Goal: Task Accomplishment & Management: Complete application form

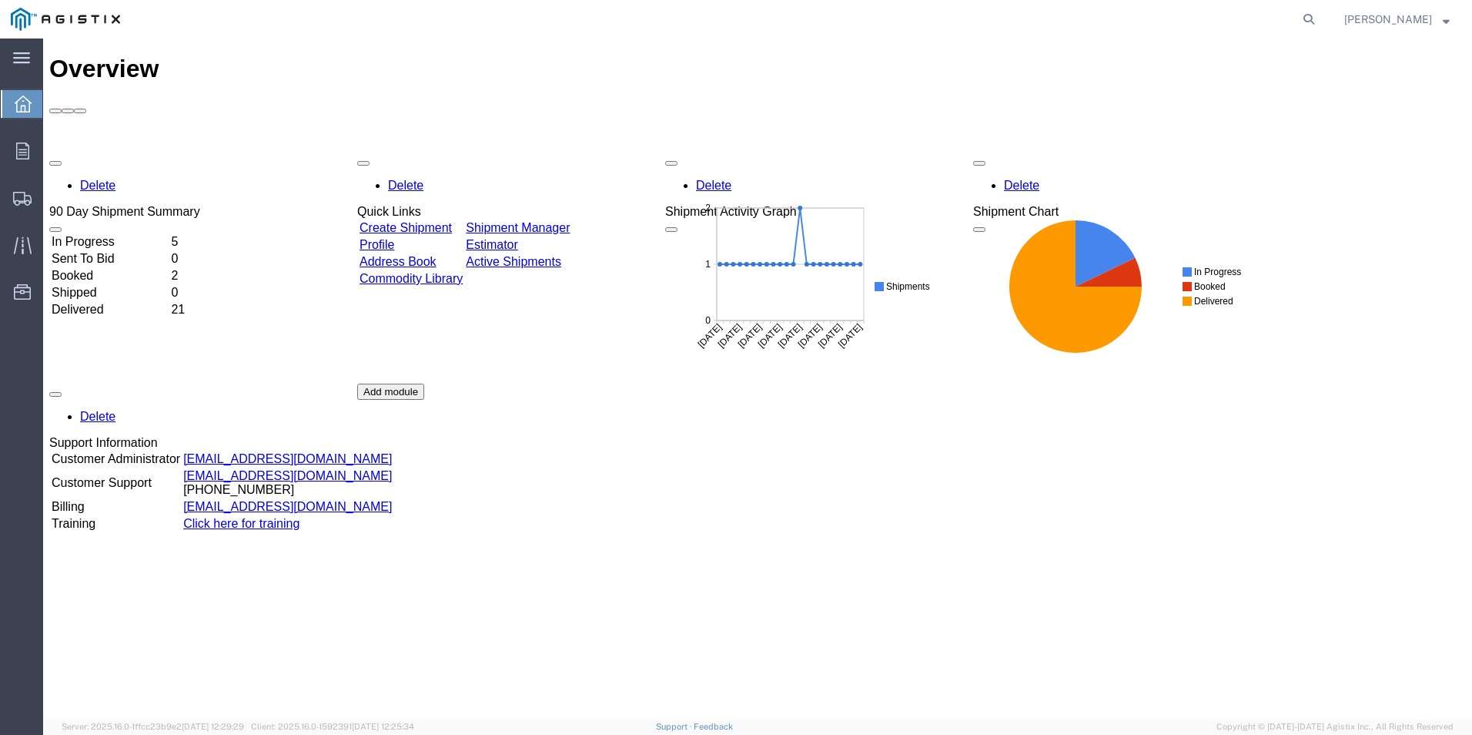
click at [452, 221] on link "Create Shipment" at bounding box center [406, 227] width 92 height 13
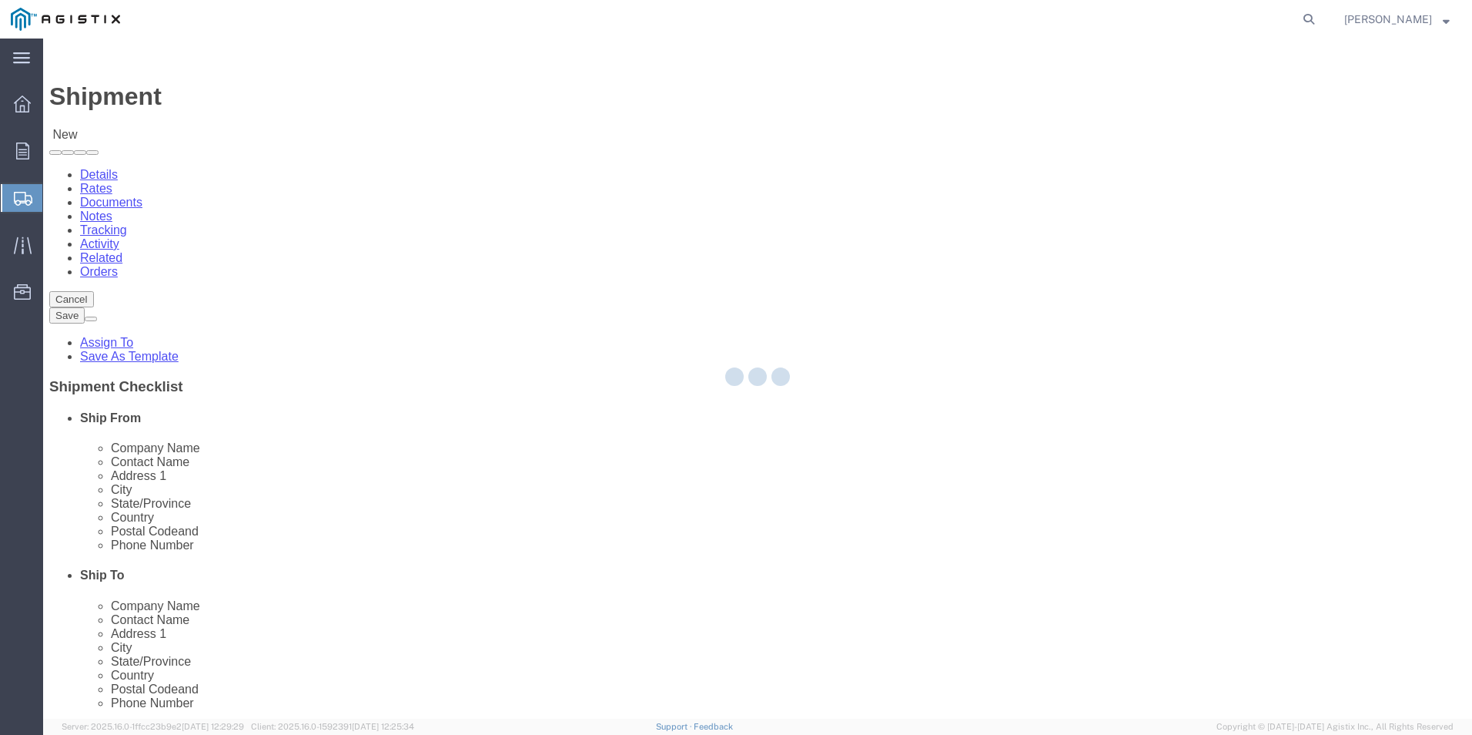
select select
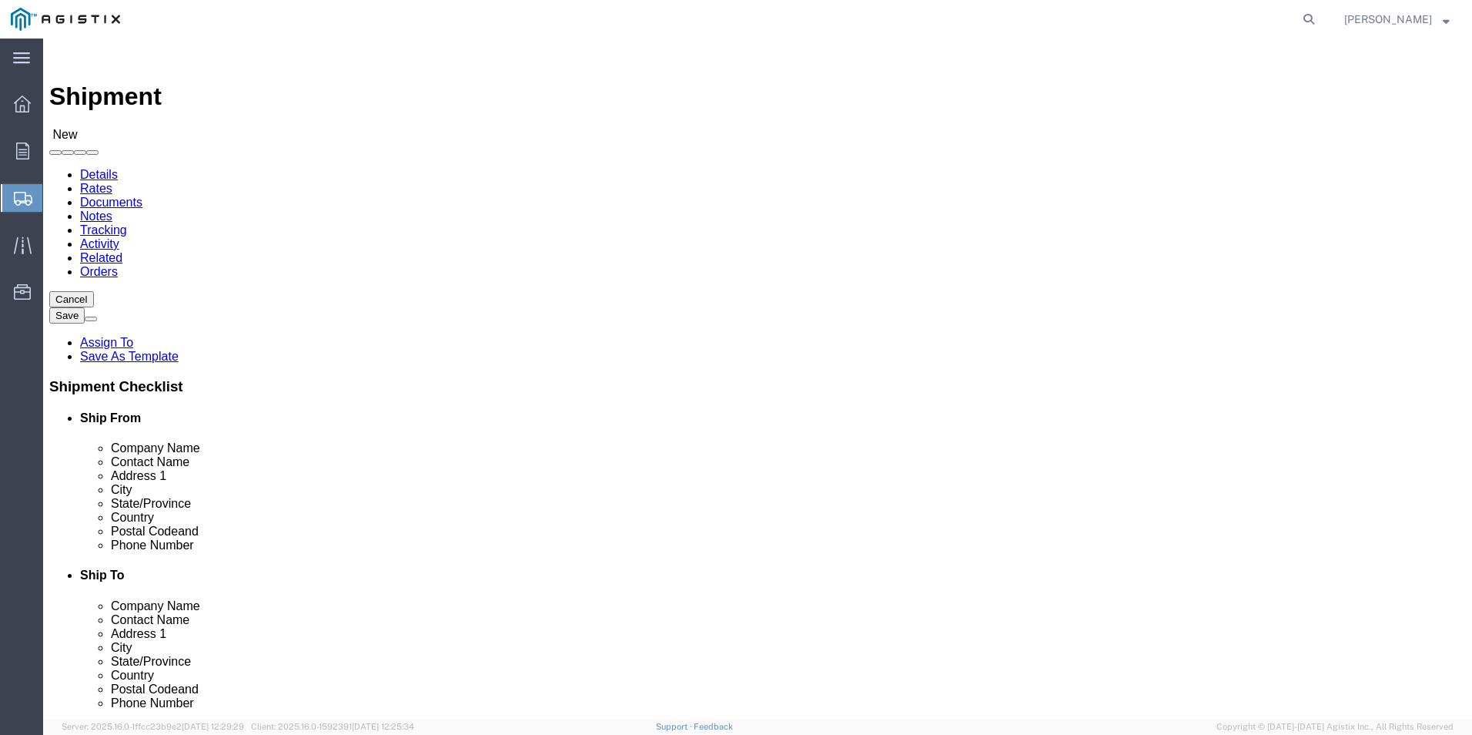
click select "Select PG&E [PERSON_NAME] Ladder Co Inc"
select select "12587"
click select "Select PG&E [PERSON_NAME] Ladder Co Inc"
select select
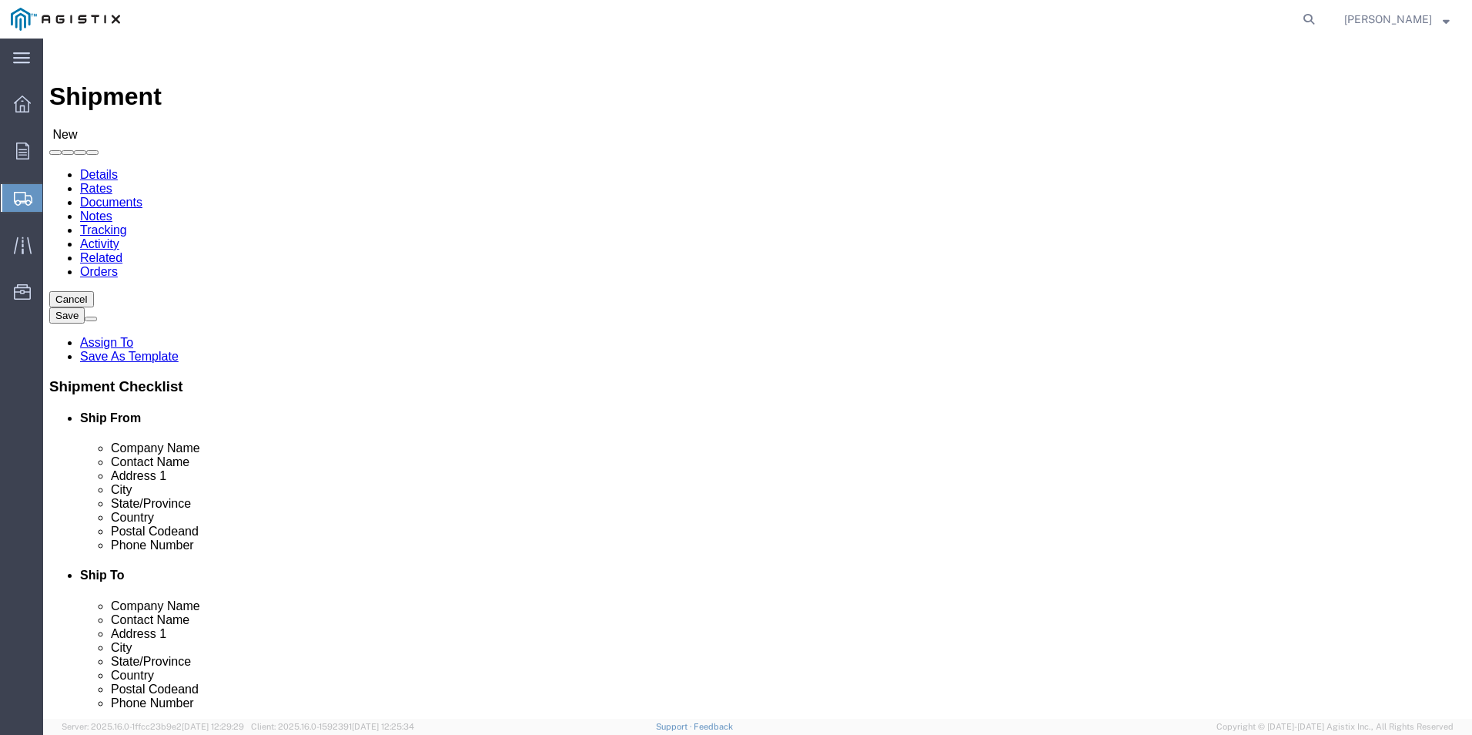
click select "Select Crystal [GEOGRAPHIC_DATA] Merced"
click select "Select PG&E [PERSON_NAME] Ladder Co Inc"
select select "9596"
click select "Select PG&E [PERSON_NAME] Ladder Co Inc"
select select "PURCHORD"
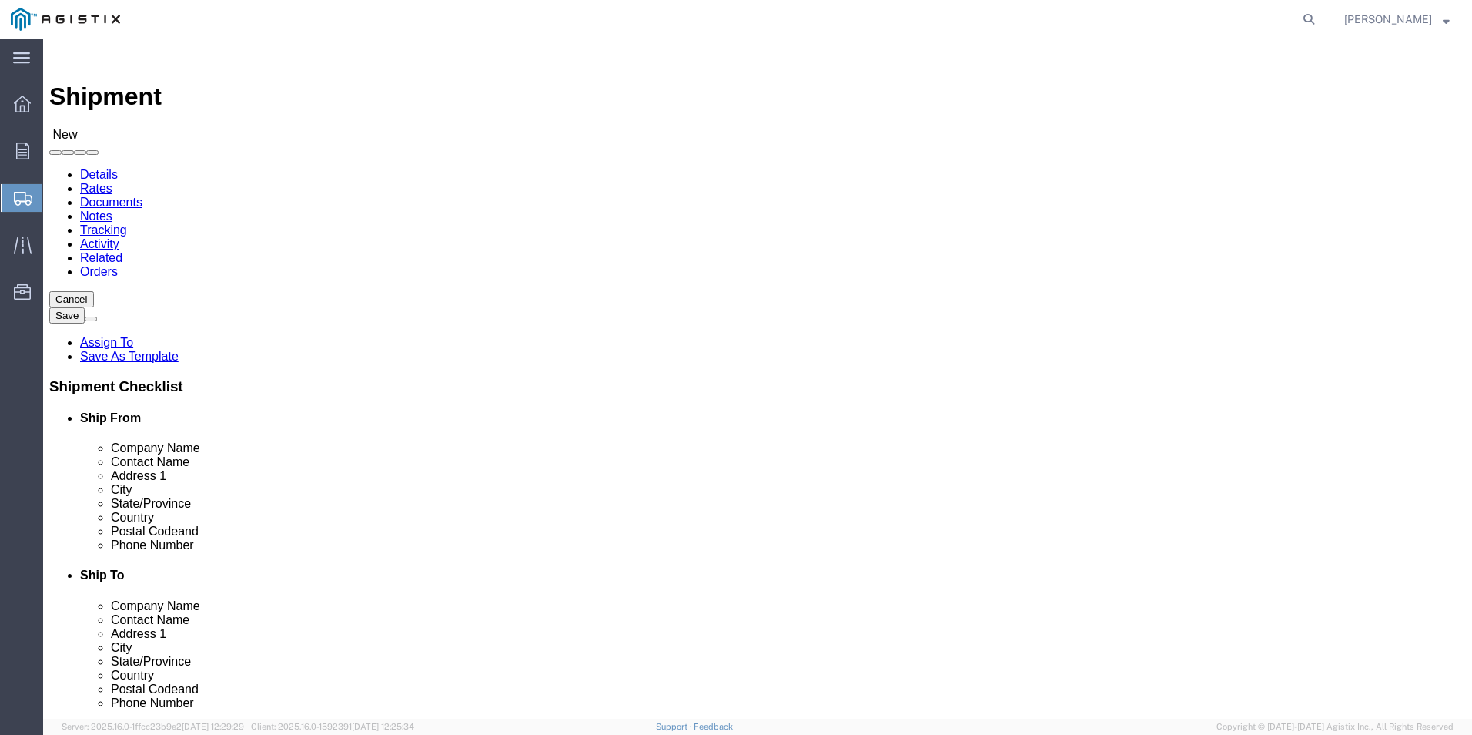
select select
click select "Select All Others [GEOGRAPHIC_DATA] [GEOGRAPHIC_DATA] [GEOGRAPHIC_DATA] [GEOGRA…"
click input "text"
type input "WER"
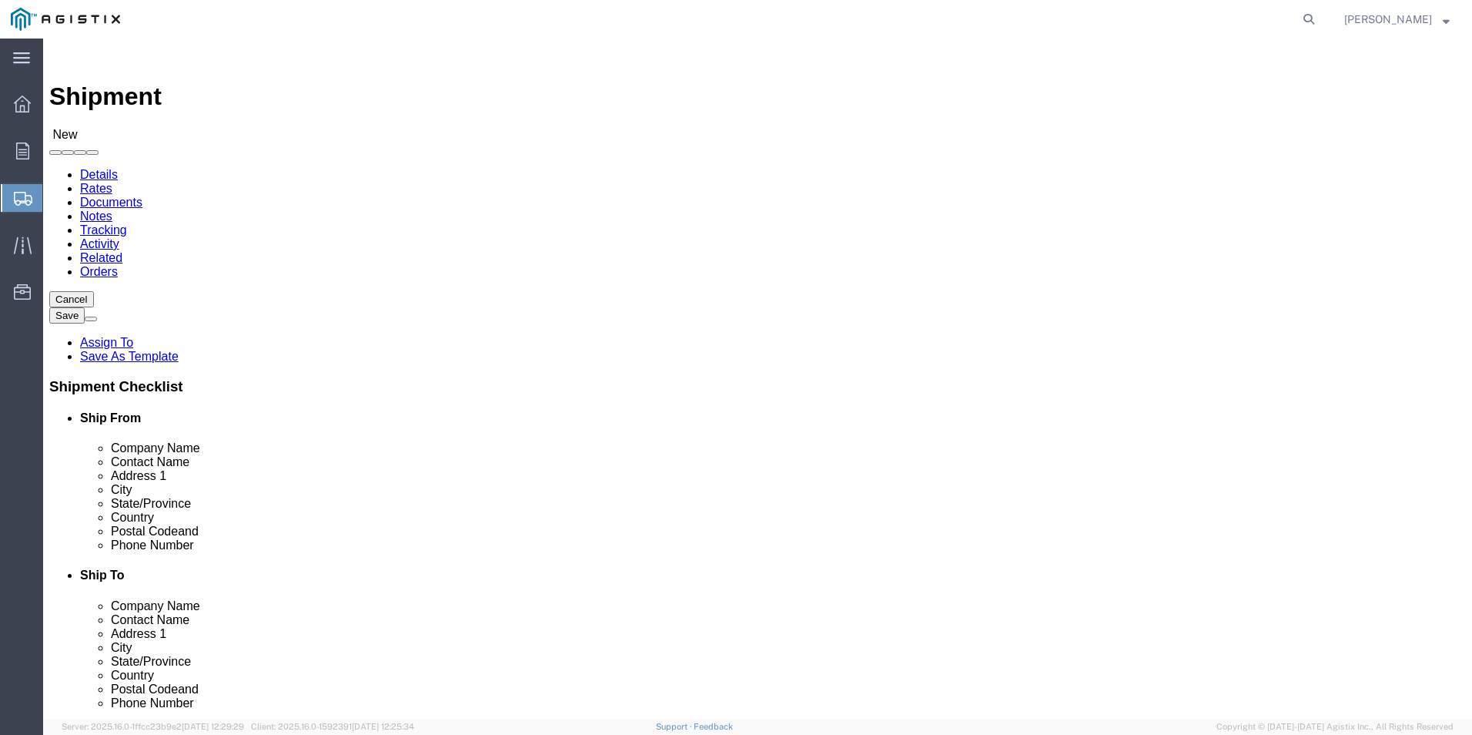
click p "- [PERSON_NAME]. - ([PERSON_NAME]) [STREET_ADDRESS]"
select select
type input "[PERSON_NAME]."
type input "[PERSON_NAME]"
type input "[STREET_ADDRESS]"
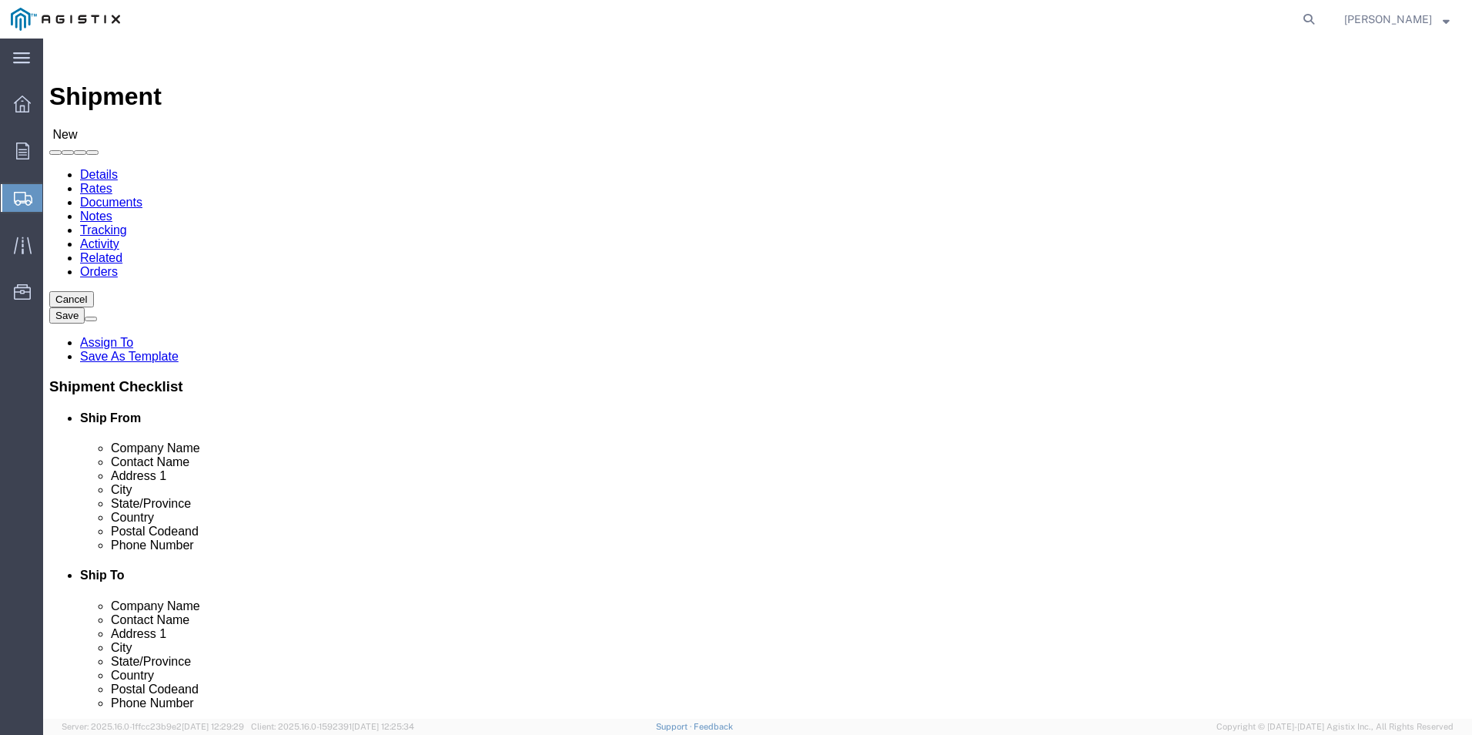
type input "[GEOGRAPHIC_DATA]"
type input "79927"
type input "usa"
select select "[GEOGRAPHIC_DATA]"
type input "[PERSON_NAME]."
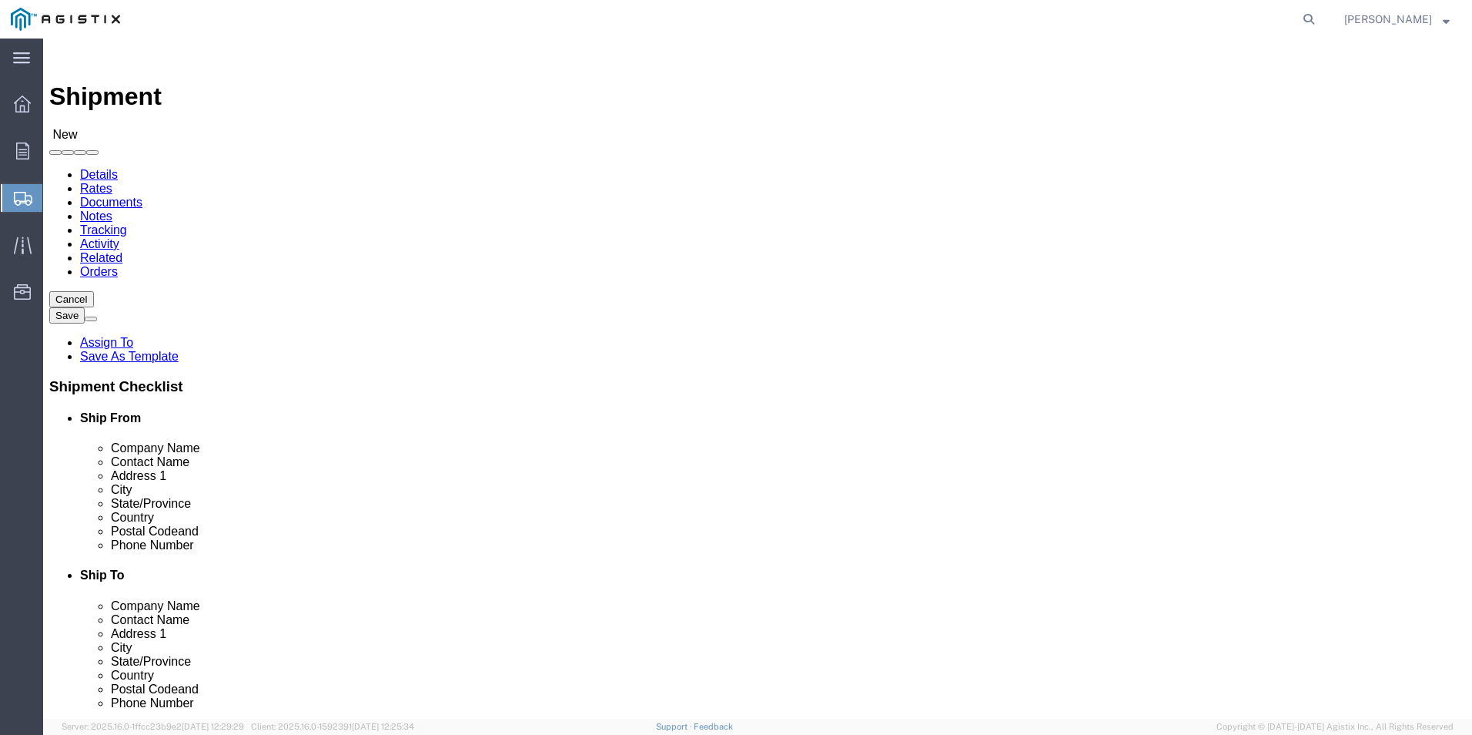
click input "text"
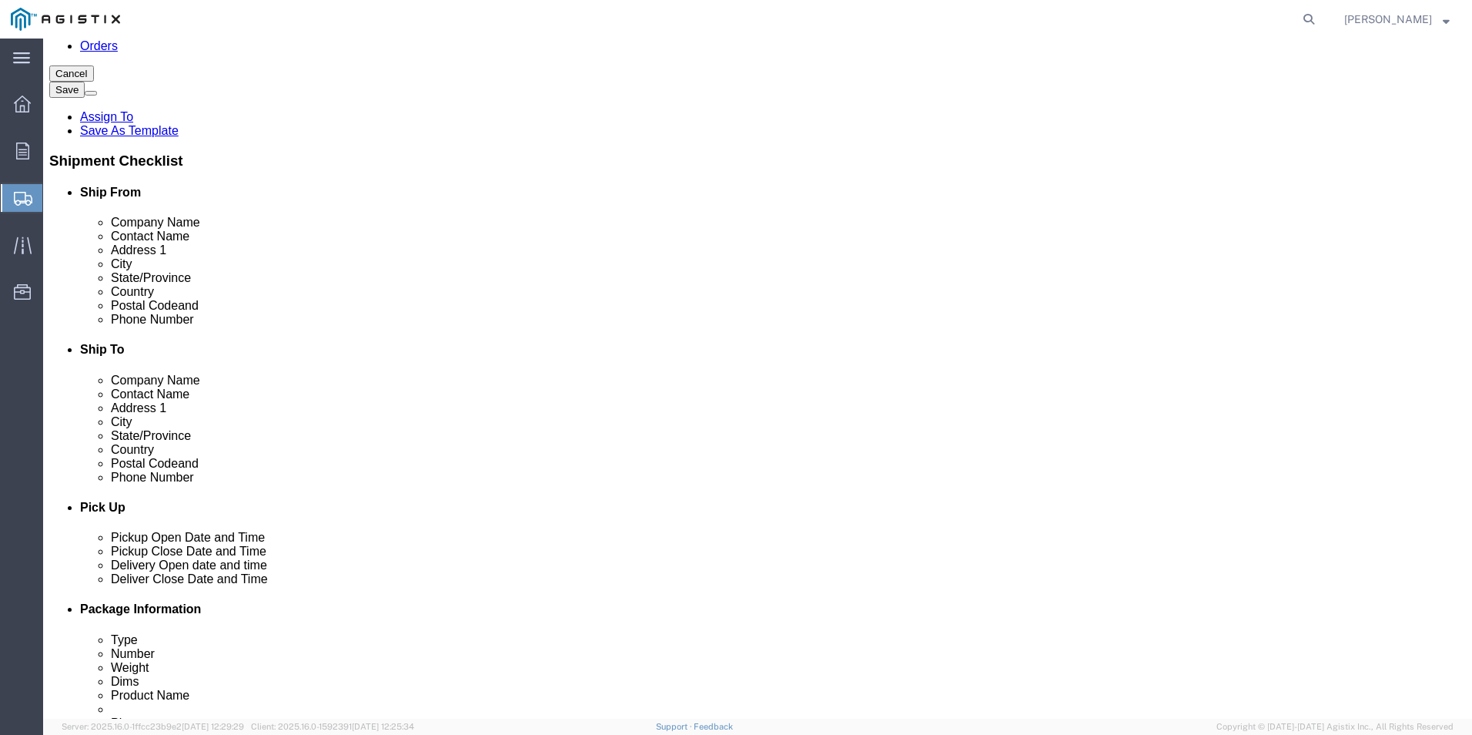
scroll to position [231, 0]
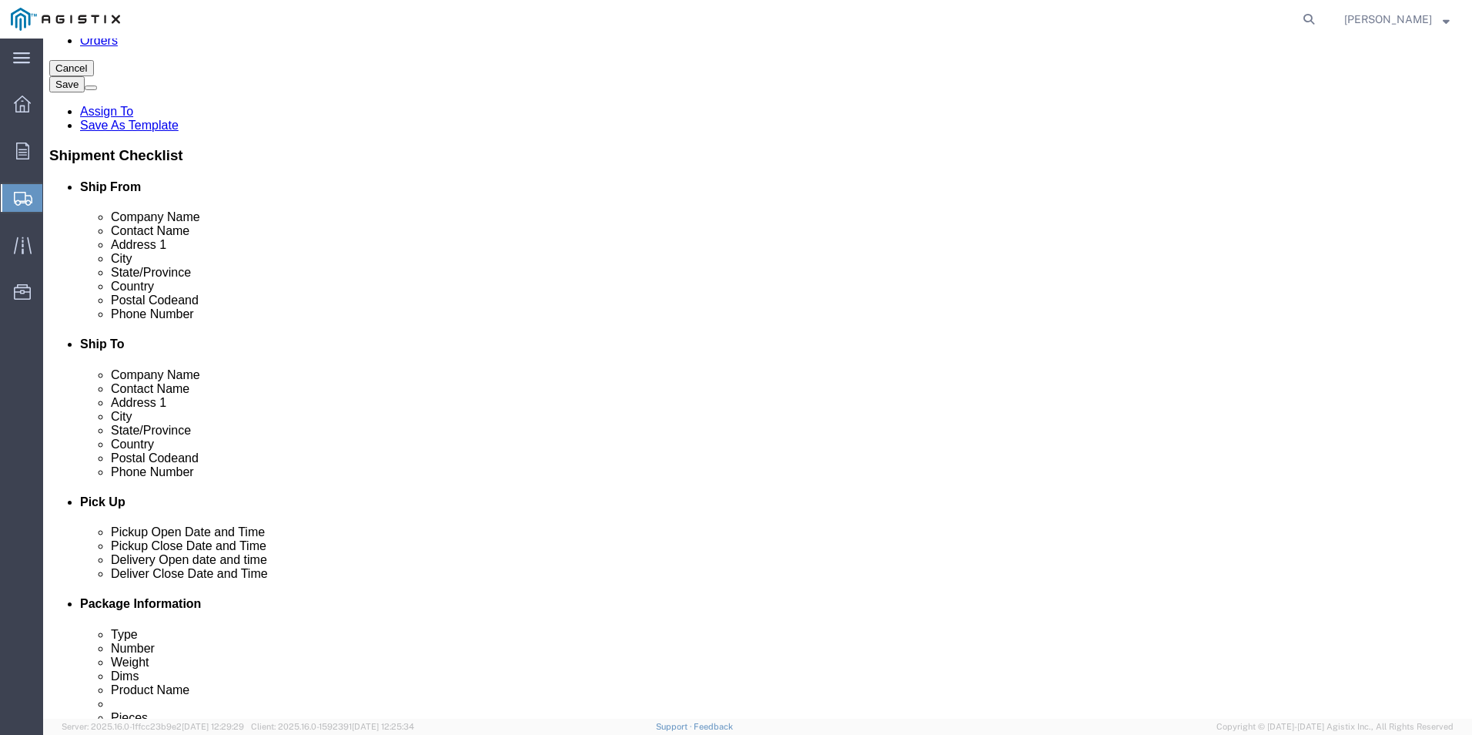
click icon
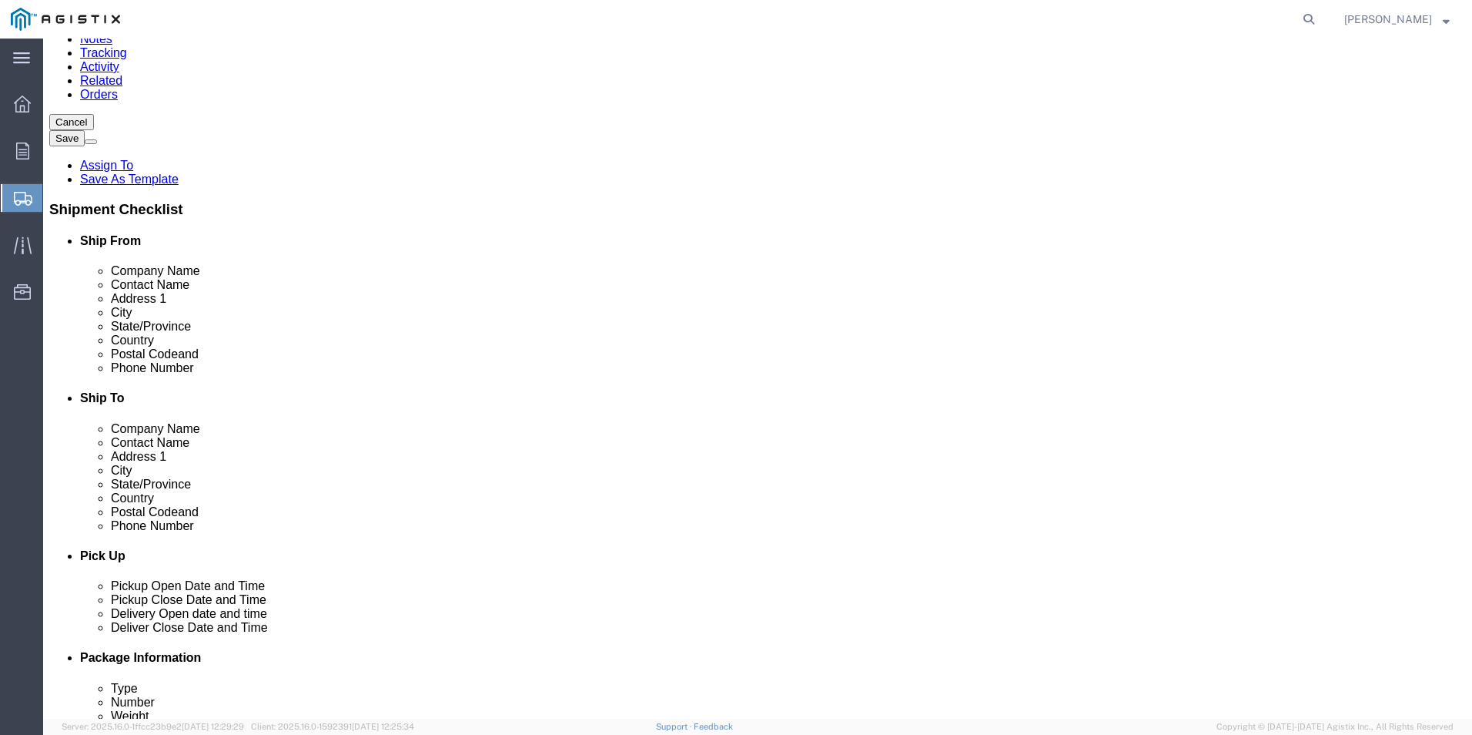
scroll to position [154, 0]
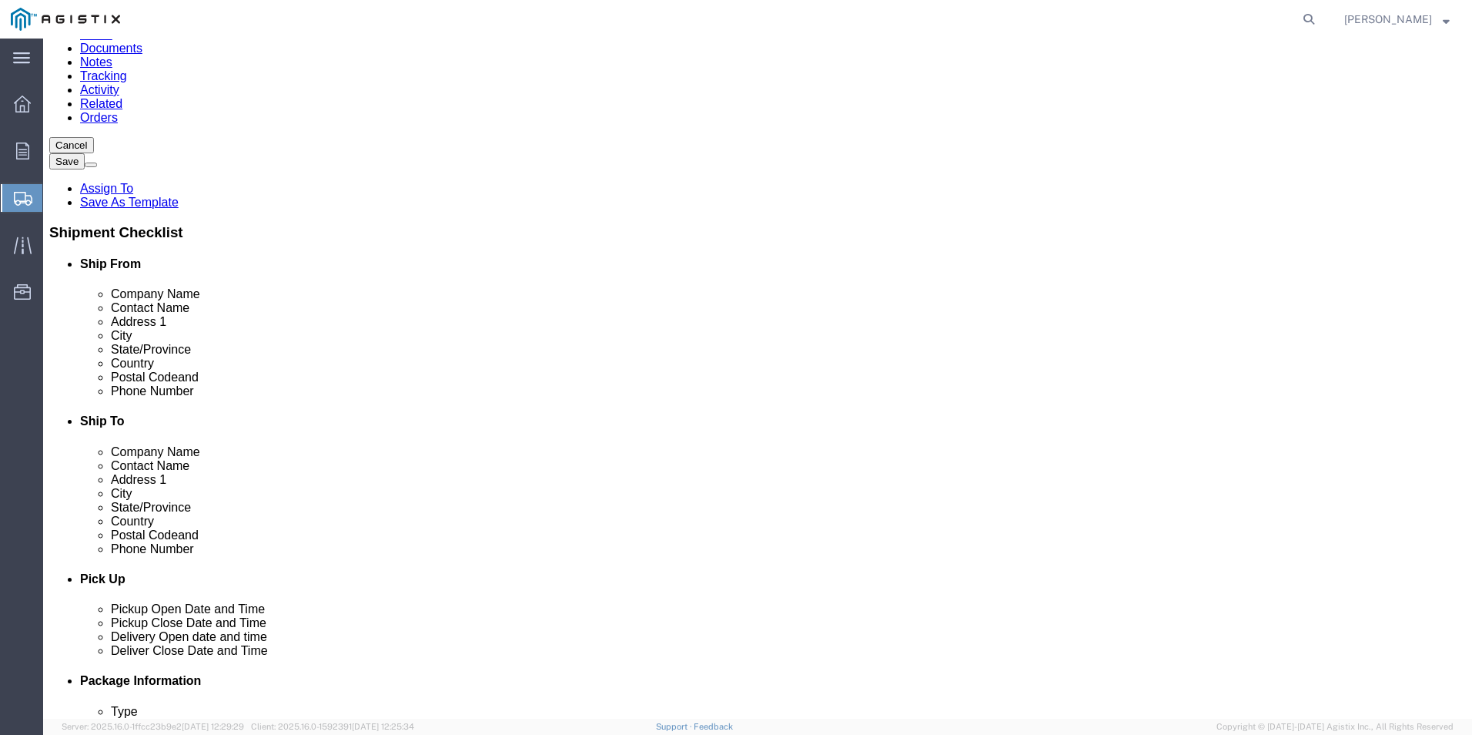
click icon
click input "text"
type input "s"
type input "Seimans Mobility Inc"
type input "[PERSON_NAME]"
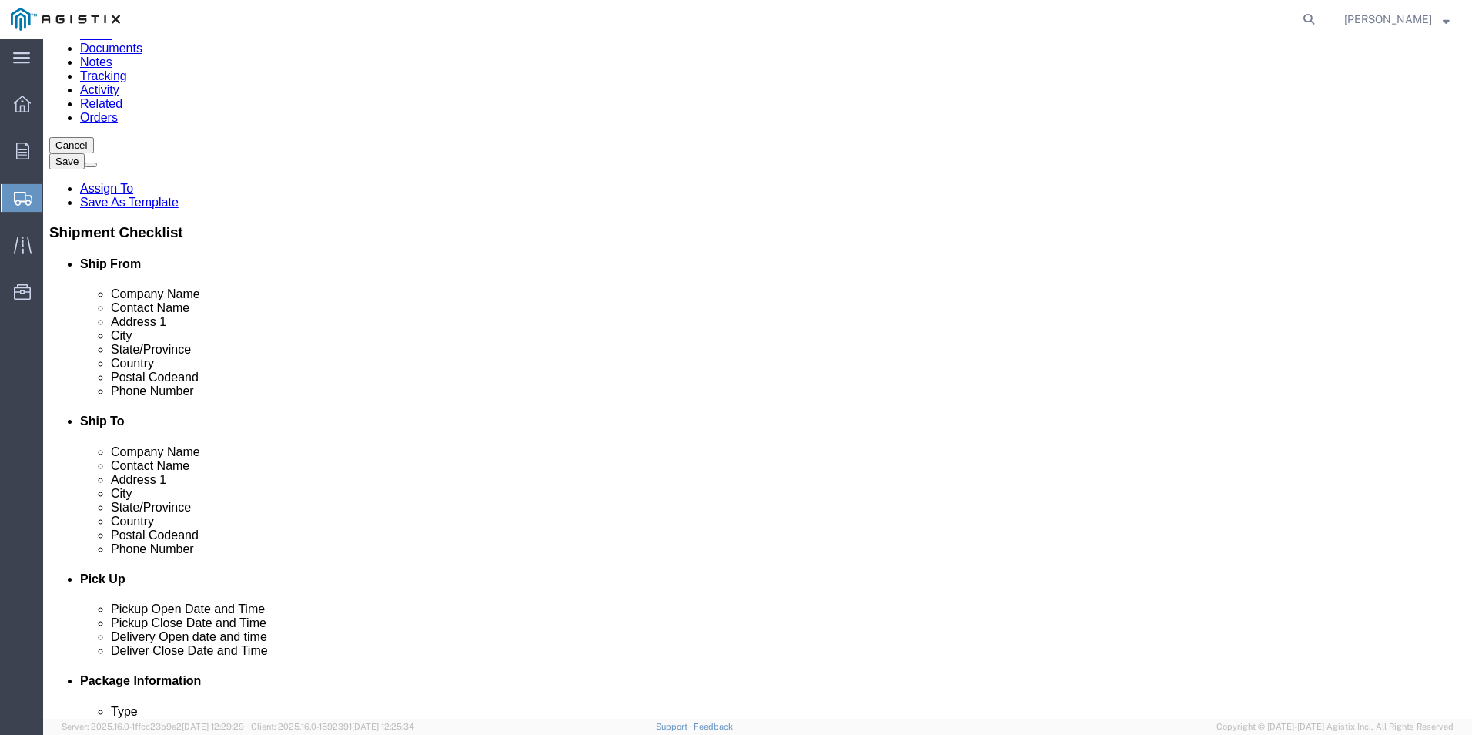
type input "[STREET_ADDRESS]"
select select
select select "CA"
click input "text"
type input "[GEOGRAPHIC_DATA]"
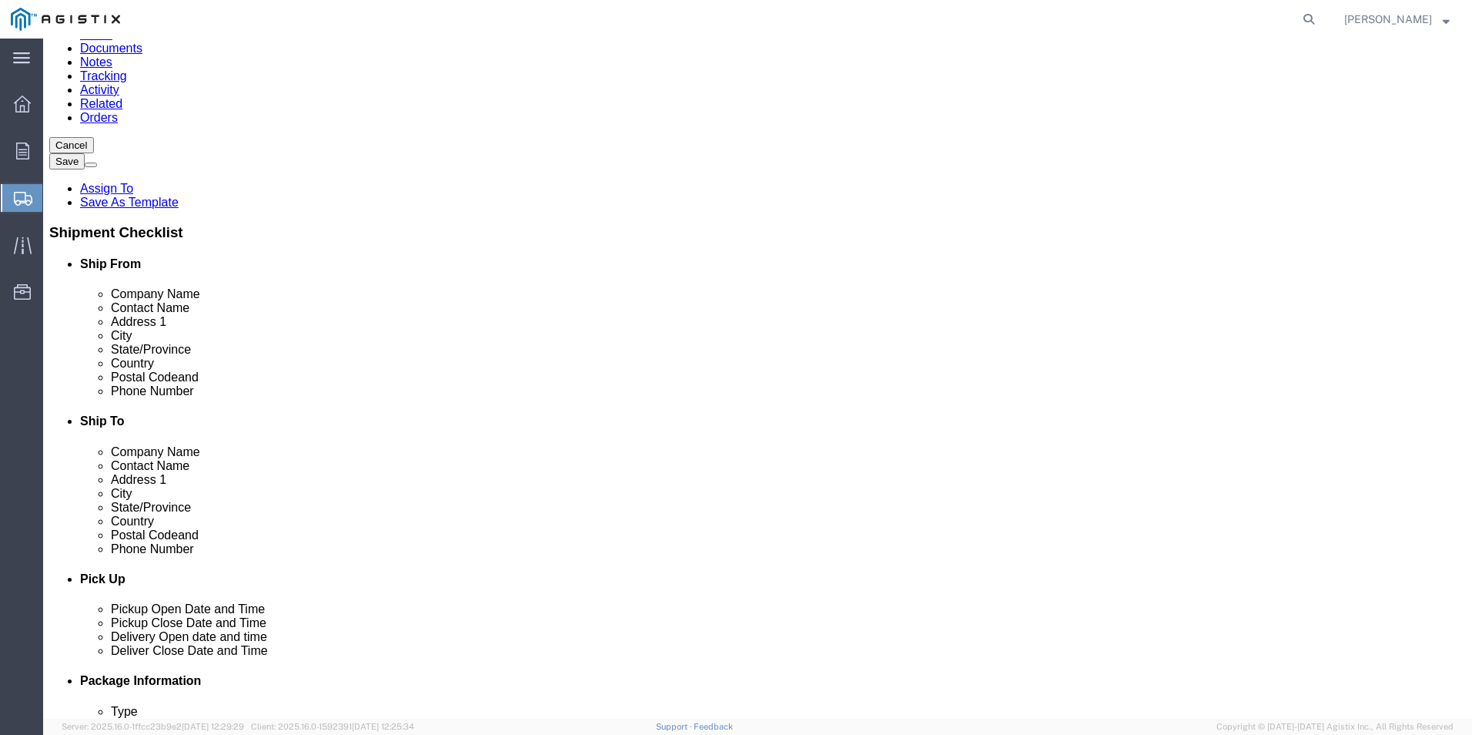
select select
click input "Postal Code"
type input "95828"
select select
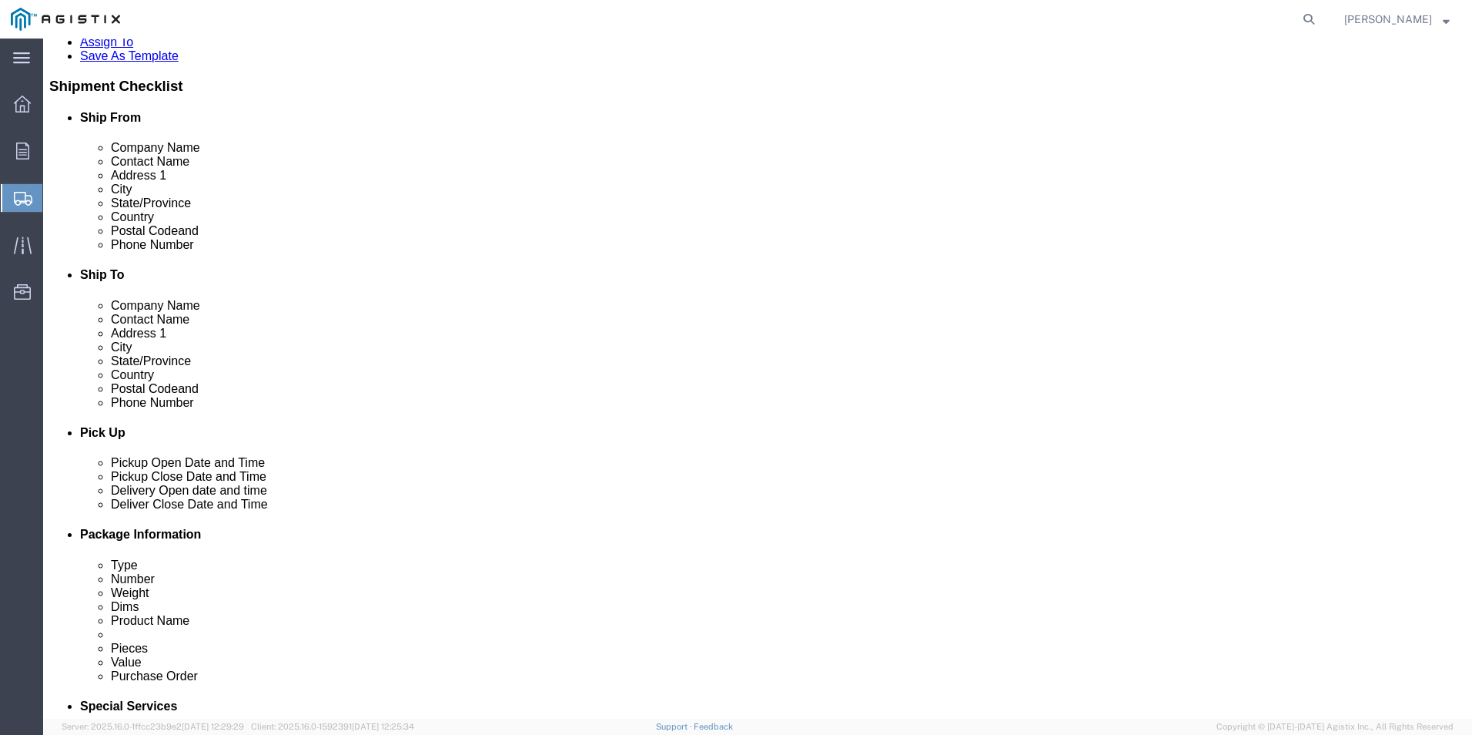
scroll to position [231, 0]
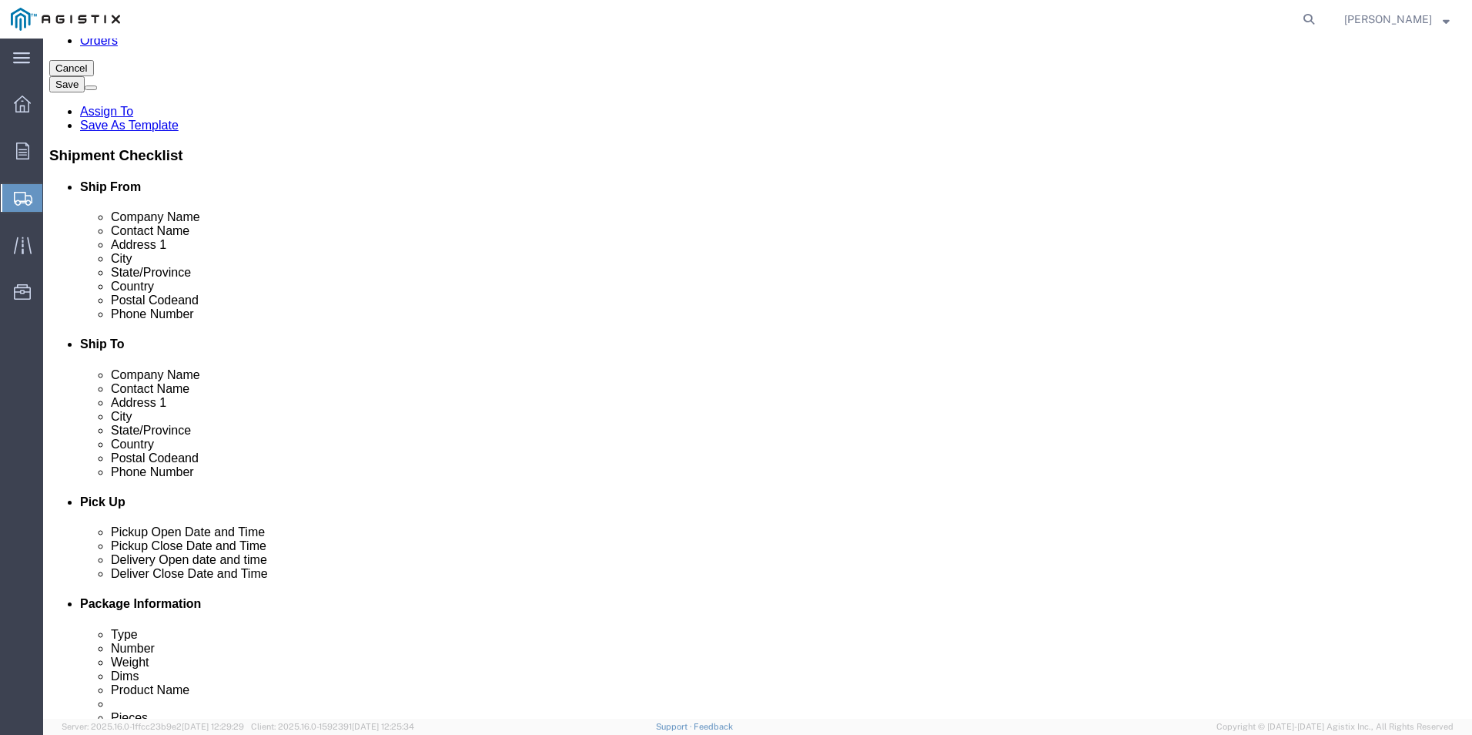
type input "000-000-0000"
click input "text"
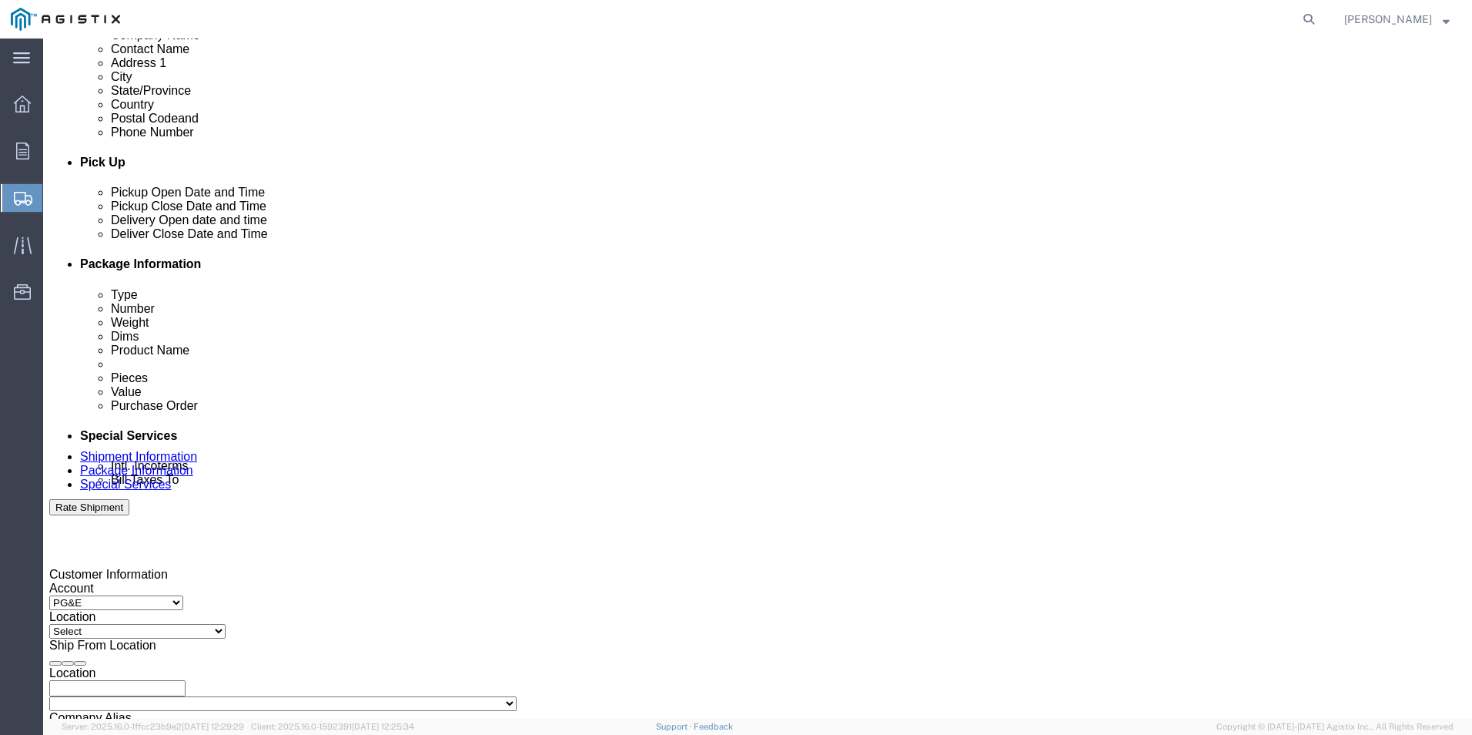
scroll to position [537, 0]
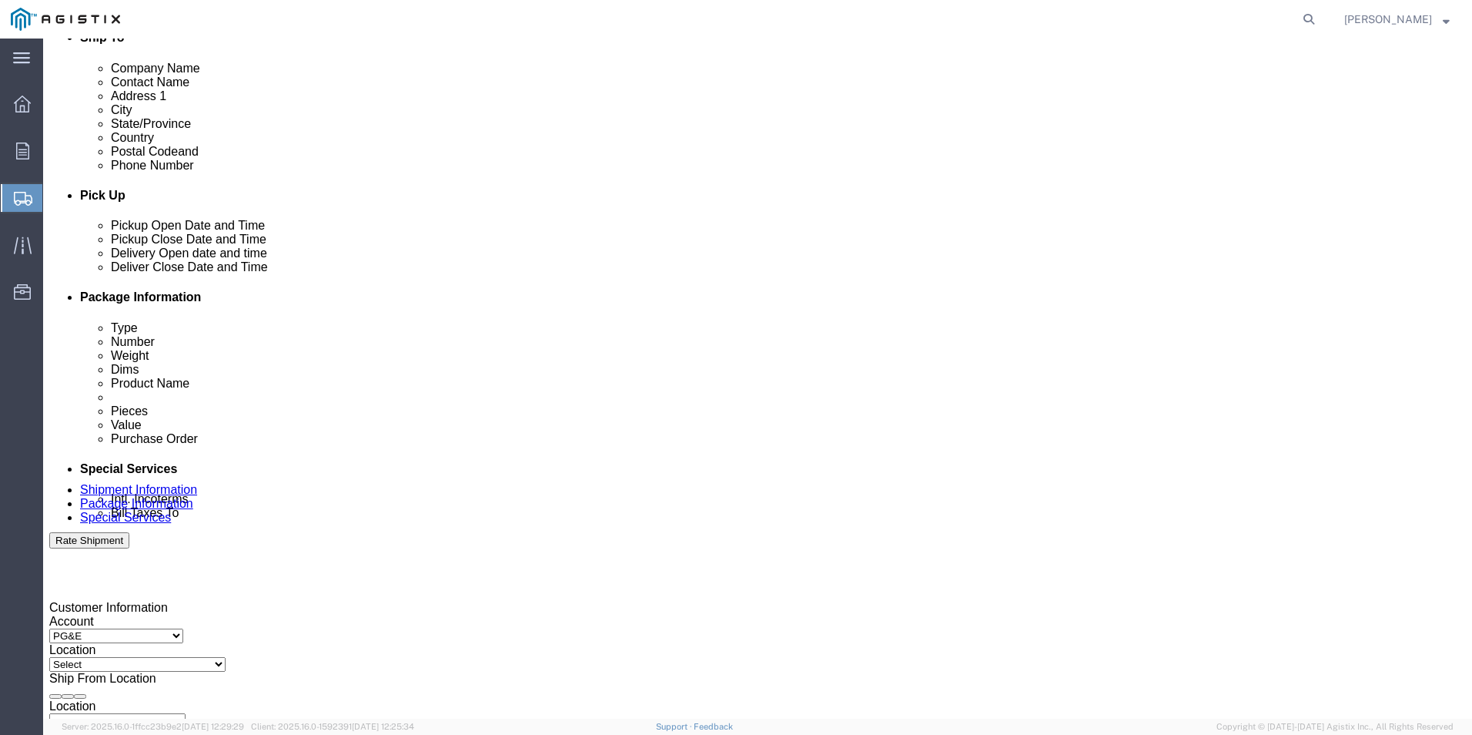
type input "[PHONE_NUMBER]"
click icon
click div "[DATE] 10:00 AM"
click div "Open Time 10:00 AM [DATE] 10:00 AM - [DATE] 10:00 AM Cancel Apply"
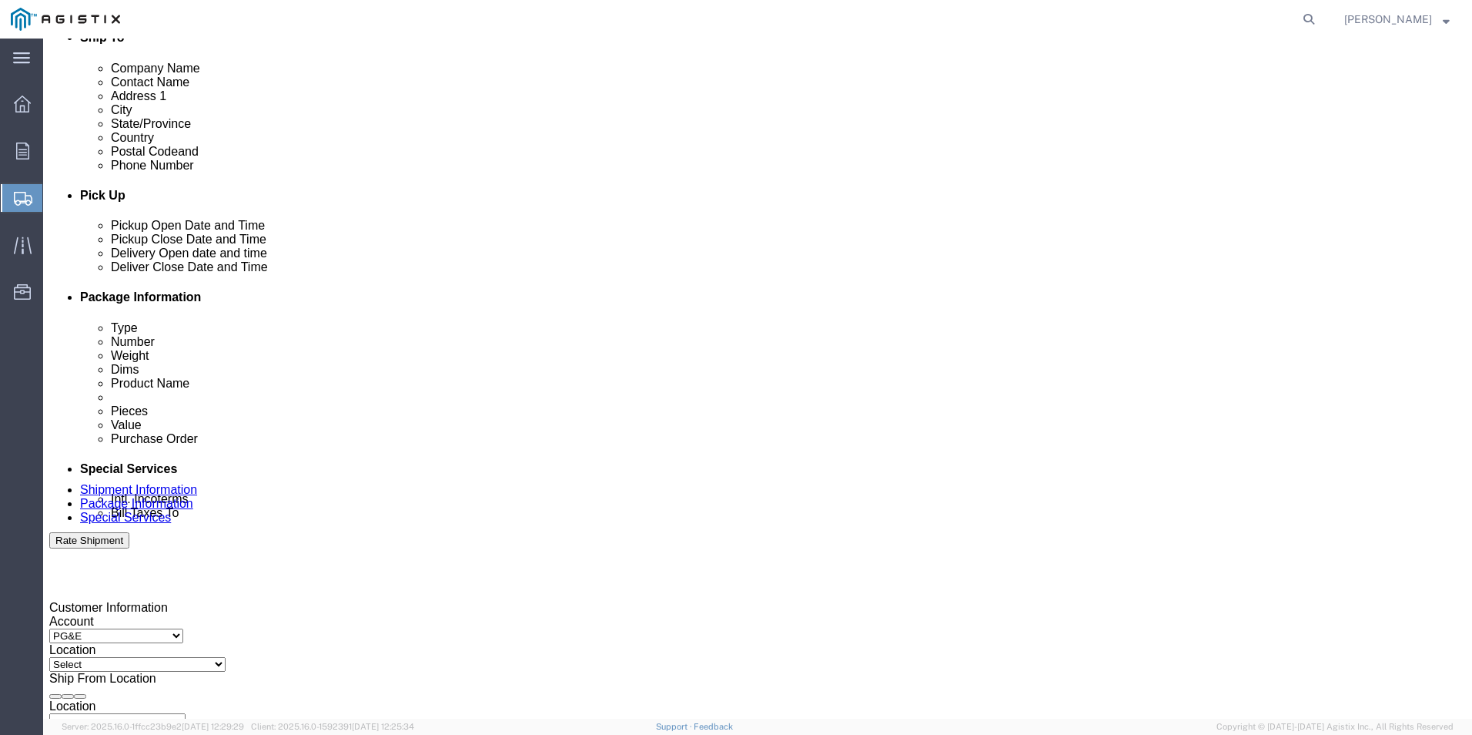
click button "Apply"
click div "[DATE] 10:00 AM"
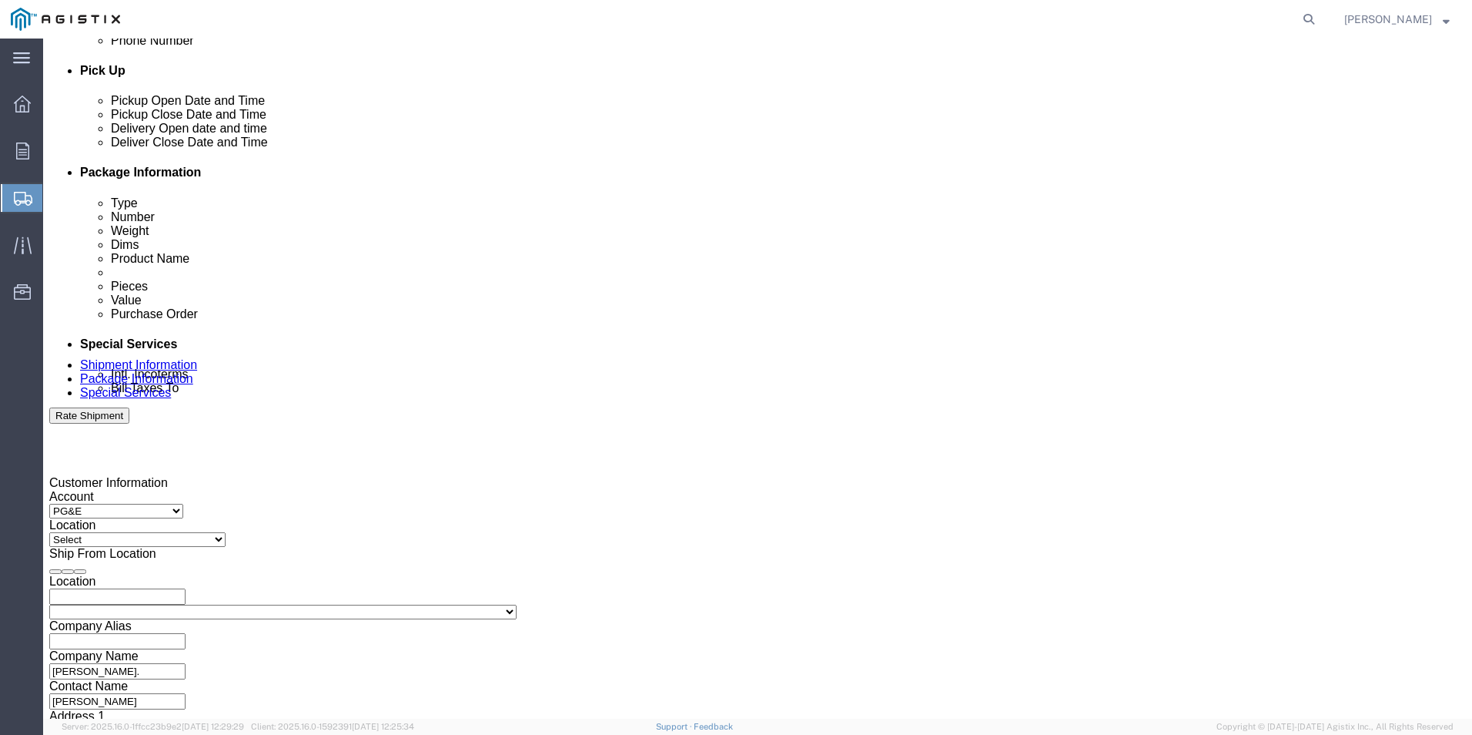
scroll to position [691, 0]
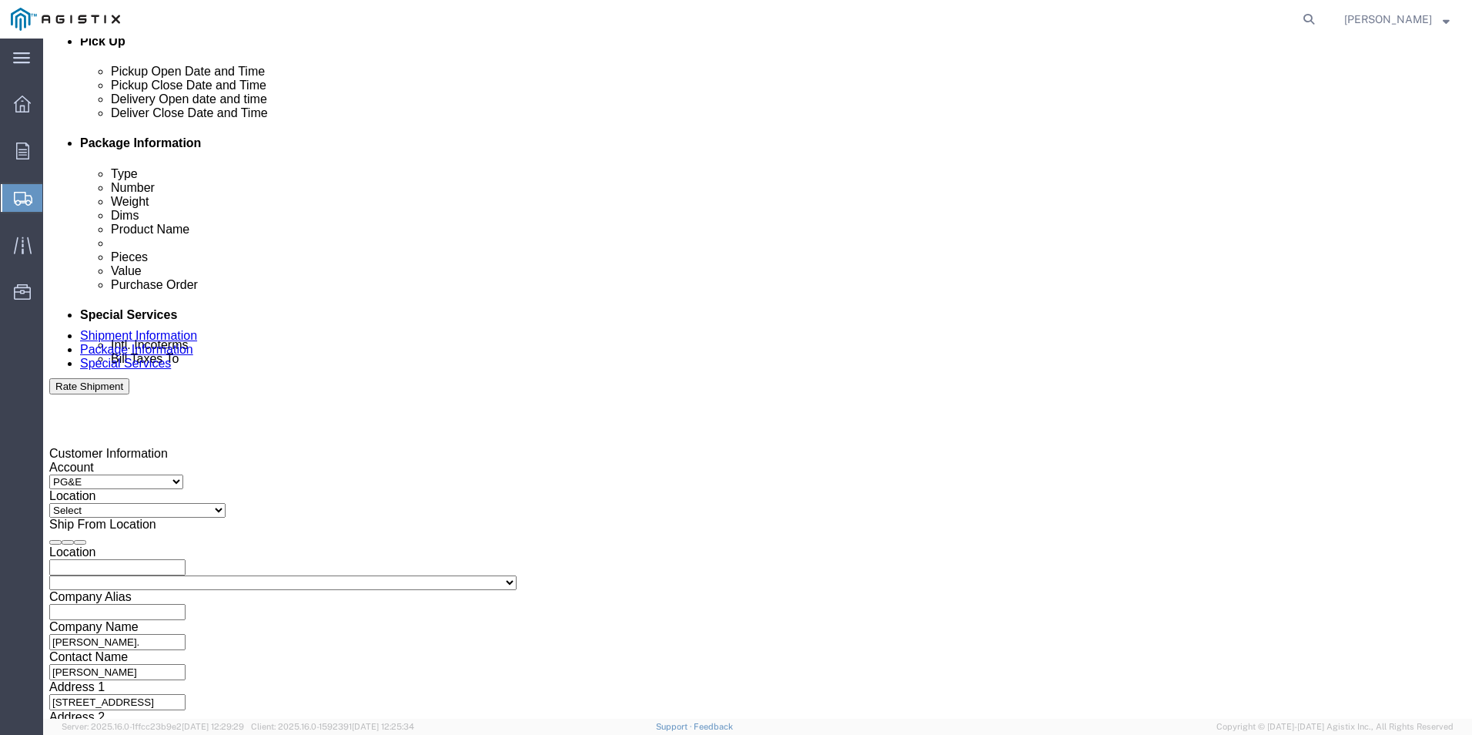
type input "7:00 AM"
click button "Apply"
click div "[DATE] 11:00 AM"
click input "4:00 AM"
type input "4:00 PM"
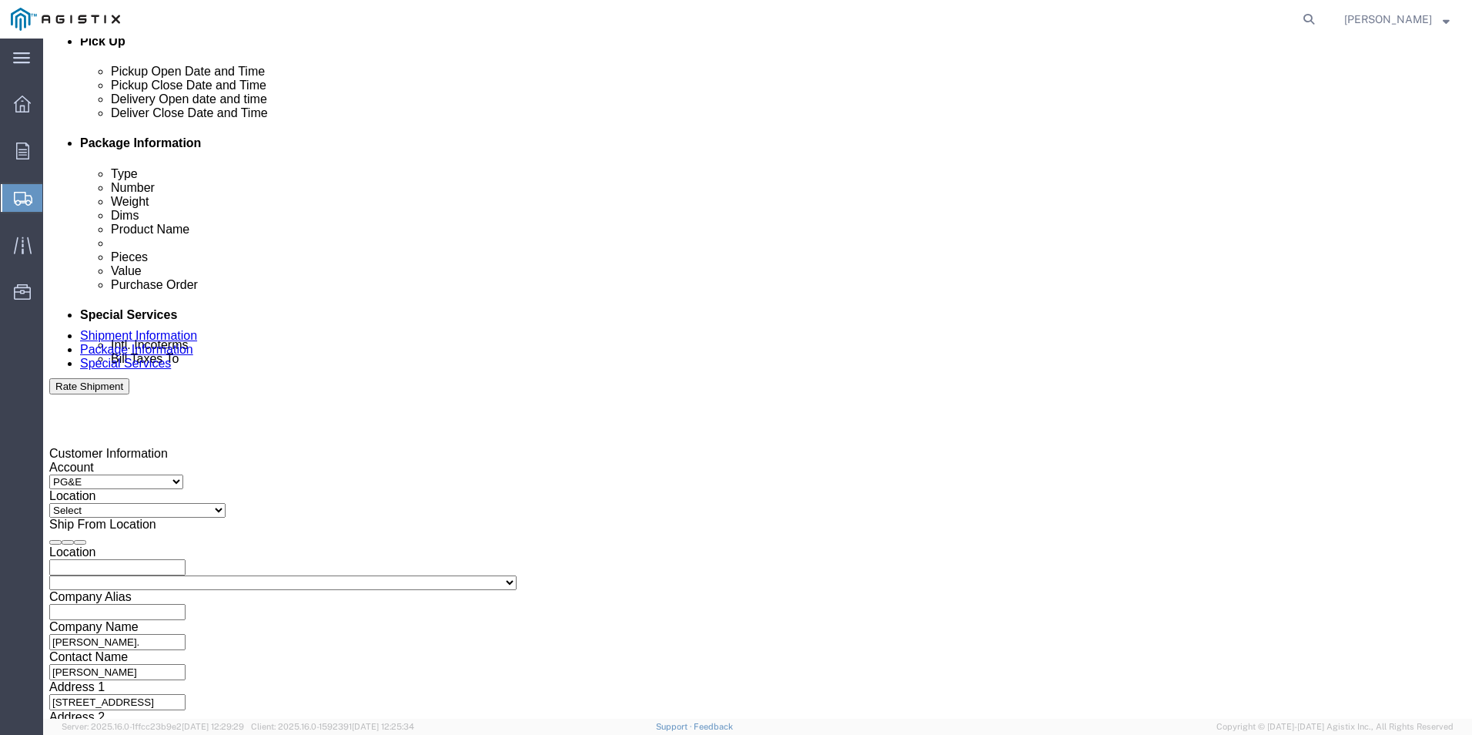
click button "Apply"
click input "text"
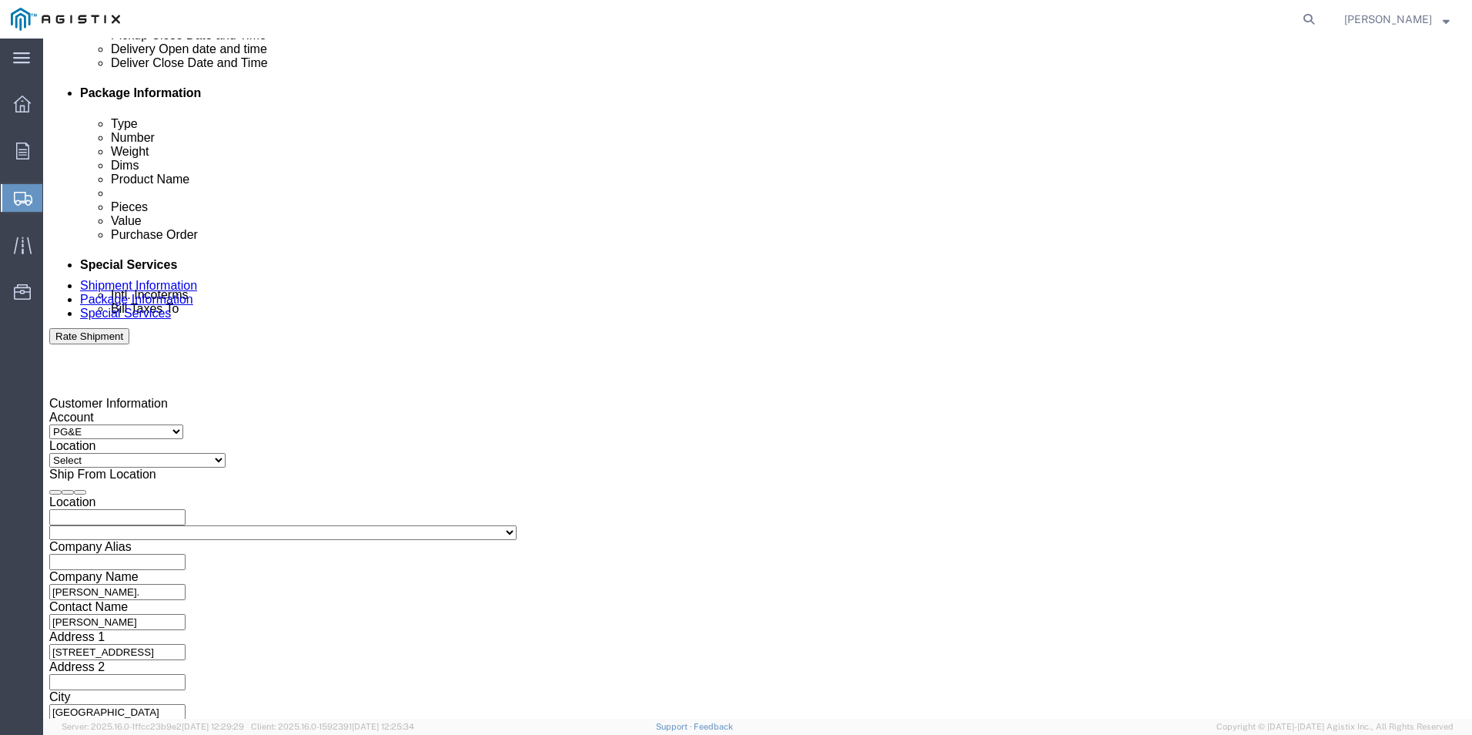
scroll to position [768, 0]
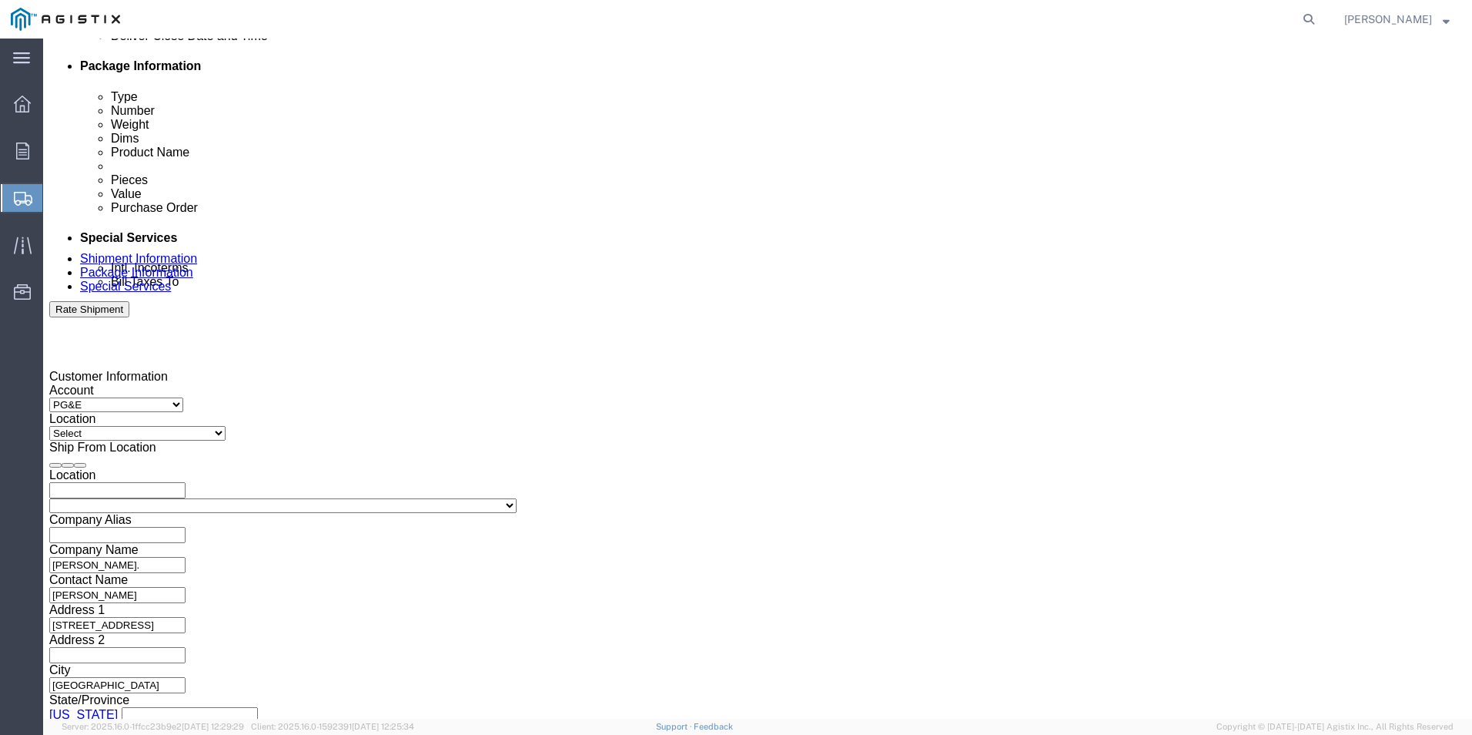
type input "4511768058"
click select "Select Air Less than Truckload Multi-Leg Ocean Freight Rail Small Parcel Truckl…"
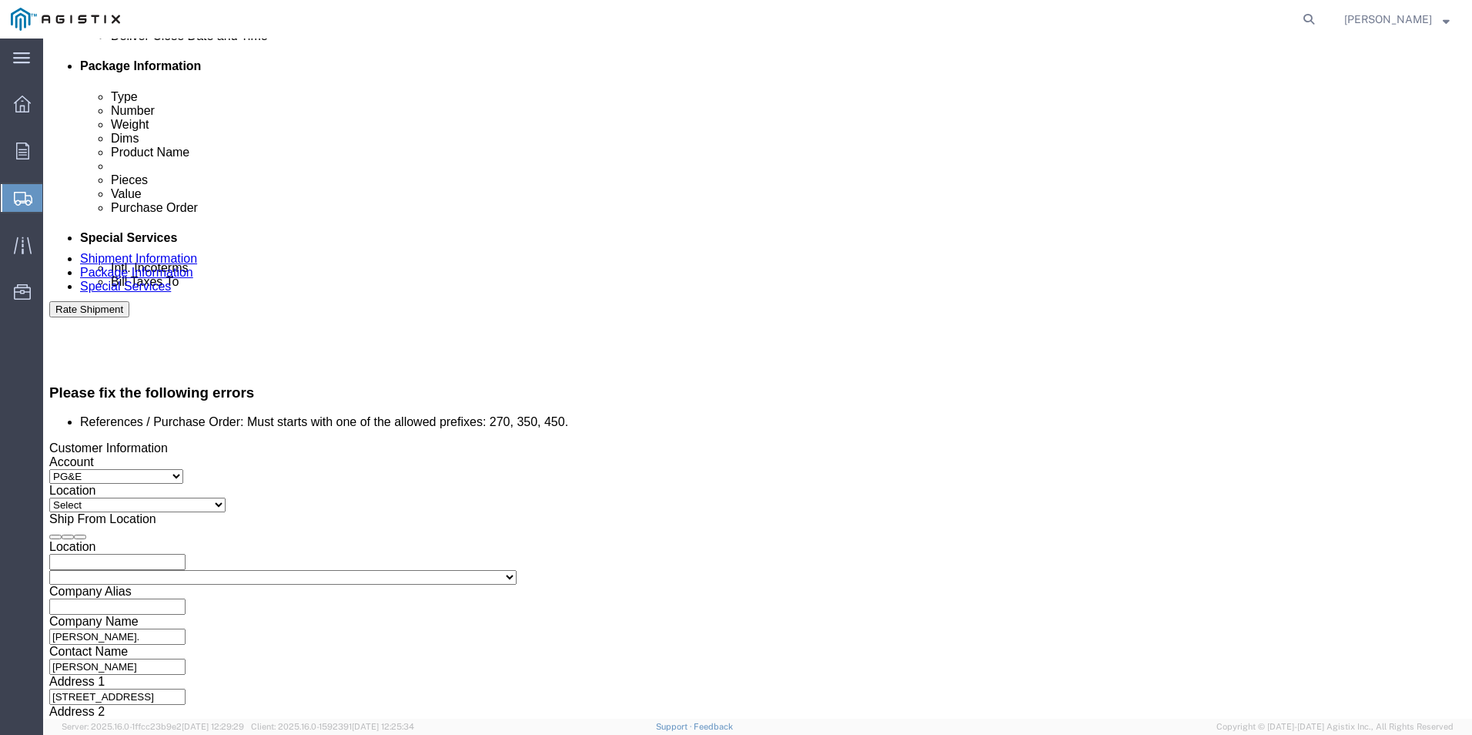
scroll to position [833, 0]
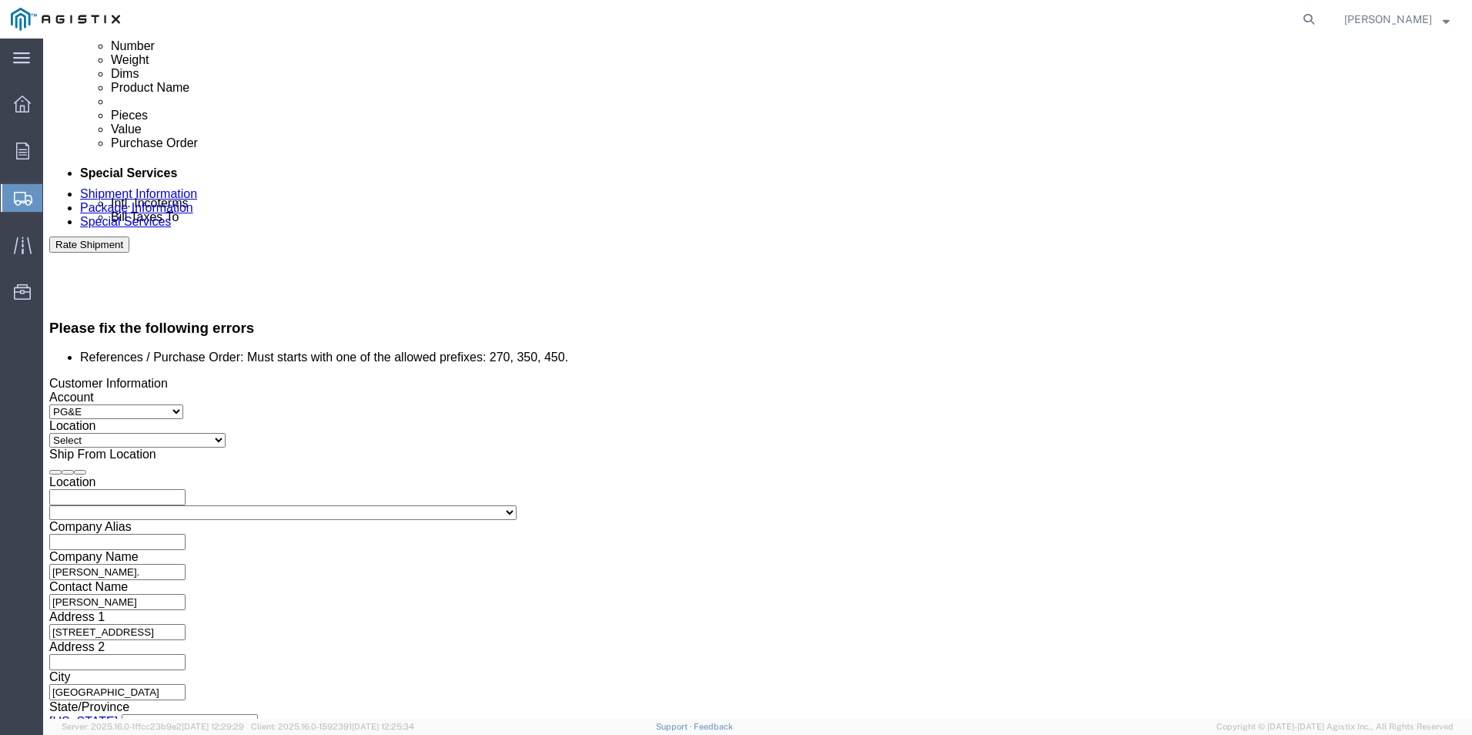
select select "LTL"
click select "Select Air Less than Truckload Multi-Leg Ocean Freight Rail Small Parcel Truckl…"
click button "Continue"
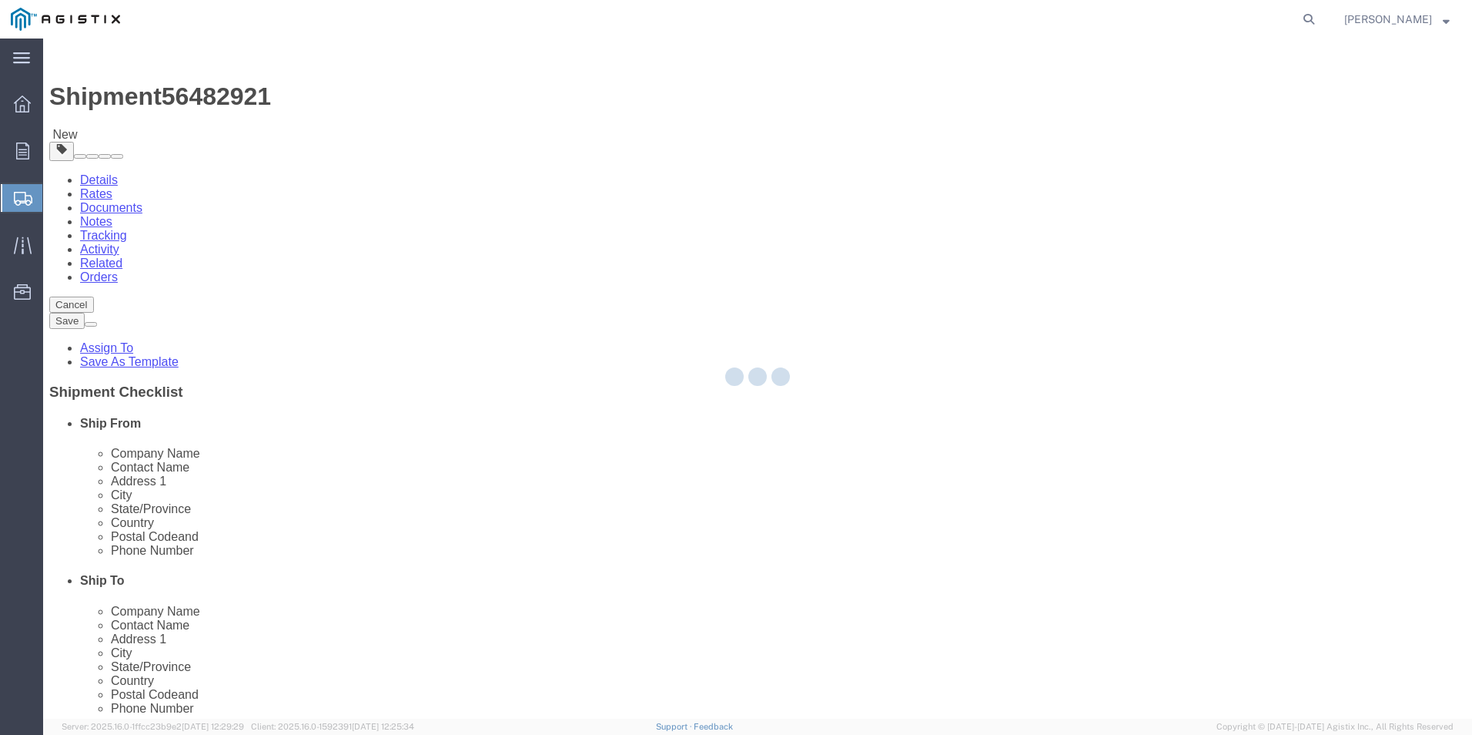
select select "CBOX"
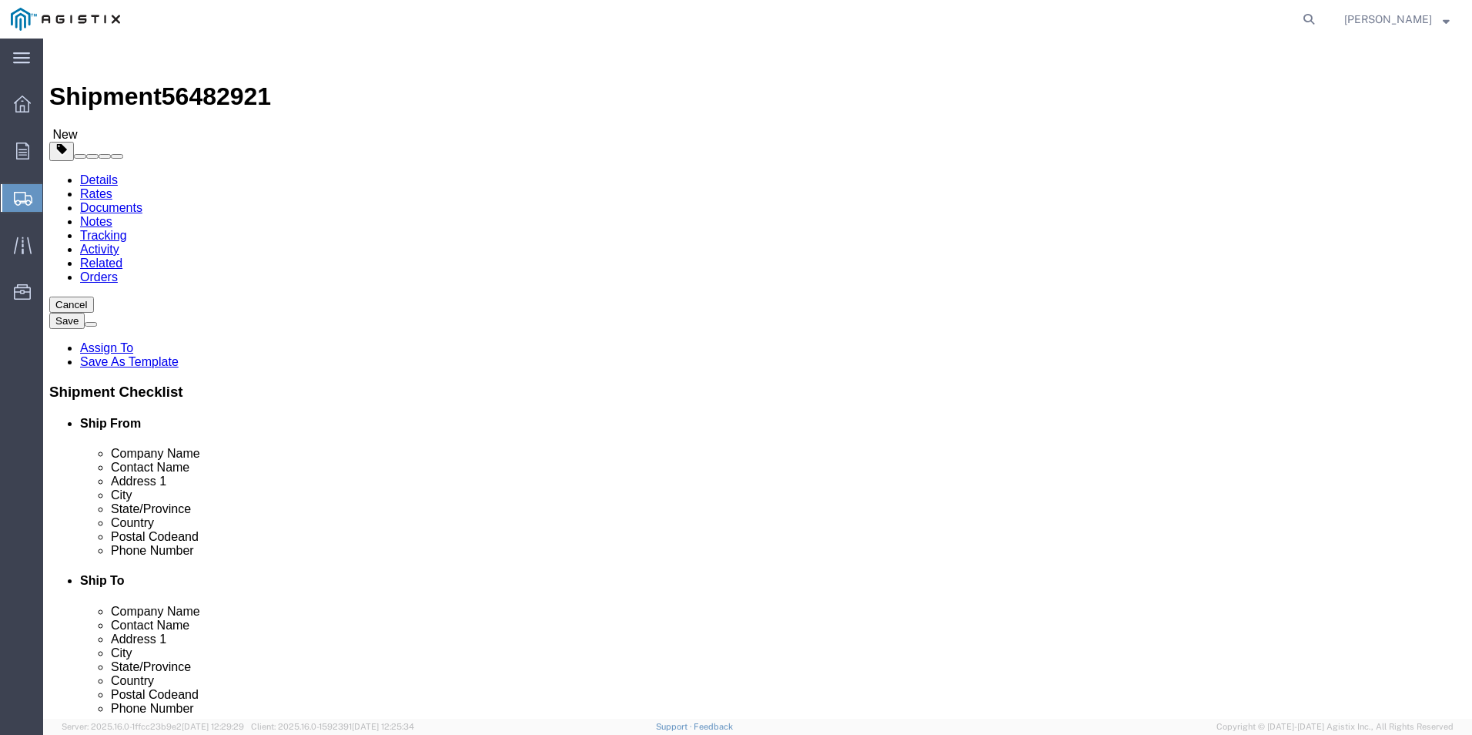
click img
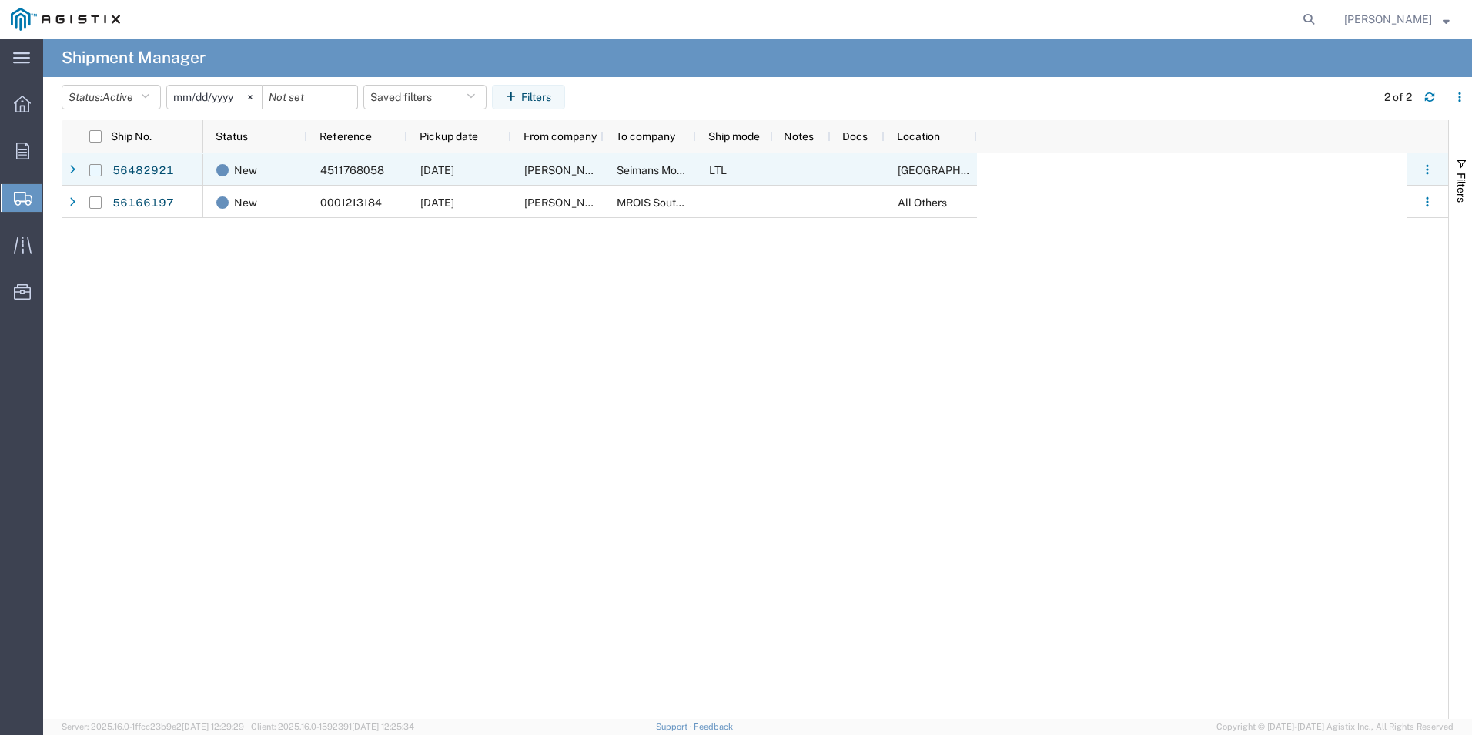
click at [95, 173] on input "Press Space to toggle row selection (unchecked)" at bounding box center [95, 170] width 12 height 12
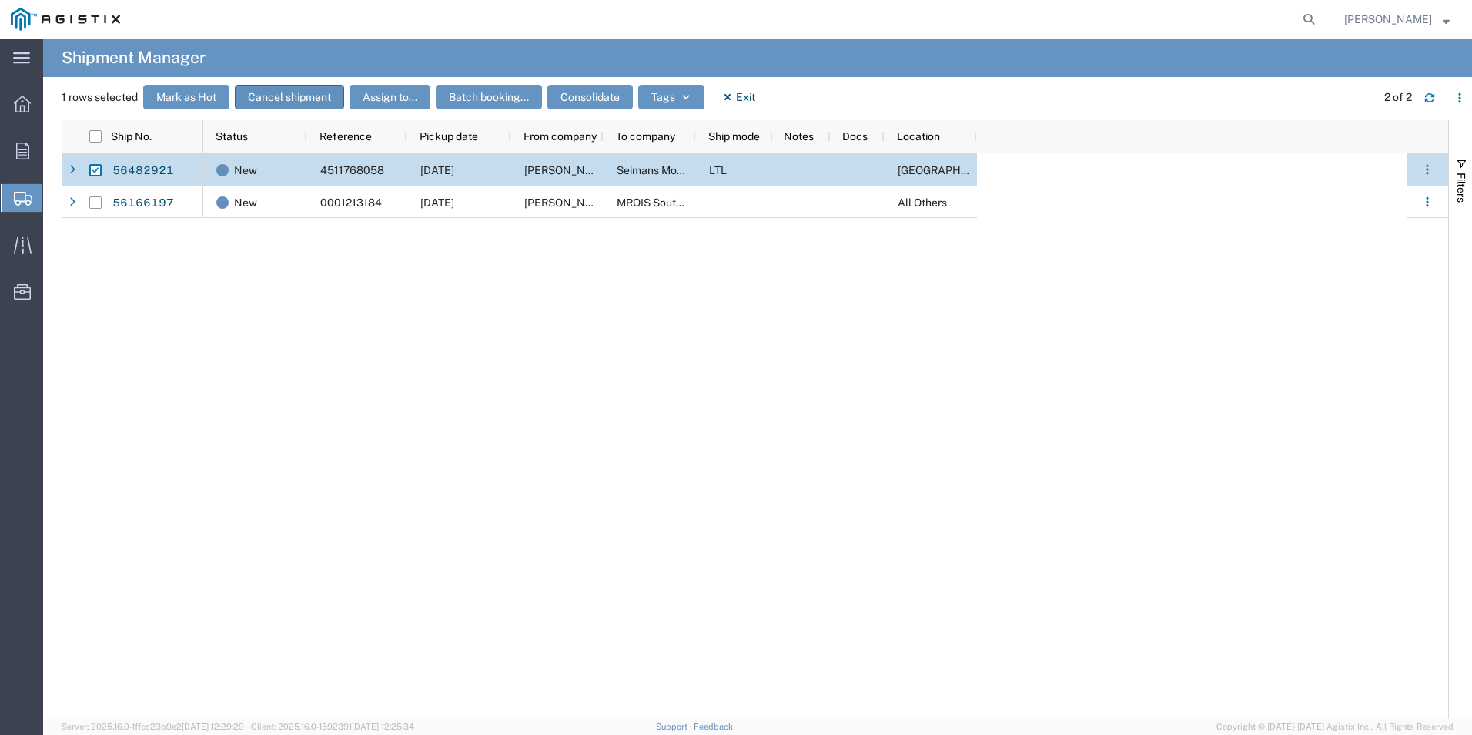
click at [315, 98] on button "Cancel shipment" at bounding box center [289, 97] width 109 height 25
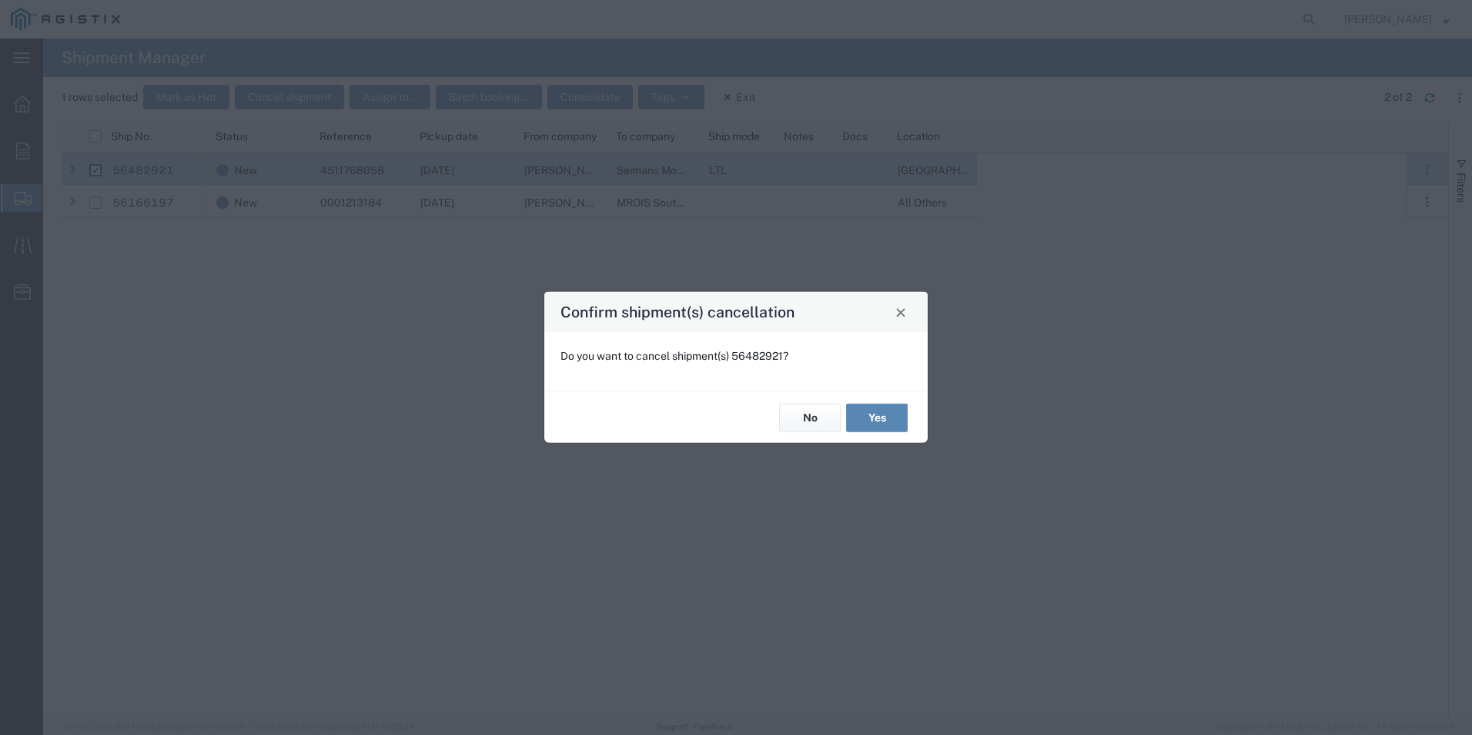
click at [883, 417] on button "Yes" at bounding box center [877, 417] width 62 height 28
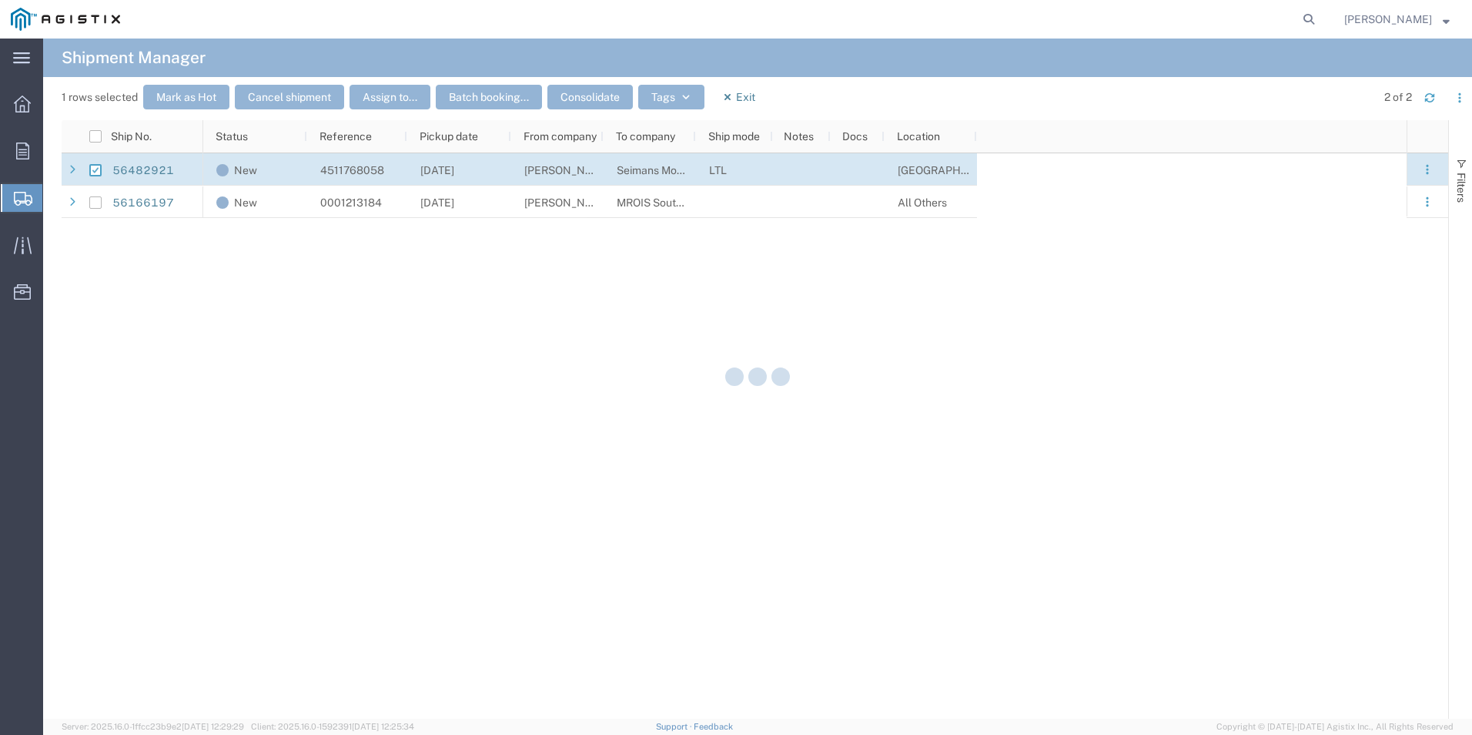
checkbox input "false"
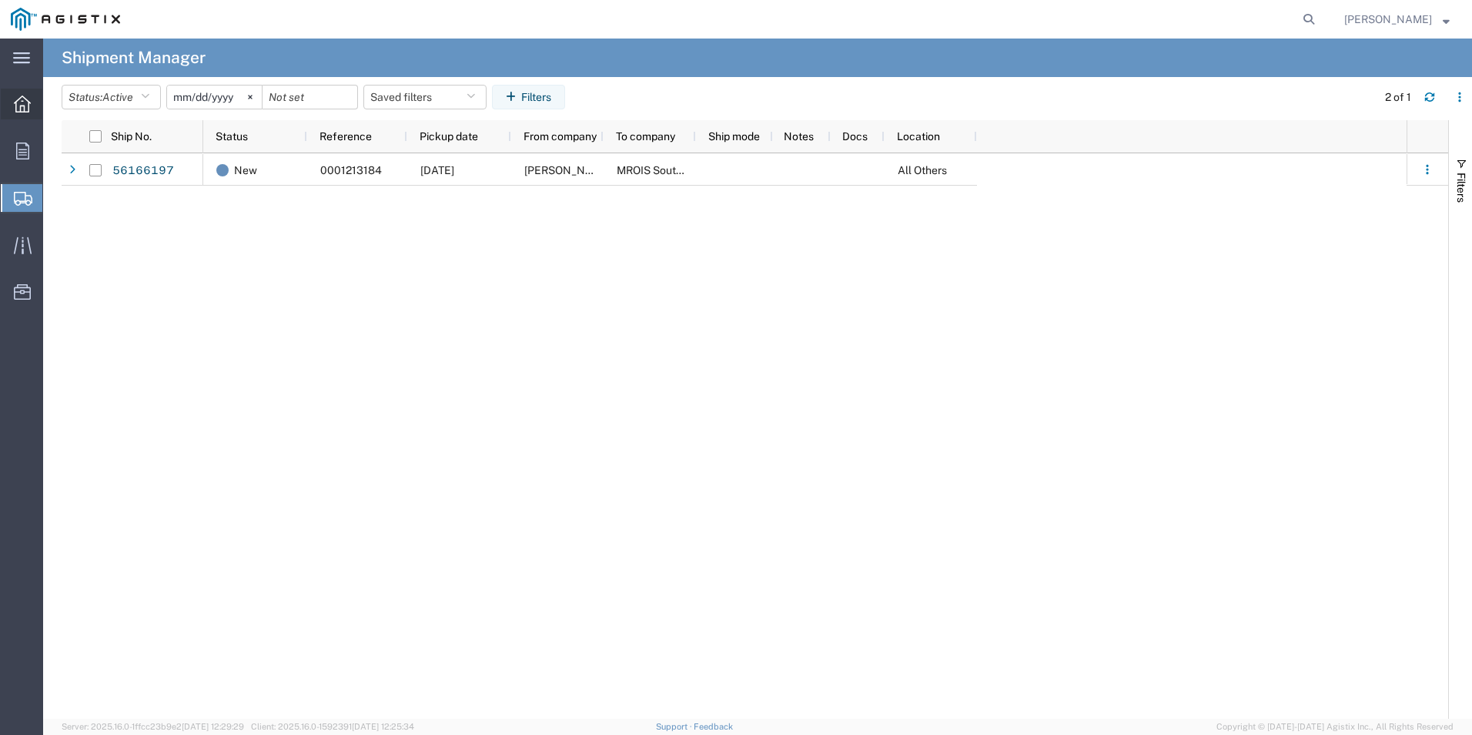
click at [18, 102] on icon at bounding box center [22, 103] width 17 height 17
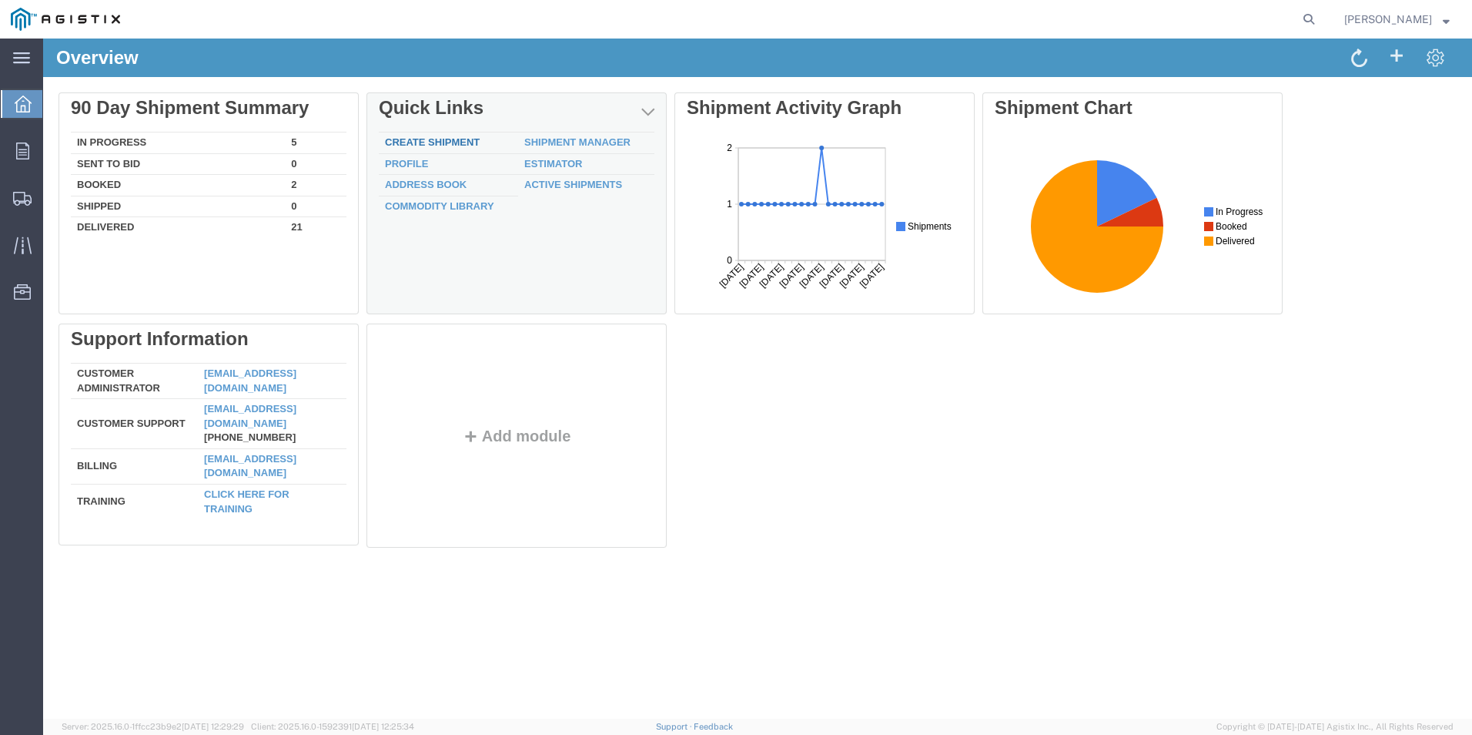
click at [420, 138] on link "Create Shipment" at bounding box center [432, 142] width 95 height 12
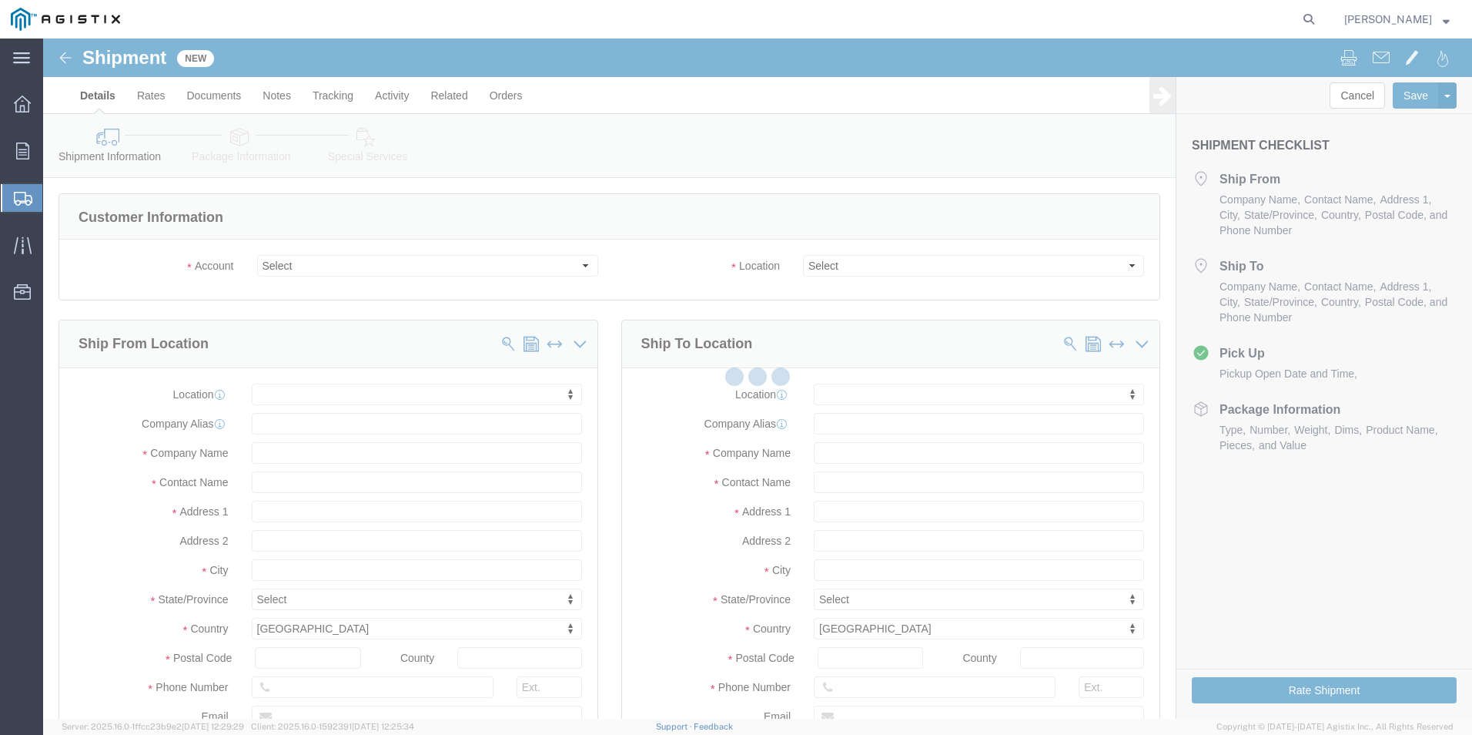
select select
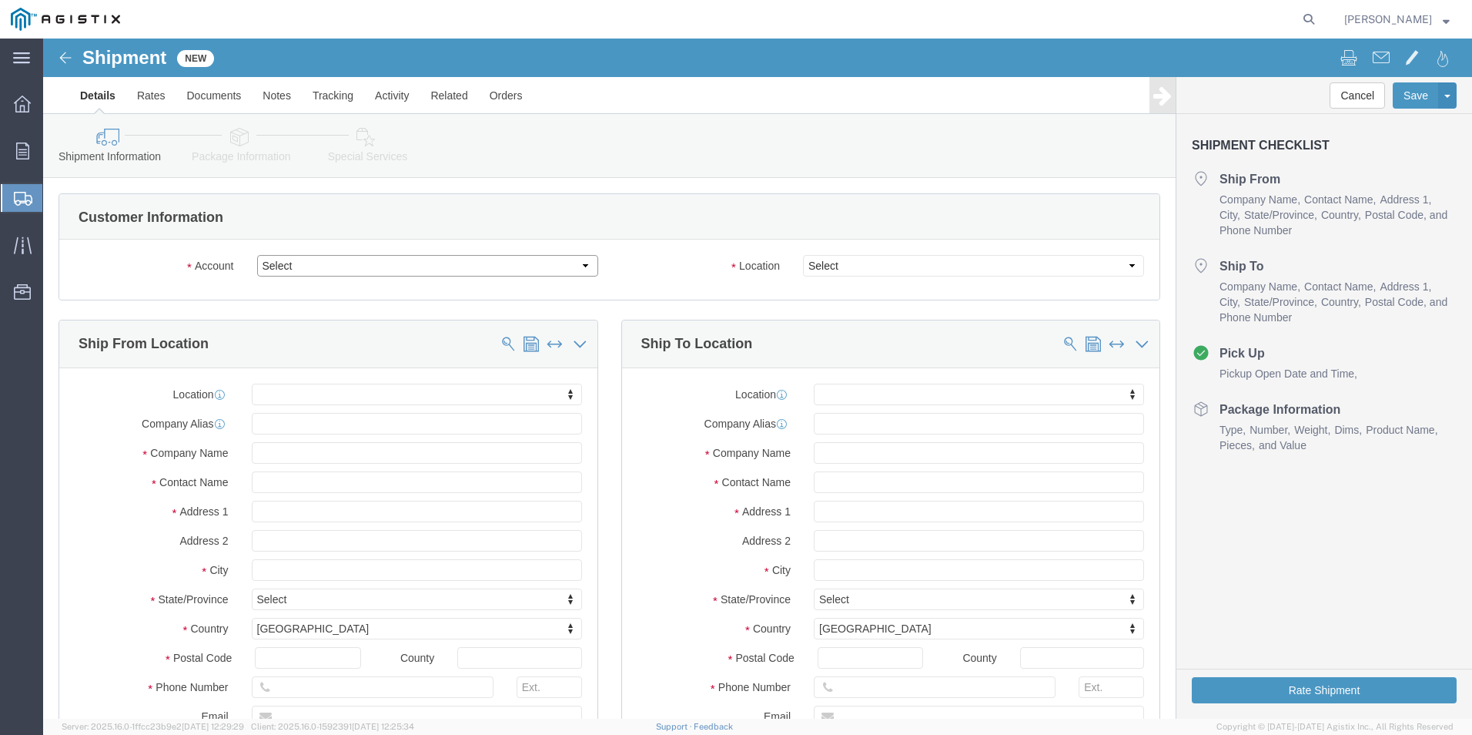
click select "Select PG&E [PERSON_NAME] Ladder Co Inc"
select select "12587"
click select "Select PG&E [PERSON_NAME] Ladder Co Inc"
select select
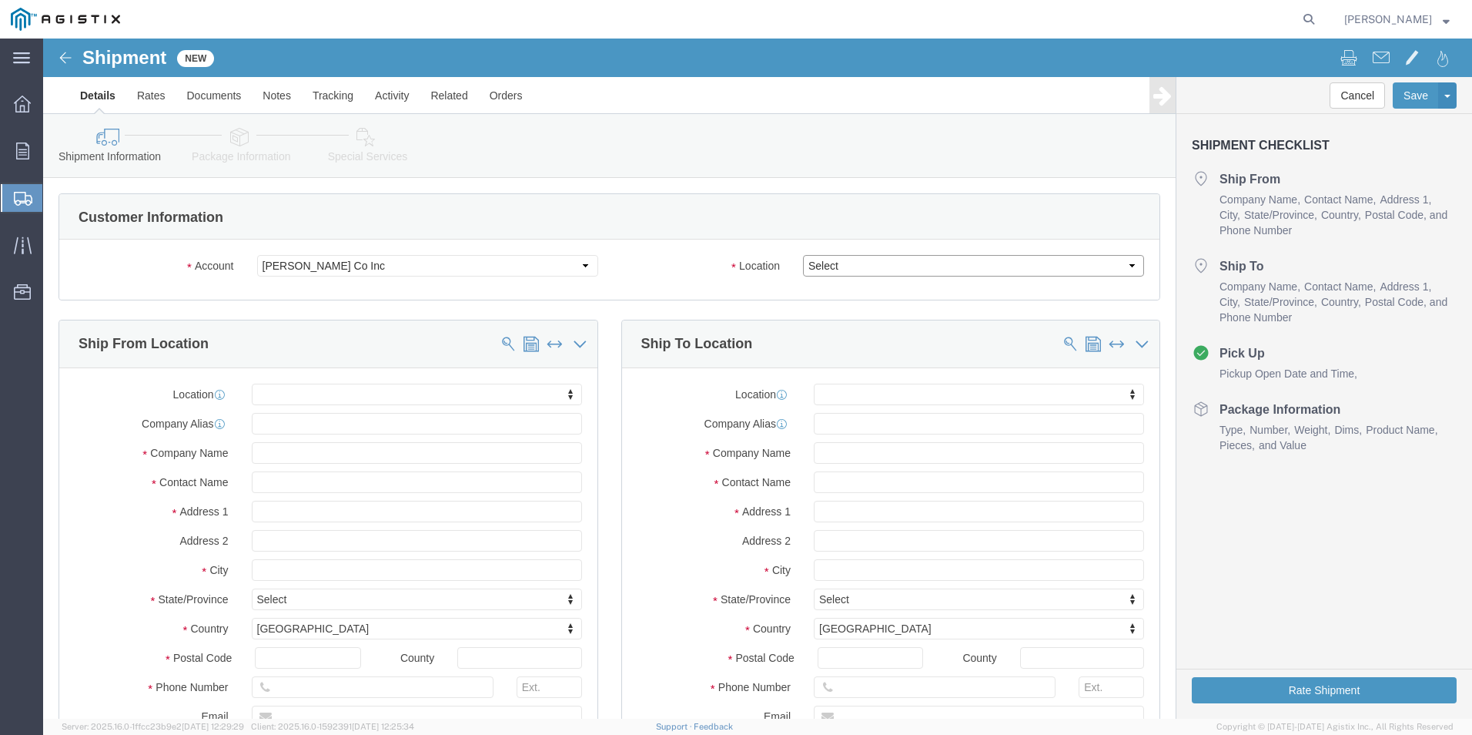
click select "Select Crystal [GEOGRAPHIC_DATA] Merced"
click select "Select PG&E [PERSON_NAME] Ladder Co Inc"
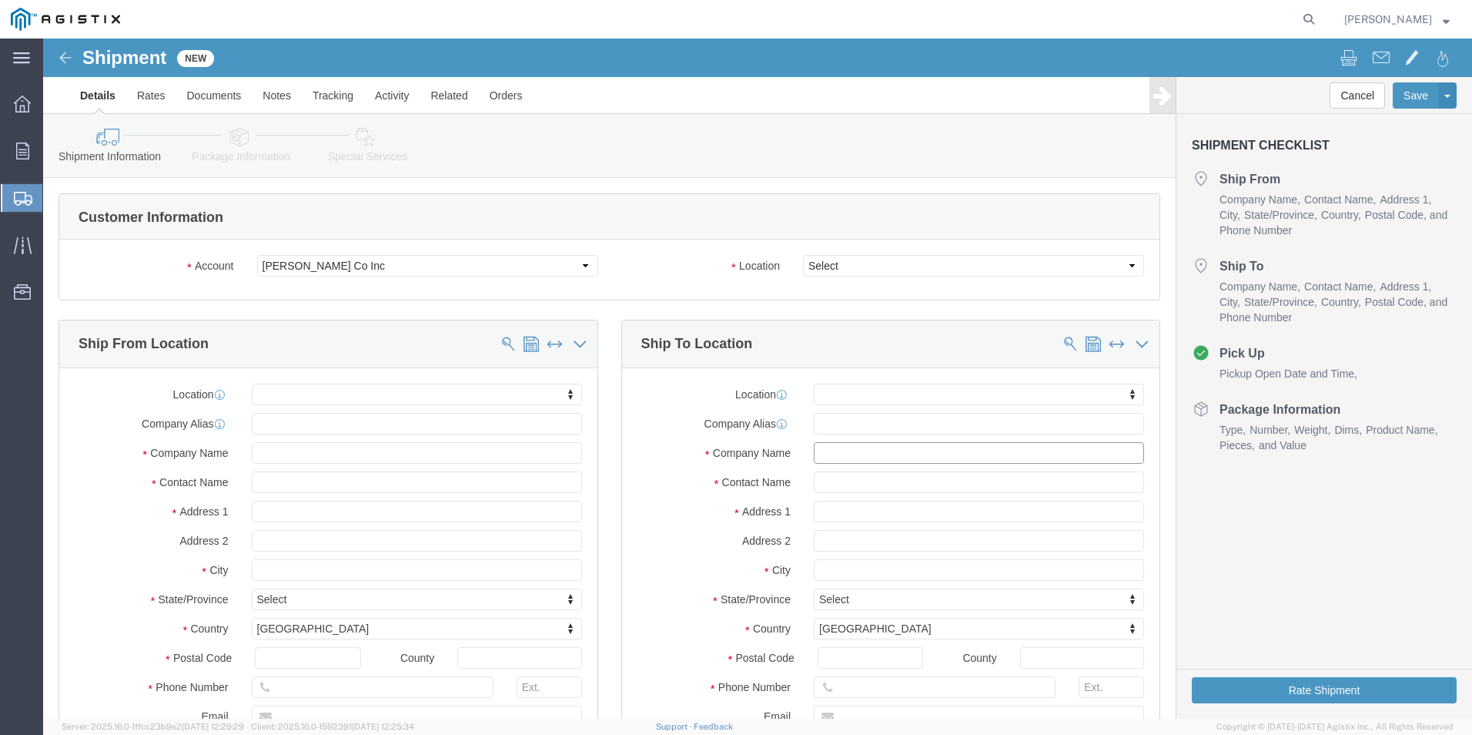
click input "text"
type input "Seimans Mobility"
type input "[PERSON_NAME]"
type input "[STREET_ADDRESS]"
select select
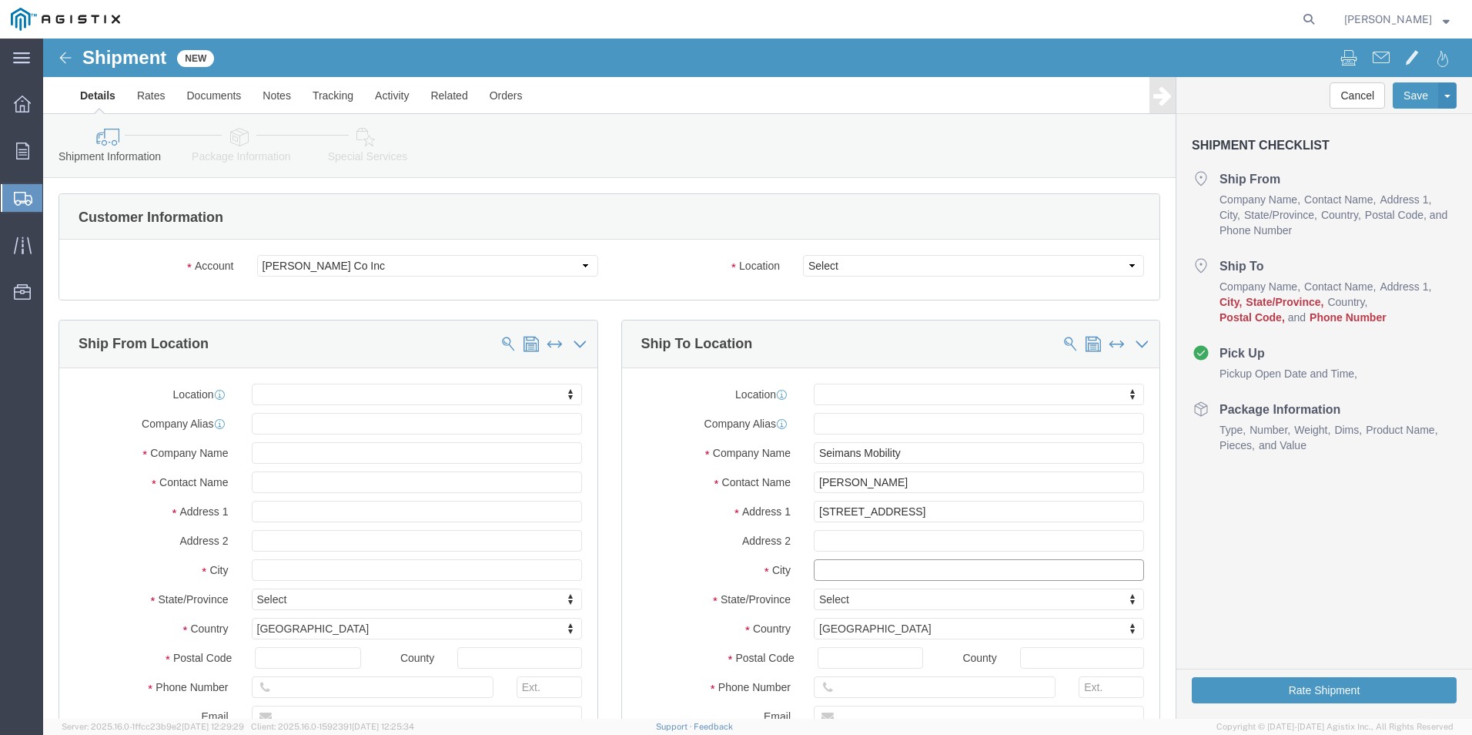
type input "C"
type input "[GEOGRAPHIC_DATA]"
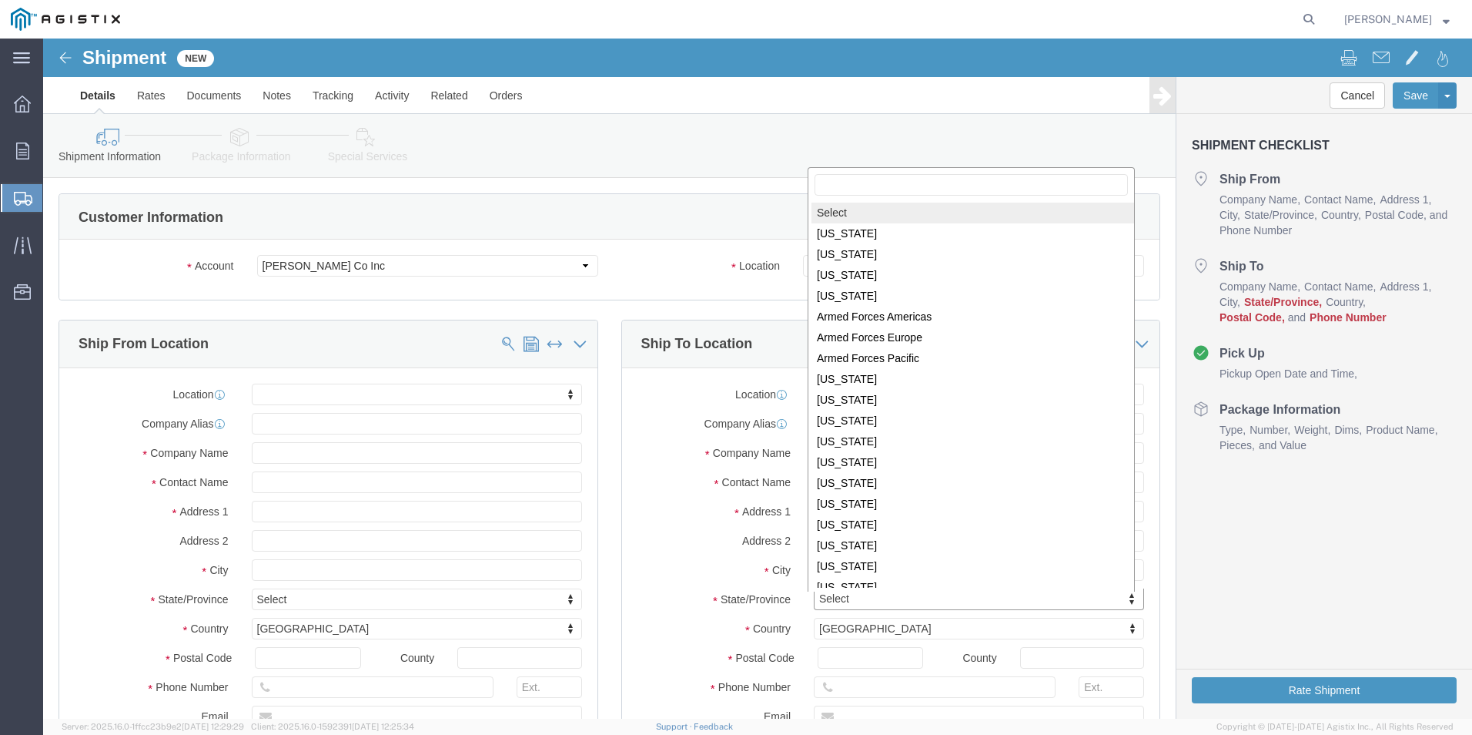
scroll to position [2, 0]
select select
select select "CA"
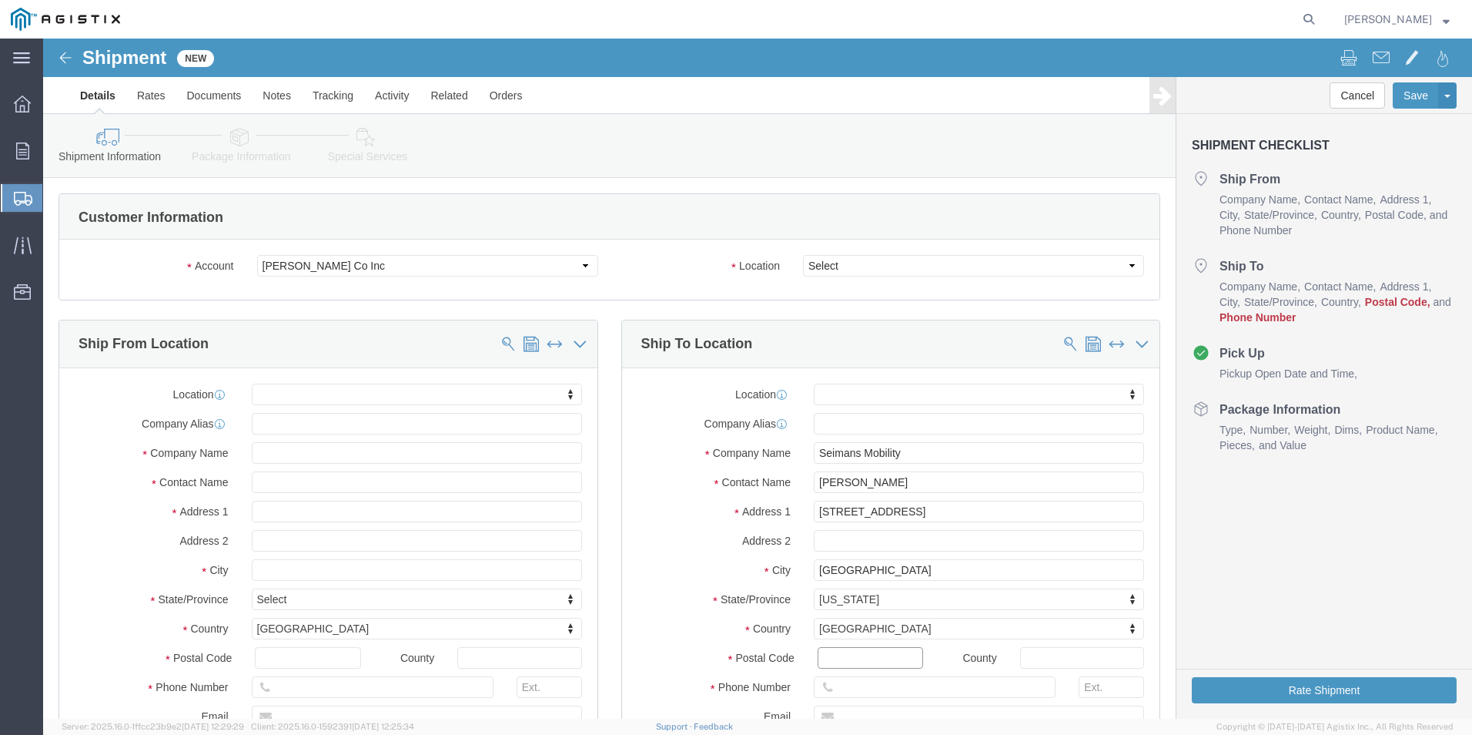
click input "Postal Code"
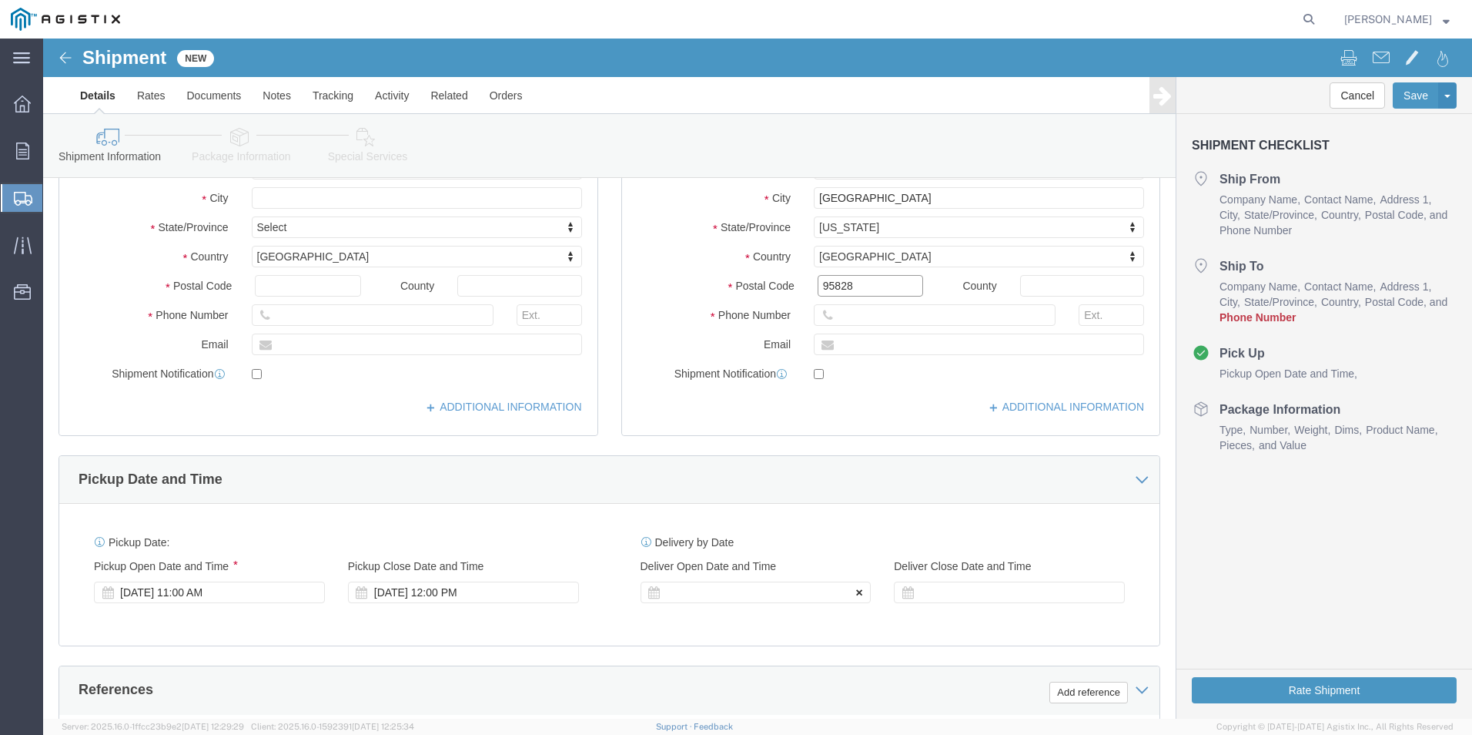
scroll to position [385, 0]
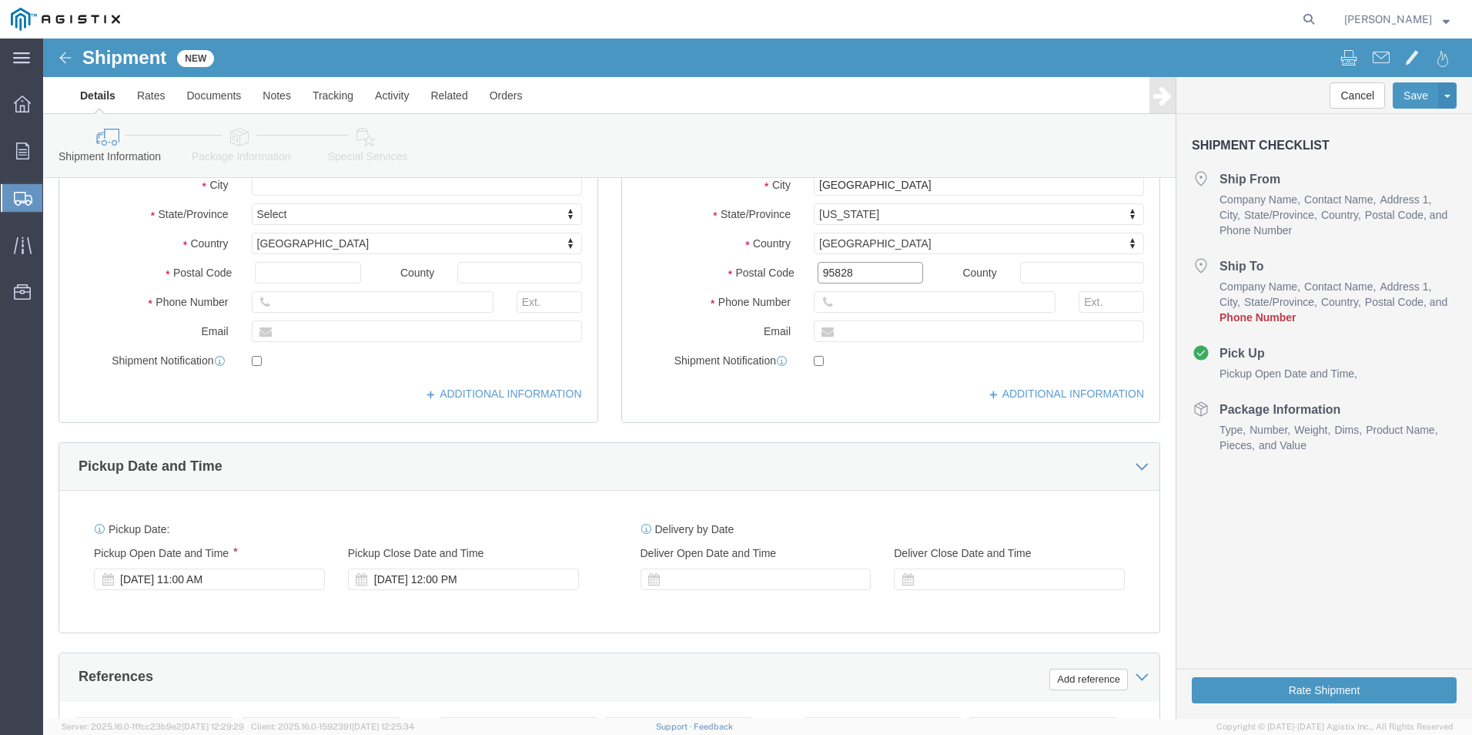
type input "95828"
select select
click icon
click input "text"
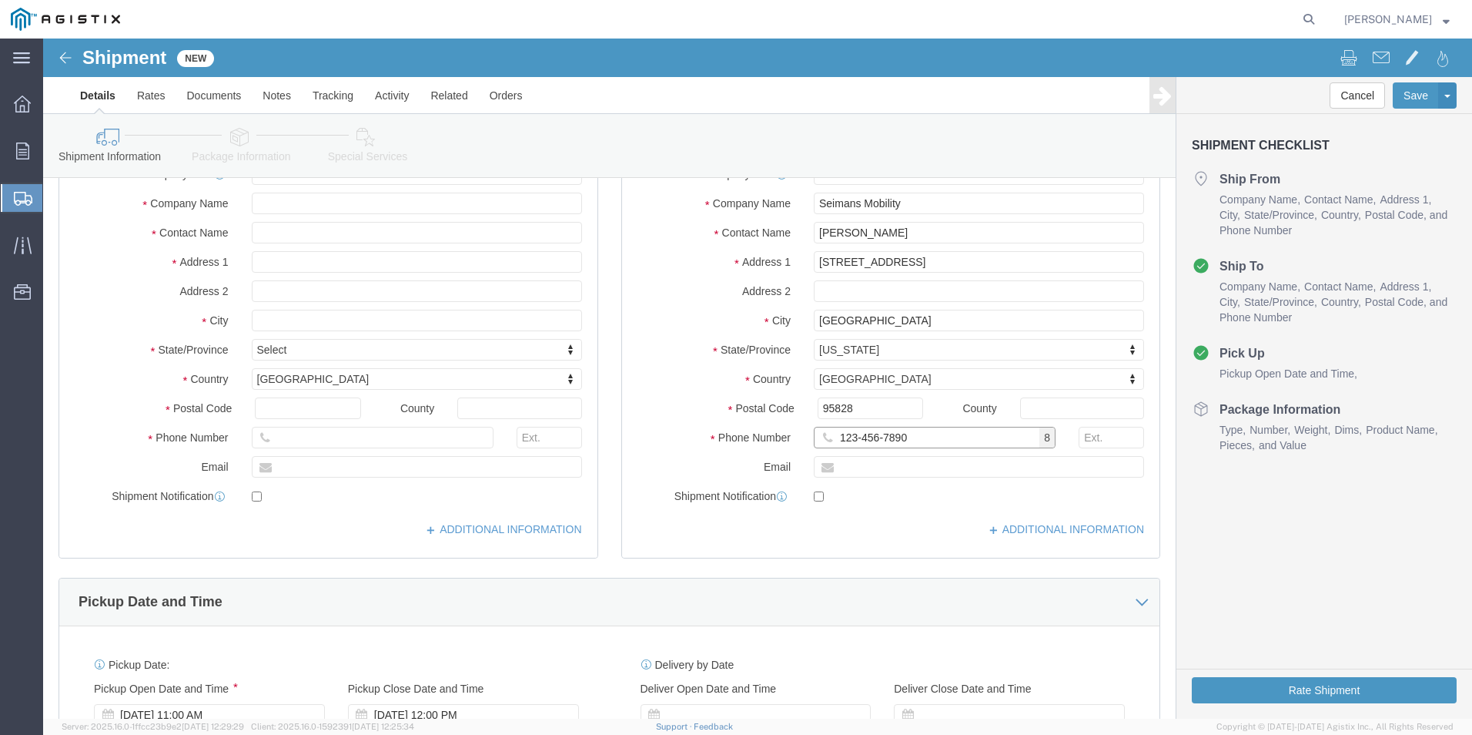
scroll to position [0, 0]
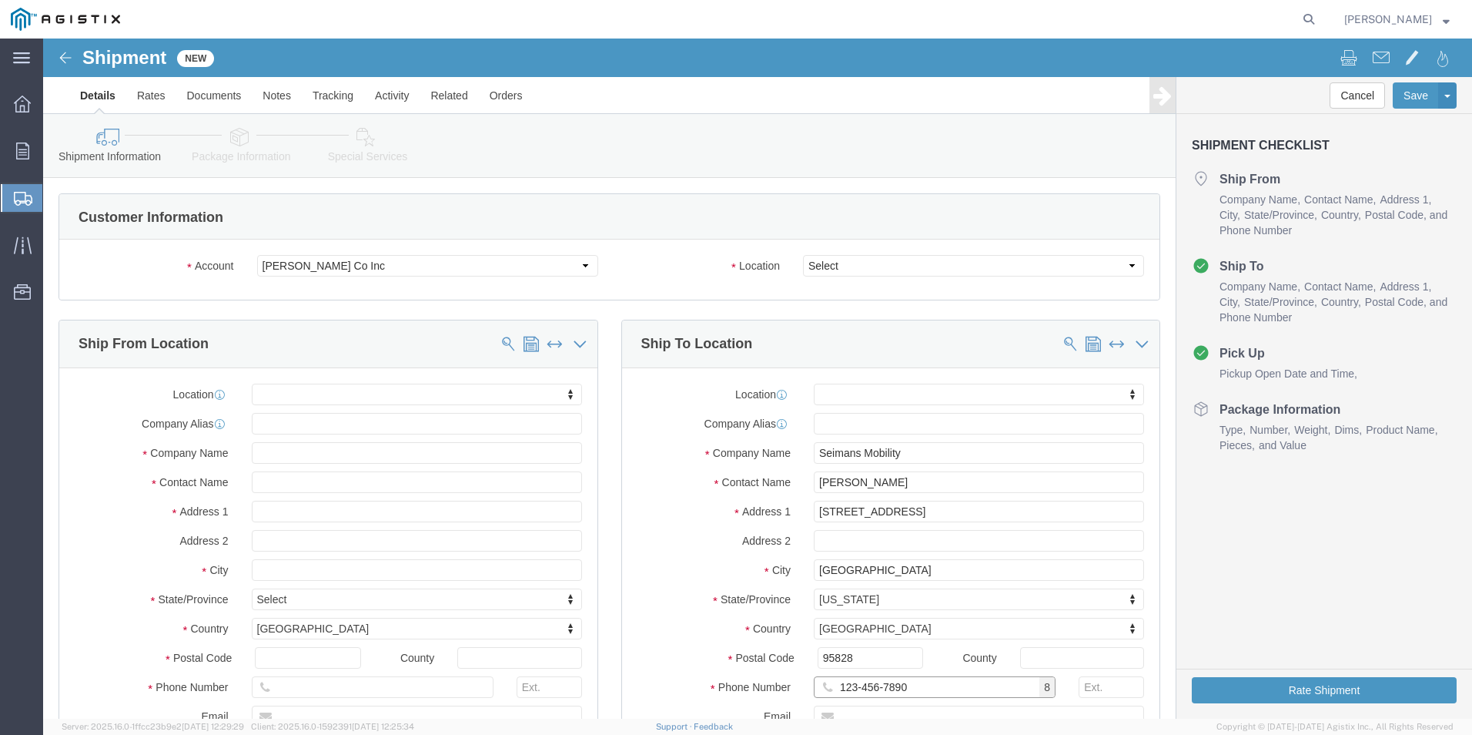
type input "123-456-7890"
click input "text"
type input "wer"
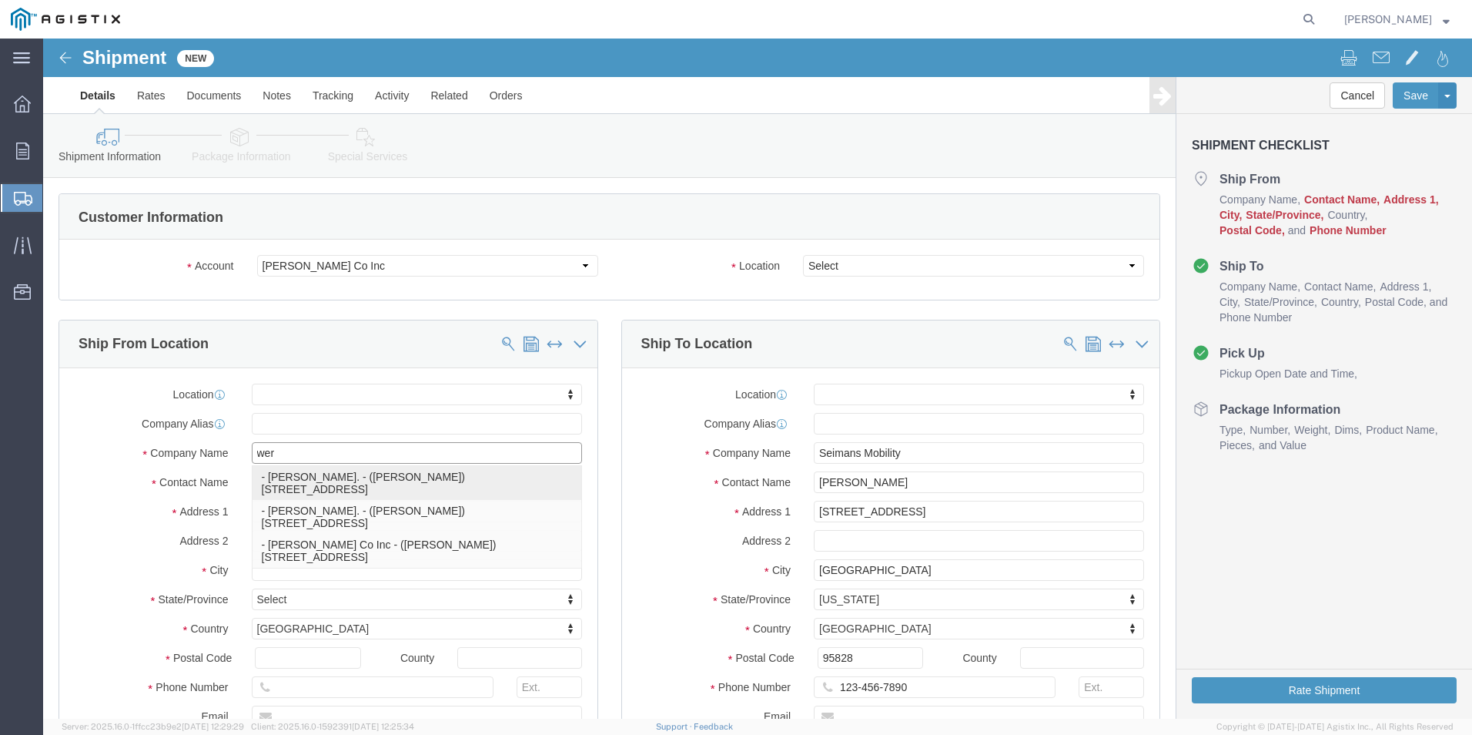
click p "- [PERSON_NAME]. - ([PERSON_NAME]) [STREET_ADDRESS]"
select select
type input "[PERSON_NAME]."
type input "[PERSON_NAME]"
type input "[STREET_ADDRESS]"
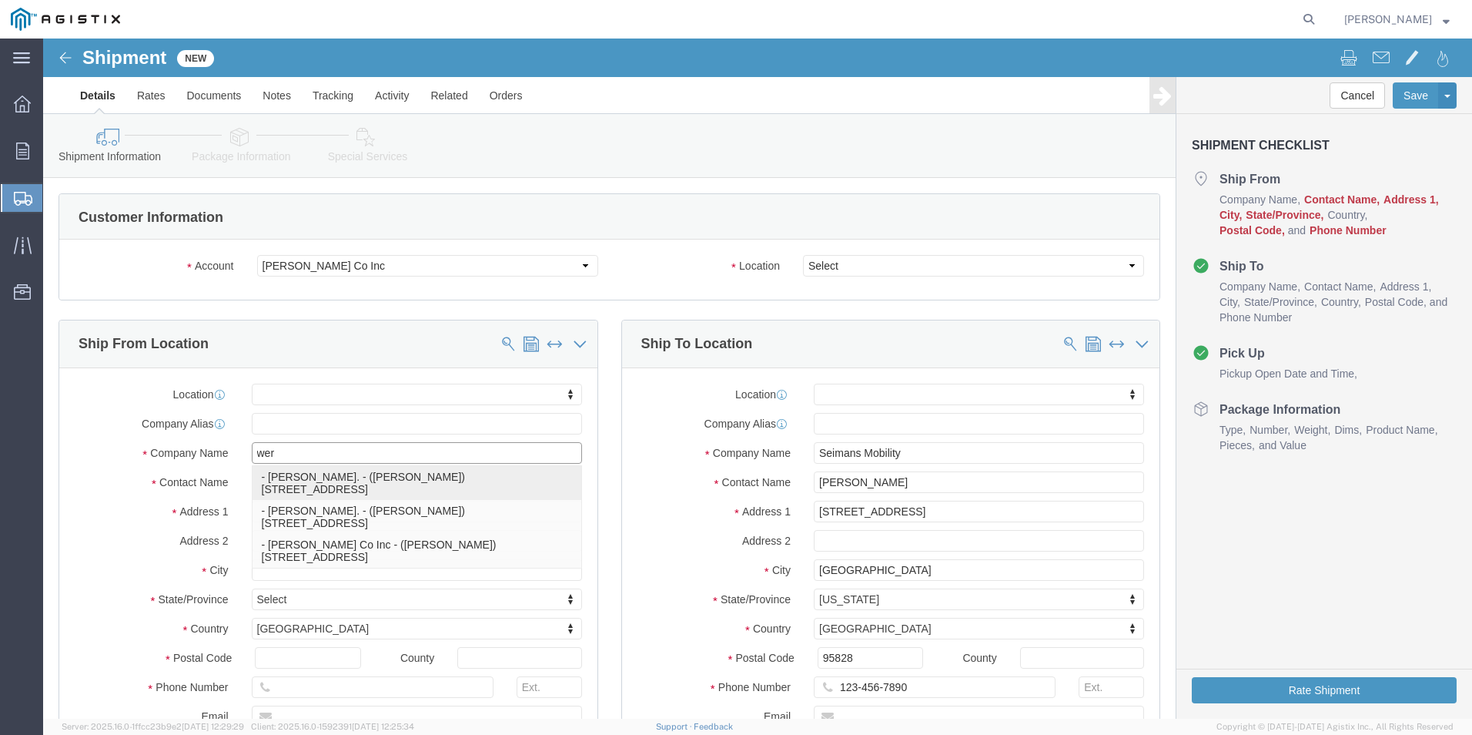
type input "[GEOGRAPHIC_DATA]"
type input "79927"
type input "usa"
select select "[GEOGRAPHIC_DATA]"
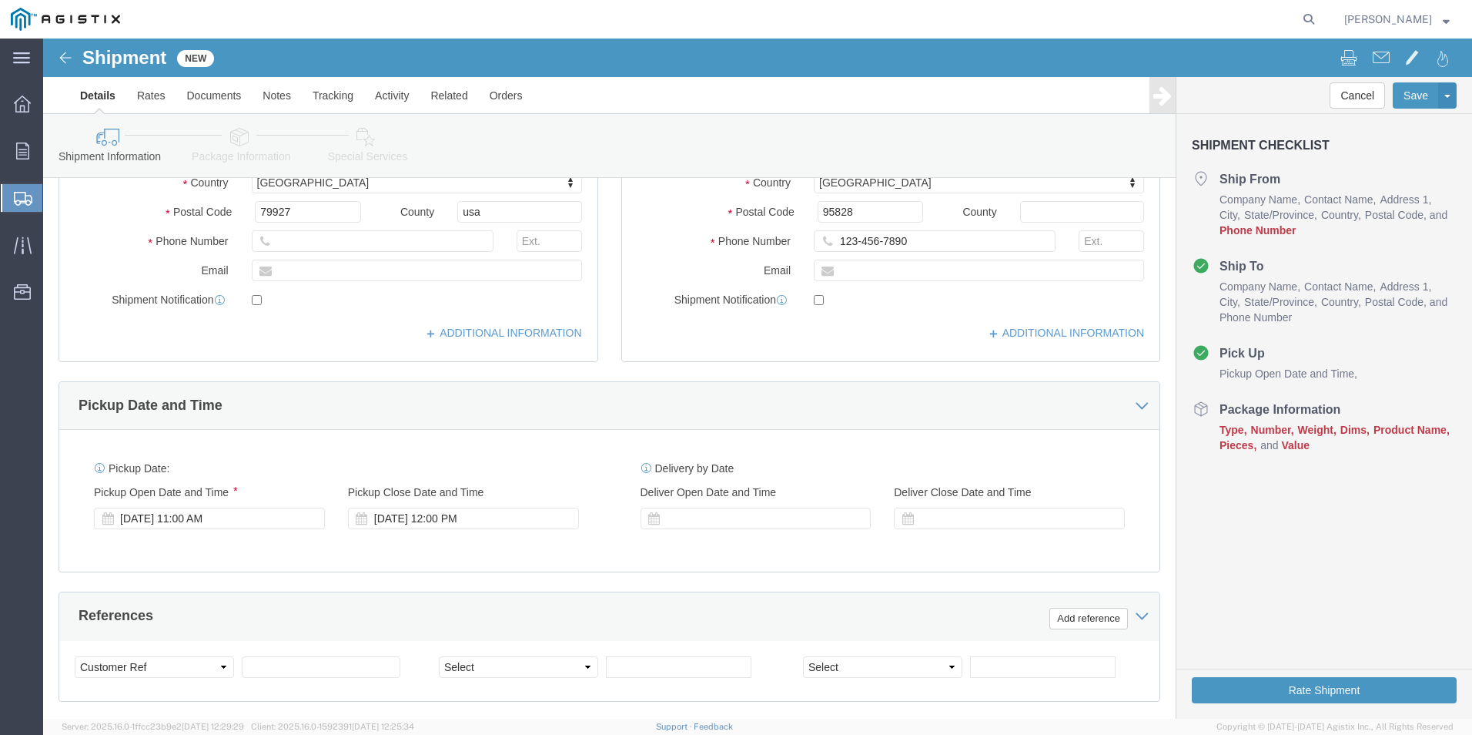
scroll to position [462, 0]
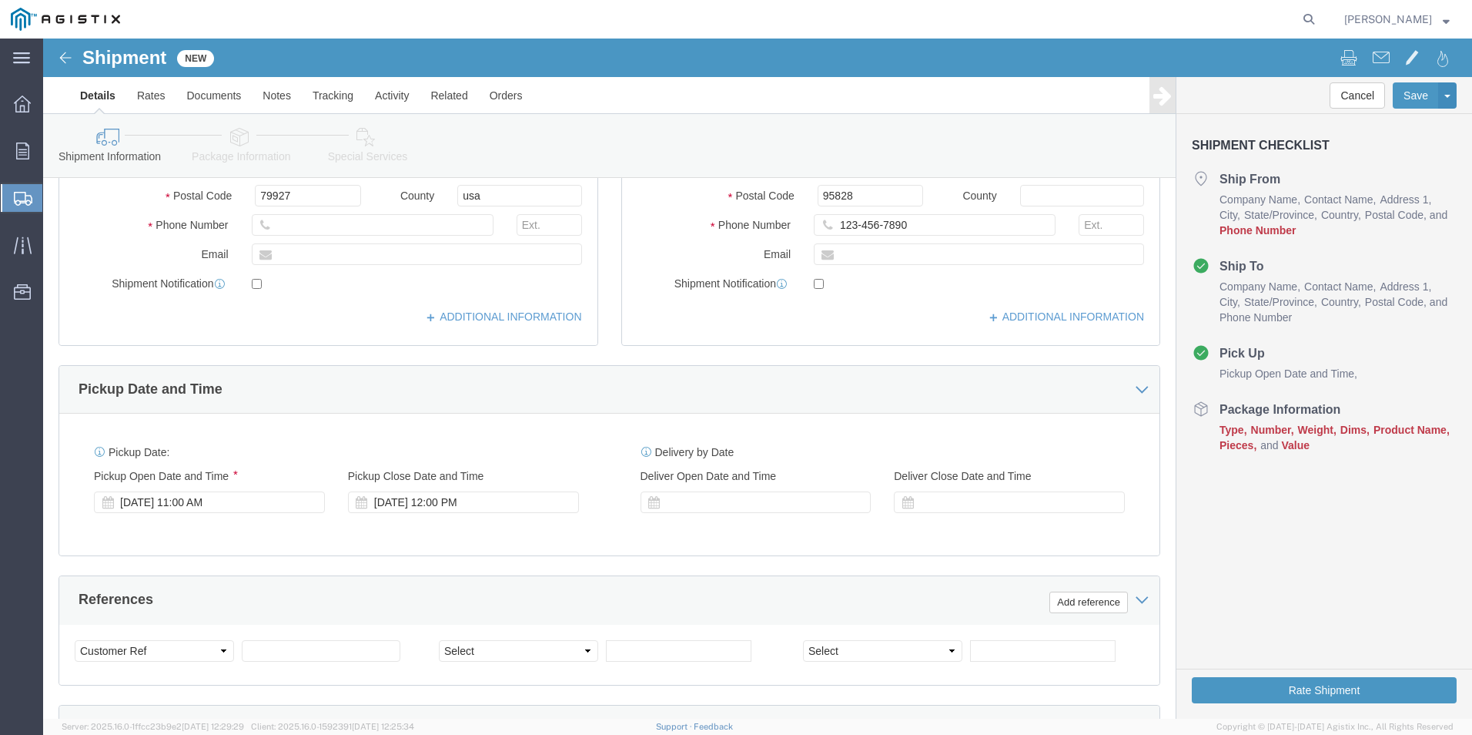
type input "[PERSON_NAME]."
click icon
click input "text"
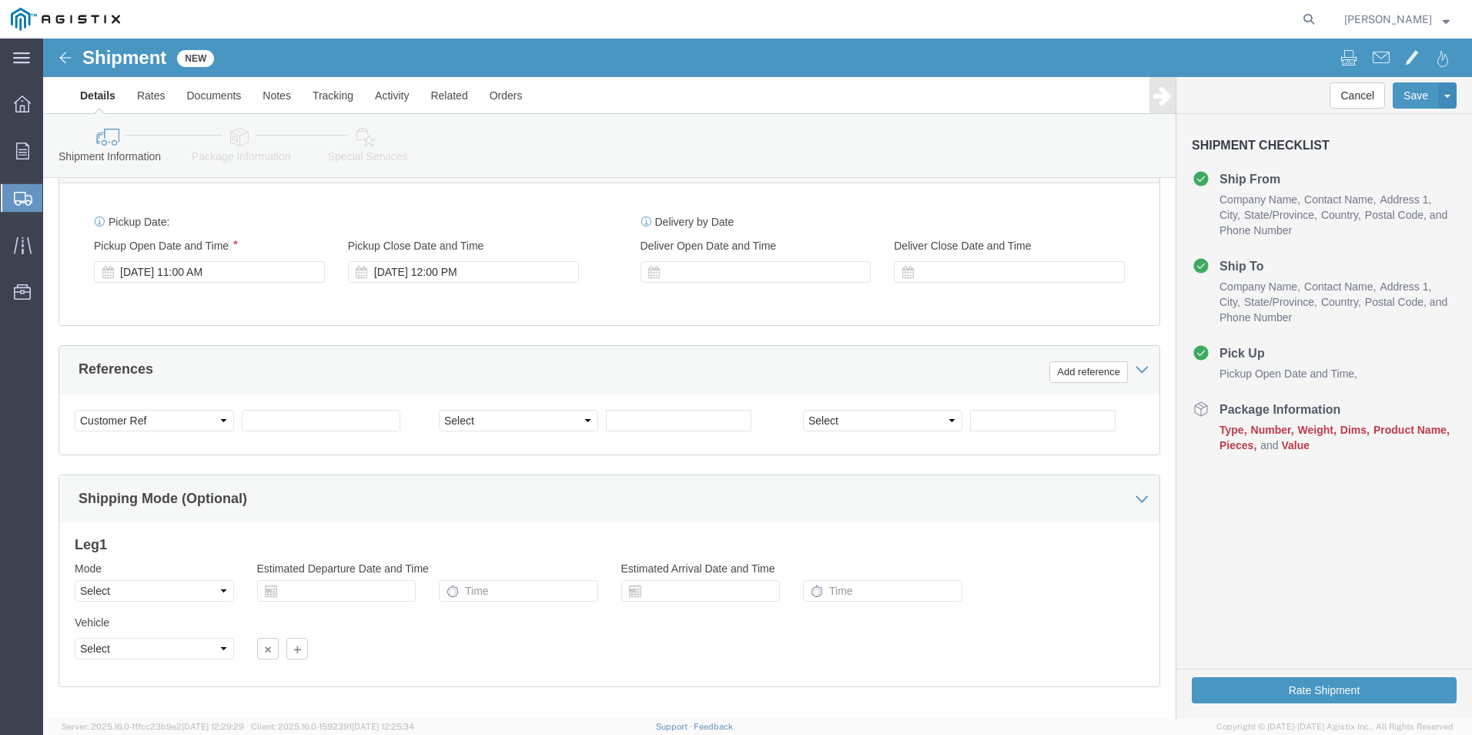
scroll to position [693, 0]
type input "7243721679"
click div "[DATE] 11:00 AM"
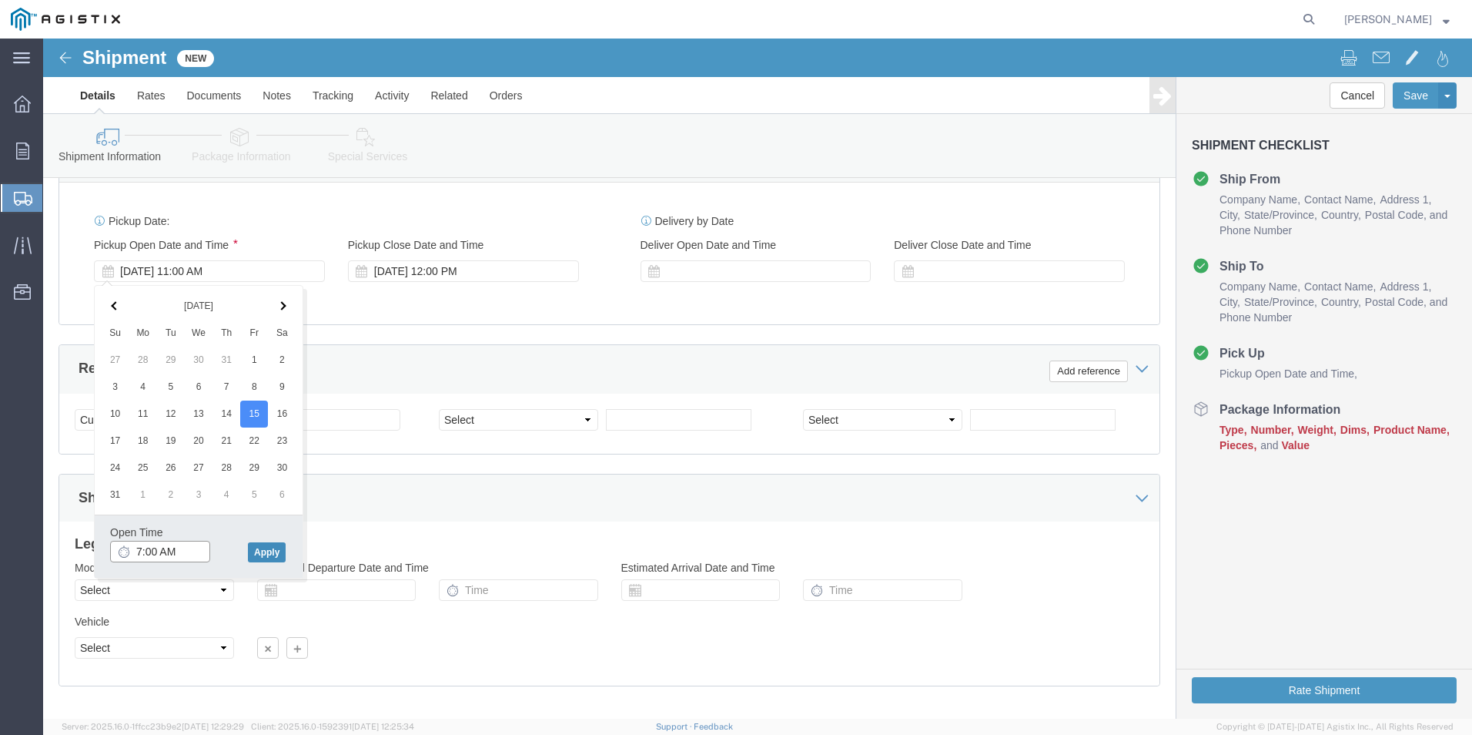
type input "7:00 AM"
click button "Apply"
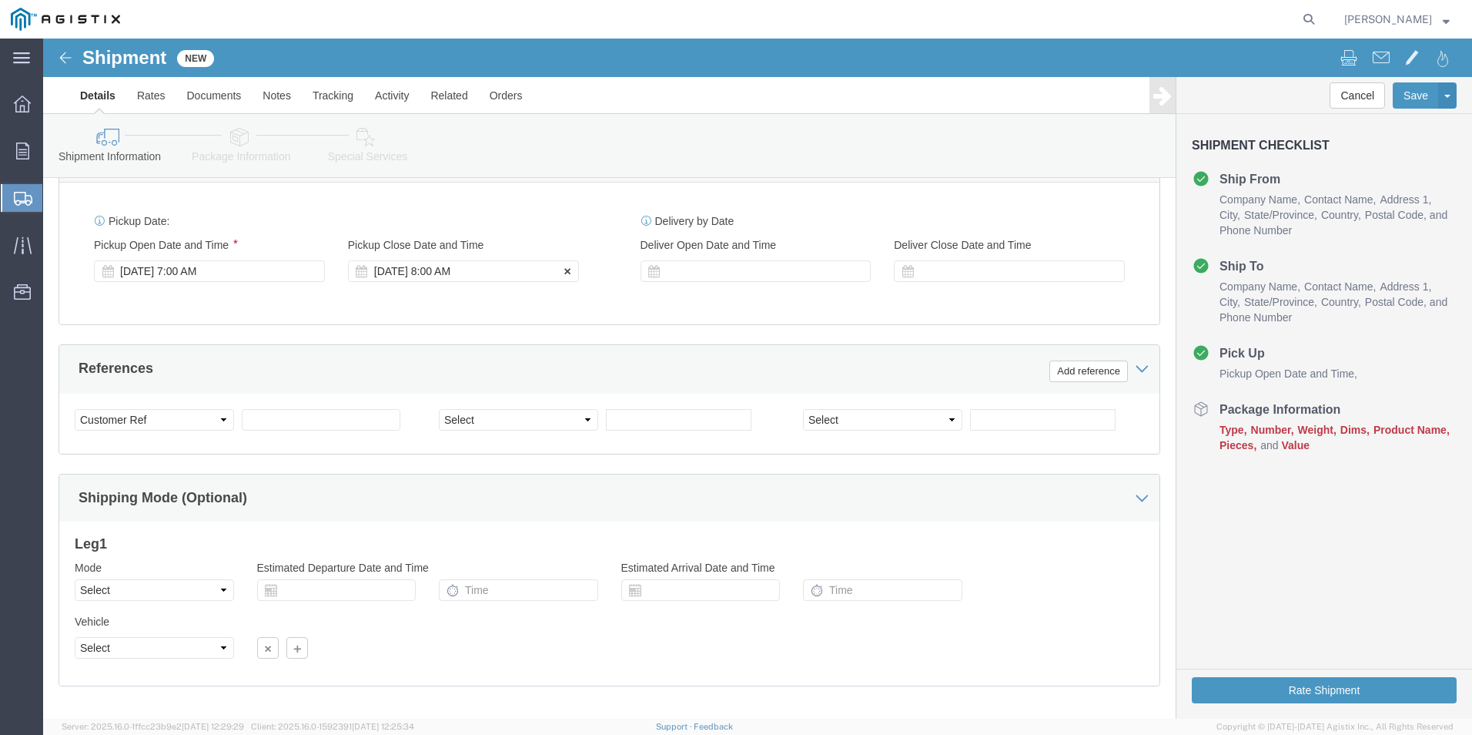
click div "[DATE] 8:00 AM"
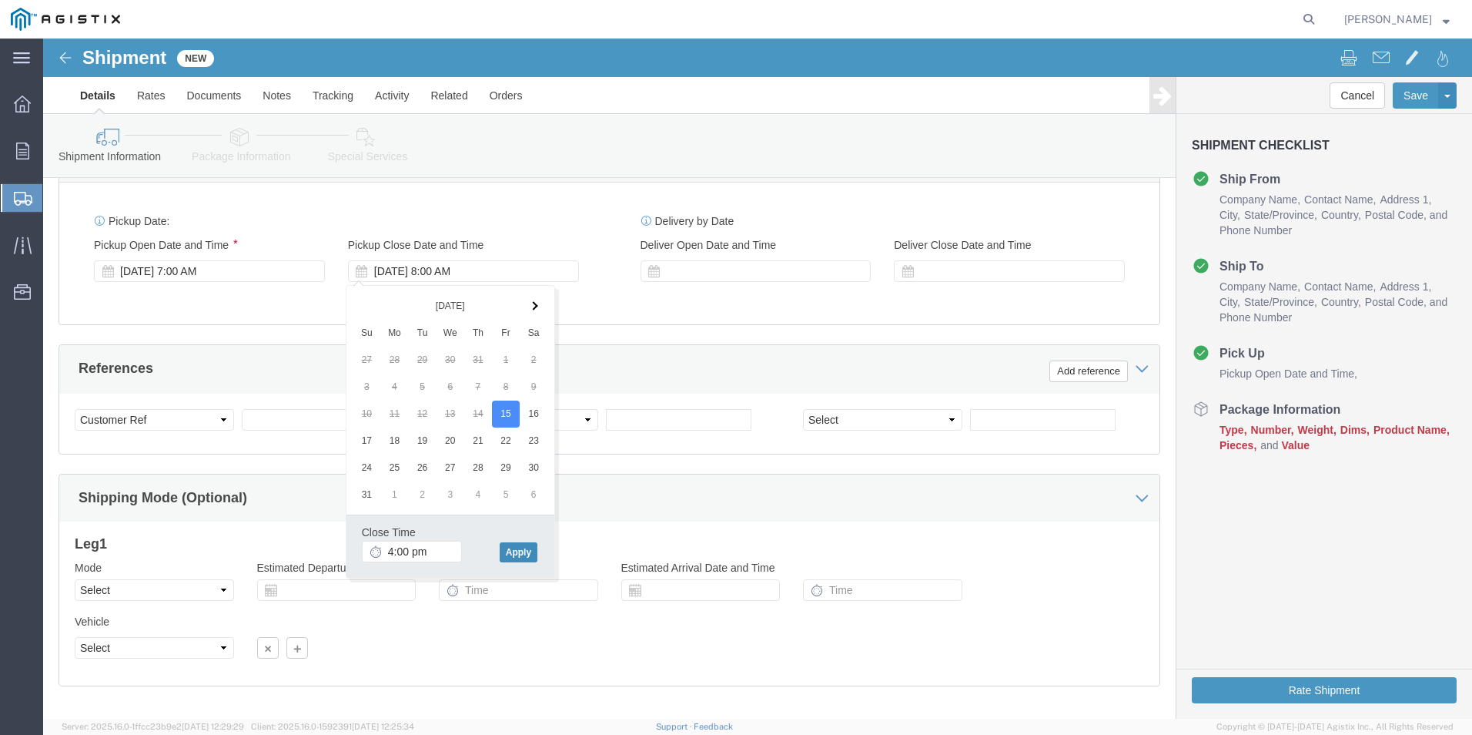
type input "4:00 PM"
click button "Apply"
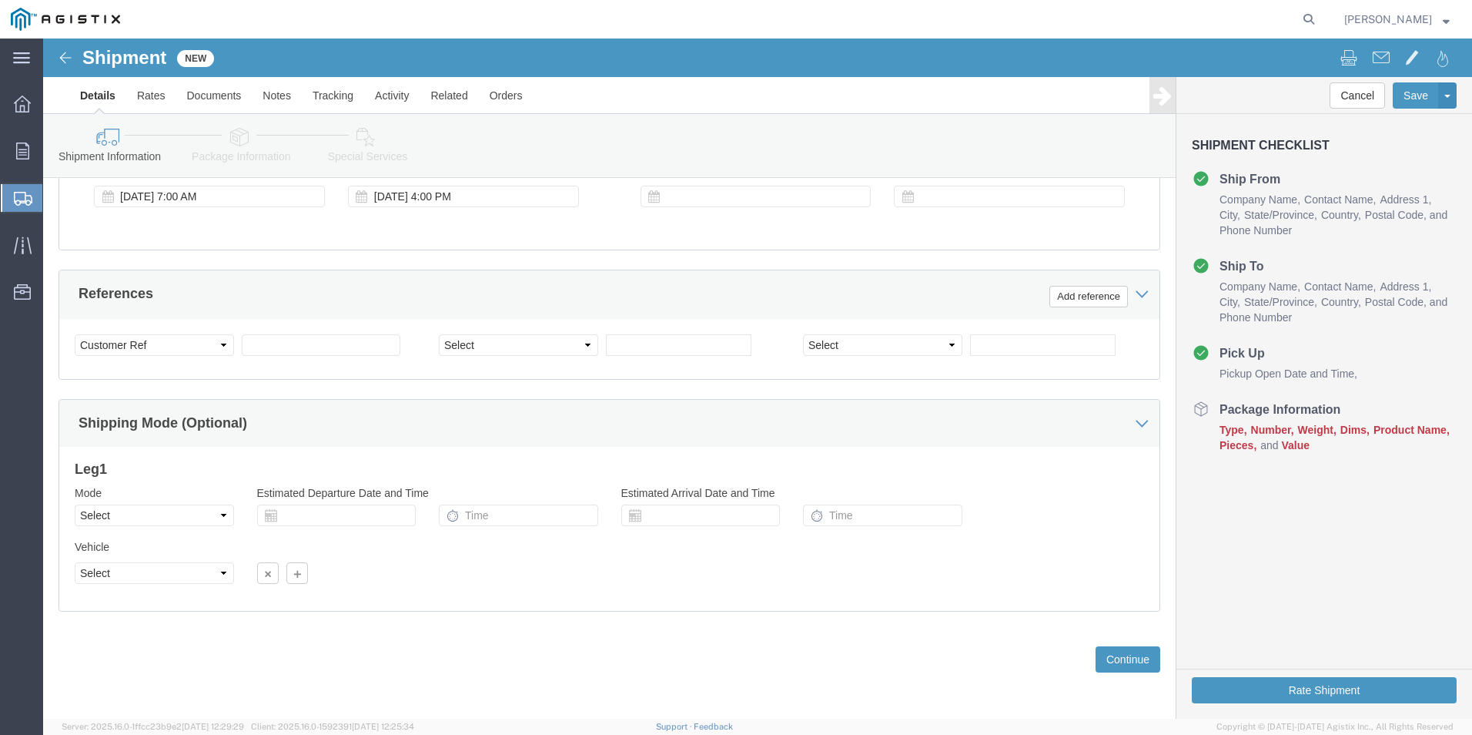
scroll to position [768, 0]
click select "Select Air Less than Truckload Multi-Leg Ocean Freight Rail Small Parcel Truckl…"
select select "LTL"
click select "Select Air Less than Truckload Multi-Leg Ocean Freight Rail Small Parcel Truckl…"
click button "Continue"
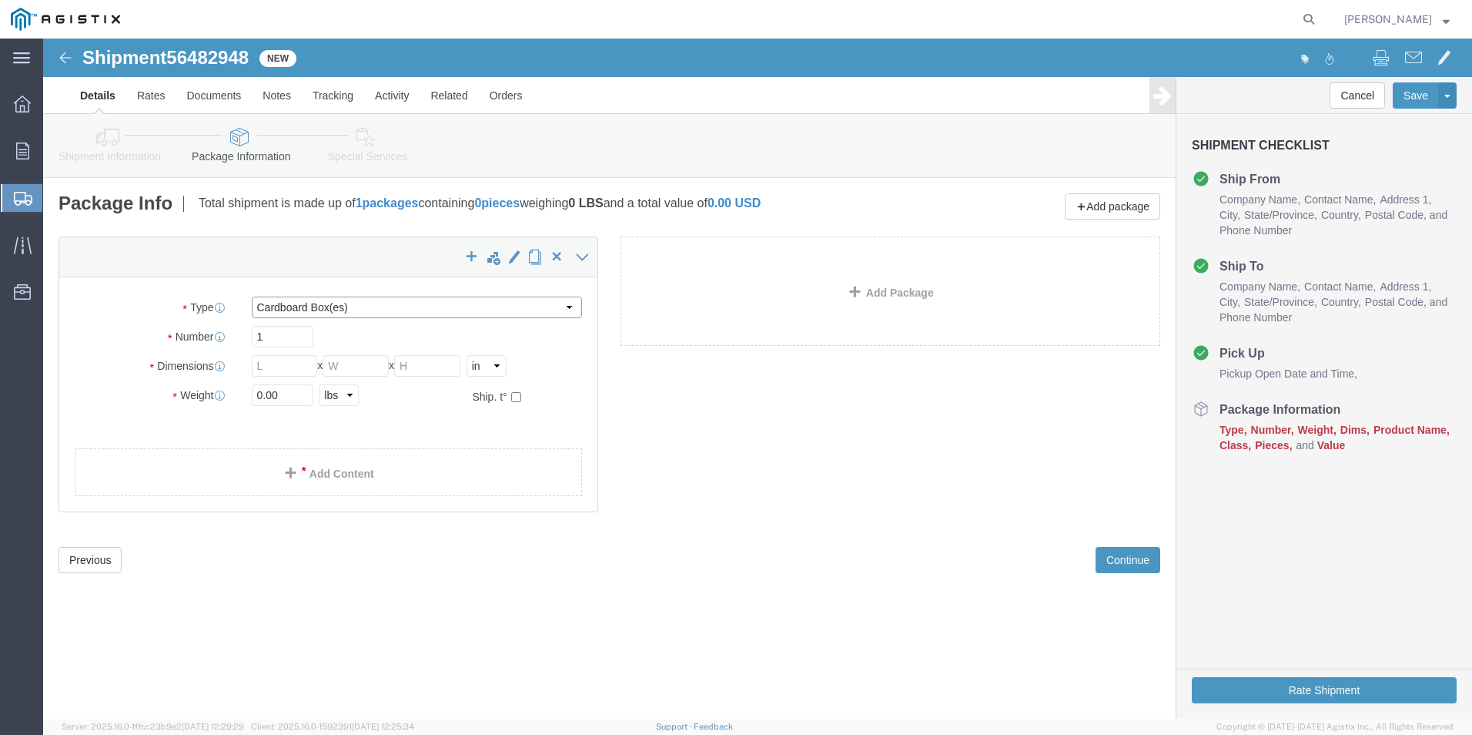
click select "Select Bale(s) Basket(s) Bolt(s) Bottle(s) Buckets Bulk Bundle(s) Can(s) Cardbo…"
select select "SKID"
click select "Select Bale(s) Basket(s) Bolt(s) Bottle(s) Buckets Bulk Bundle(s) Can(s) Cardbo…"
click input "text"
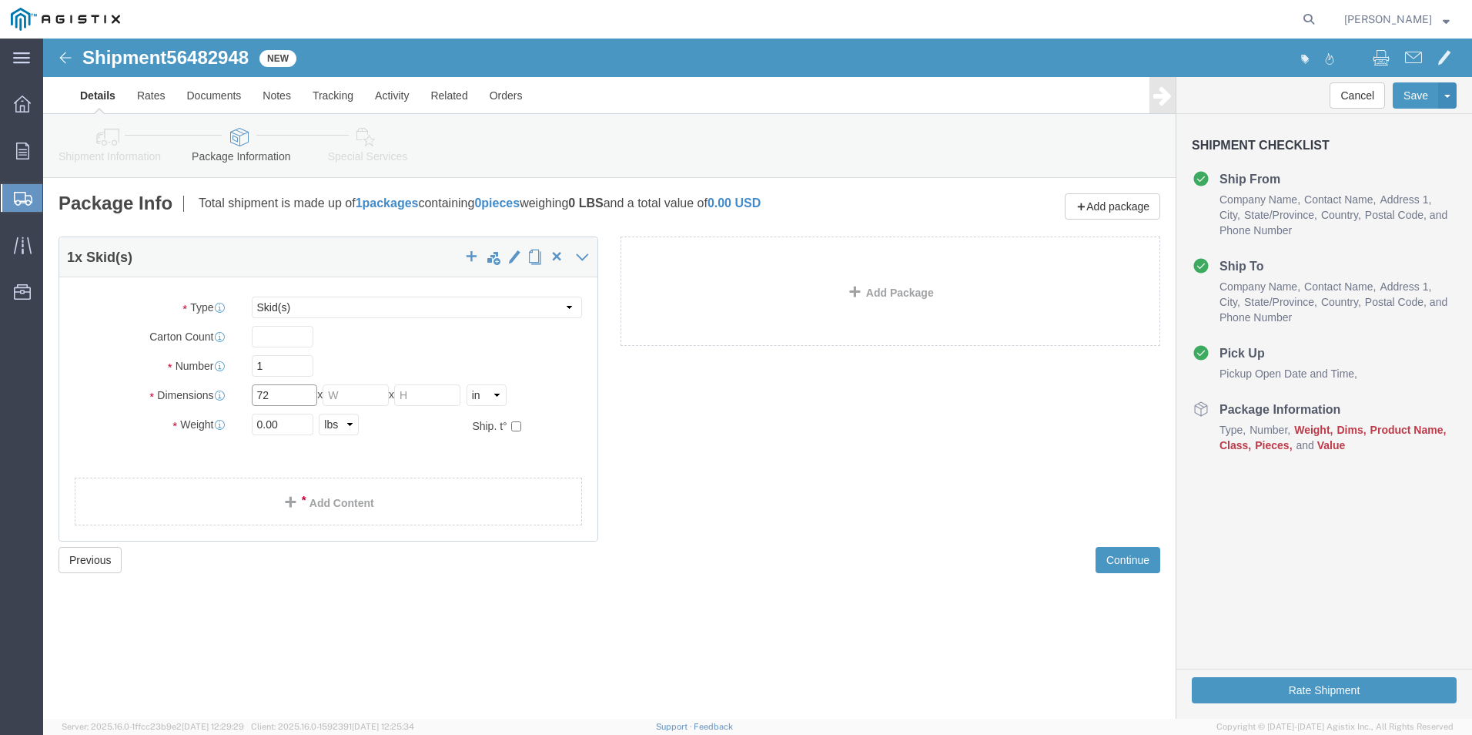
type input "72"
type input "48"
type input "12"
click input "0.00"
type input "27"
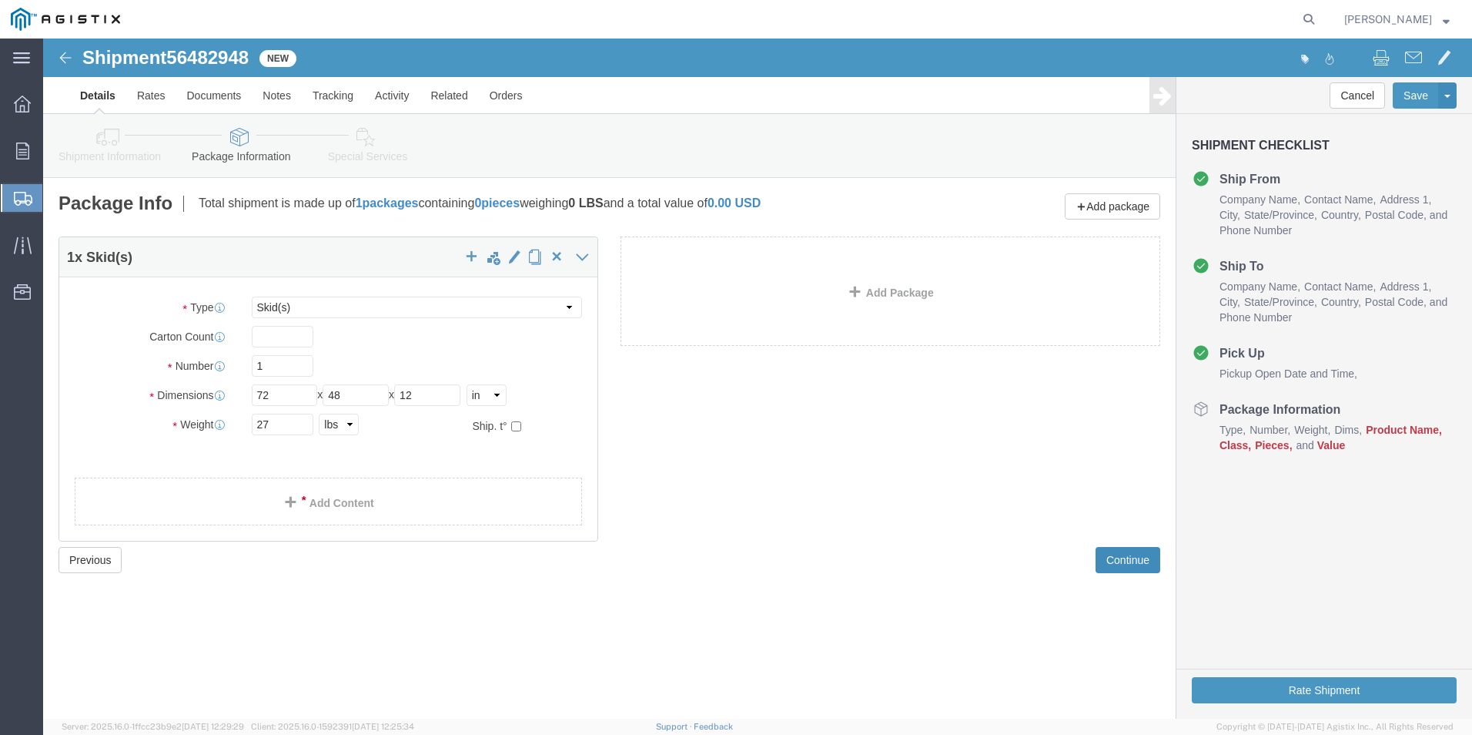
click button "Continue"
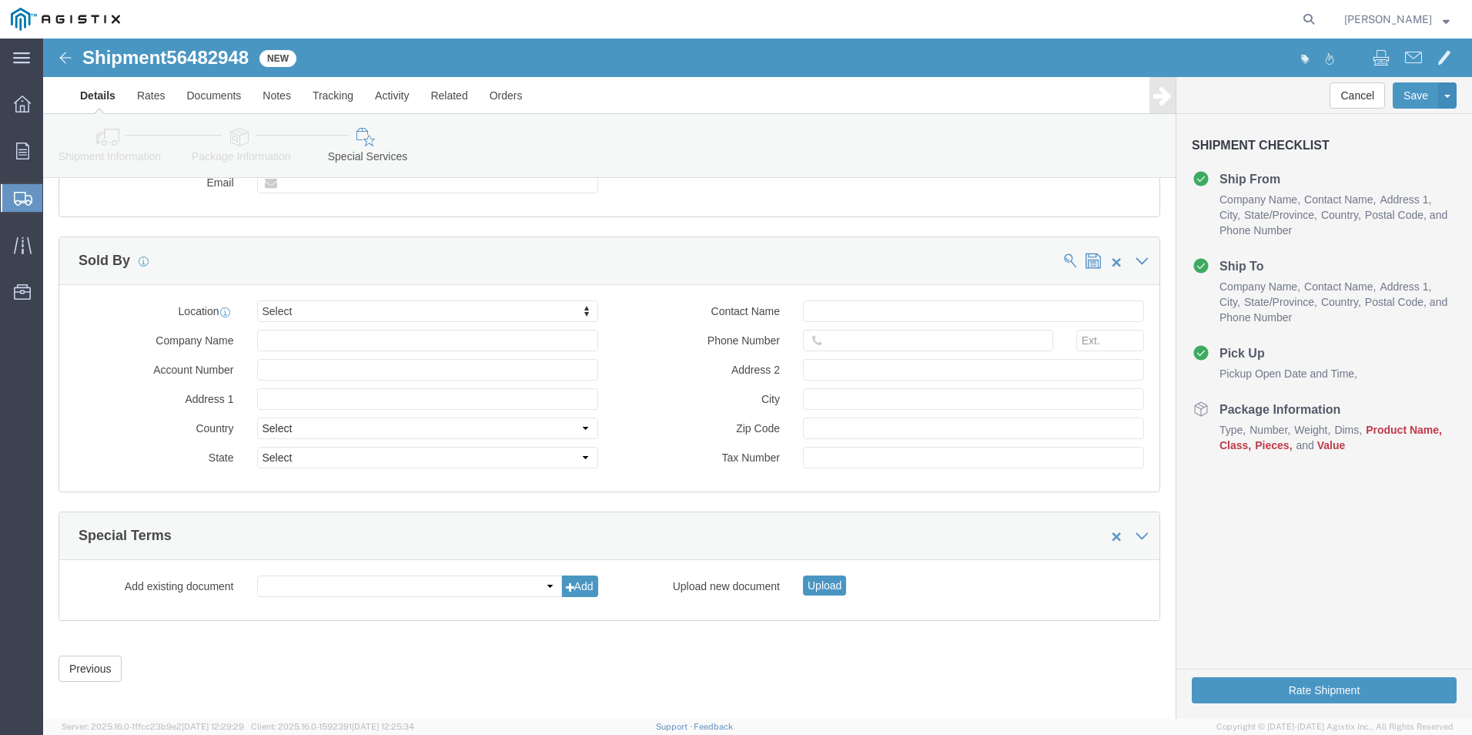
scroll to position [1038, 0]
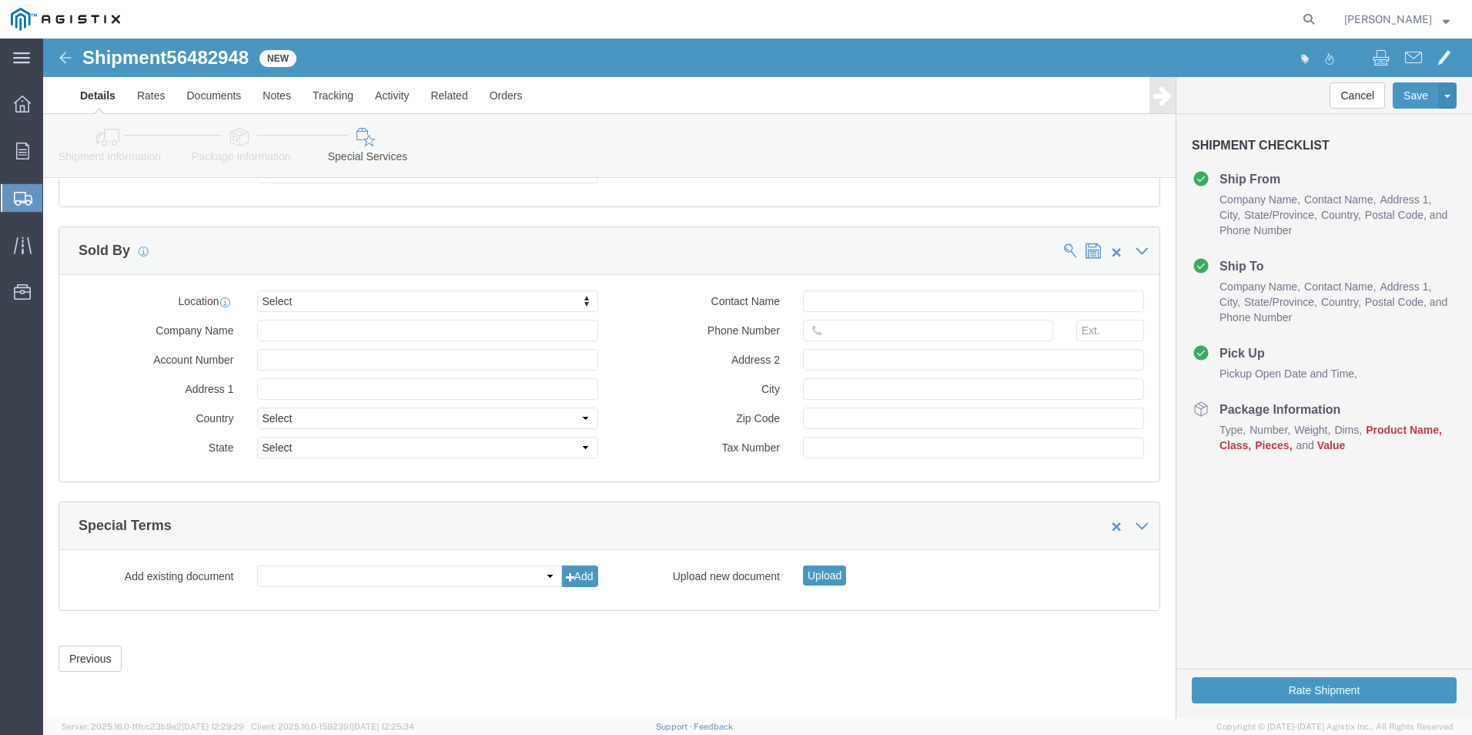
click span "Product Name"
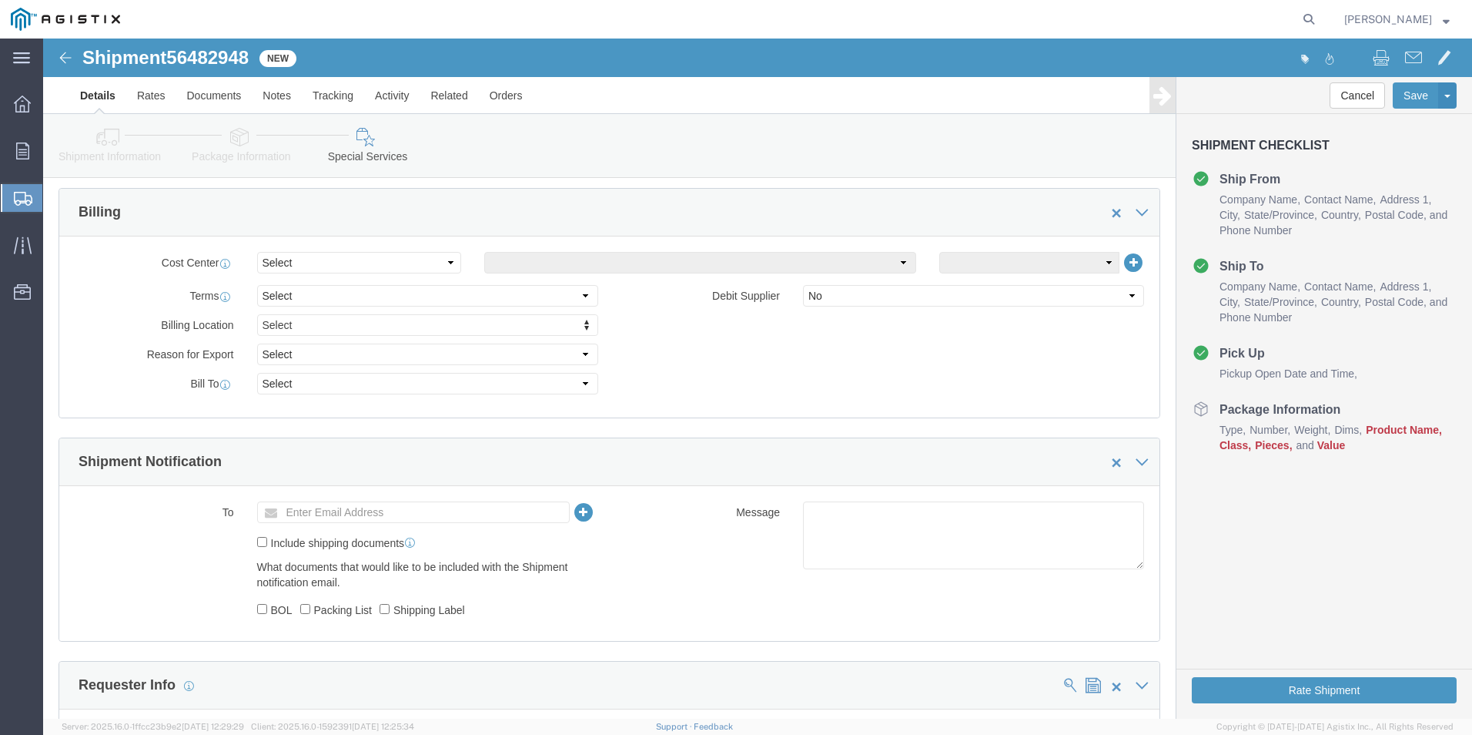
scroll to position [0, 0]
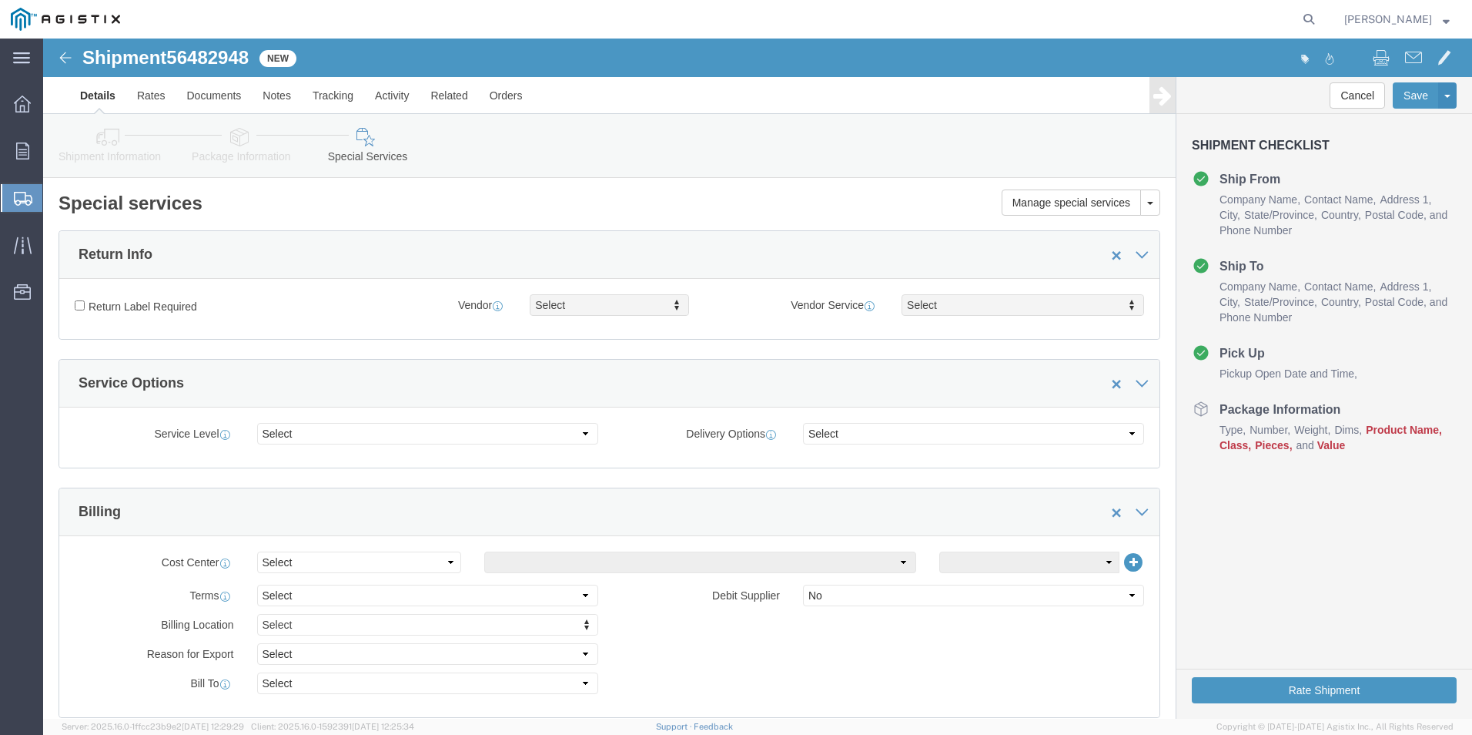
click img
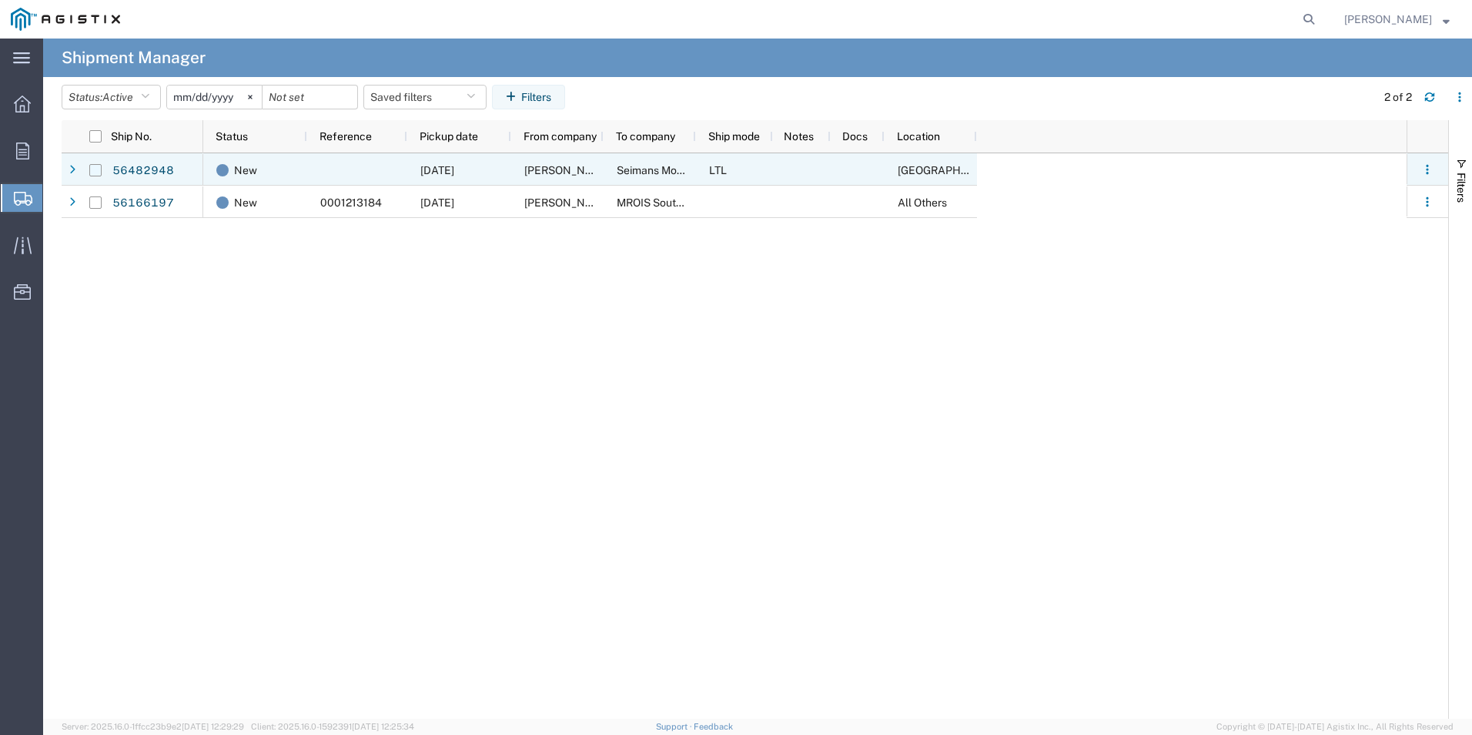
click at [99, 171] on input "Press Space to toggle row selection (unchecked)" at bounding box center [95, 170] width 12 height 12
checkbox input "true"
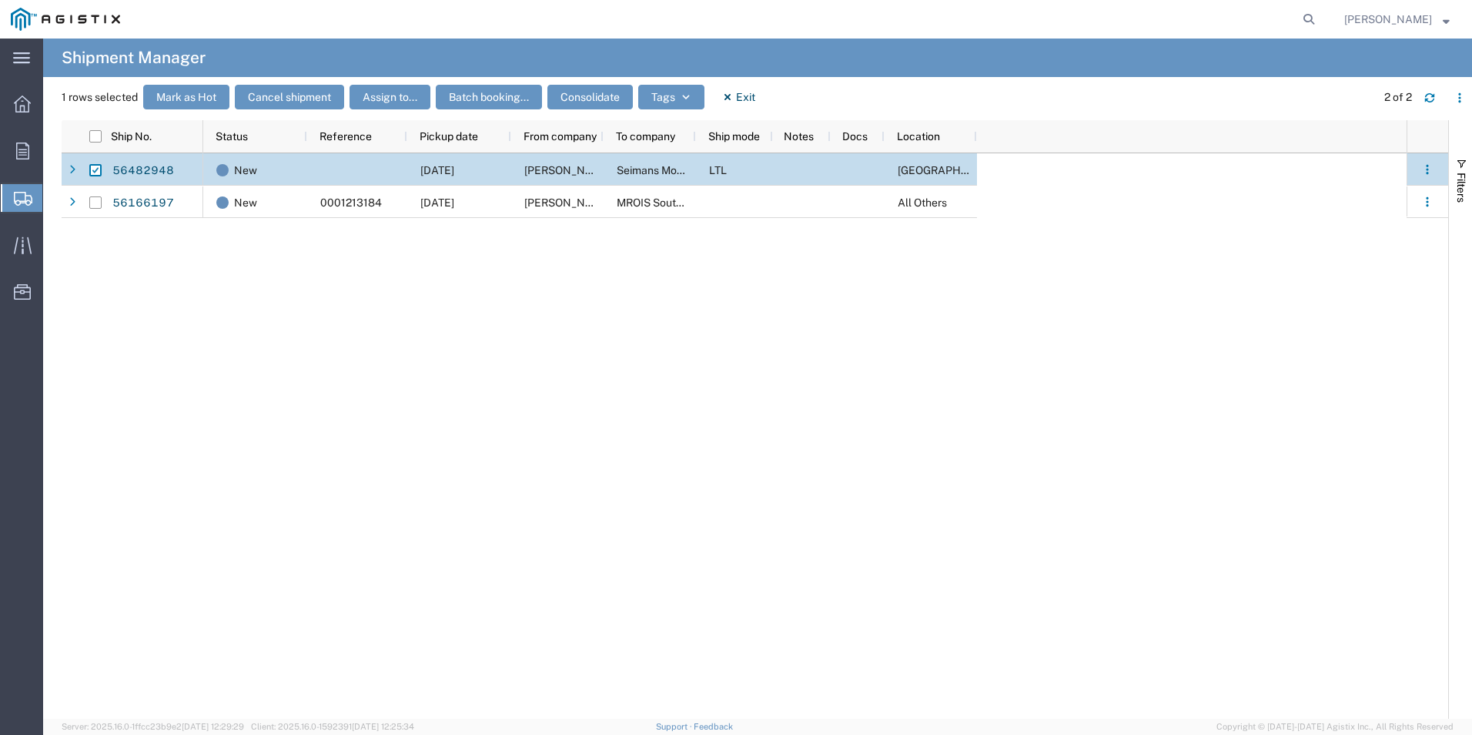
drag, startPoint x: 99, startPoint y: 171, endPoint x: 698, endPoint y: 464, distance: 666.7
click at [698, 464] on div "New [DATE] [PERSON_NAME]. Seimans Mobility LTL Greenville New 0001213184 [DATE]…" at bounding box center [805, 435] width 1204 height 565
click at [135, 168] on link "56482948" at bounding box center [143, 171] width 63 height 25
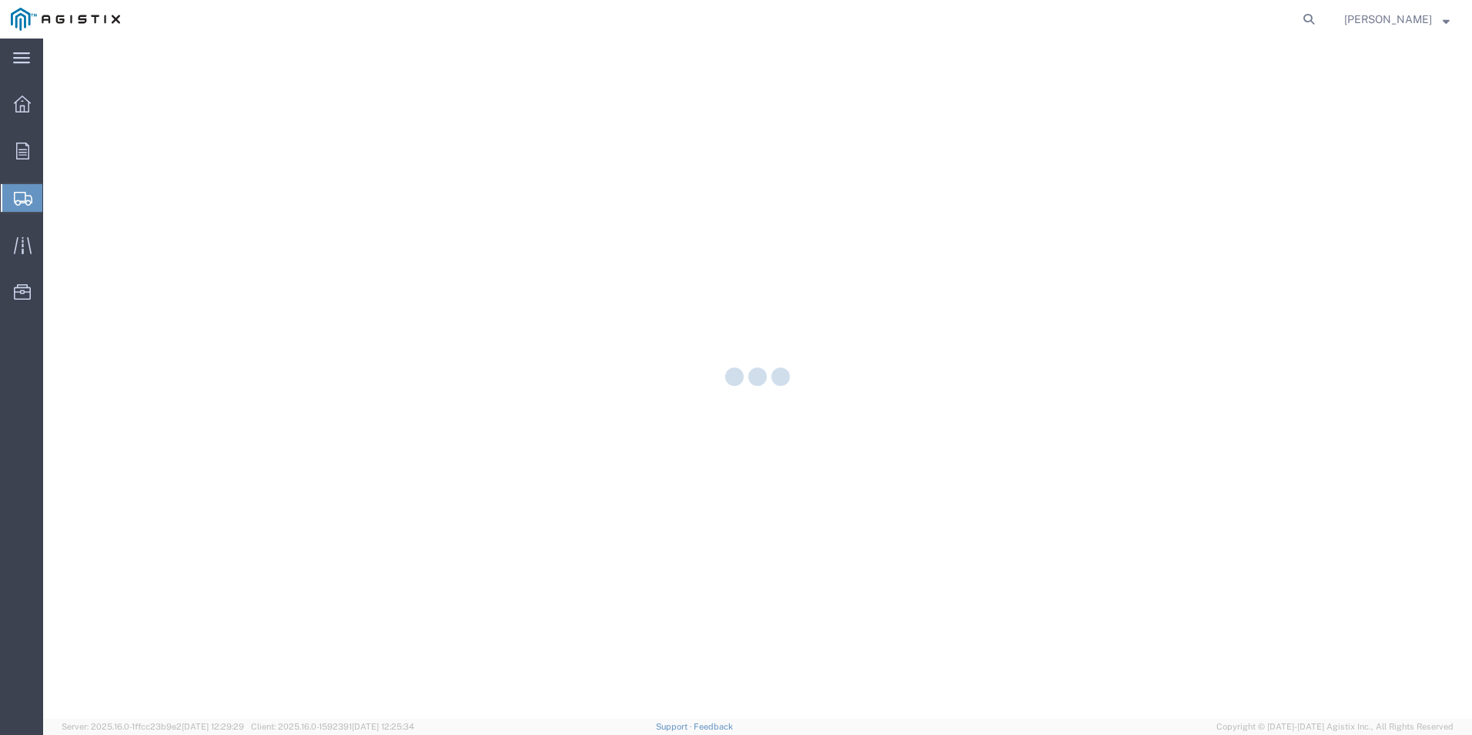
click at [135, 168] on div at bounding box center [757, 379] width 1429 height 680
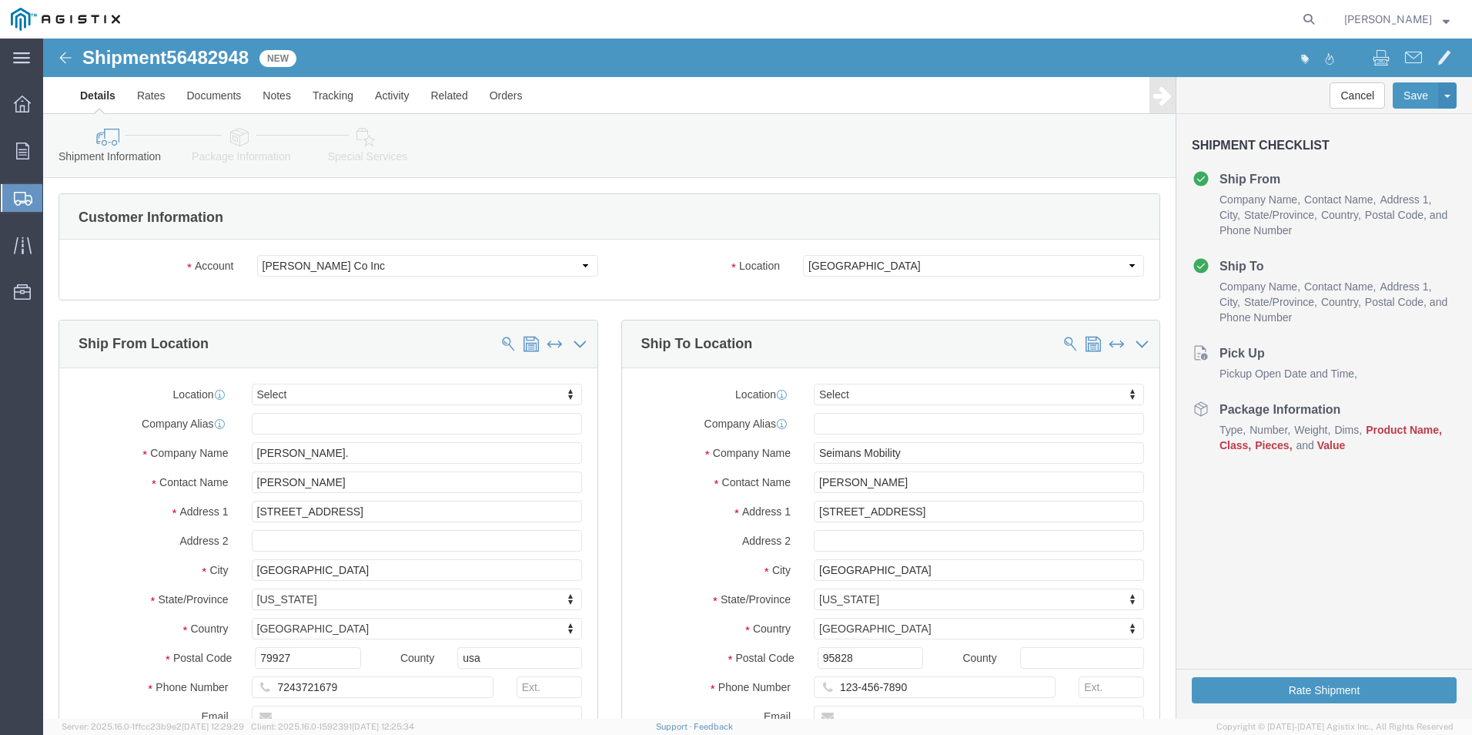
select select
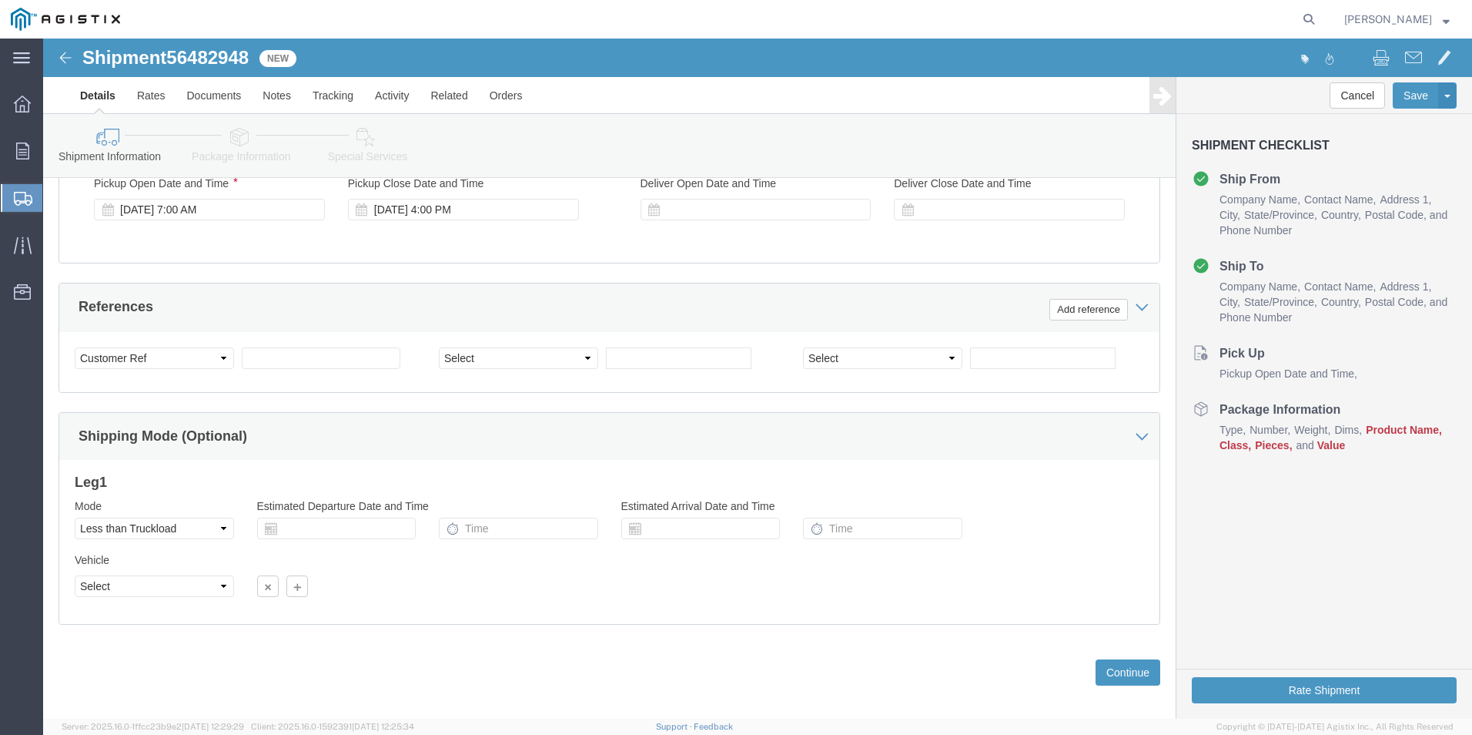
scroll to position [768, 0]
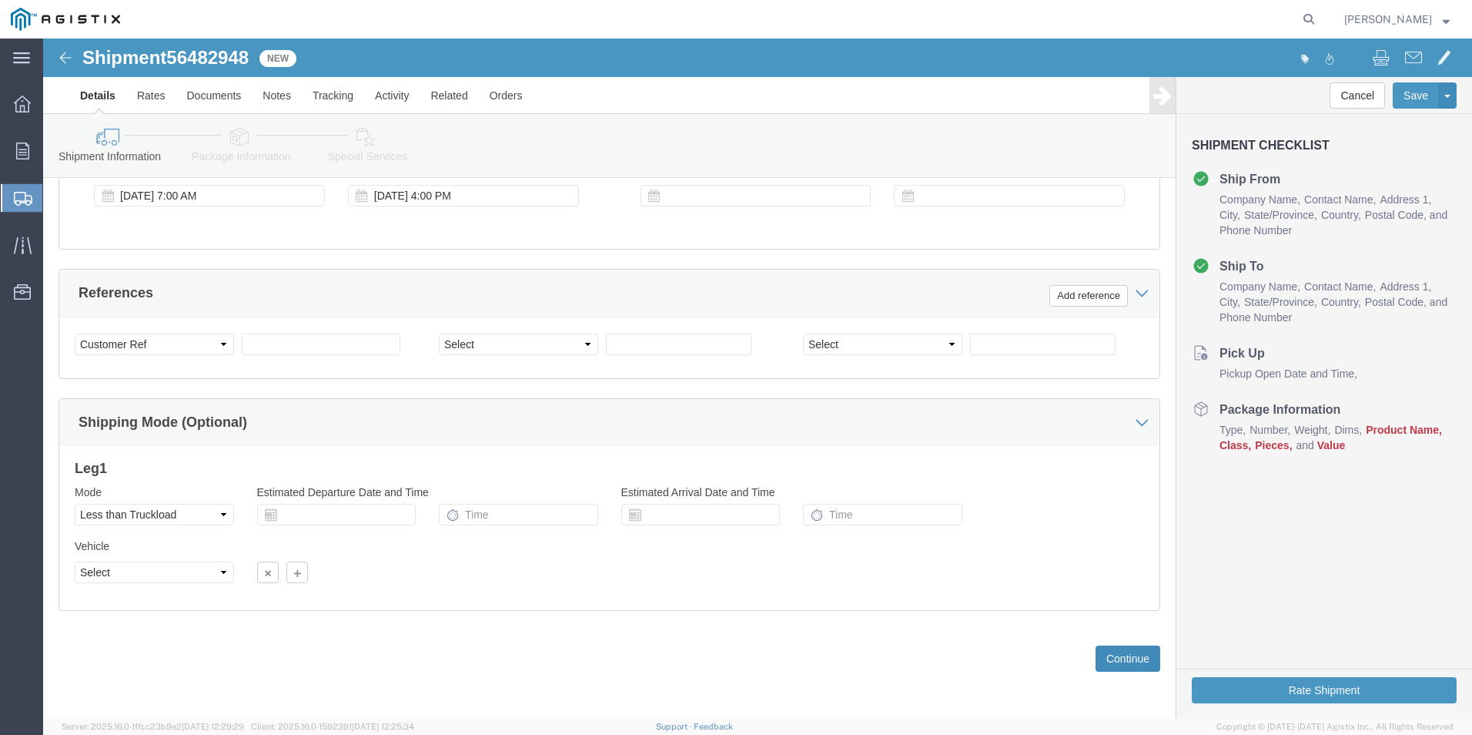
click button "Continue"
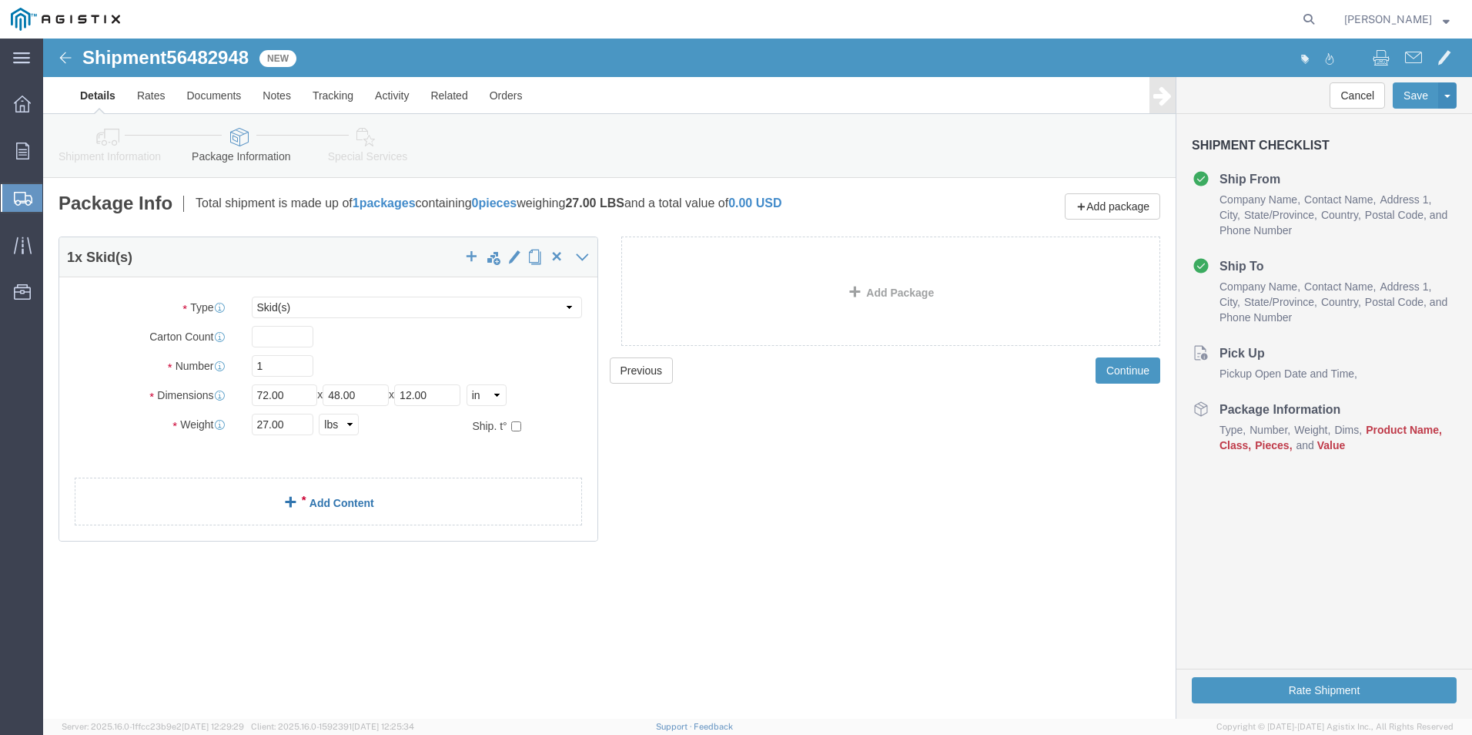
click link "Add Content"
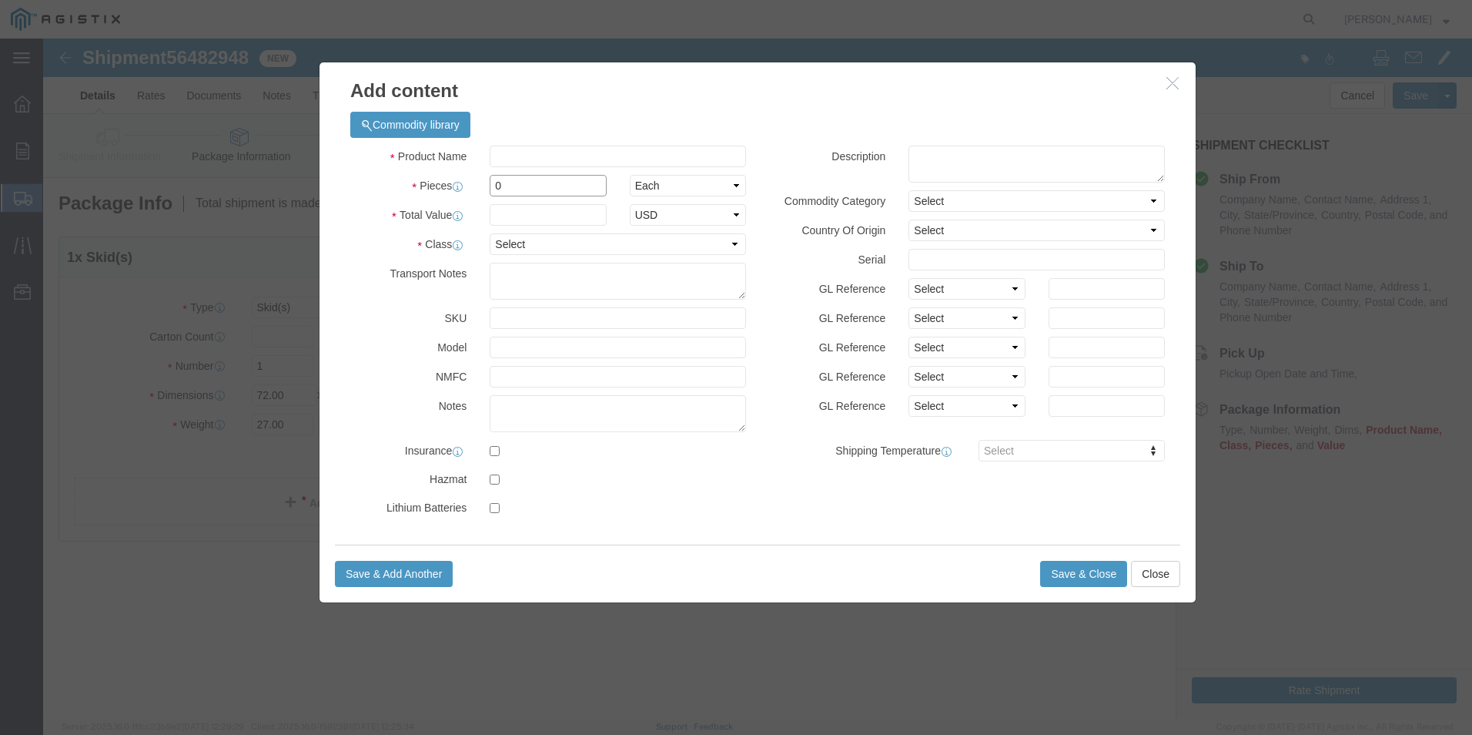
click input "0"
click input "text"
type input "Ladder"
type input "247.94"
drag, startPoint x: 468, startPoint y: 146, endPoint x: 450, endPoint y: 146, distance: 18.5
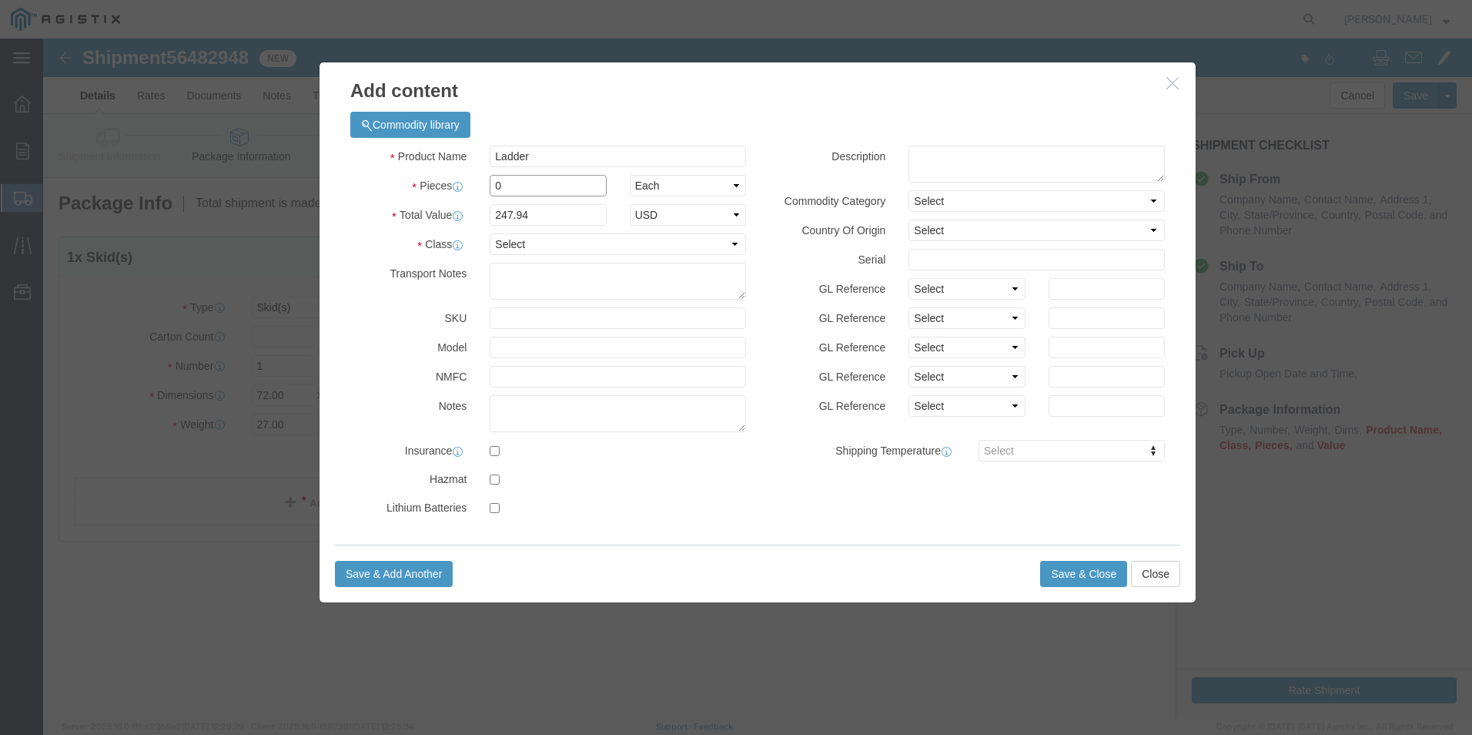
click input "0"
type input "1"
click input "247.94"
type input "2"
type input "203.30"
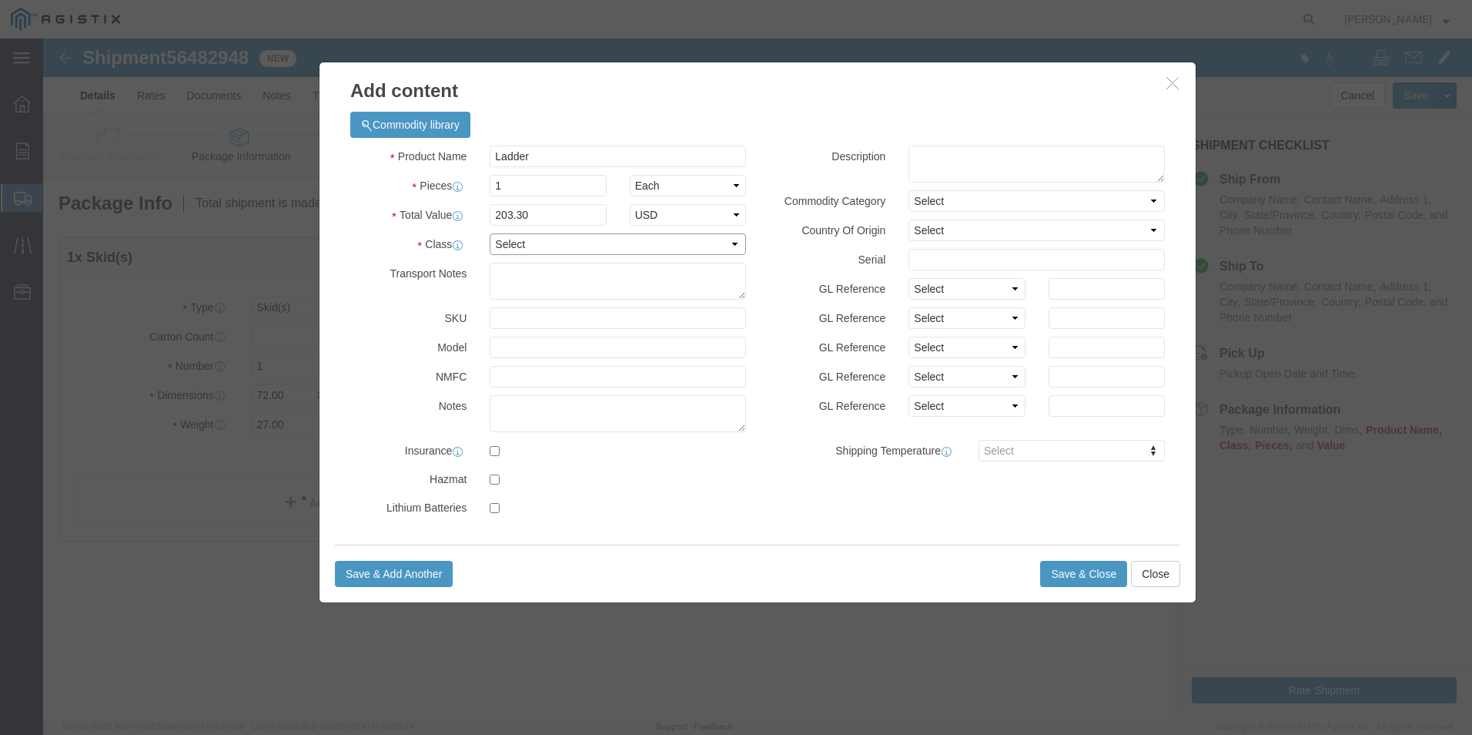
click select "Select 50 55 60 65 70 85 92.5 100 125 175 250 300 400"
select select "250"
click select "Select 50 55 60 65 70 85 92.5 100 125 175 250 300 400"
click button "Save & Close"
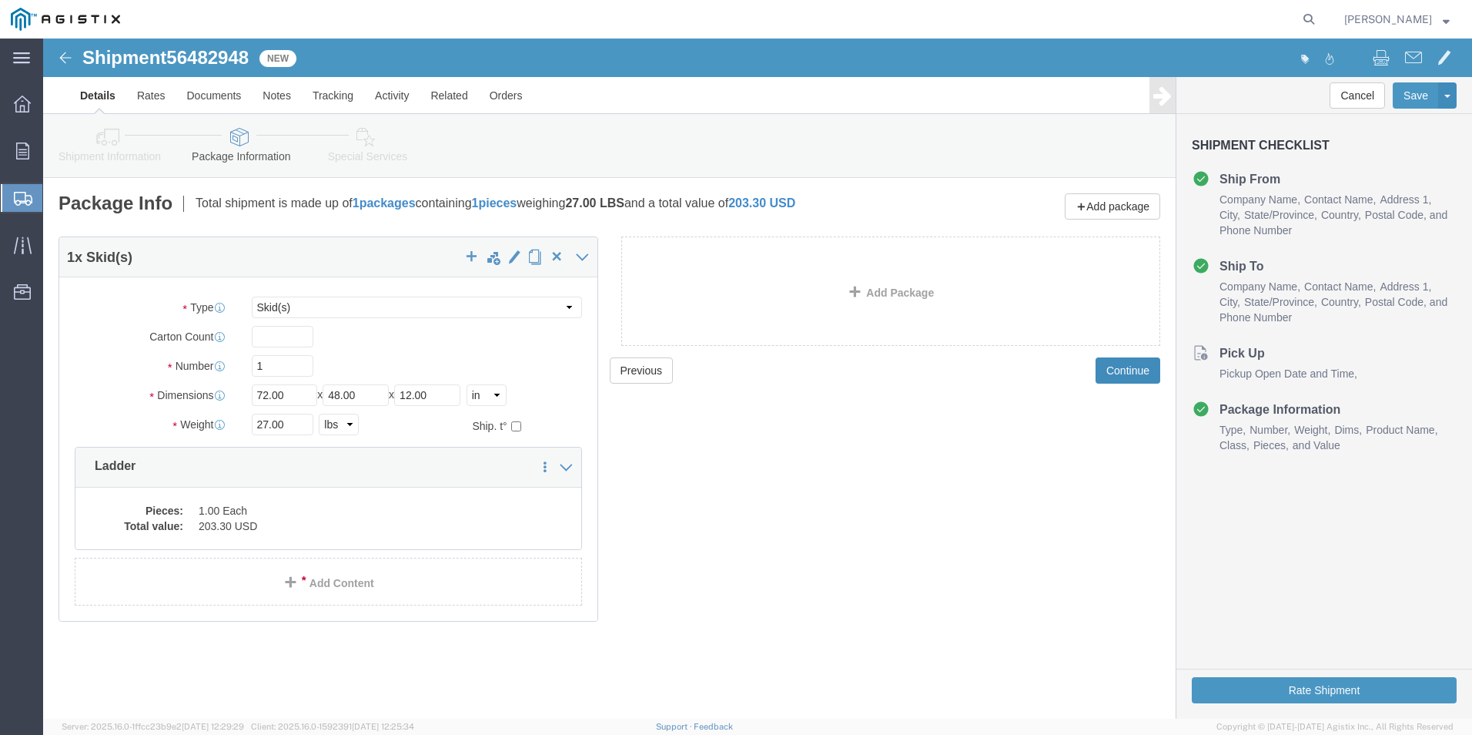
click button "Continue"
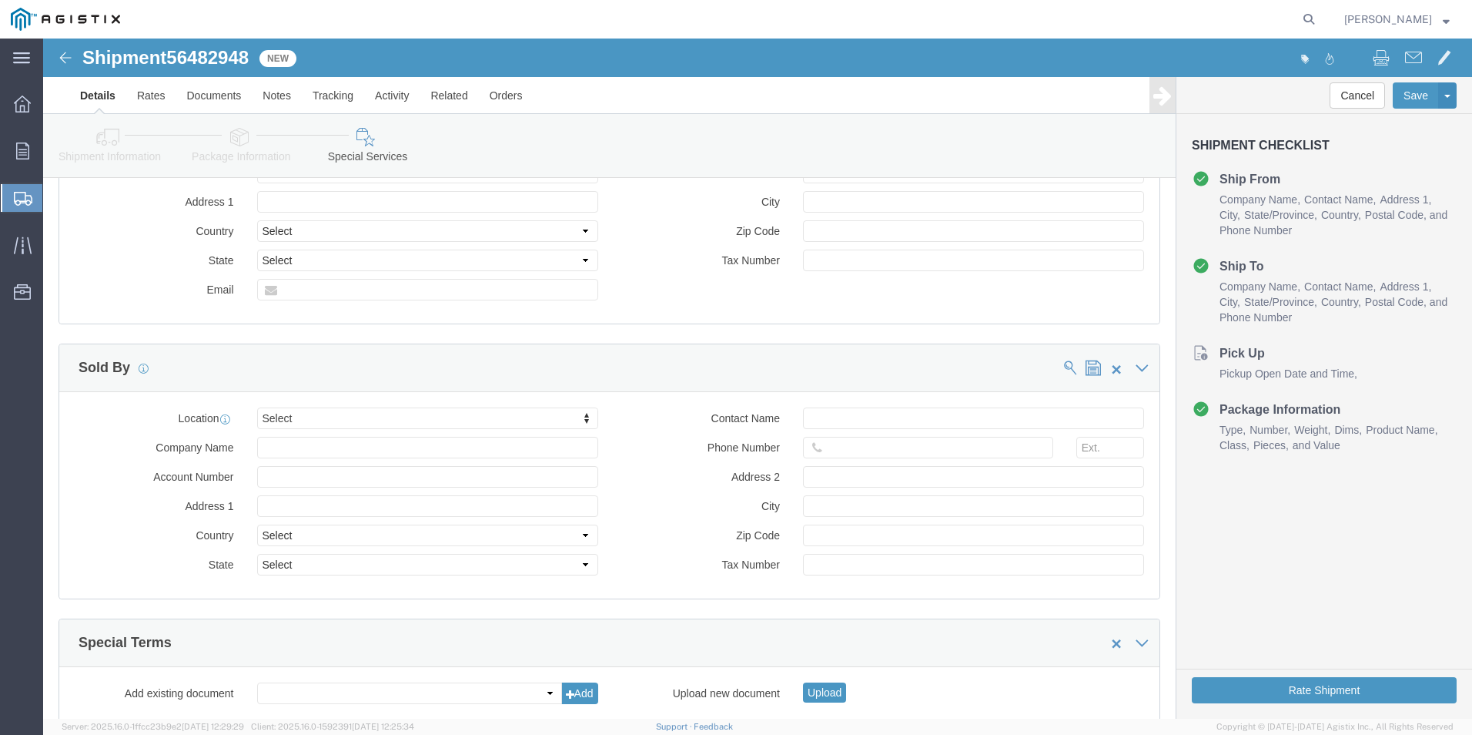
scroll to position [924, 0]
click button "Rate Shipment"
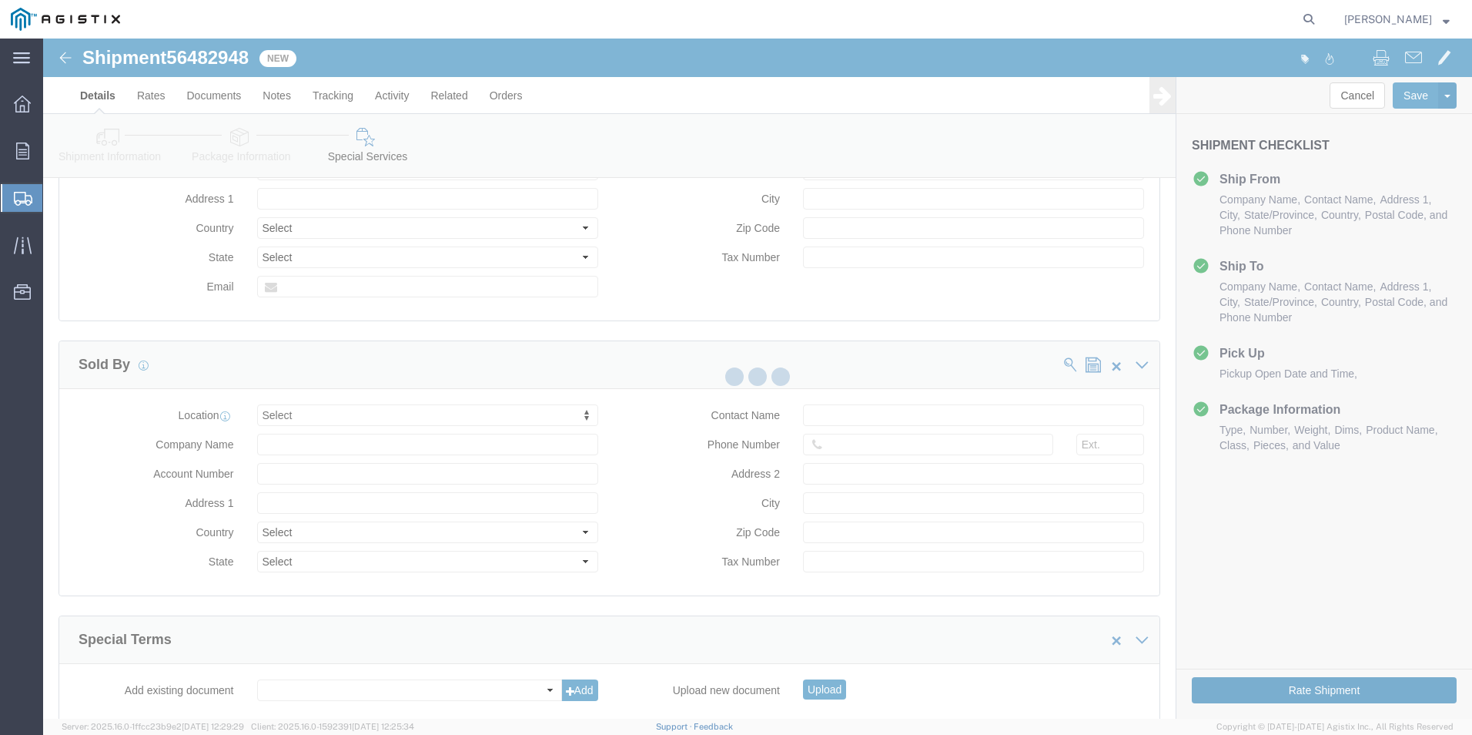
scroll to position [0, 0]
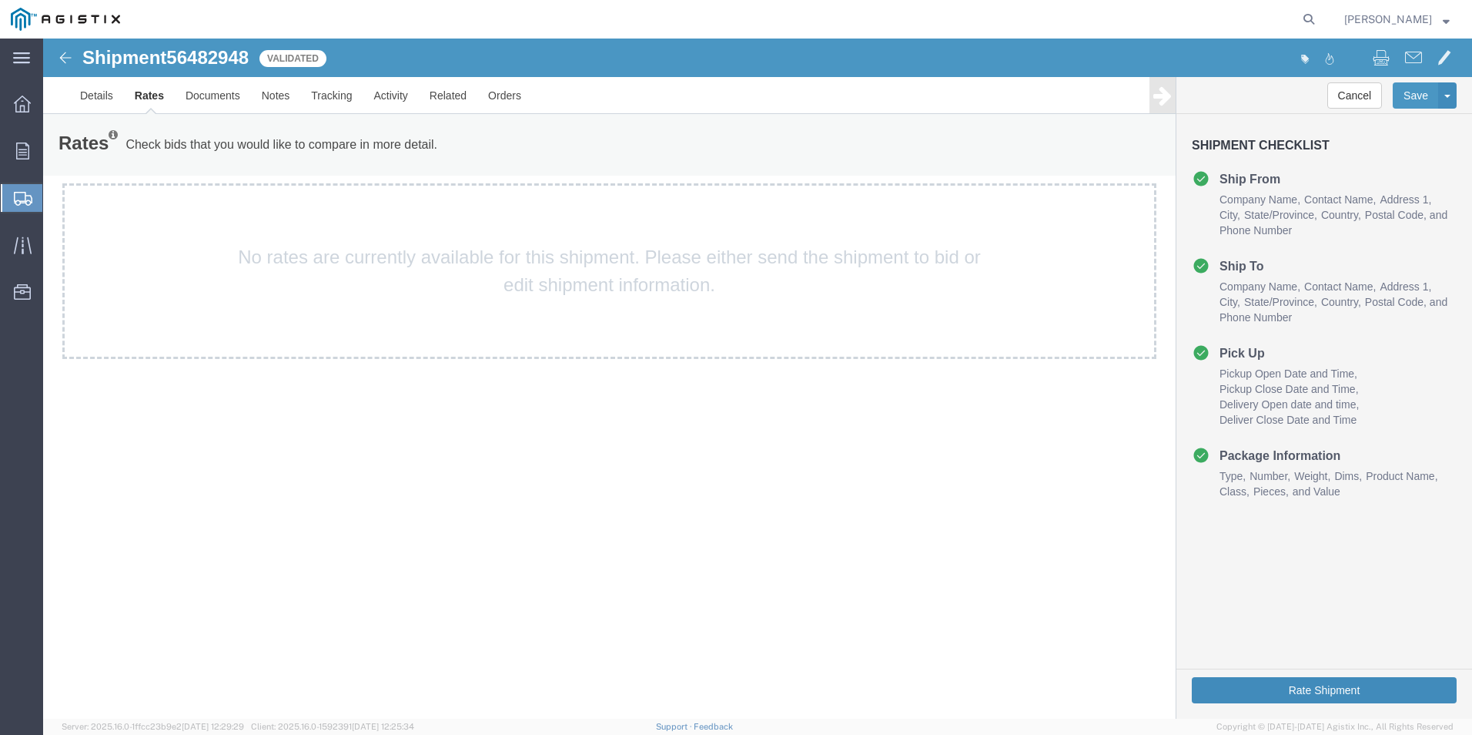
click at [1274, 688] on button "Rate Shipment" at bounding box center [1324, 690] width 265 height 26
drag, startPoint x: 1411, startPoint y: 97, endPoint x: 1348, endPoint y: 123, distance: 69.1
click at [1393, 109] on div "Save [GEOGRAPHIC_DATA] Assign To Clone Shipment Save As Template" at bounding box center [1425, 95] width 64 height 26
click at [1348, 123] on link "Preview" at bounding box center [1389, 120] width 133 height 23
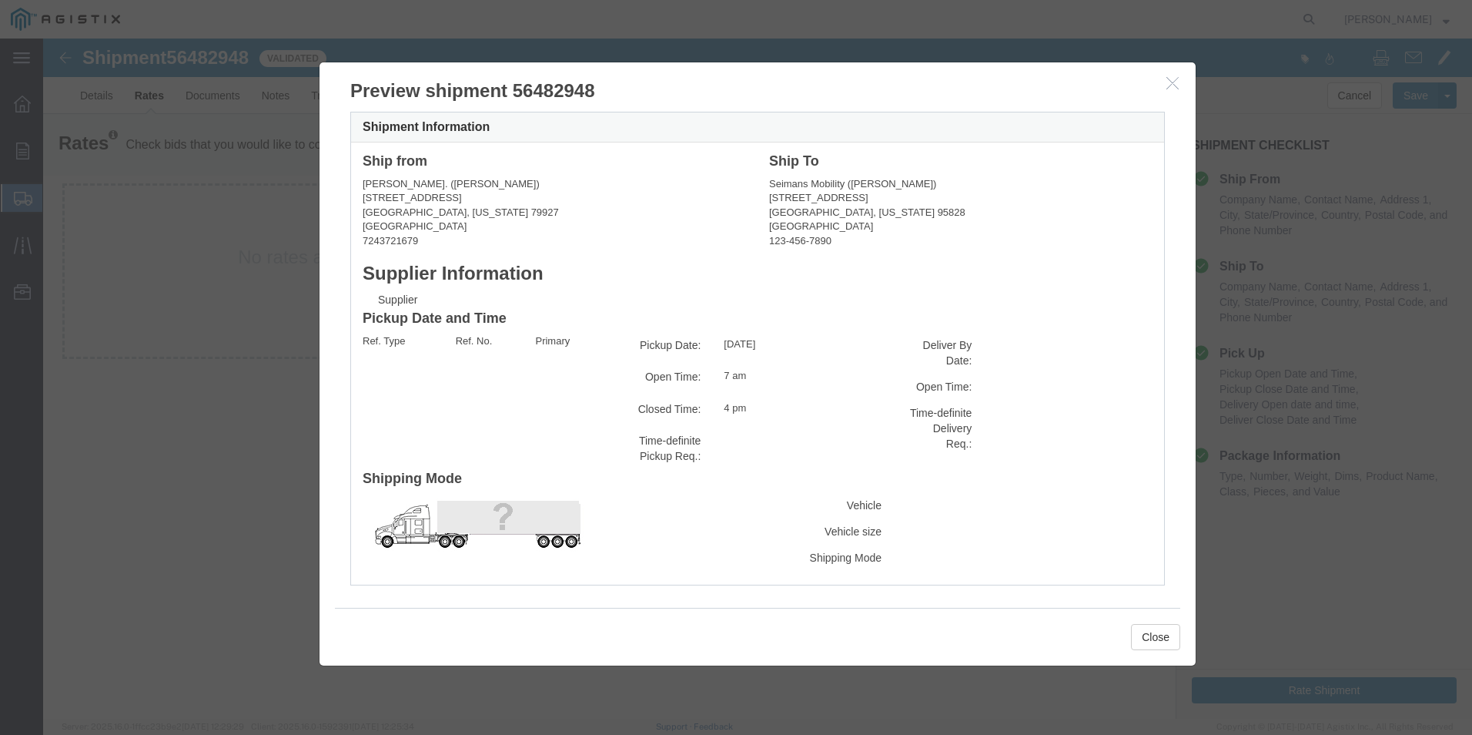
click at [1168, 87] on icon "button" at bounding box center [1173, 82] width 12 height 13
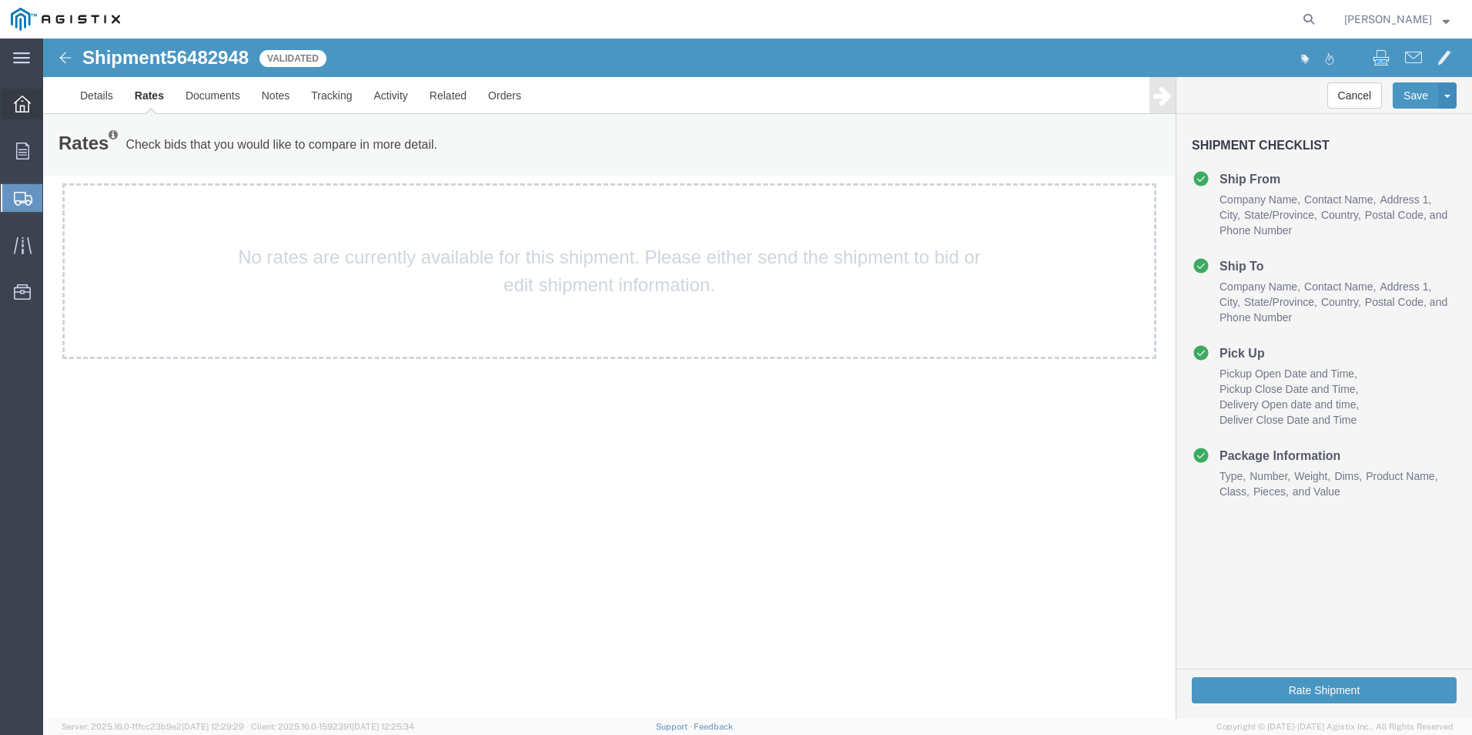
click at [28, 101] on icon at bounding box center [22, 103] width 17 height 17
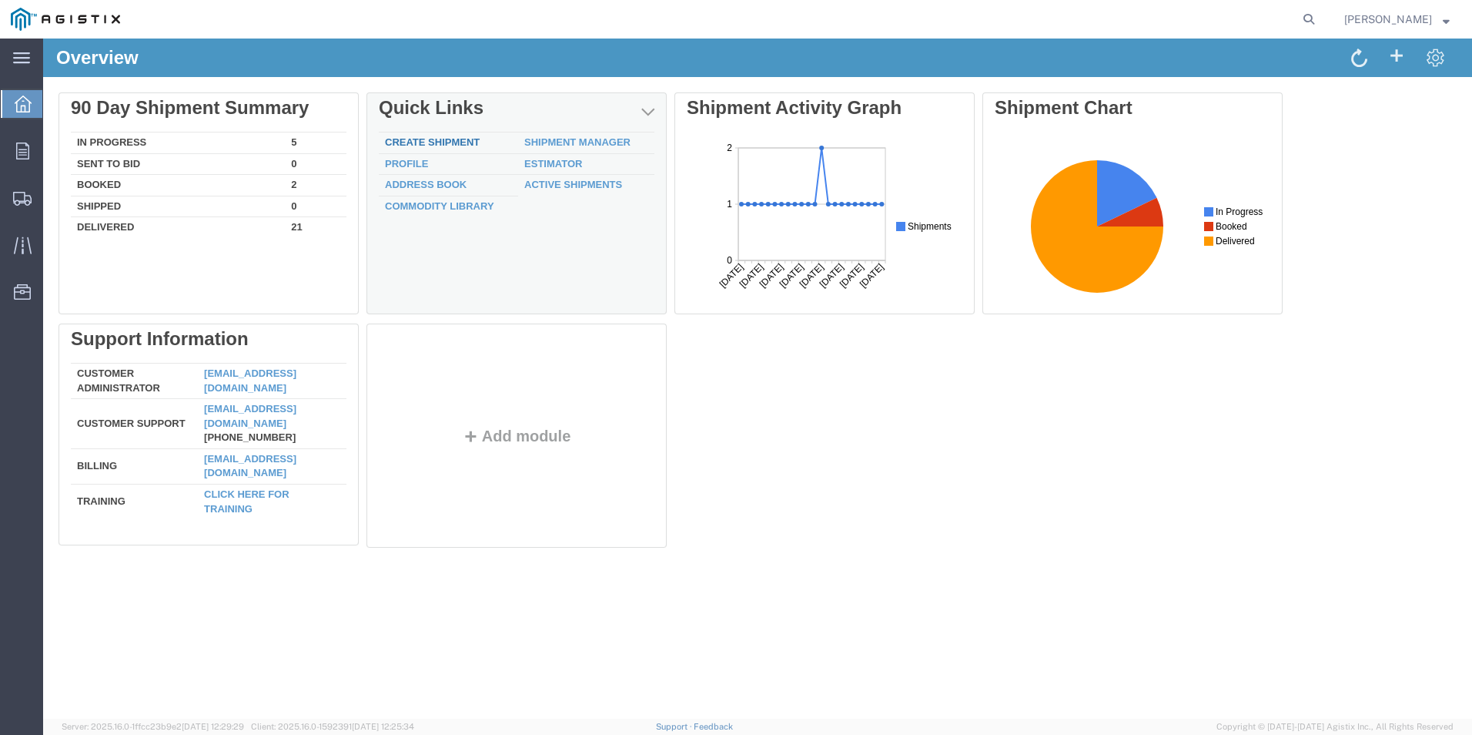
click at [438, 146] on div "Delete 90 Day Shipment Summary In Progress 5 Sent To Bid 0 Booked 2 Shipped 0 D…" at bounding box center [758, 323] width 1398 height 462
click at [438, 146] on link "Create Shipment" at bounding box center [432, 142] width 95 height 12
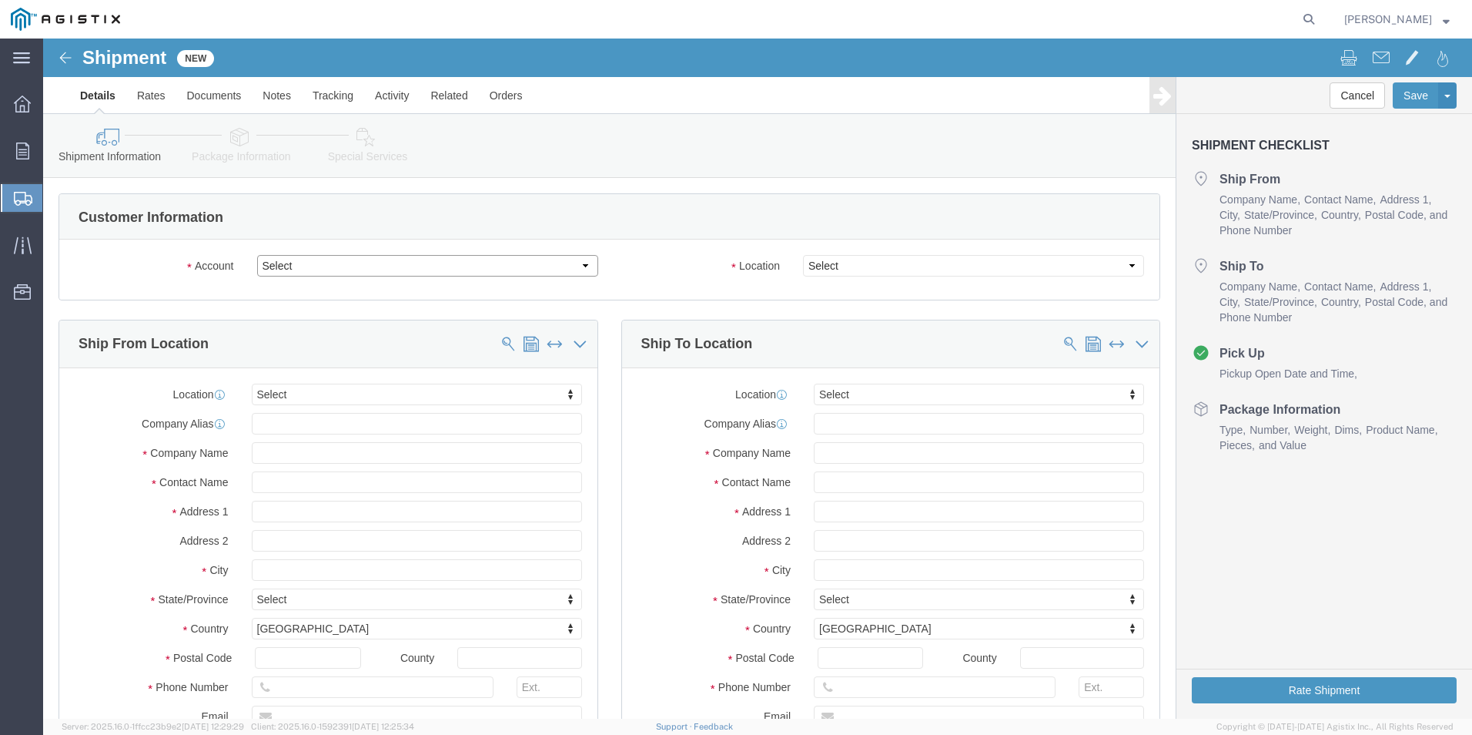
click select "Select PG&E [PERSON_NAME] Ladder Co Inc"
select select "12587"
click select "Select PG&E [PERSON_NAME] Ladder Co Inc"
select select
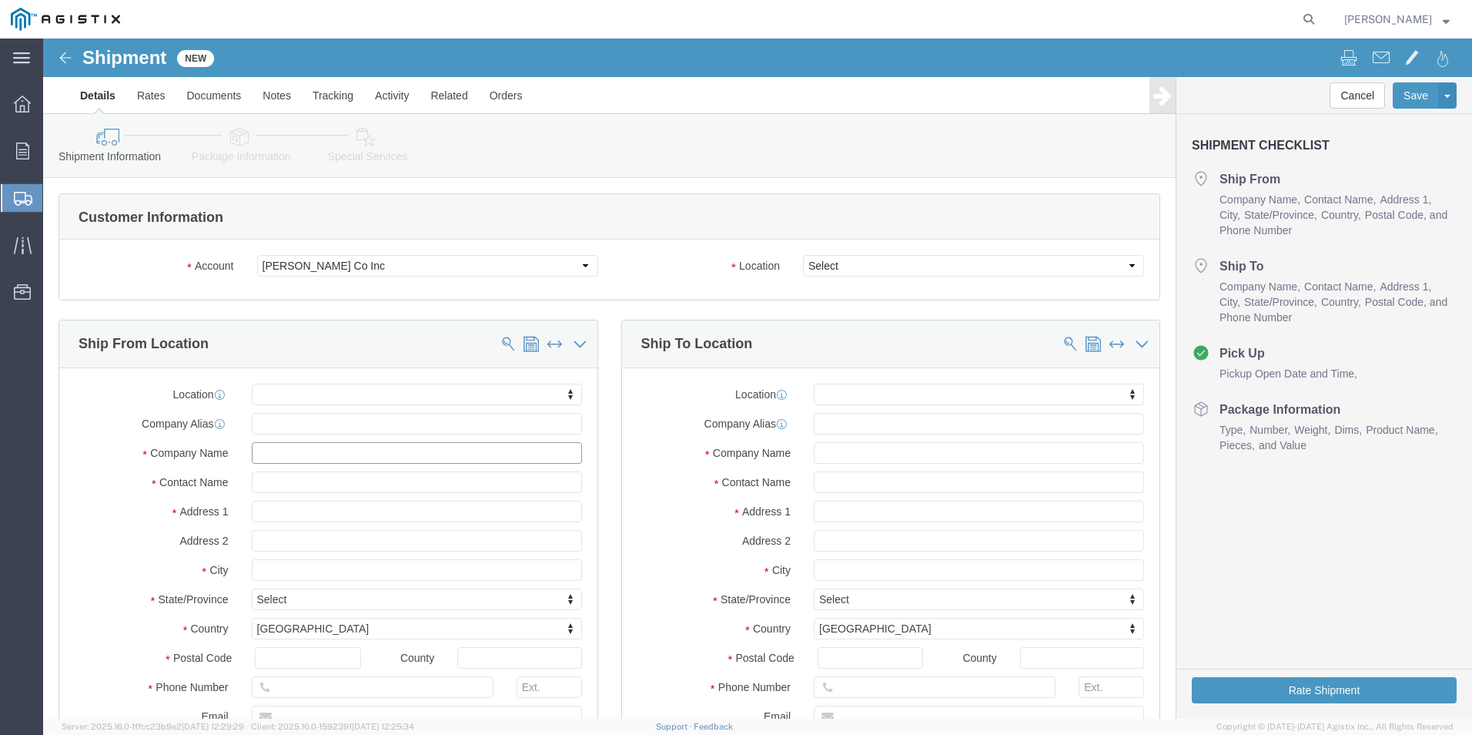
click input "text"
type input "wer"
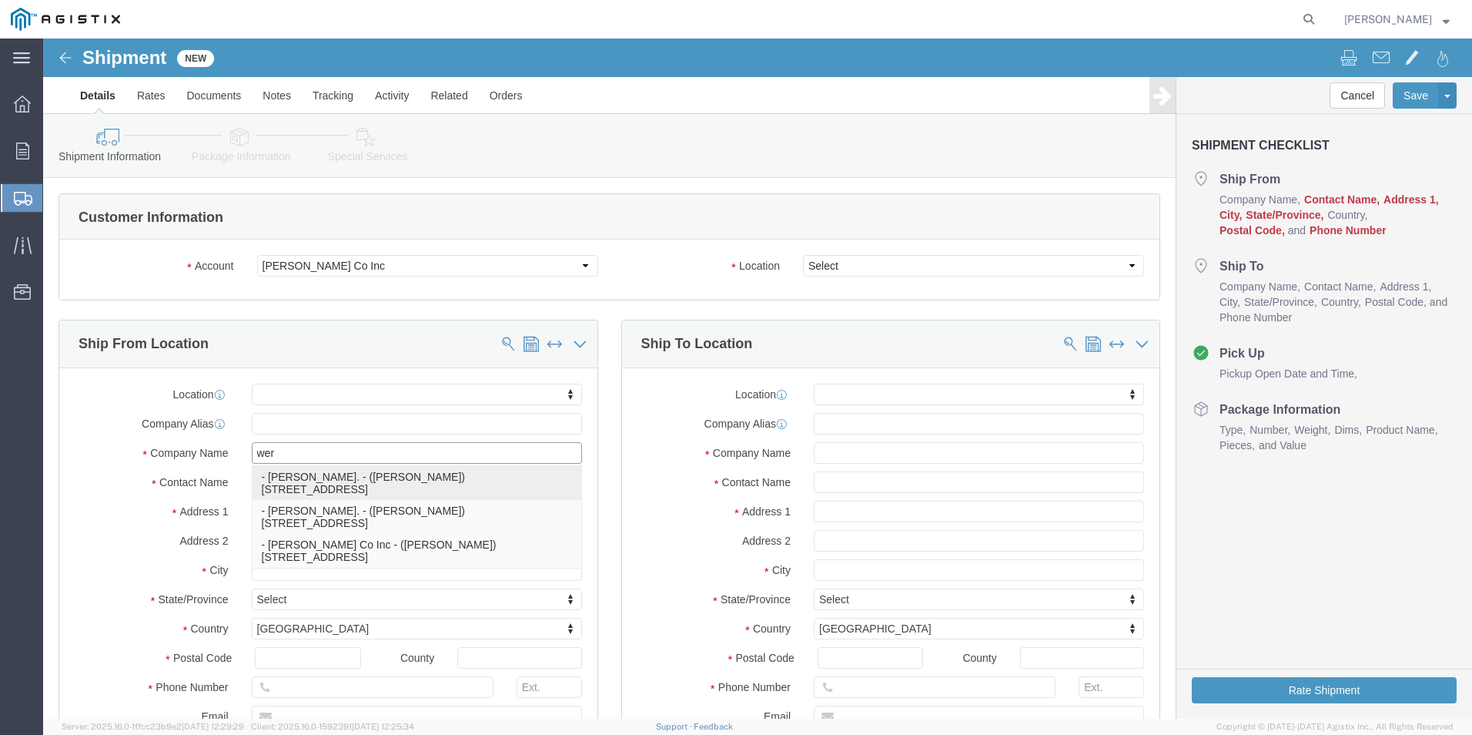
click p "- [PERSON_NAME]. - ([PERSON_NAME]) [STREET_ADDRESS]"
select select
type input "[PERSON_NAME]."
type input "[PERSON_NAME]"
type input "[STREET_ADDRESS]"
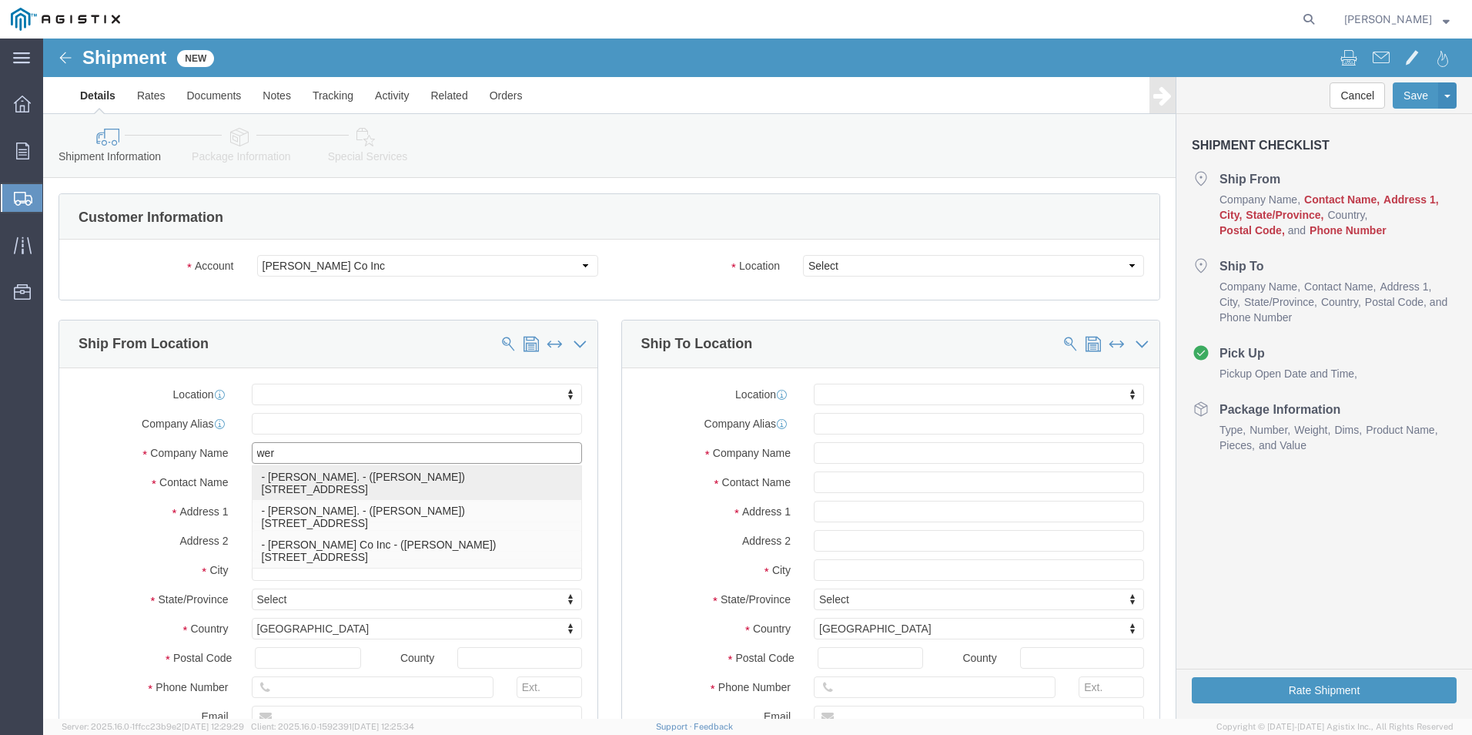
type input "[GEOGRAPHIC_DATA]"
type input "79927"
type input "usa"
select select "[GEOGRAPHIC_DATA]"
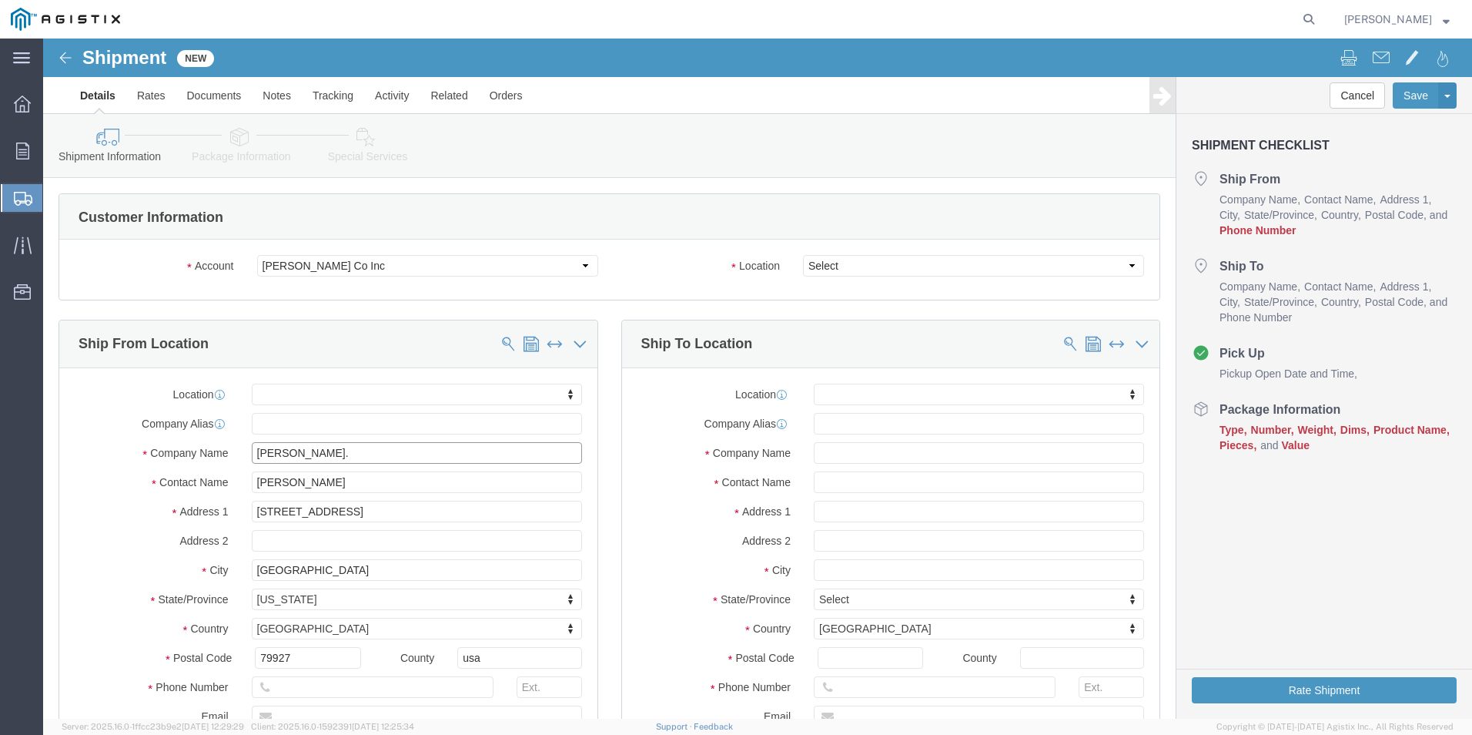
type input "[PERSON_NAME]."
click input "text"
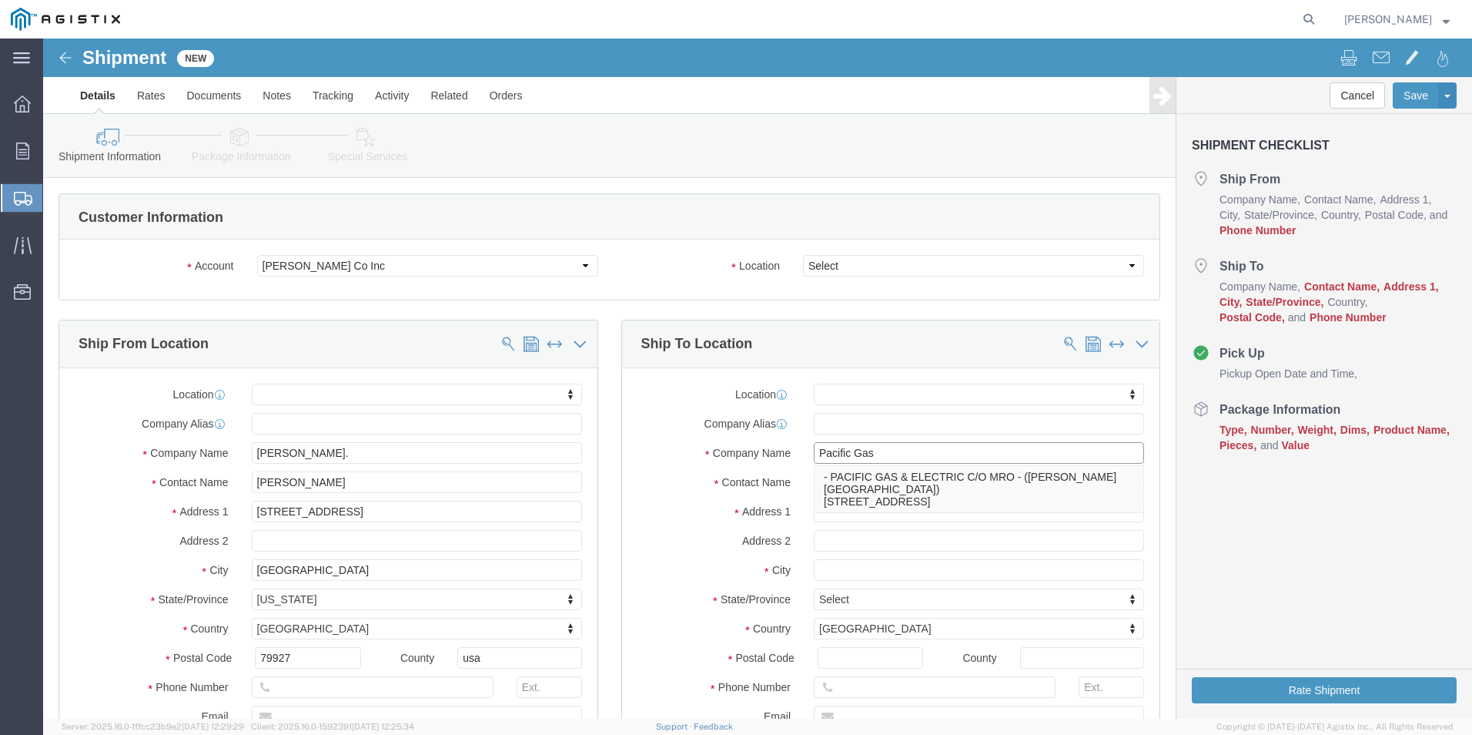
type input "Pacific Gas"
click input "text"
type input "[STREET_ADDRESS][PERSON_NAME]"
select select
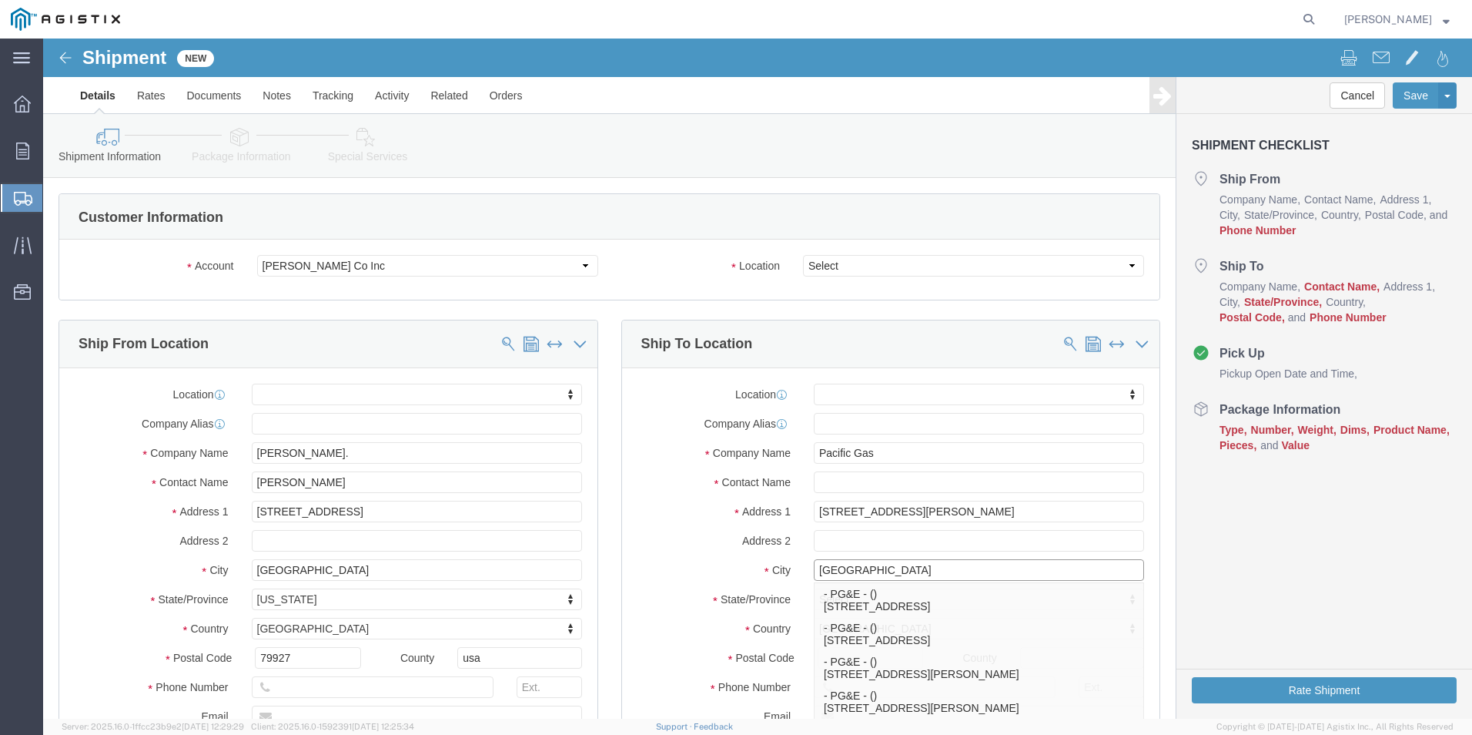
type input "[GEOGRAPHIC_DATA]"
select select
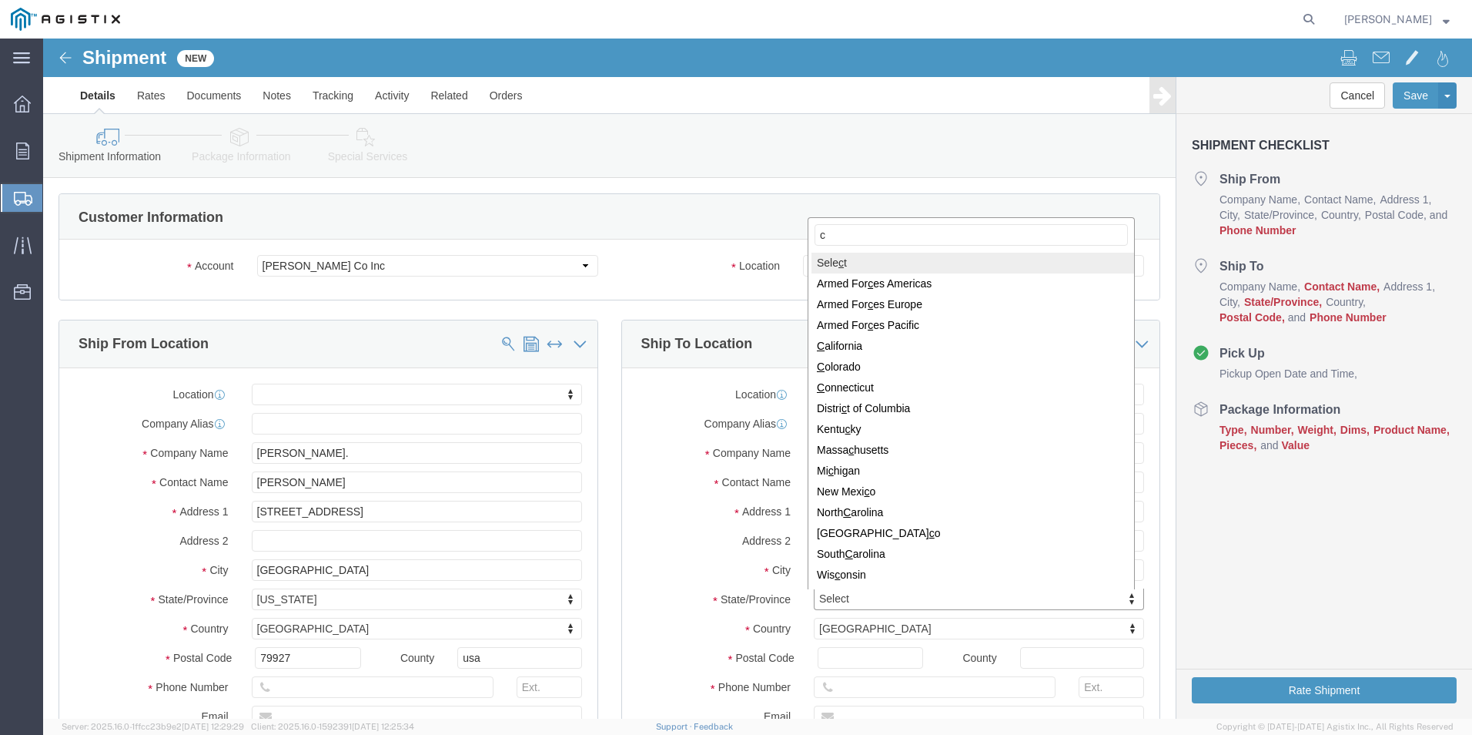
type input "ca"
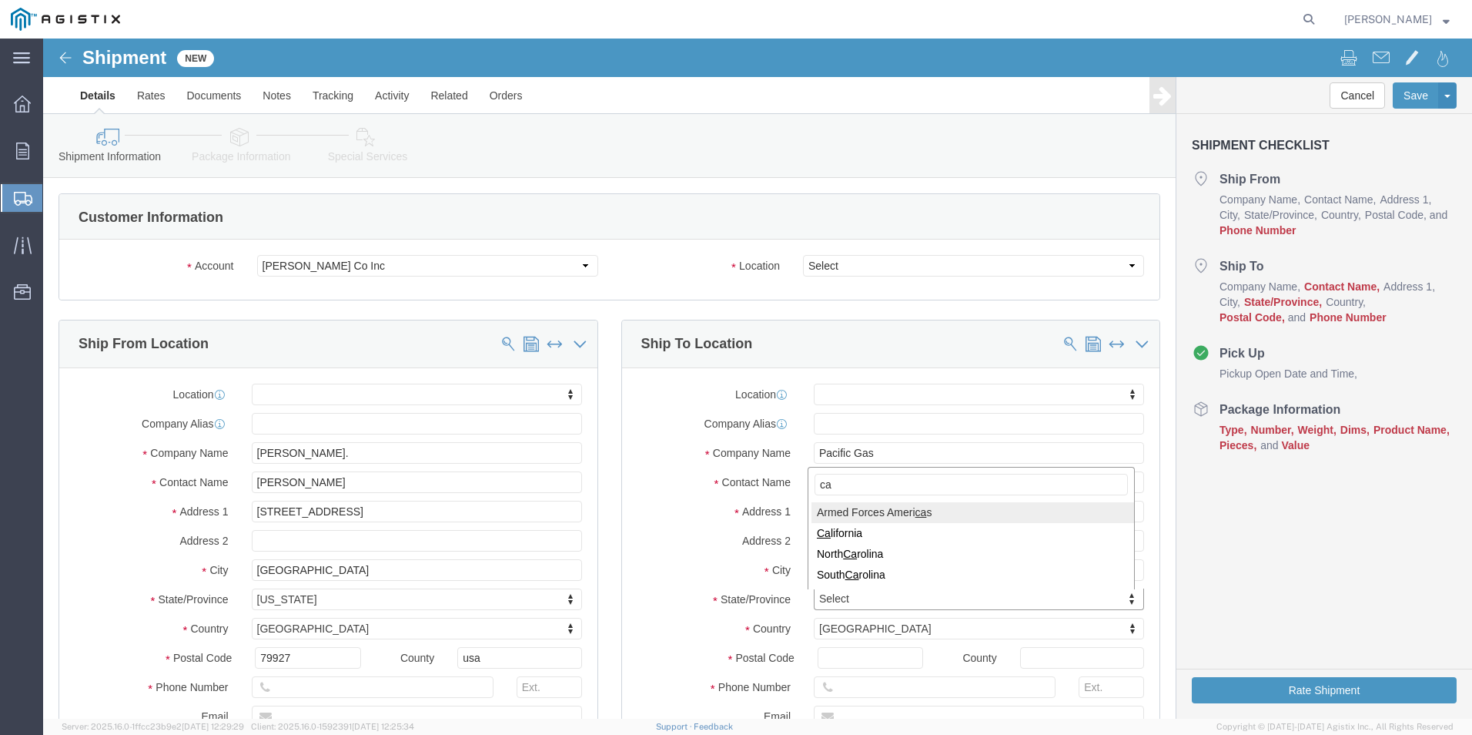
select select
select select "AA"
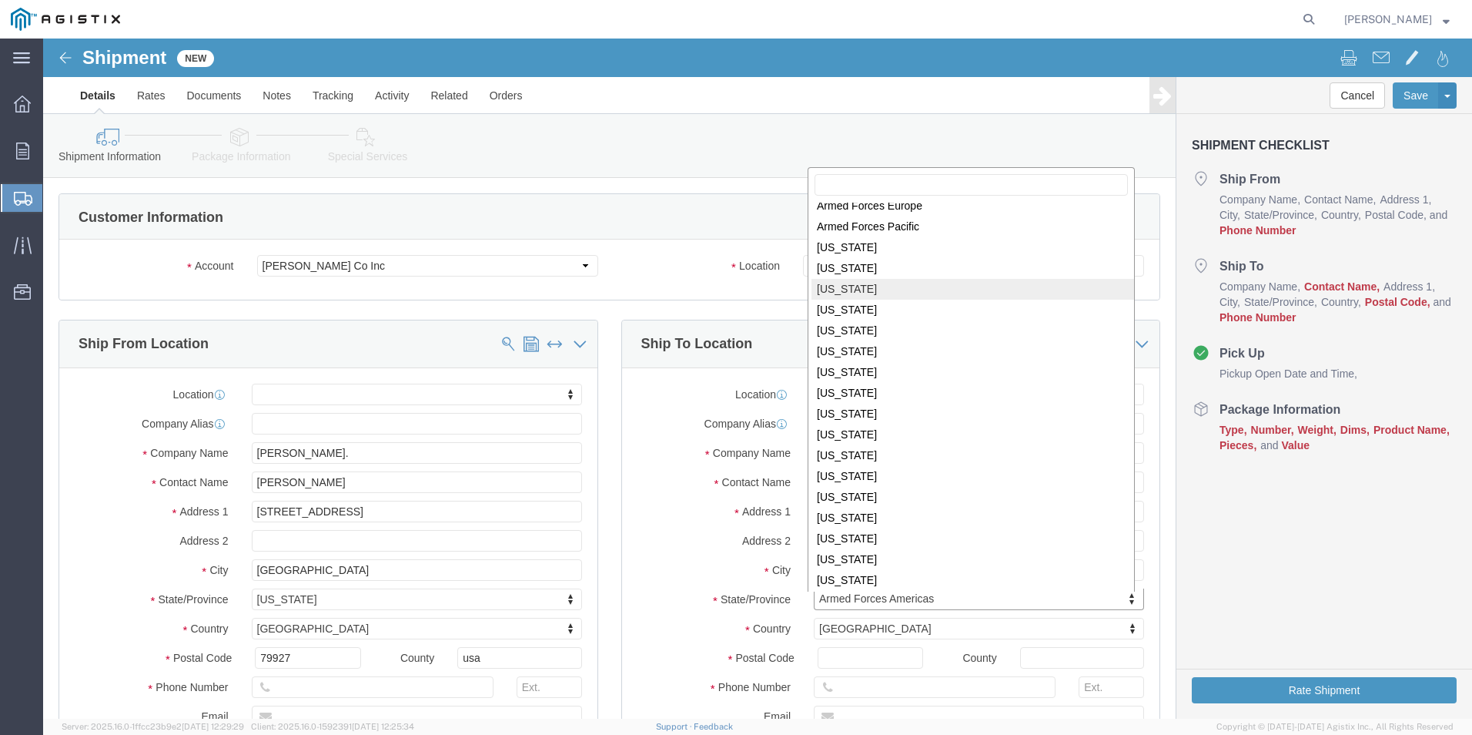
scroll to position [77, 0]
select select
select select "CA"
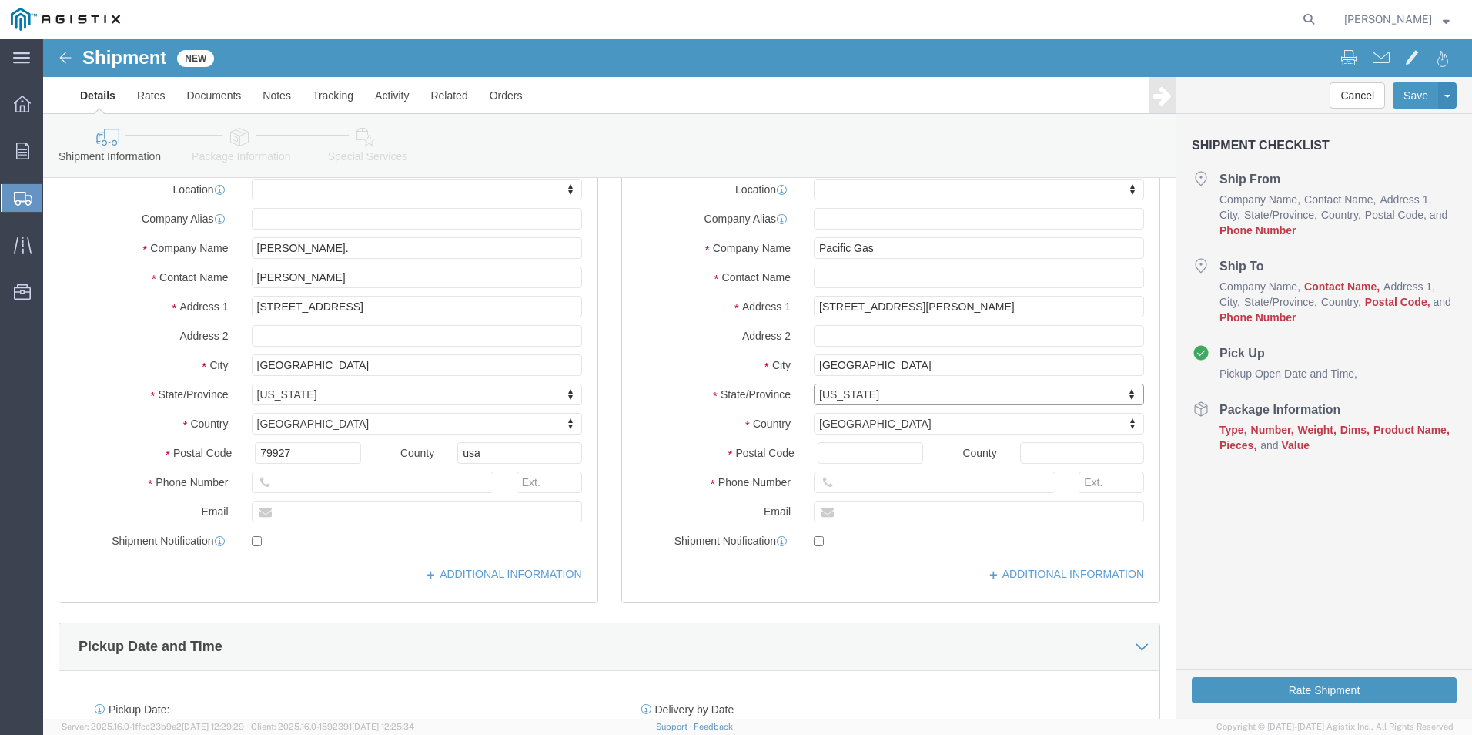
scroll to position [308, 0]
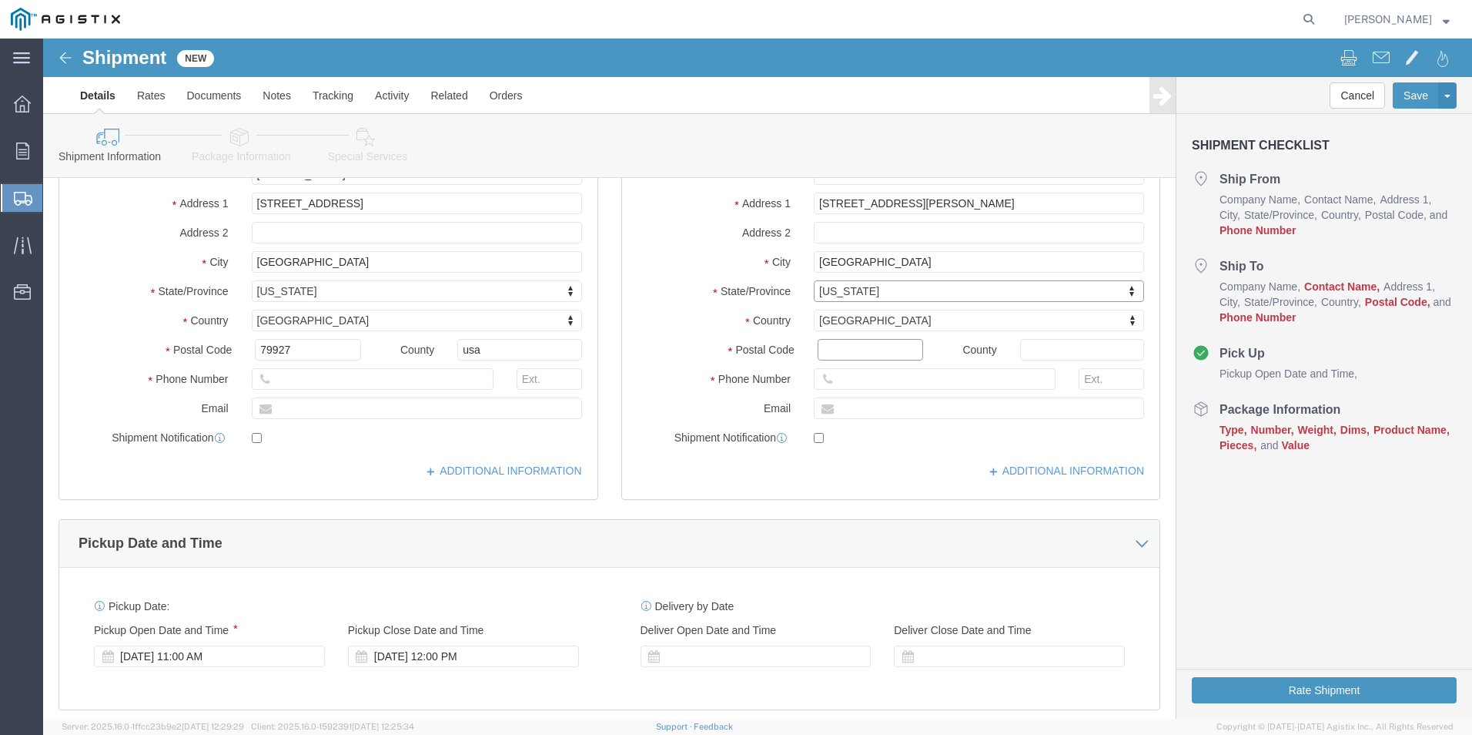
click input "Postal Code"
type input "95688"
select select
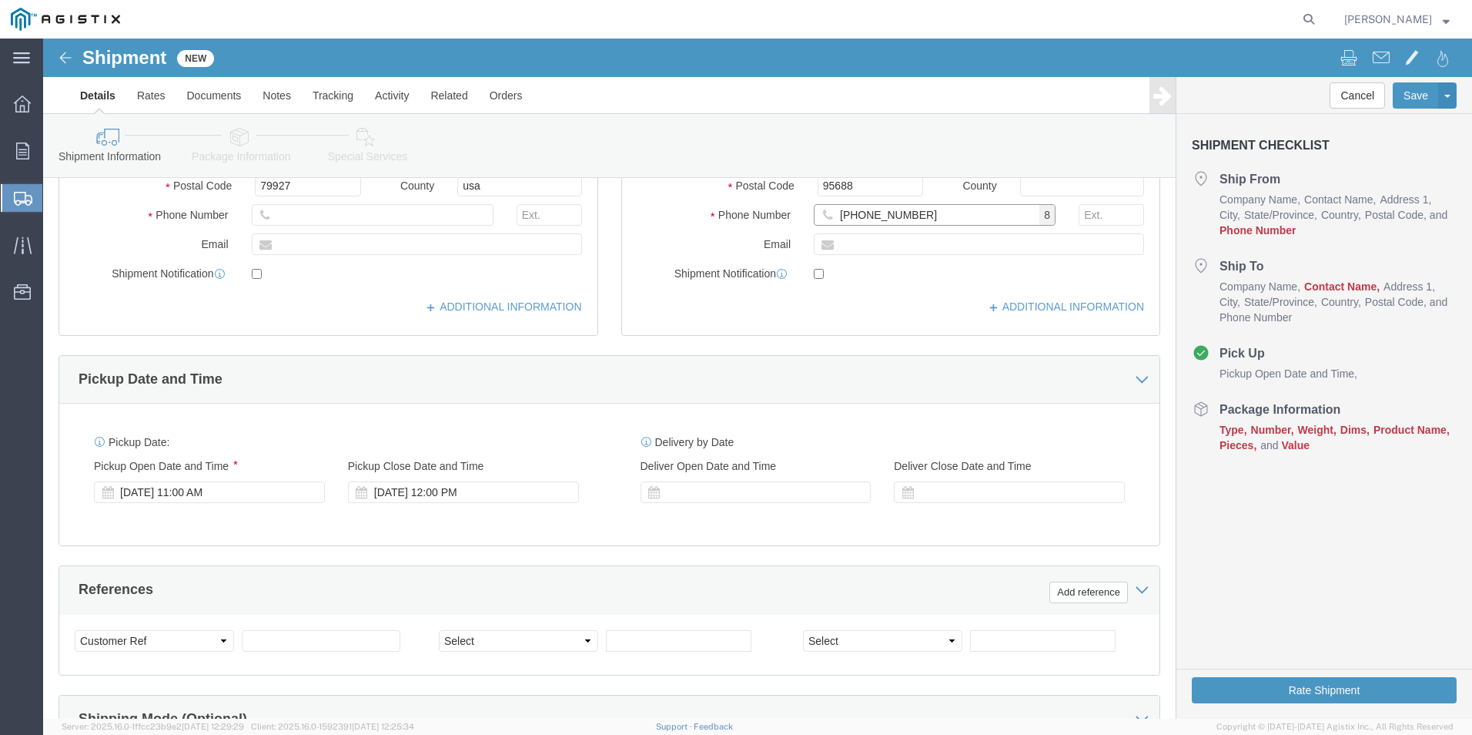
scroll to position [385, 0]
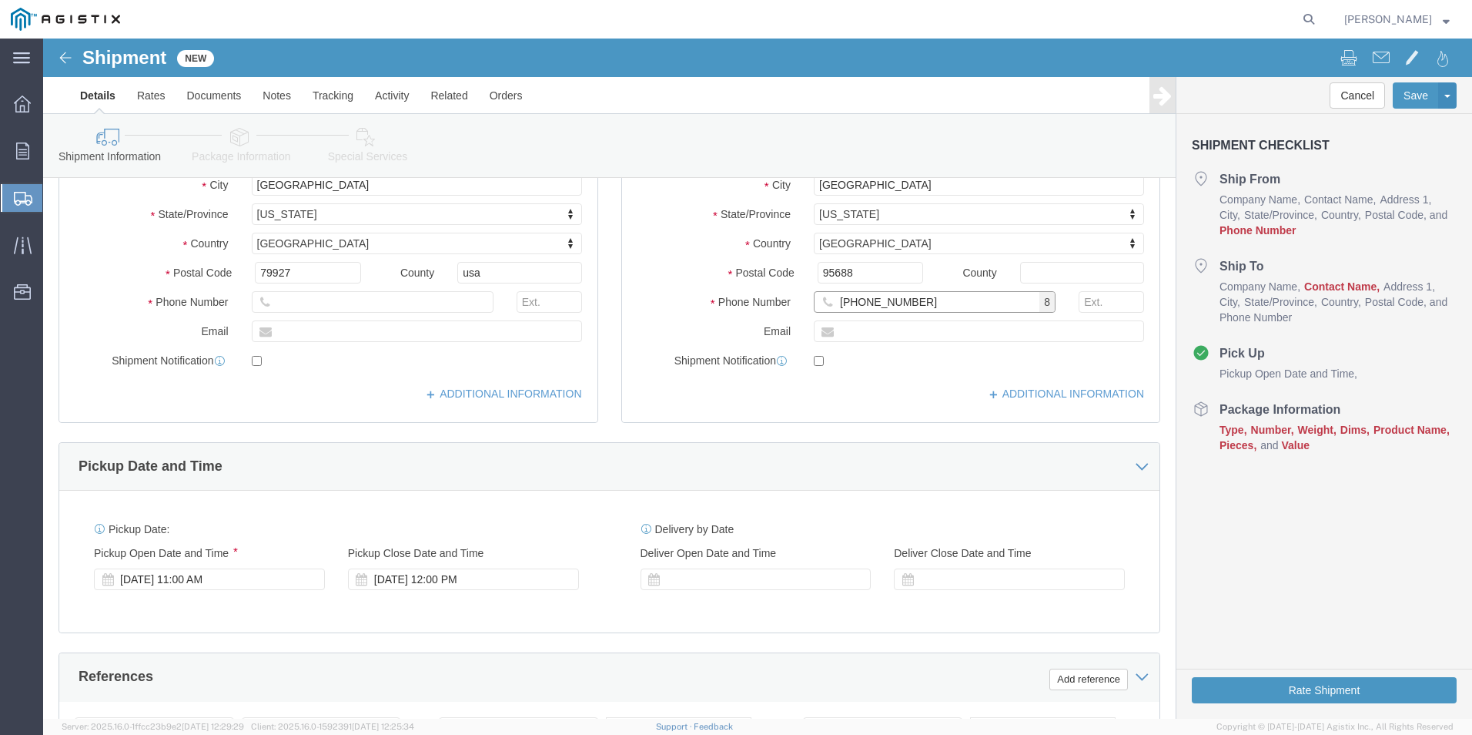
type input "[PHONE_NUMBER]"
click input "text"
type input "[PHONE_NUMBER]"
click div "[DATE] 11:00 AM"
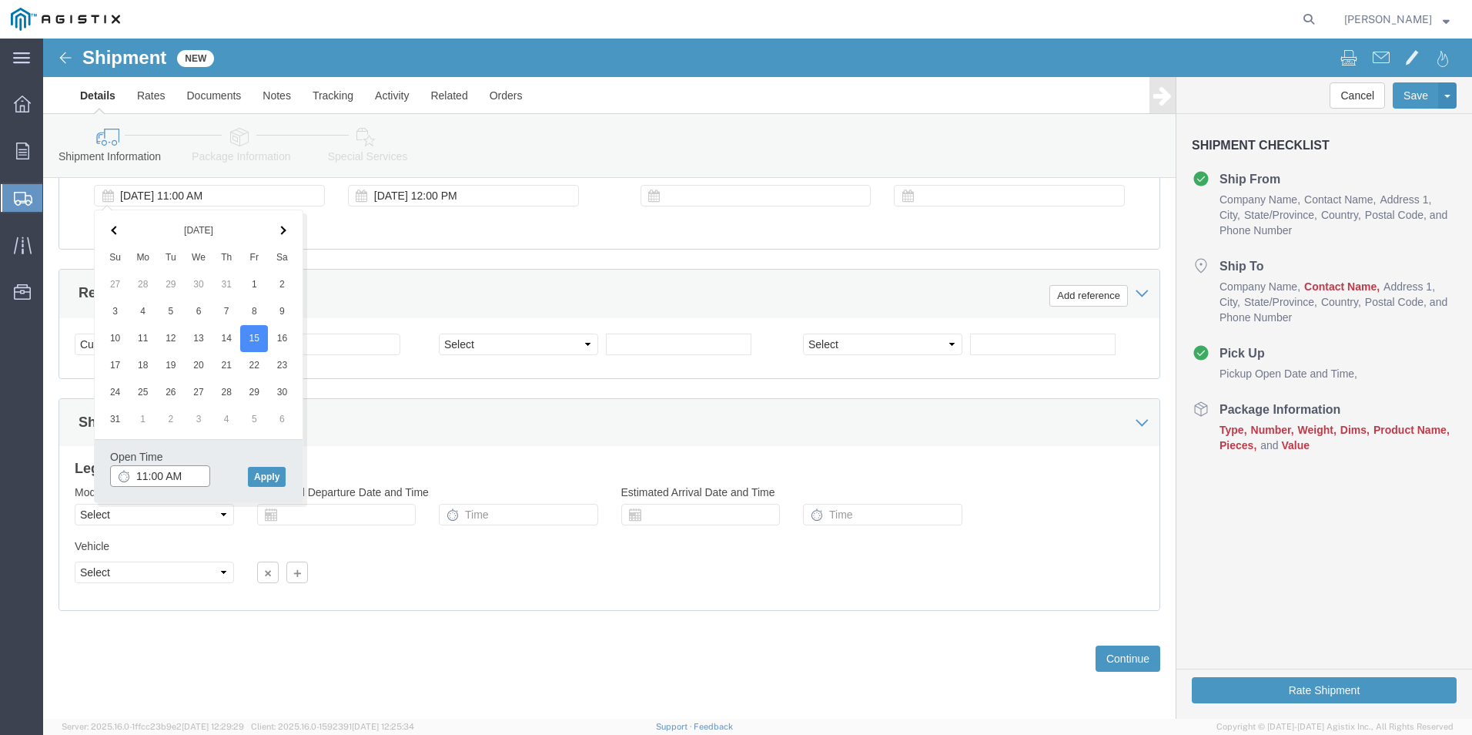
click input "11:00 AM"
type input "7:00 AM"
click button "Apply"
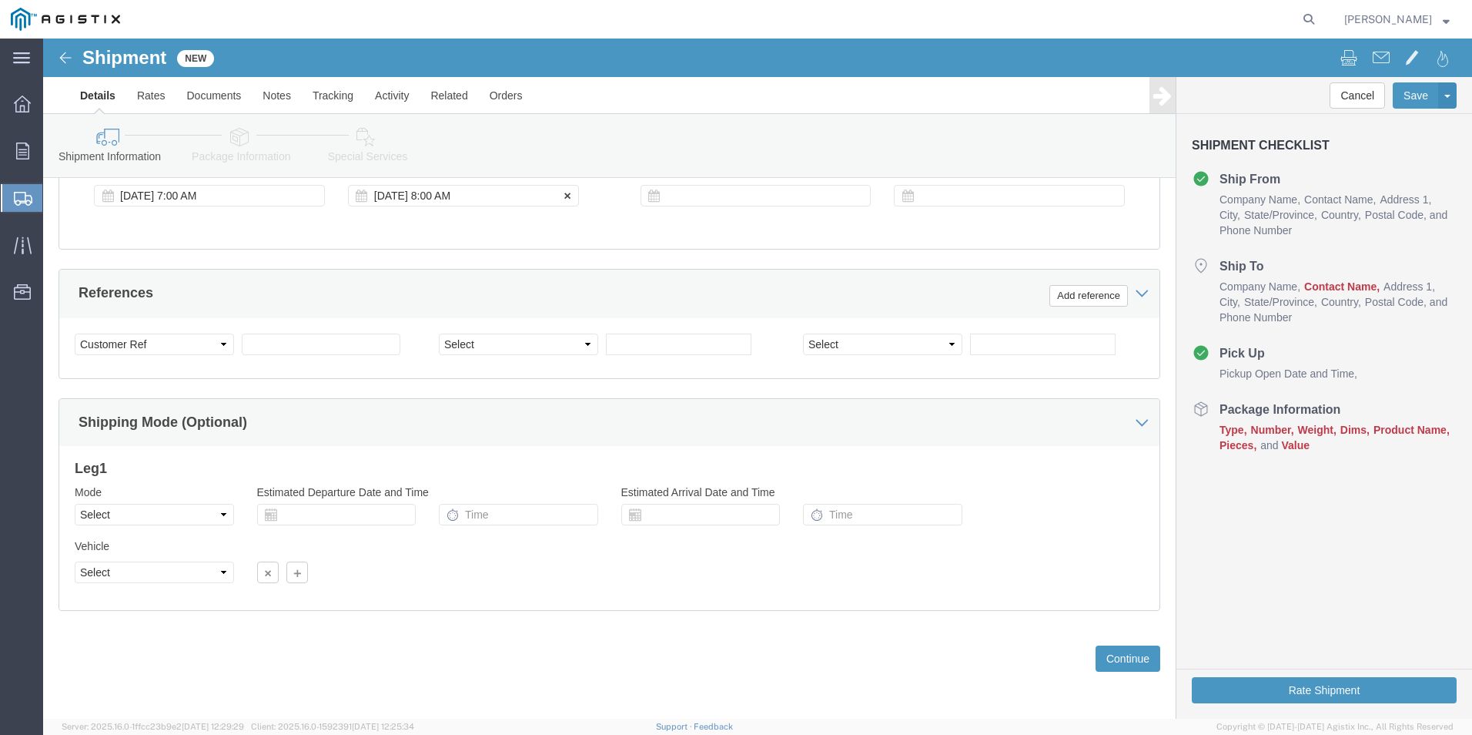
click div "[DATE] 8:00 AM"
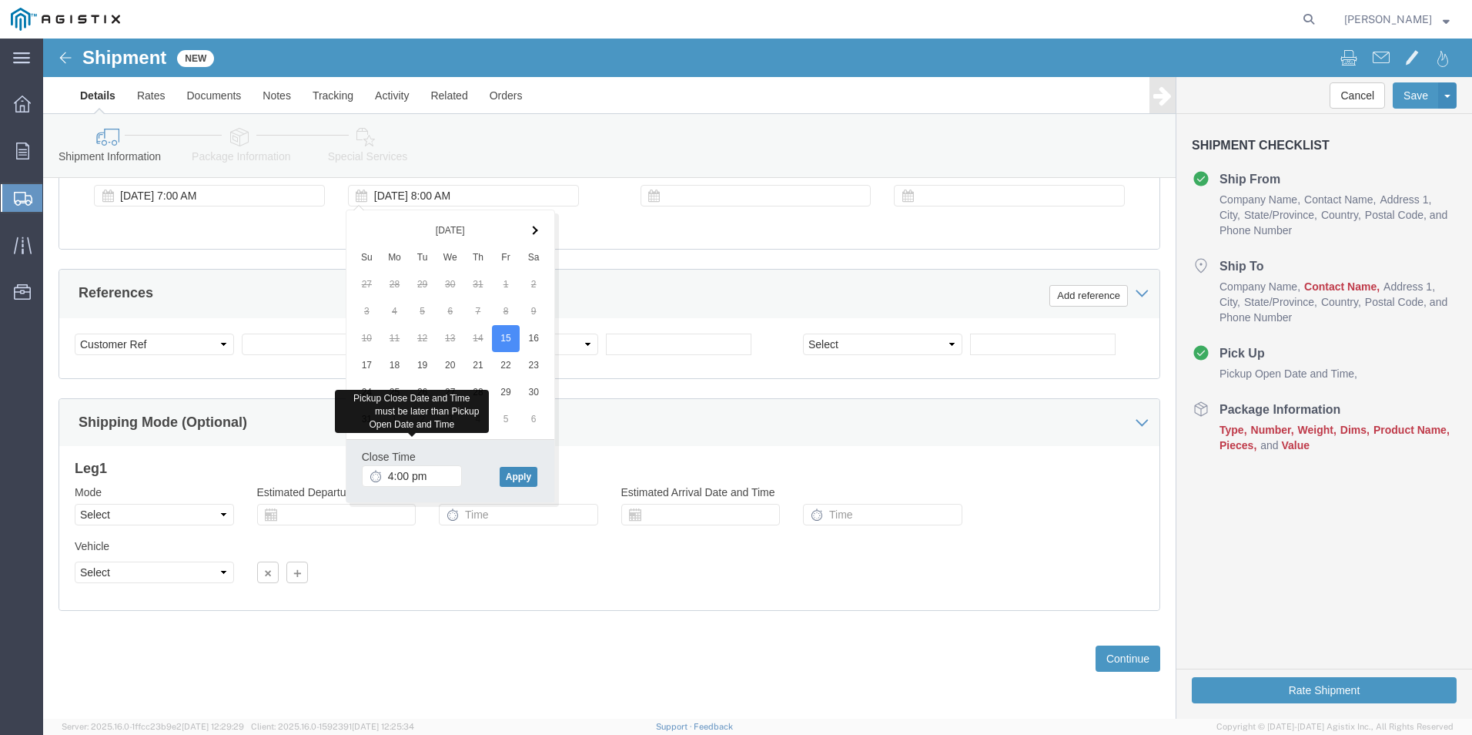
type input "4:00 PM"
click button "Apply"
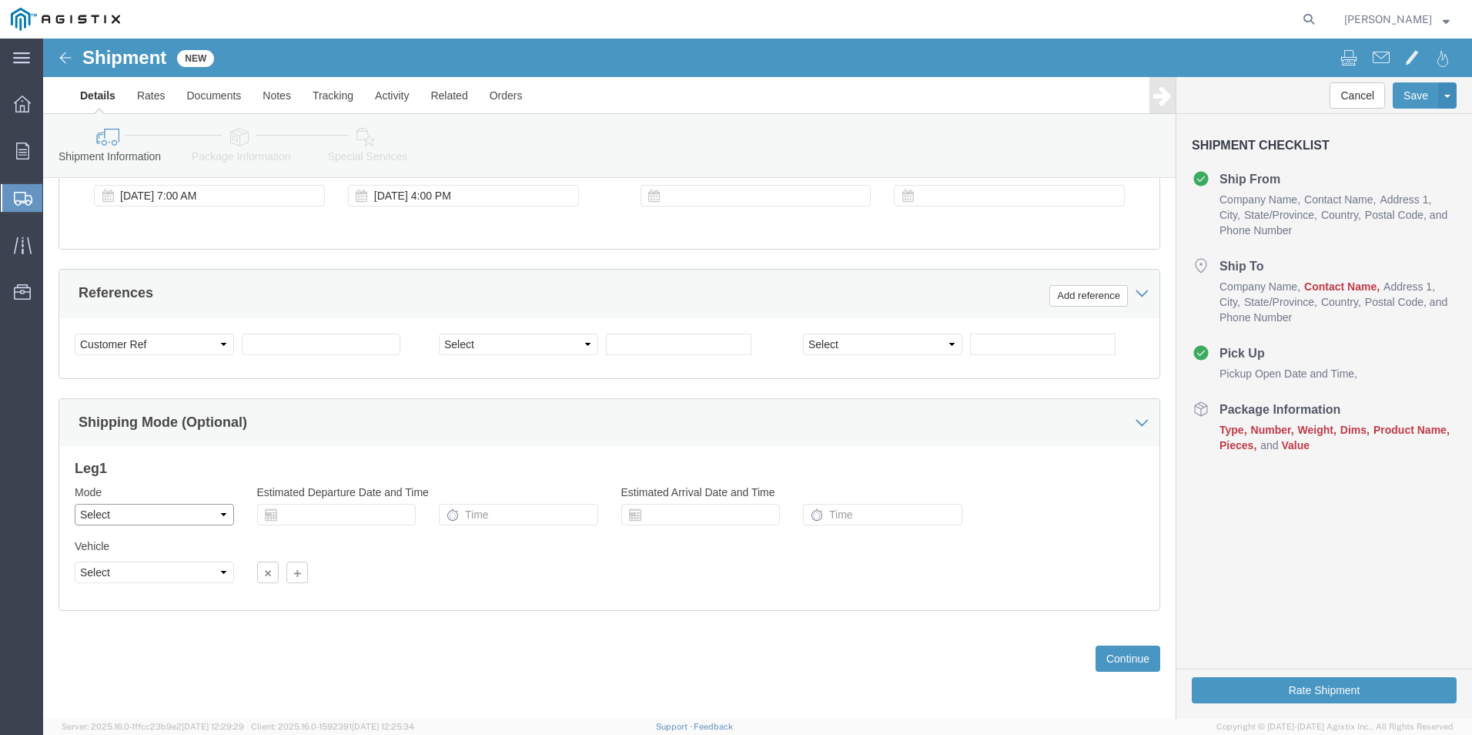
click select "Select Air Less than Truckload Multi-Leg Ocean Freight Rail Small Parcel Truckl…"
select select "LTL"
click select "Select Air Less than Truckload Multi-Leg Ocean Freight Rail Small Parcel Truckl…"
click button "Continue"
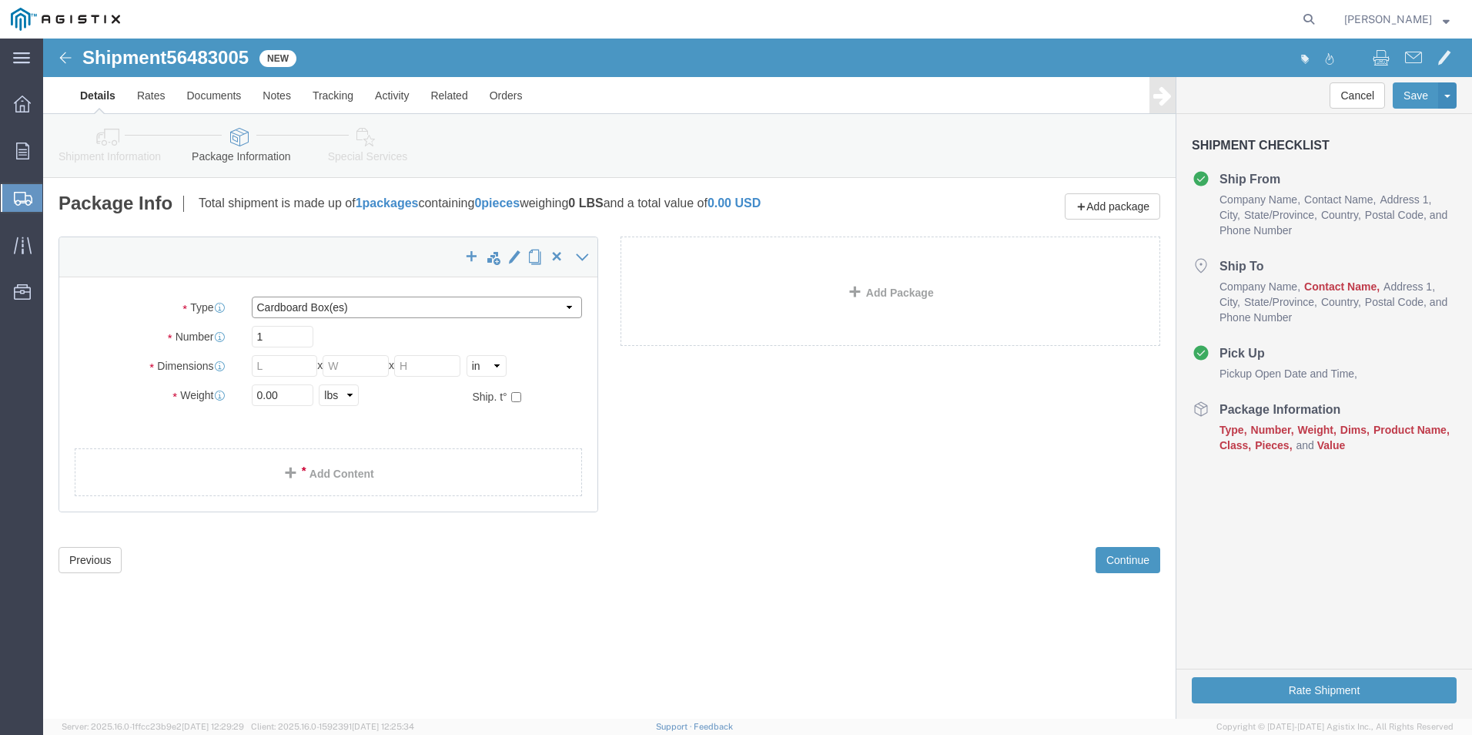
click select "Select Bale(s) Basket(s) Bolt(s) Bottle(s) Buckets Bulk Bundle(s) Can(s) Cardbo…"
select select "SKID"
click select "Select Bale(s) Basket(s) Bolt(s) Bottle(s) Buckets Bulk Bundle(s) Can(s) Cardbo…"
drag, startPoint x: 233, startPoint y: 326, endPoint x: 224, endPoint y: 323, distance: 9.0
click input "1"
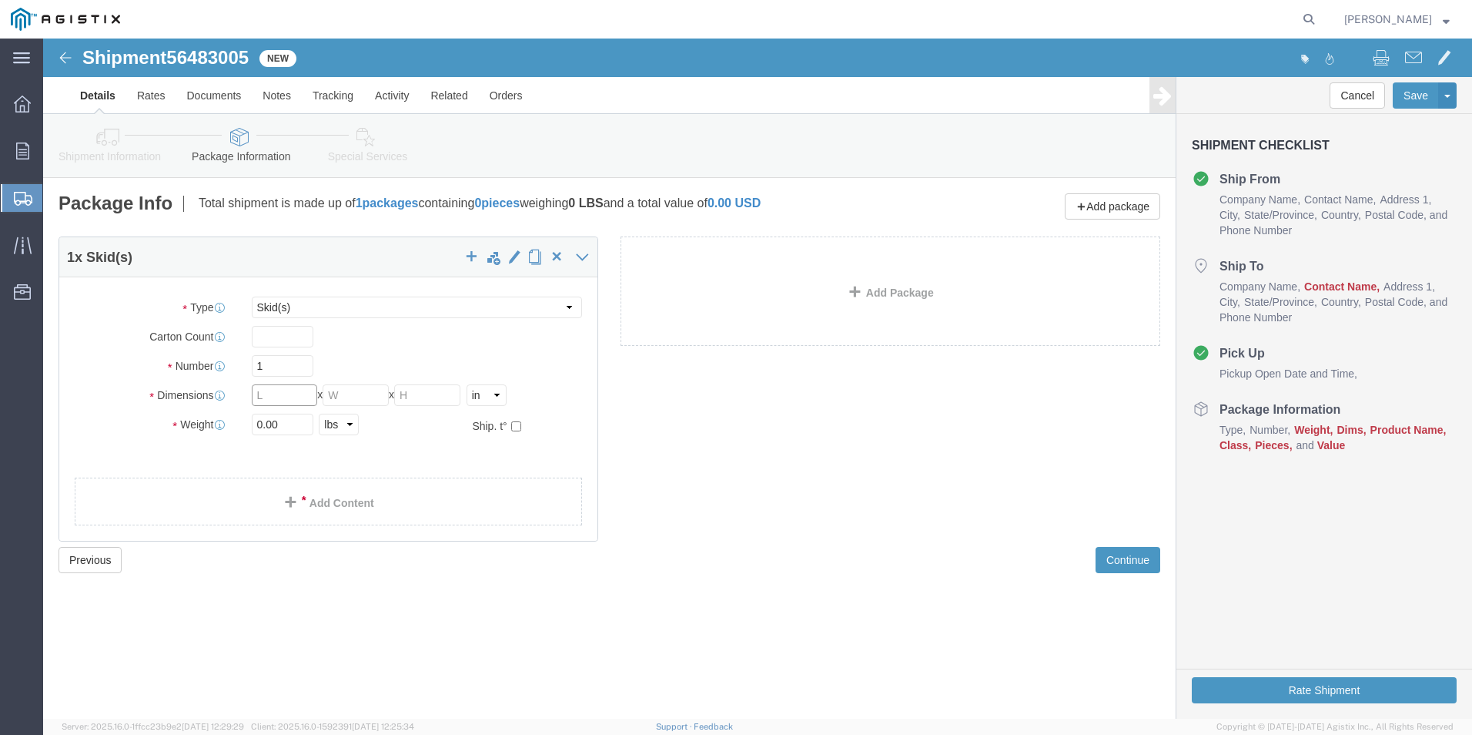
click input "text"
type input "96"
type input "24"
type input "12"
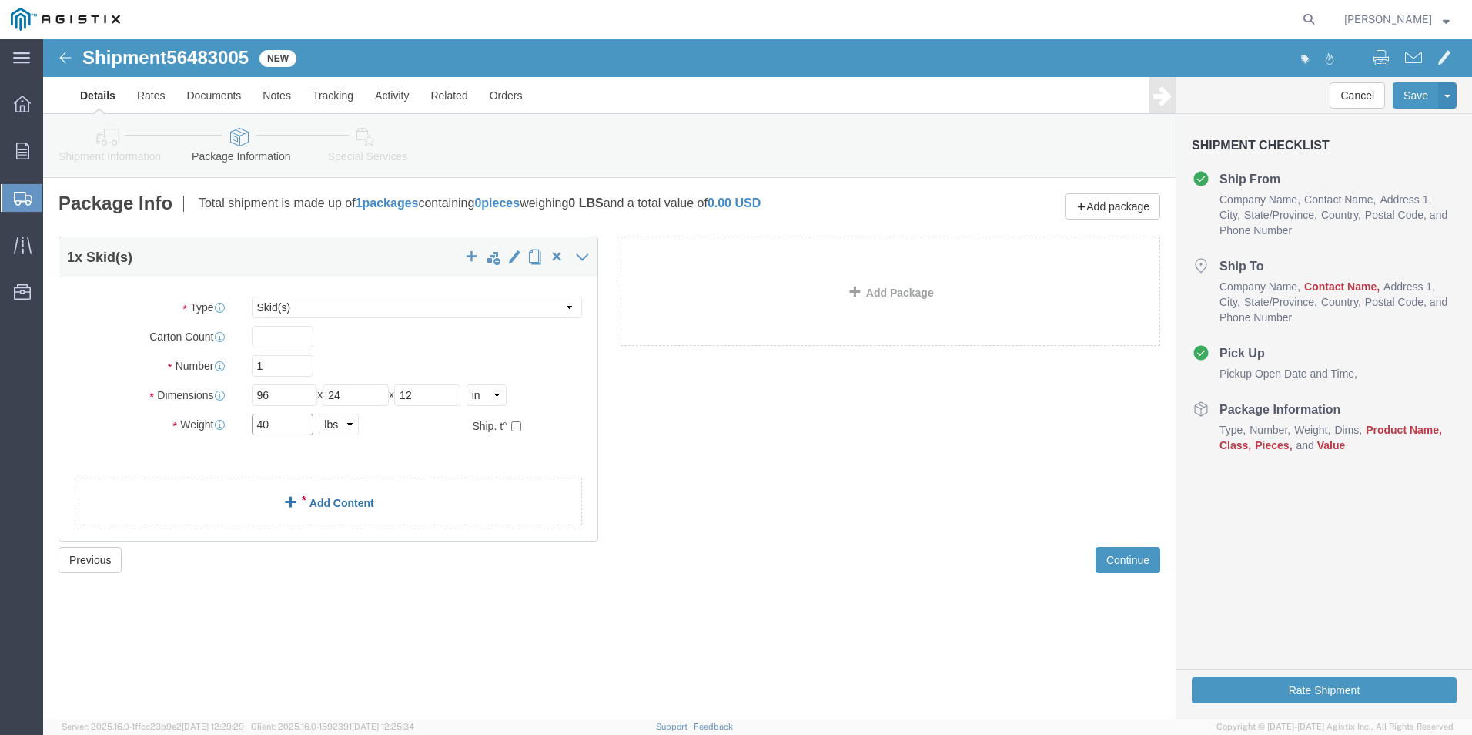
type input "40"
click link "Add Content"
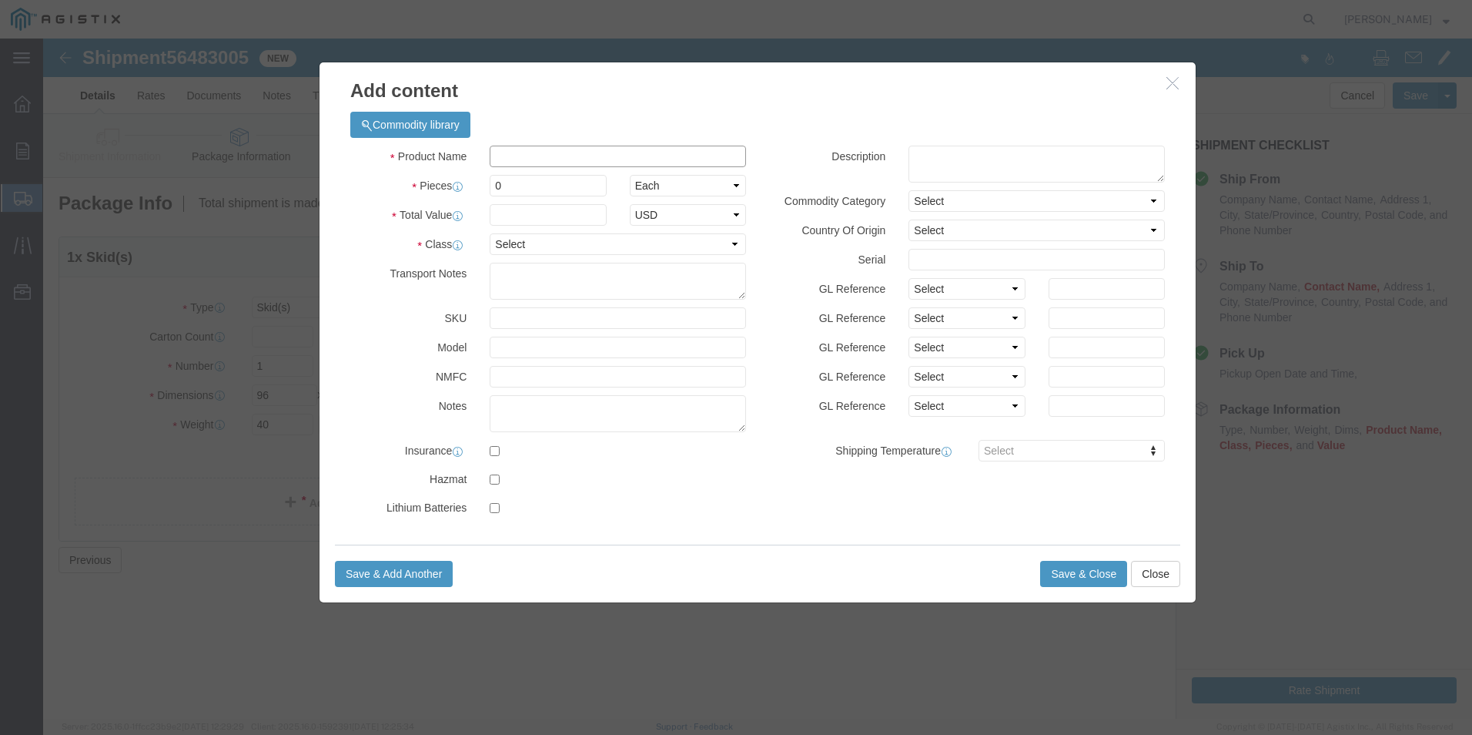
click input "text"
type input "Ladder"
type input "1"
type input "306.40"
click select "Select 50 55 60 65 70 85 92.5 100 125 175 250 300 400"
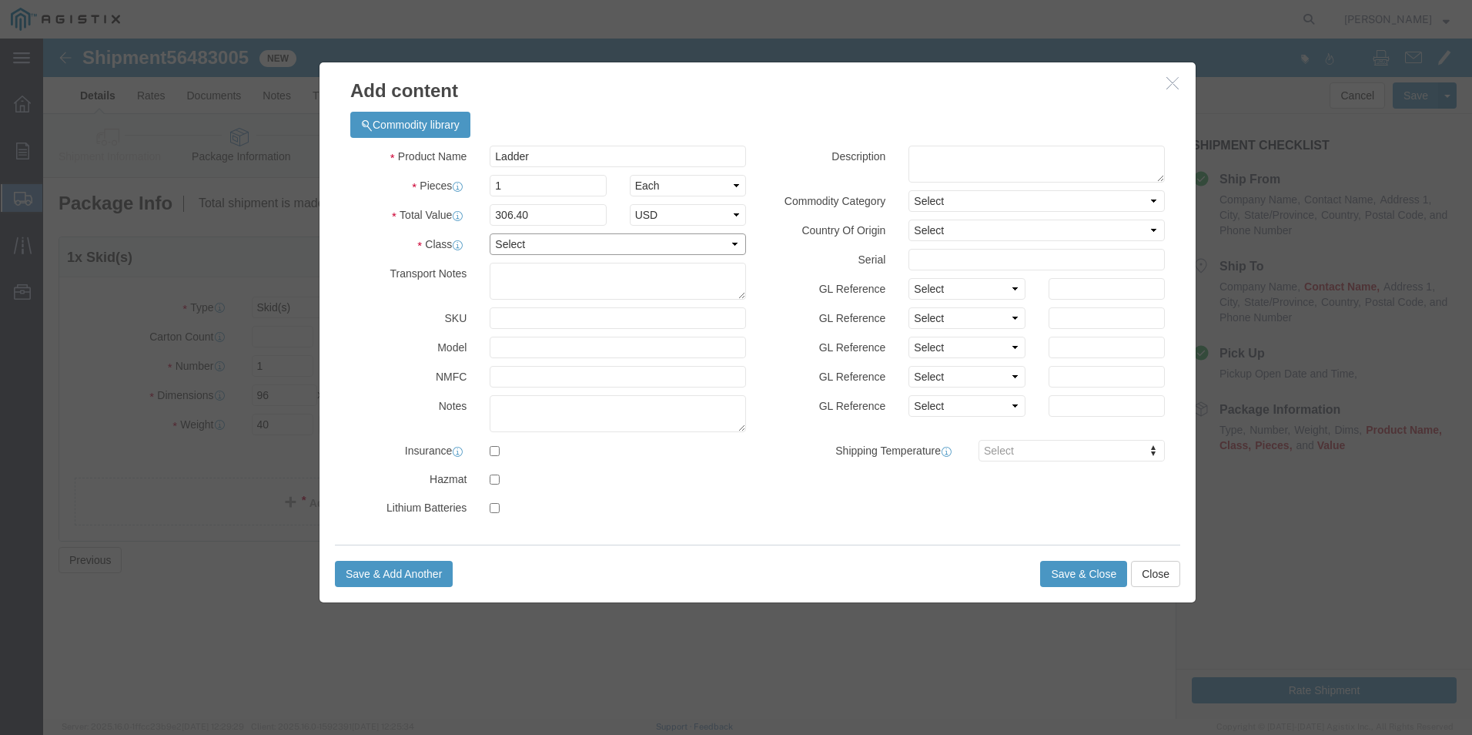
select select "175"
click select "Select 50 55 60 65 70 85 92.5 100 125 175 250 300 400"
click button "Save & Close"
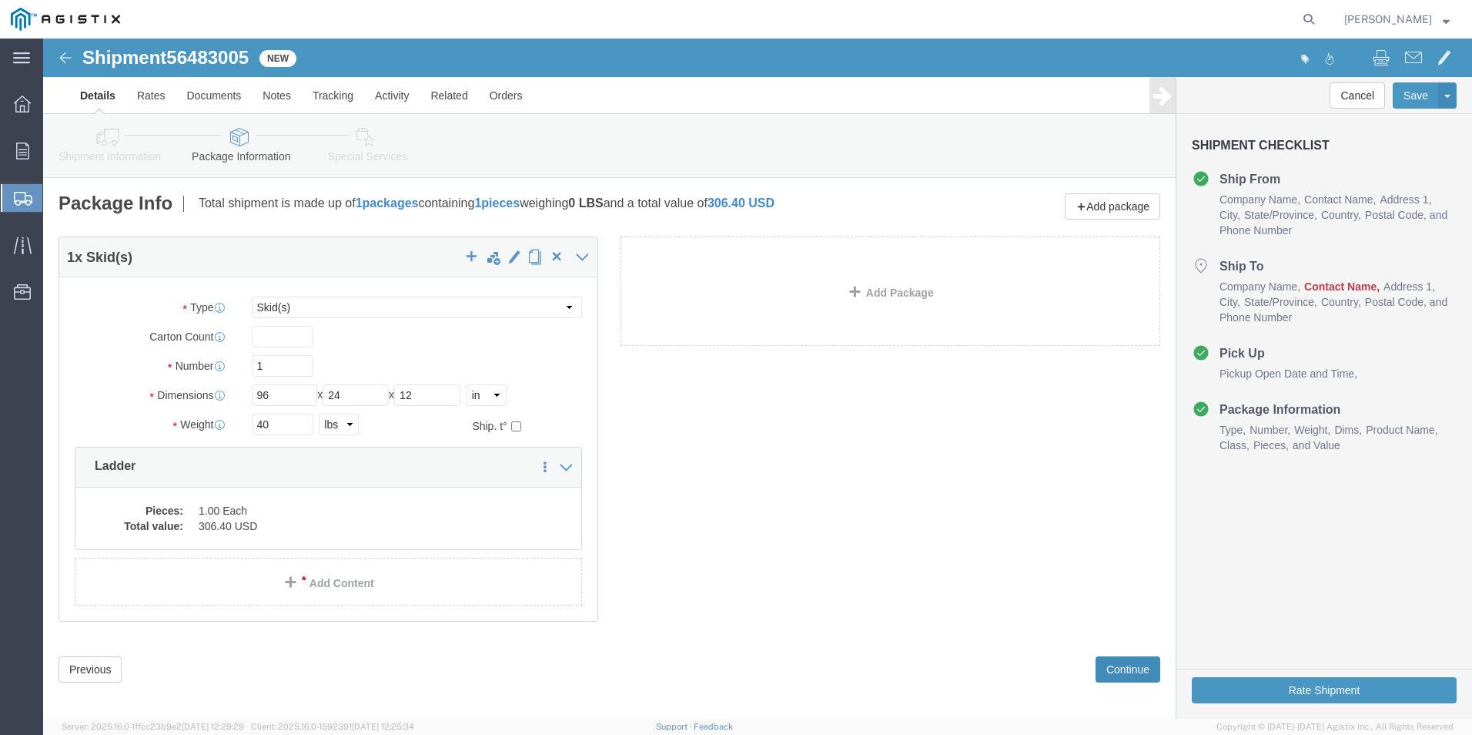
click button "Continue"
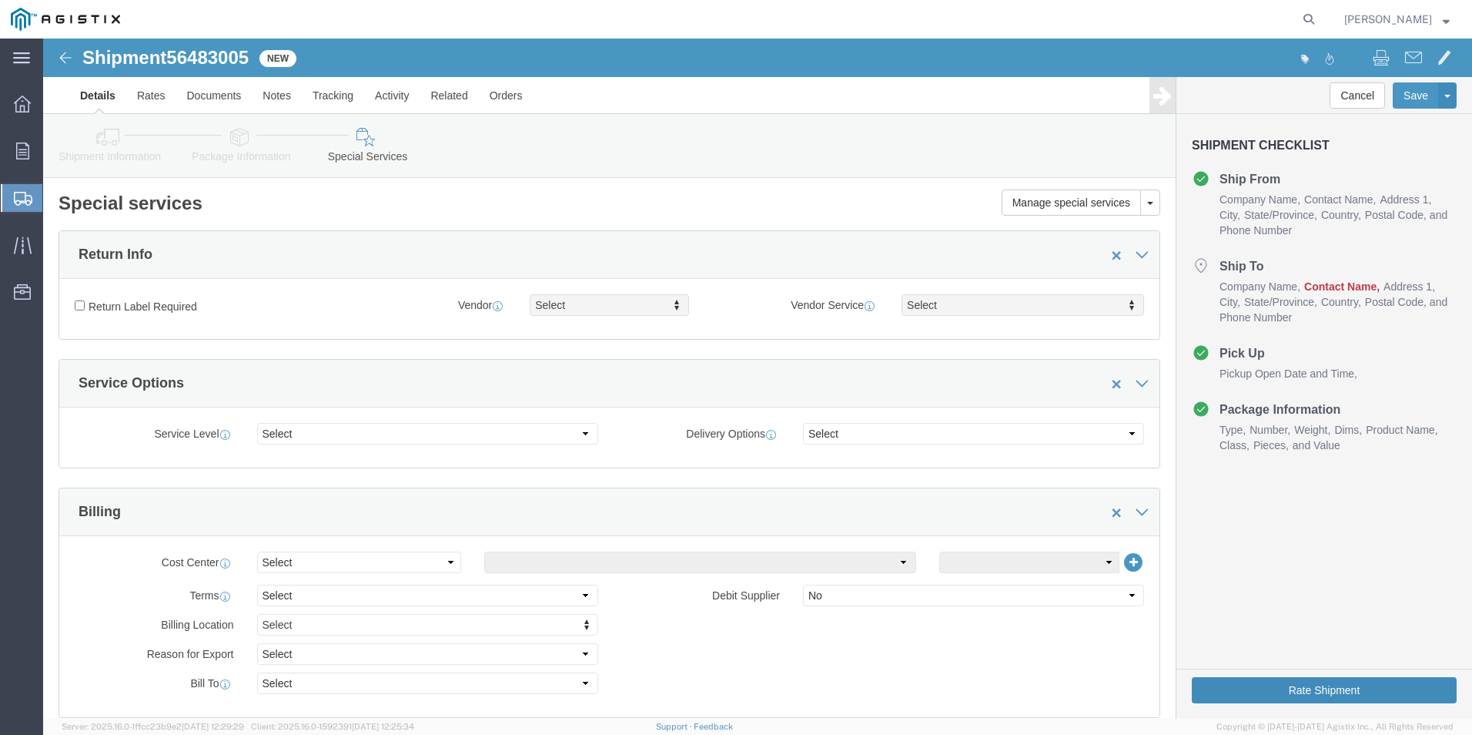
click button "Rate Shipment"
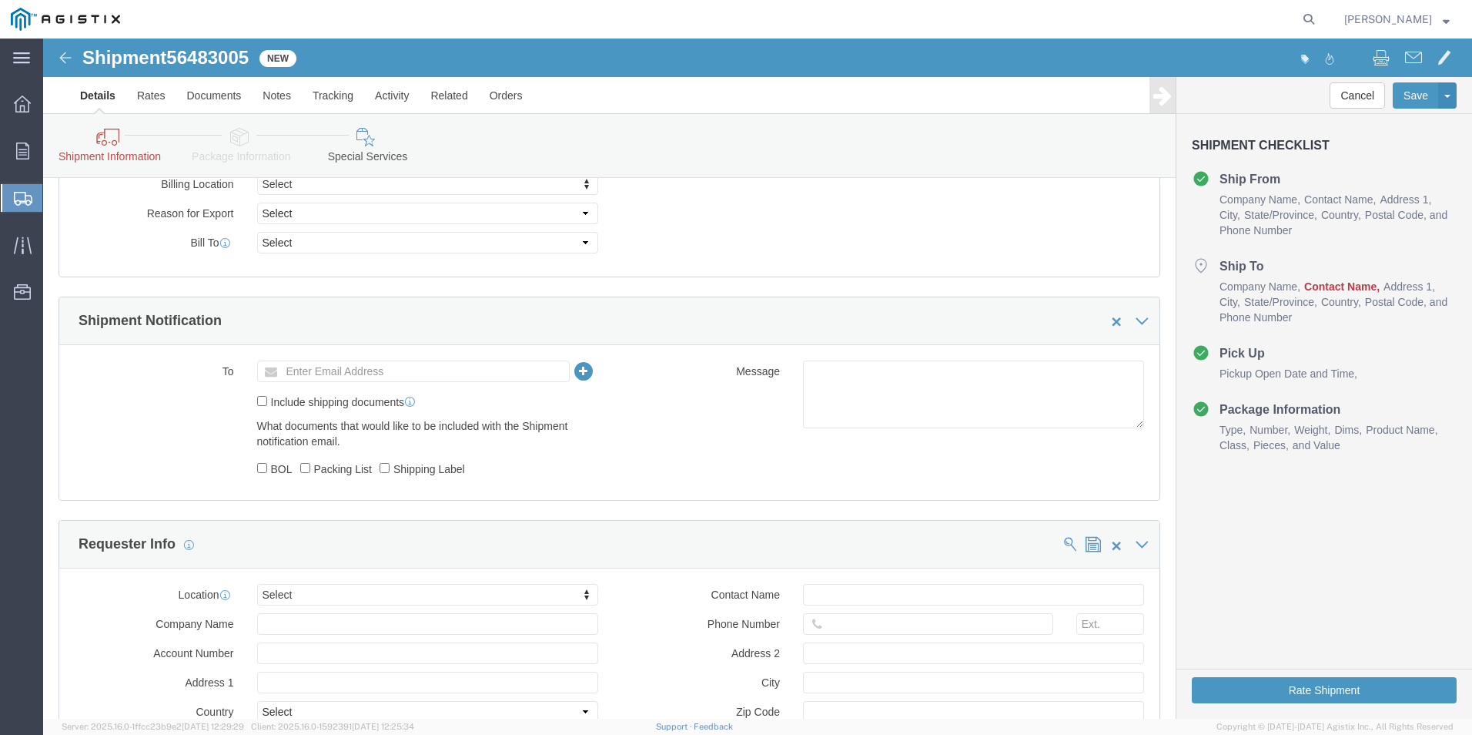
scroll to position [196, 0]
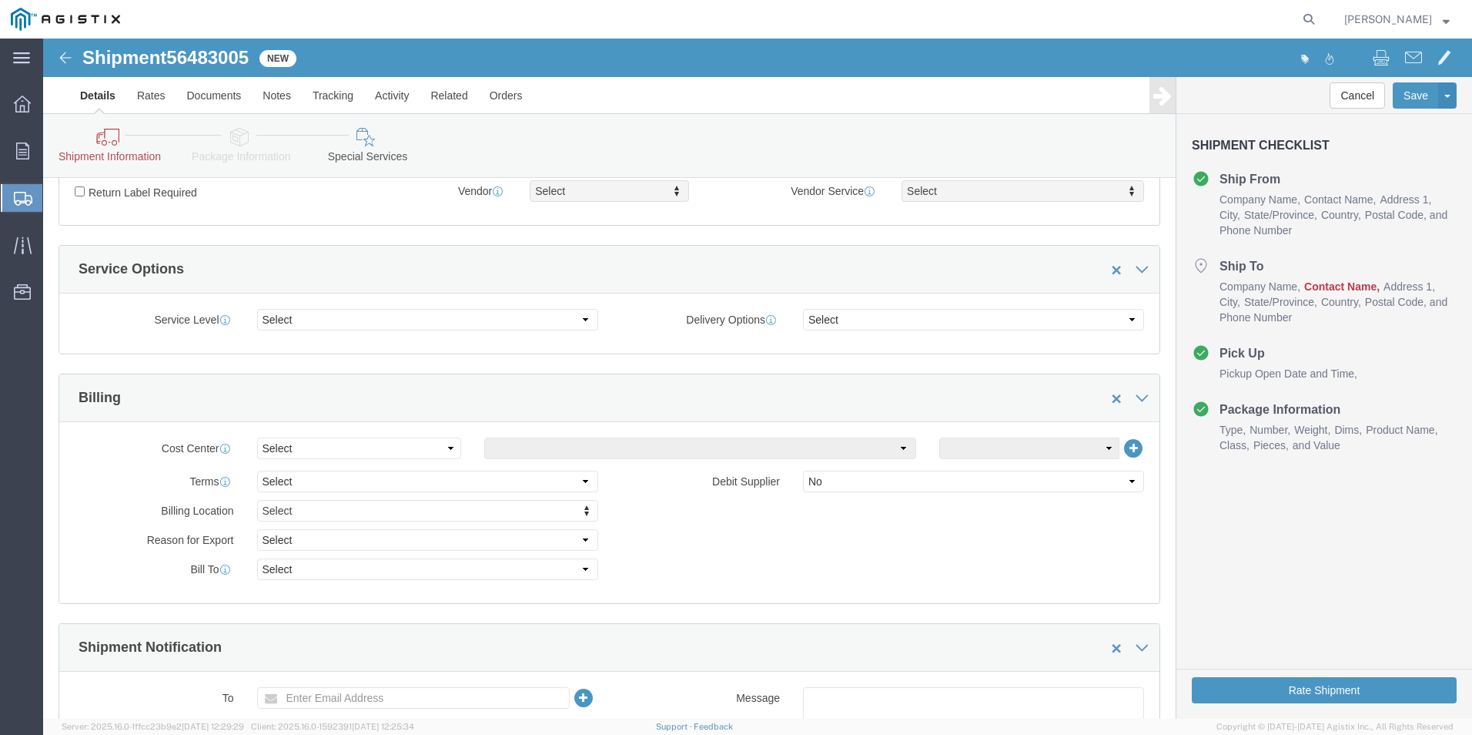
click link "Shipment Information"
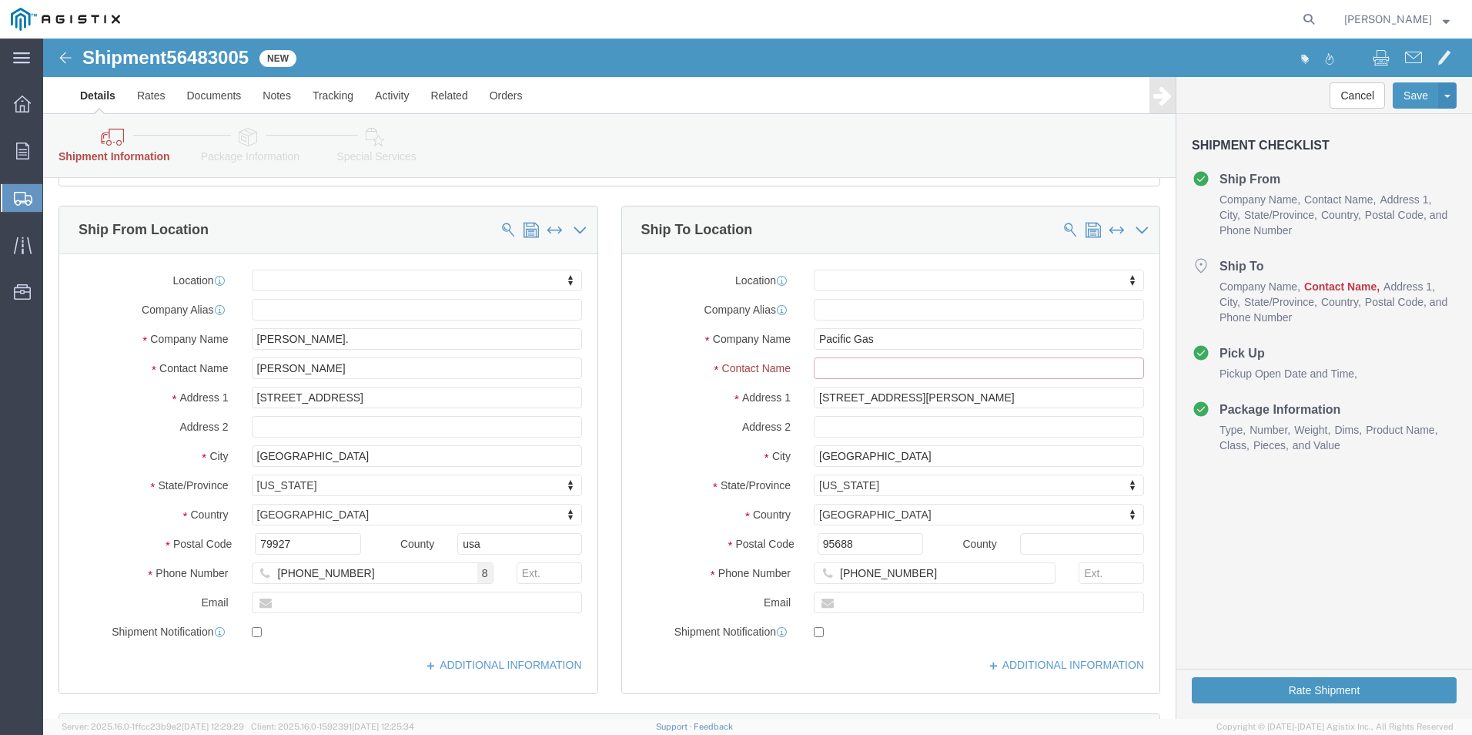
click input "Ship To Location / Contact Name : This field is required."
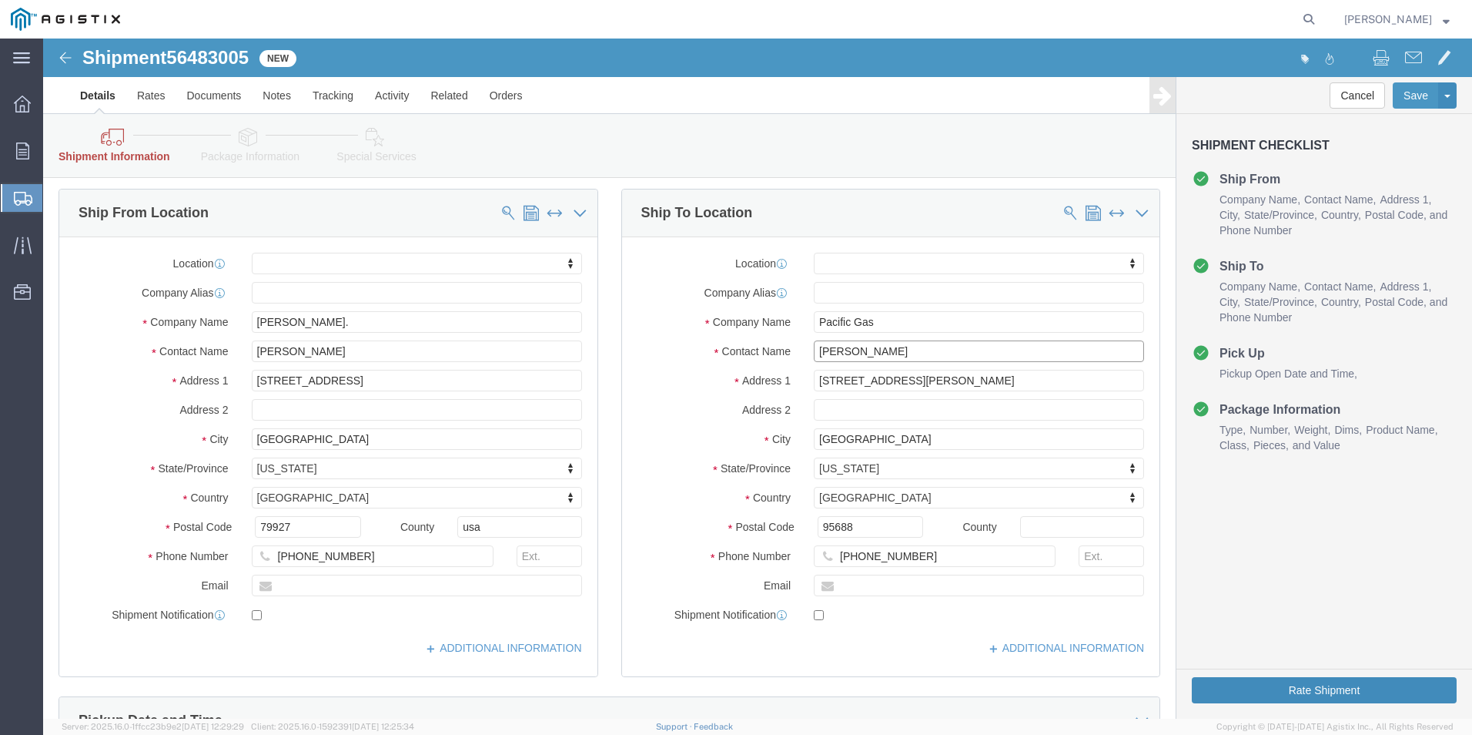
type input "[PERSON_NAME]"
click button "Rate Shipment"
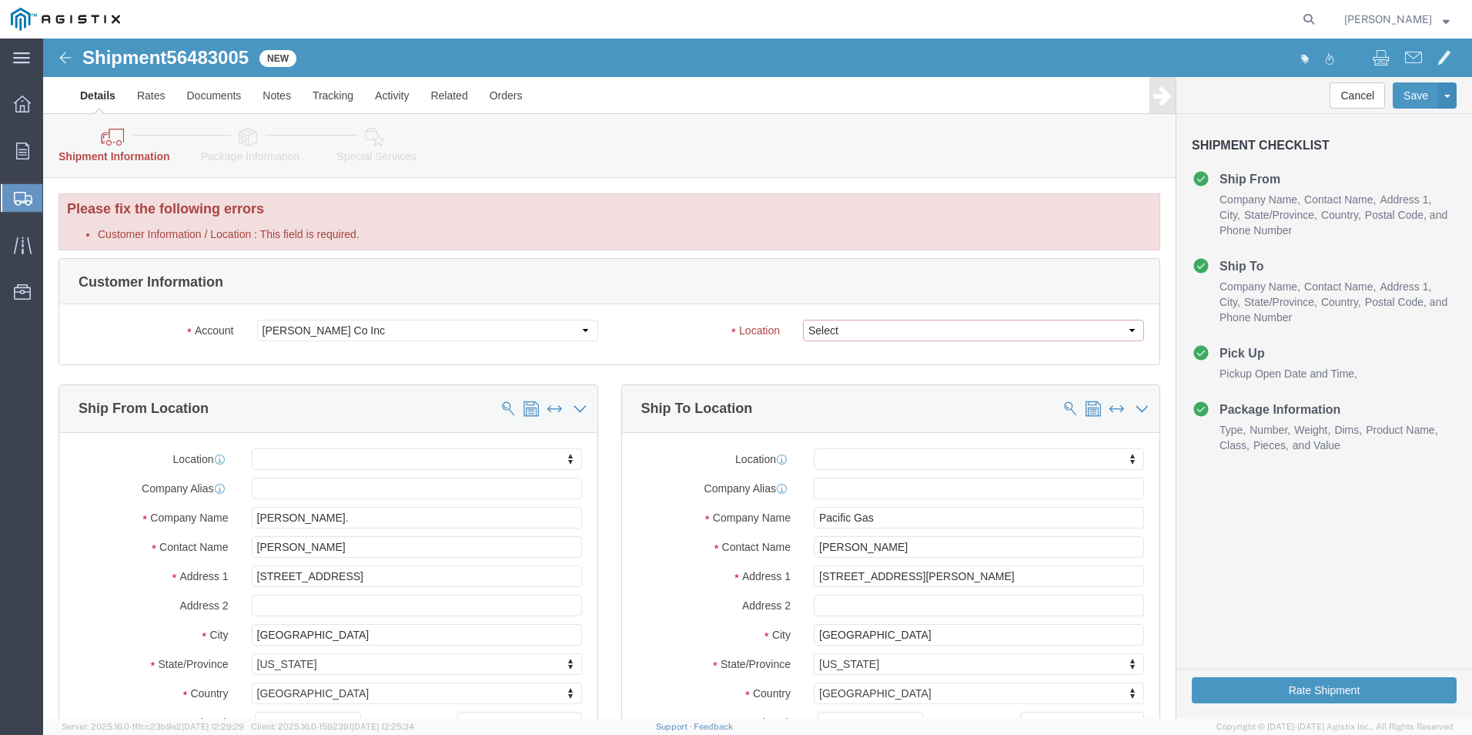
click select "Select Crystal [GEOGRAPHIC_DATA] Merced"
click select "Select PG&E [PERSON_NAME] Ladder Co Inc"
select select "9596"
click select "Select PG&E [PERSON_NAME] Ladder Co Inc"
select select "PURCHORD"
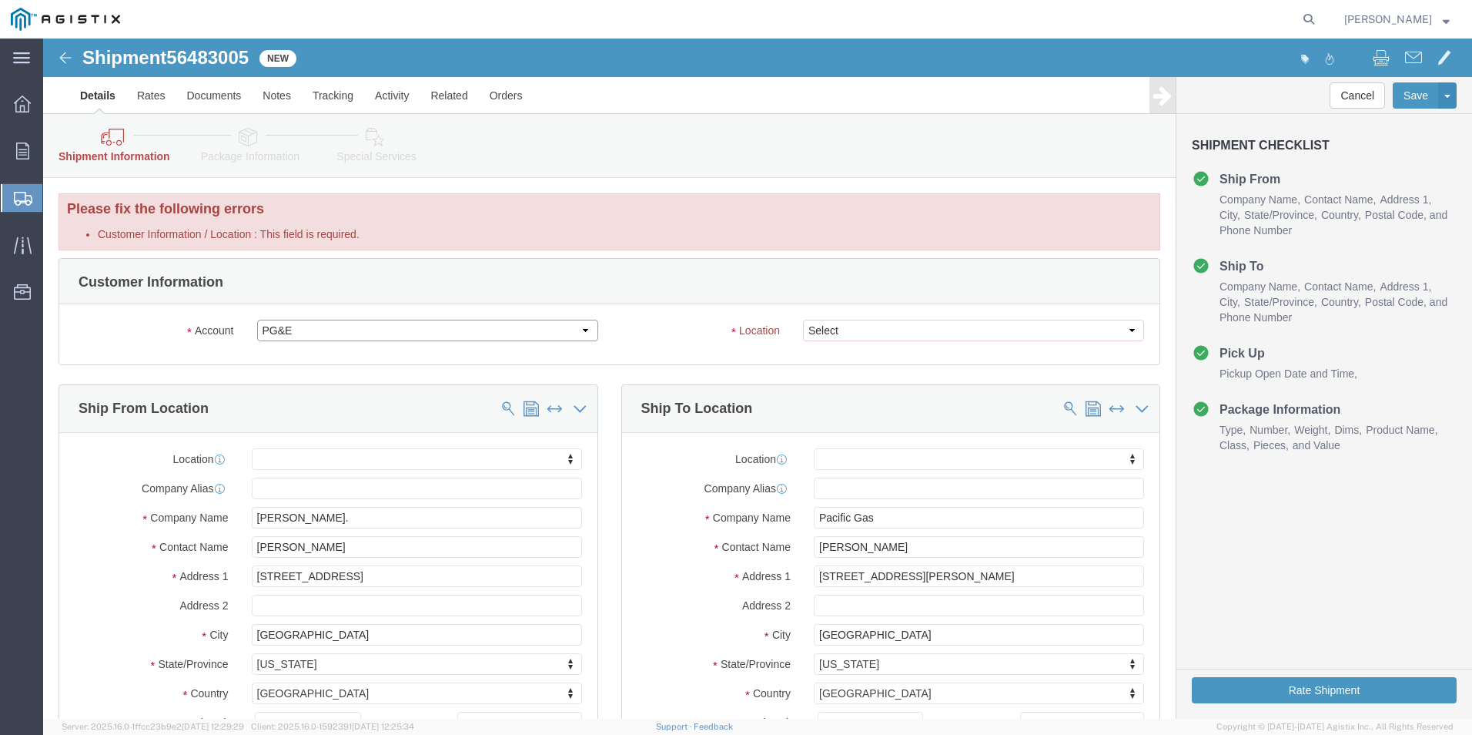
select select
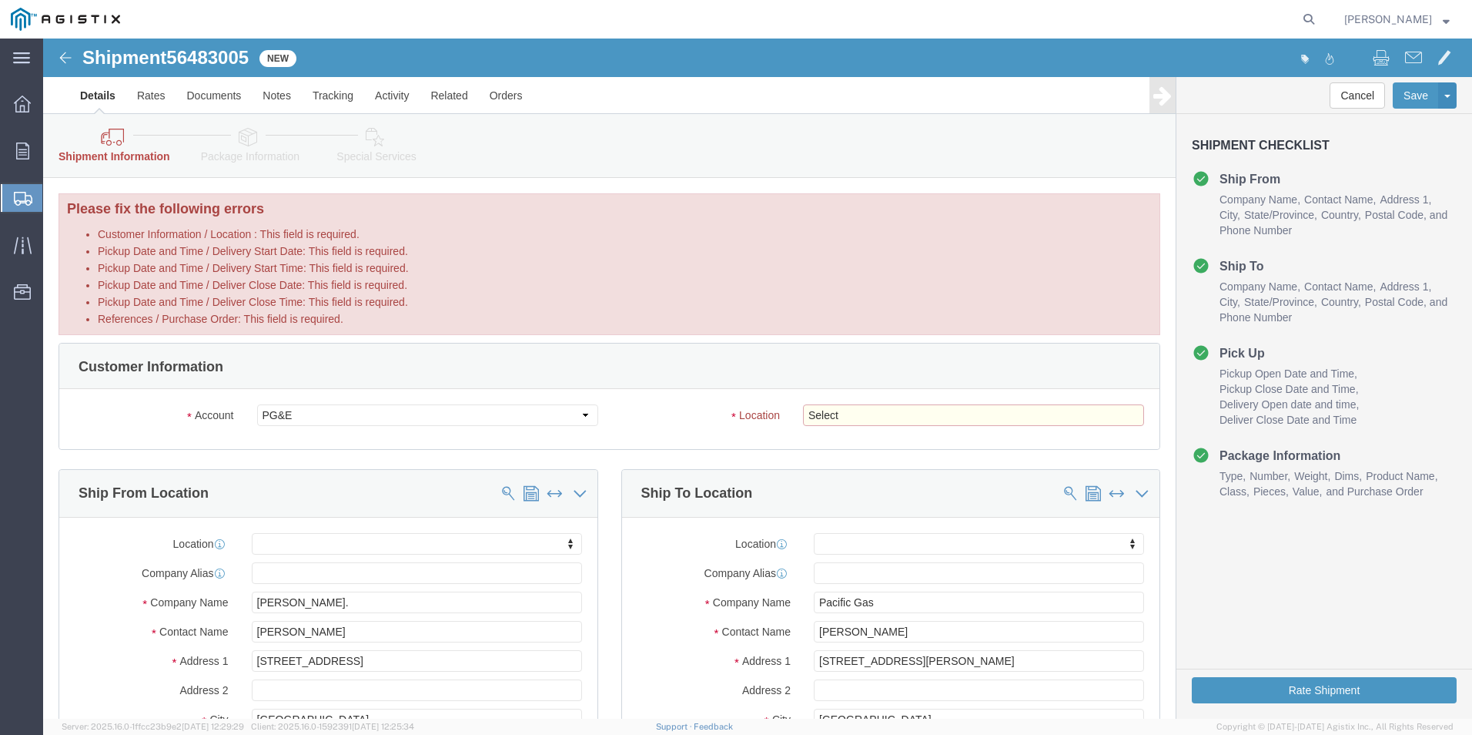
click select "Select All Others [GEOGRAPHIC_DATA] [GEOGRAPHIC_DATA] [GEOGRAPHIC_DATA] [GEOGRA…"
select select "23082"
click select "Select All Others [GEOGRAPHIC_DATA] [GEOGRAPHIC_DATA] [GEOGRAPHIC_DATA] [GEOGRA…"
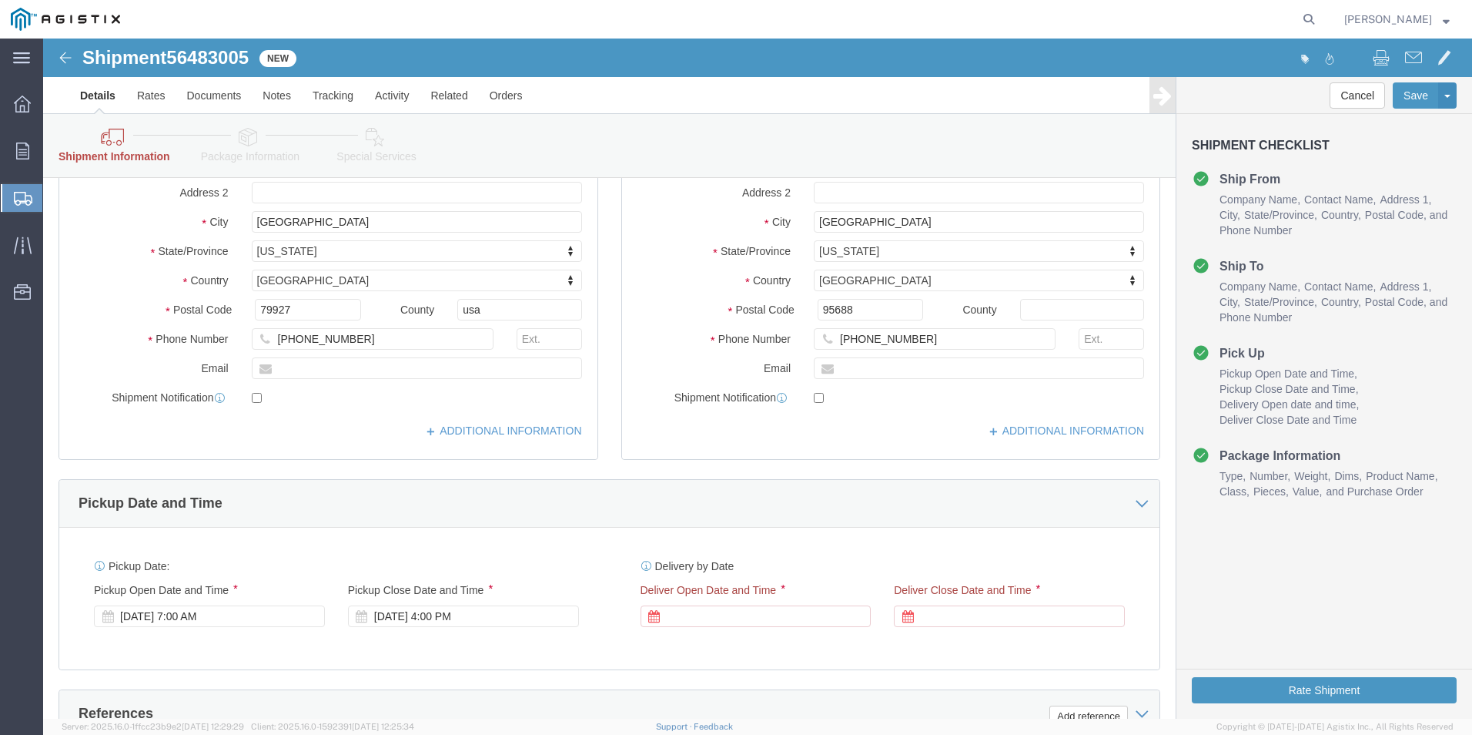
scroll to position [539, 0]
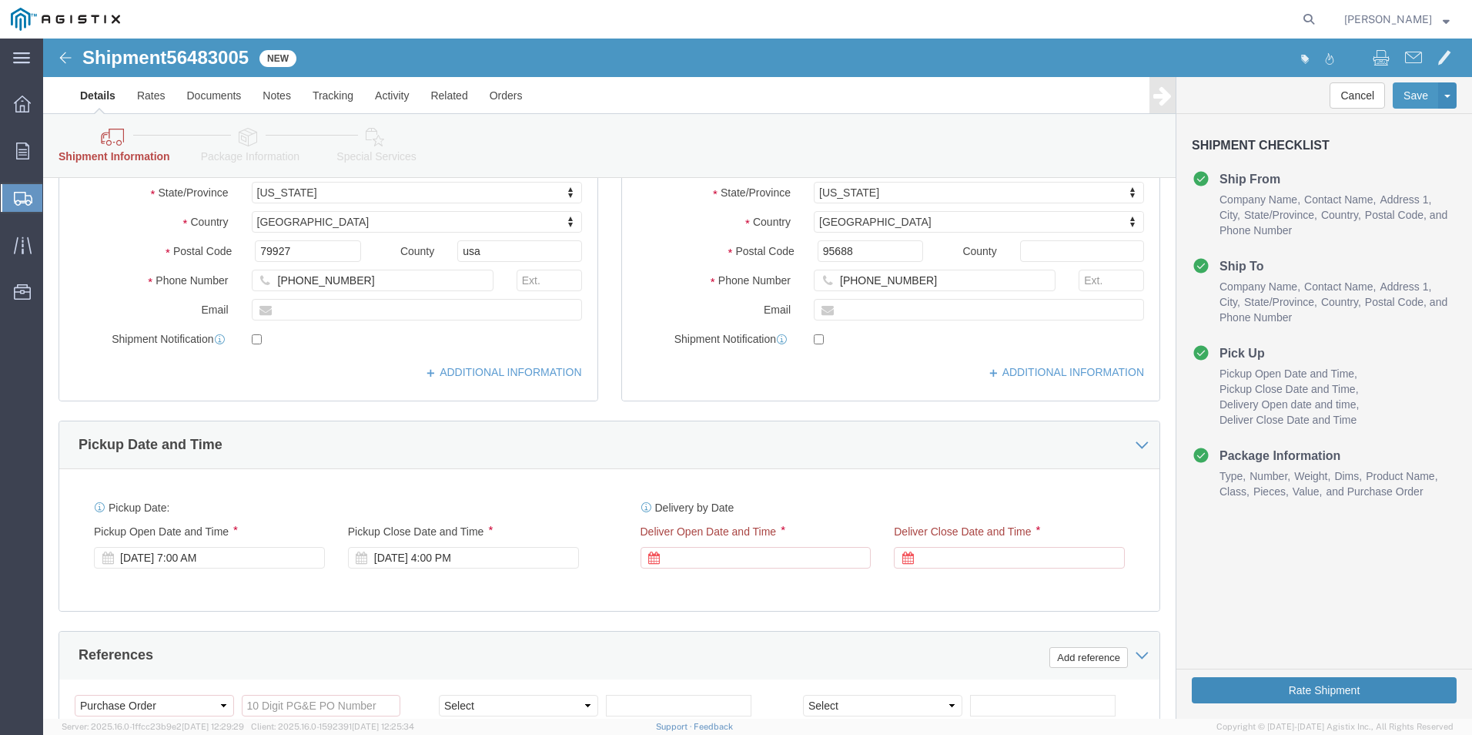
click button "Rate Shipment"
click div
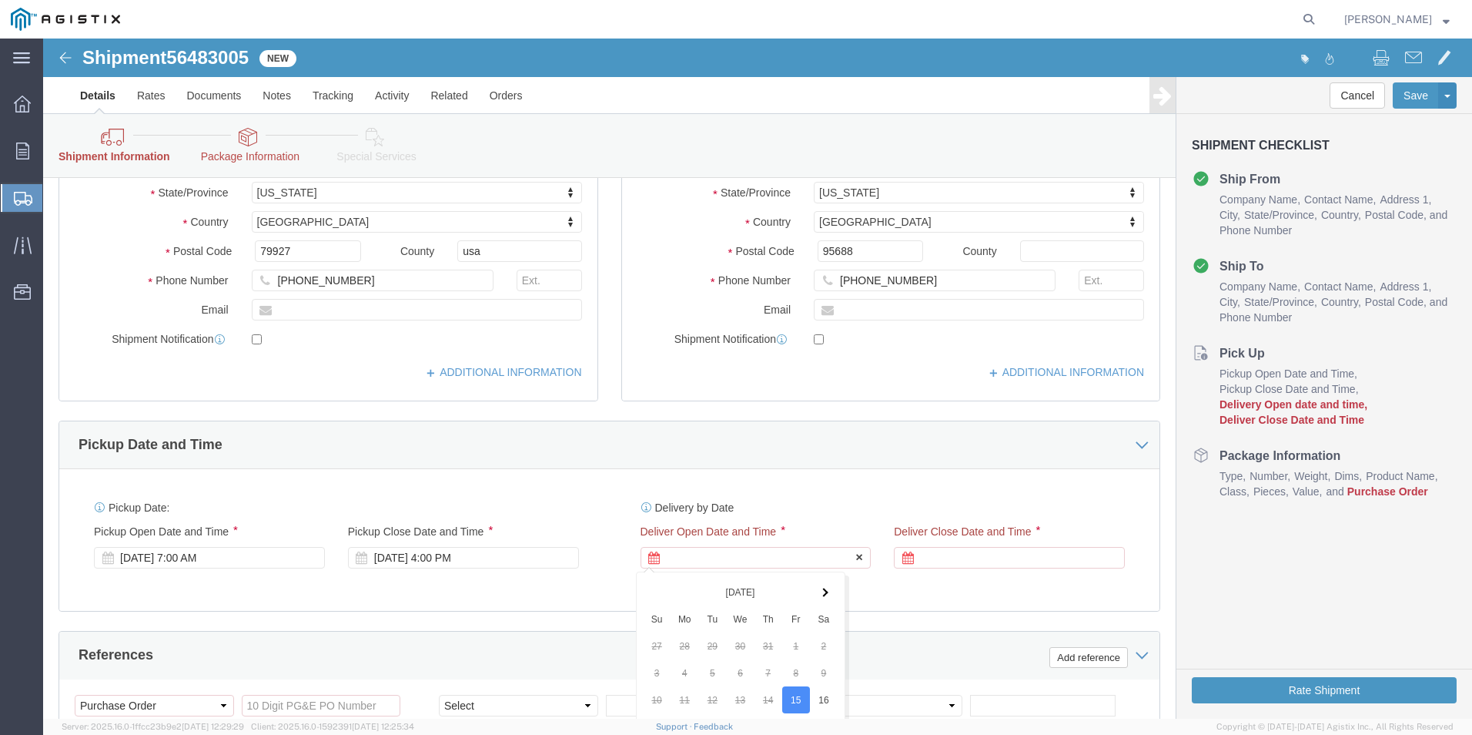
scroll to position [901, 0]
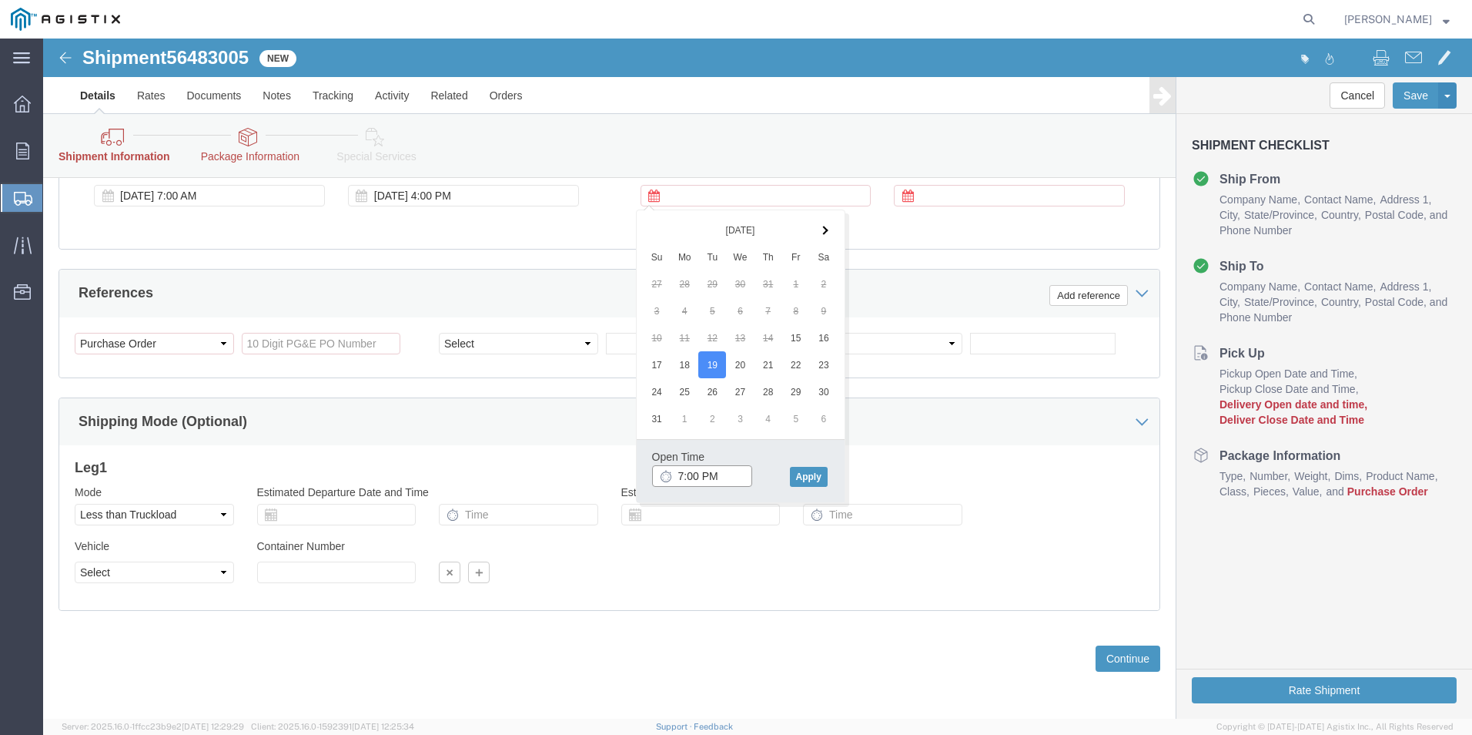
drag, startPoint x: 658, startPoint y: 438, endPoint x: 674, endPoint y: 438, distance: 15.4
click input "7:00 PM"
type input "7:am PM"
click button "Apply"
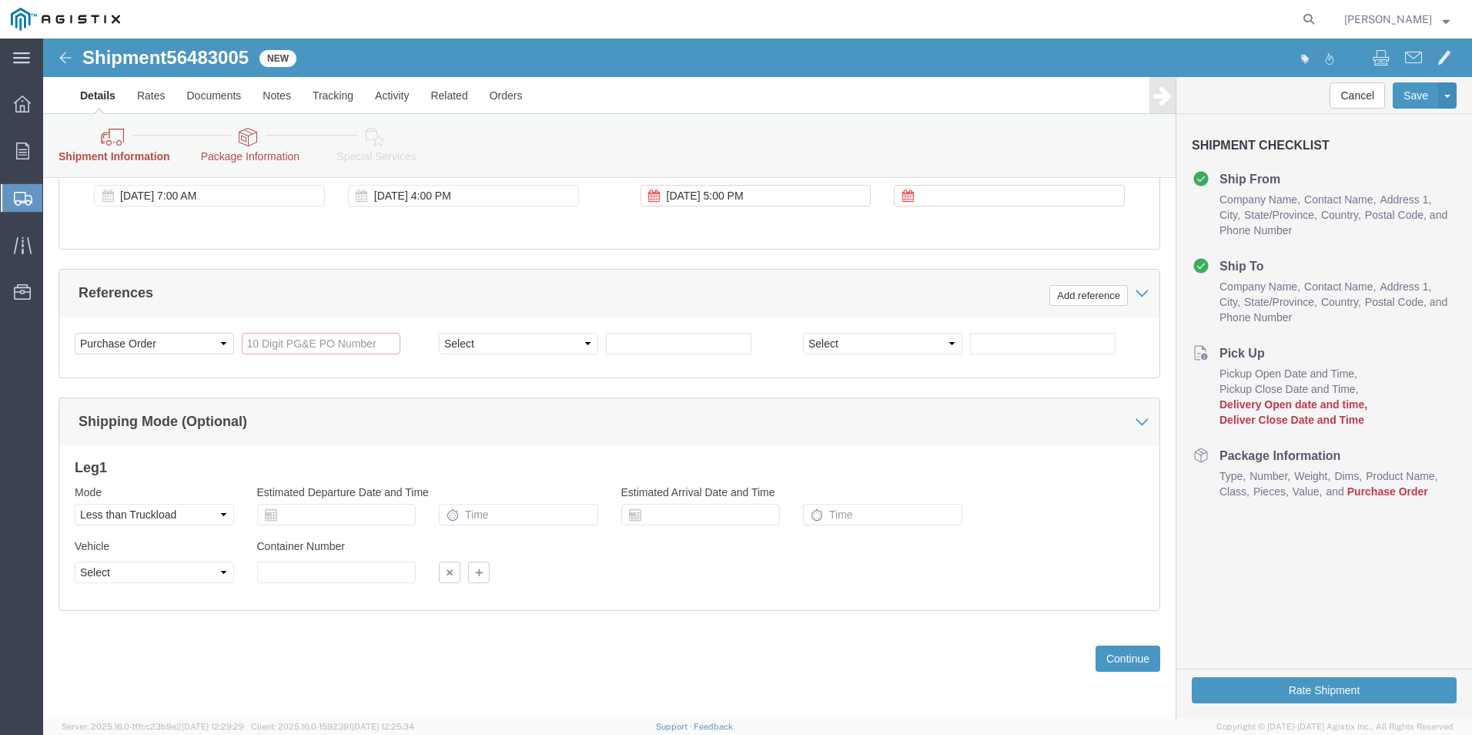
click input "References / Purchase Order: This field is required."
paste input "2701221288"
type input "2701221288"
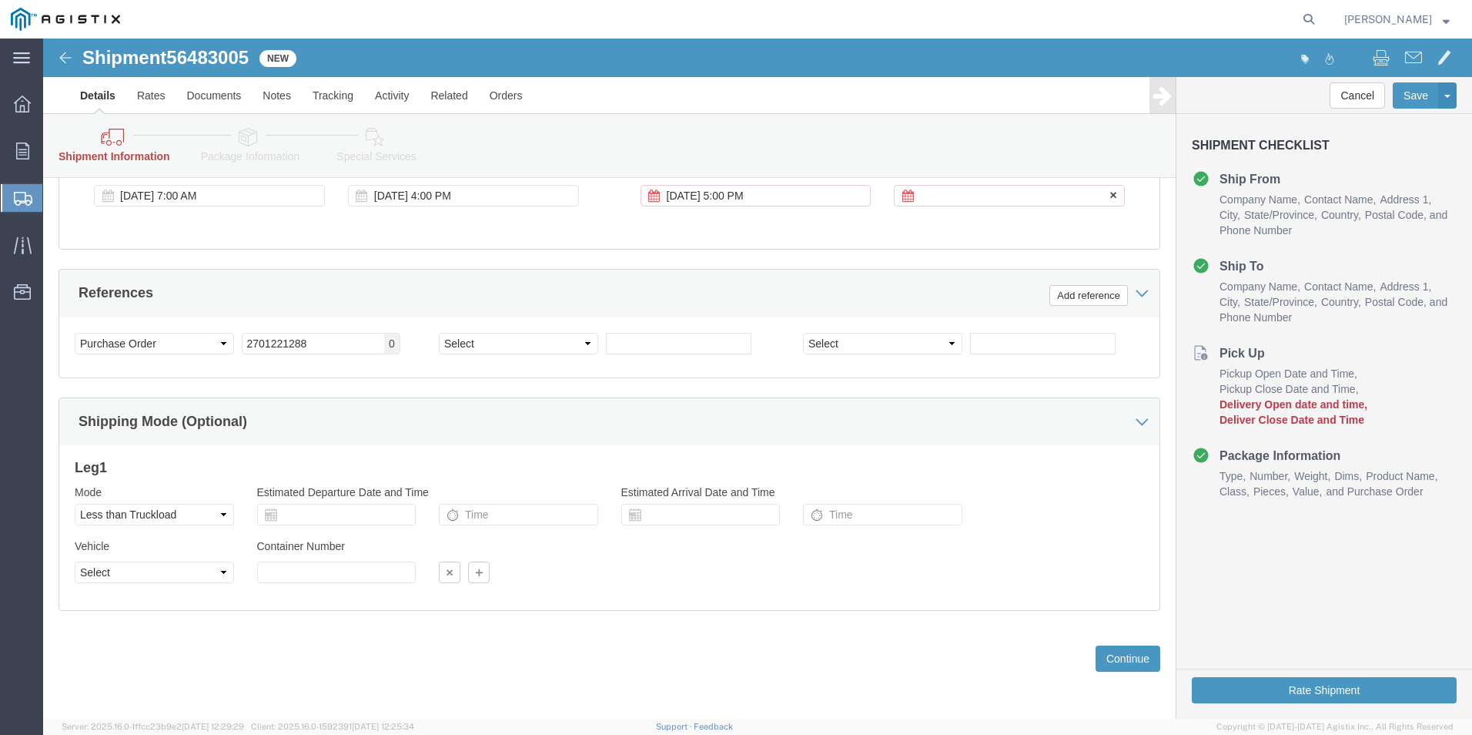
click div
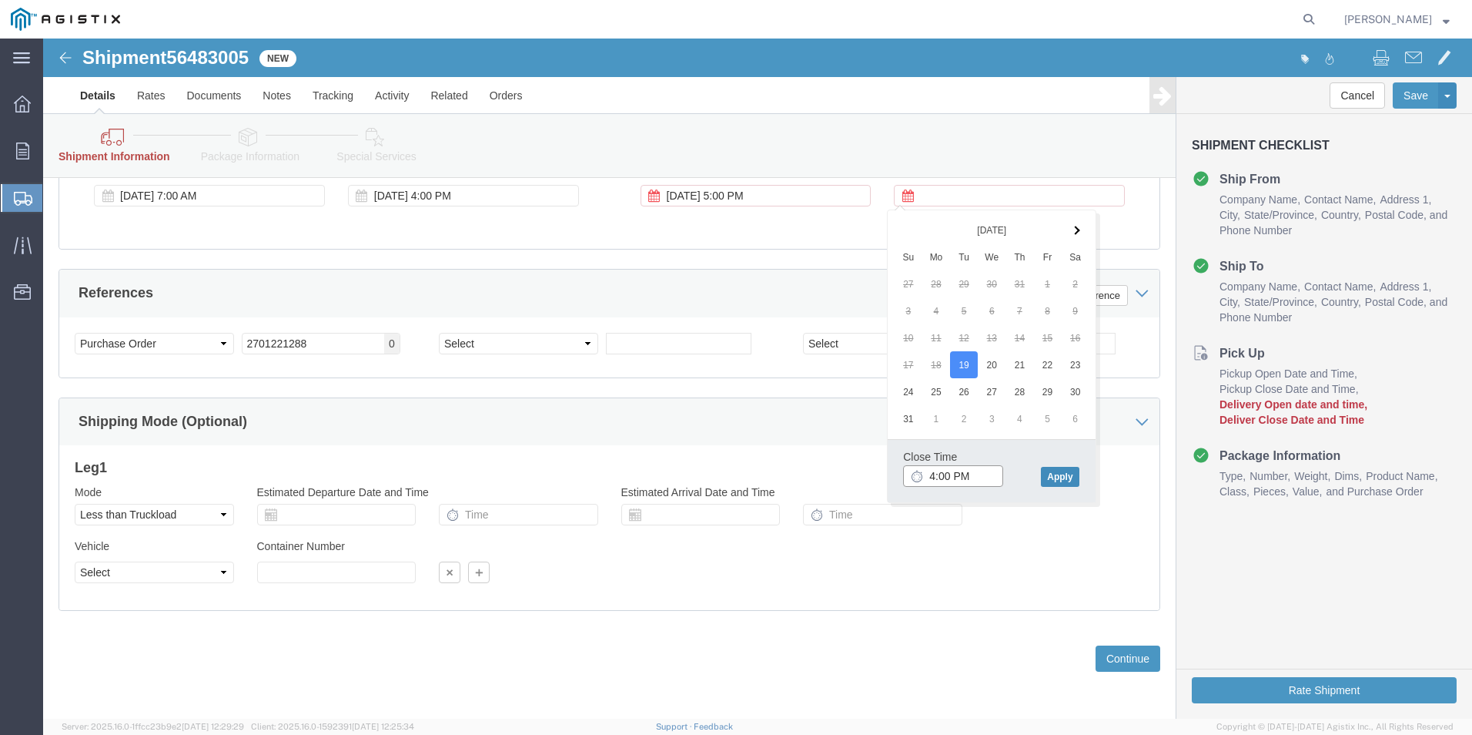
type input "4:00 PM"
click button "Apply"
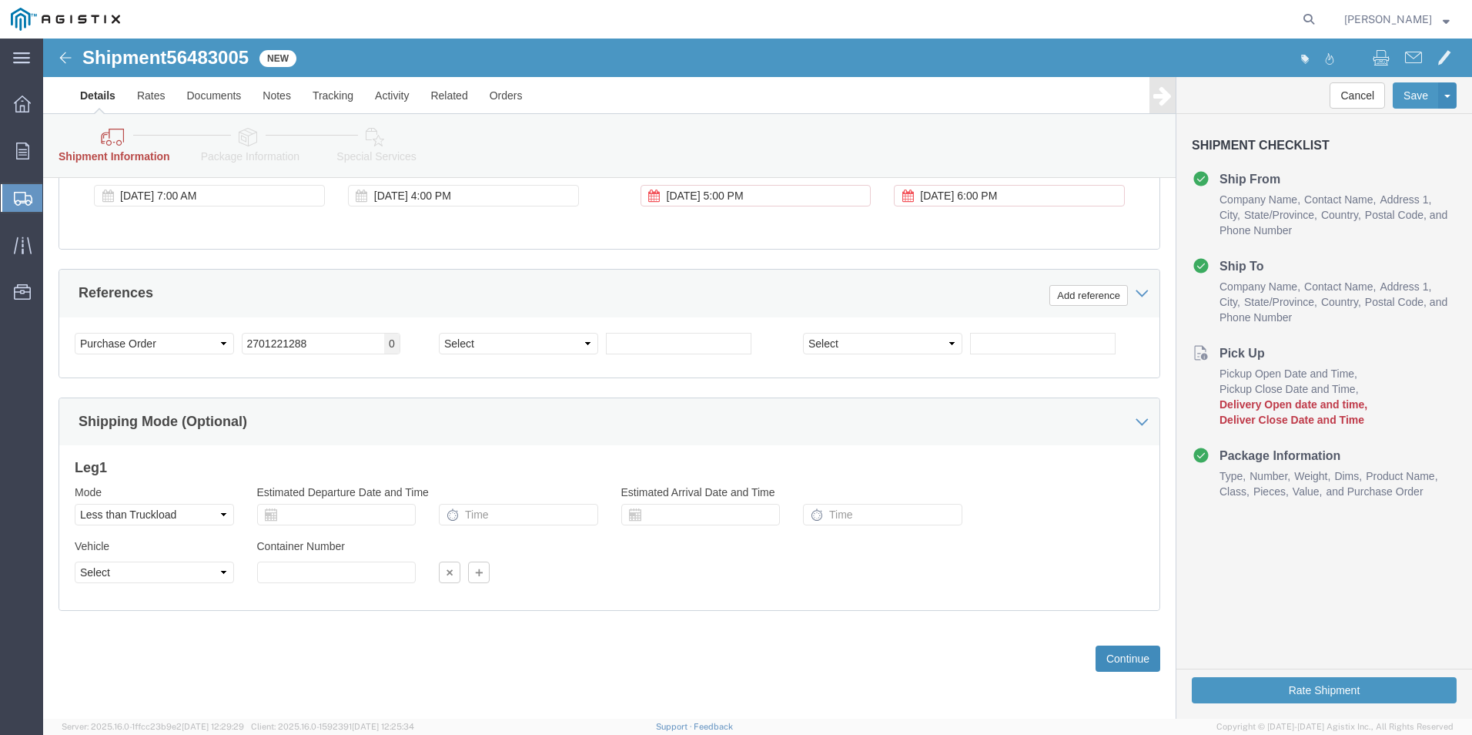
click button "Continue"
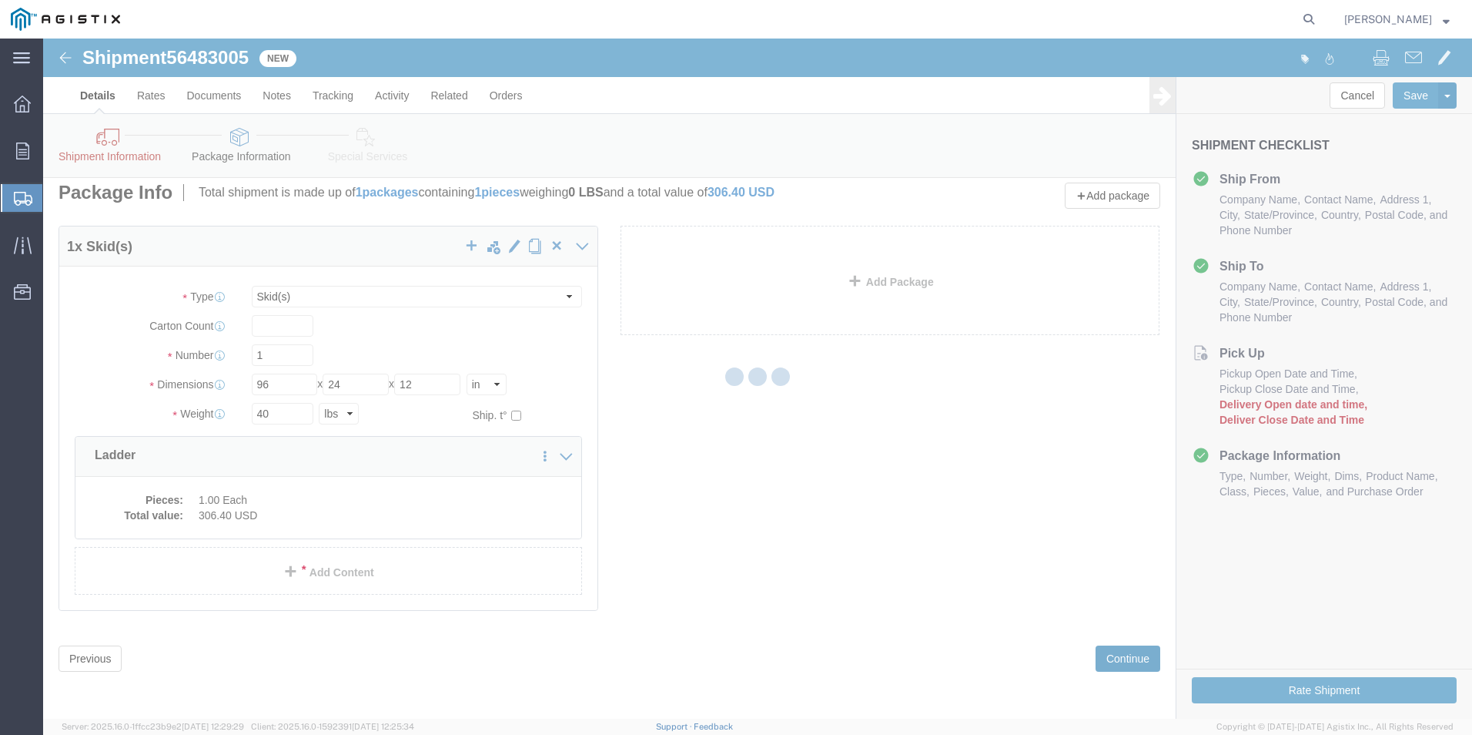
scroll to position [126, 0]
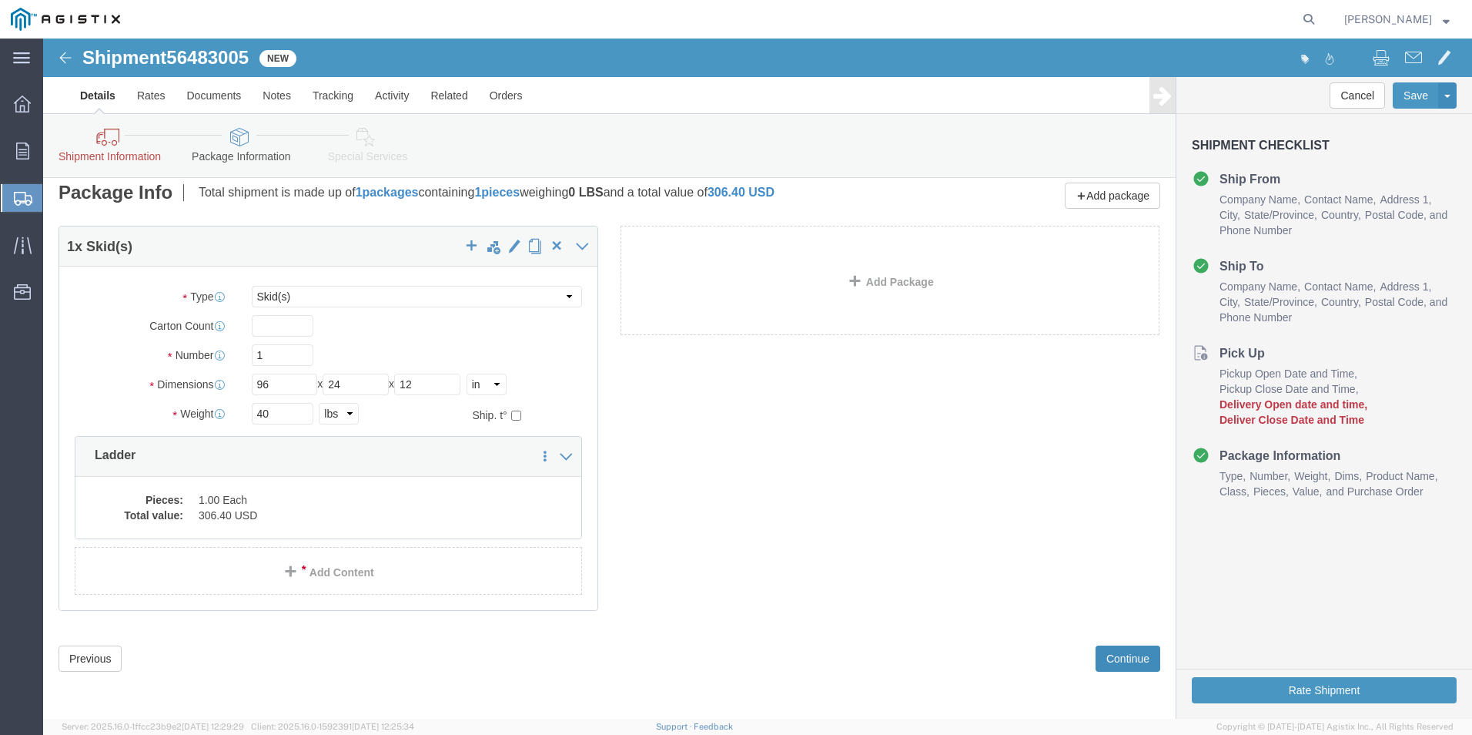
click button "Continue"
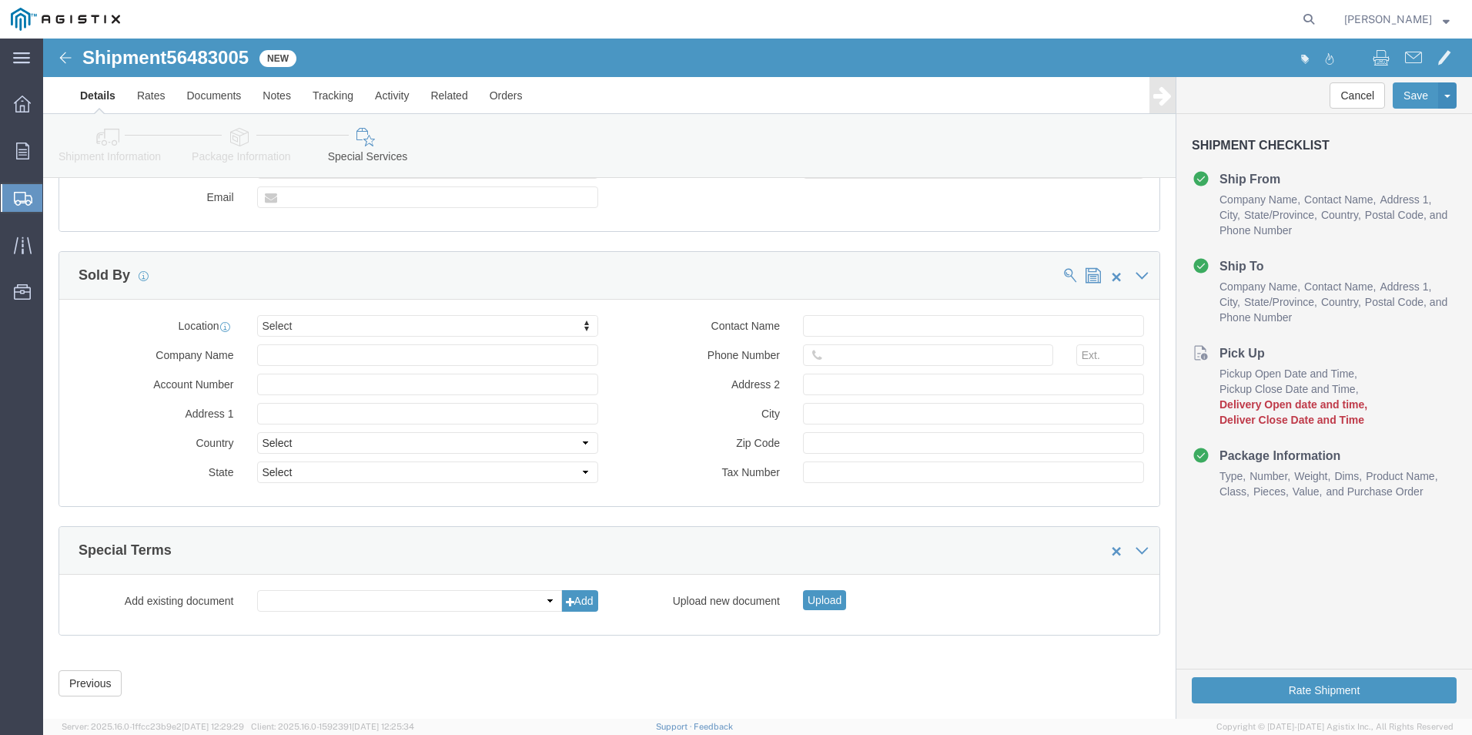
scroll to position [653, 0]
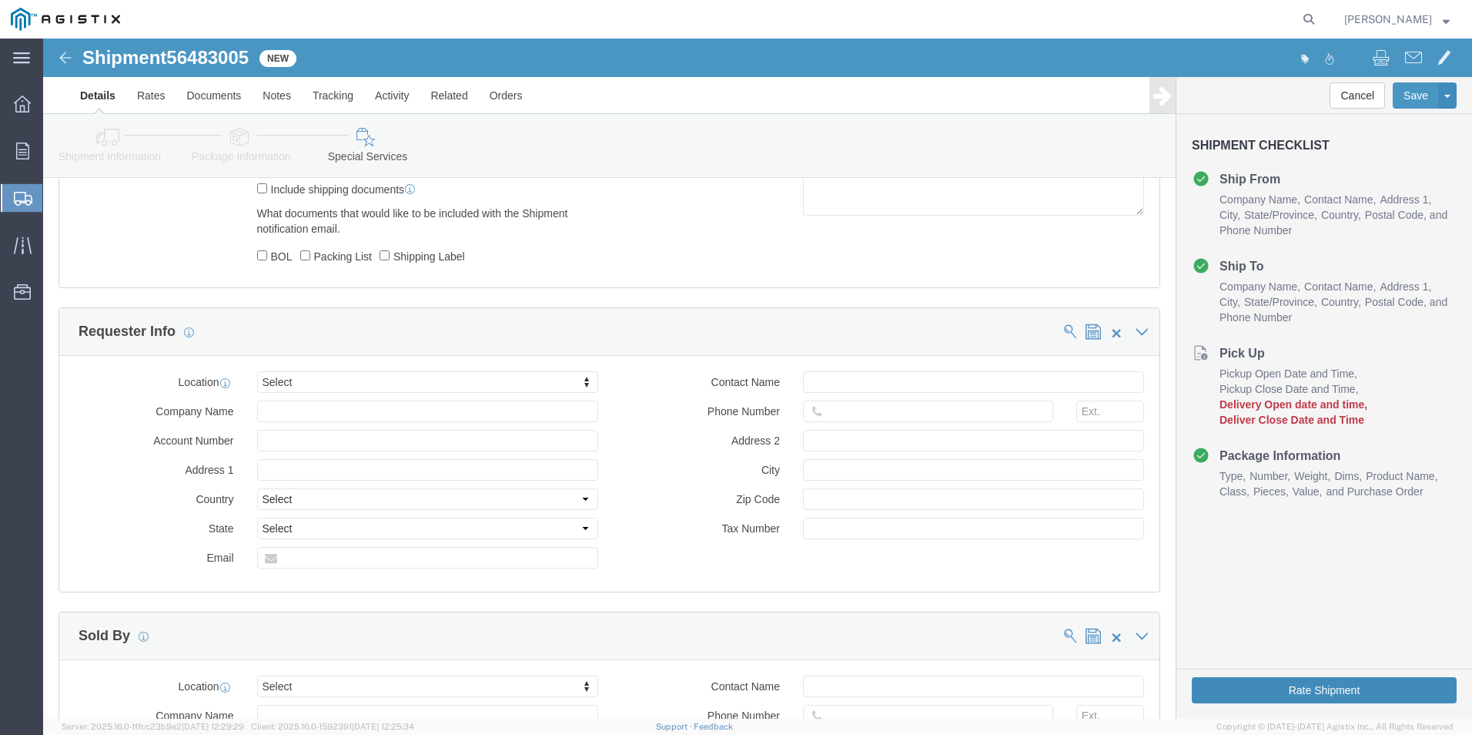
click button "Rate Shipment"
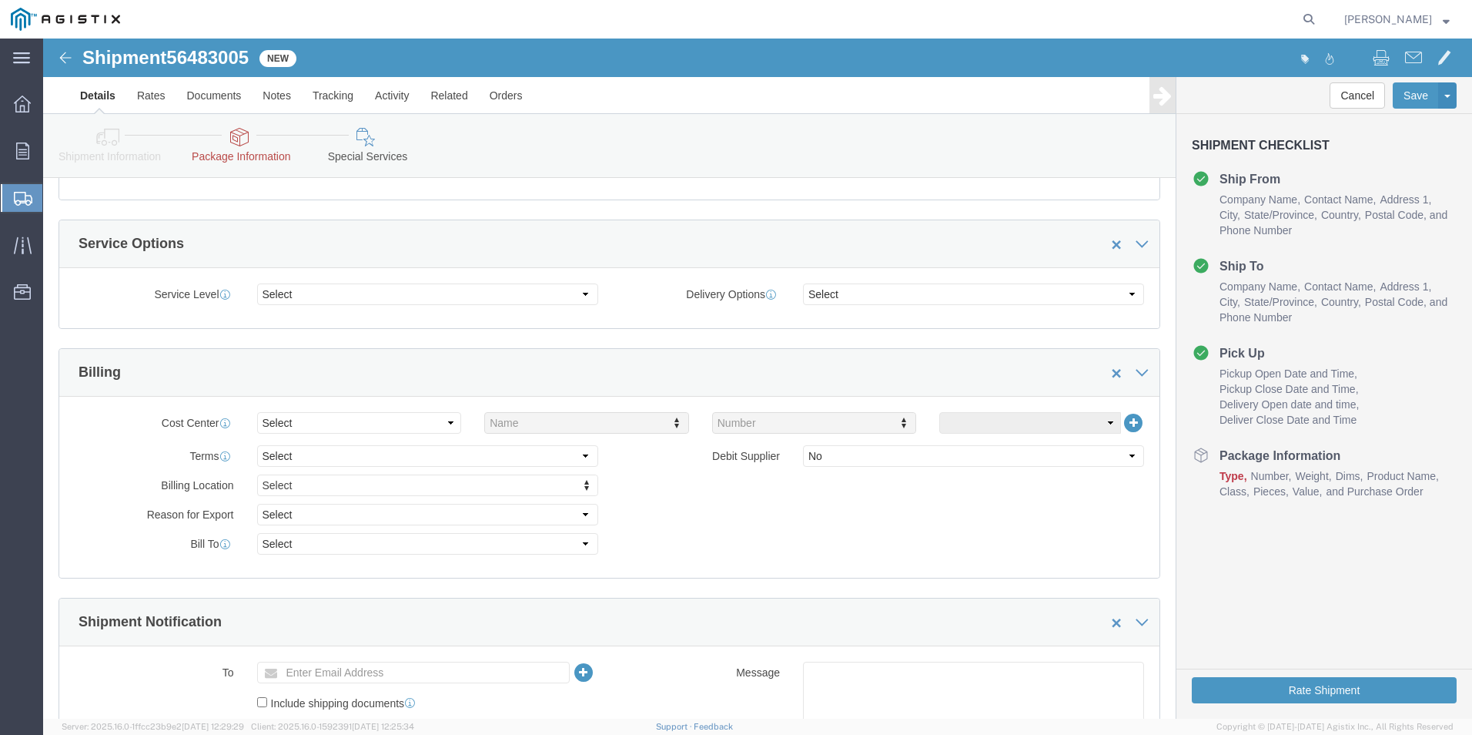
scroll to position [0, 0]
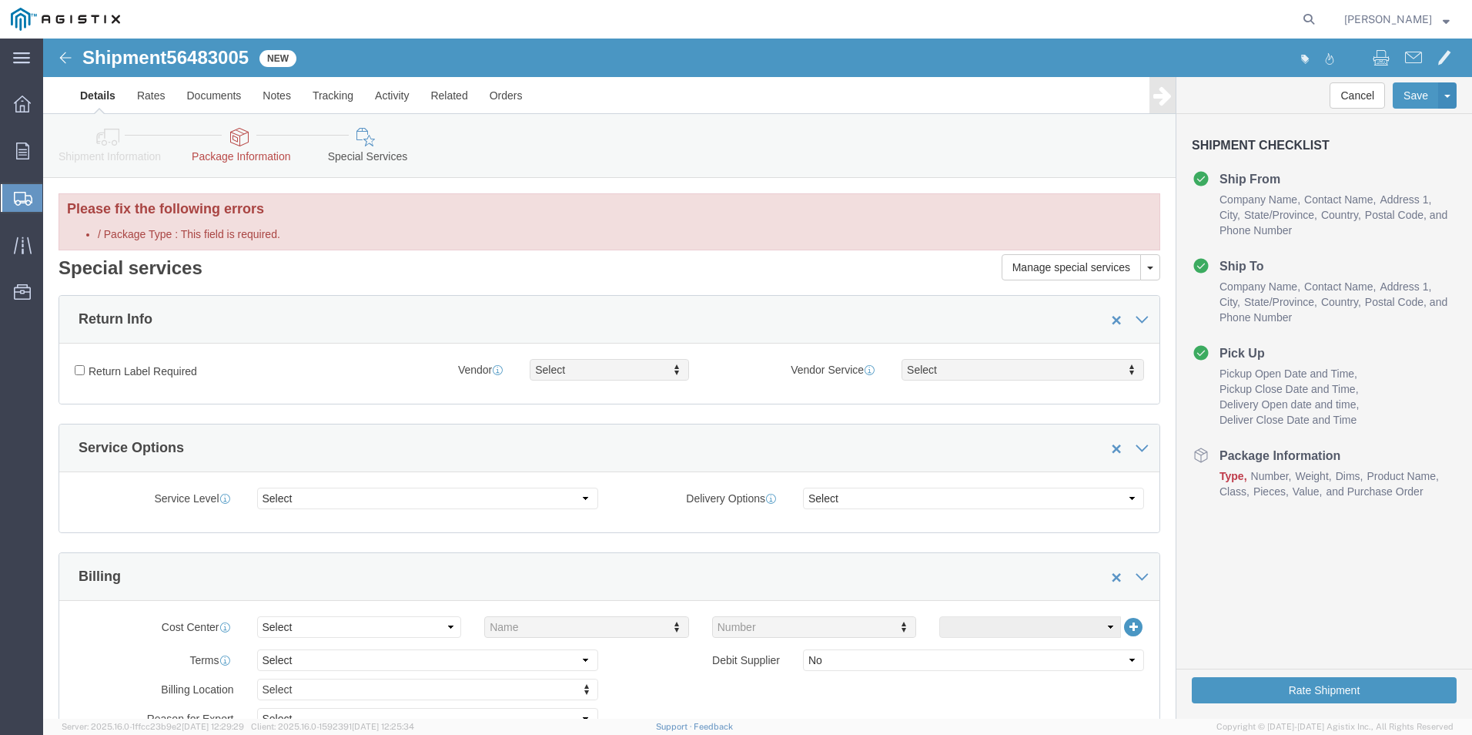
click link "Package Information"
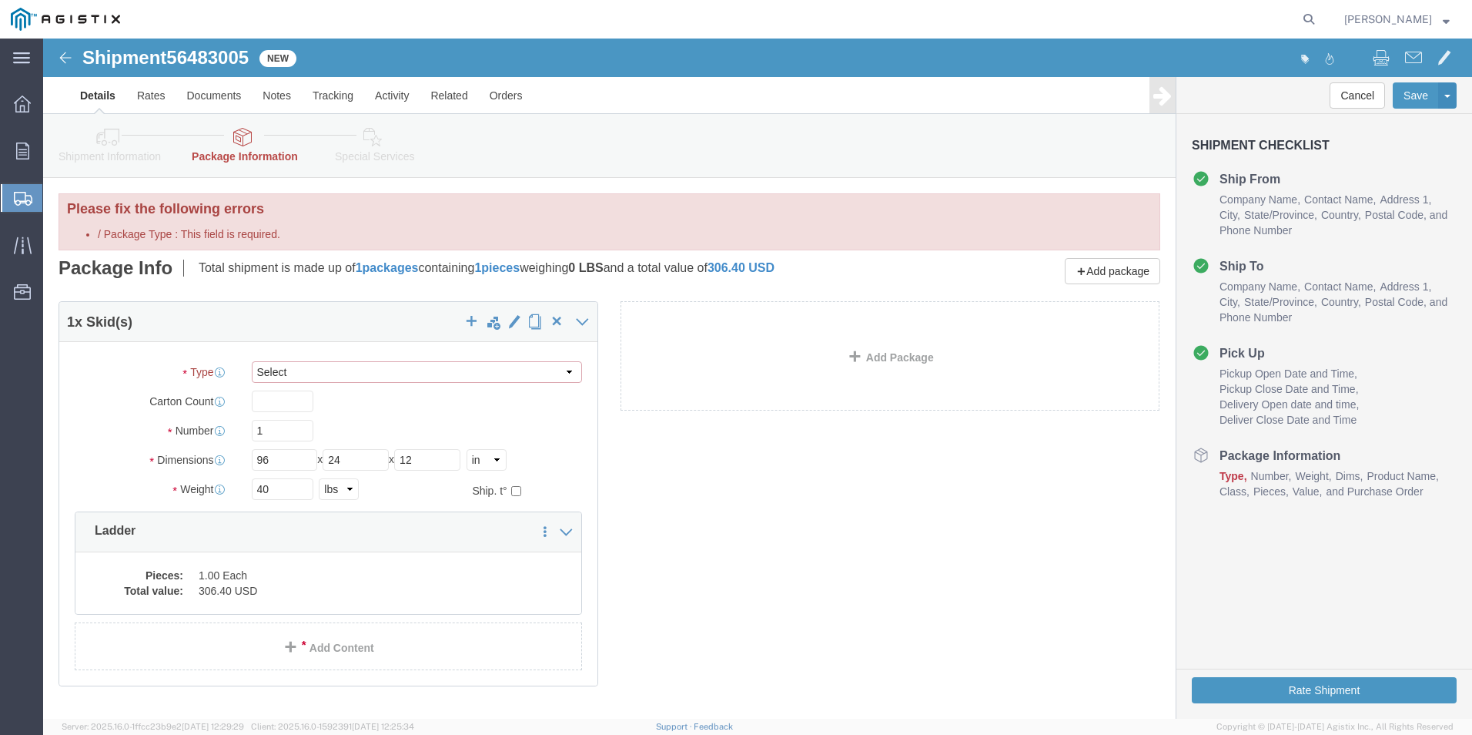
click select "Select Bulk Bundle(s) Cardboard Box(es) Carton(s) Crate(s) Drum(s) (Fiberboard)…"
select select "PSST"
click select "Select Bulk Bundle(s) Cardboard Box(es) Carton(s) Crate(s) Drum(s) (Fiberboard)…"
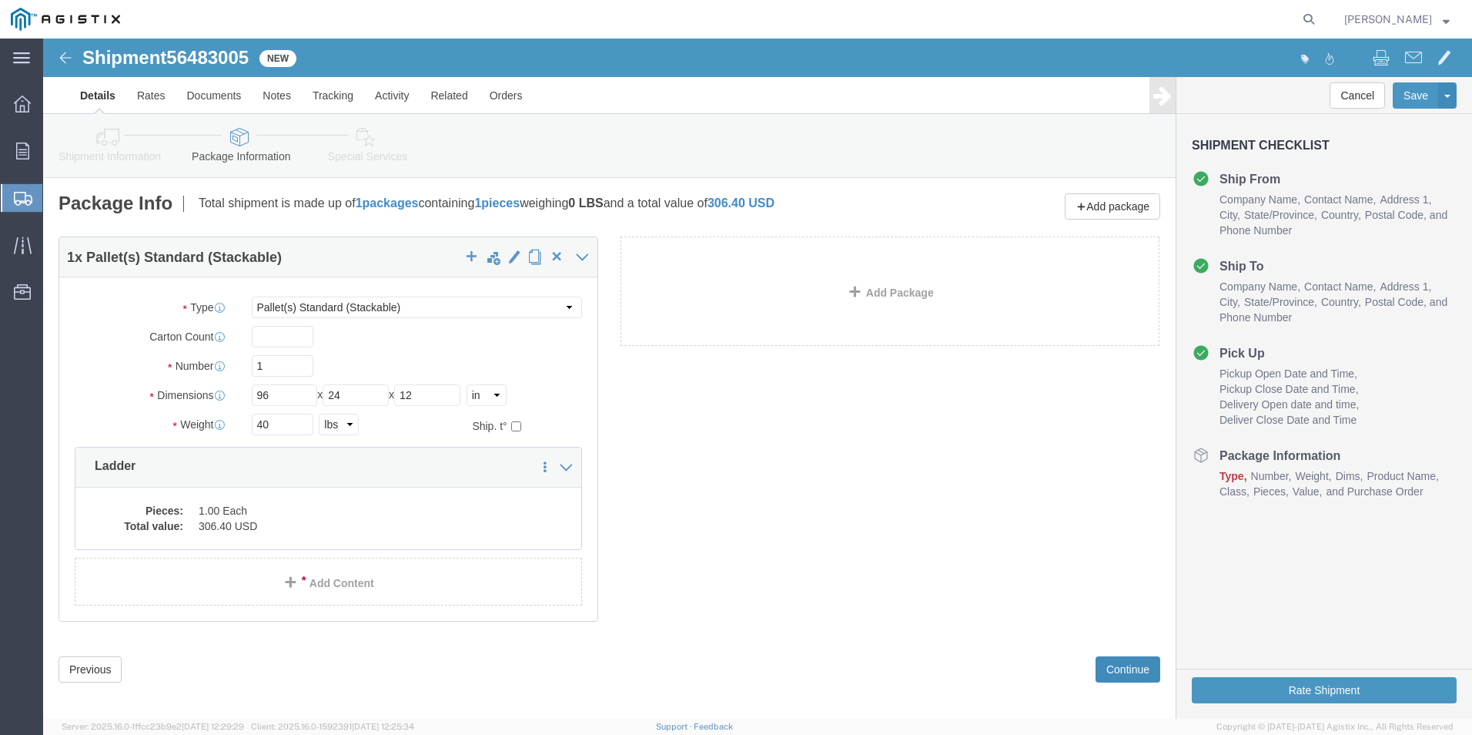
click button "Continue"
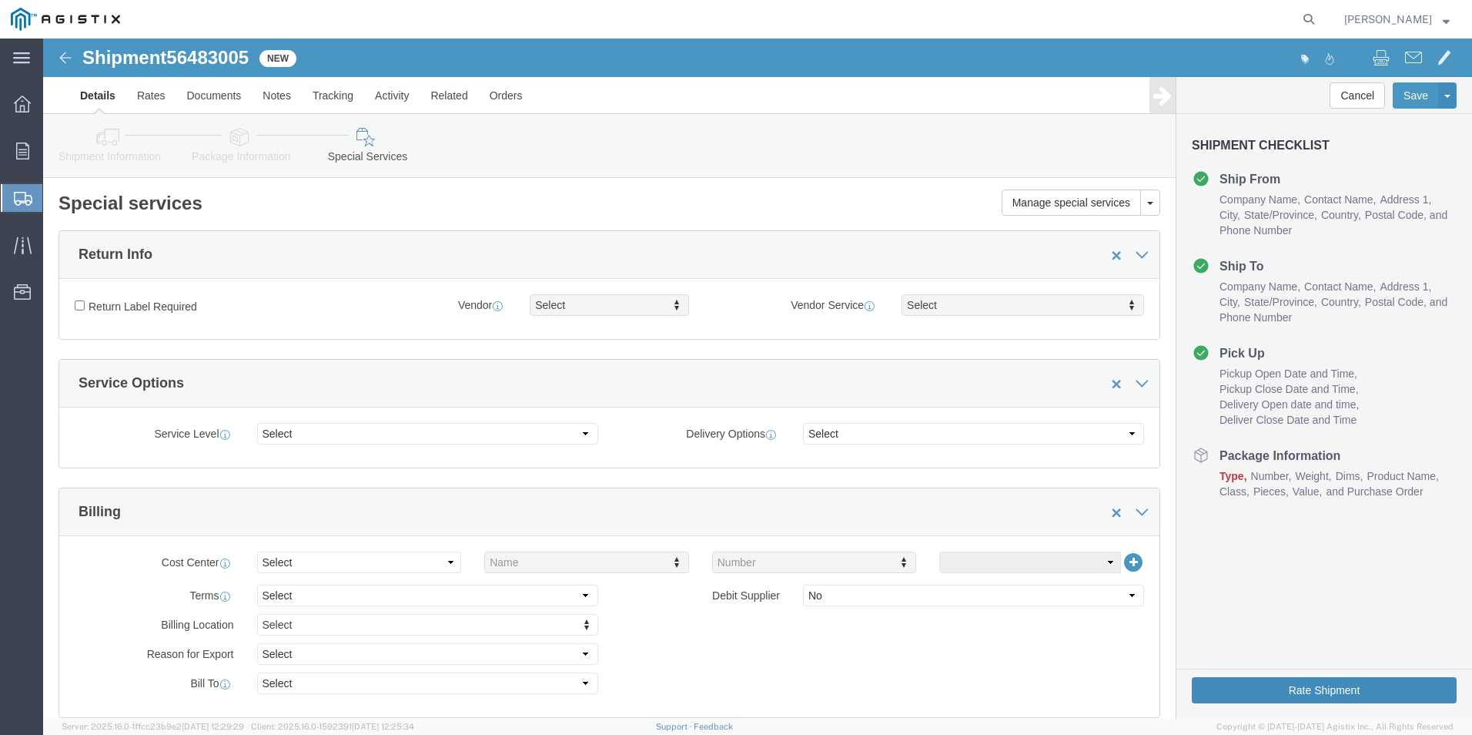
click button "Rate Shipment"
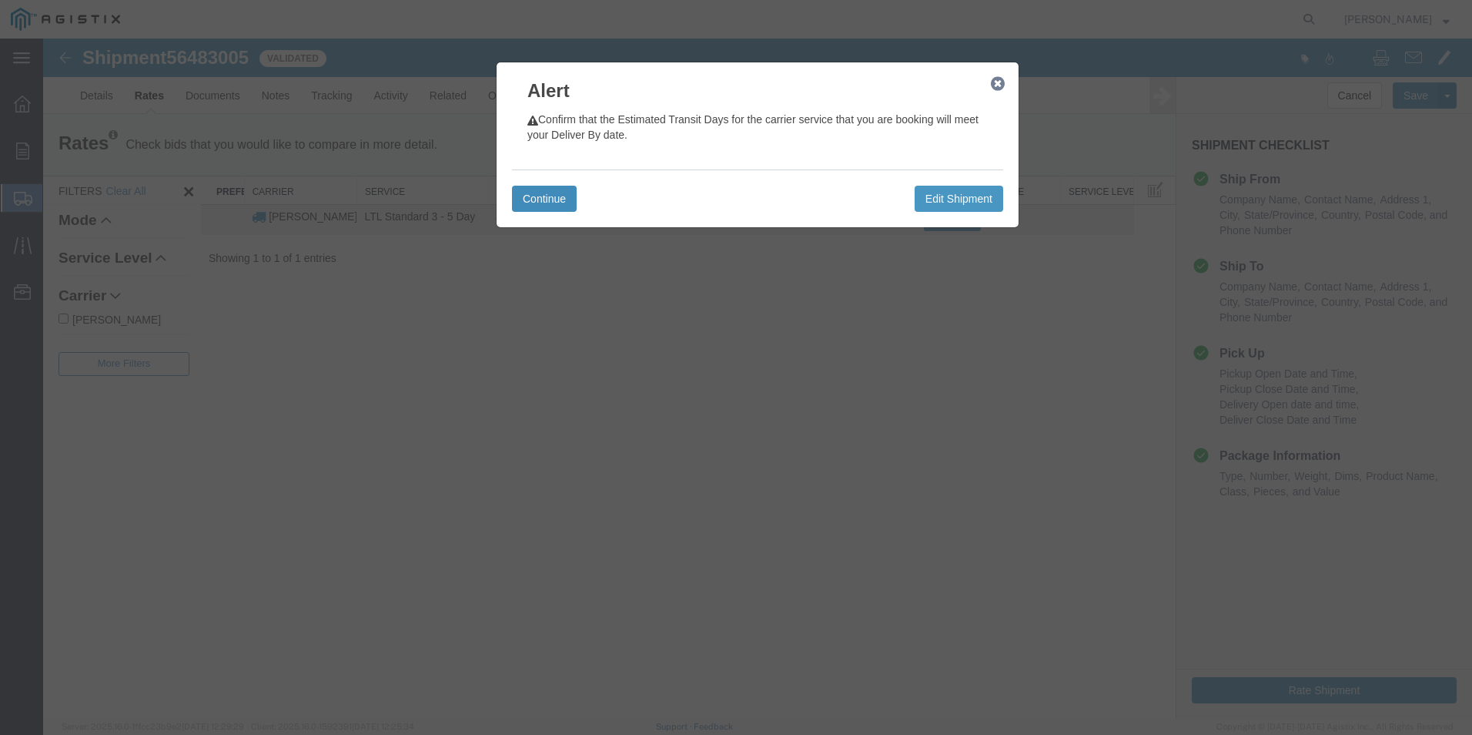
click at [549, 201] on button "Continue" at bounding box center [544, 199] width 65 height 26
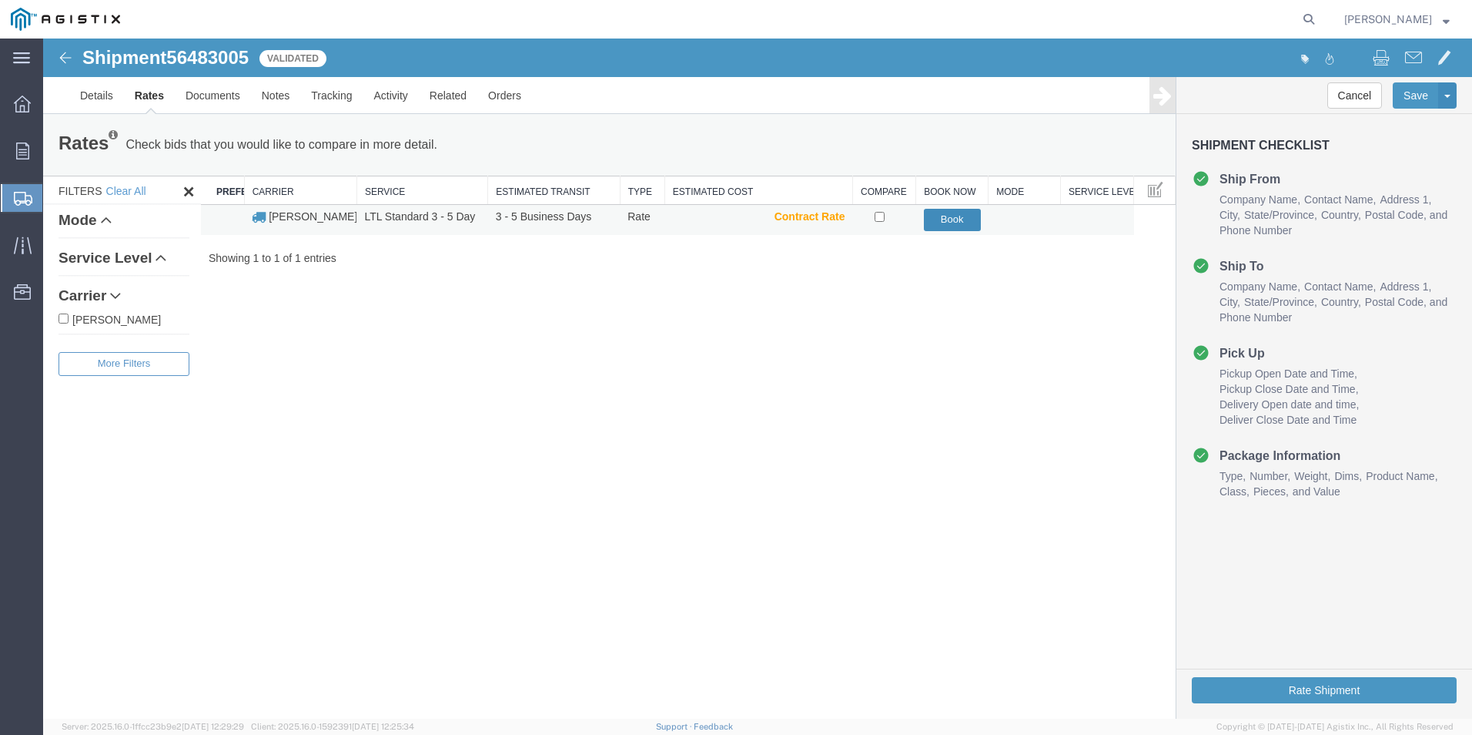
click at [959, 212] on button "Book" at bounding box center [952, 220] width 57 height 22
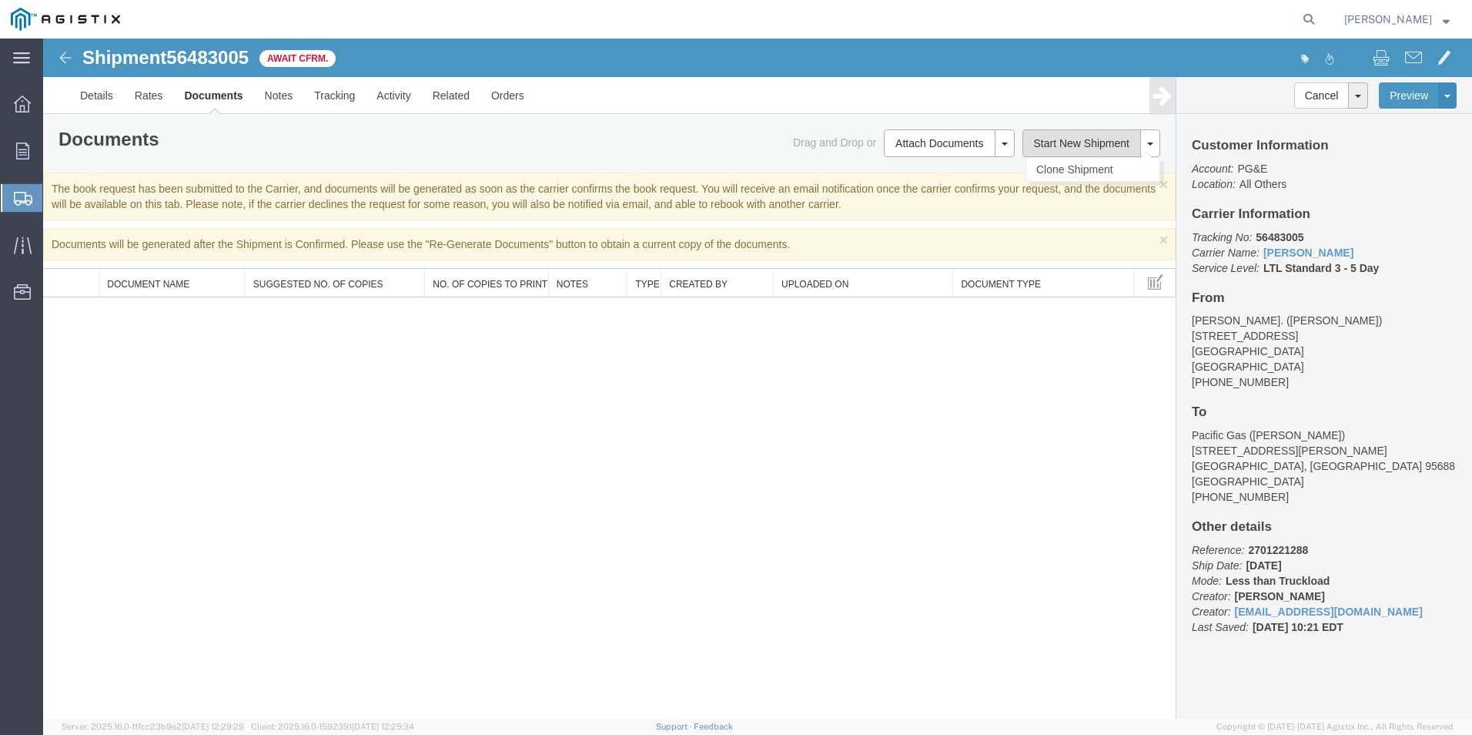
click at [1090, 142] on button "Start New Shipment" at bounding box center [1082, 143] width 119 height 28
click at [22, 103] on icon at bounding box center [22, 103] width 17 height 17
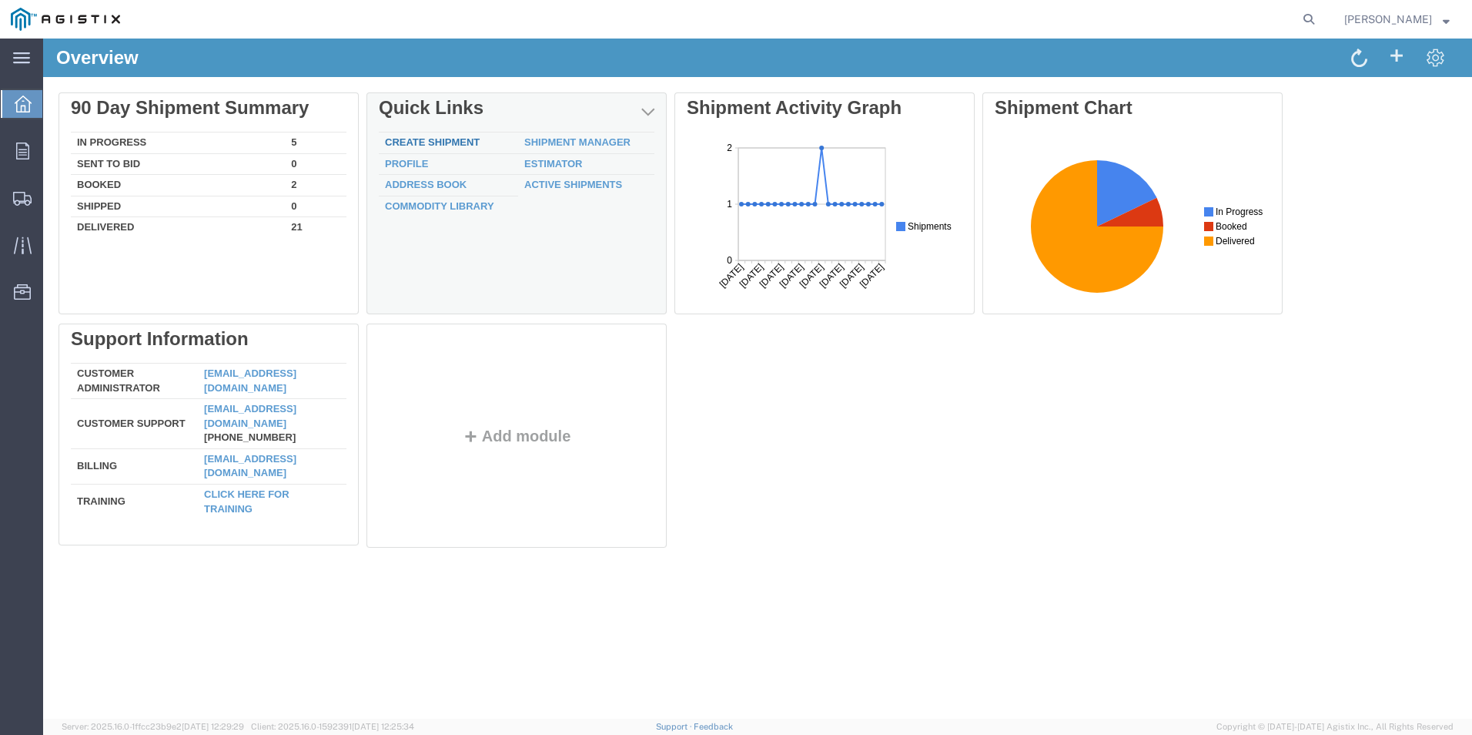
click at [447, 142] on link "Create Shipment" at bounding box center [432, 142] width 95 height 12
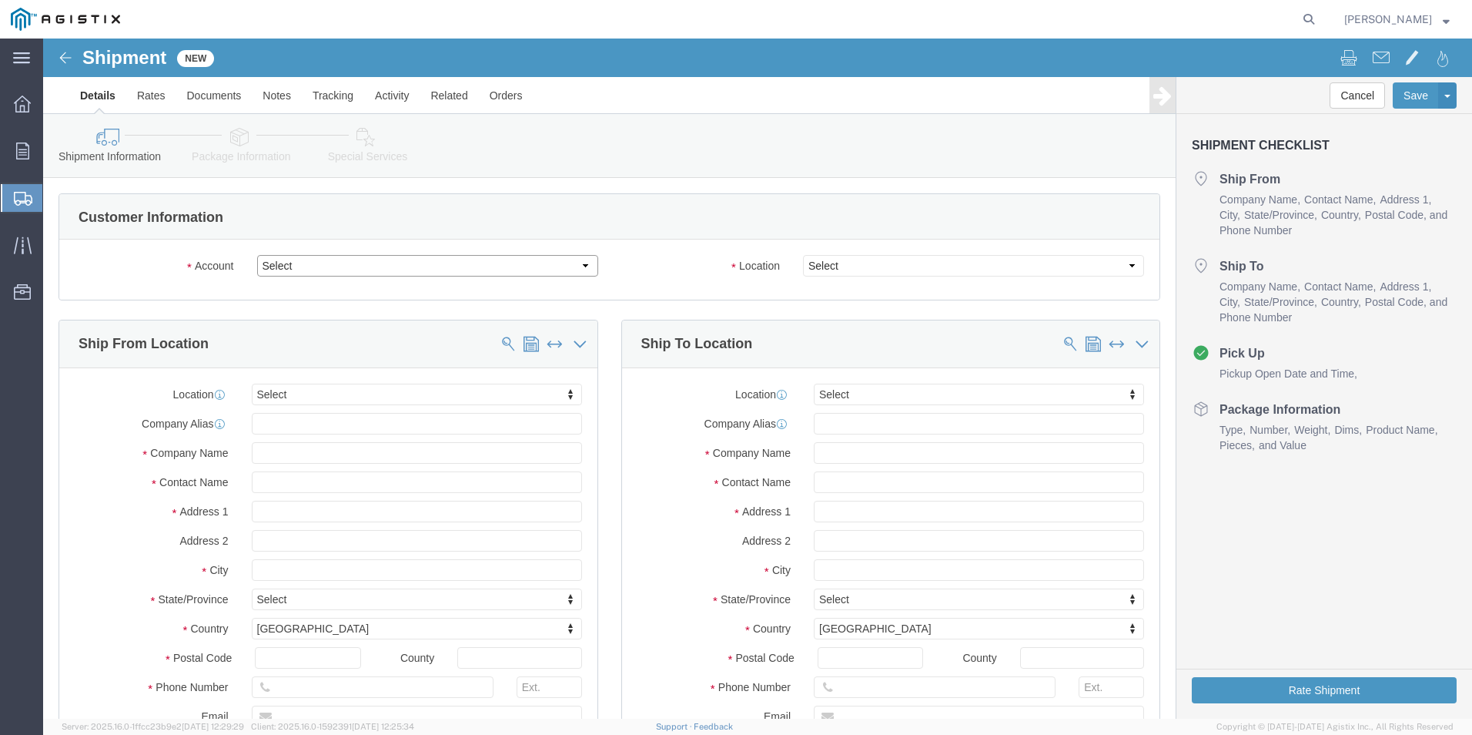
click select "Select PG&E [PERSON_NAME] Ladder Co Inc"
select select "9596"
click select "Select PG&E [PERSON_NAME] Ladder Co Inc"
select select "PURCHORD"
select select
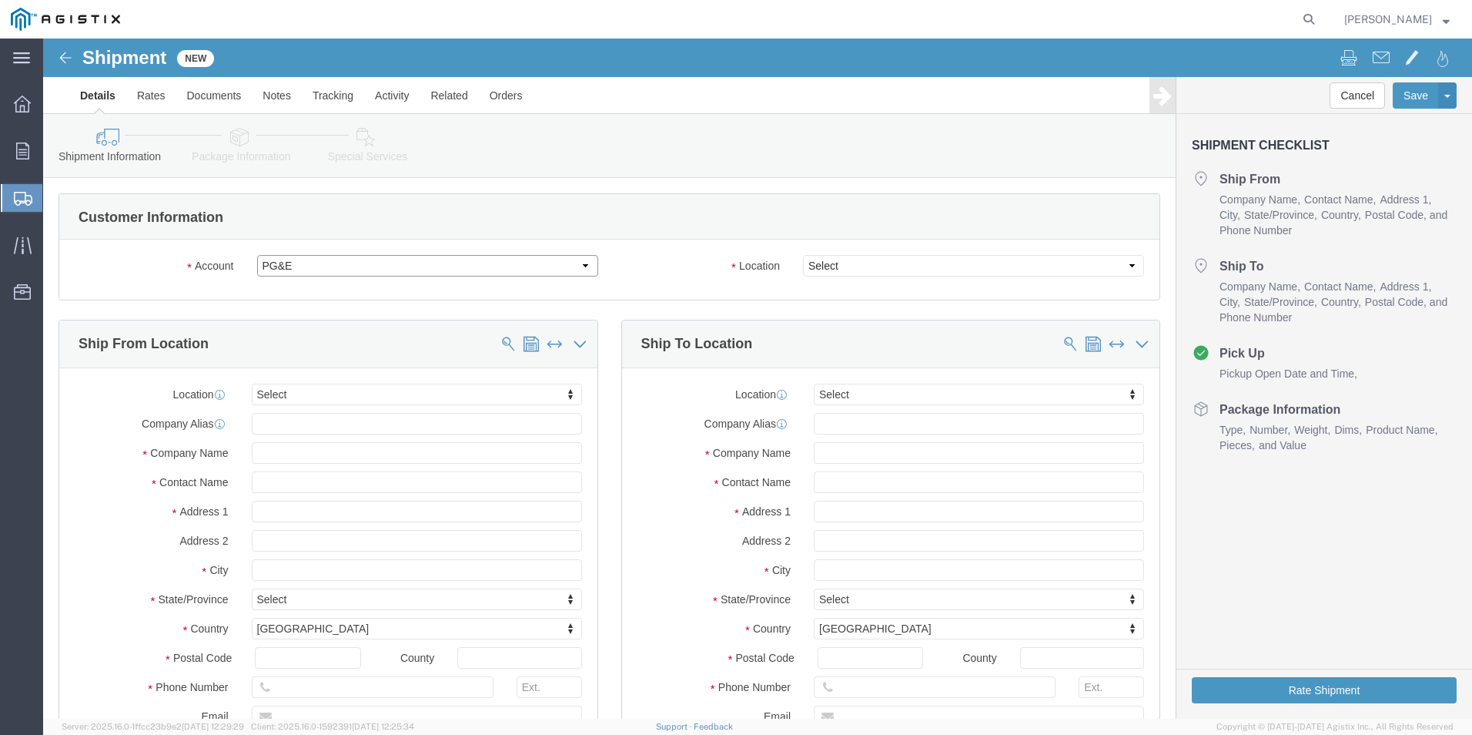
select select
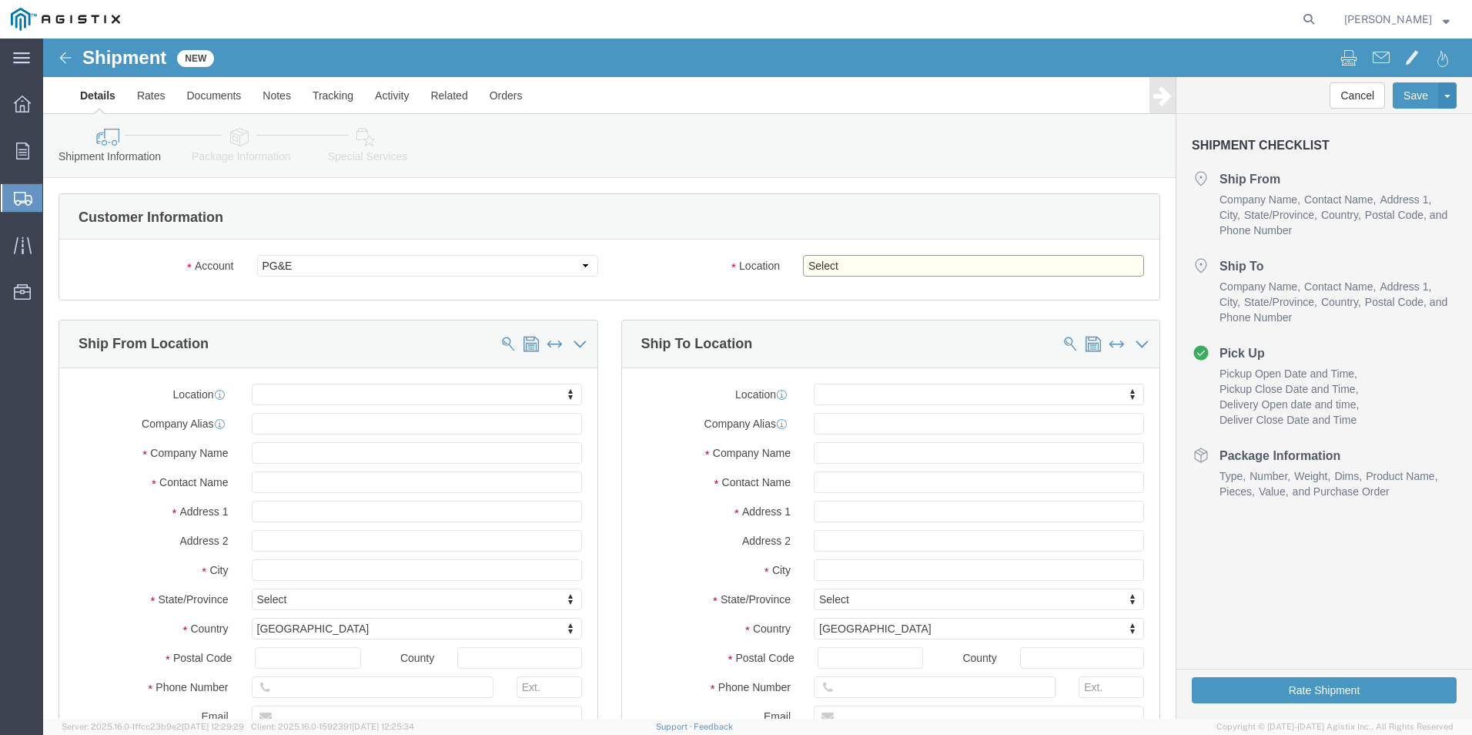
click select "Select All Others [GEOGRAPHIC_DATA] [GEOGRAPHIC_DATA] [GEOGRAPHIC_DATA] [GEOGRA…"
select select "23082"
click select "Select All Others [GEOGRAPHIC_DATA] [GEOGRAPHIC_DATA] [GEOGRAPHIC_DATA] [GEOGRA…"
click input "text"
type input "wer"
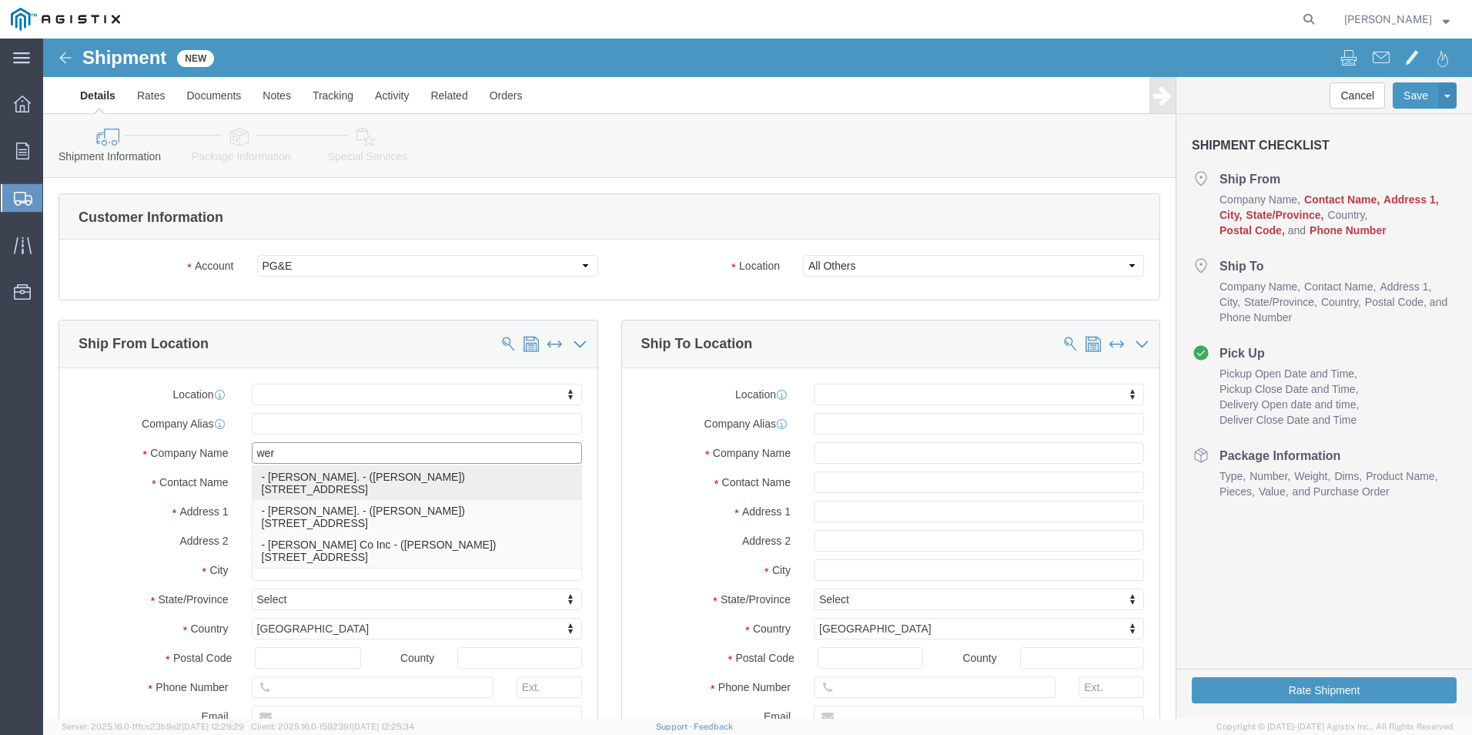
drag, startPoint x: 293, startPoint y: 450, endPoint x: 314, endPoint y: 447, distance: 21.0
click p "- [PERSON_NAME]. - ([PERSON_NAME]) [STREET_ADDRESS]"
select select
type input "[PERSON_NAME]."
type input "[PERSON_NAME]"
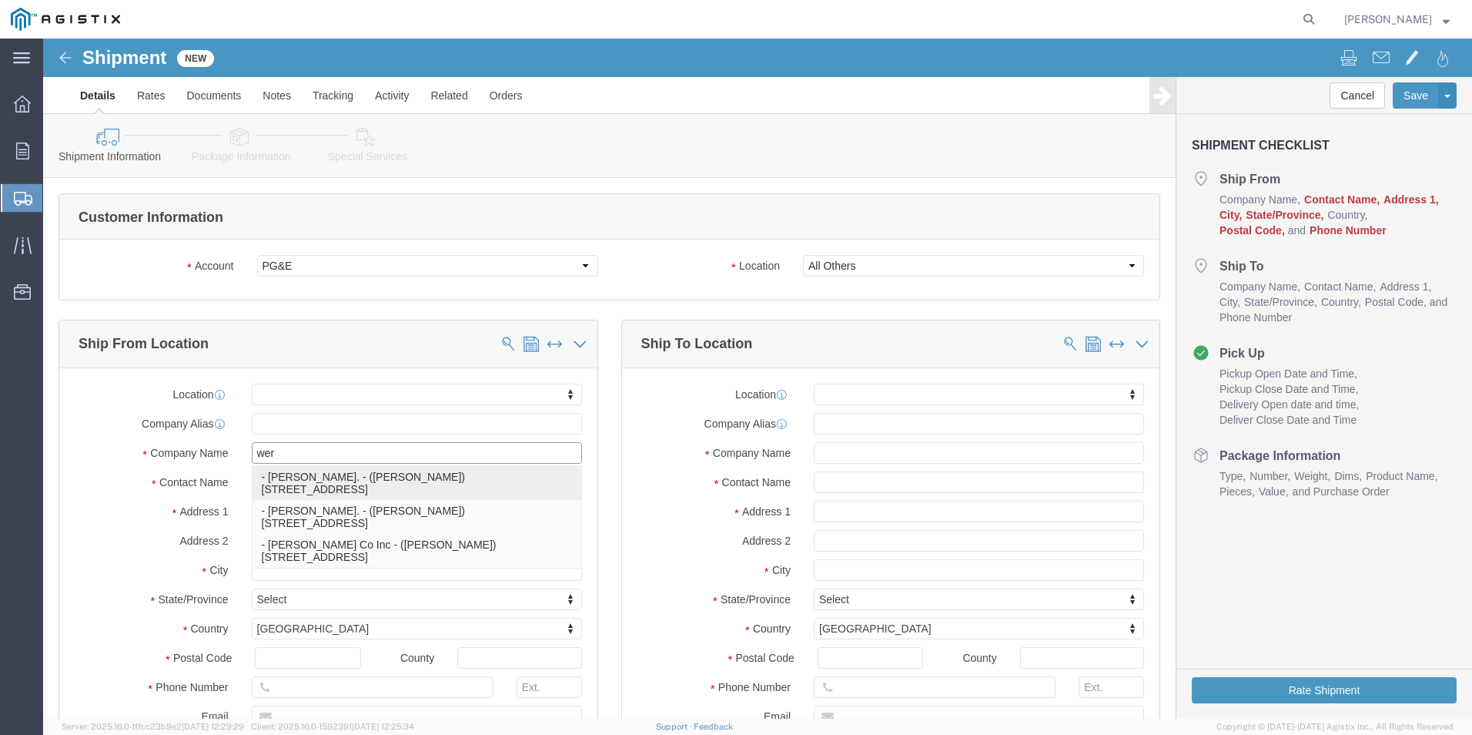
type input "[STREET_ADDRESS]"
type input "[GEOGRAPHIC_DATA]"
type input "79927"
type input "usa"
select select "[GEOGRAPHIC_DATA]"
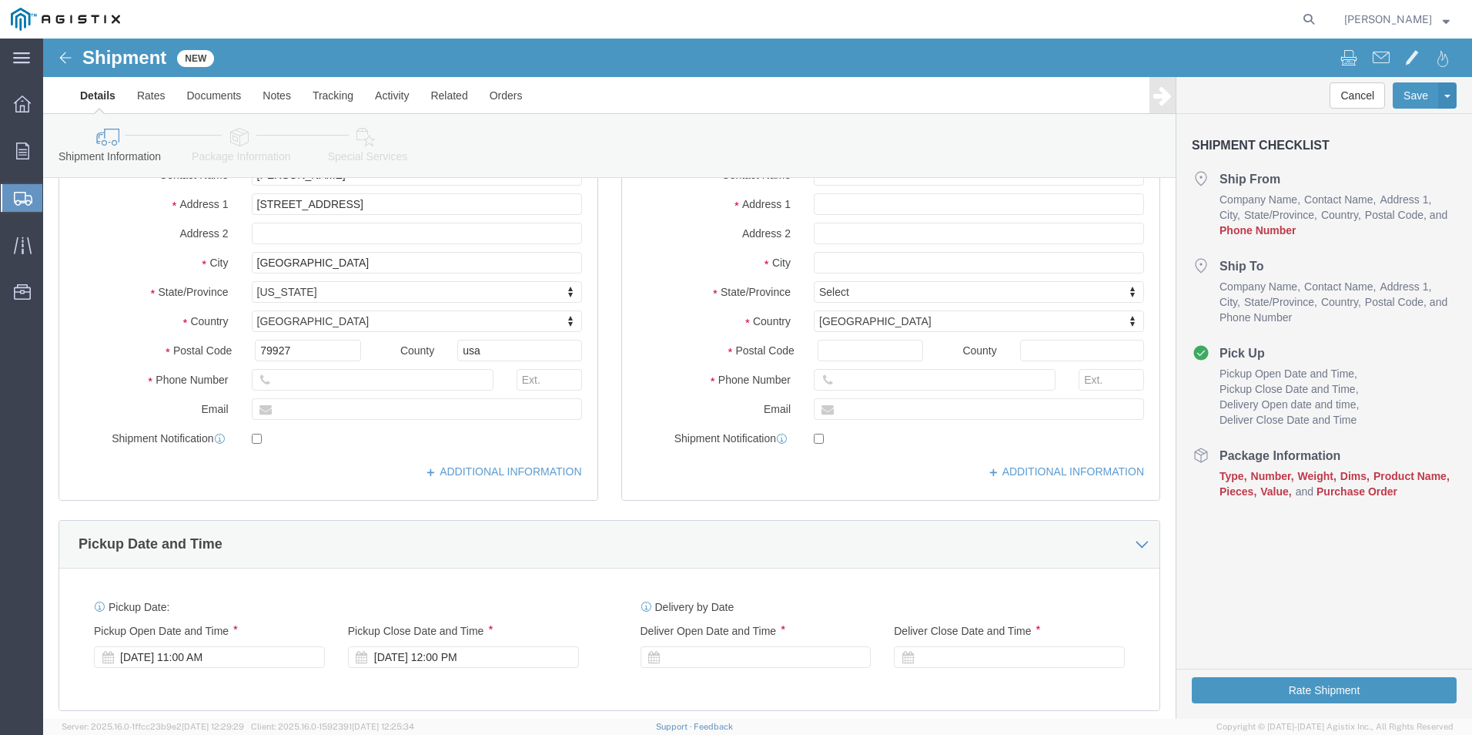
scroll to position [308, 0]
type input "[PERSON_NAME]."
click input "text"
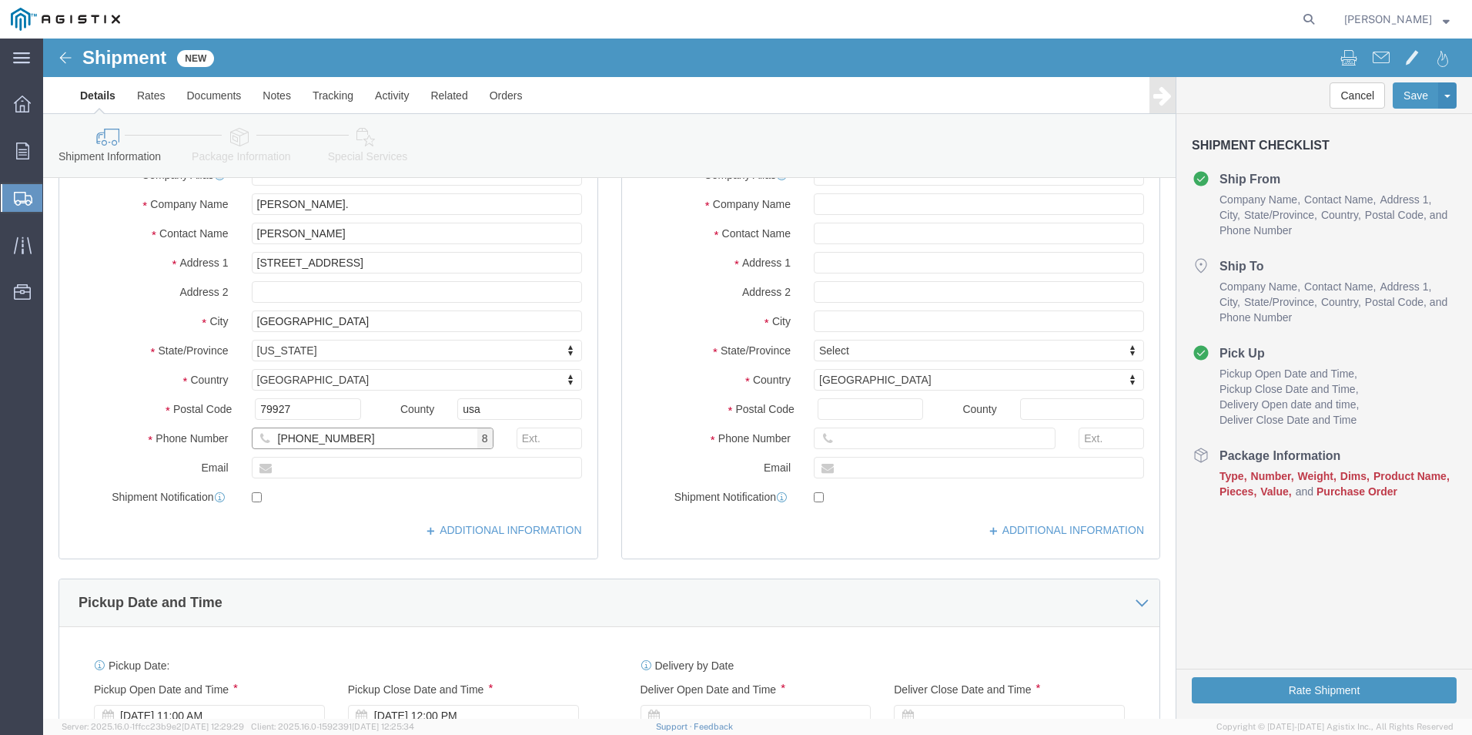
scroll to position [77, 0]
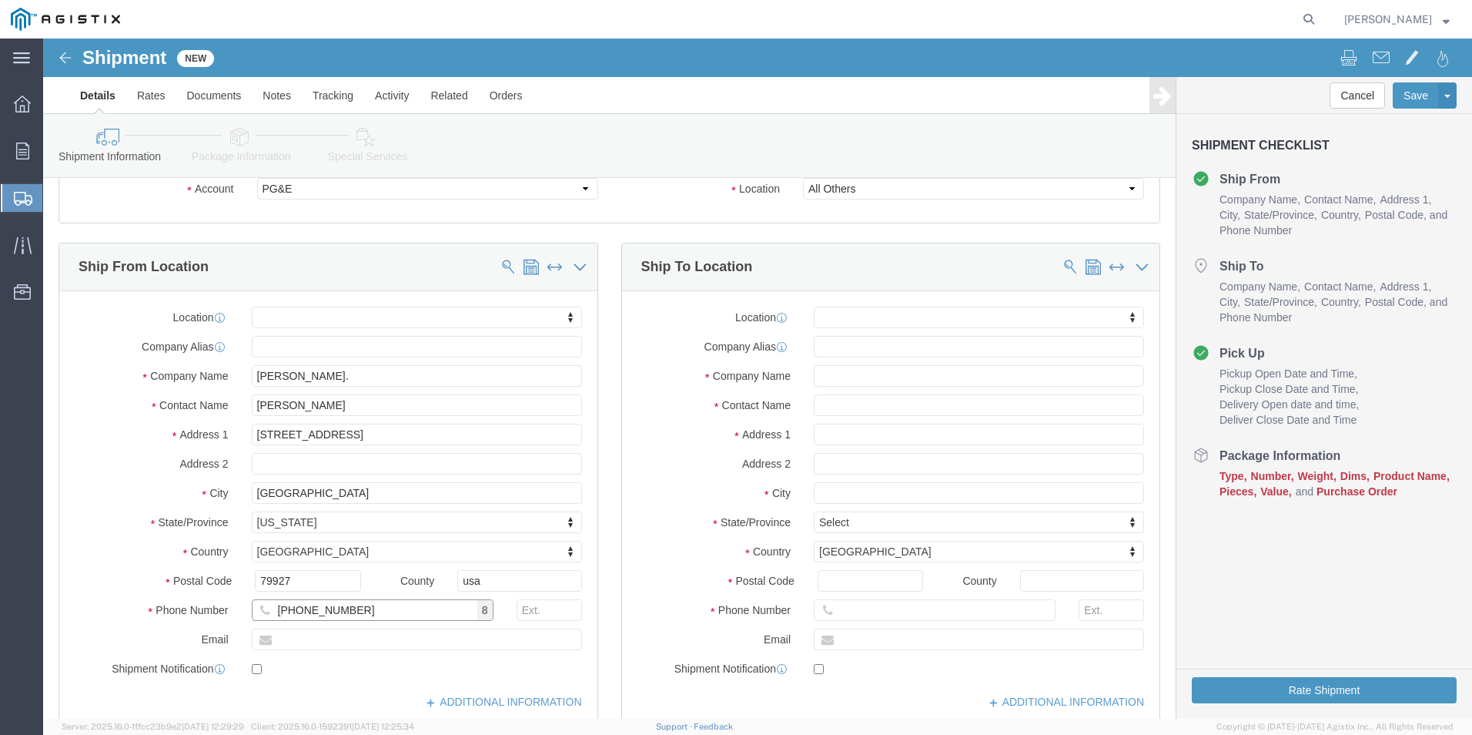
type input "[PHONE_NUMBER]"
click input "text"
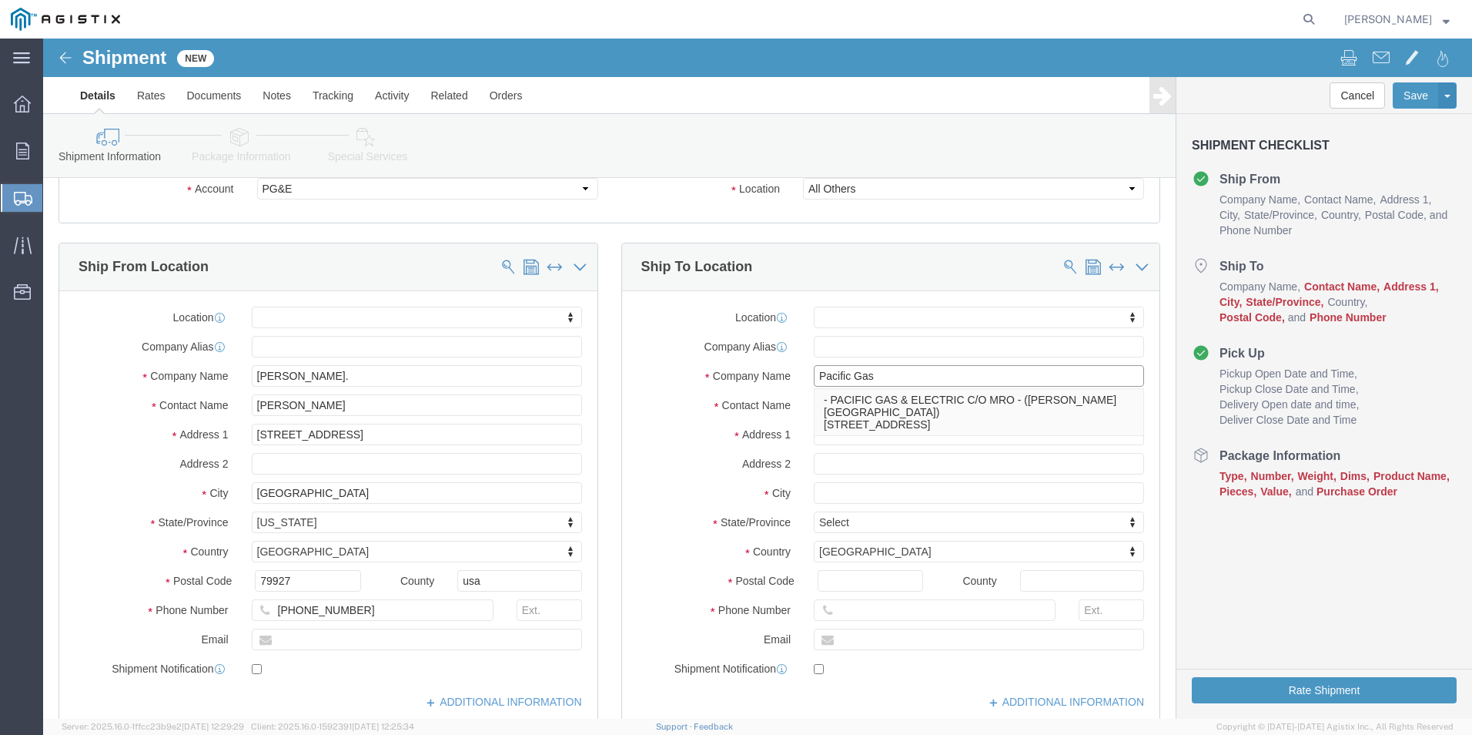
type input "Pacific Gas"
click div "Location My Profile Location (OBSOLETE) [PERSON_NAME] SC - GC TRAILER (OBSOLETE…"
click input "text"
type input "[PERSON_NAME]"
type input "[STREET_ADDRESS]"
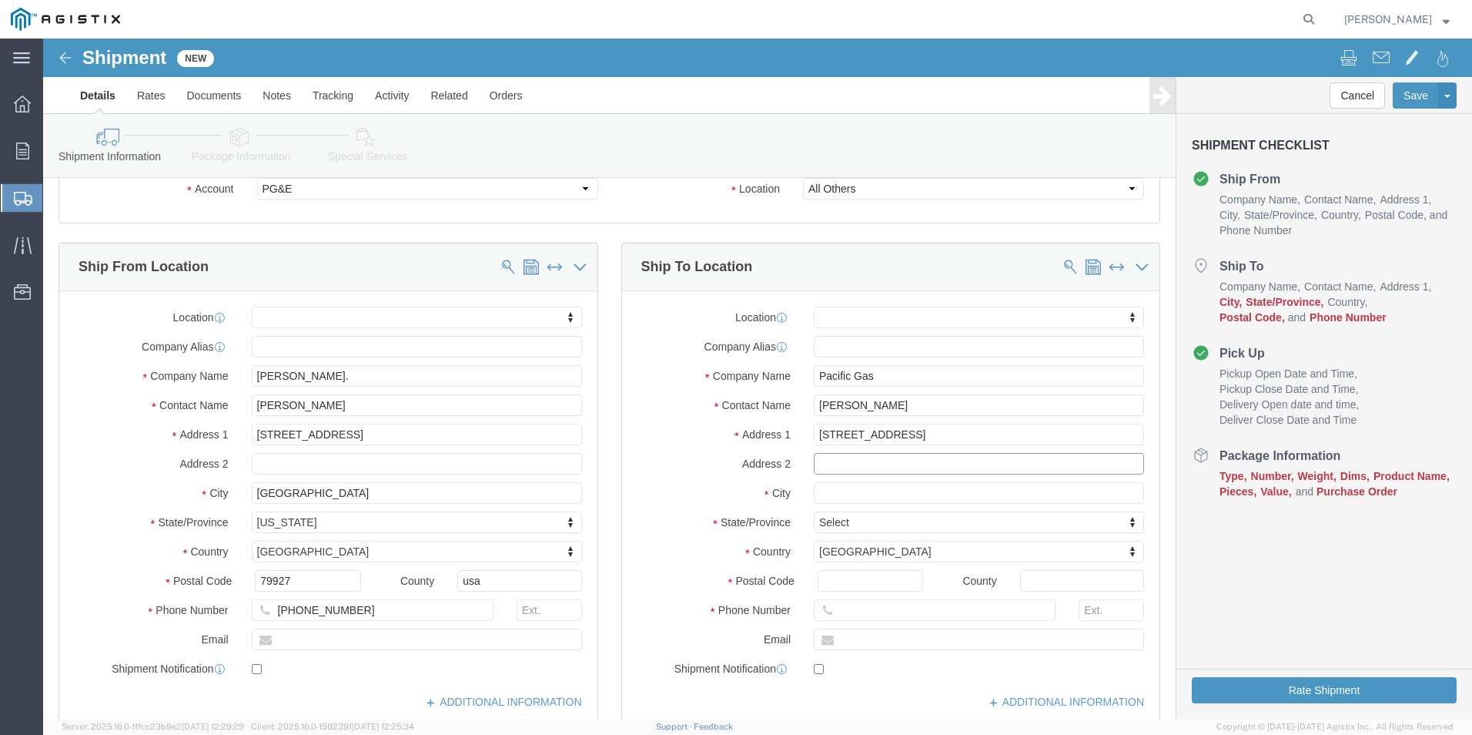
select select
type input "c"
type input "ca"
select select
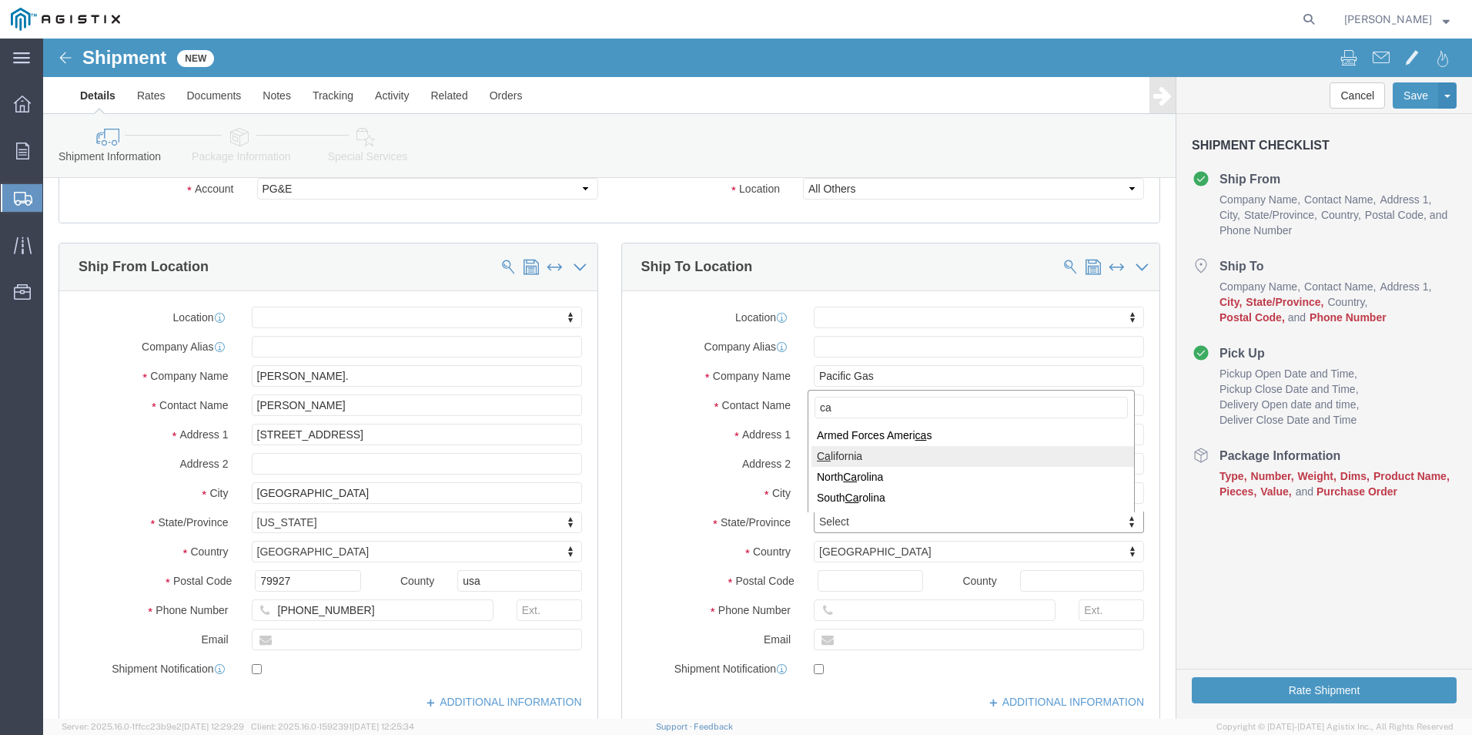
select select "CA"
click input "text"
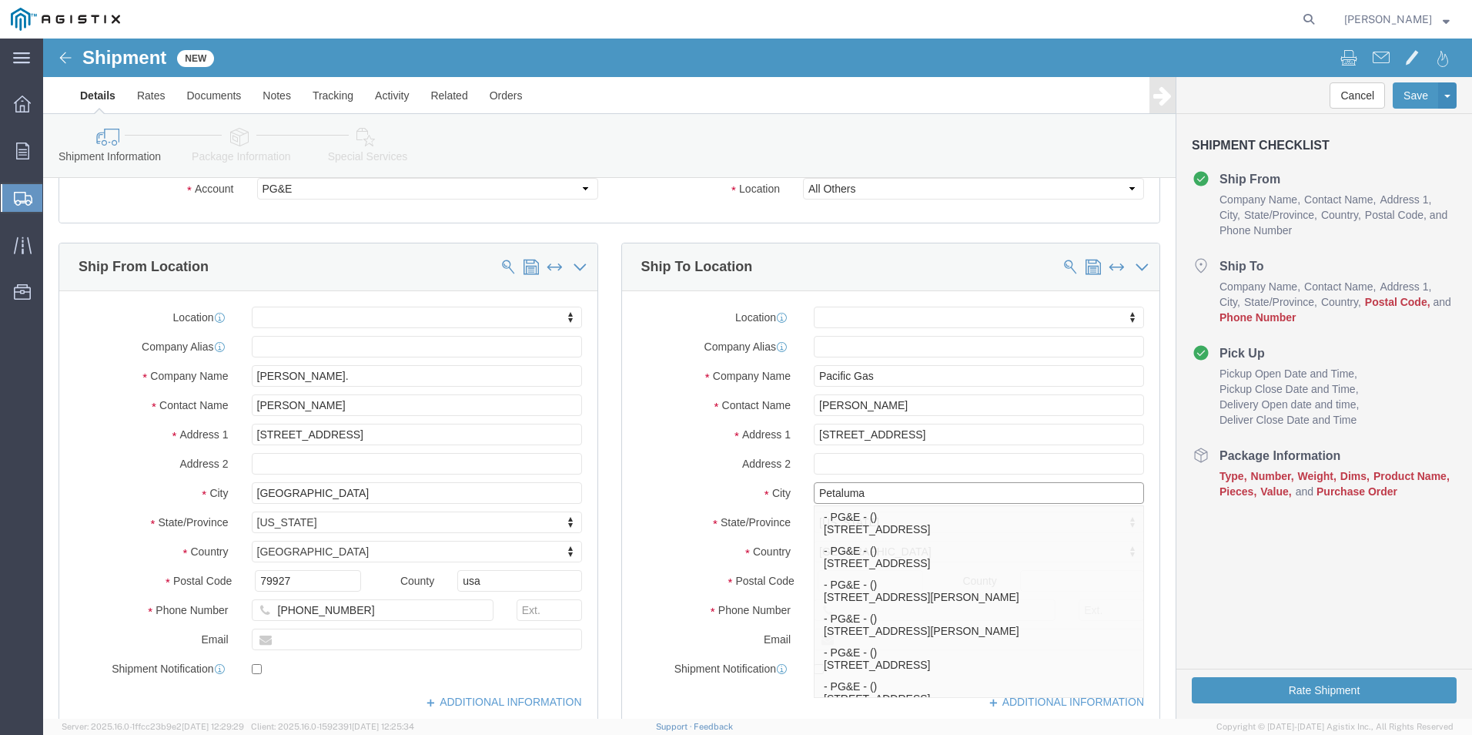
type input "Petaluma"
select select
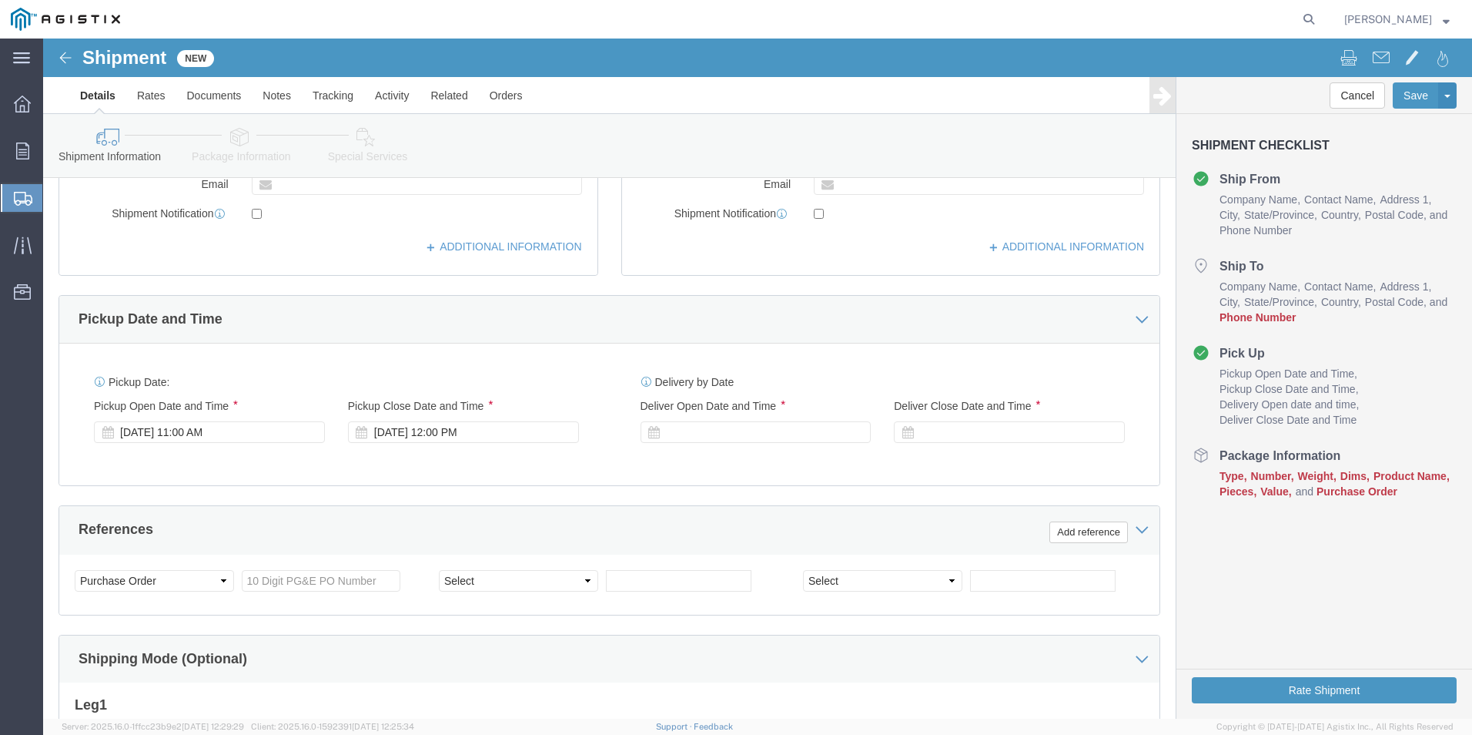
scroll to position [539, 0]
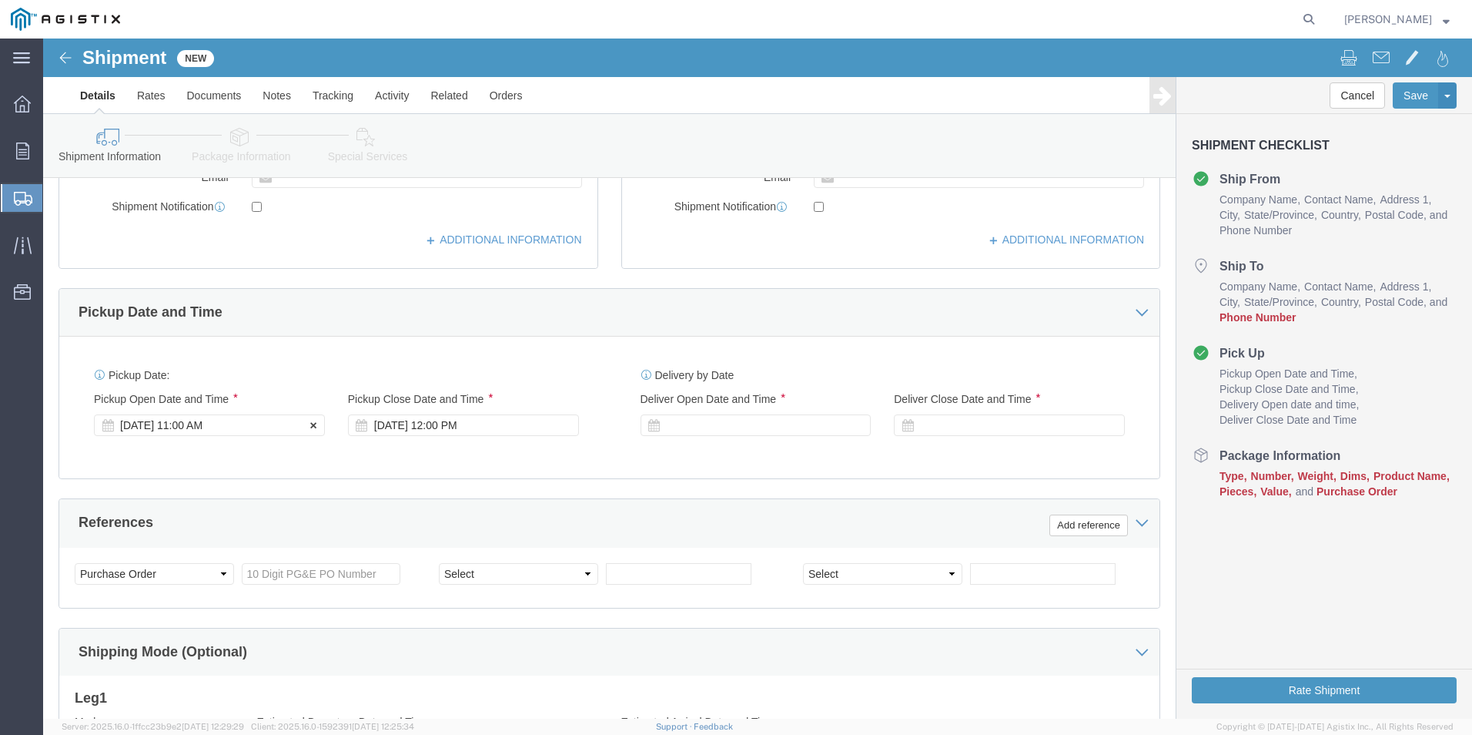
type input "94954"
select select
click div "[DATE] 11:00 AM"
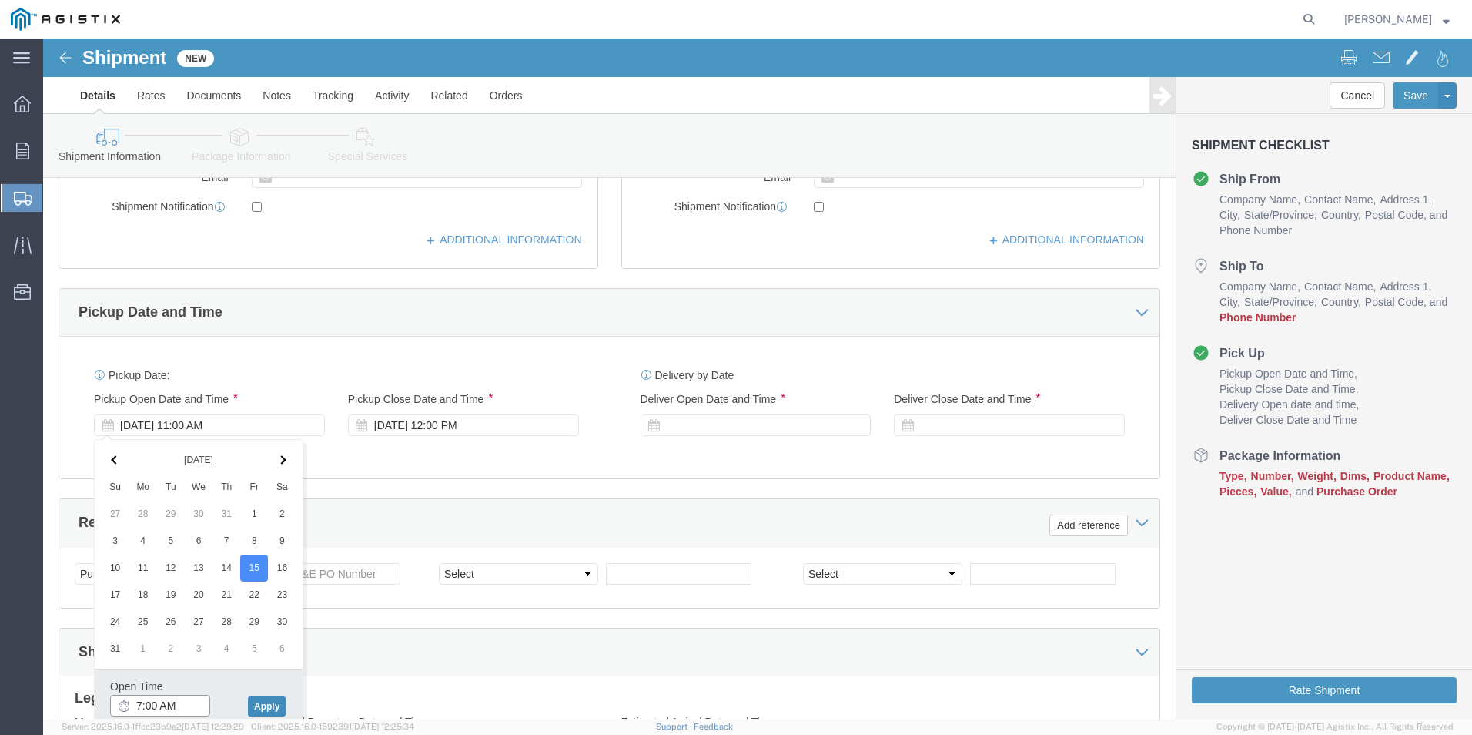
type input "7:00 AM"
click button "Apply"
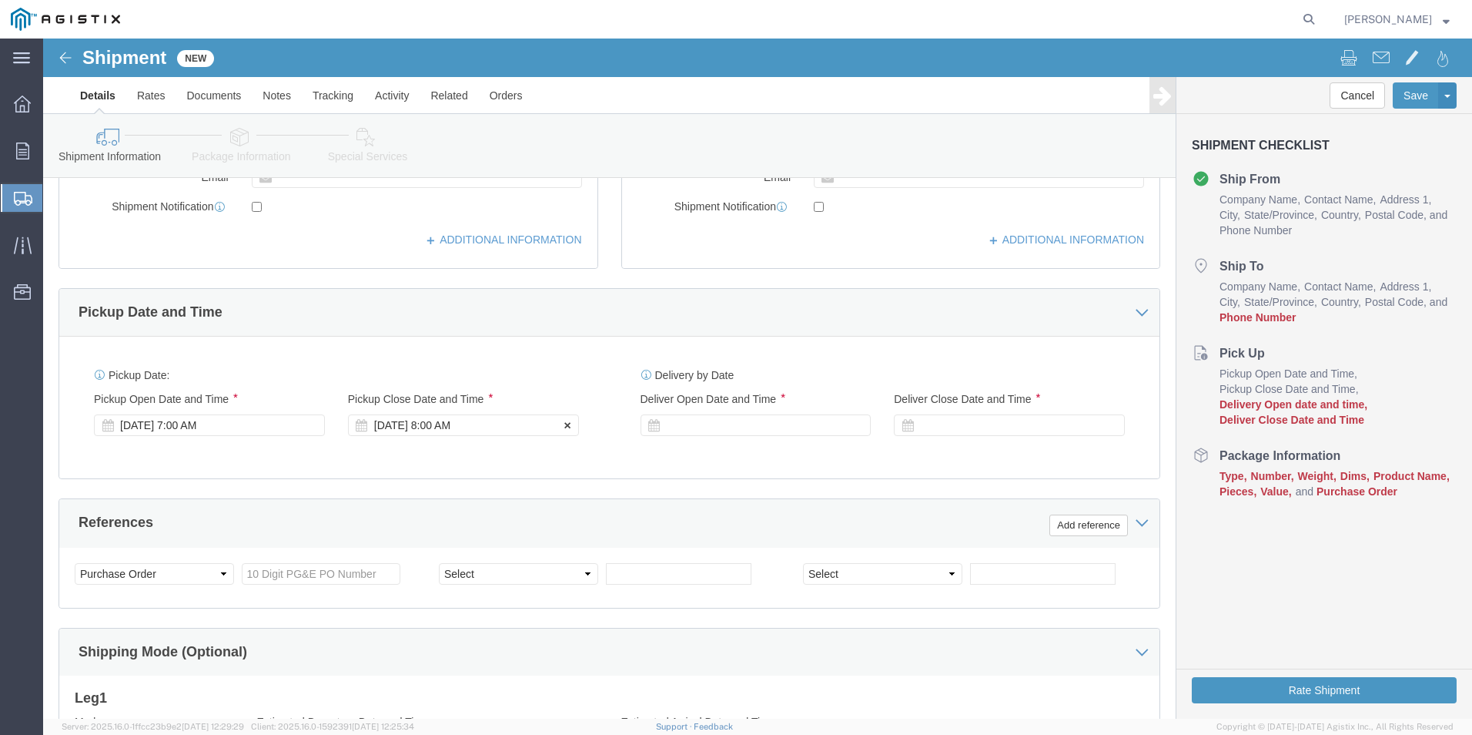
click div "[DATE] 8:00 AM"
type input "4:00 PM"
click div "Close Time 4:00 PM [DATE] 8:00 AM - [DATE] 8:00 AM Cancel Apply"
click button "Apply"
click div
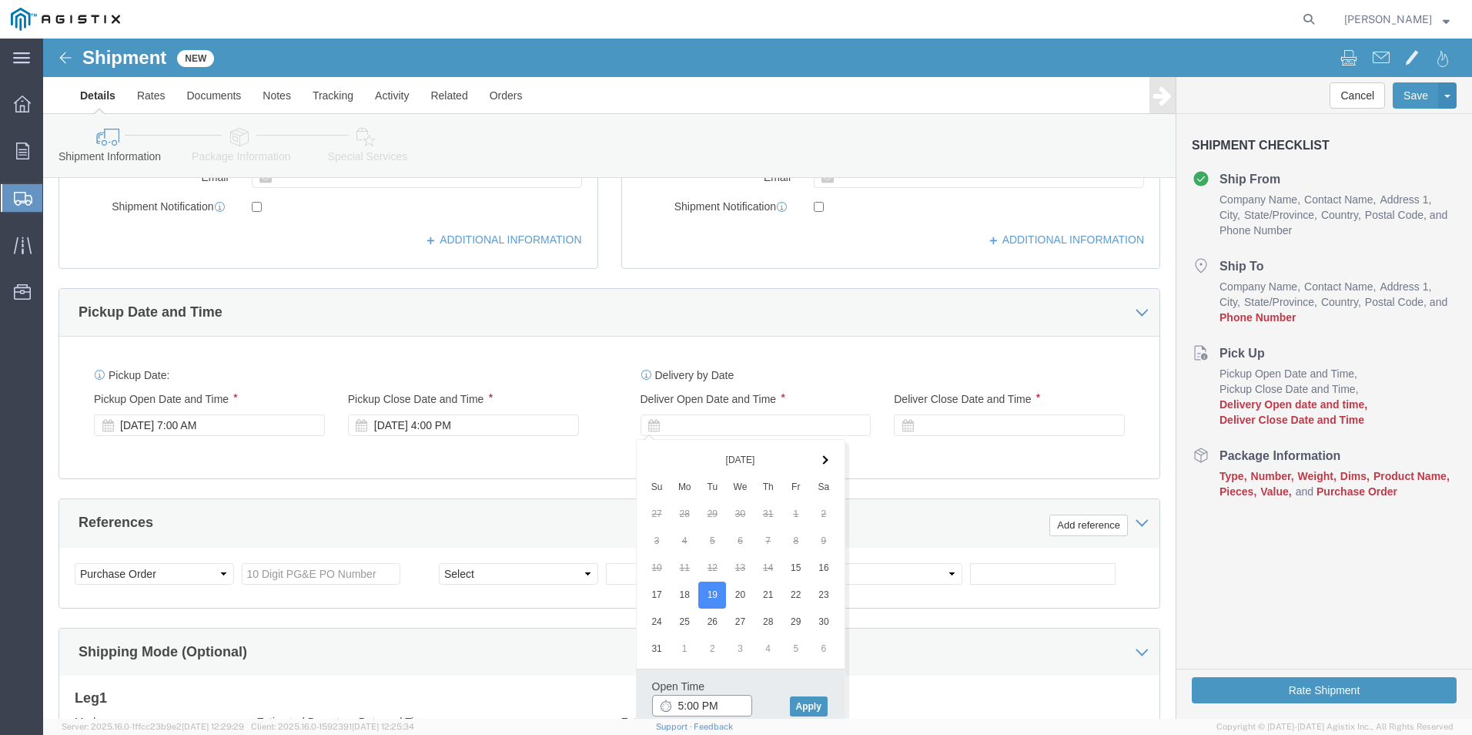
click input "5:00 PM"
drag, startPoint x: 661, startPoint y: 666, endPoint x: 678, endPoint y: 664, distance: 17.1
click input "7:00 PM"
type input "7:am PM"
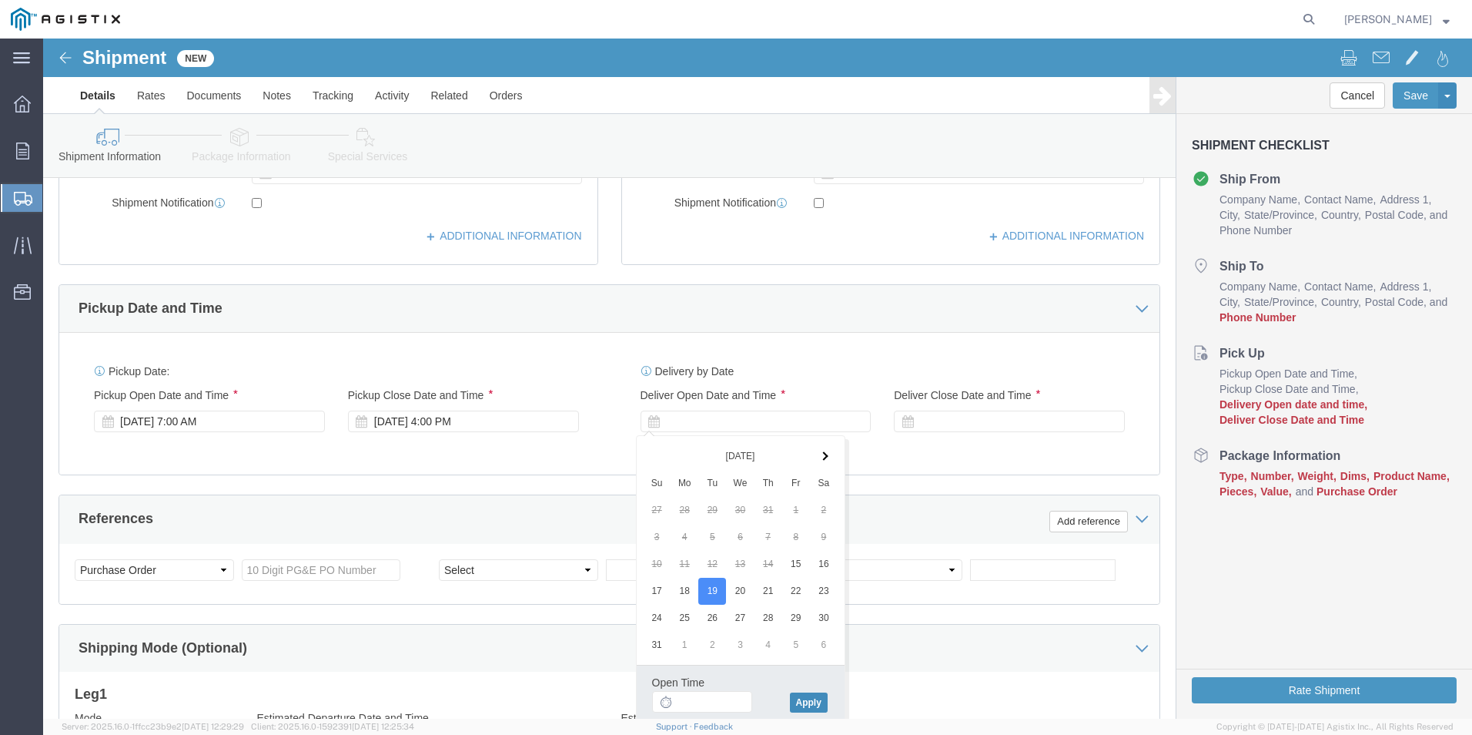
click button "Apply"
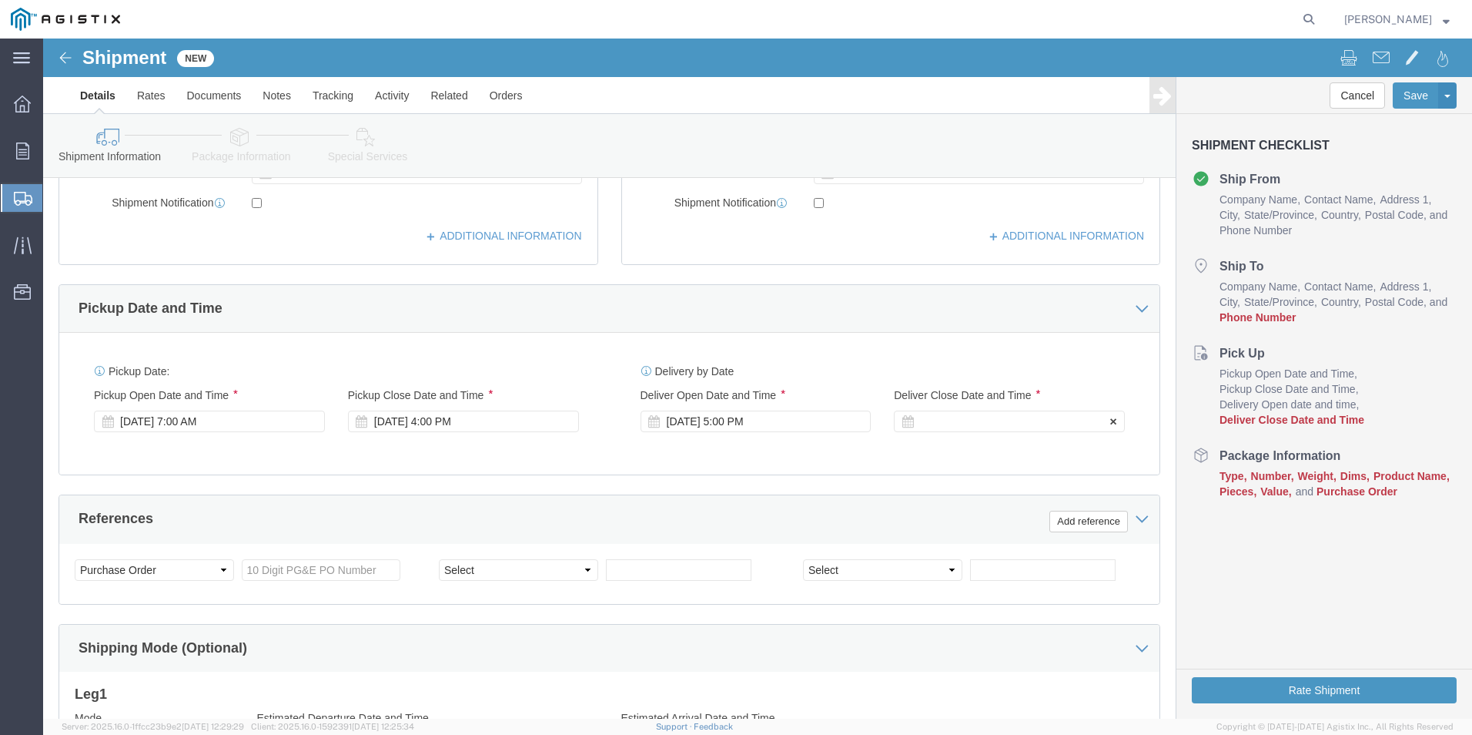
click div
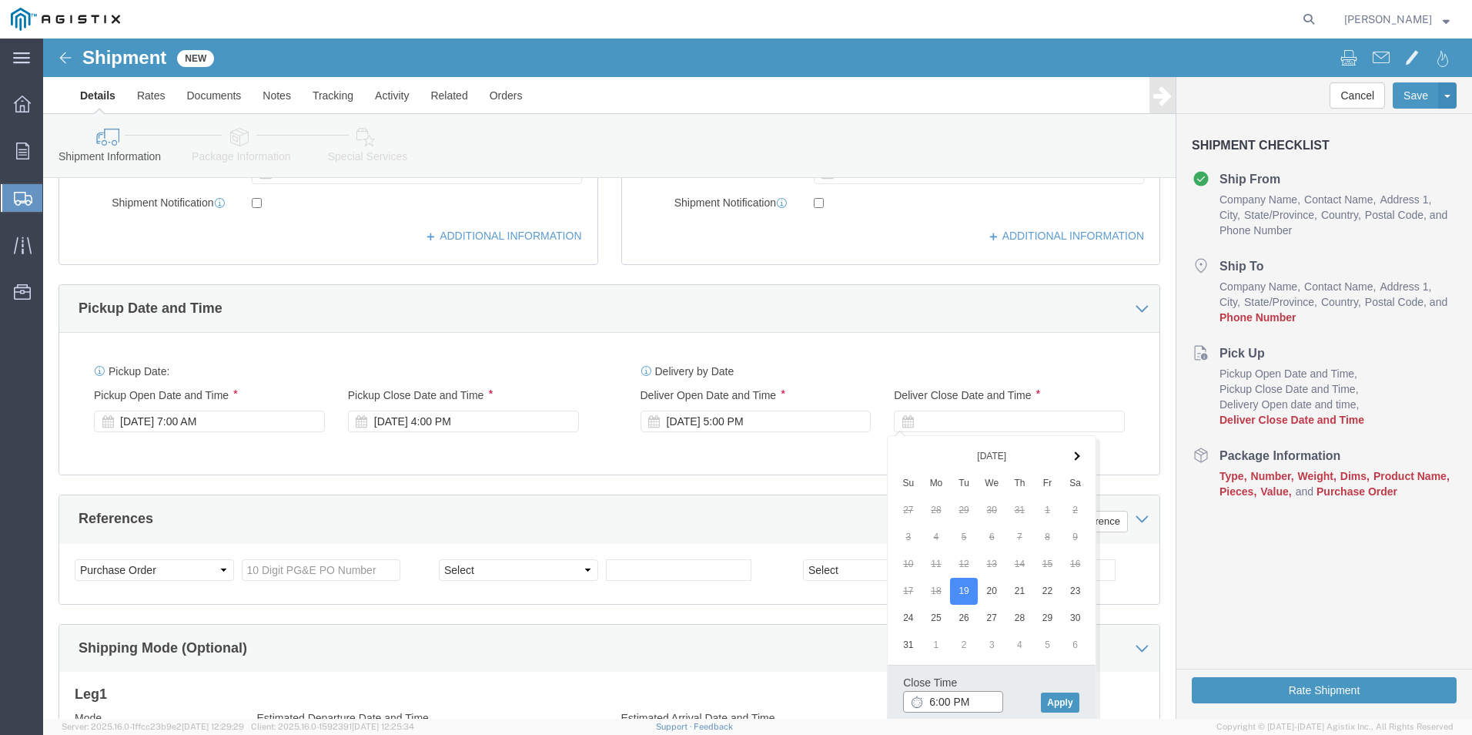
drag, startPoint x: 890, startPoint y: 665, endPoint x: 881, endPoint y: 661, distance: 9.7
click input "6:00 PM"
click button "Apply"
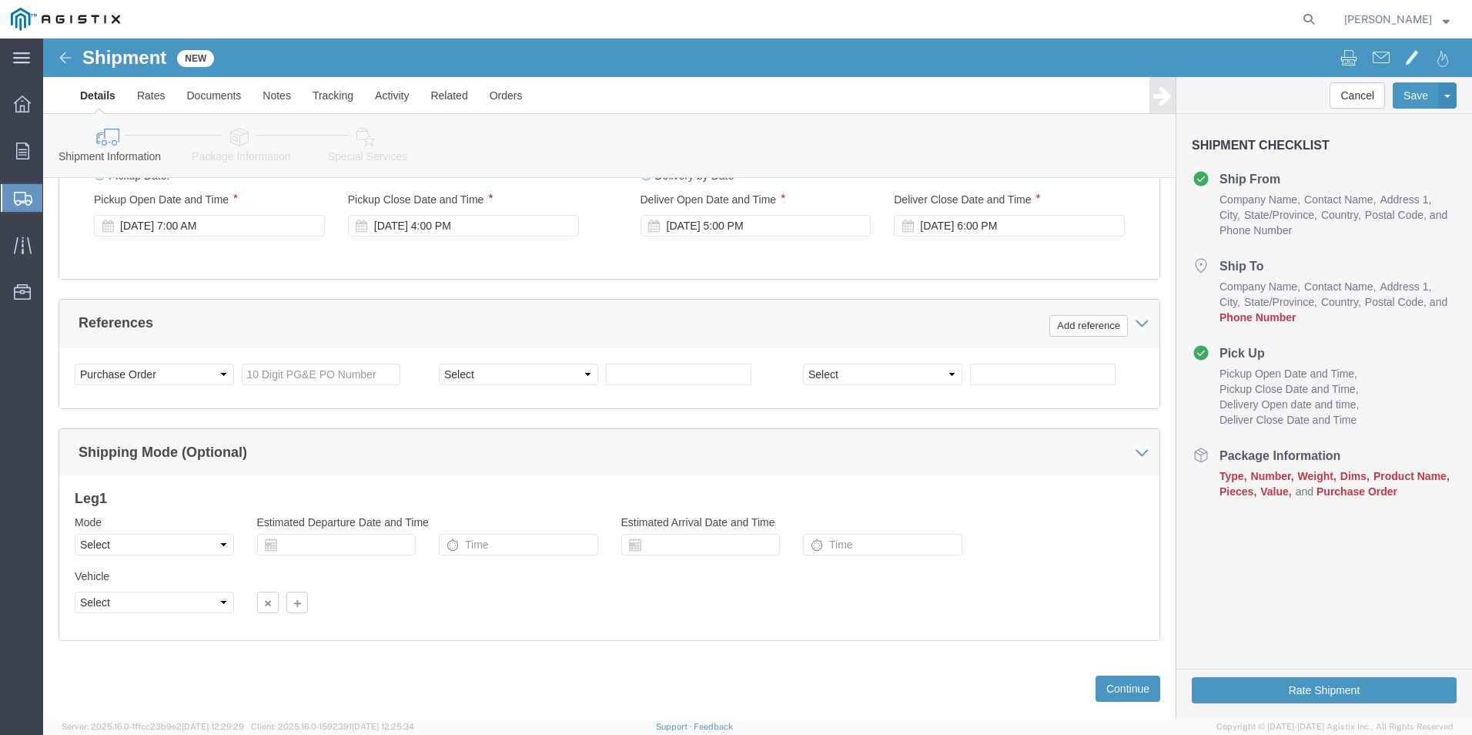
scroll to position [768, 0]
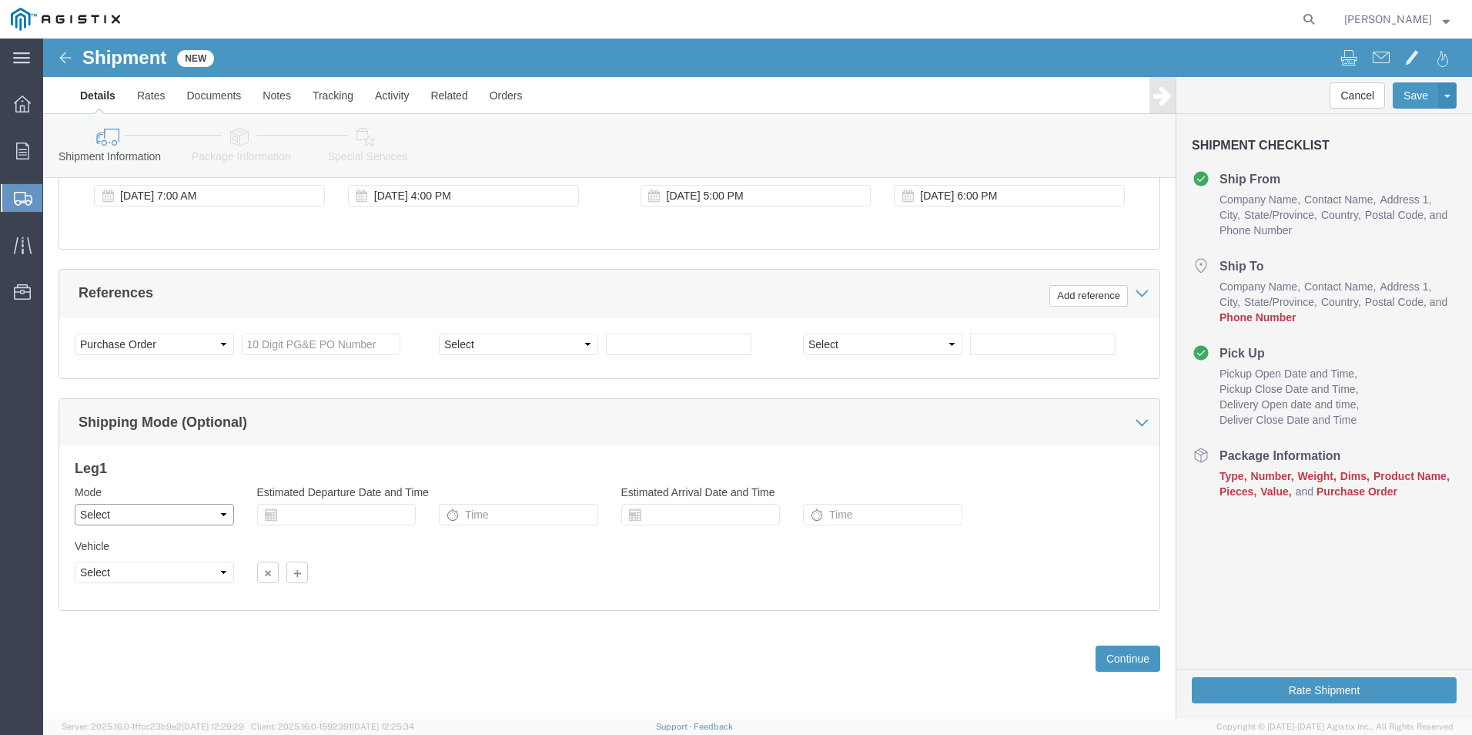
click select "Select Air Less than Truckload Multi-Leg Ocean Freight Rail Small Parcel Truckl…"
select select "LTL"
click select "Select Air Less than Truckload Multi-Leg Ocean Freight Rail Small Parcel Truckl…"
click button "Continue"
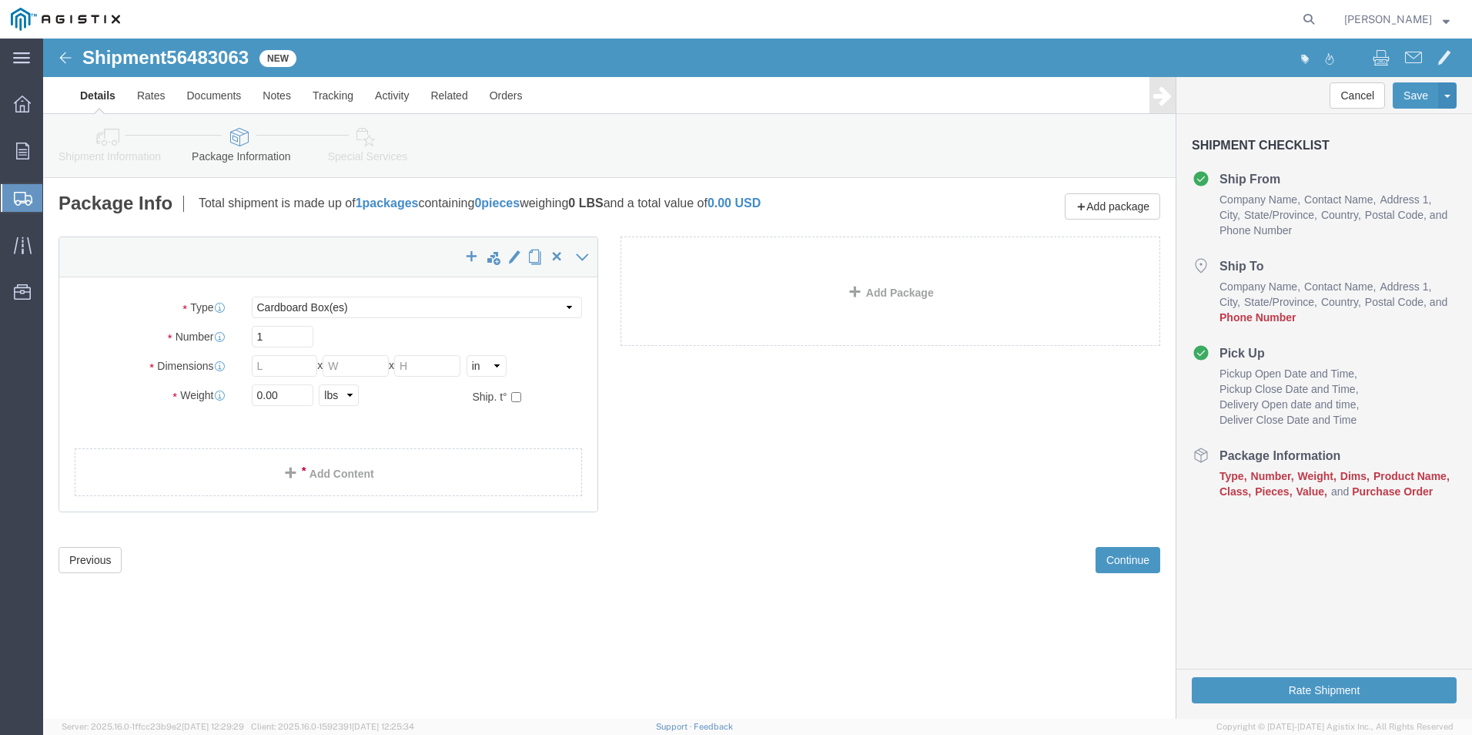
click span "Phone Number"
click select "Select Bulk Bundle(s) Cardboard Box(es) Carton(s) Crate(s) Drum(s) (Fiberboard)…"
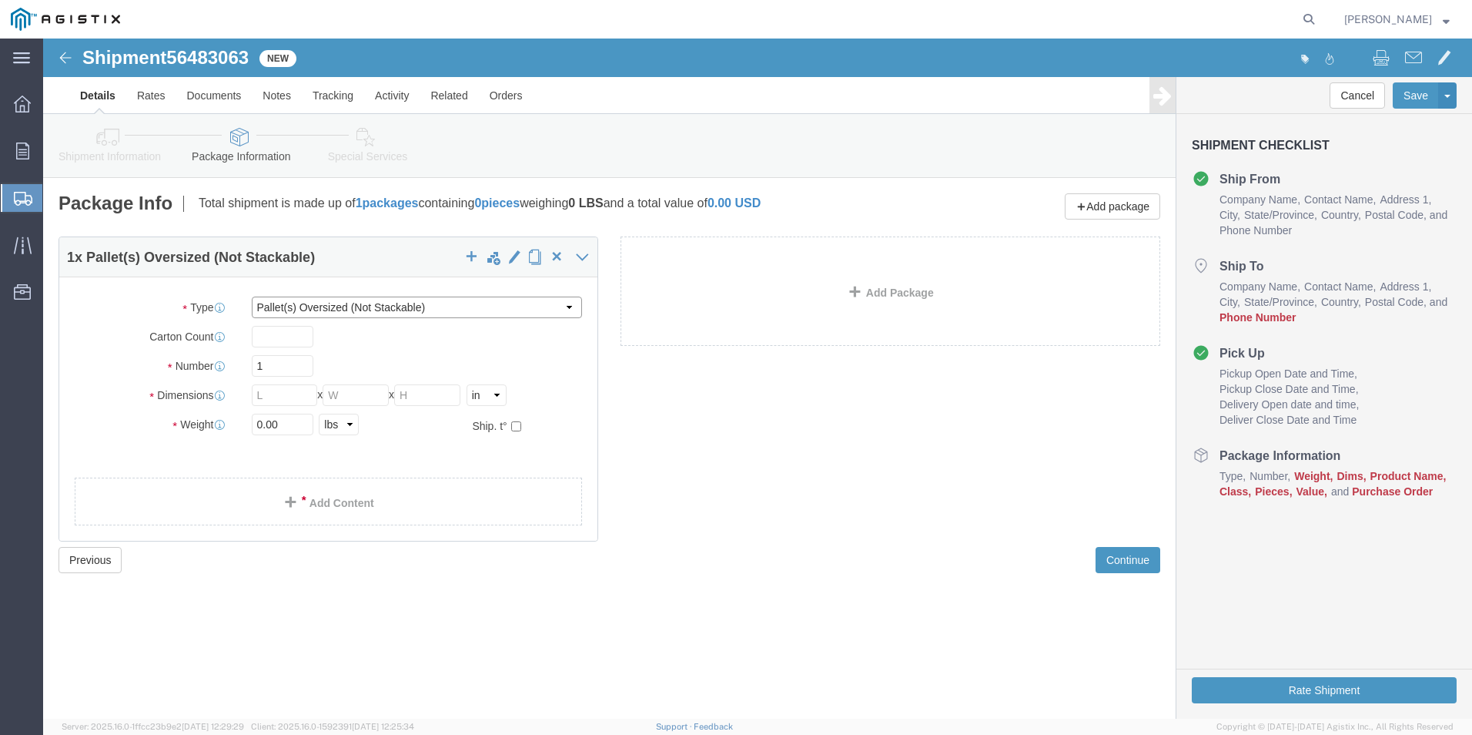
click select "Select Bulk Bundle(s) Cardboard Box(es) Carton(s) Crate(s) Drum(s) (Fiberboard)…"
select select "POST"
click select "Select Bulk Bundle(s) Cardboard Box(es) Carton(s) Crate(s) Drum(s) (Fiberboard)…"
click input "text"
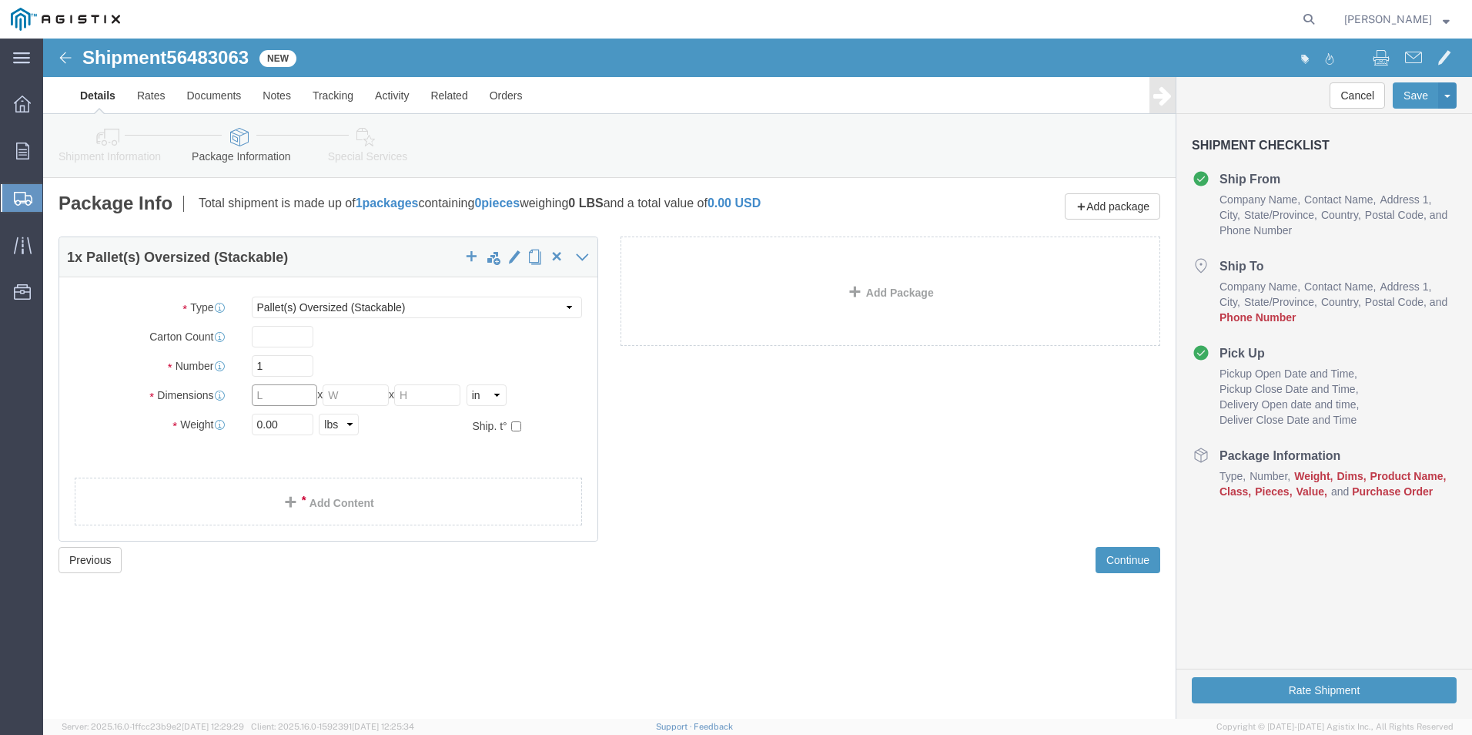
click input "text"
type input "96"
type input "48"
type input "12"
type input "20"
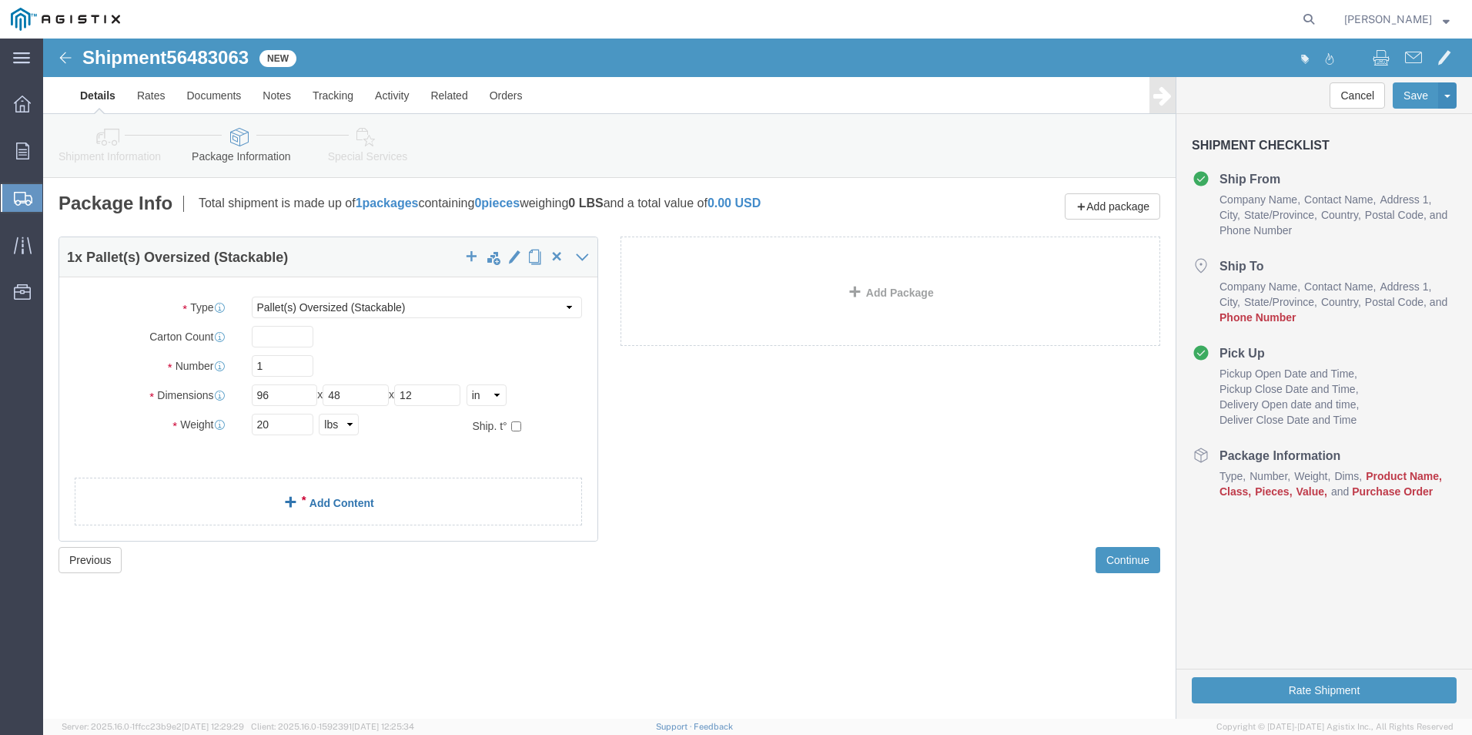
click span
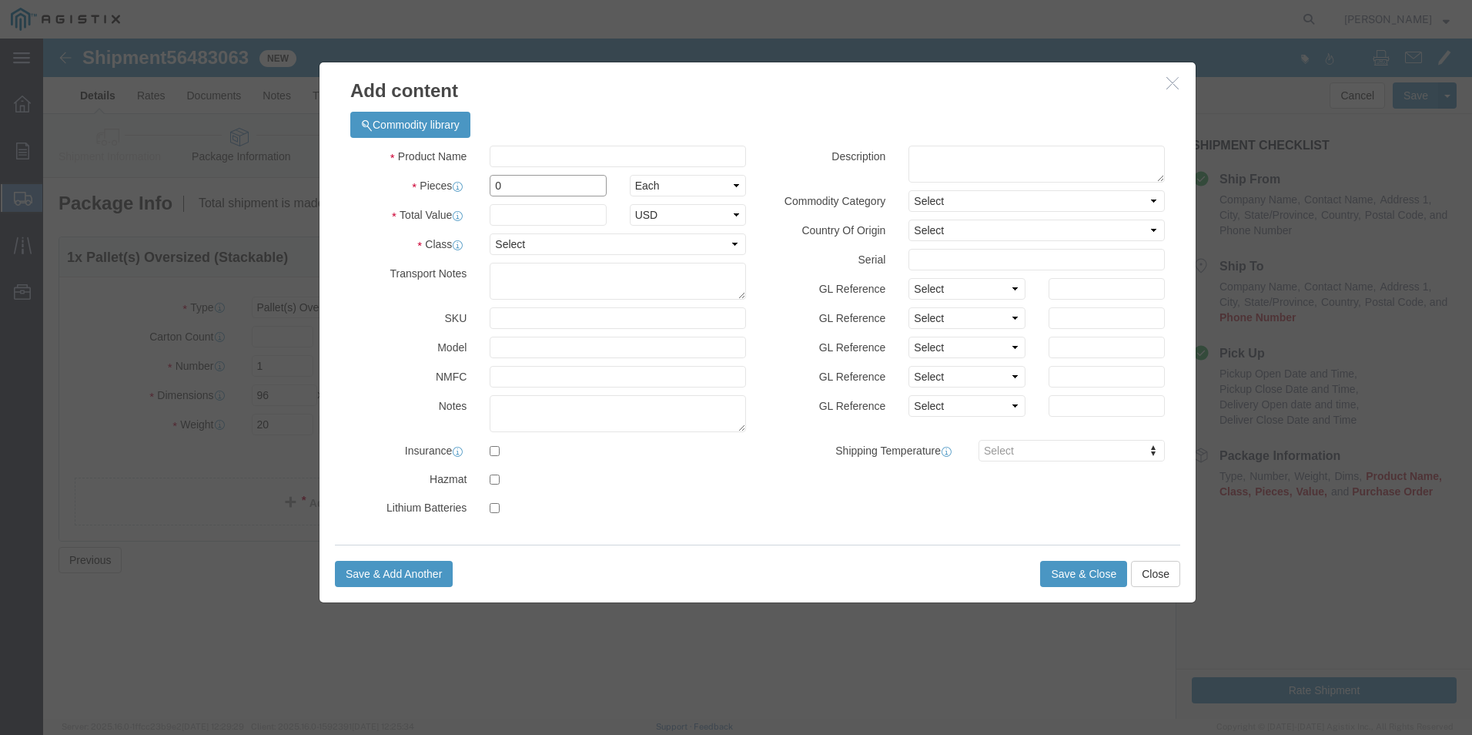
click input "0"
click input "text"
type input "Ladder"
type input "1"
type input "133.90"
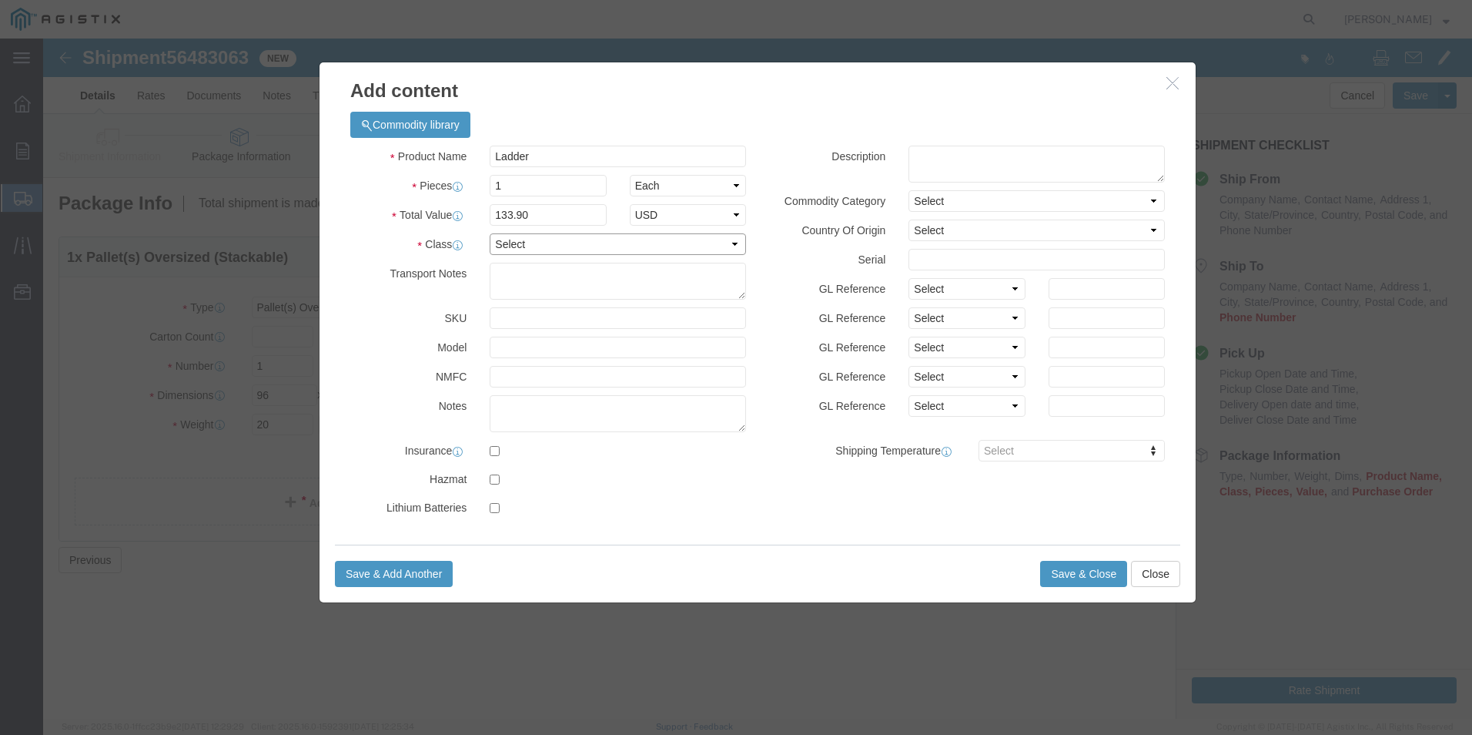
click select "Select 50 55 60 65 70 85 92.5 100 125 175 250 300 400"
select select "300"
click select "Select 50 55 60 65 70 85 92.5 100 125 175 250 300 400"
click button "Save & Close"
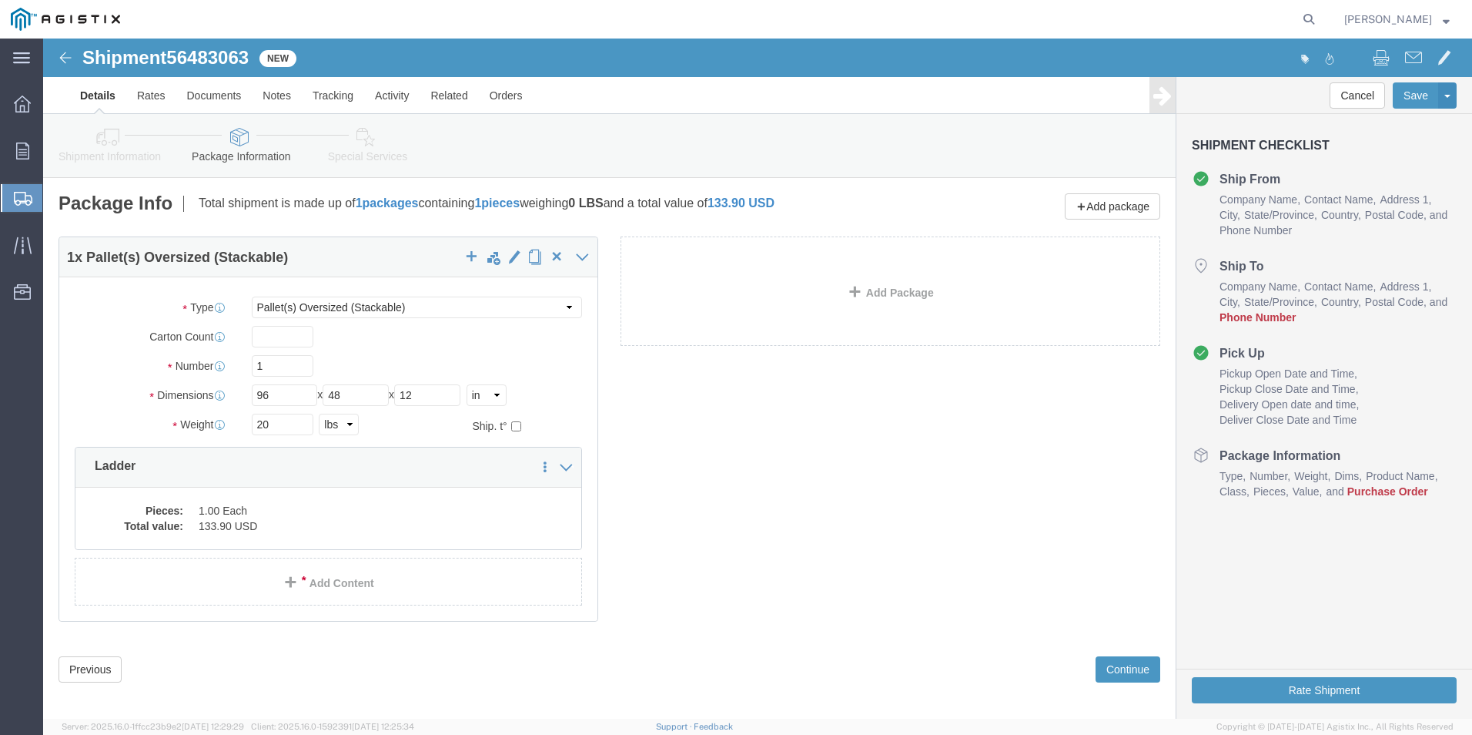
click icon
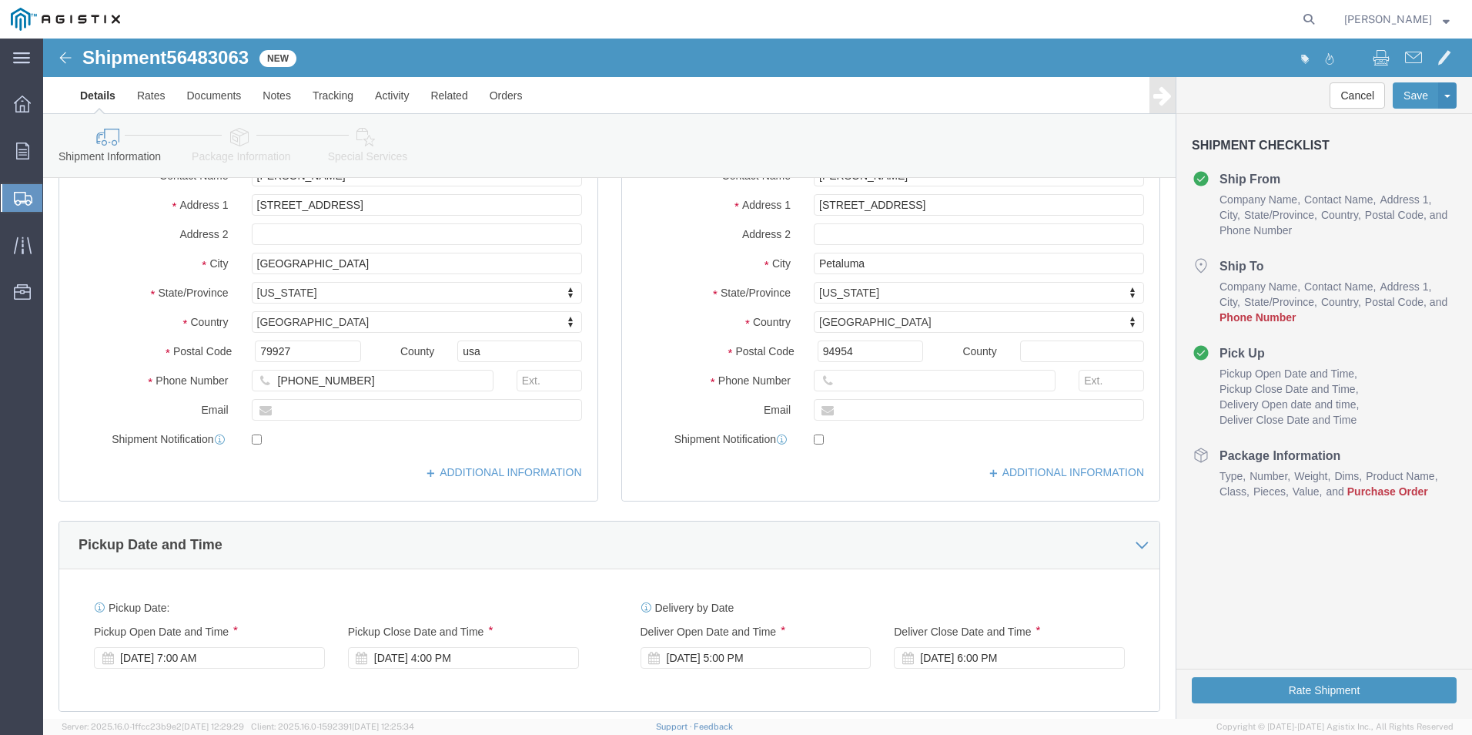
scroll to position [308, 0]
click input "text"
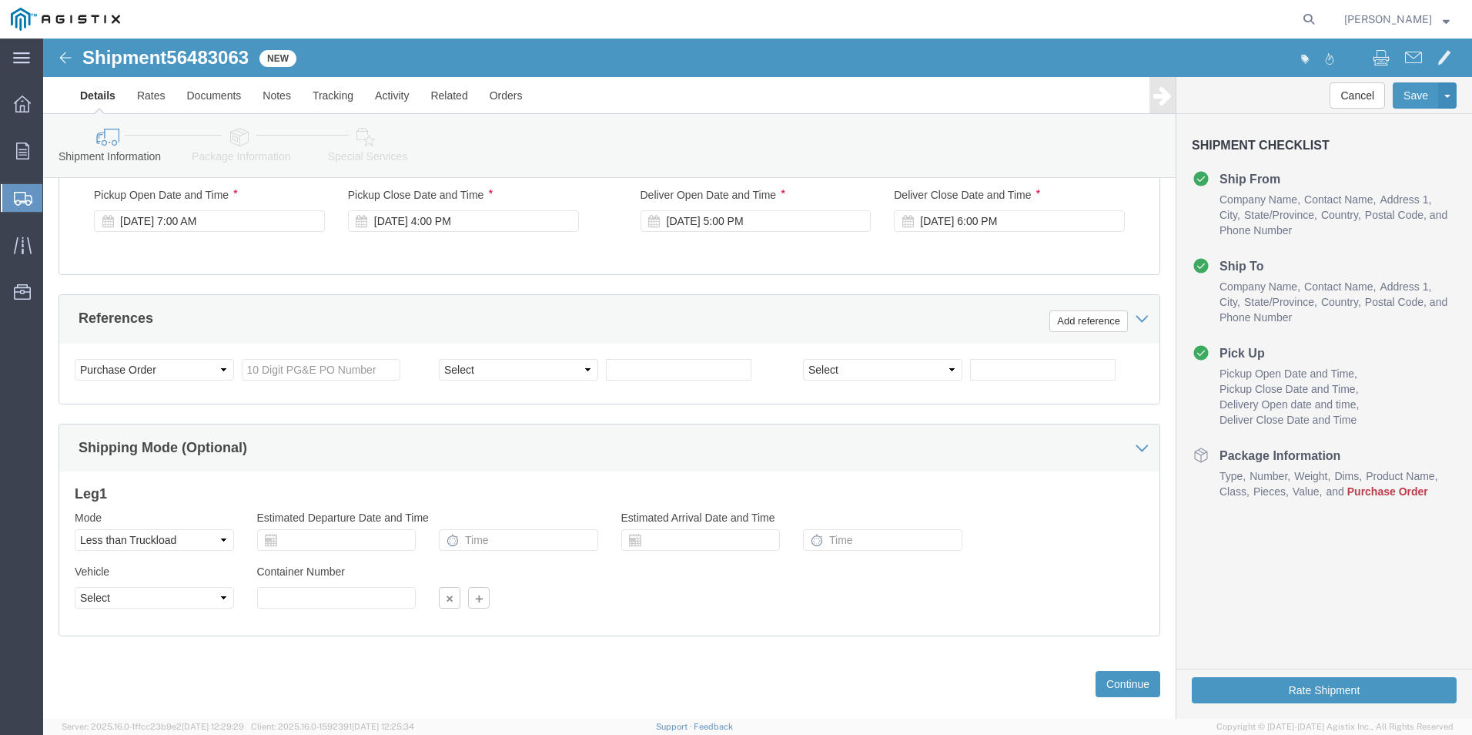
scroll to position [768, 0]
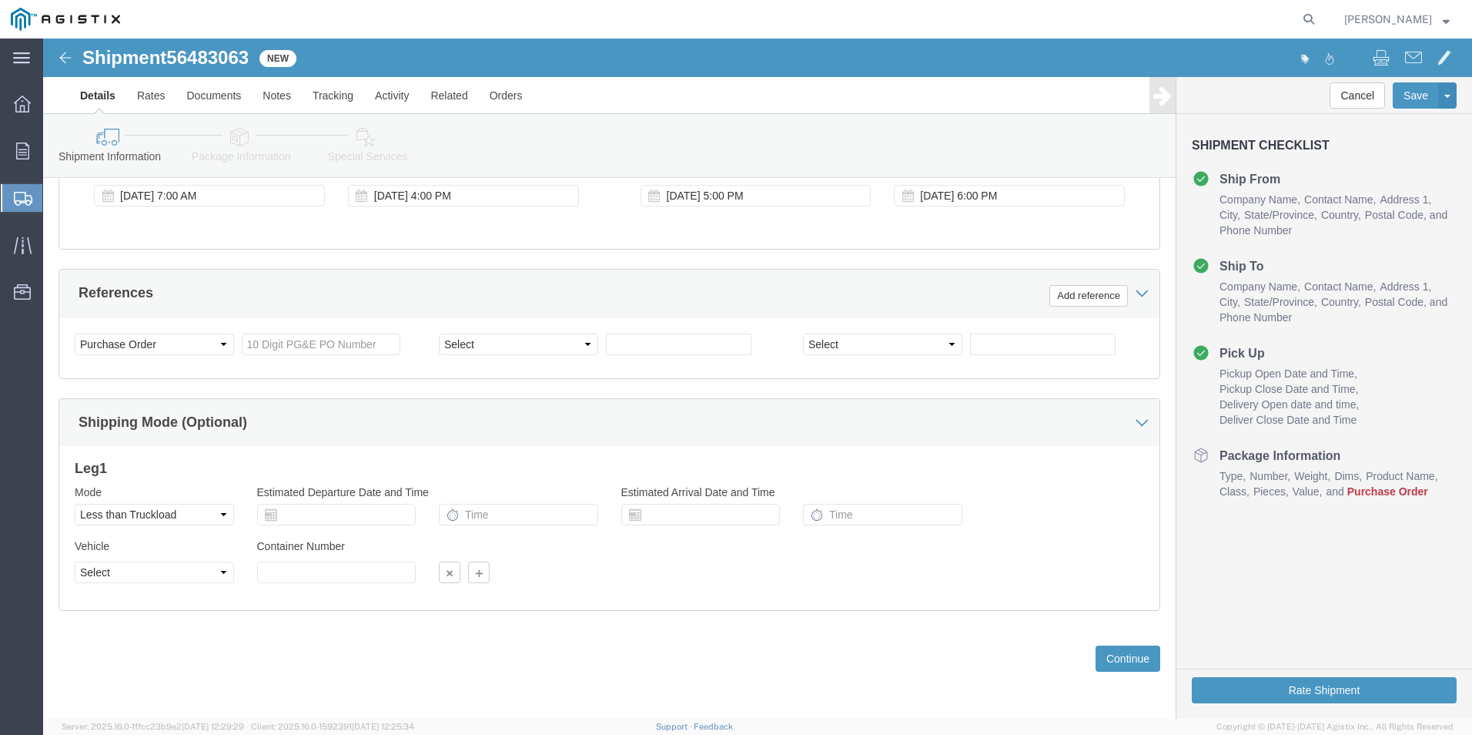
type input "707--889-7821"
click span "Purchase Order"
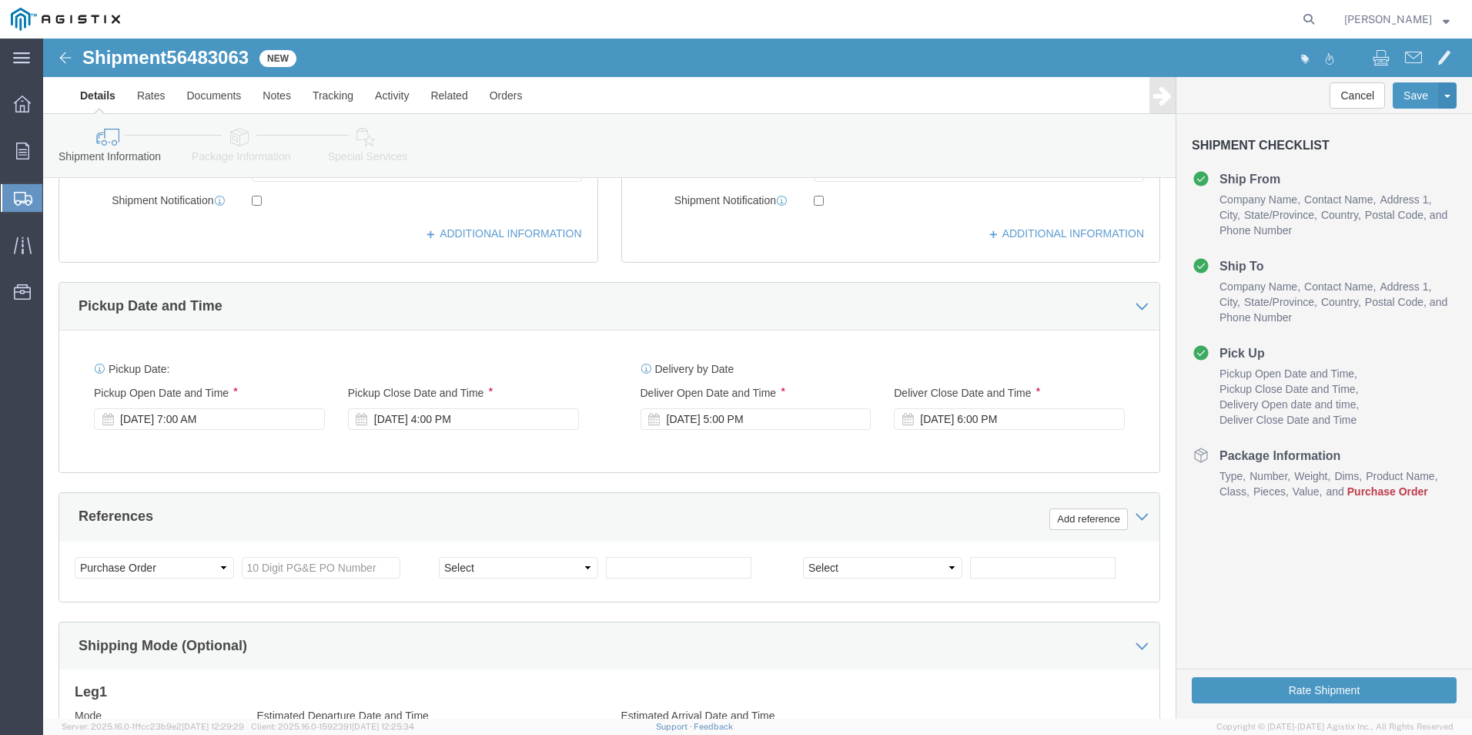
scroll to position [306, 0]
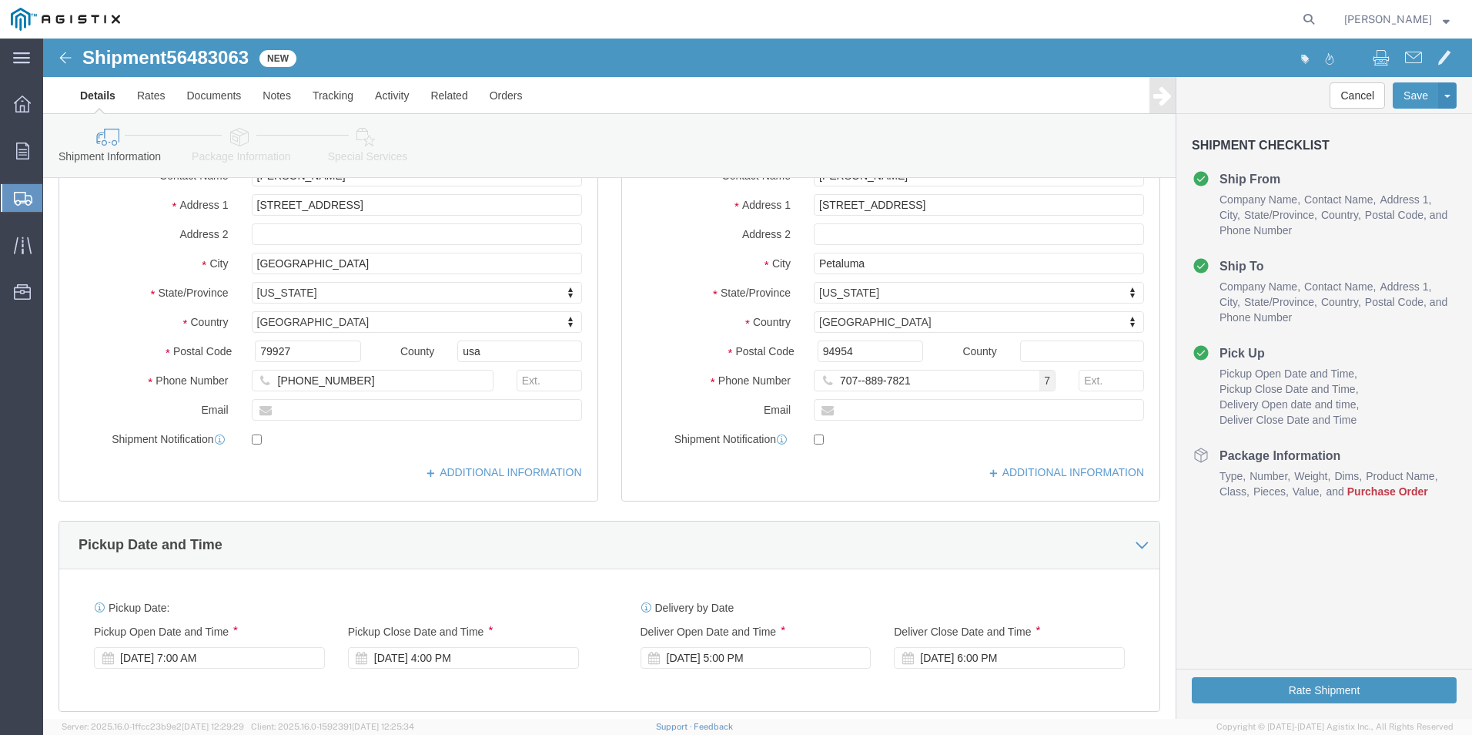
click icon
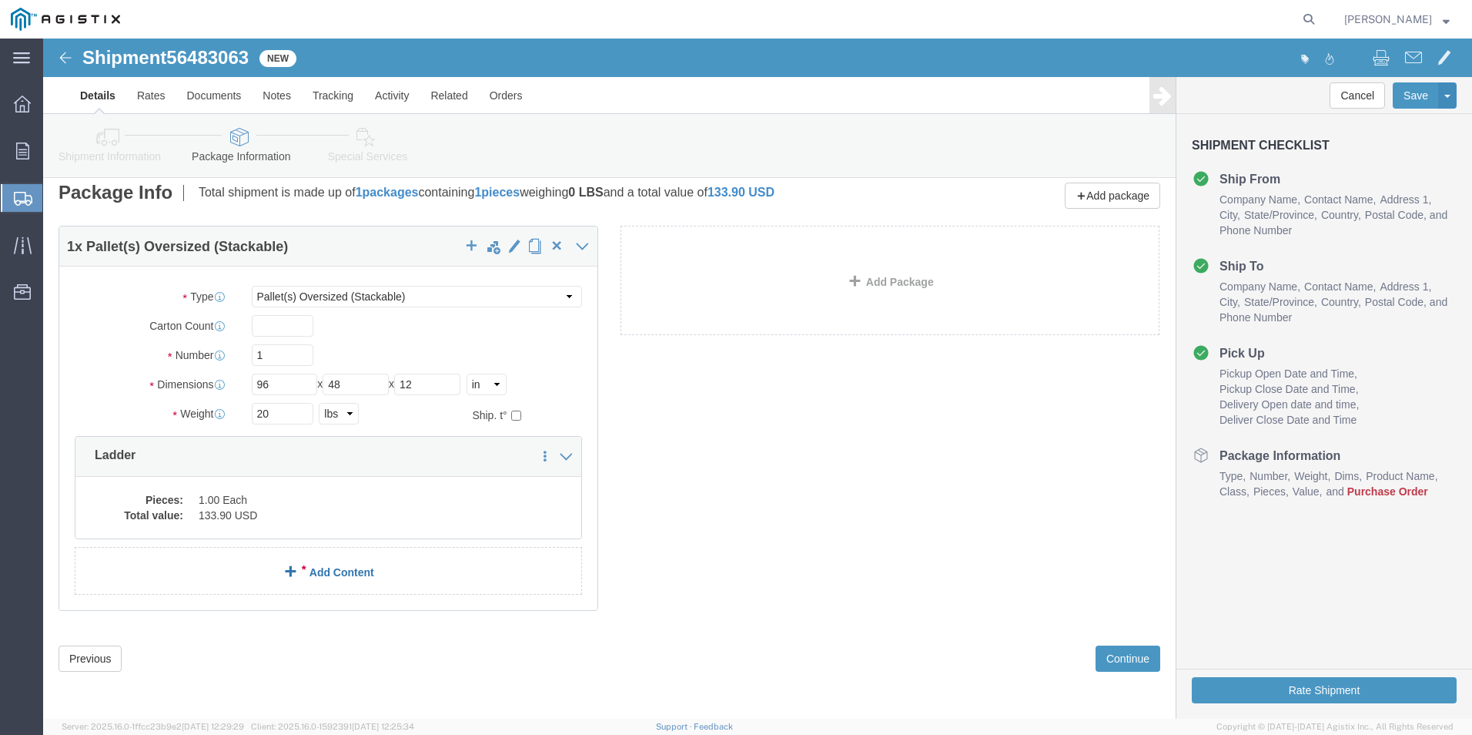
click link "Add Content"
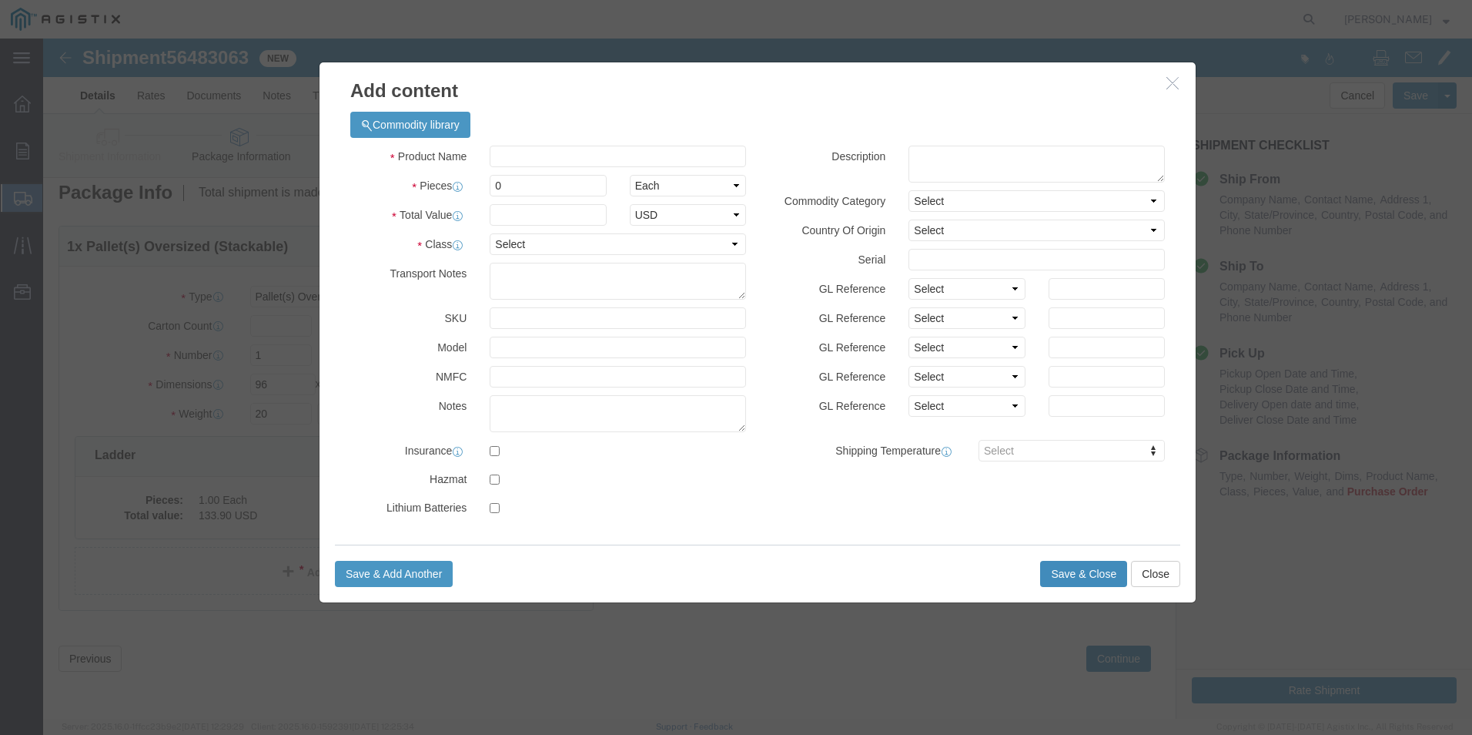
click button "Save & Close"
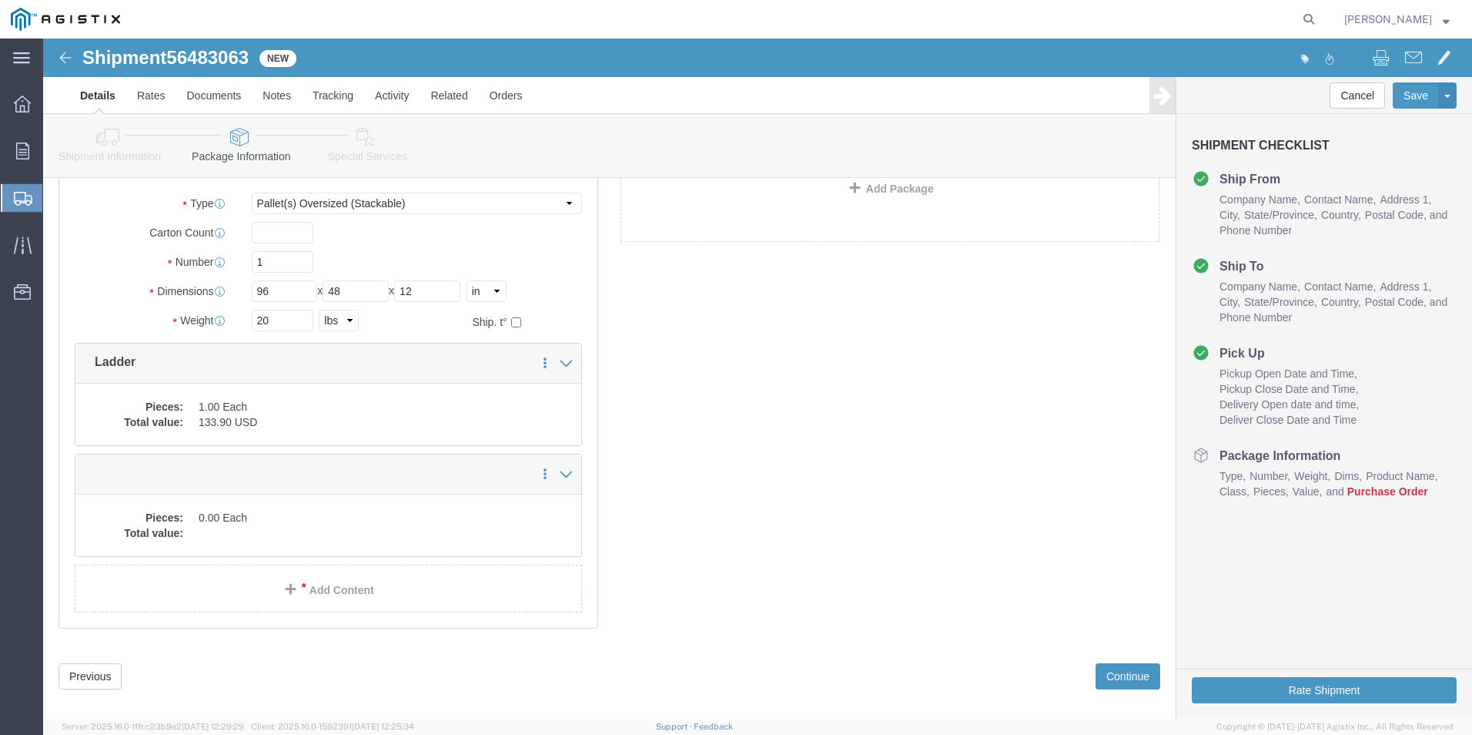
scroll to position [122, 0]
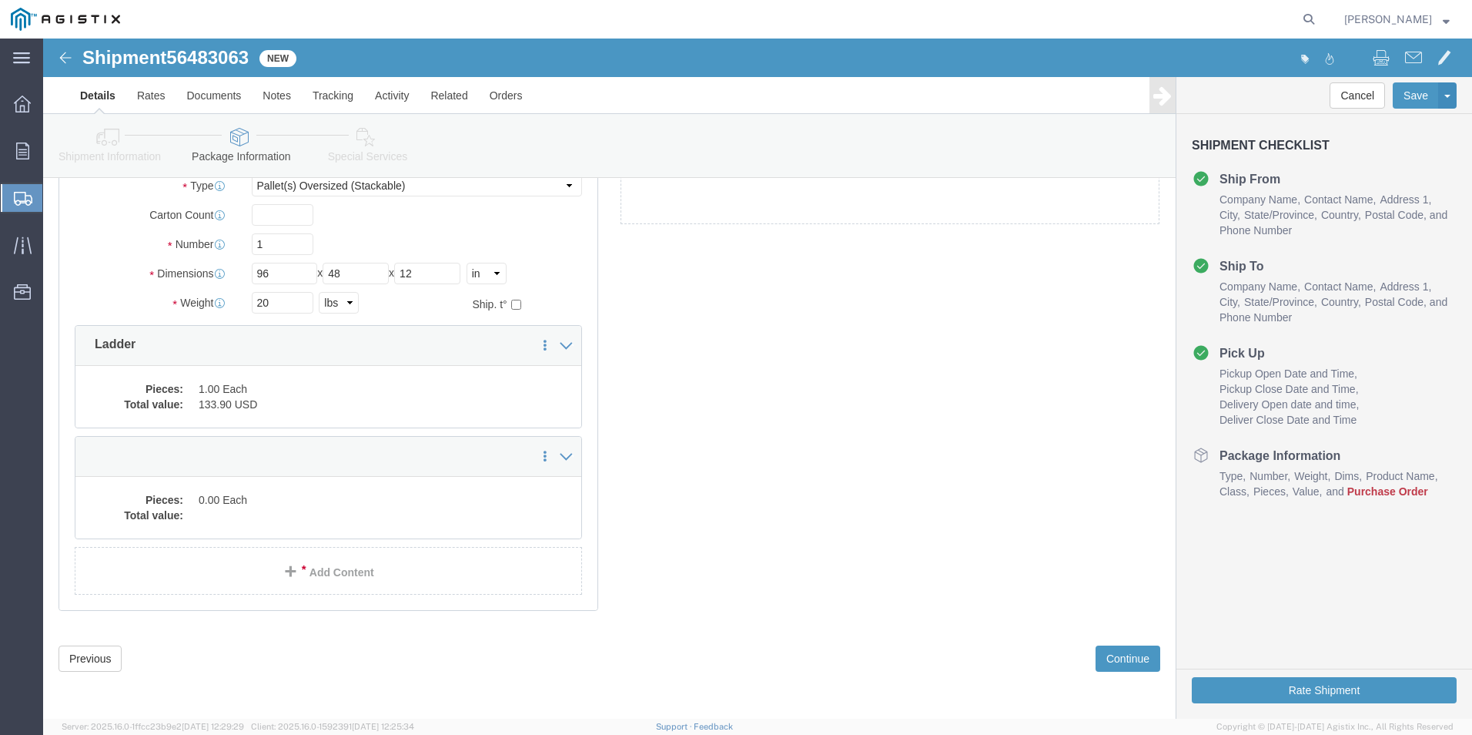
click span "Purchase Order"
click div "1 x Pallet(s) Oversized (Stackable) Package Type Select Bulk Bundle(s) Cardboar…"
click button "Continue"
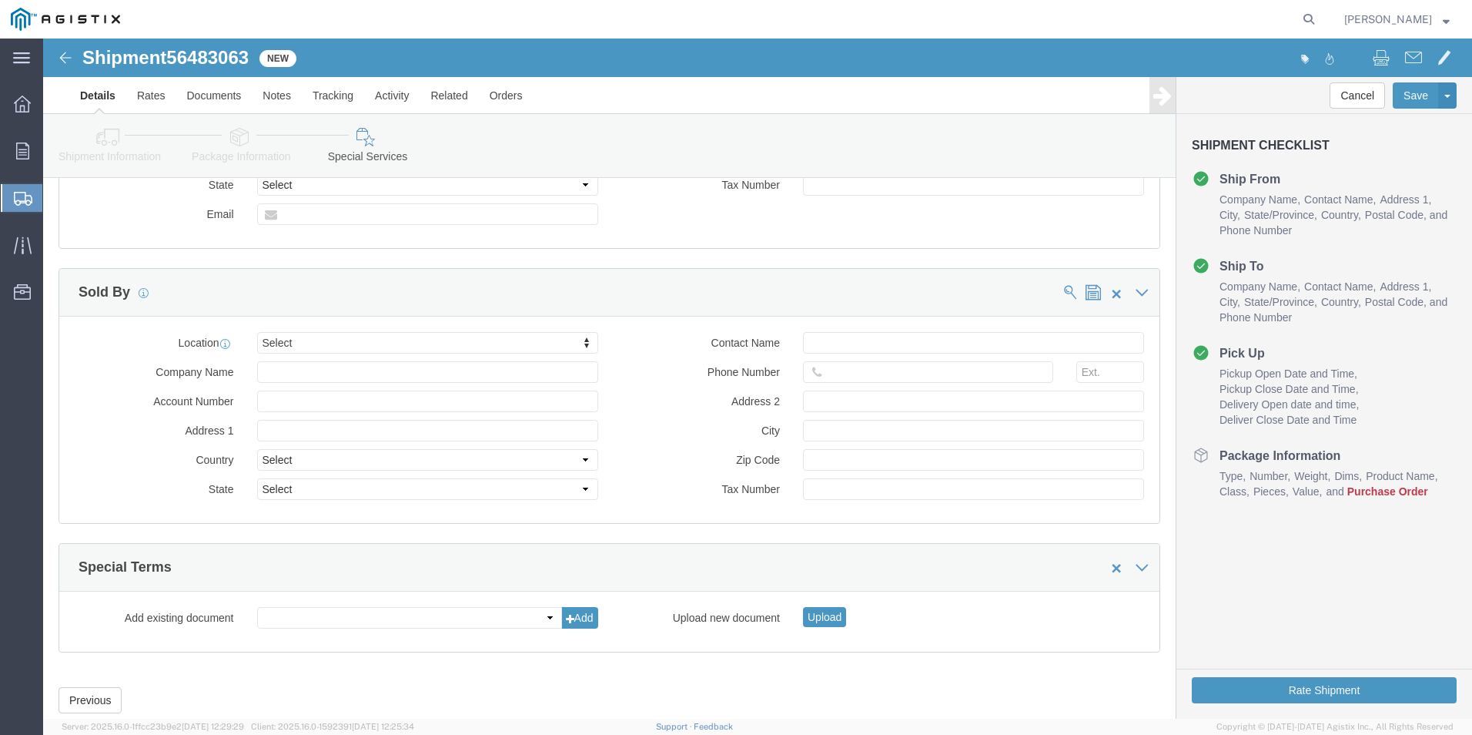
scroll to position [1038, 0]
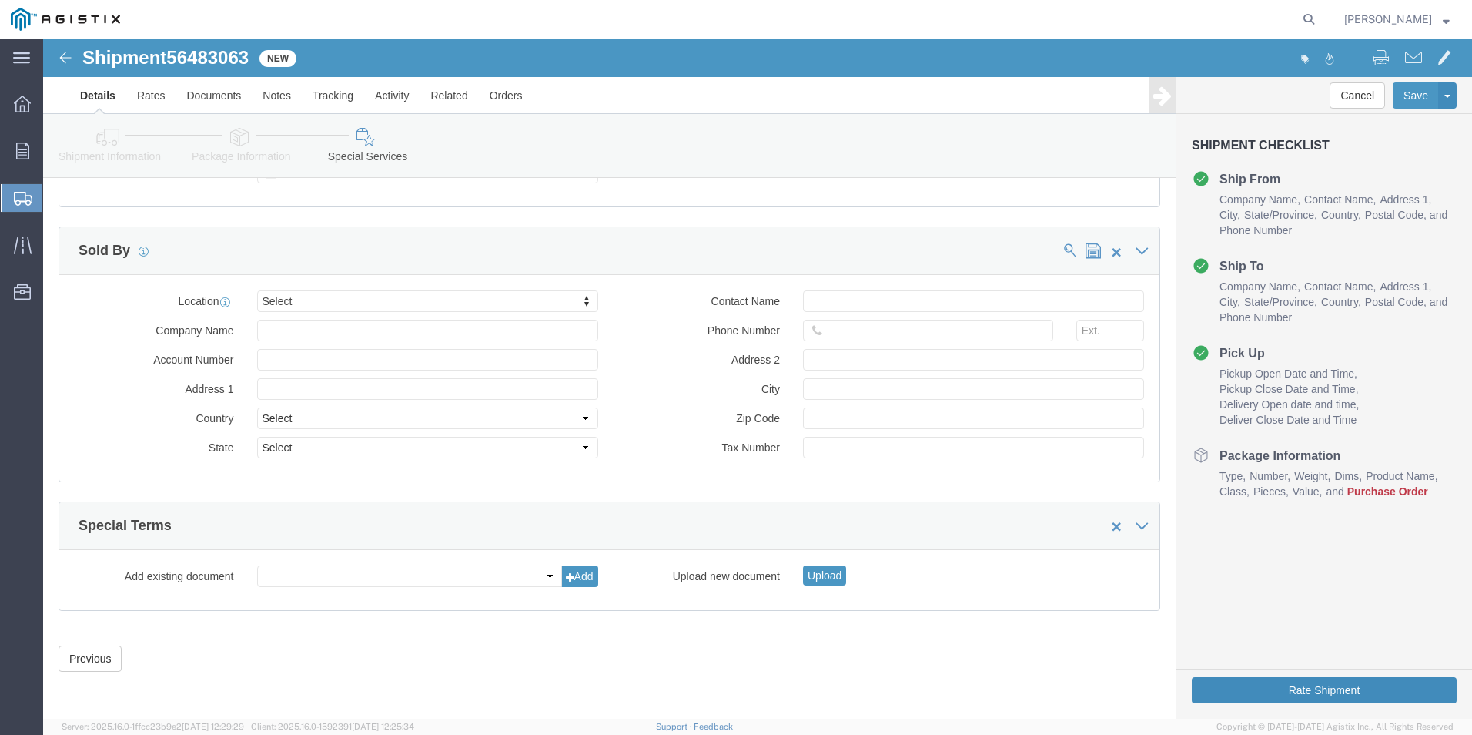
click button "Rate Shipment"
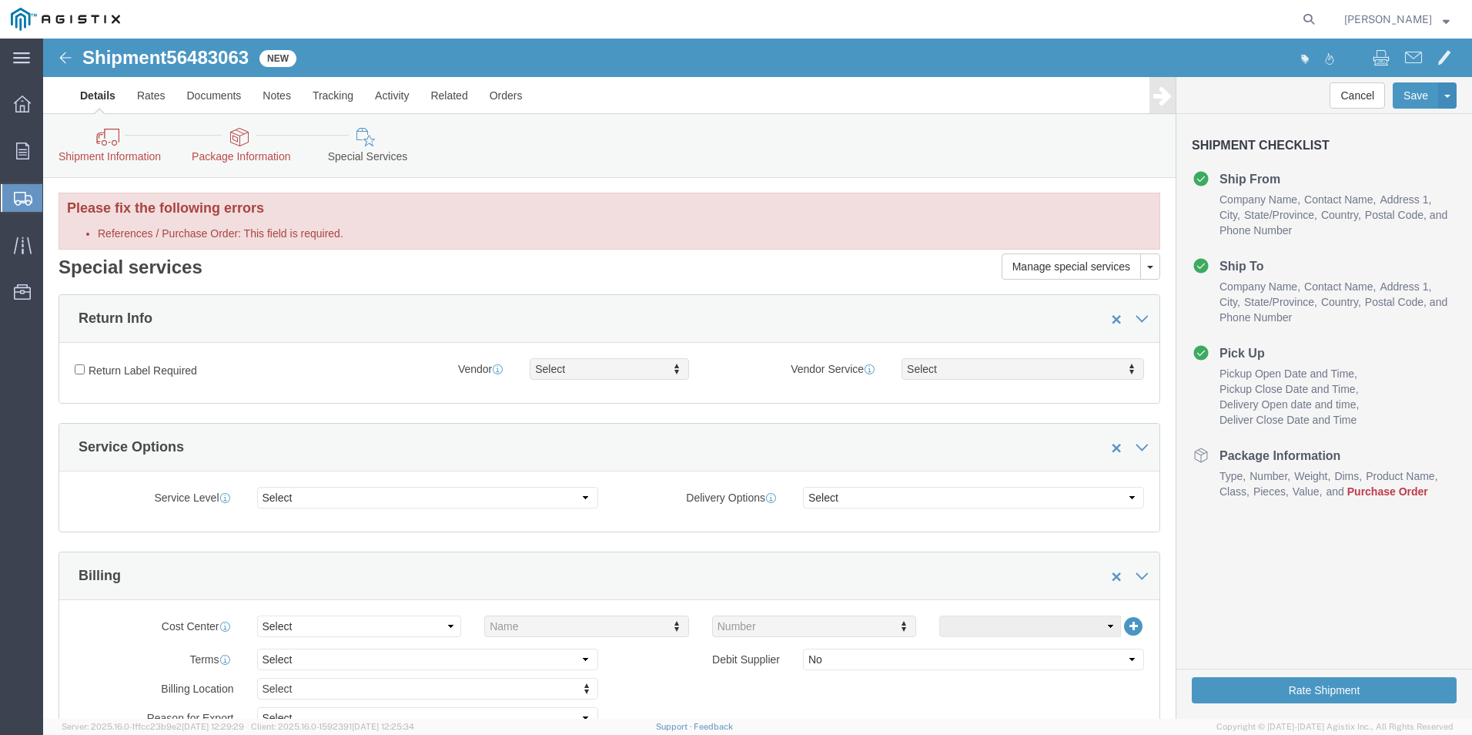
scroll to position [0, 0]
click link "Package Information"
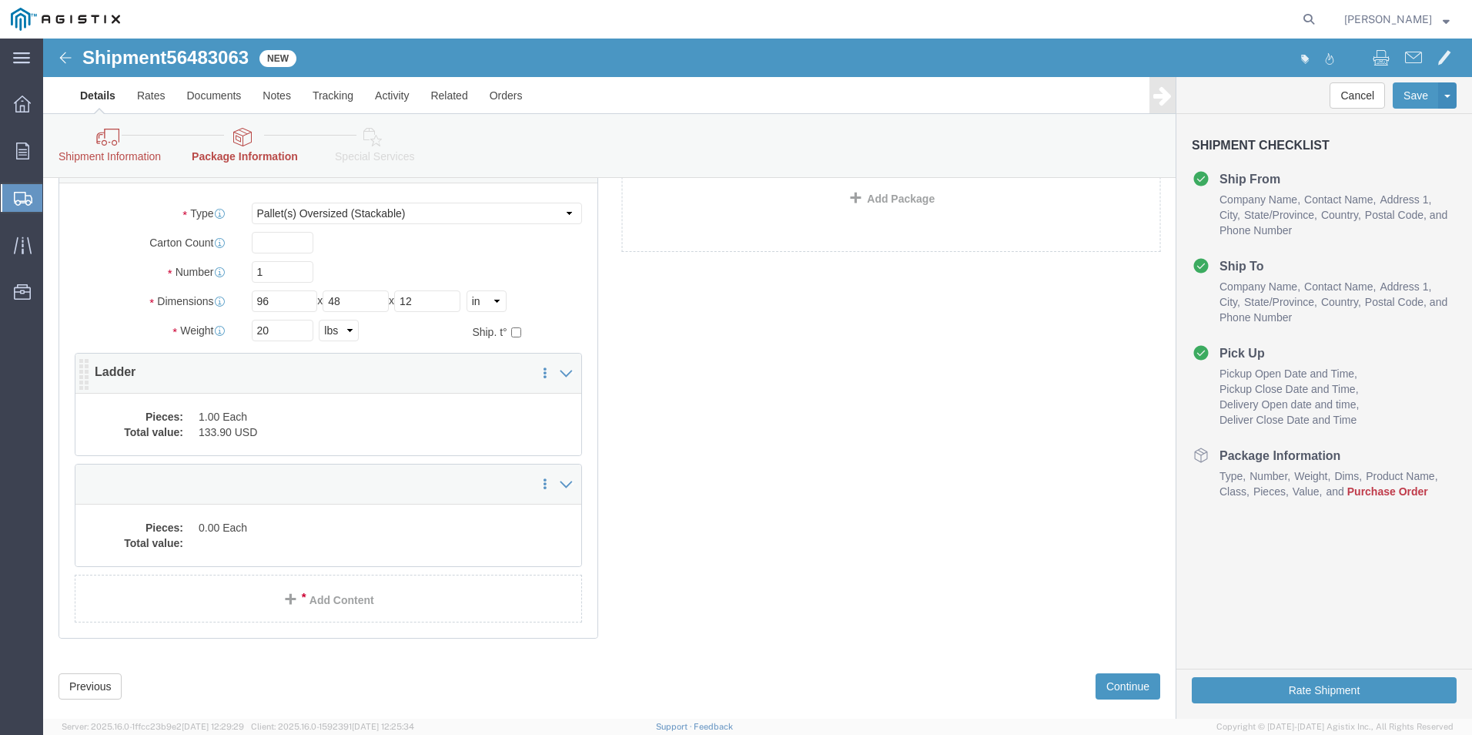
scroll to position [186, 0]
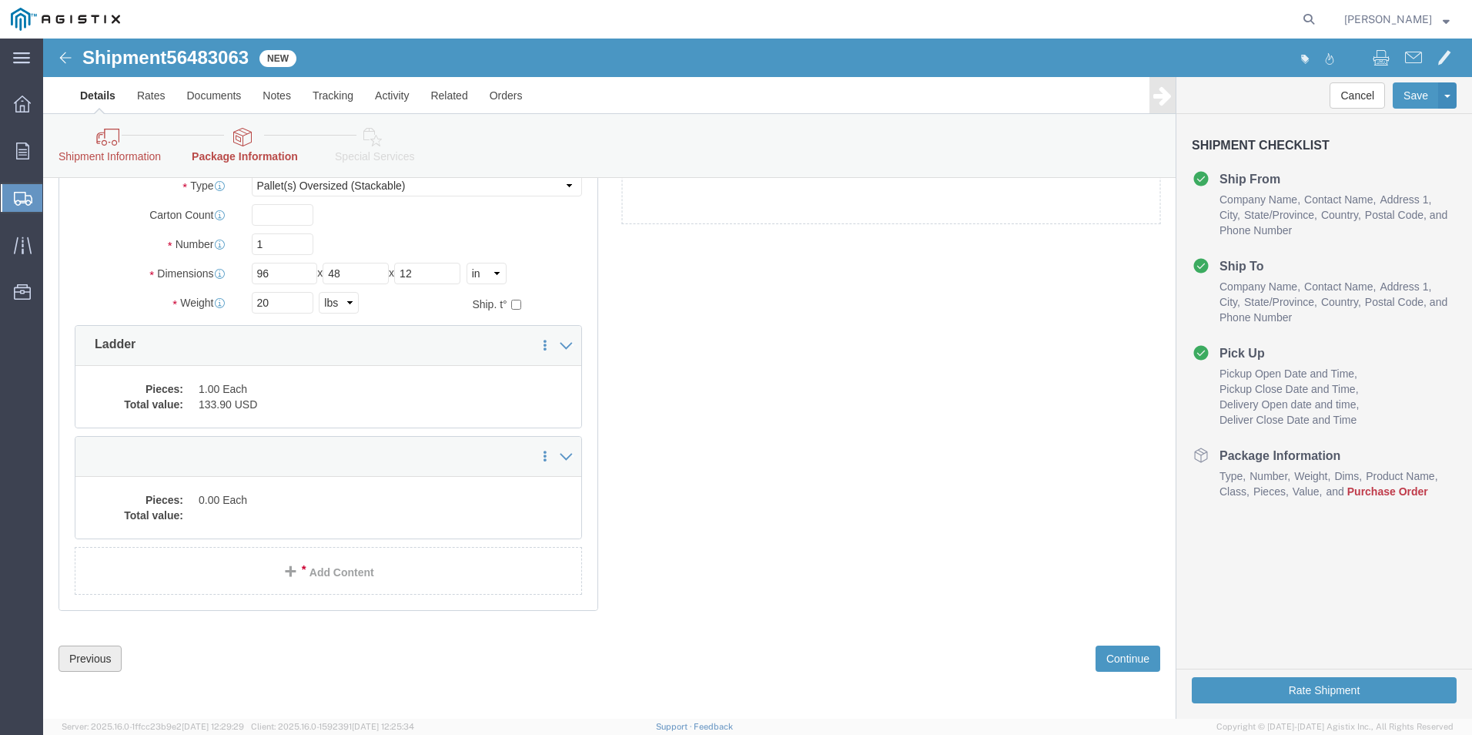
click button "Previous"
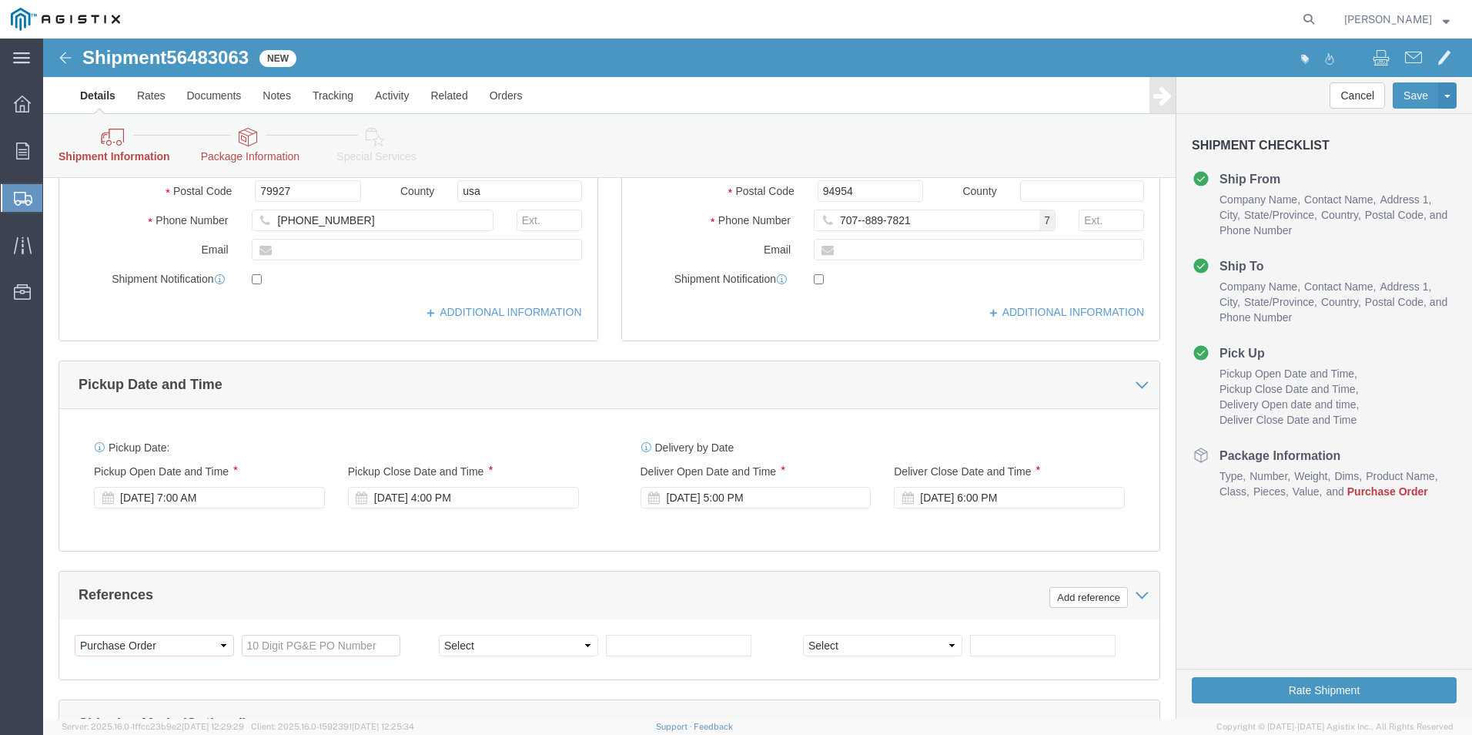
scroll to position [571, 0]
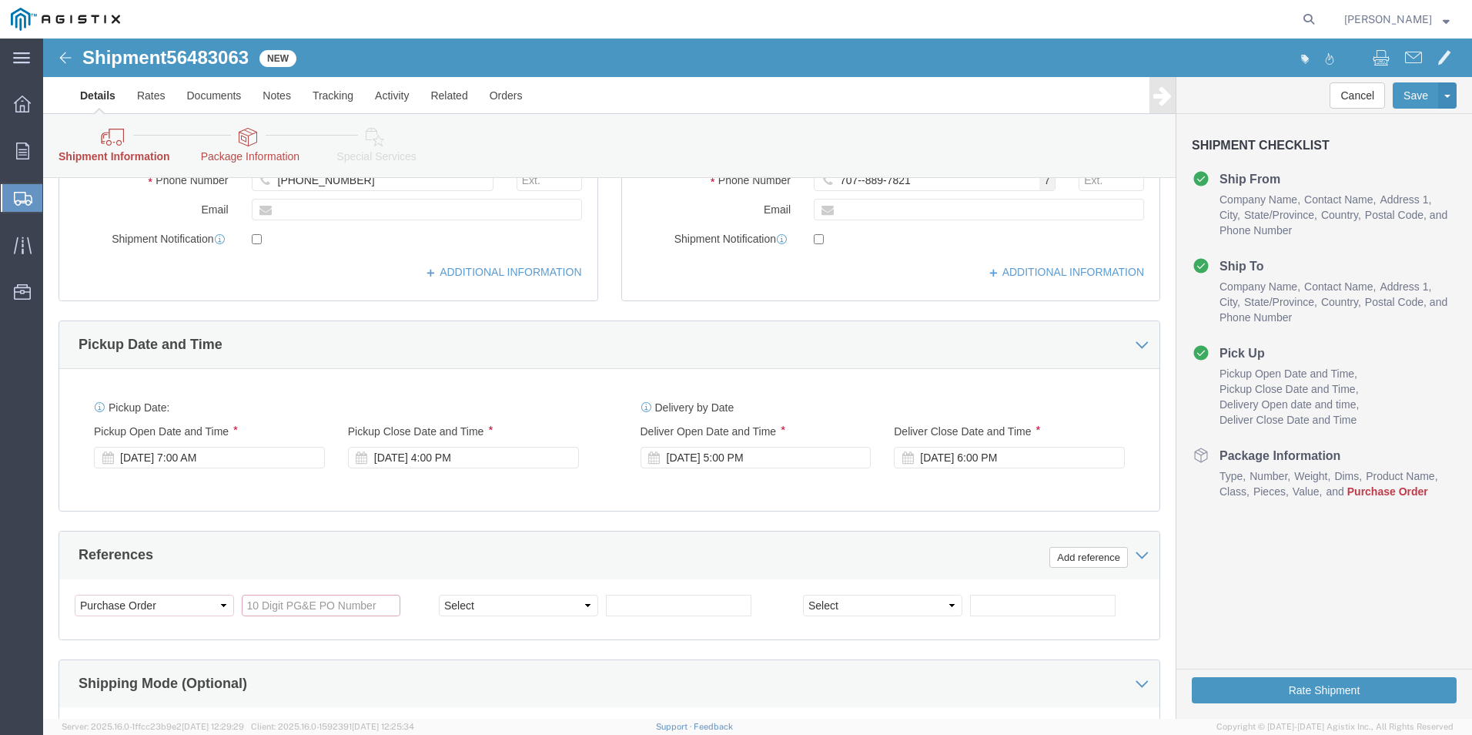
click input "References / Purchase Order: This field is required."
paste input "2701221176"
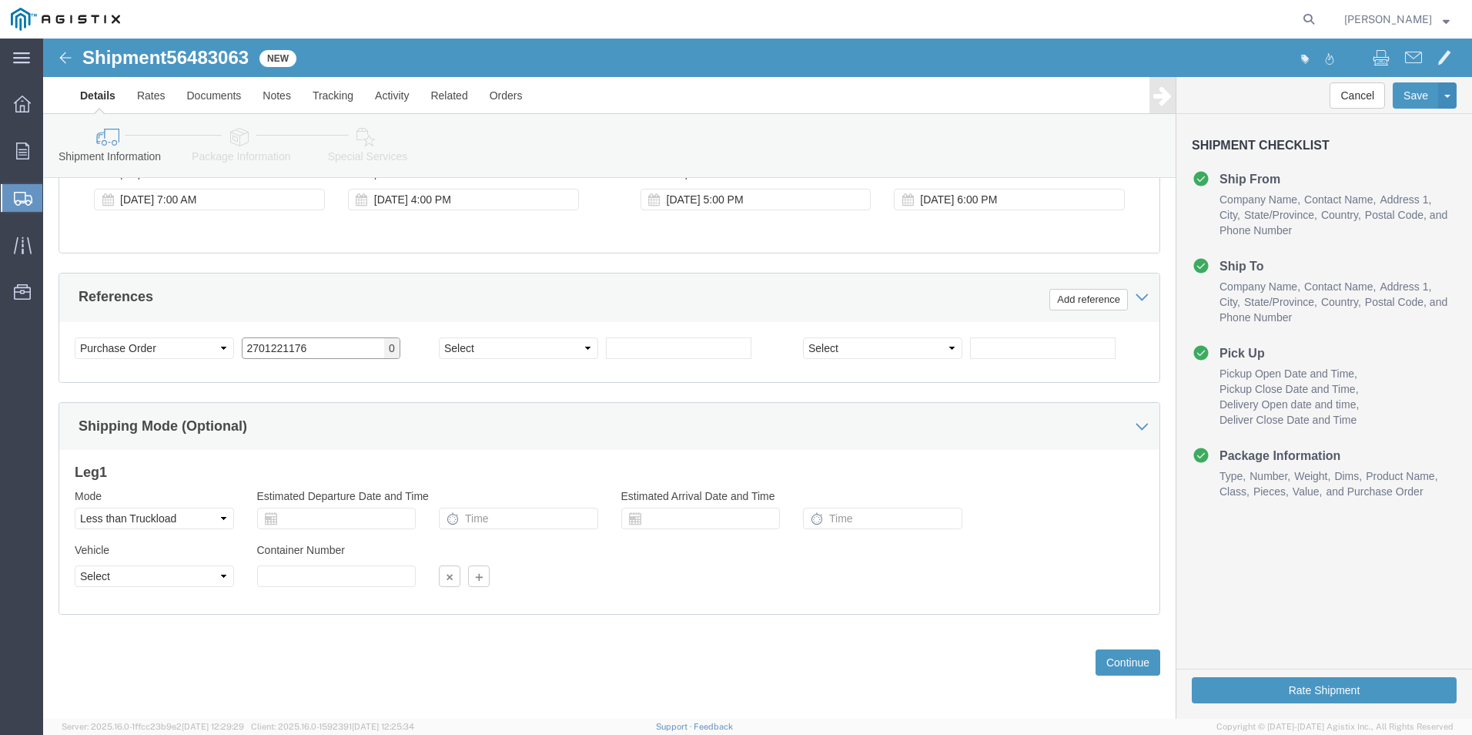
scroll to position [768, 0]
type input "2701221176"
click button "Rate Shipment"
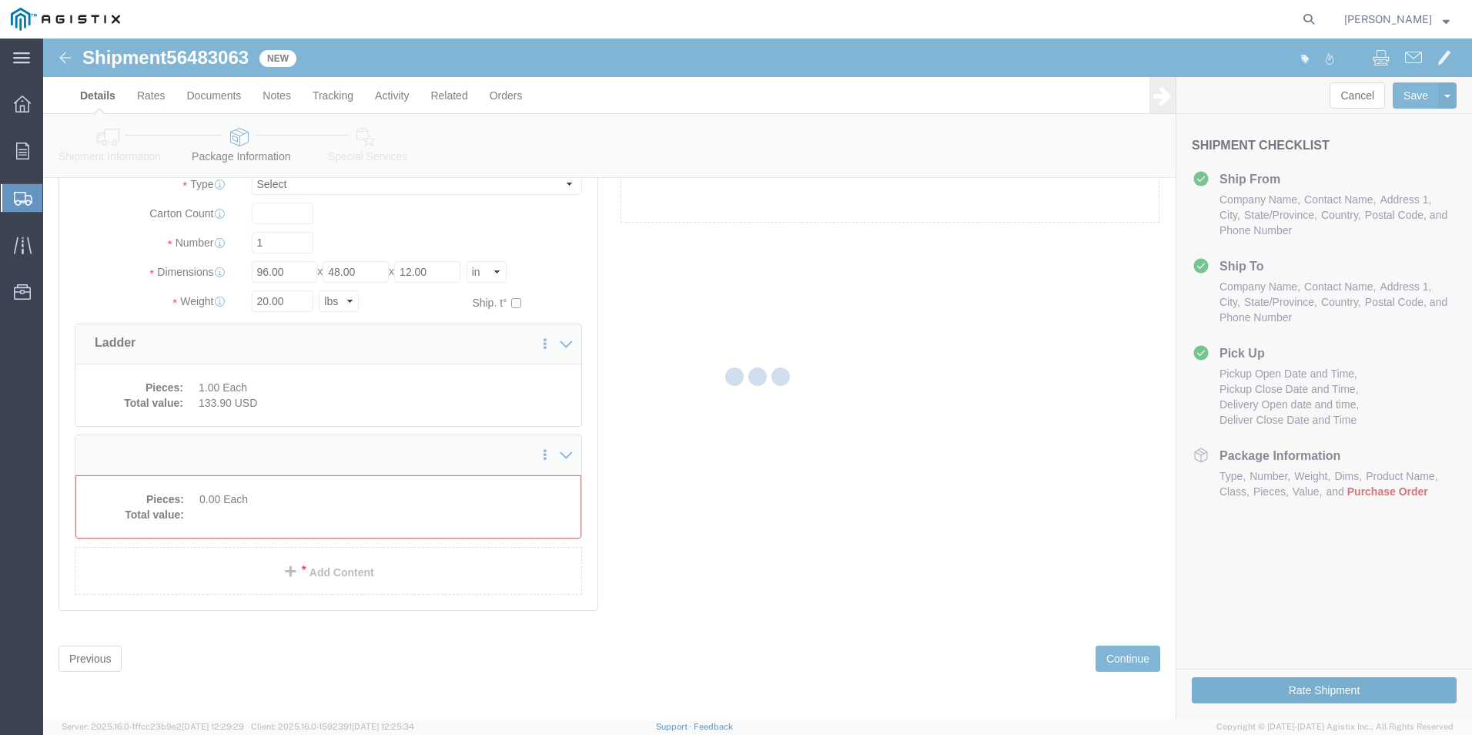
select select "POST"
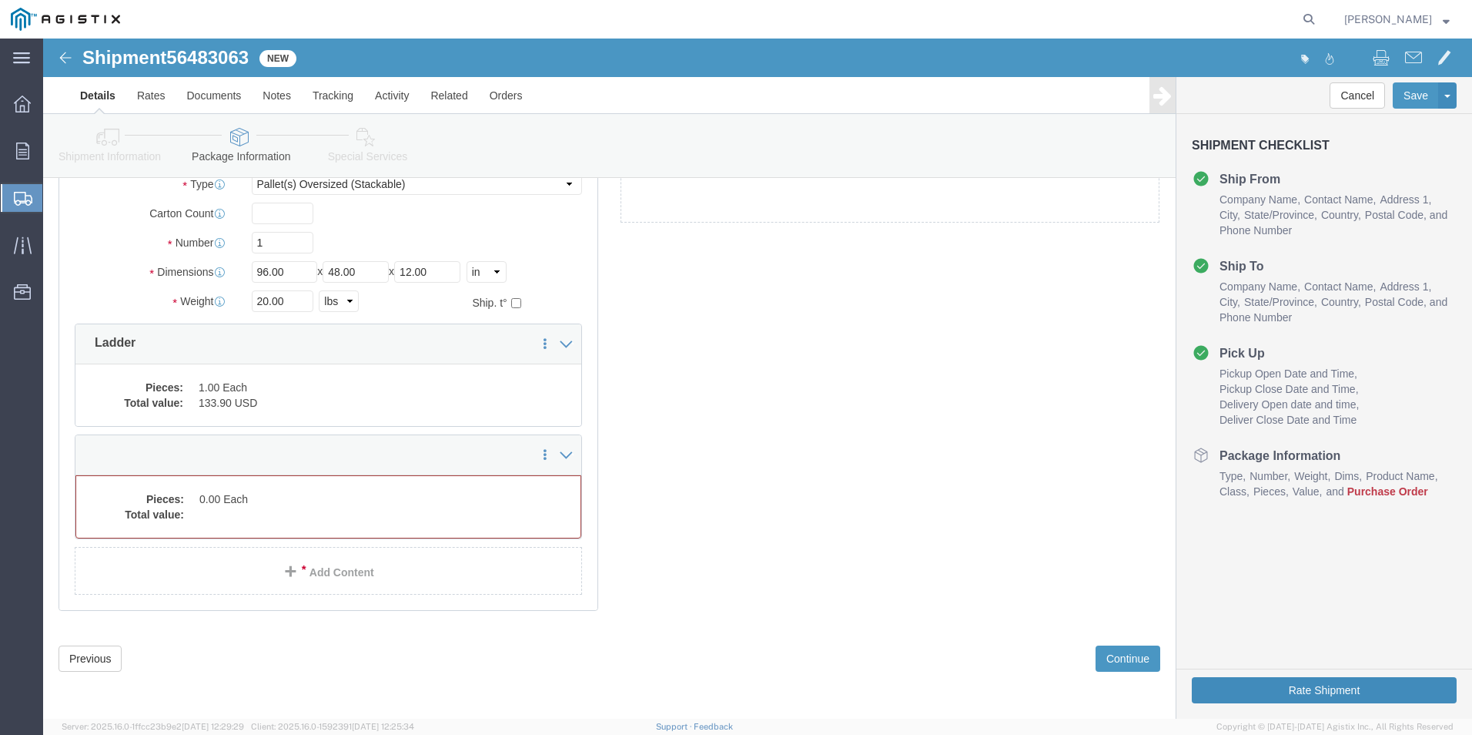
scroll to position [144, 0]
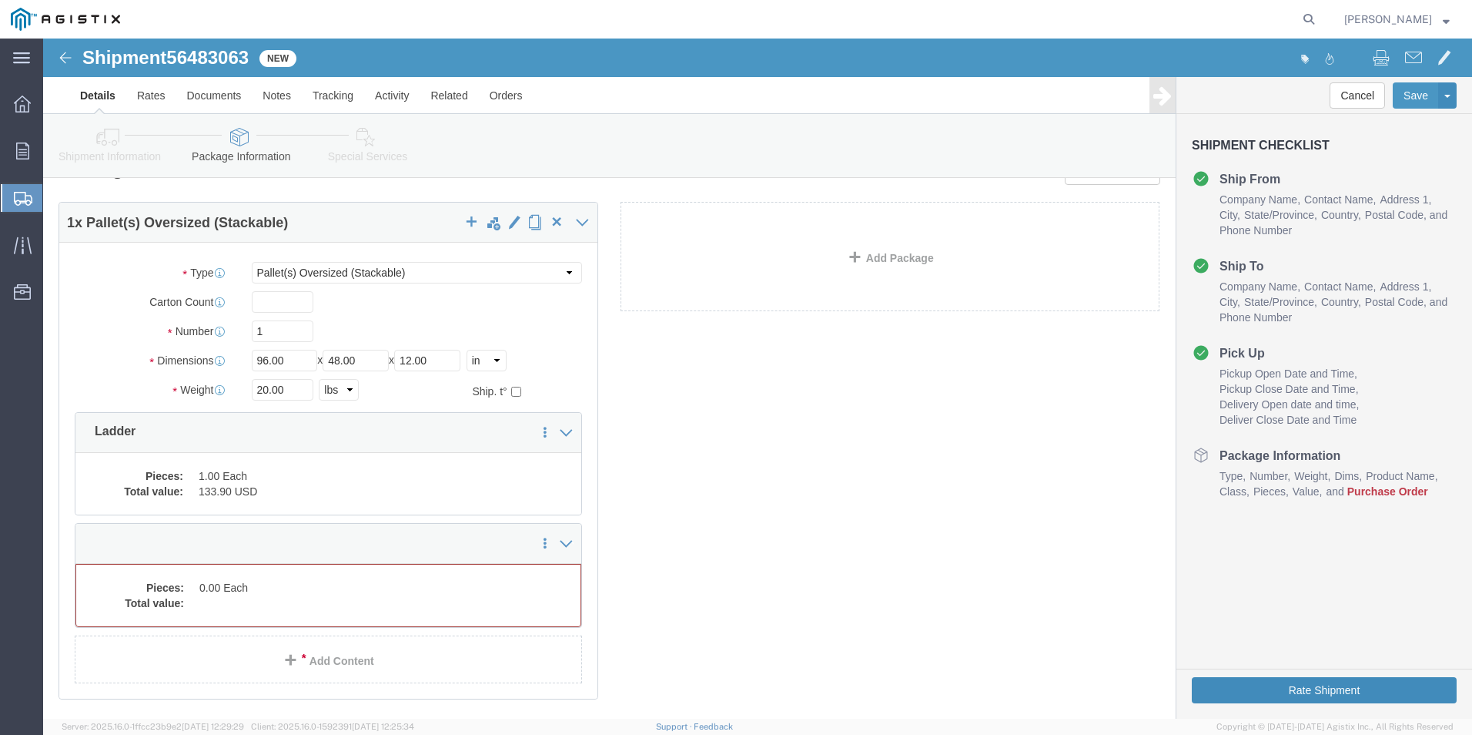
click button "Rate Shipment"
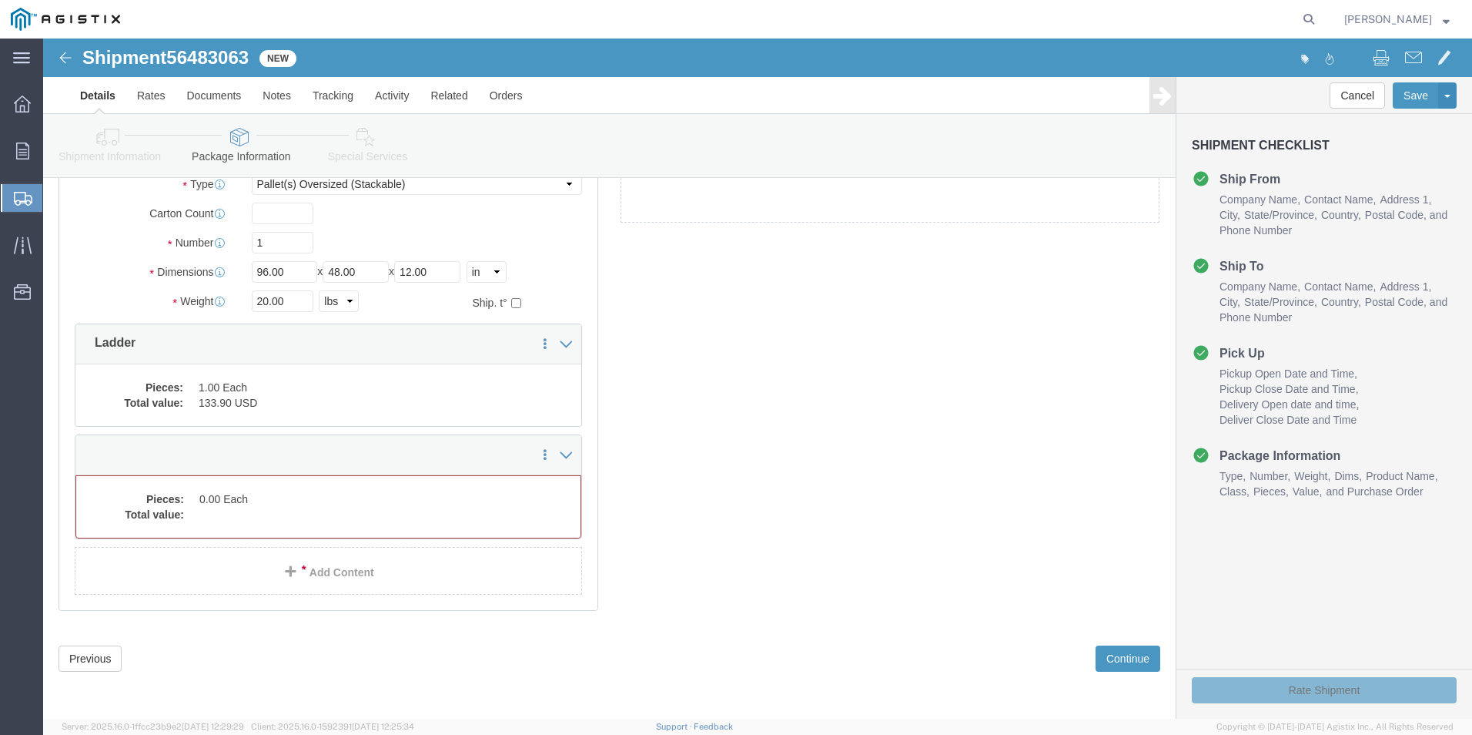
scroll to position [35, 0]
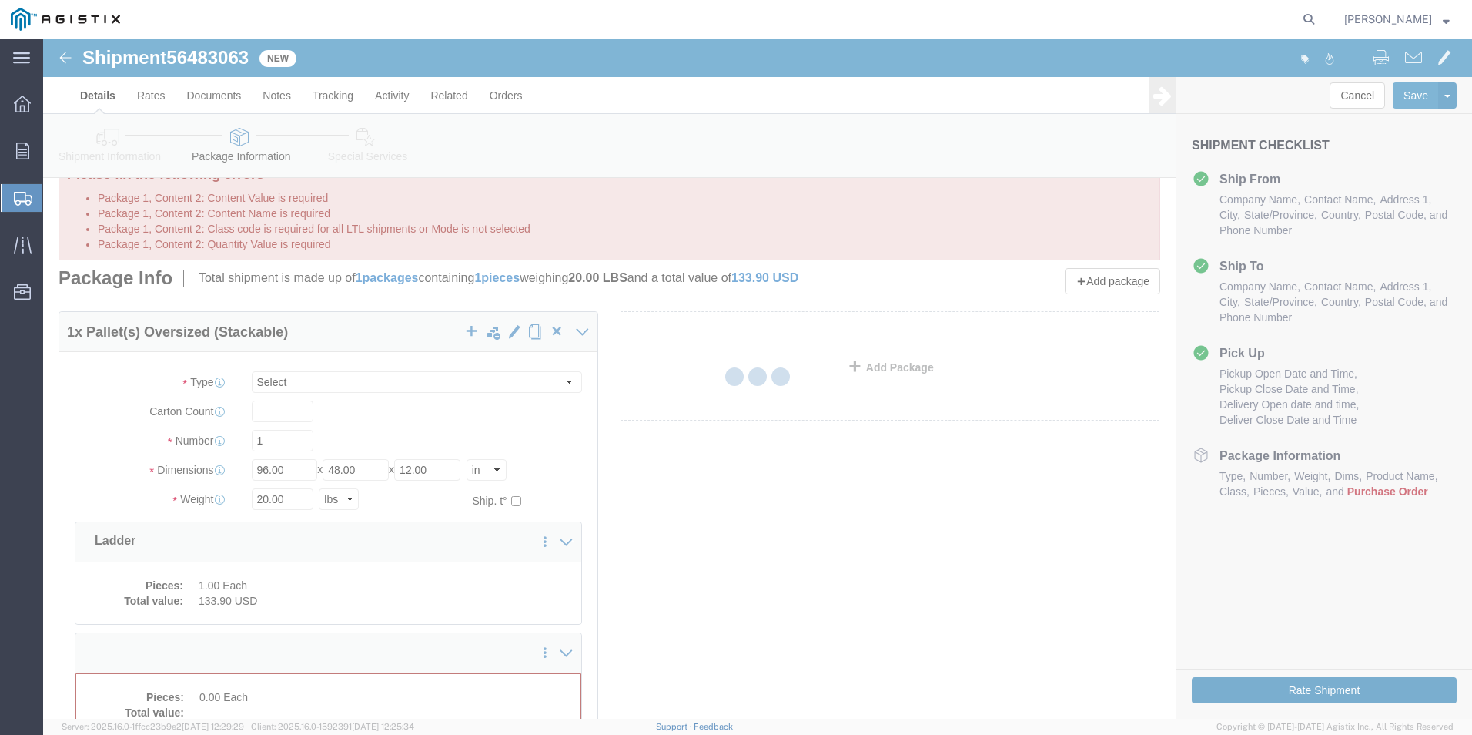
select select "POST"
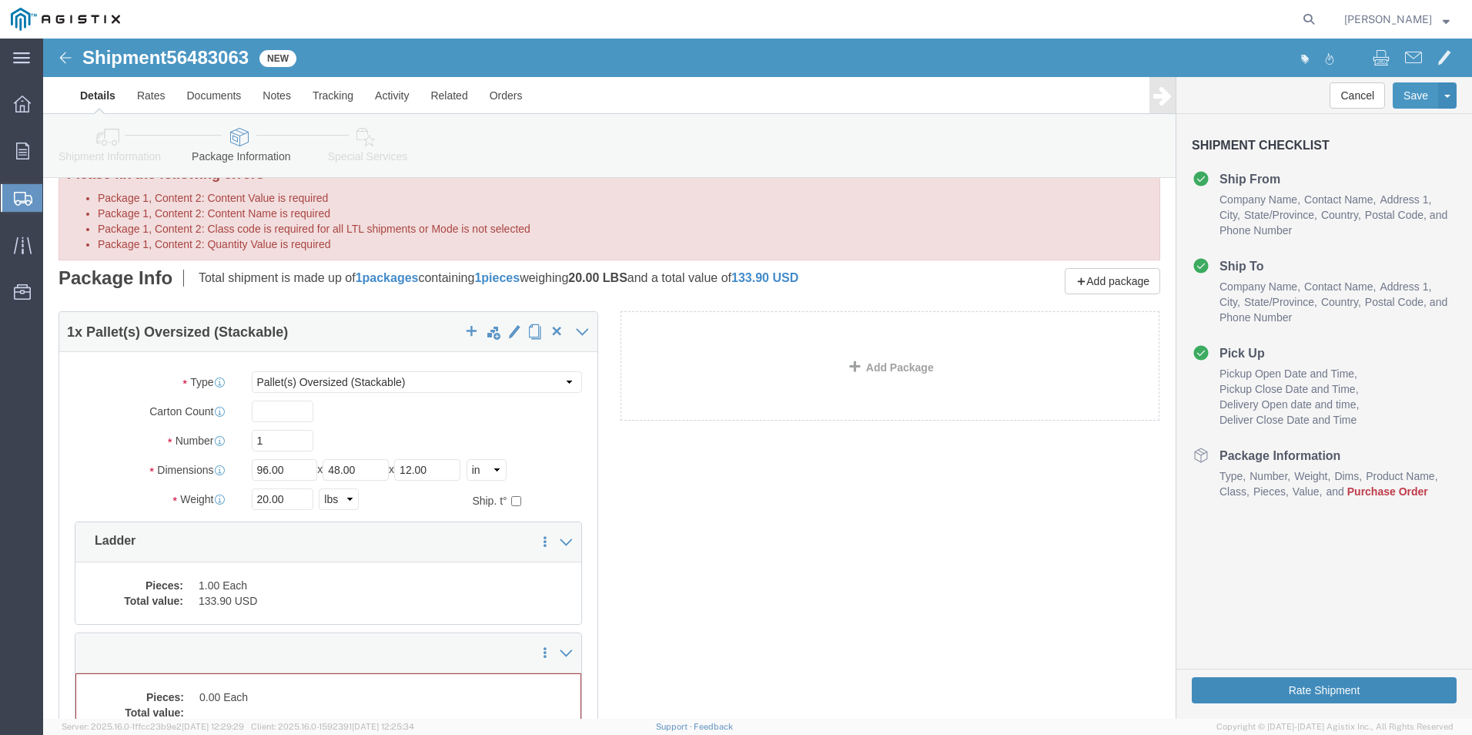
scroll to position [0, 0]
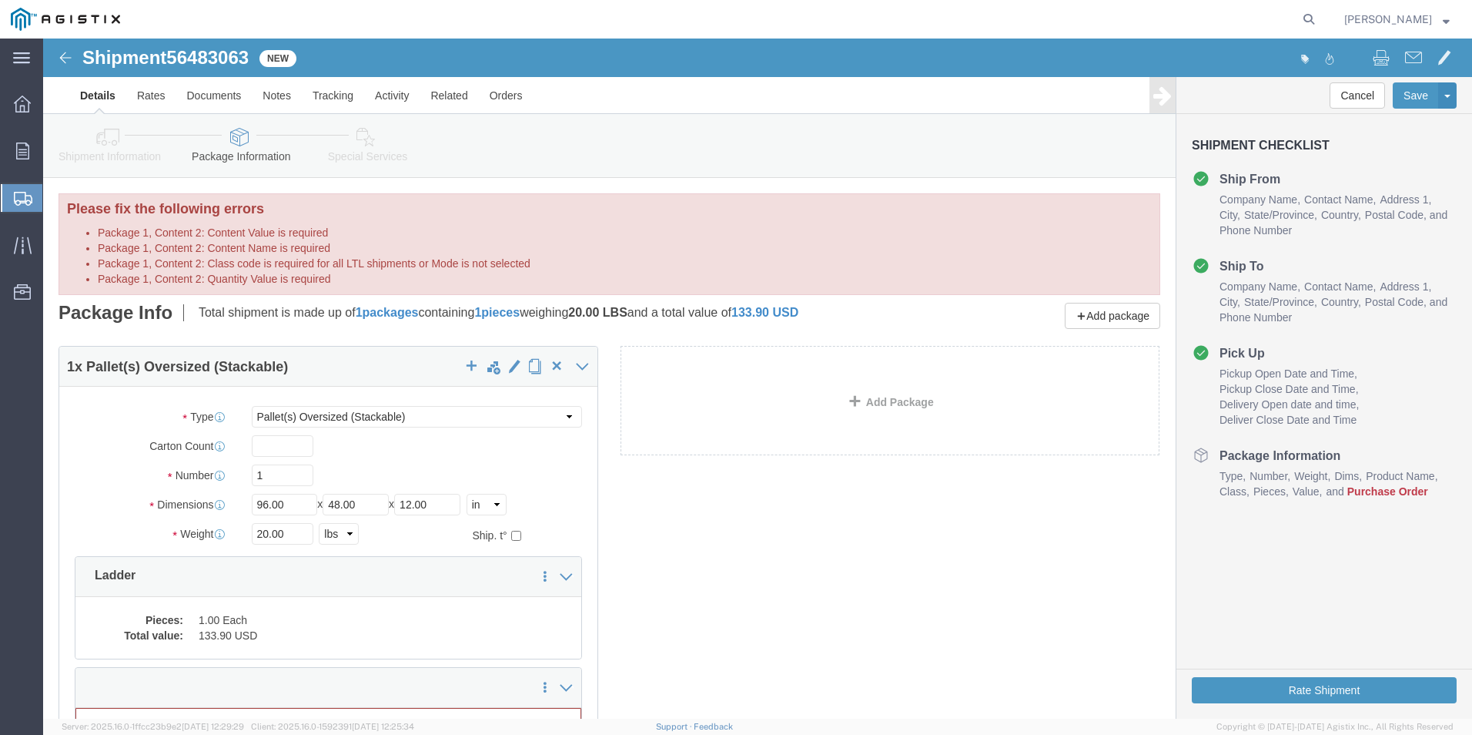
click div "1 x Pallet(s) Oversized (Stackable) Package Type Select Bulk Bundle(s) Cardboar…"
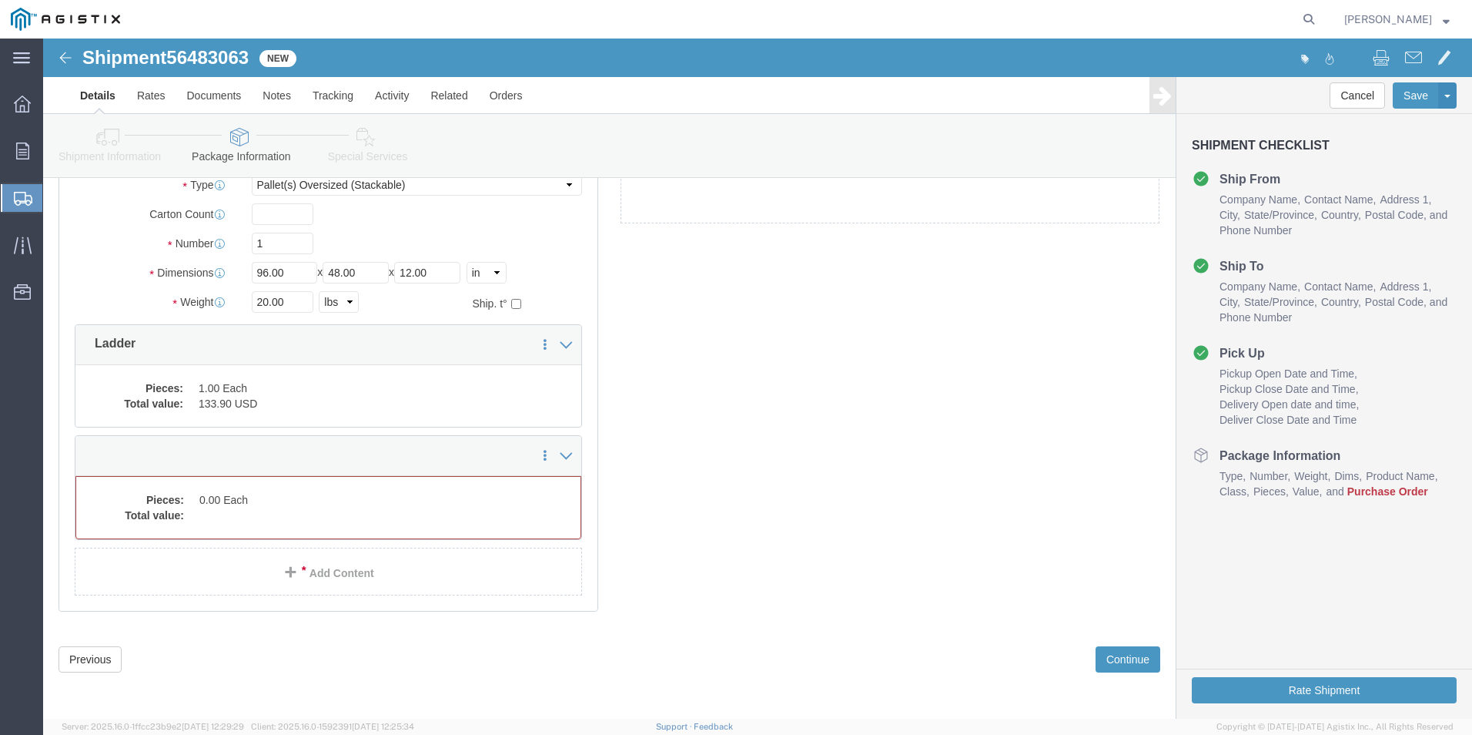
scroll to position [233, 0]
click button "Continue"
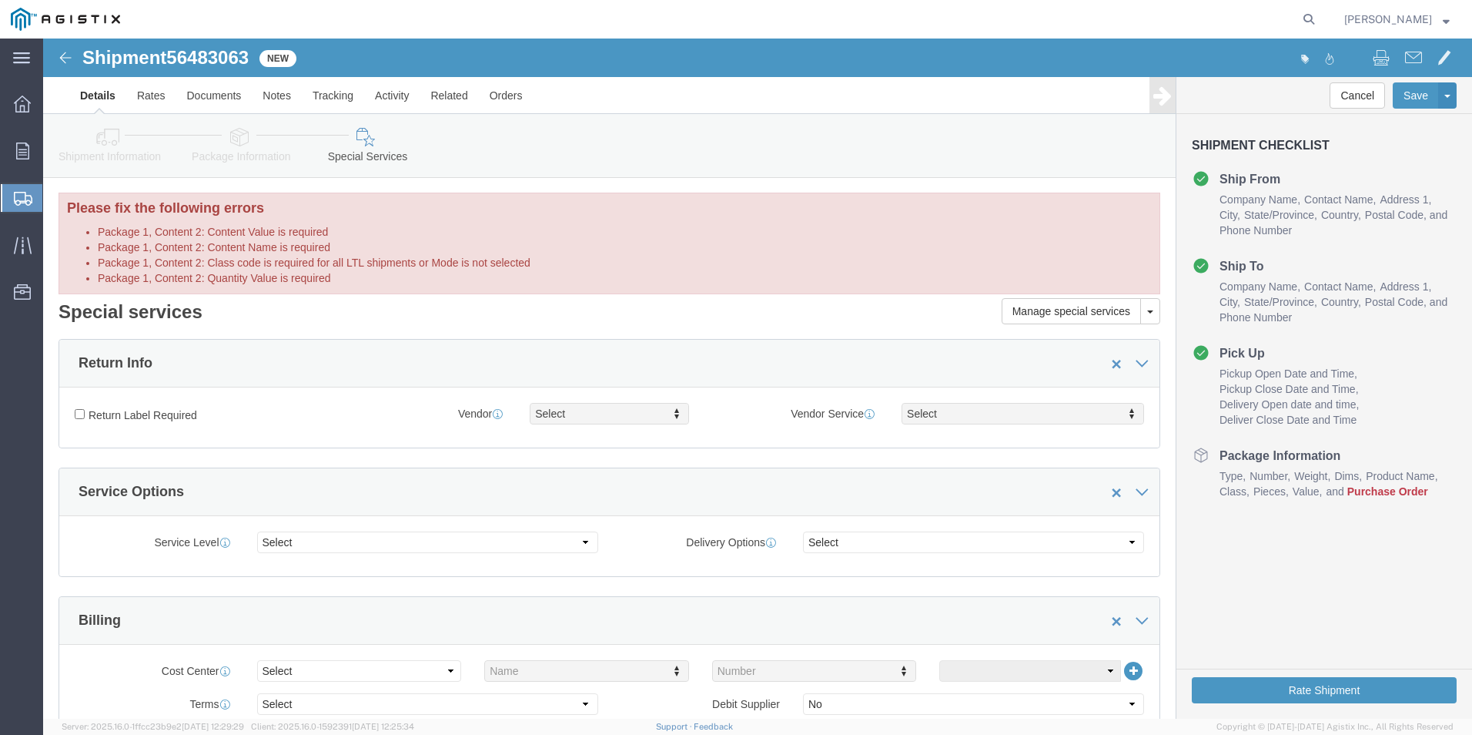
scroll to position [0, 0]
click span "Purchase Order"
click img
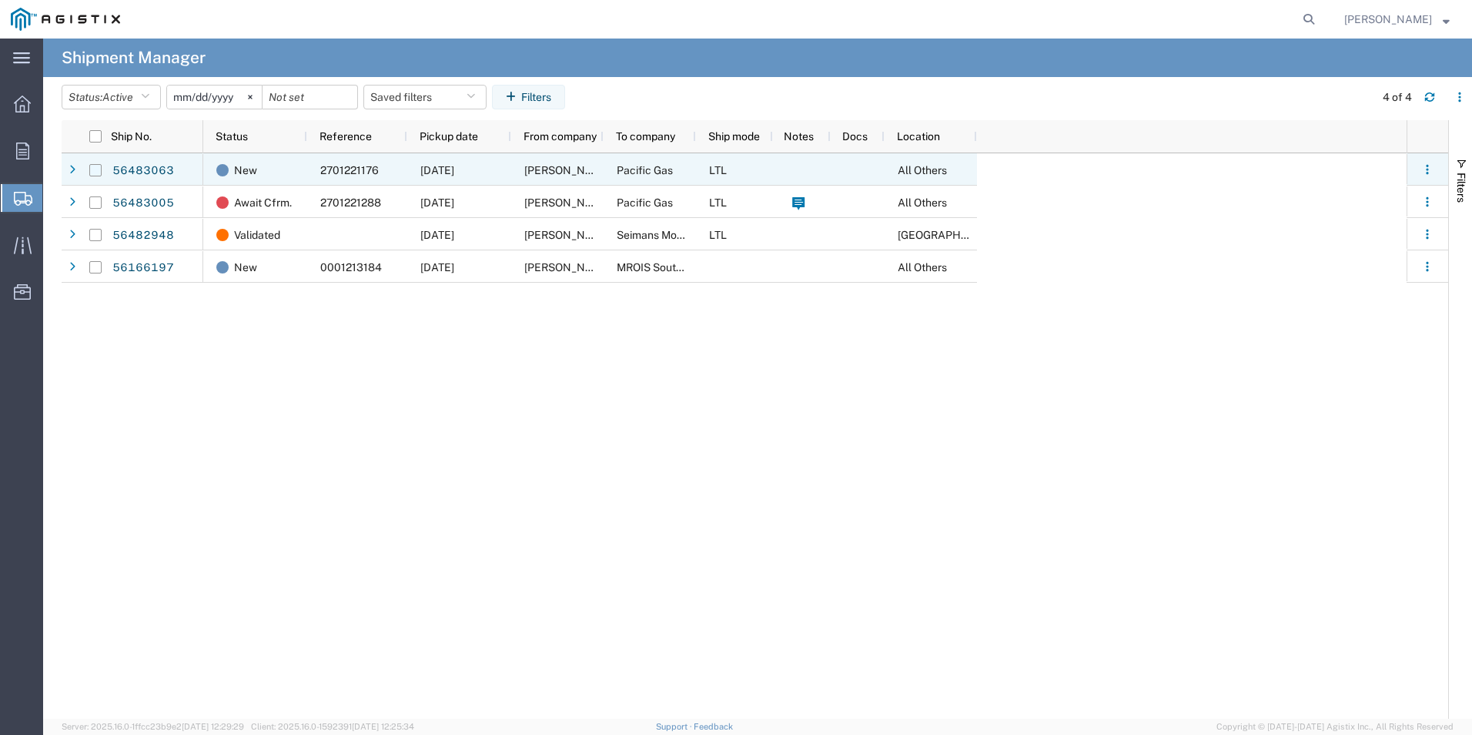
click at [97, 176] on input "Press Space to toggle row selection (unchecked)" at bounding box center [95, 170] width 12 height 12
checkbox input "true"
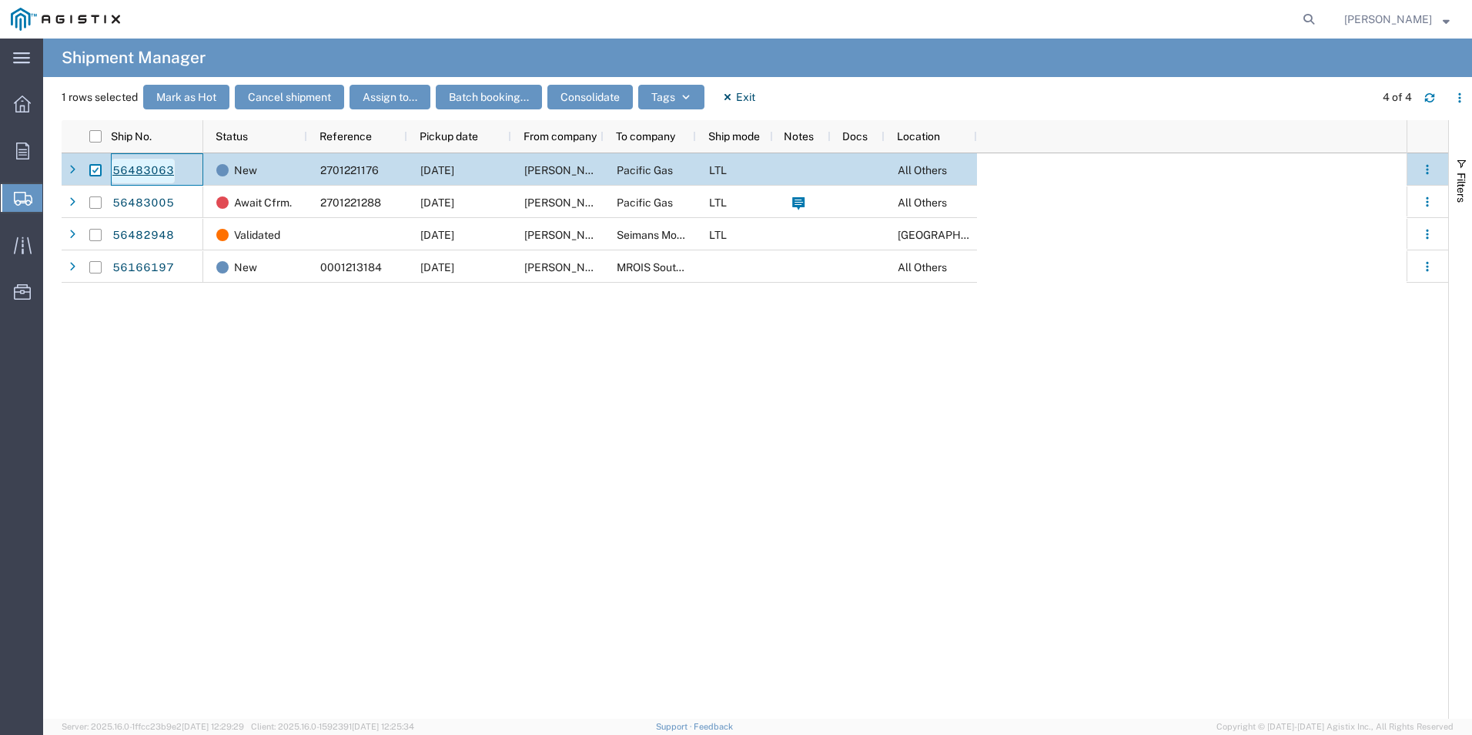
click at [119, 166] on link "56483063" at bounding box center [143, 171] width 63 height 25
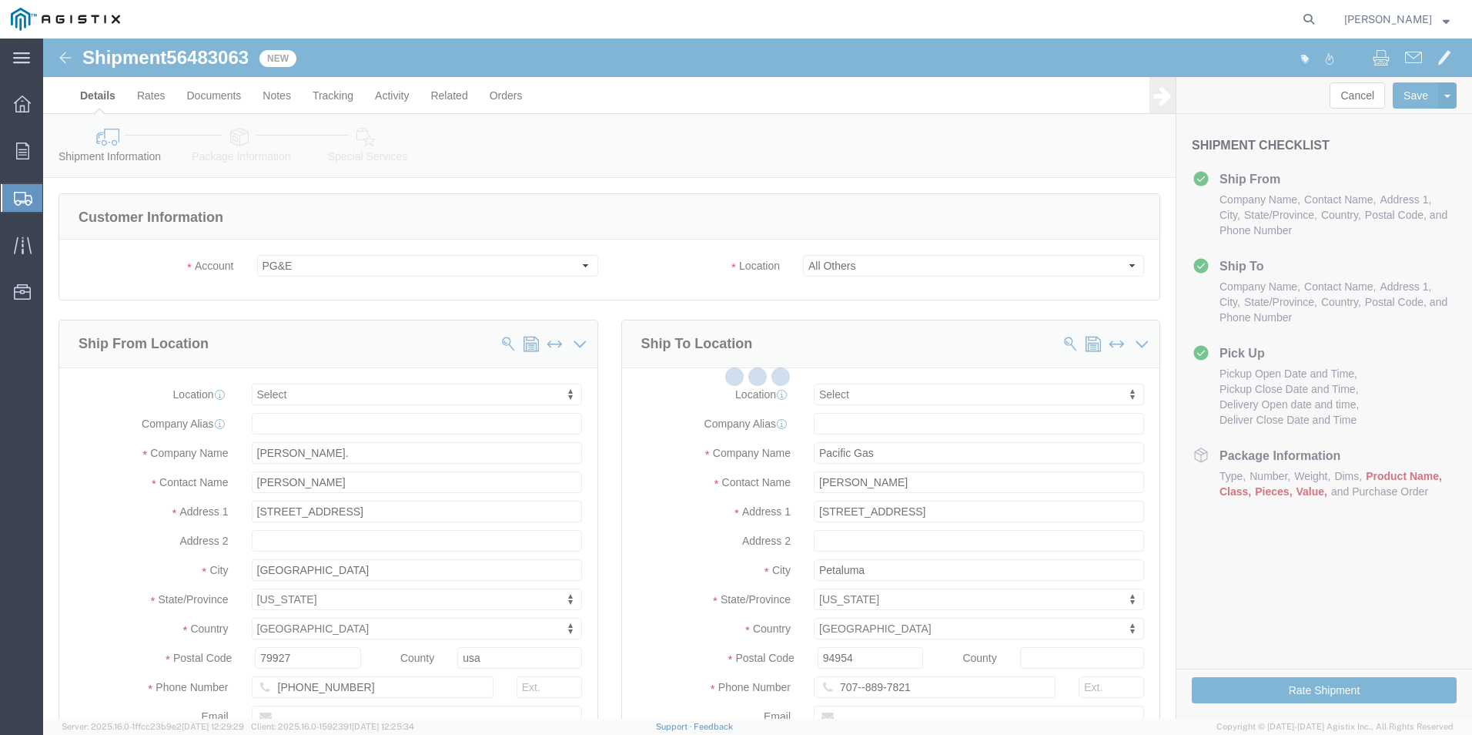
select select
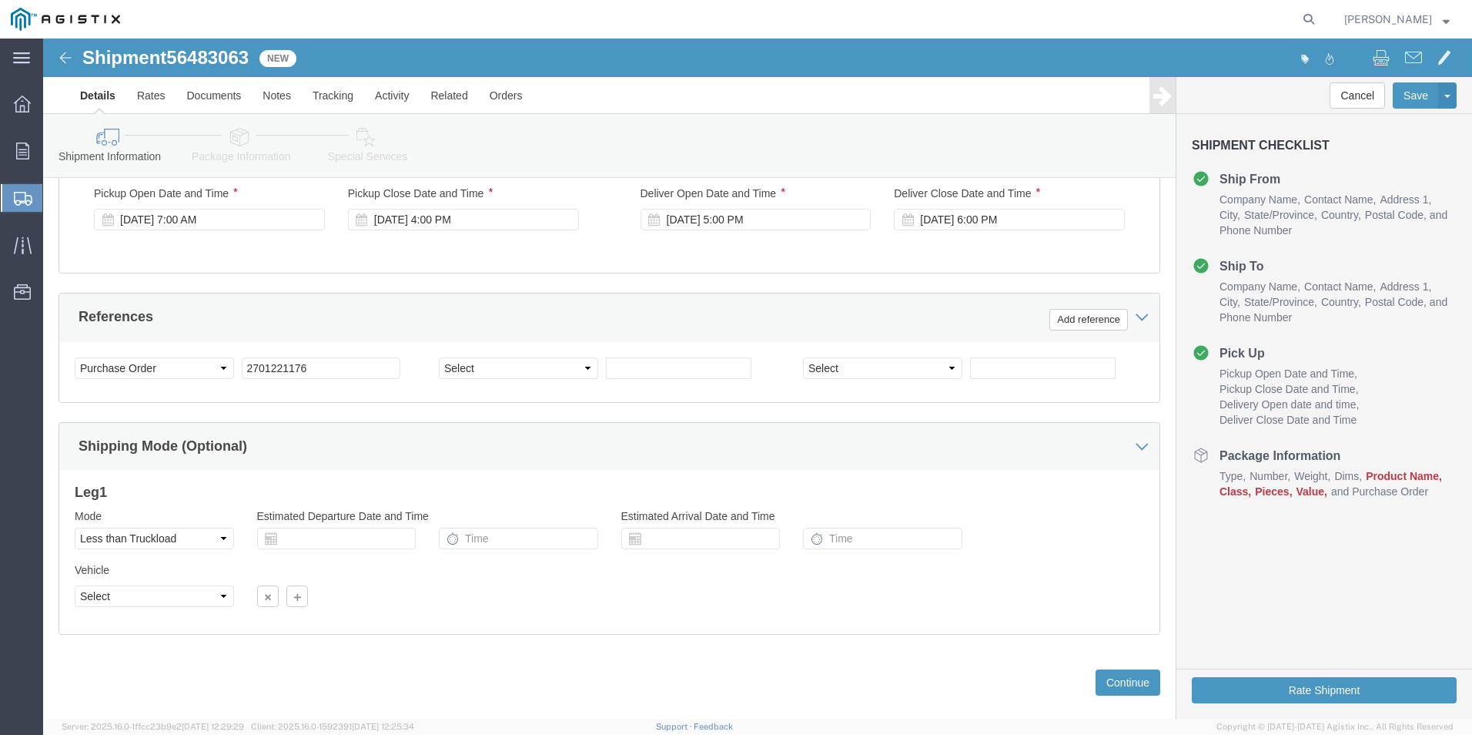
scroll to position [768, 0]
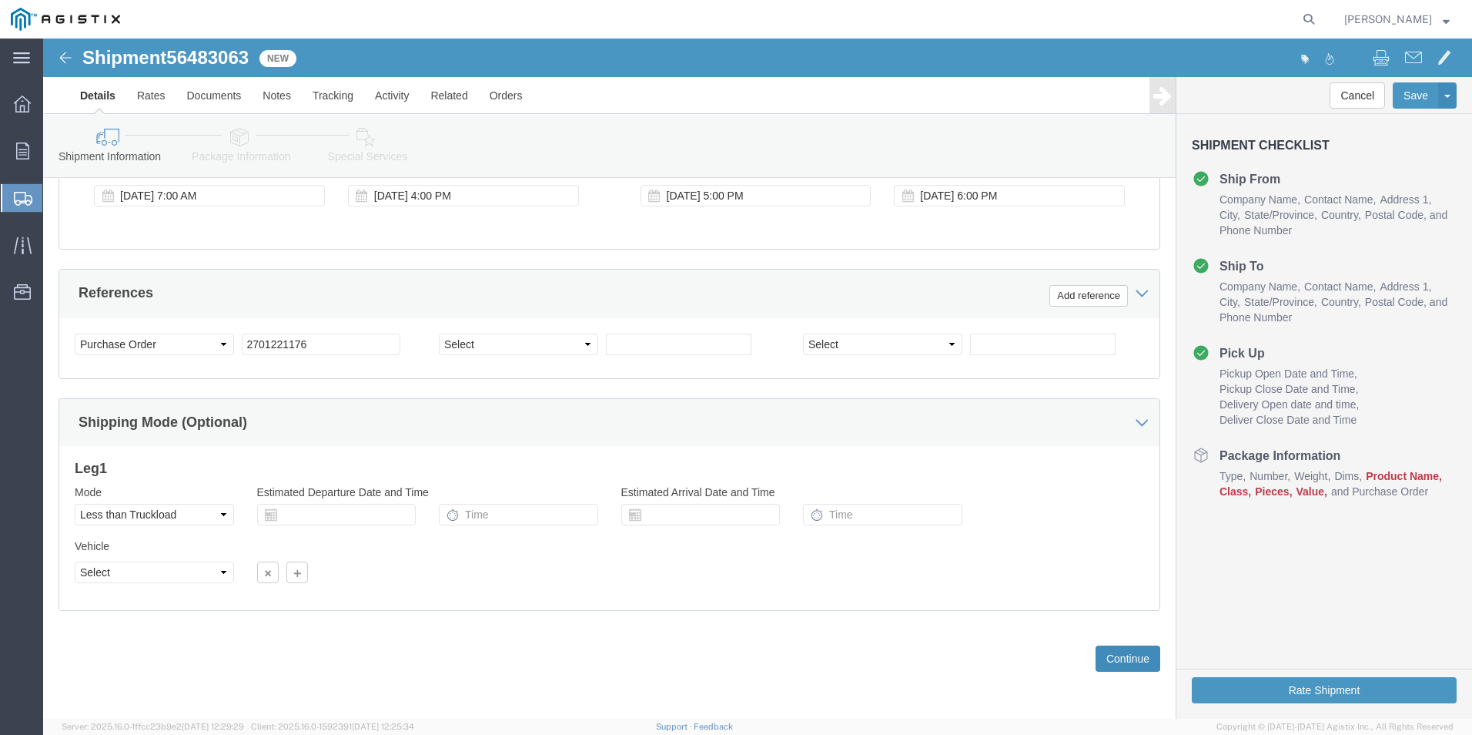
click button "Continue"
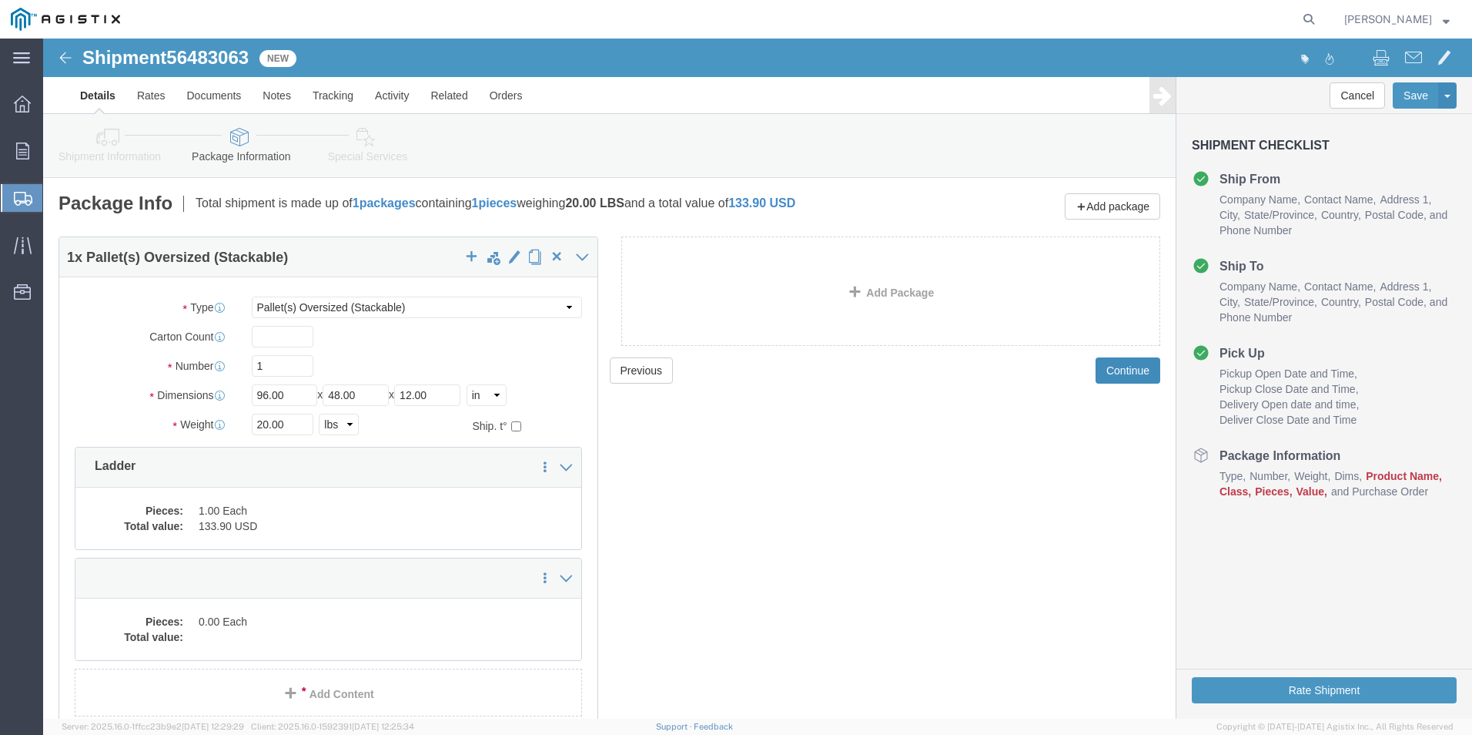
scroll to position [80, 0]
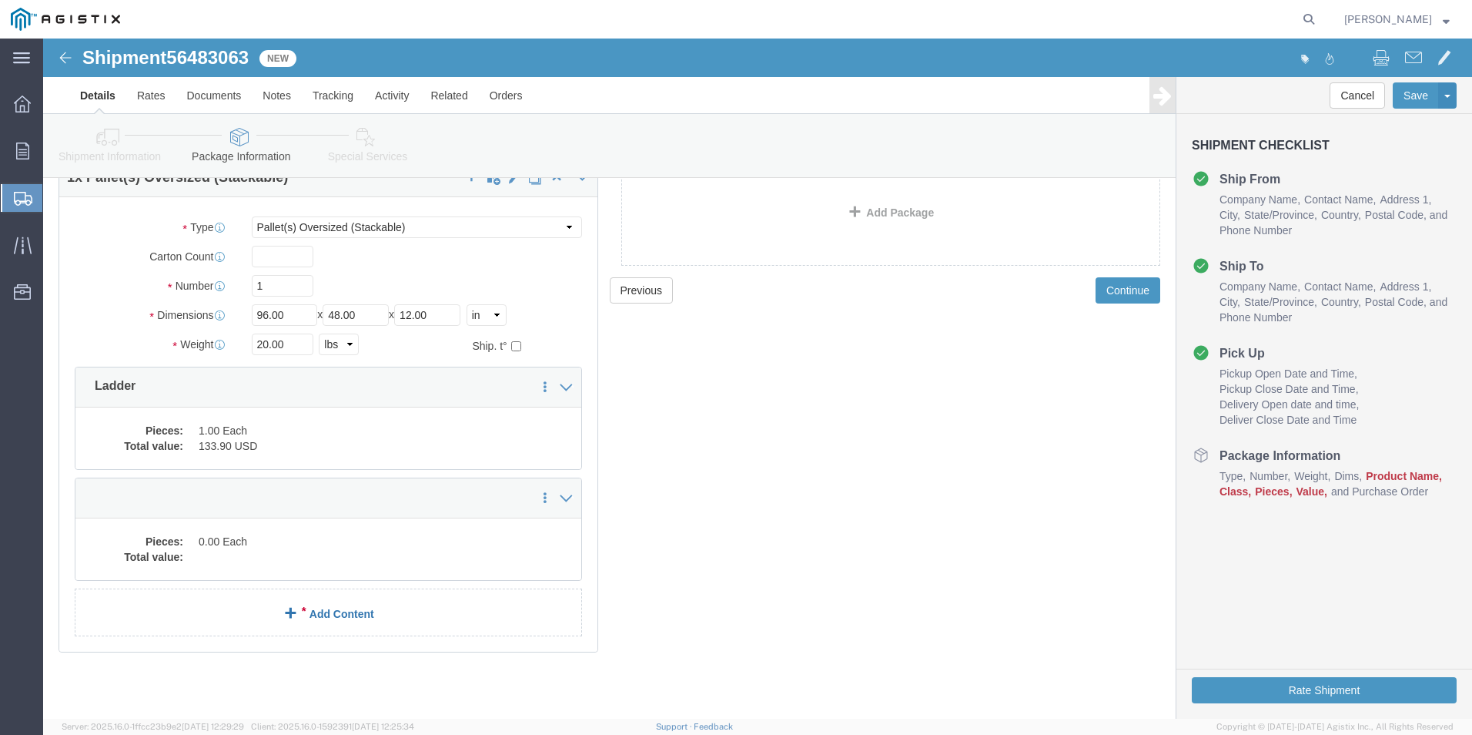
click link "Add Content"
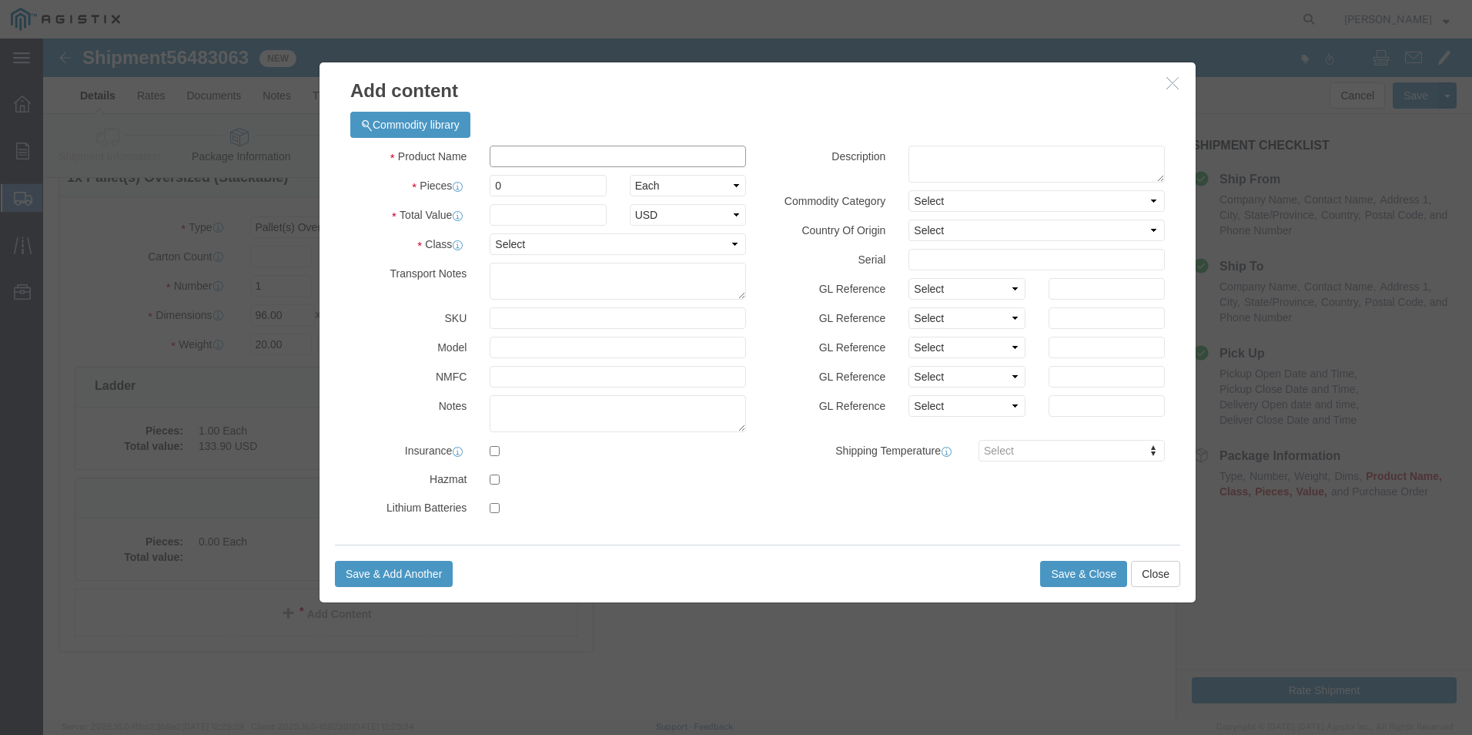
click input "text"
type input "ladder"
type input "1`"
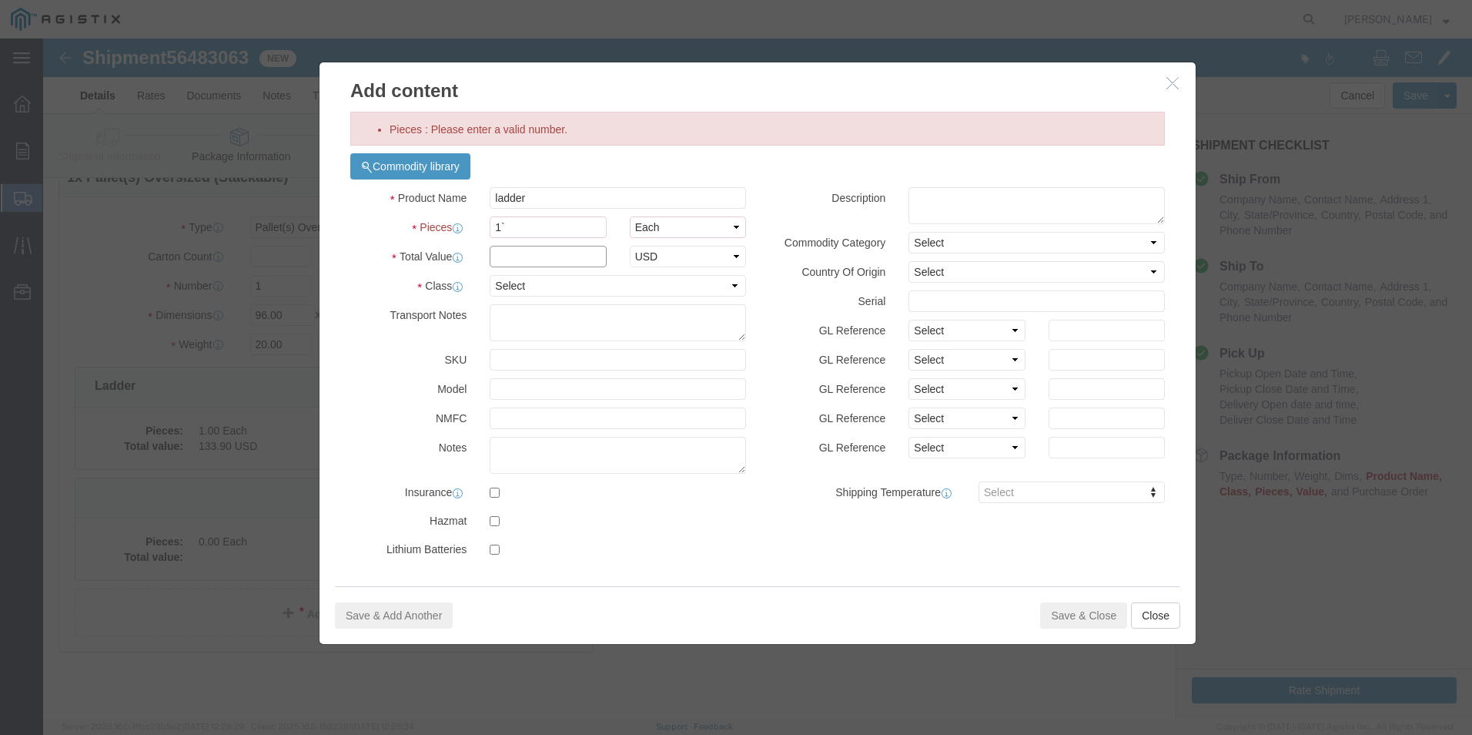
click input "text"
type input "133.90"
click select "Select 50 55 60 65 70 85 92.5 100 125 175 250 300 400"
select select "300"
click select "Select 50 55 60 65 70 85 92.5 100 125 175 250 300 400"
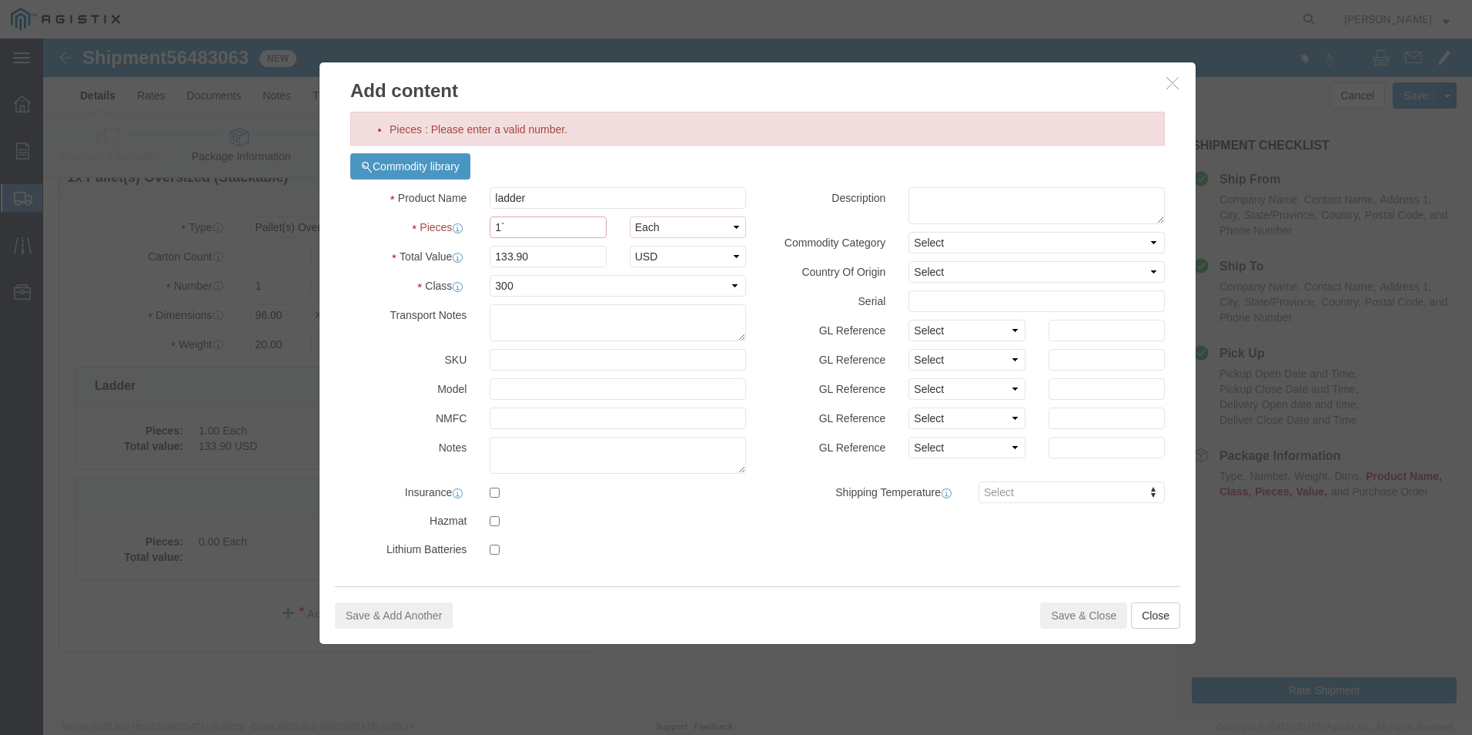
click input "1`"
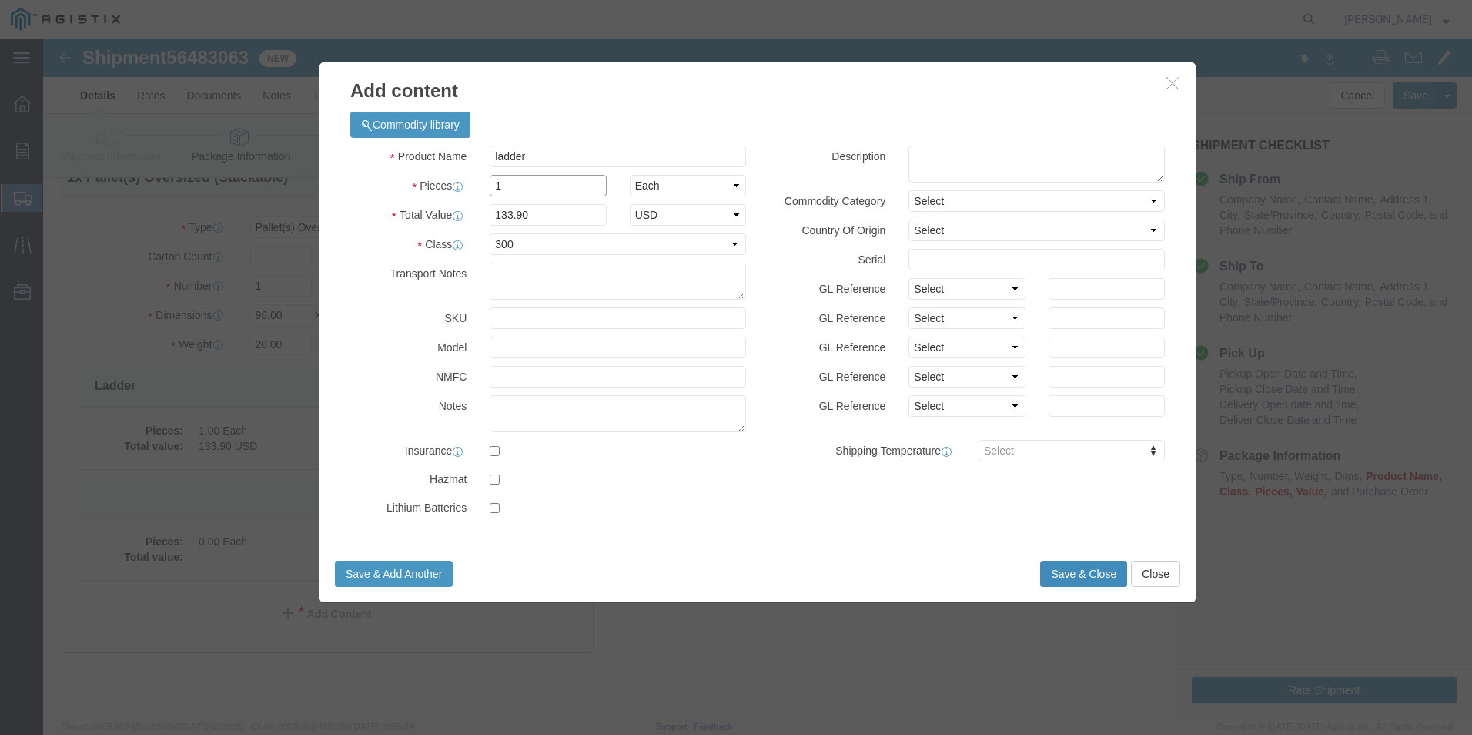
type input "1"
type input "133.9"
click button "Save & Close"
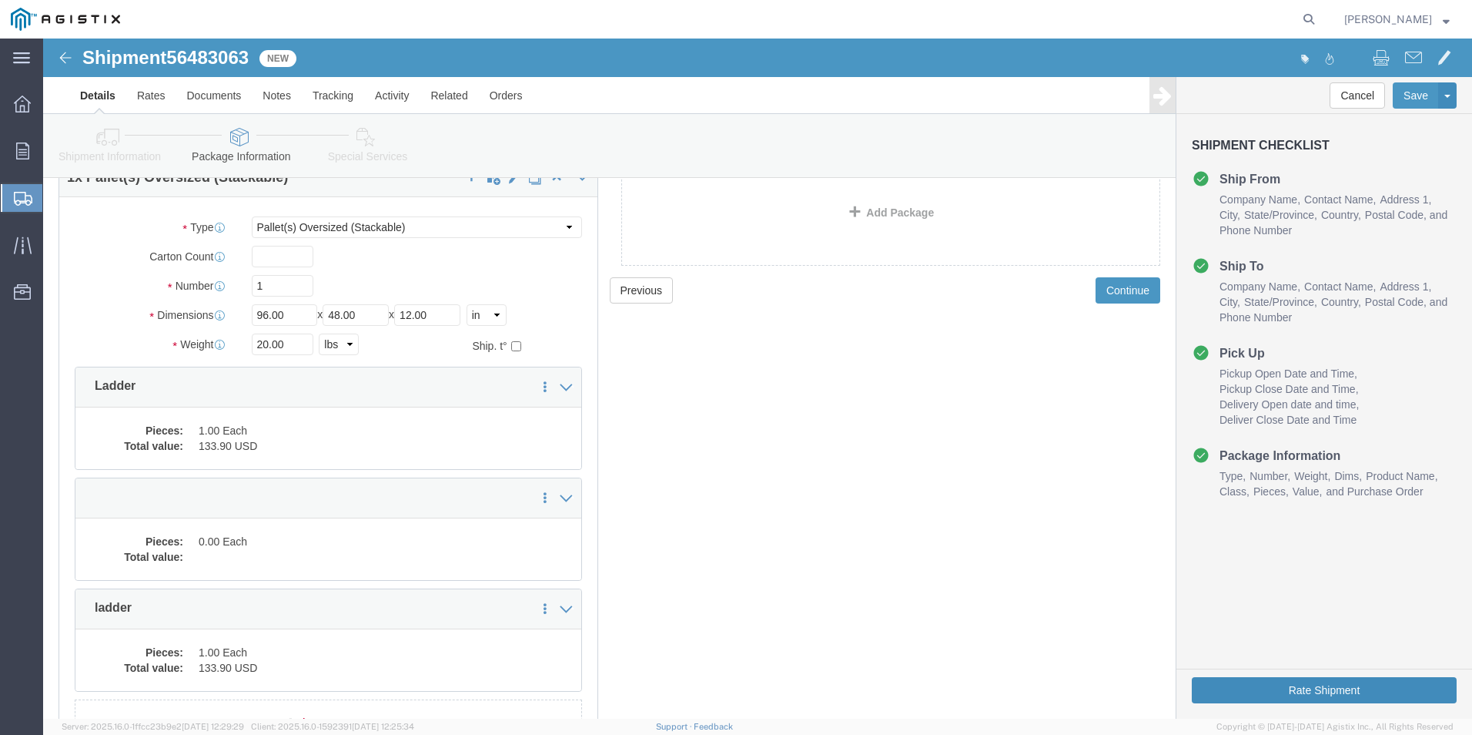
drag, startPoint x: 1237, startPoint y: 651, endPoint x: 1281, endPoint y: 688, distance: 57.4
click button "Rate Shipment"
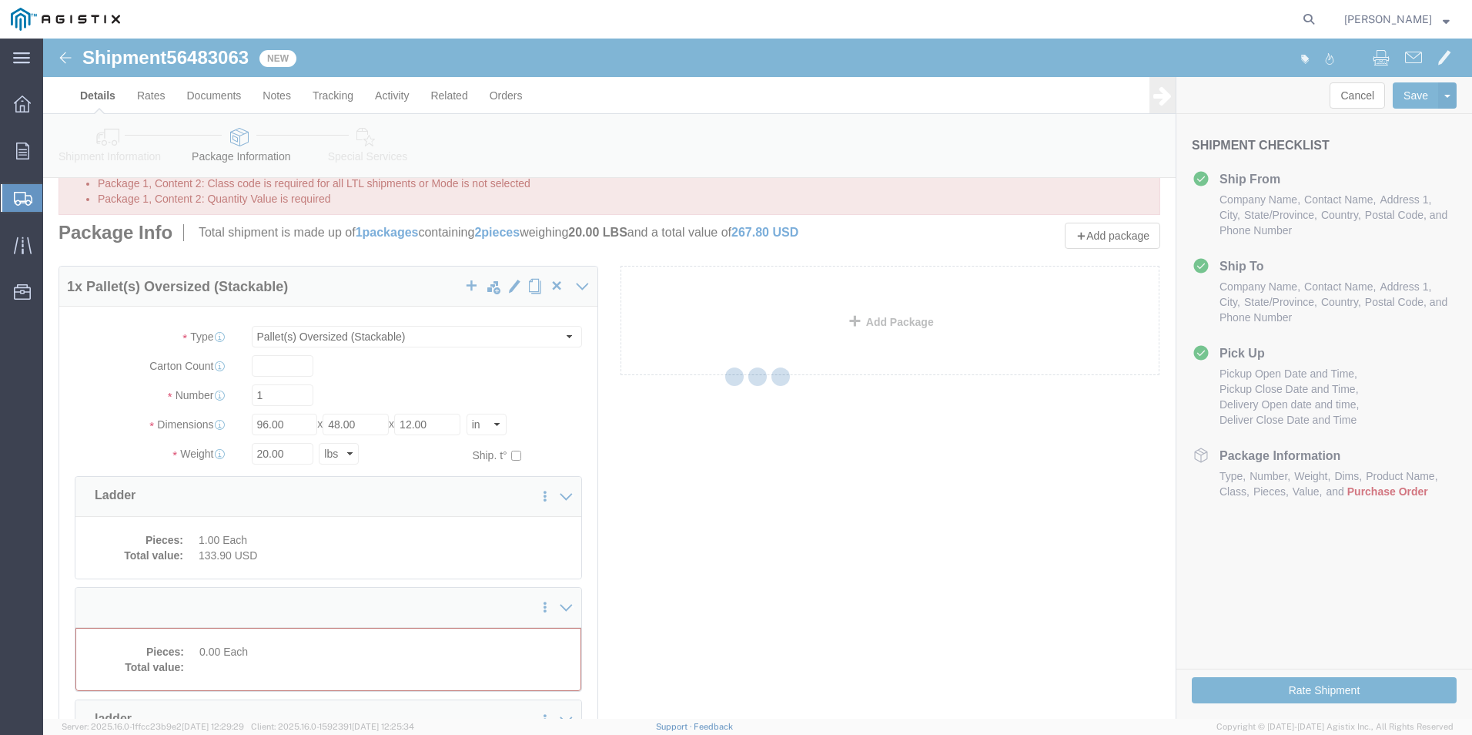
select select "POST"
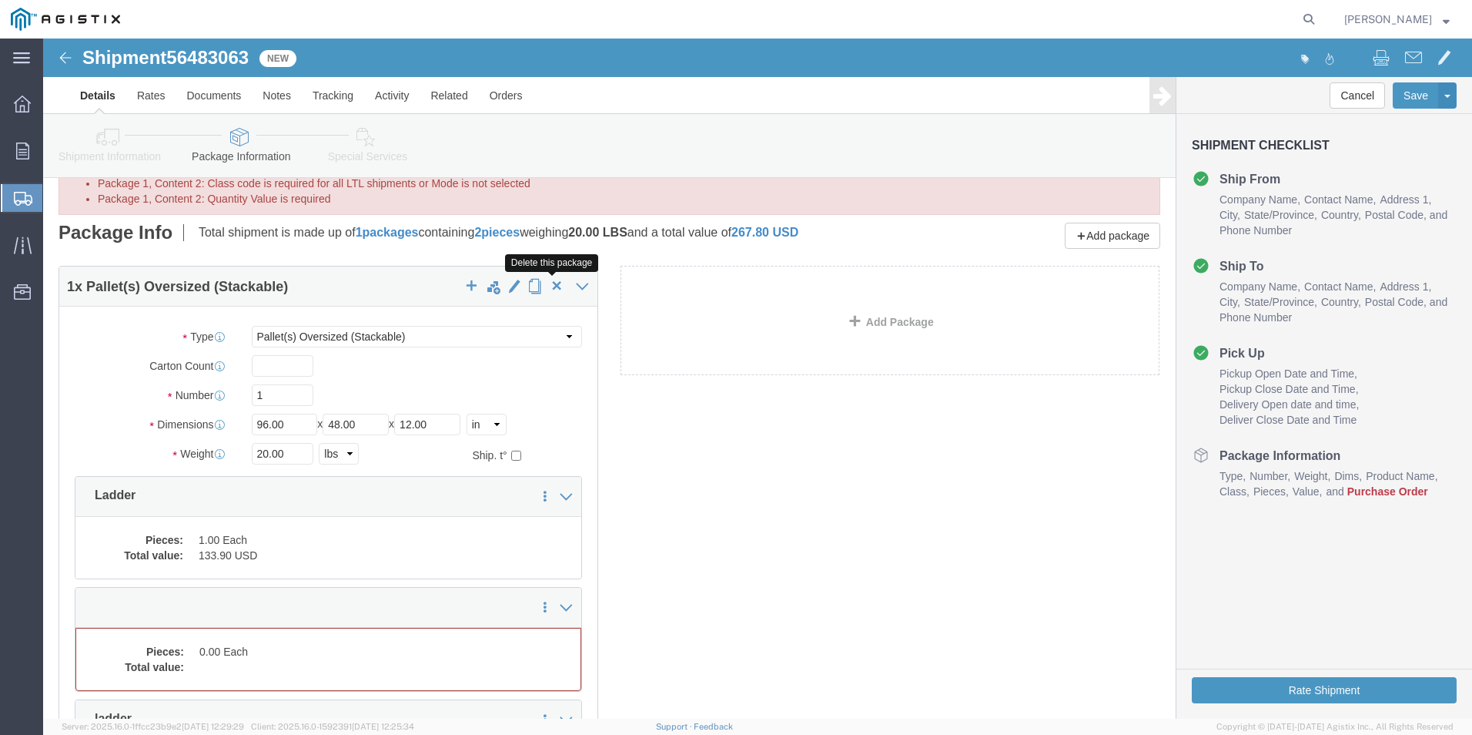
click span "button"
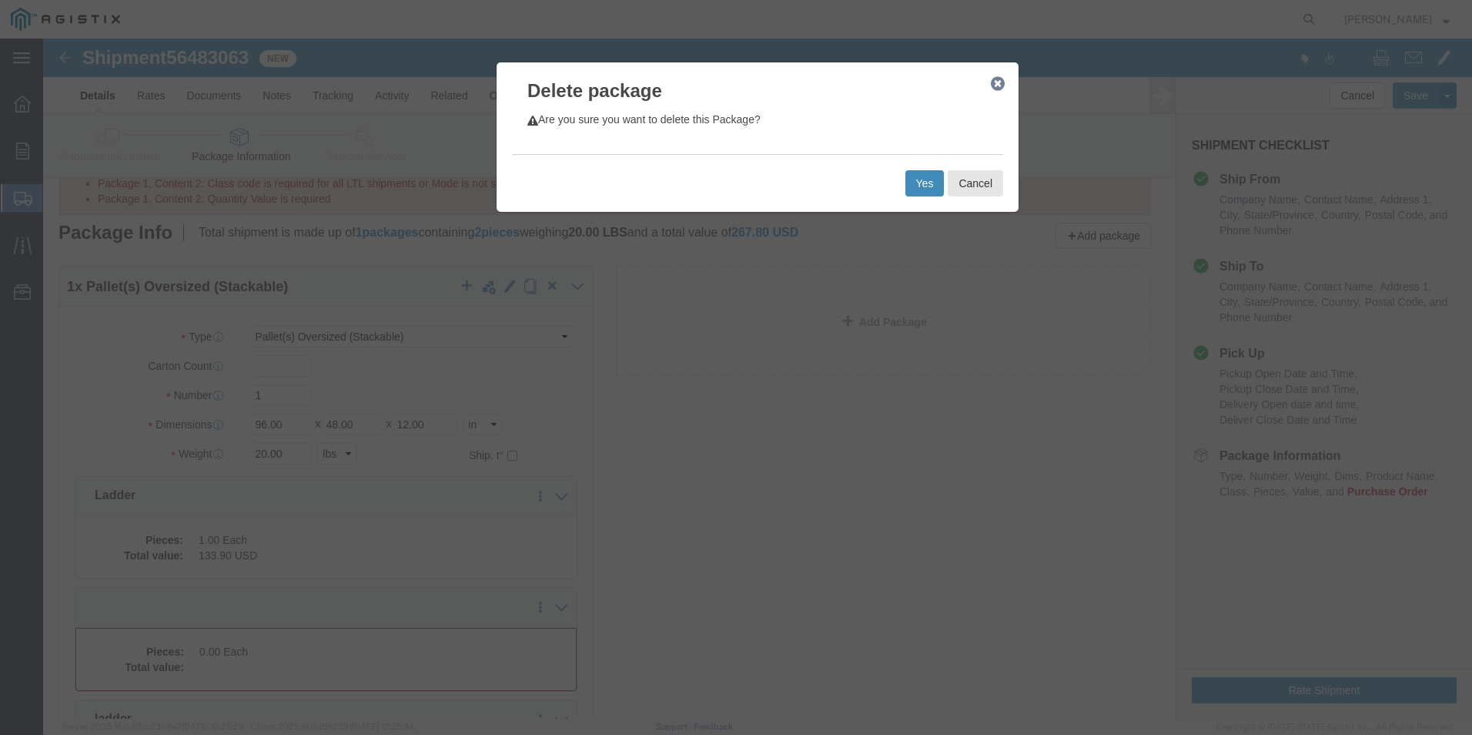
click button "Yes"
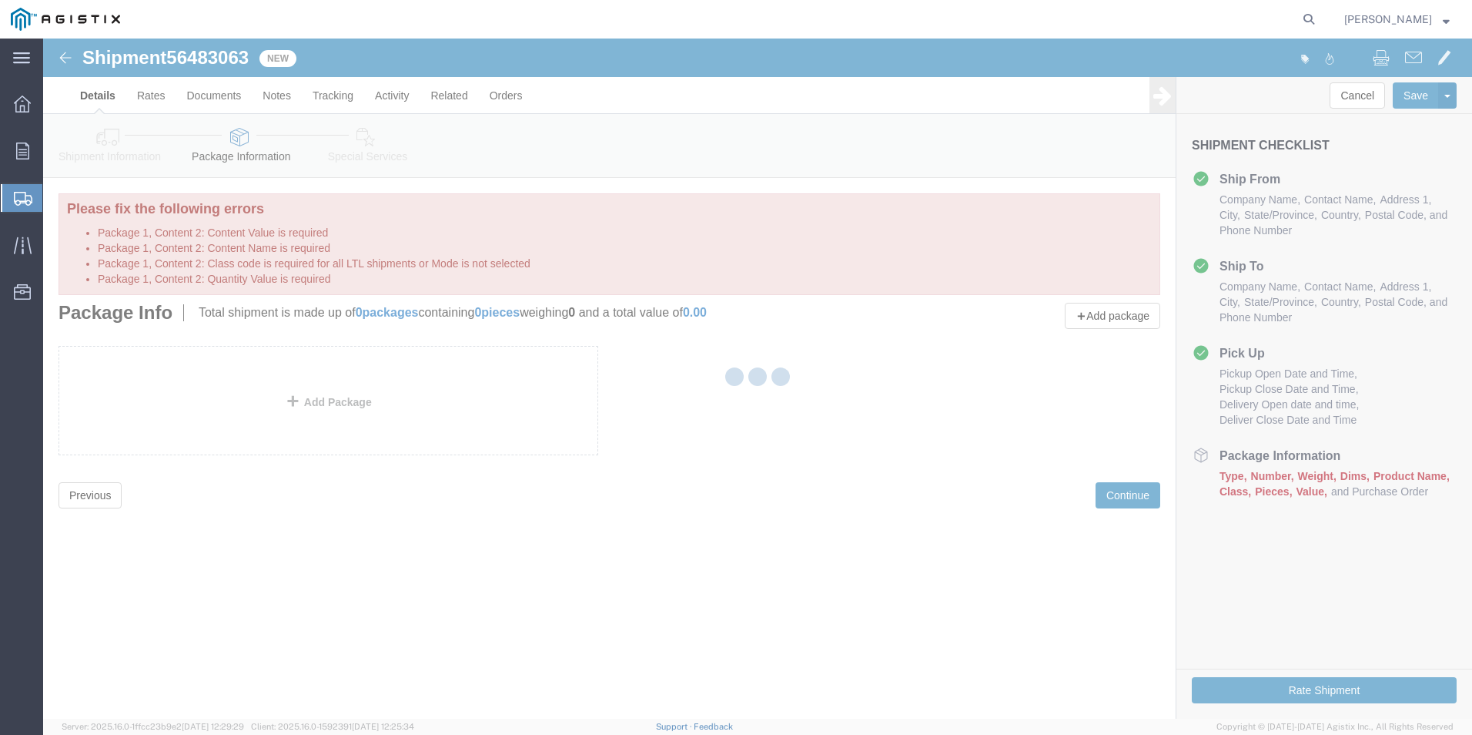
scroll to position [0, 0]
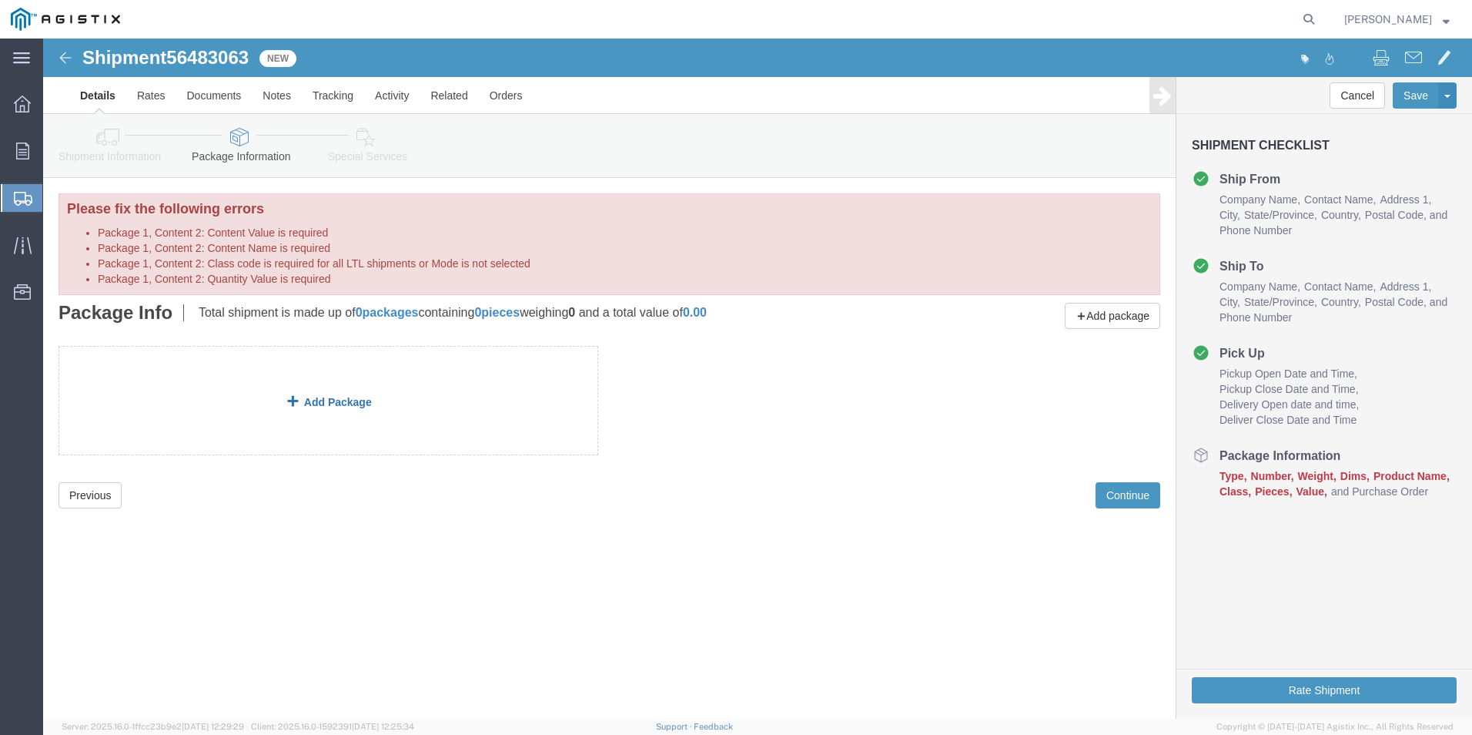
click link "Add Package"
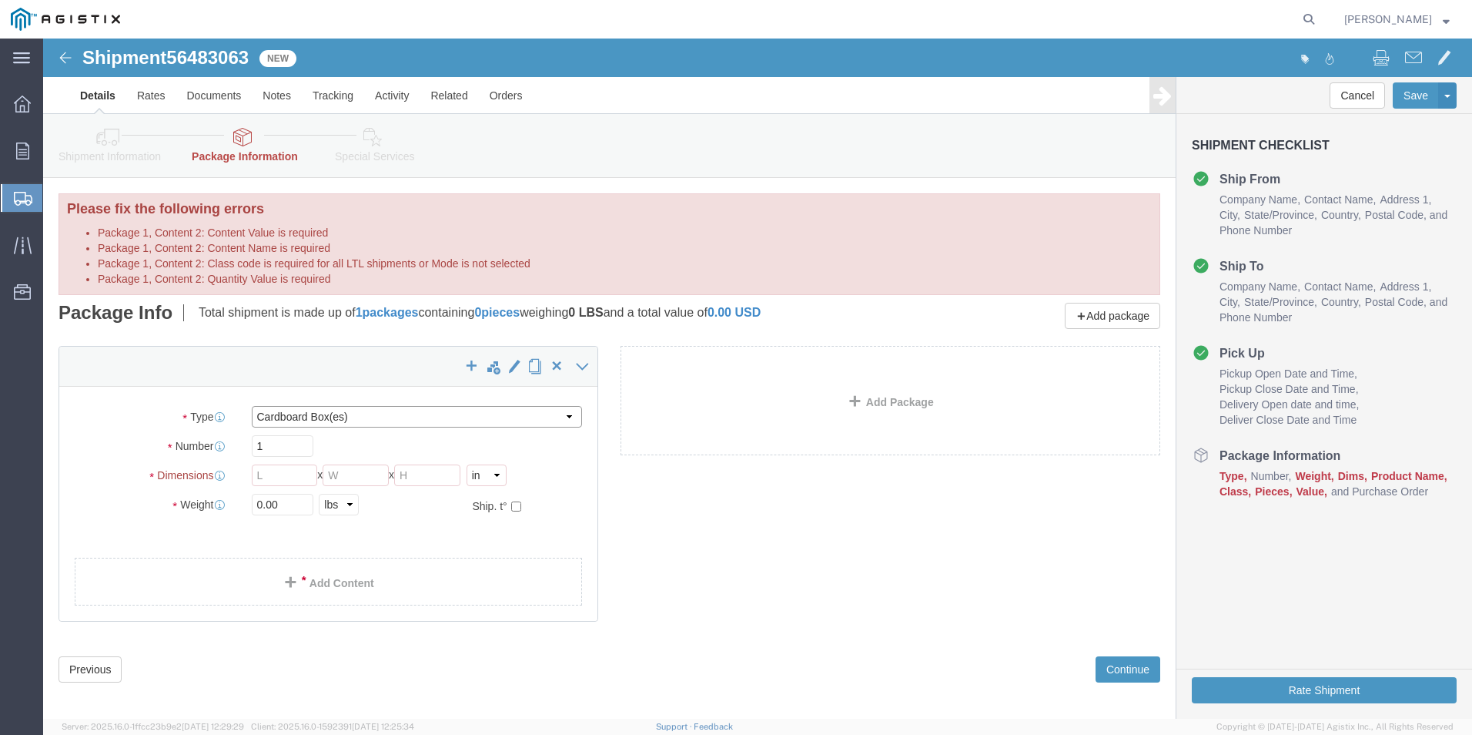
click select "Select Bulk Bundle(s) Cardboard Box(es) Carton(s) Crate(s) Drum(s) (Fiberboard)…"
select select "POST"
click select "Select Bulk Bundle(s) Cardboard Box(es) Carton(s) Crate(s) Drum(s) (Fiberboard)…"
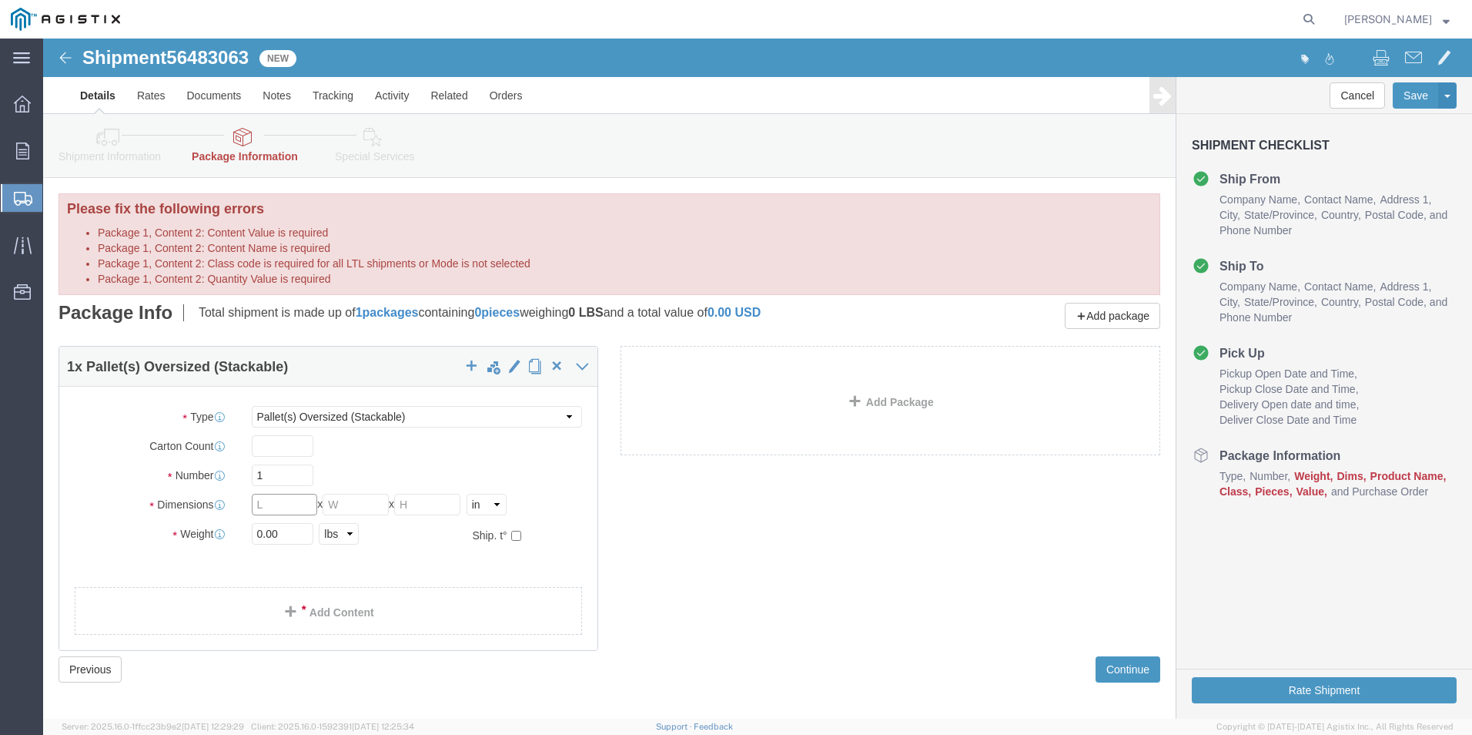
click input "text"
type input "96"
type input "48"
type input "12"
type input "20"
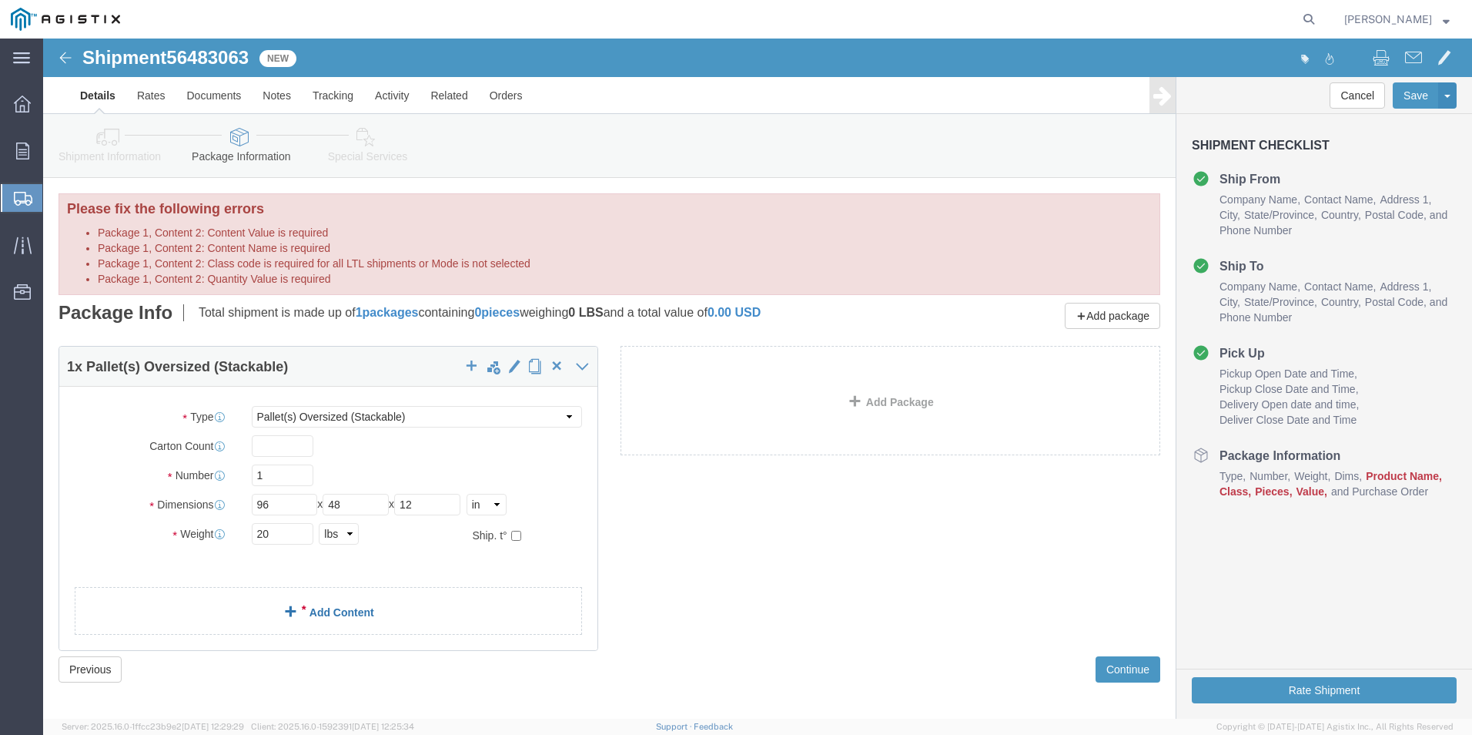
click span
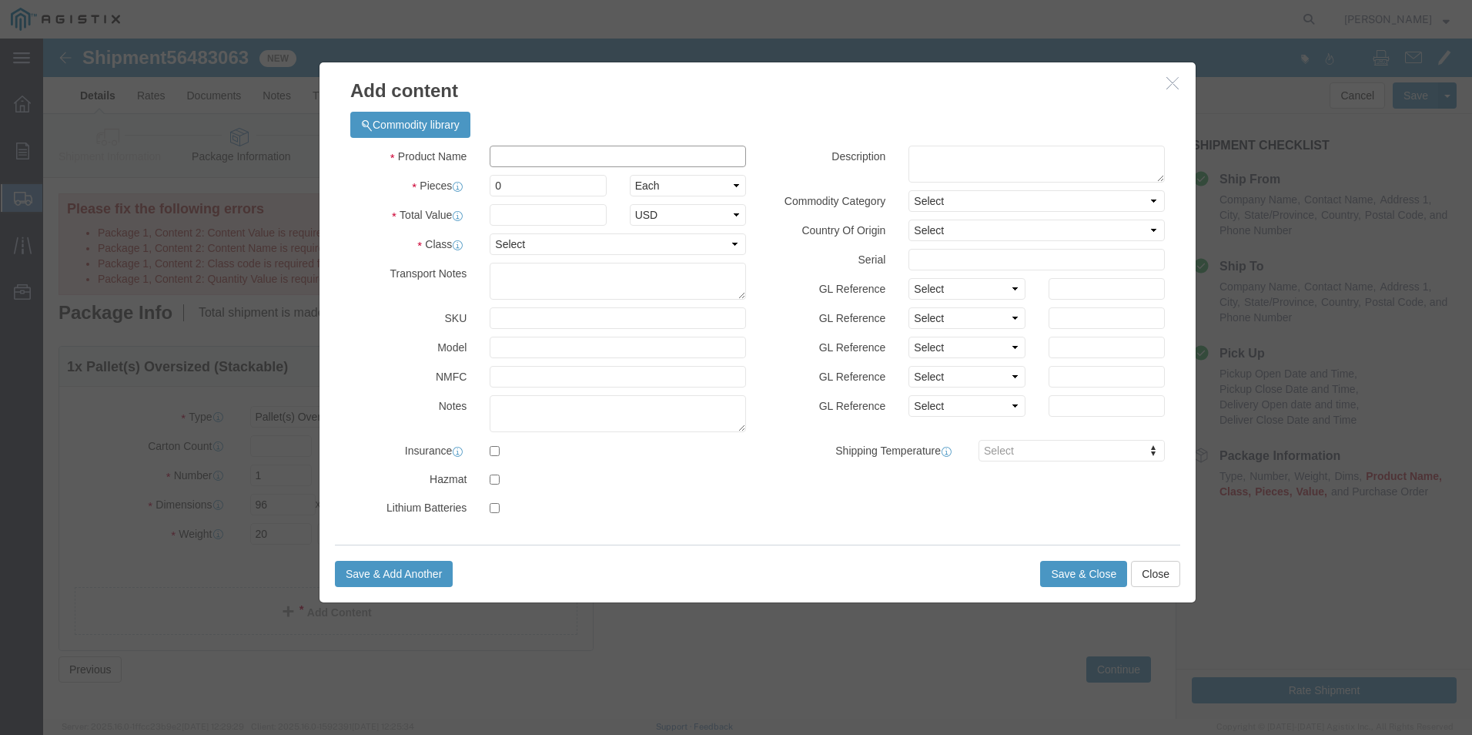
click input "text"
type input "ladder"
type input "133.9"
click select "Select 50 55 60 65 70 85 92.5 100 125 175 250 300 400"
select select "300"
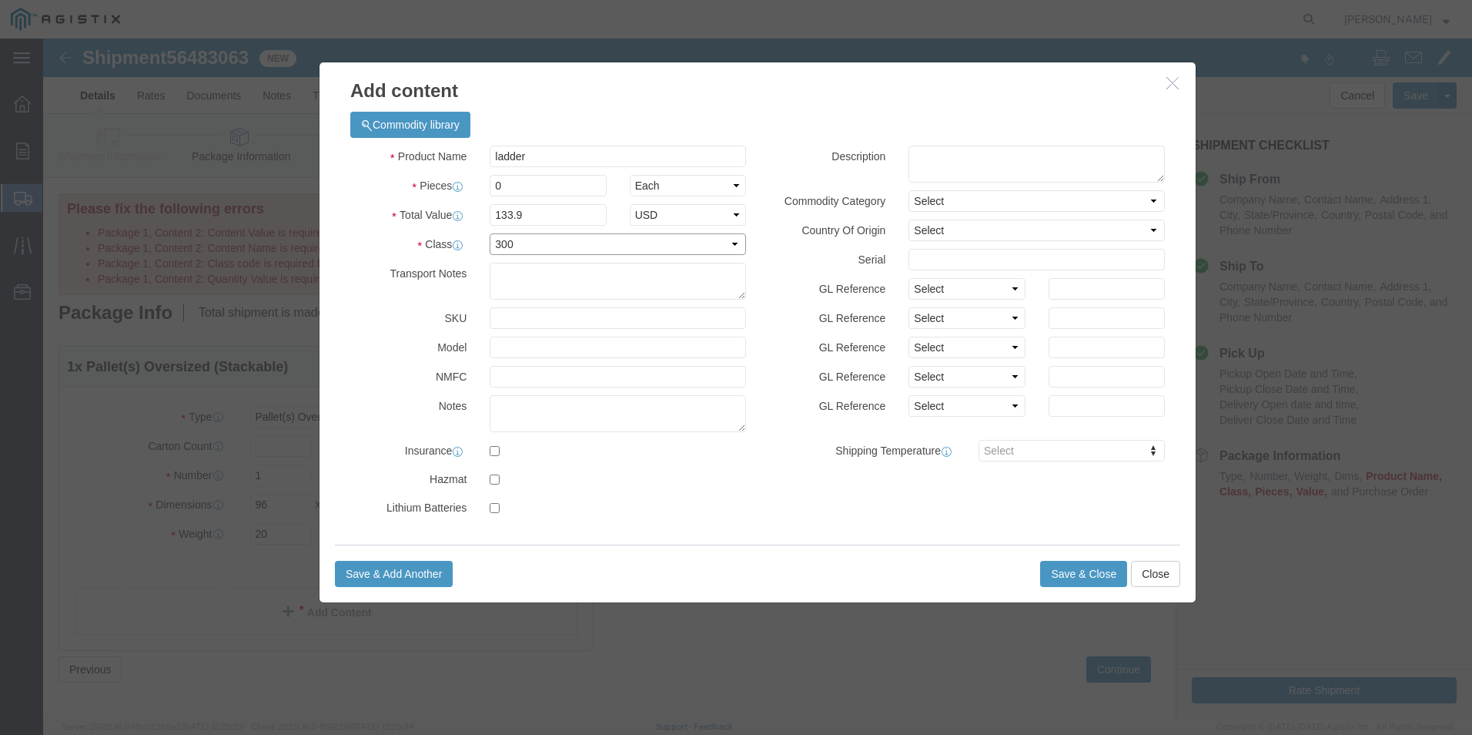
click select "Select 50 55 60 65 70 85 92.5 100 125 175 250 300 400"
click button "Save & Close"
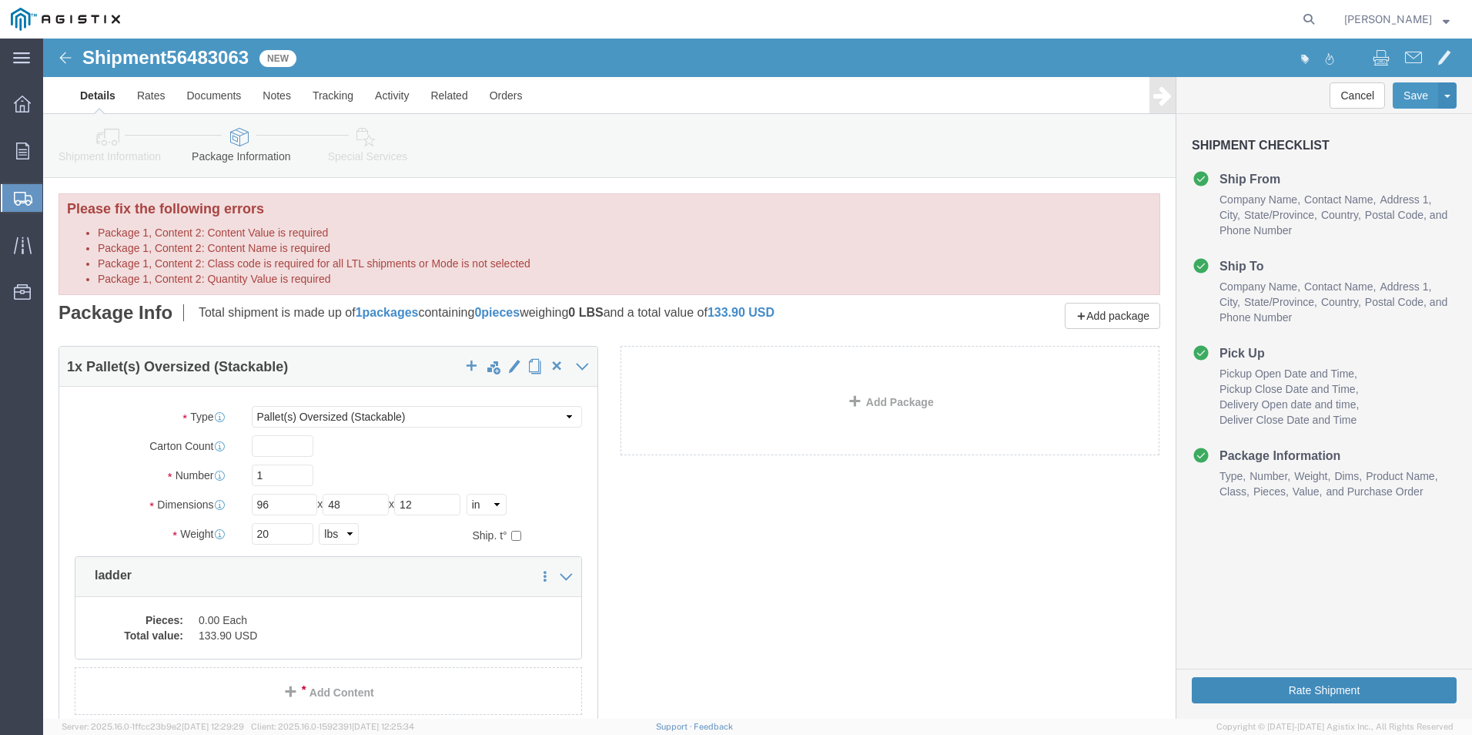
click button "Rate Shipment"
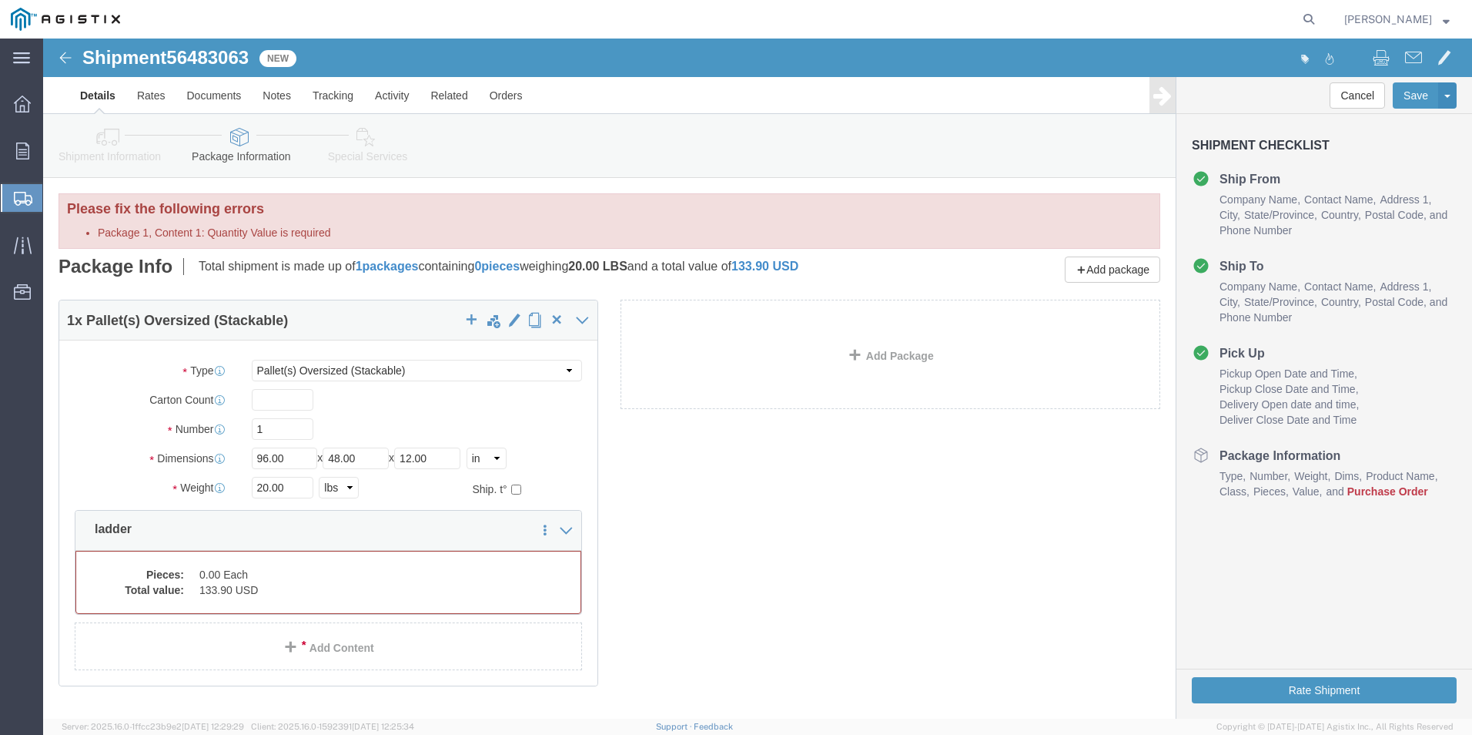
click span
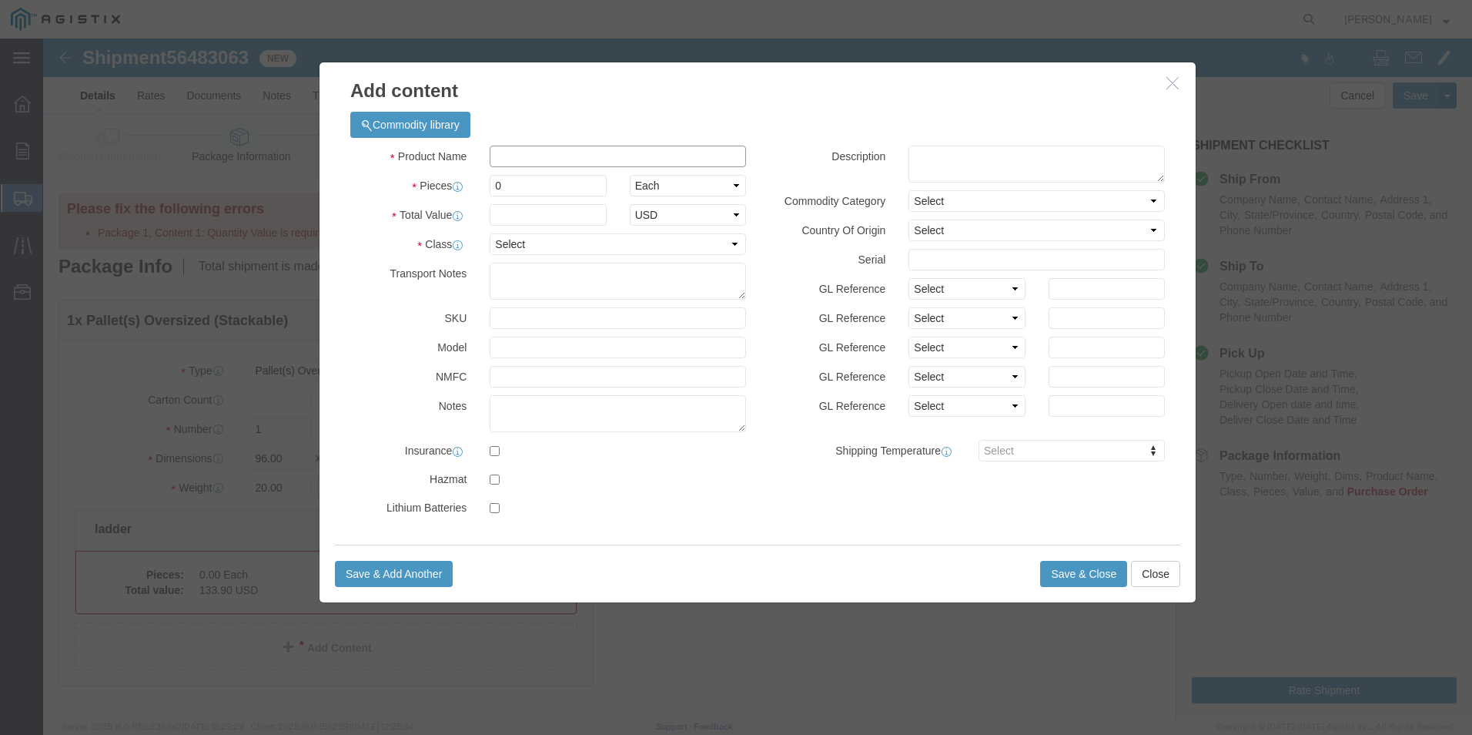
click input "text"
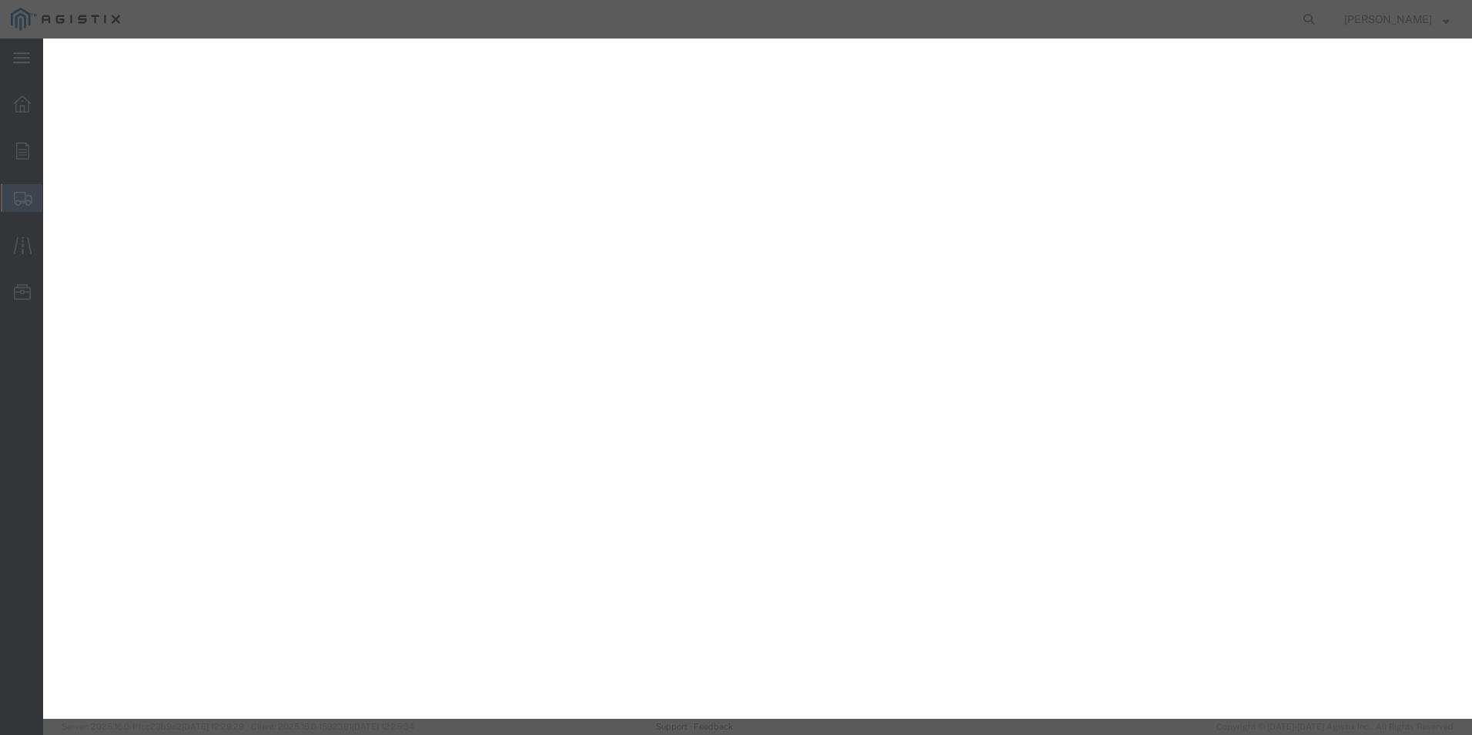
select select "POST"
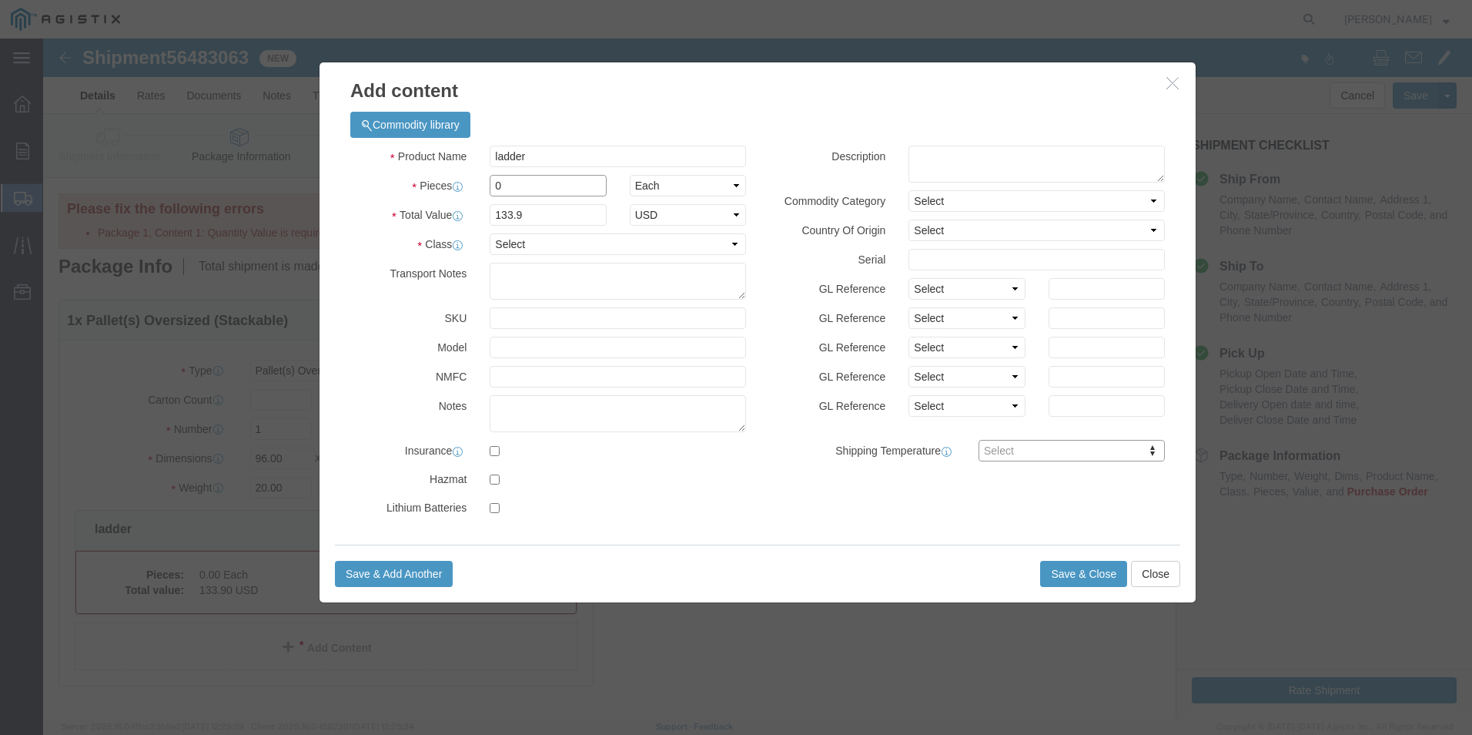
click input "0"
type input "1"
click select "Select 50 55 60 65 70 85 92.5 100 125 175 250 300 400"
select select "300"
click select "Select 50 55 60 65 70 85 92.5 100 125 175 250 300 400"
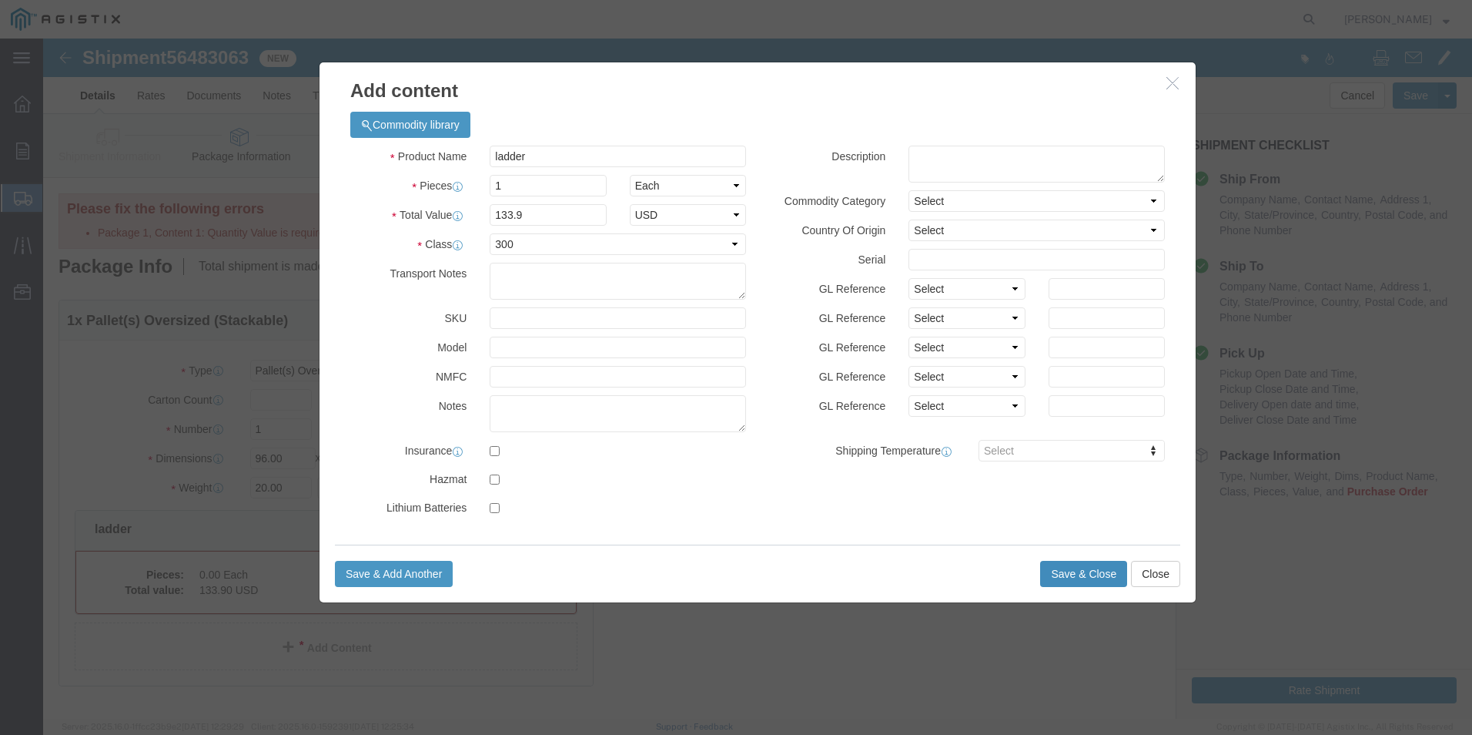
click button "Save & Close"
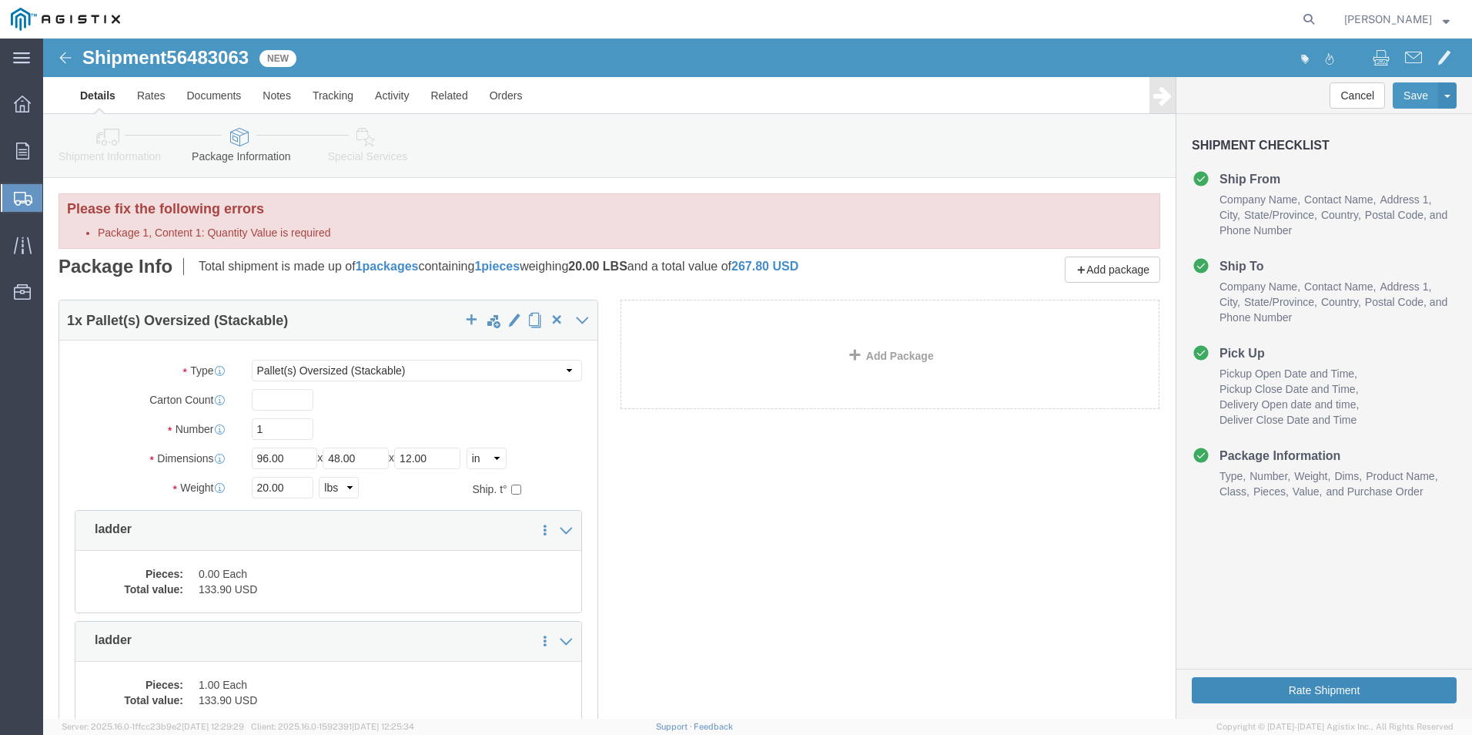
click button "Rate Shipment"
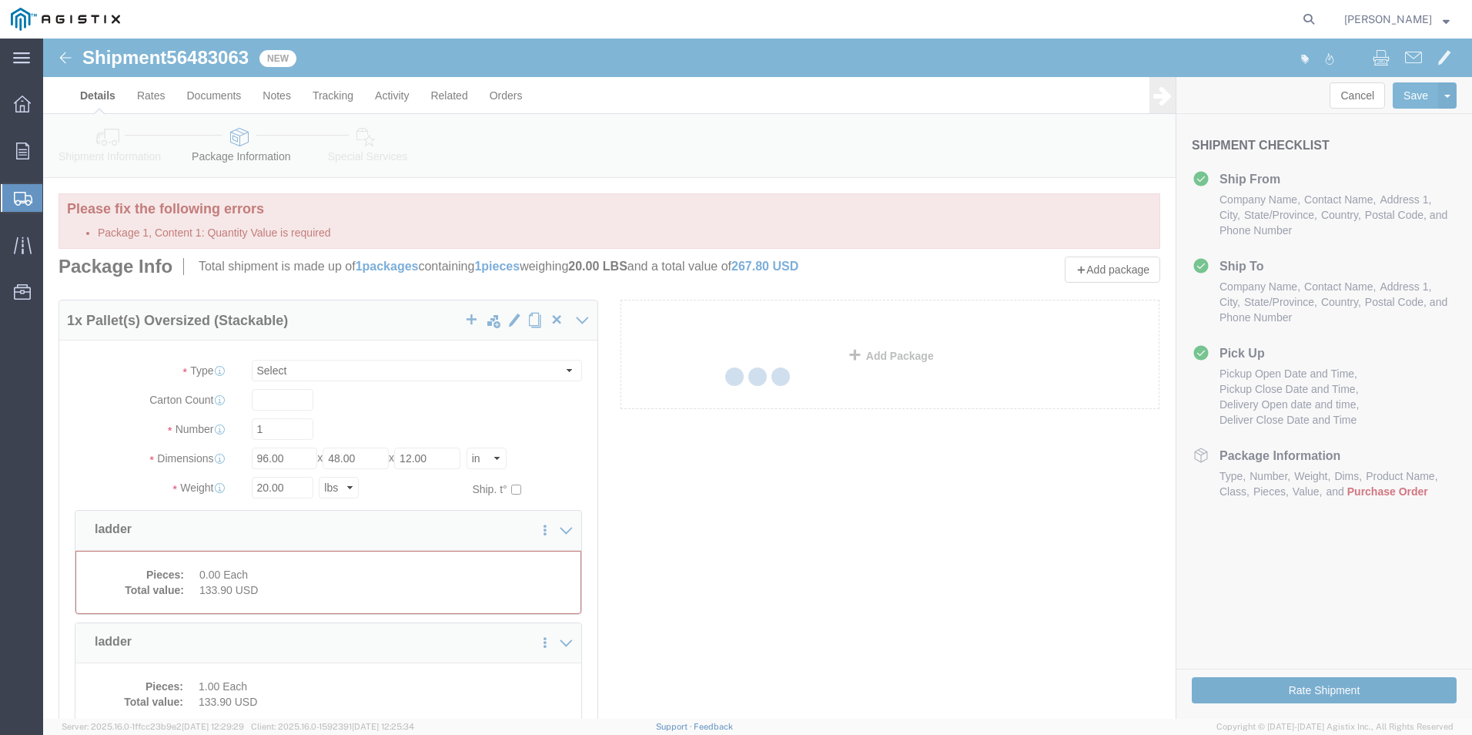
select select "POST"
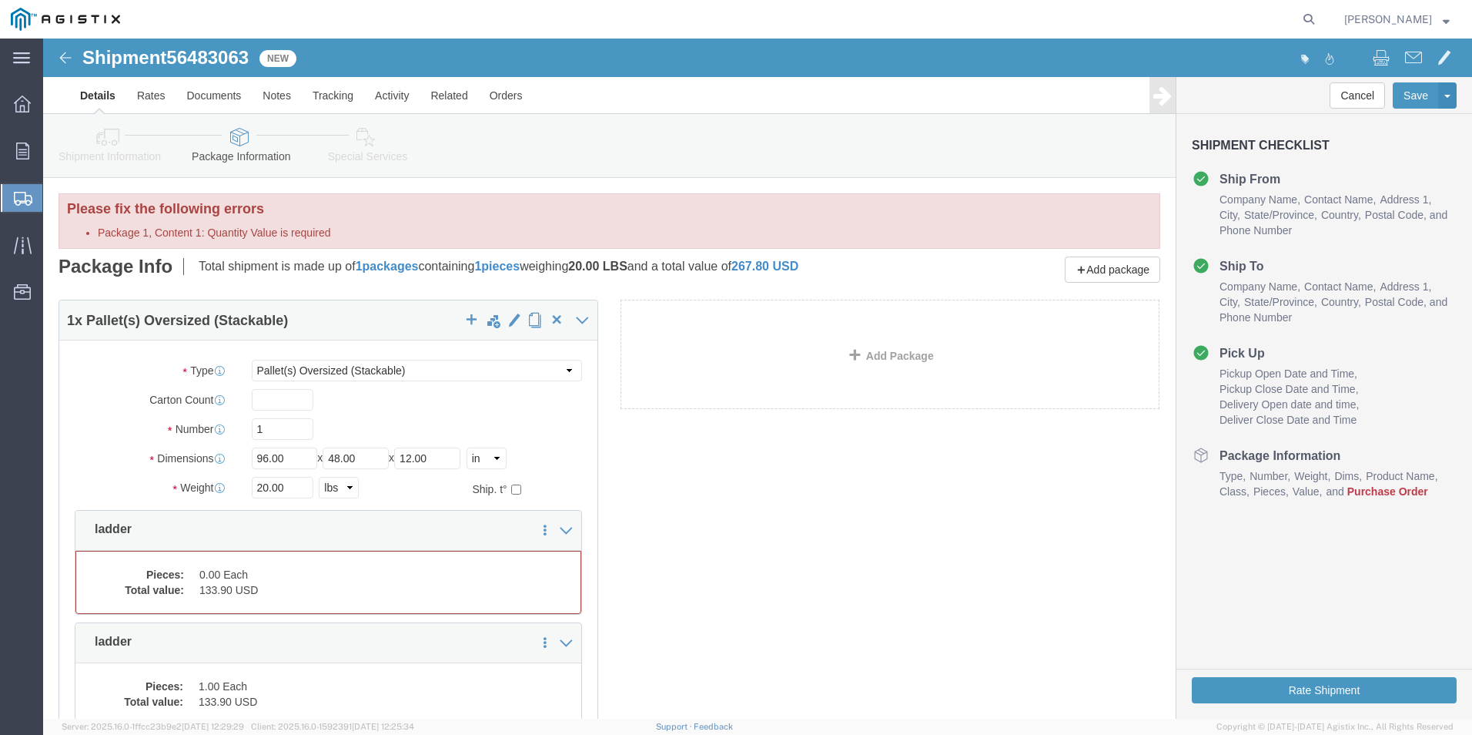
scroll to position [77, 0]
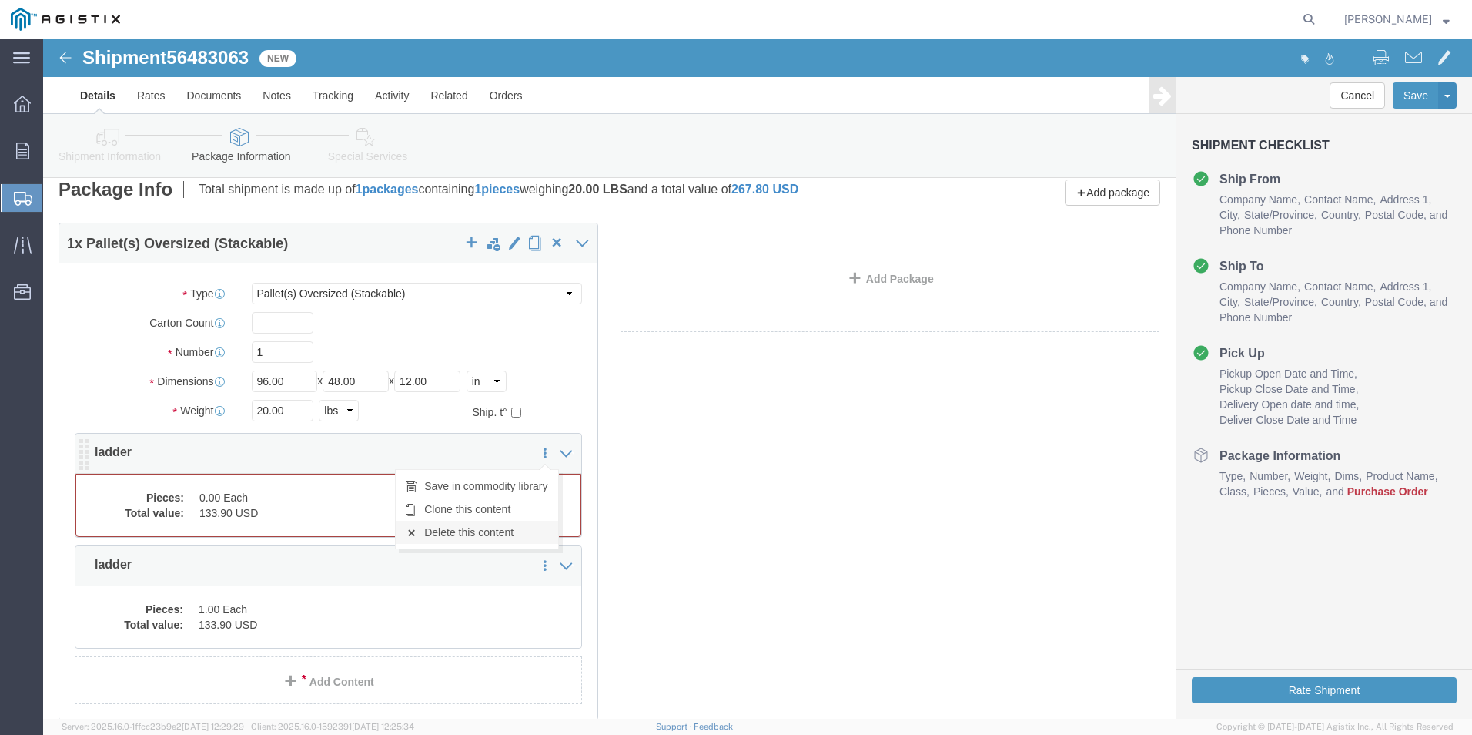
click link "Delete this content"
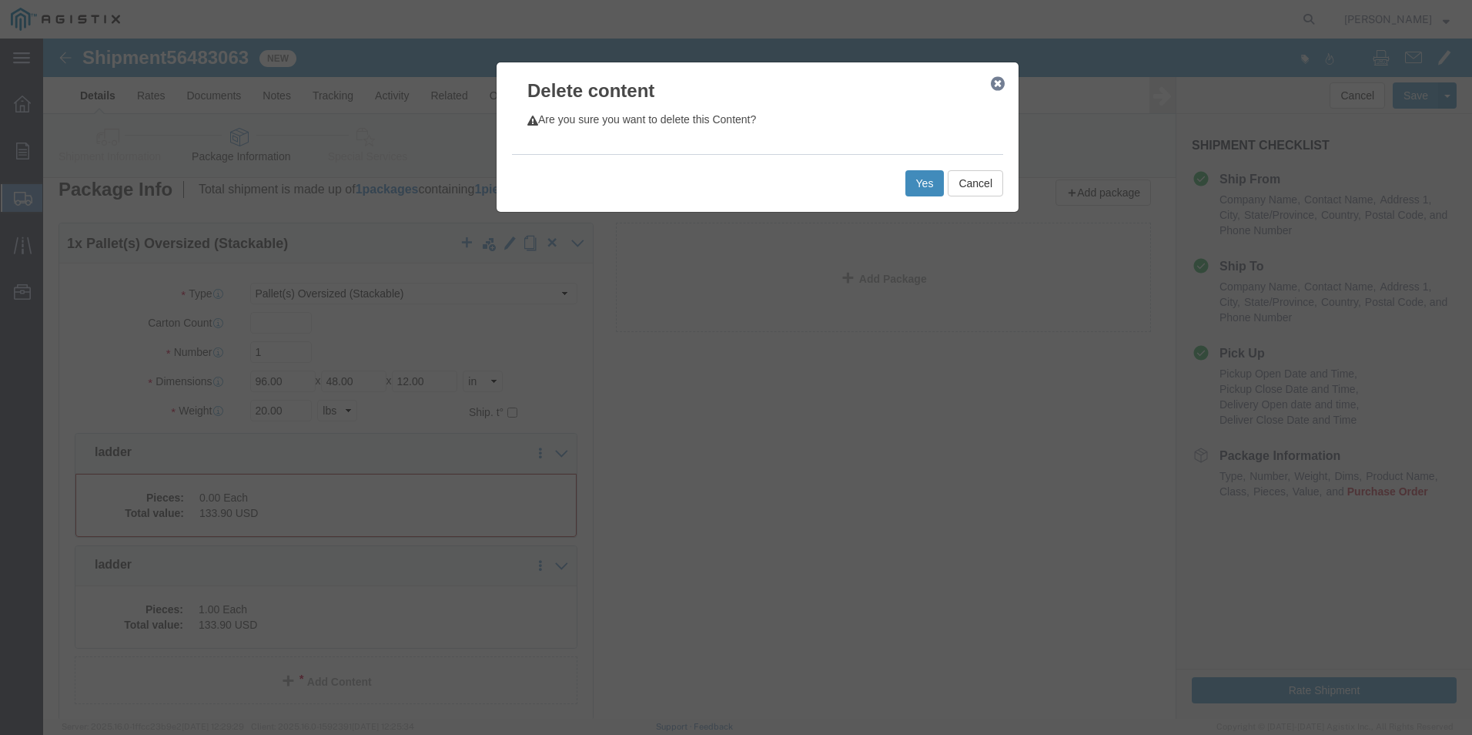
click button "Yes"
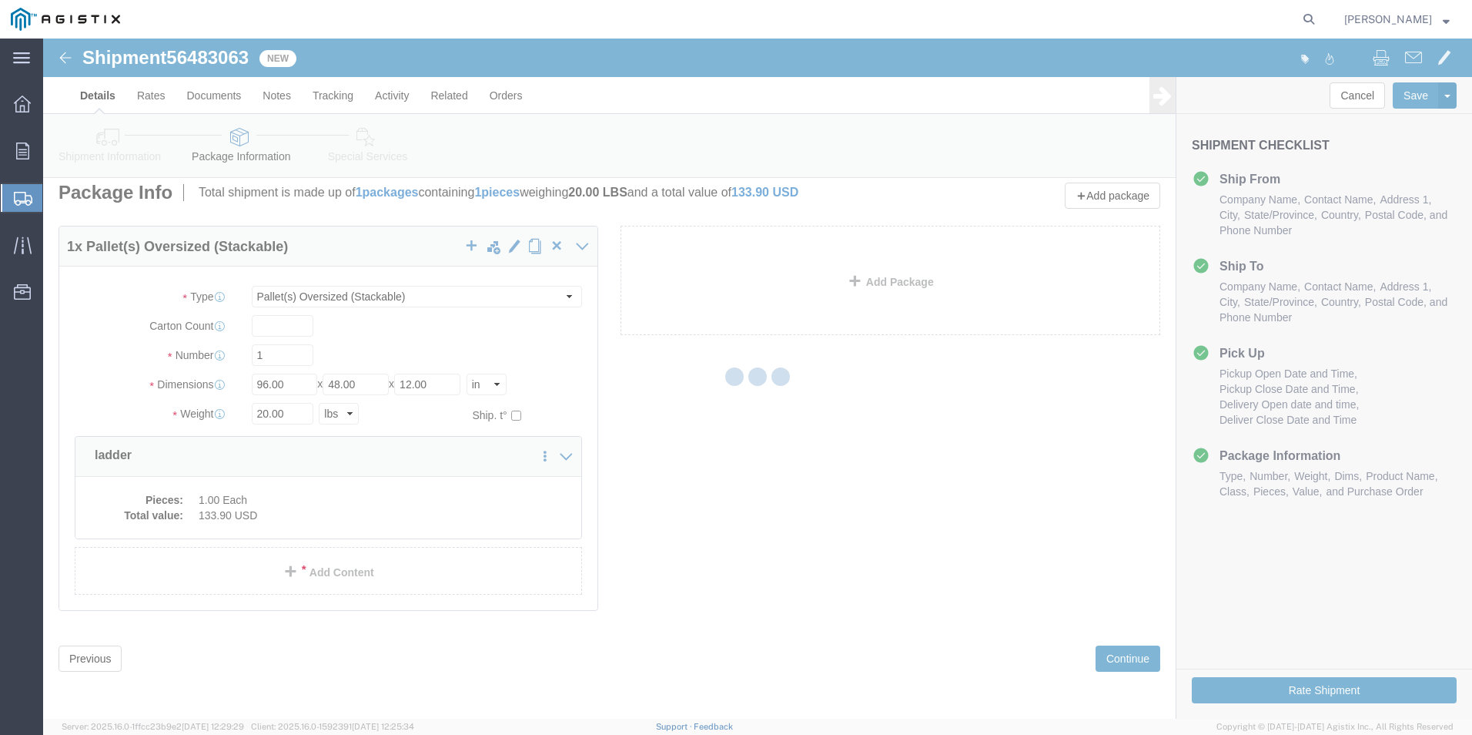
scroll to position [0, 0]
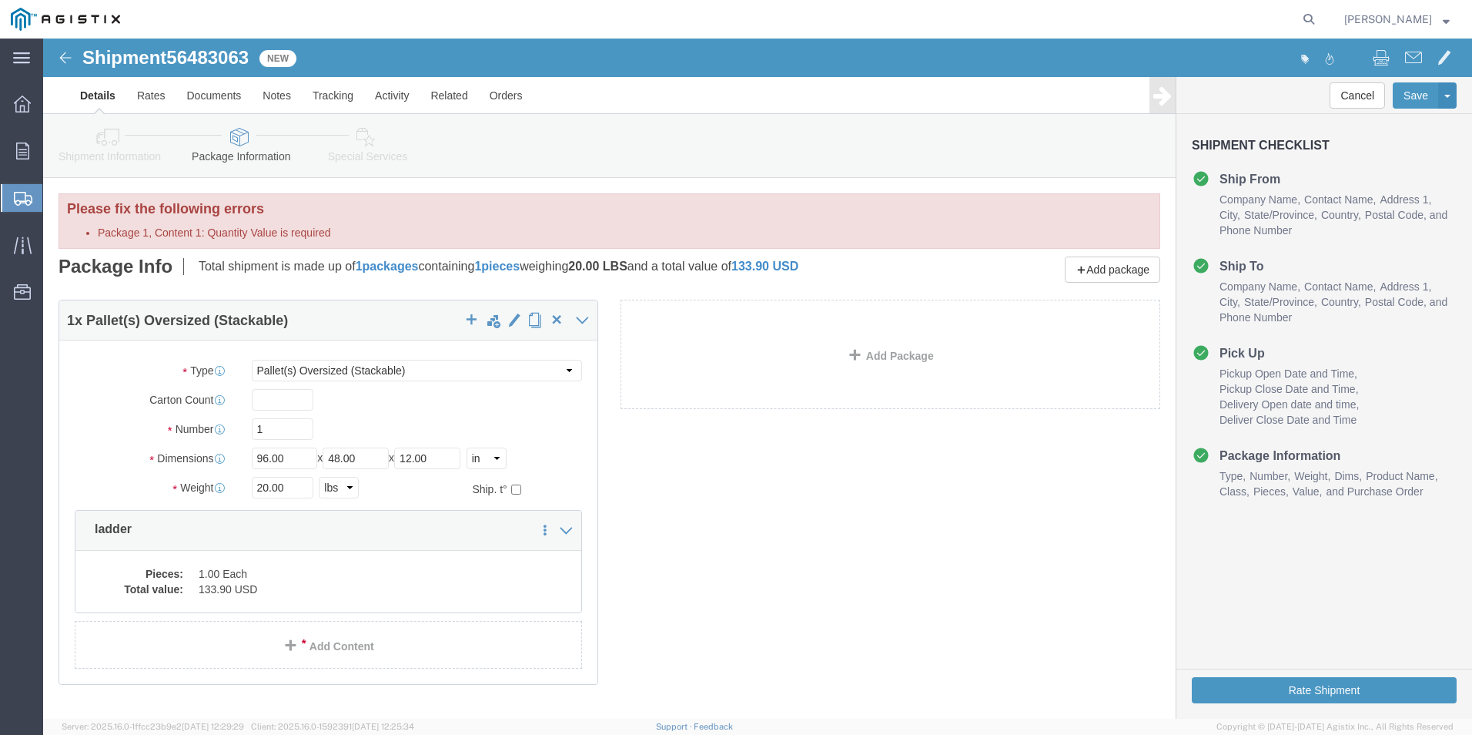
select select "POST"
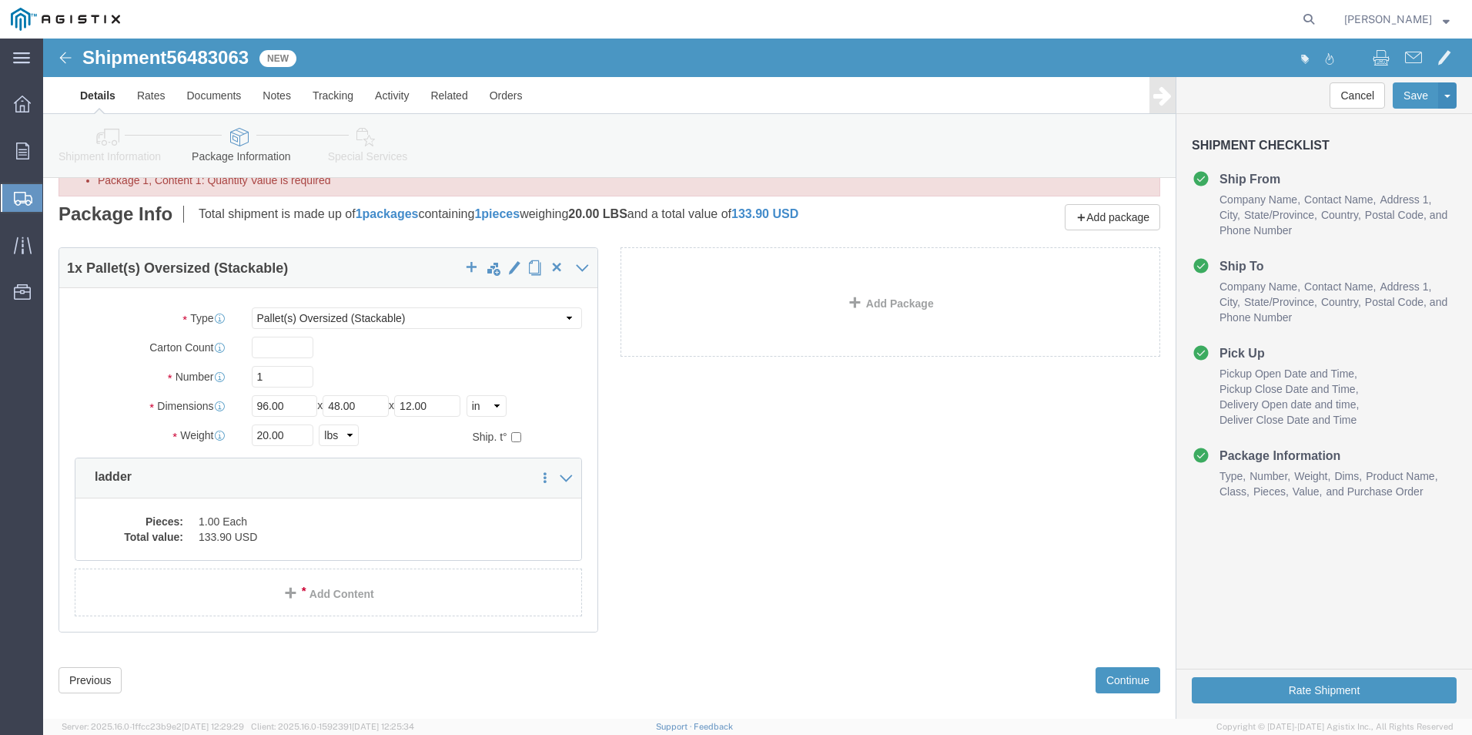
scroll to position [74, 0]
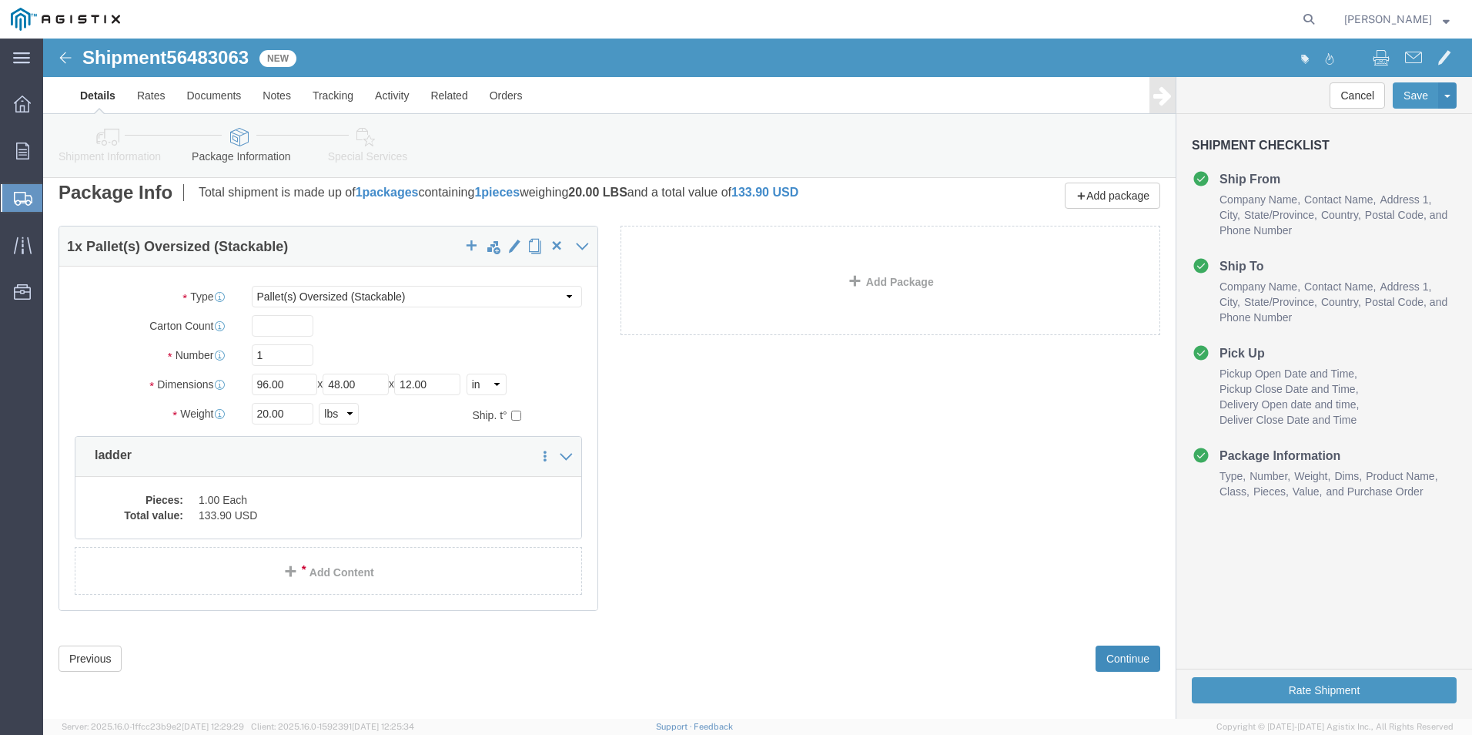
click button "Continue"
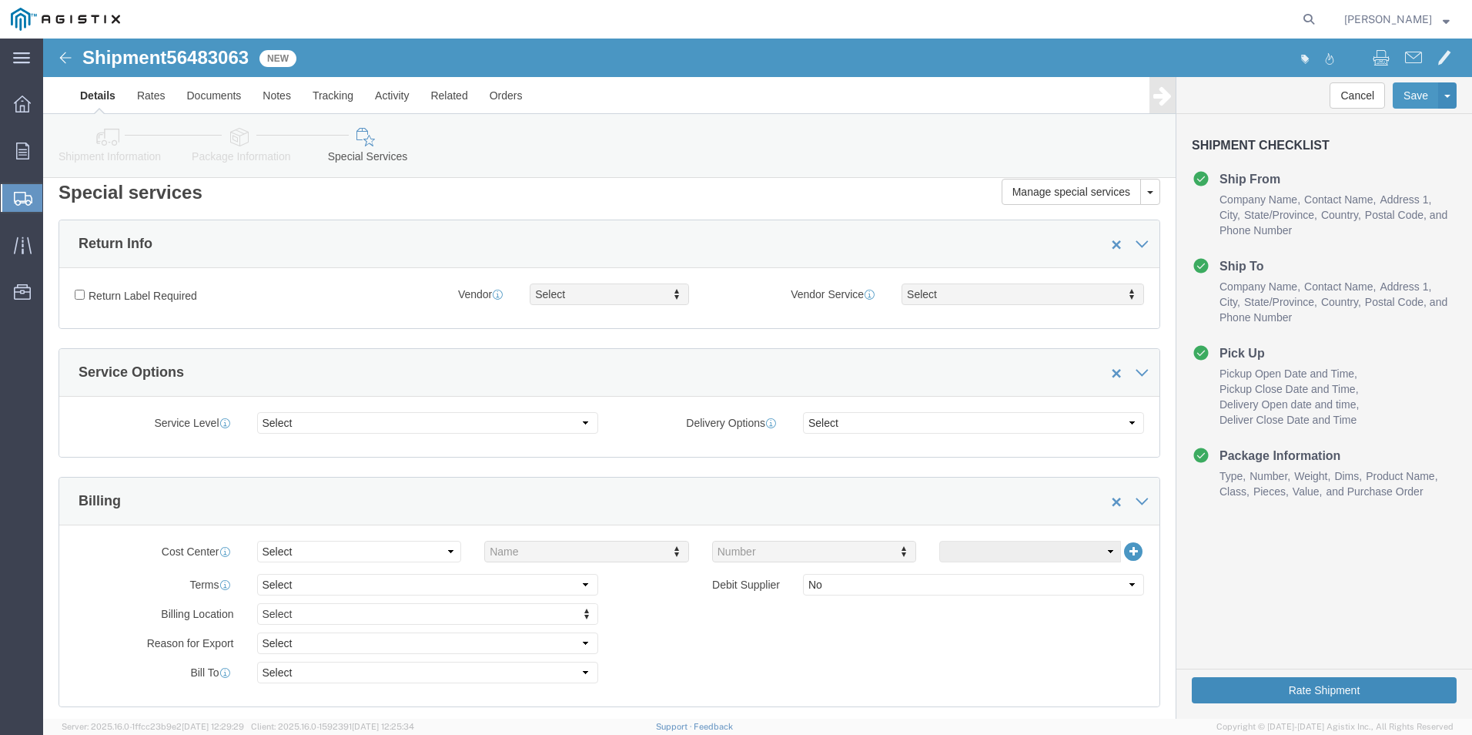
click button "Rate Shipment"
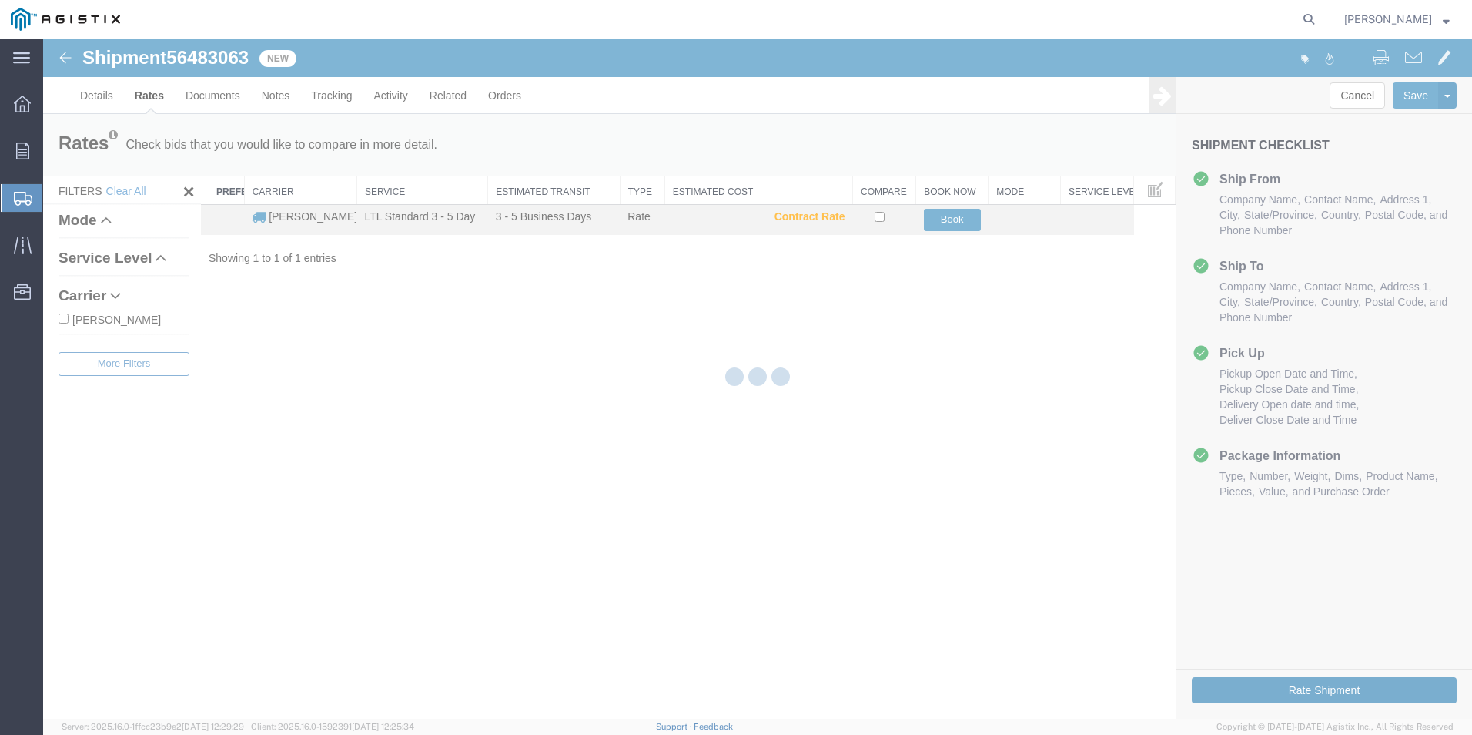
scroll to position [0, 0]
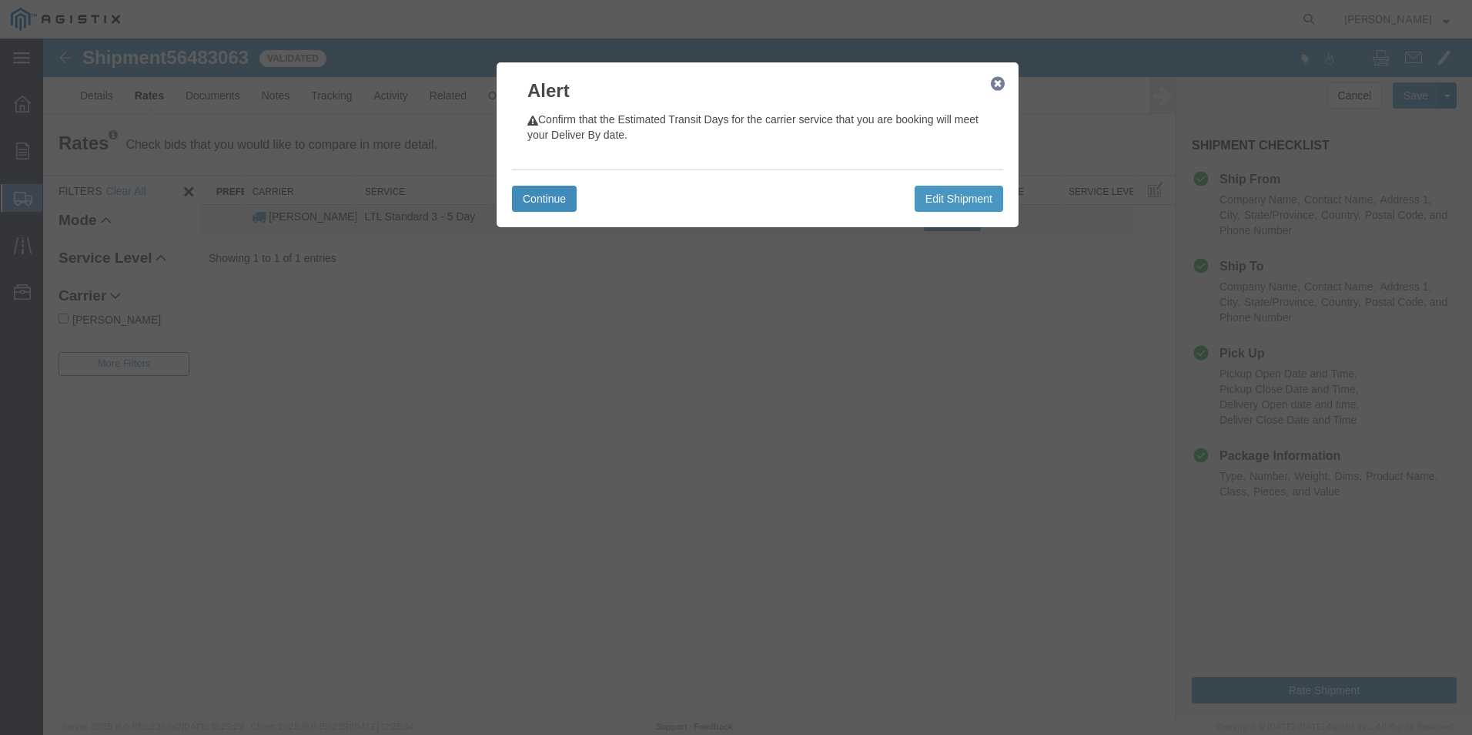
click at [547, 203] on button "Continue" at bounding box center [544, 199] width 65 height 26
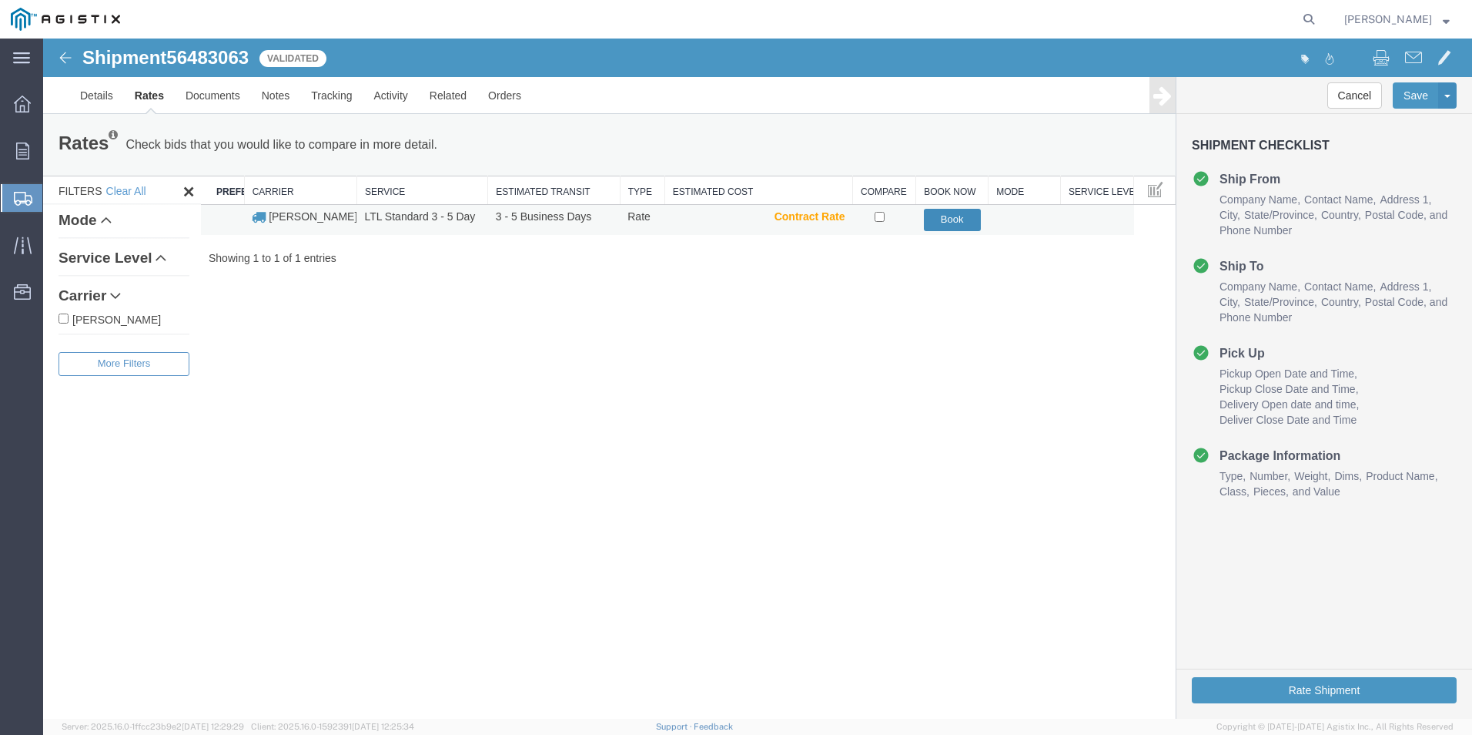
click at [961, 216] on button "Book" at bounding box center [952, 220] width 57 height 22
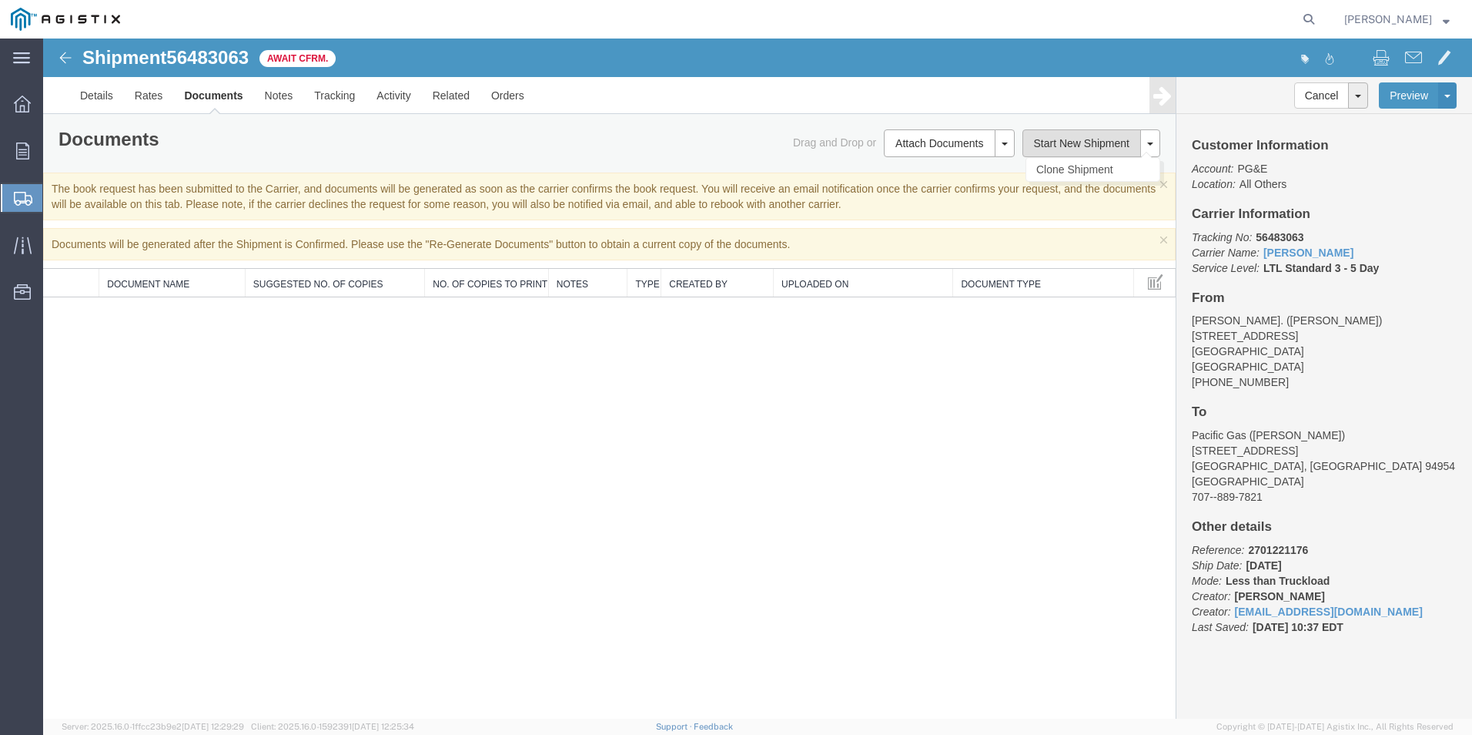
click at [1101, 144] on button "Start New Shipment" at bounding box center [1082, 143] width 119 height 28
click at [1100, 144] on button "Start New Shipment" at bounding box center [1082, 143] width 119 height 28
click at [17, 106] on icon at bounding box center [22, 103] width 17 height 17
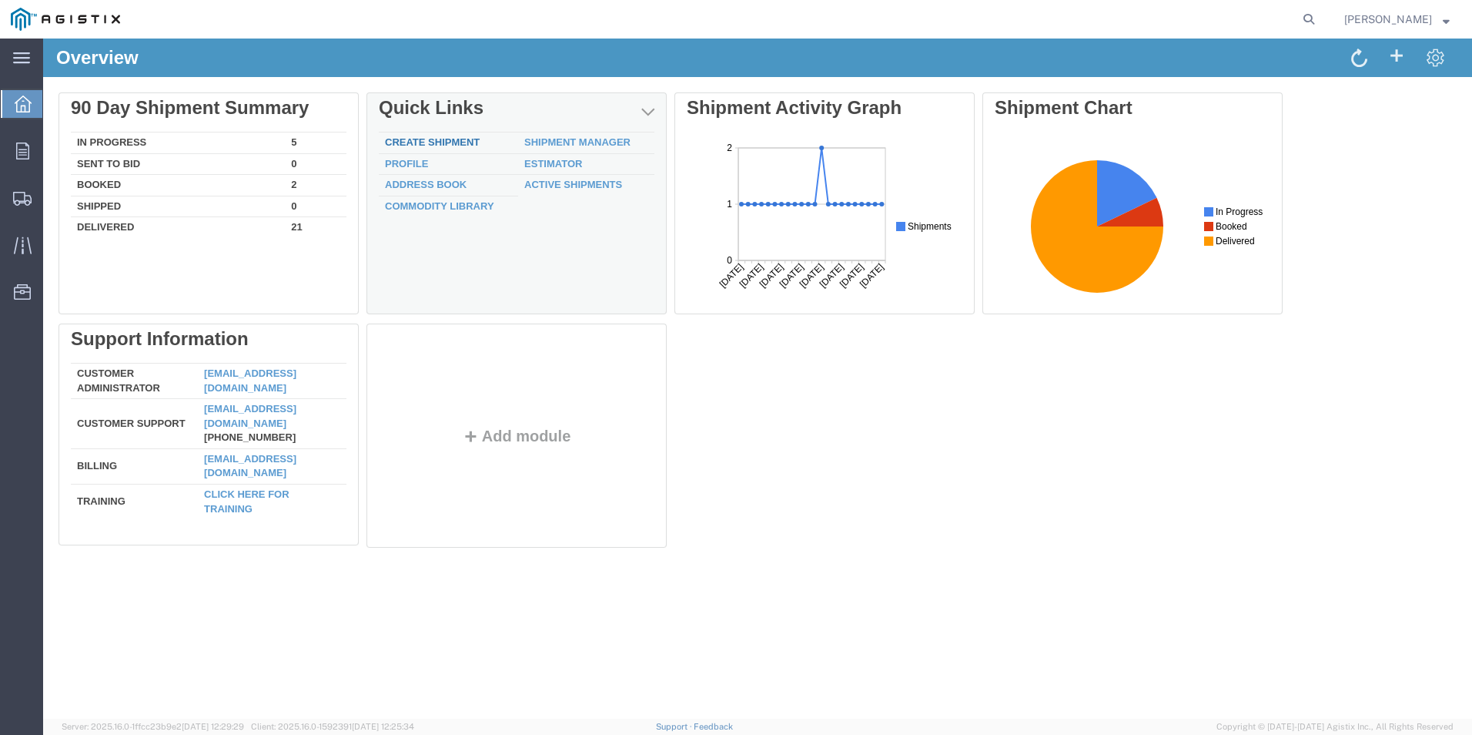
click at [435, 142] on link "Create Shipment" at bounding box center [432, 142] width 95 height 12
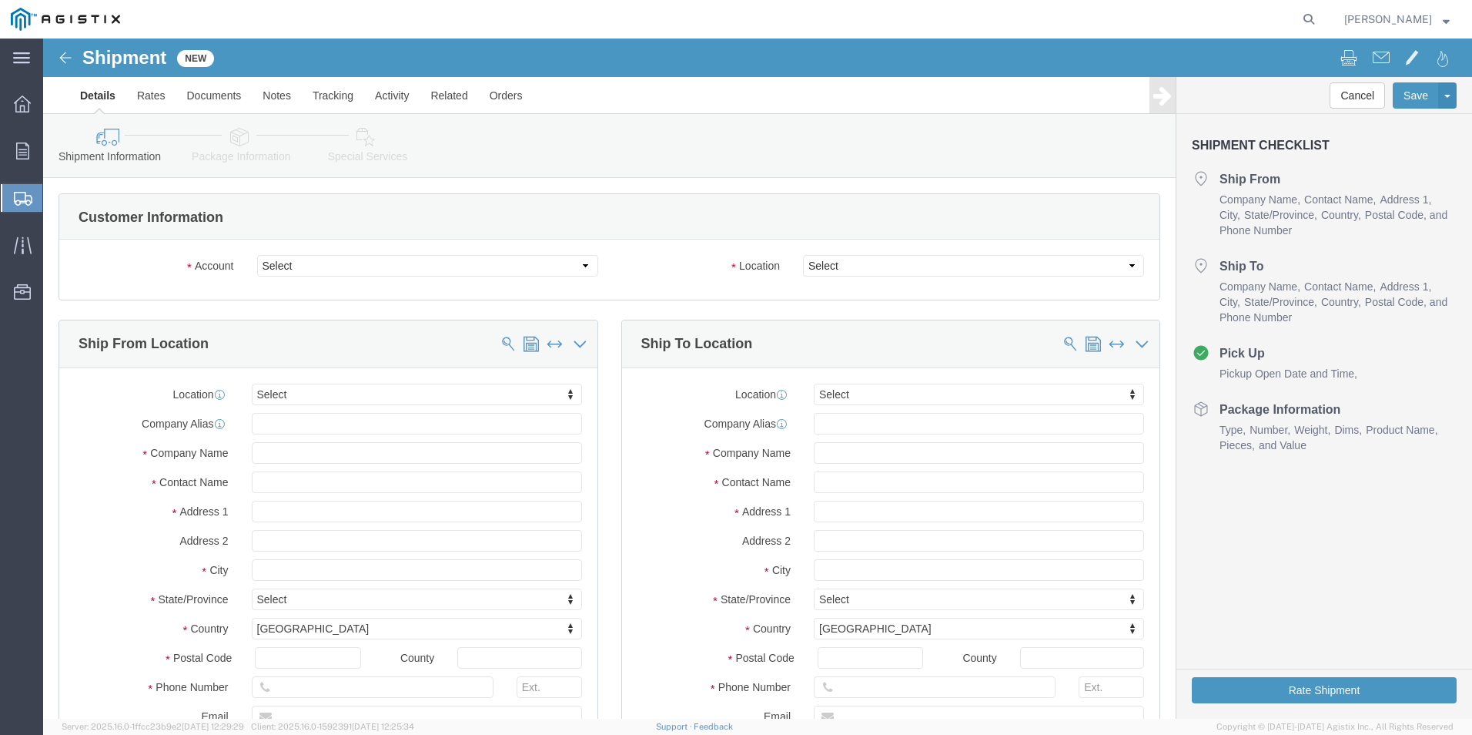
click select "Select PG&E [PERSON_NAME] Ladder Co Inc"
select select "9596"
click select "Select PG&E [PERSON_NAME] Ladder Co Inc"
select select "PURCHORD"
select select
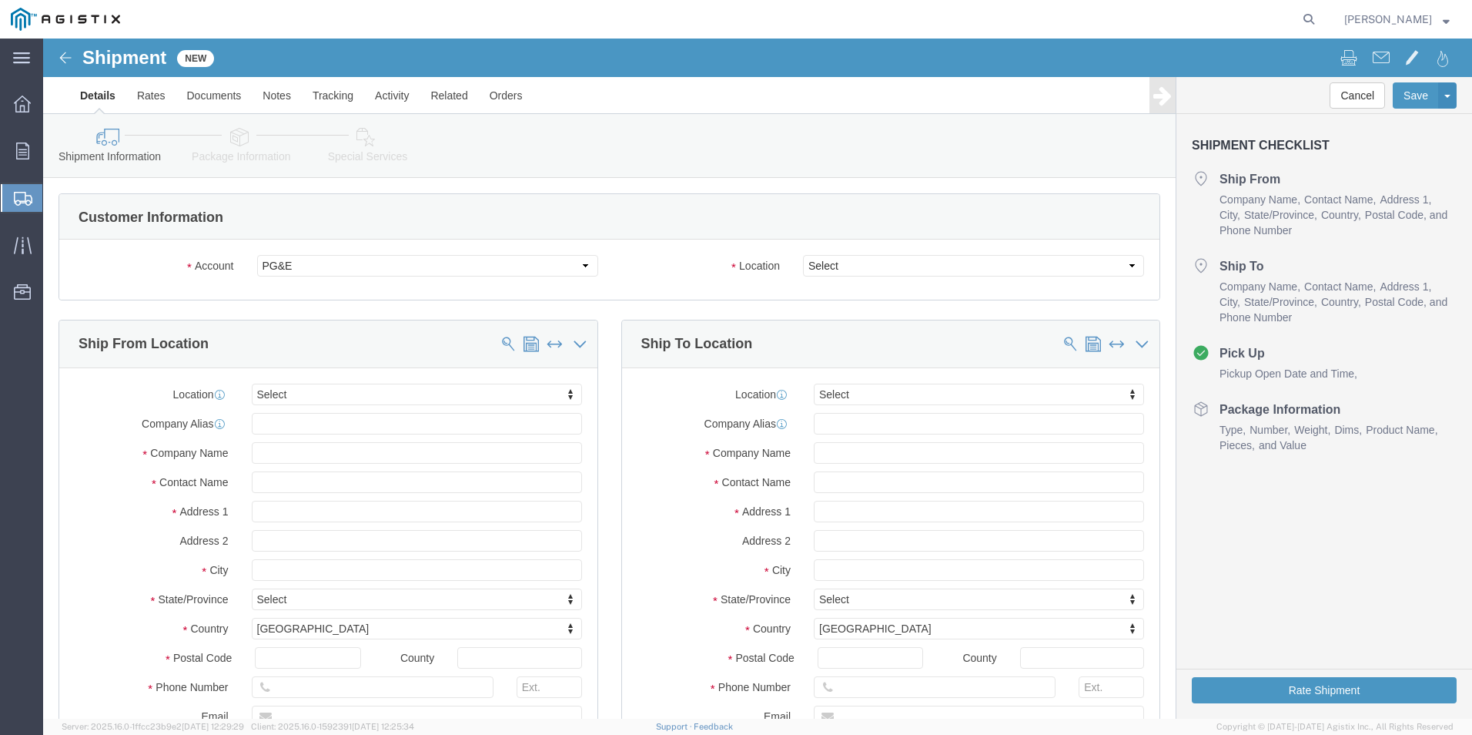
select select
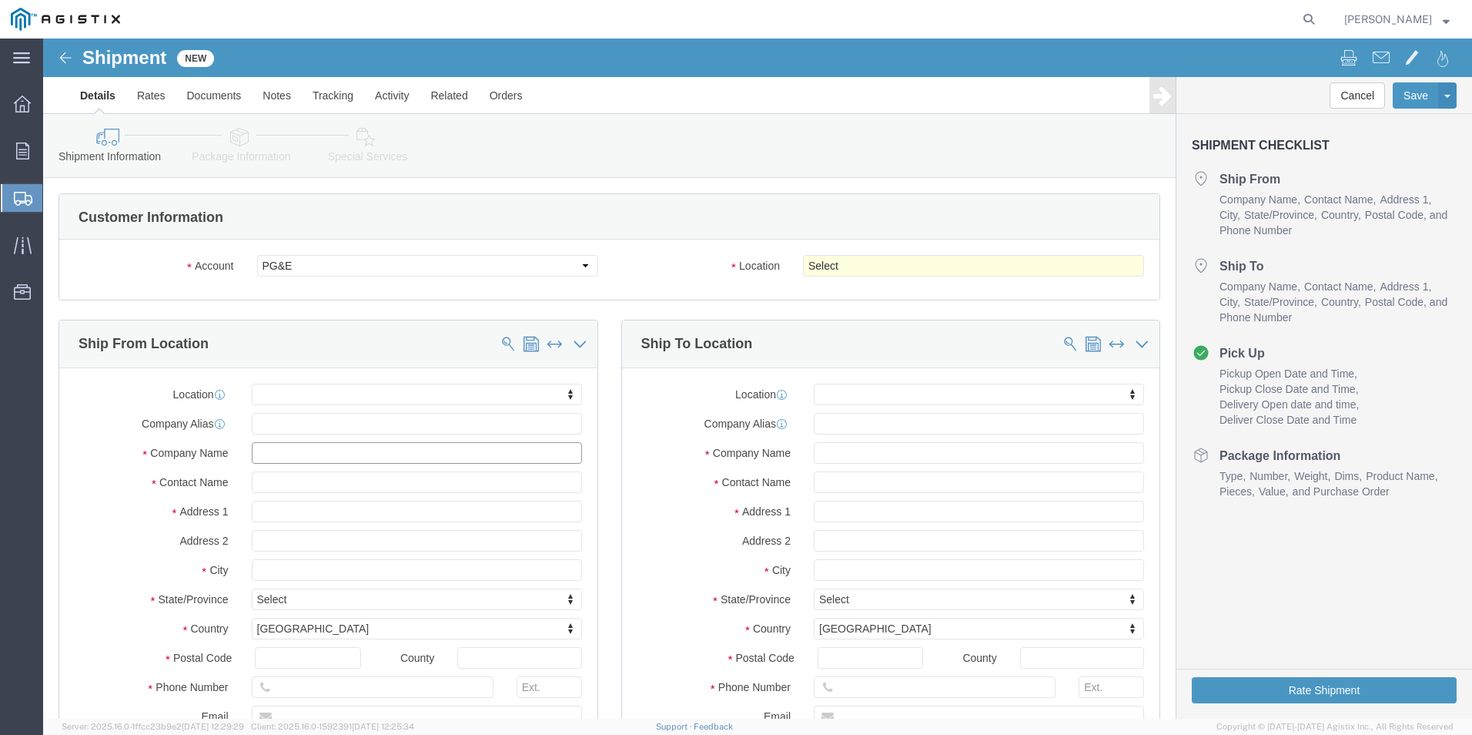
click input "text"
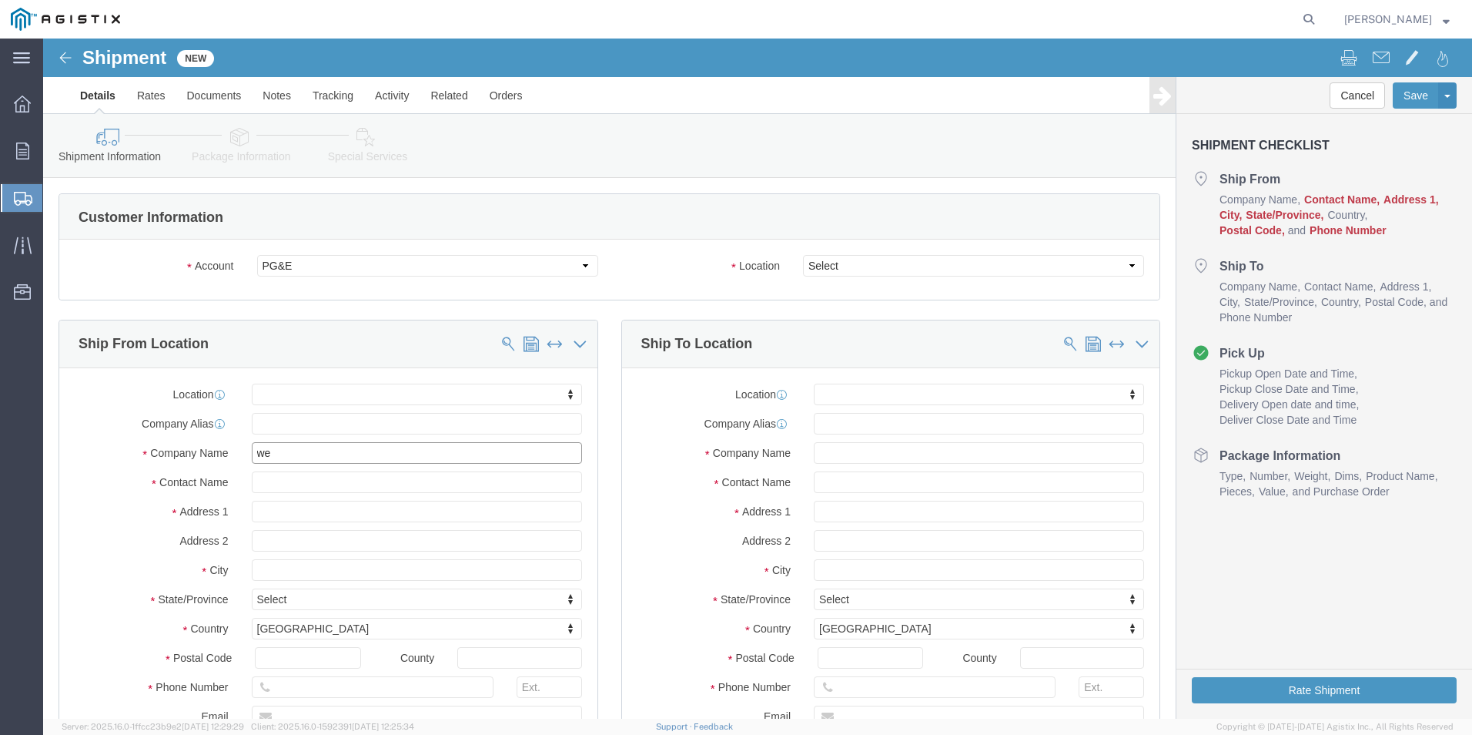
type input "wer"
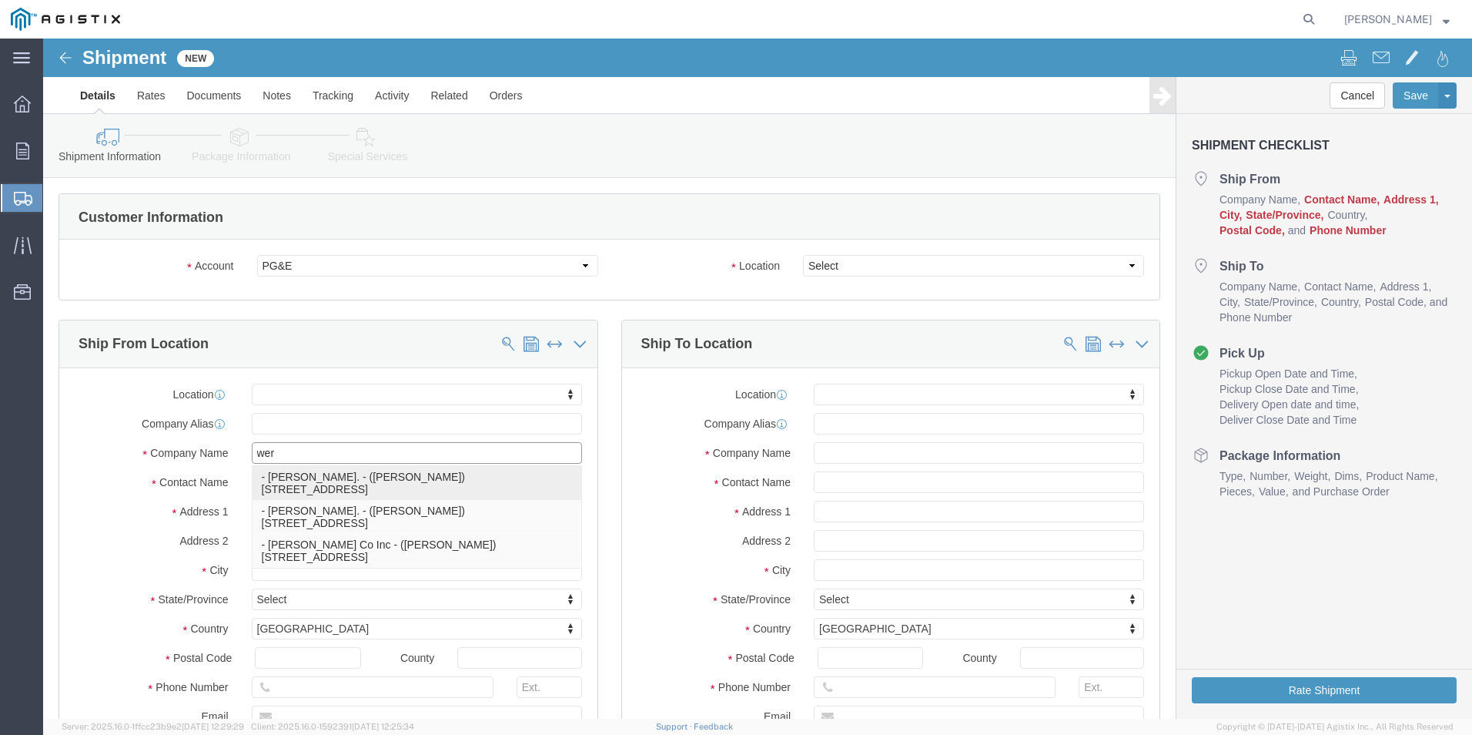
click p "- [PERSON_NAME]. - ([PERSON_NAME]) [STREET_ADDRESS]"
select select
type input "[PERSON_NAME]."
type input "[PERSON_NAME]"
type input "[STREET_ADDRESS]"
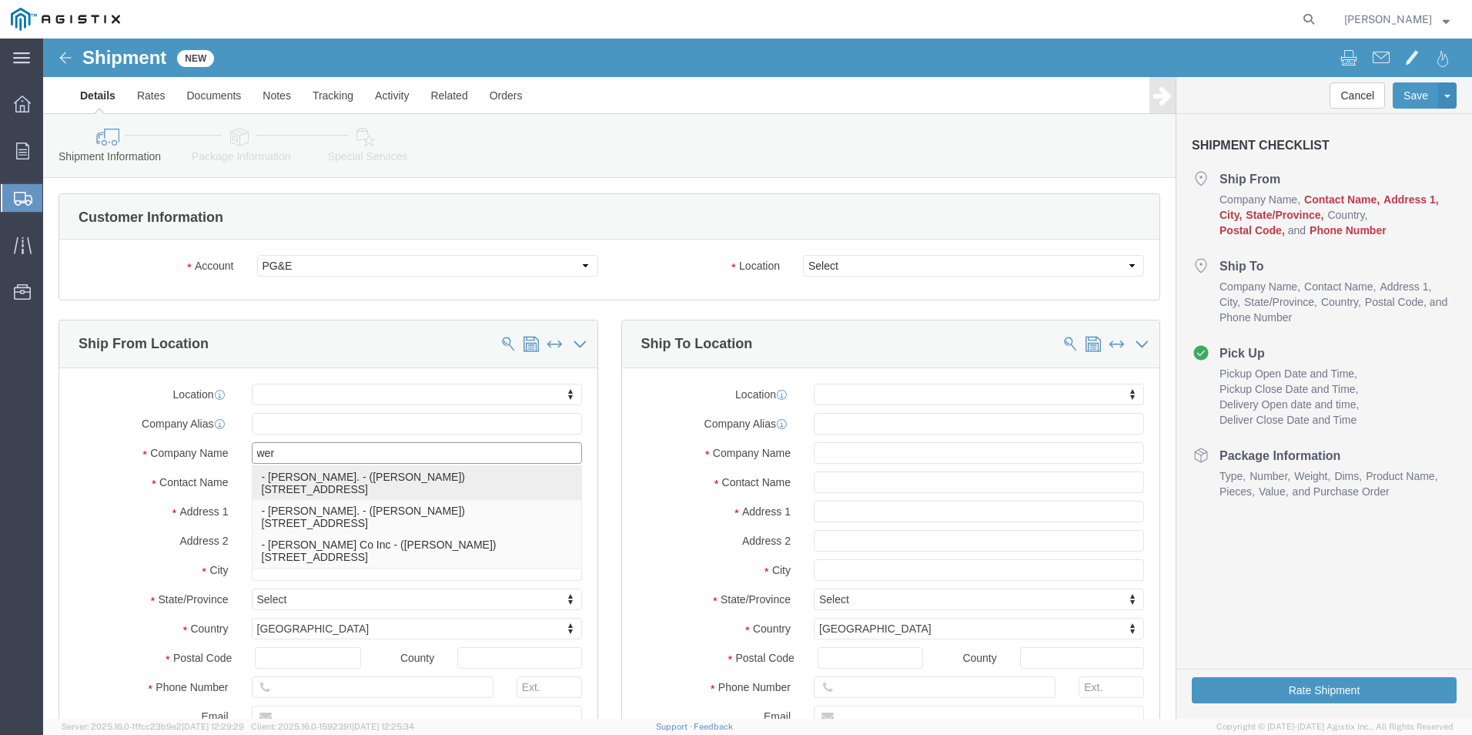
type input "[GEOGRAPHIC_DATA]"
type input "79927"
type input "usa"
select select "[GEOGRAPHIC_DATA]"
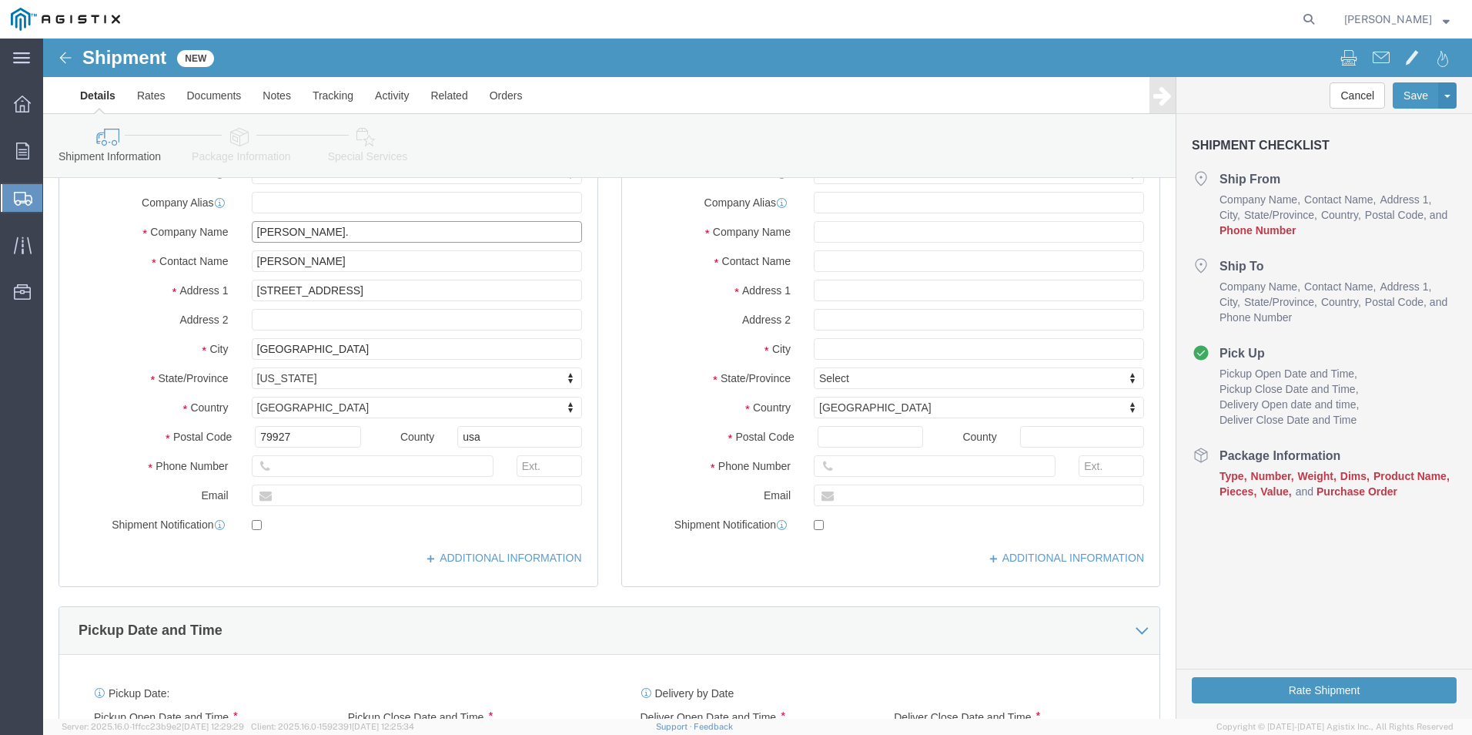
scroll to position [308, 0]
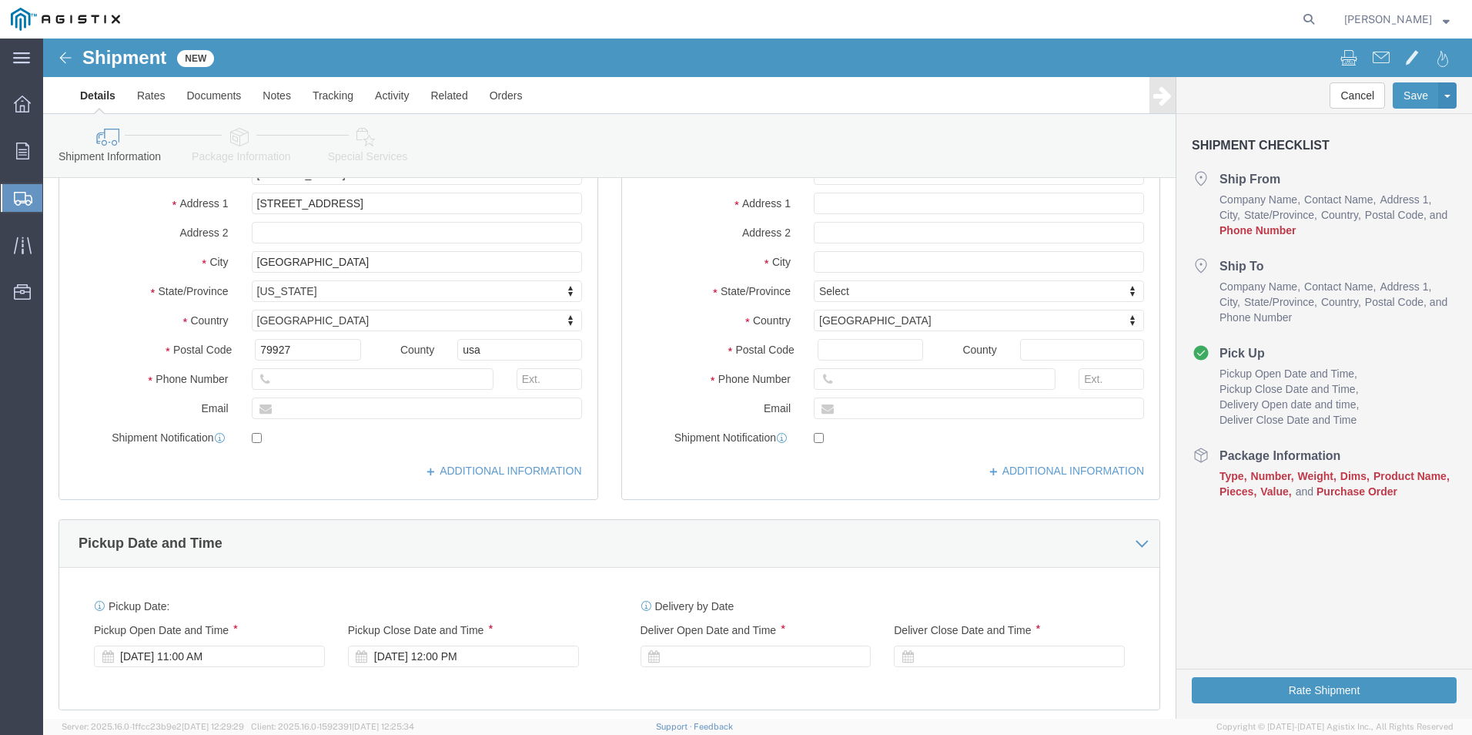
type input "[PERSON_NAME]."
click input "text"
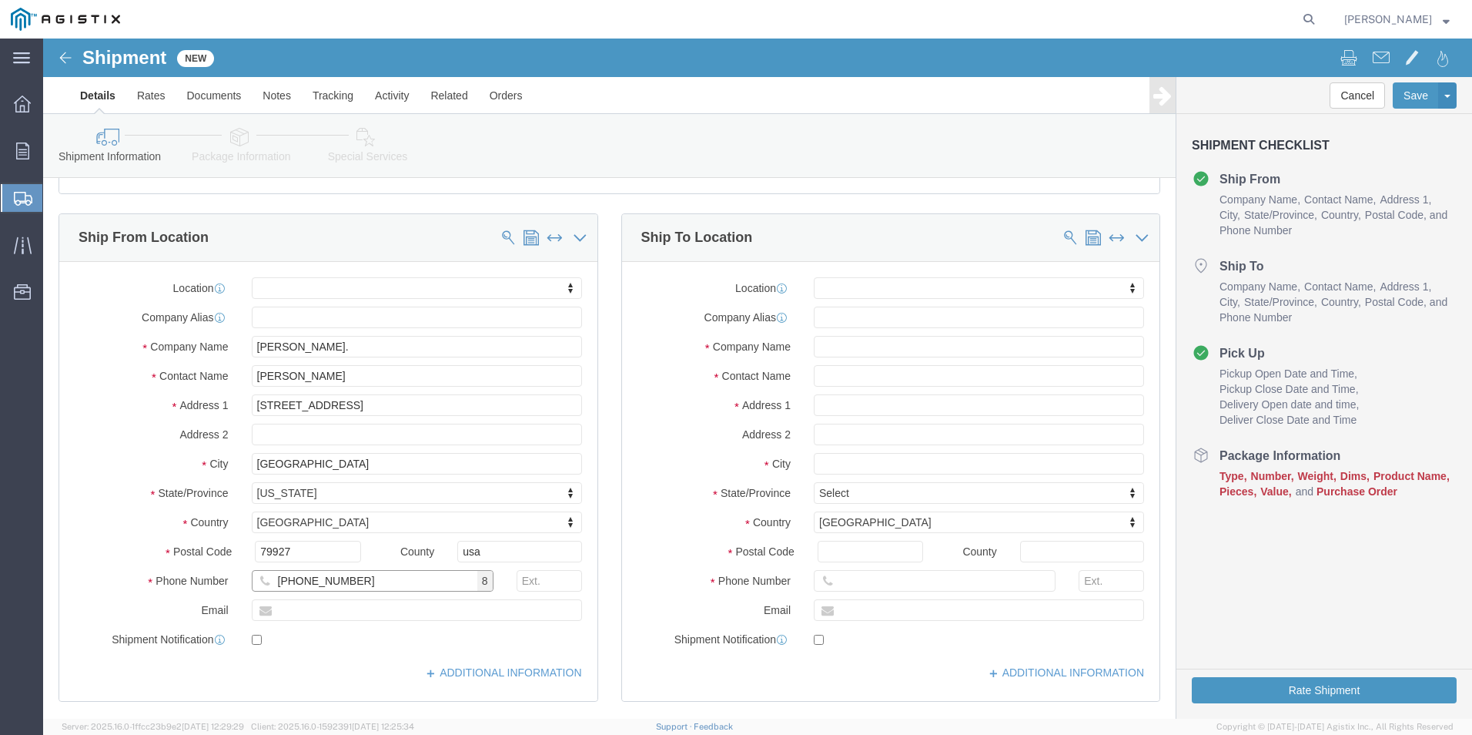
scroll to position [0, 0]
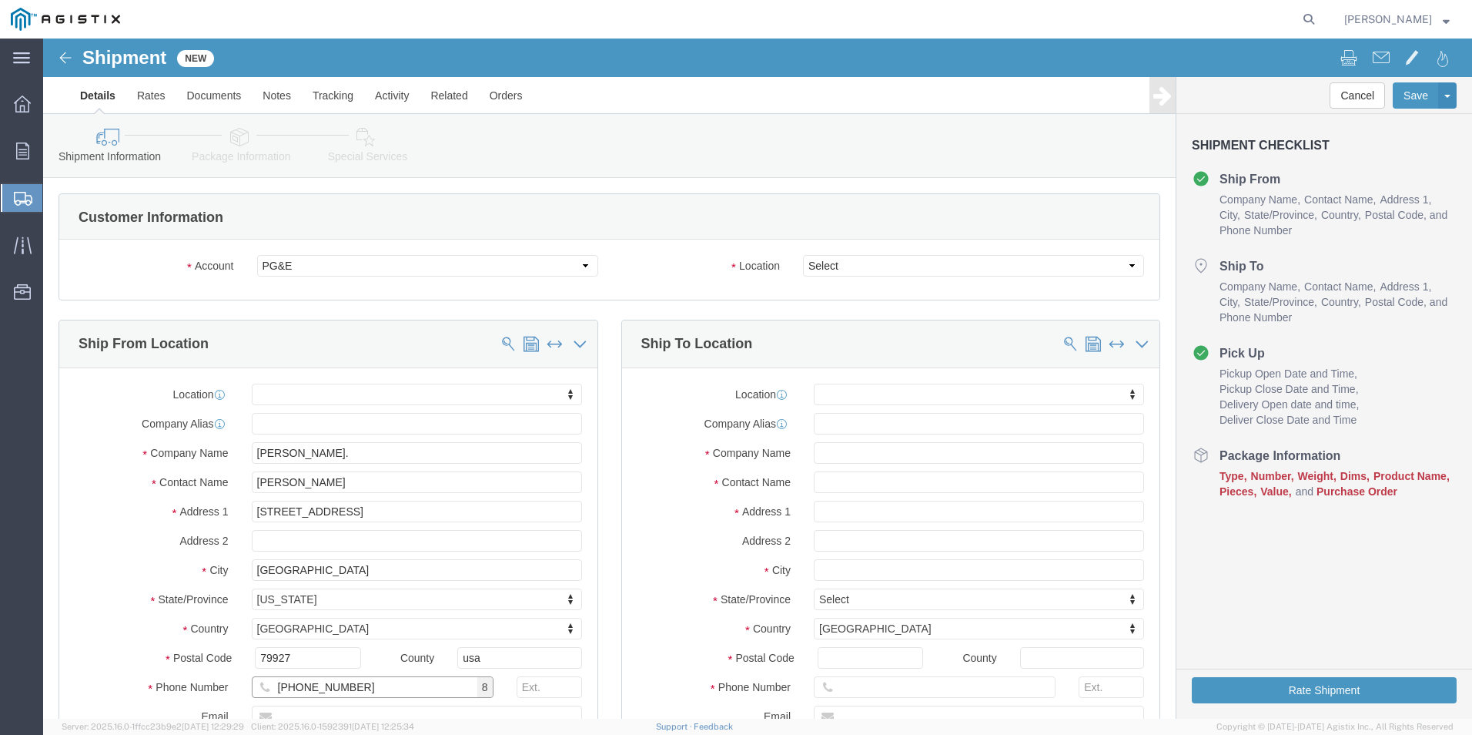
type input "[PHONE_NUMBER]"
click select "Select All Others [GEOGRAPHIC_DATA] [GEOGRAPHIC_DATA] [GEOGRAPHIC_DATA] [GEOGRA…"
select select "23082"
click select "Select All Others [GEOGRAPHIC_DATA] [GEOGRAPHIC_DATA] [GEOGRAPHIC_DATA] [GEOGRA…"
click input "text"
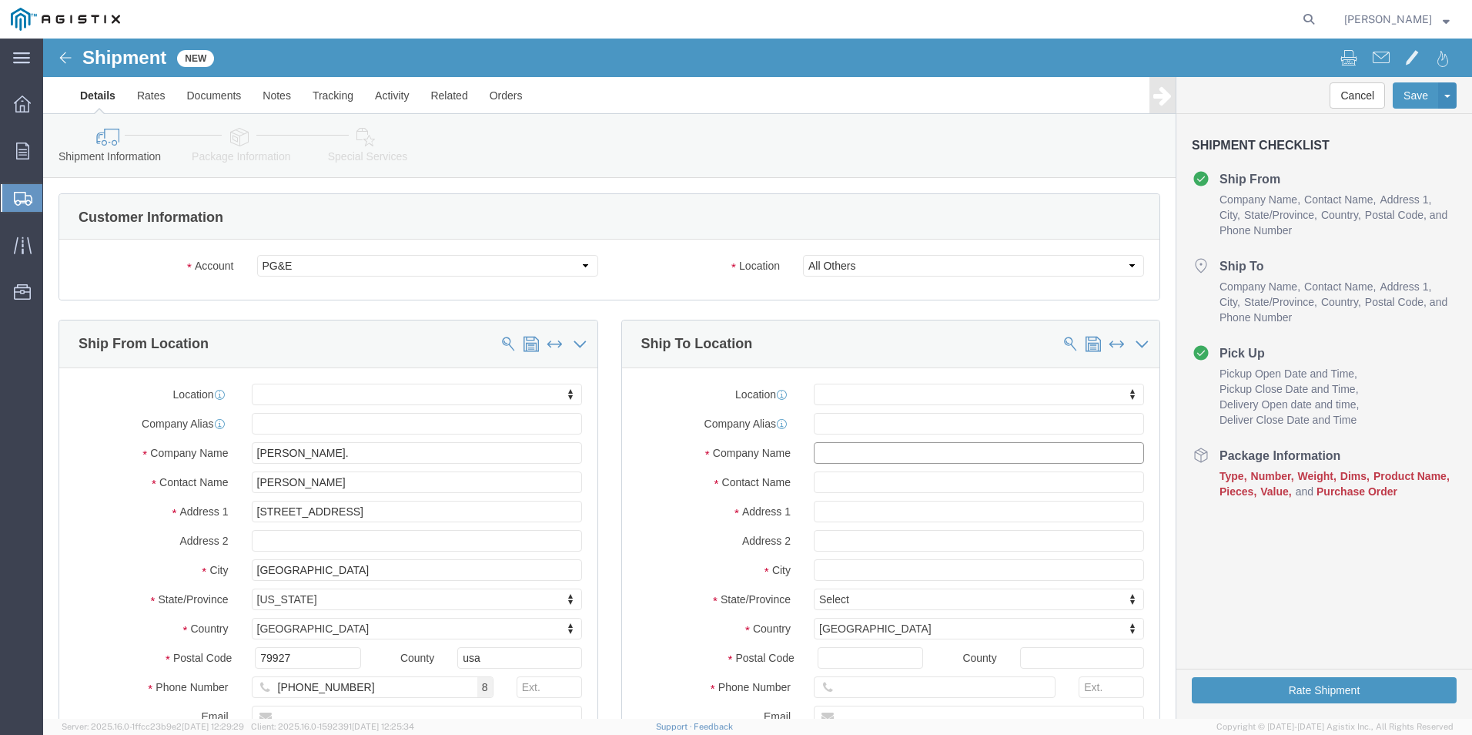
click input "text"
type input "San Diego Gas"
type input "Green Craig Operations"
type input "4949 Greencraig Lane"
select select
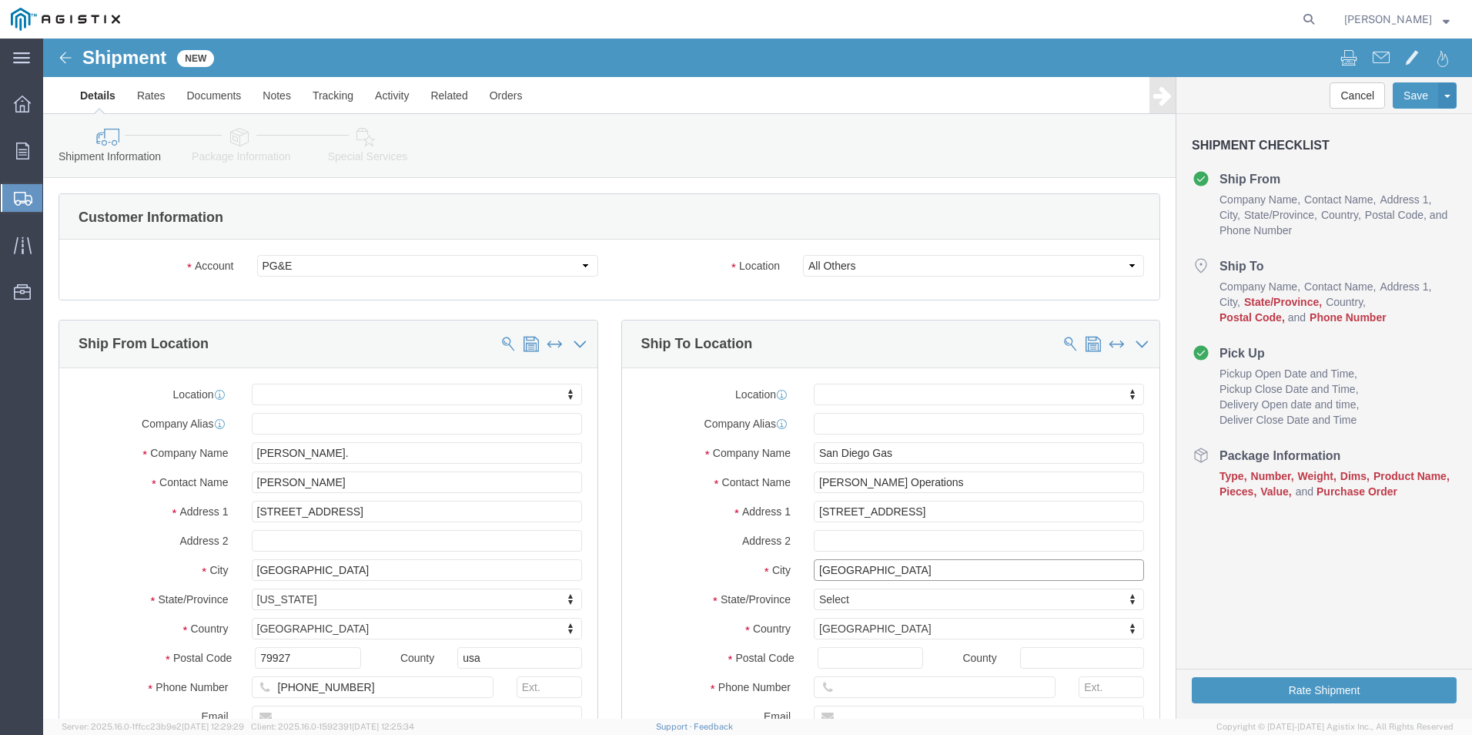
type input "San Diego"
select select
type input "c"
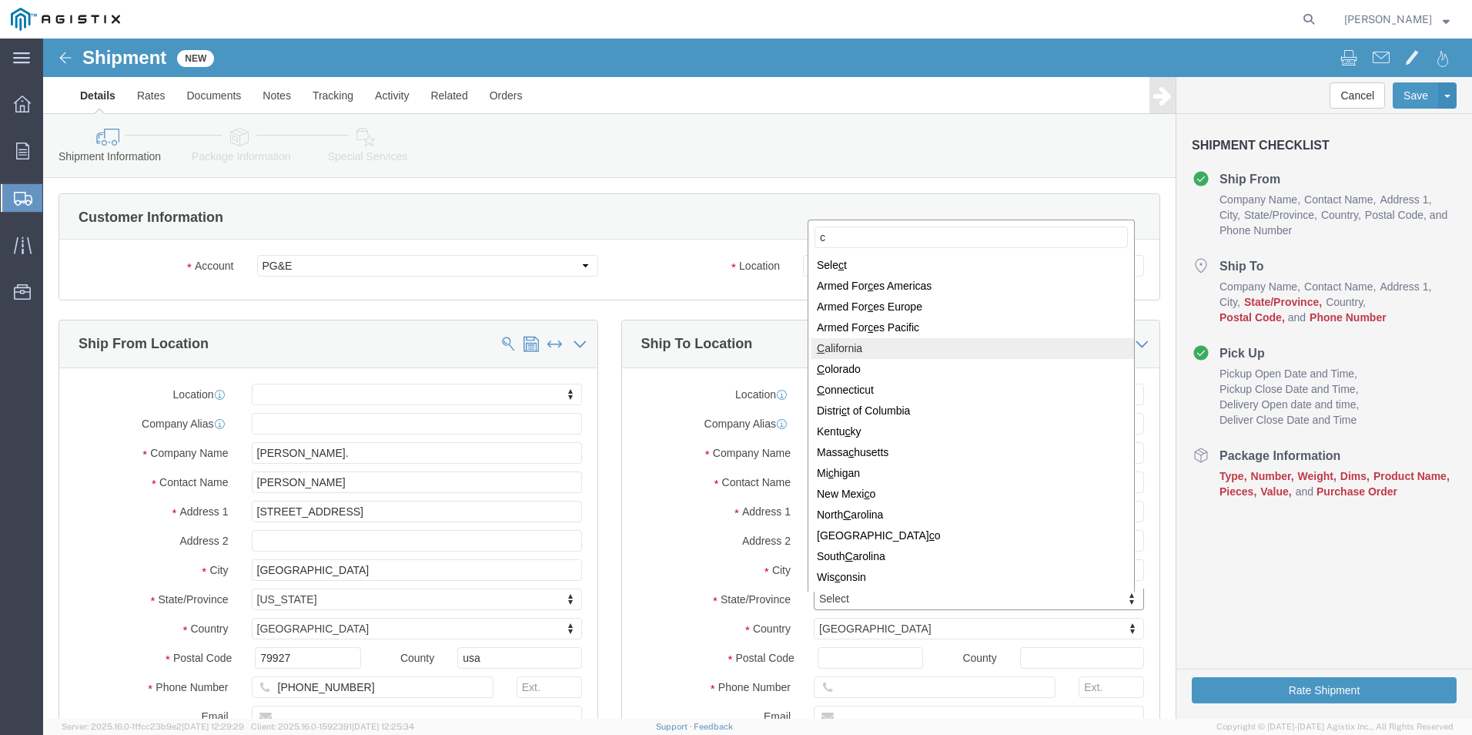
select select
select select "CA"
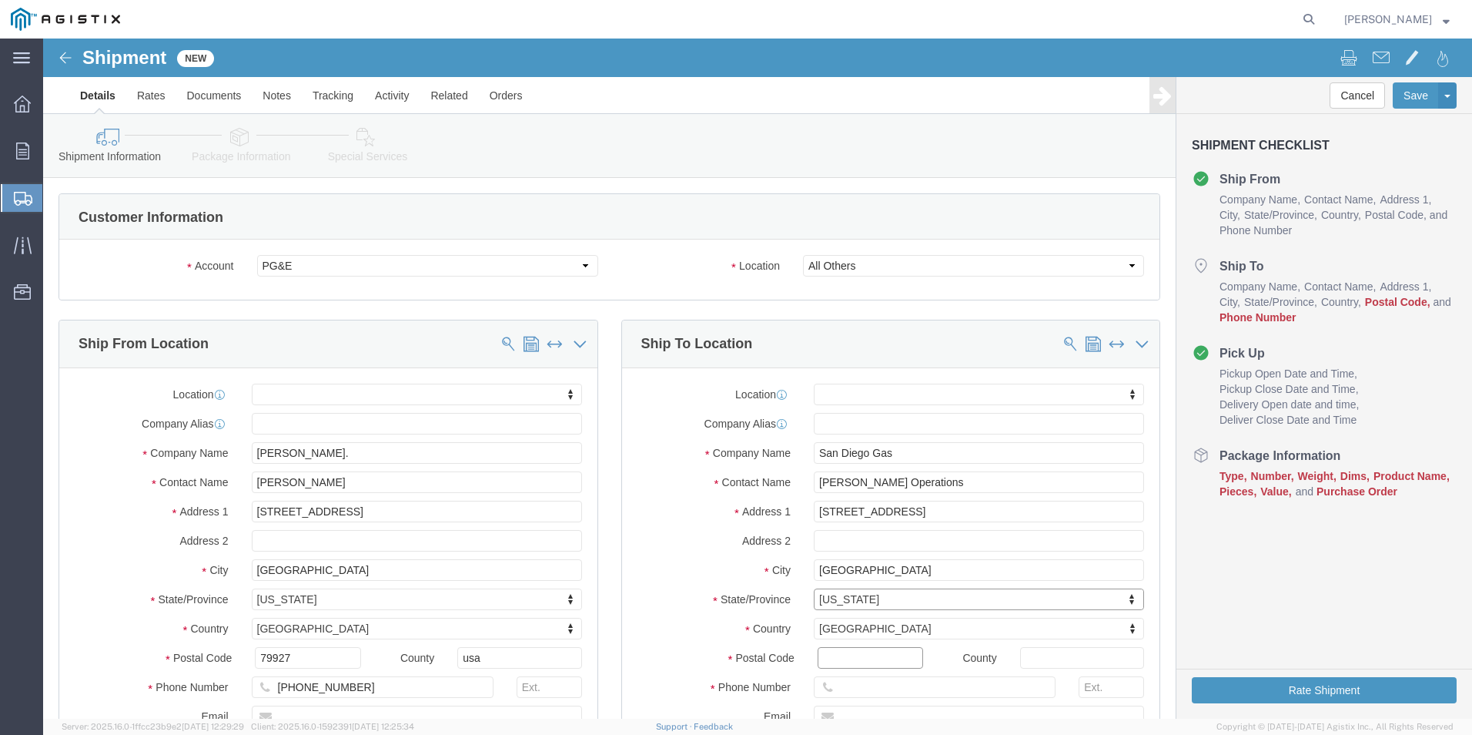
click input "Postal Code"
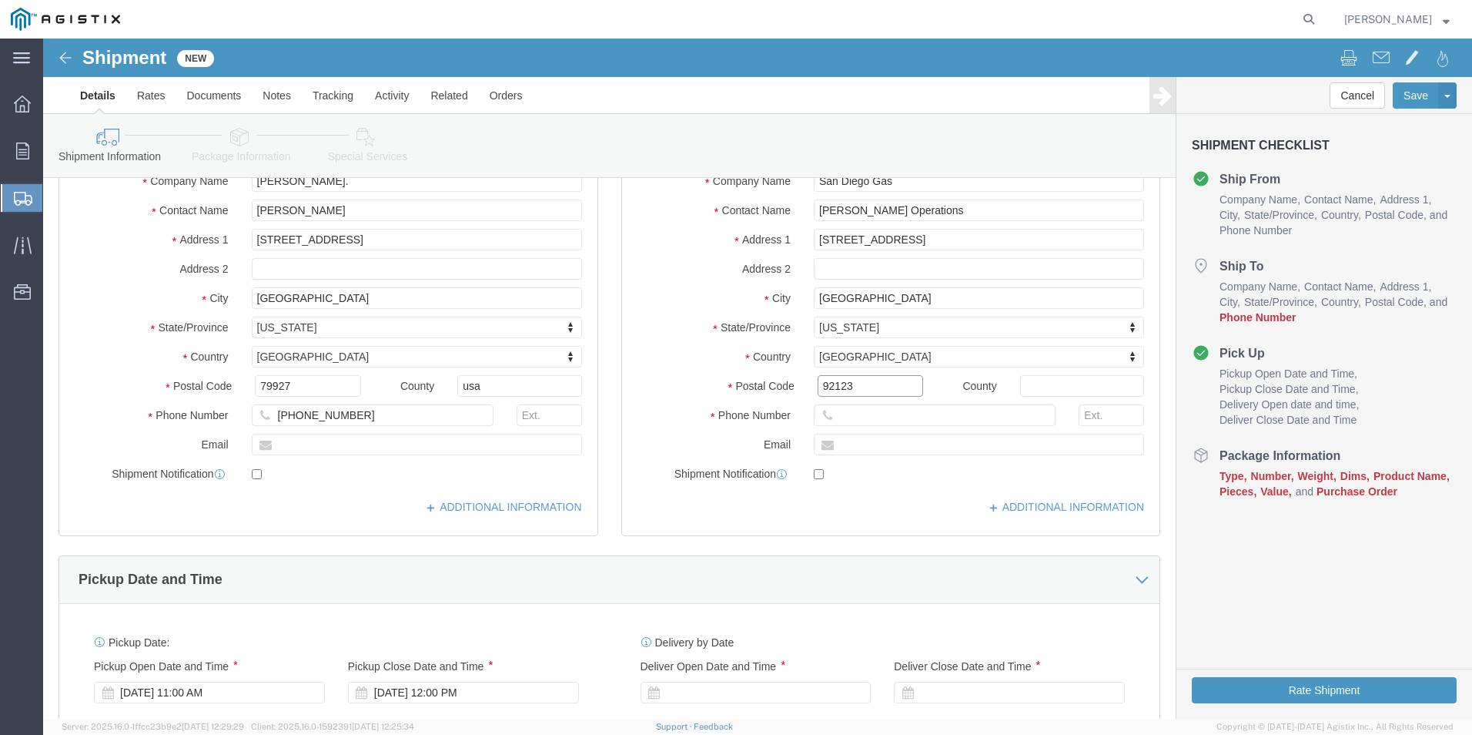
scroll to position [308, 0]
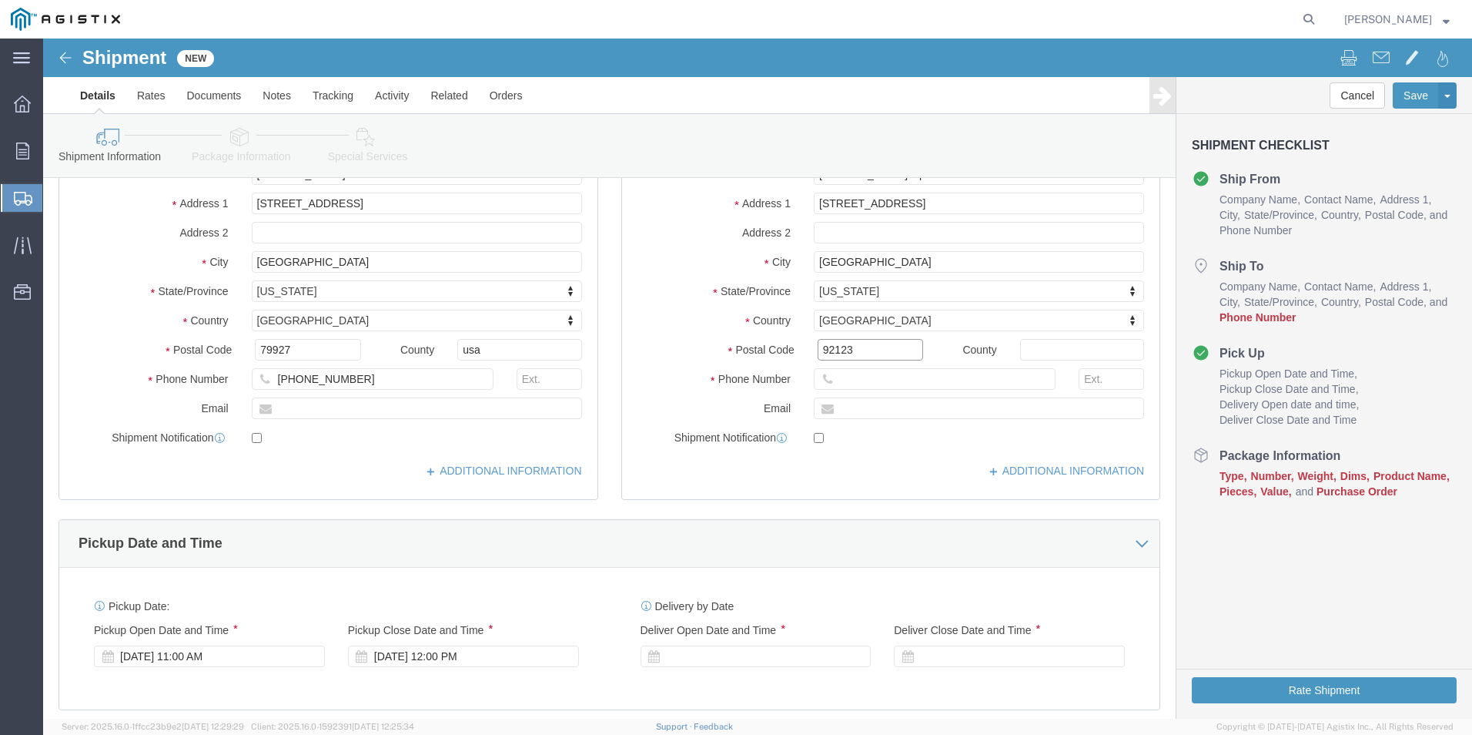
type input "92123"
select select
click input "text"
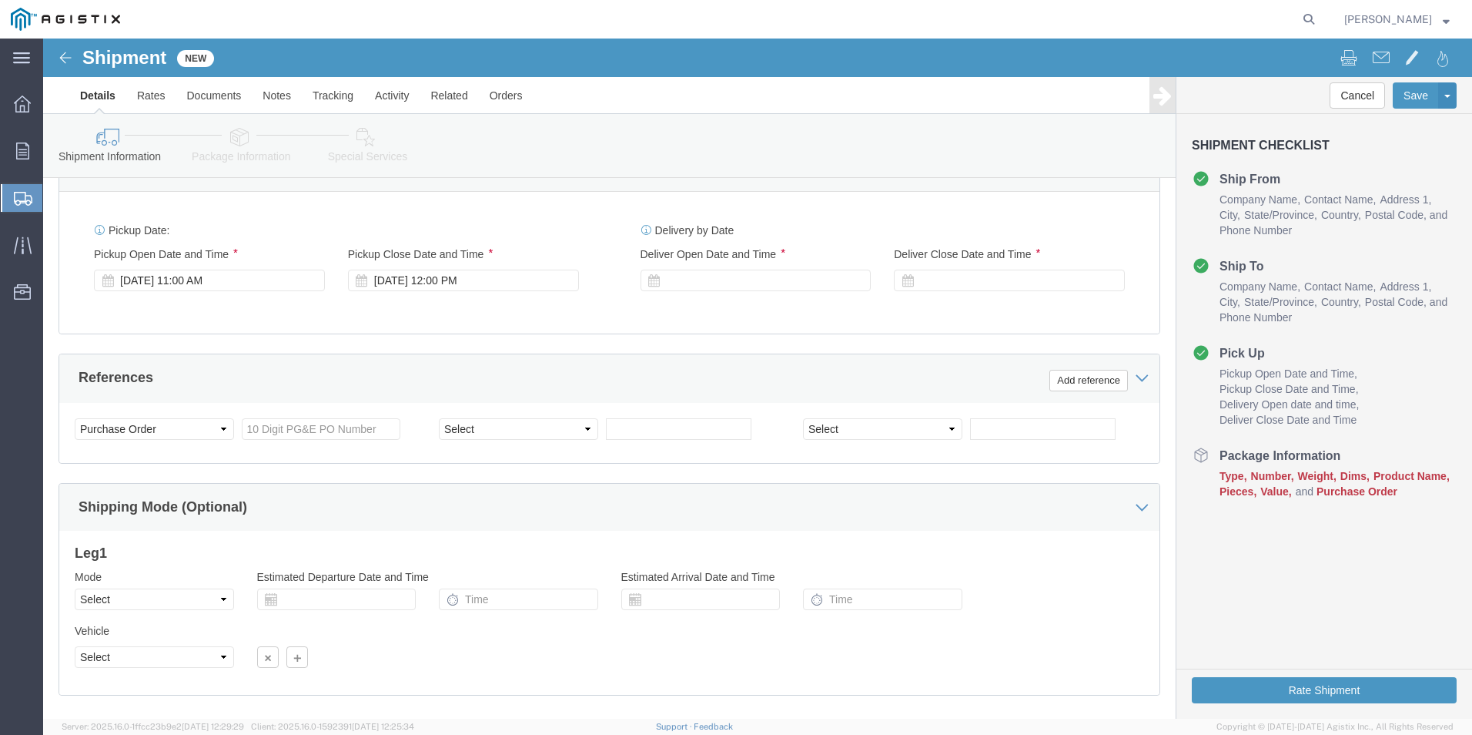
scroll to position [693, 0]
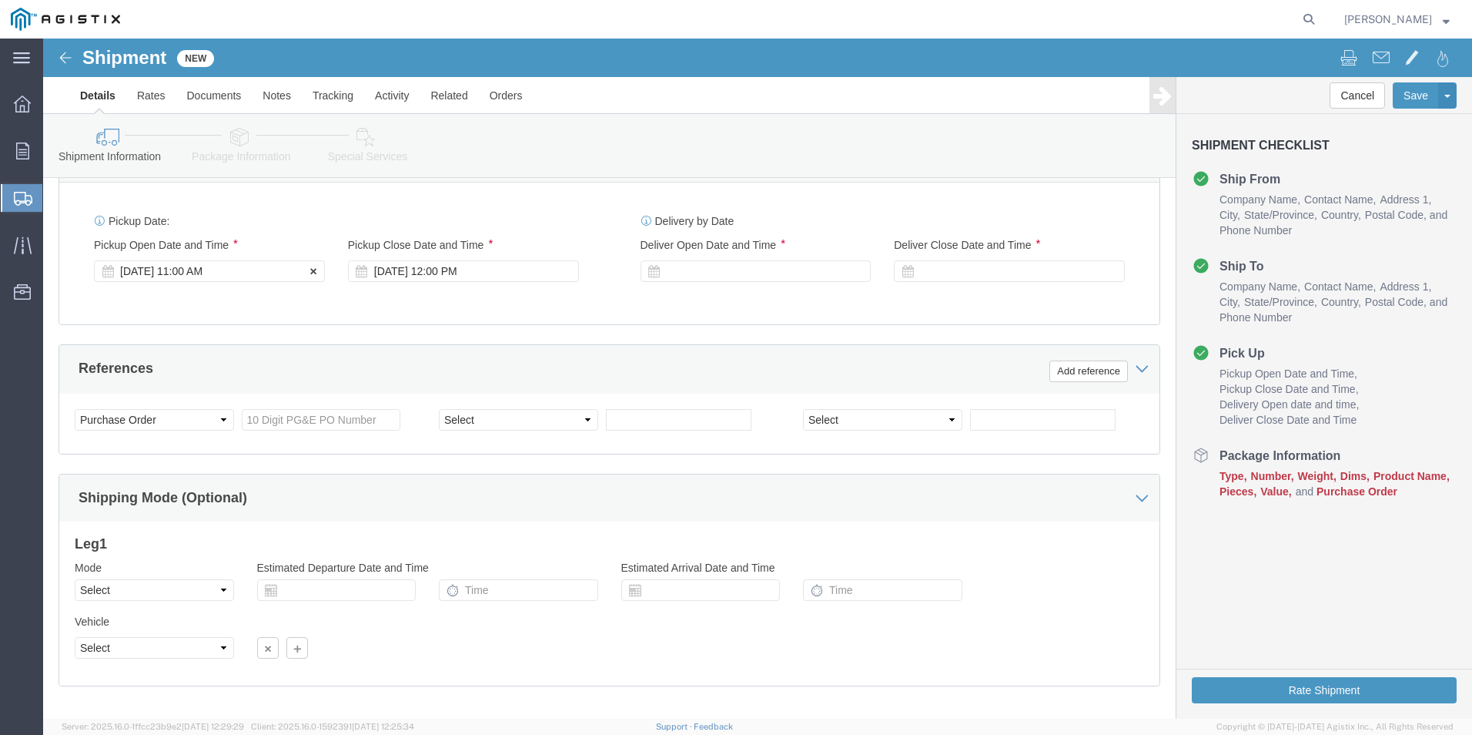
type input "123-456-7890"
click div "[DATE] 11:00 AM"
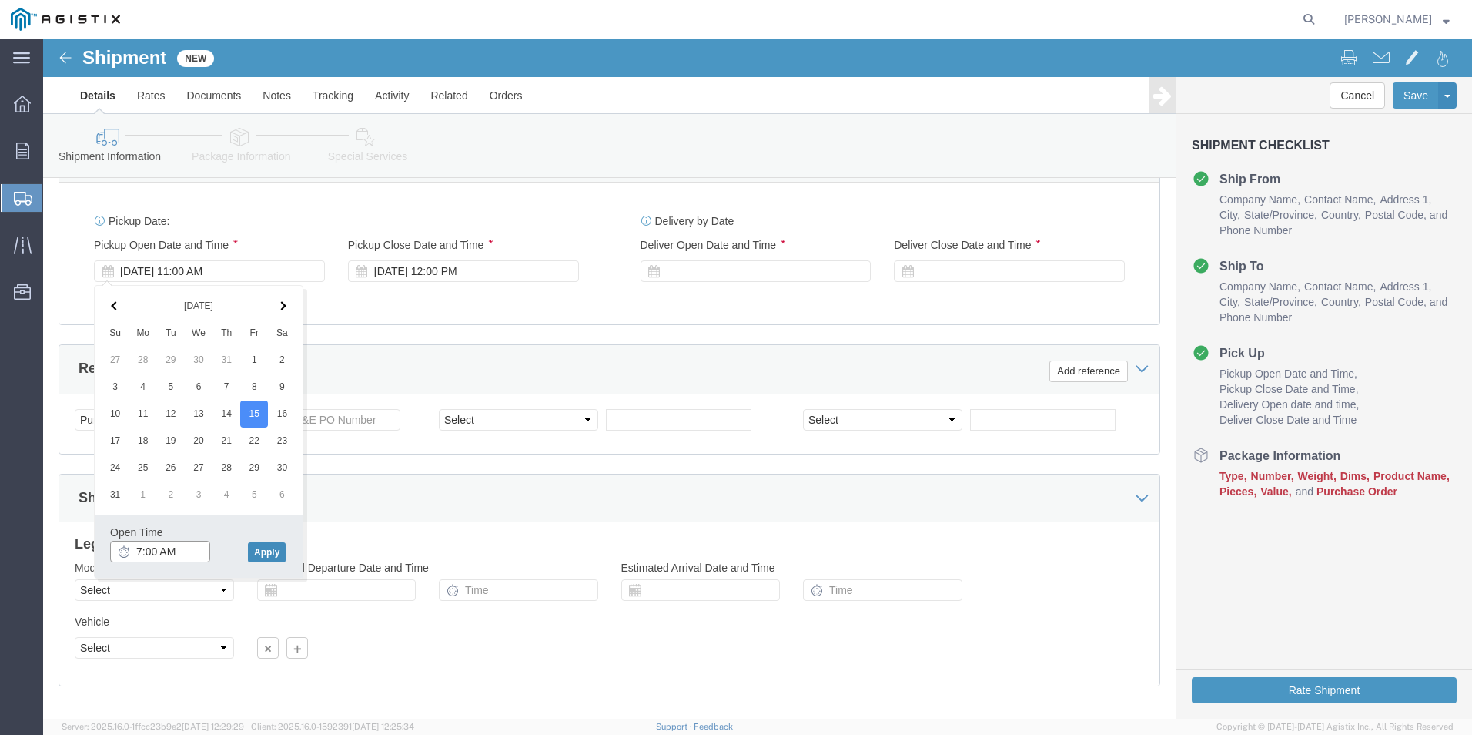
type input "7:00 AM"
click button "Apply"
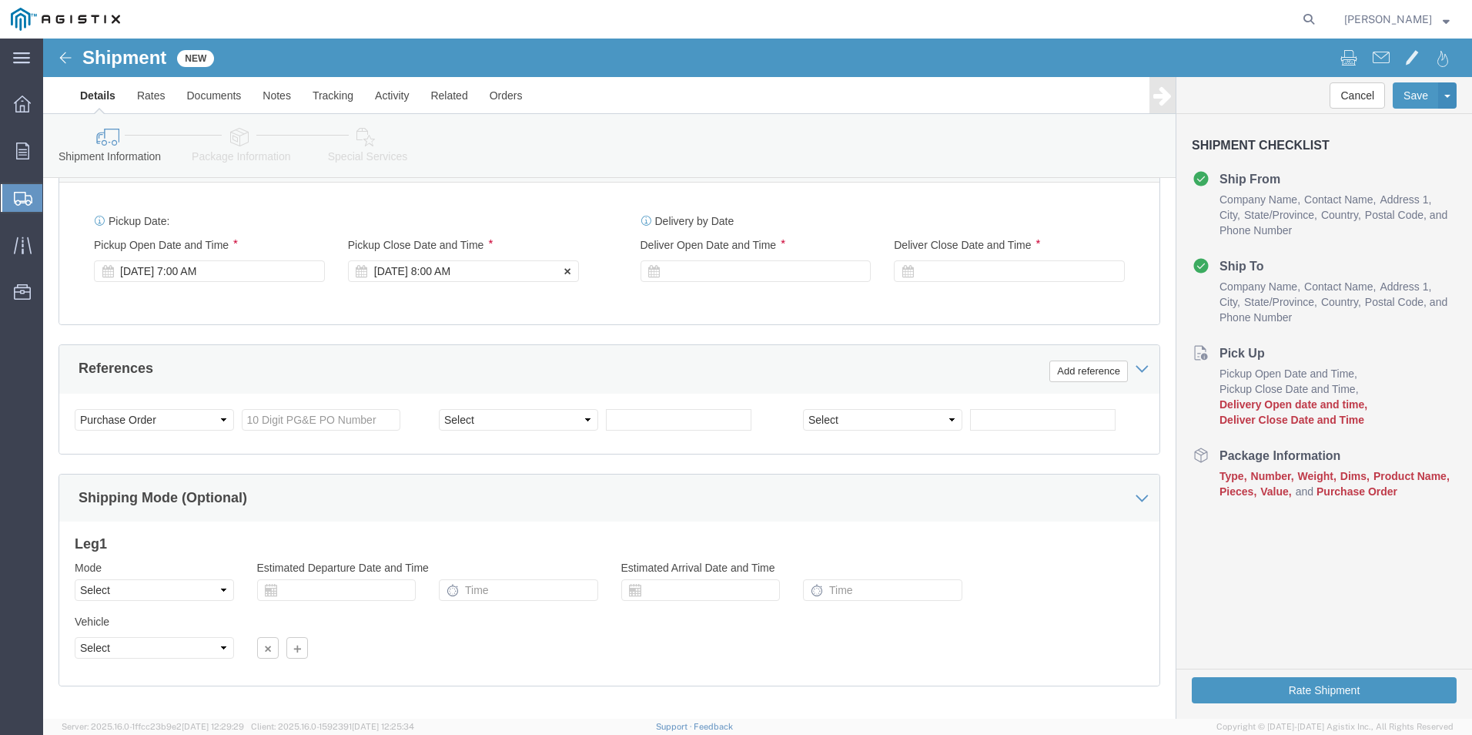
click div "[DATE] 8:00 AM"
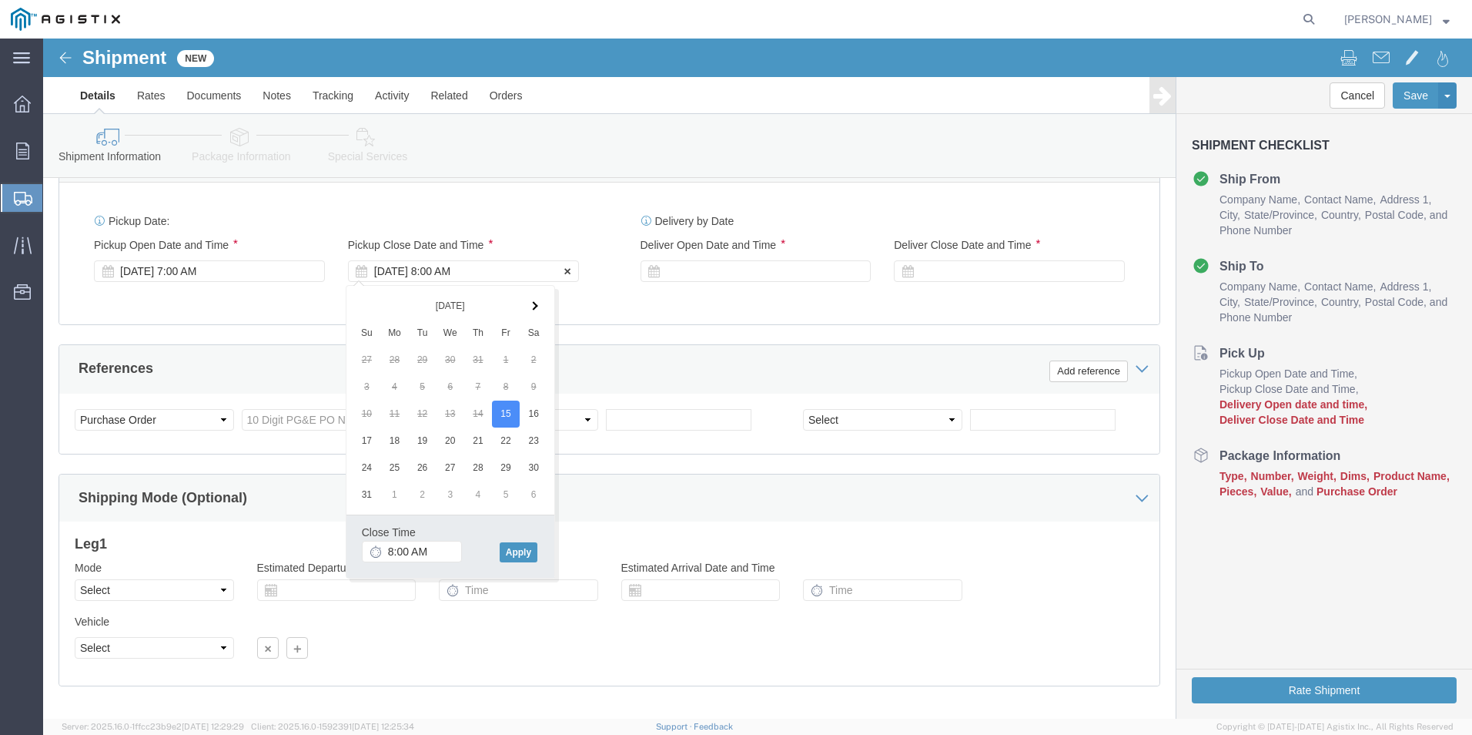
click div "[DATE] 8:00 AM"
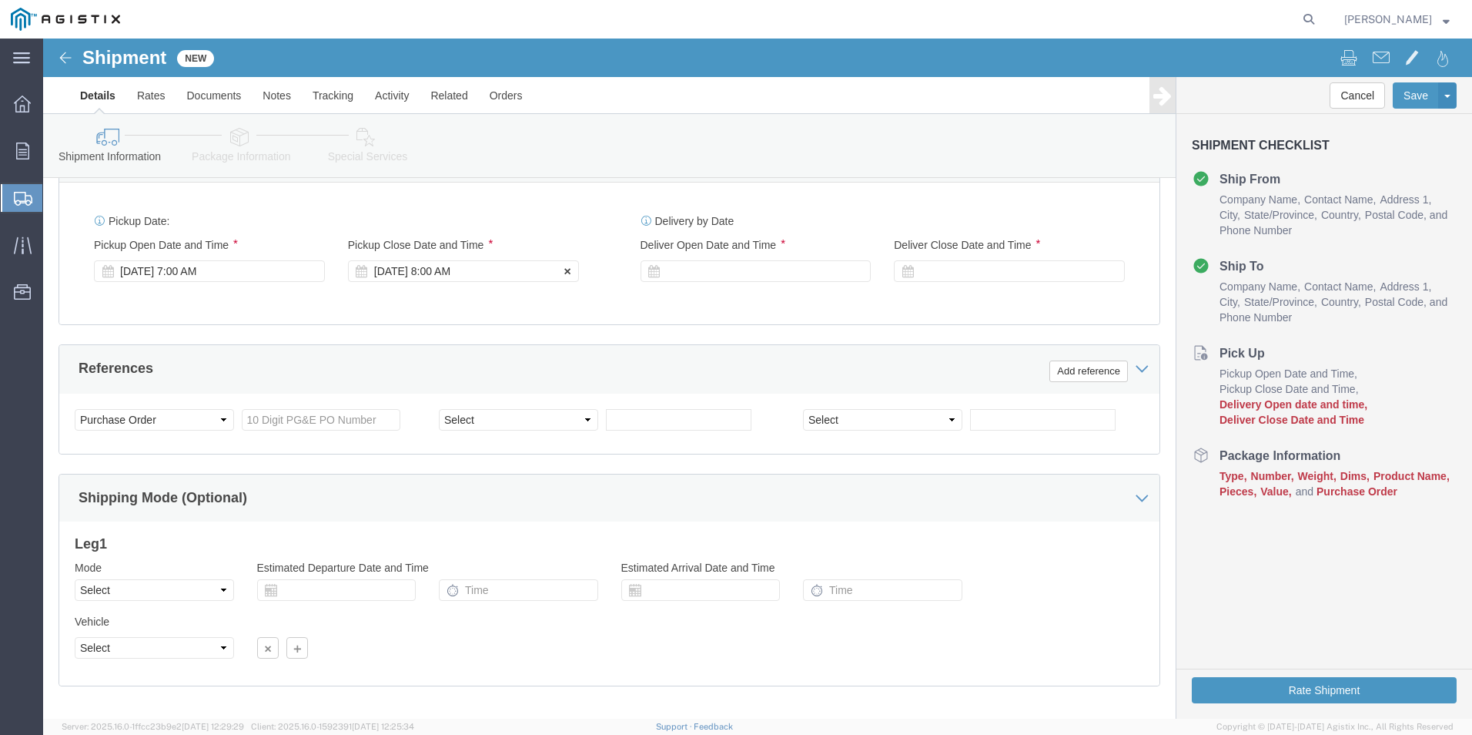
click div "[DATE] 8:00 AM"
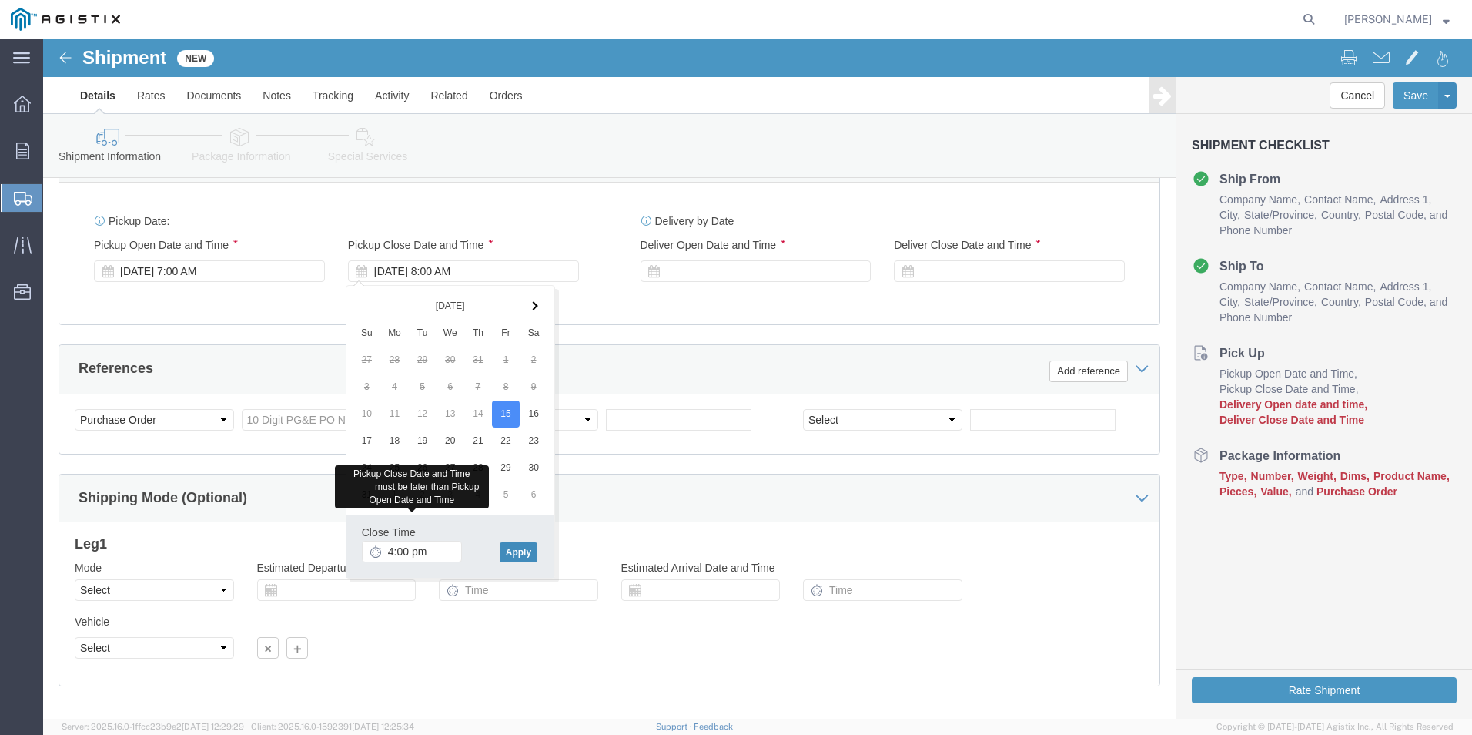
type input "4:00 PM"
click button "Apply"
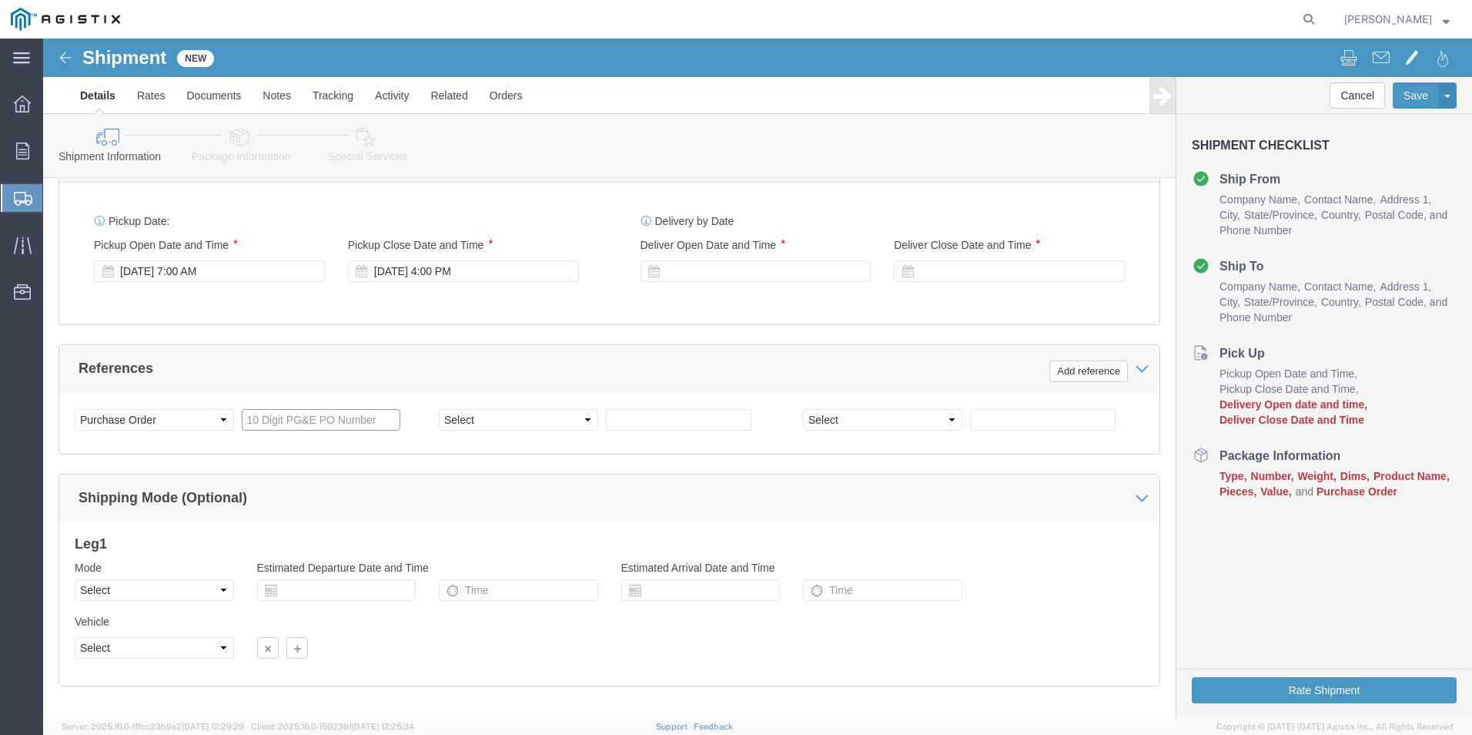
click input "text"
paste input "4700082711"
type input "4700082711"
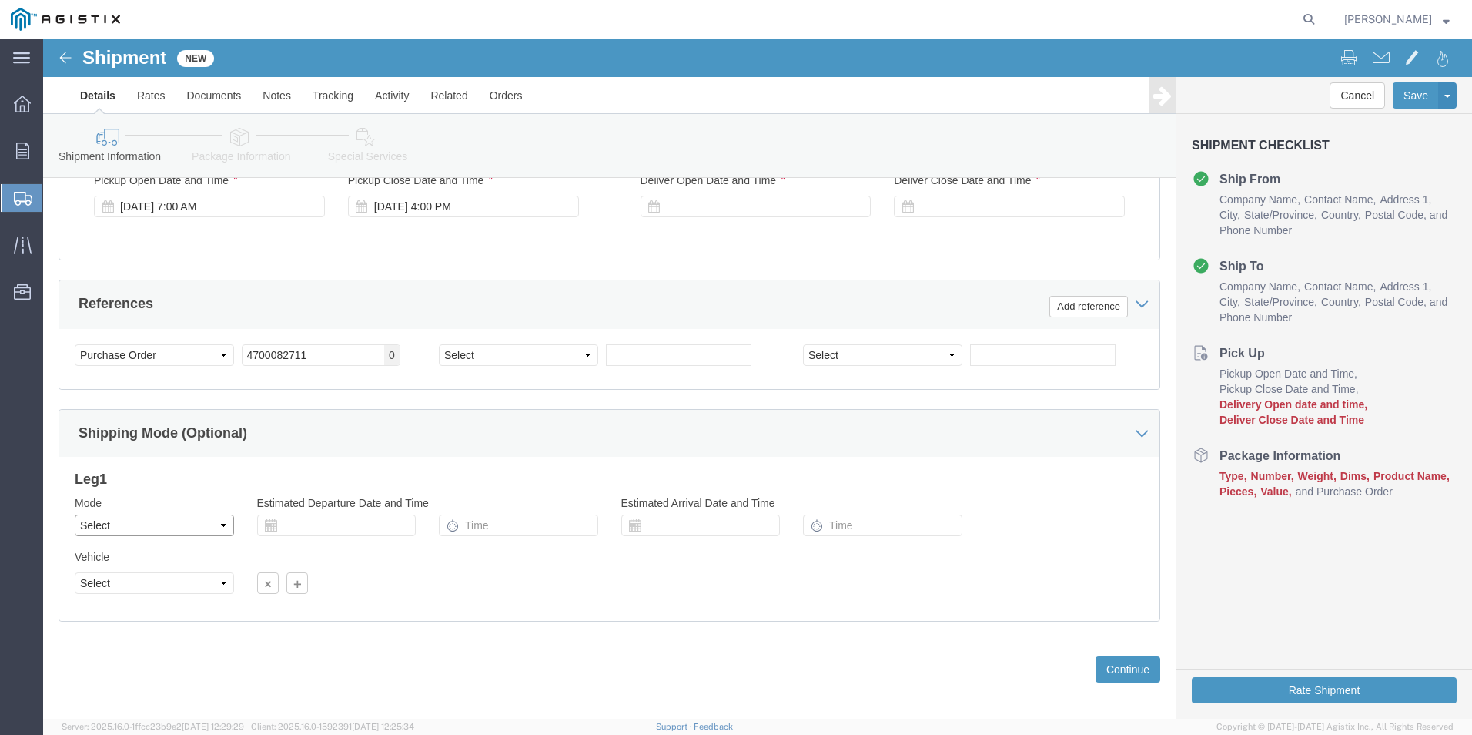
click select "Select Air Less than Truckload Multi-Leg Ocean Freight Rail Small Parcel Truckl…"
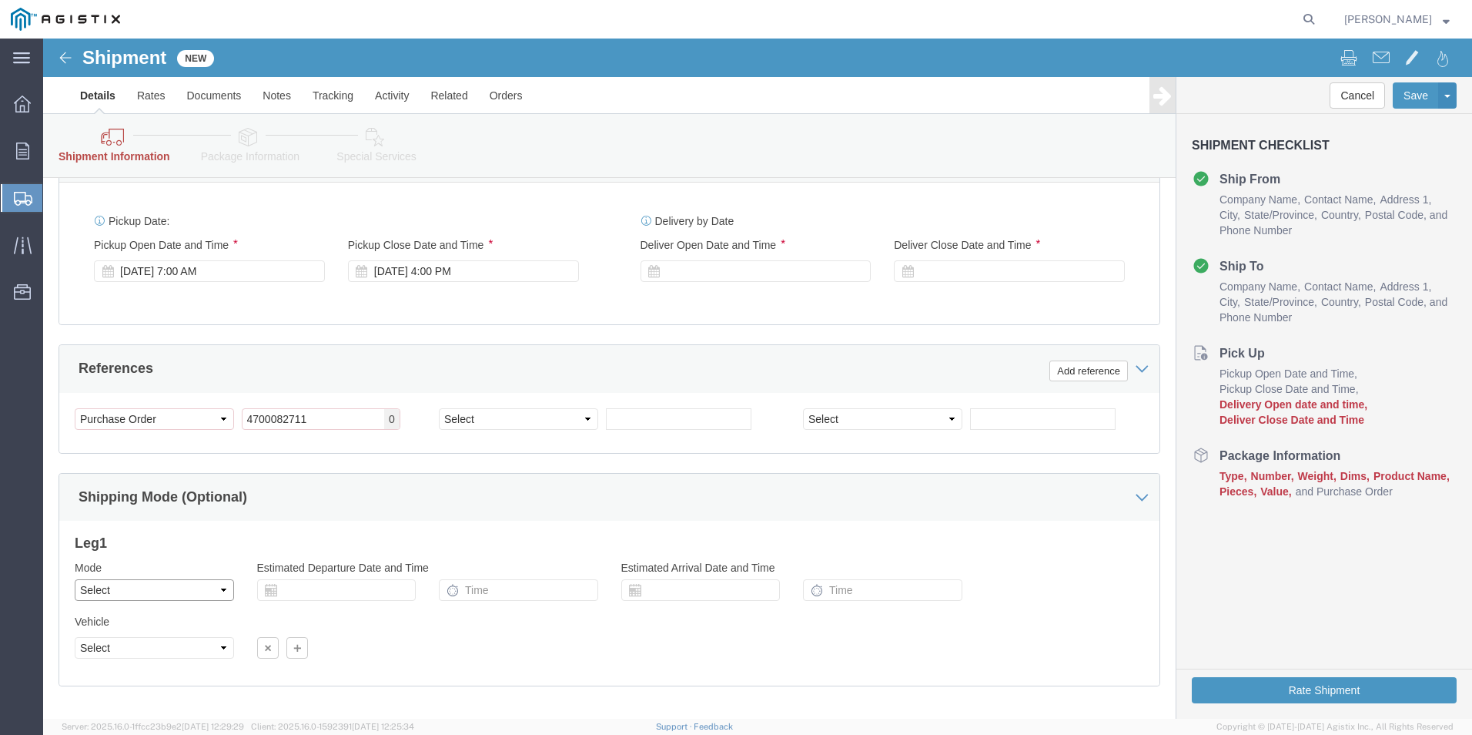
select select "LTL"
click select "Select Air Less than Truckload Multi-Leg Ocean Freight Rail Small Parcel Truckl…"
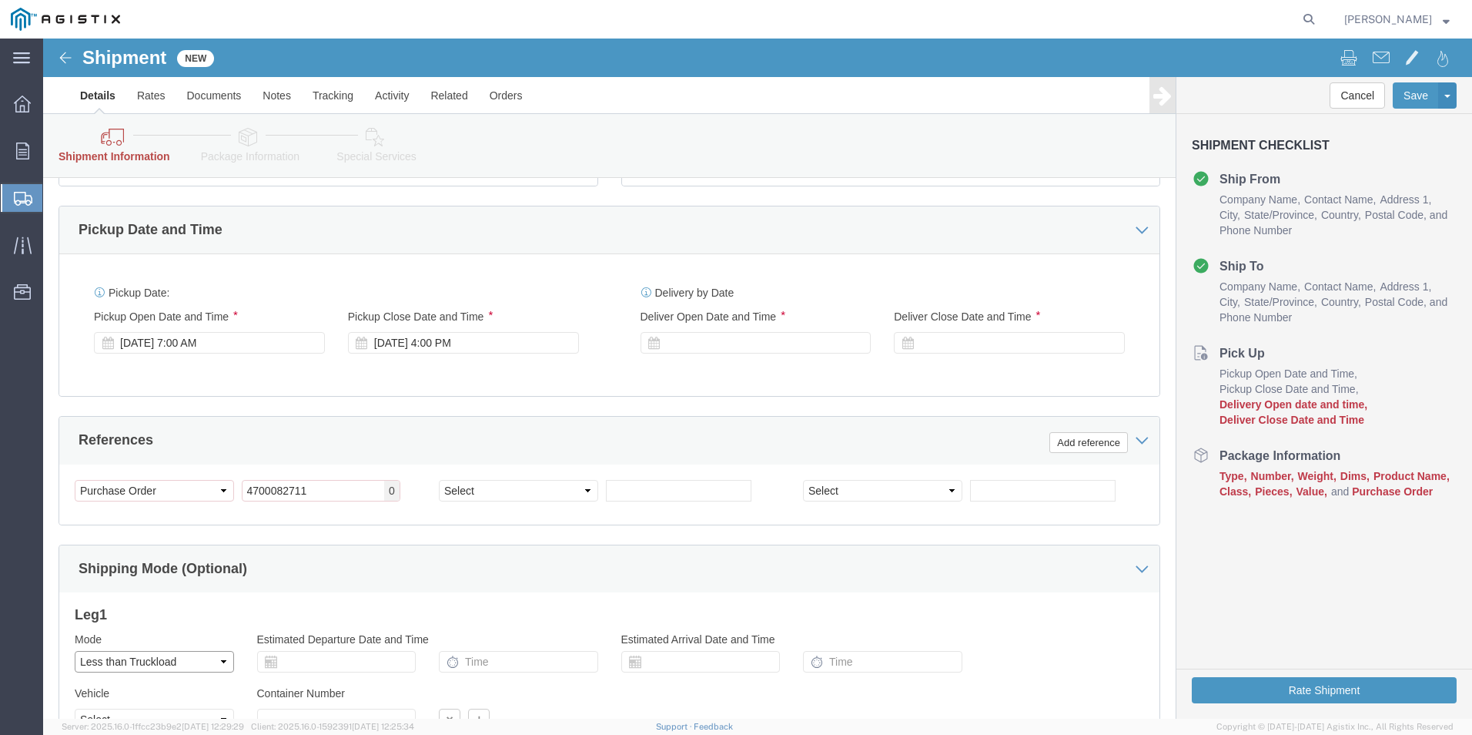
scroll to position [448, 0]
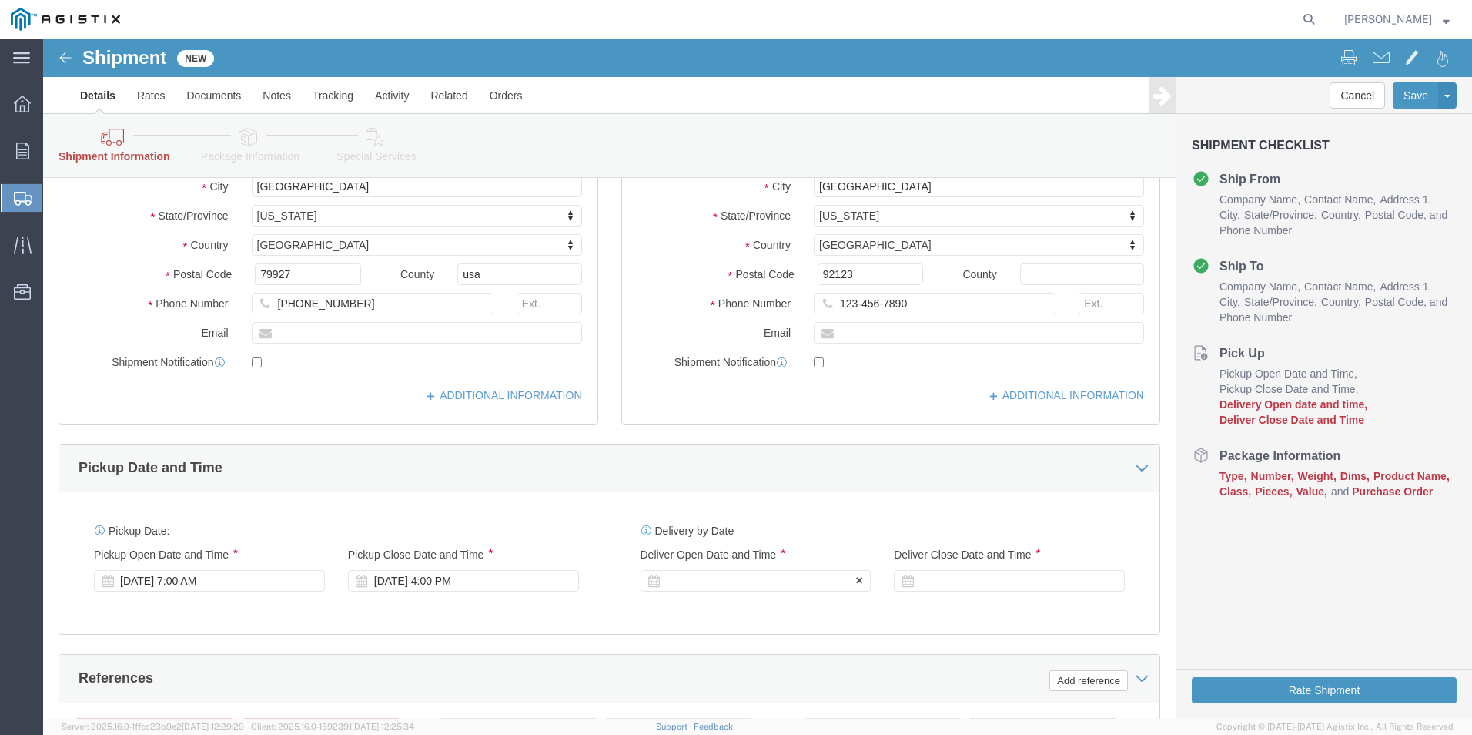
click div
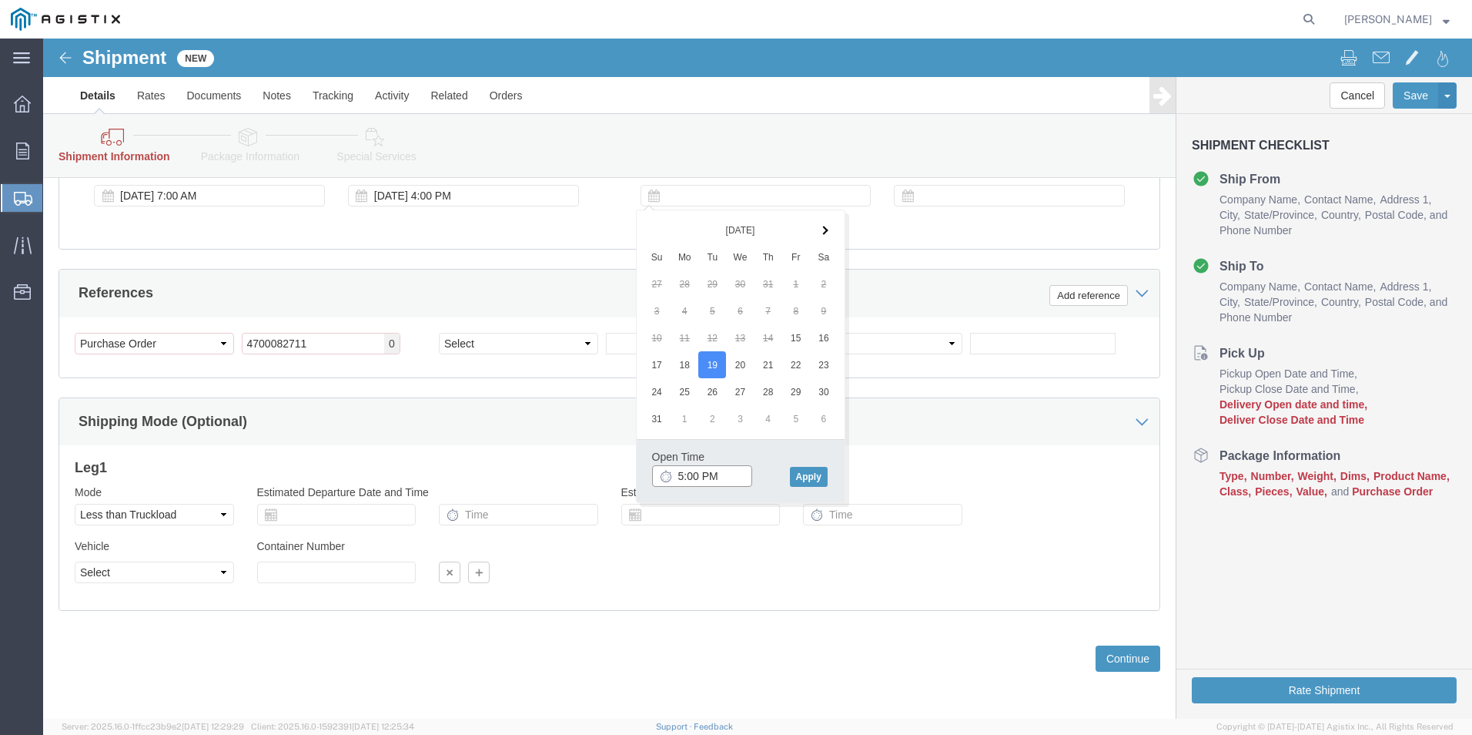
click input "5:00 PM"
type input "7:00 AM"
drag, startPoint x: 762, startPoint y: 440, endPoint x: 752, endPoint y: 440, distance: 10.8
click button "Apply"
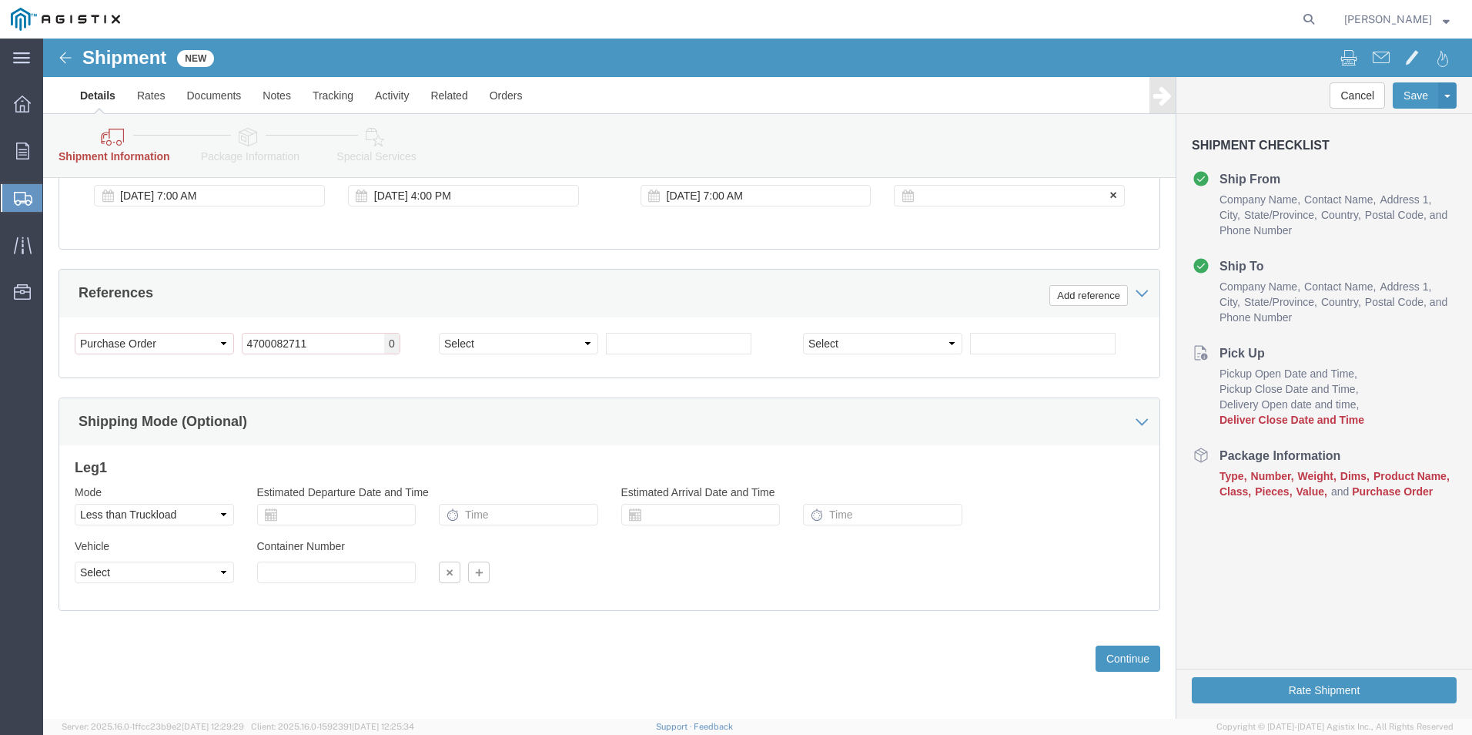
click div
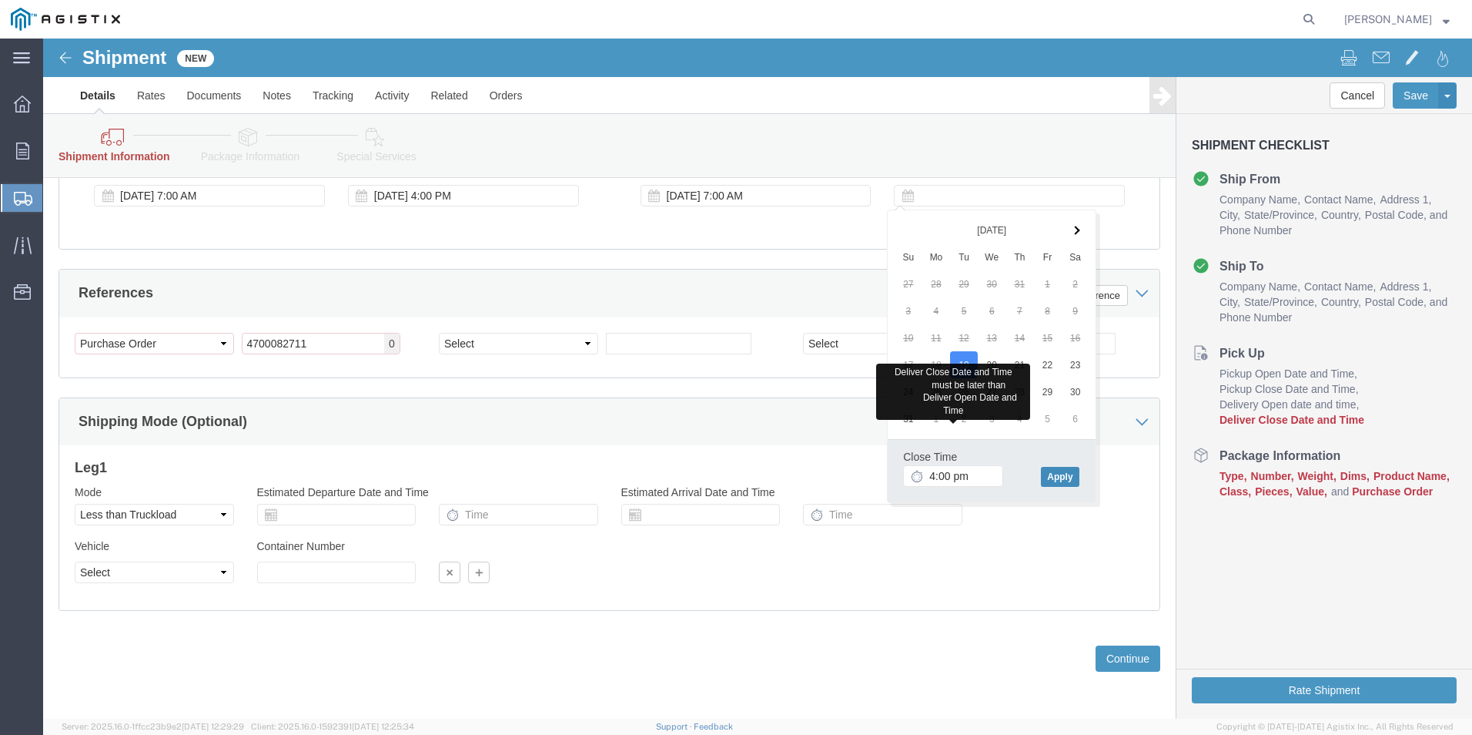
type input "4:00 PM"
click button "Apply"
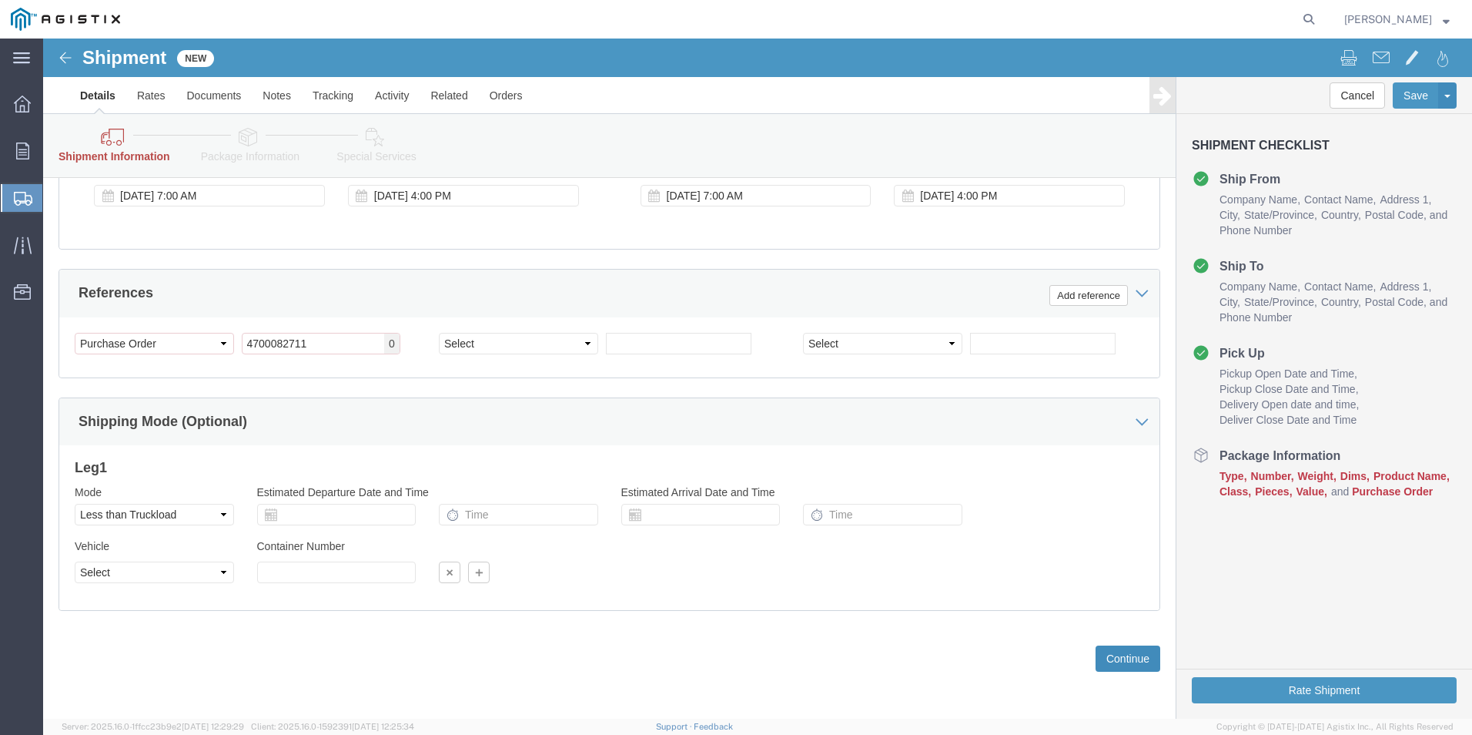
click button "Continue"
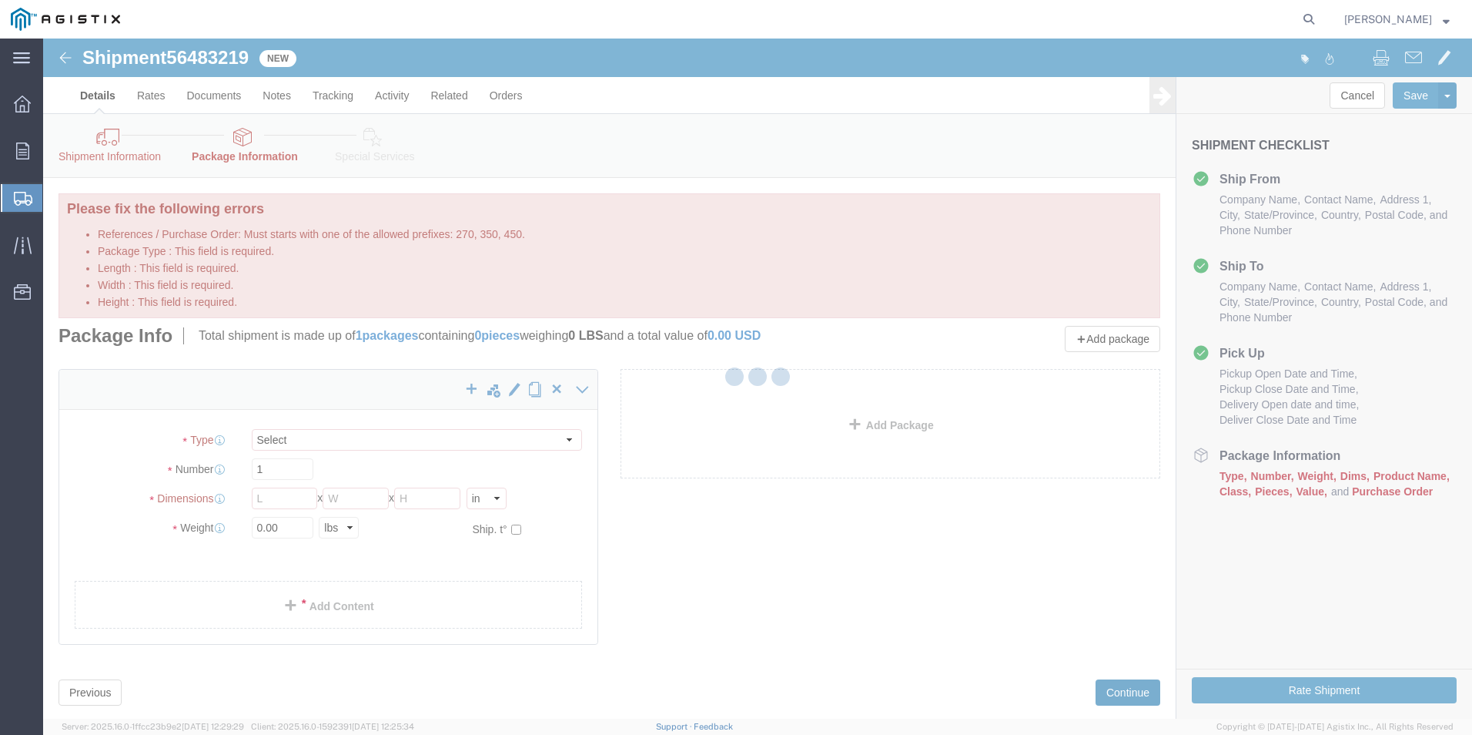
select select "CBOX"
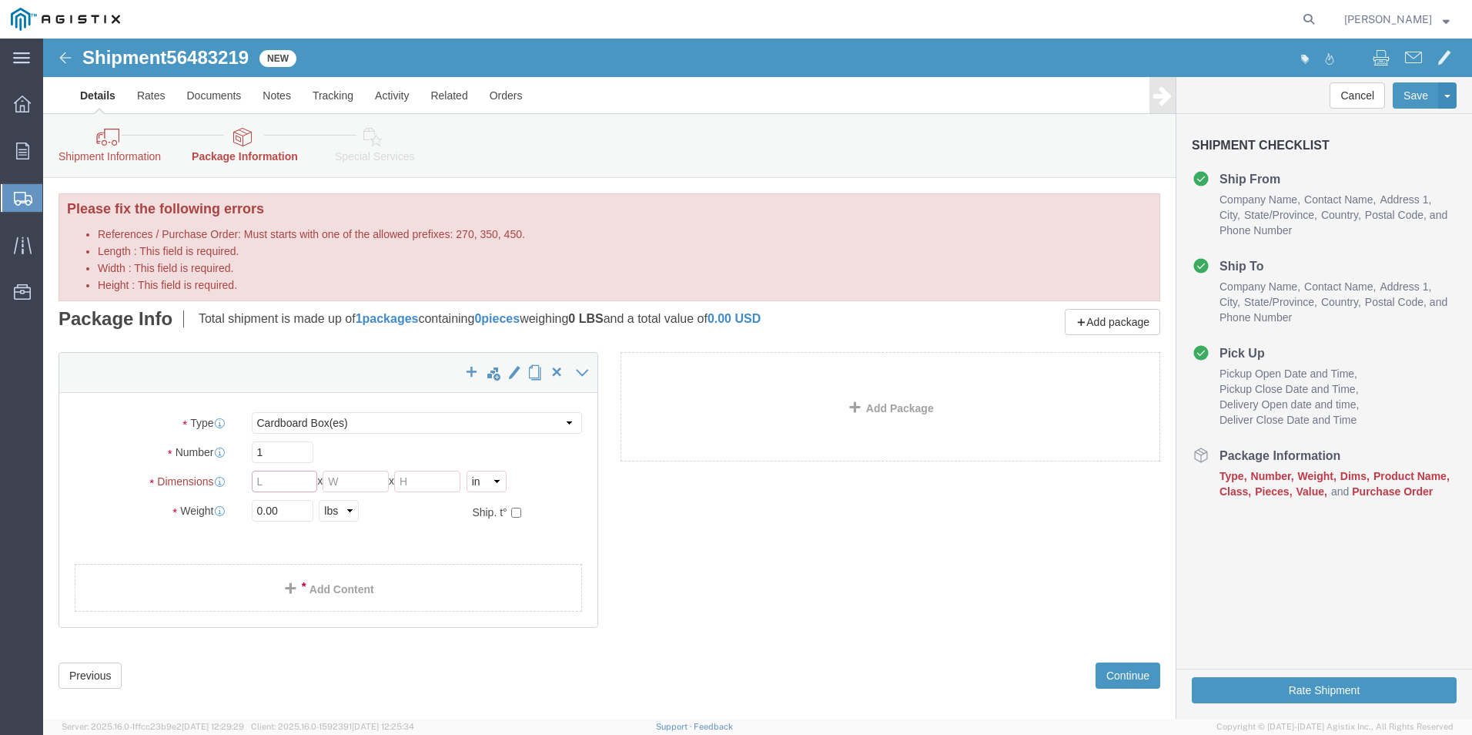
click input "Length : This field is required."
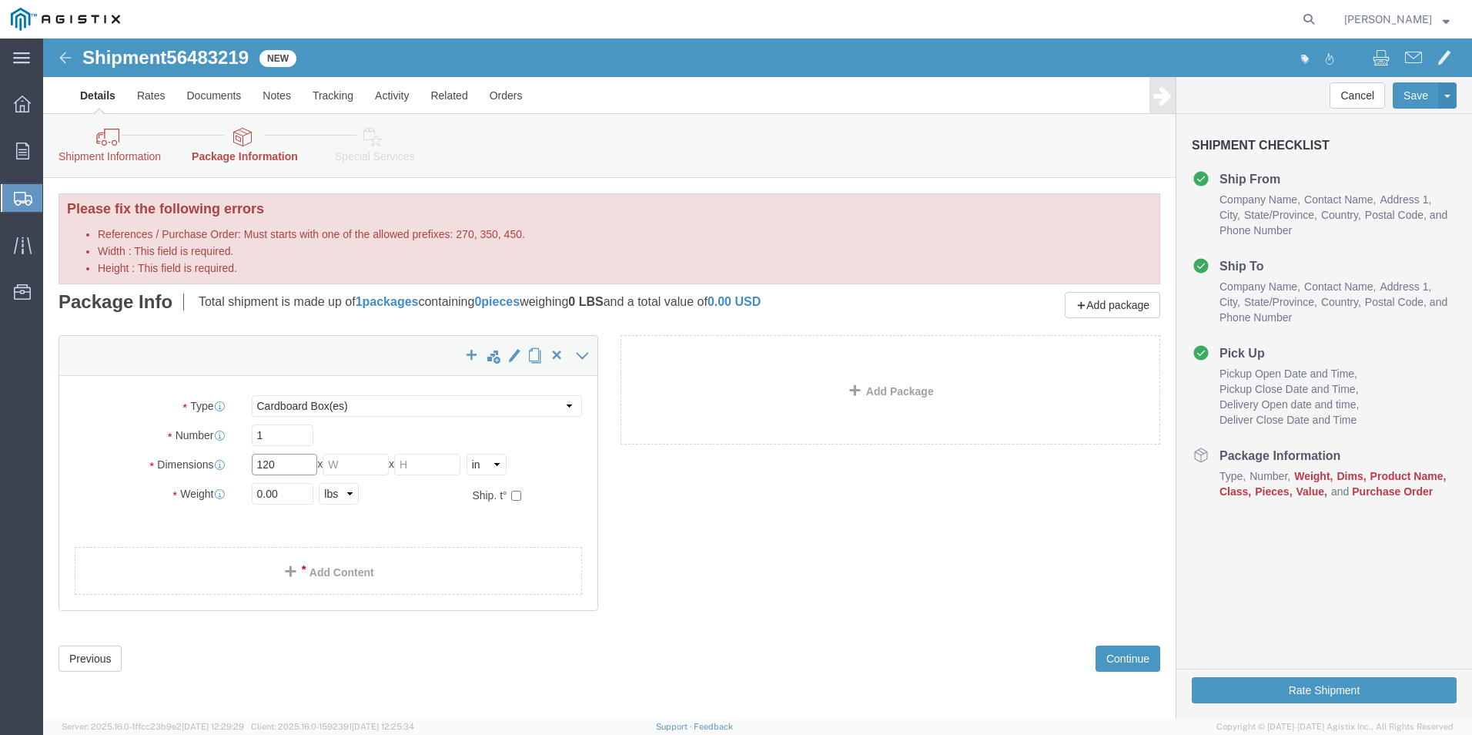
type input "120"
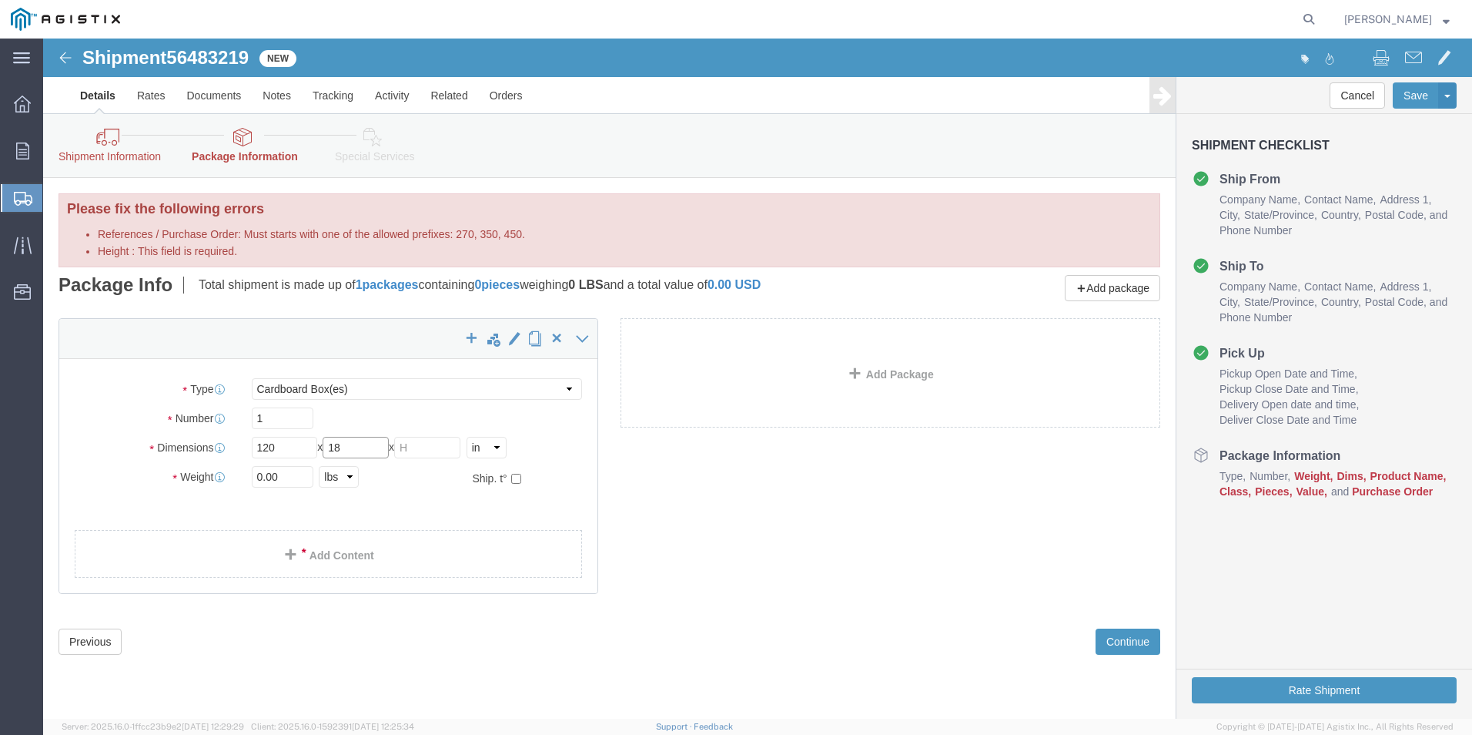
type input "18"
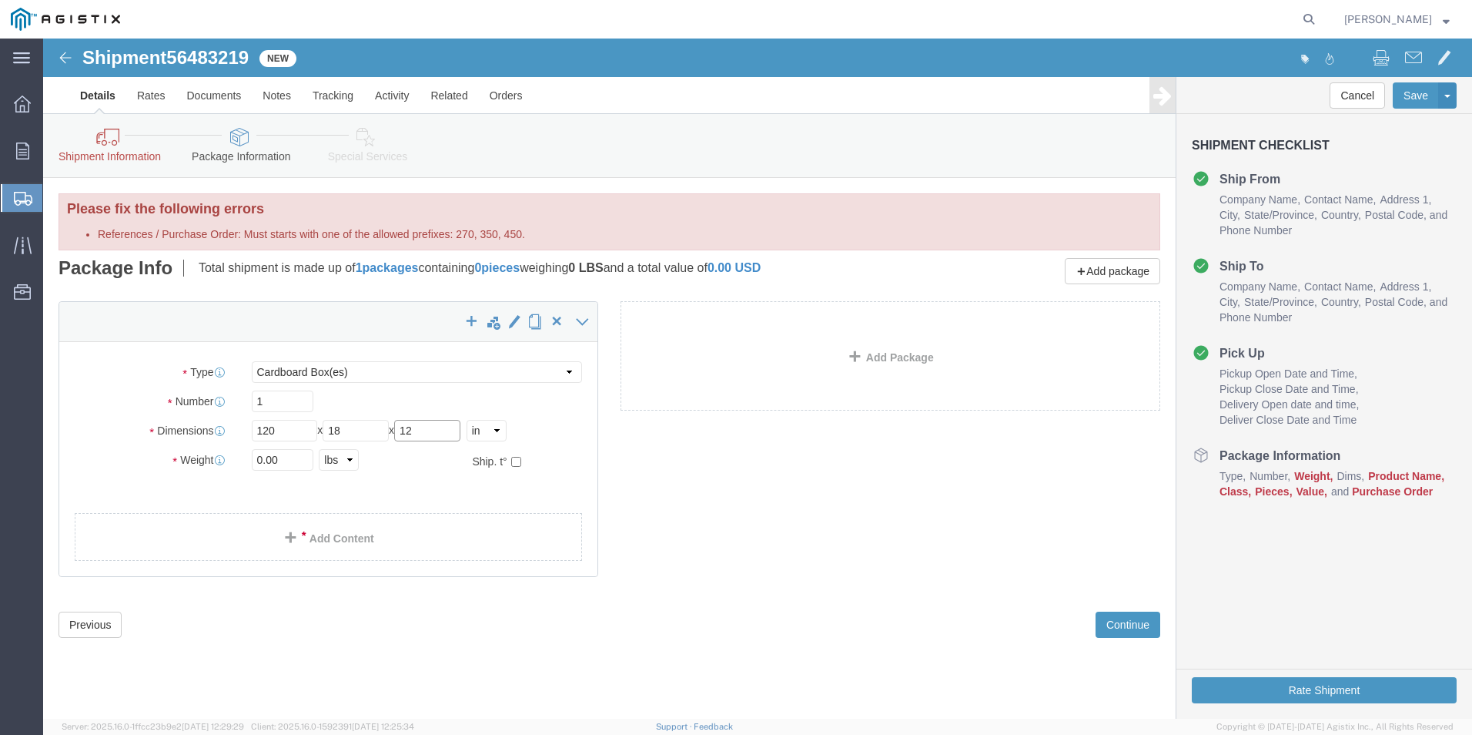
type input "12"
type input "50"
click span
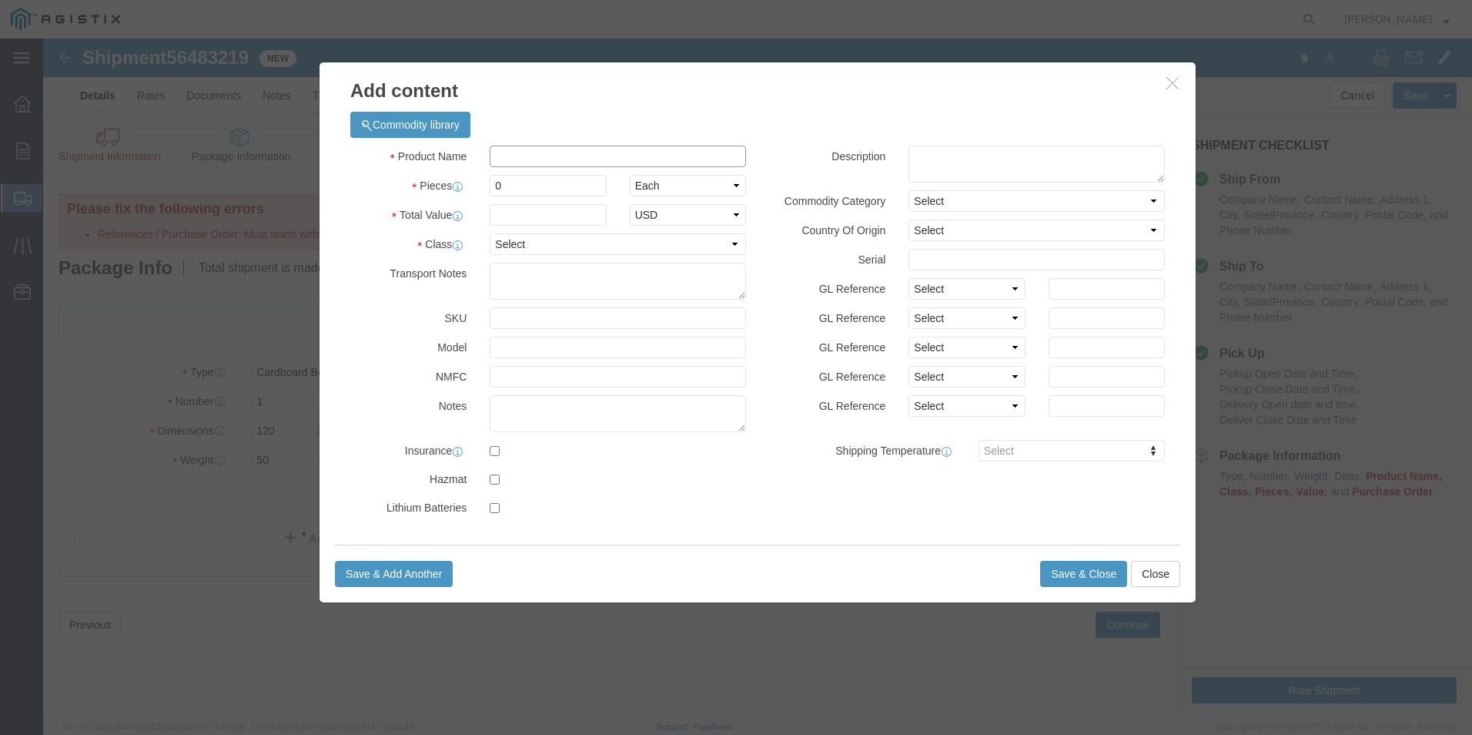
click input "text"
type input "Ladder"
type input "1"
click input "text"
type input "320.50"
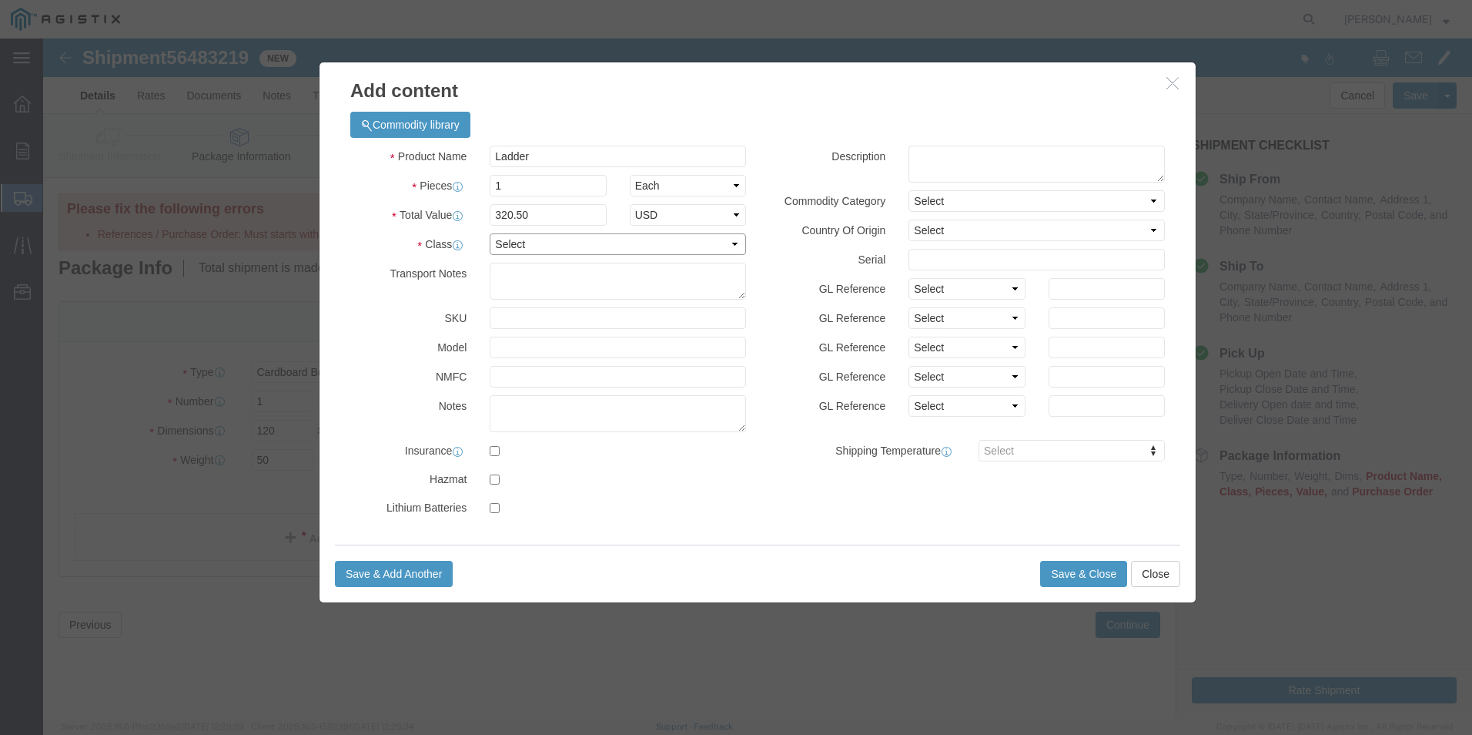
click select "Select 50 55 60 65 70 85 92.5 100 125 175 250 300 400"
select select "300"
click select "Select 50 55 60 65 70 85 92.5 100 125 175 250 300 400"
click button "Save & Close"
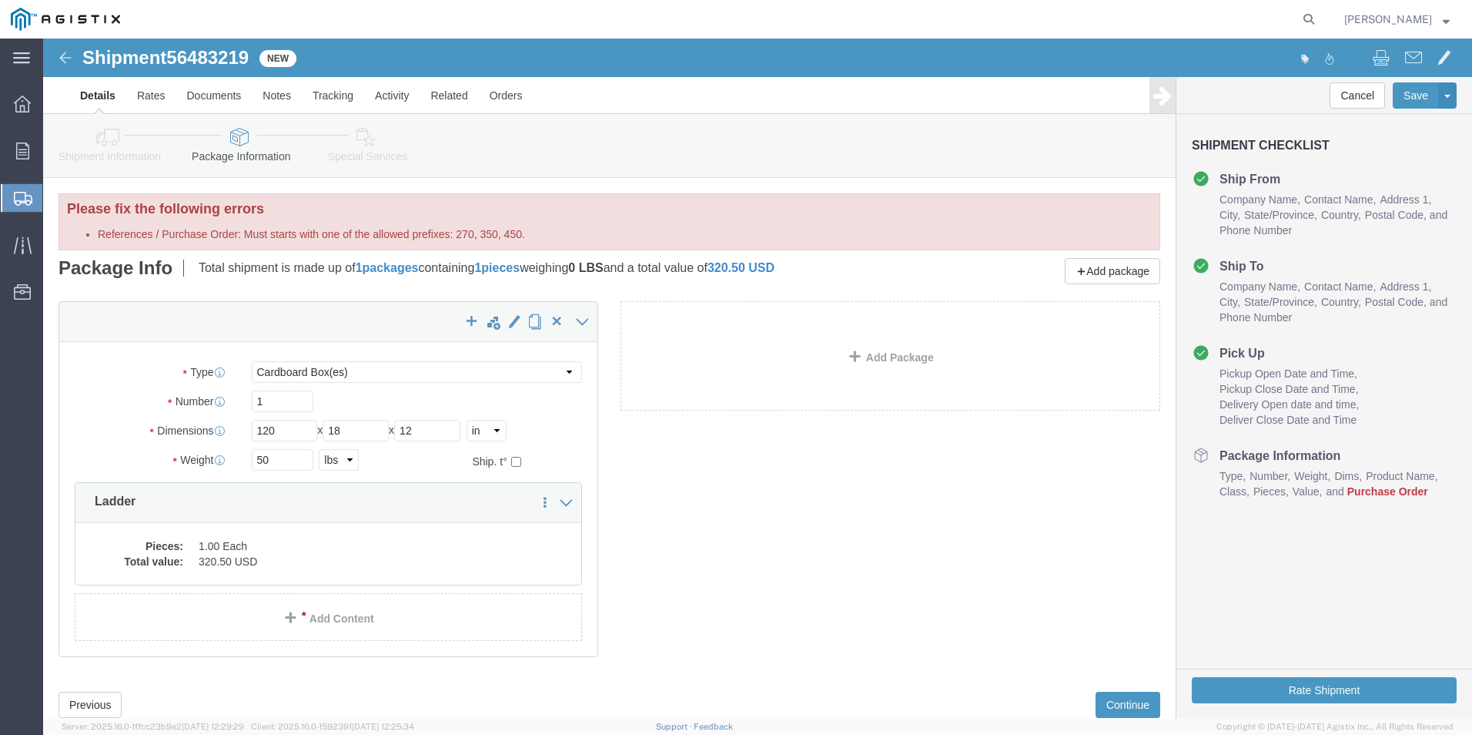
click label "References / Purchase Order: Must starts with one of the allowed prefixes: 270,…"
click input "4700082711"
click label "References / Purchase Order: Must starts with one of the allowed prefixes: 270,…"
click input "4700082711"
click link "Package Information"
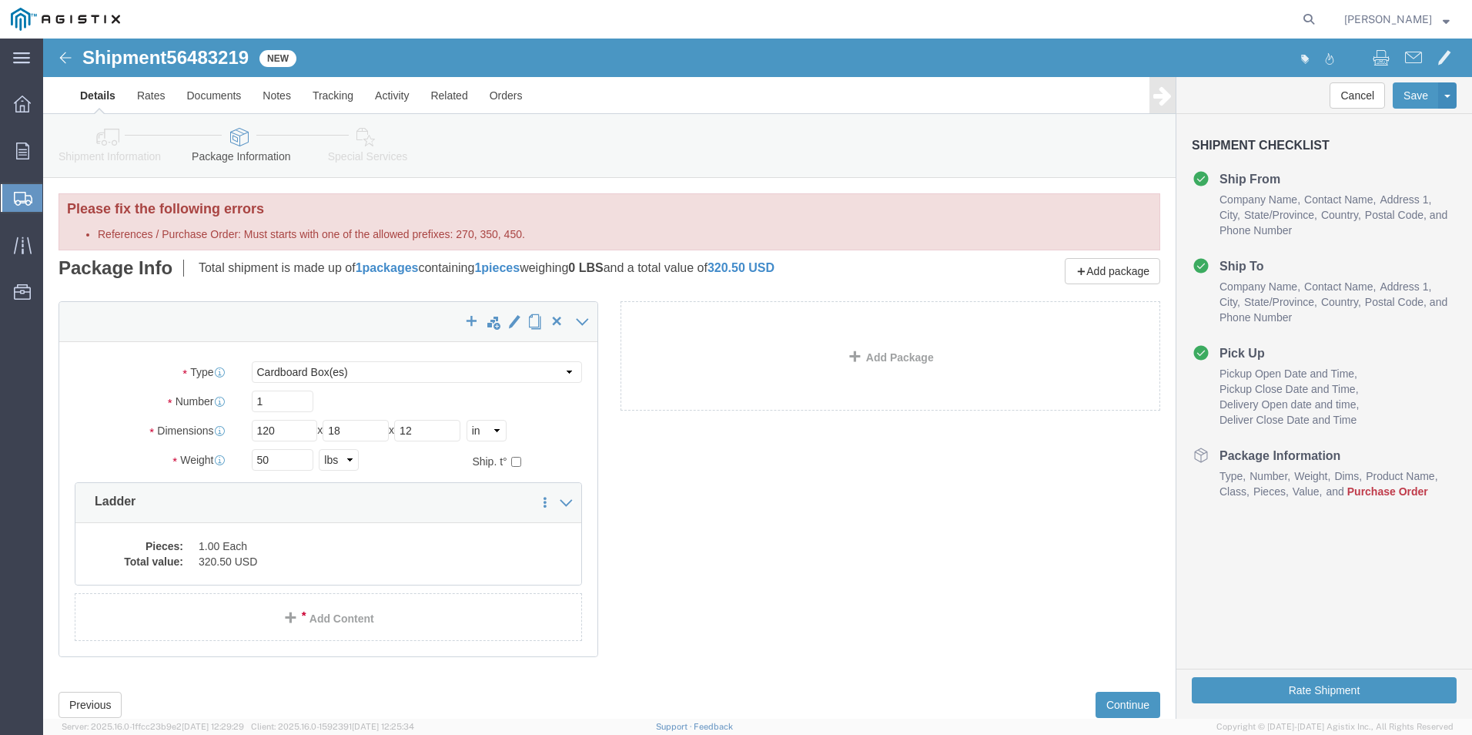
scroll to position [46, 0]
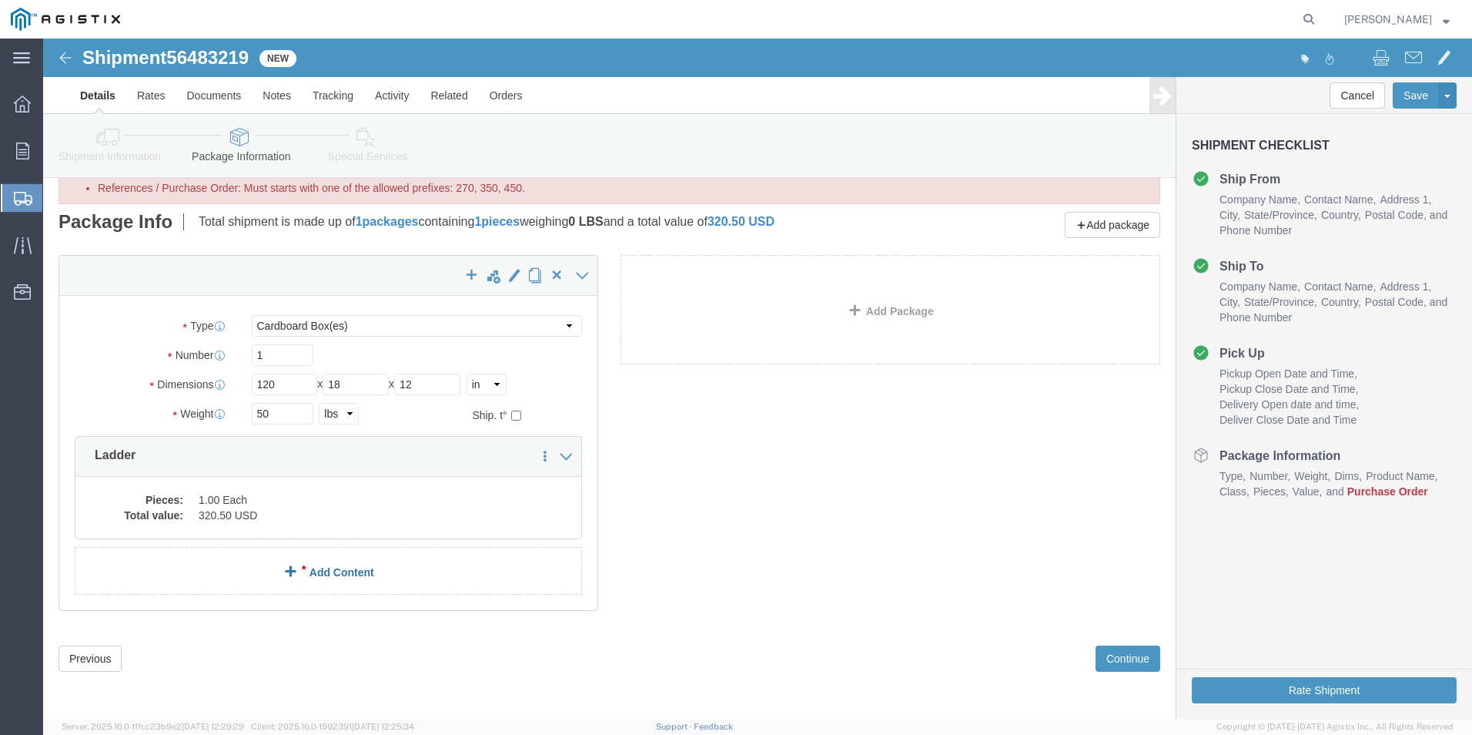
click span
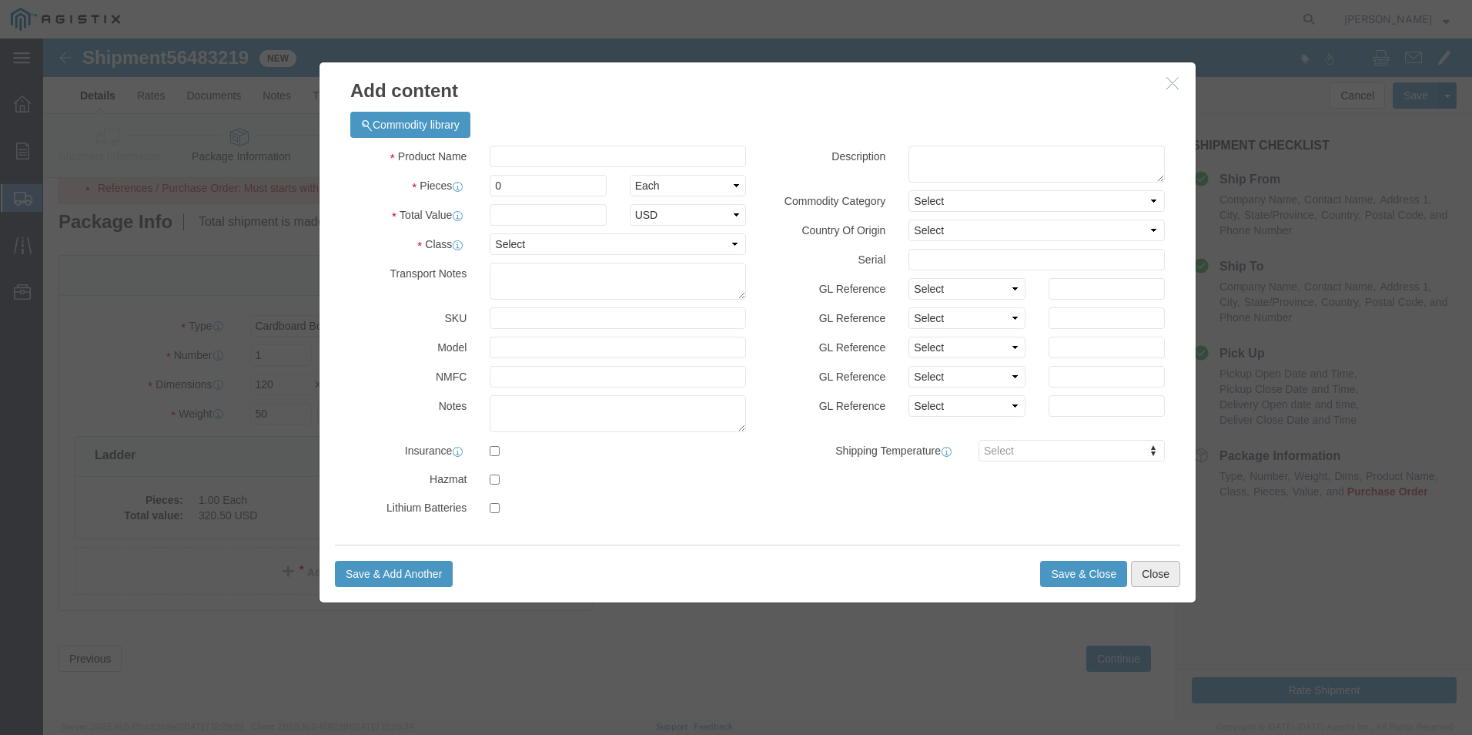
click button "Close"
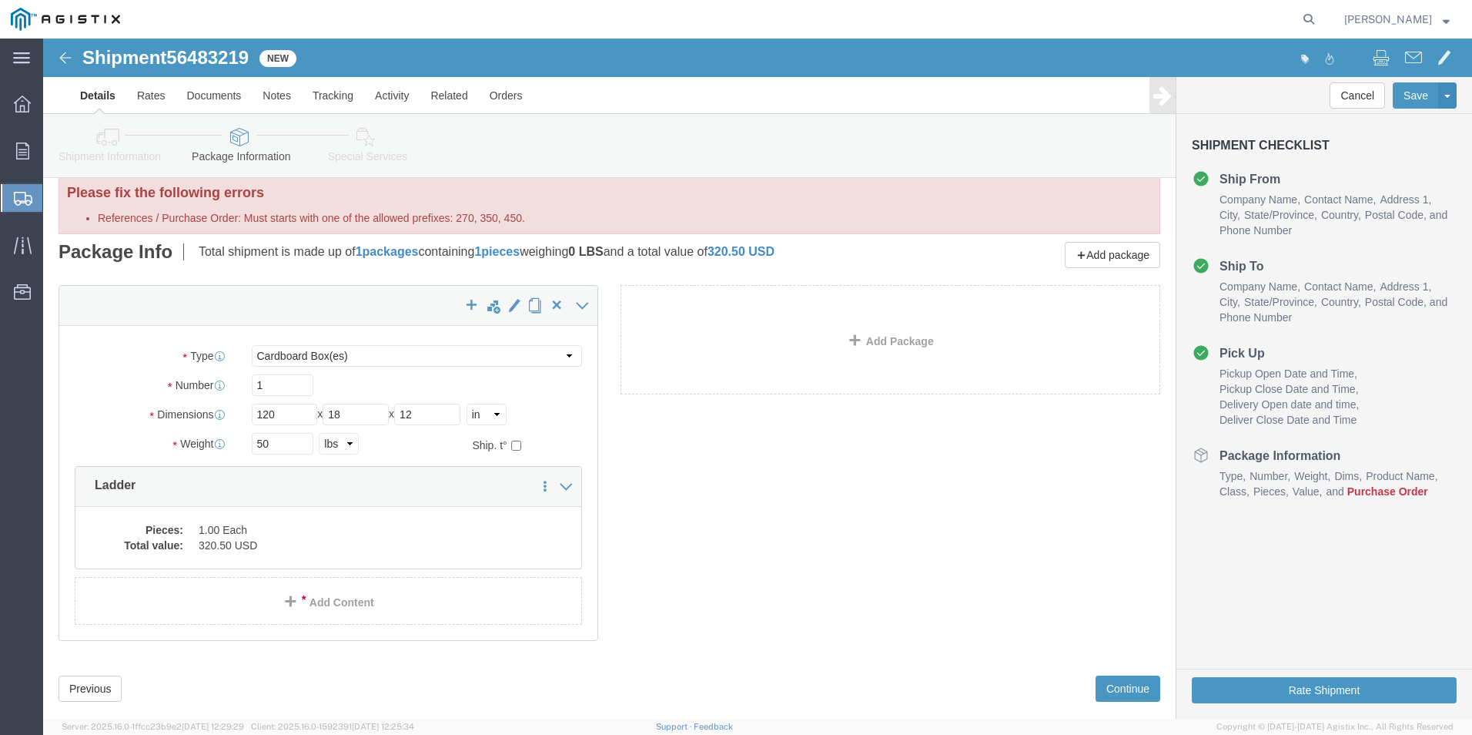
scroll to position [0, 0]
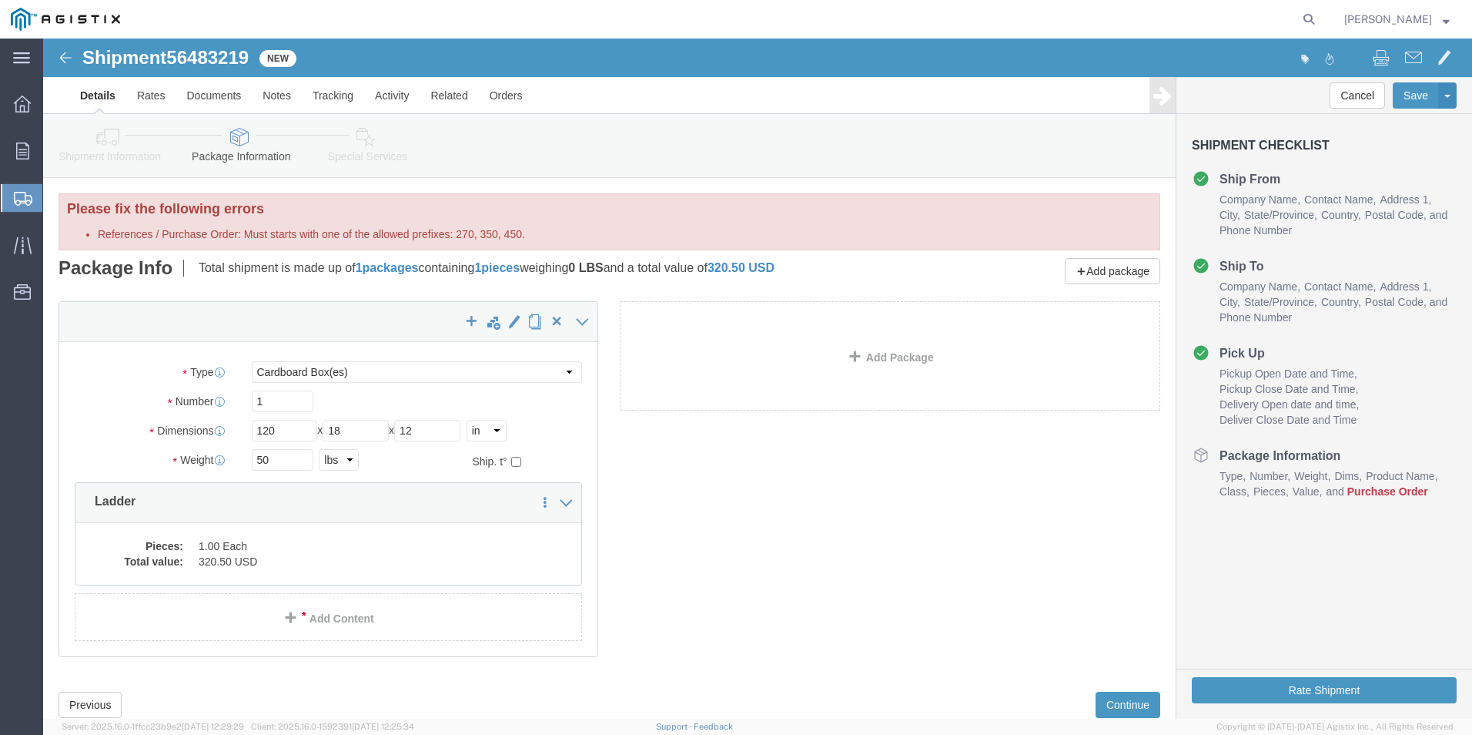
click link "Package Information"
click icon
click button "Continue"
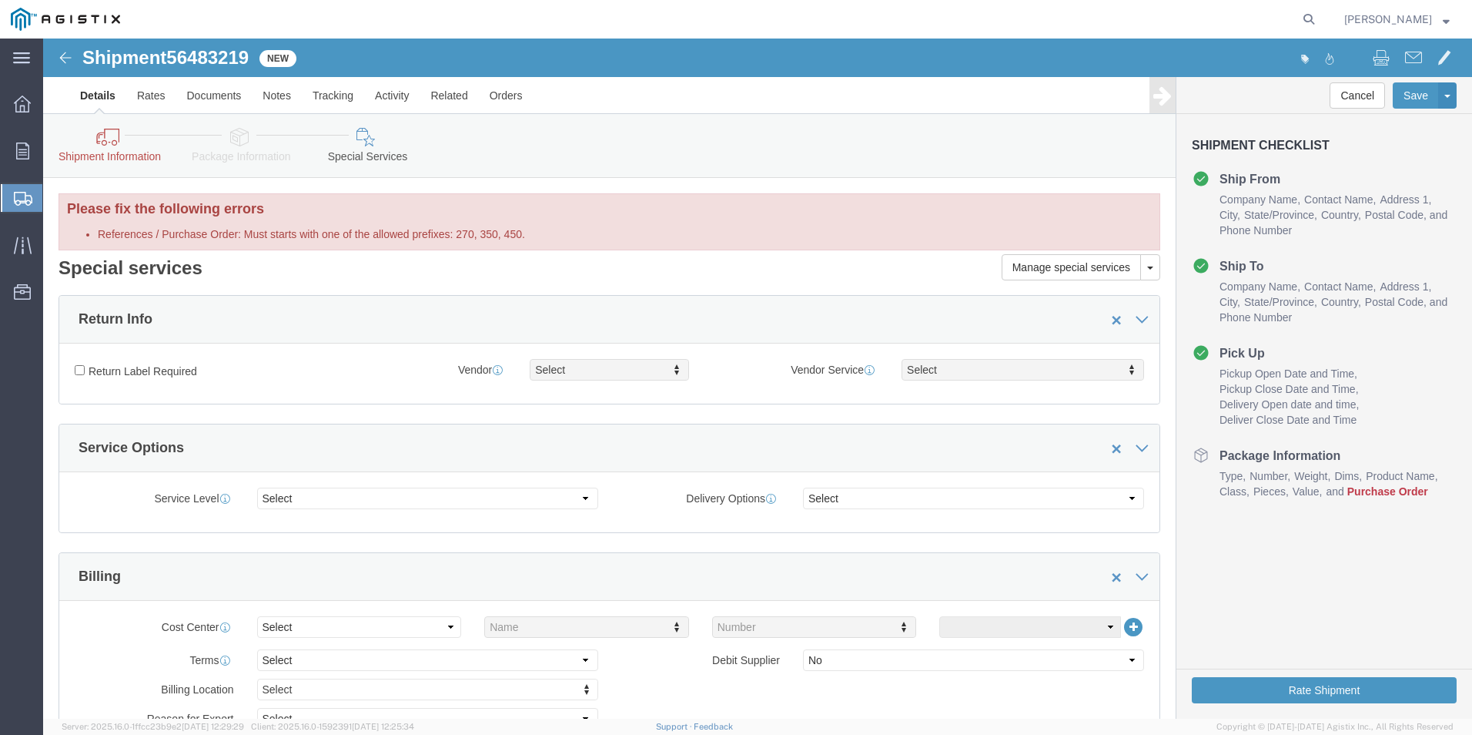
click link "Shipment Information"
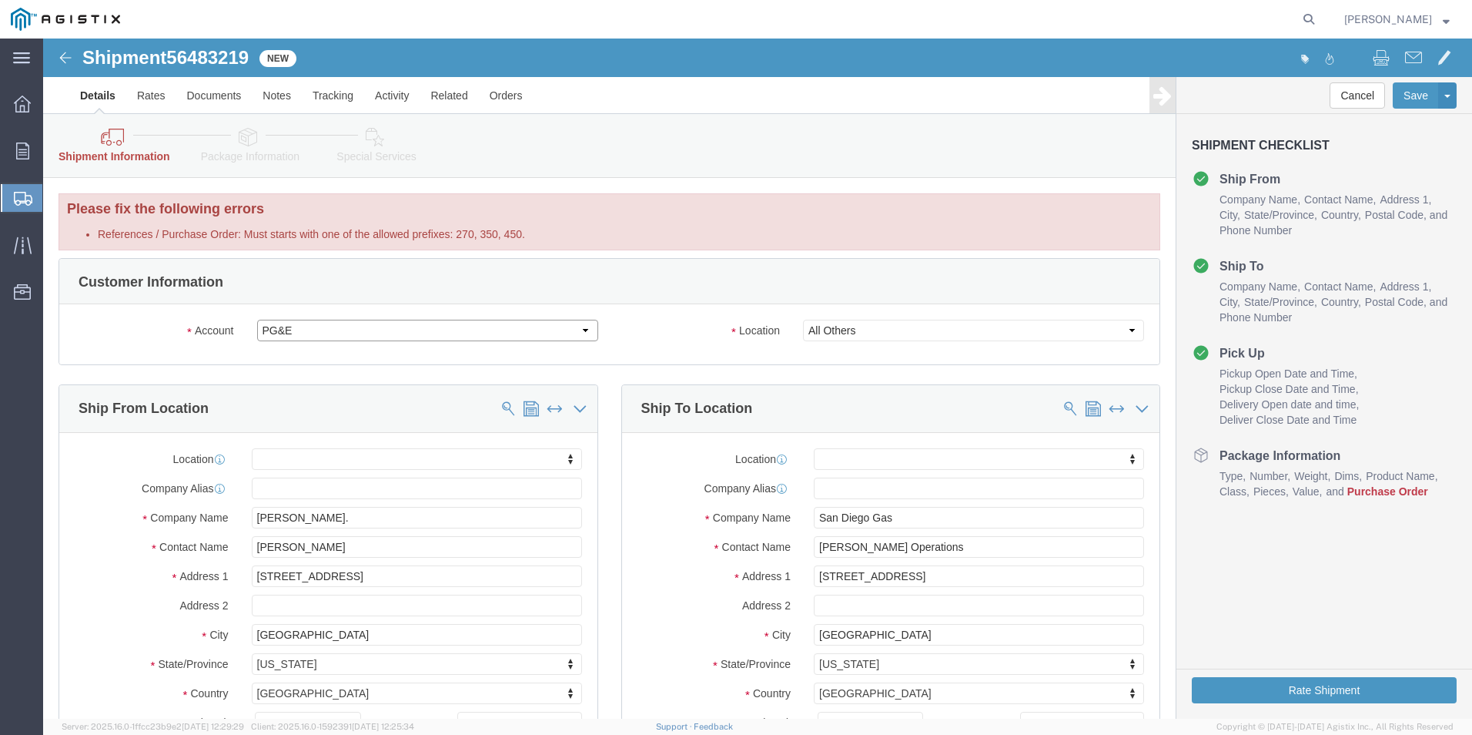
click select "Select PG&E [PERSON_NAME] Ladder Co Inc"
select select "12587"
click select "Select PG&E [PERSON_NAME] Ladder Co Inc"
select select "CUSTREF"
select select
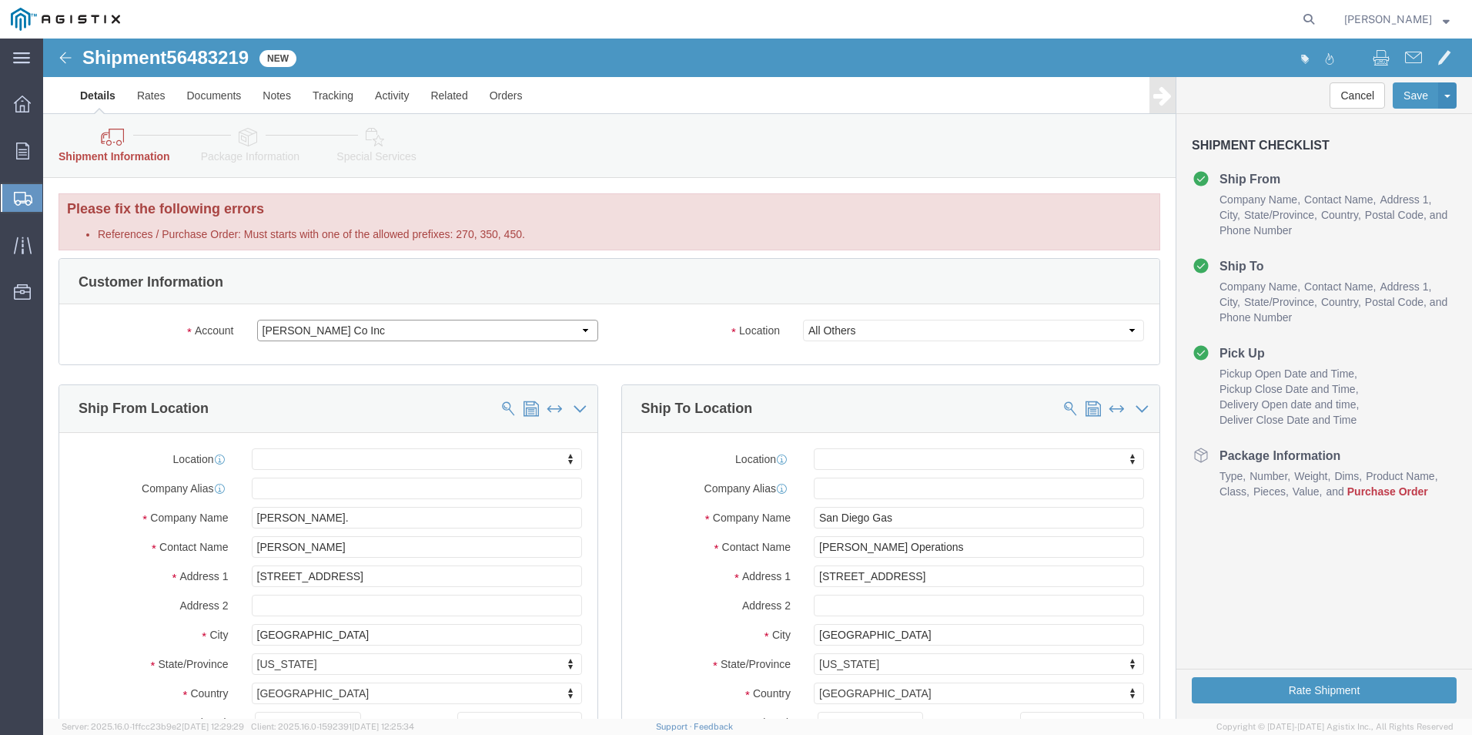
select select
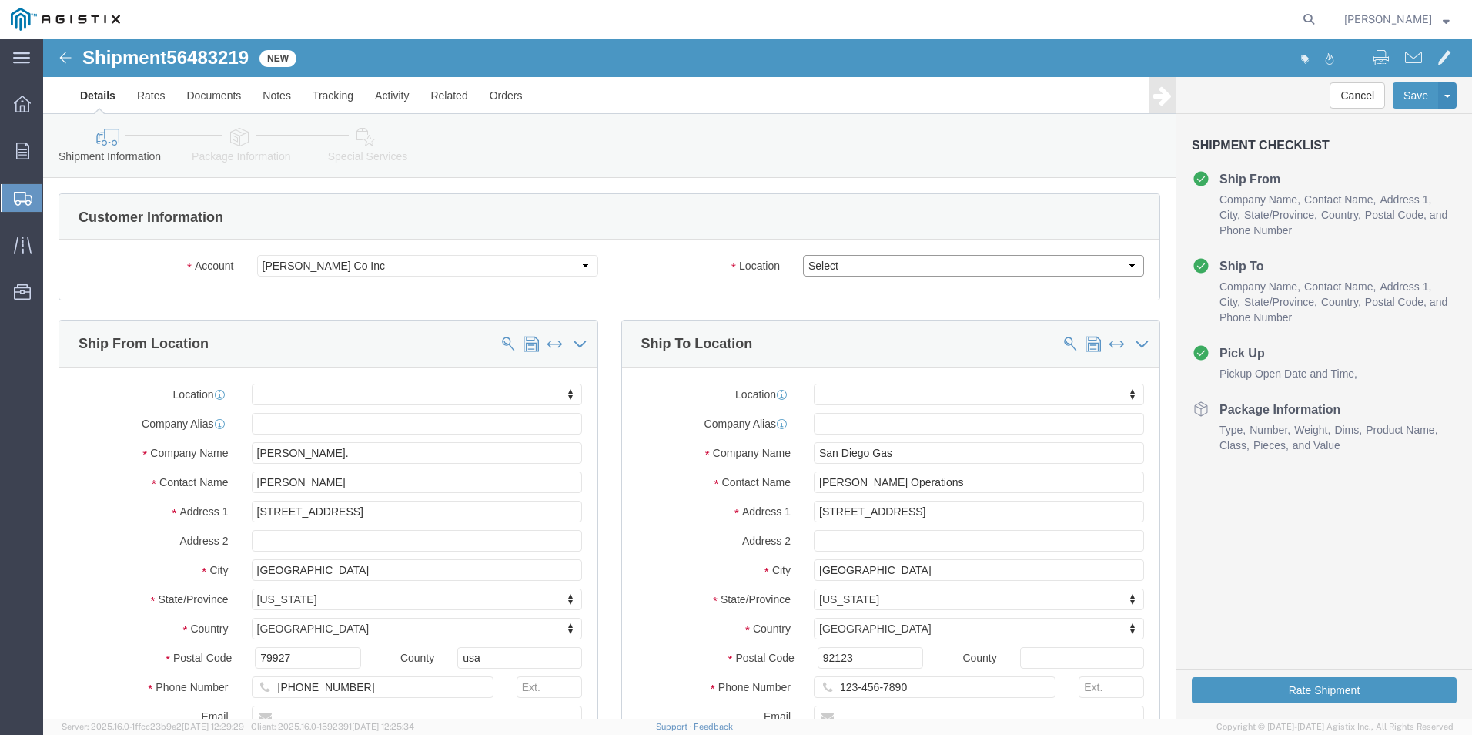
click select "Select Crystal [GEOGRAPHIC_DATA] Merced"
select select "23697"
click select "Select Crystal [GEOGRAPHIC_DATA] Merced"
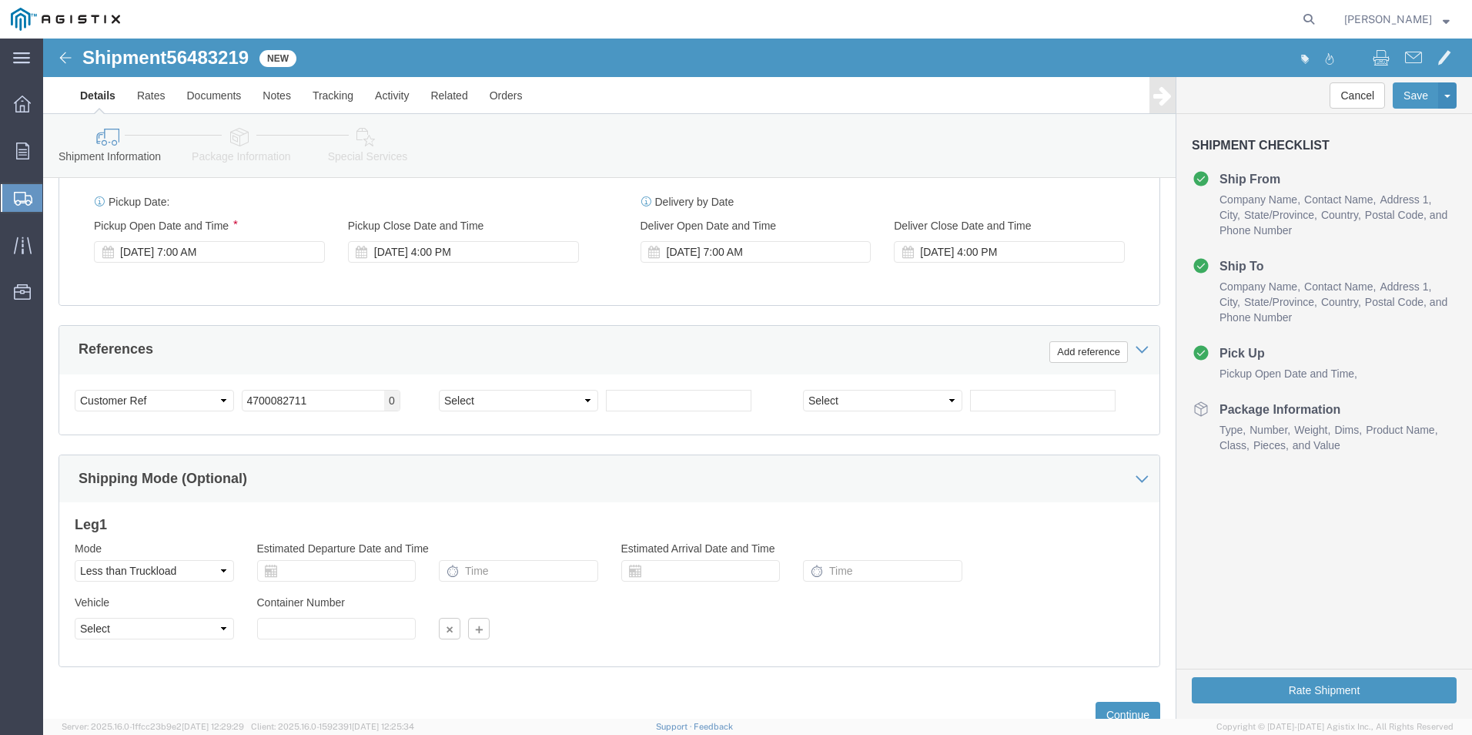
scroll to position [768, 0]
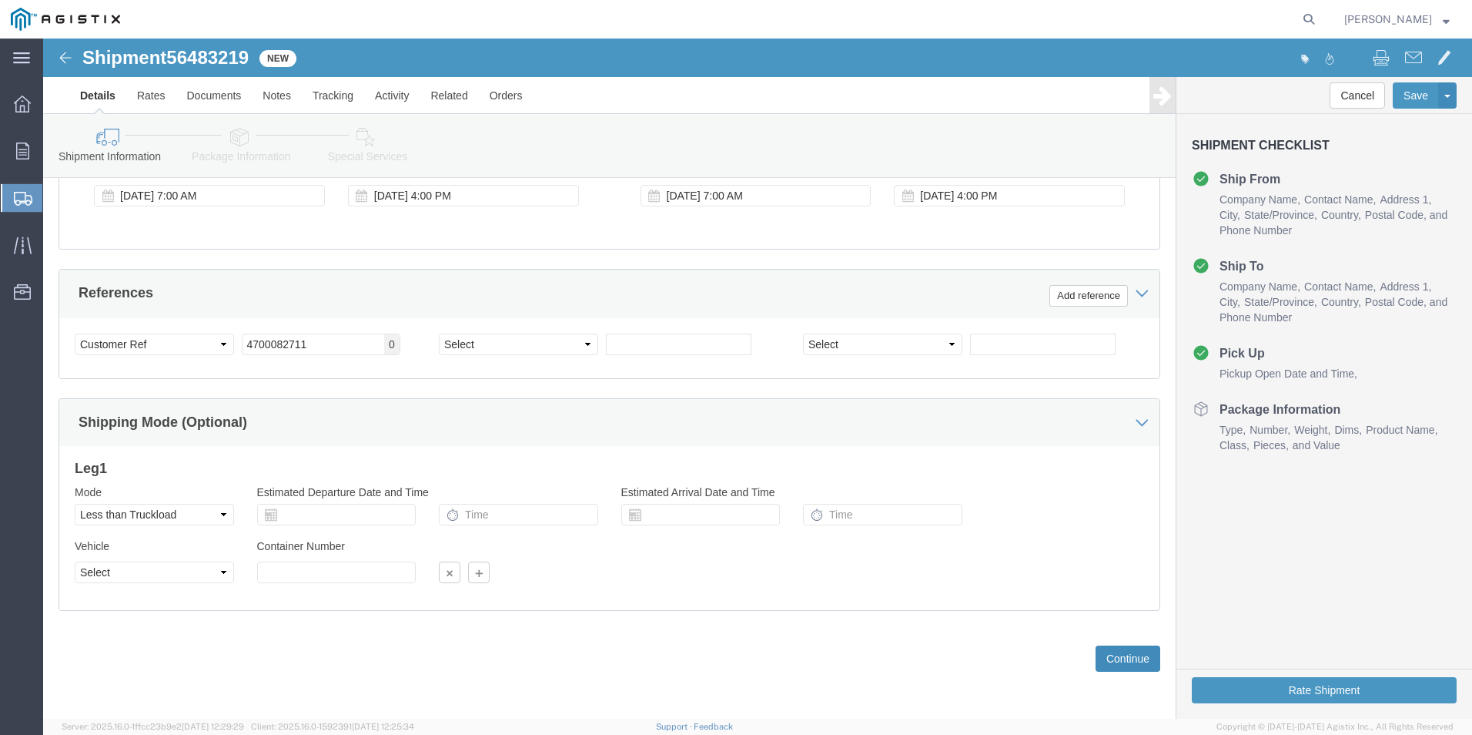
click button "Continue"
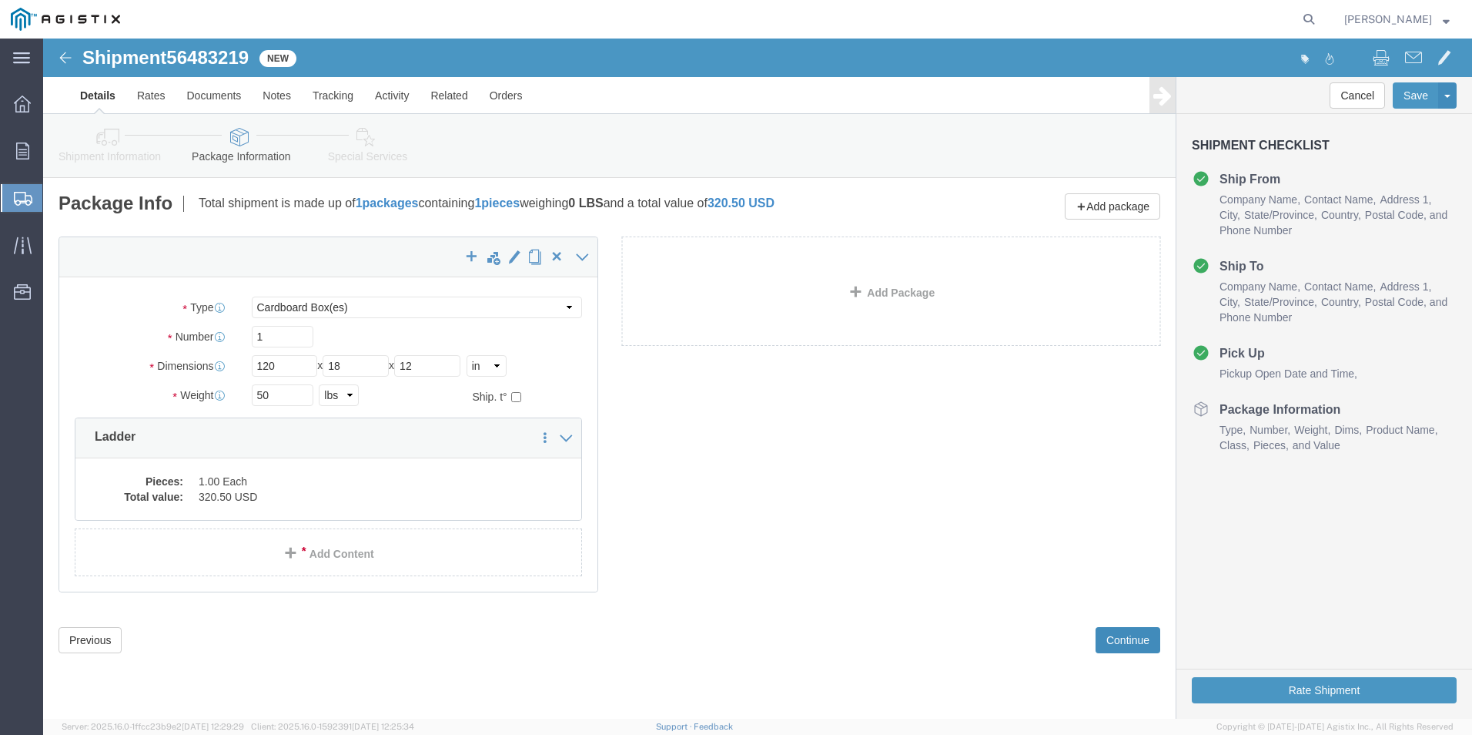
scroll to position [0, 0]
click button "Rate Shipment"
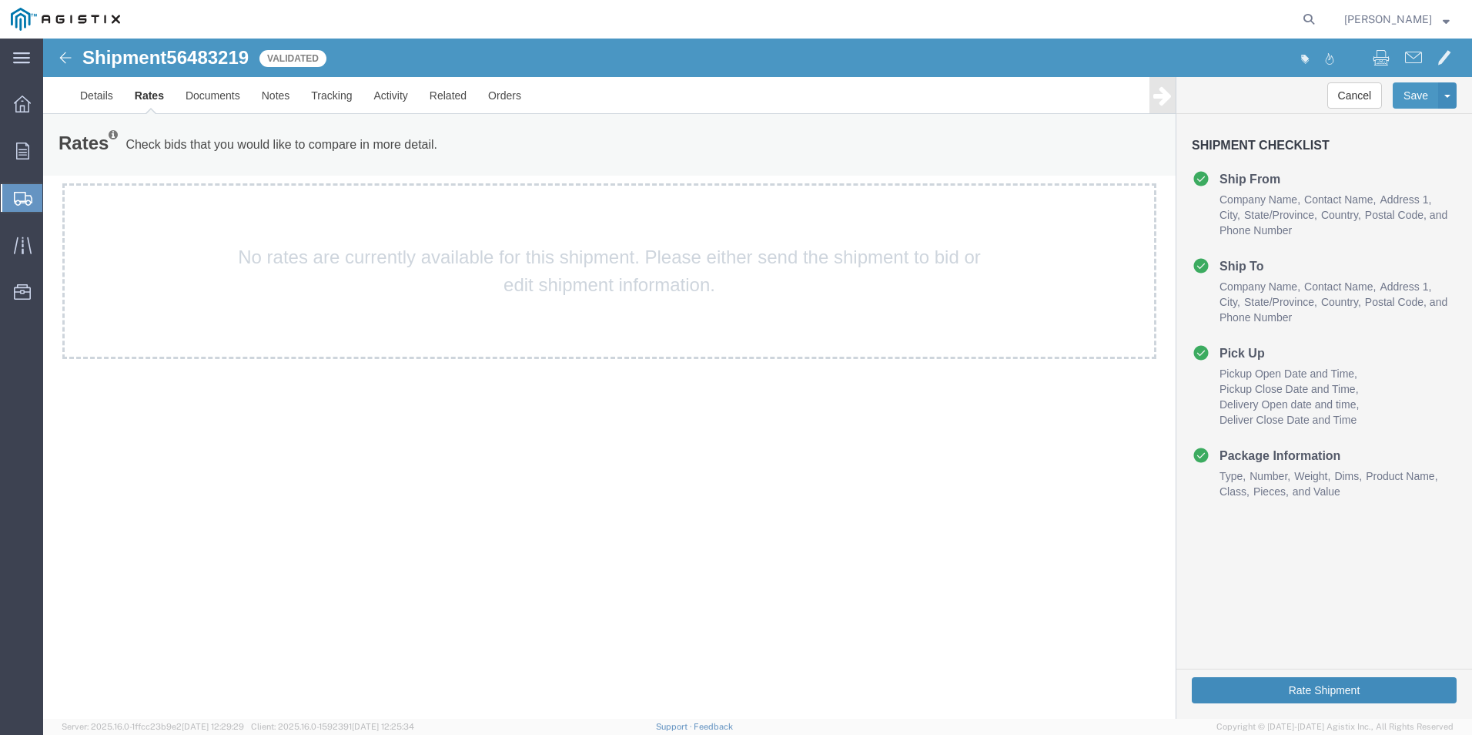
click at [1235, 688] on button "Rate Shipment" at bounding box center [1324, 690] width 265 height 26
click at [89, 100] on link "Details" at bounding box center [96, 95] width 55 height 37
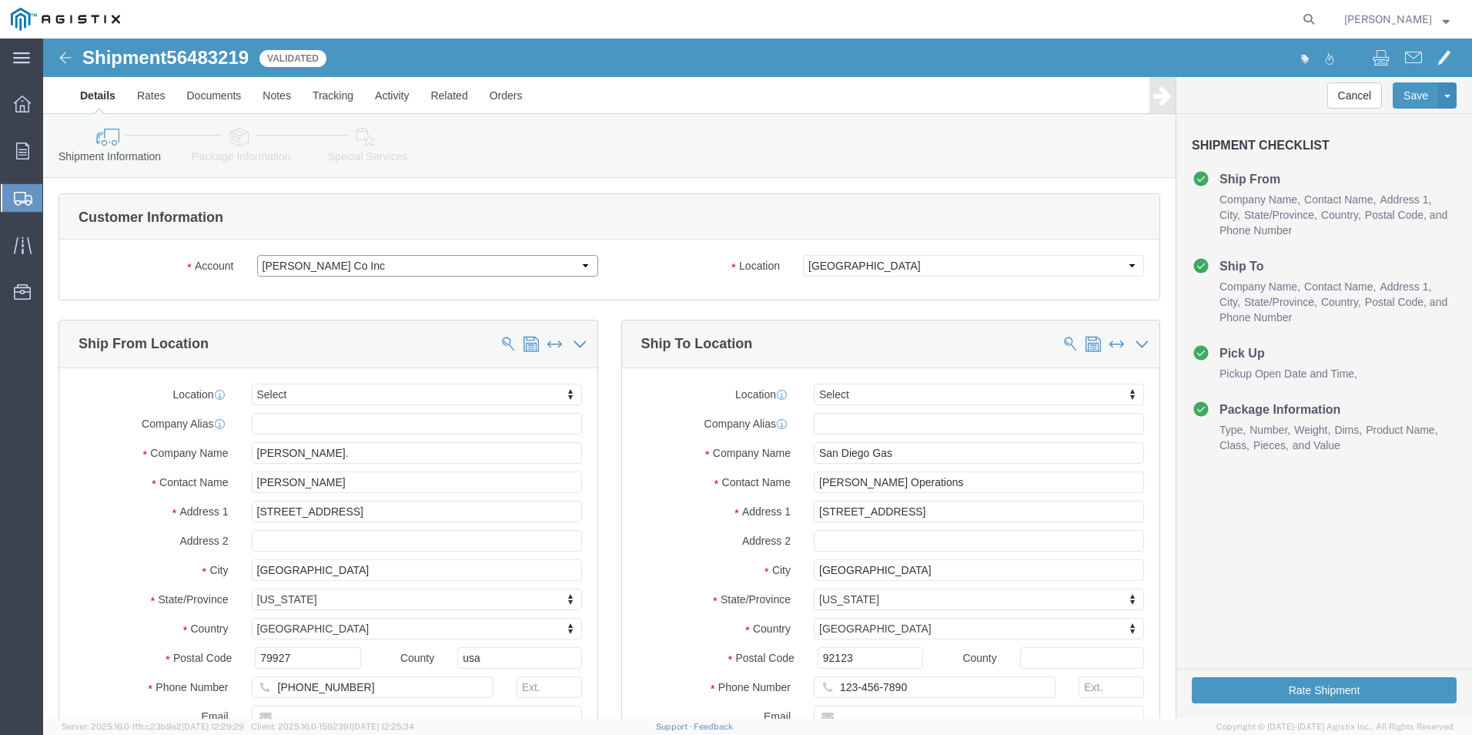
click select "Select PG&E [PERSON_NAME] Ladder Co Inc"
select select "9596"
click select "Select PG&E [PERSON_NAME] Ladder Co Inc"
select select "PURCHORD"
select select
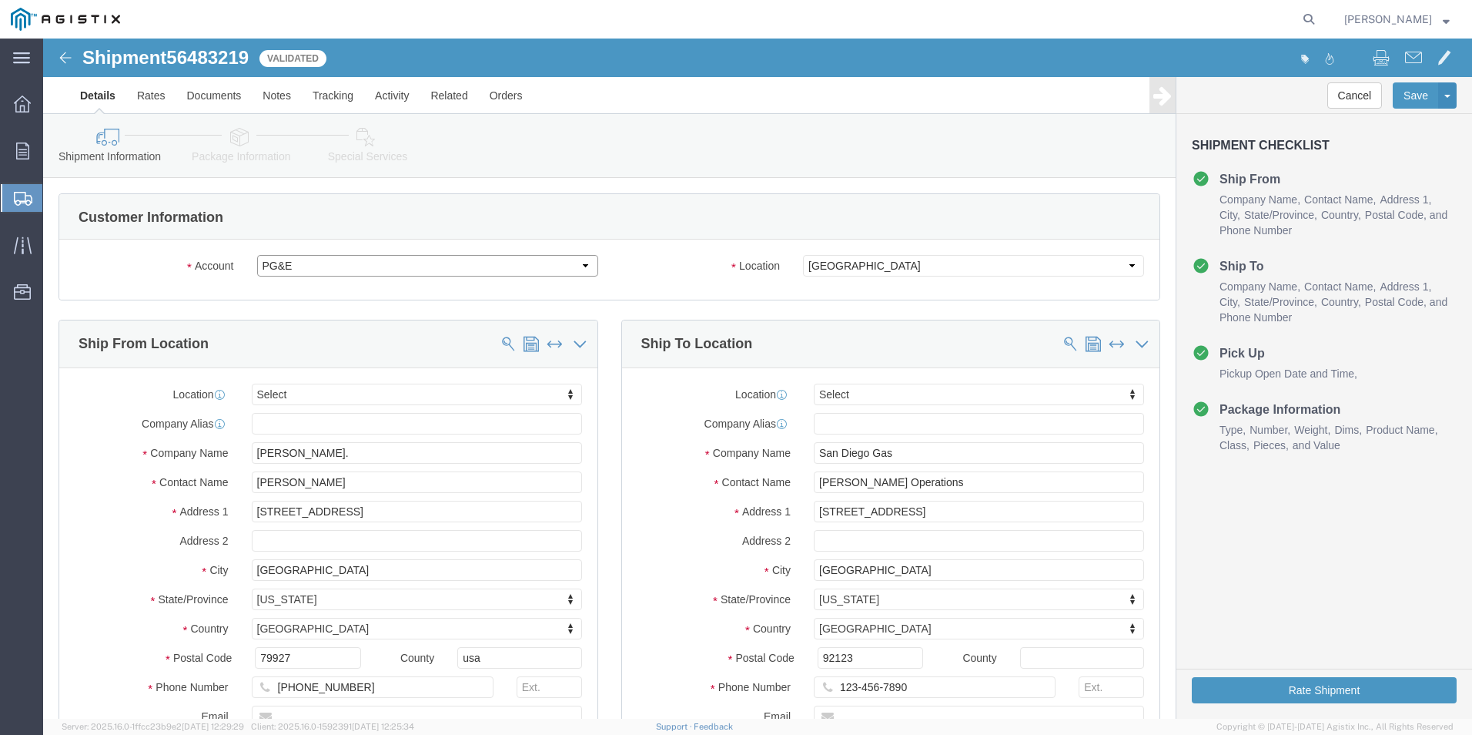
select select
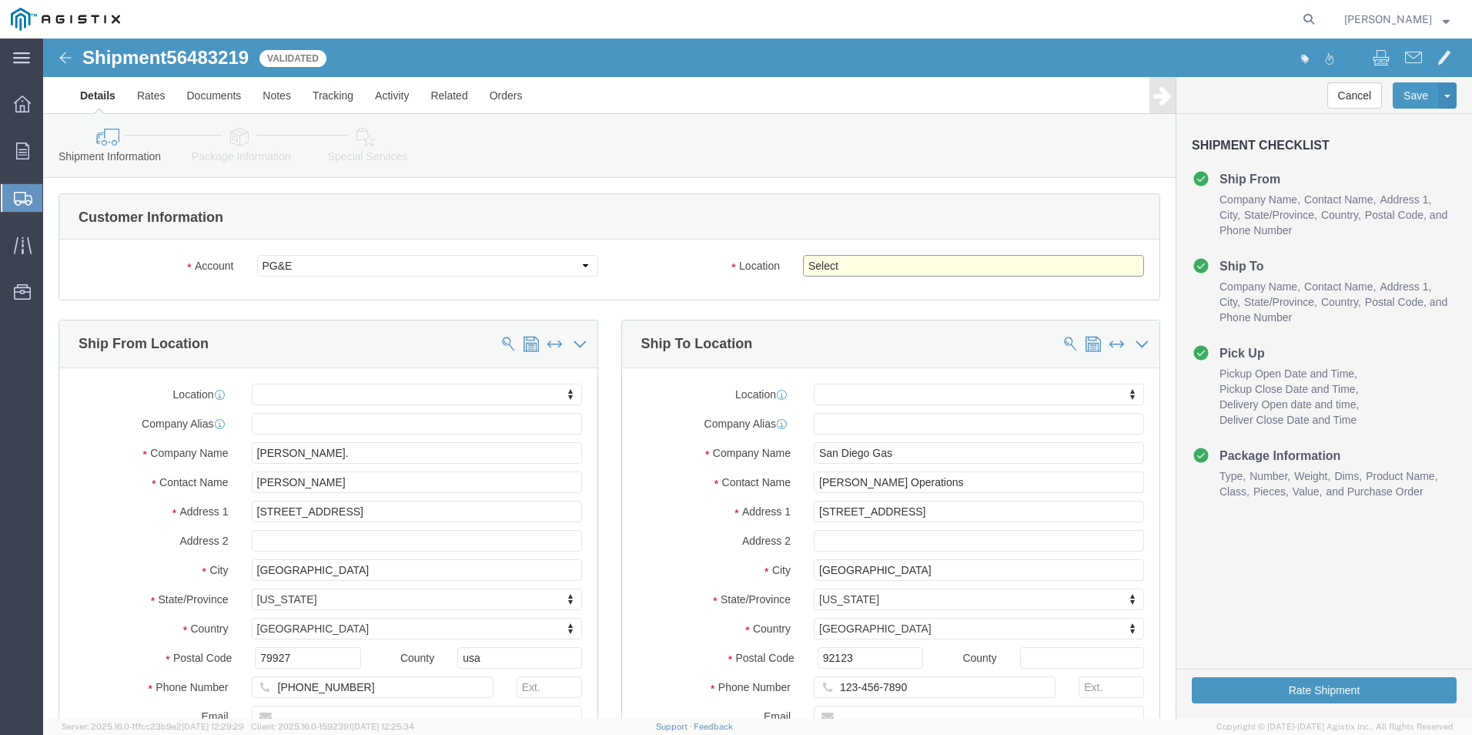
click select "Select All Others [GEOGRAPHIC_DATA] [GEOGRAPHIC_DATA] [GEOGRAPHIC_DATA] [GEOGRA…"
select select "23082"
click select "Select All Others [GEOGRAPHIC_DATA] [GEOGRAPHIC_DATA] [GEOGRAPHIC_DATA] [GEOGRA…"
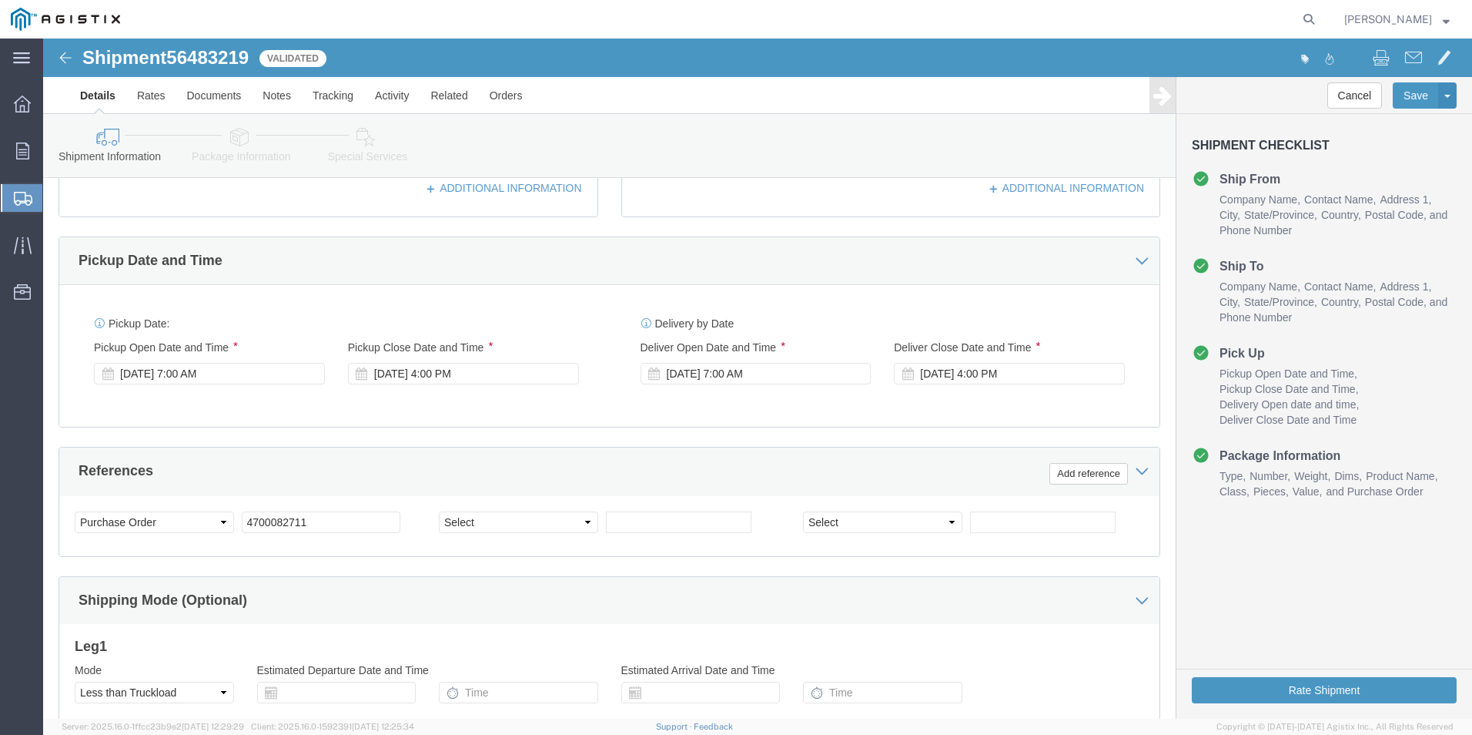
scroll to position [616, 0]
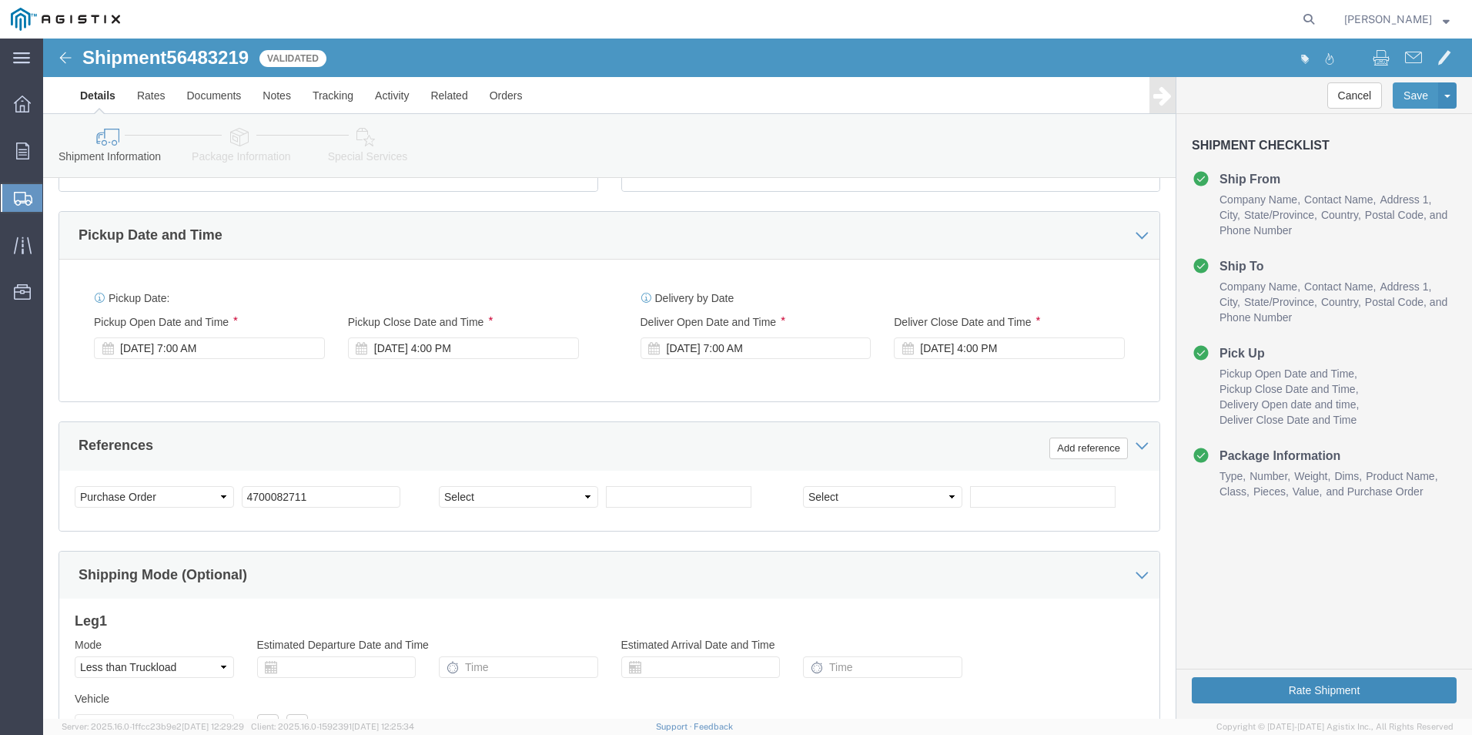
click button "Rate Shipment"
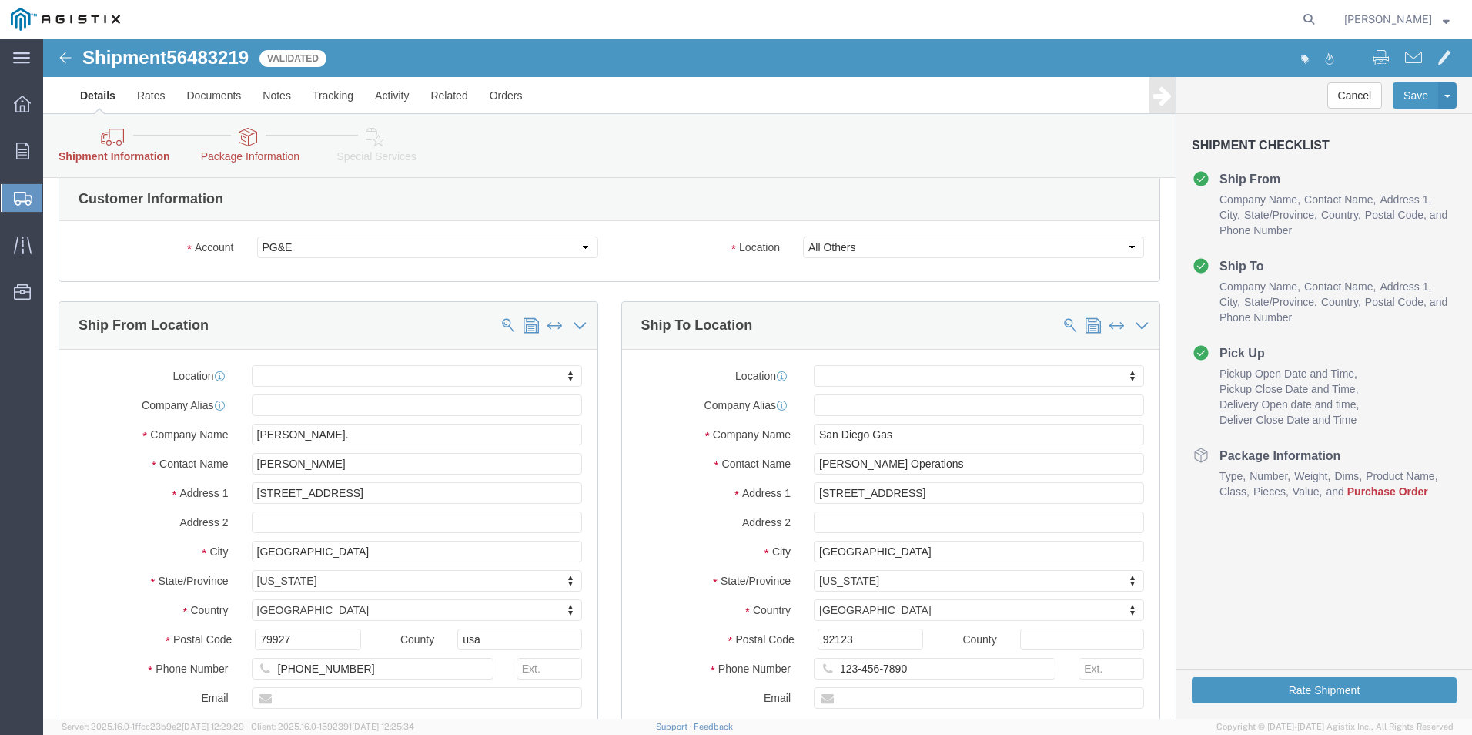
scroll to position [0, 0]
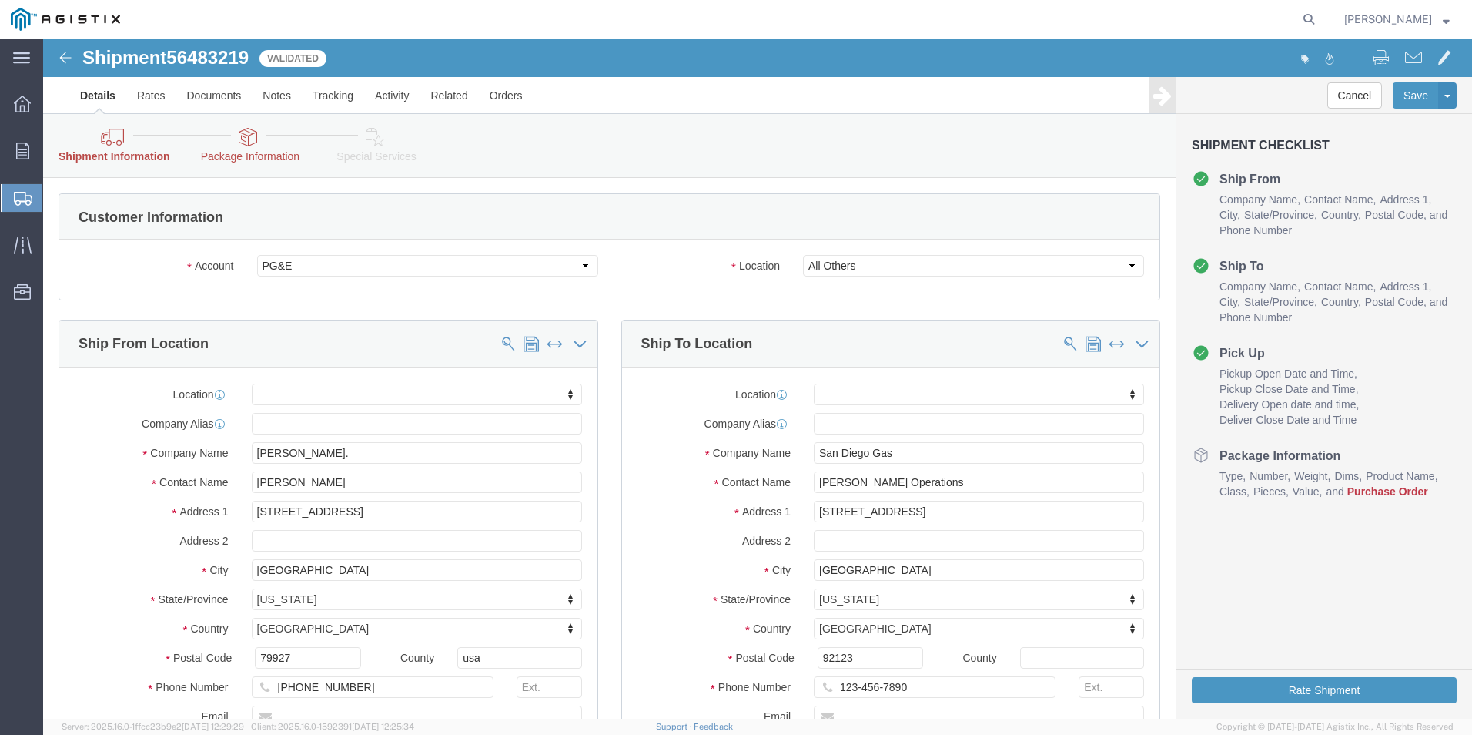
click link "Shipment Information"
click select "Select PG&E [PERSON_NAME] Ladder Co Inc"
select select "12587"
click select "Select PG&E [PERSON_NAME] Ladder Co Inc"
select select "CUSTREF"
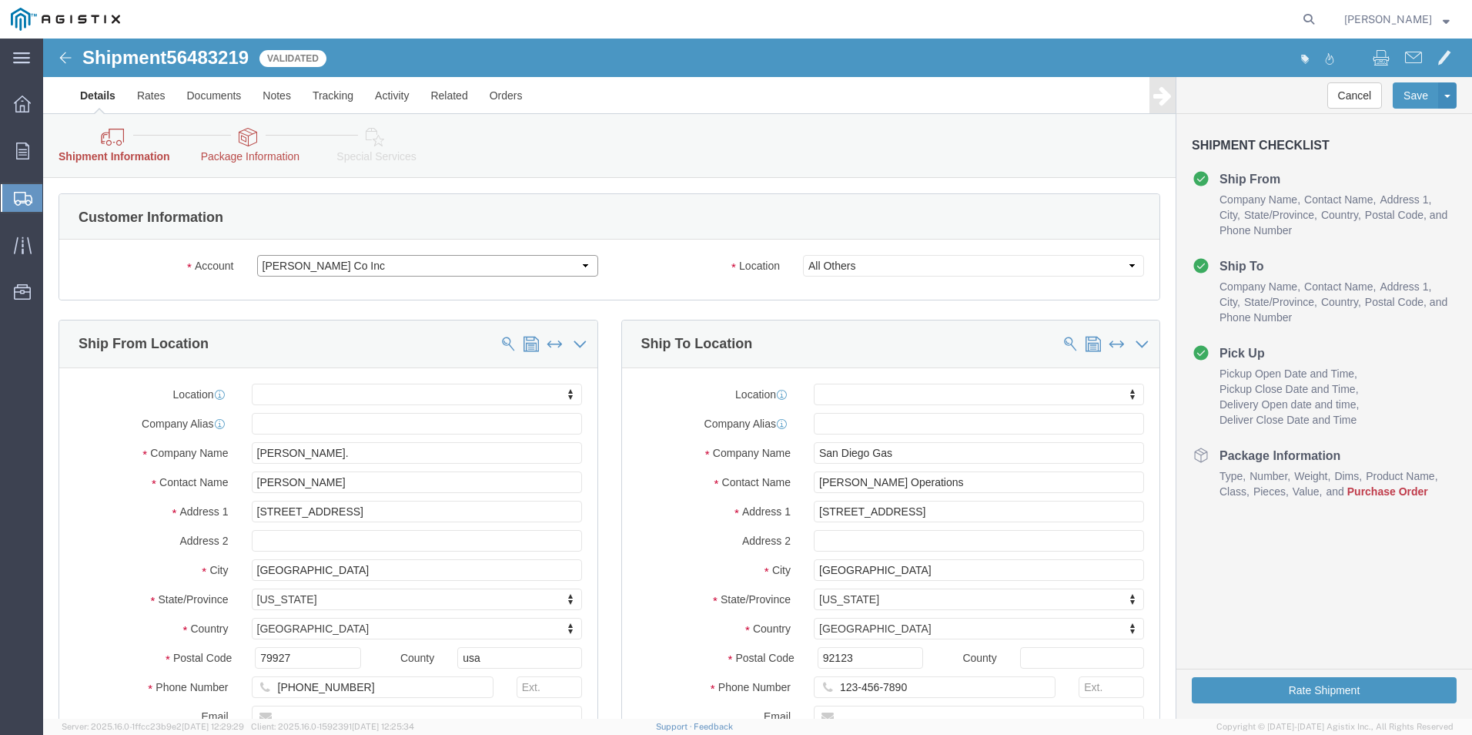
select select
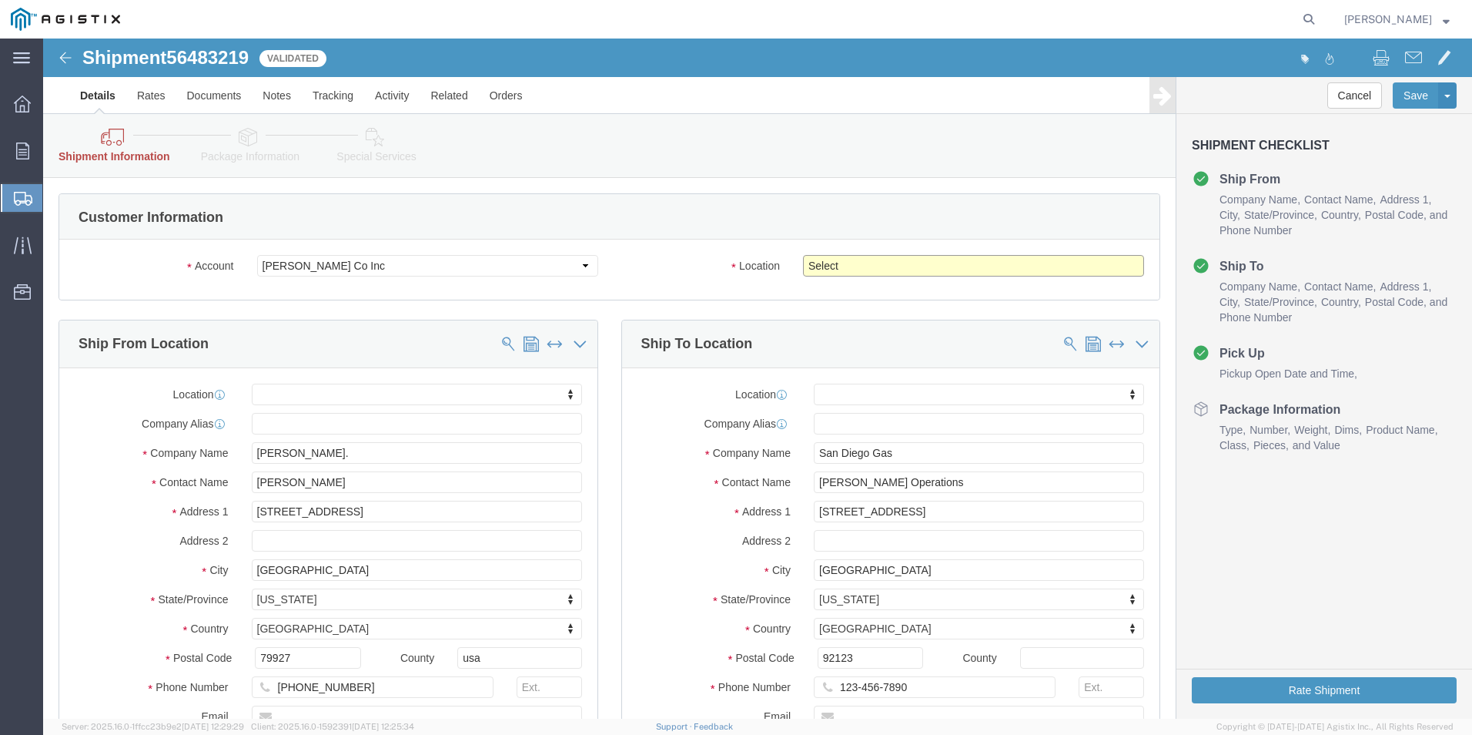
click select "Select Crystal [GEOGRAPHIC_DATA] Merced"
select select "23697"
click select "Select Crystal [GEOGRAPHIC_DATA] Merced"
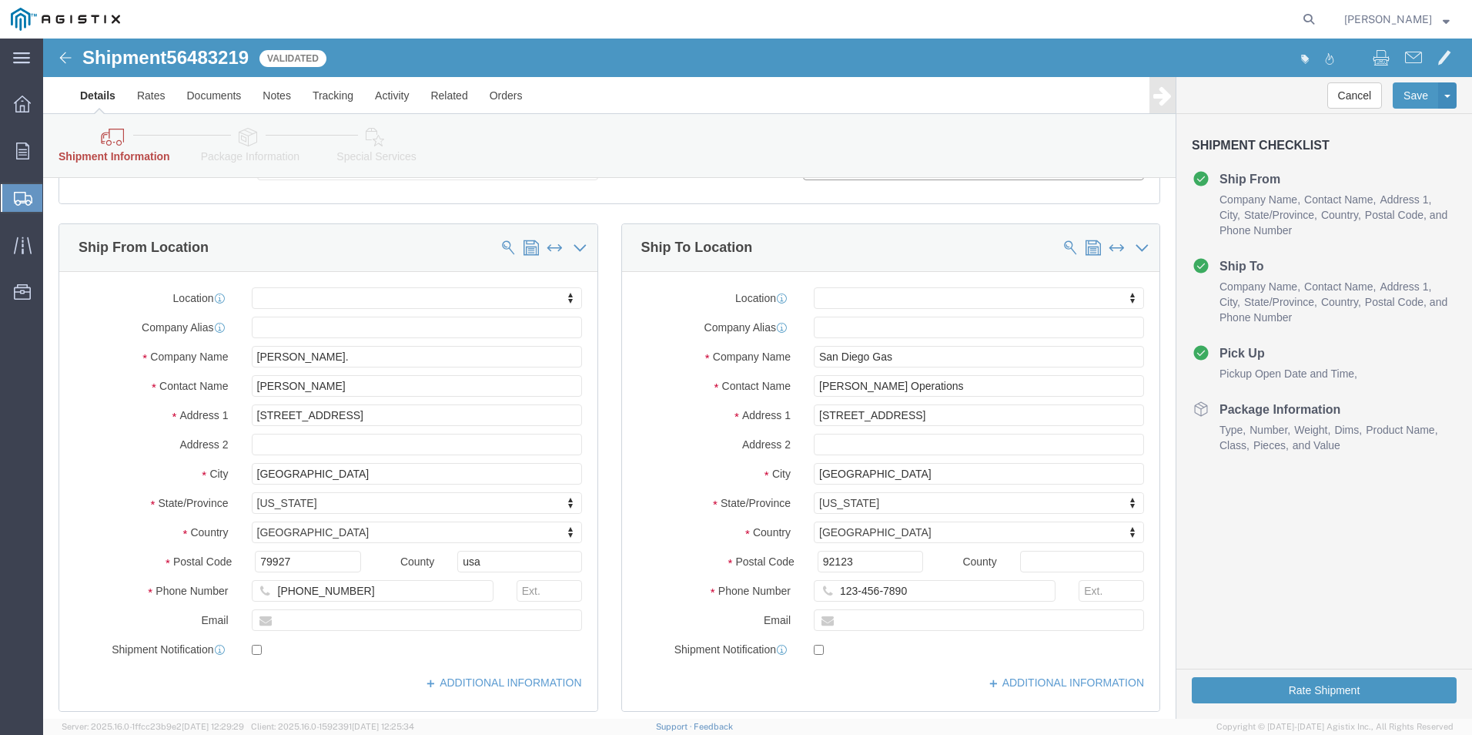
scroll to position [693, 0]
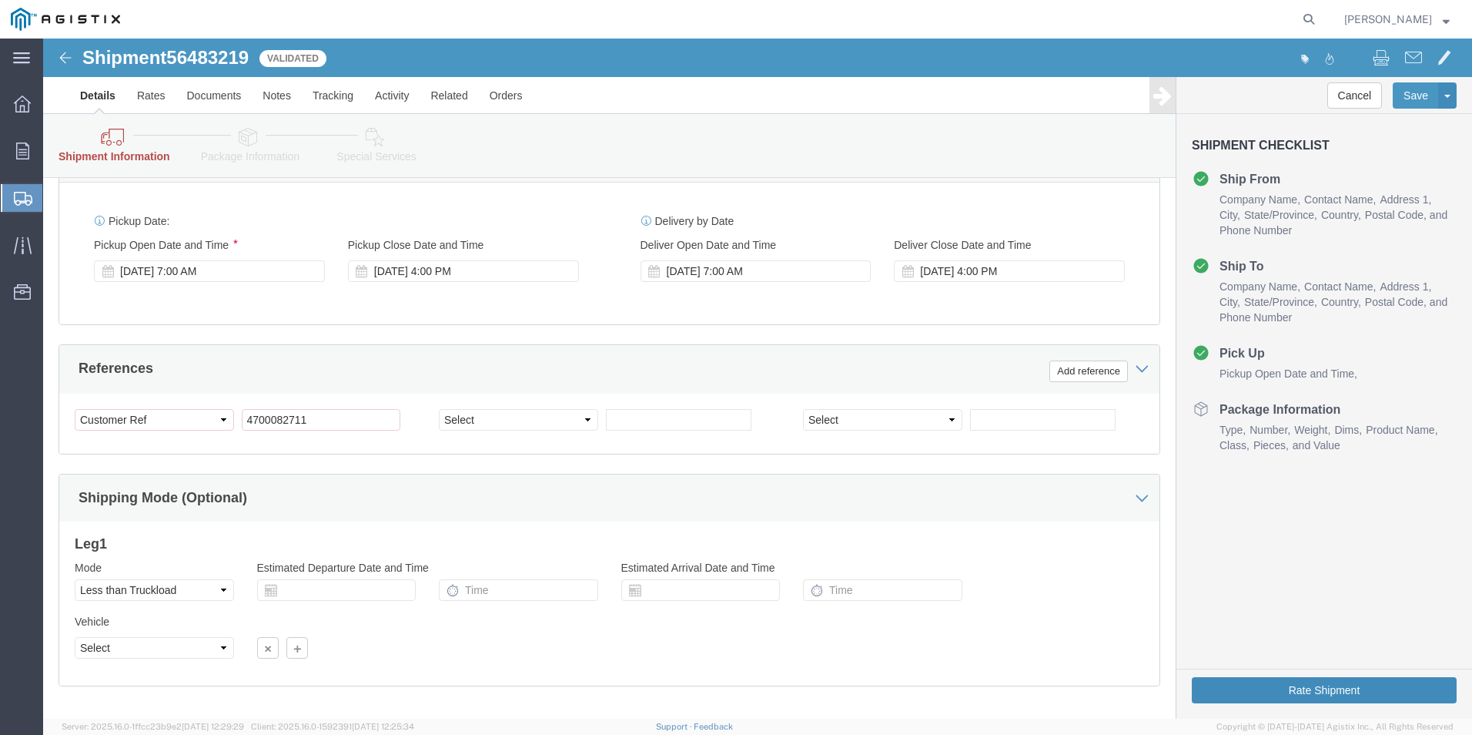
click button "Rate Shipment"
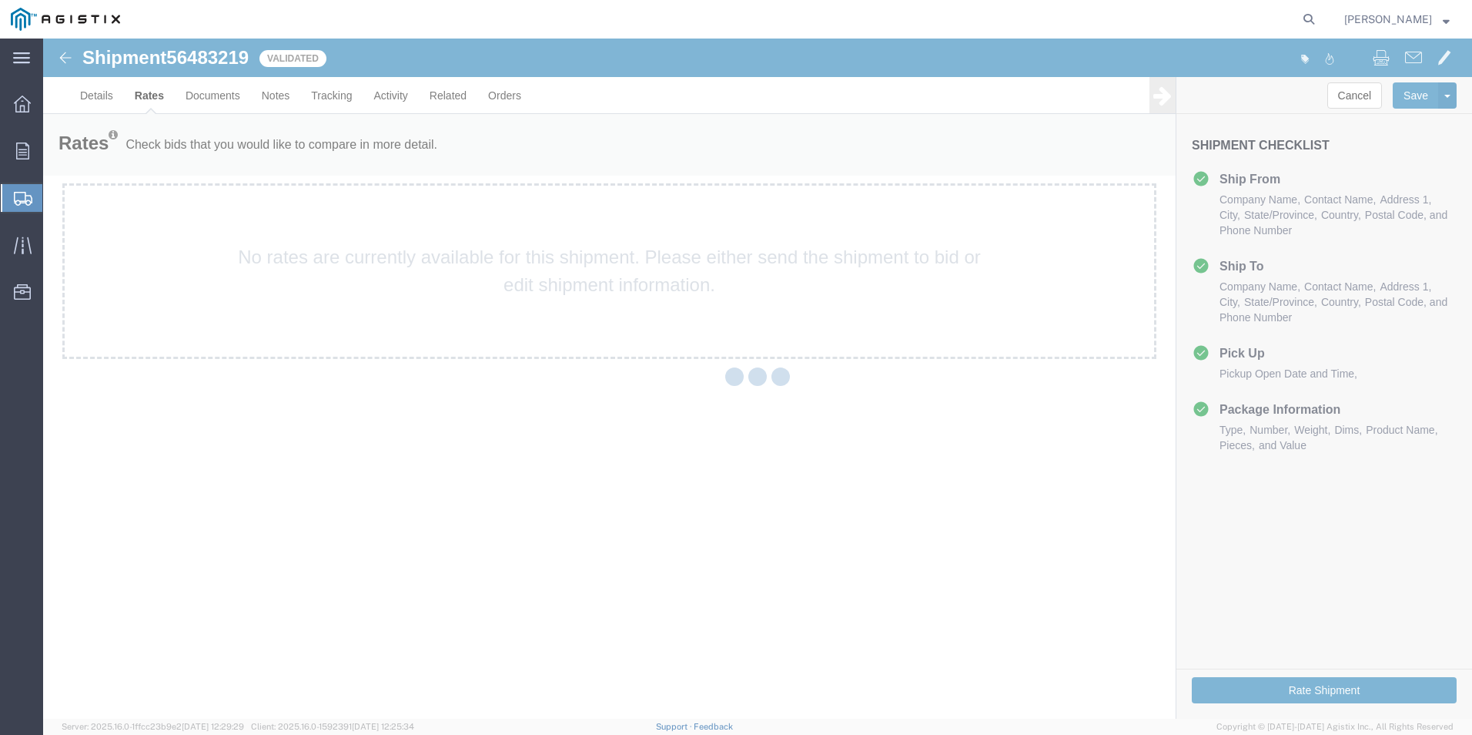
scroll to position [0, 0]
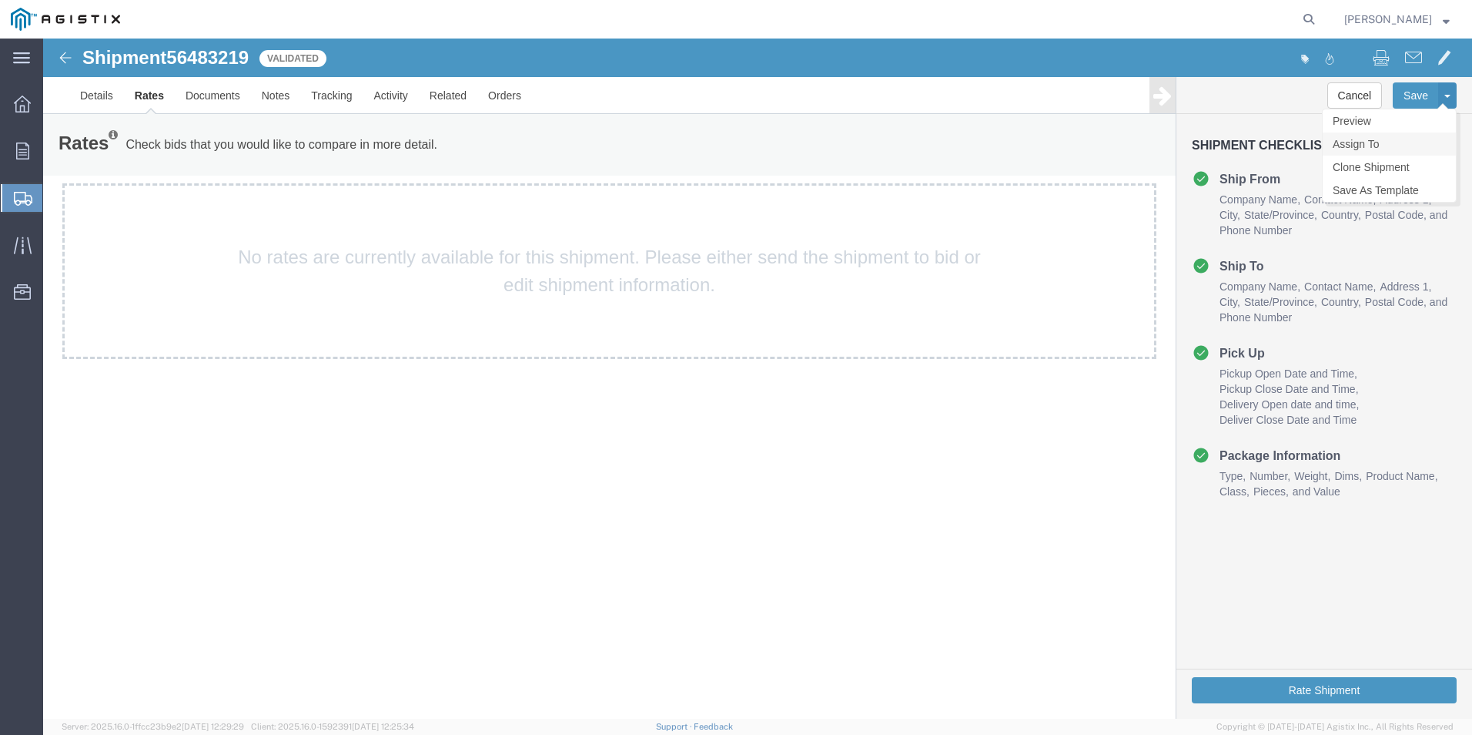
click at [1374, 149] on link "Assign To" at bounding box center [1389, 143] width 133 height 23
select select
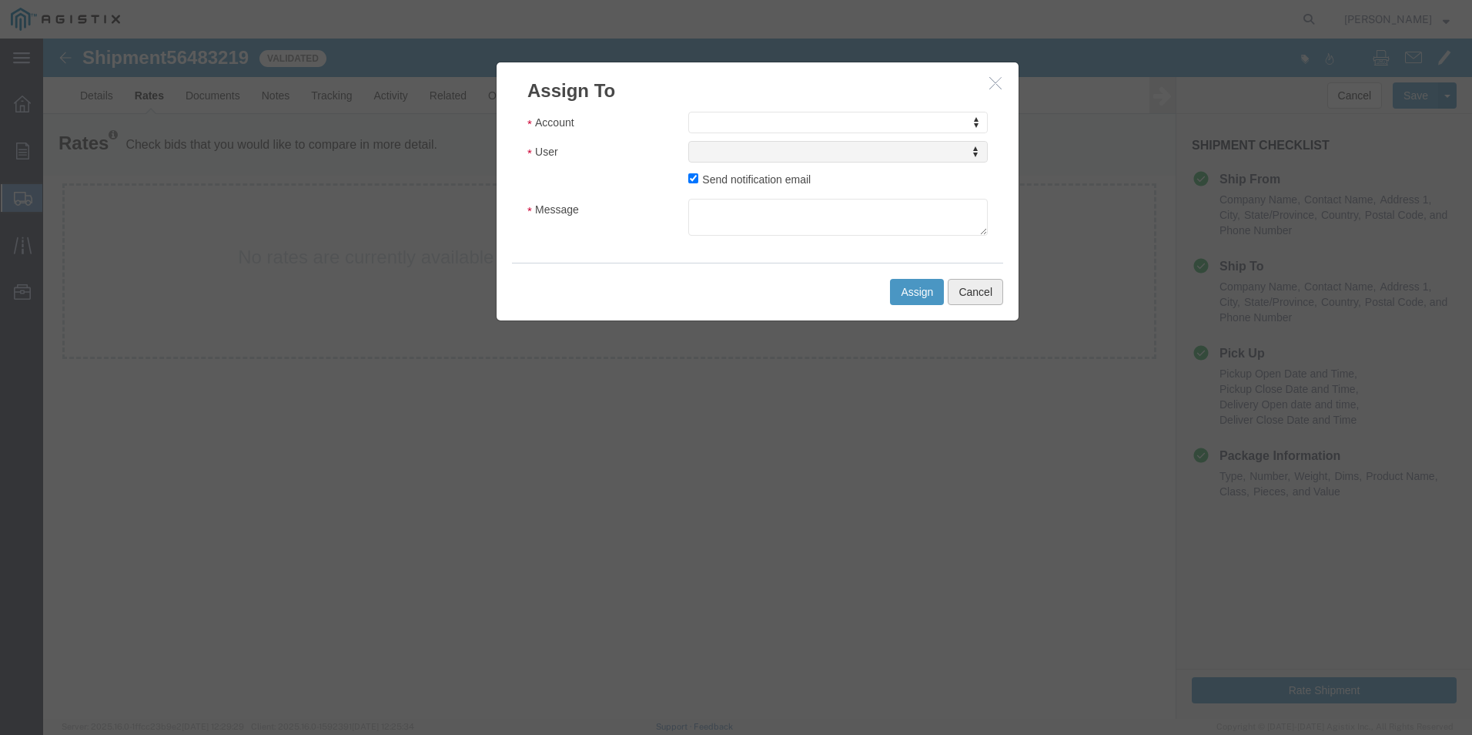
click at [988, 296] on button "Cancel" at bounding box center [975, 292] width 55 height 26
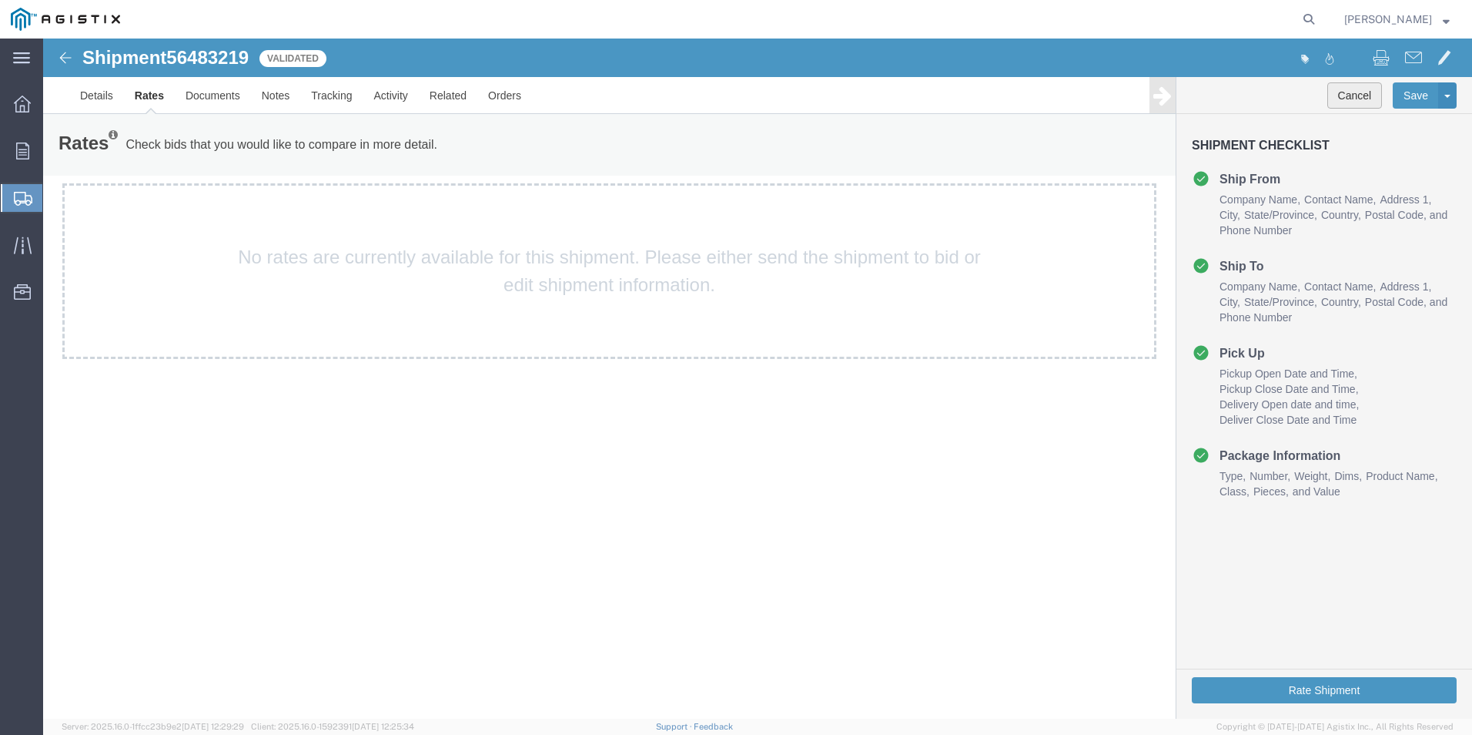
click at [1358, 95] on button "Cancel" at bounding box center [1355, 95] width 55 height 26
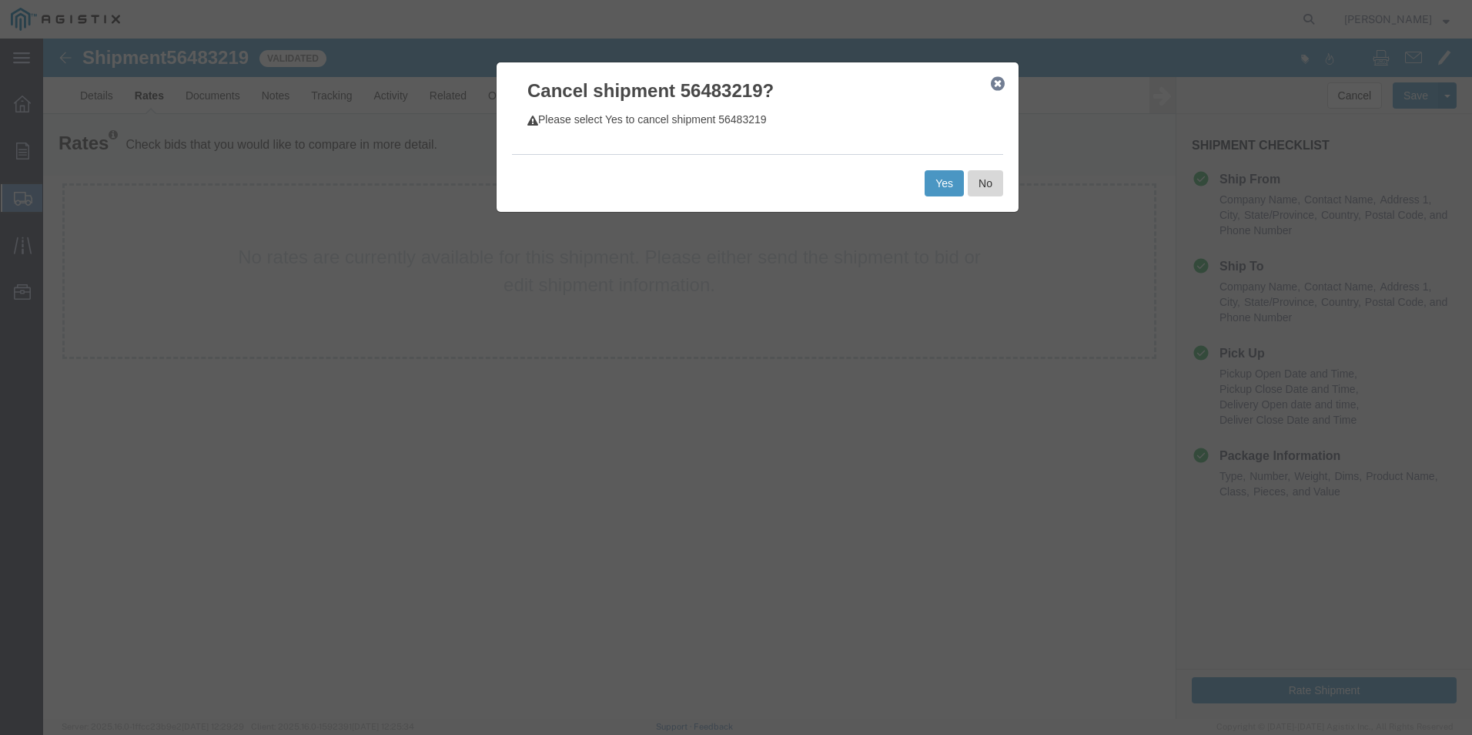
click at [991, 189] on button "No" at bounding box center [985, 183] width 35 height 26
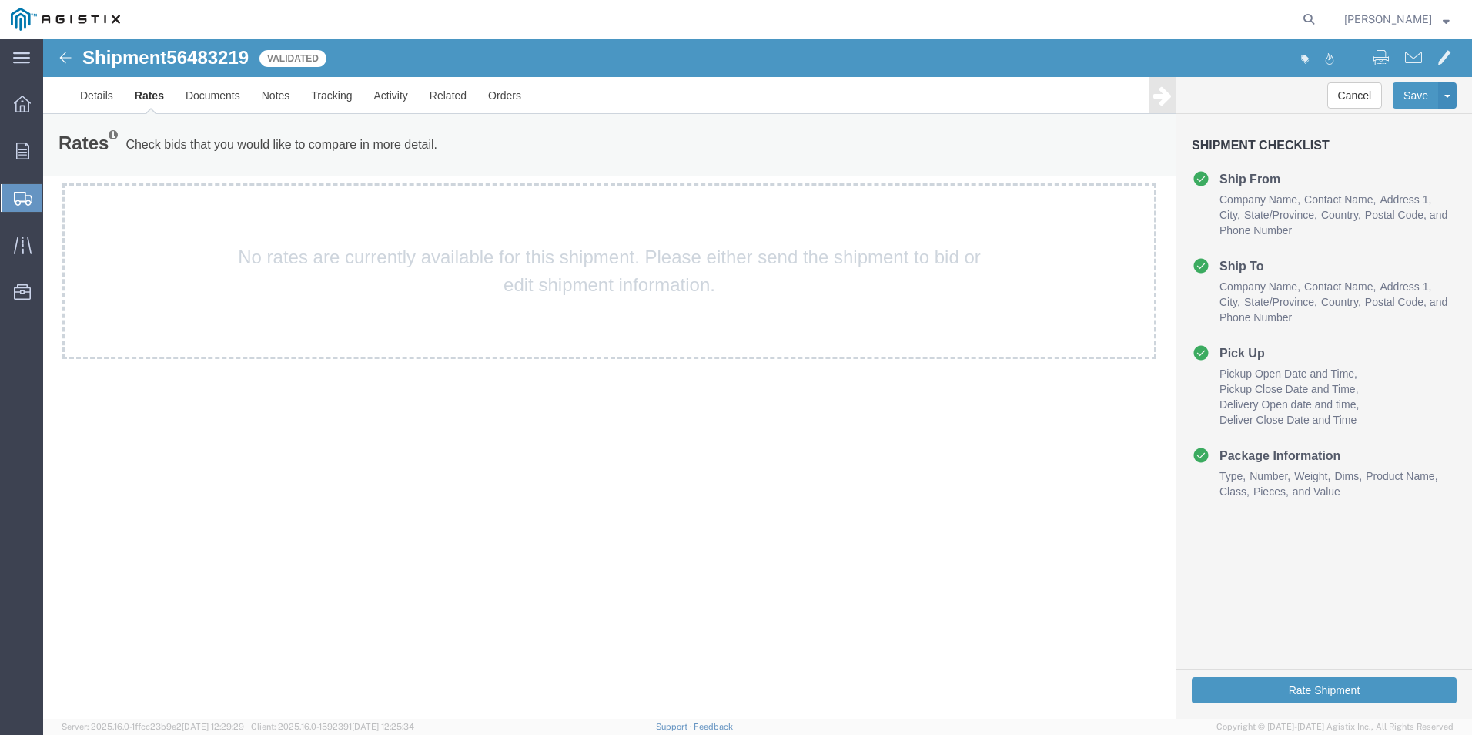
click at [66, 59] on img at bounding box center [65, 58] width 18 height 18
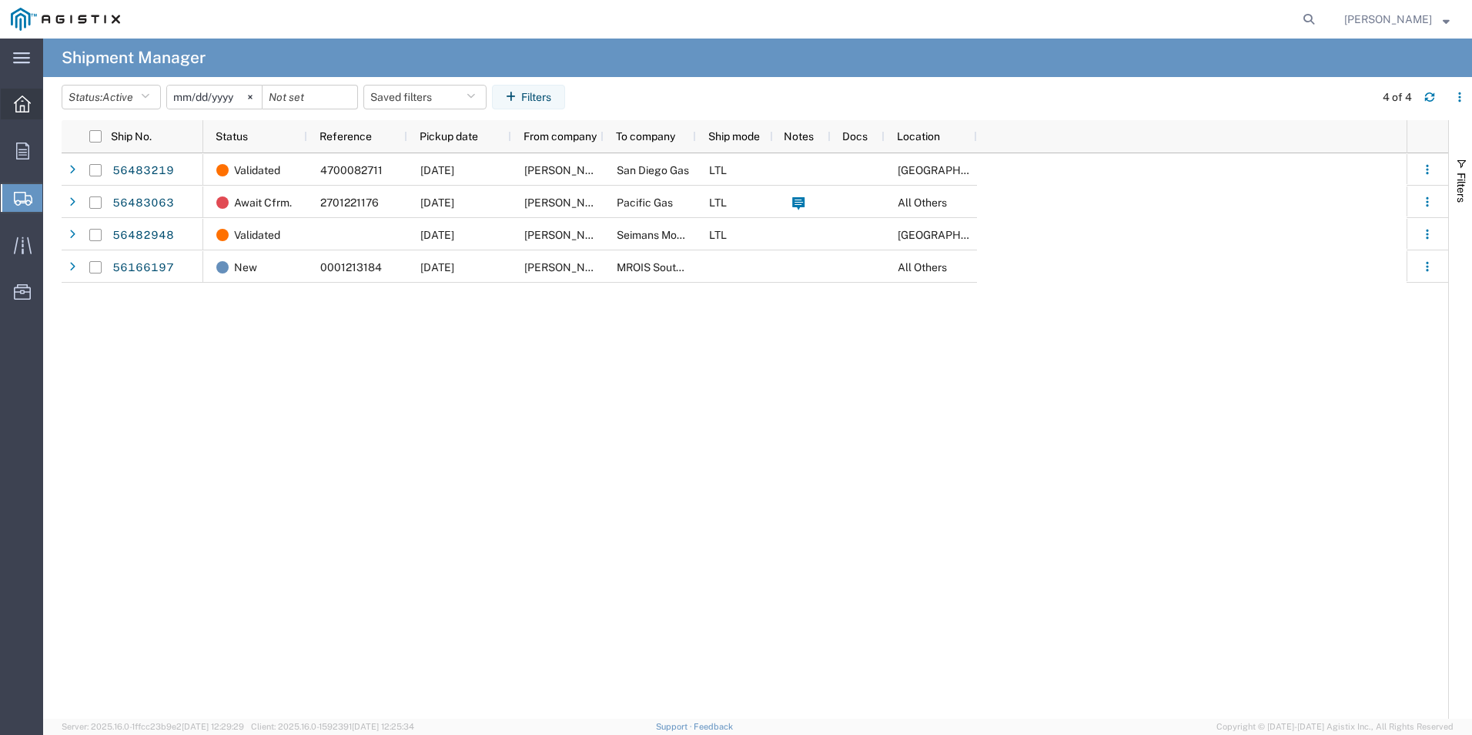
click at [18, 109] on icon at bounding box center [22, 103] width 17 height 17
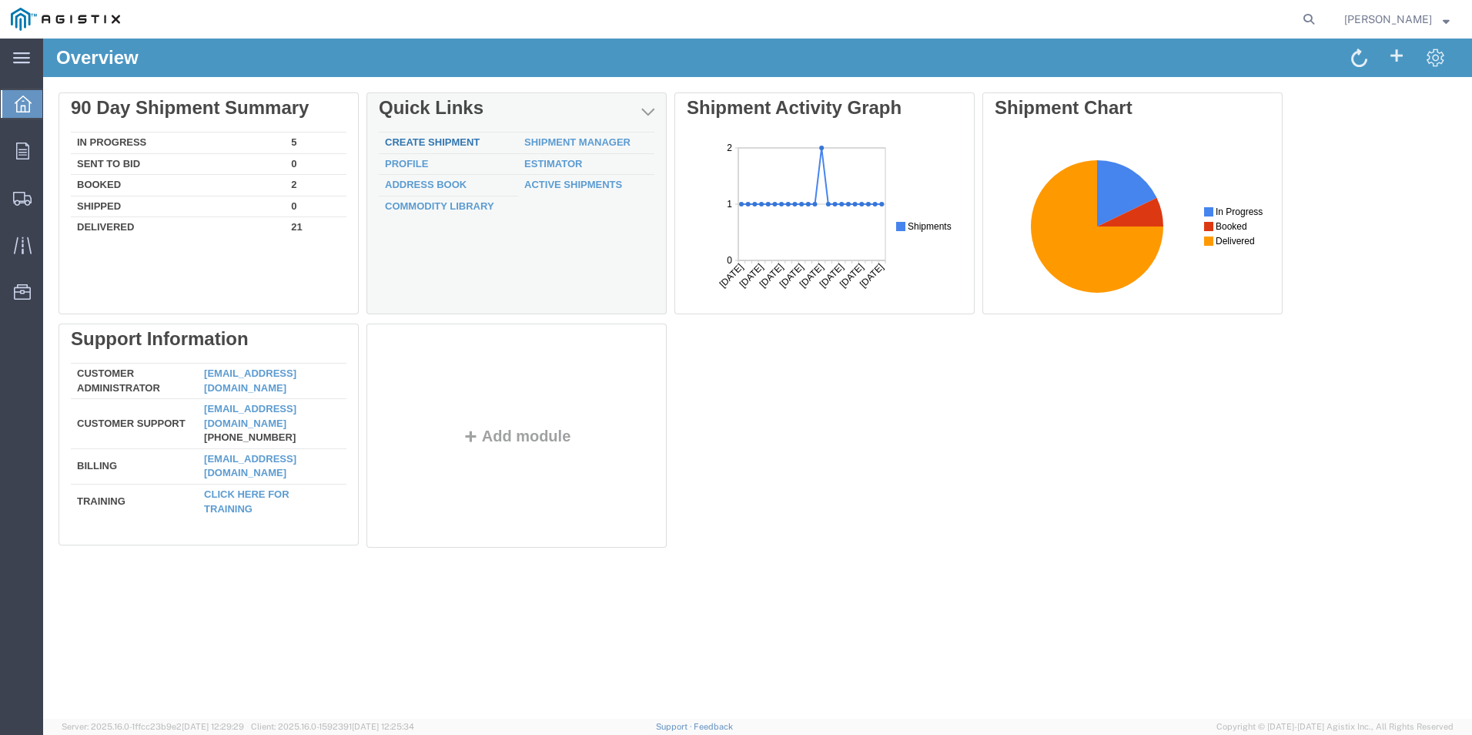
click at [420, 147] on link "Create Shipment" at bounding box center [432, 142] width 95 height 12
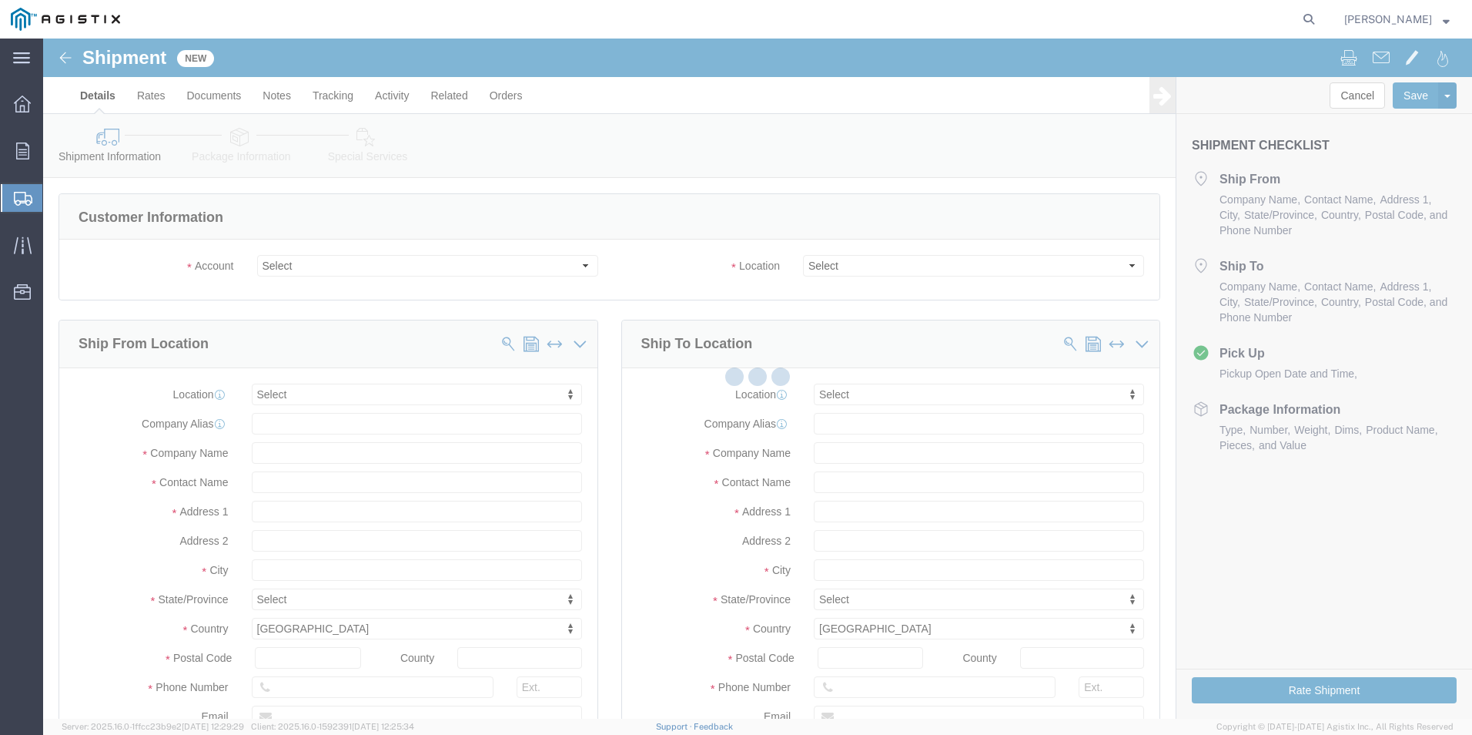
select select
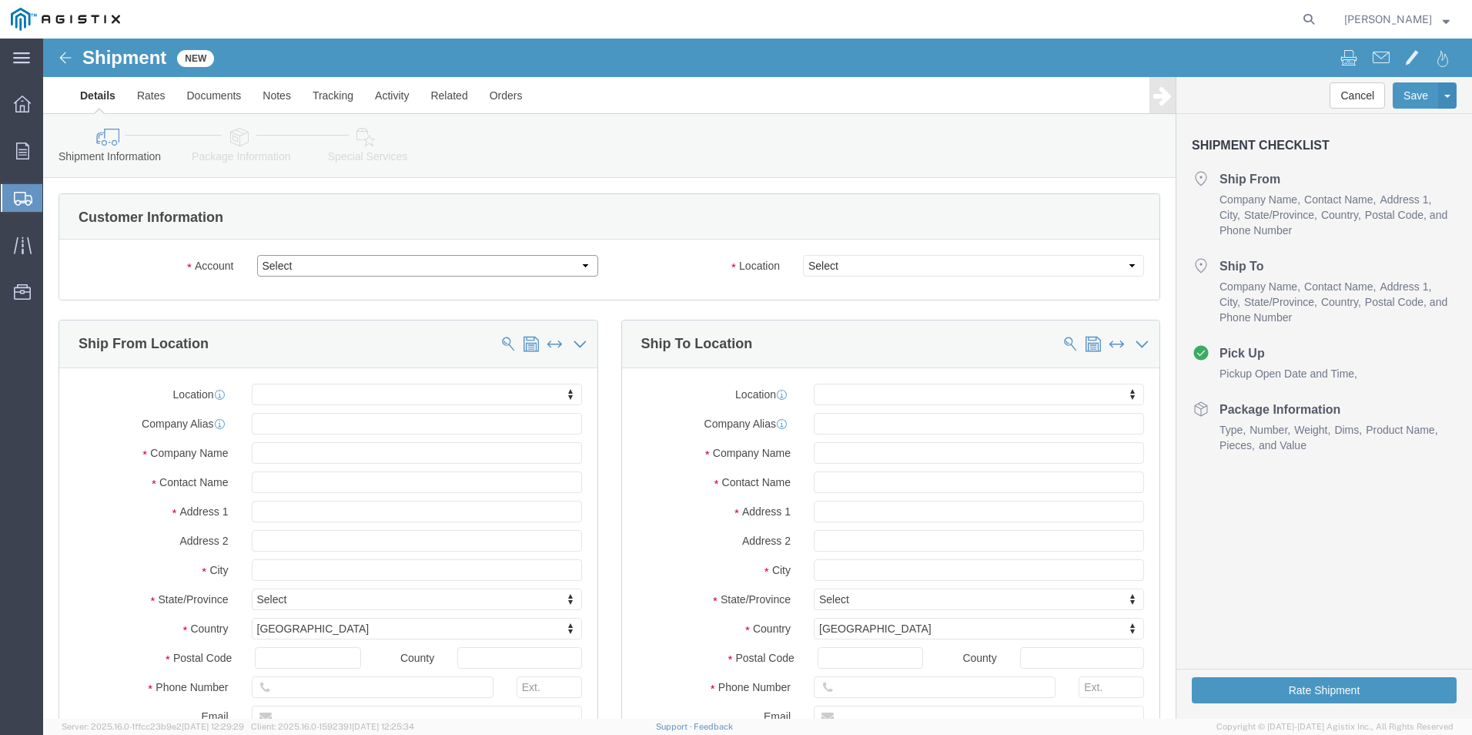
click select "Select PG&E [PERSON_NAME] Ladder Co Inc"
select select "9596"
click select "Select PG&E [PERSON_NAME] Ladder Co Inc"
select select "PURCHORD"
select select
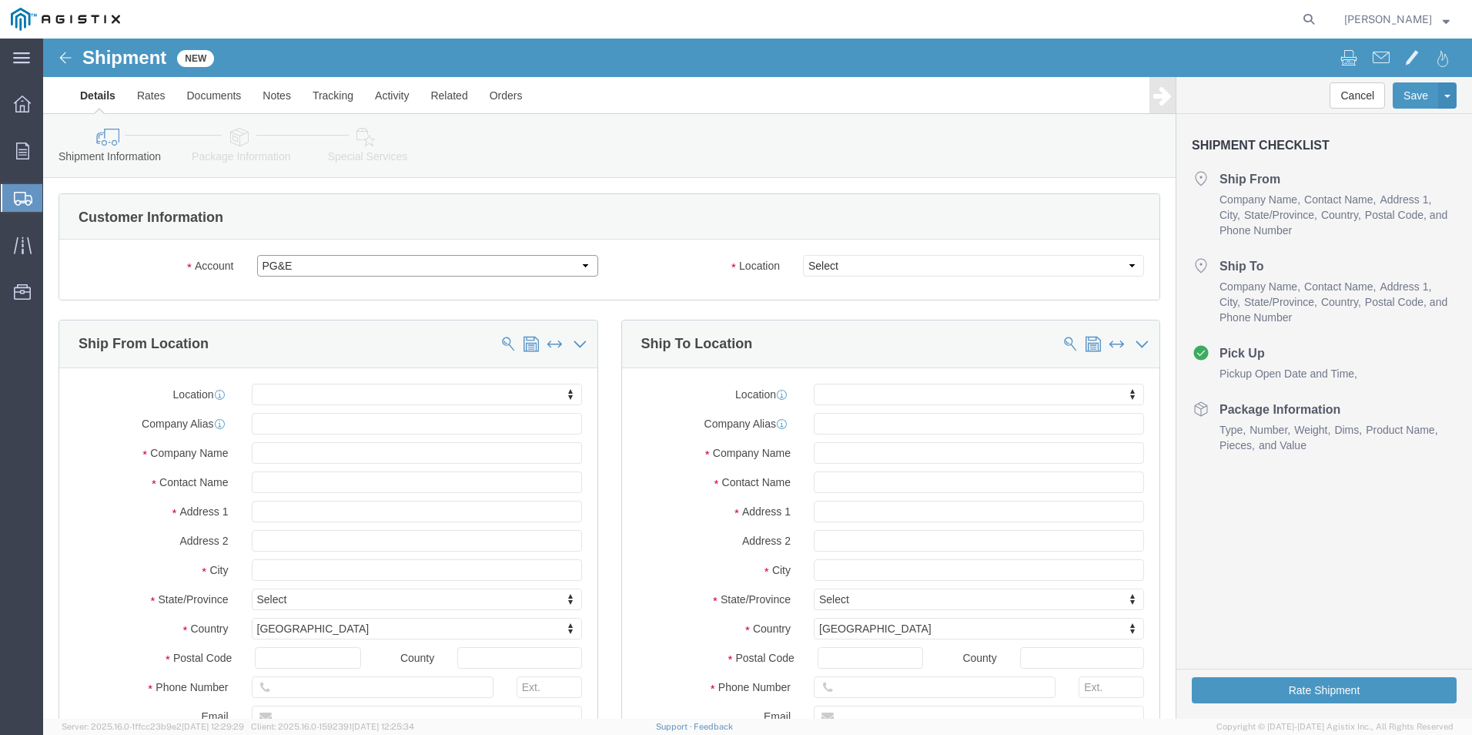
select select
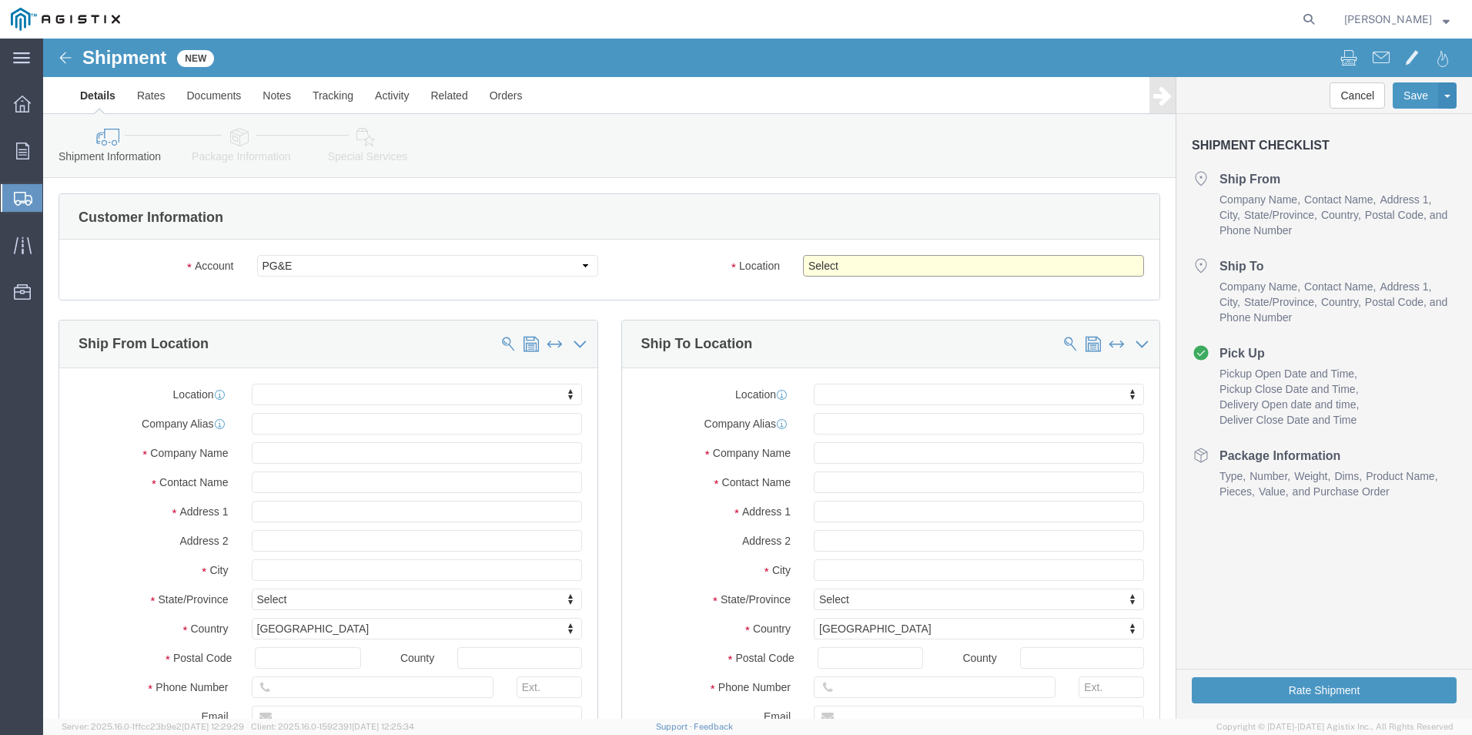
click select "Select All Others [GEOGRAPHIC_DATA] [GEOGRAPHIC_DATA] [GEOGRAPHIC_DATA] [GEOGRA…"
select select "23082"
click select "Select All Others [GEOGRAPHIC_DATA] [GEOGRAPHIC_DATA] [GEOGRAPHIC_DATA] [GEOGRA…"
click input "text"
type input "w"
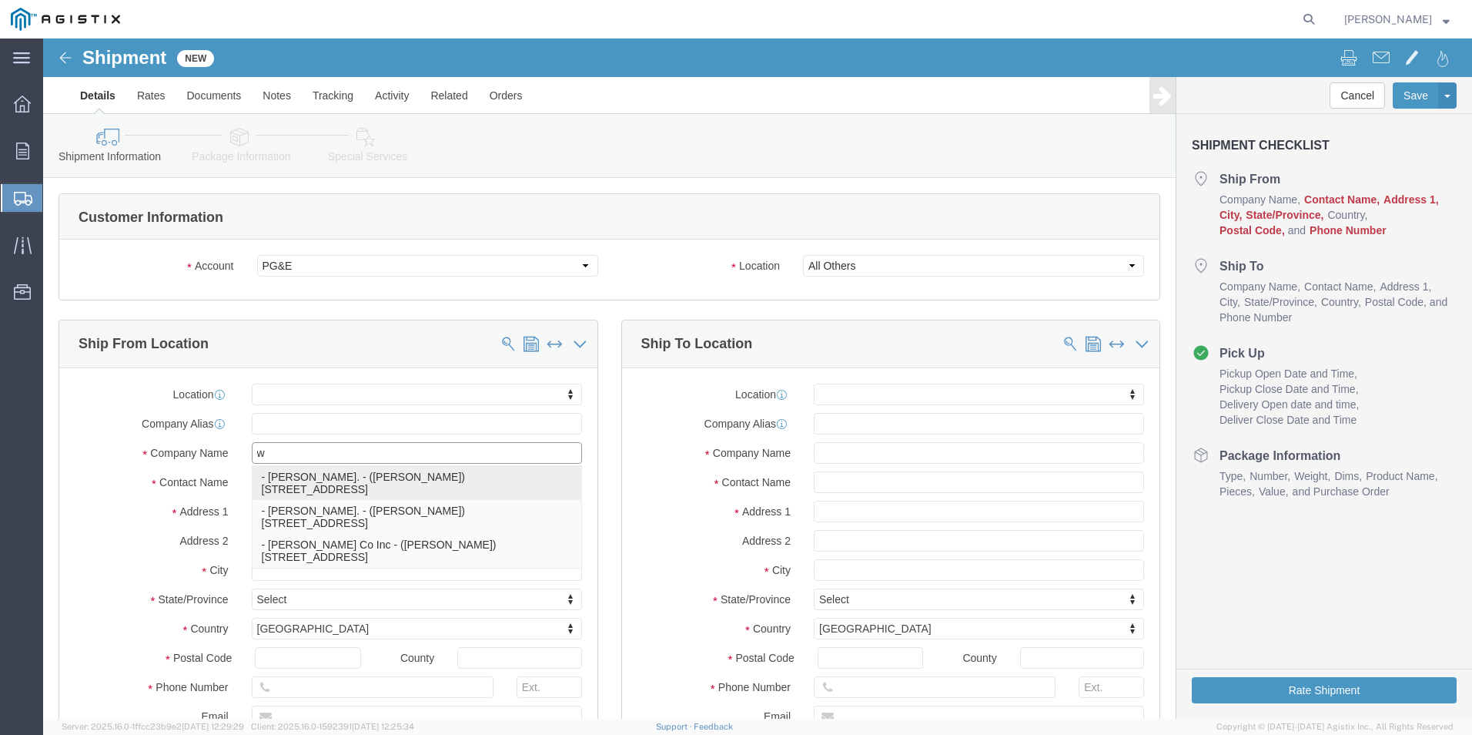
click p "- [PERSON_NAME]. - ([PERSON_NAME]) [STREET_ADDRESS]"
select select
type input "[PERSON_NAME]."
type input "[PERSON_NAME]"
type input "[STREET_ADDRESS]"
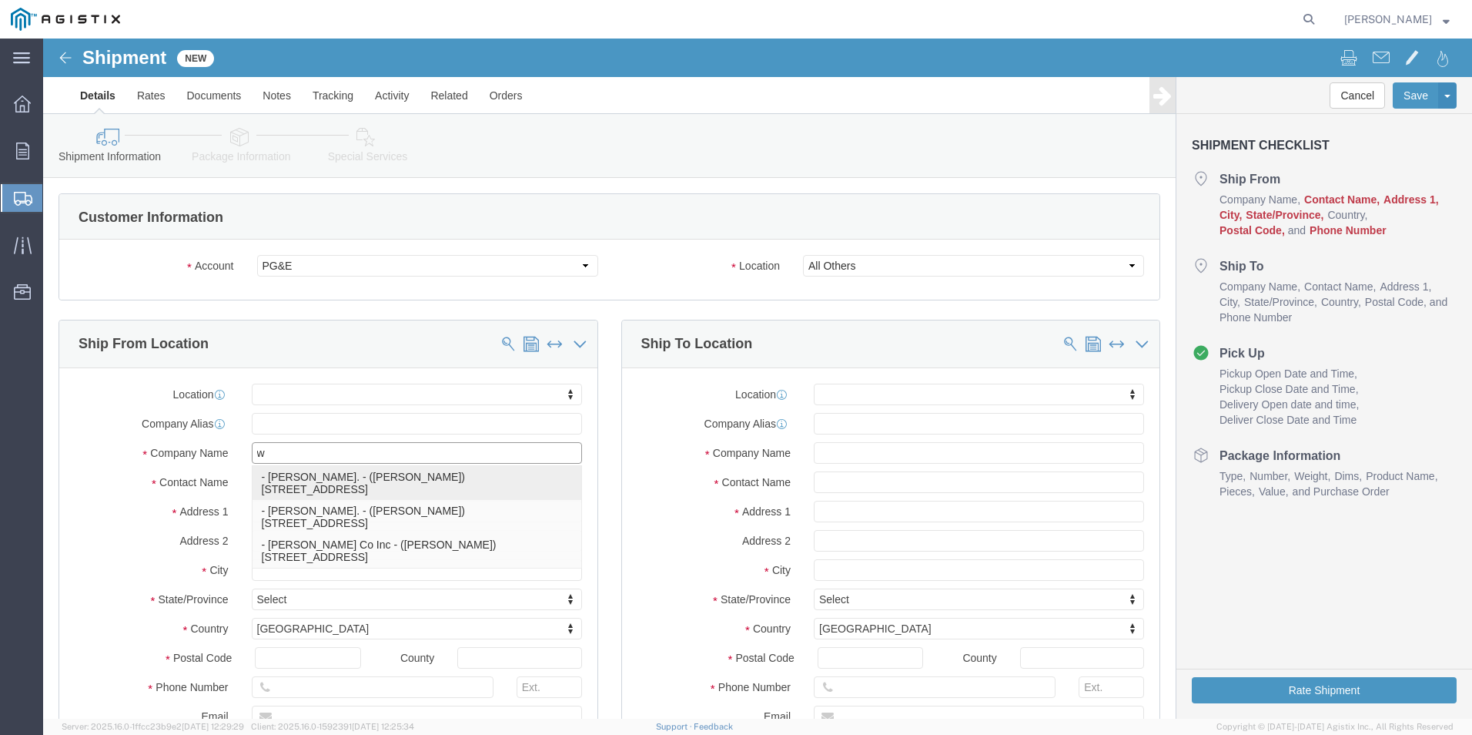
type input "[GEOGRAPHIC_DATA]"
type input "79927"
type input "usa"
select select "[GEOGRAPHIC_DATA]"
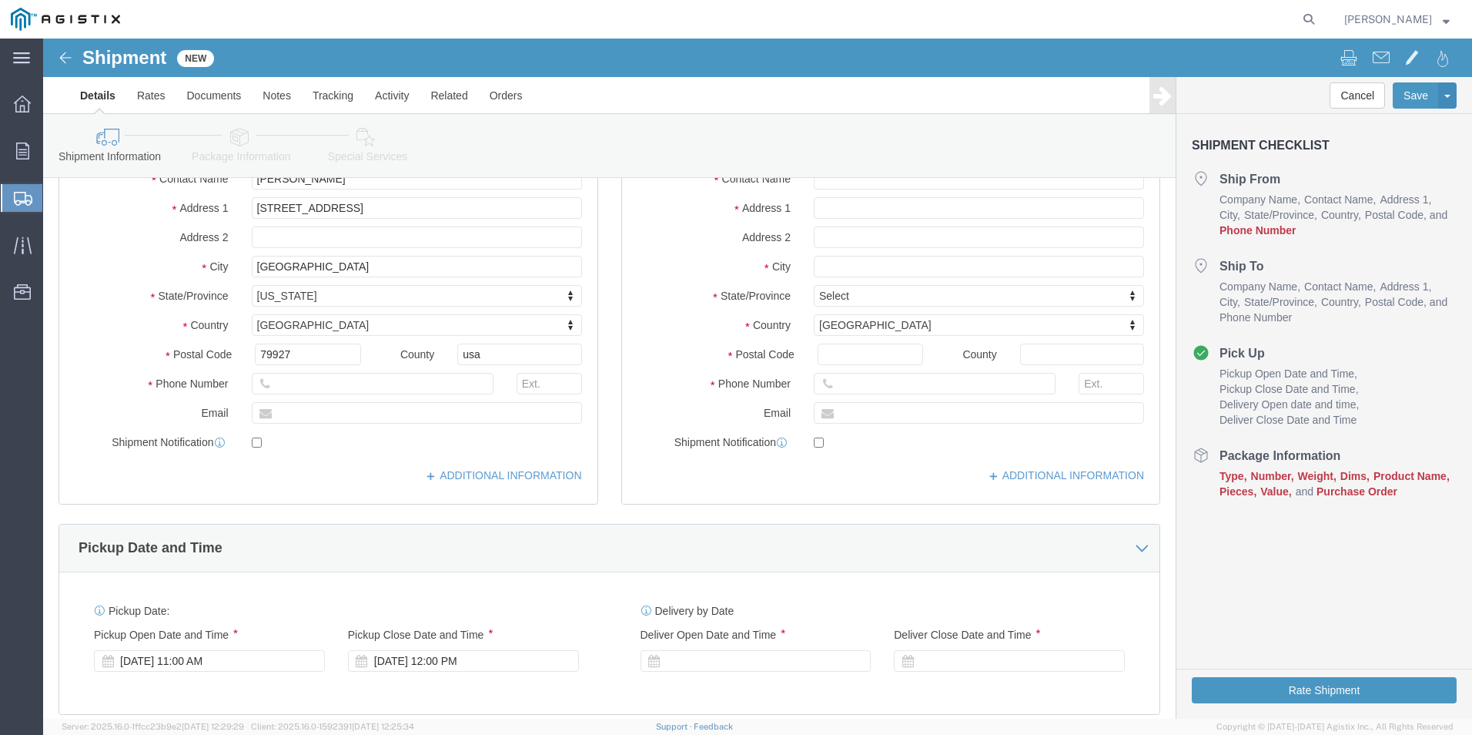
scroll to position [308, 0]
type input "[PERSON_NAME]."
click input "text"
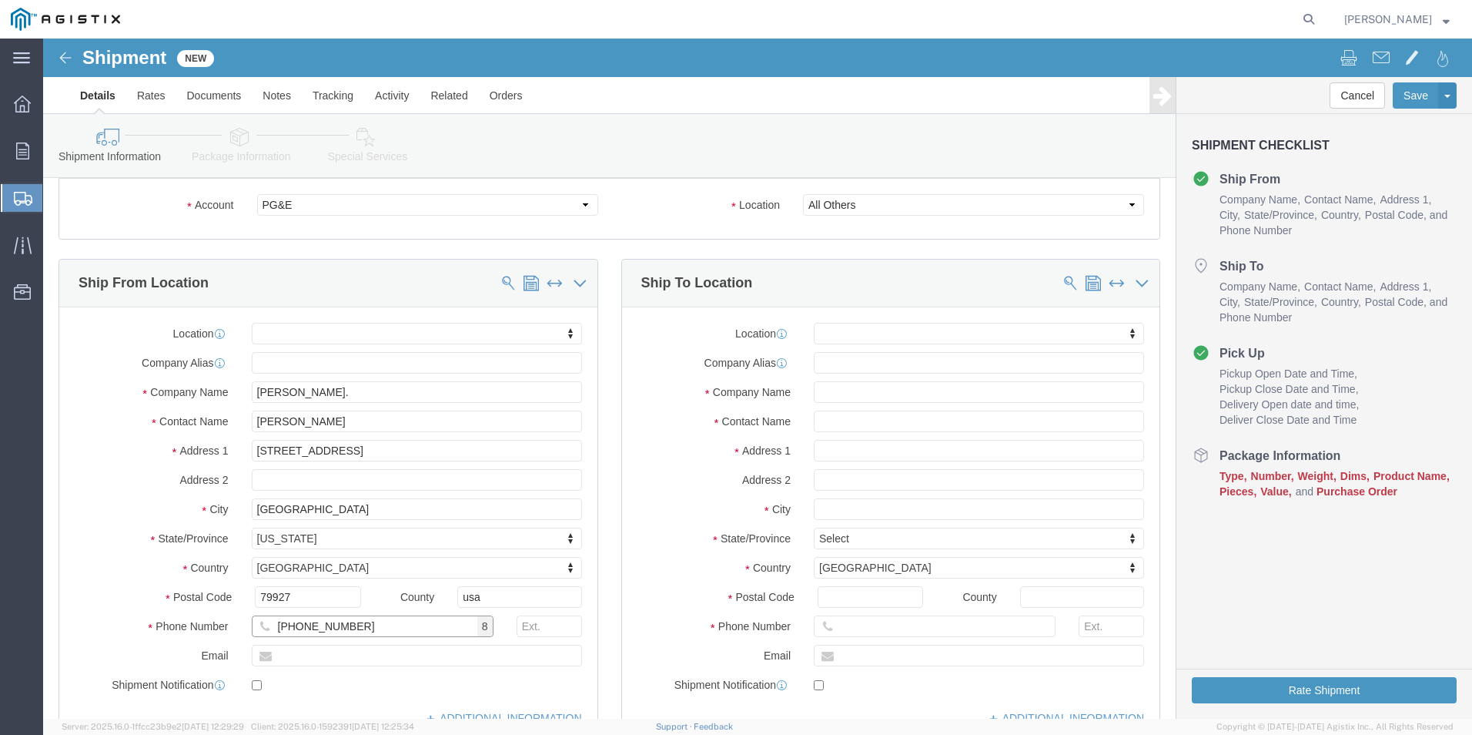
scroll to position [0, 0]
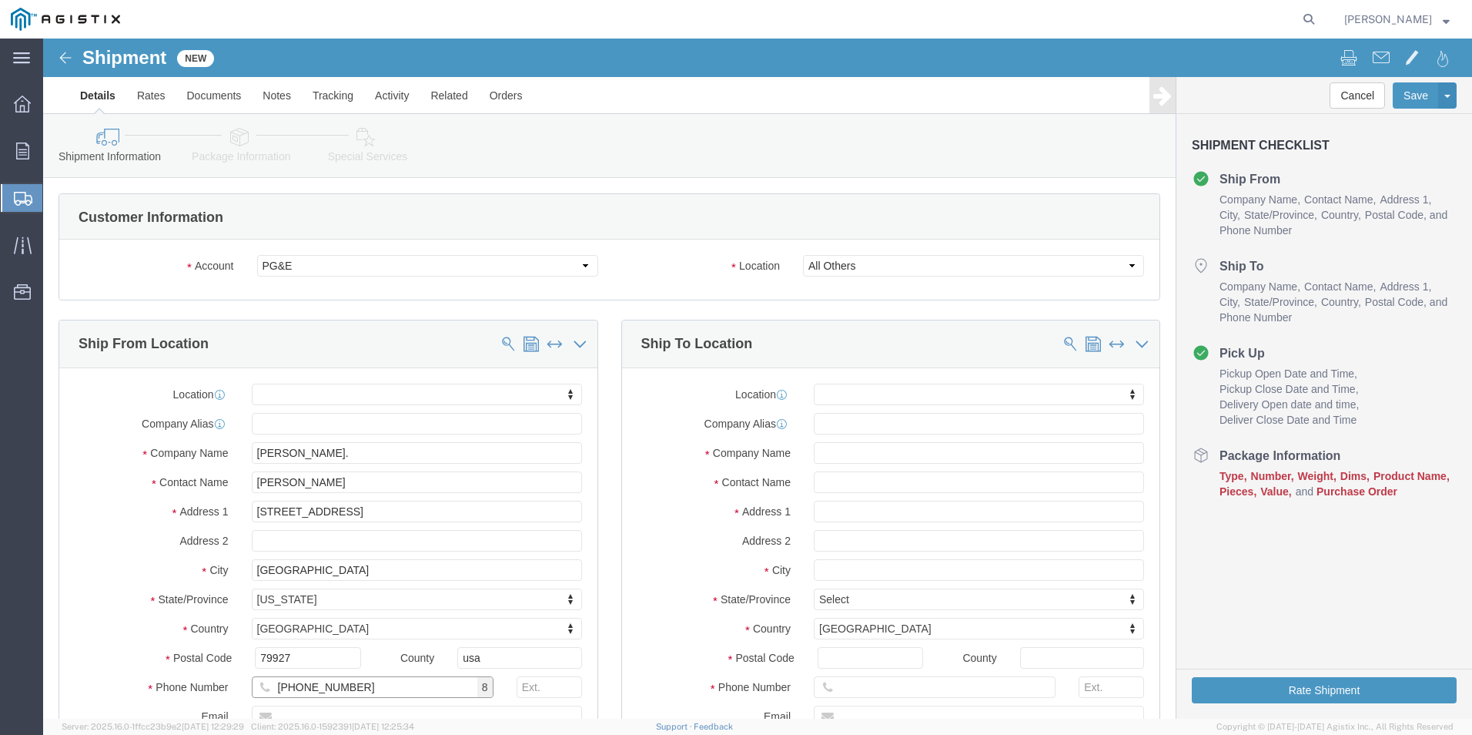
type input "[PHONE_NUMBER]"
click input "text"
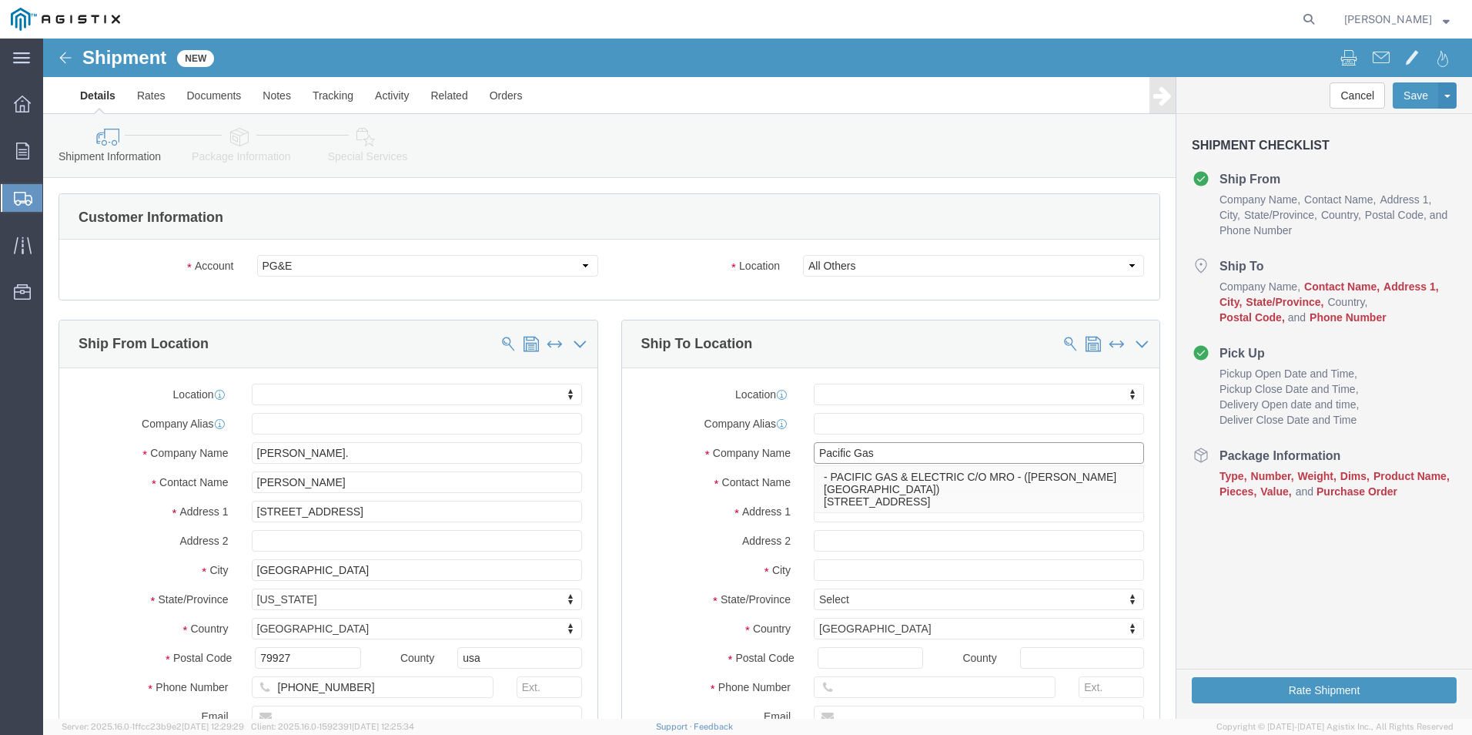
type input "Pacific Gas"
type input "Hartman"
type input "2445 Skyway Dr"
select select
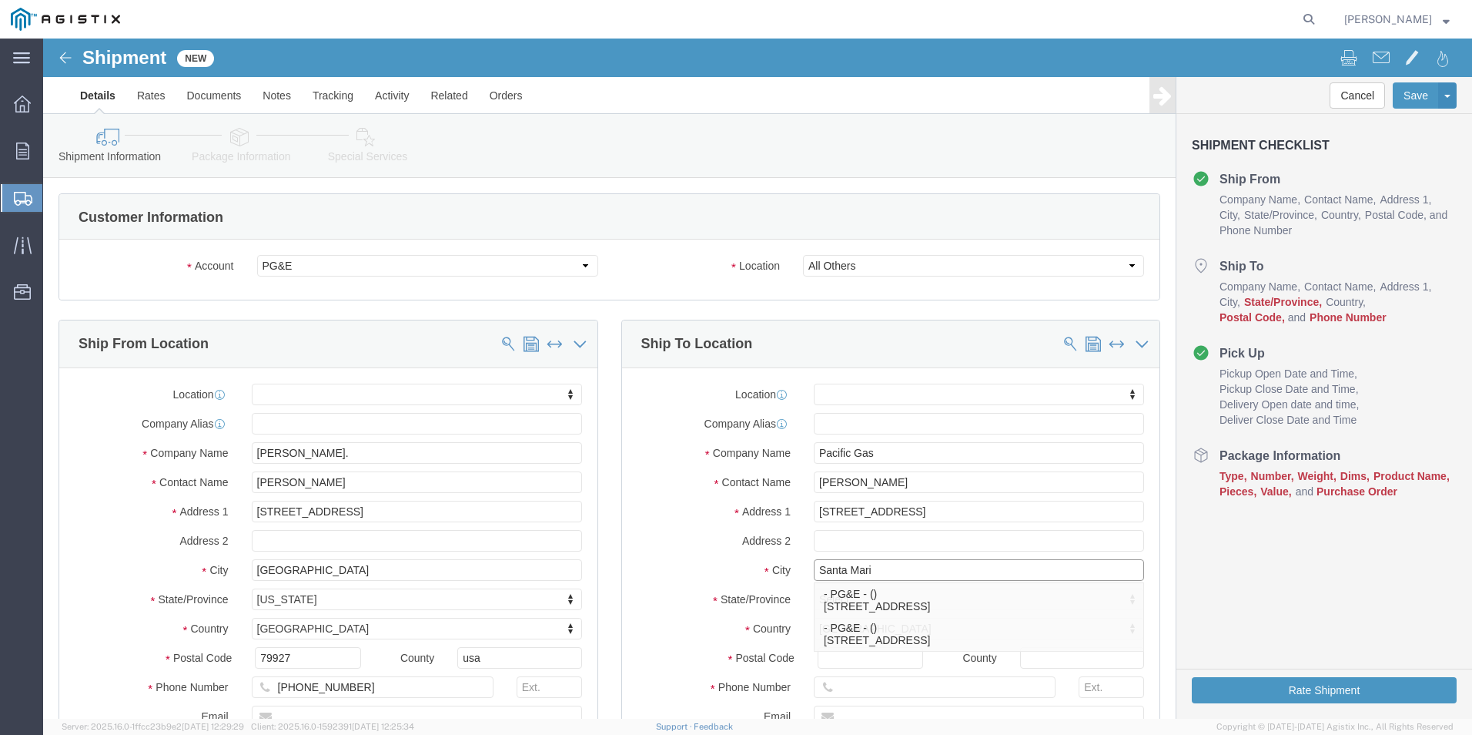
type input "Santa Maria"
click div "- PG&E - () 2445 S Skyway Dr, Santa Maria, CA 93455-1509, US"
select select
type input "PG&E"
type input "2445 S Skyway Dr"
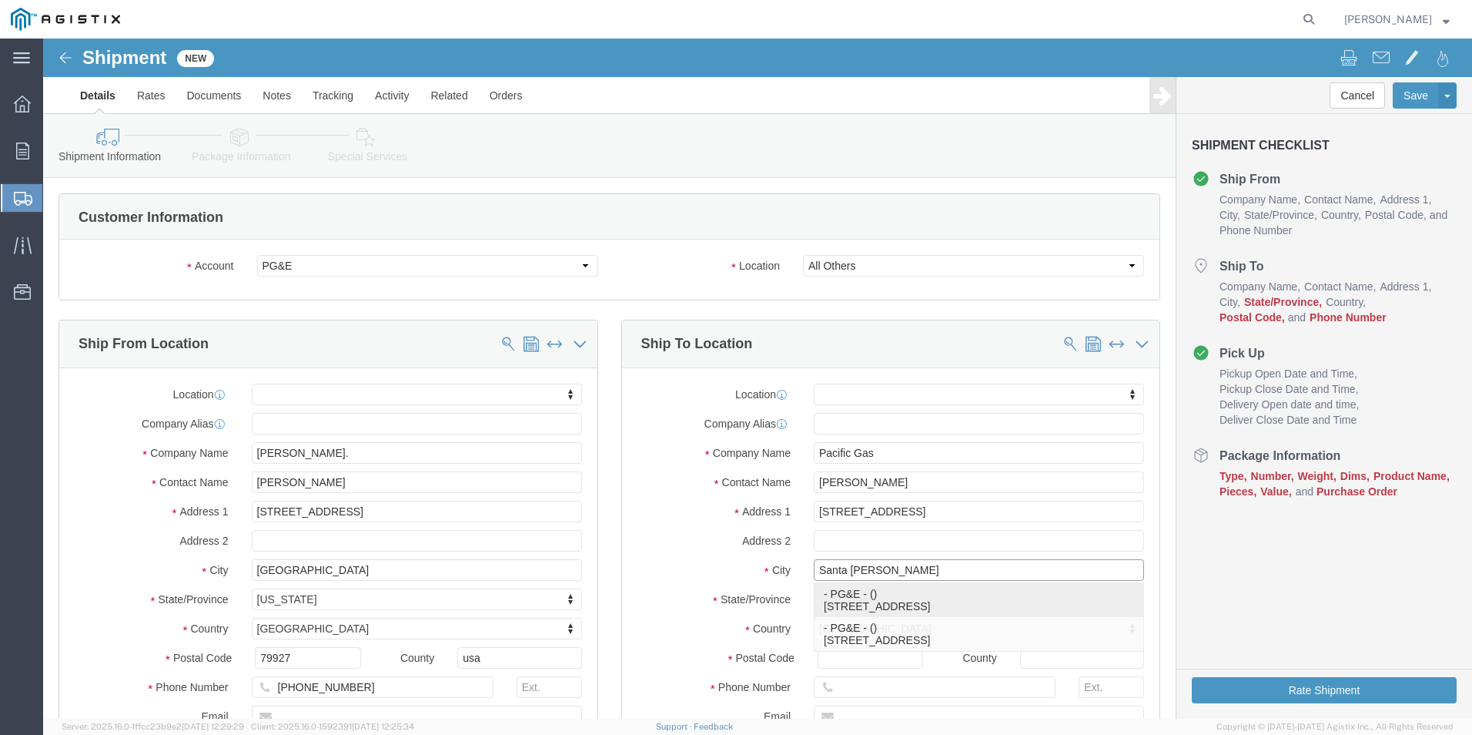
type input "Santa Maria"
type input "93455-1509"
select select "CA"
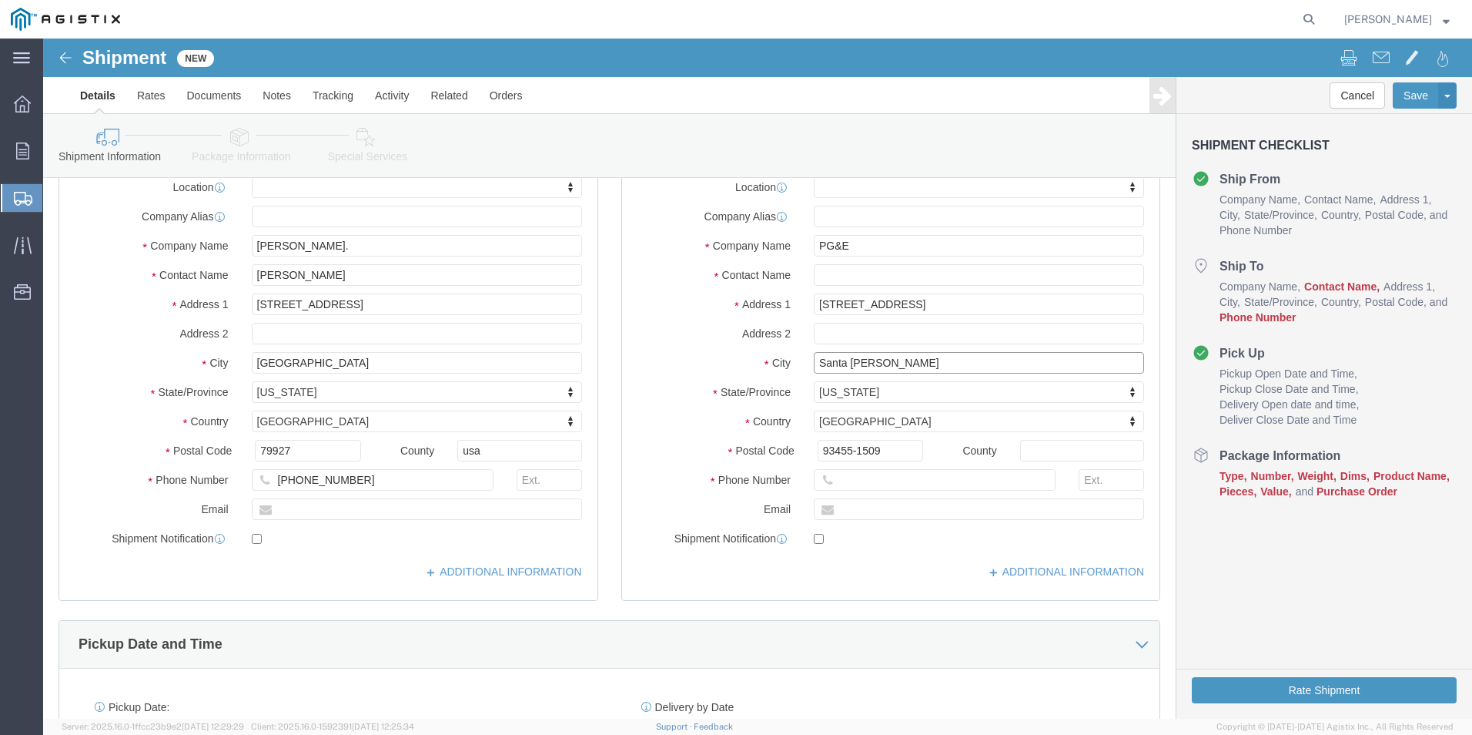
scroll to position [231, 0]
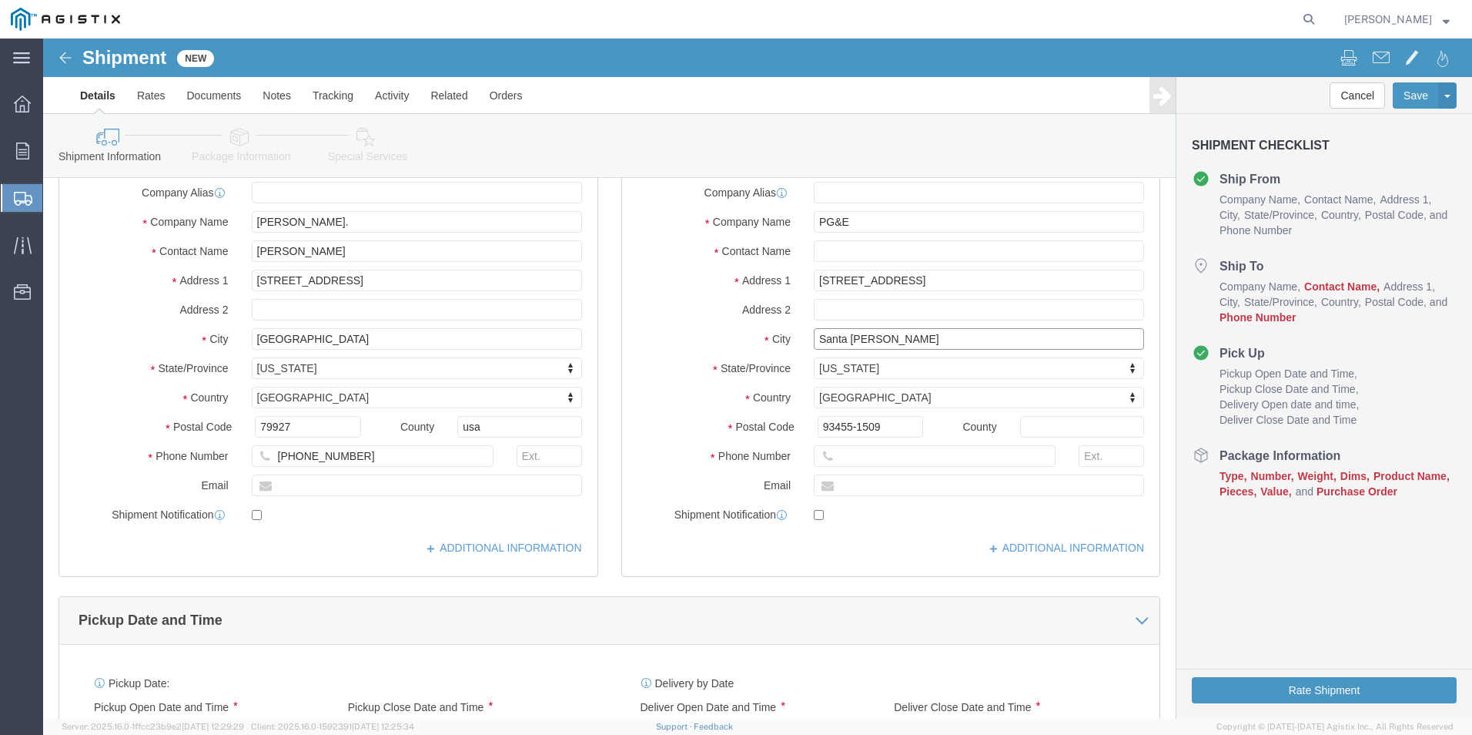
type input "Santa Maria"
select select
click input "text"
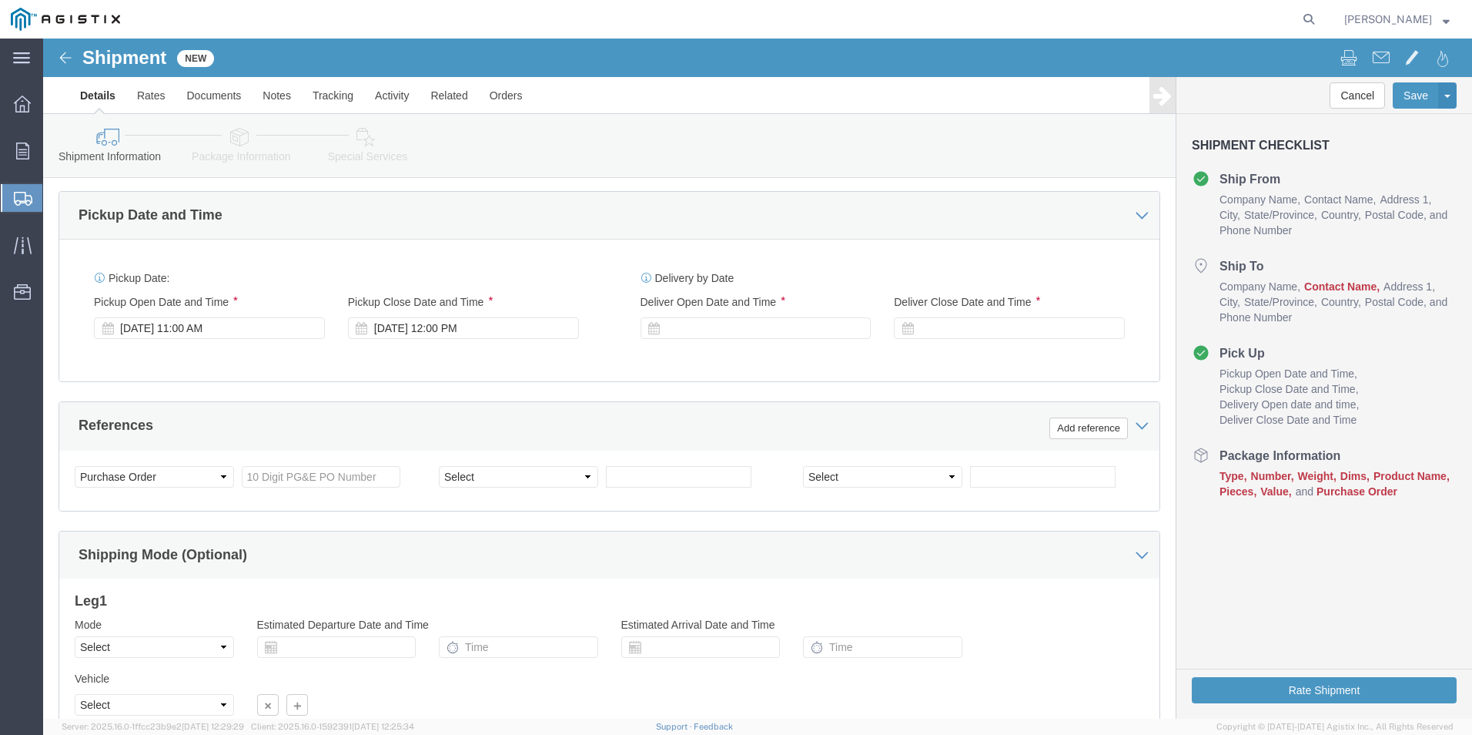
scroll to position [693, 0]
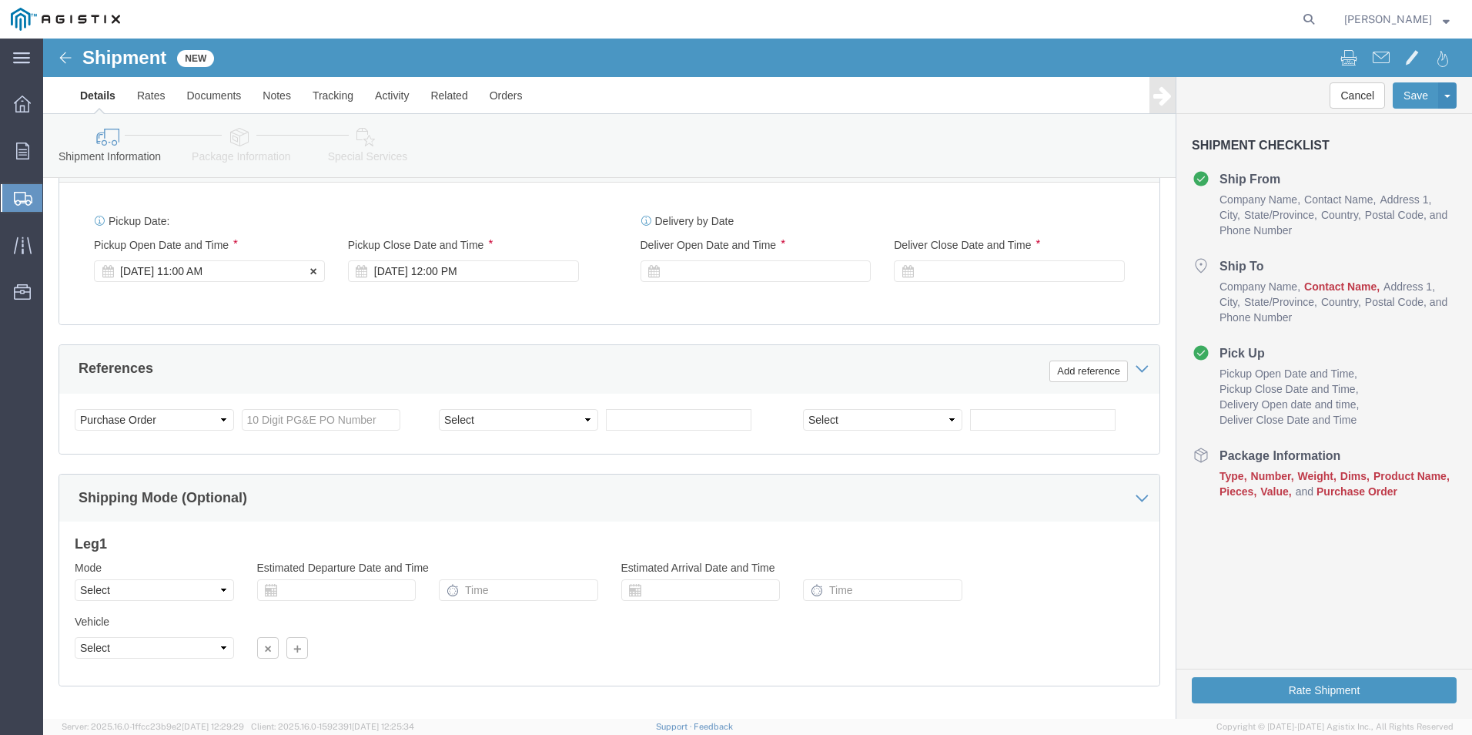
type input "805-610-2167"
click div "[DATE] 11:00 AM"
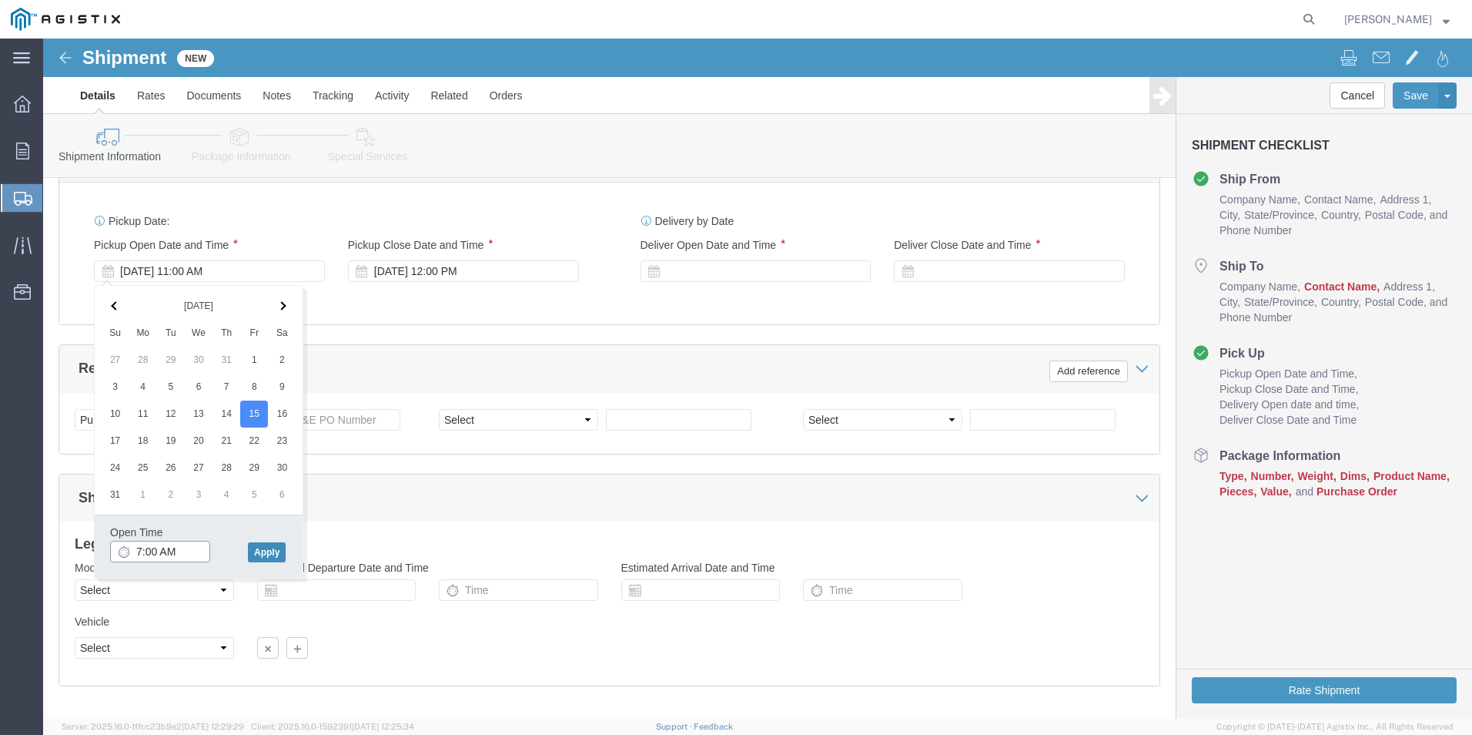
type input "7:00 AM"
click button "Apply"
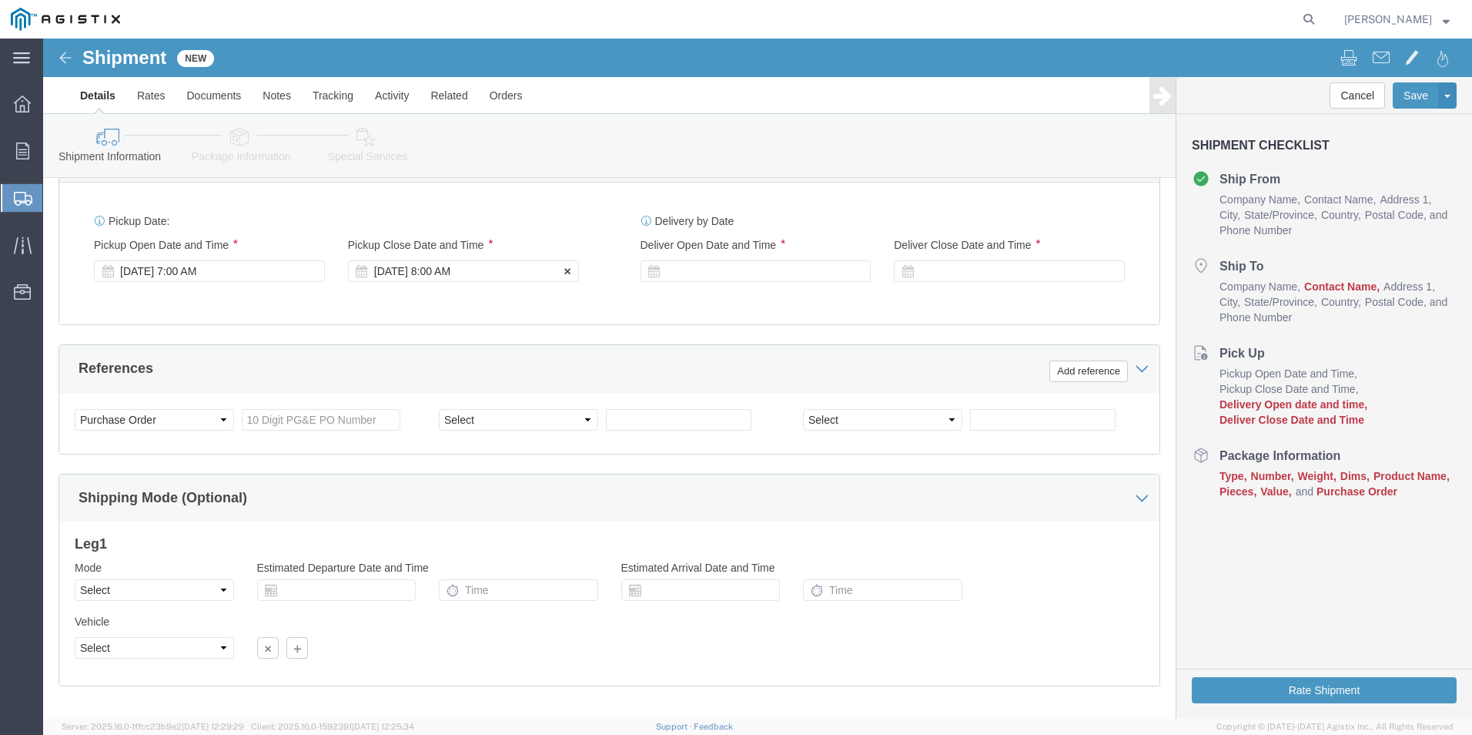
click div "[DATE] 8:00 AM"
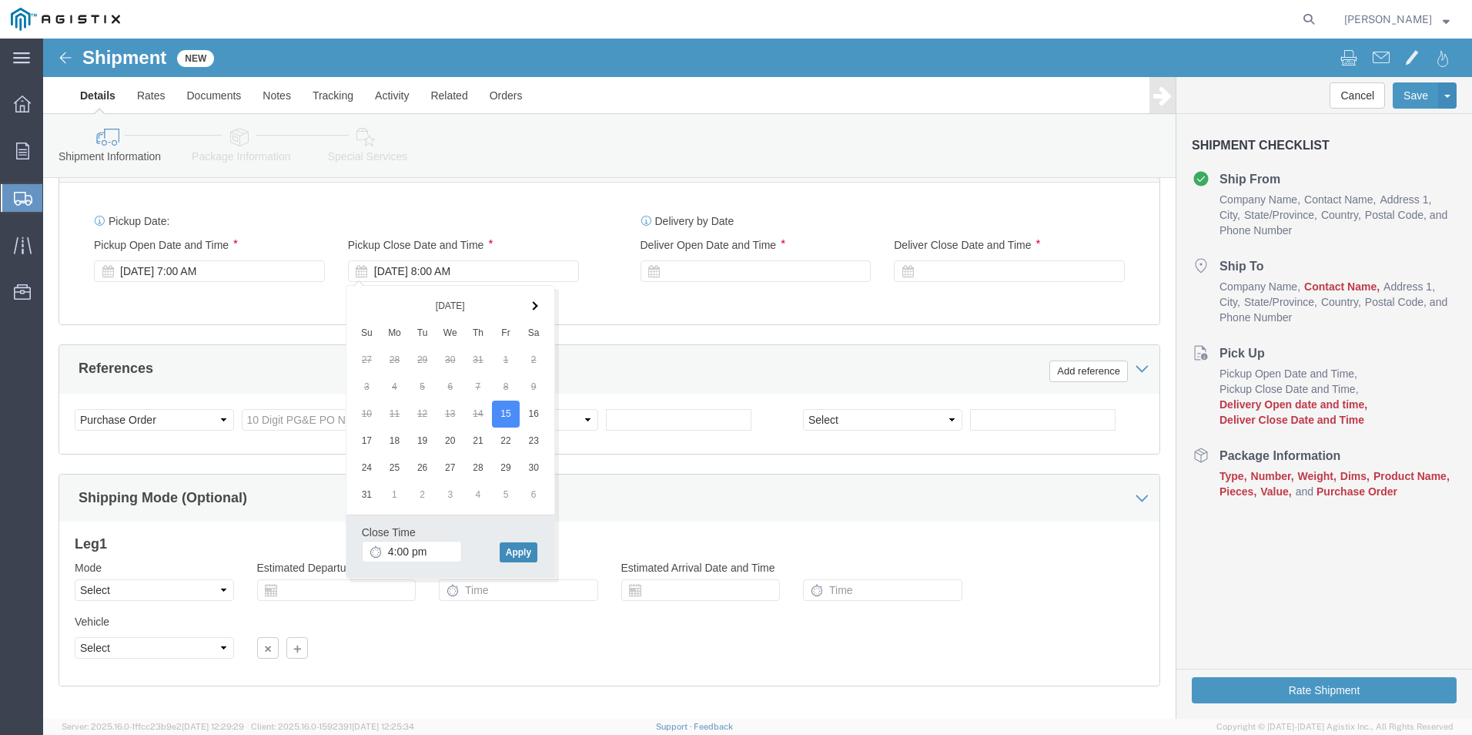
type input "4:00 PM"
click button "Apply"
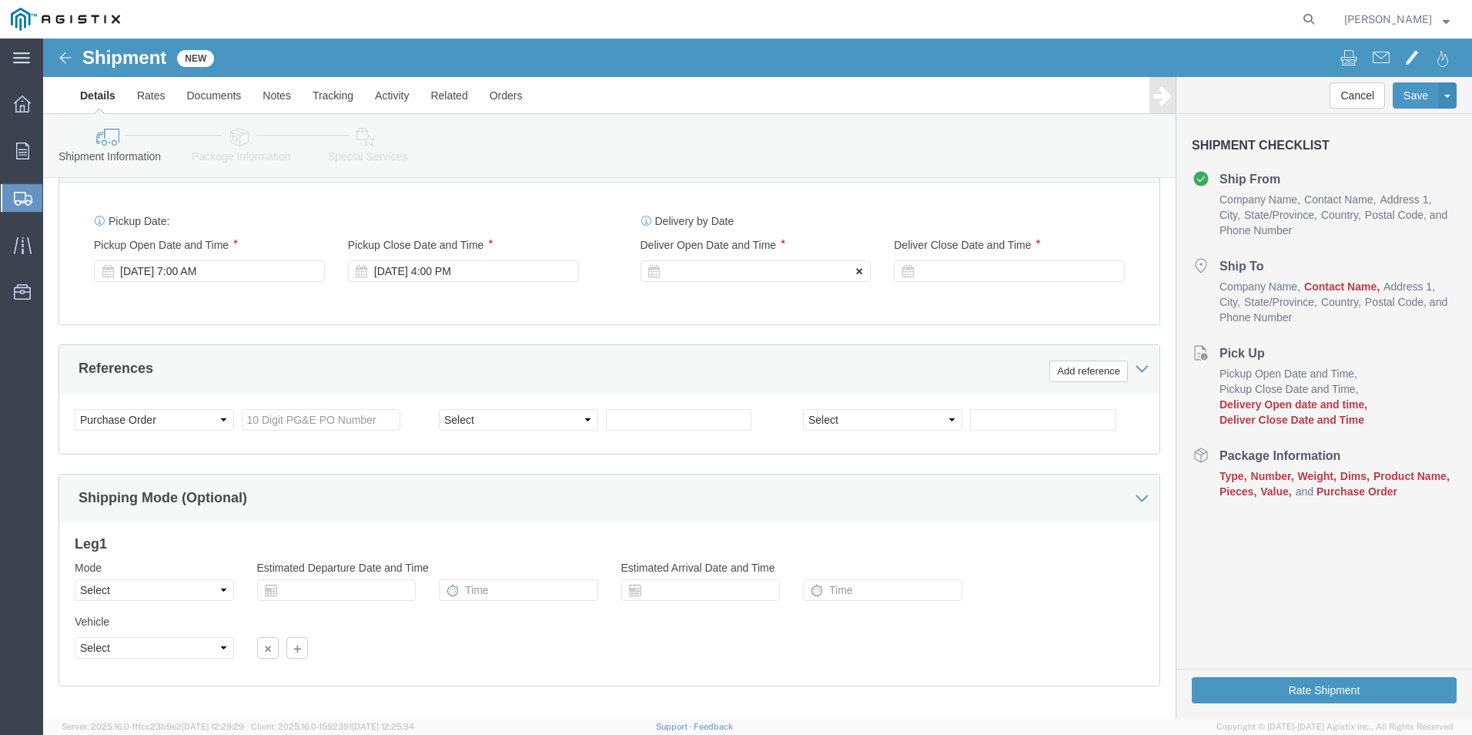
click icon
click div
click input "5:00 PM"
drag, startPoint x: 661, startPoint y: 510, endPoint x: 674, endPoint y: 510, distance: 12.3
click input "7:00 PM"
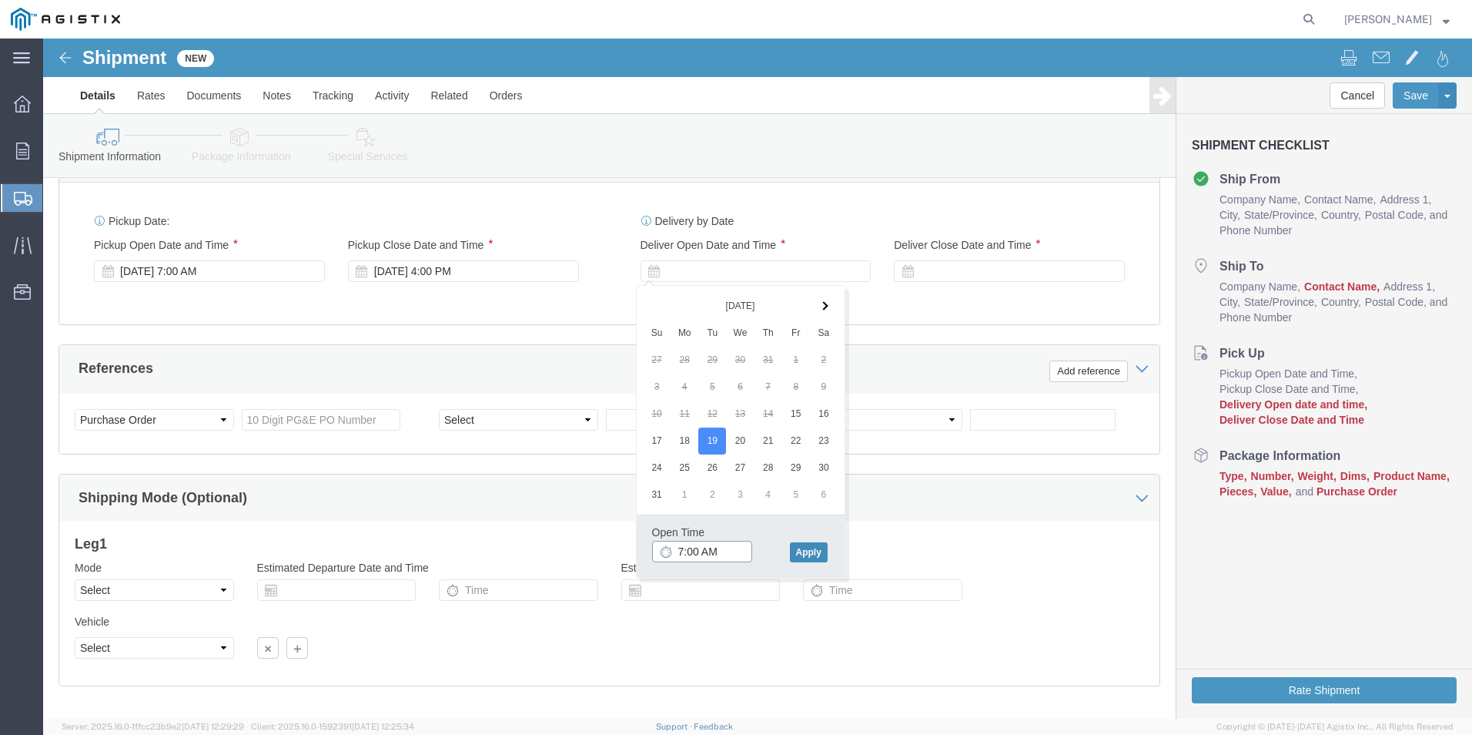
type input "7:00 AM"
click button "Apply"
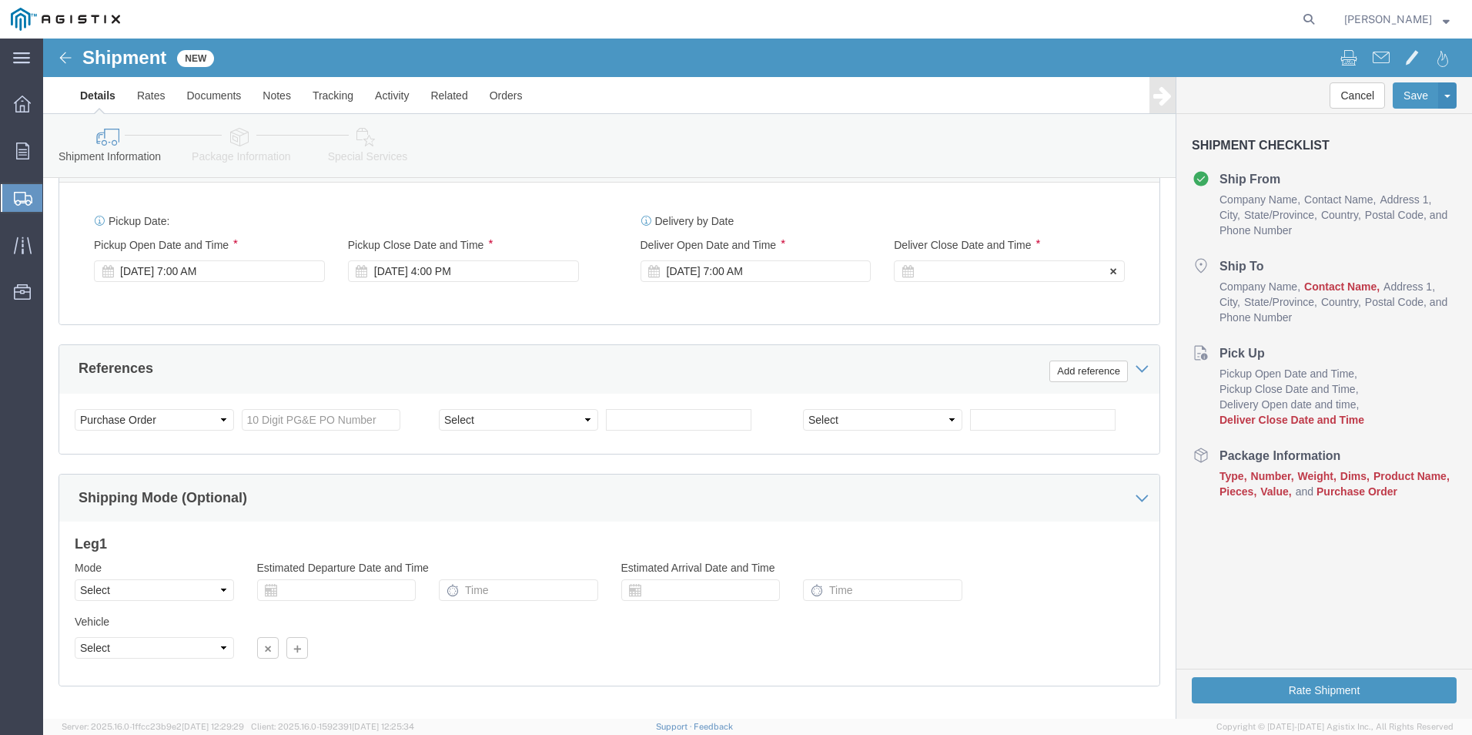
click div
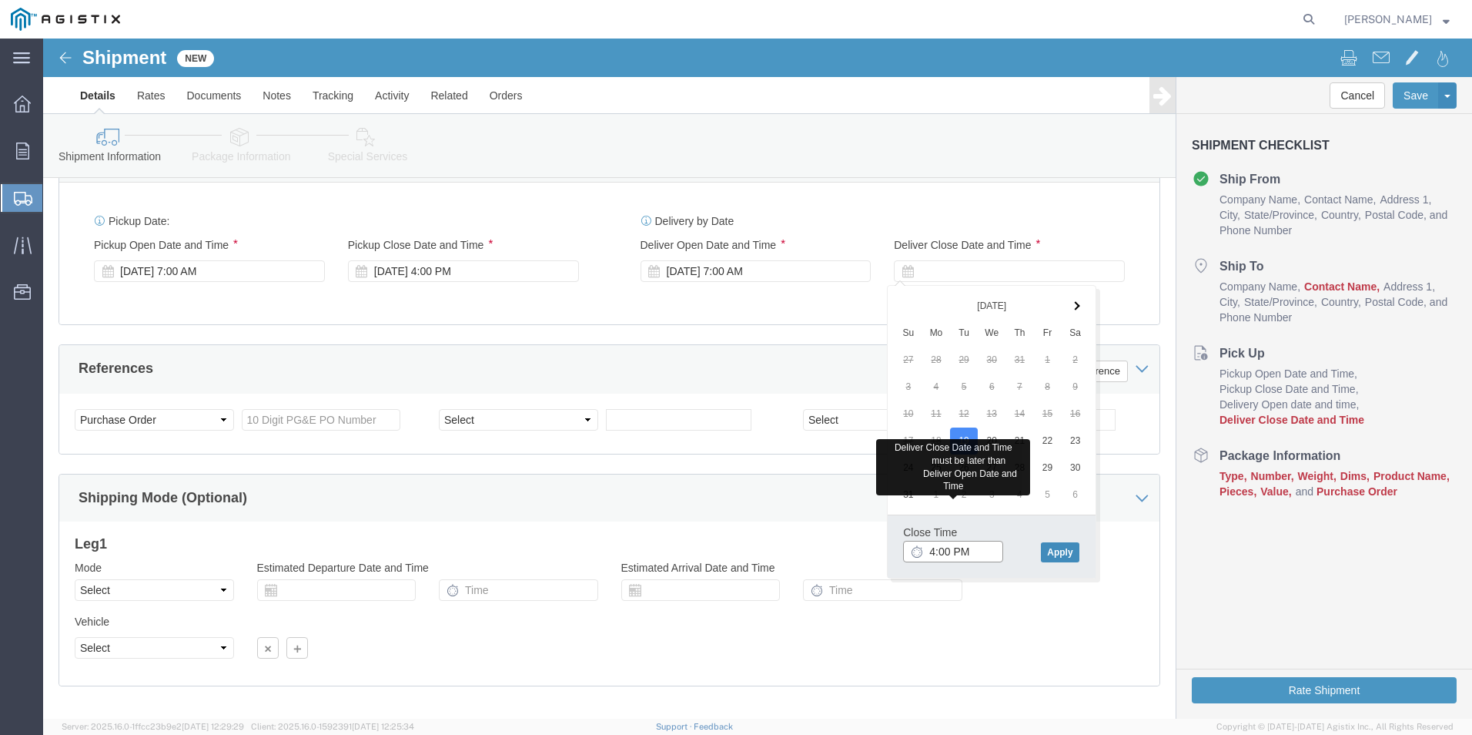
type input "4:00 PM"
click button "Apply"
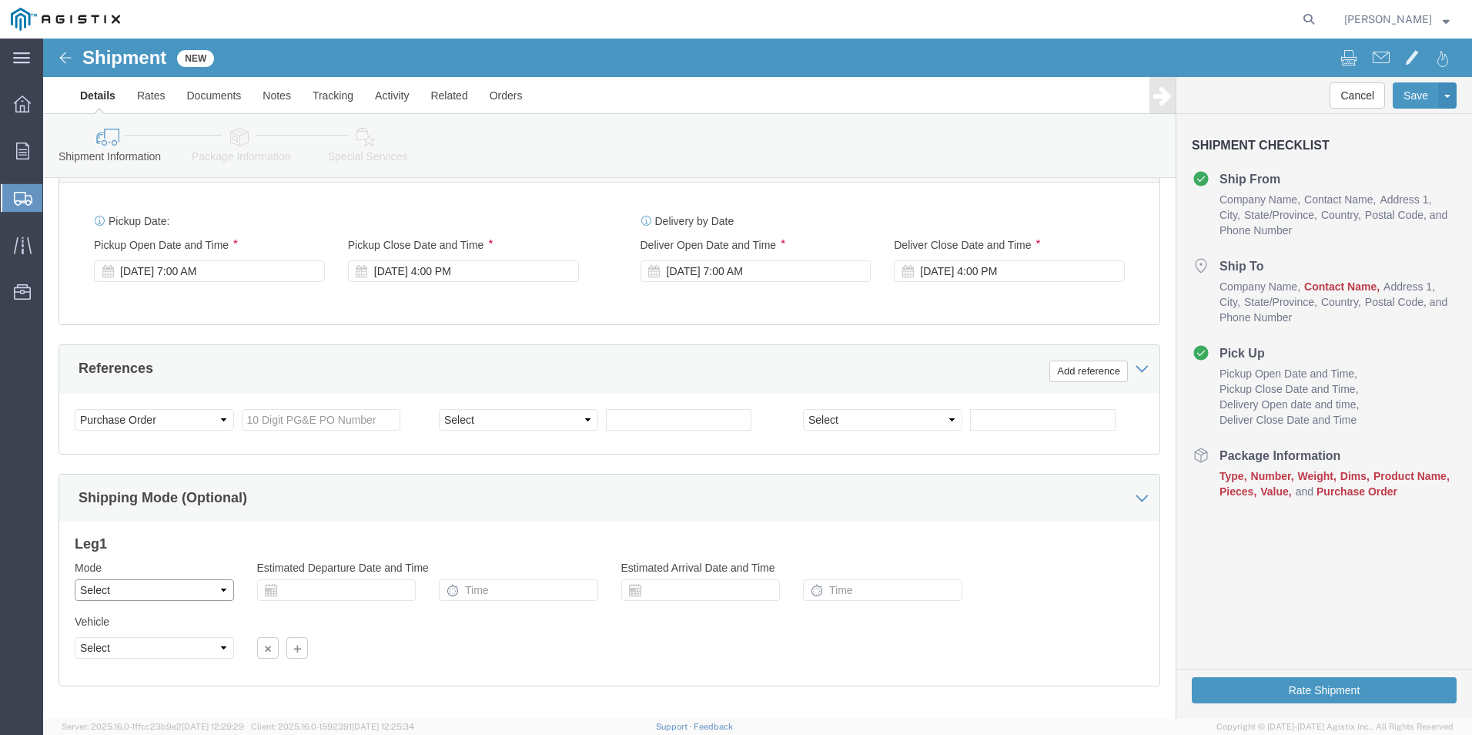
click select "Select Air Less than Truckload Multi-Leg Ocean Freight Rail Small Parcel Truckl…"
select select "LTL"
click select "Select Air Less than Truckload Multi-Leg Ocean Freight Rail Small Parcel Truckl…"
click input "text"
paste input "2701225295"
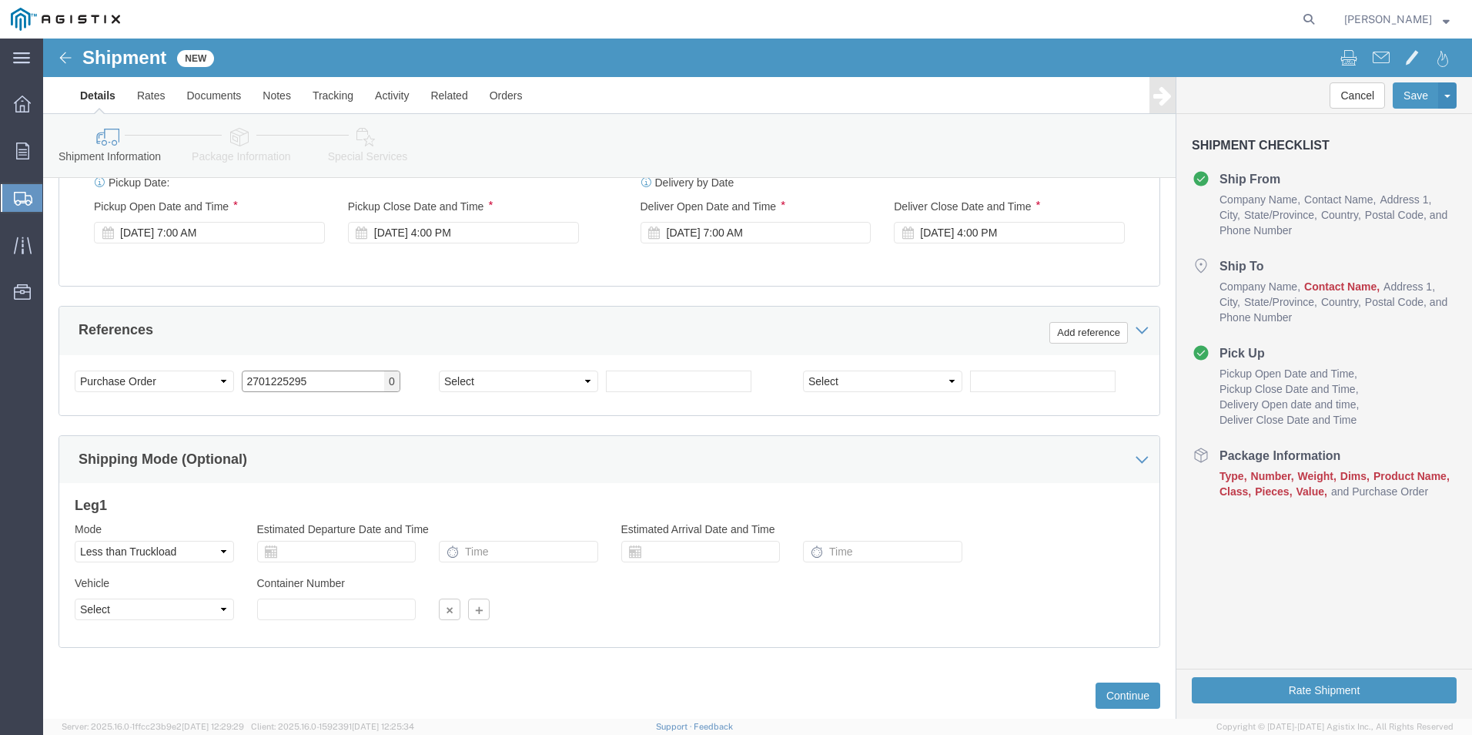
scroll to position [768, 0]
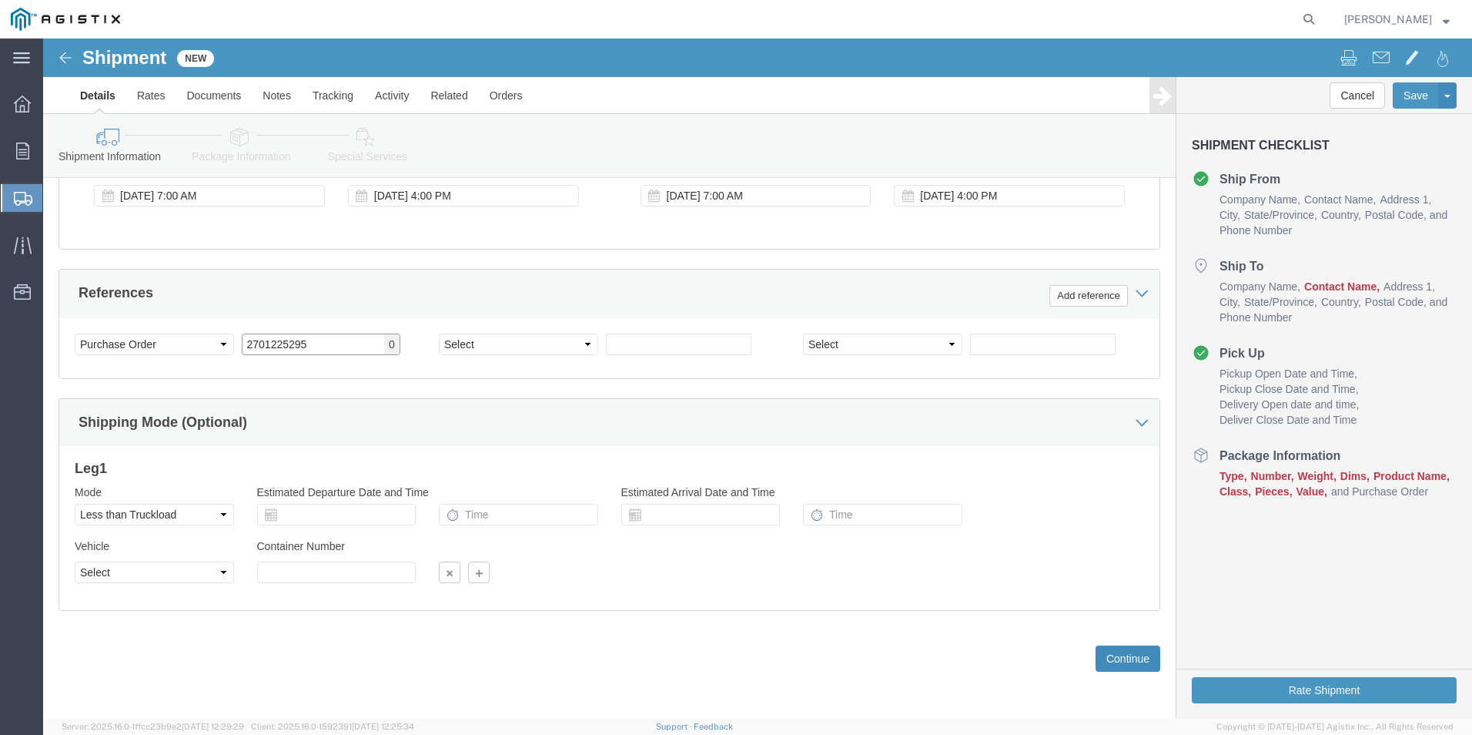
type input "2701225295"
click button "Continue"
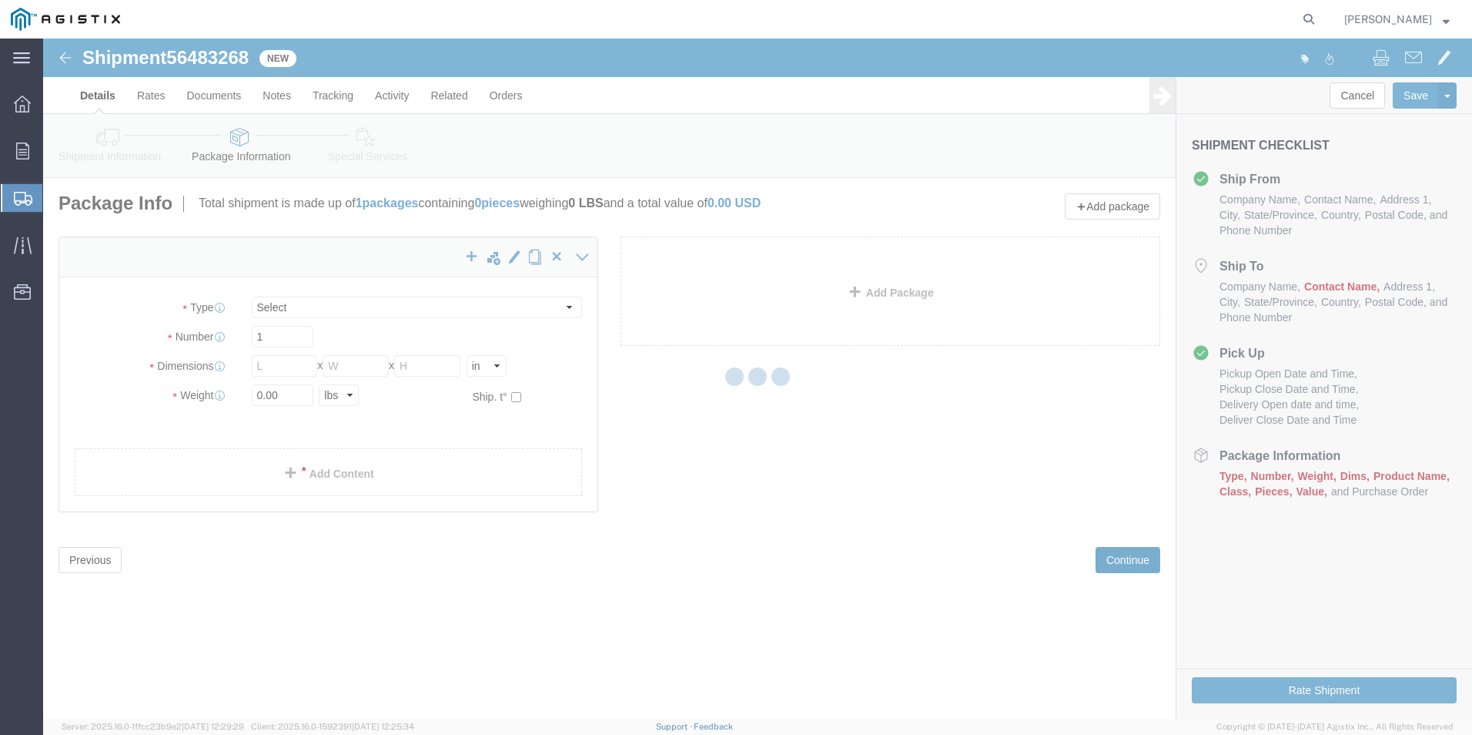
select select "CBOX"
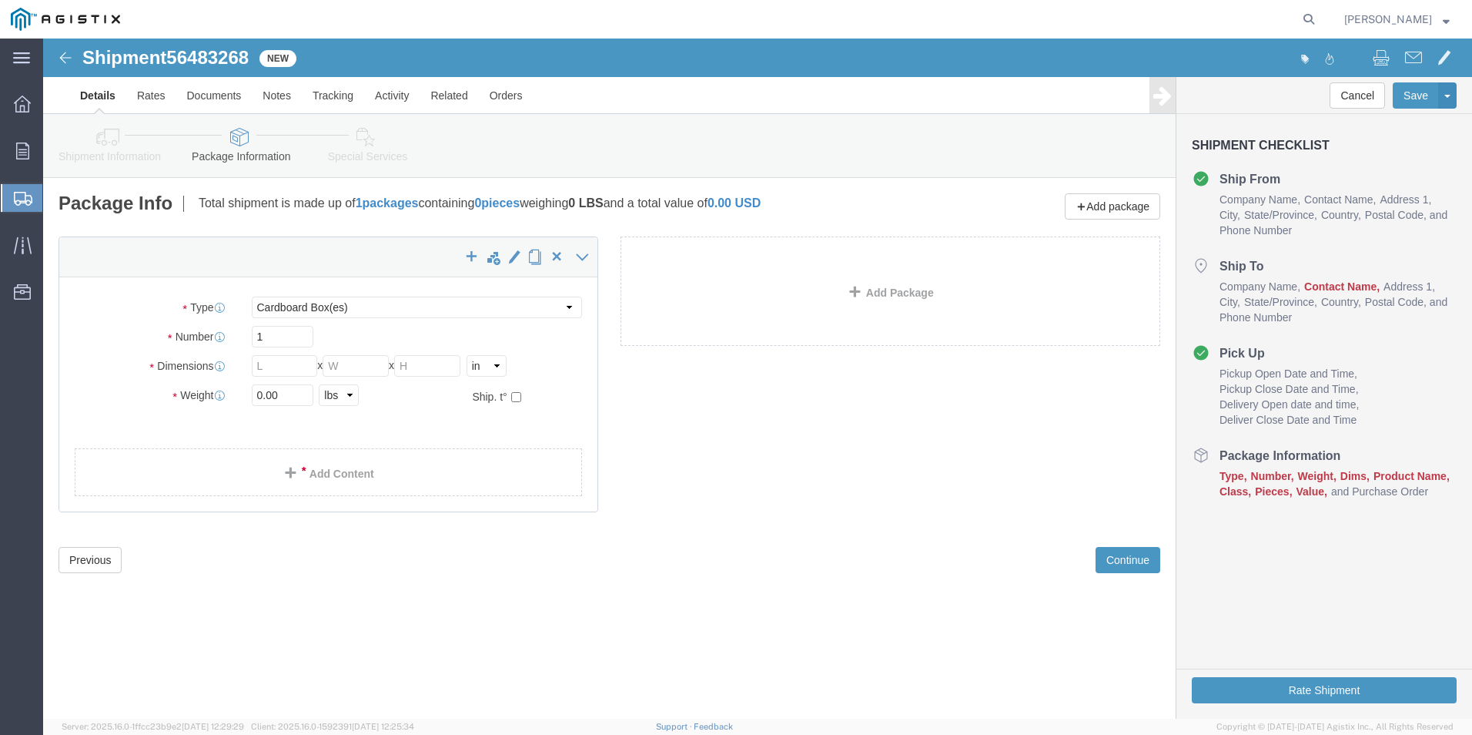
click icon
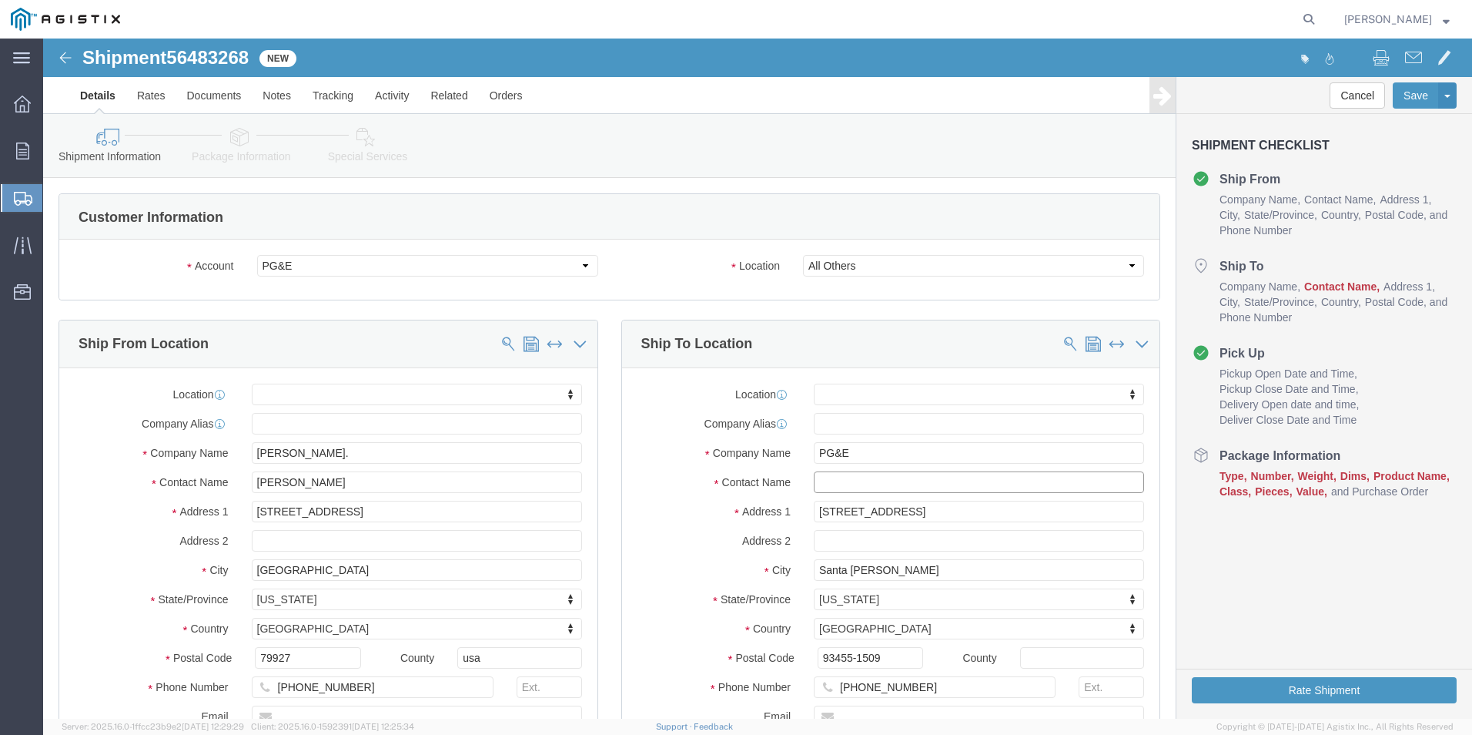
click input "text"
drag, startPoint x: 798, startPoint y: 447, endPoint x: 815, endPoint y: 448, distance: 17.7
click input "text"
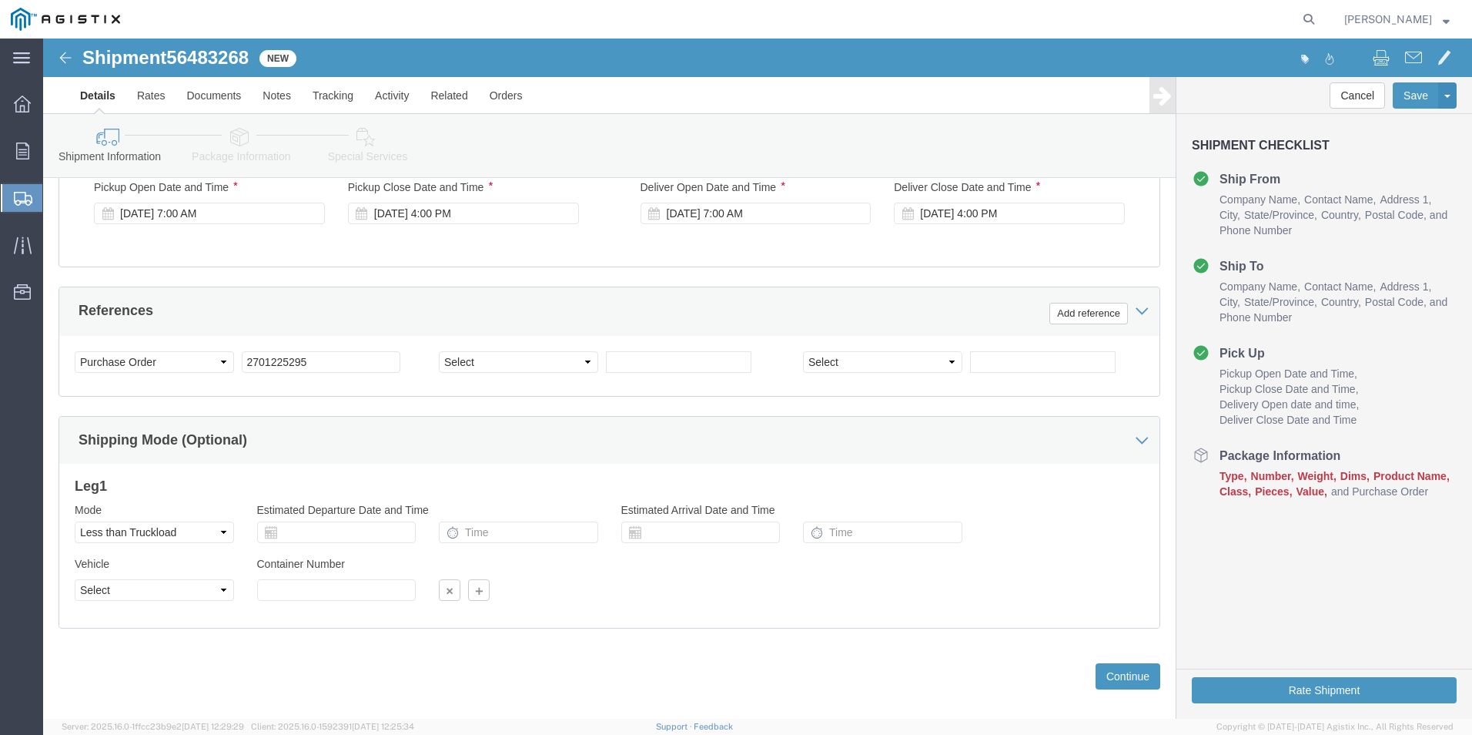
scroll to position [768, 0]
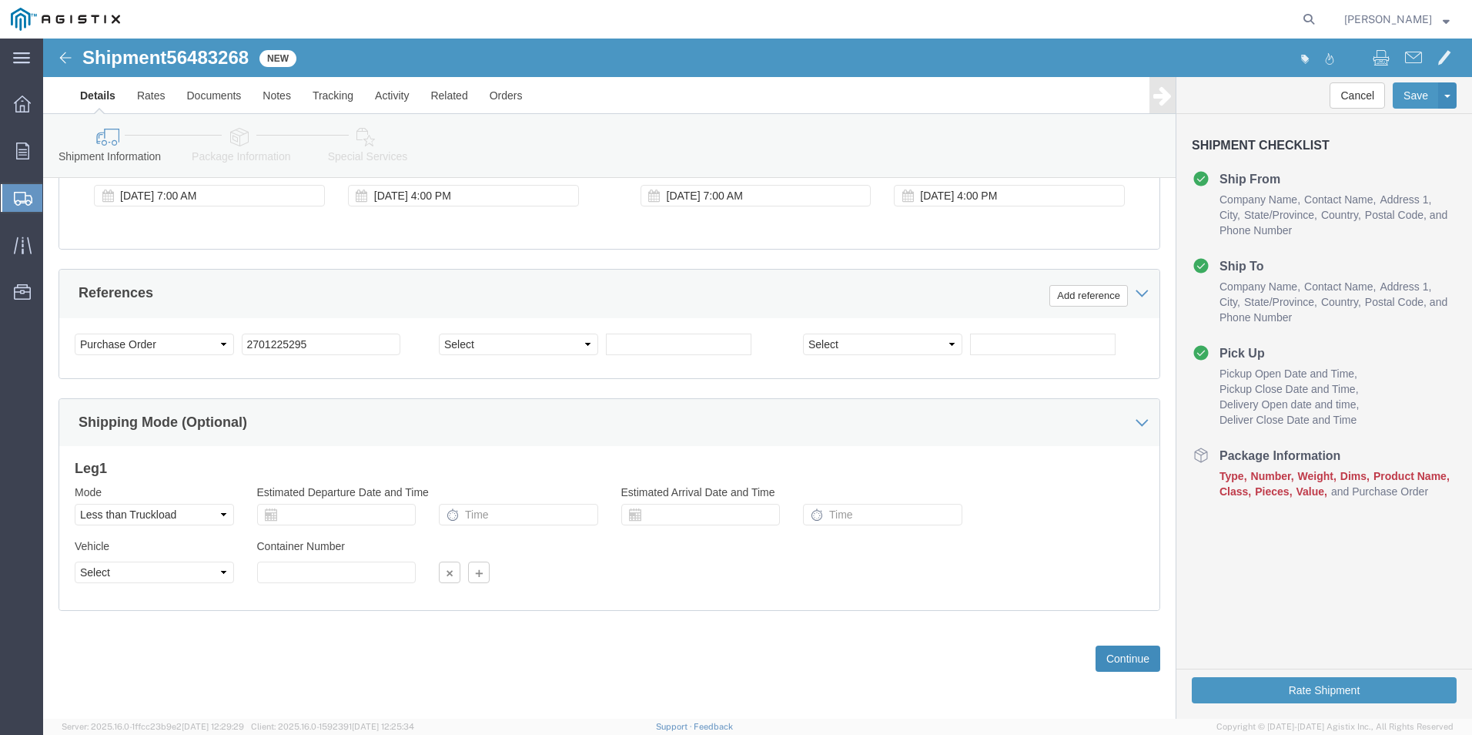
type input "Hartman"
click button "Continue"
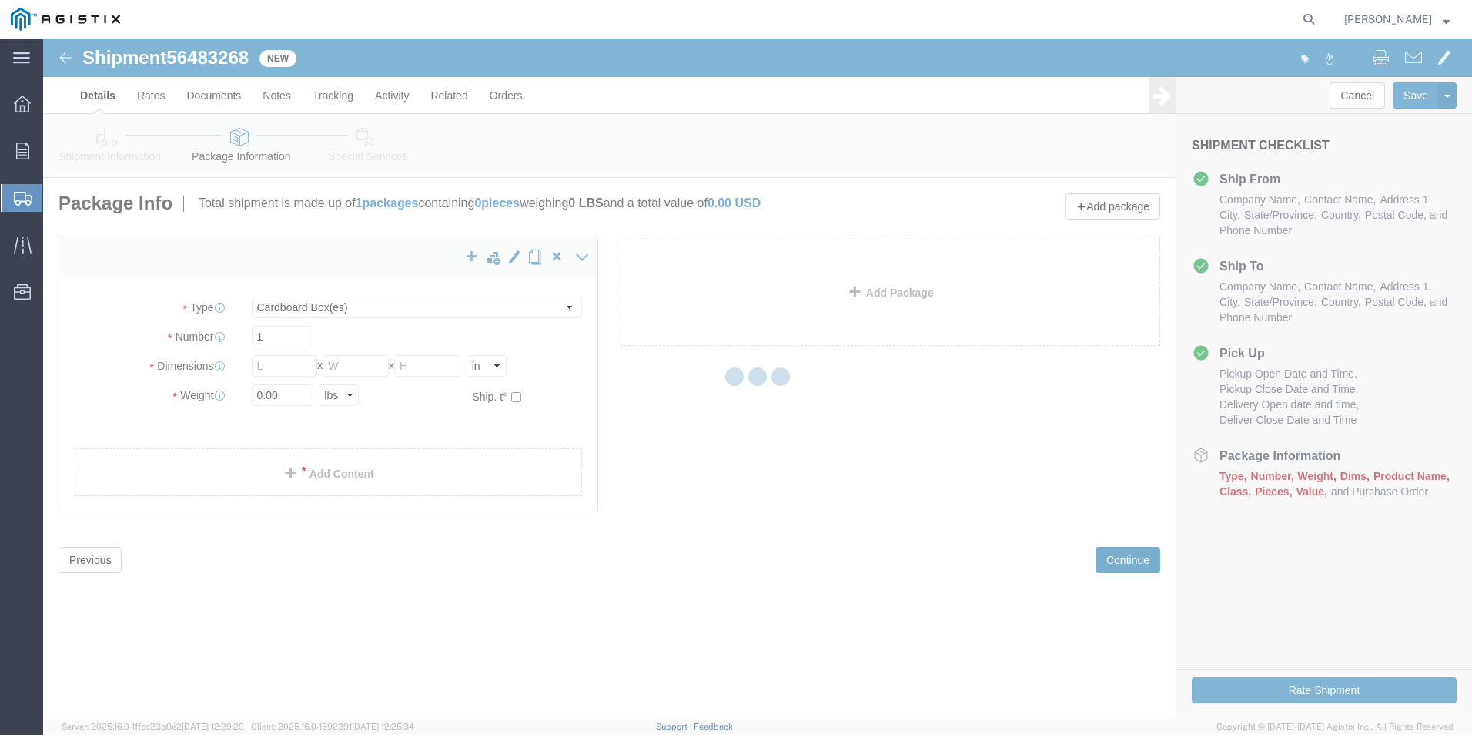
scroll to position [0, 0]
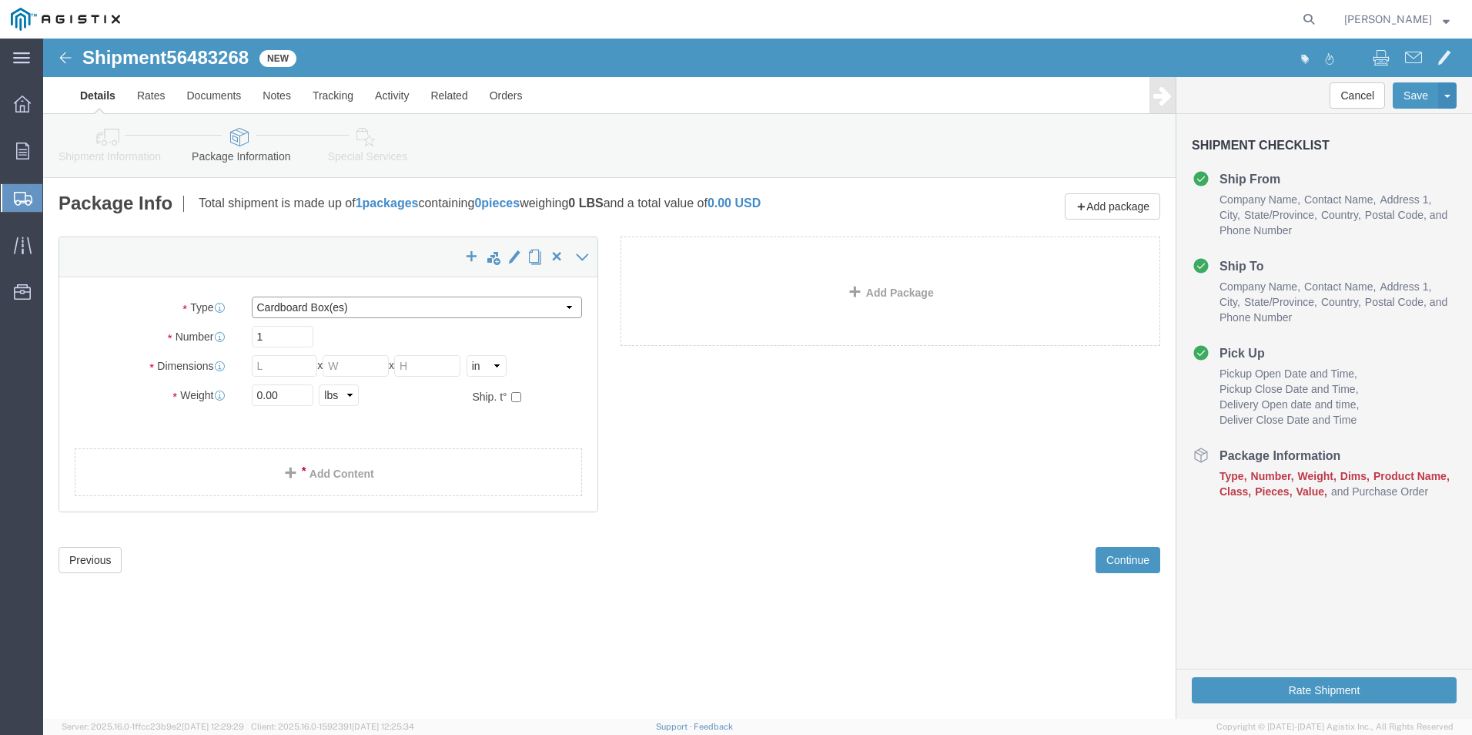
click select "Select Bulk Bundle(s) Cardboard Box(es) Carton(s) Crate(s) Drum(s) (Fiberboard)…"
select select "POST"
click select "Select Bulk Bundle(s) Cardboard Box(es) Carton(s) Crate(s) Drum(s) (Fiberboard)…"
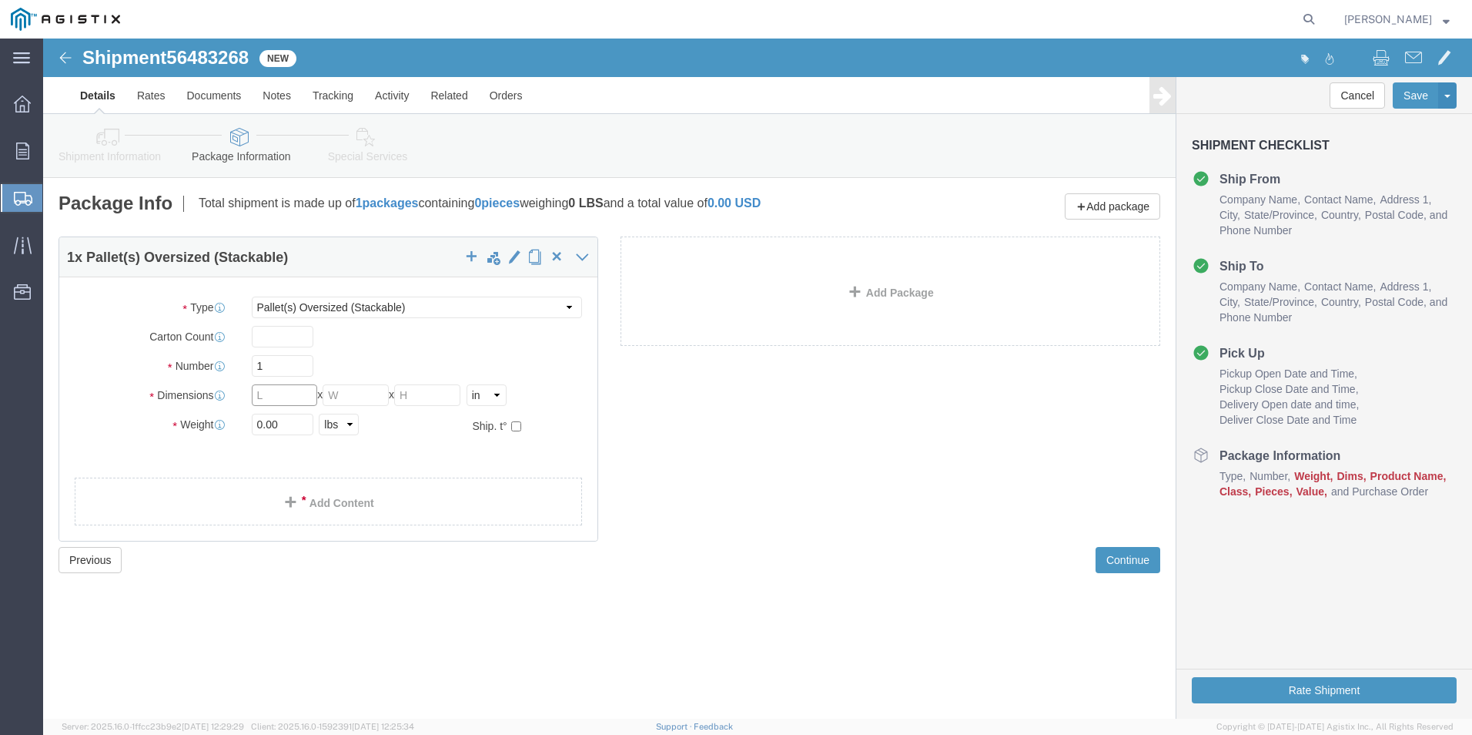
click input "text"
type input "96"
type input "24"
type input "12"
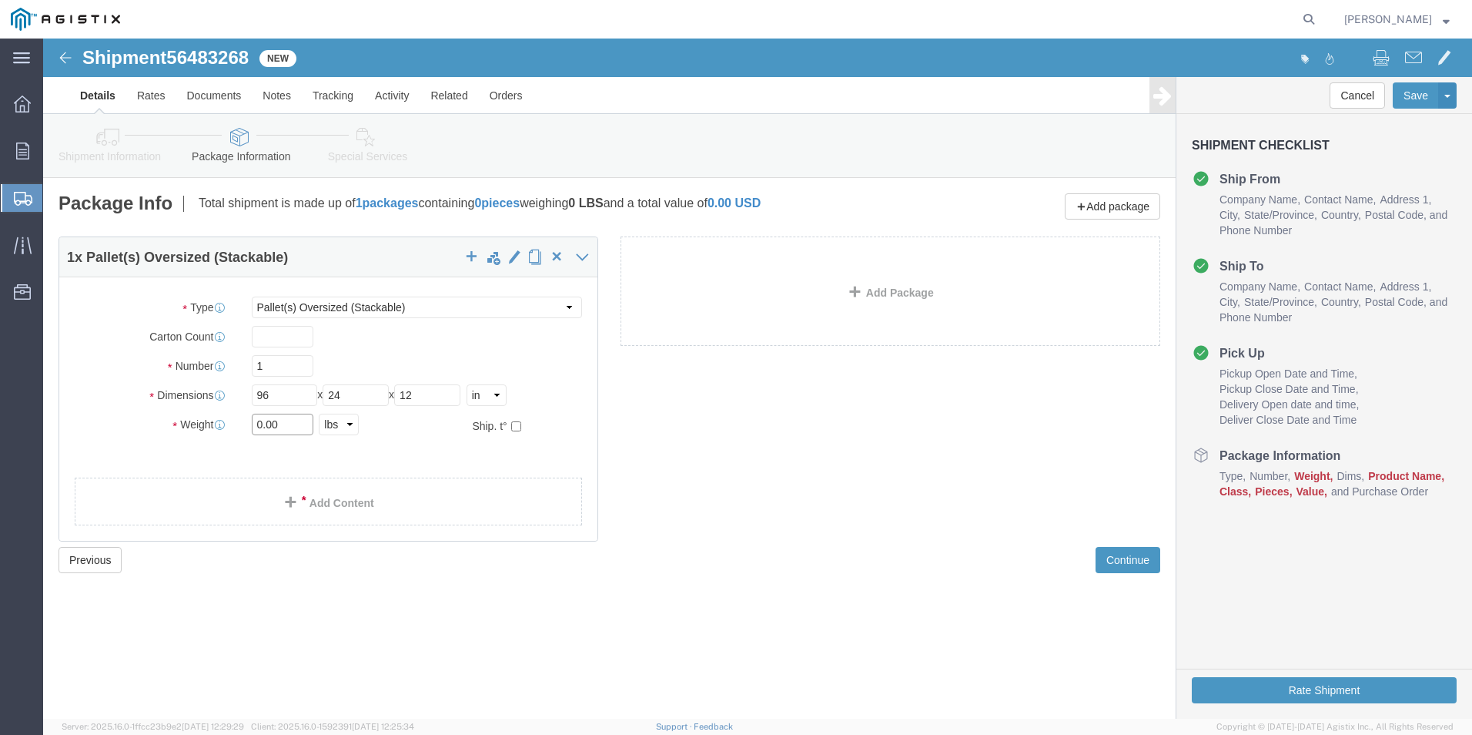
click input "0.00"
drag, startPoint x: 235, startPoint y: 385, endPoint x: 209, endPoint y: 388, distance: 26.4
click input "0.00"
type input "40"
click div "1 x Pallet(s) Oversized (Stackable) Package Type Select Bulk Bundle(s) Cardboar…"
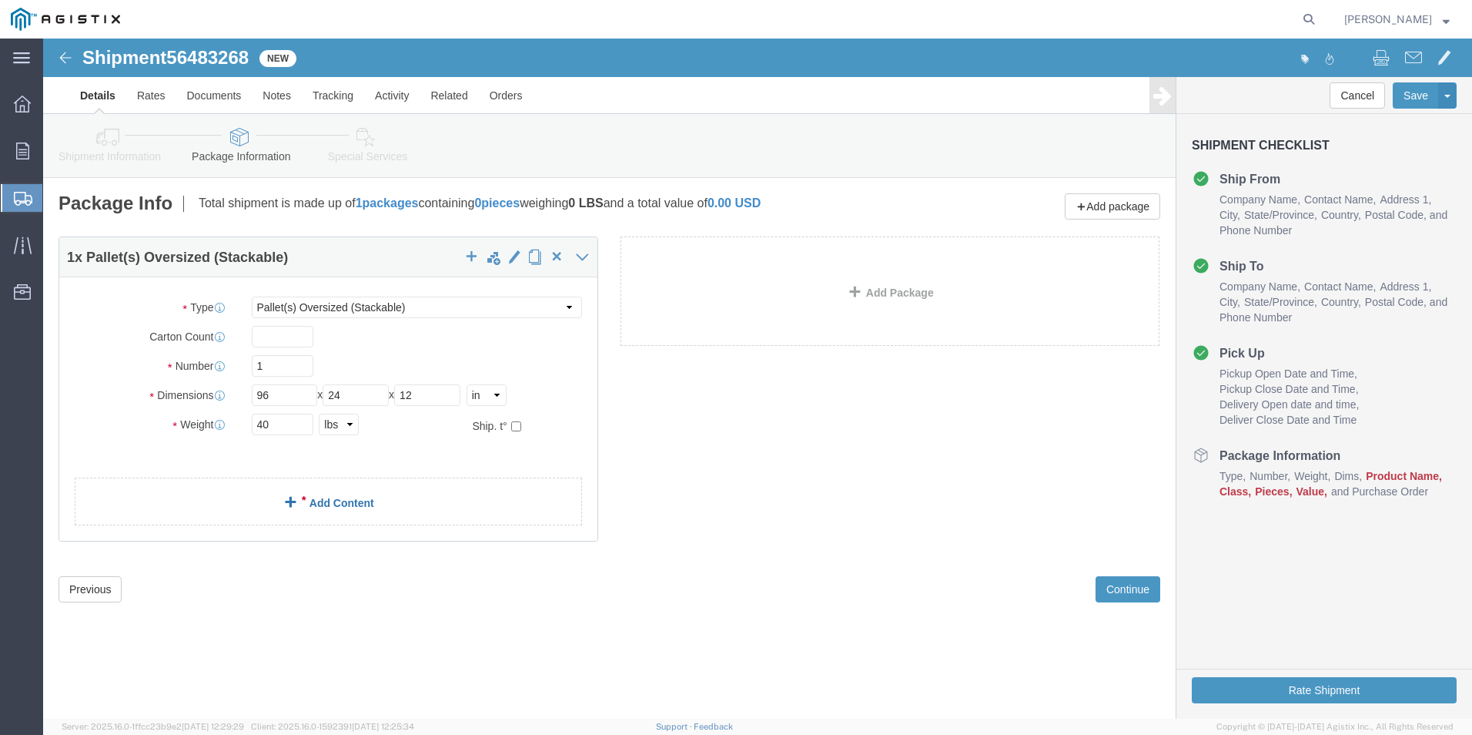
click link "Add Content"
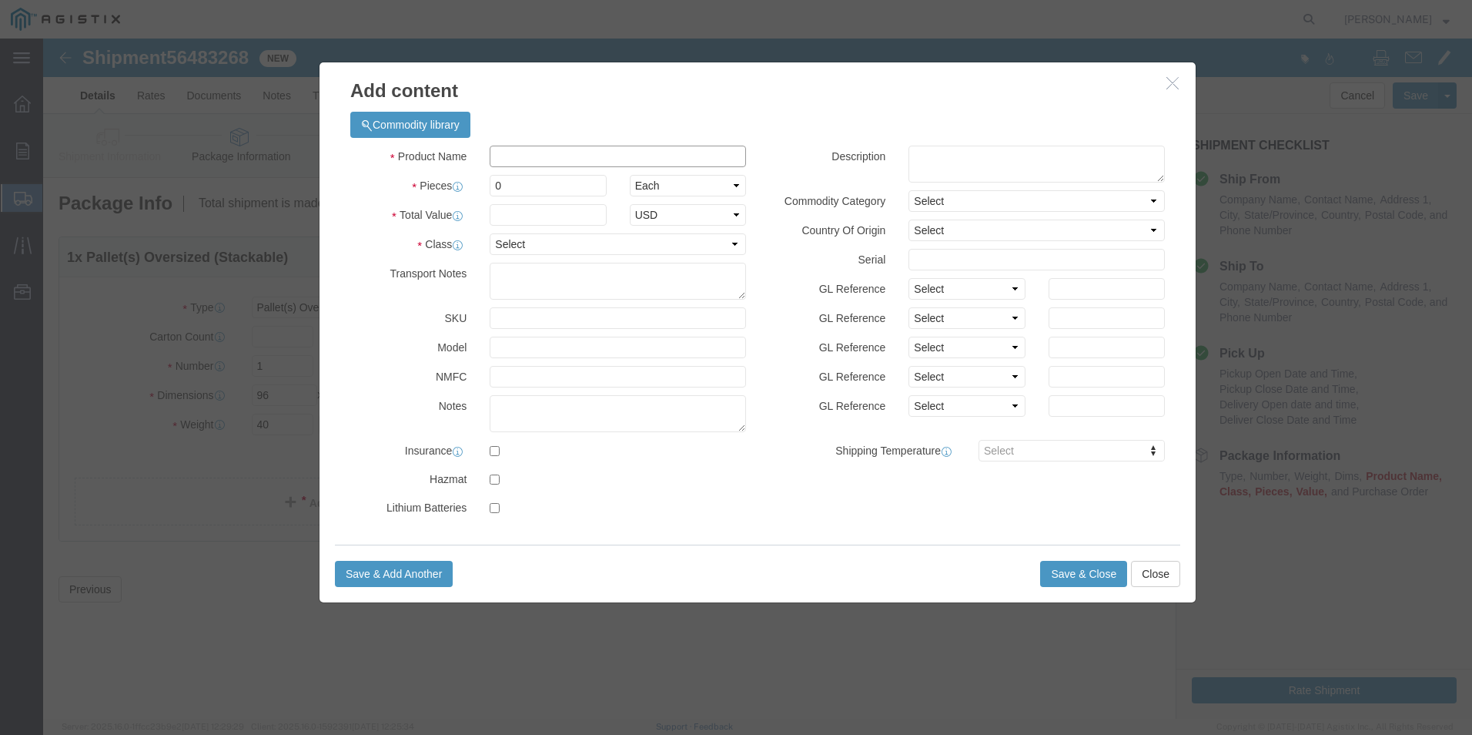
click input "text"
type input "Ladder"
type input "1"
click input "text"
type input "199.10"
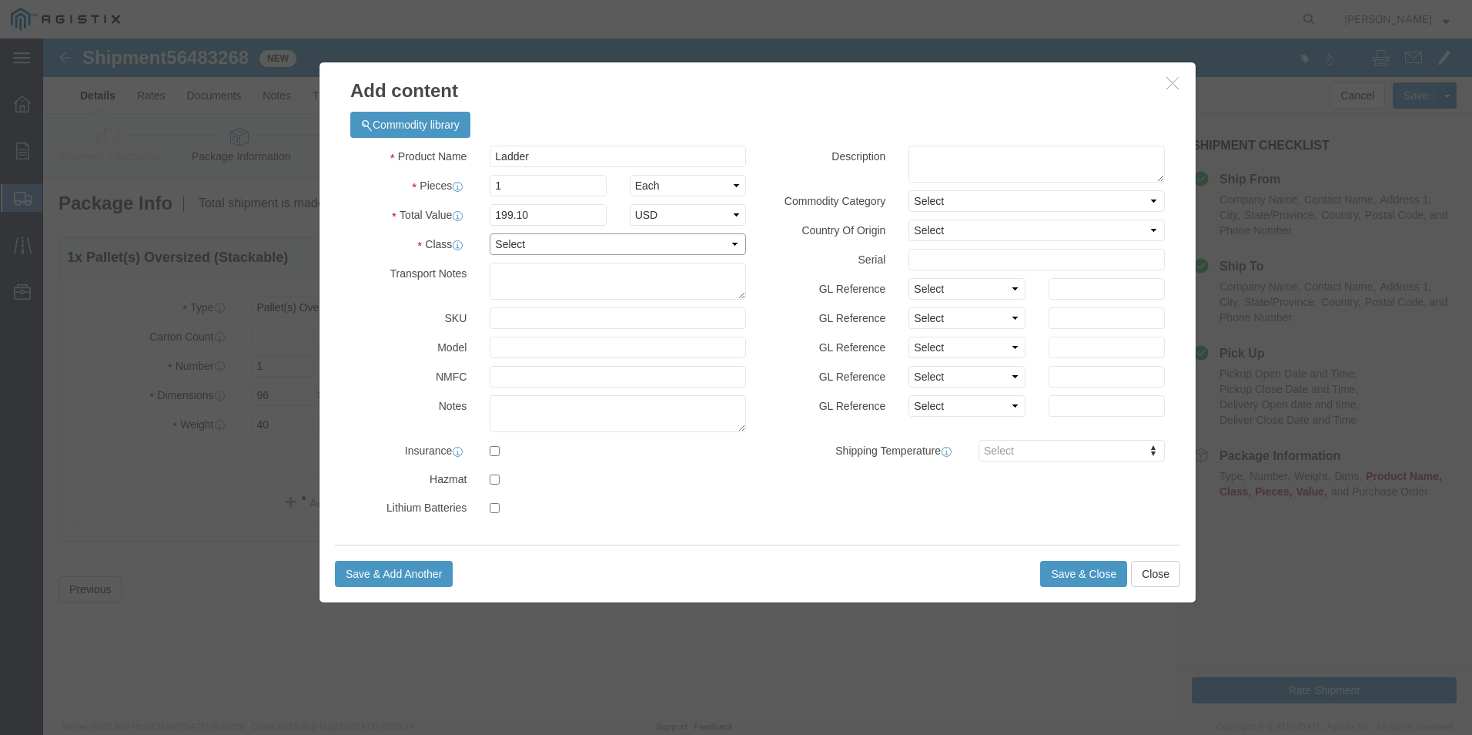
click select "Select 50 55 60 65 70 85 92.5 100 125 175 250 300 400"
select select "300"
click select "Select 50 55 60 65 70 85 92.5 100 125 175 250 300 400"
click button "Save & Add Another"
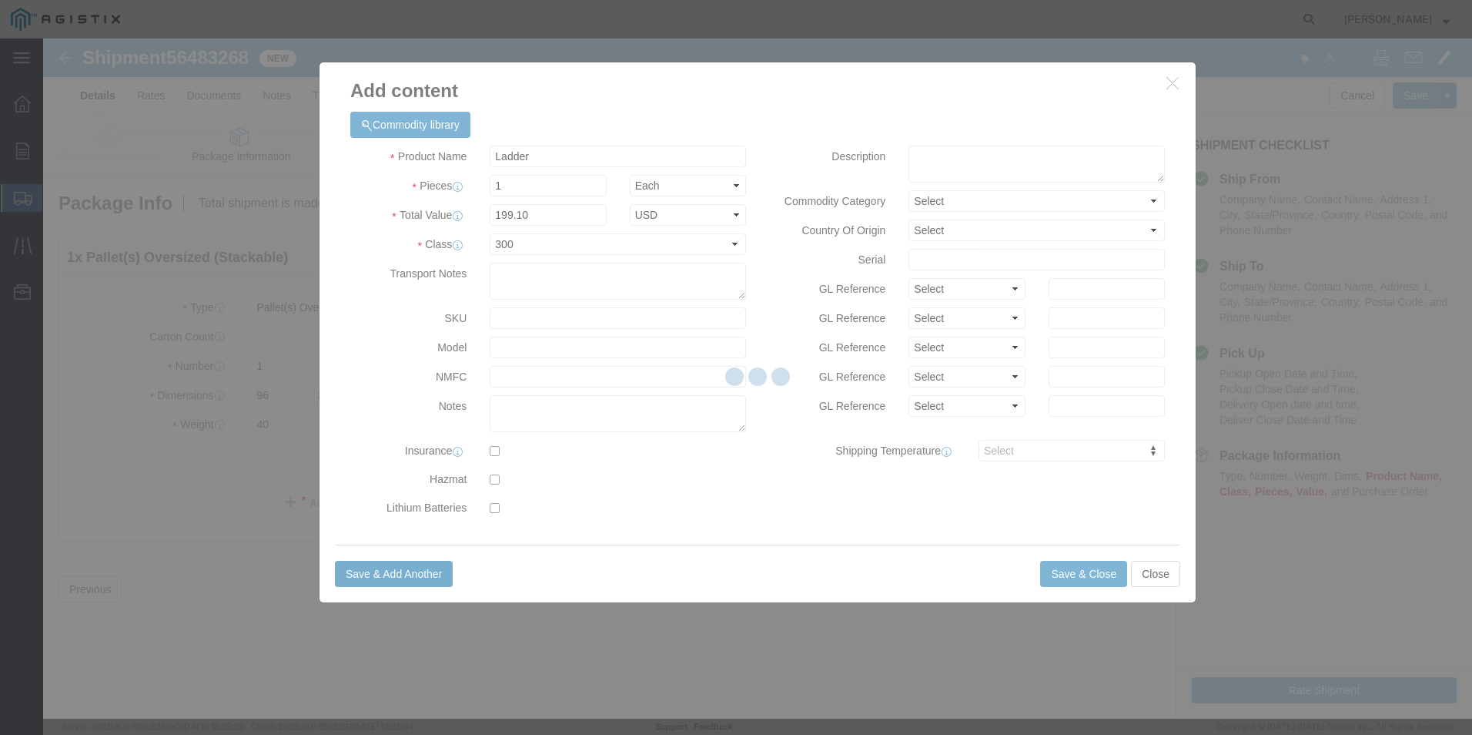
select select "EA"
select select
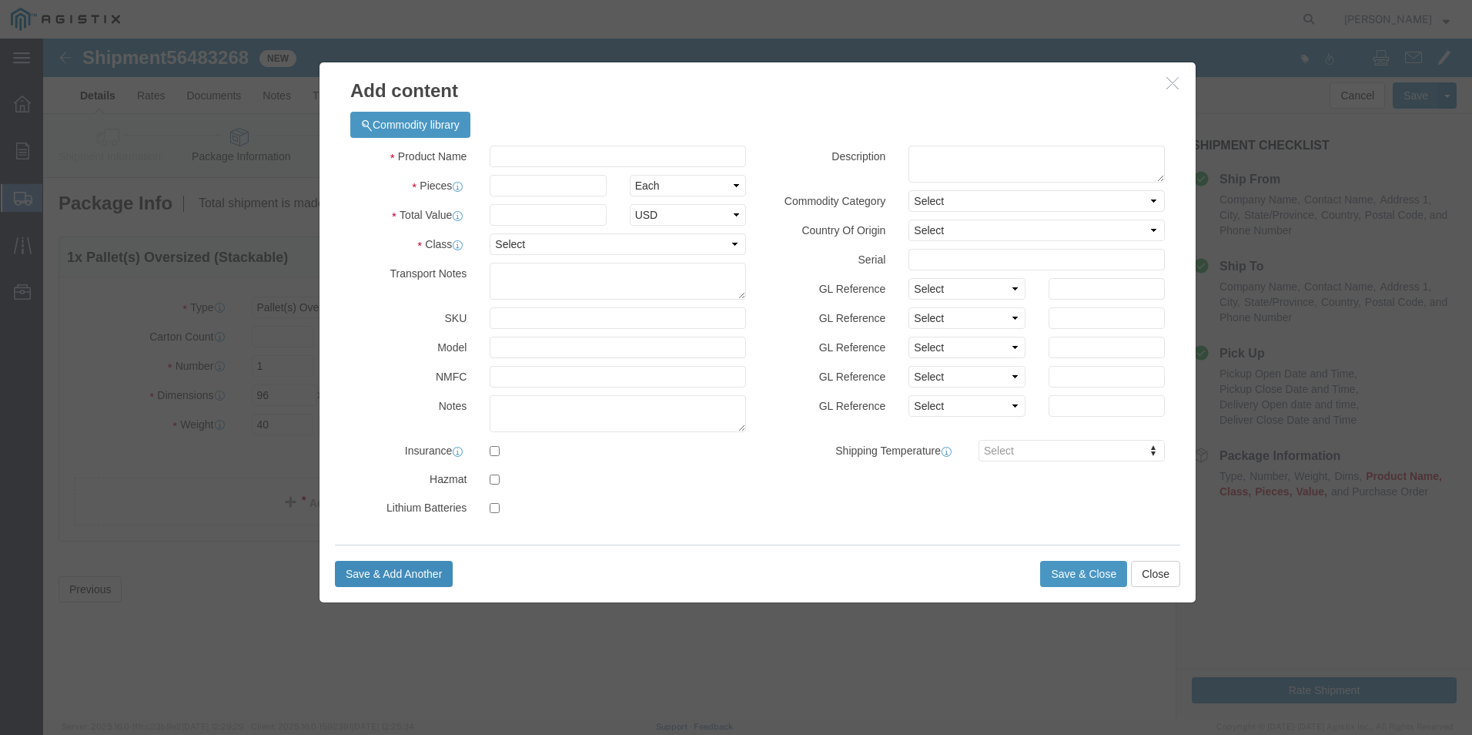
select select "USD"
click input "text"
type input "V Rung Kit"
type input "1"
type input "14.40"
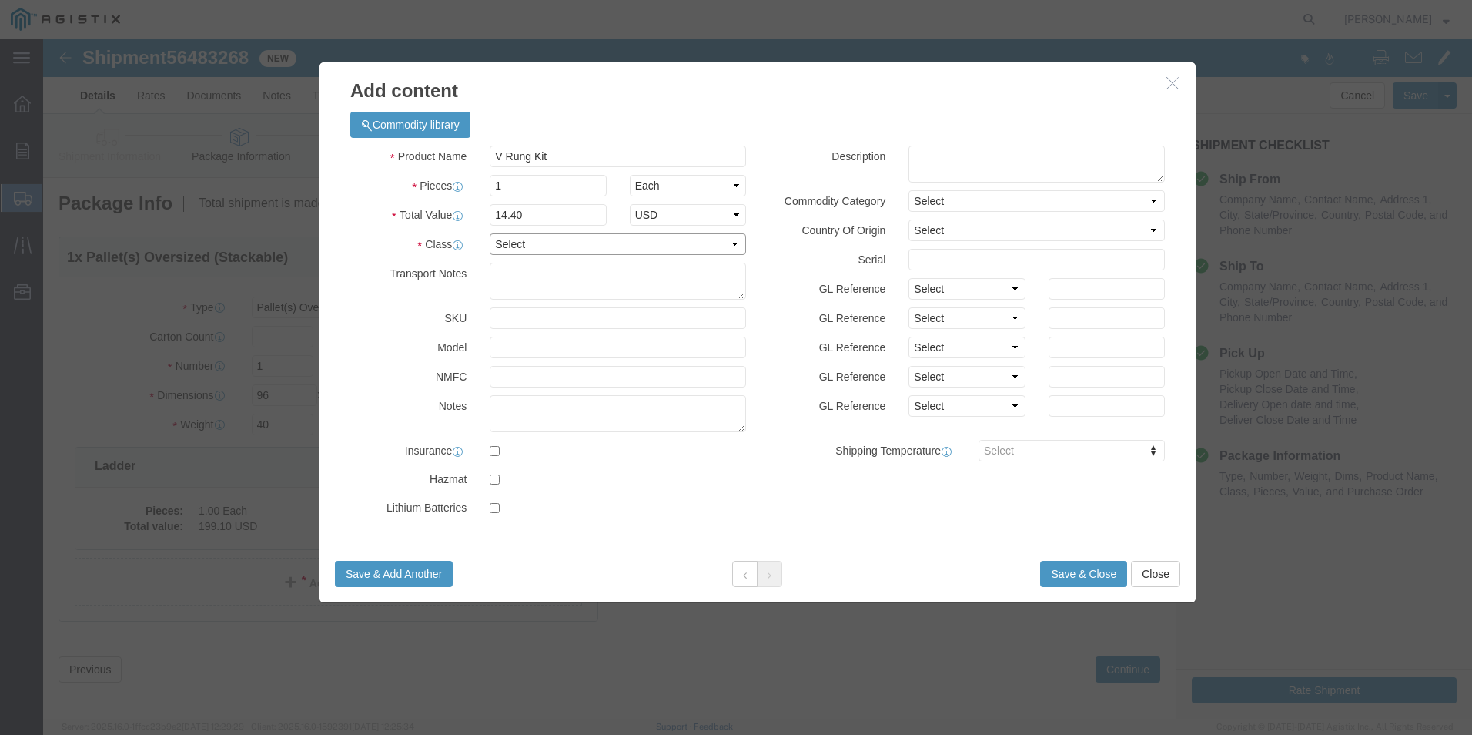
select select "100"
click button "Save & Add Another"
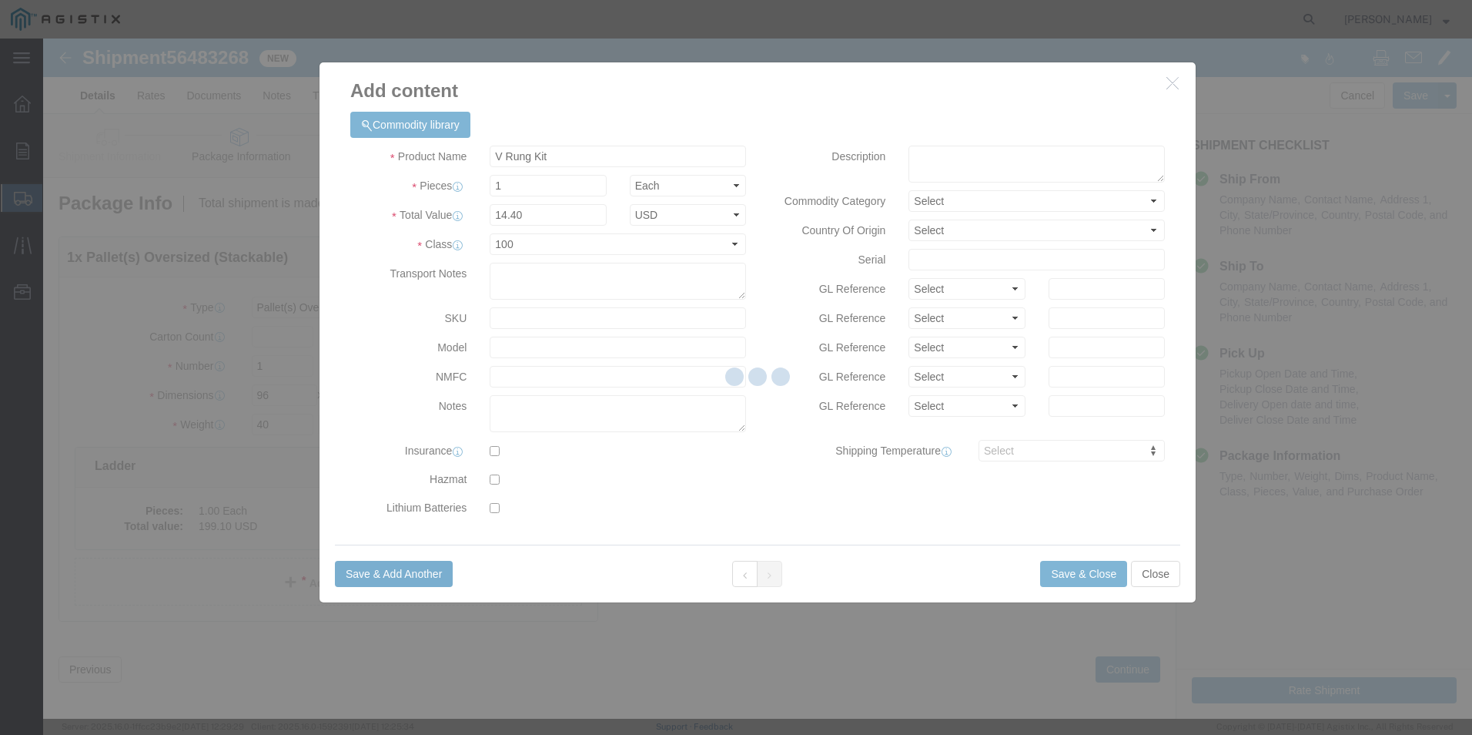
select select "EA"
select select
select select "USD"
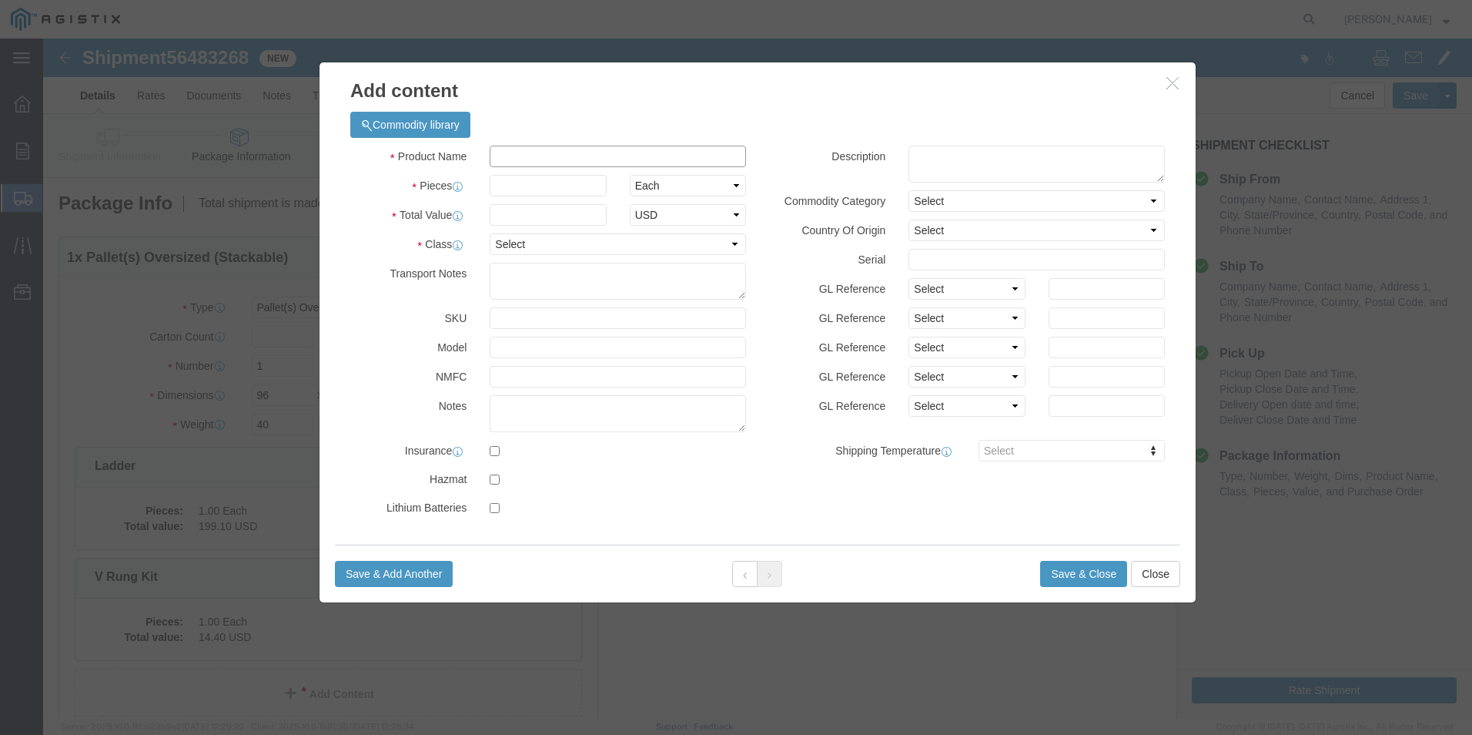
click input "text"
type input "Pole Strap"
type input "1"
type input "42.30"
select select "100"
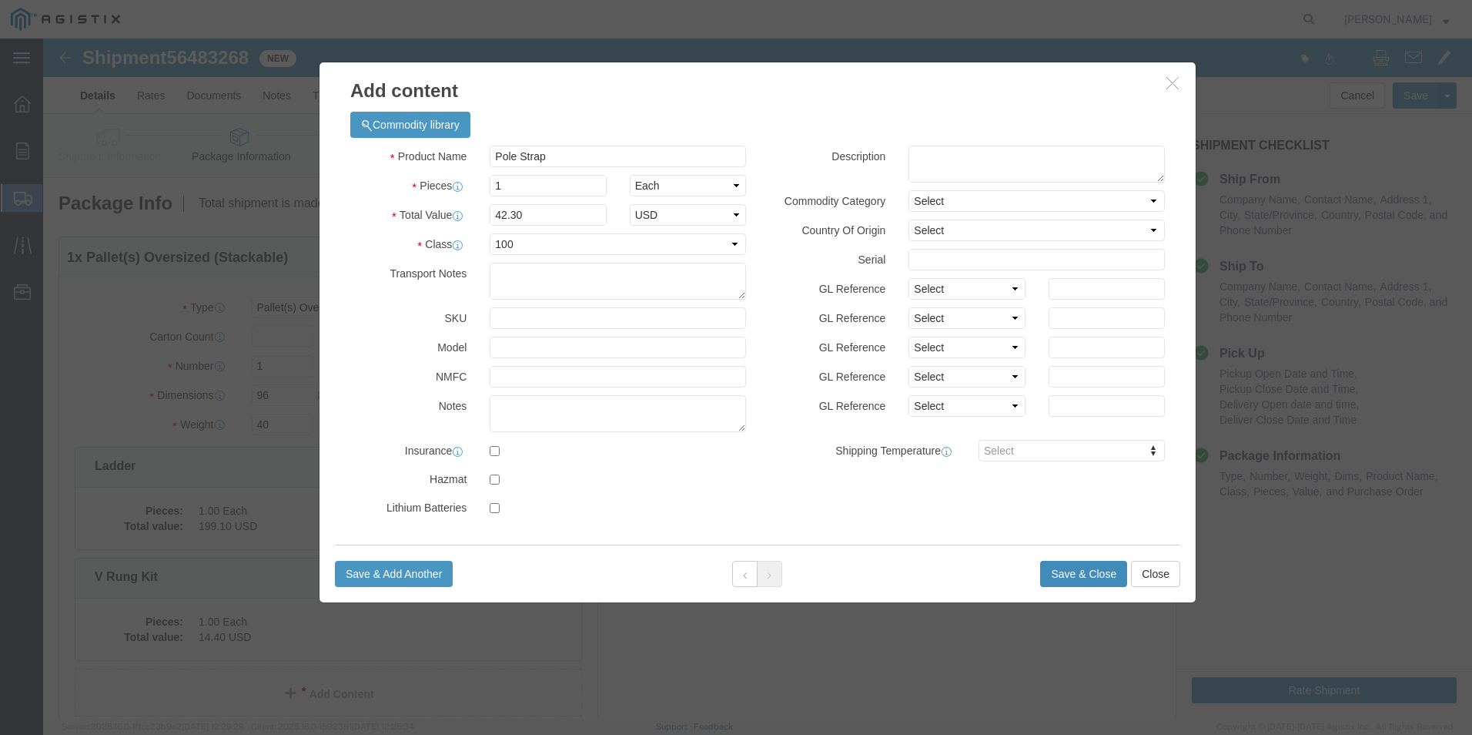
click button "Save & Close"
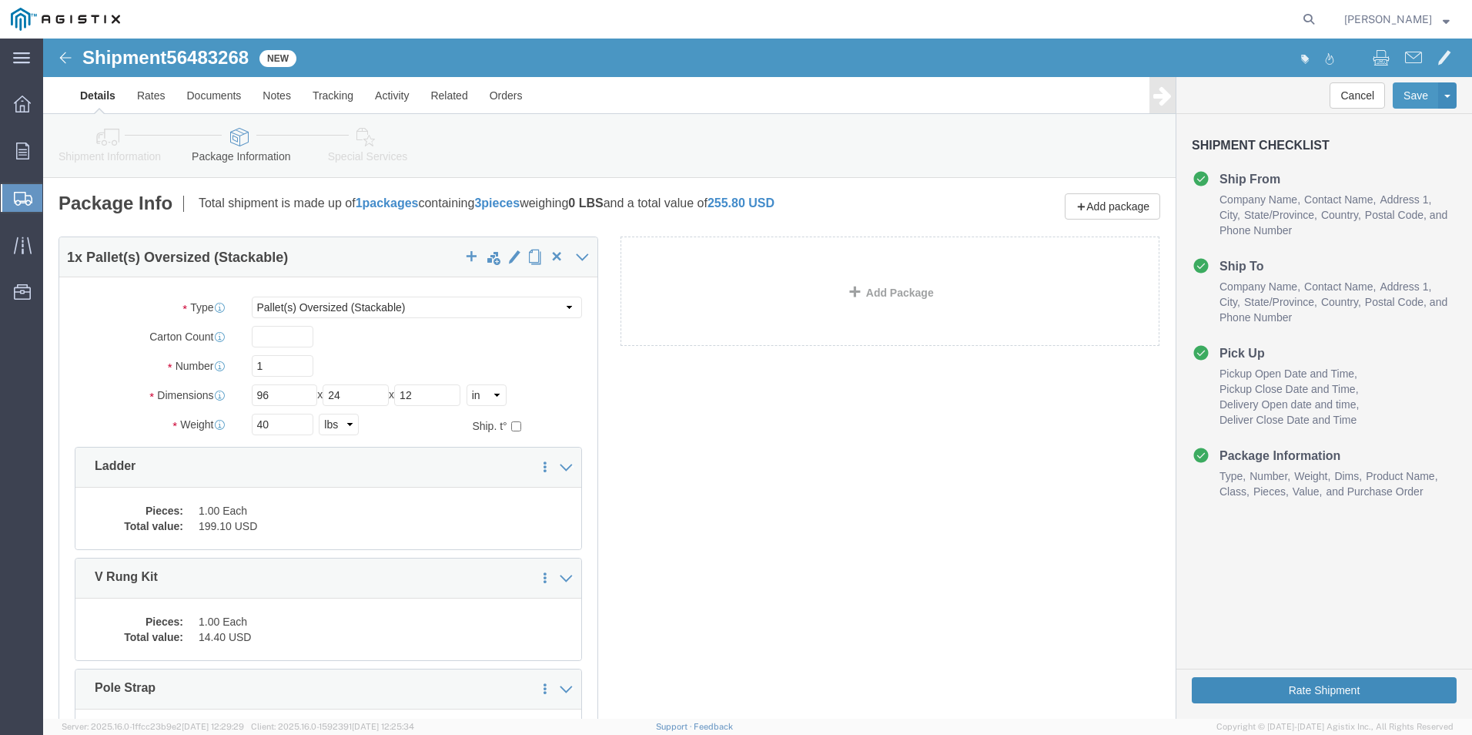
click button "Rate Shipment"
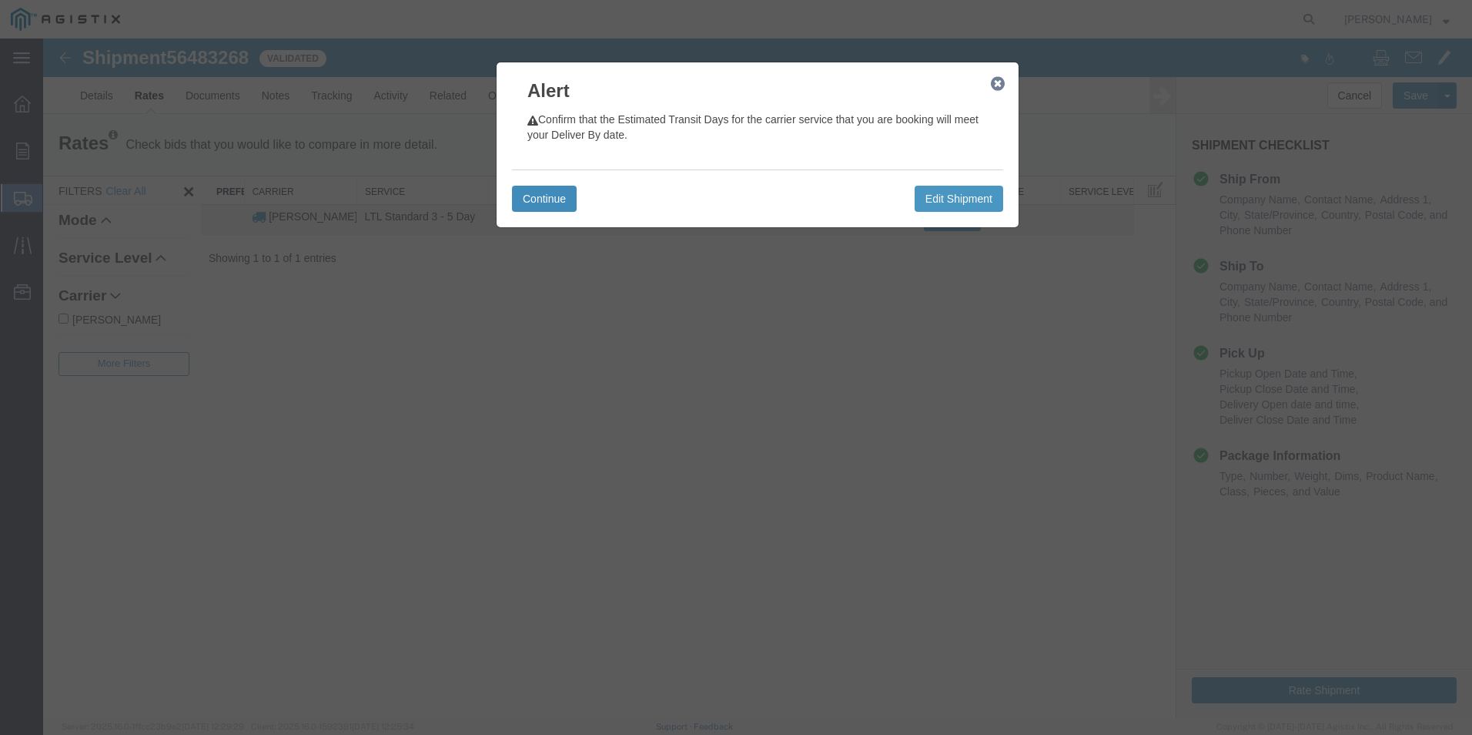
click at [534, 201] on button "Continue" at bounding box center [544, 199] width 65 height 26
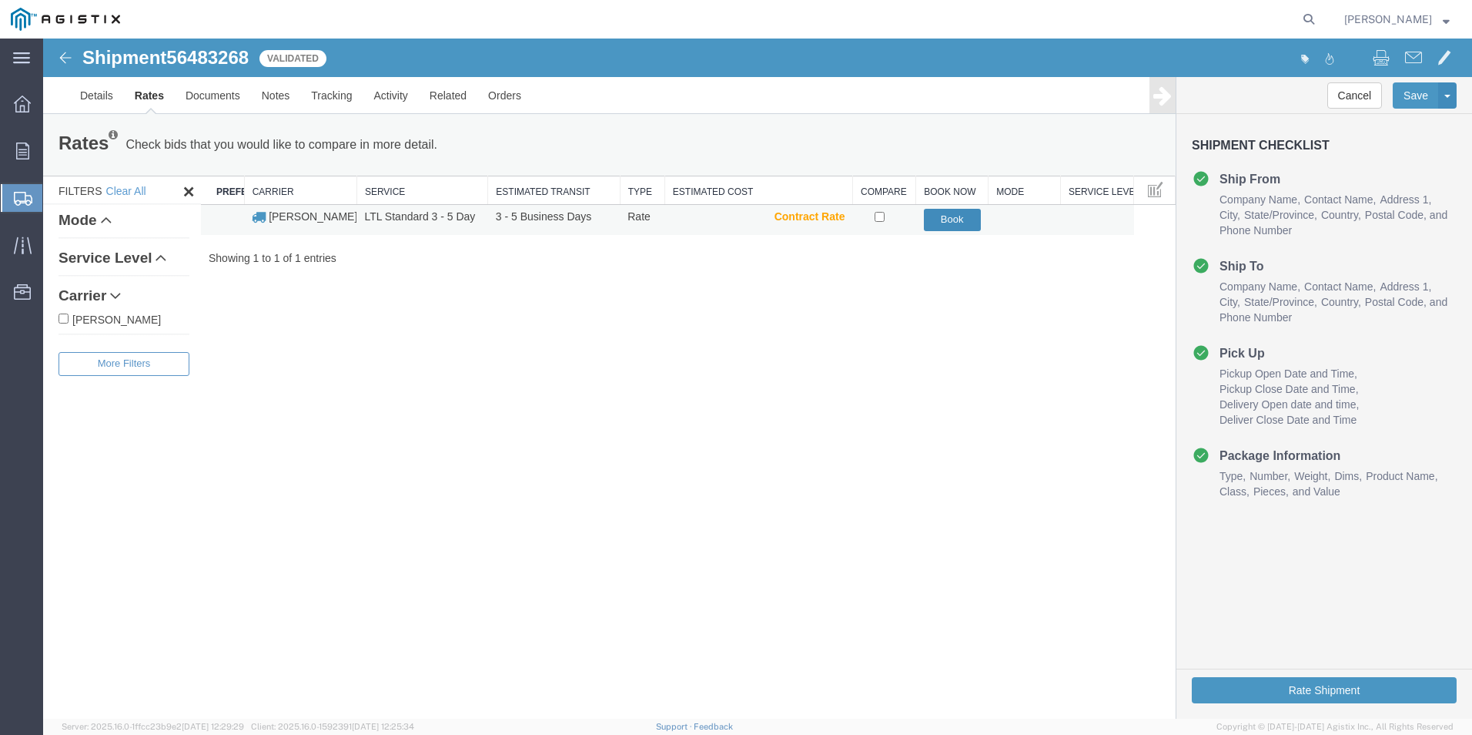
click at [947, 218] on button "Book" at bounding box center [952, 220] width 57 height 22
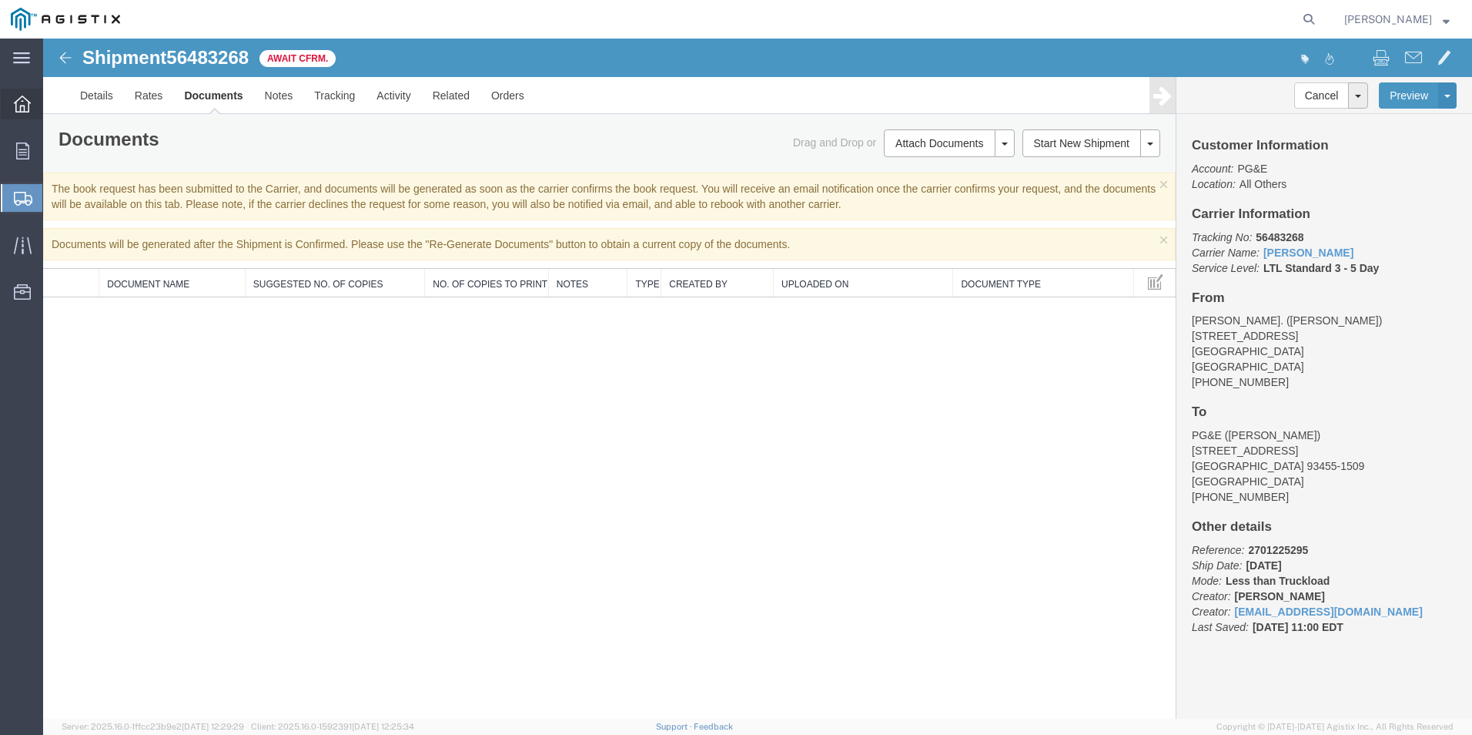
click at [12, 114] on div at bounding box center [22, 104] width 43 height 31
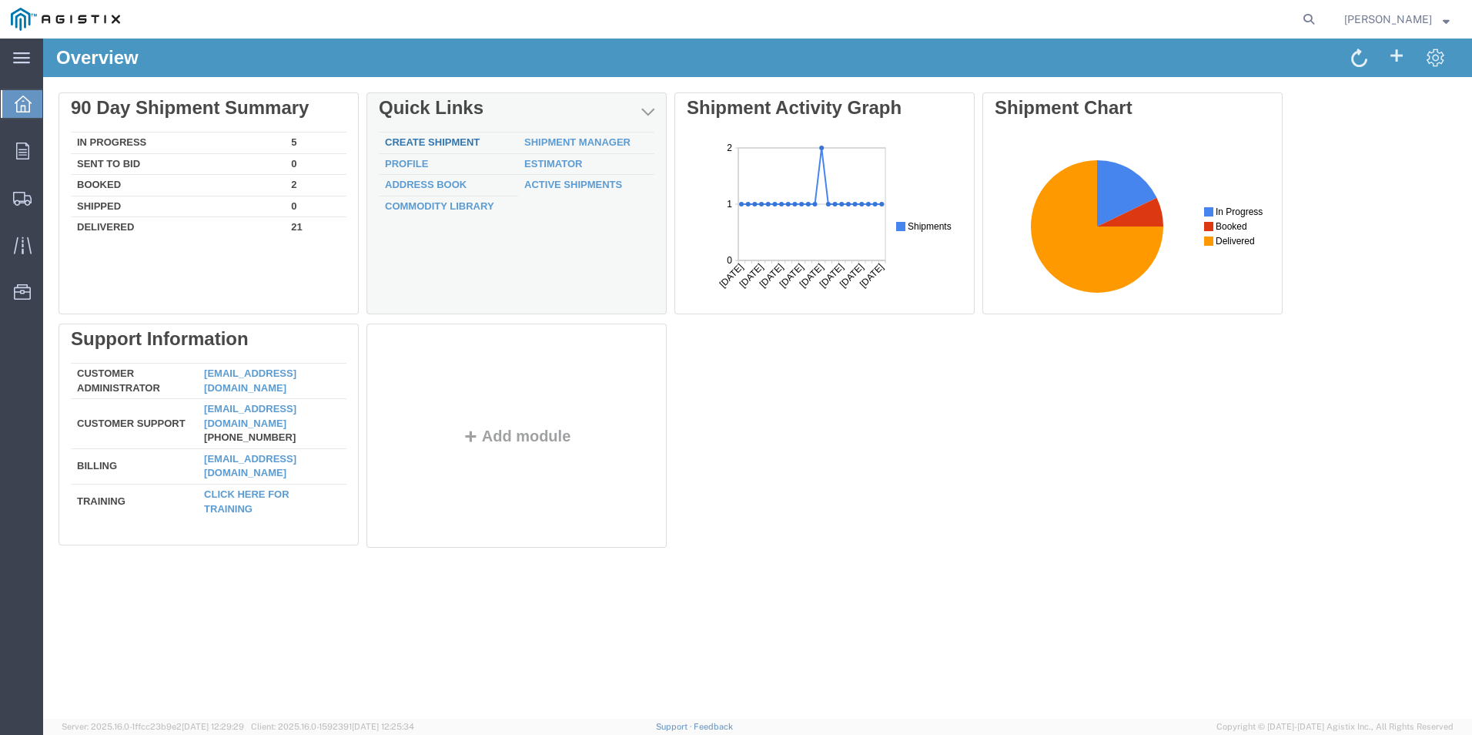
click at [434, 137] on link "Create Shipment" at bounding box center [432, 142] width 95 height 12
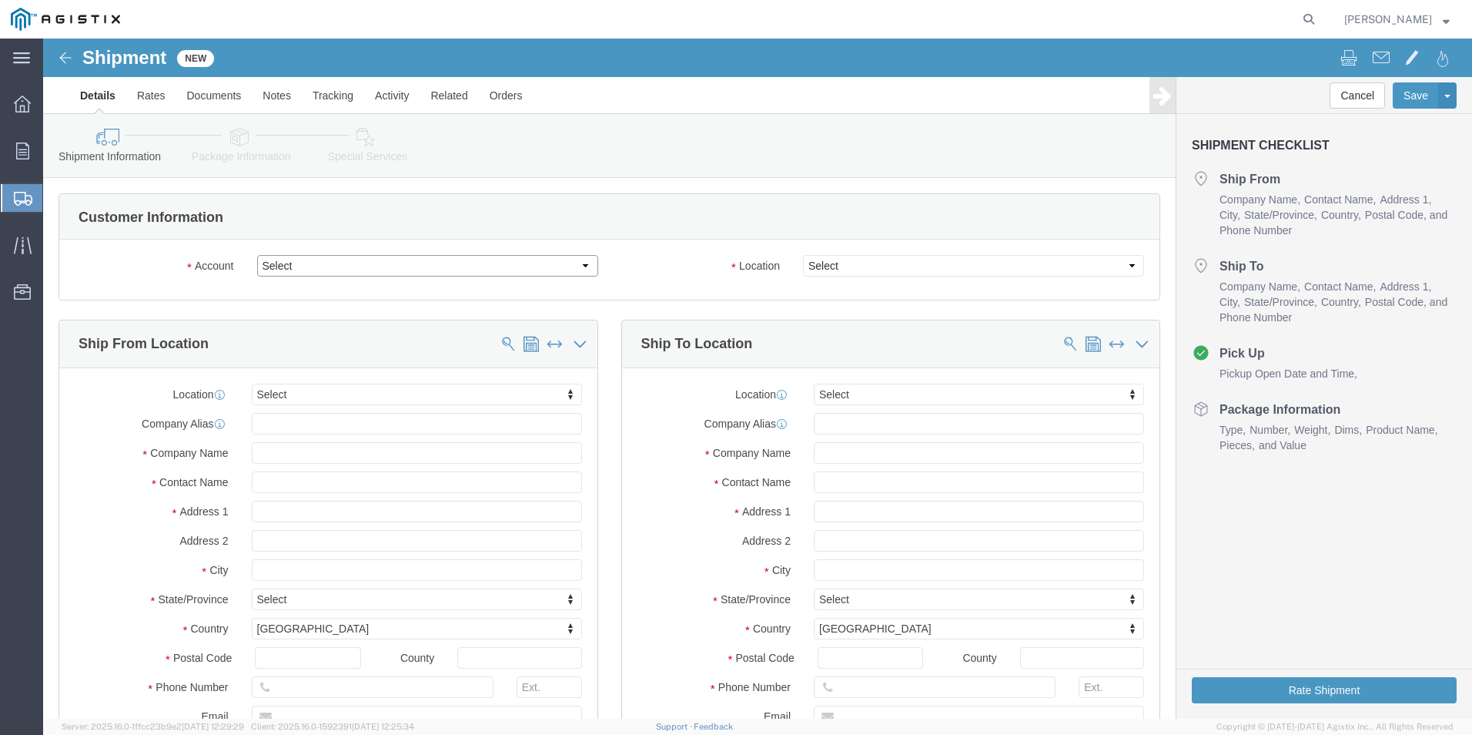
click select "Select PG&E [PERSON_NAME] Ladder Co Inc"
select select "9596"
click select "Select PG&E [PERSON_NAME] Ladder Co Inc"
select select "PURCHORD"
select select
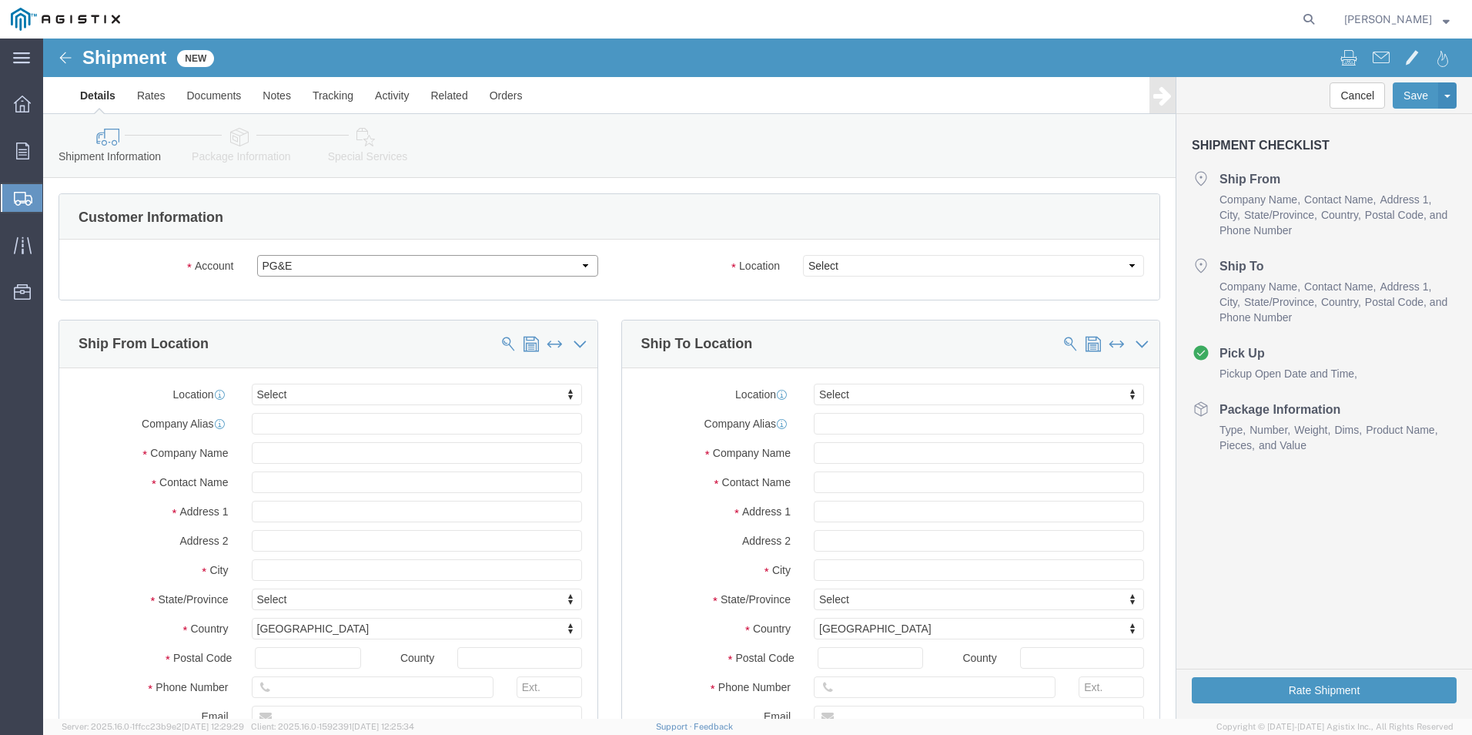
select select
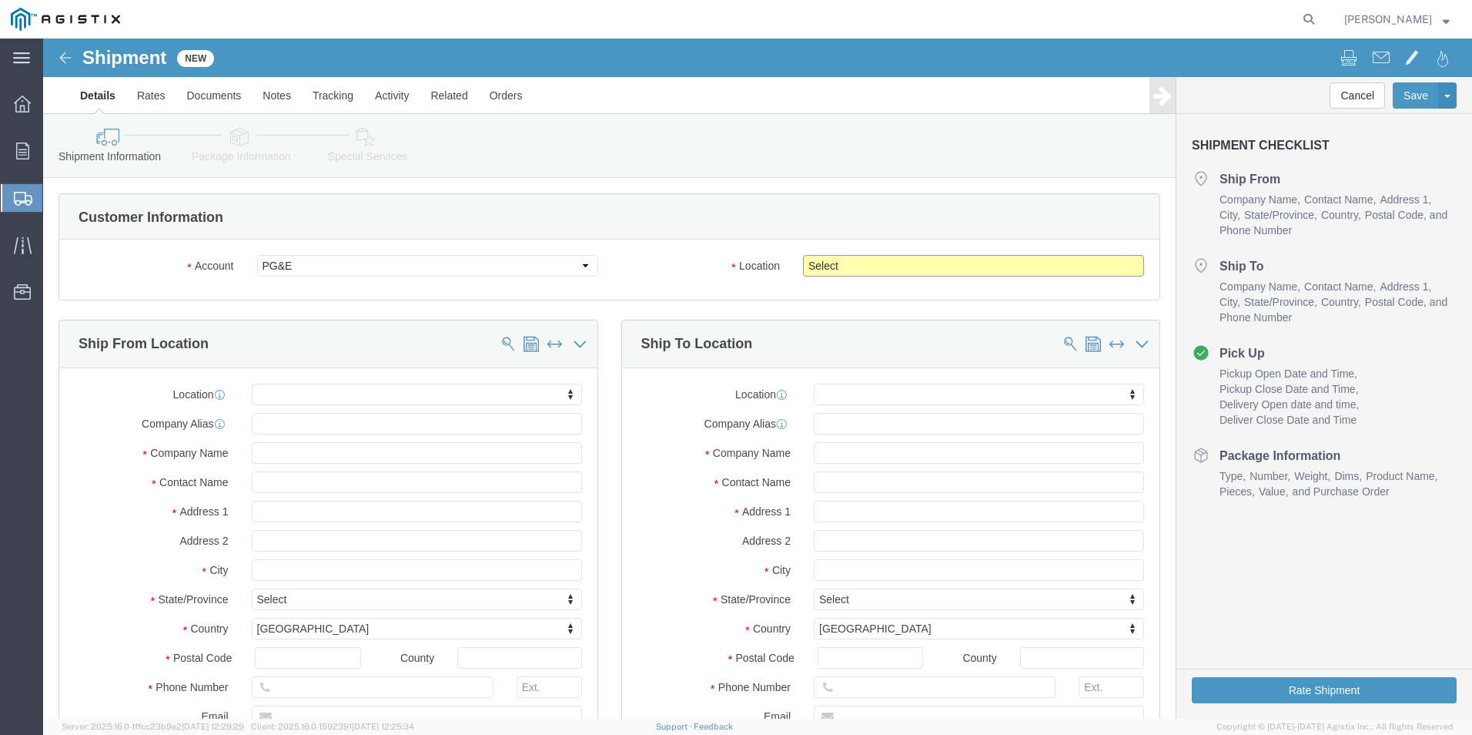
click select "Select All Others [GEOGRAPHIC_DATA] [GEOGRAPHIC_DATA] [GEOGRAPHIC_DATA] [GEOGRA…"
select select "23082"
click select "Select All Others [GEOGRAPHIC_DATA] [GEOGRAPHIC_DATA] [GEOGRAPHIC_DATA] [GEOGRA…"
click input "text"
type input "w"
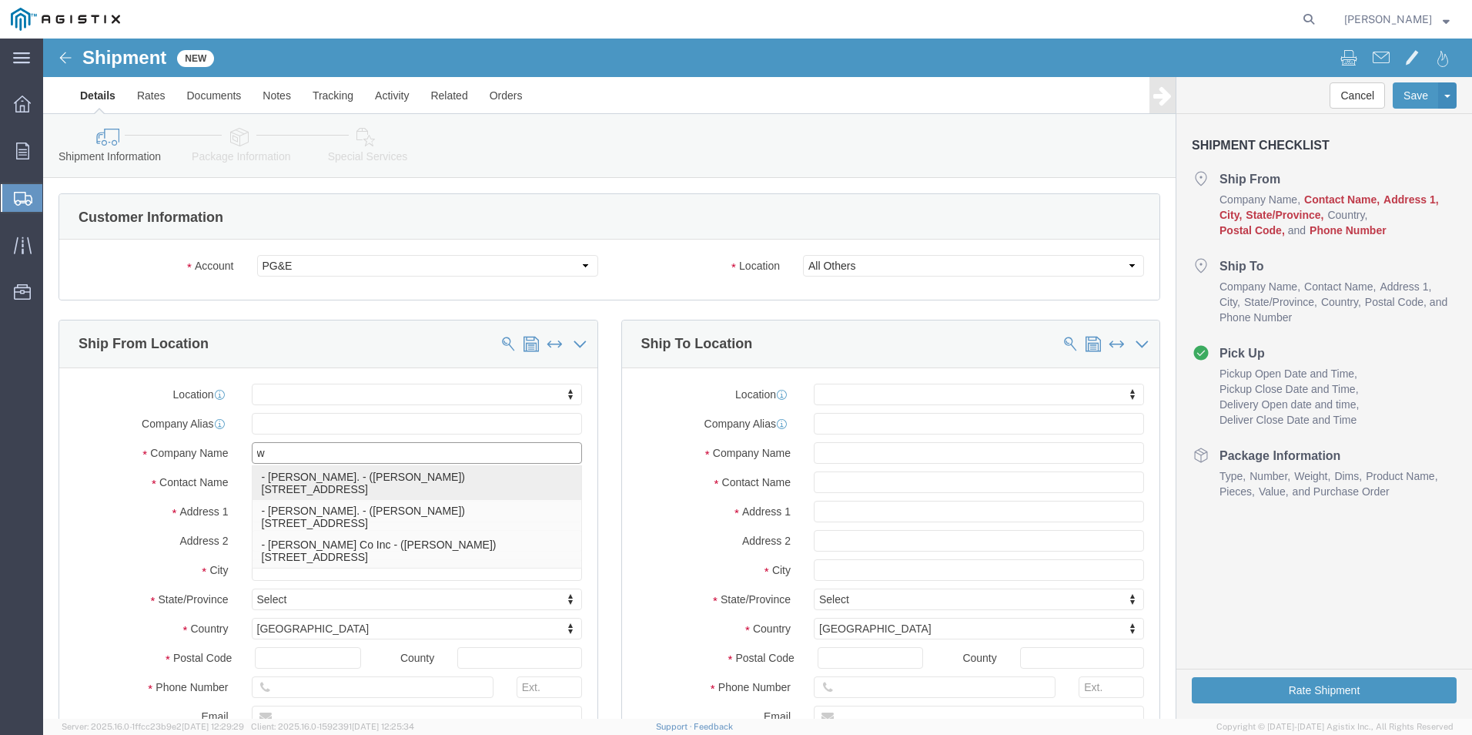
click p "- [PERSON_NAME]. - ([PERSON_NAME]) [STREET_ADDRESS]"
select select
type input "[PERSON_NAME]."
type input "[PERSON_NAME]"
type input "[STREET_ADDRESS]"
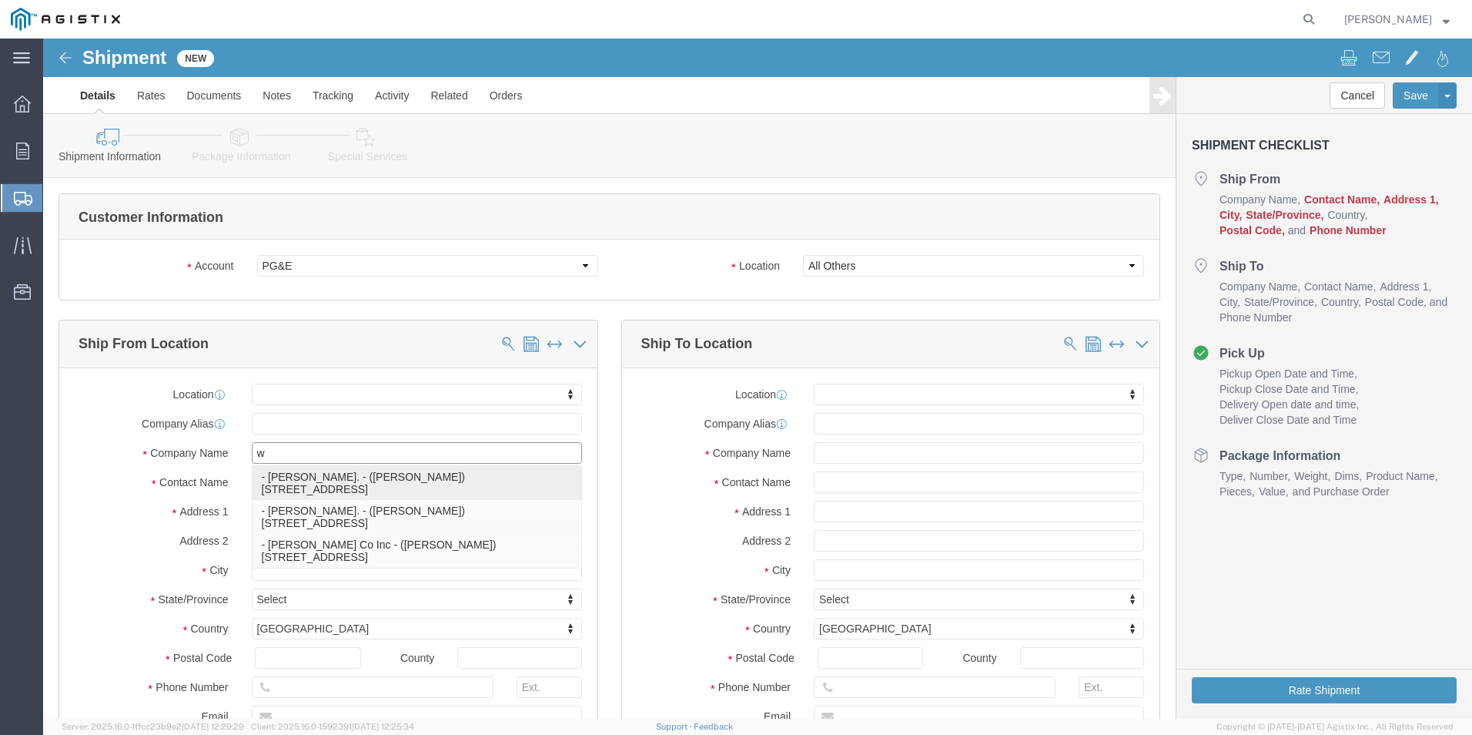
type input "[GEOGRAPHIC_DATA]"
type input "79927"
type input "usa"
select select "[GEOGRAPHIC_DATA]"
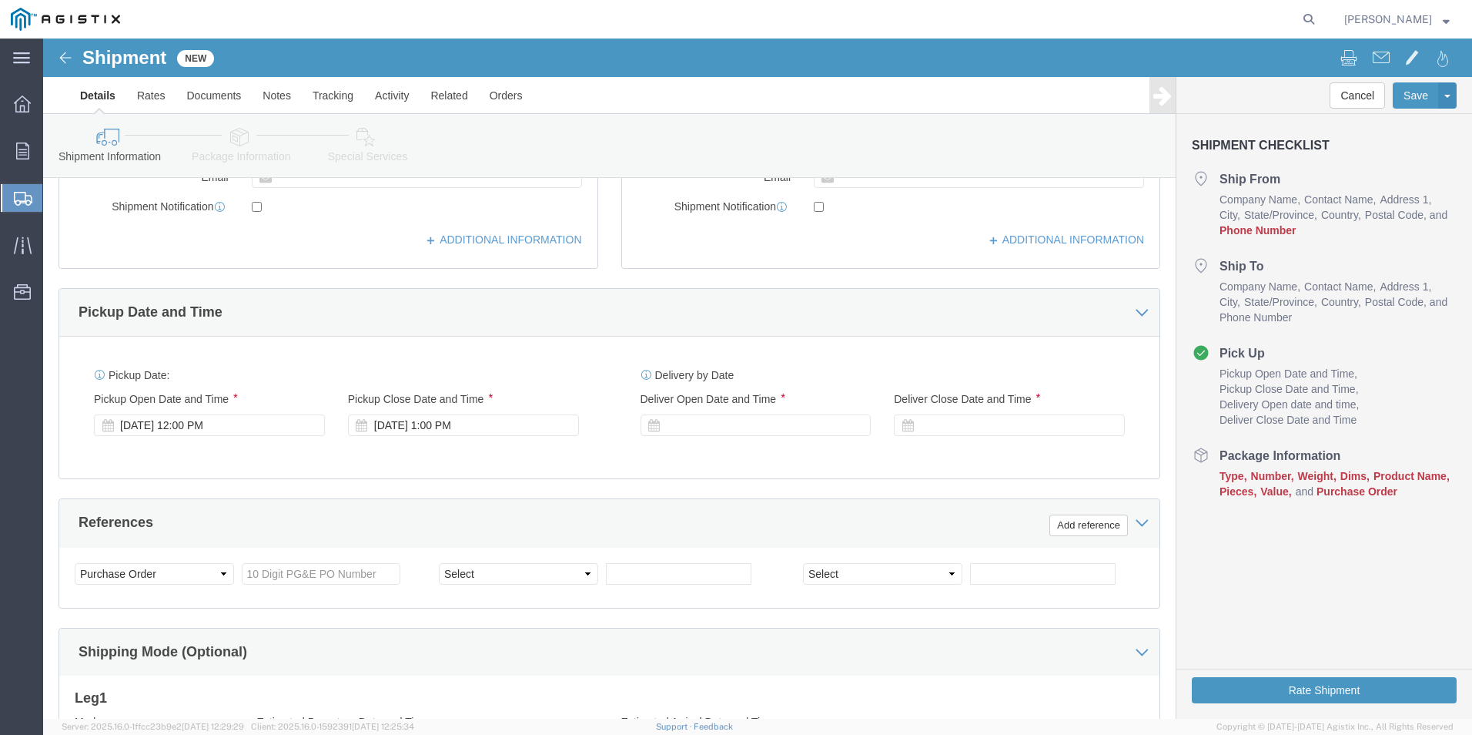
scroll to position [385, 0]
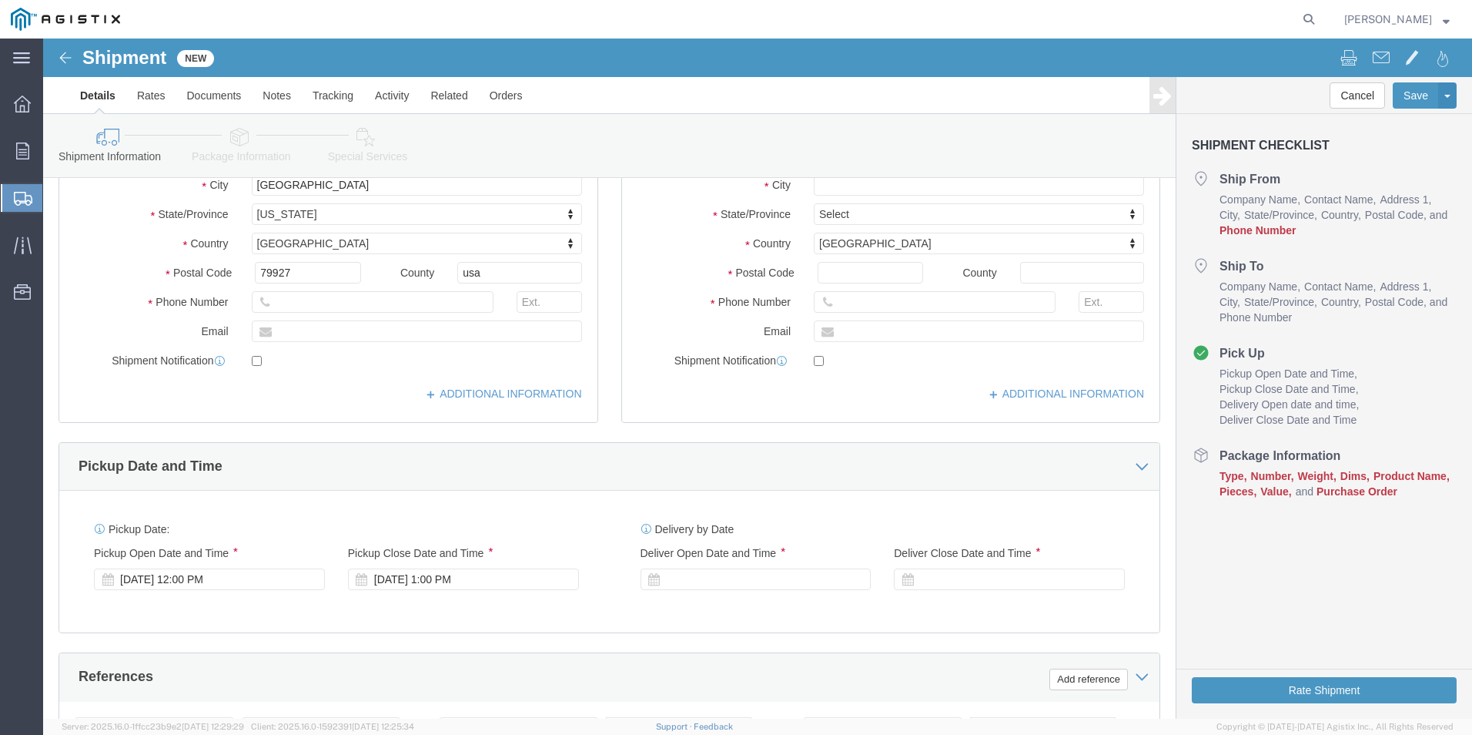
type input "[PERSON_NAME]."
click input "text"
type input "[PHONE_NUMBER]"
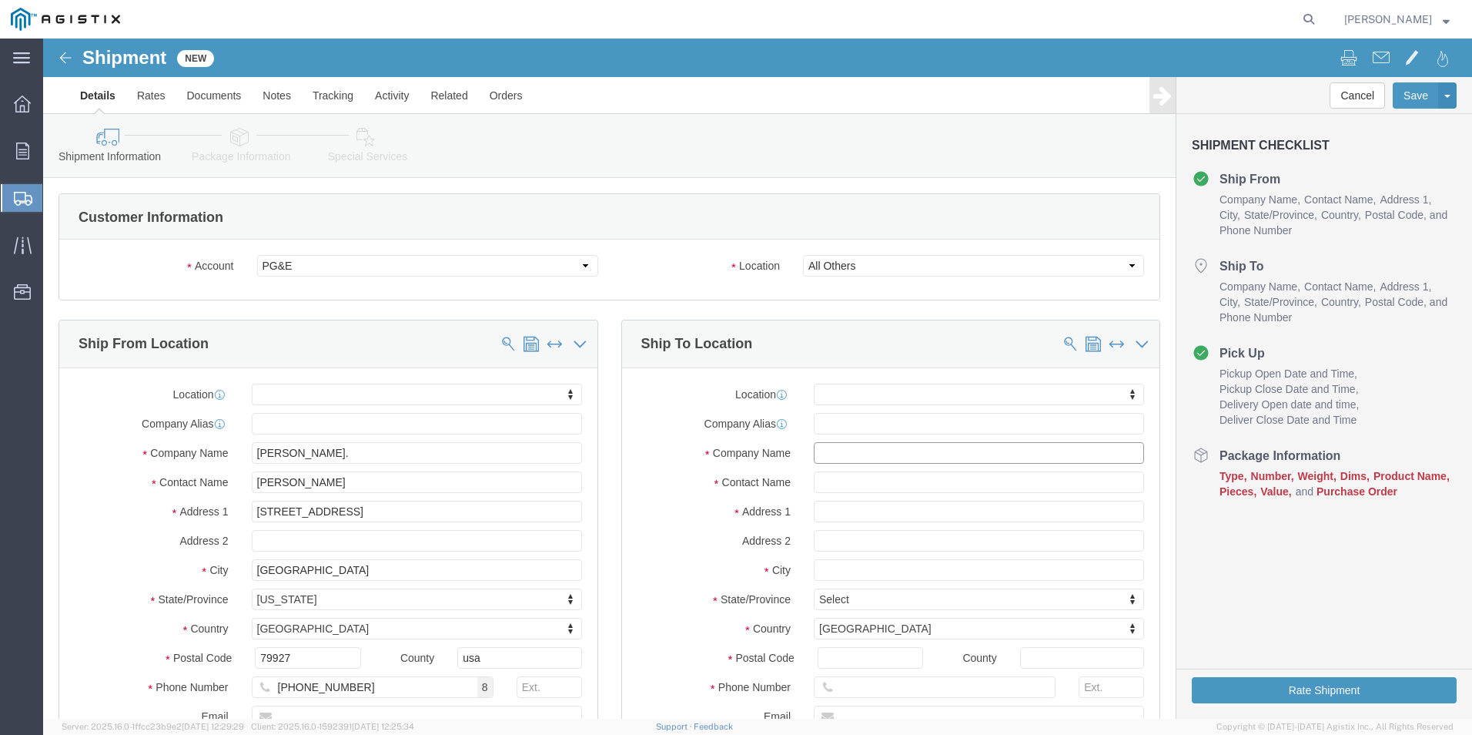
click input "text"
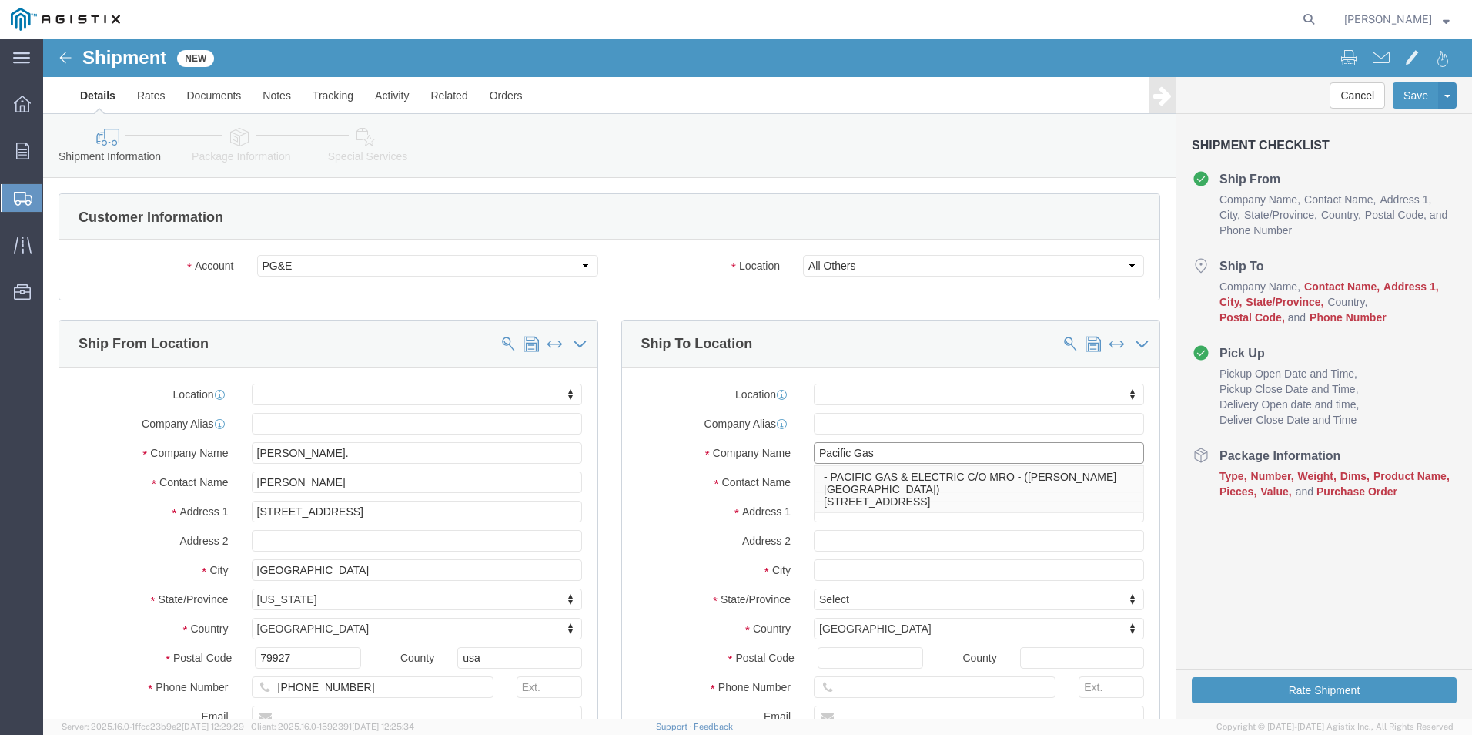
type input "Pacific Gas"
type input "Jarod Rubio"
type input "1232 Boulevard Way"
select select
type input "Walnut"
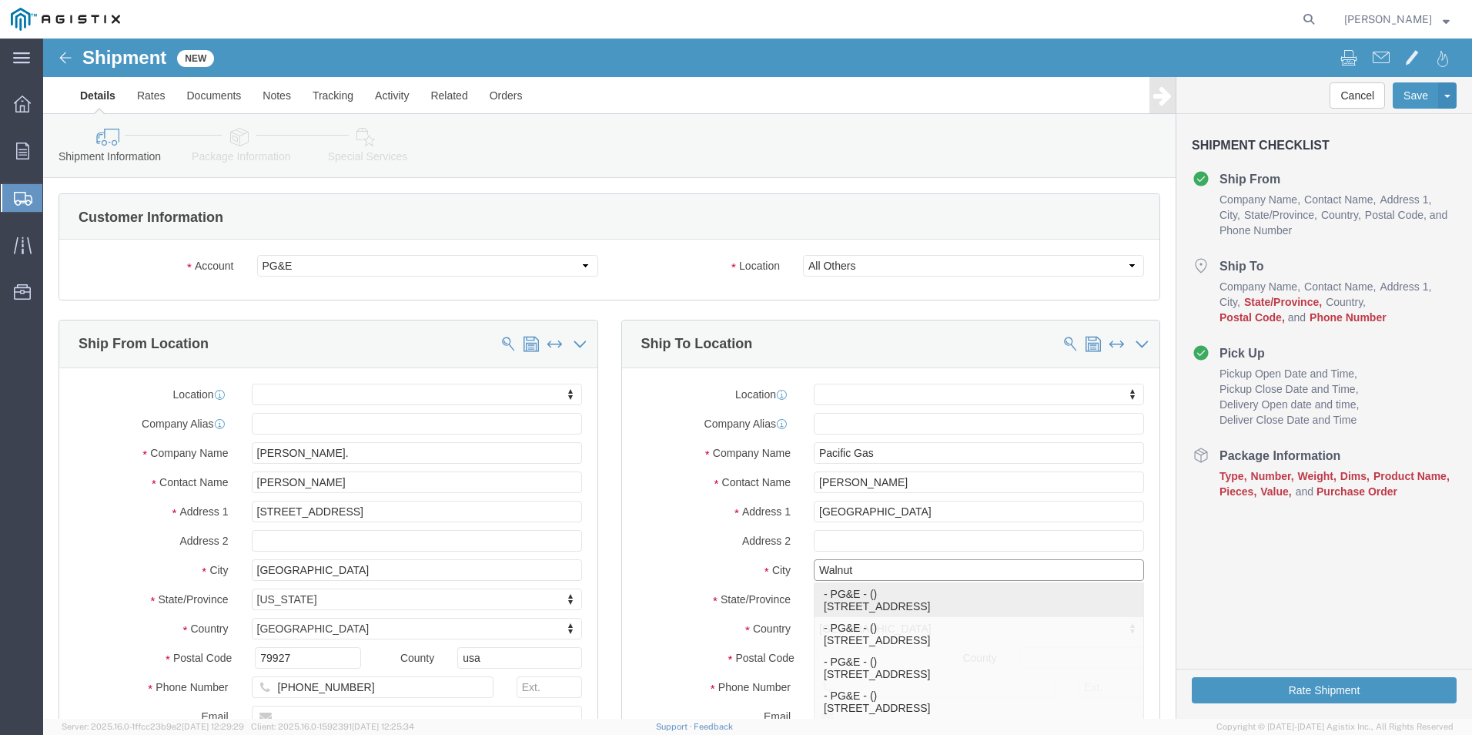
click p "- PG&E - () 1232 Boulevard Wy, Walnut Creek, CA 94595-1106, US"
select select
type input "PG&E"
type input "1232 Boulevard Wy"
type input "Walnut Creek"
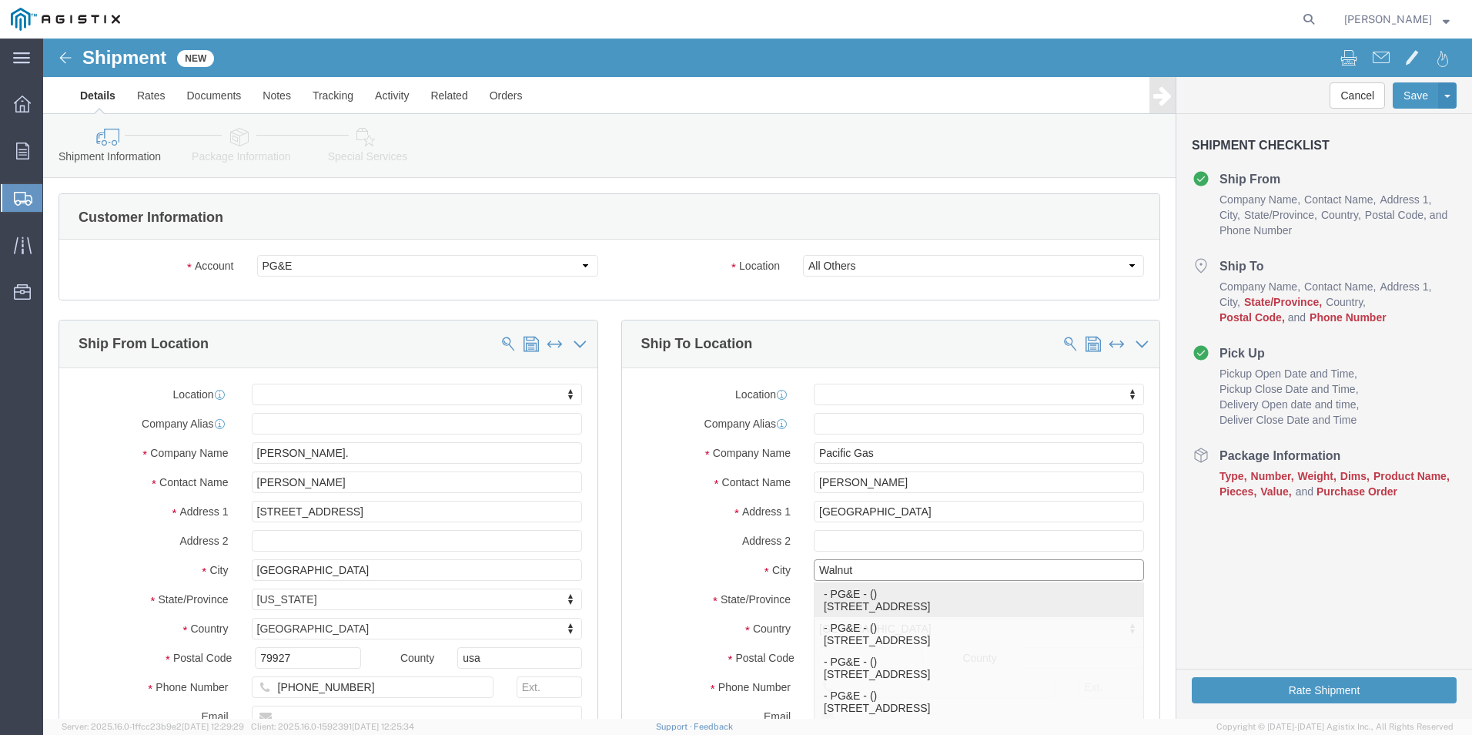
type input "94595-1106"
select select "CA"
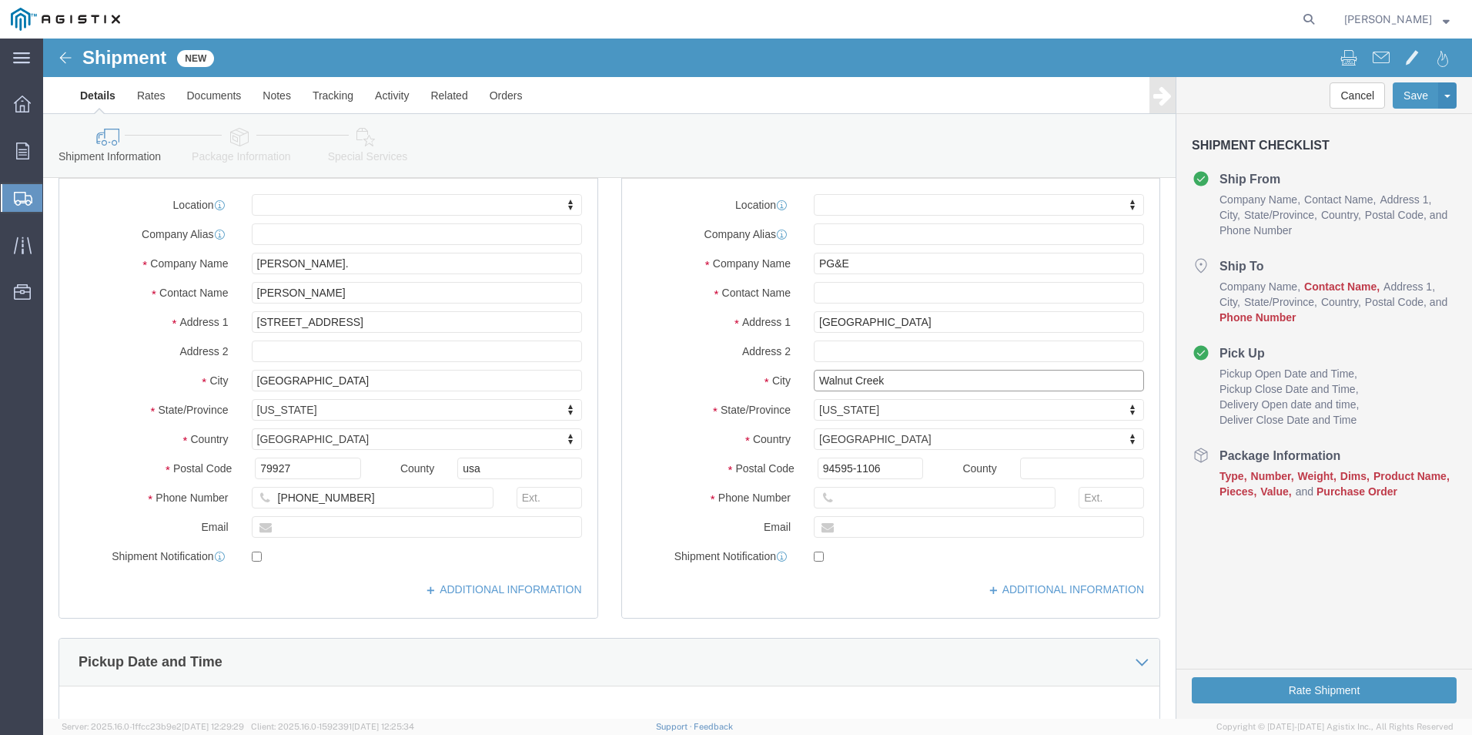
scroll to position [231, 0]
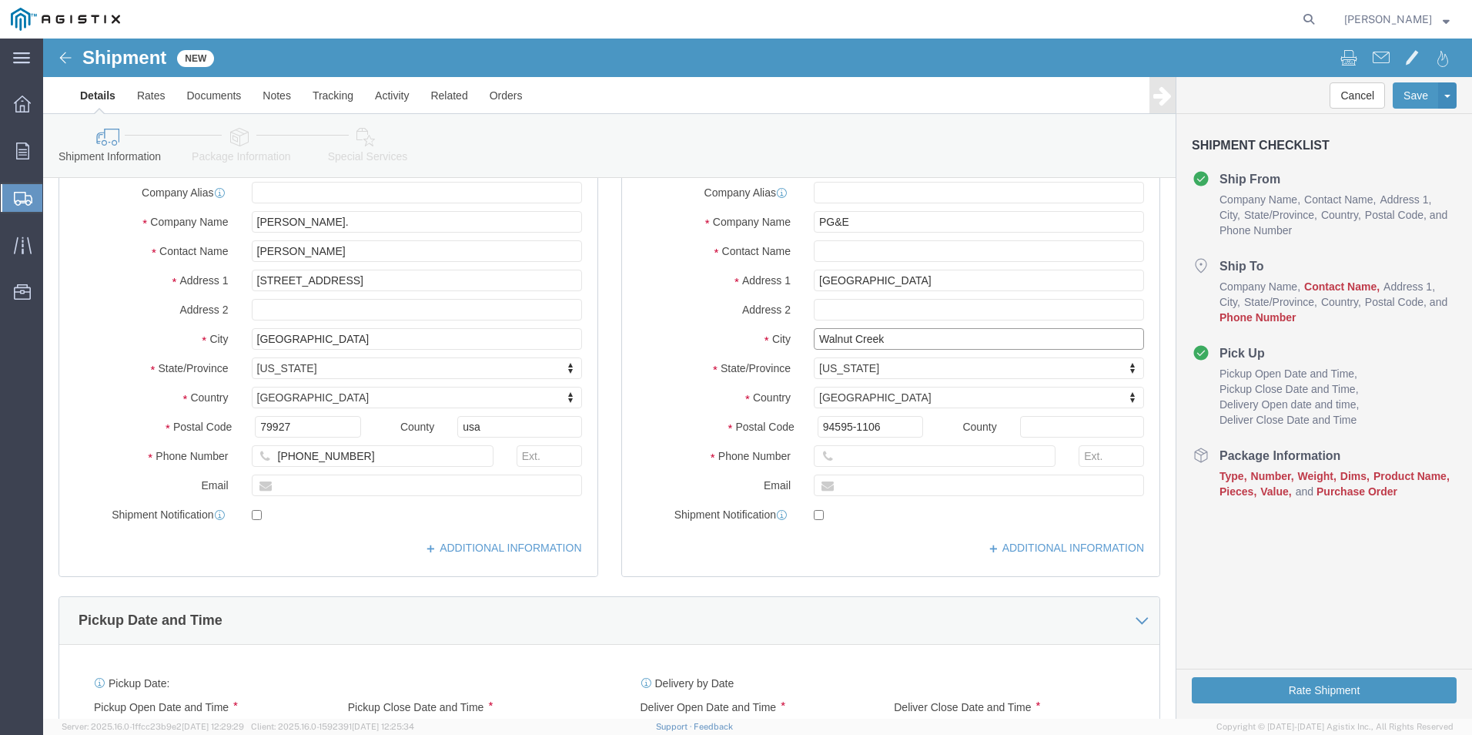
type input "Walnut Creek"
select select
click input "text"
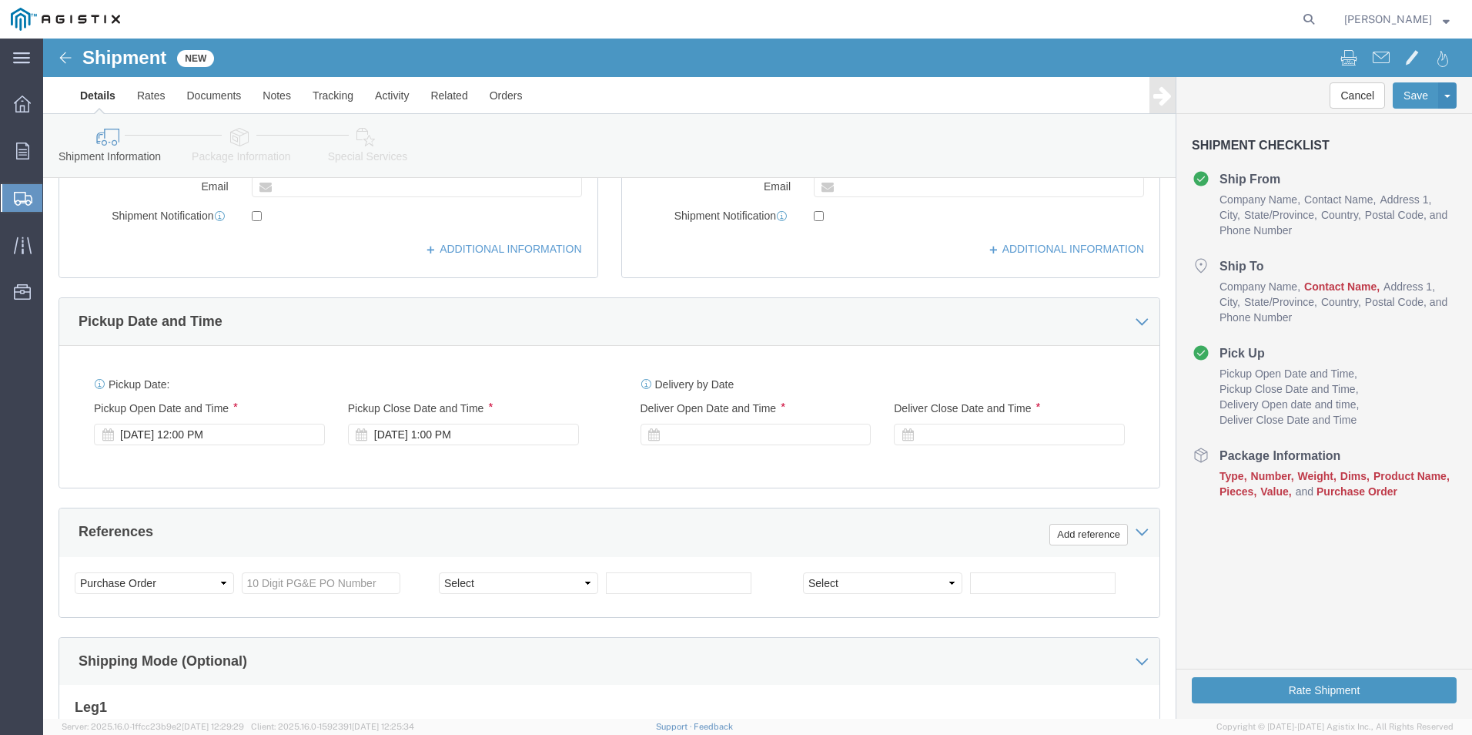
scroll to position [539, 0]
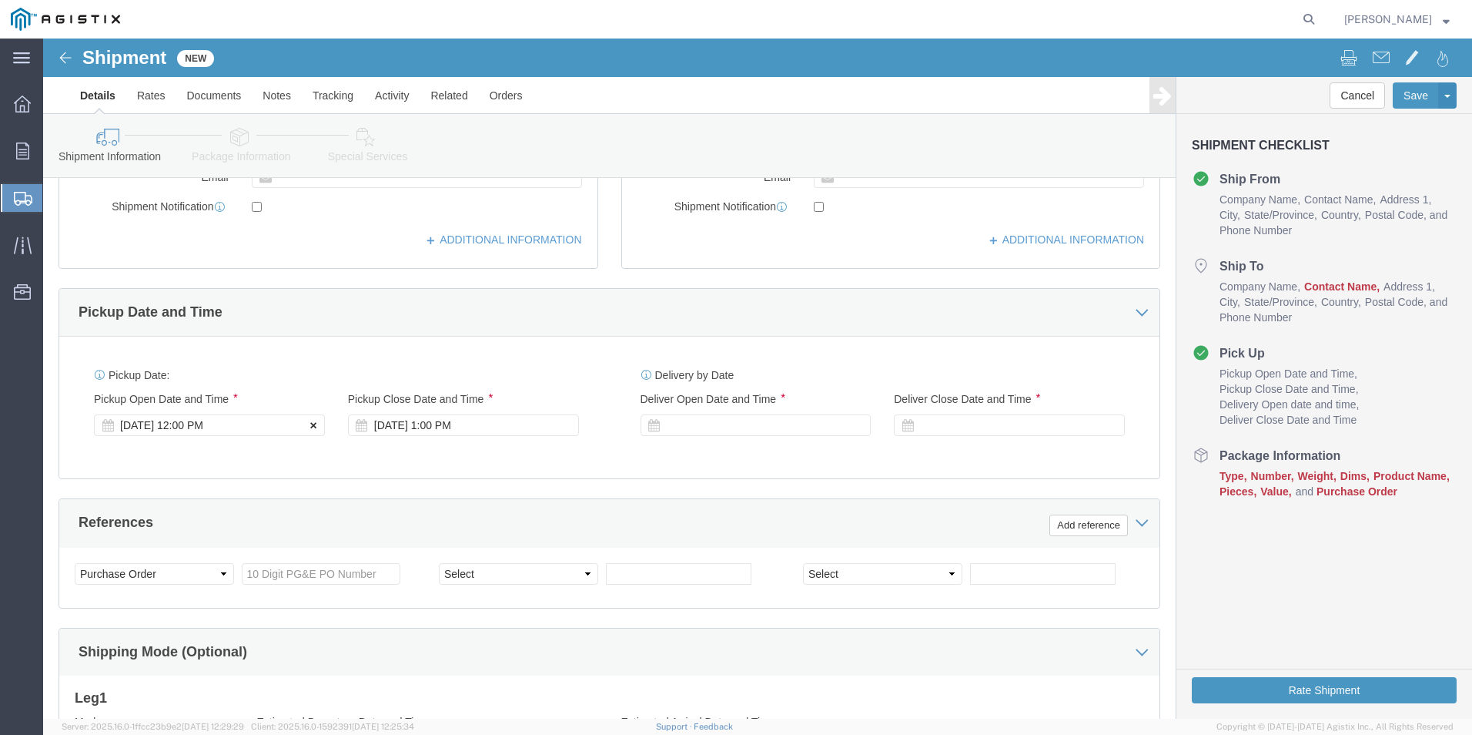
type input "415-695-6301"
click button
click div
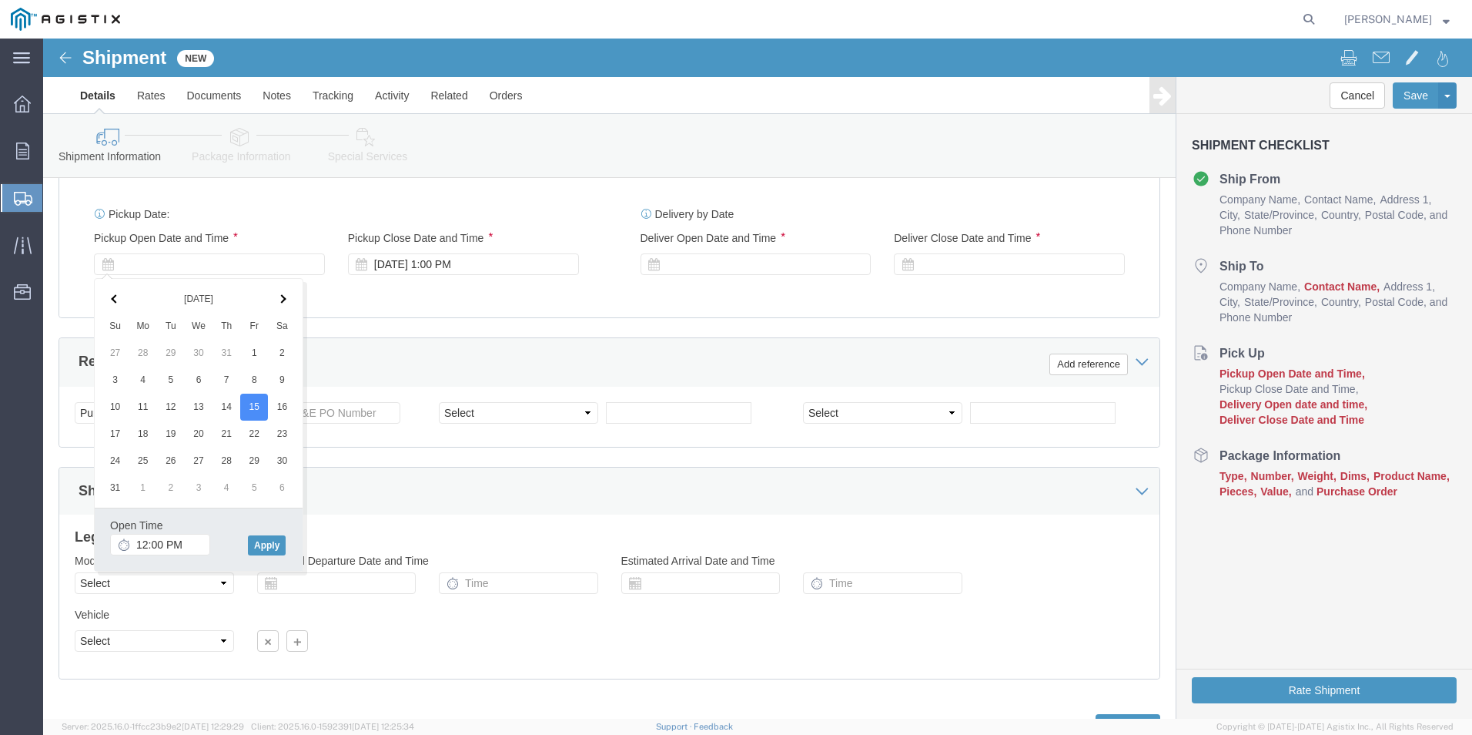
scroll to position [768, 0]
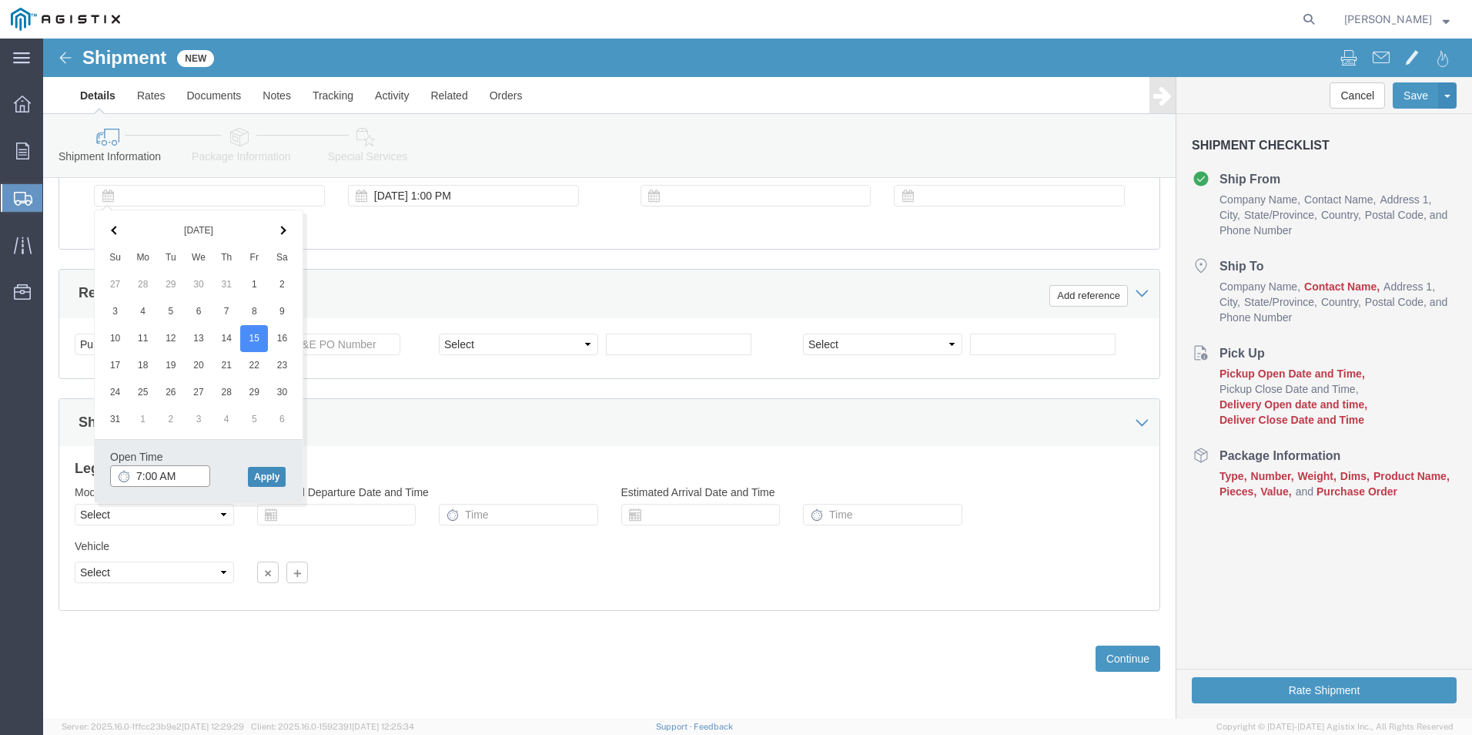
type input "7:00 AM"
click button "Apply"
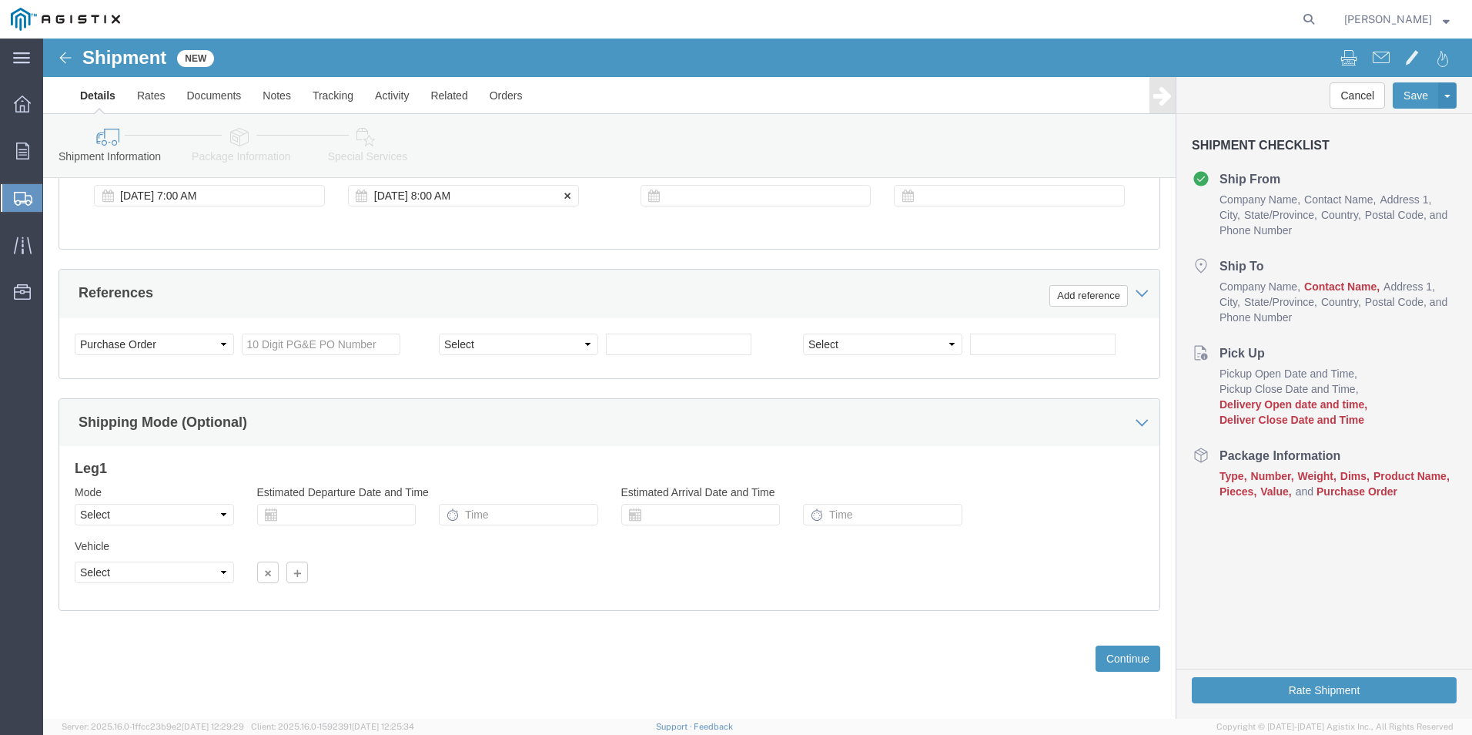
click div "[DATE] 8:00 AM"
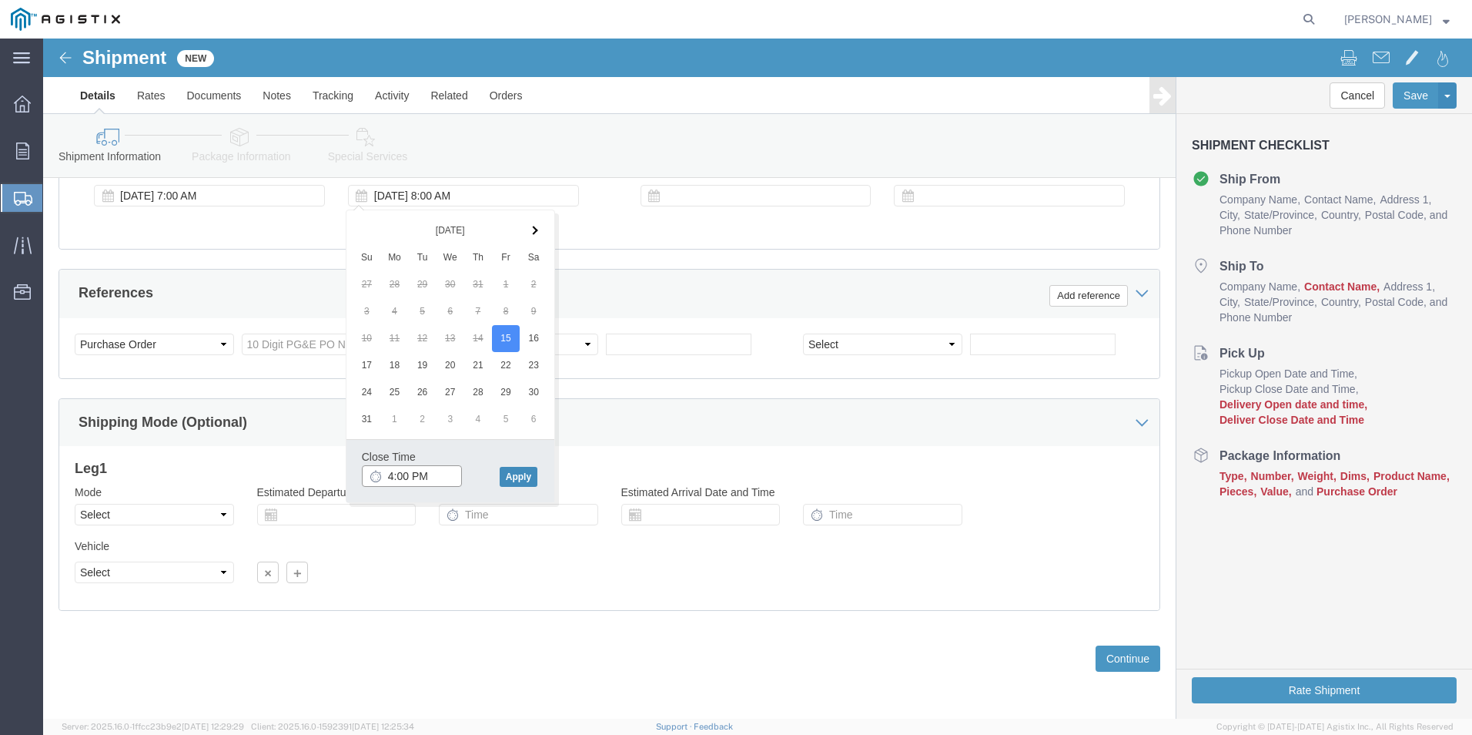
type input "4:00 PM"
click button "Apply"
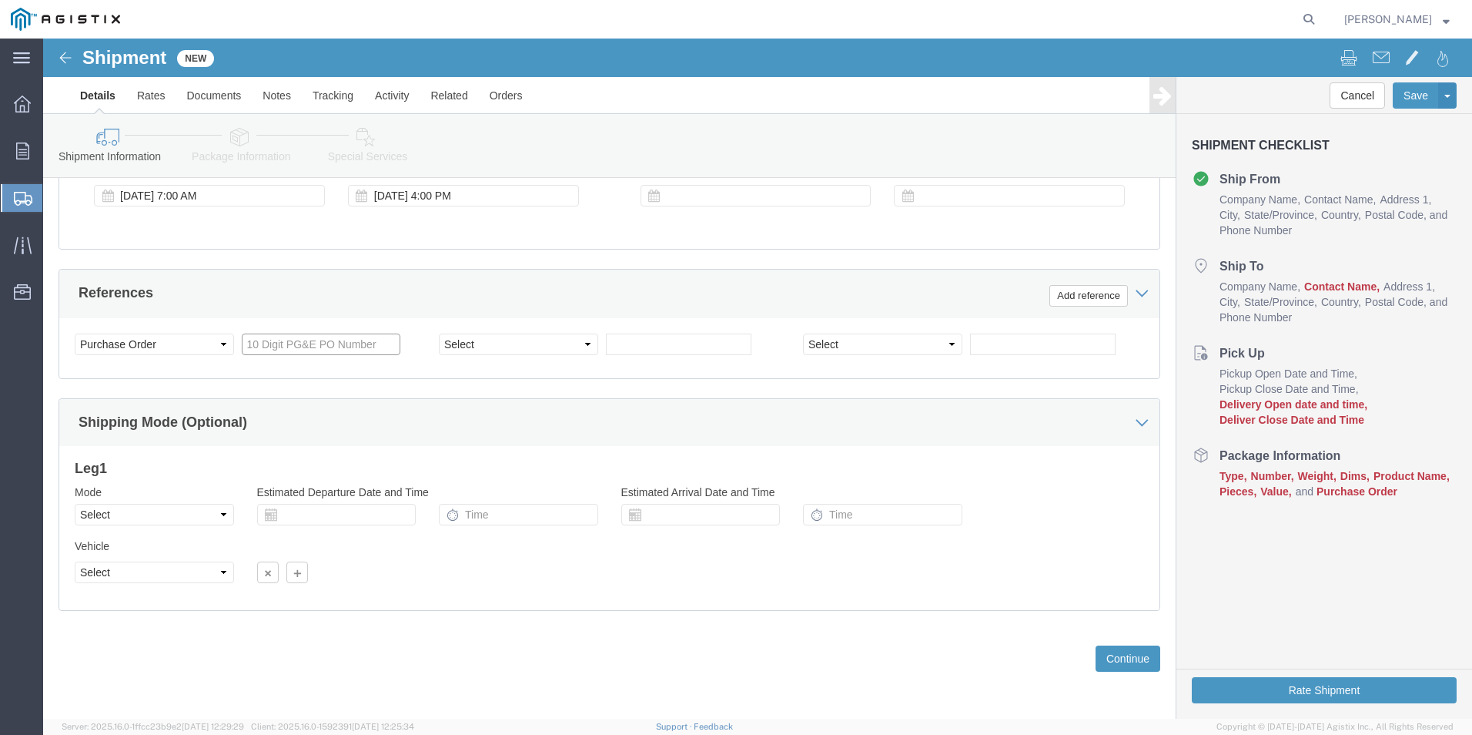
click input "text"
paste input "2701227228"
type input "2701227228"
click button "Continue"
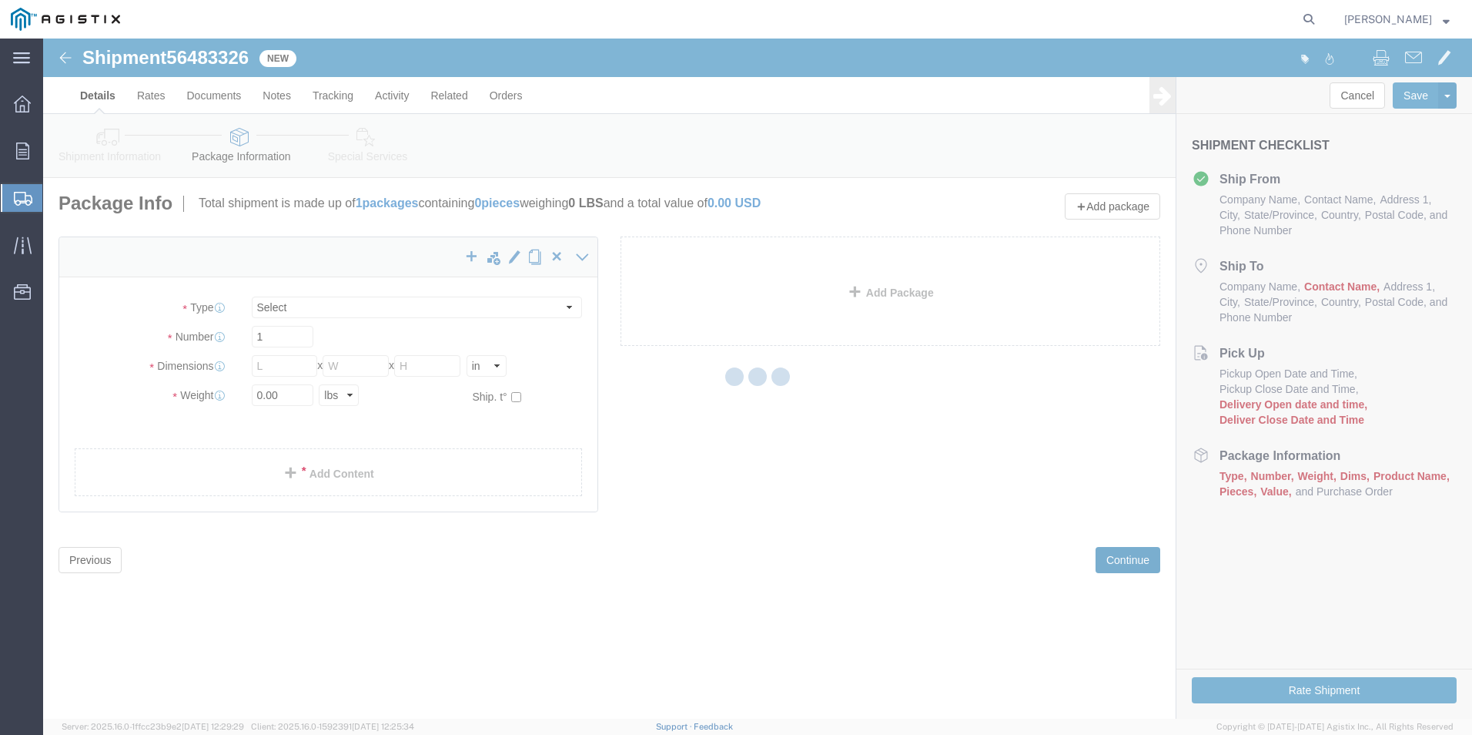
select select "CBOX"
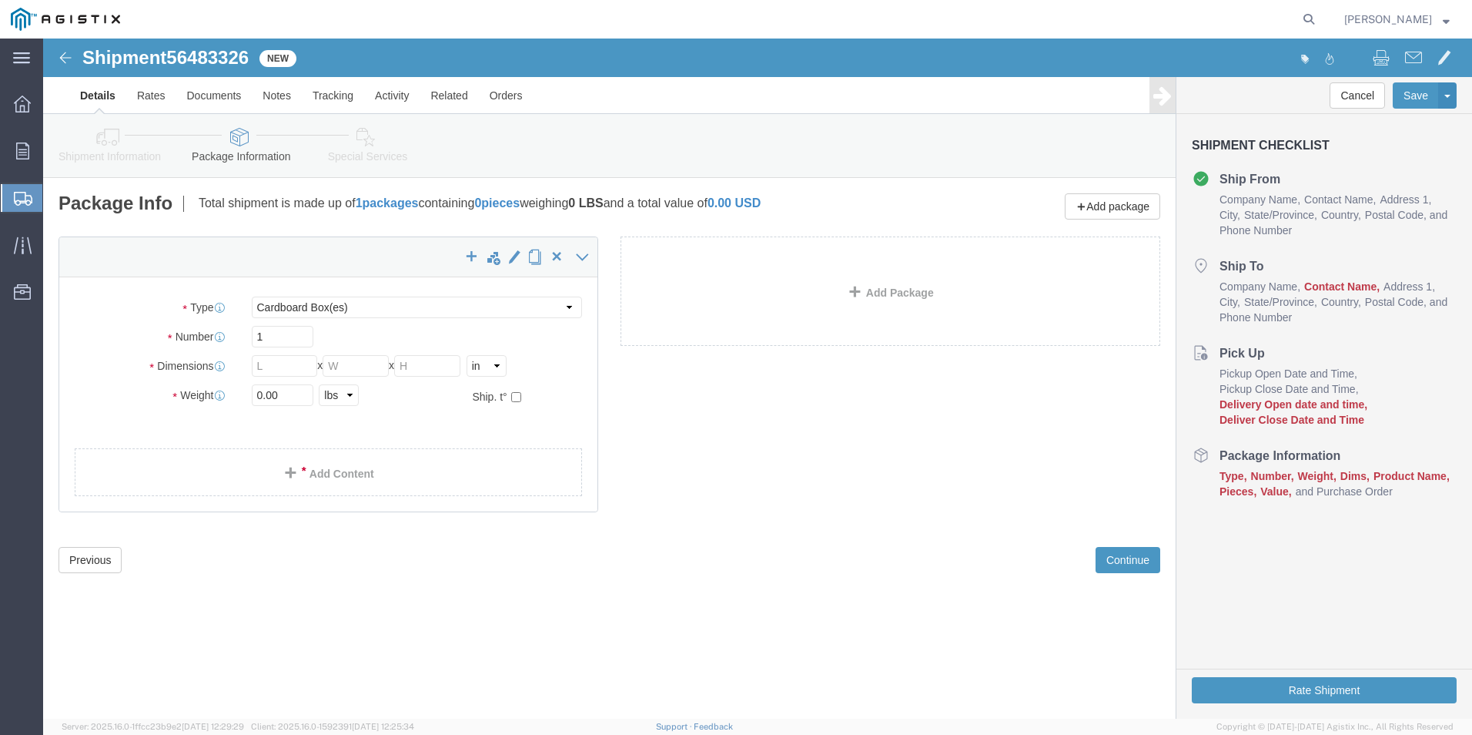
click icon
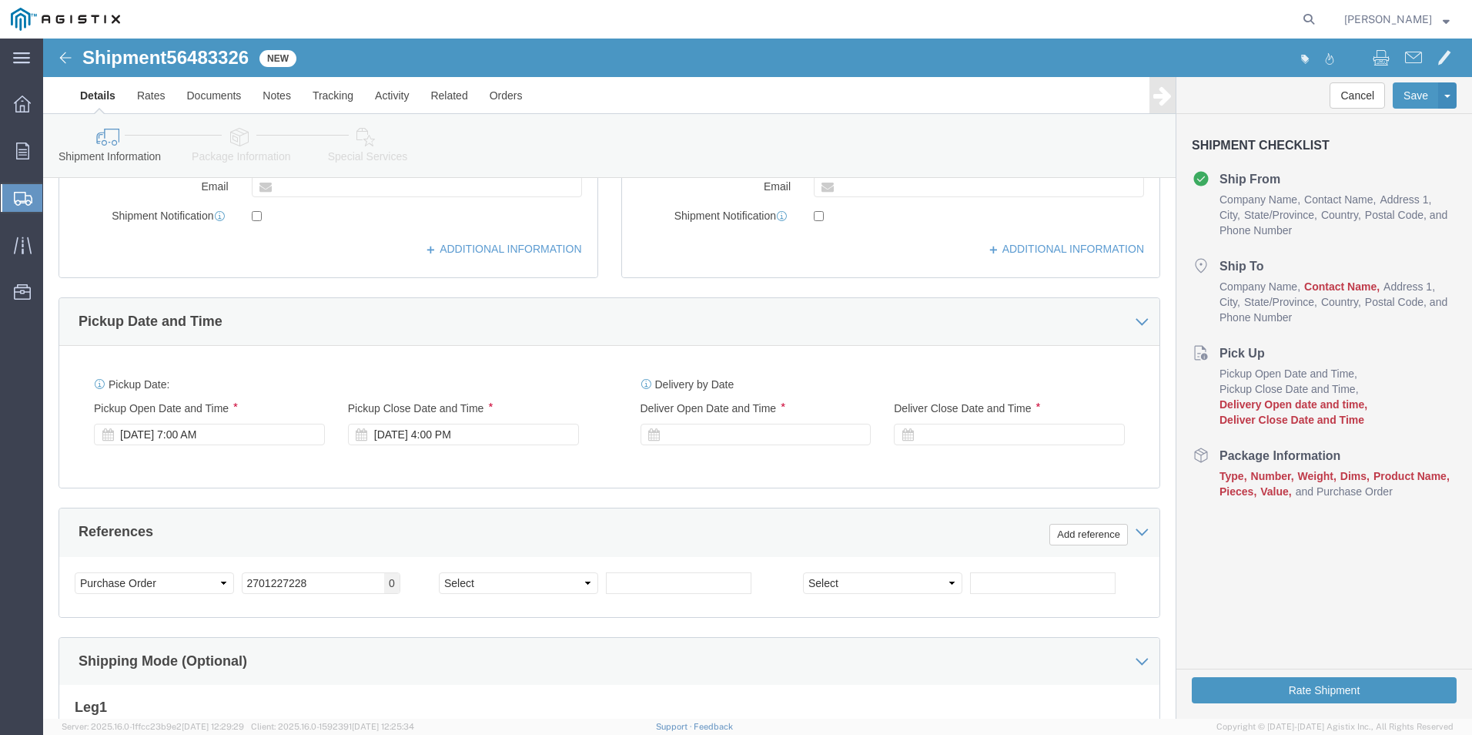
scroll to position [539, 0]
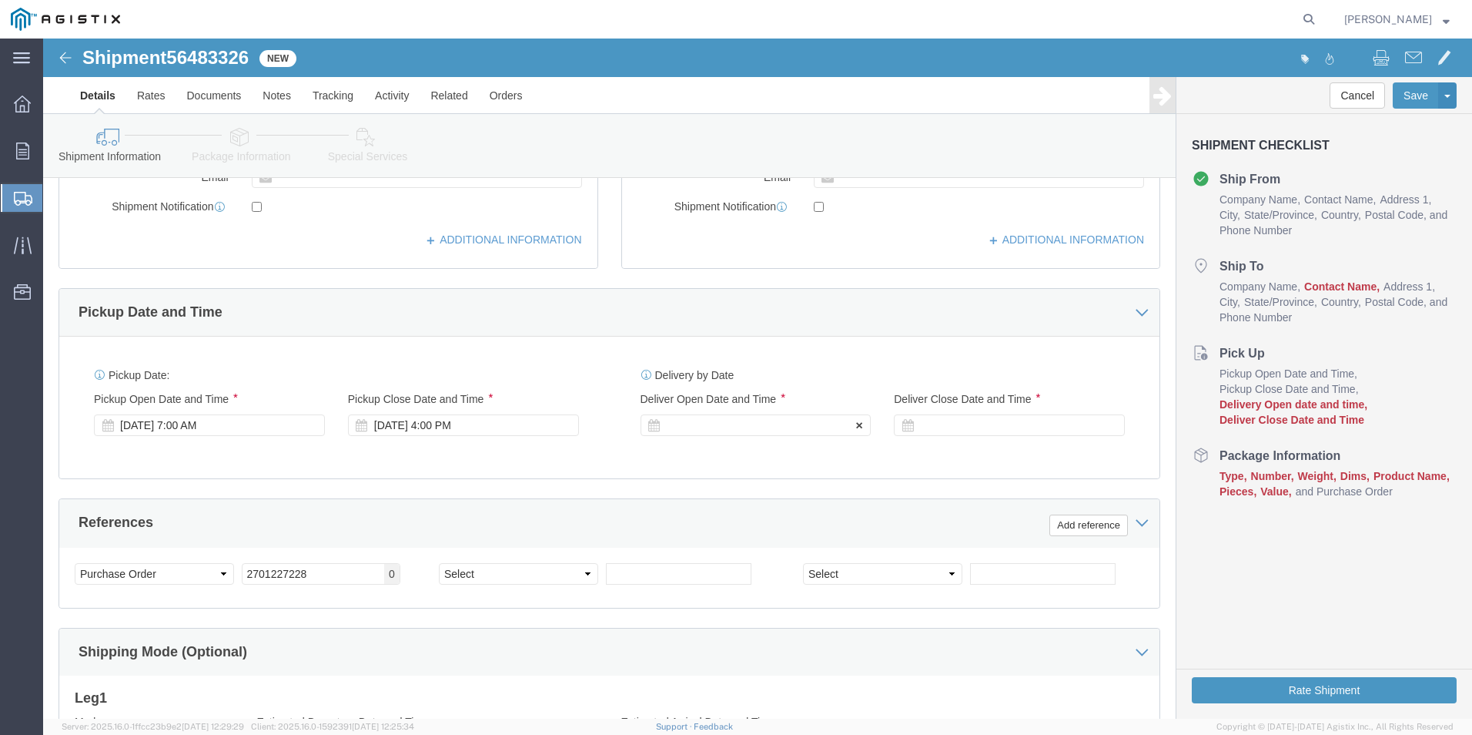
click div
type input "7:00 AM"
click button "Apply"
click div
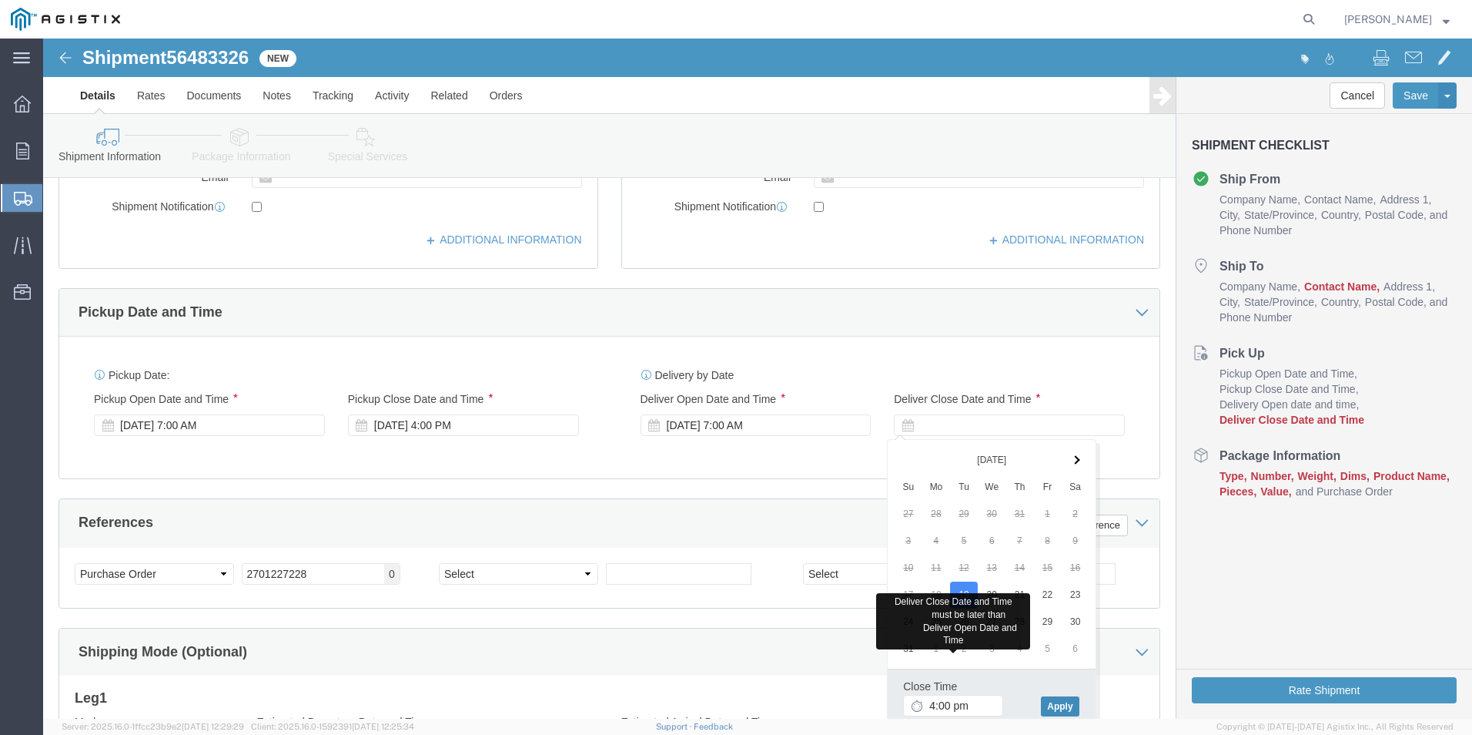
type input "4:00 PM"
click button "Apply"
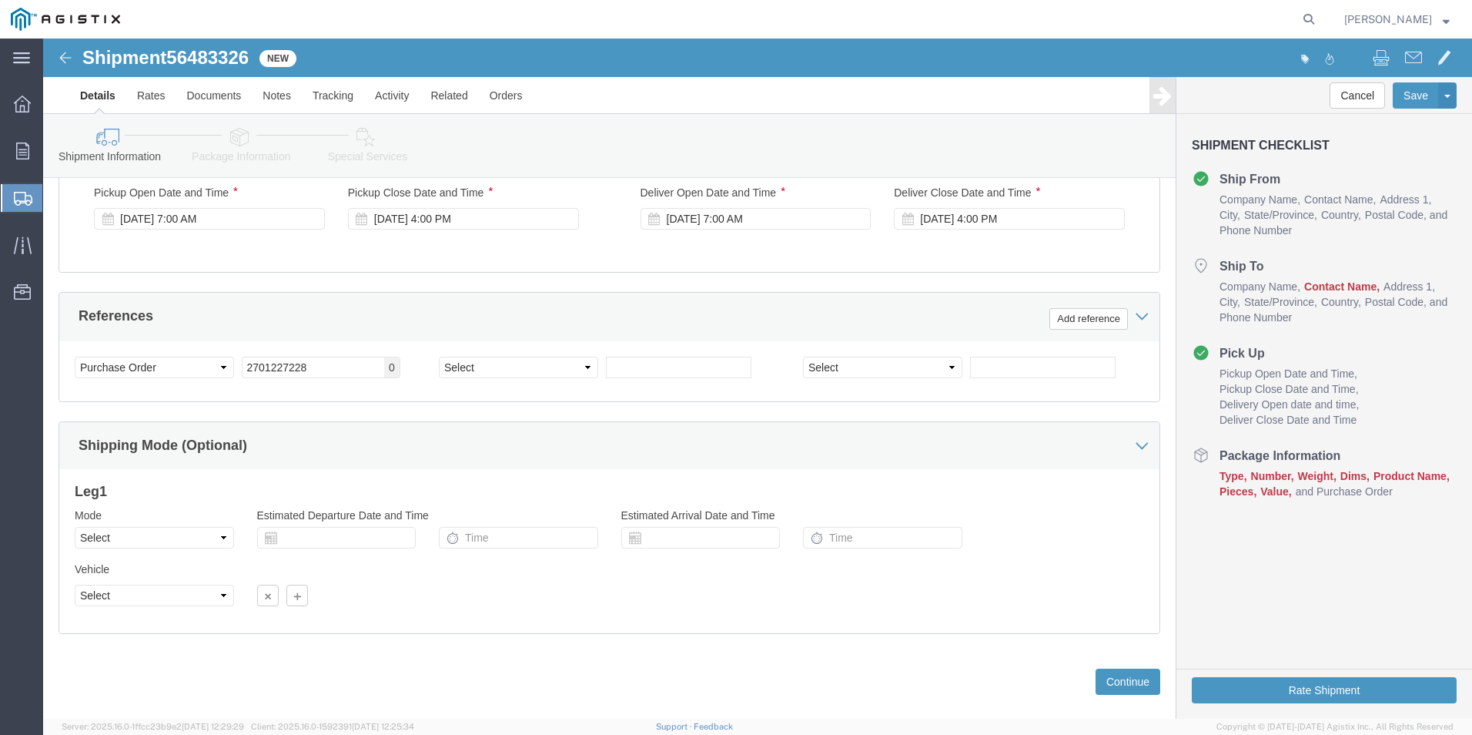
scroll to position [768, 0]
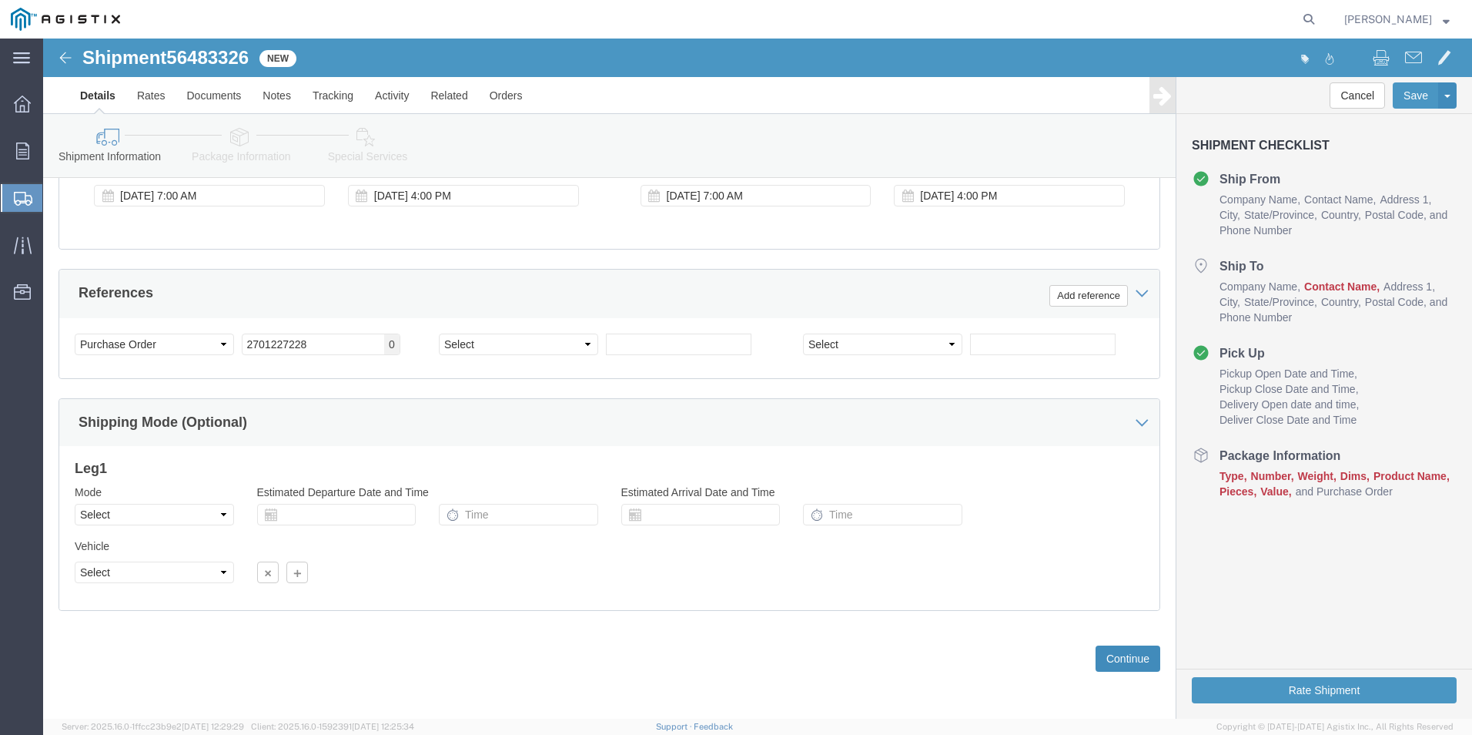
click button "Continue"
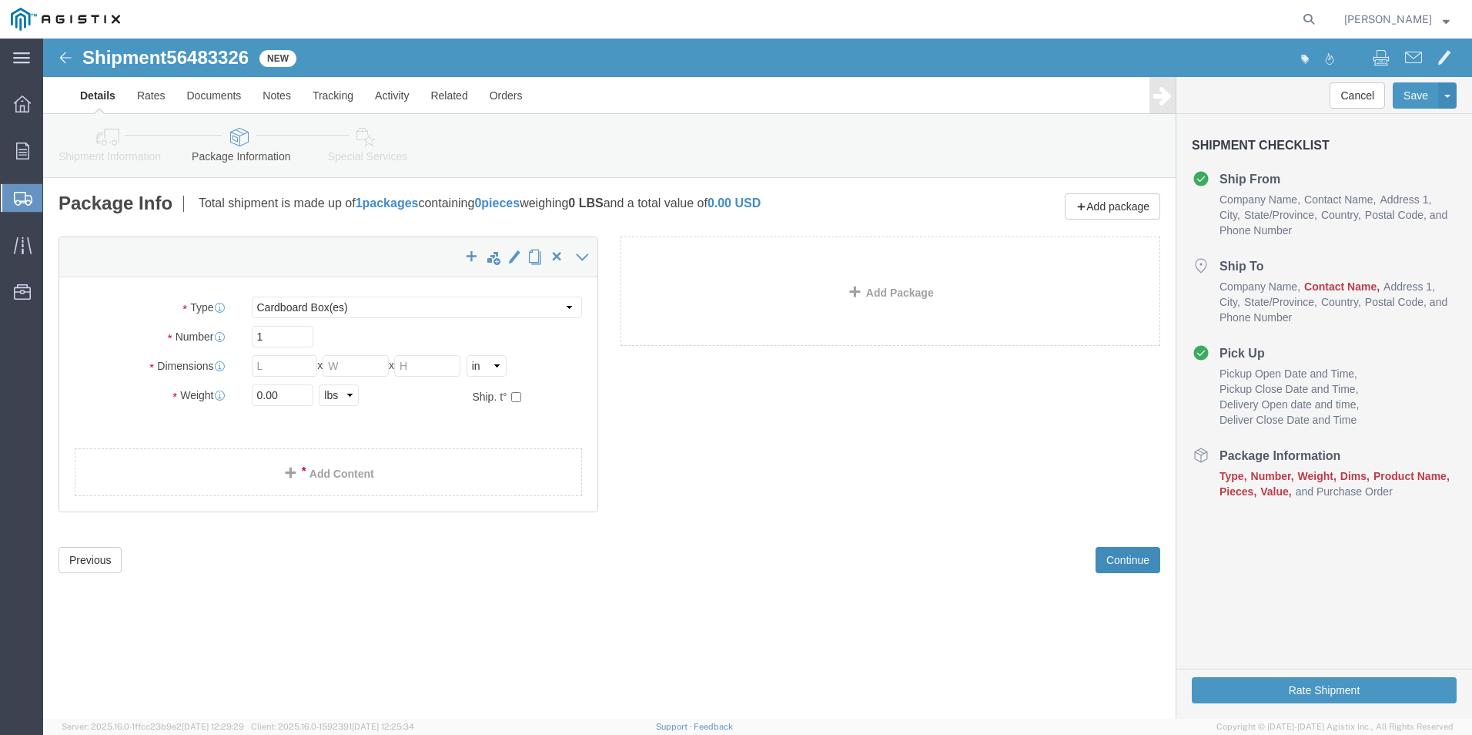
scroll to position [0, 0]
click select "Select Bulk Bundle(s) Cardboard Box(es) Carton(s) Crate(s) Drum(s) (Fiberboard)…"
select select "POST"
click select "Select Bulk Bundle(s) Cardboard Box(es) Carton(s) Crate(s) Drum(s) (Fiberboard)…"
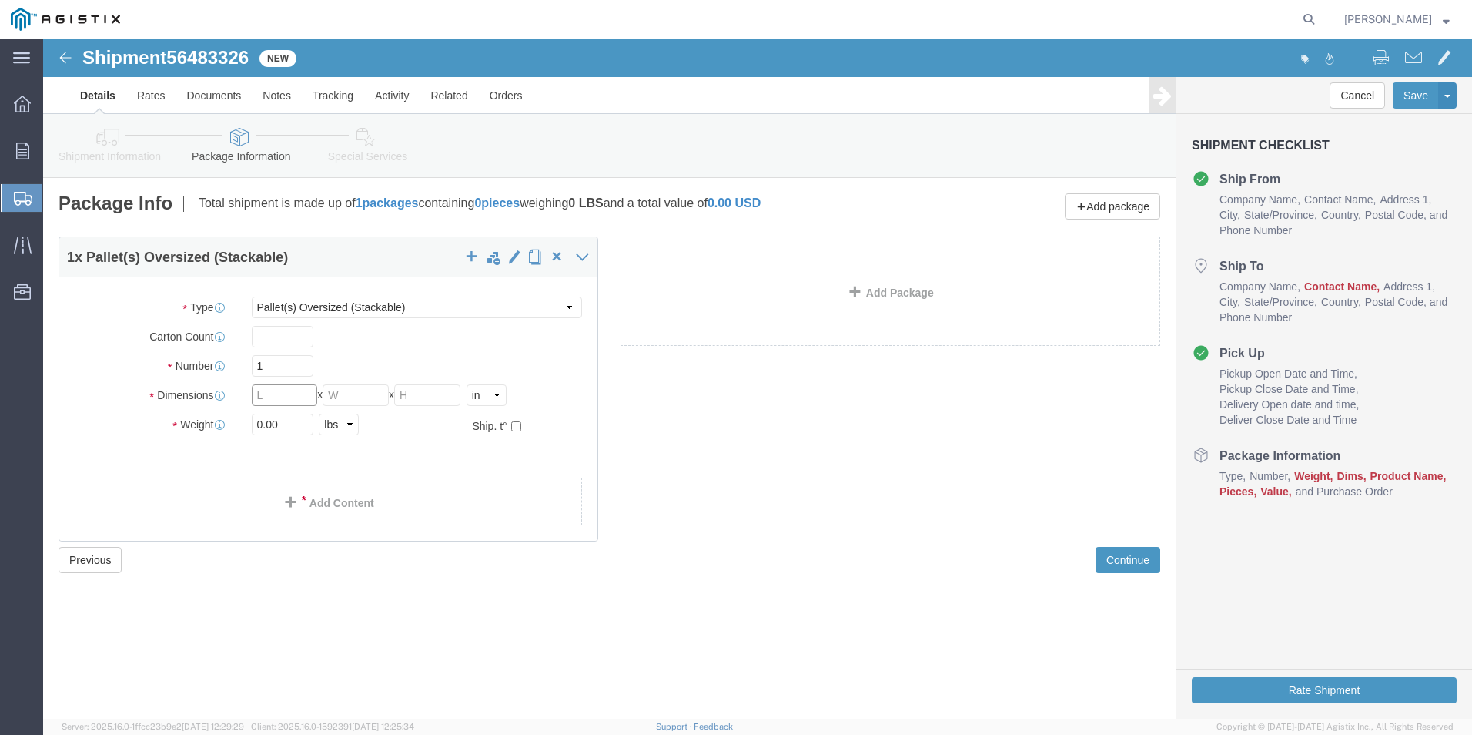
click input "text"
click span "Contact Name"
click icon
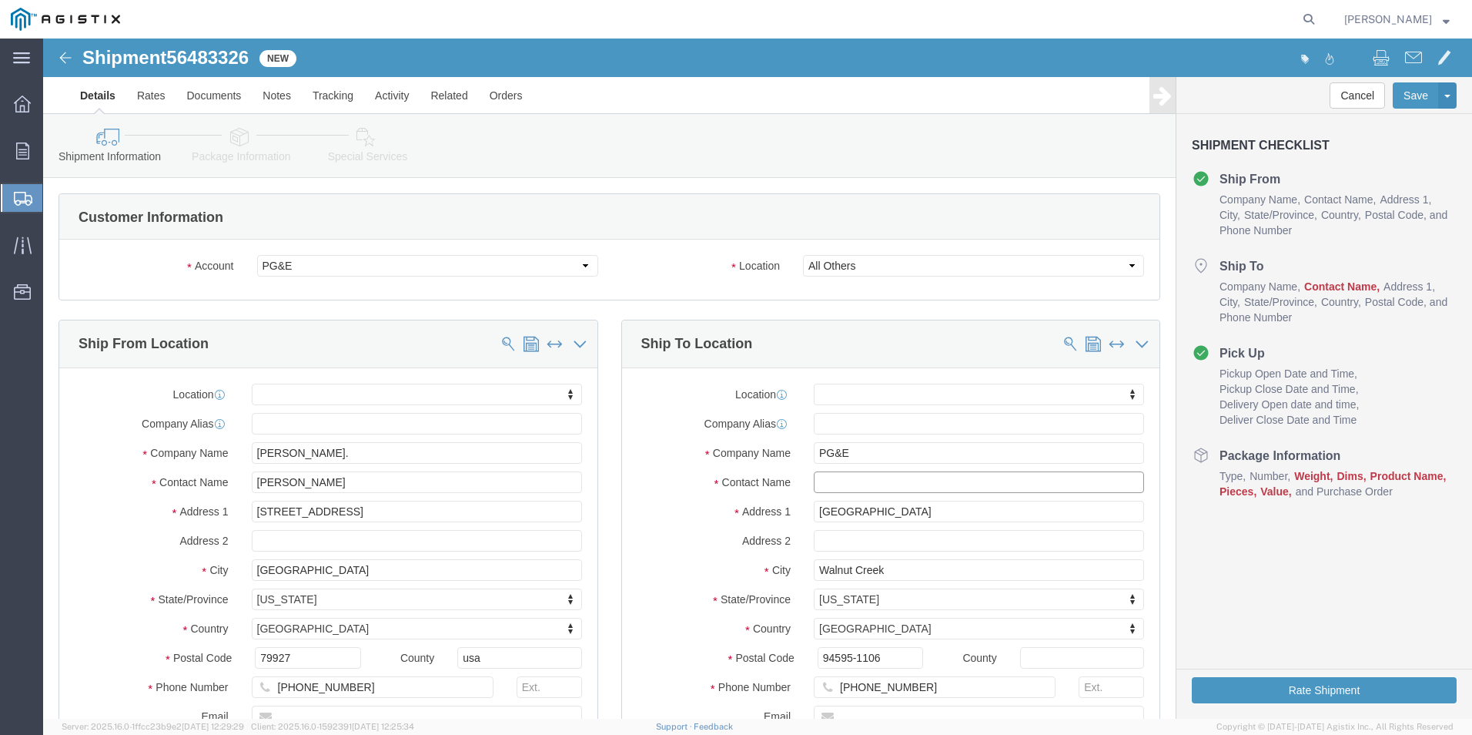
click input "text"
type input "Jarod Rubio"
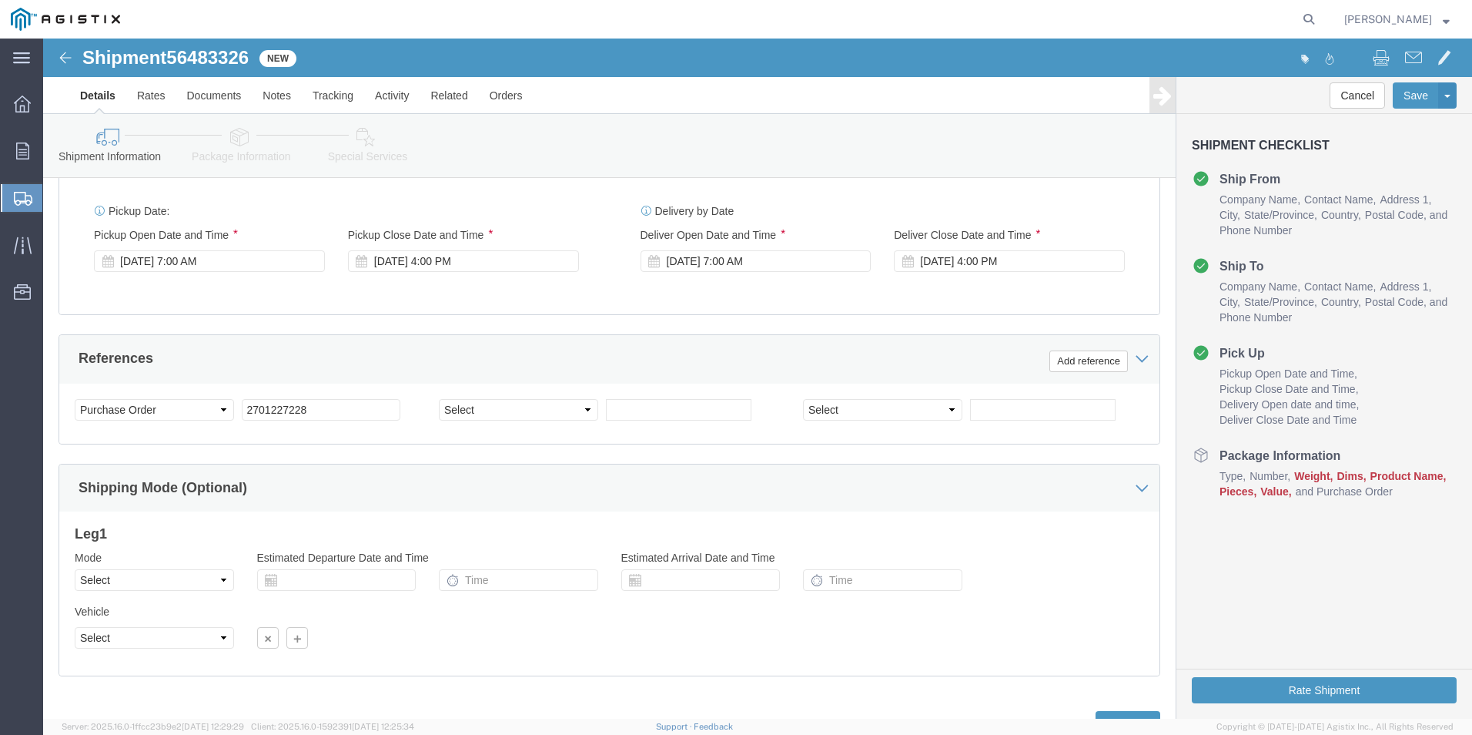
scroll to position [768, 0]
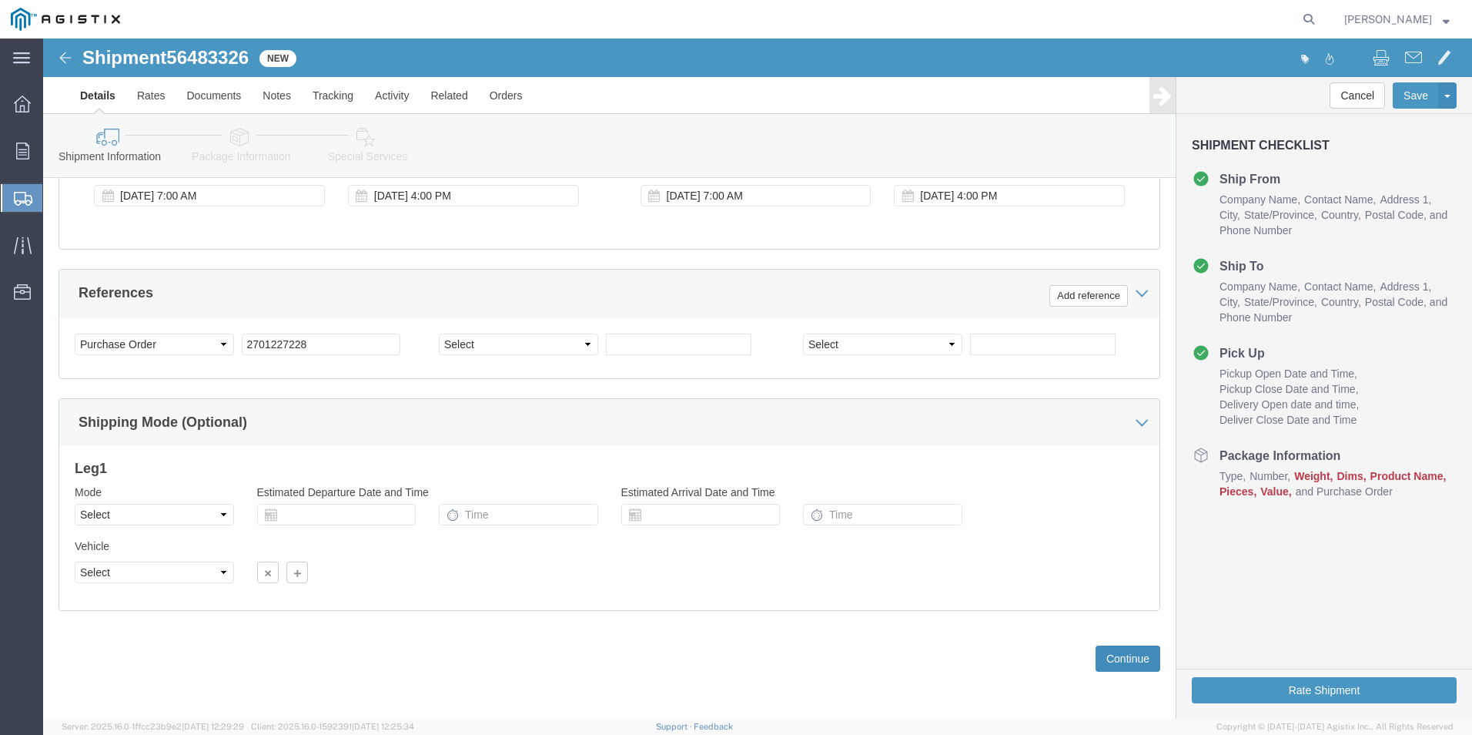
click button "Continue"
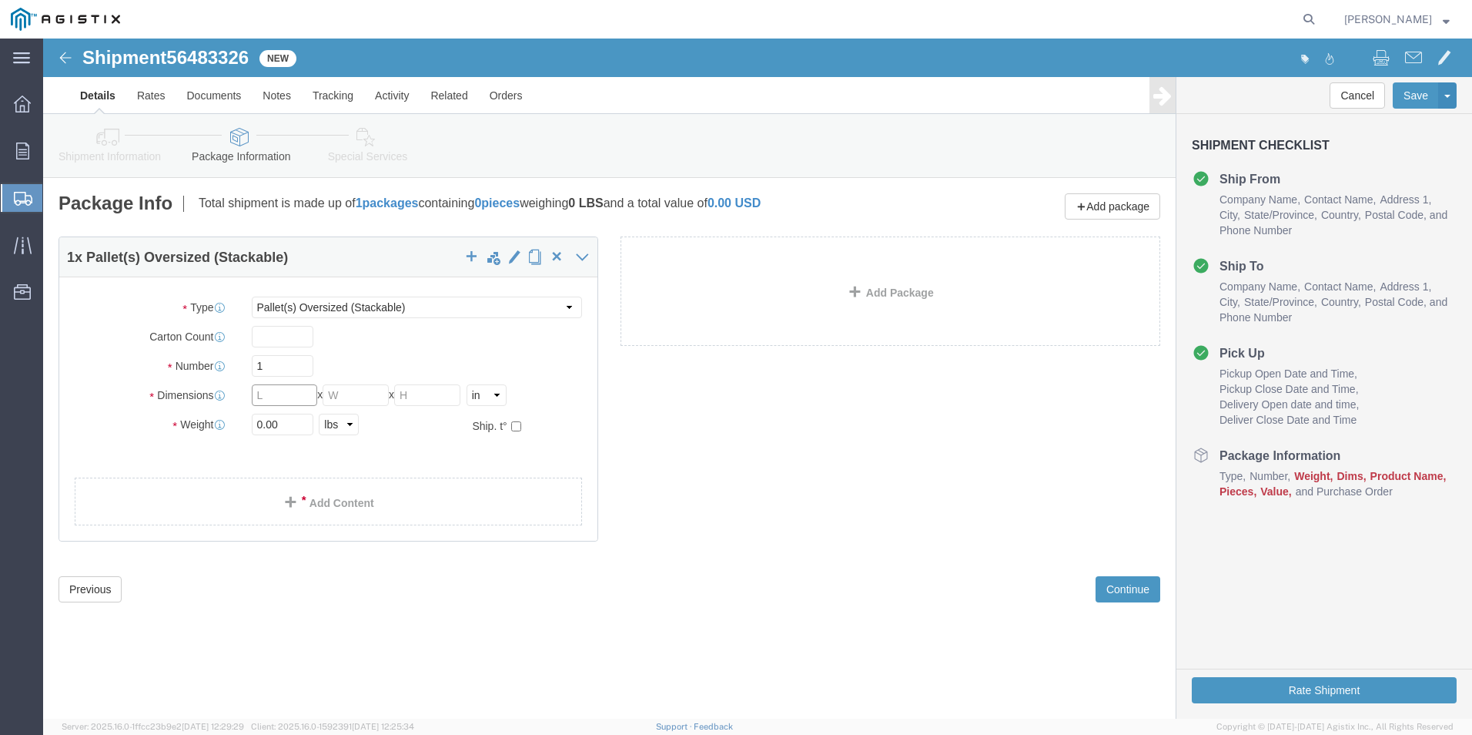
click input "text"
type input "120"
type input "24"
type input "12"
type input "24"
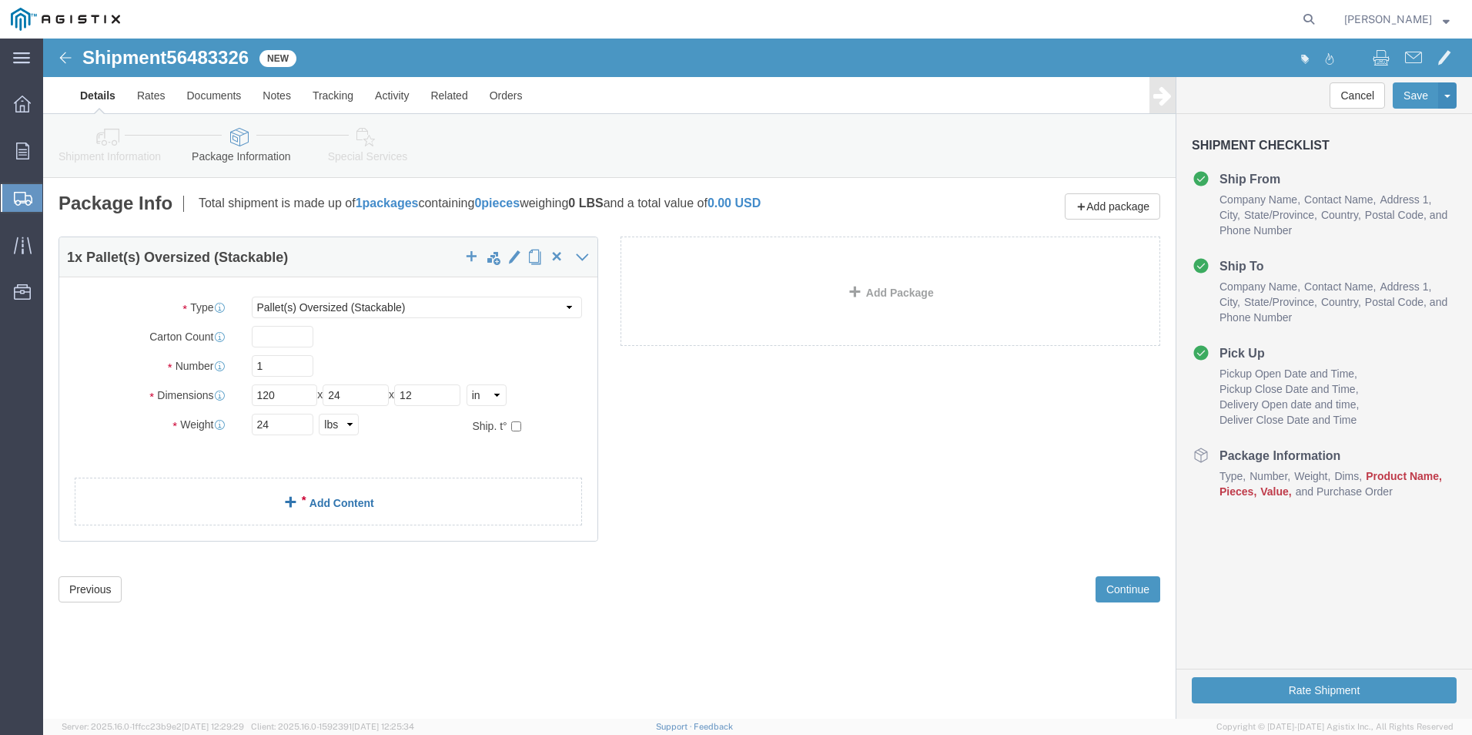
click link "Add Content"
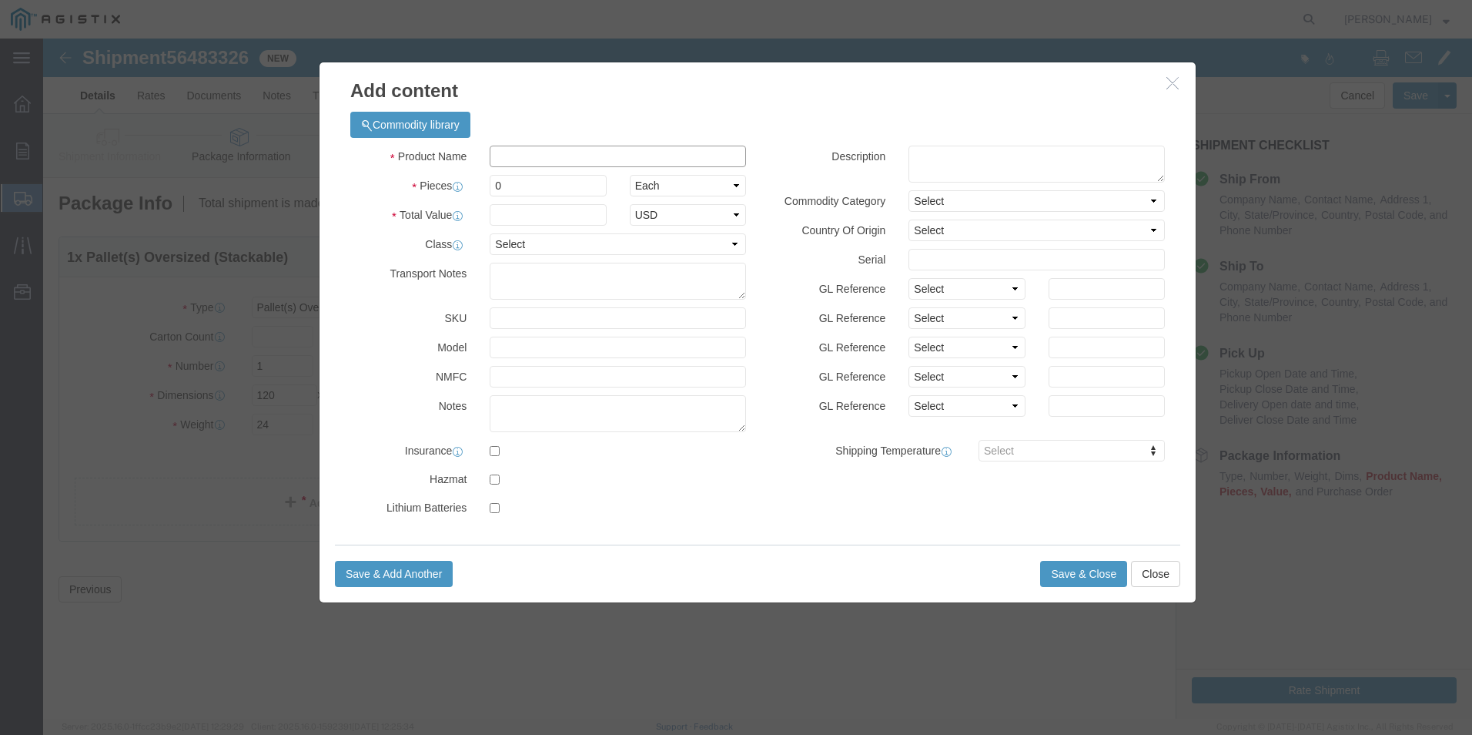
click input "text"
type input "ladder"
type input "1"
type input "176.20"
select select "USD"
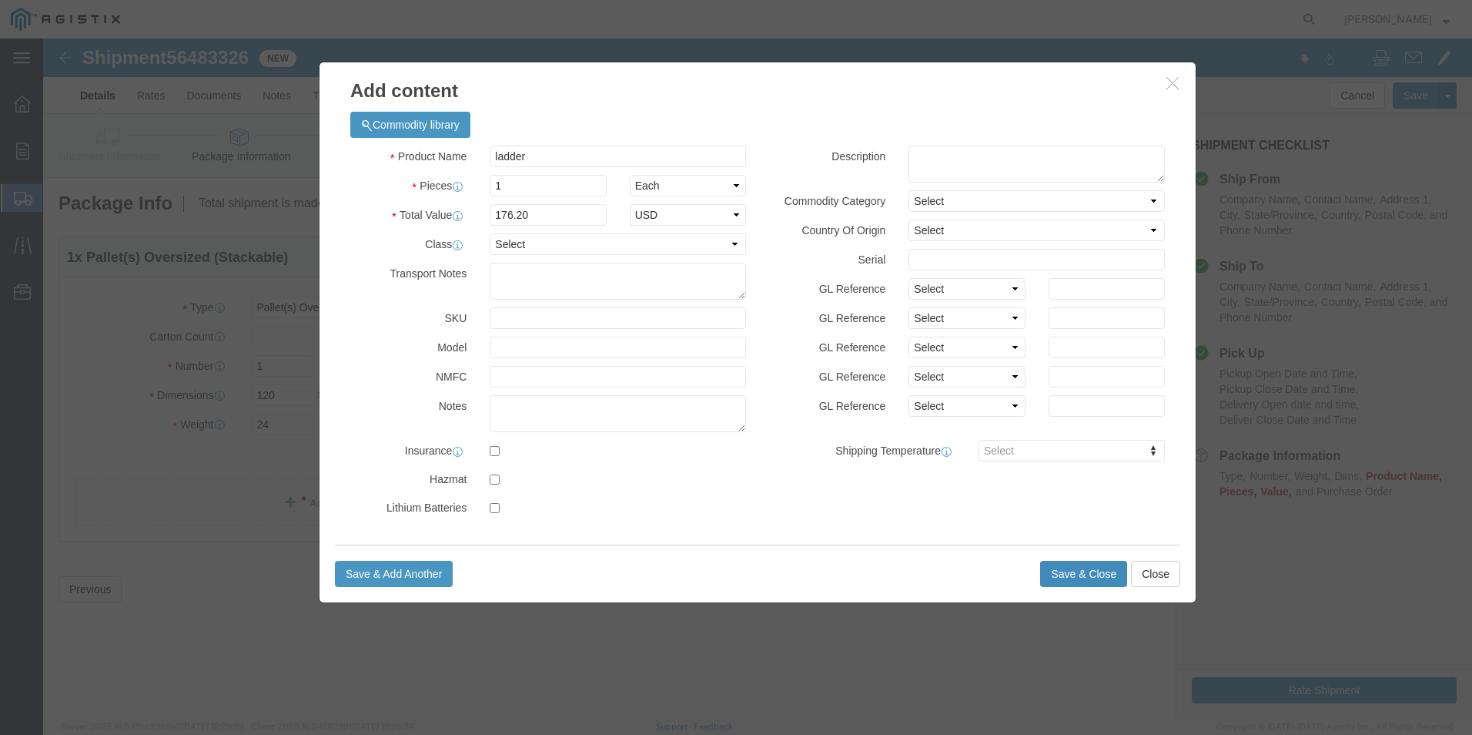
click button "Save & Close"
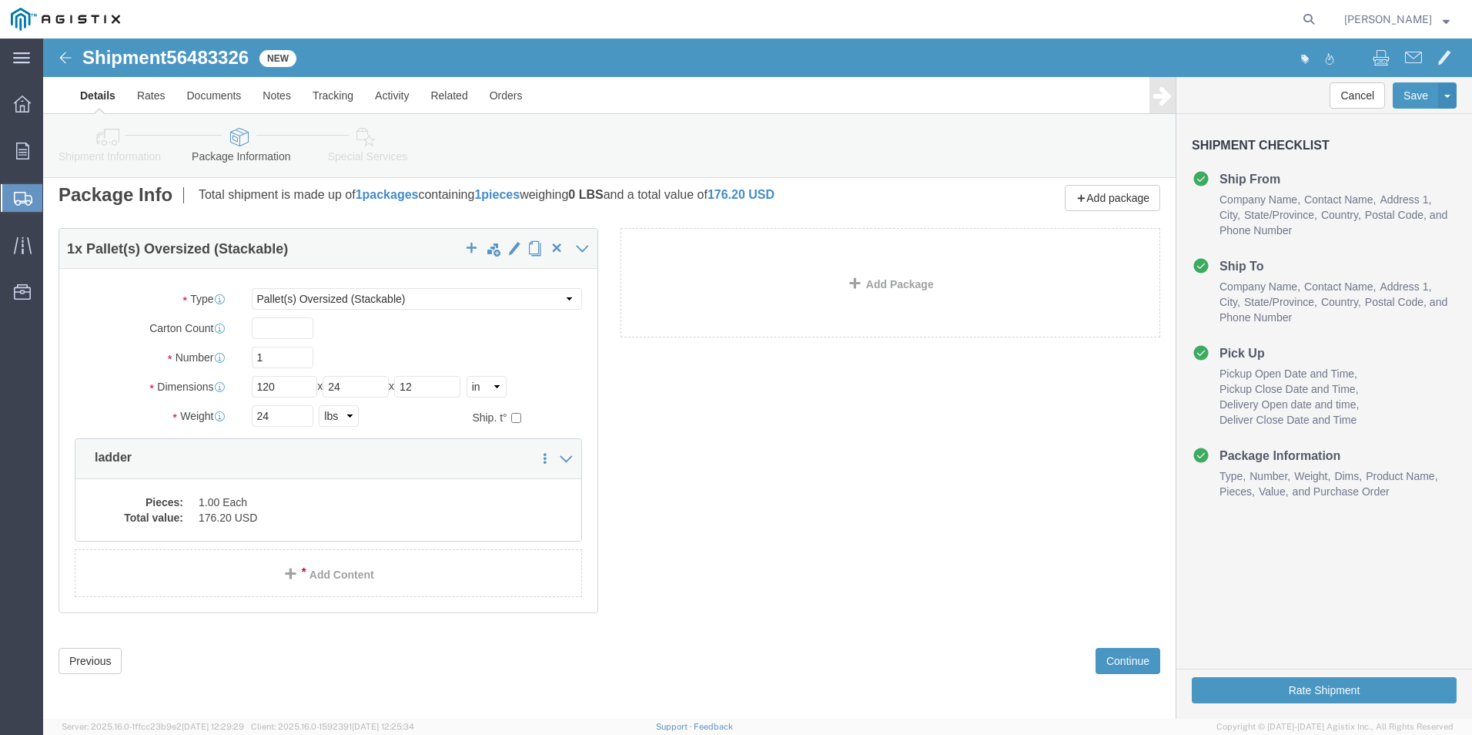
scroll to position [11, 0]
click button "Rate Shipment"
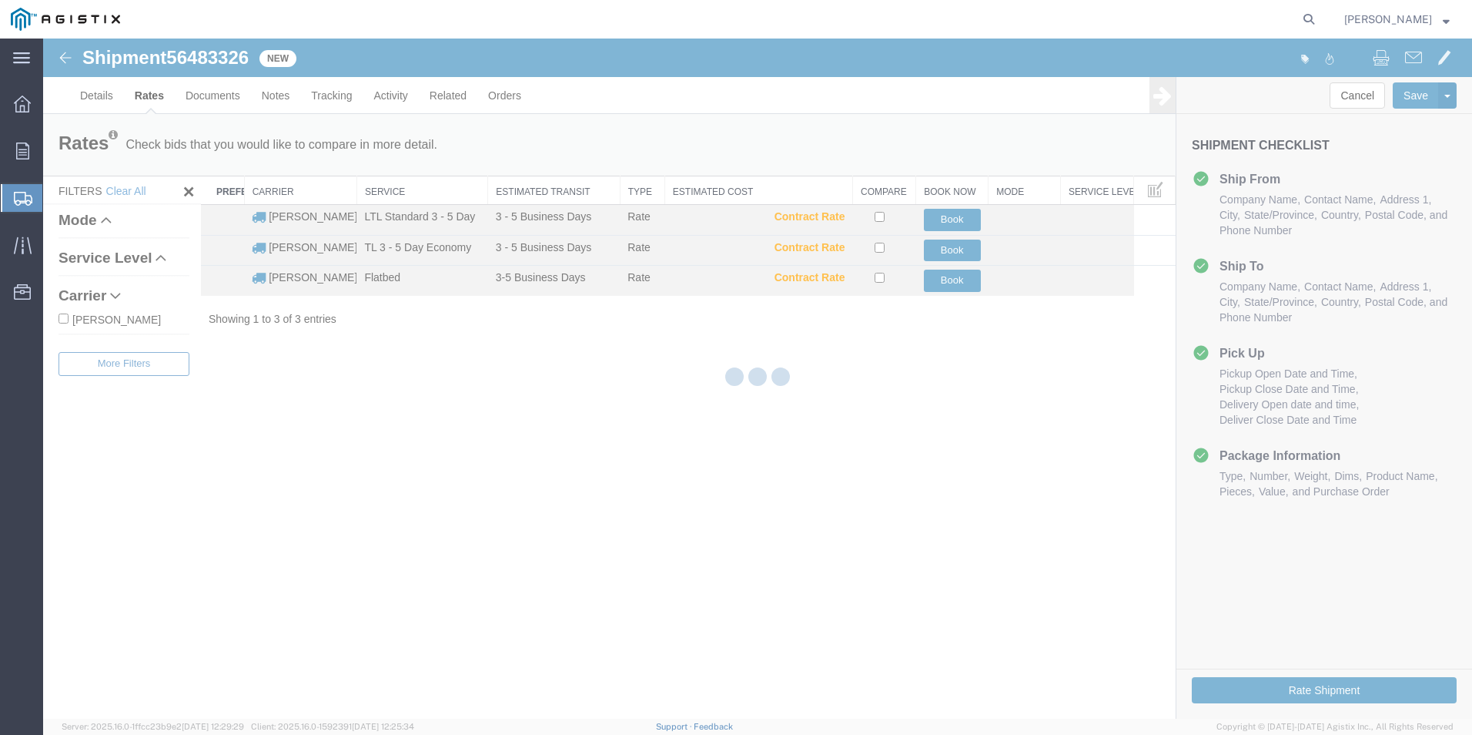
scroll to position [0, 0]
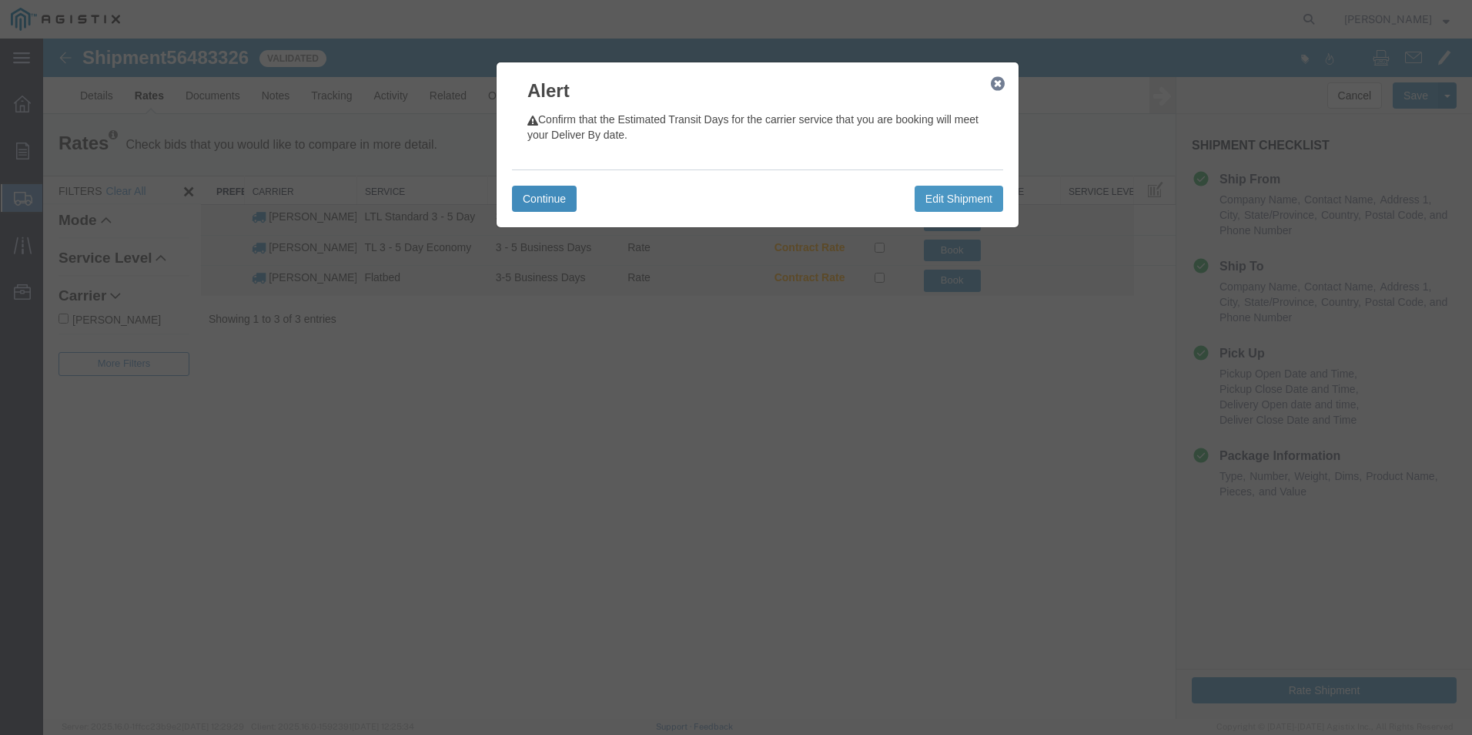
click at [556, 206] on button "Continue" at bounding box center [544, 199] width 65 height 26
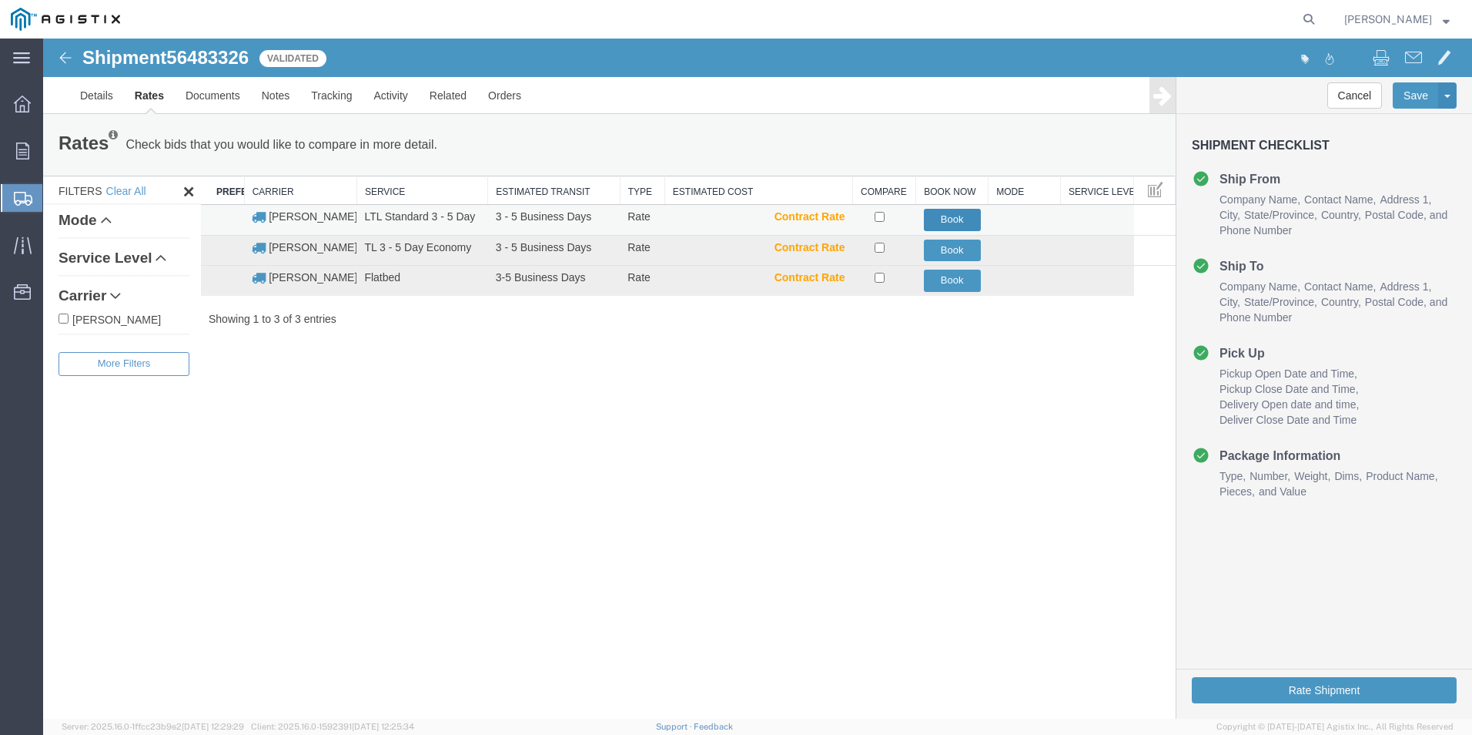
click at [962, 219] on button "Book" at bounding box center [952, 220] width 57 height 22
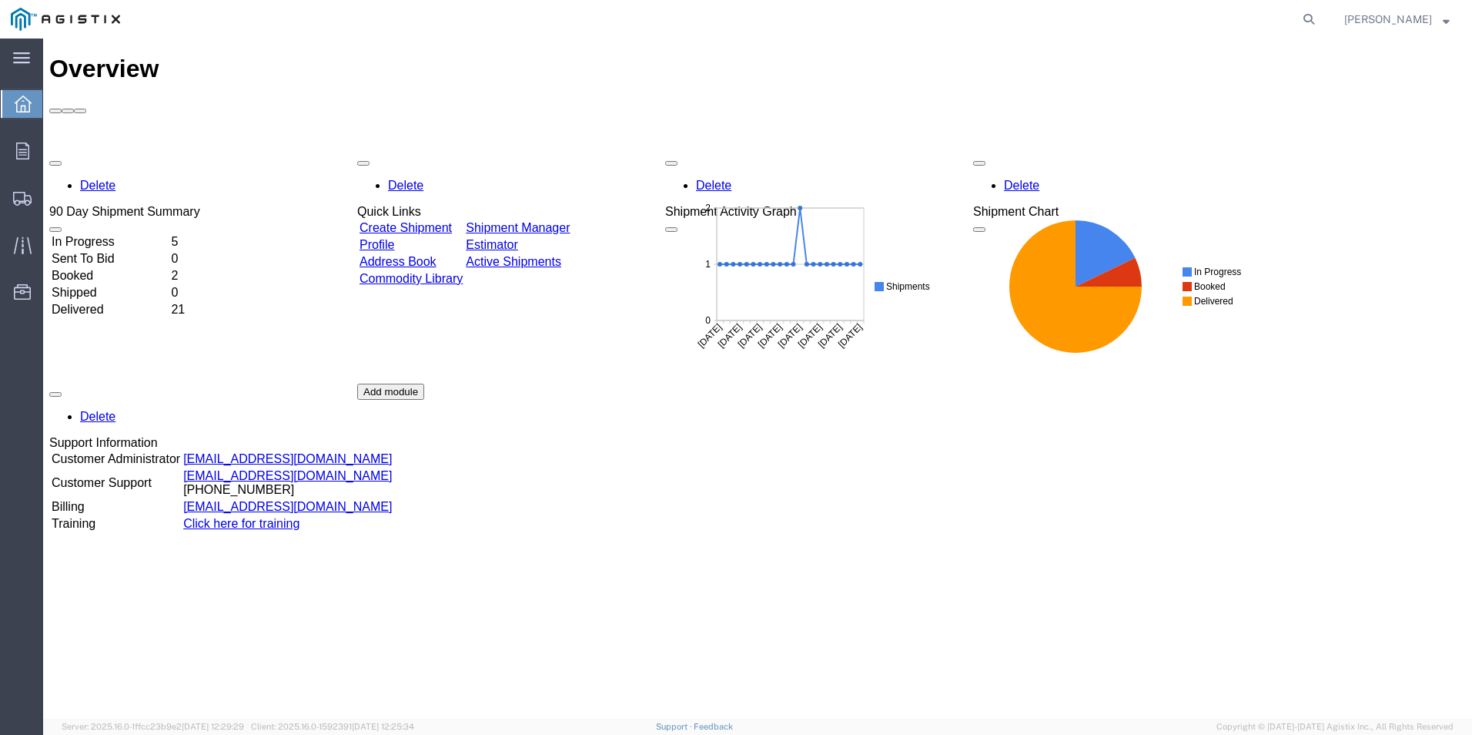
click at [452, 221] on link "Create Shipment" at bounding box center [406, 227] width 92 height 13
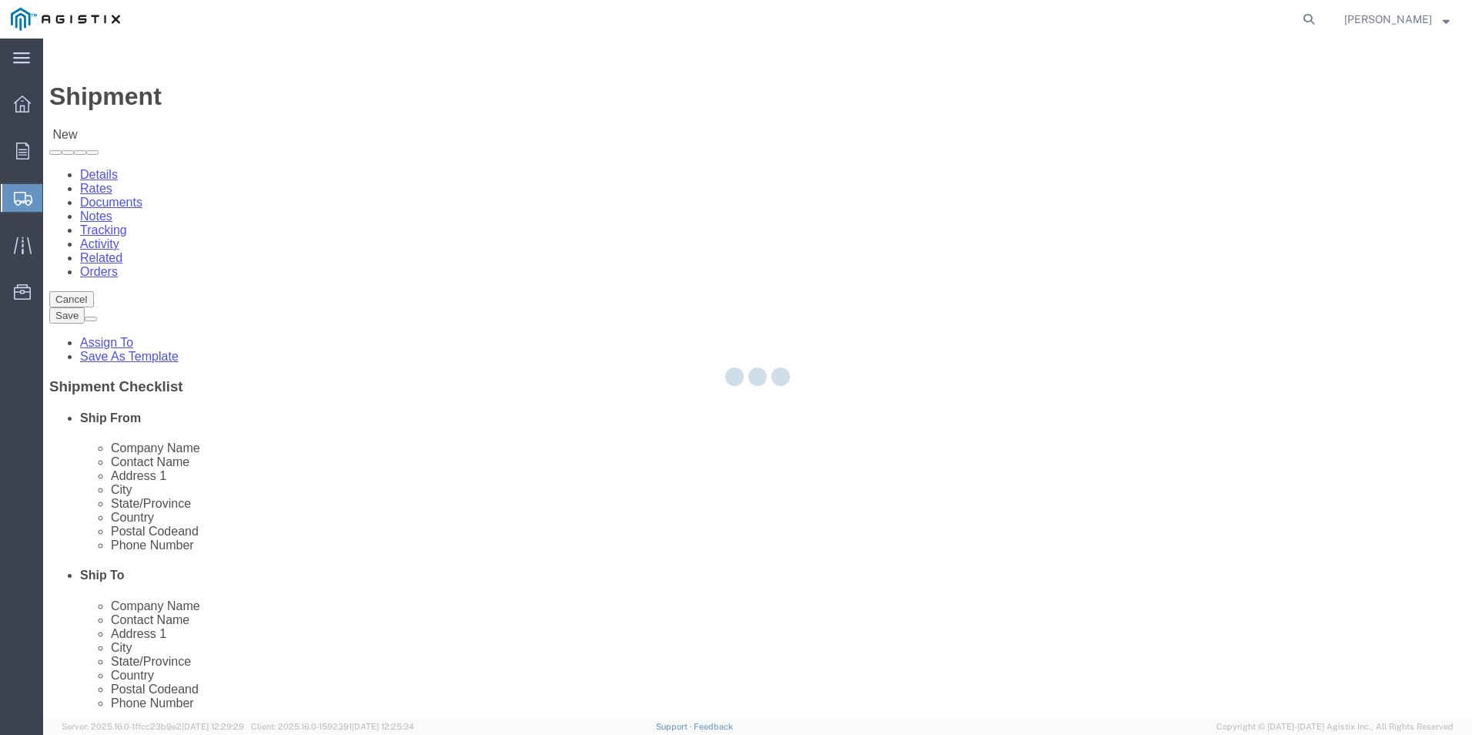
select select
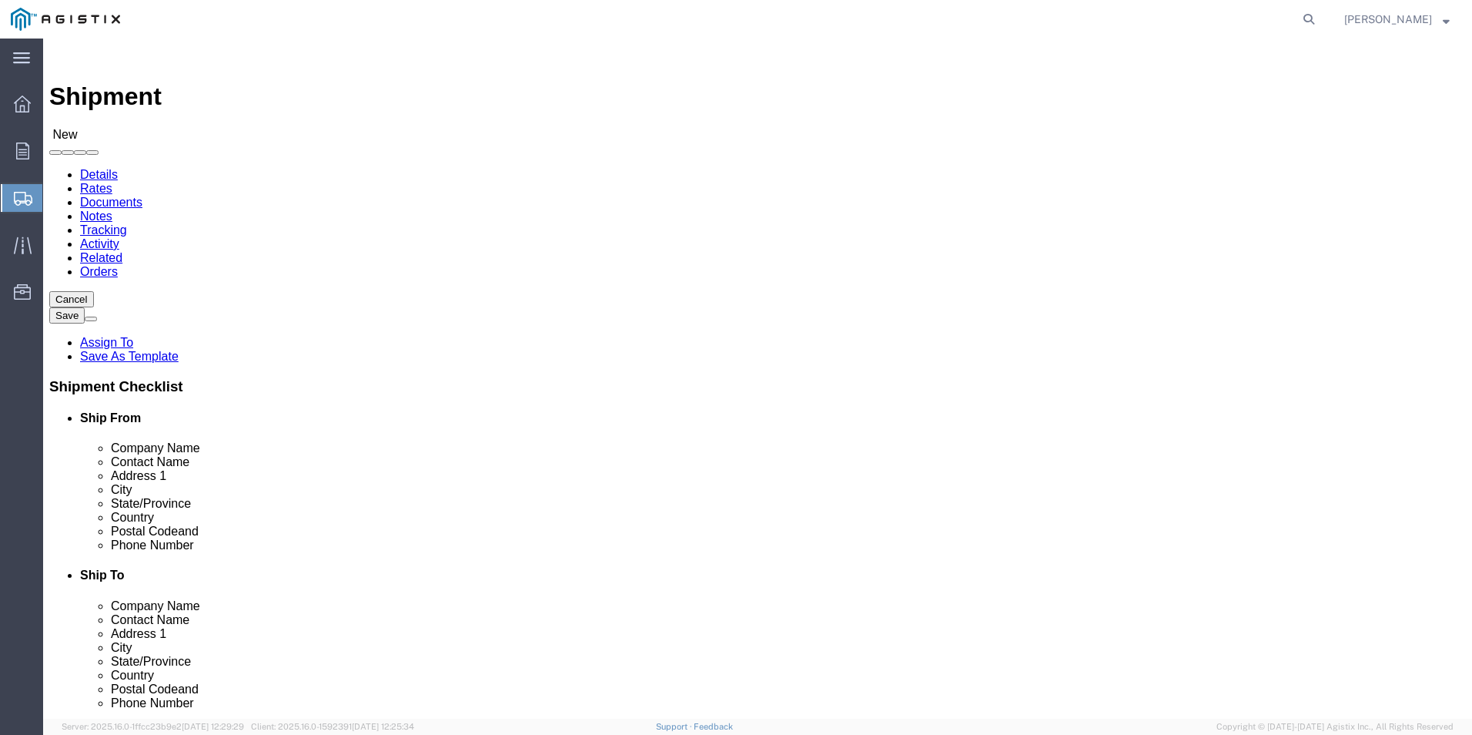
click select "Select PG&E [PERSON_NAME] Ladder Co Inc"
select select "9596"
click select "Select PG&E [PERSON_NAME] Ladder Co Inc"
select select
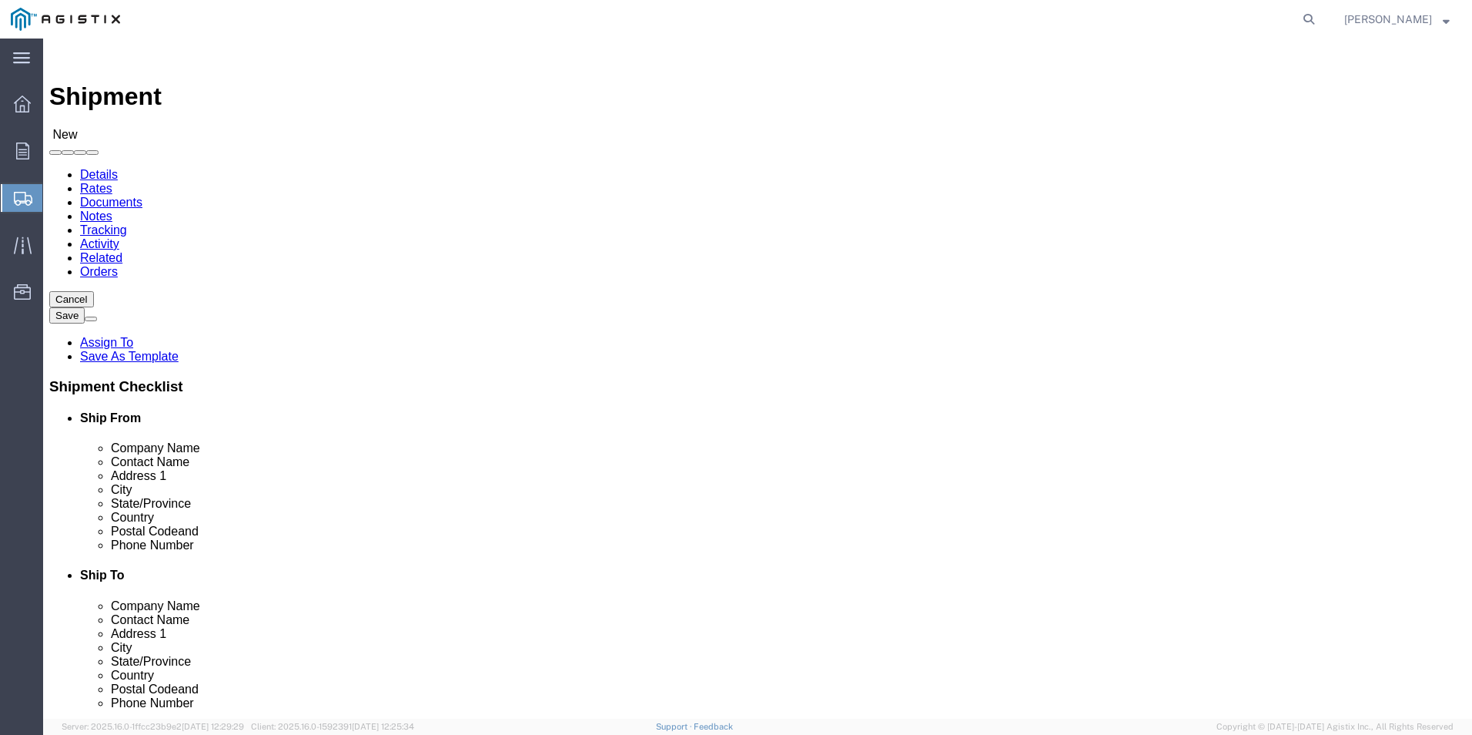
select select "PURCHORD"
click select "Select All Others [GEOGRAPHIC_DATA] [GEOGRAPHIC_DATA] [GEOGRAPHIC_DATA] [GEOGRA…"
select select "23082"
click select "Select All Others [GEOGRAPHIC_DATA] [GEOGRAPHIC_DATA] [GEOGRAPHIC_DATA] [GEOGRA…"
click input "text"
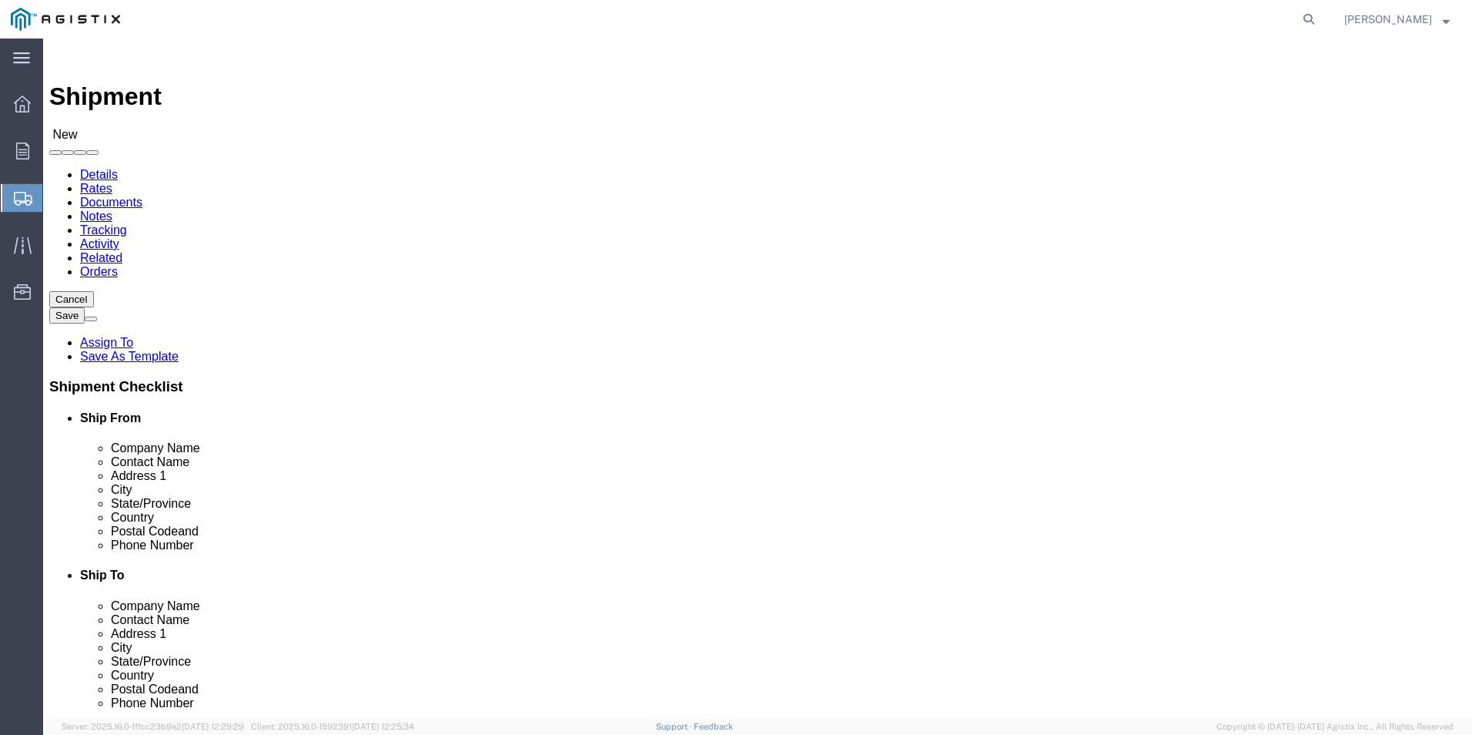
type input "wer"
click p "- [PERSON_NAME]. - ([PERSON_NAME]) [STREET_ADDRESS]"
select select
type input "[PERSON_NAME]."
type input "[PERSON_NAME]"
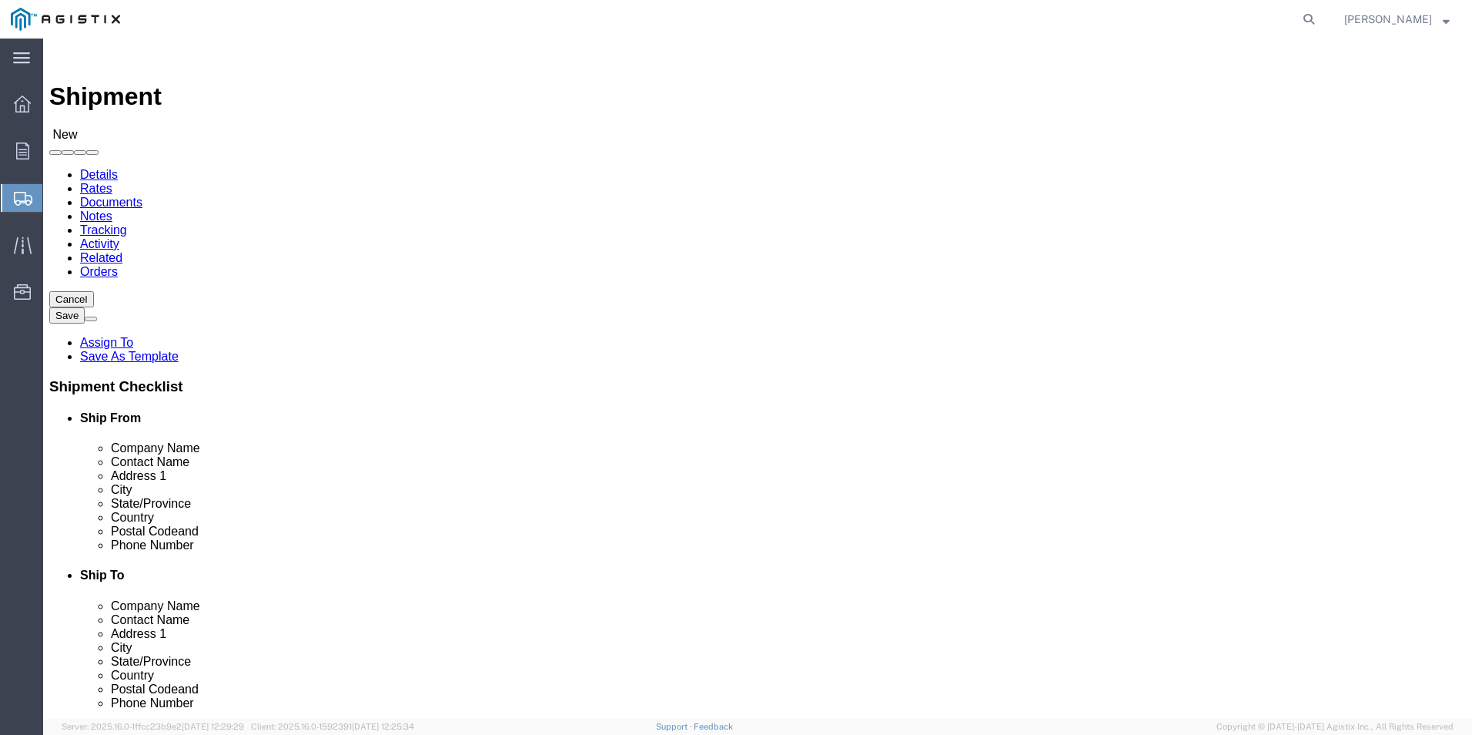
type input "[STREET_ADDRESS]"
type input "[GEOGRAPHIC_DATA]"
type input "79927"
type input "usa"
select select "[GEOGRAPHIC_DATA]"
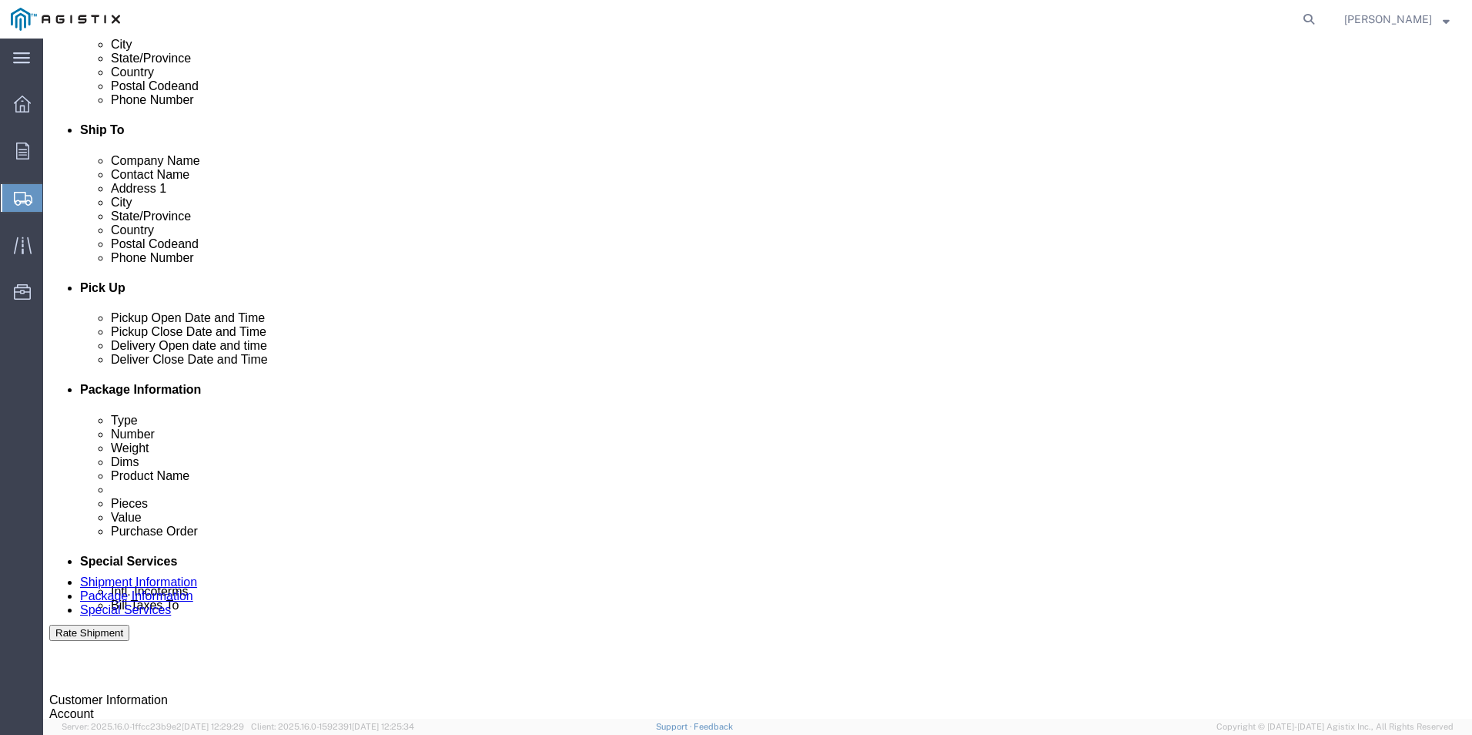
scroll to position [462, 0]
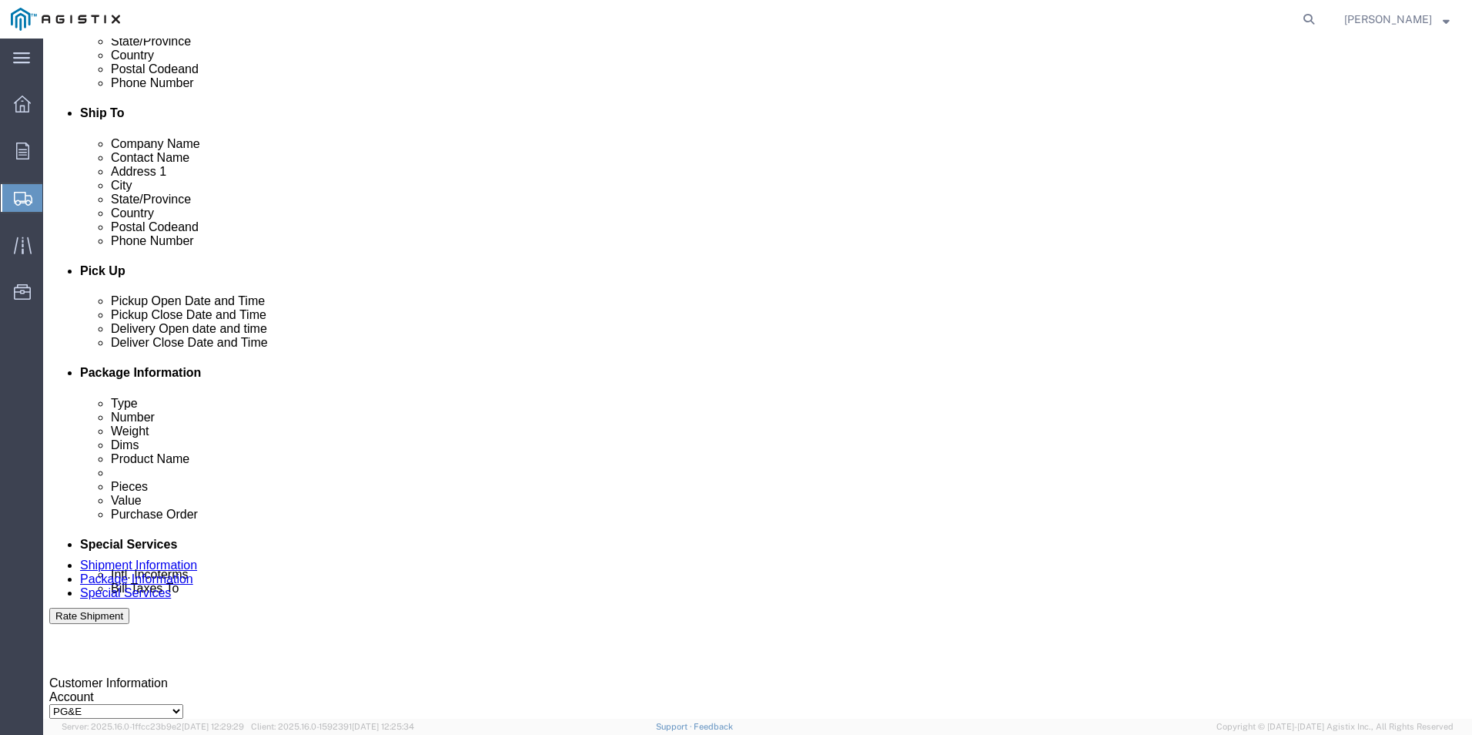
type input "[PERSON_NAME]."
click input "text"
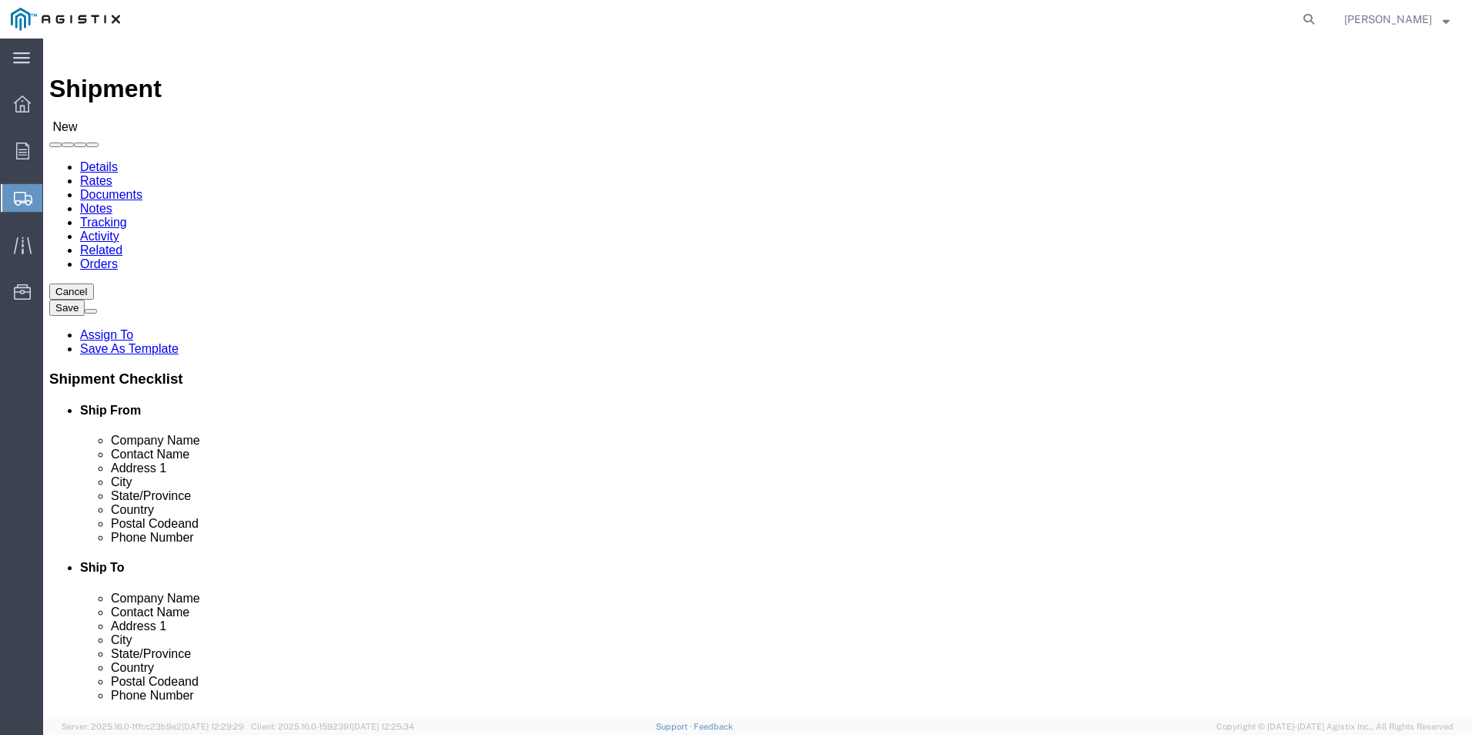
scroll to position [0, 0]
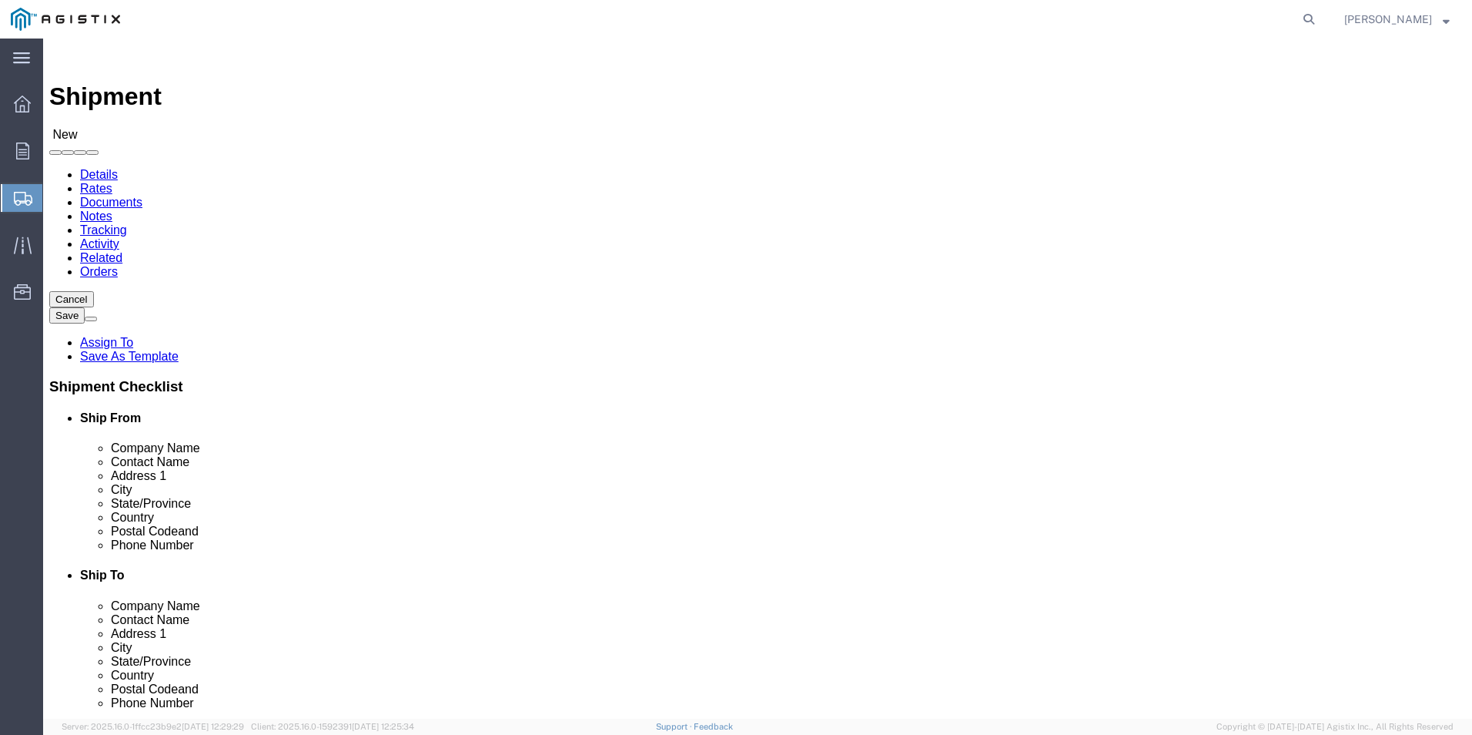
type input "[PHONE_NUMBER]"
click input "text"
type input "Pacific Gas"
type input "Craig Jorgenson"
type input "29 4th St"
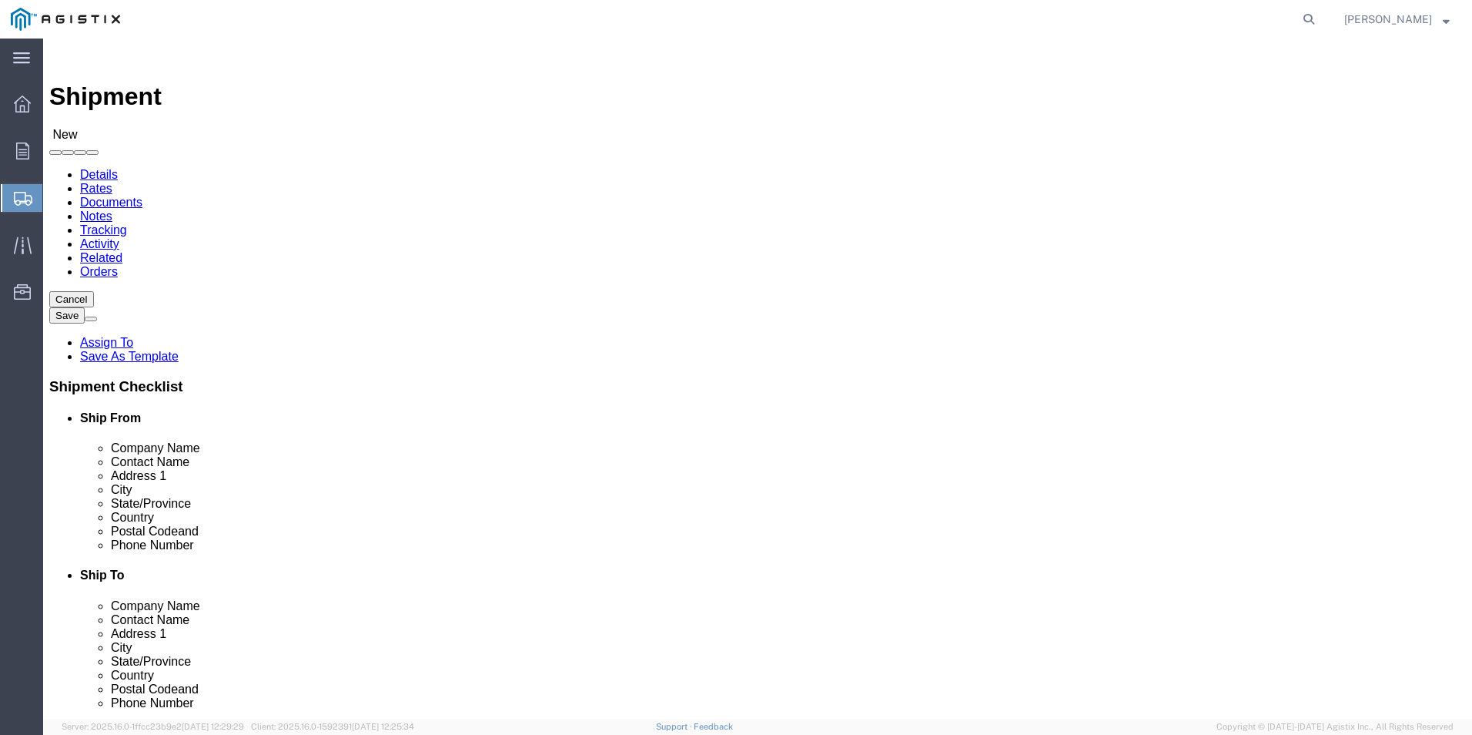
select select
type input "Marysville"
select select
type input "ca"
select select
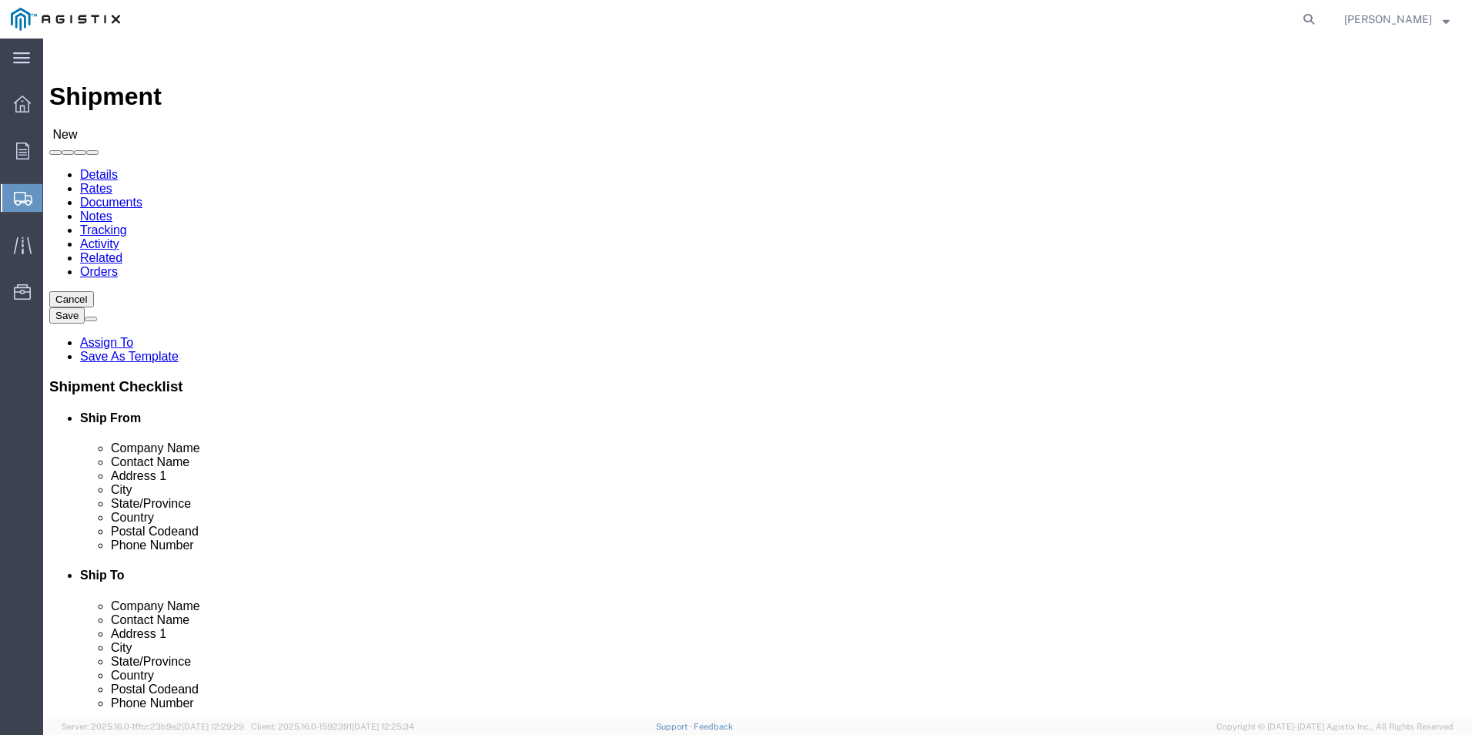
select select "CA"
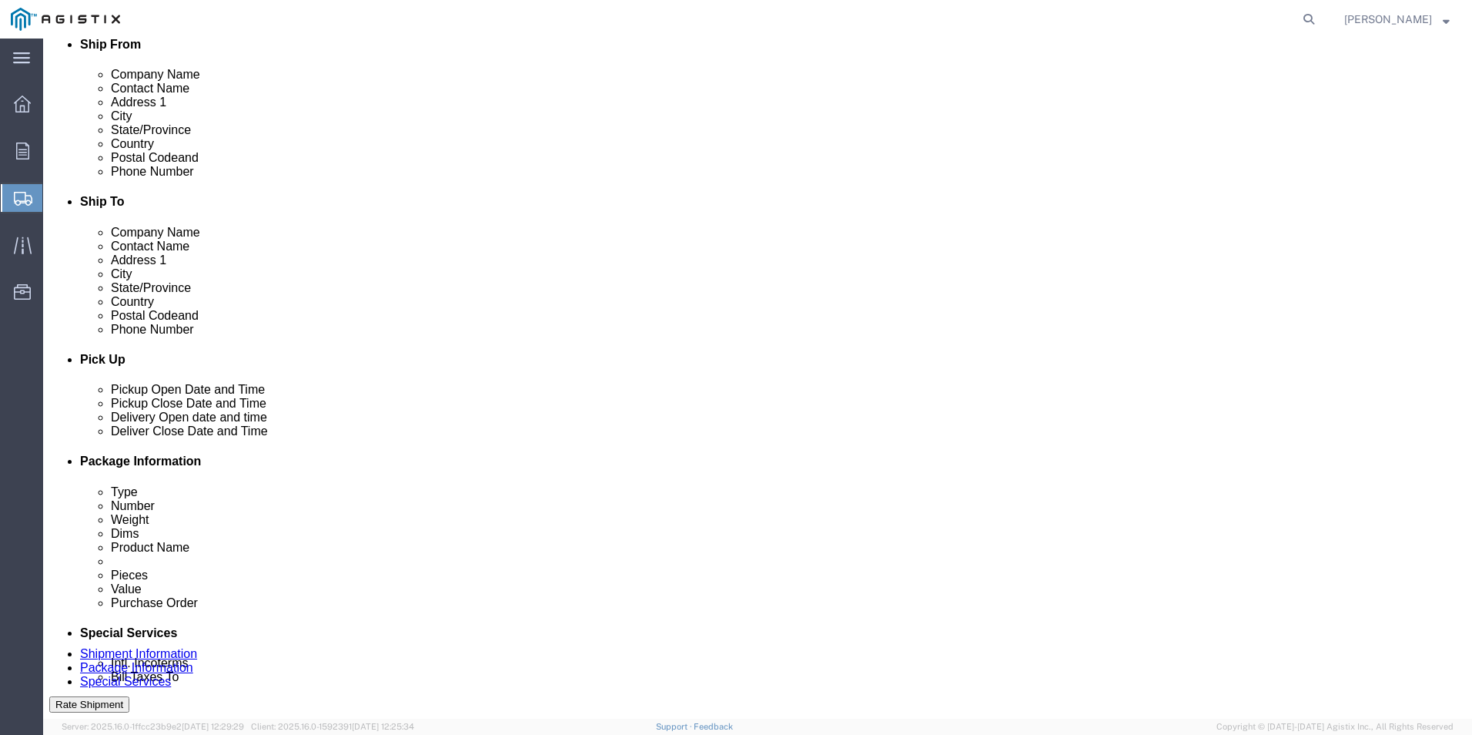
scroll to position [385, 0]
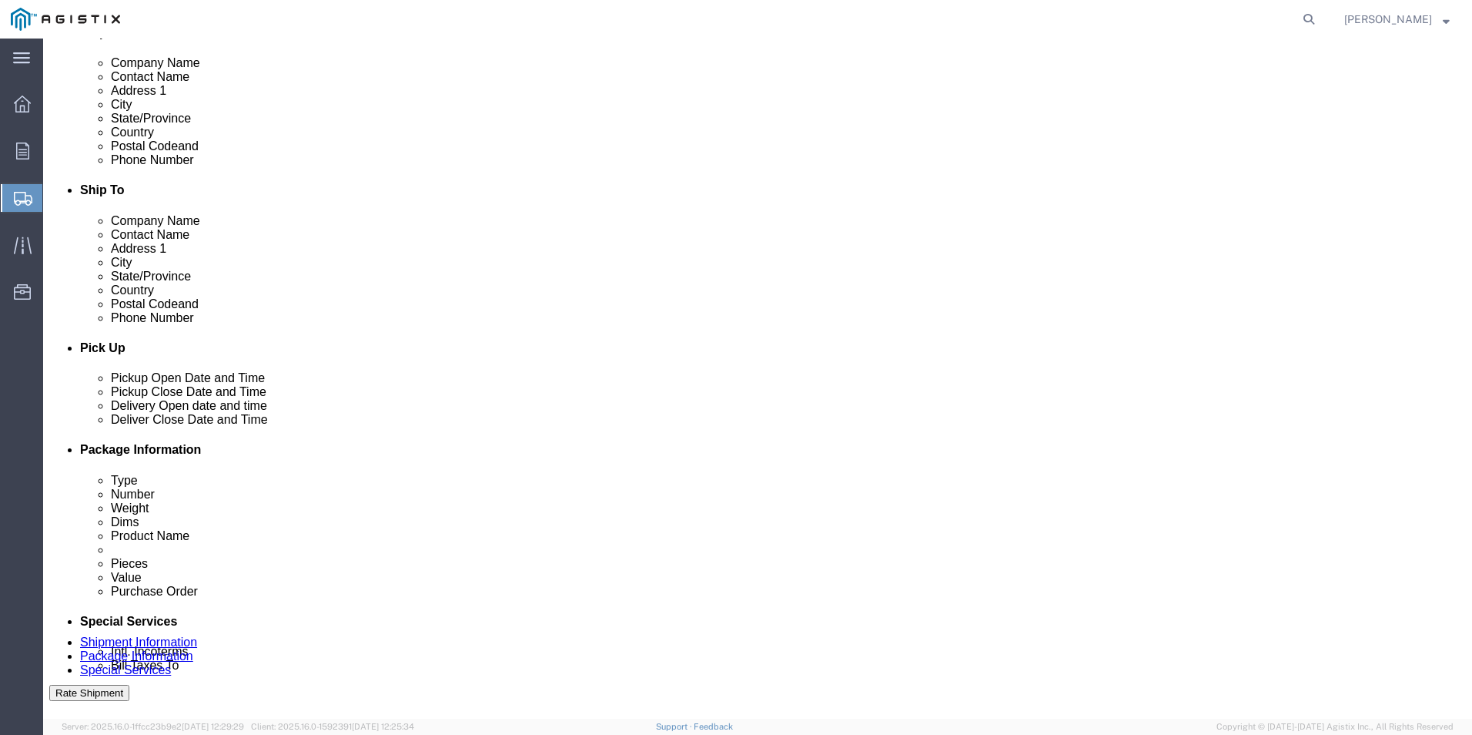
click input "Postal Code"
type input "95901"
select select
click input "text"
type input "000-000-0000"
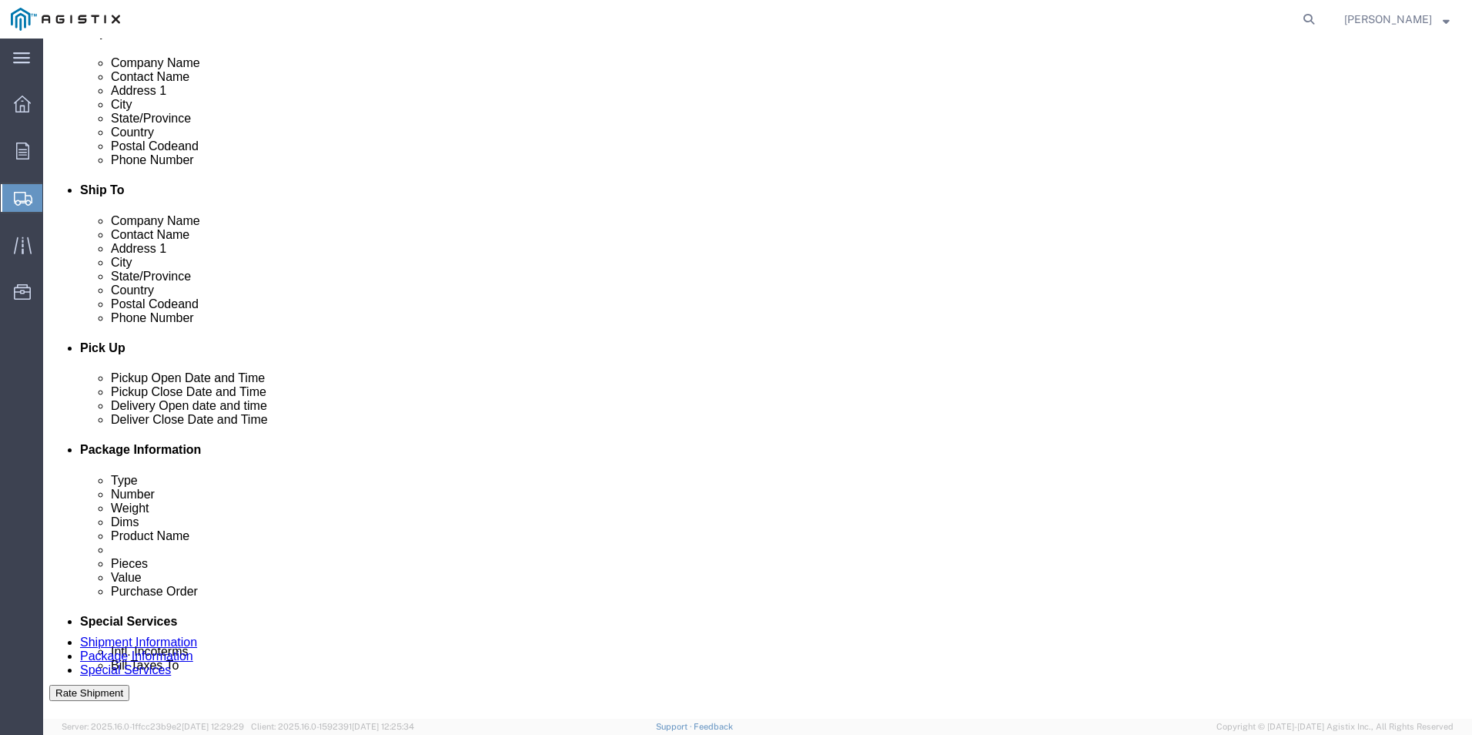
click div "[DATE] 12:00 PM"
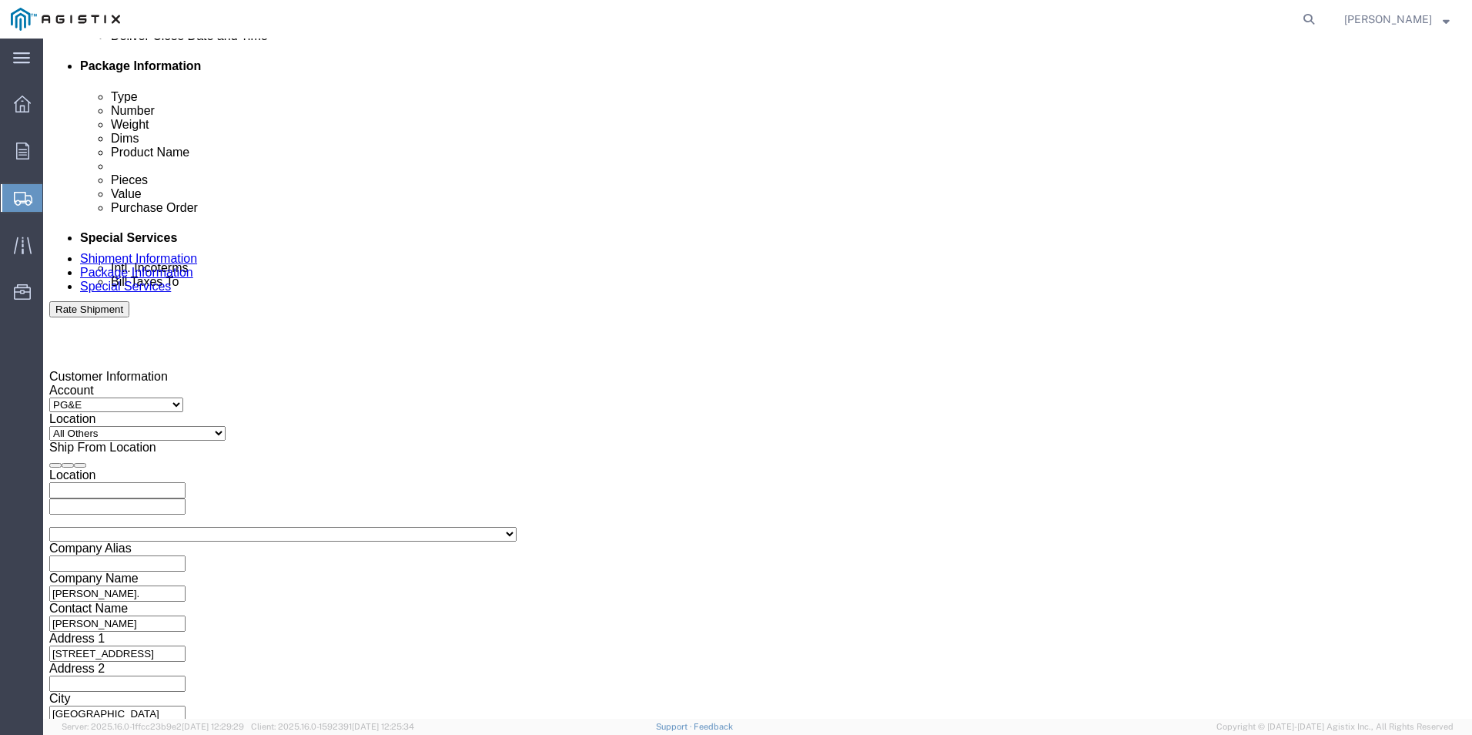
type input "7:00 AM"
click button "Apply"
click div "[DATE] 8:00 AM"
type input "4:00 PM"
click button "Apply"
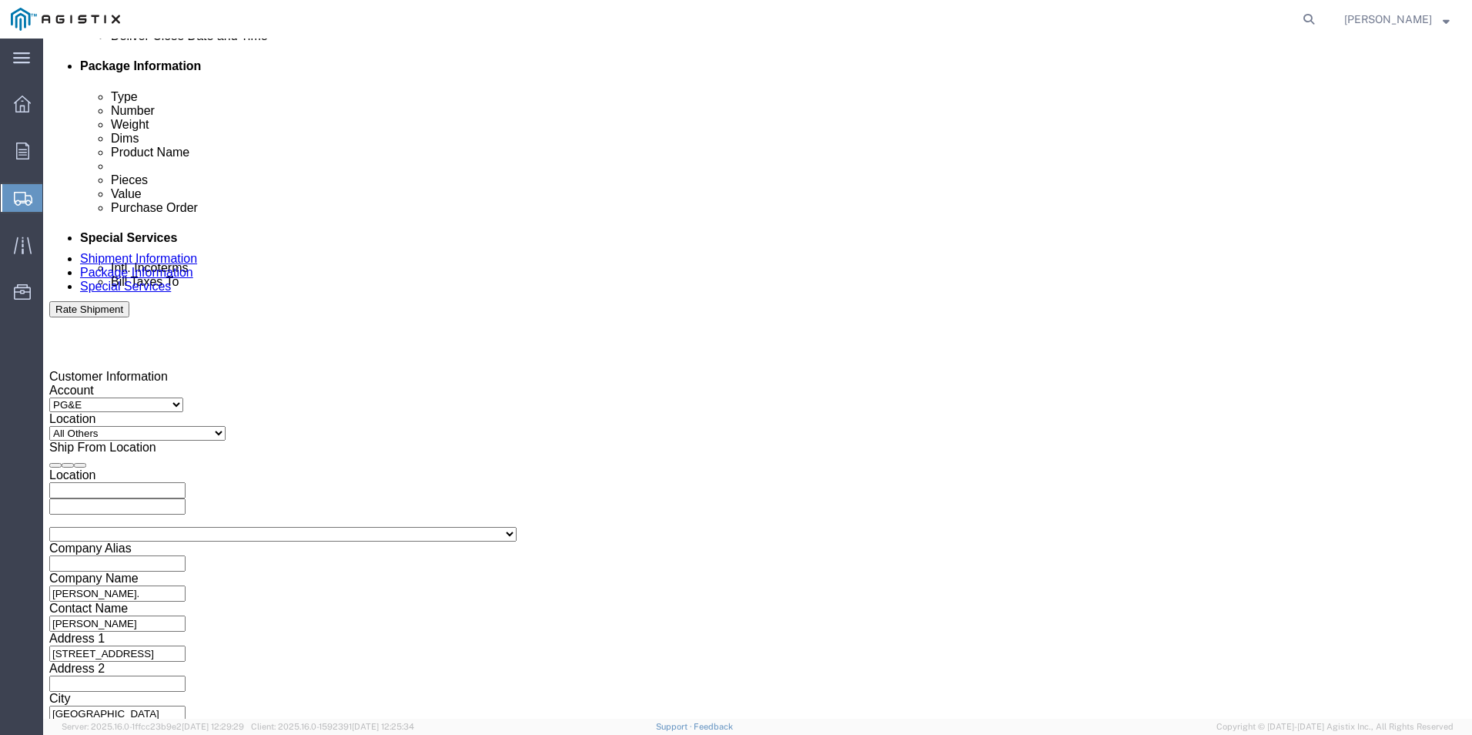
click div
click input "5:00 PM"
type input "7:00 AM"
click button "Apply"
click div
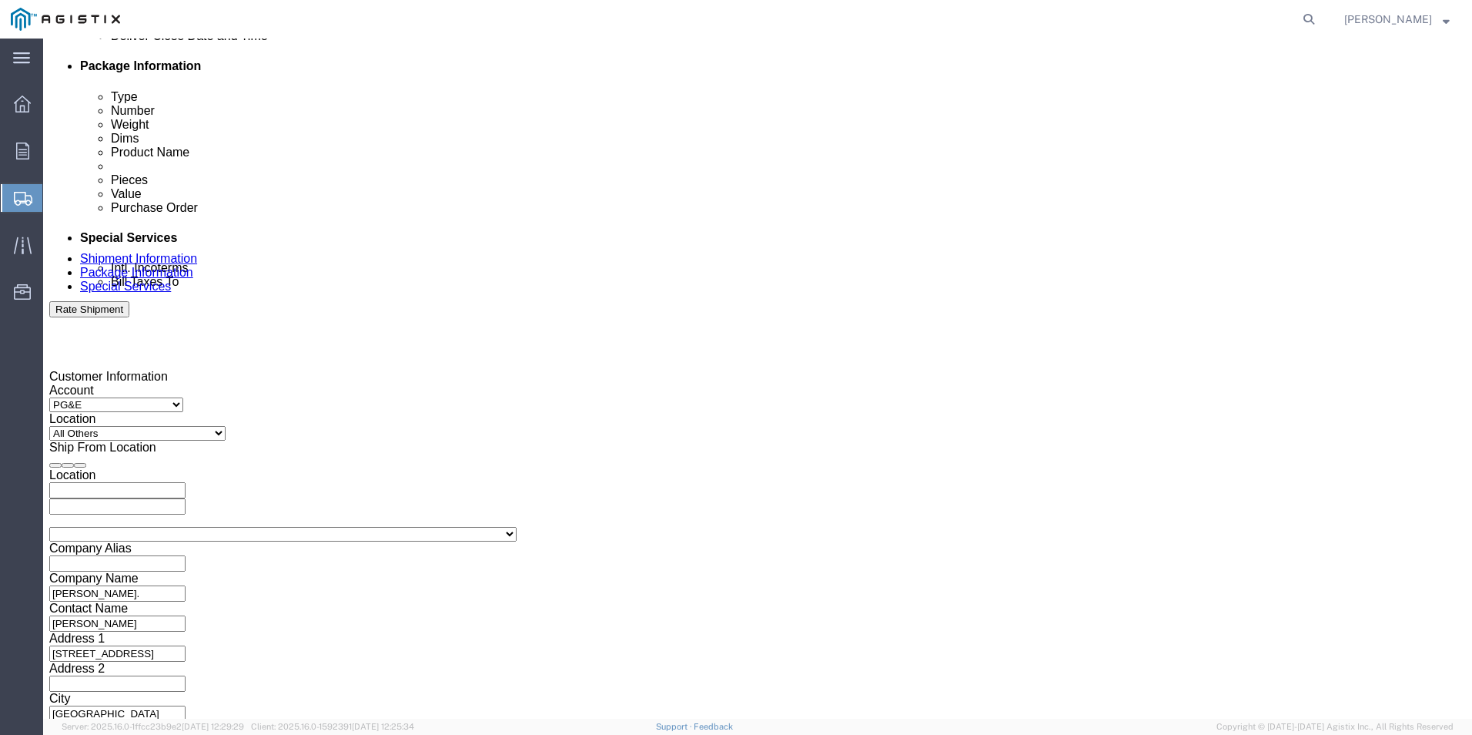
type input "5:00 PM"
click button "Apply"
click input "text"
paste input "2701228073"
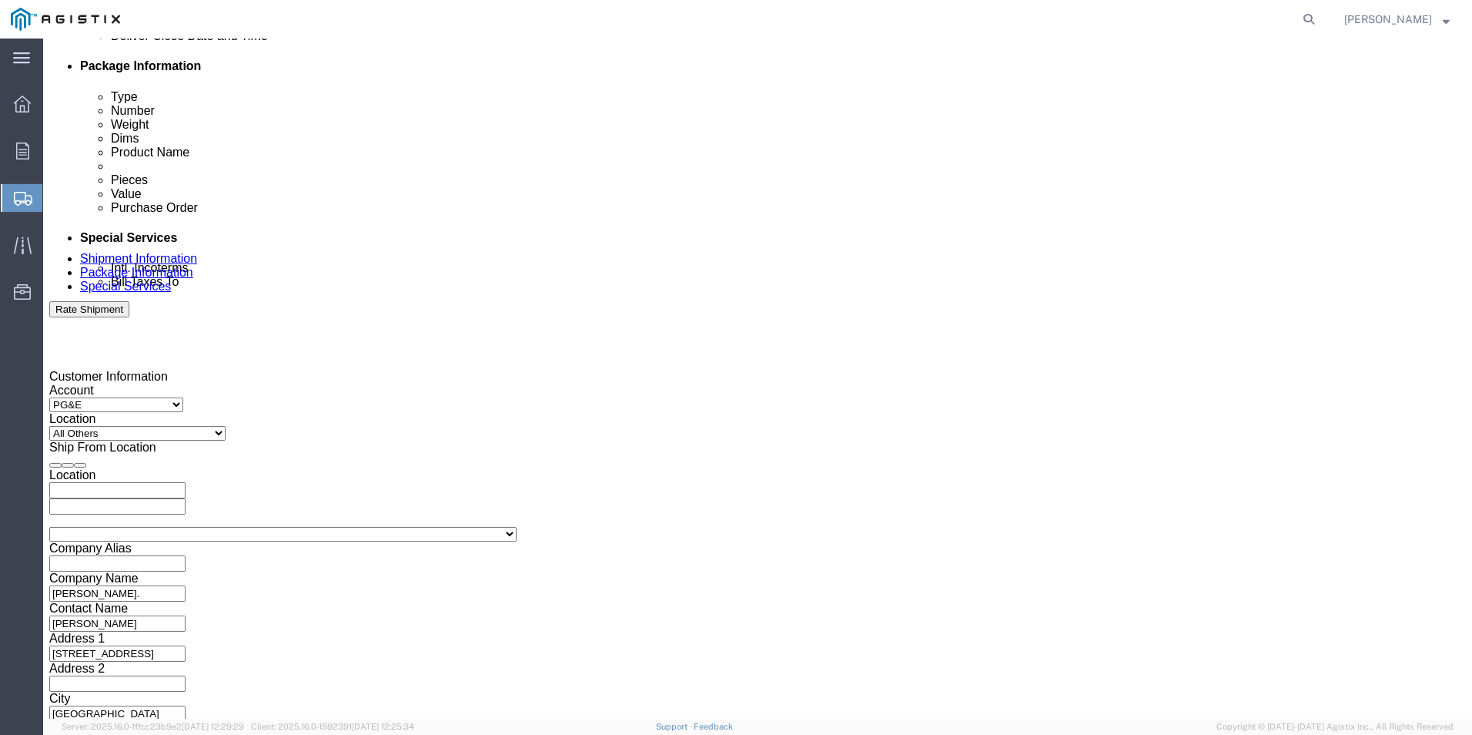
type input "2701228073"
click button "Continue"
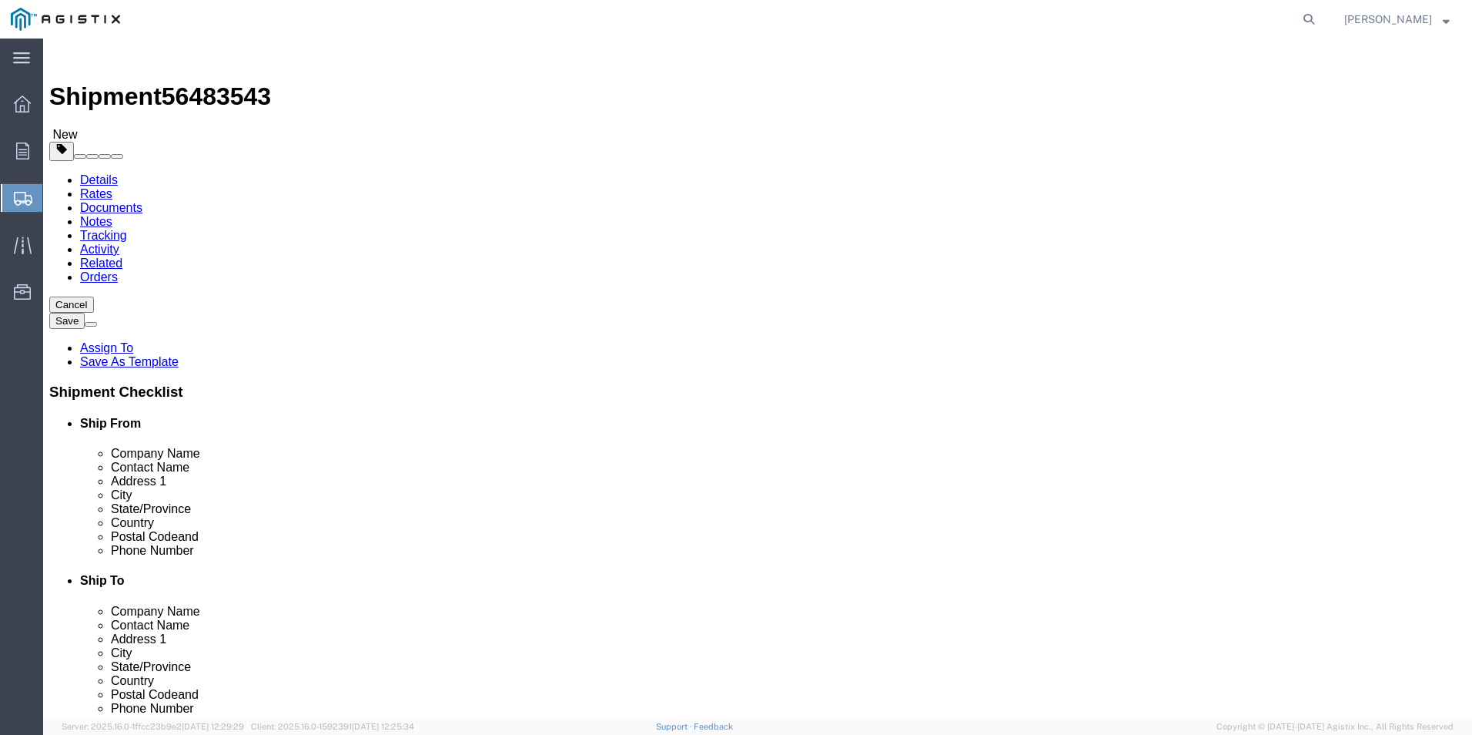
click select "Select Bulk Bundle(s) Cardboard Box(es) Carton(s) Crate(s) Drum(s) (Fiberboard)…"
select select "POST"
click select "Select Bulk Bundle(s) Cardboard Box(es) Carton(s) Crate(s) Drum(s) (Fiberboard)…"
click input "text"
type input "96"
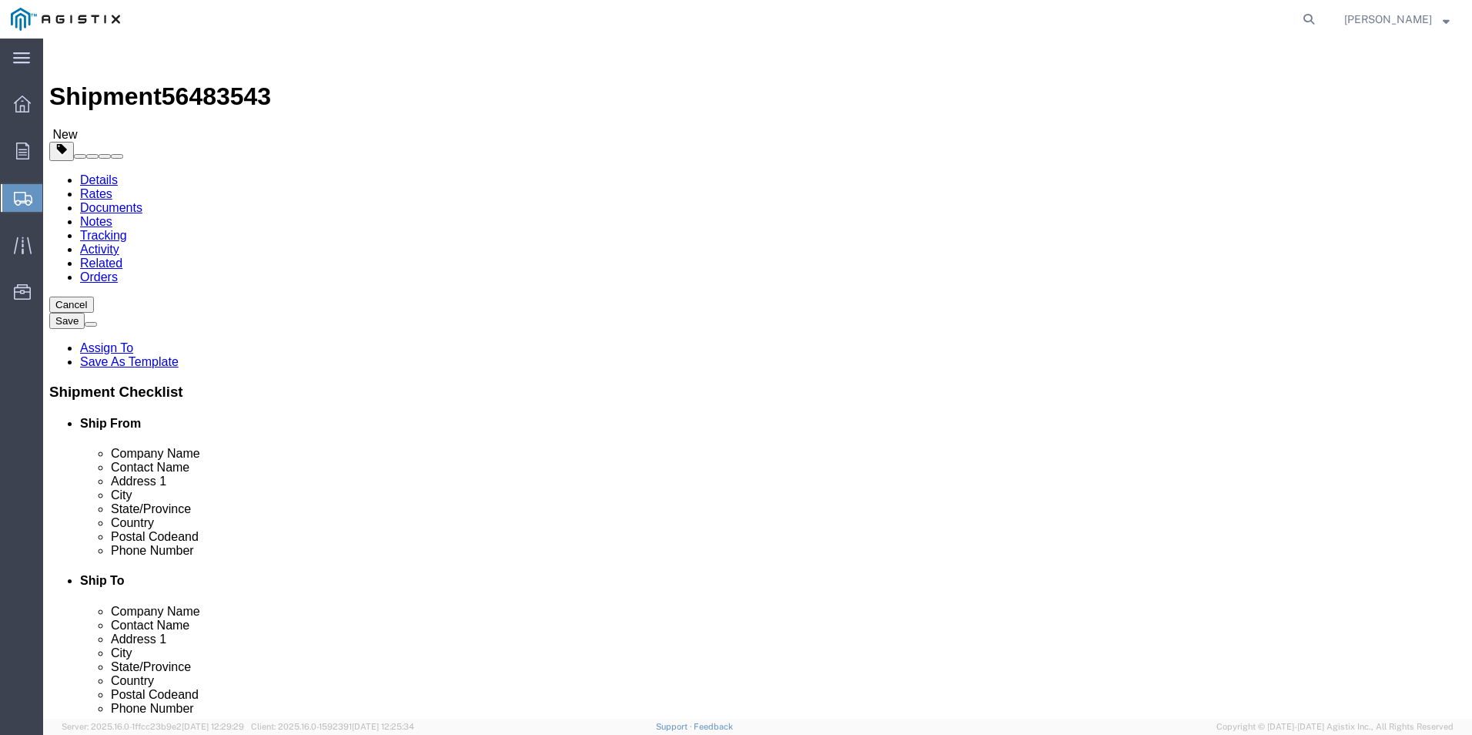
type input "24"
type input "12"
drag, startPoint x: 233, startPoint y: 326, endPoint x: 206, endPoint y: 325, distance: 27.0
click div "1"
type input "3"
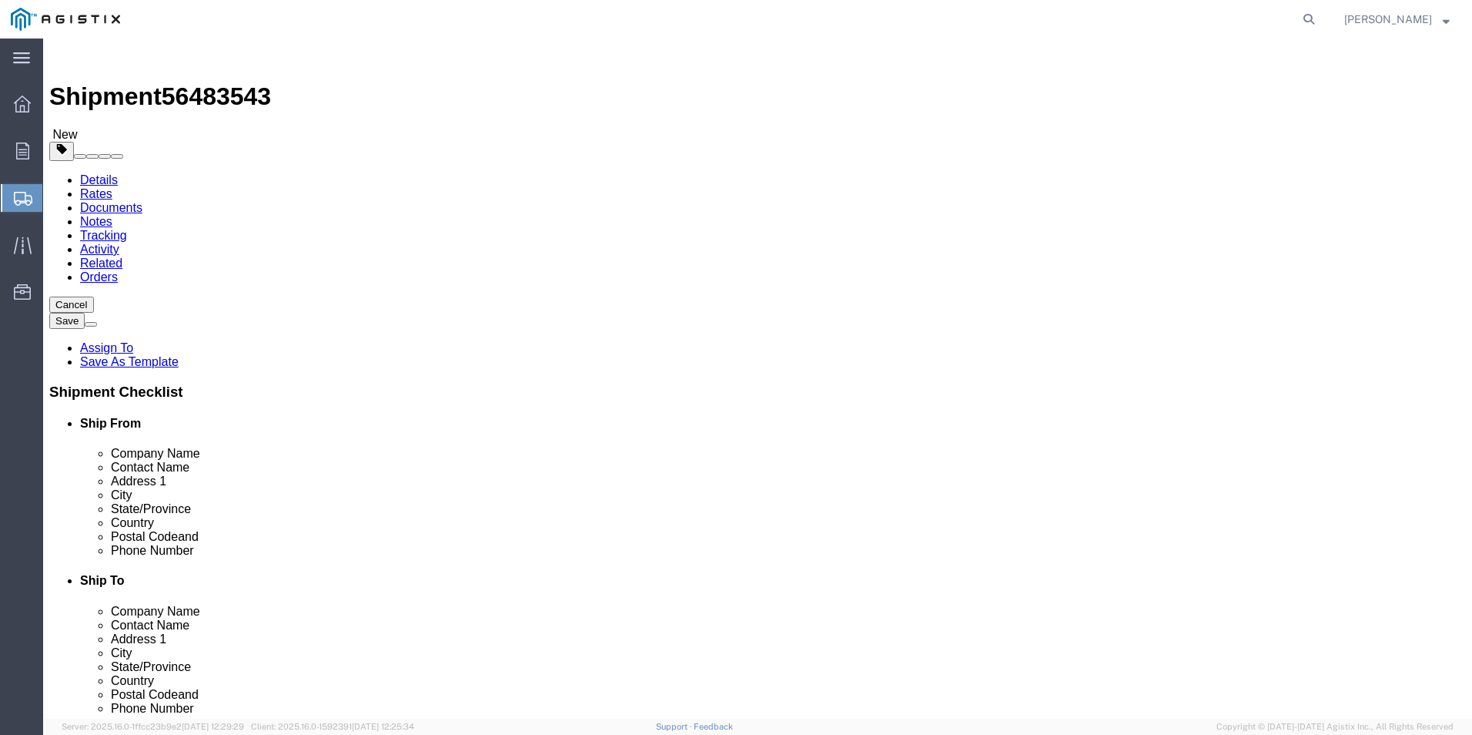
click input "0.00"
drag, startPoint x: 233, startPoint y: 387, endPoint x: 193, endPoint y: 387, distance: 40.0
click div "Weight 0.00 Select kgs lbs Ship. t°"
type input "60"
click span
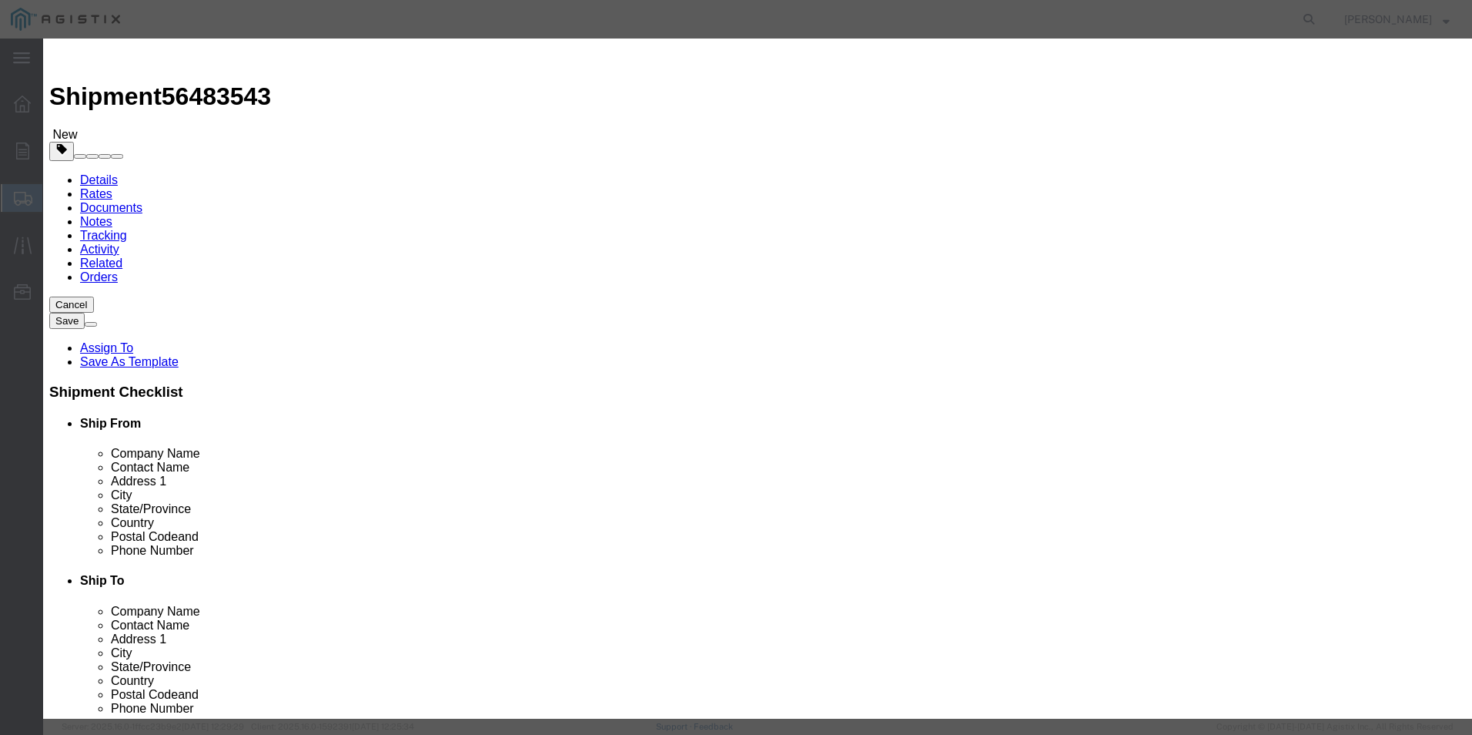
click input "text"
type input "Ladder"
type input "3"
type input "401.70"
click button "Save & Close"
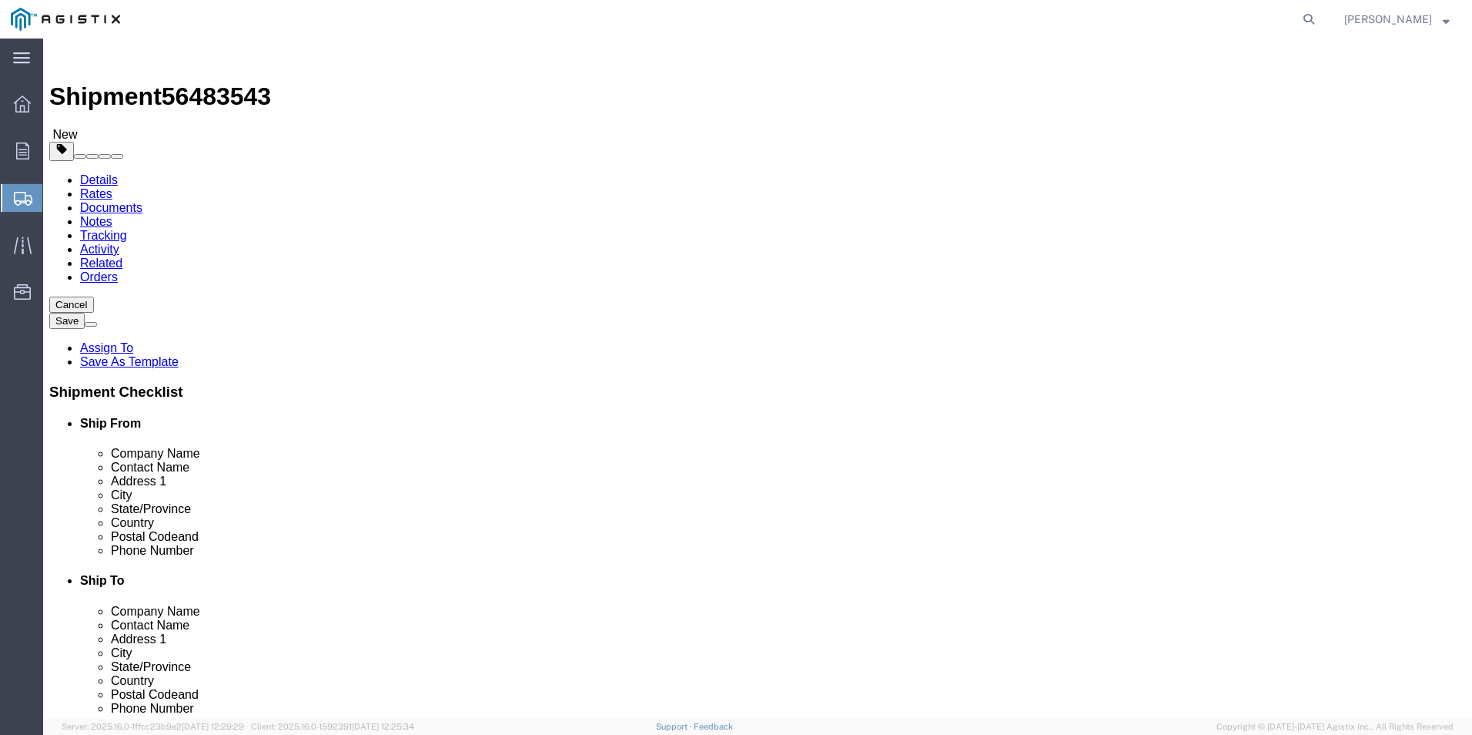
click button "Rate Shipment"
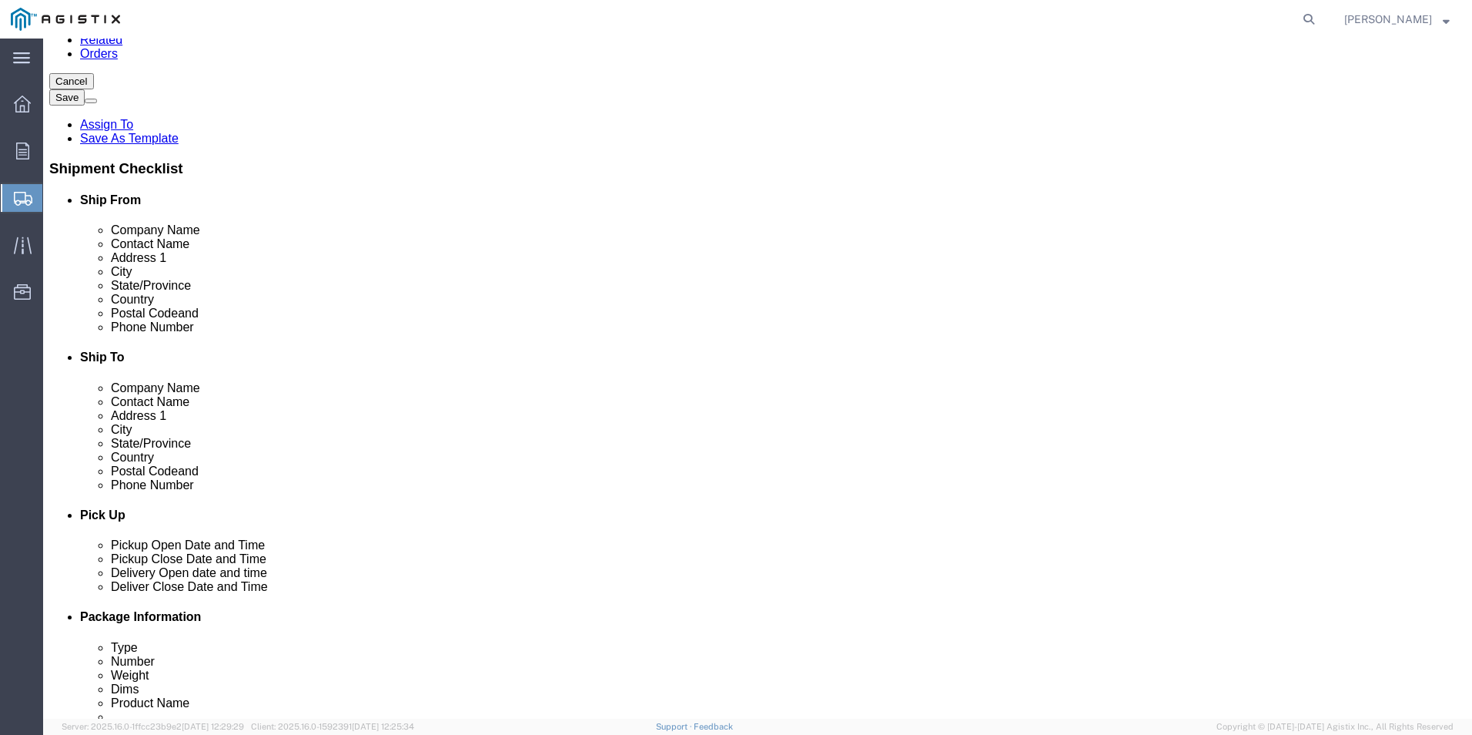
scroll to position [231, 0]
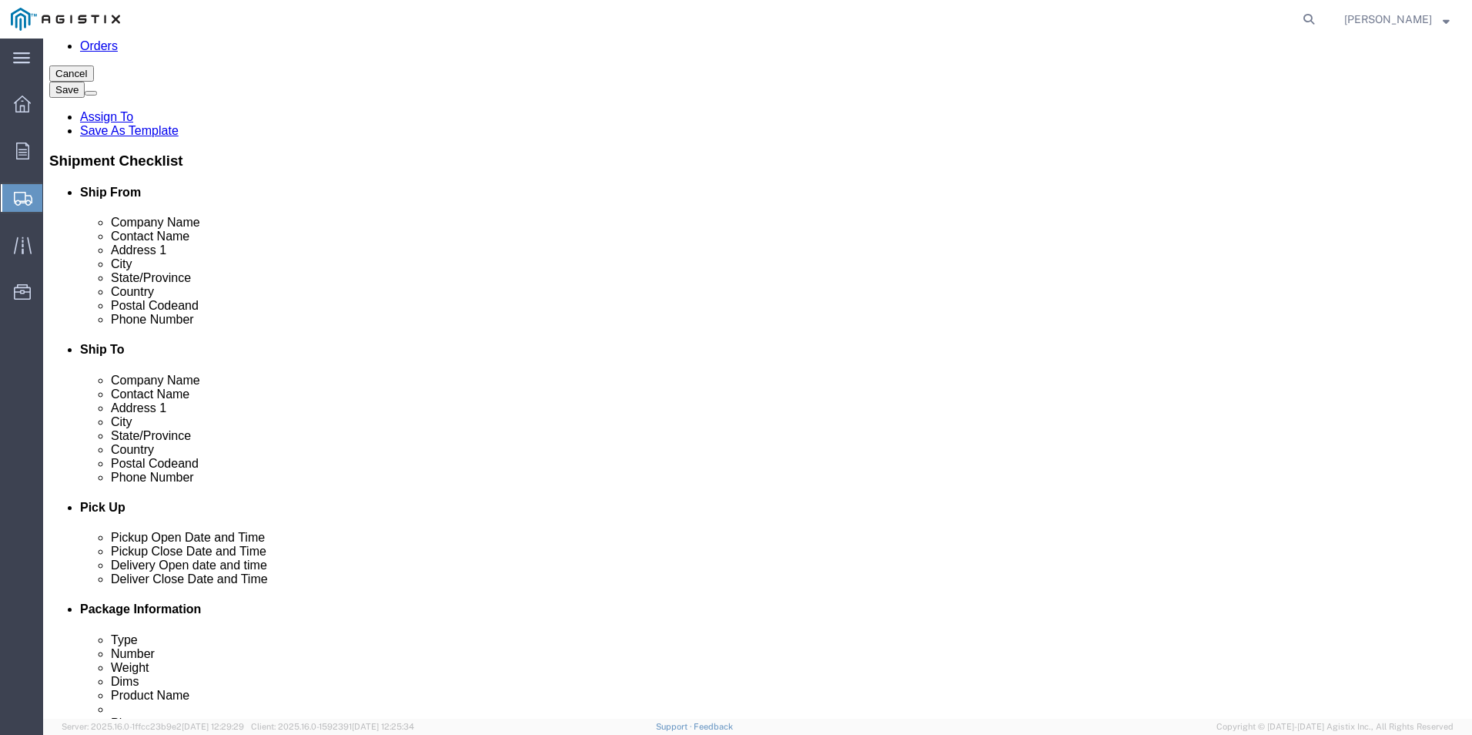
drag, startPoint x: 859, startPoint y: 481, endPoint x: 789, endPoint y: 478, distance: 70.1
click input "000-000-0000"
type input "800-743-5000"
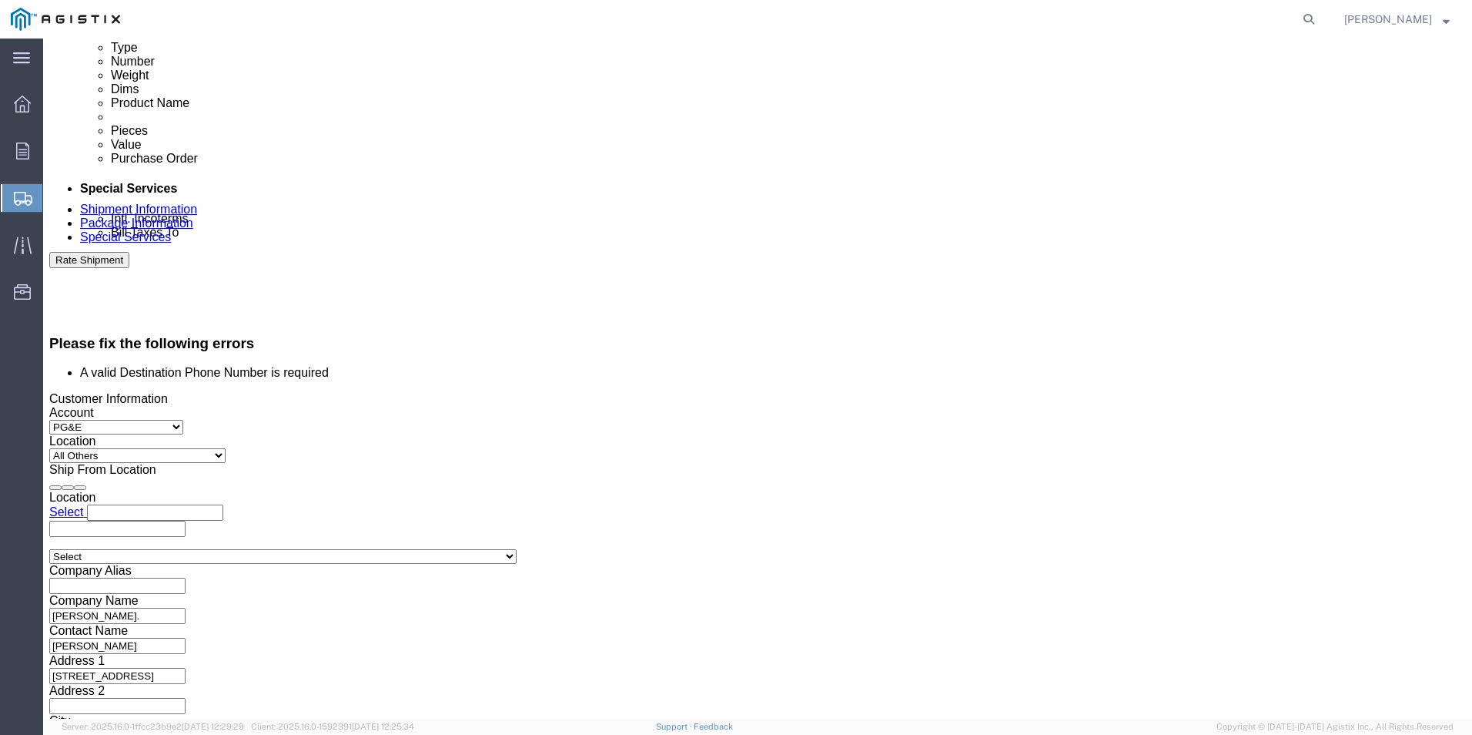
scroll to position [832, 0]
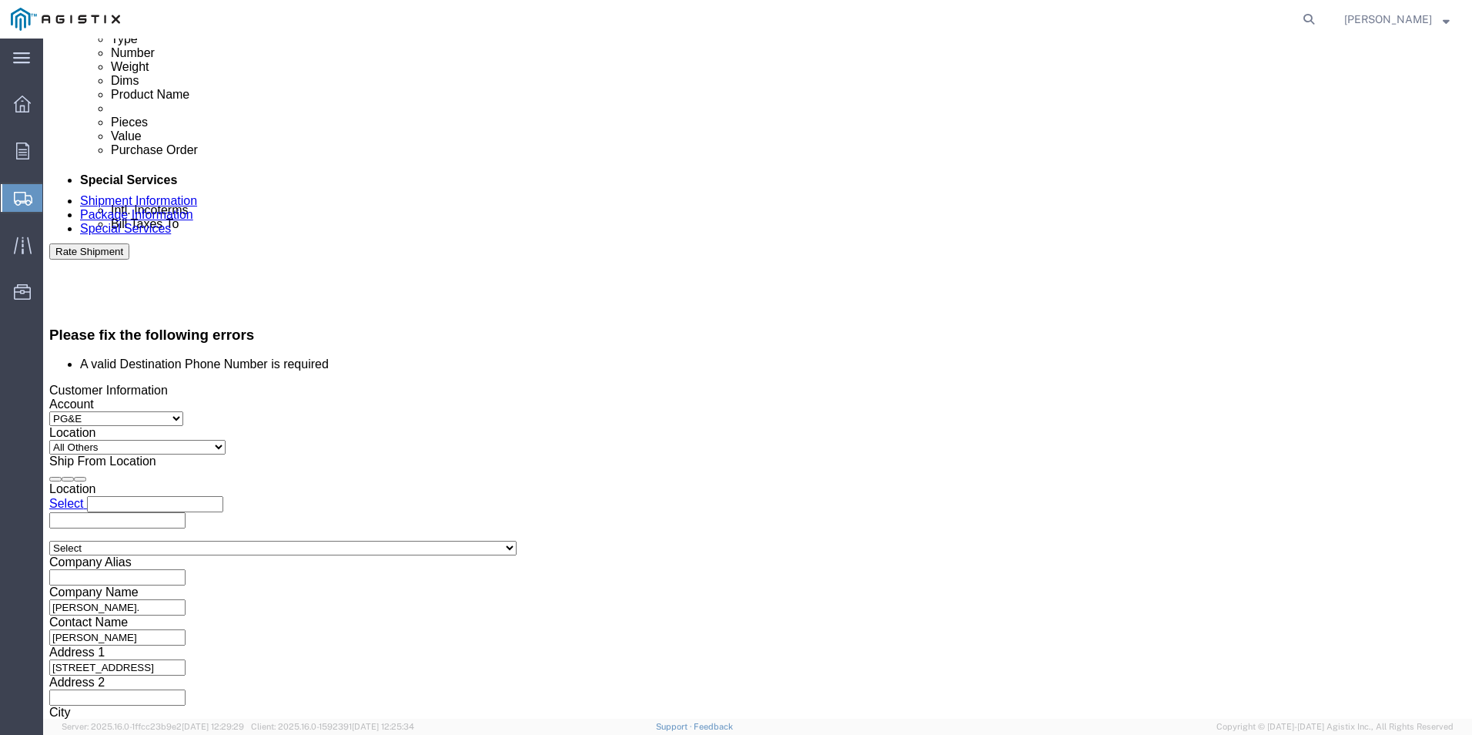
click button "Continue"
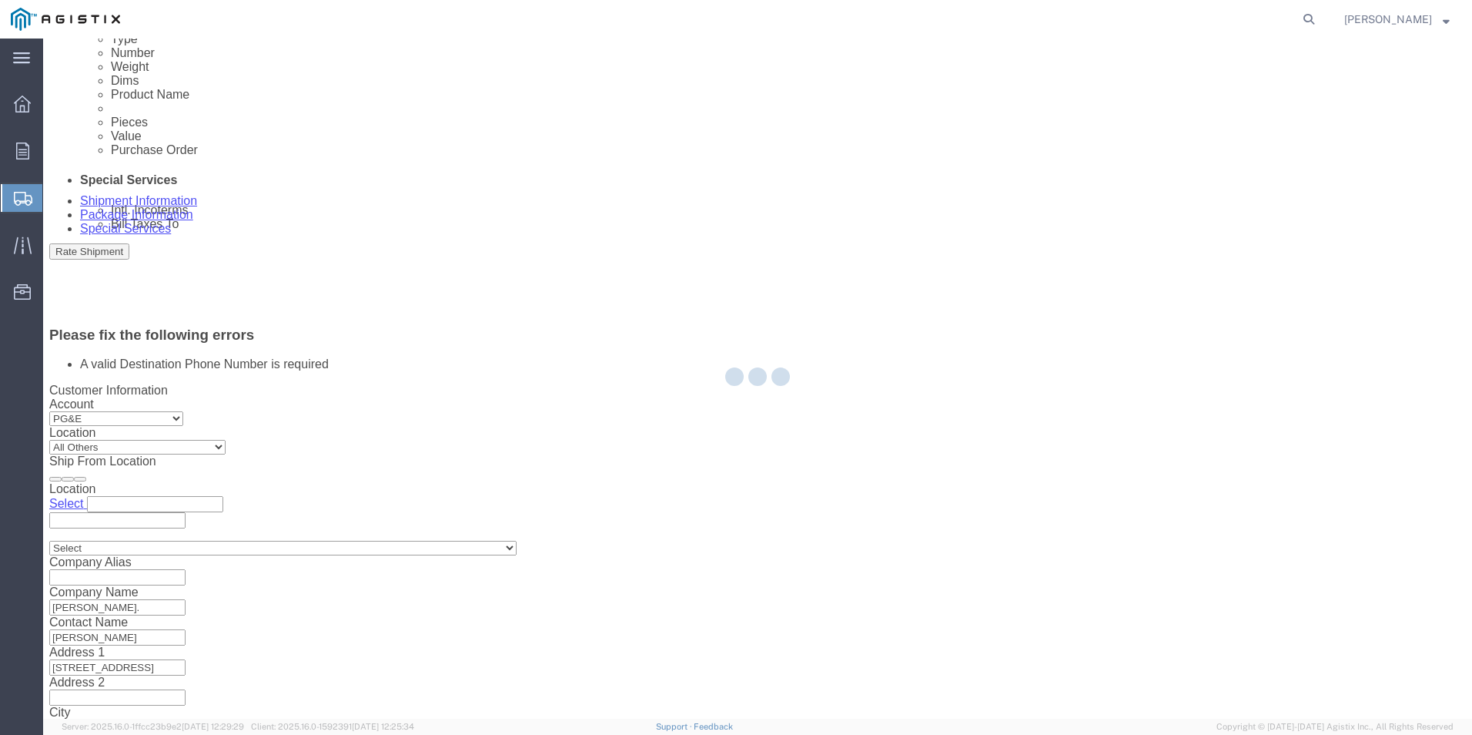
scroll to position [0, 0]
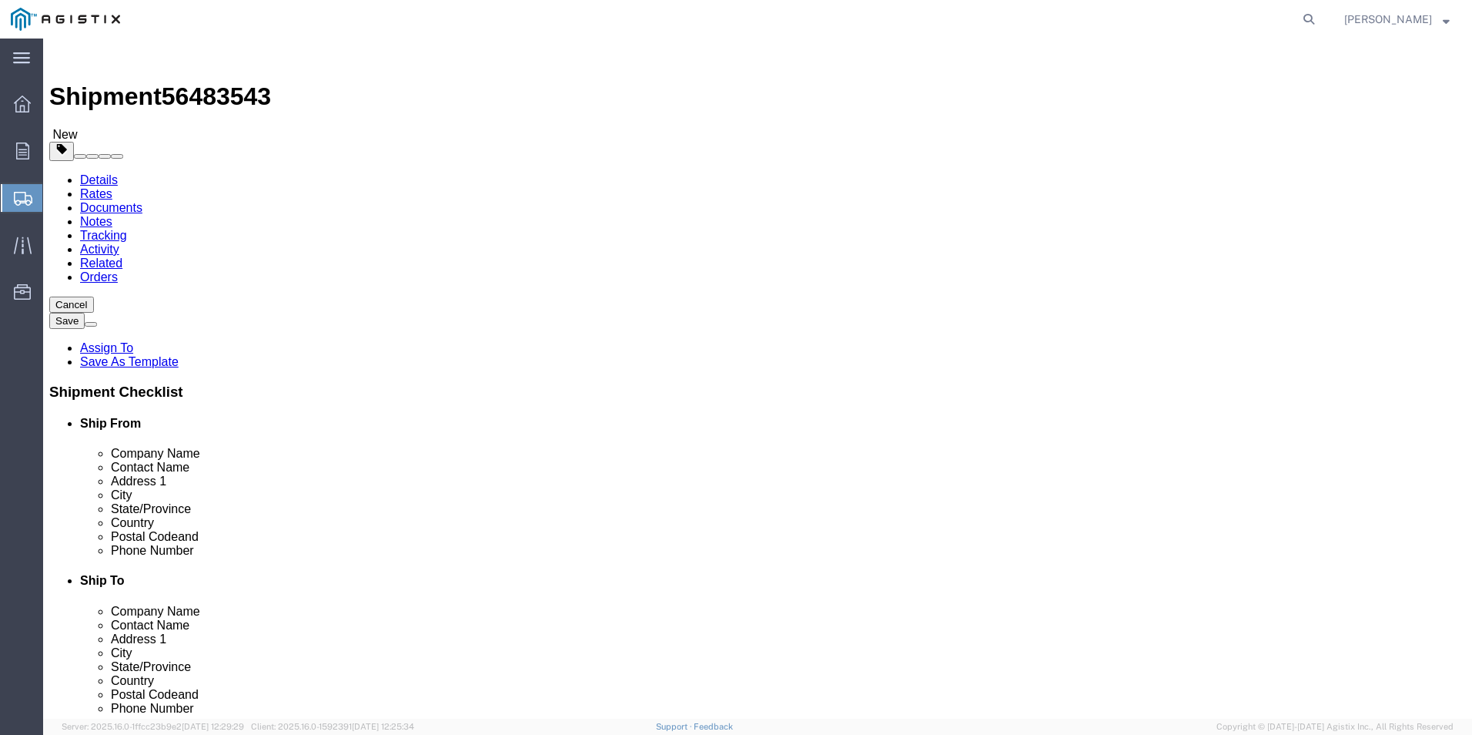
click button "Rate Shipment"
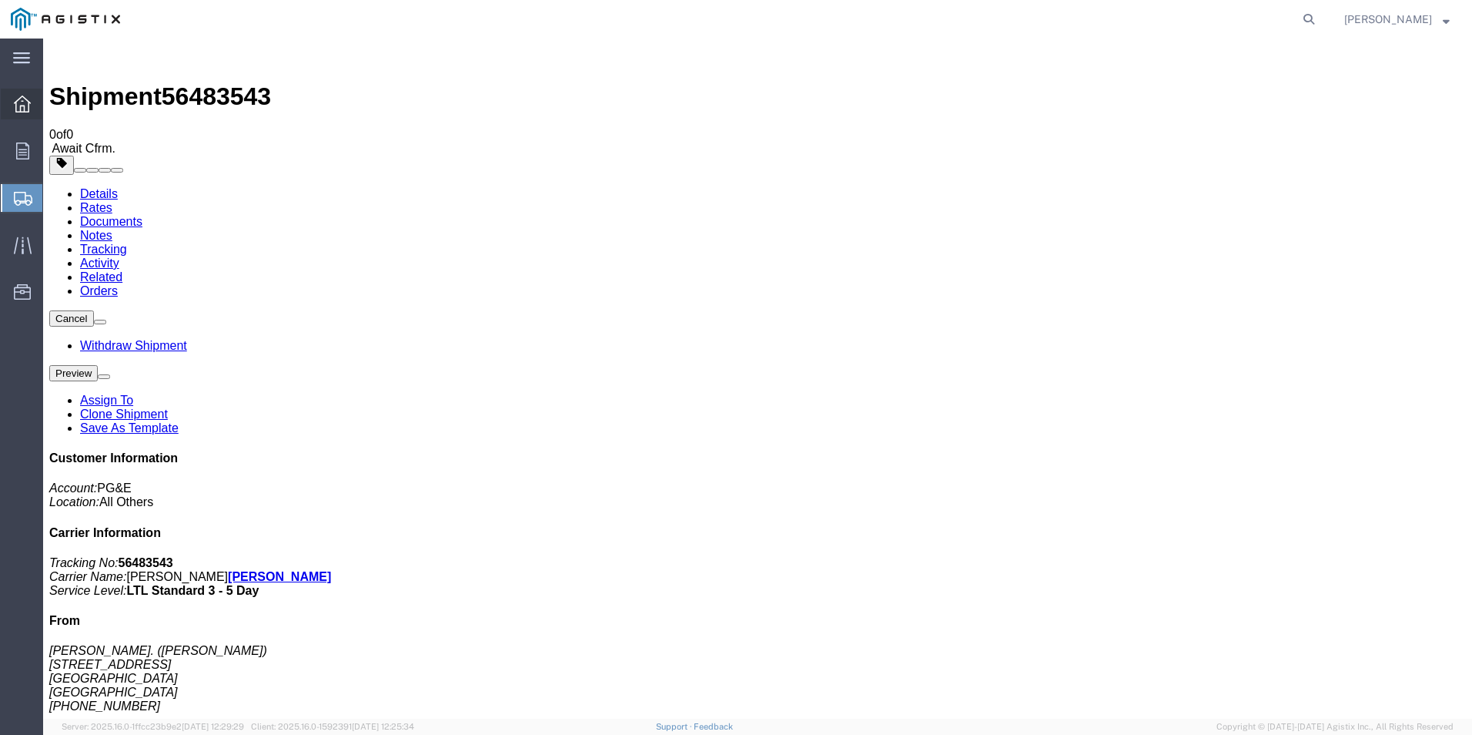
click at [21, 107] on icon at bounding box center [22, 103] width 17 height 17
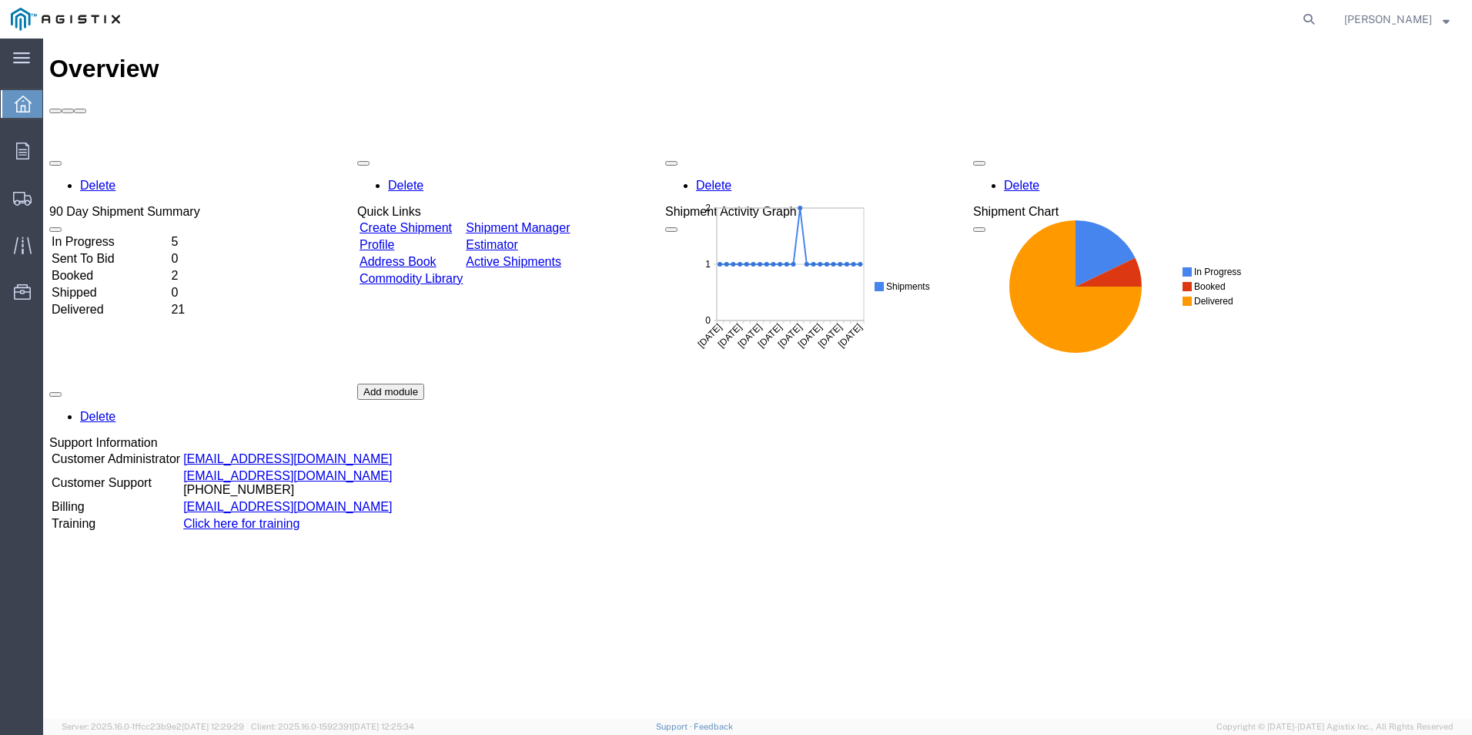
click at [420, 221] on link "Create Shipment" at bounding box center [406, 227] width 92 height 13
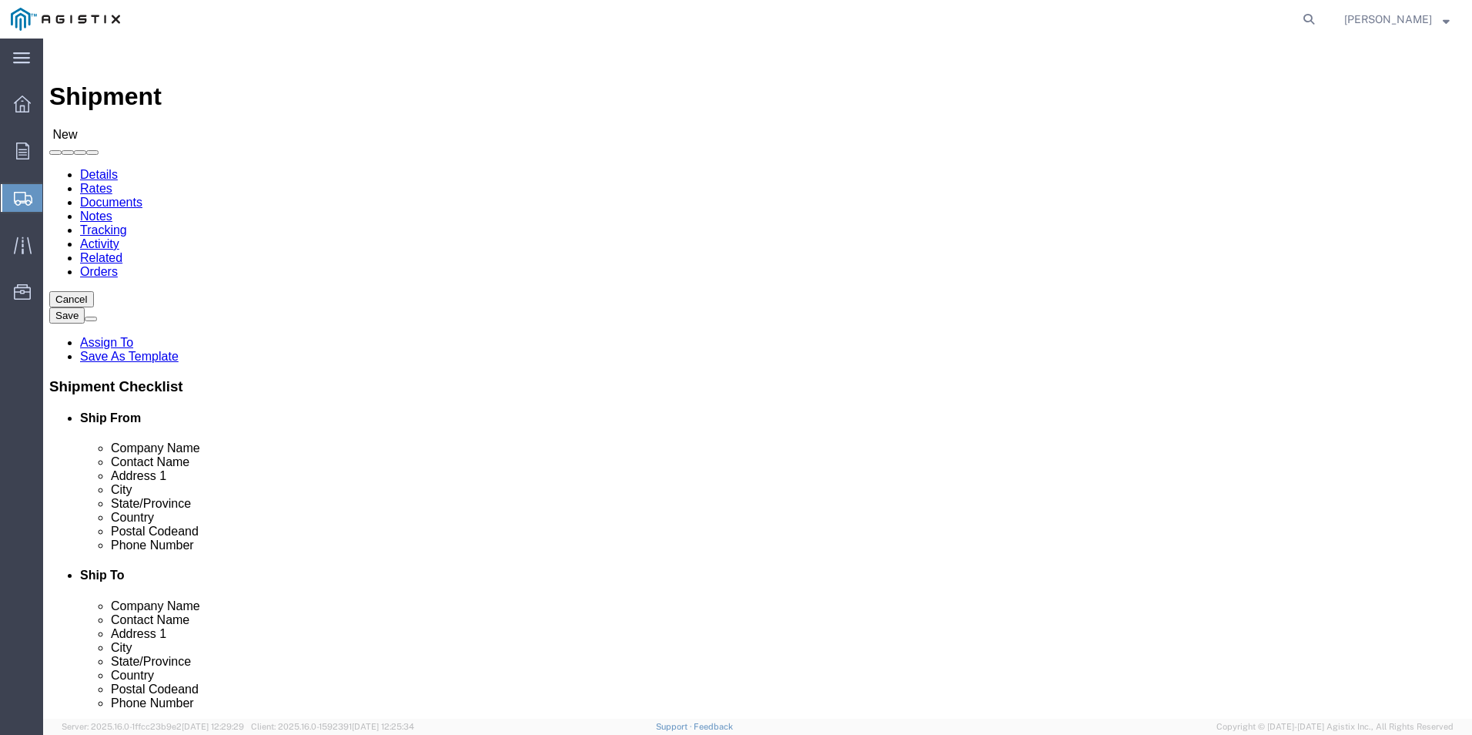
click select "Select PG&E [PERSON_NAME] Ladder Co Inc"
select select "12587"
click select "Select PG&E [PERSON_NAME] Ladder Co Inc"
select select
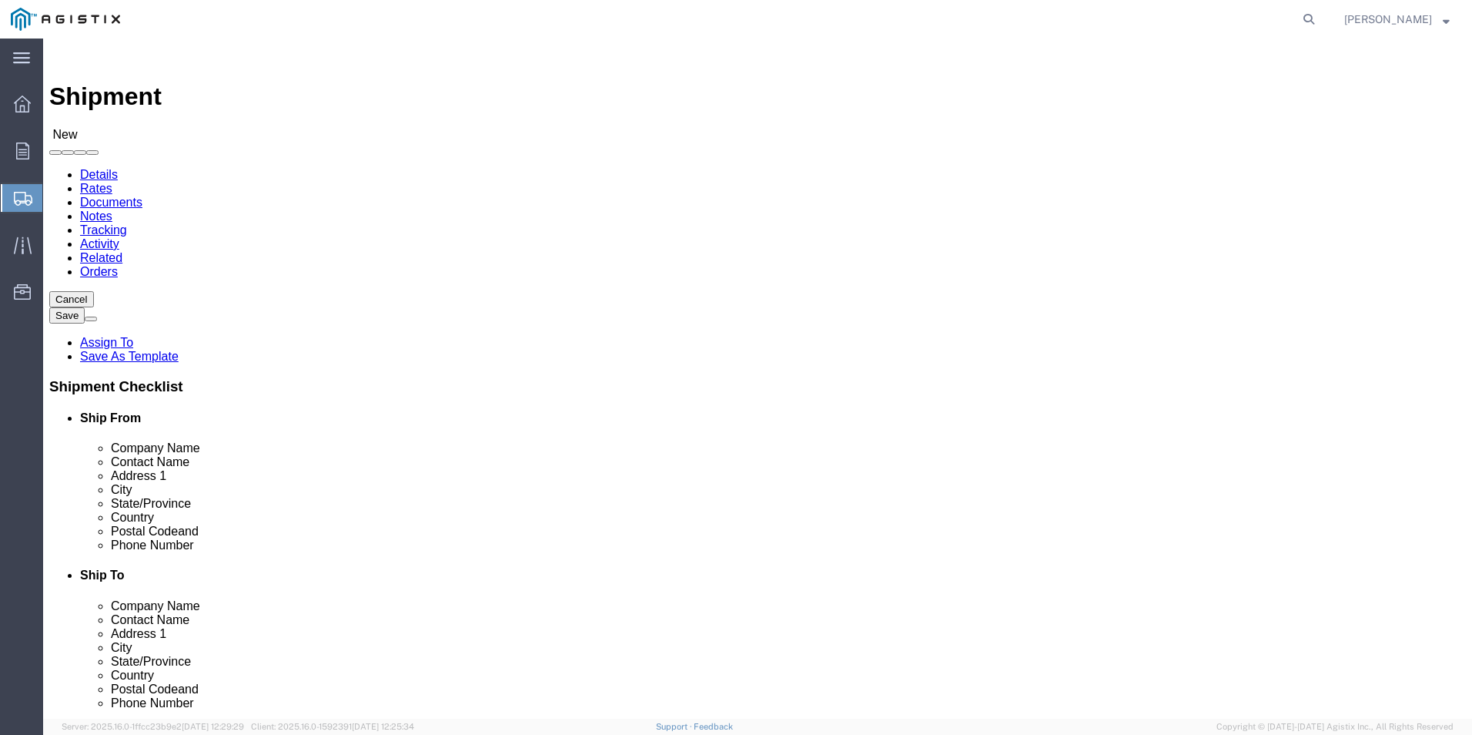
click select "Select Crystal [GEOGRAPHIC_DATA] Merced"
select select "23697"
click select "Select Crystal [GEOGRAPHIC_DATA] Merced"
click input "text"
type input "we"
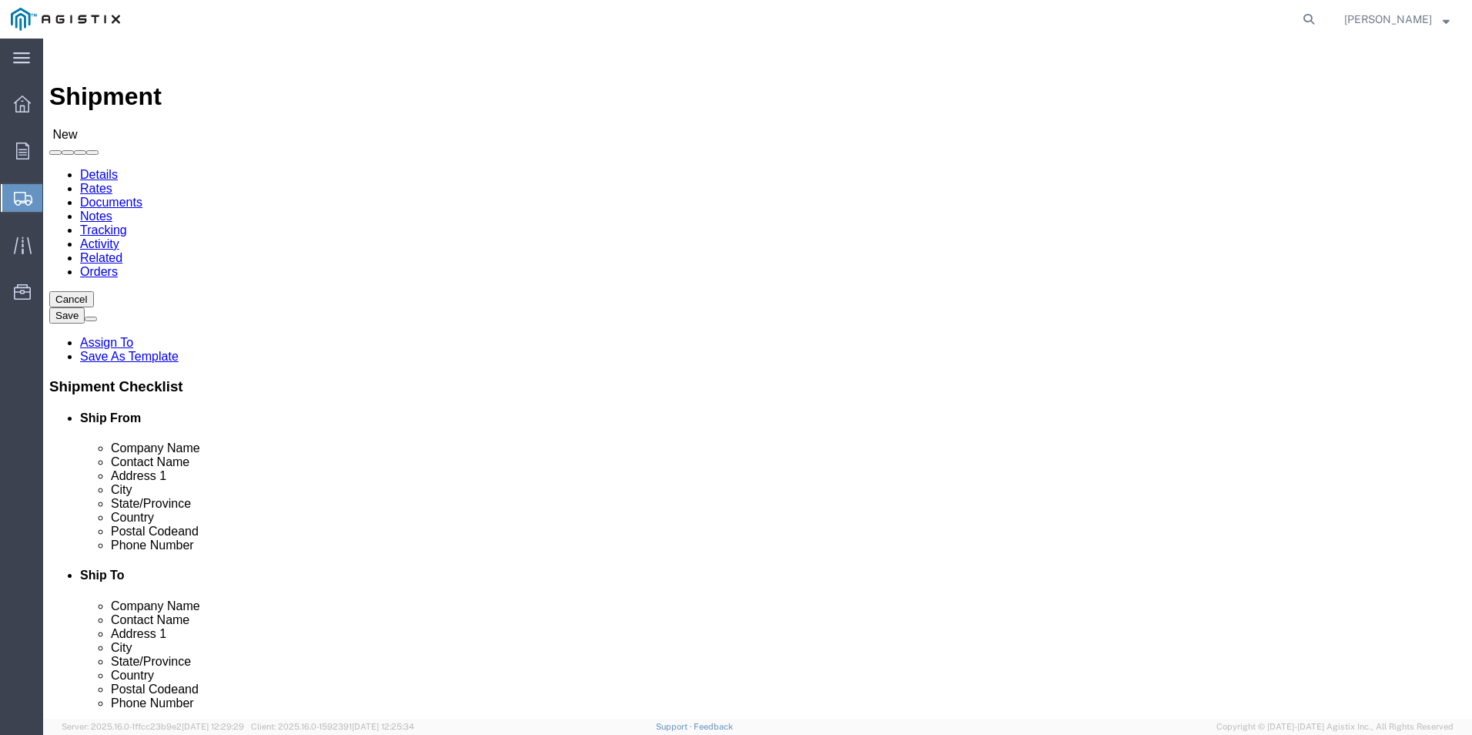
click p "- [PERSON_NAME]. - ([PERSON_NAME]) [STREET_ADDRESS]"
select select
type input "[PERSON_NAME]."
type input "[PERSON_NAME]"
type input "[STREET_ADDRESS]"
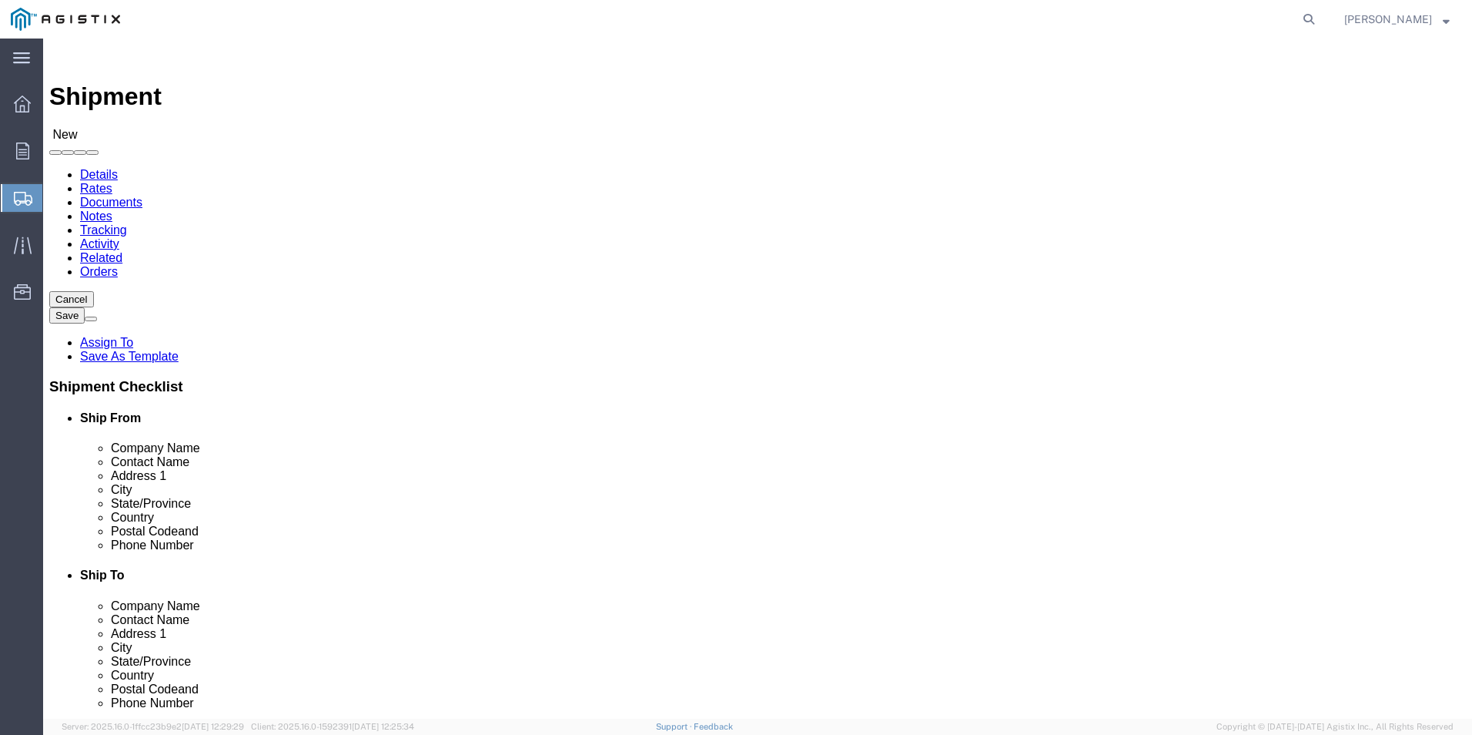
type input "[GEOGRAPHIC_DATA]"
type input "79927"
type input "usa"
select select "[GEOGRAPHIC_DATA]"
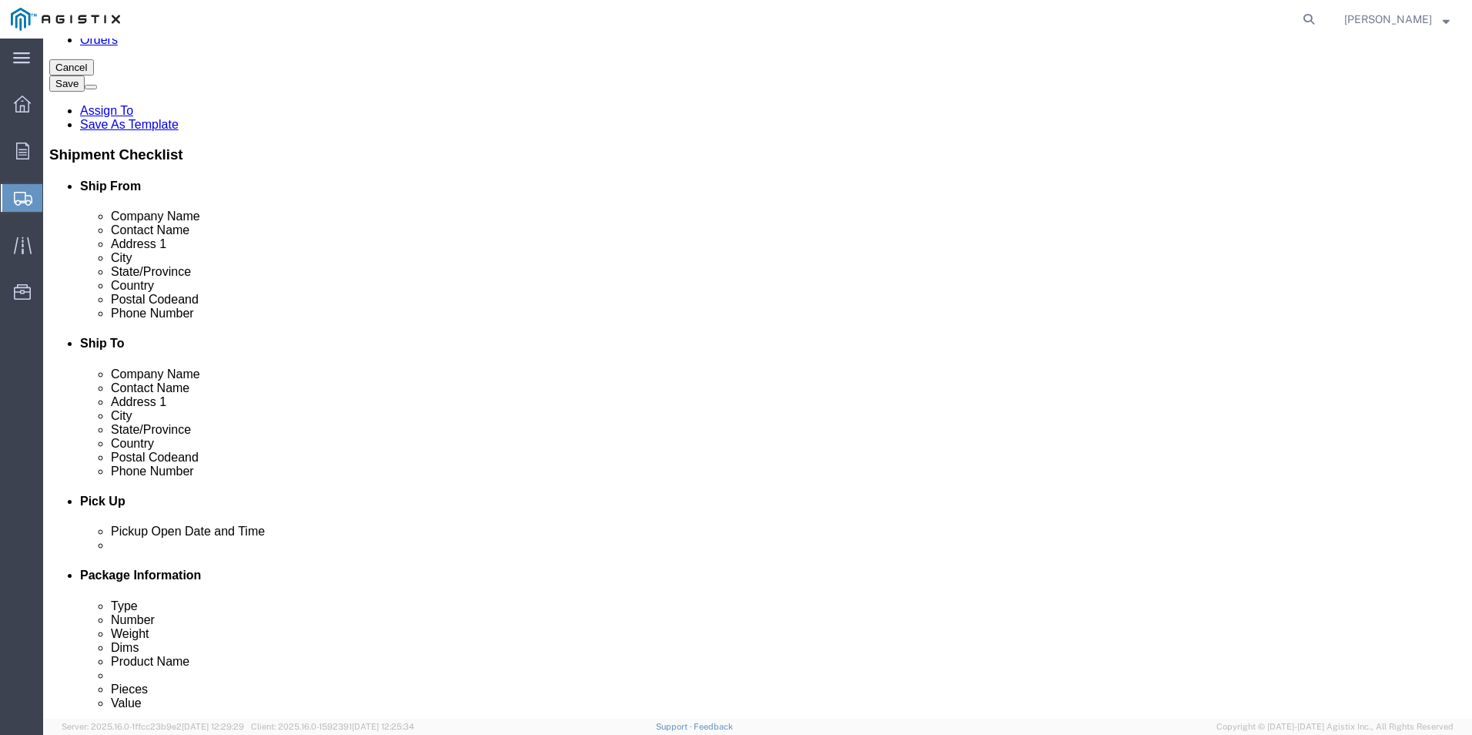
scroll to position [231, 0]
type input "[PERSON_NAME]."
click input "text"
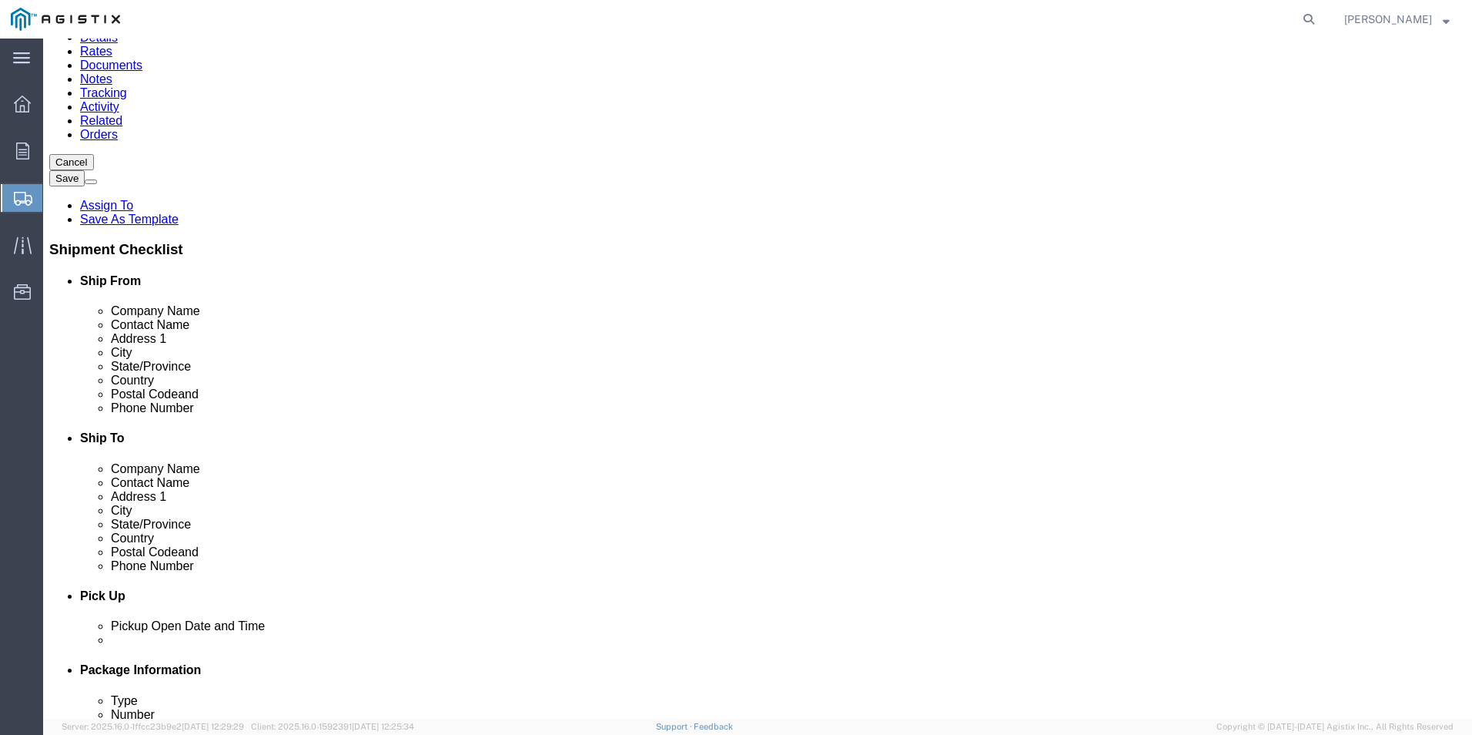
scroll to position [0, 0]
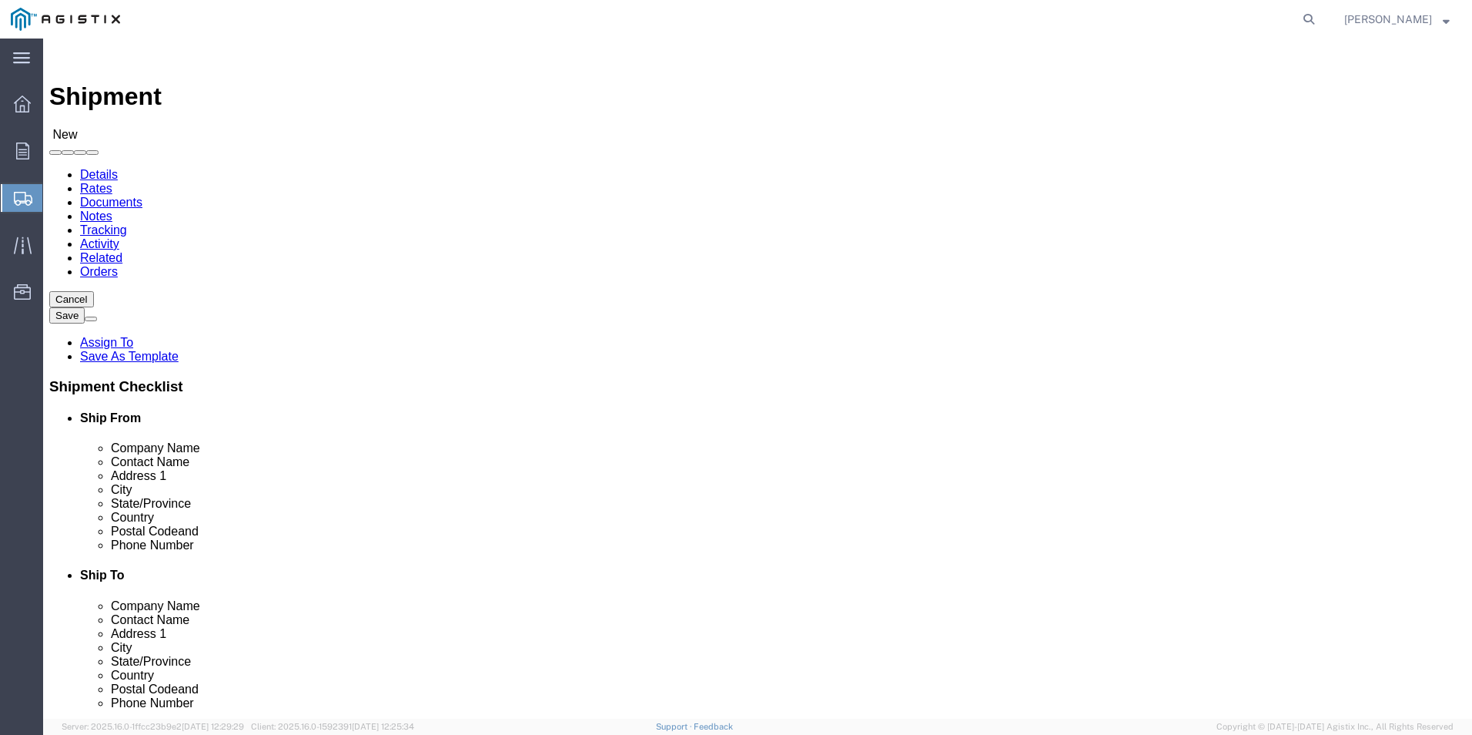
type input "[PHONE_NUMBER]"
click input "text"
type input "Total Safety"
click input "text"
type input "Receiving"
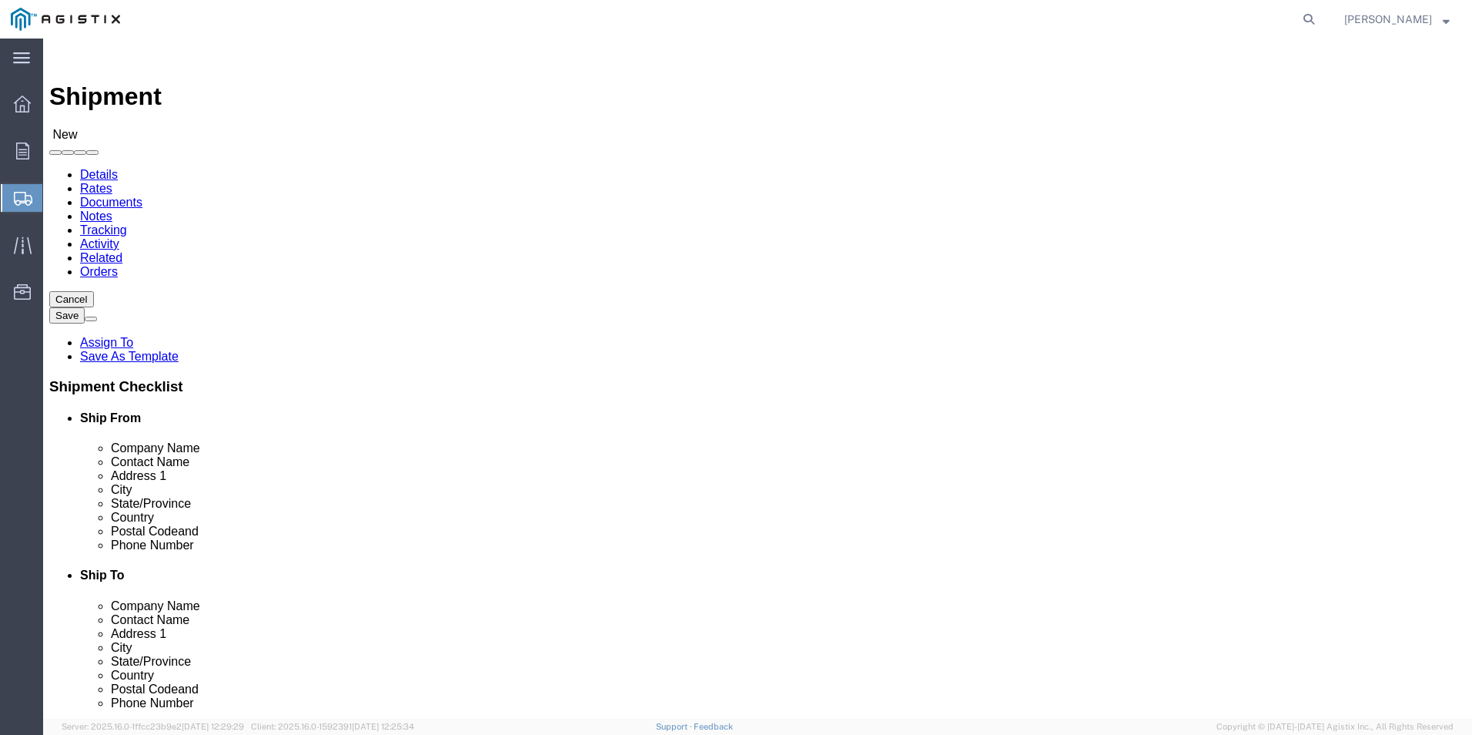
type input "12756 Quantum Lane"
select select
type input "Anacortes"
select select
type input "W"
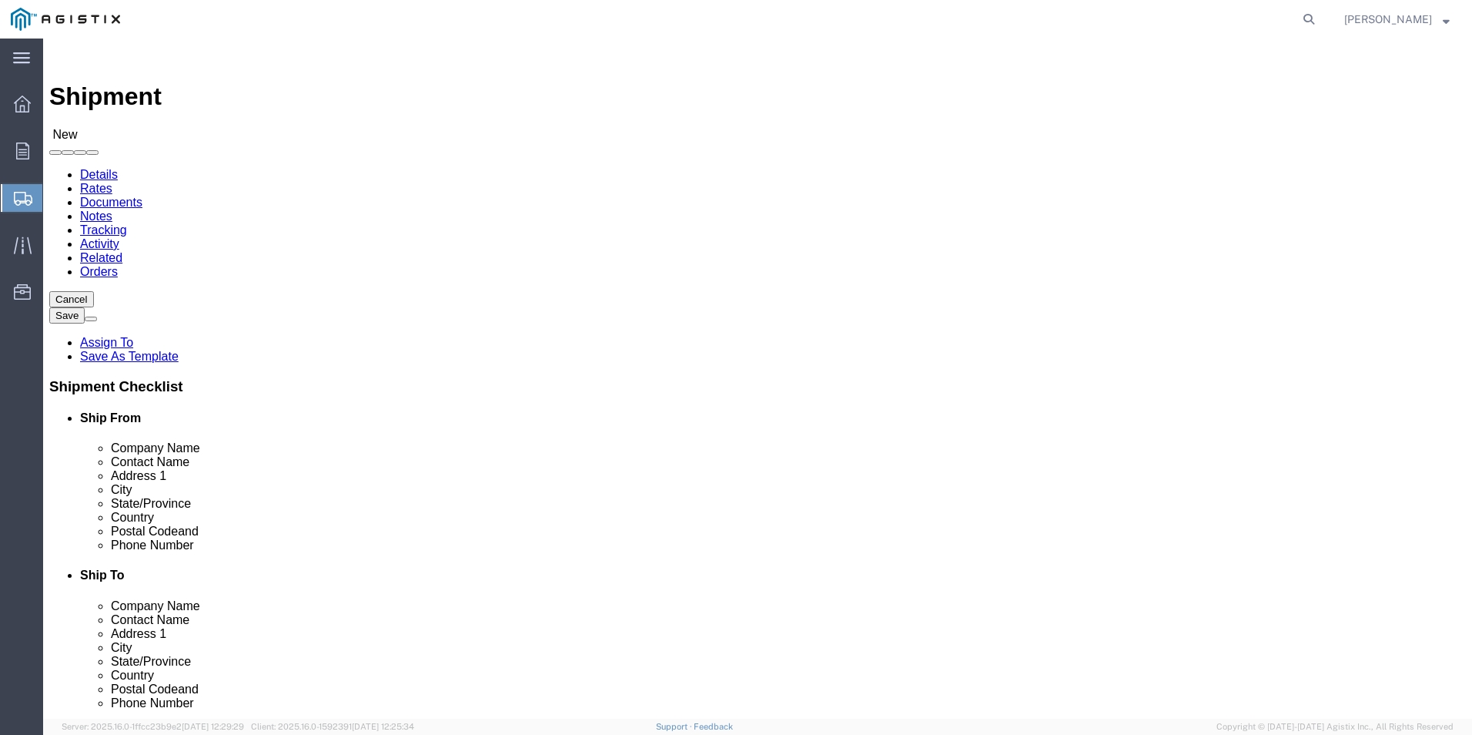
type input "W"
type input "WA"
select select
select select "DE"
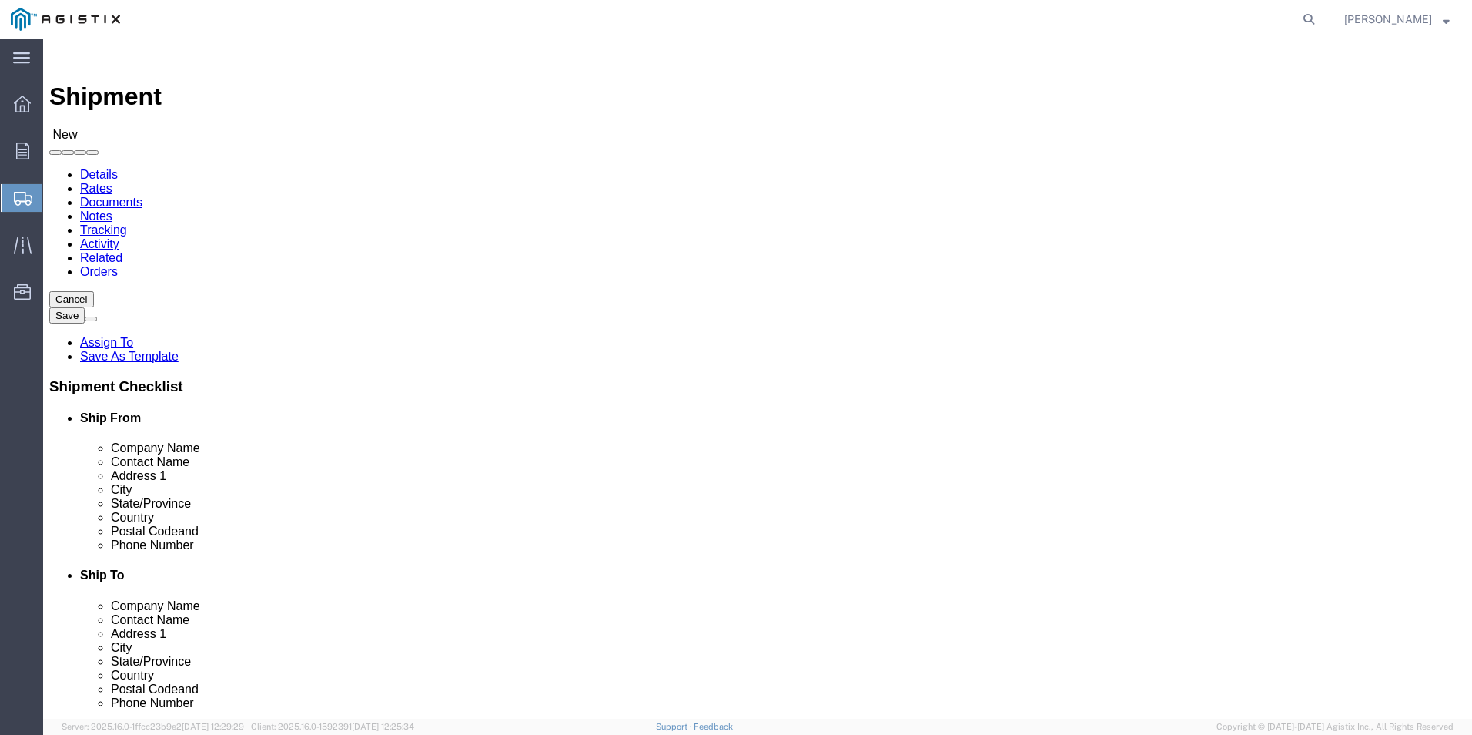
select select
select select "WA"
click input "Postal Code"
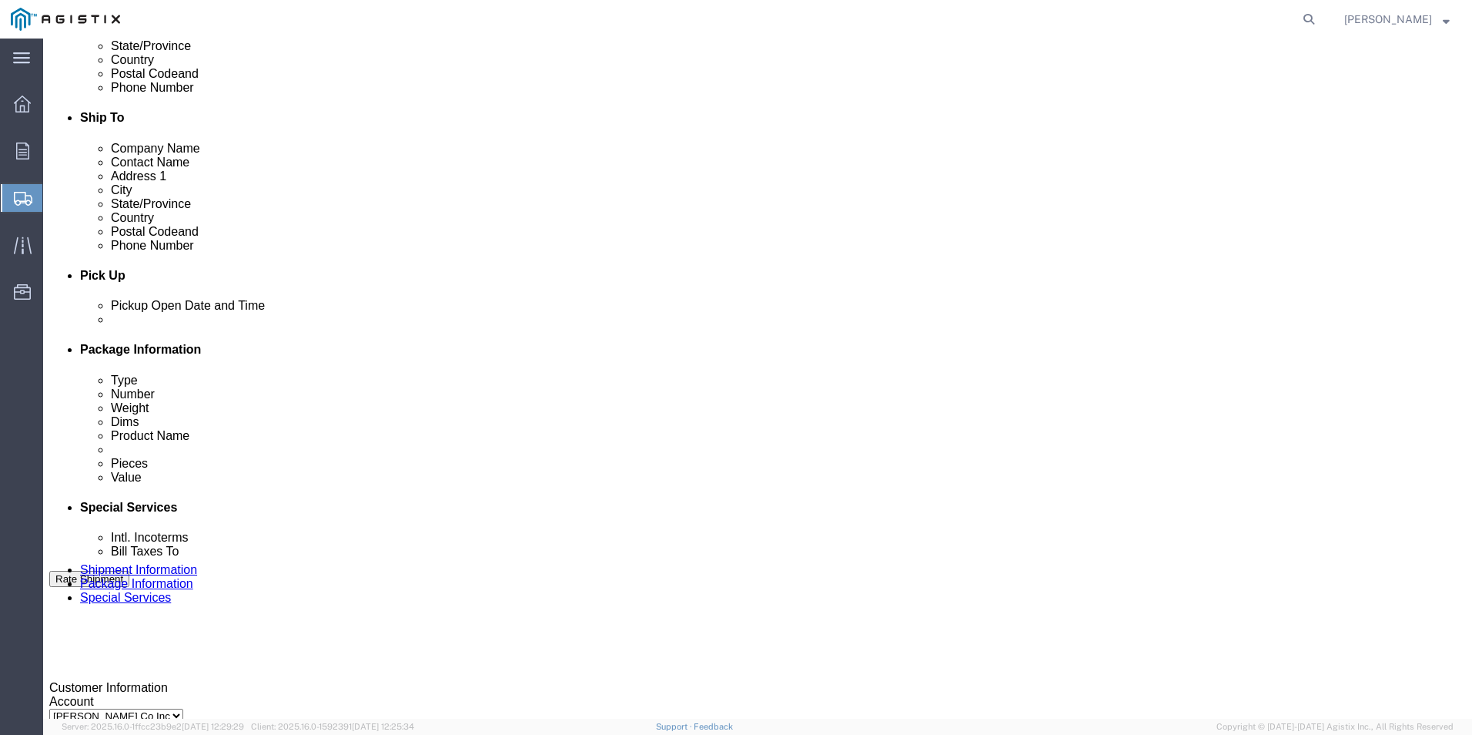
scroll to position [462, 0]
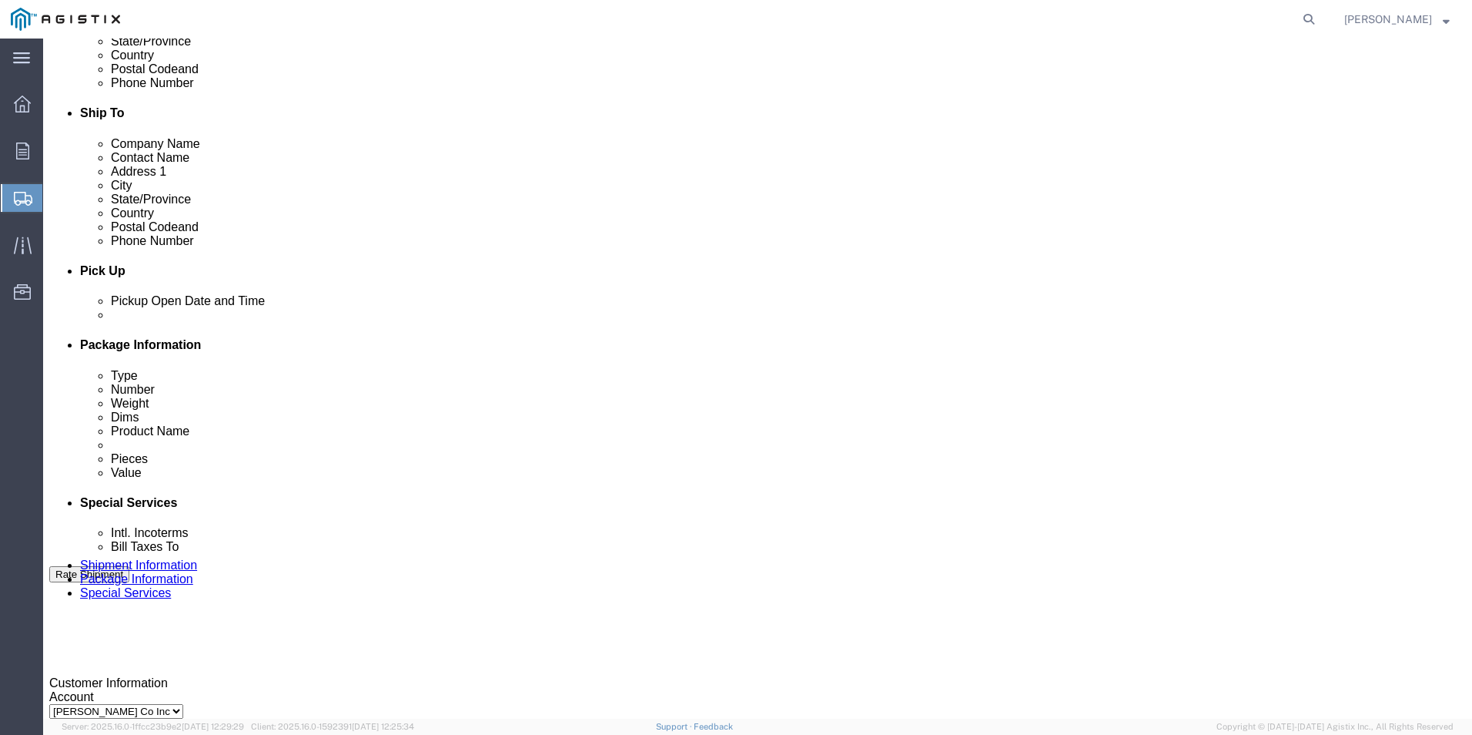
type input "98221"
select select
click input "text"
type input "888-328-6825"
click div "[DATE] 12:00 PM"
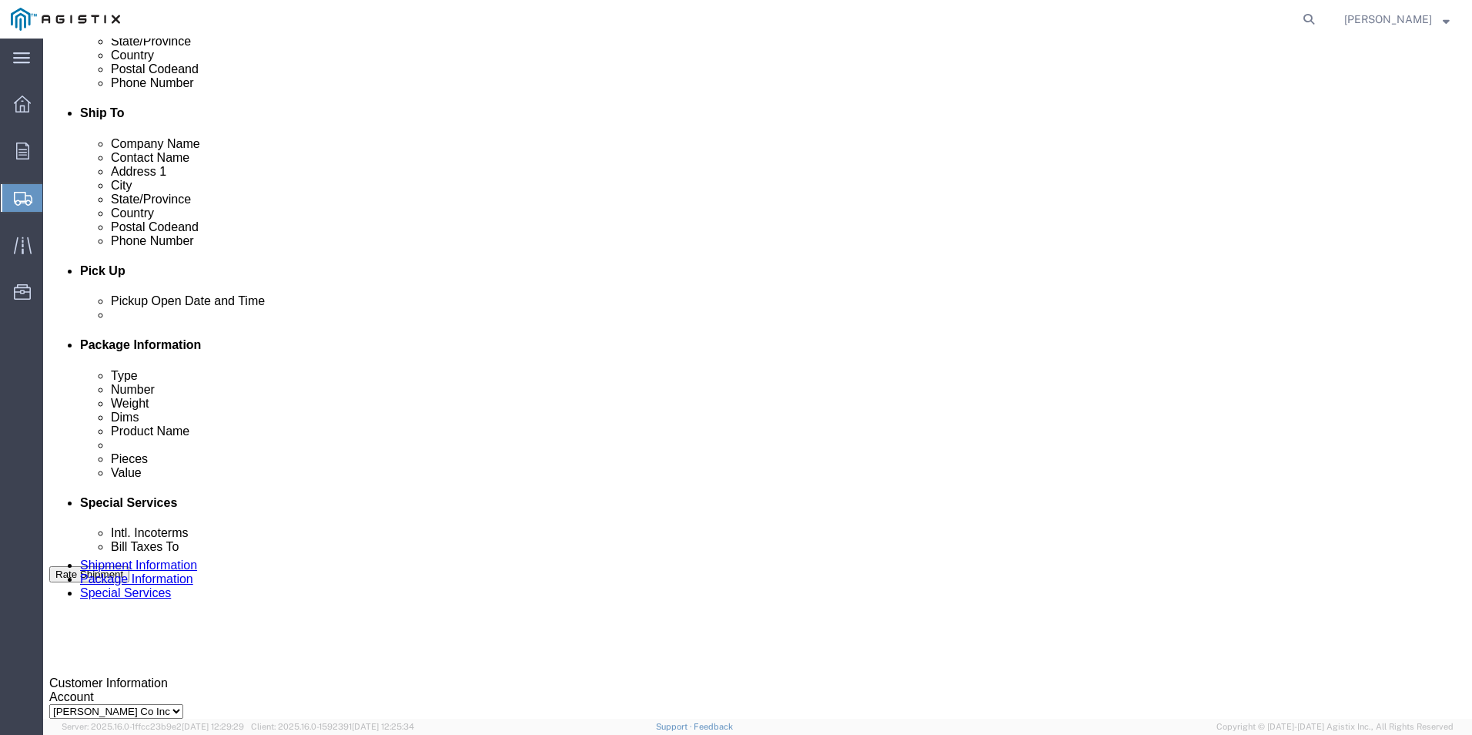
scroll to position [768, 0]
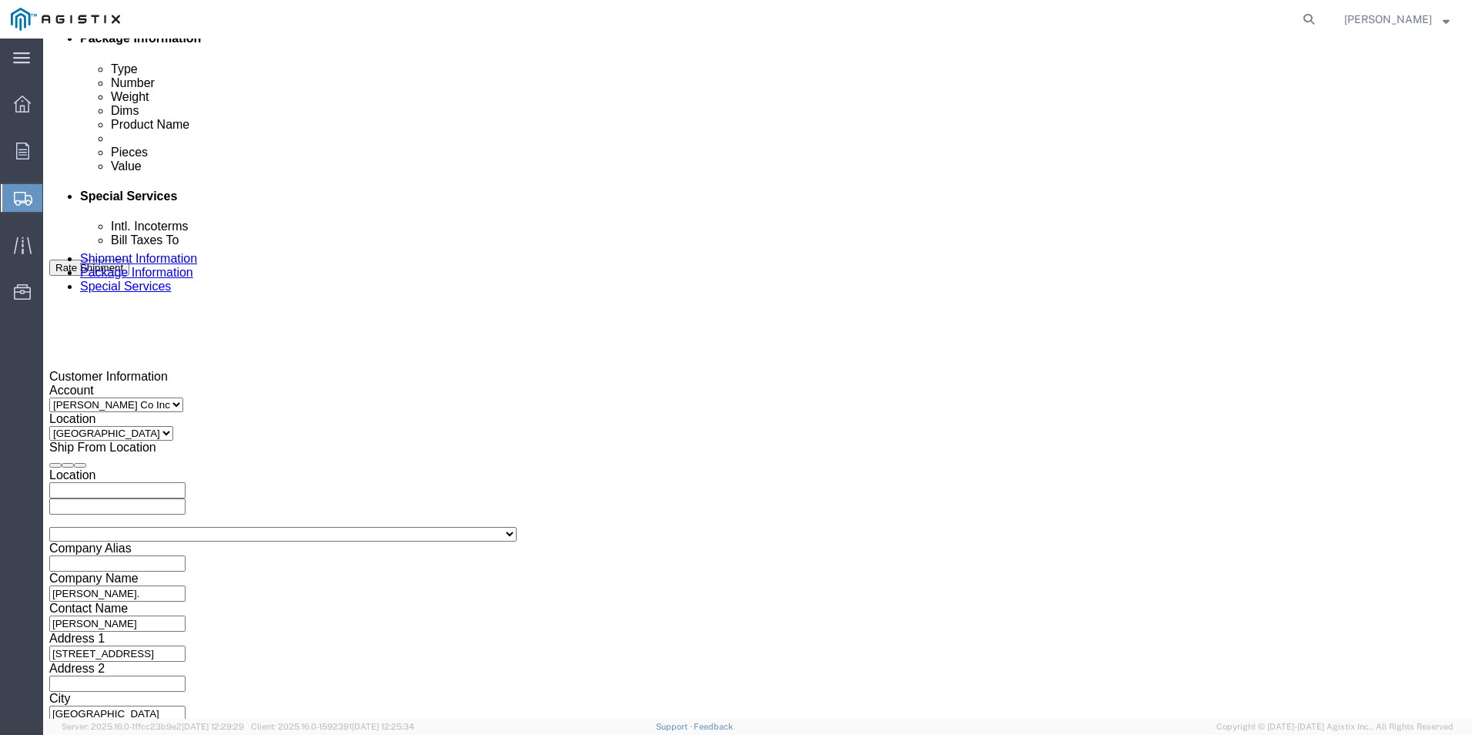
drag, startPoint x: 115, startPoint y: 430, endPoint x: 128, endPoint y: 432, distance: 13.2
click input "7:00 PM"
type input "7:00 AM"
click button "Apply"
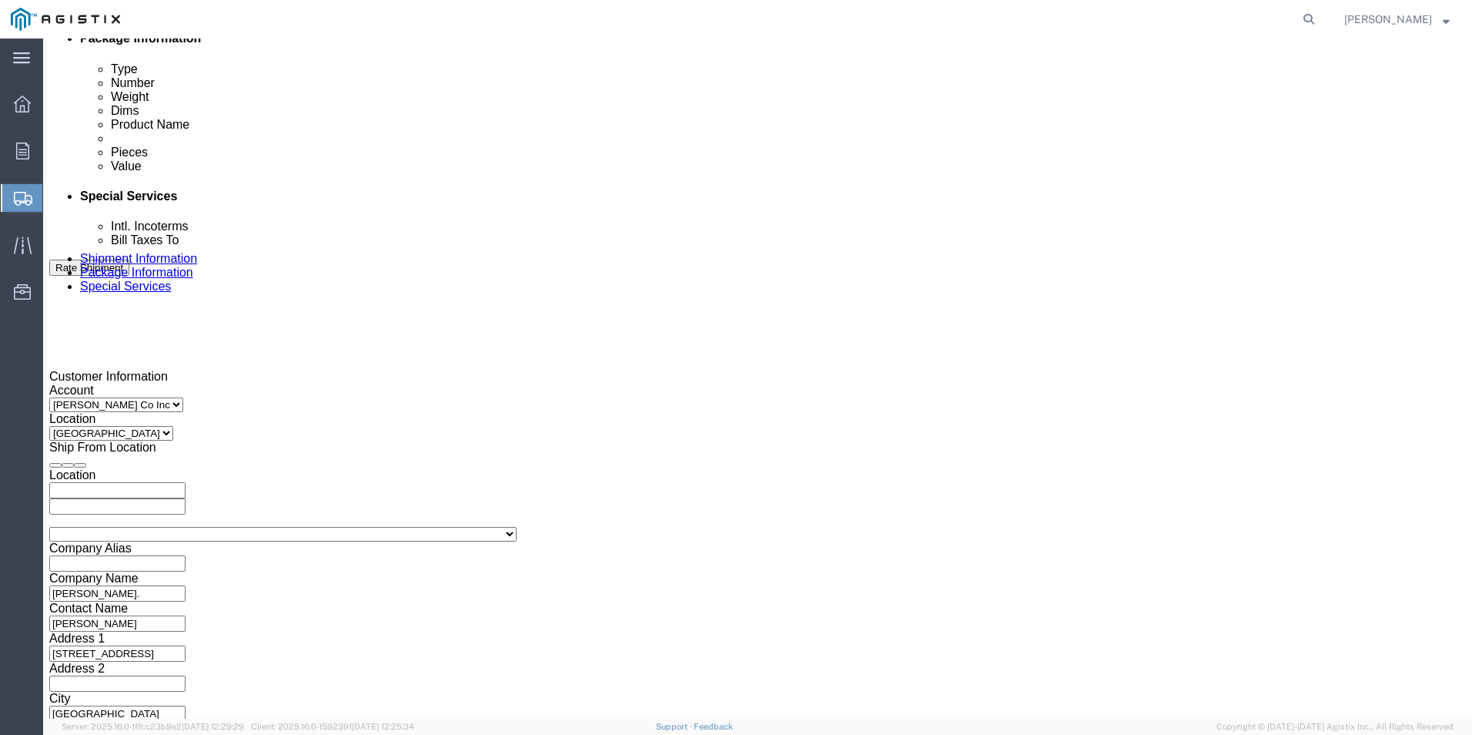
click div "[DATE] 8:00 AM"
drag, startPoint x: 369, startPoint y: 440, endPoint x: 380, endPoint y: 437, distance: 11.2
click input "4:00 AM"
type input "4:00 PM"
click button "Apply"
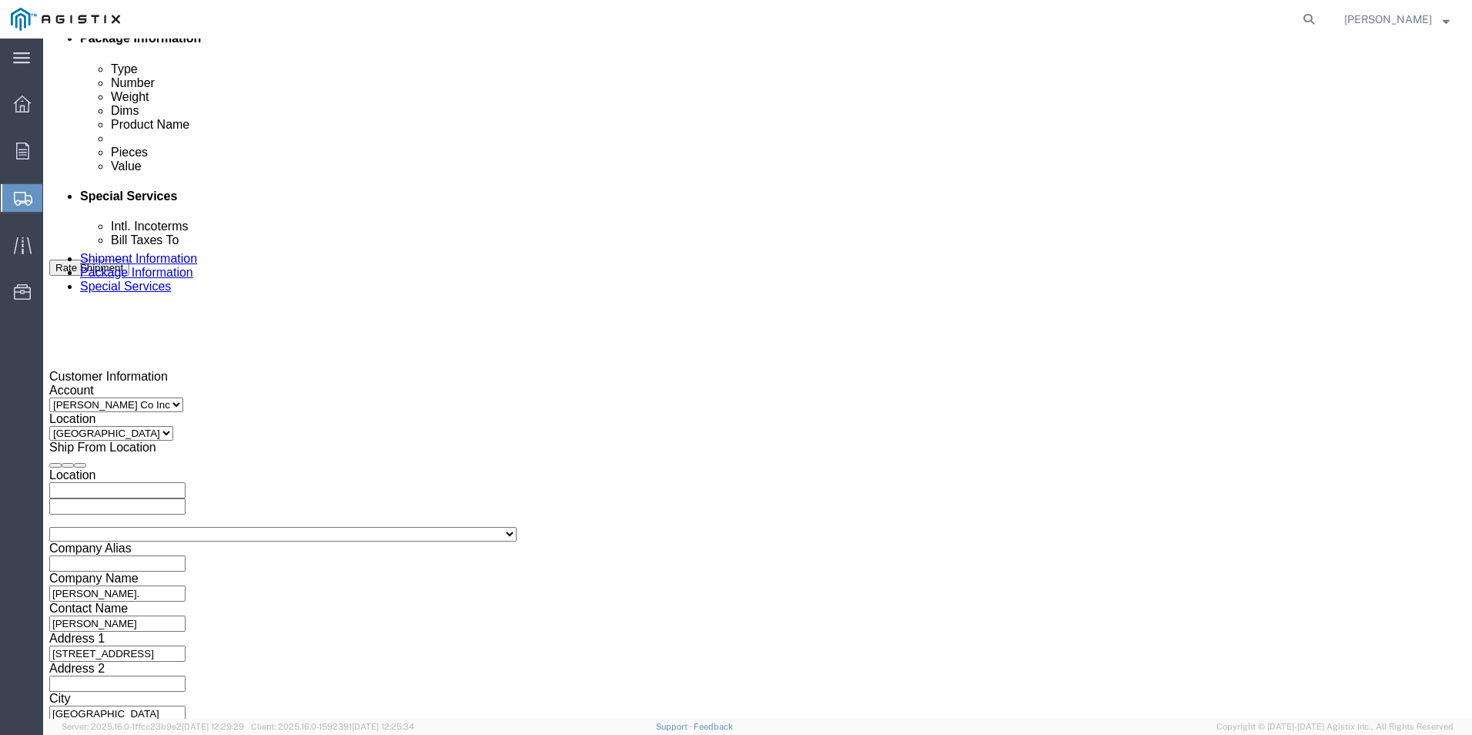
click div
click input "5:00 PM"
type input "7:00 AM"
click button "Apply"
click div
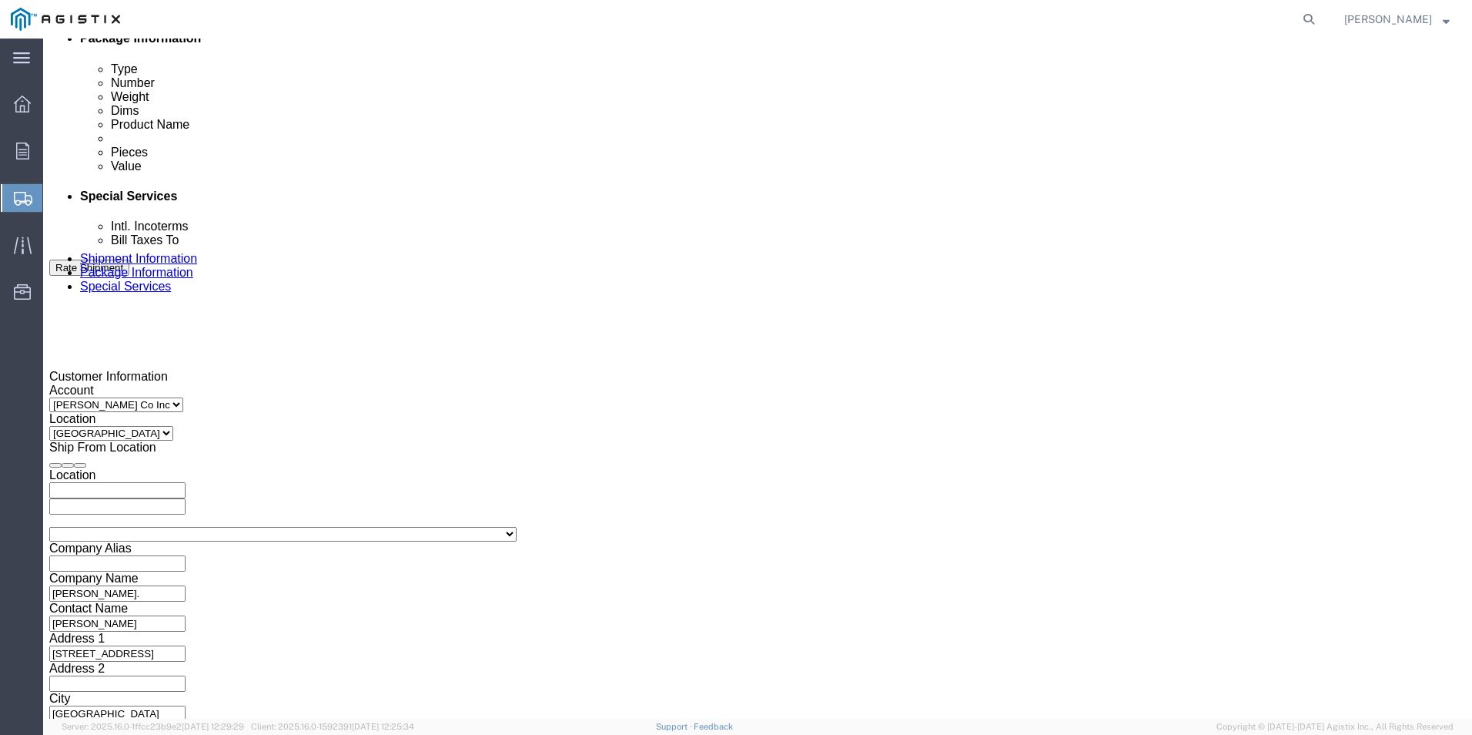
type input "4:00 PM"
click button "Apply"
click input "text"
paste input "P2157386"
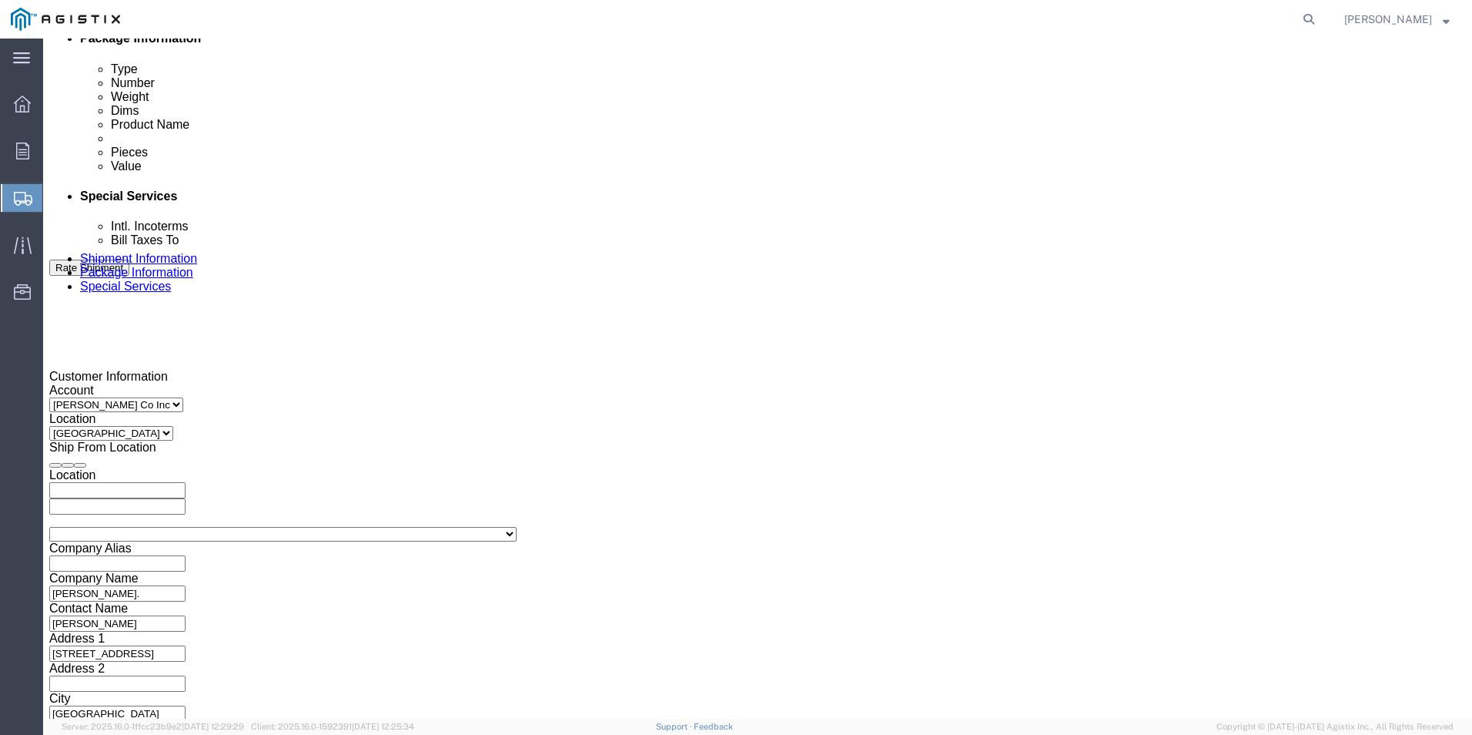
type input "P2157386"
click button "Continue"
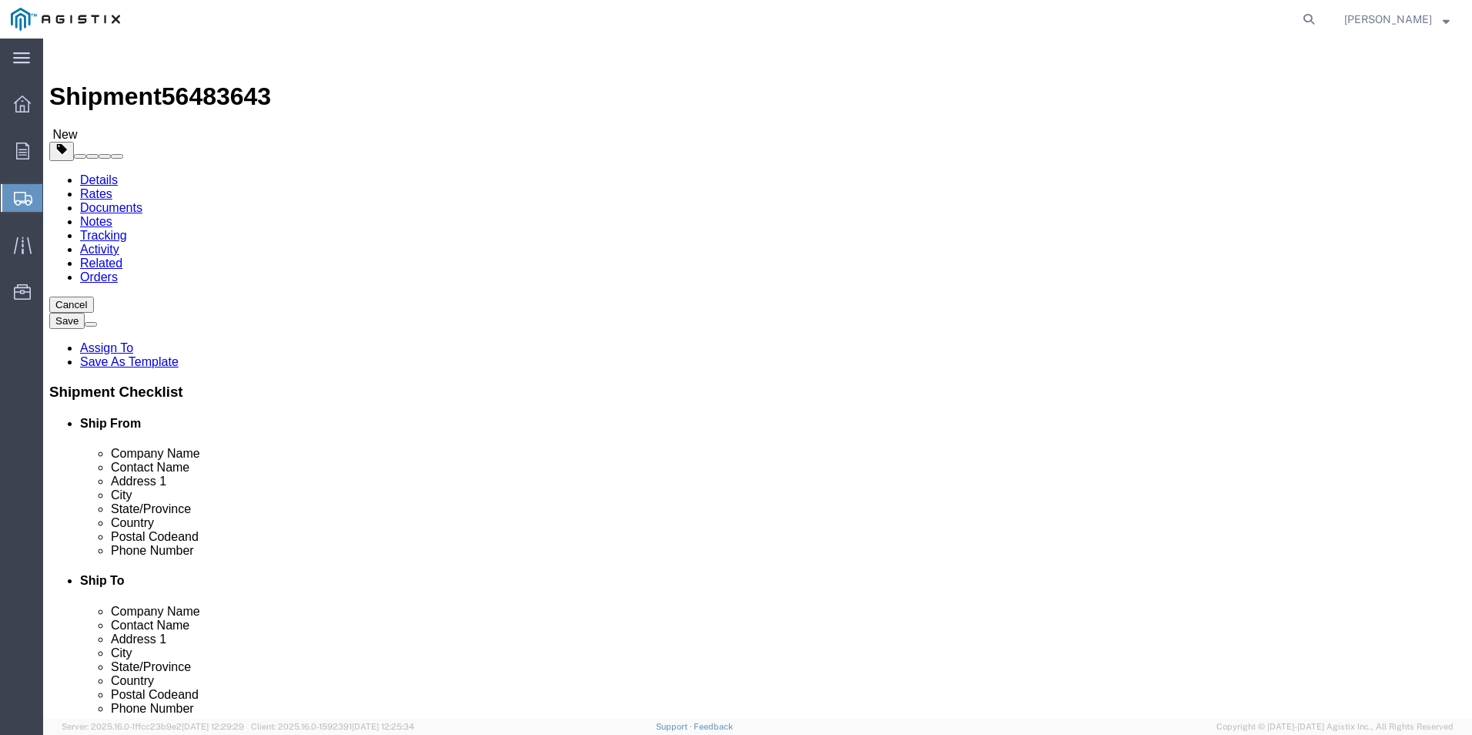
click select "Select Bale(s) Basket(s) Bolt(s) Bottle(s) Buckets Bulk Bundle(s) Can(s) Cardbo…"
select select "POST"
click select "Select Bale(s) Basket(s) Bolt(s) Bottle(s) Buckets Bulk Bundle(s) Can(s) Cardbo…"
click input "text"
type input "144"
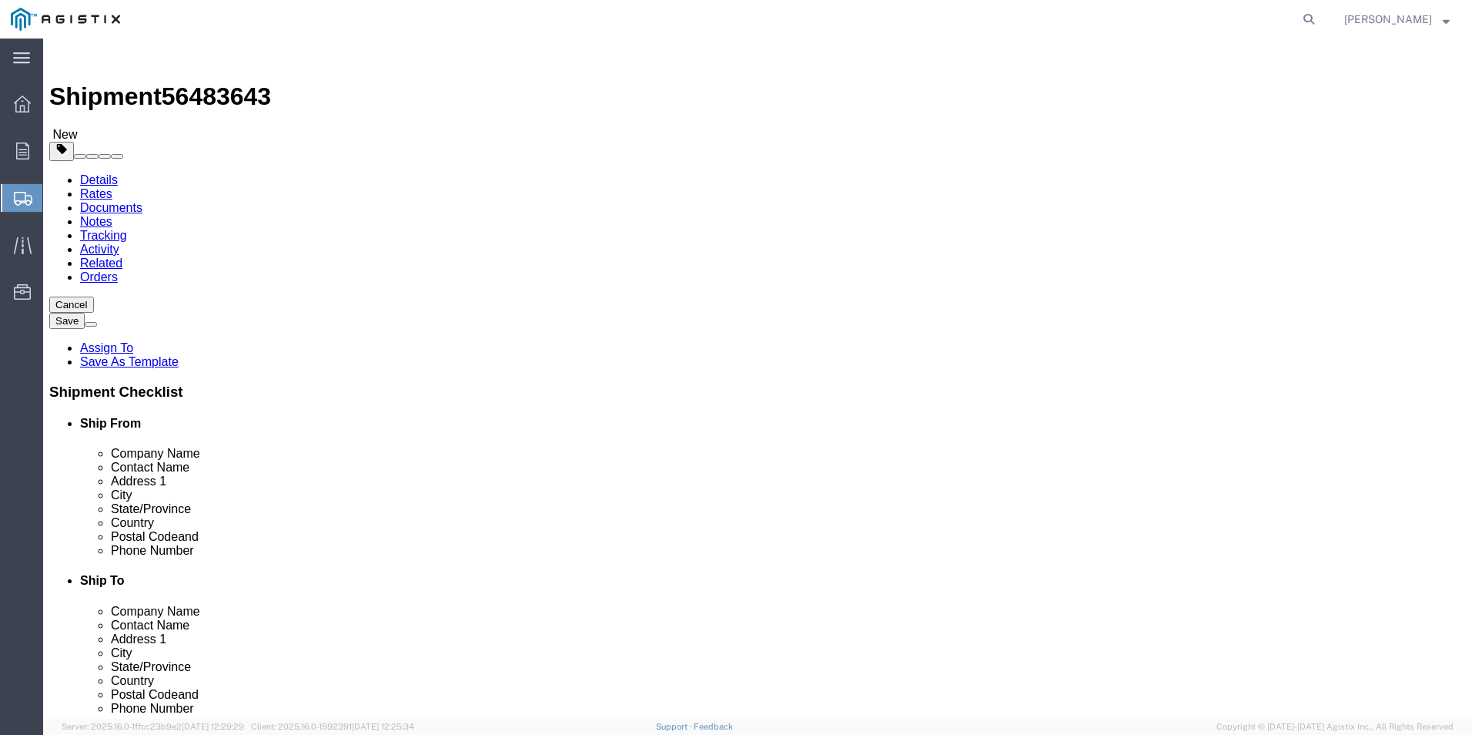
type input "48"
type input "36"
click input "0.00"
type input "208"
click span
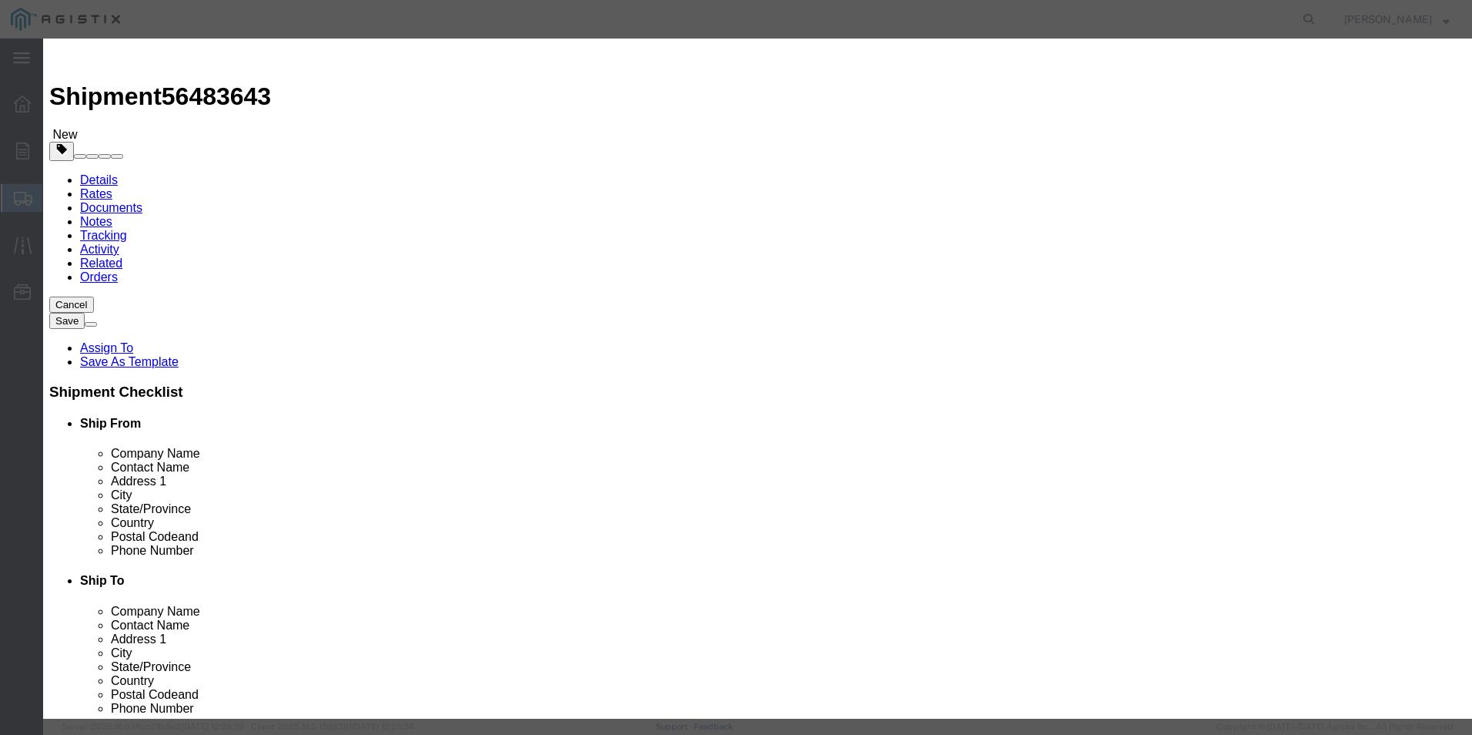
click input "text"
type input "Ladder"
type input "1"
type input "228.90"
click select "Select 50 55 60 65 70 85 92.5 100 125 175 250 300 400"
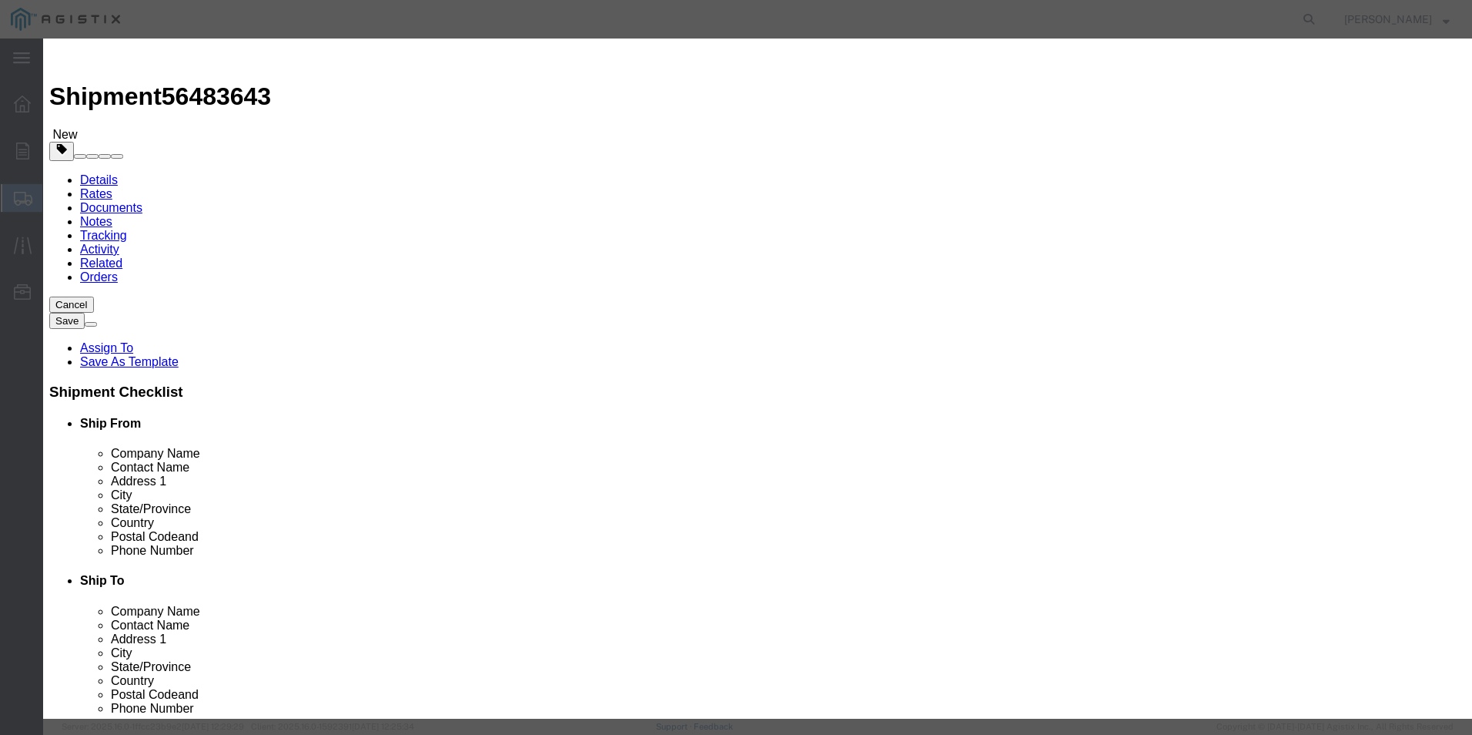
select select "300"
click select "Select 50 55 60 65 70 85 92.5 100 125 175 250 300 400"
click button "Save & Add Another"
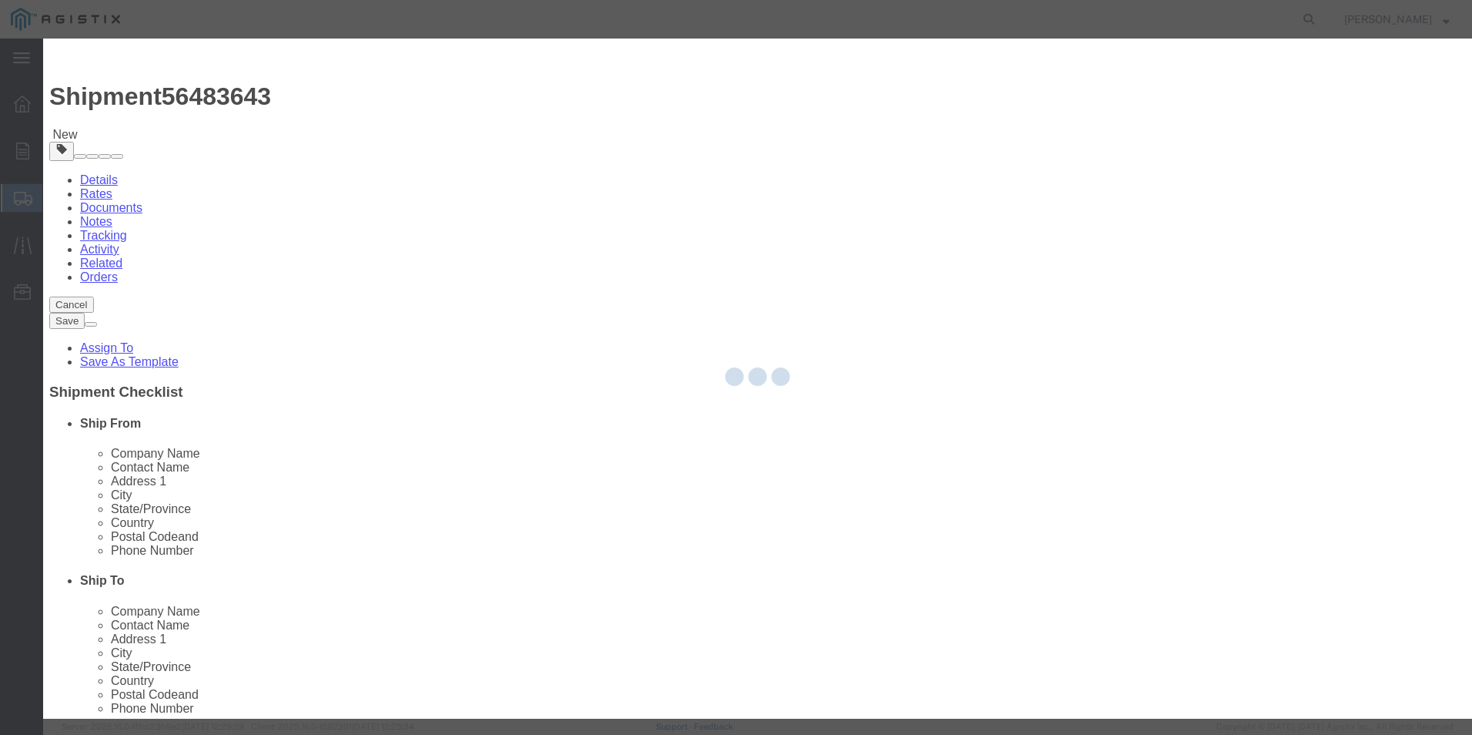
select select "EA"
select select
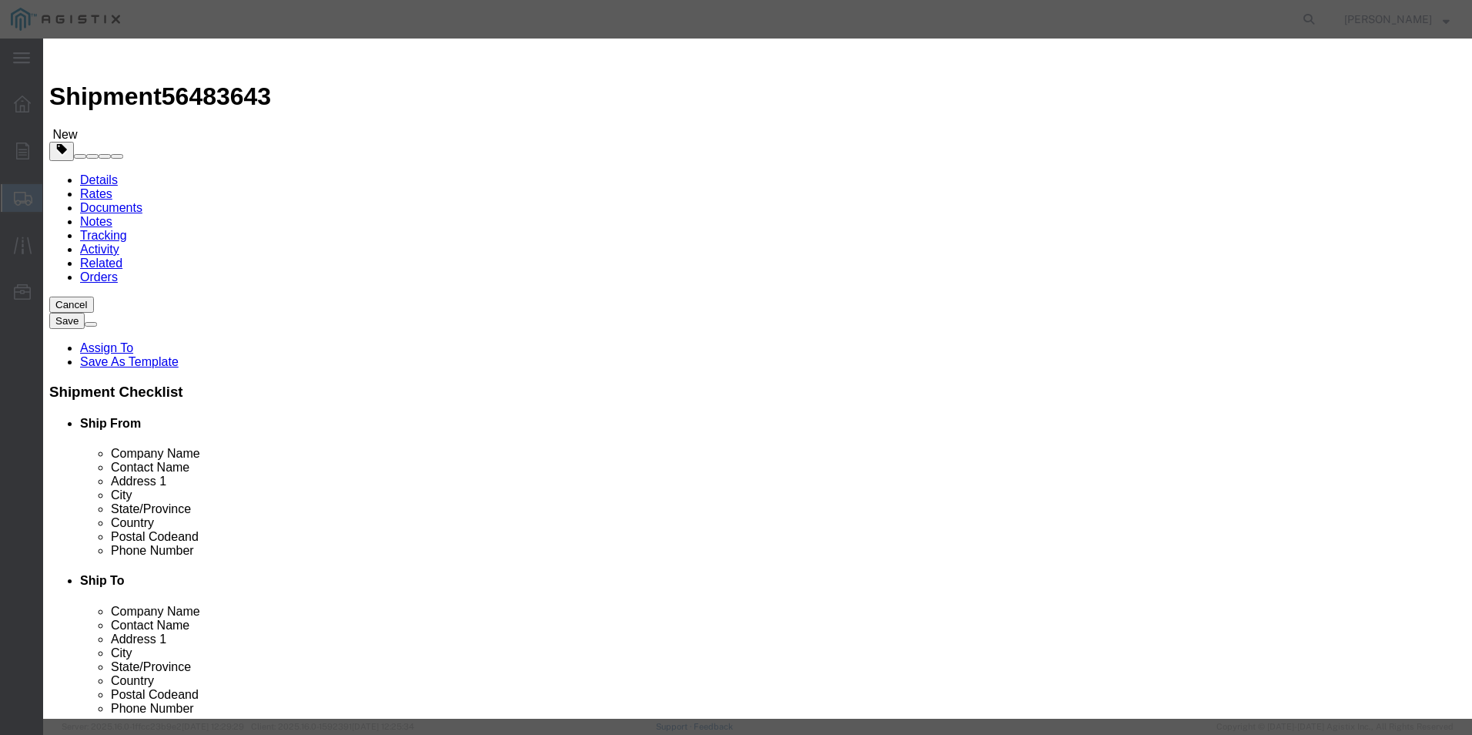
select select "USD"
click input "text"
type input "Ladder"
type input "2"
type input "528.60"
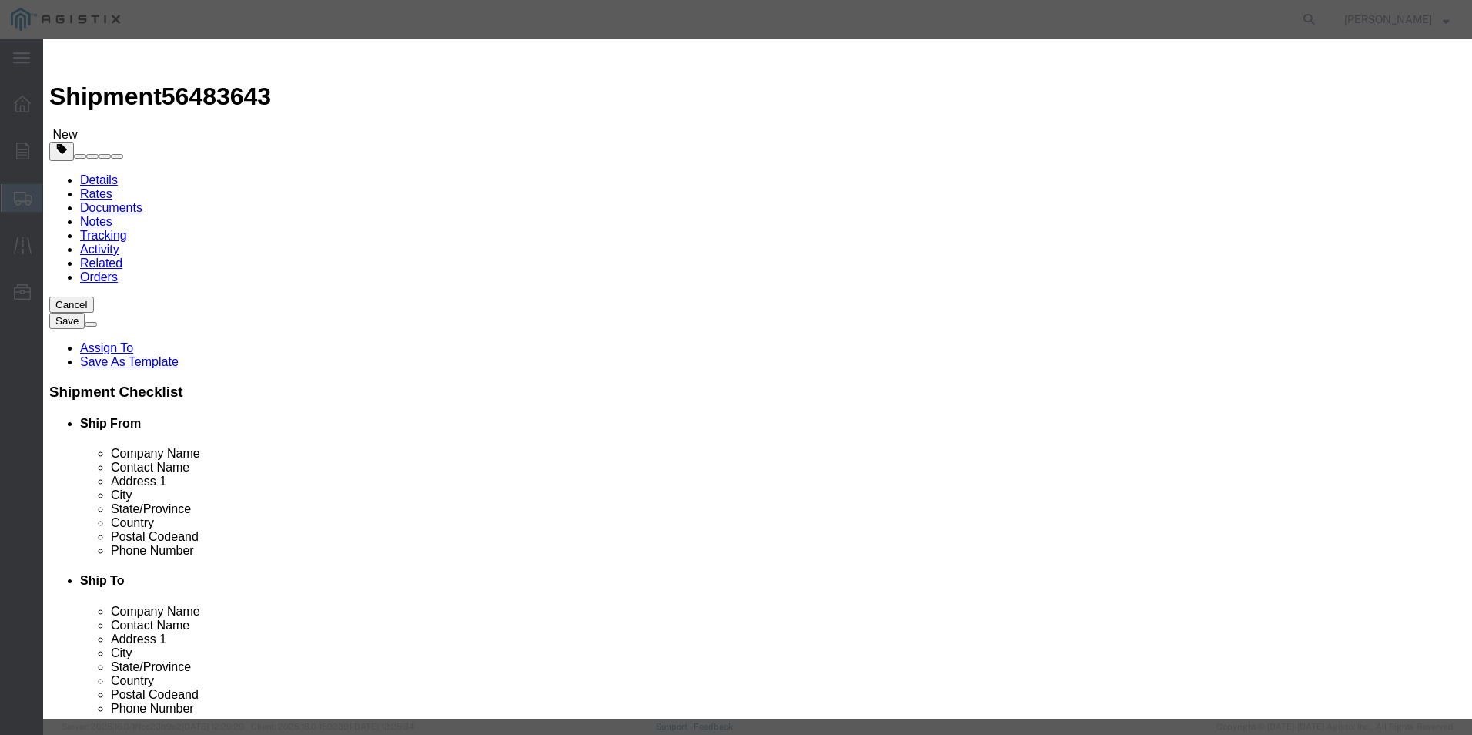
select select "300"
click button "Save & Add Another"
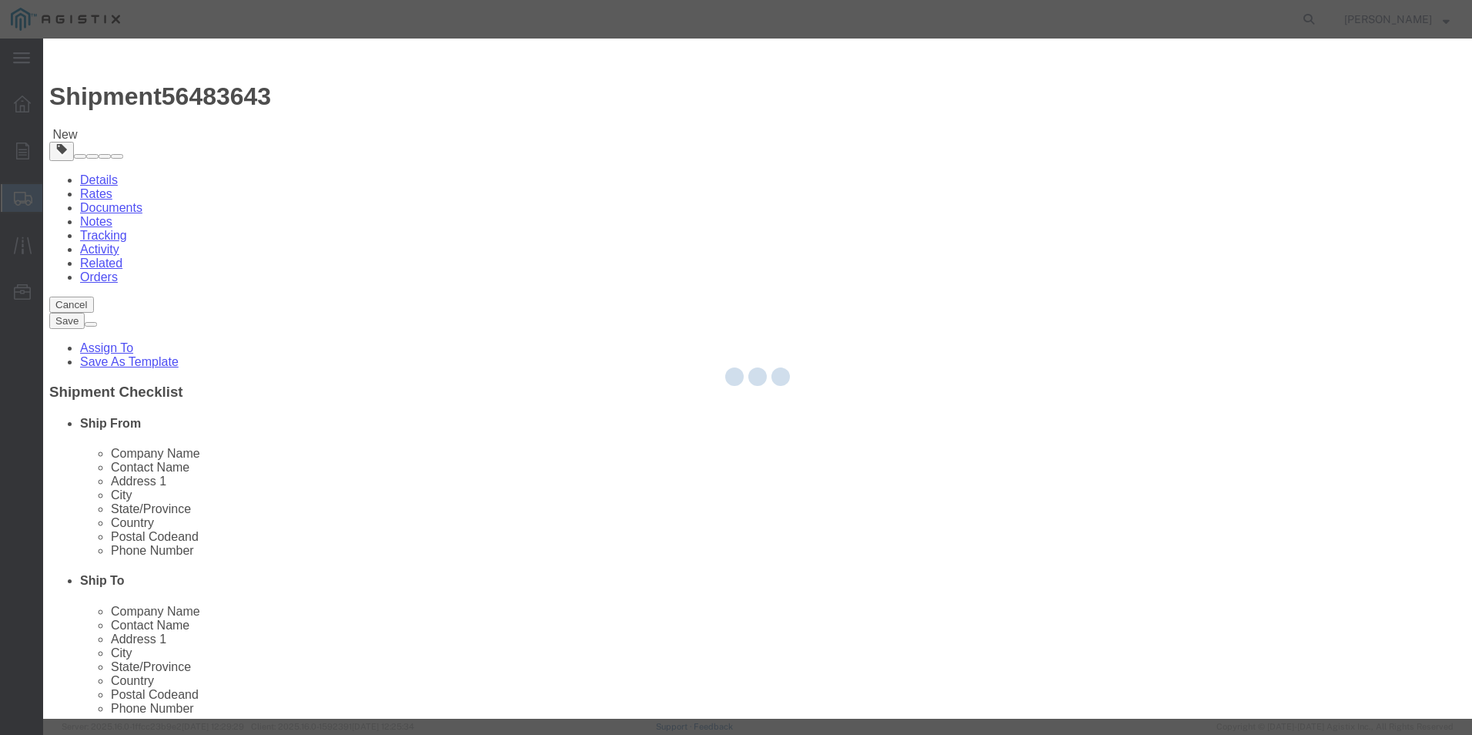
select select "EA"
select select
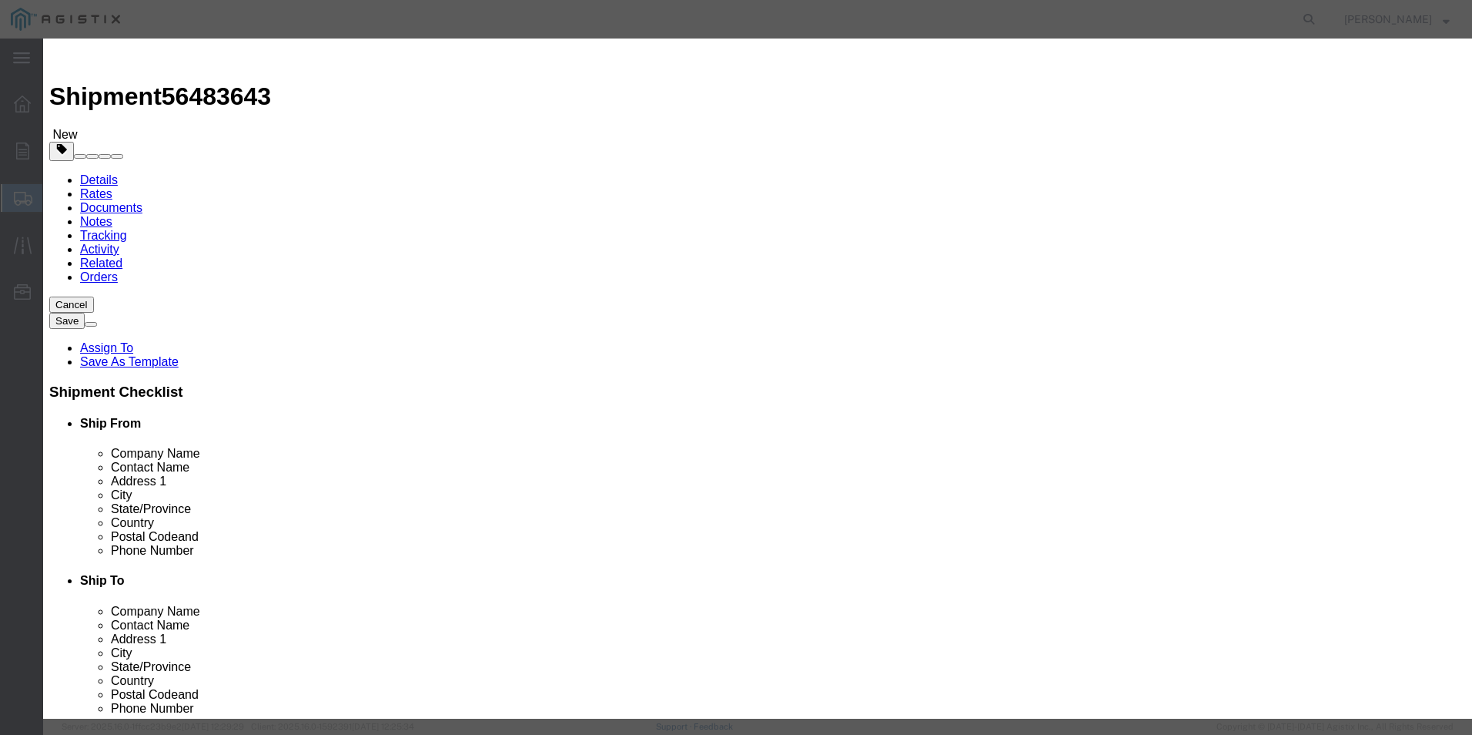
select select "USD"
click input "text"
type input "Ladder"
type input "2"
type input "687.00"
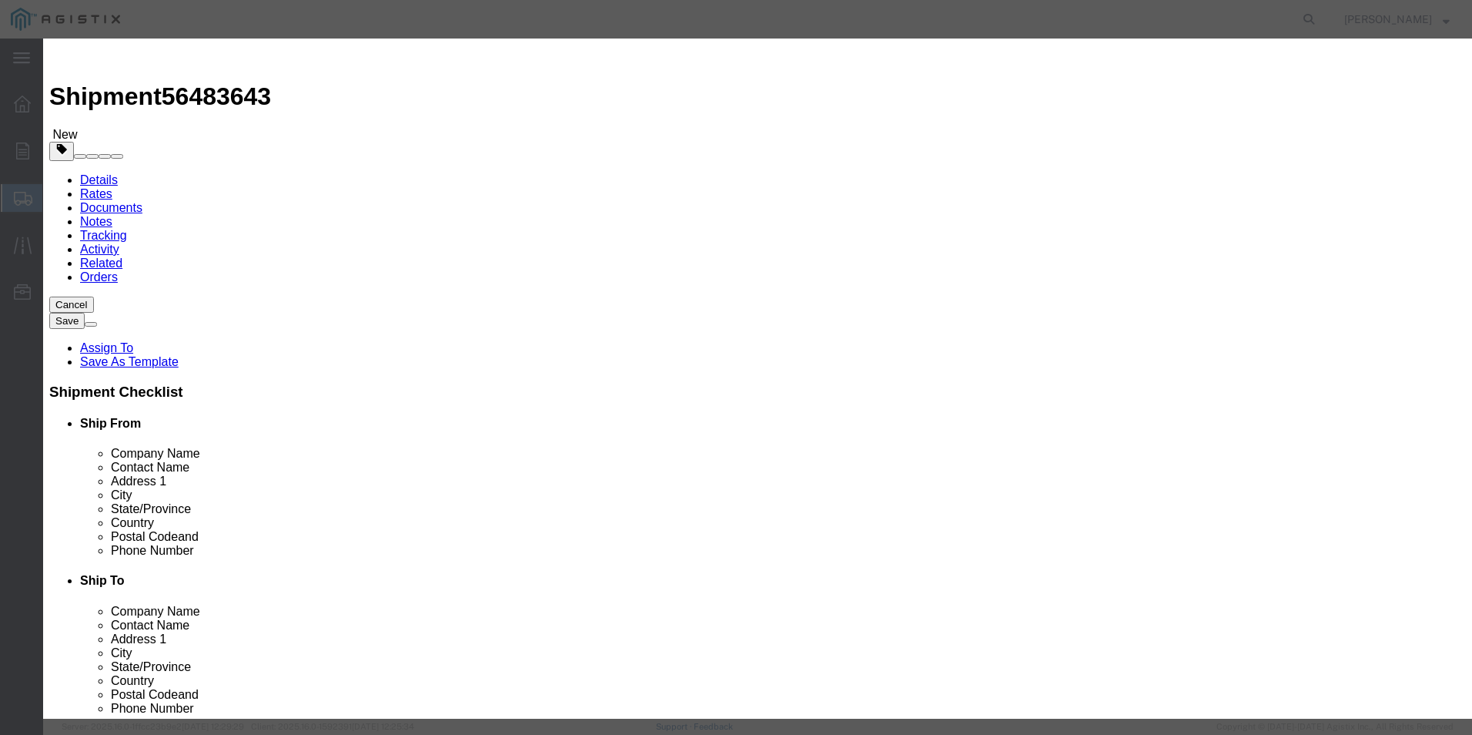
select select "300"
click button "Save & Close"
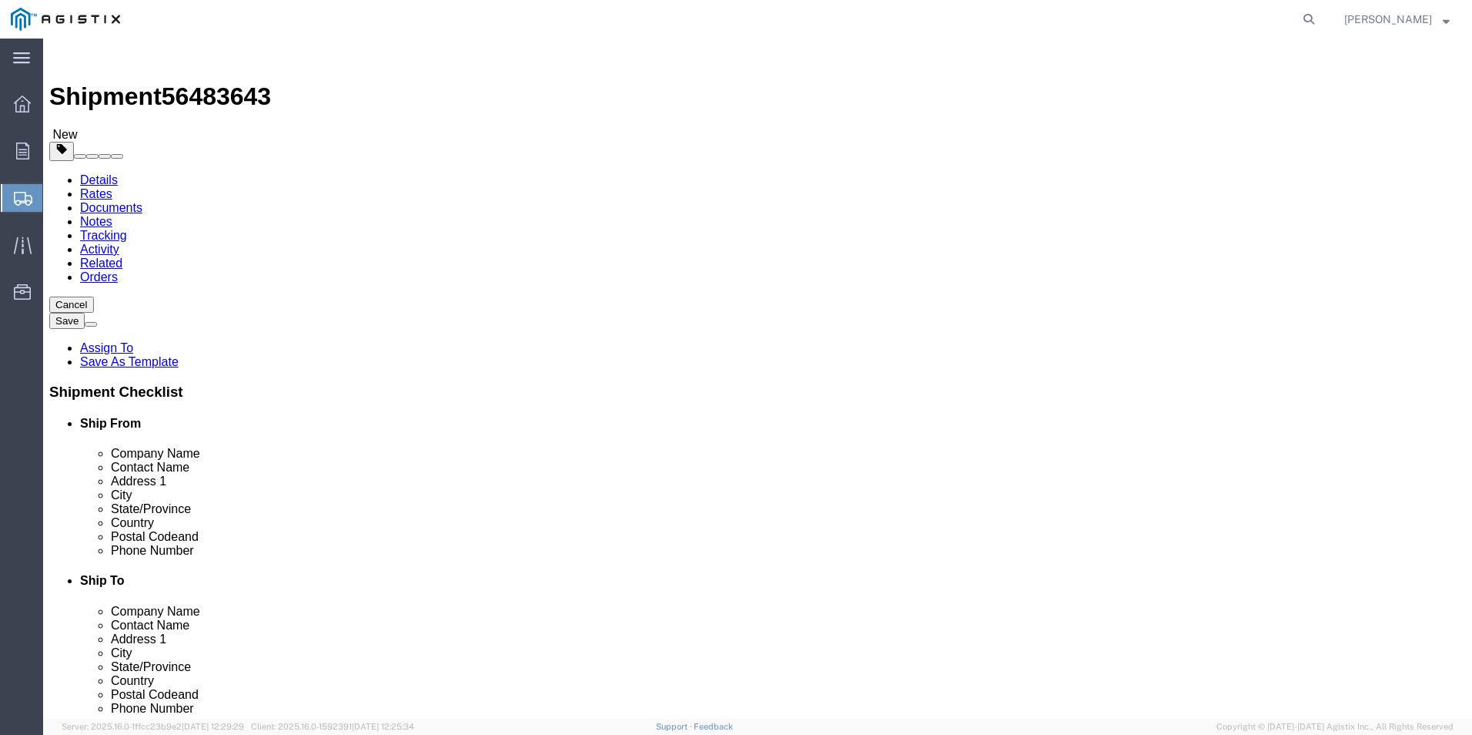
click button "Rate Shipment"
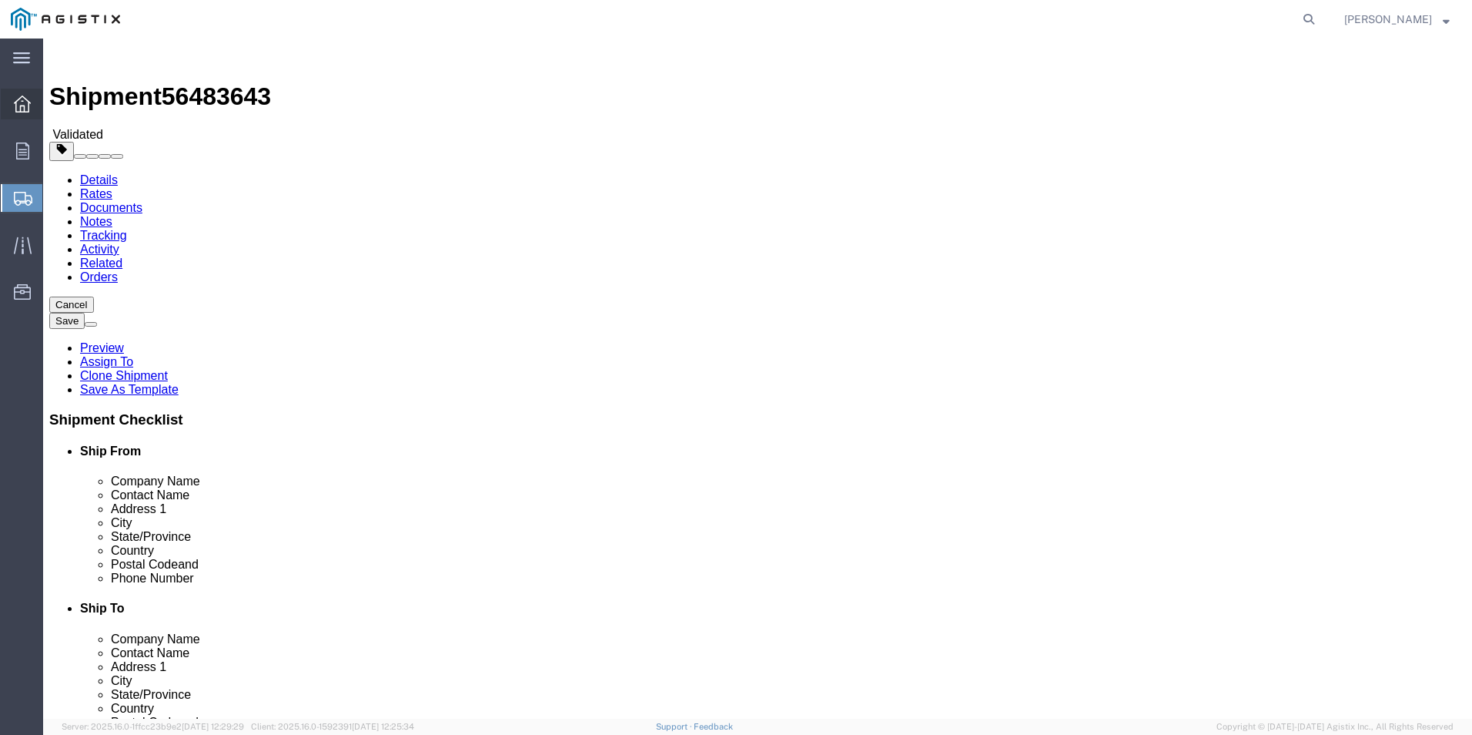
click at [24, 101] on icon at bounding box center [22, 103] width 17 height 17
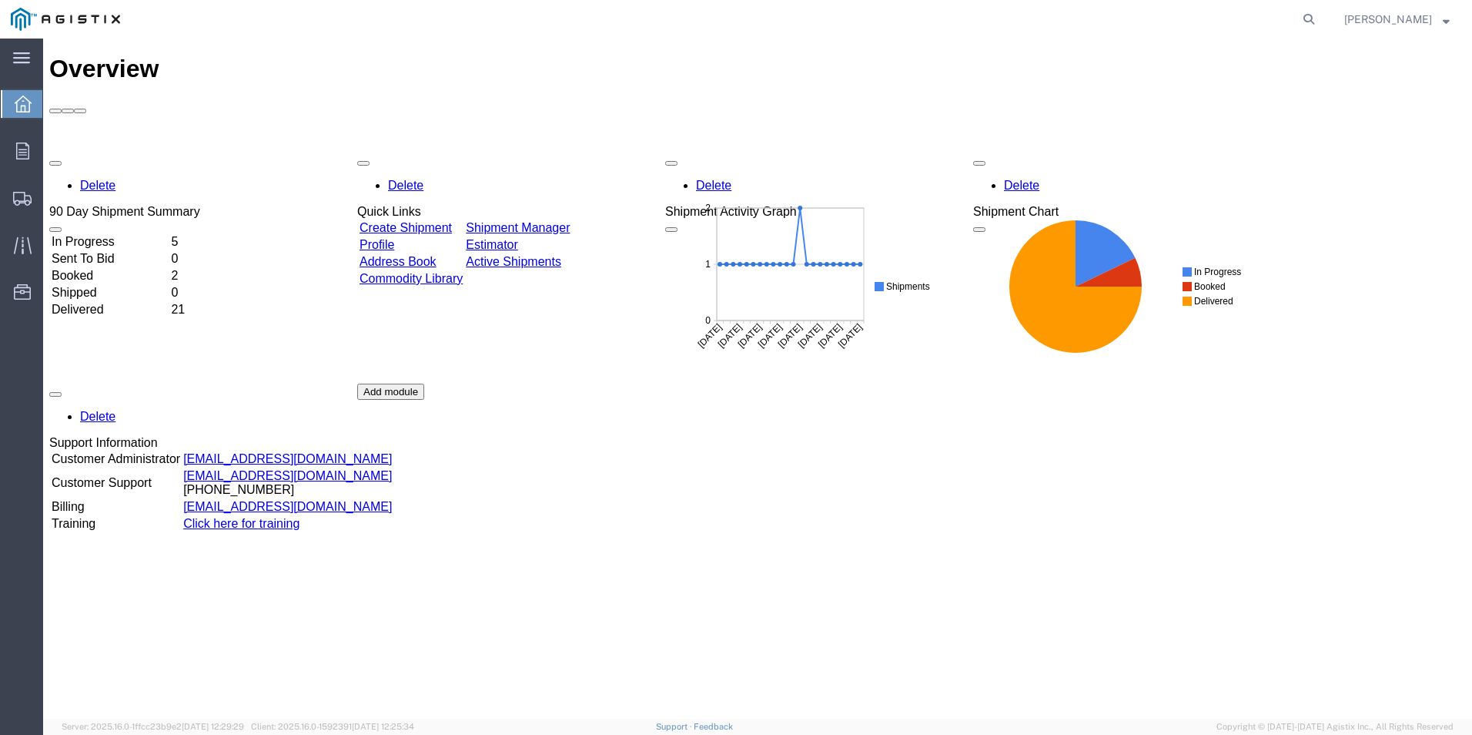
click at [452, 221] on link "Create Shipment" at bounding box center [406, 227] width 92 height 13
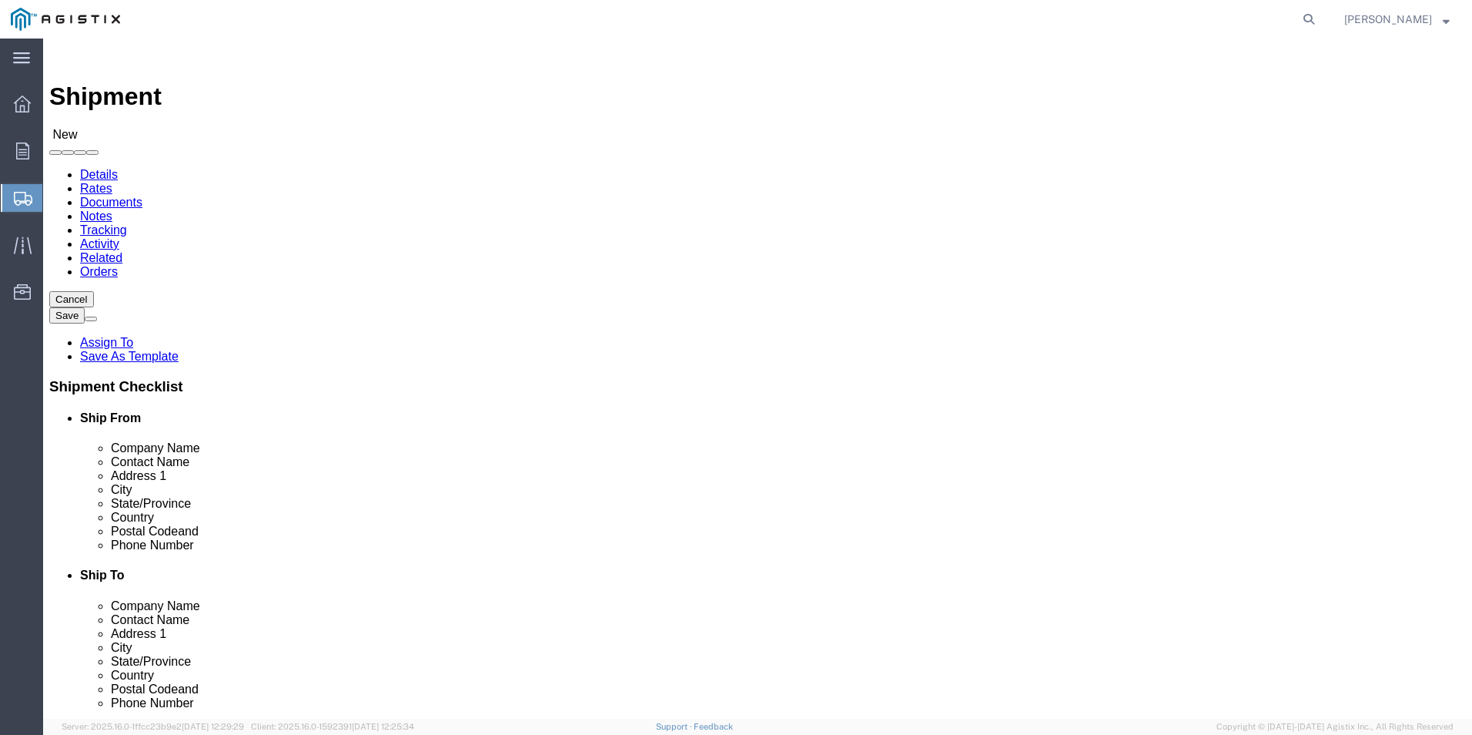
click select "Select PG&E [PERSON_NAME] Ladder Co Inc"
select select "9596"
click select "Select PG&E [PERSON_NAME] Ladder Co Inc"
select select "PURCHORD"
select select
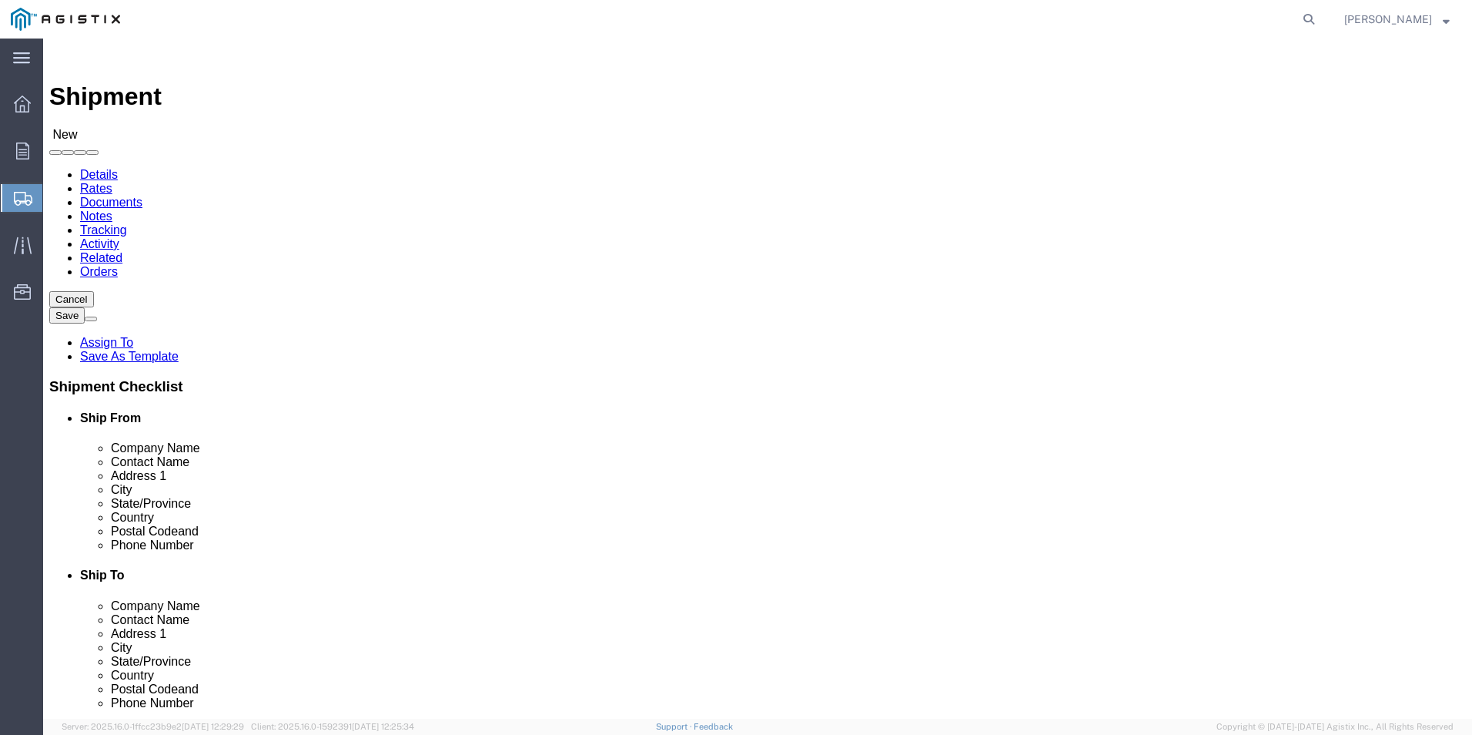
select select
click select "Select All Others [GEOGRAPHIC_DATA] [GEOGRAPHIC_DATA] [GEOGRAPHIC_DATA] [GEOGRA…"
select select "23082"
click select "Select All Others [GEOGRAPHIC_DATA] [GEOGRAPHIC_DATA] [GEOGRAPHIC_DATA] [GEOGRA…"
click input "text"
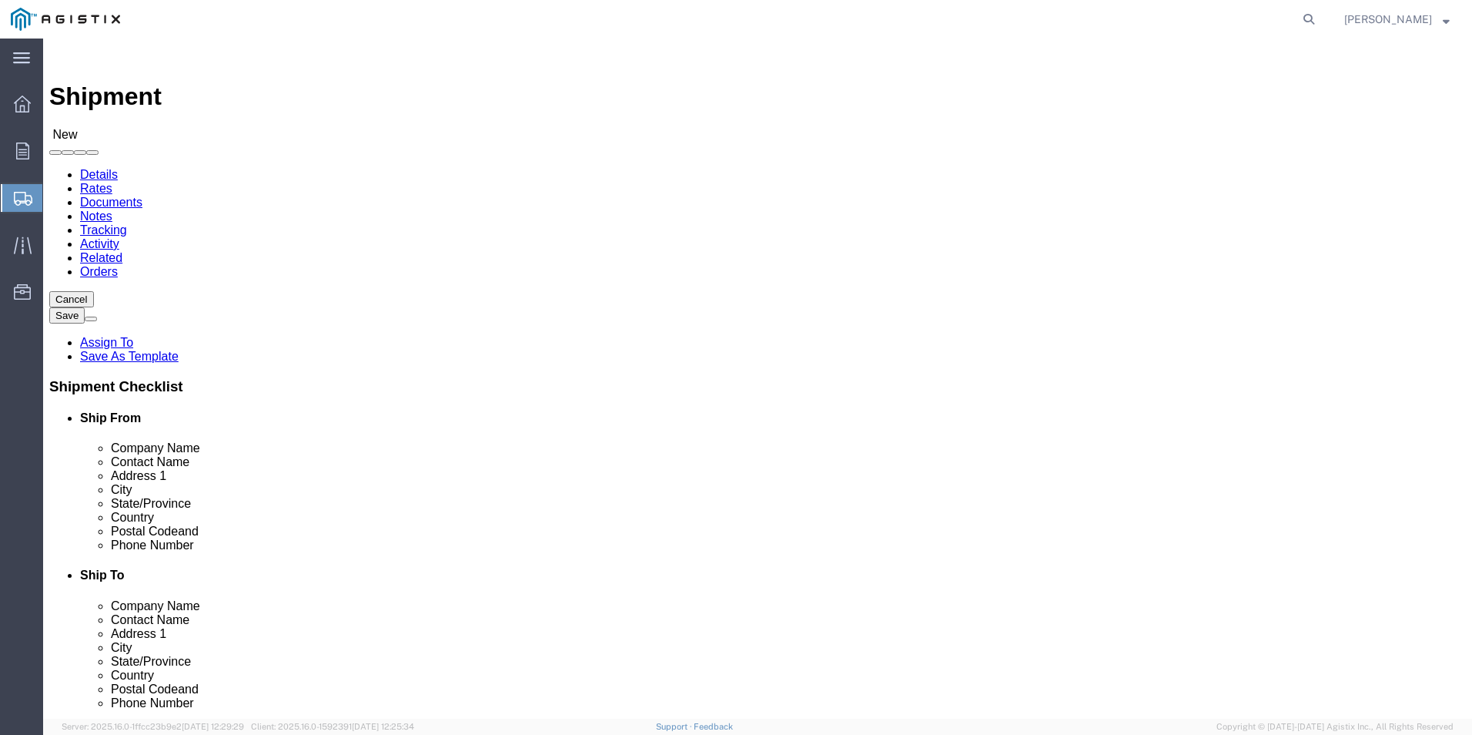
type input "wer"
click div "- Werner Co. - (Laura Breese) 11751 Alameda Ave., Socorro, TX, 79927, US"
select select
type input "[PERSON_NAME]."
type input "Laura Breese"
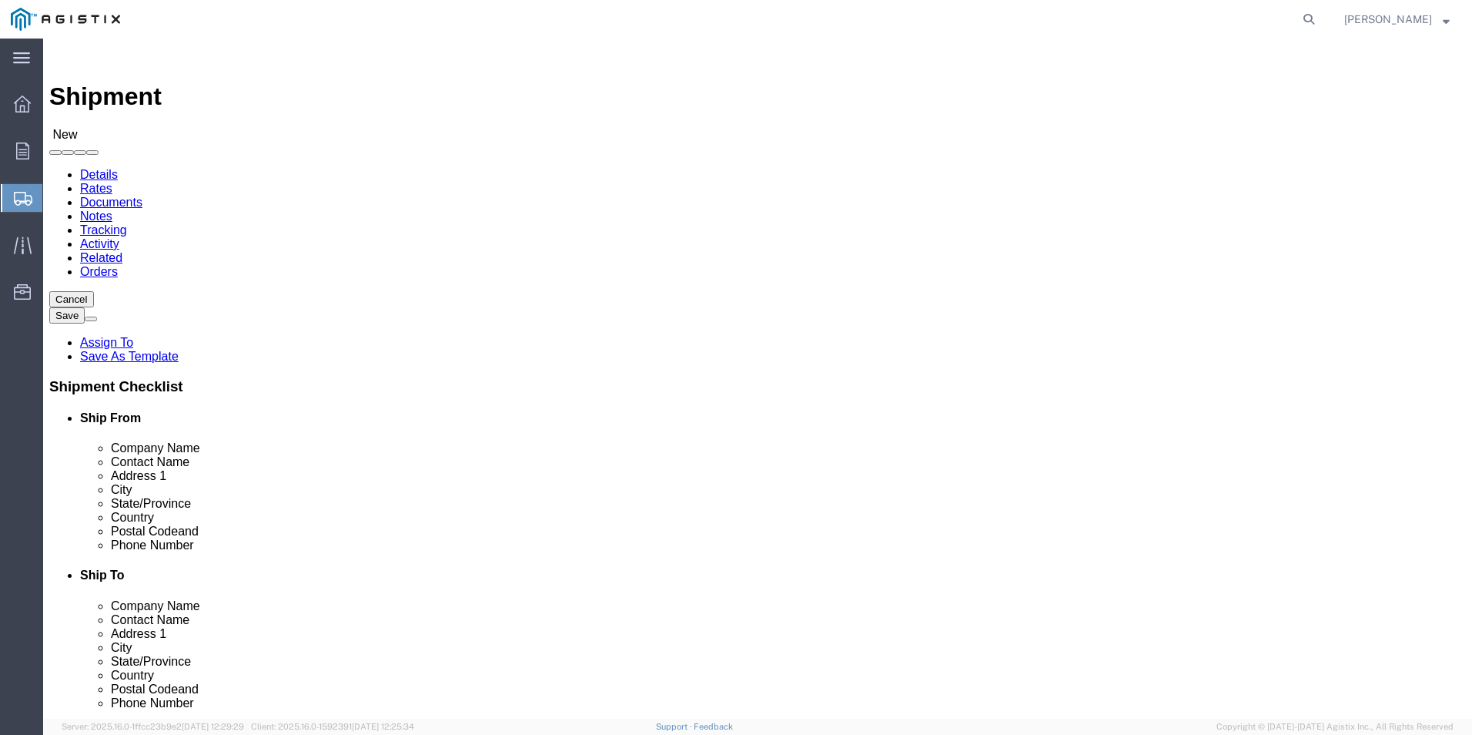
type input "[STREET_ADDRESS]"
type input "[GEOGRAPHIC_DATA]"
type input "79927"
type input "usa"
type input "724 815-6126"
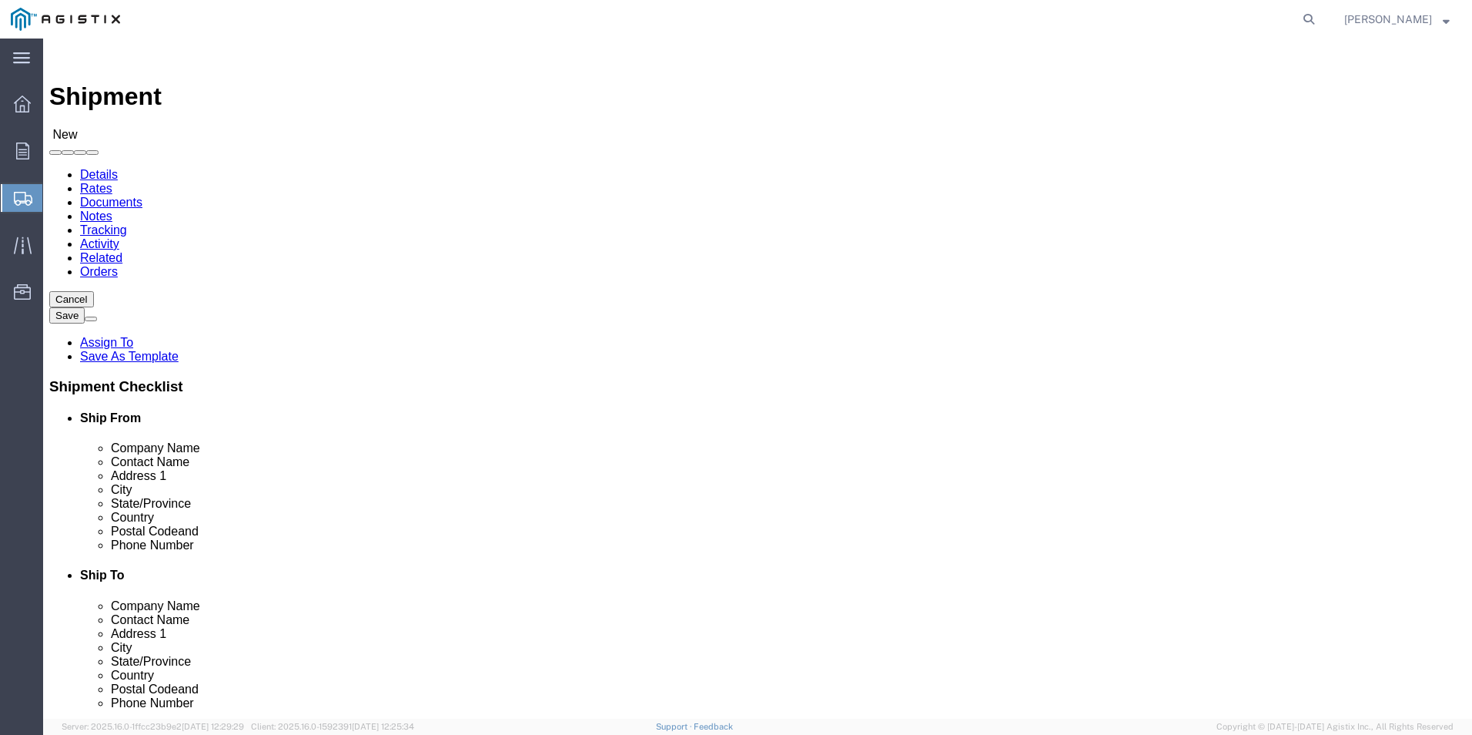
select select "[GEOGRAPHIC_DATA]"
type input "Werner"
click p "- [PERSON_NAME]. - ([PERSON_NAME]) [STREET_ADDRESS]"
select select
type input "[PERSON_NAME]."
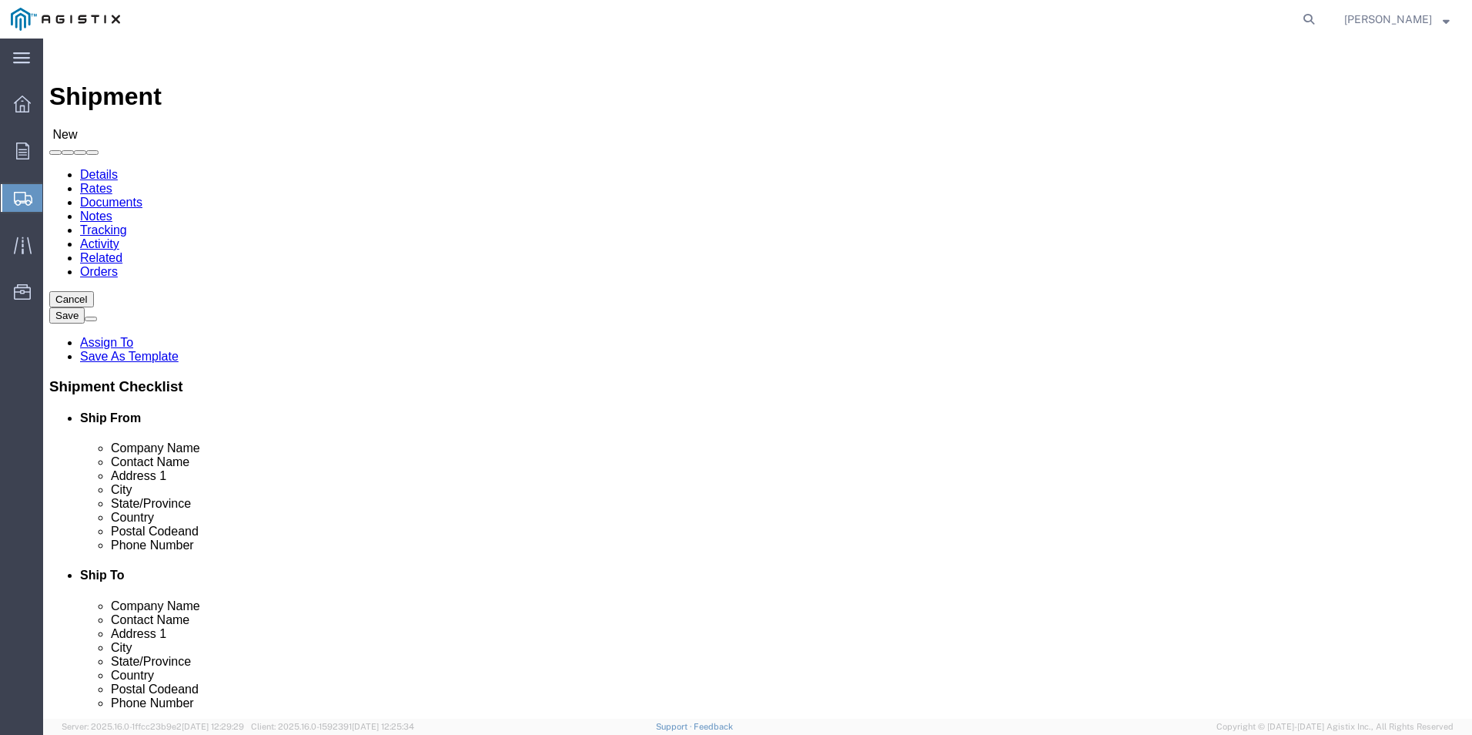
type input "[PERSON_NAME]"
select select "[GEOGRAPHIC_DATA]"
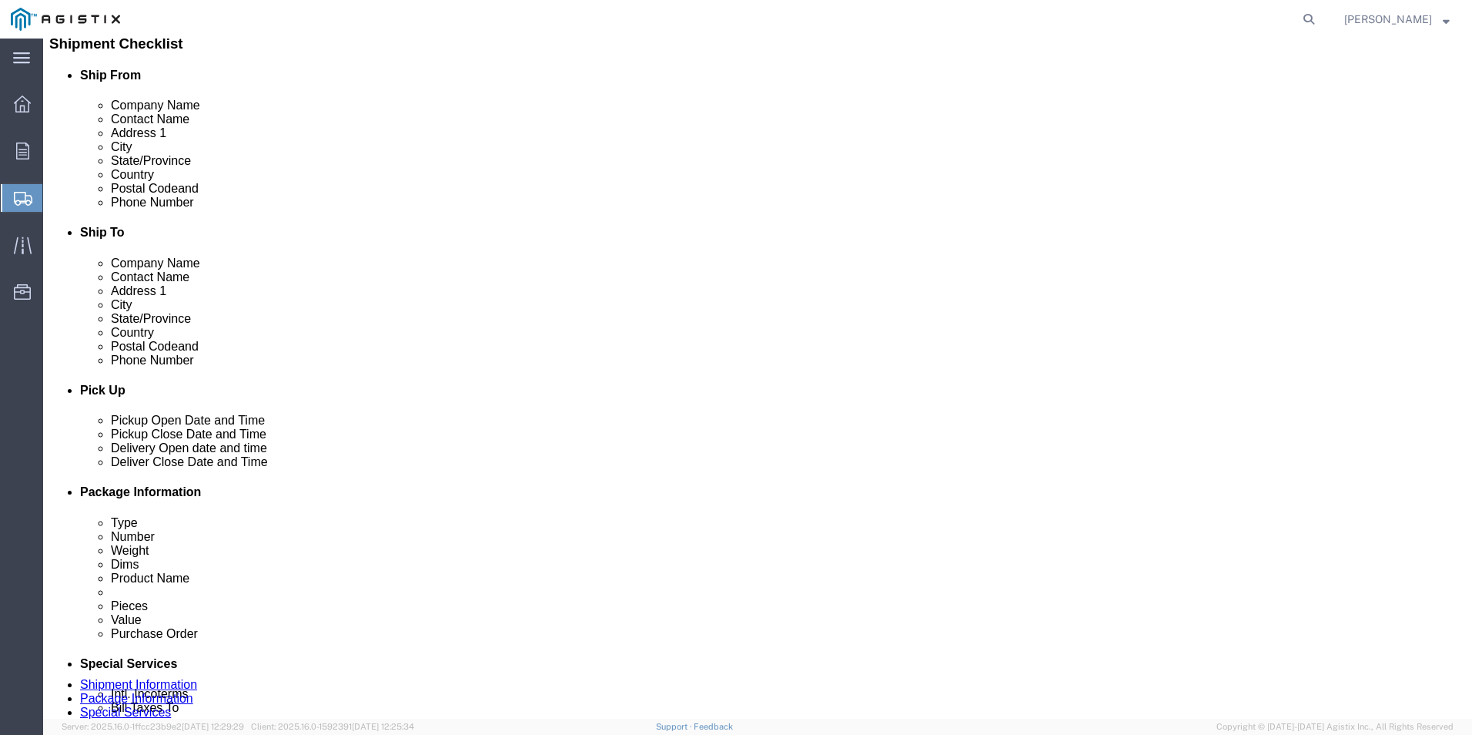
scroll to position [385, 0]
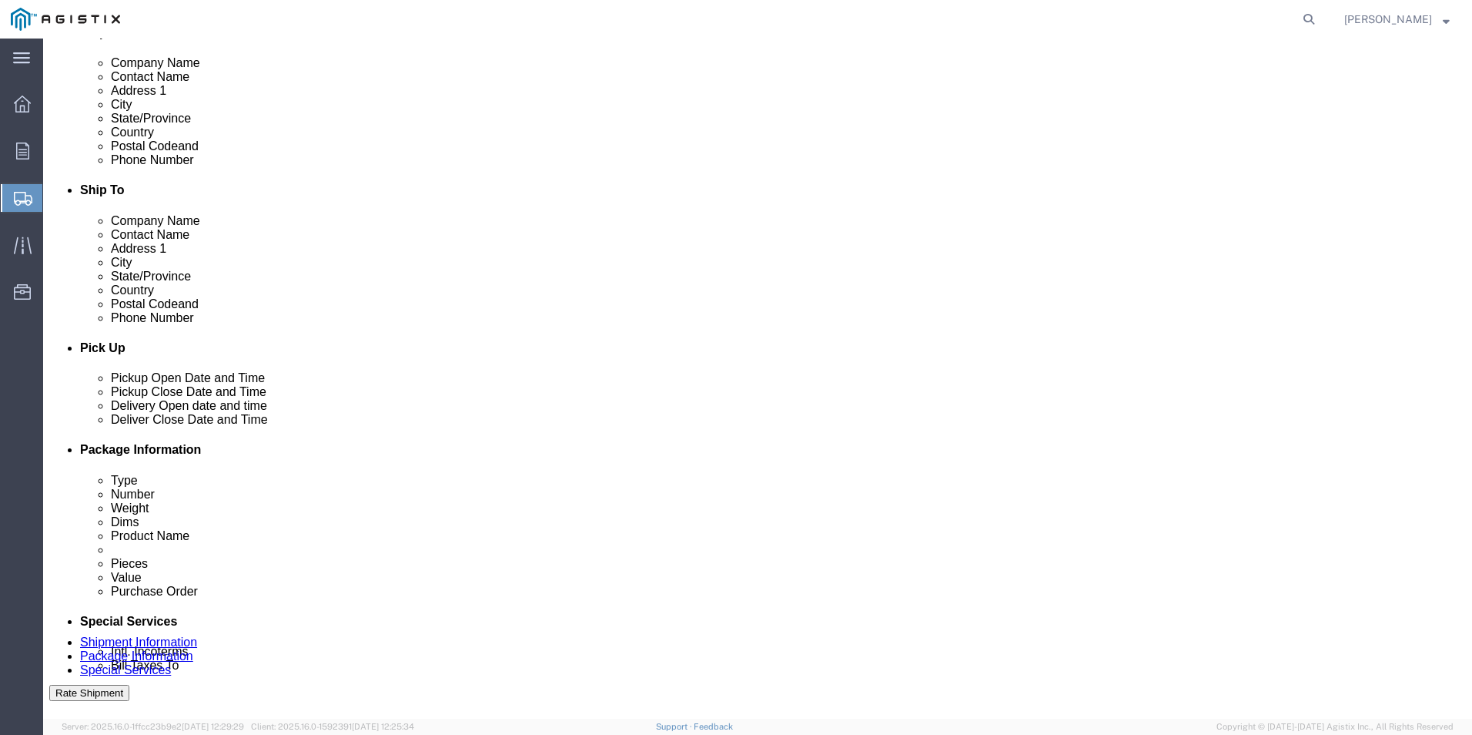
type input "[PERSON_NAME]."
click input "text"
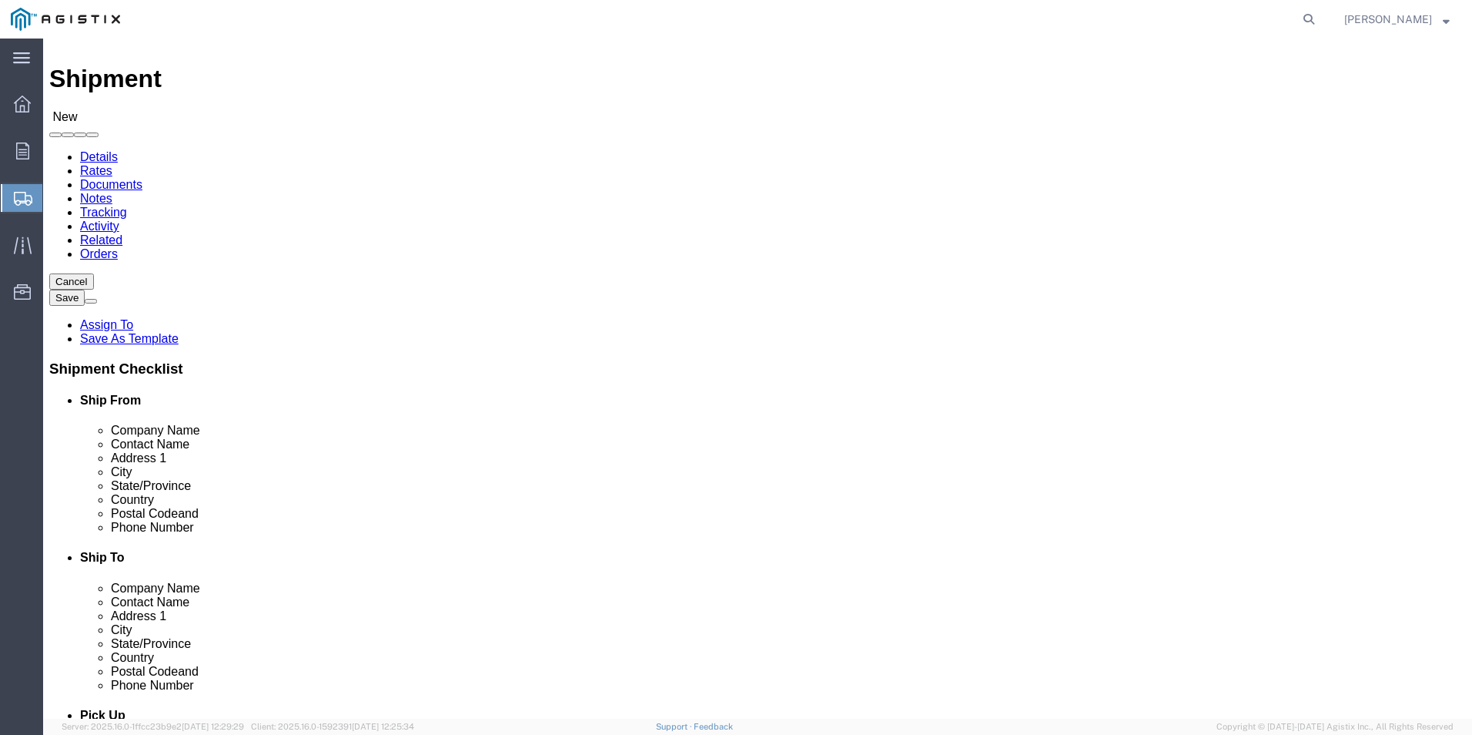
scroll to position [0, 0]
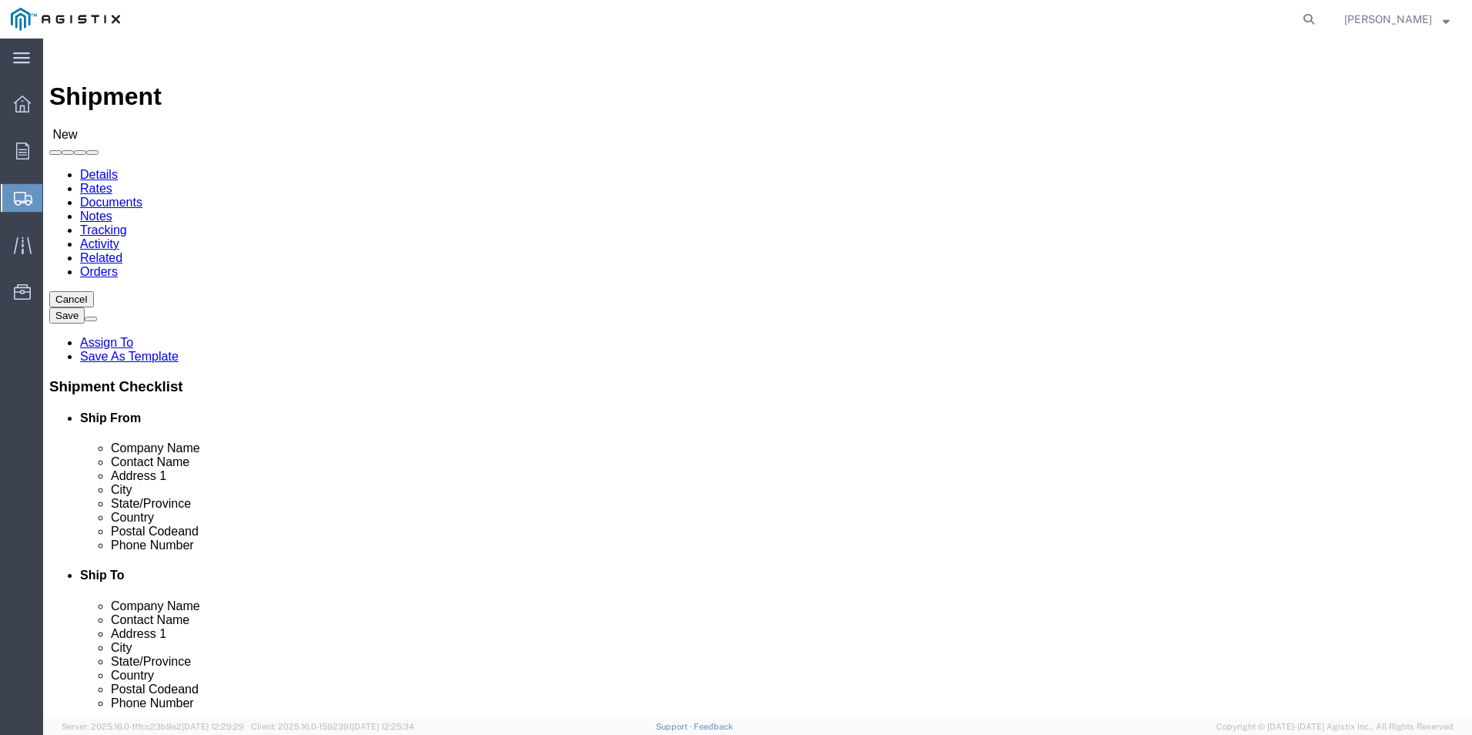
type input "[PHONE_NUMBER]"
click input "text"
type input "Pacific Gas"
type input "Jason Markowski"
type input "3600 Adobe Rd"
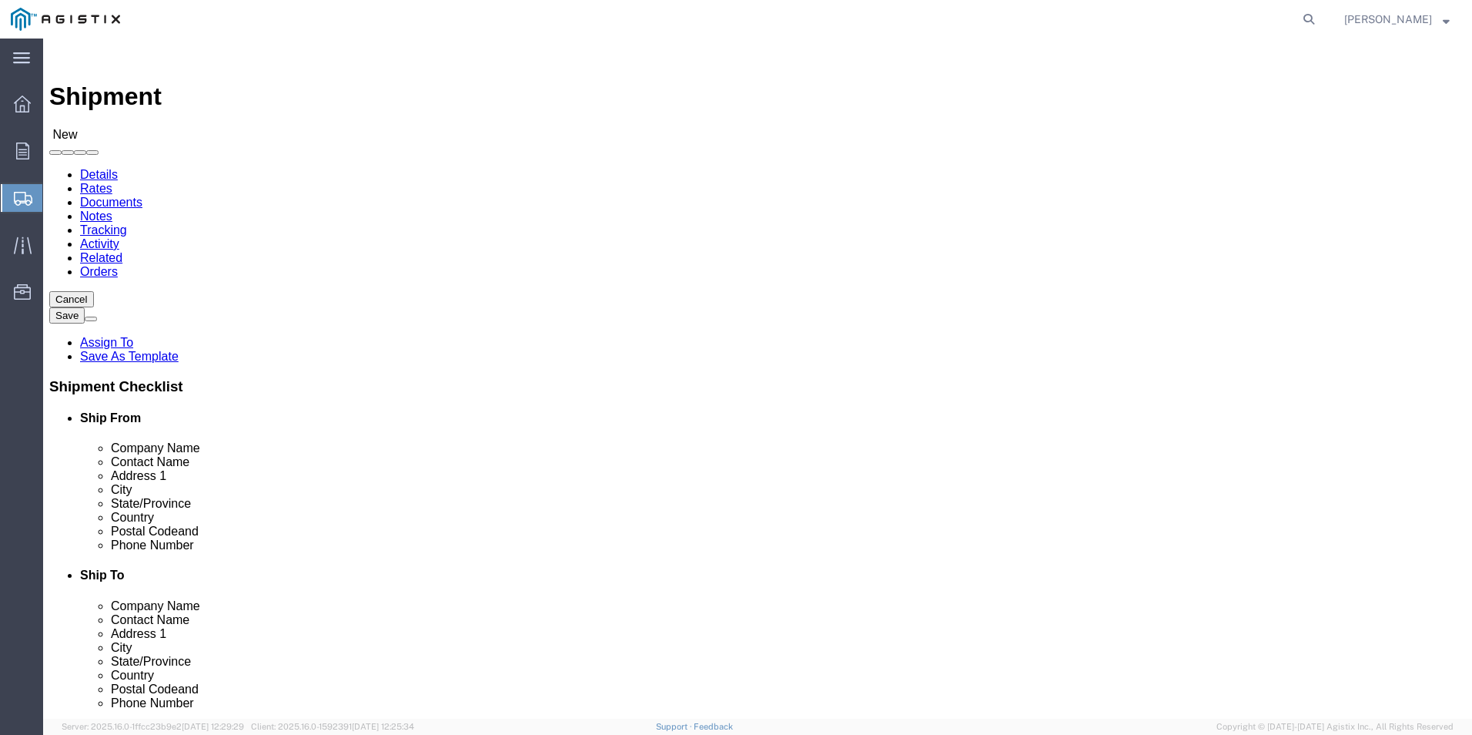
select select
type input "Peta"
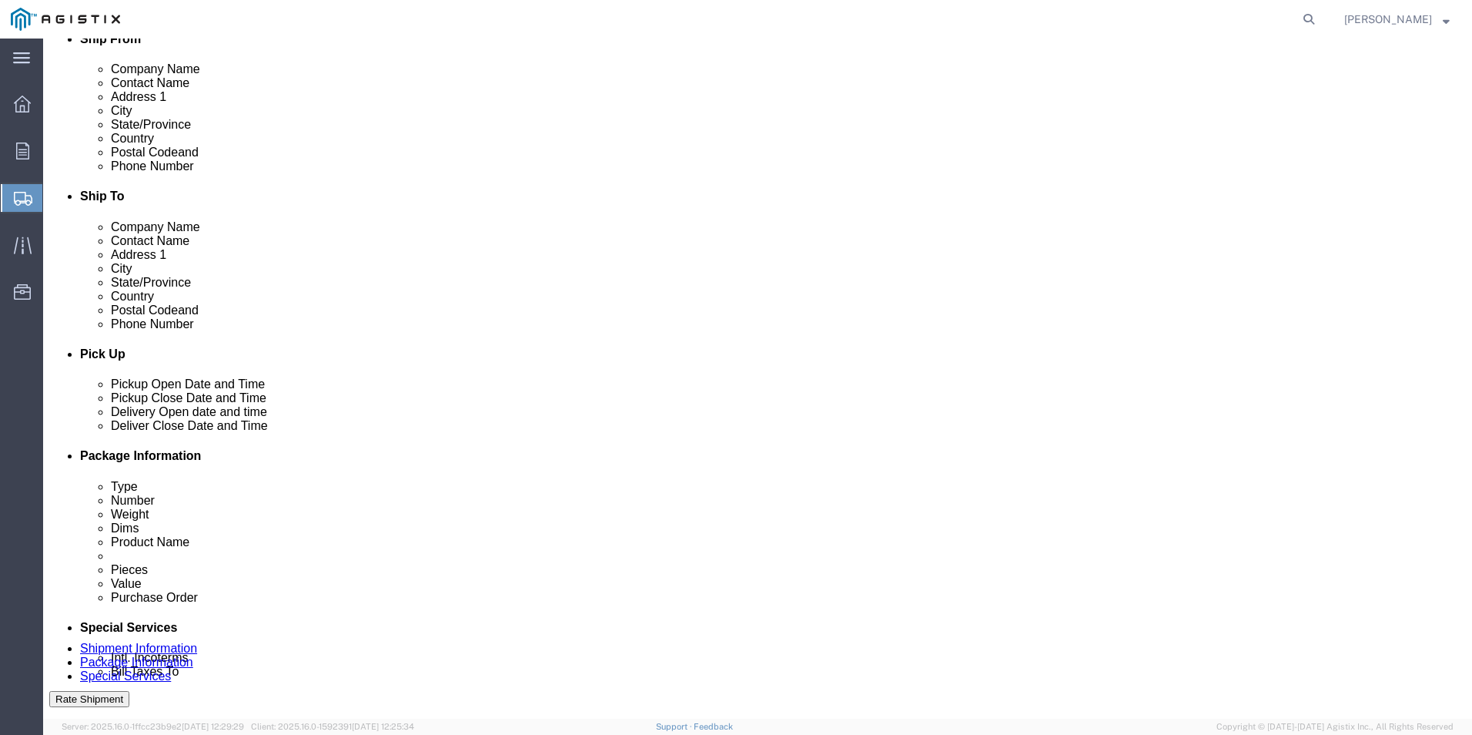
scroll to position [385, 0]
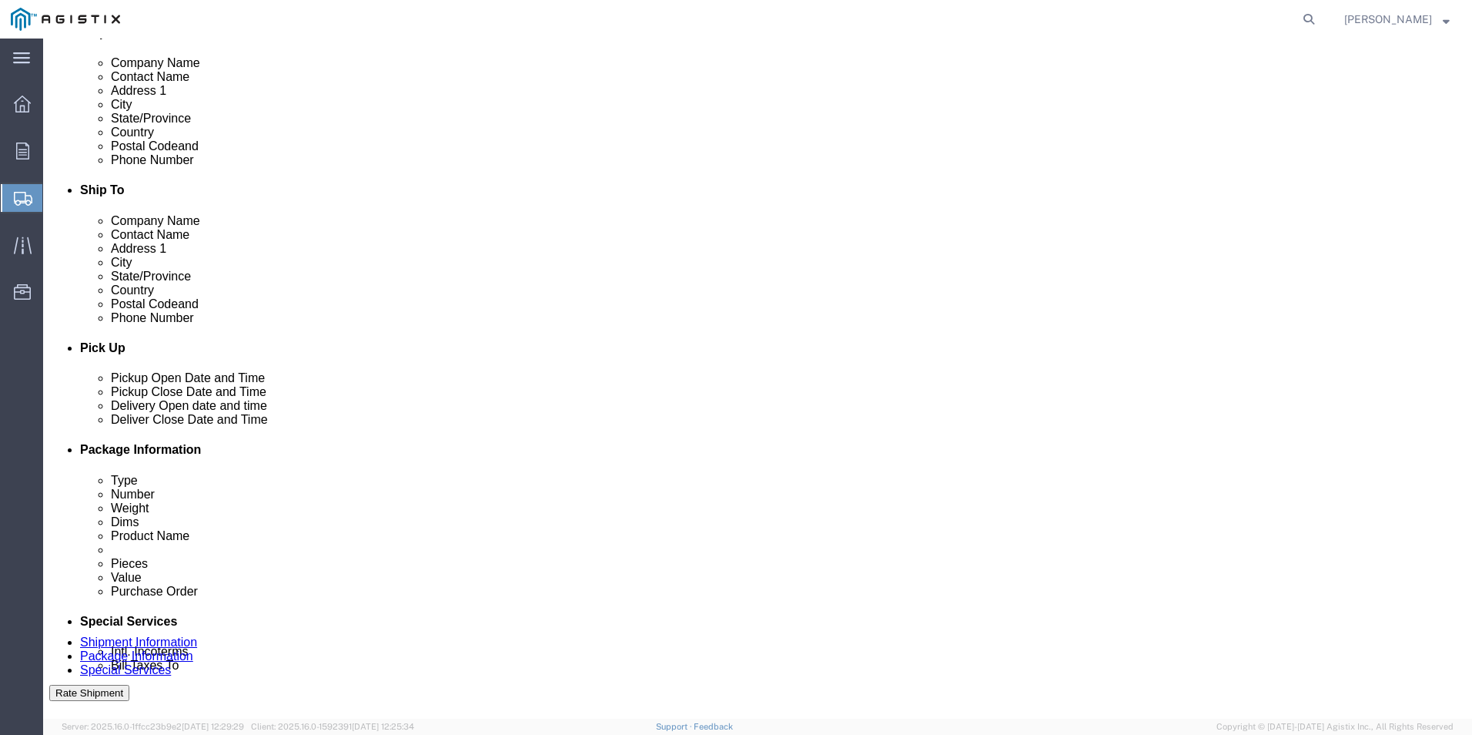
click p "- PG&E - () 3600 Adobe Rd, Petaluma, CA 94952, US"
select select
type input "PG&E"
type input "Petaluma"
type input "94952"
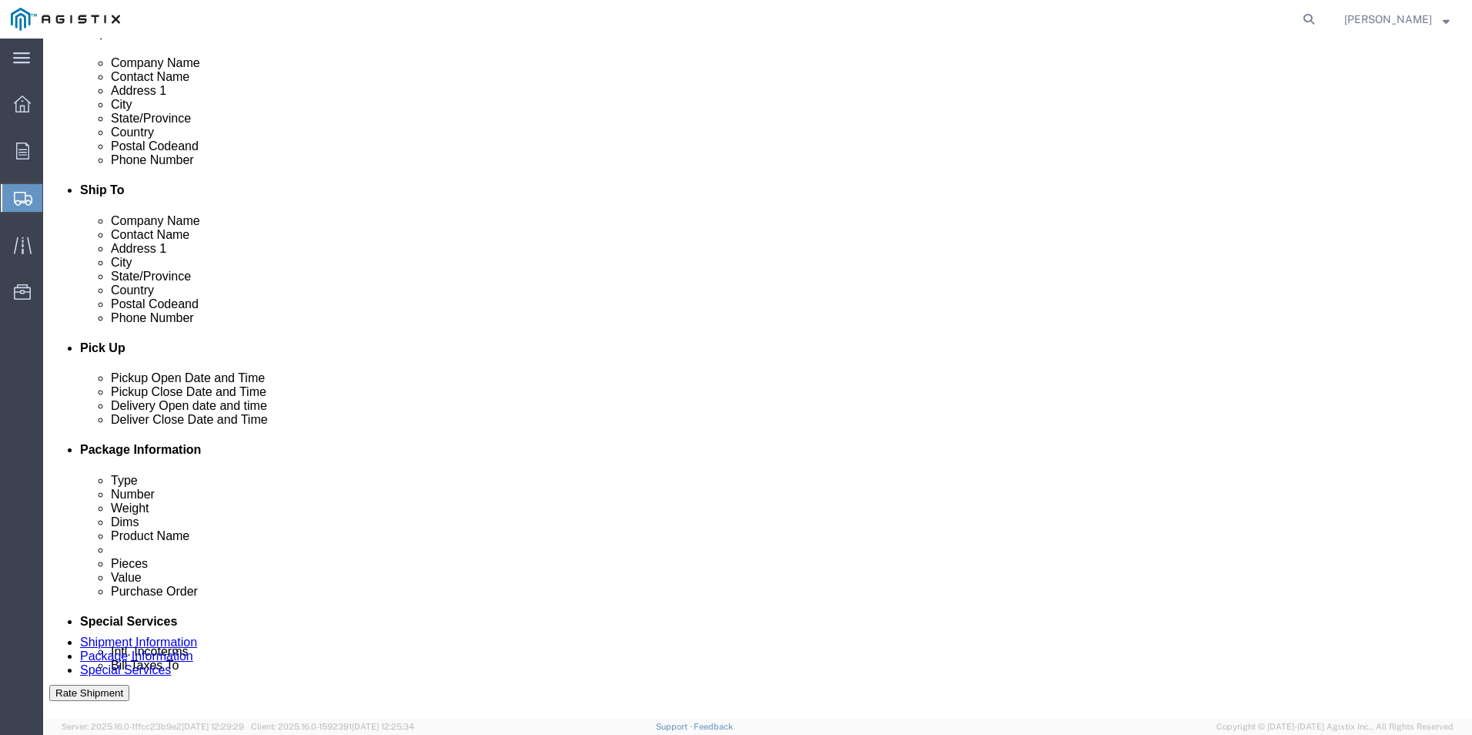
select select "CA"
type input "Petaluma"
click input "text"
select select
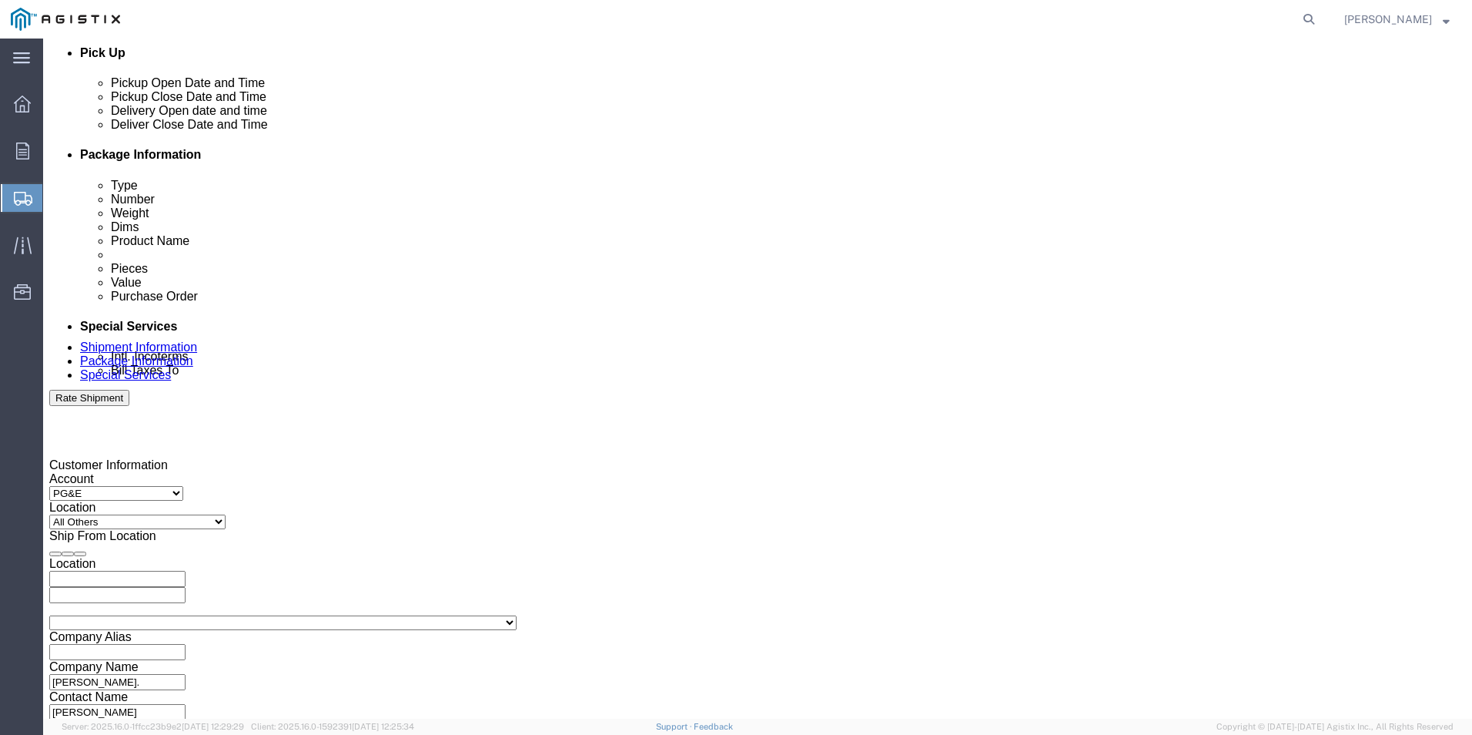
scroll to position [693, 0]
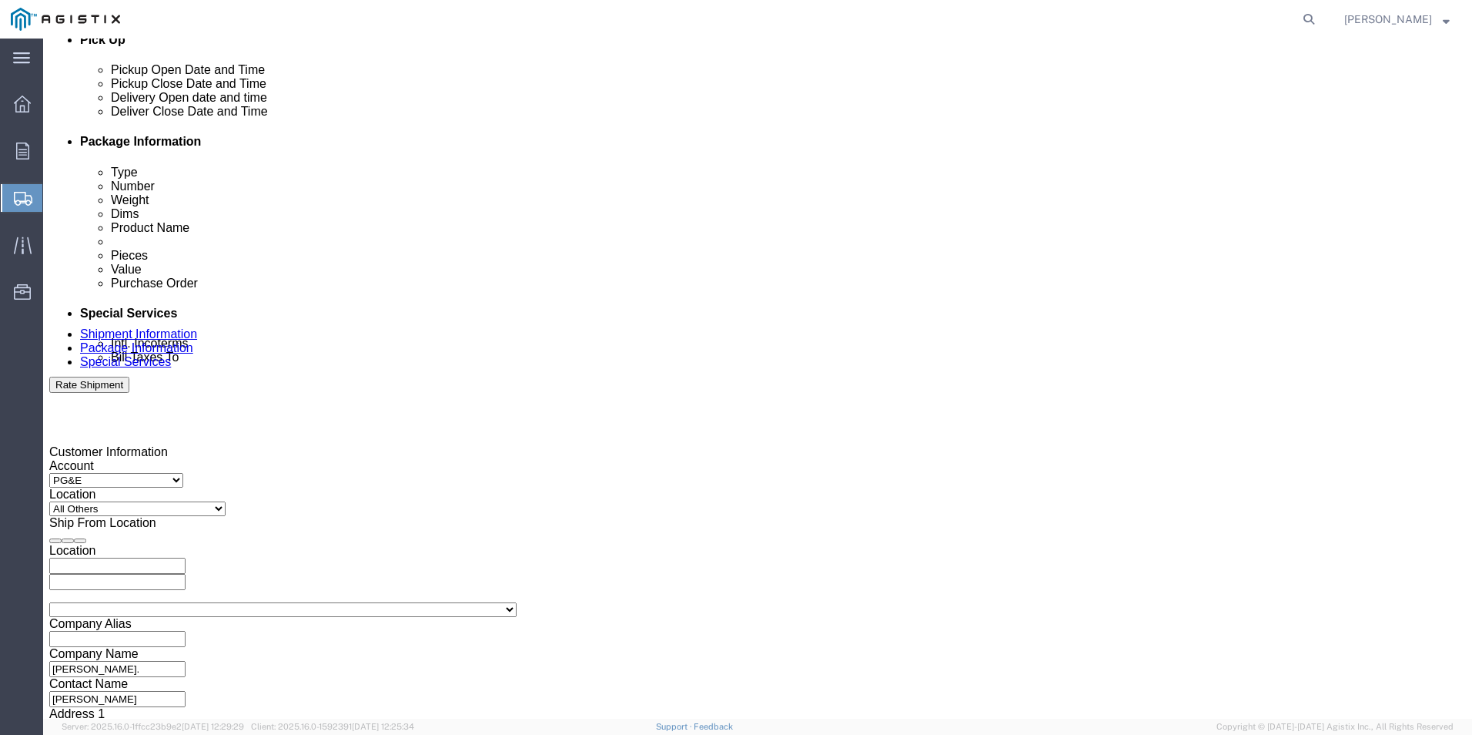
type input "800-743-5000"
click div "[DATE] 12:00 PM"
type input "7:00 AM"
click button "Apply"
click div "[DATE] 8:00 AM"
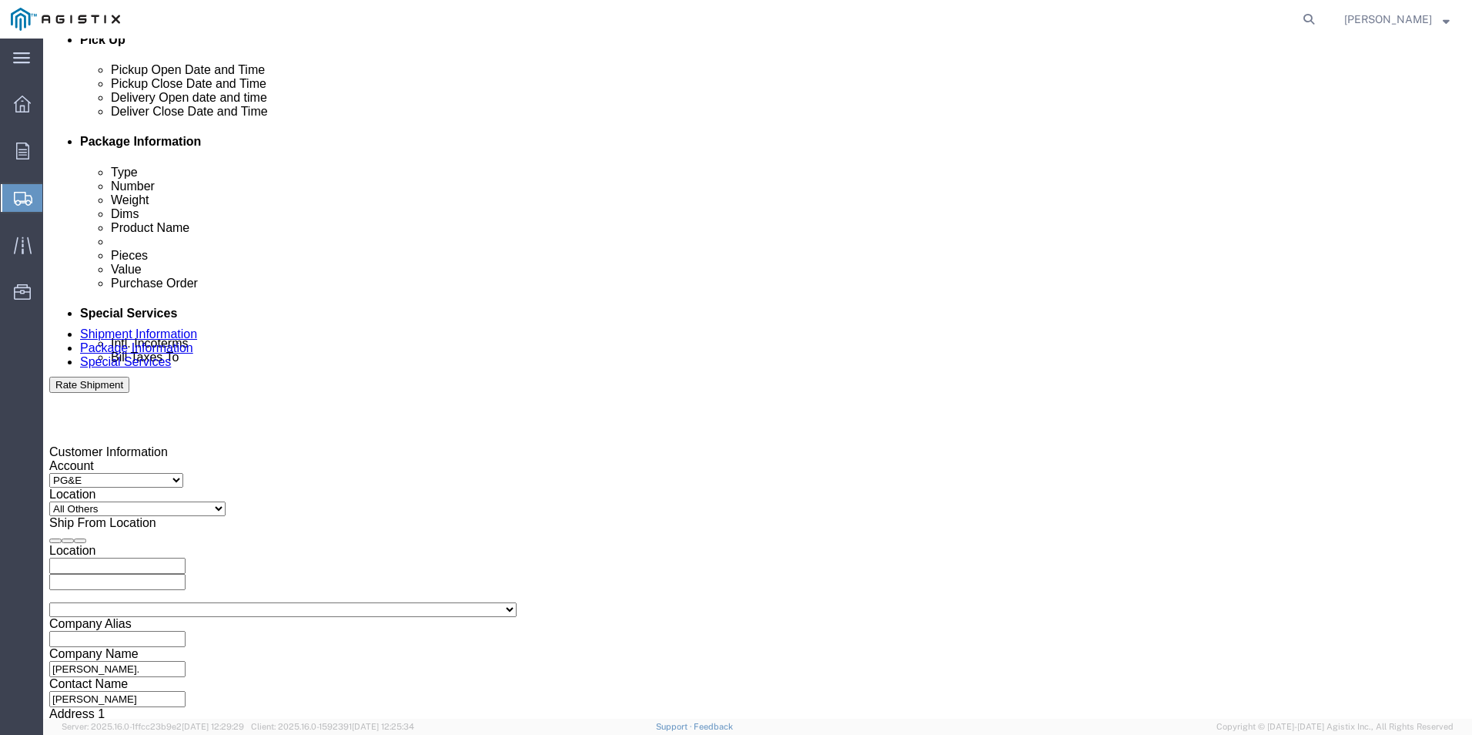
type input "4:00 PM"
click button "Apply"
click div
type input ":"
type input "7:00 AM"
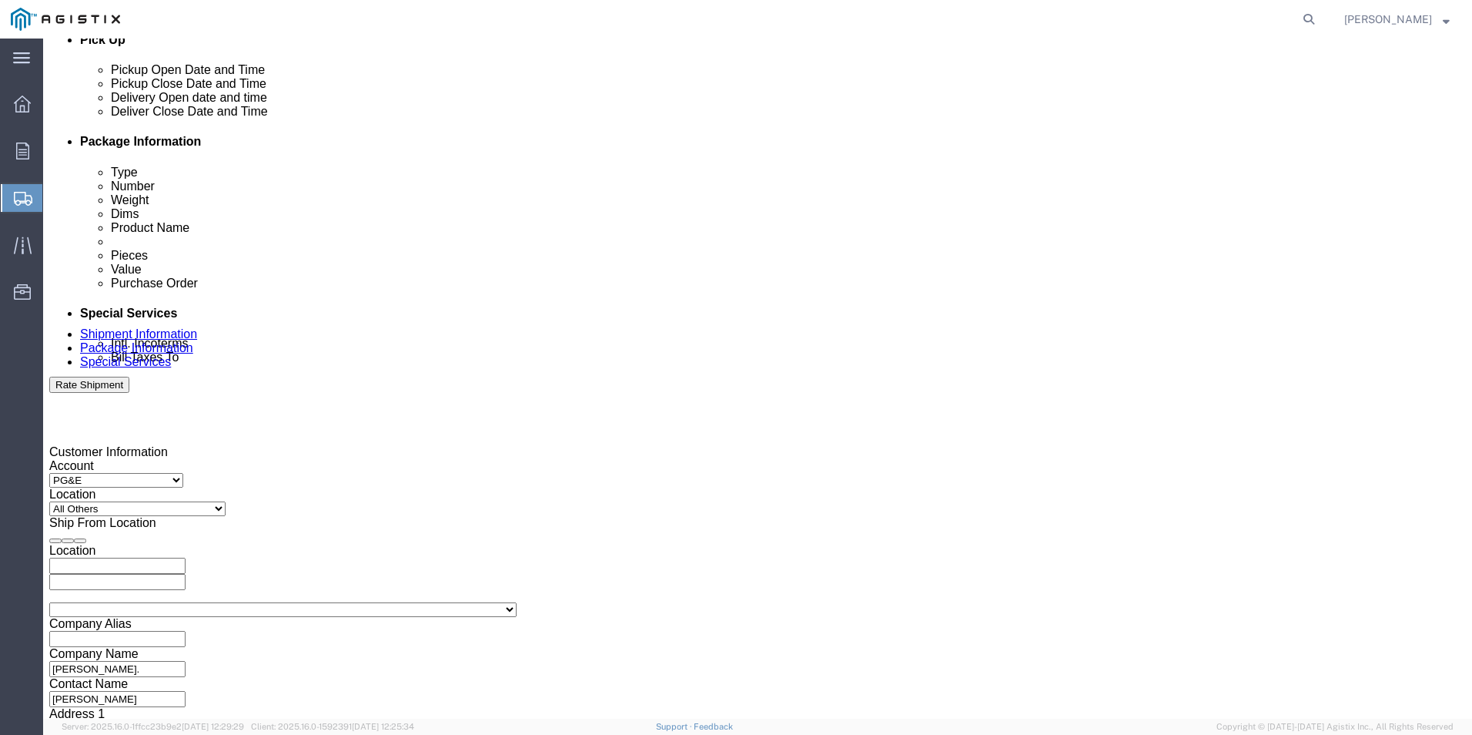
click button "Apply"
click div
type input "4:00 PM"
click div "Close Time 4:00 PM Aug 20 2025 8:00 AM - Aug 20 2025 8:00 AM Cancel Apply"
click button "Apply"
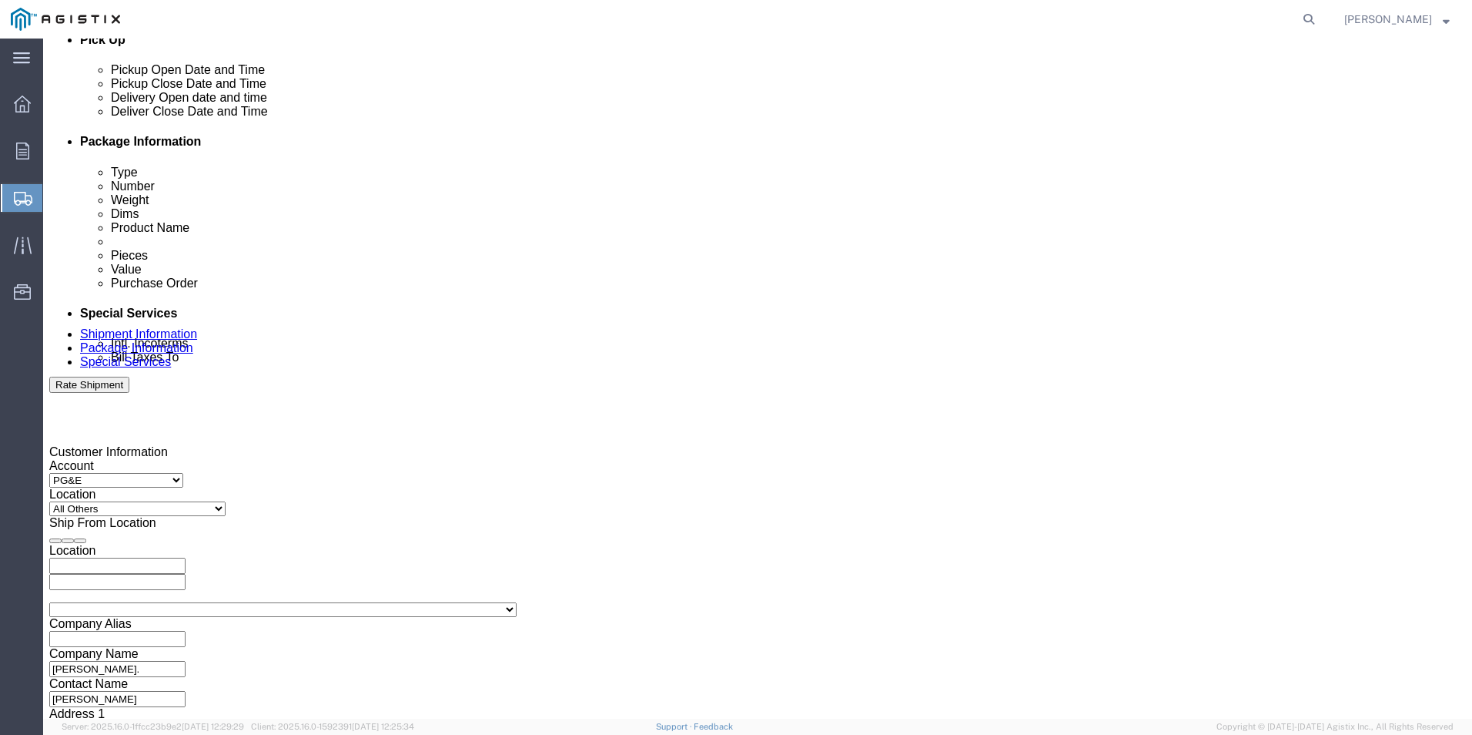
click input "text"
paste input "2701202602"
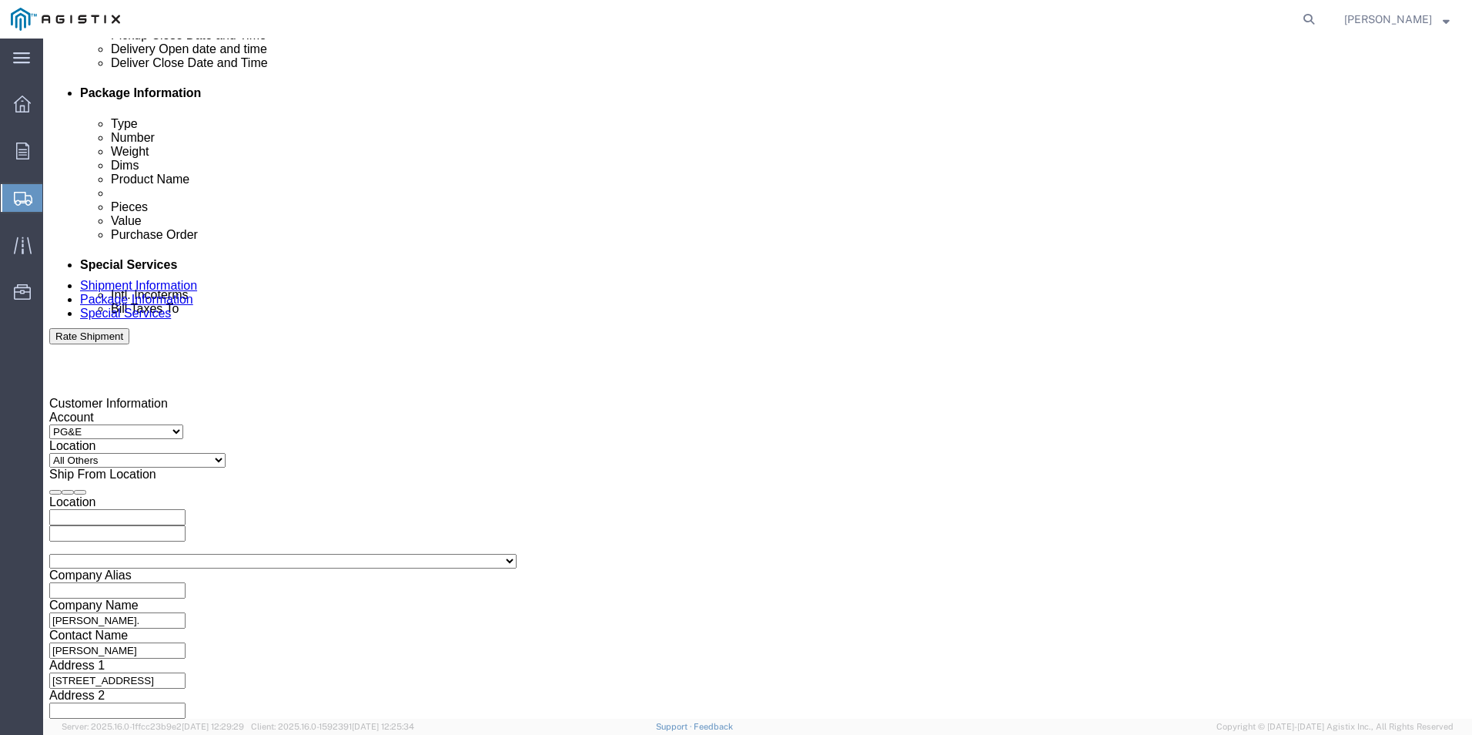
scroll to position [768, 0]
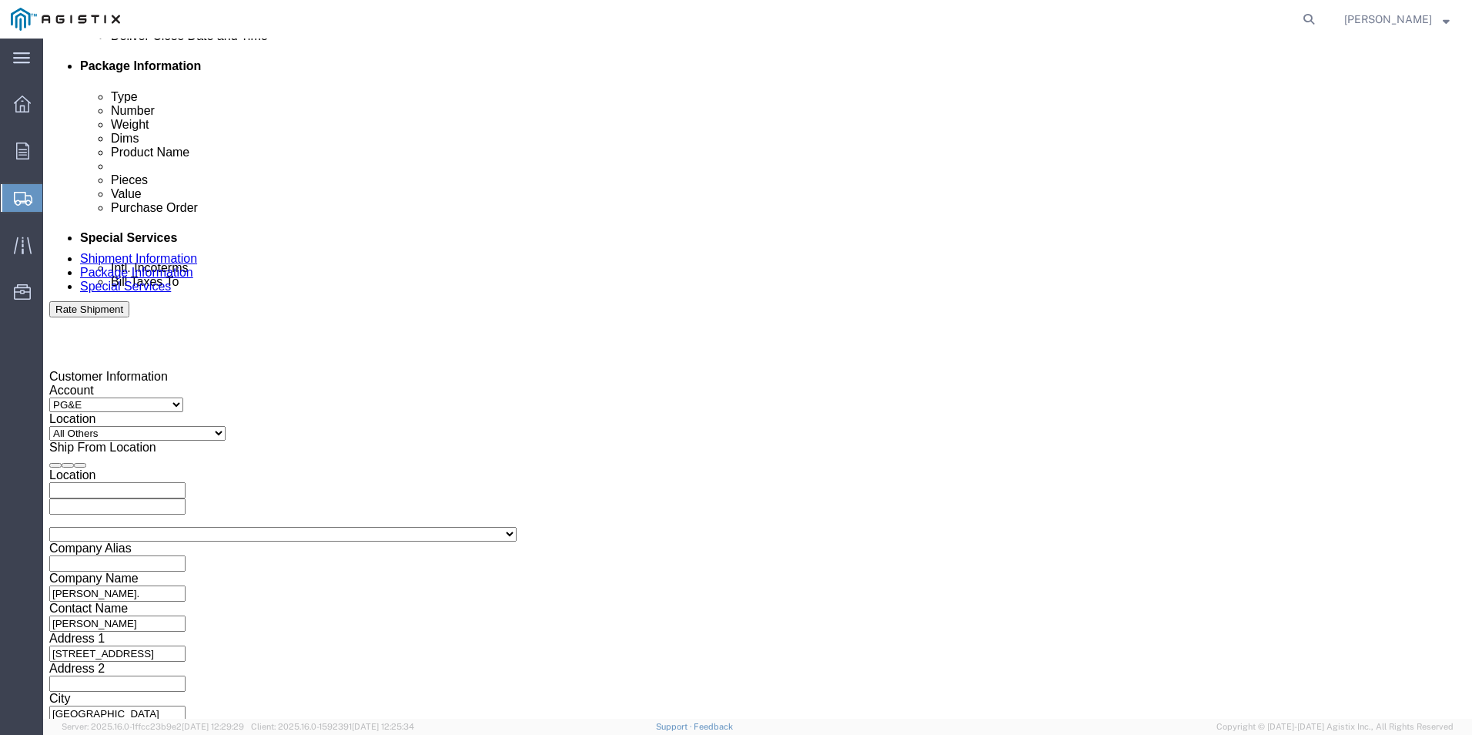
type input "2701202602"
click button "Continue"
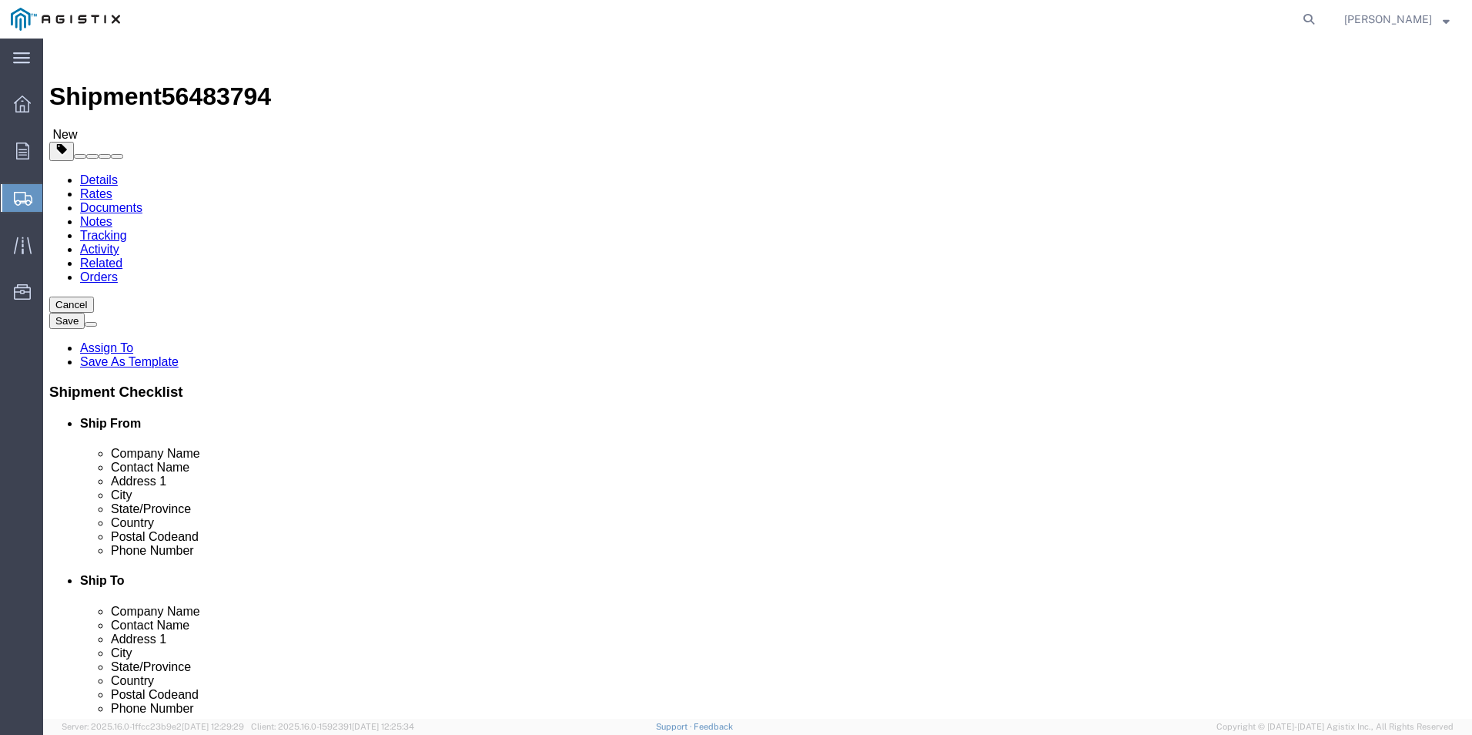
click select "Select Bulk Bundle(s) Cardboard Box(es) Carton(s) Crate(s) Drum(s) (Fiberboard)…"
select select "YRPK"
click select "Select Bulk Bundle(s) Cardboard Box(es) Carton(s) Crate(s) Drum(s) (Fiberboard)…"
click input "text"
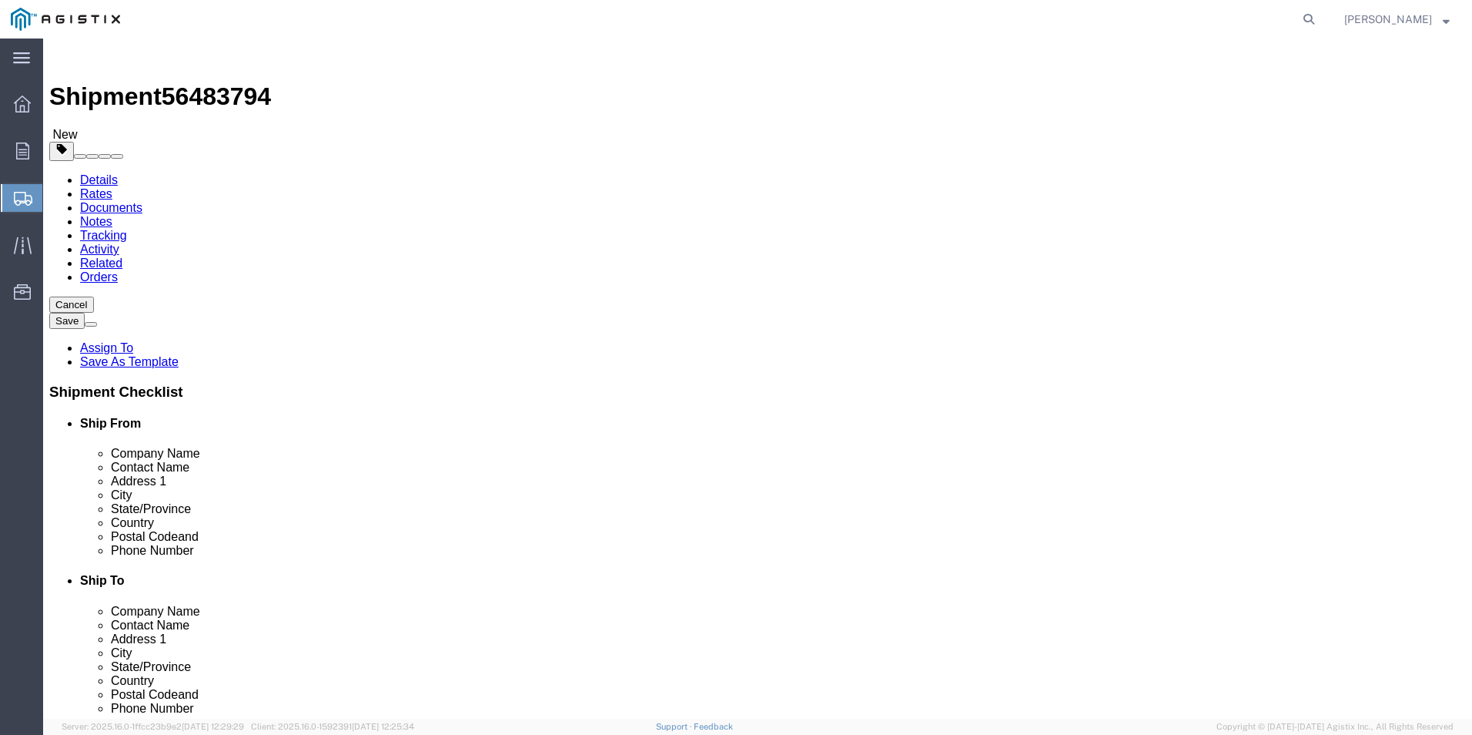
type input "96"
type input "24"
type input "12"
type input "40"
click div "1 x Your Packaging Package Type Select Bulk Bundle(s) Cardboard Box(es) Carton(…"
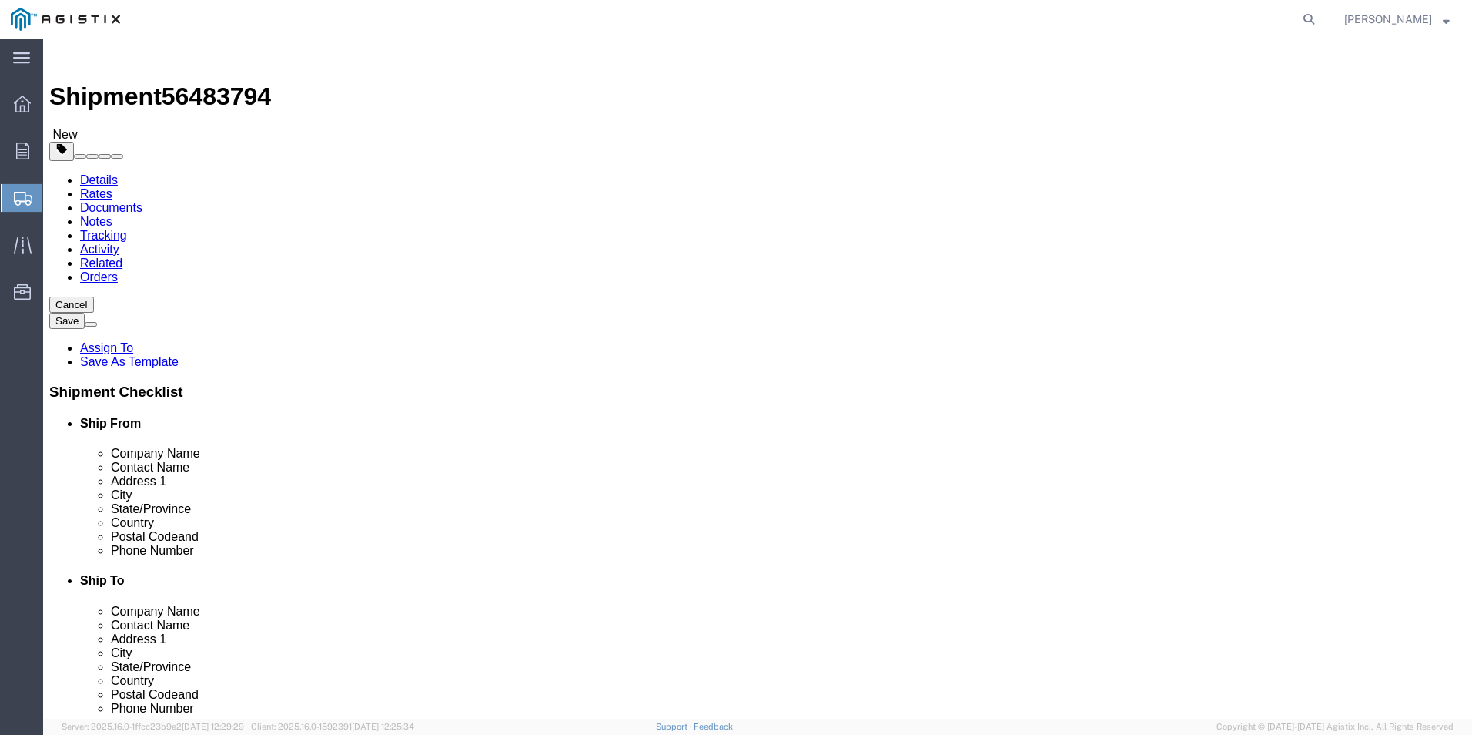
click link "Add Content"
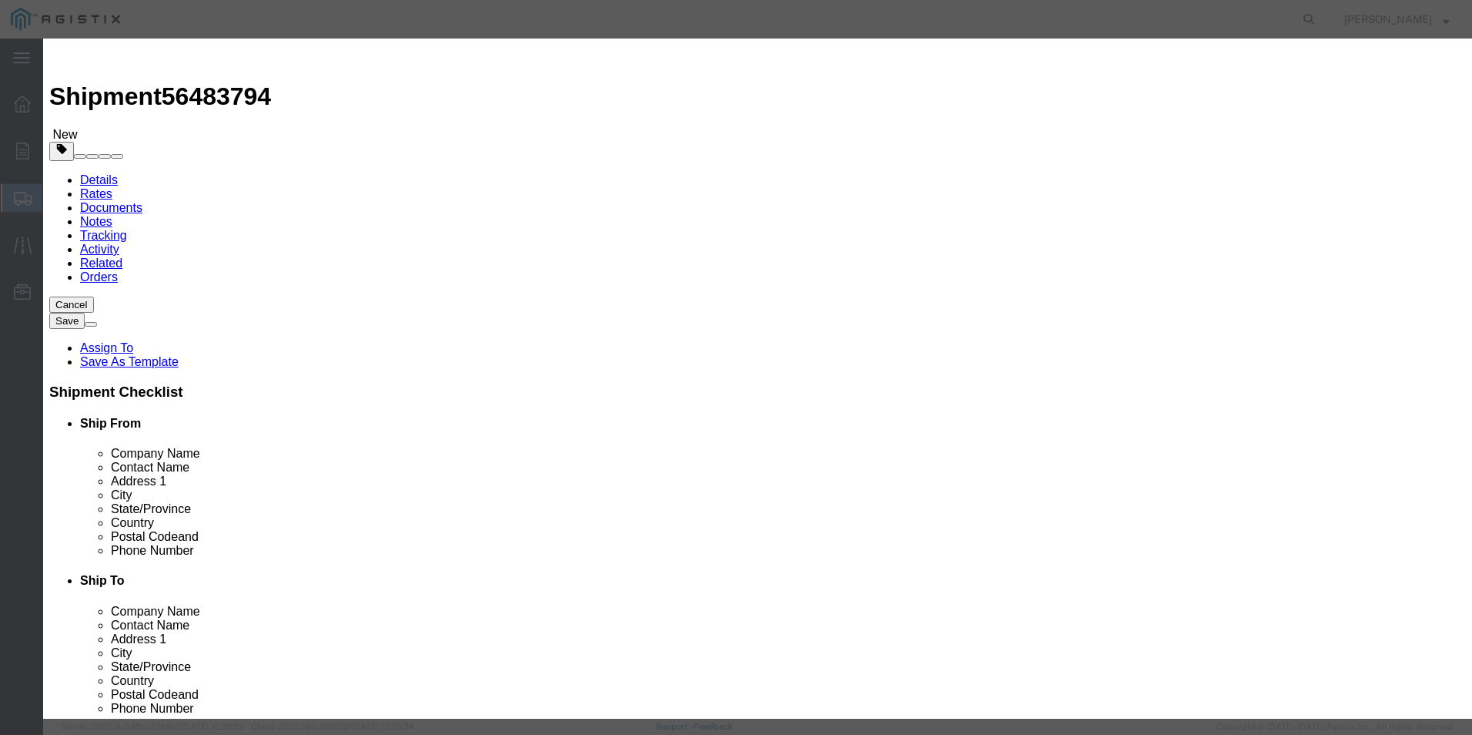
click input "text"
type input "Ladder"
type input "2"
type input "306.40"
select select "USD"
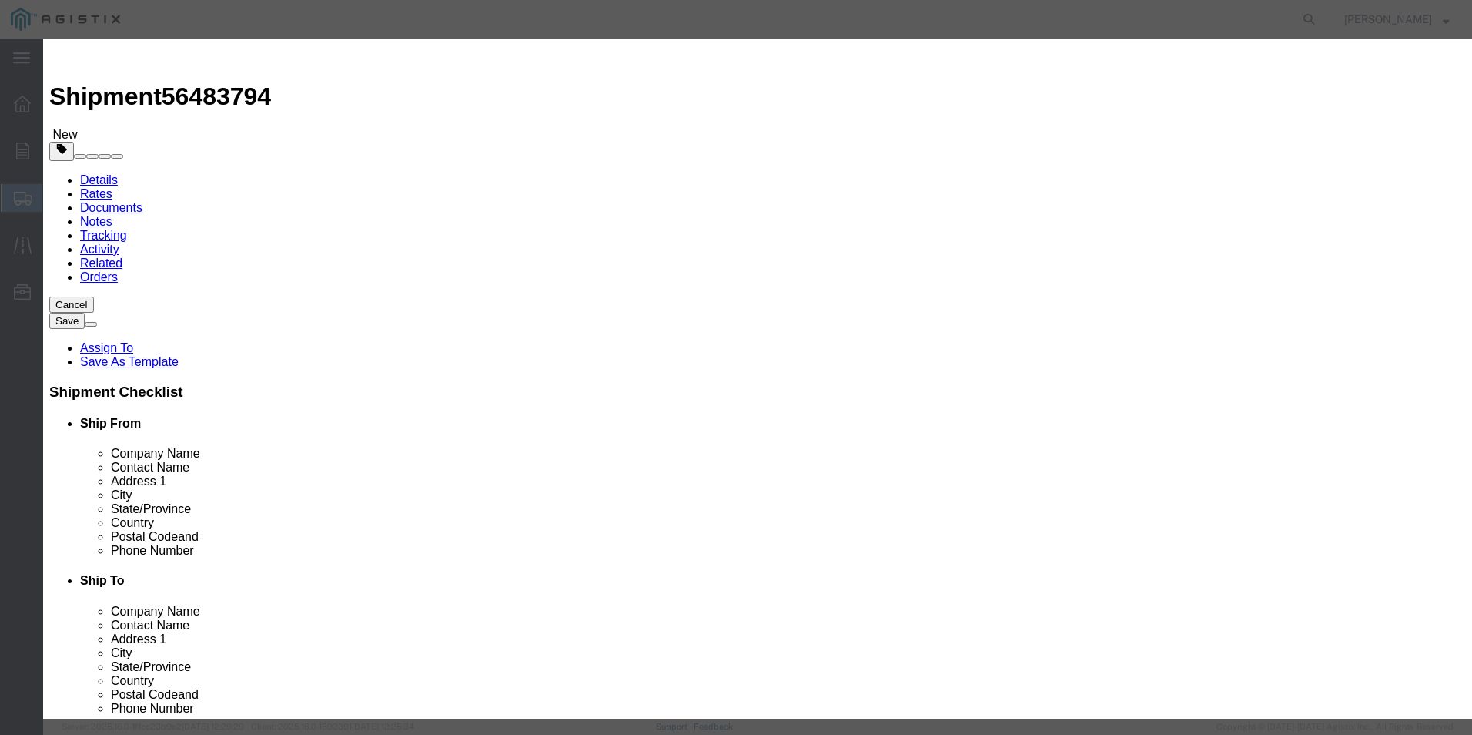
click button "Save & Close"
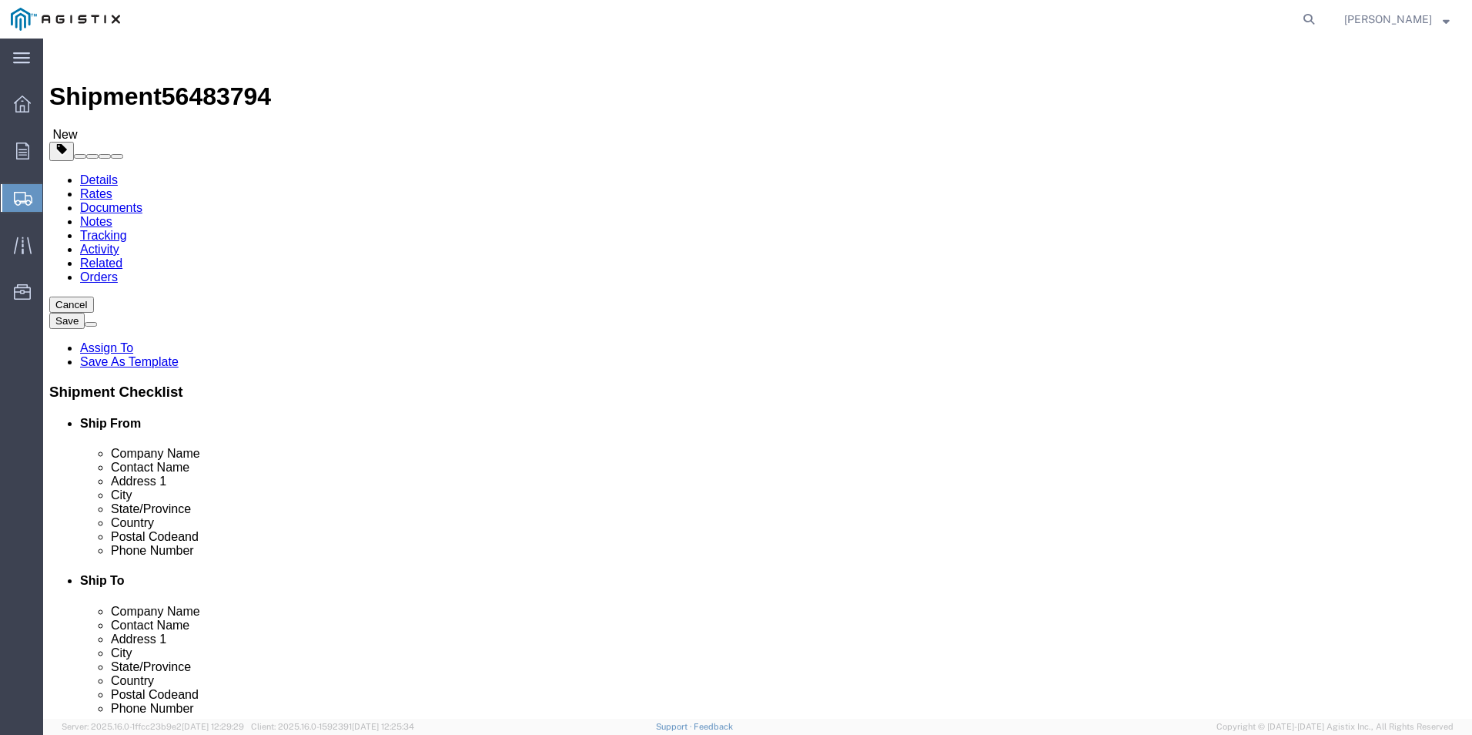
click button "Continue"
click button "Rate Shipment"
click link "Shipment Information"
click input "Ship To Location / Contact Name : This field is required."
drag, startPoint x: 787, startPoint y: 509, endPoint x: 805, endPoint y: 510, distance: 18.5
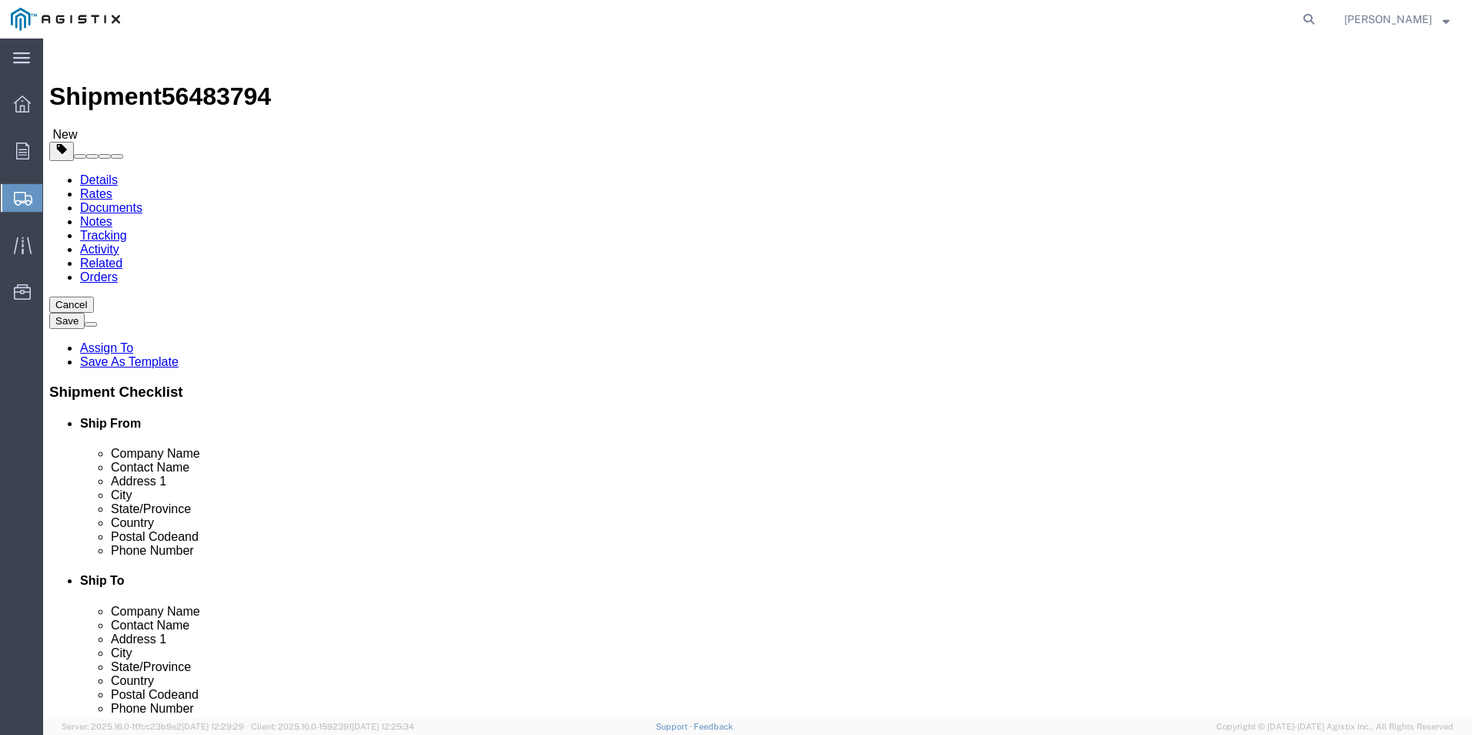
click input "Ship To Location / Contact Name : This field is required."
type input "Jason Markowski"
click button "Rate Shipment"
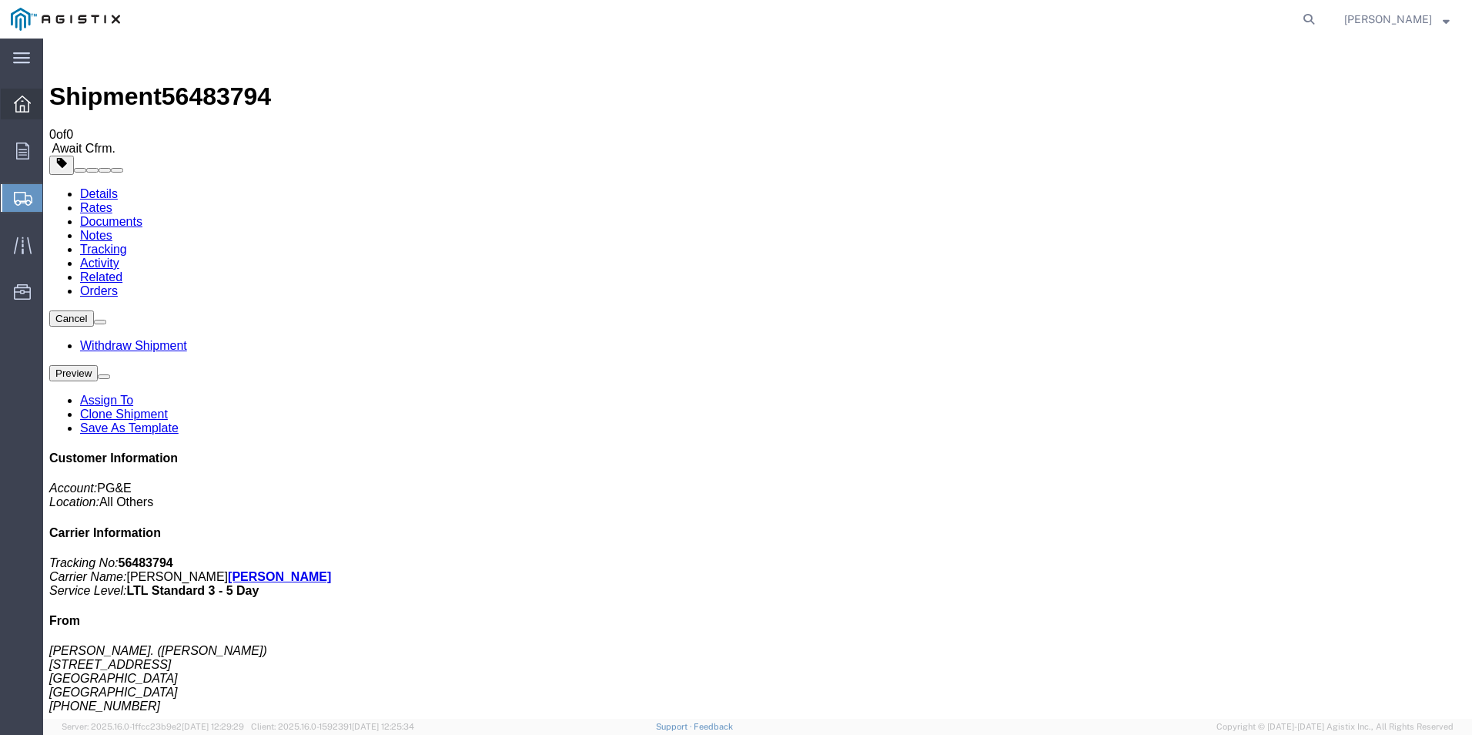
click at [30, 99] on icon at bounding box center [22, 103] width 17 height 17
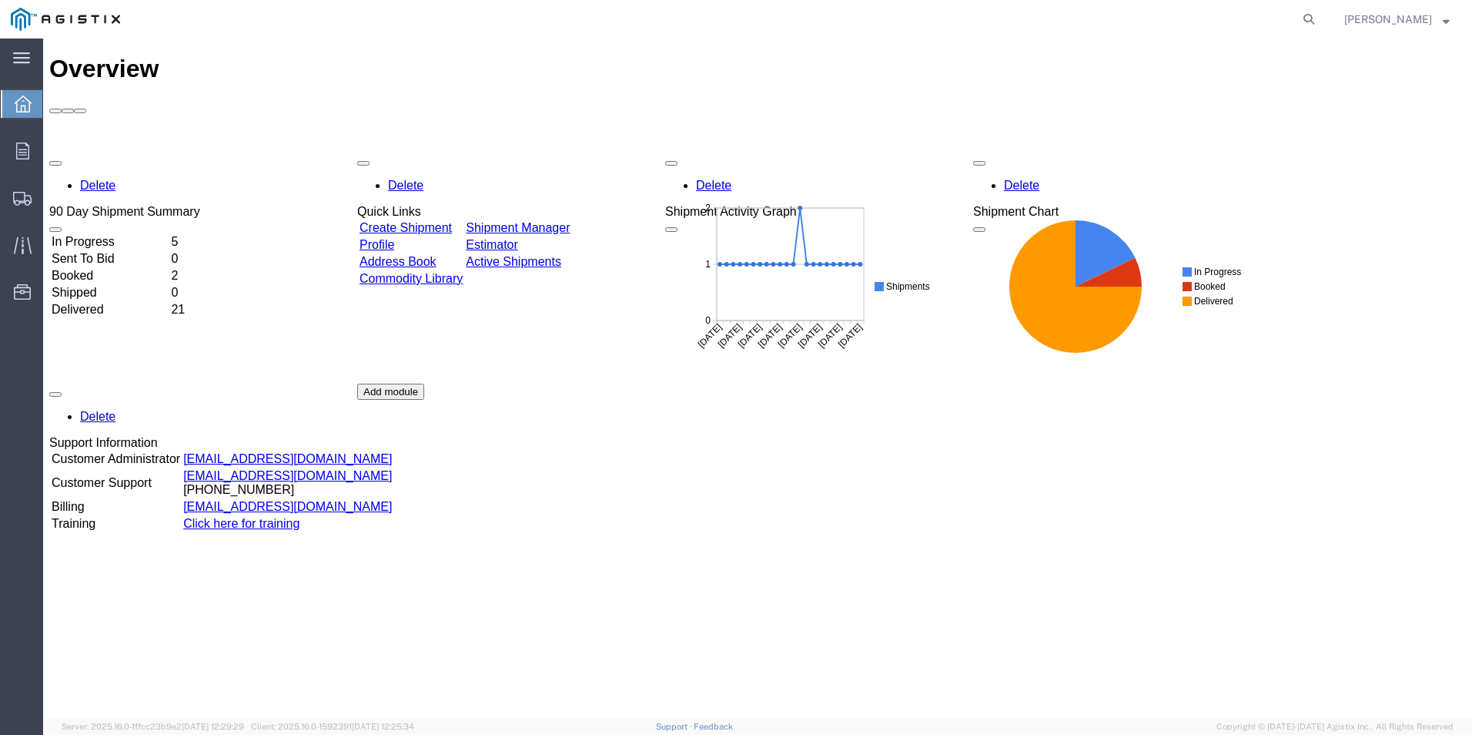
click at [418, 221] on link "Create Shipment" at bounding box center [406, 227] width 92 height 13
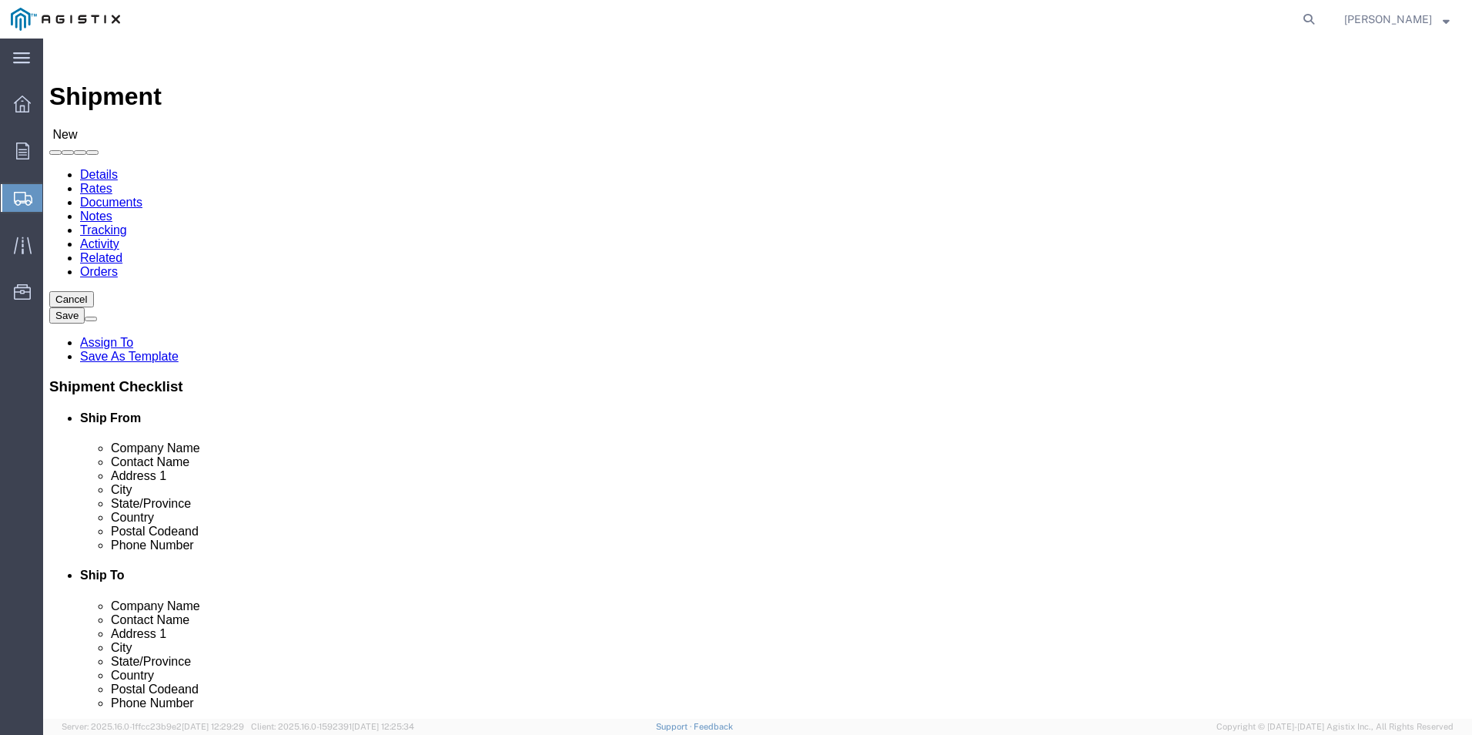
click select "Select PG&E [PERSON_NAME] Ladder Co Inc"
select select "9596"
click select "Select PG&E [PERSON_NAME] Ladder Co Inc"
select select "PURCHORD"
select select
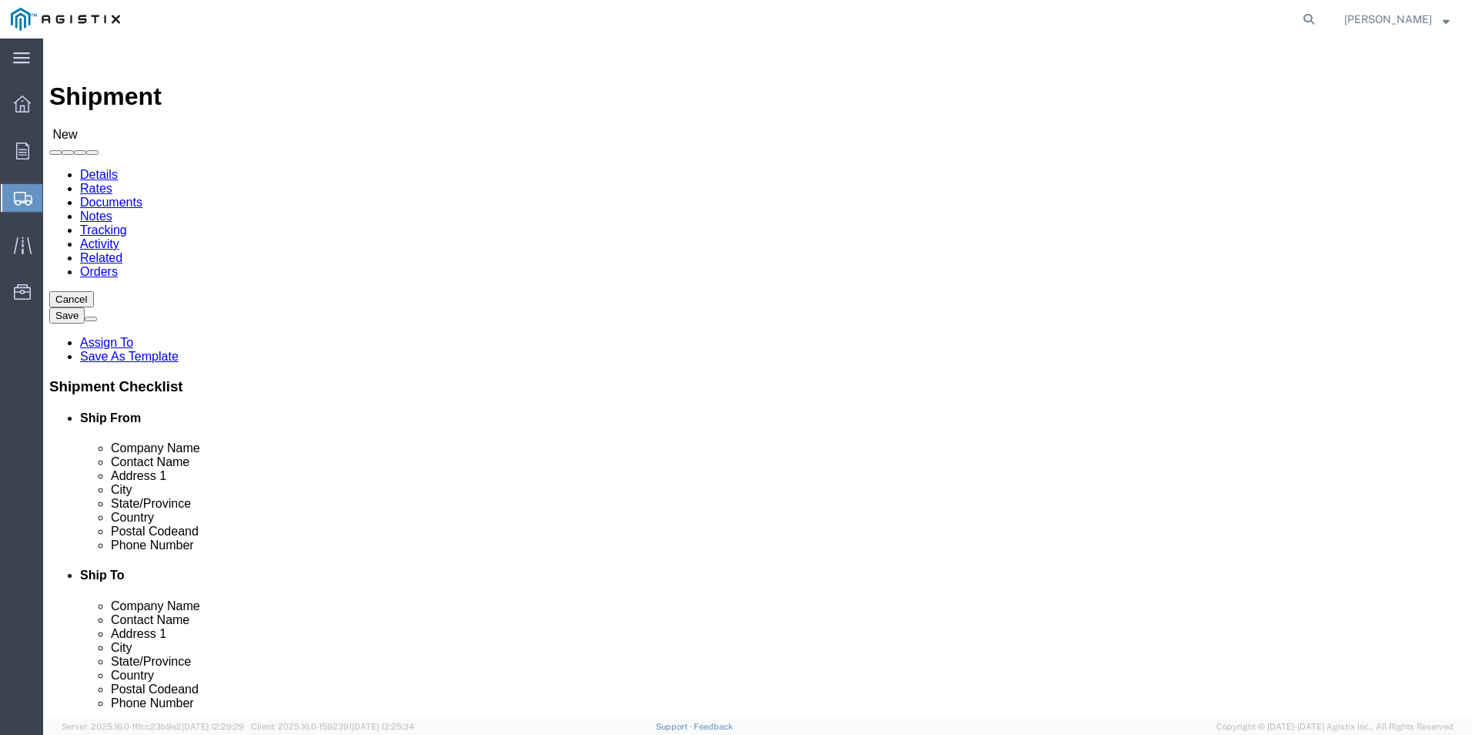
select select
click input "text"
click input "wer"
type input "wern"
click p "- [PERSON_NAME]. - ([PERSON_NAME]) [STREET_ADDRESS]"
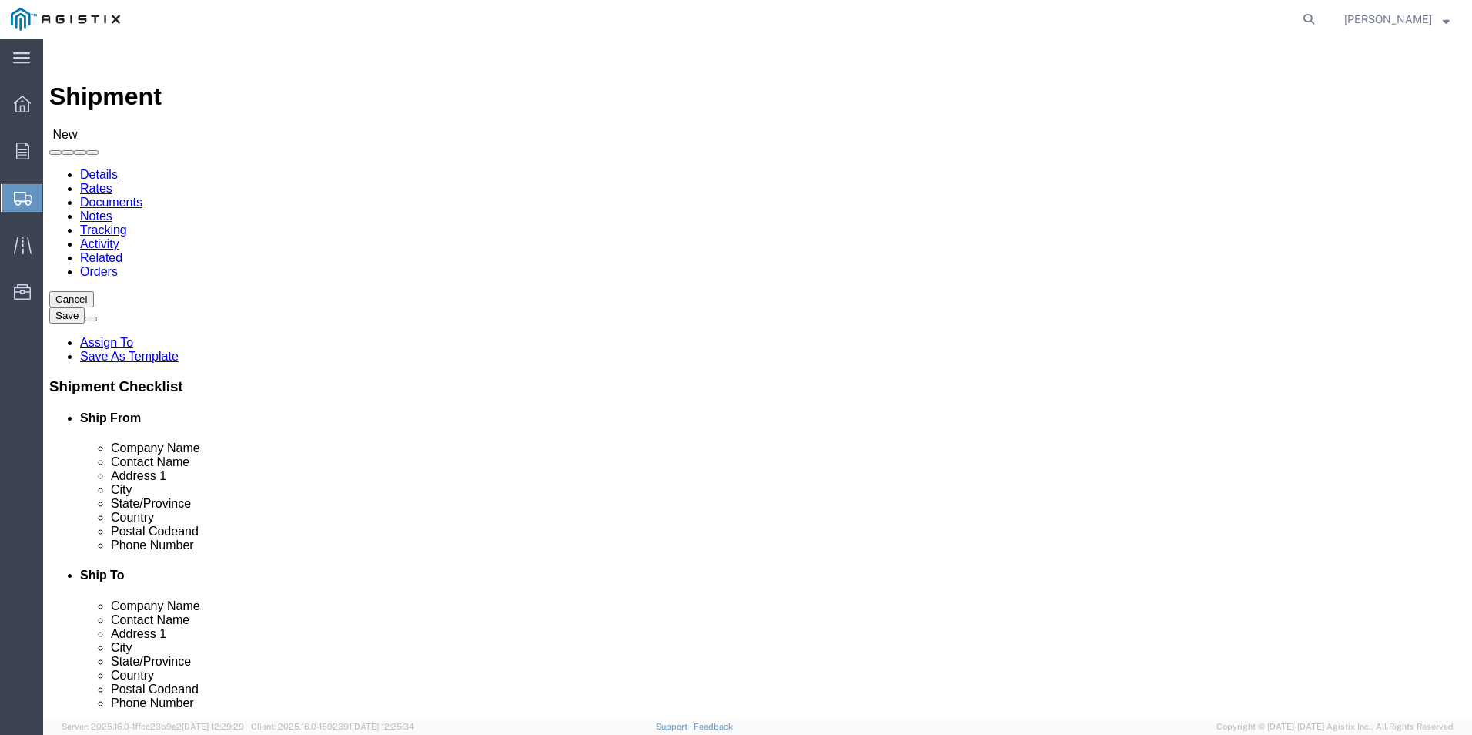
select select
type input "[PERSON_NAME]."
type input "[PERSON_NAME]"
type input "[STREET_ADDRESS]"
type input "[GEOGRAPHIC_DATA]"
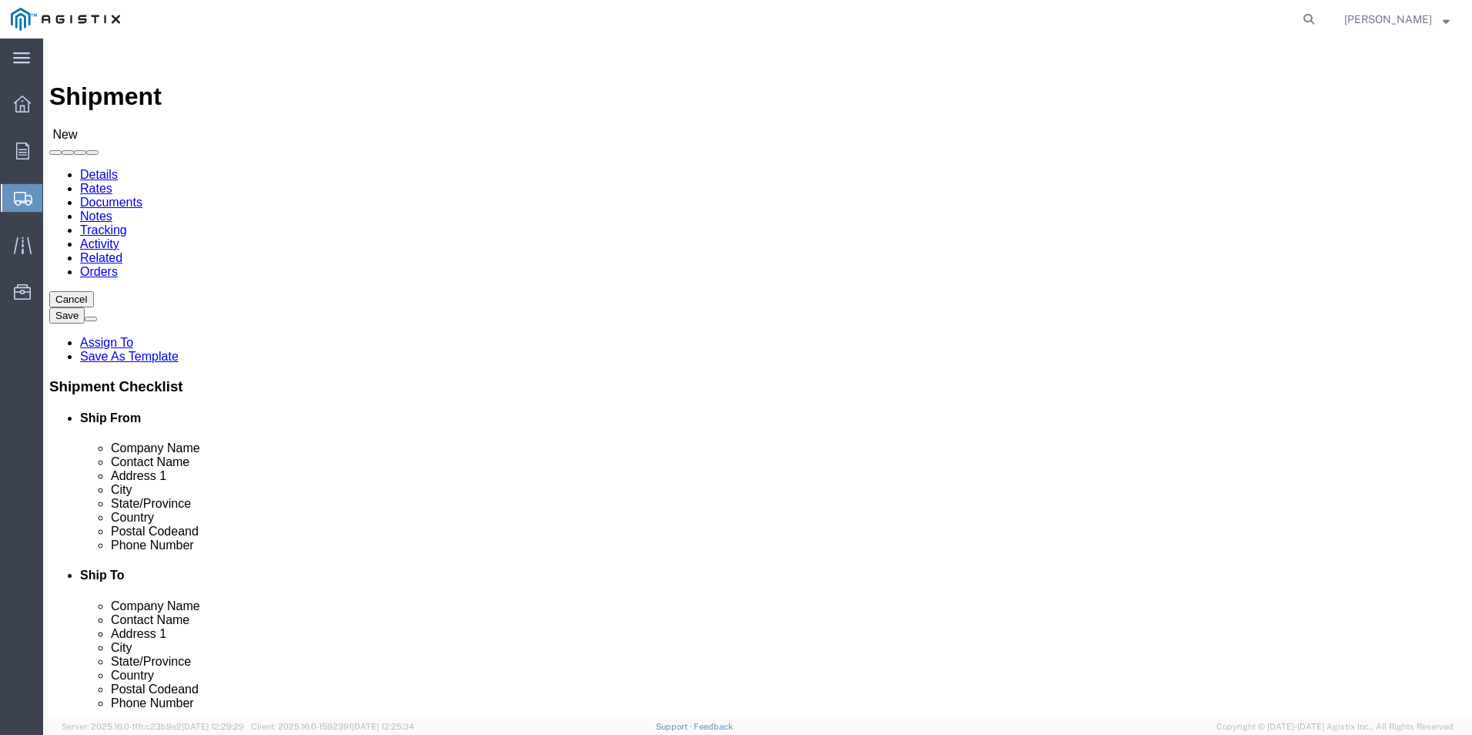
type input "79927"
type input "usa"
select select "[GEOGRAPHIC_DATA]"
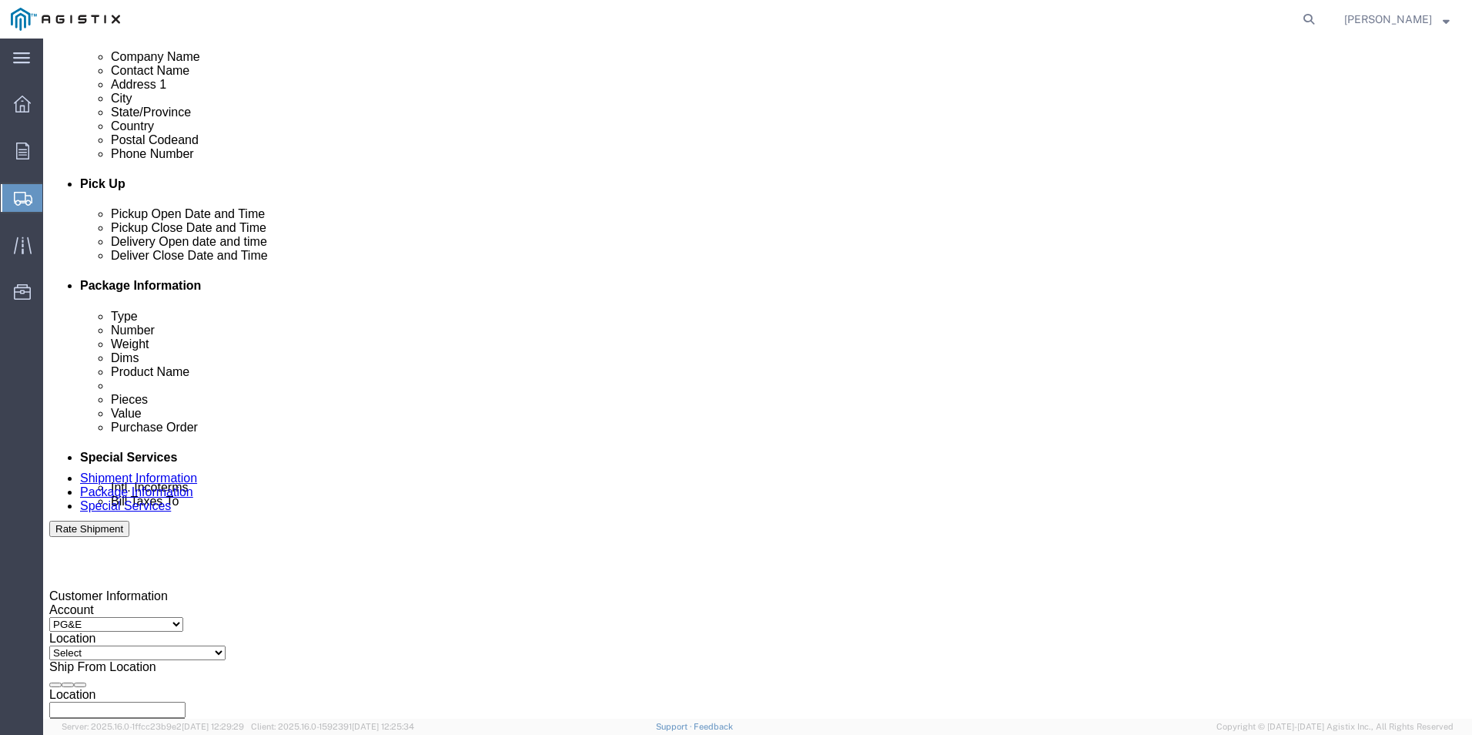
scroll to position [462, 0]
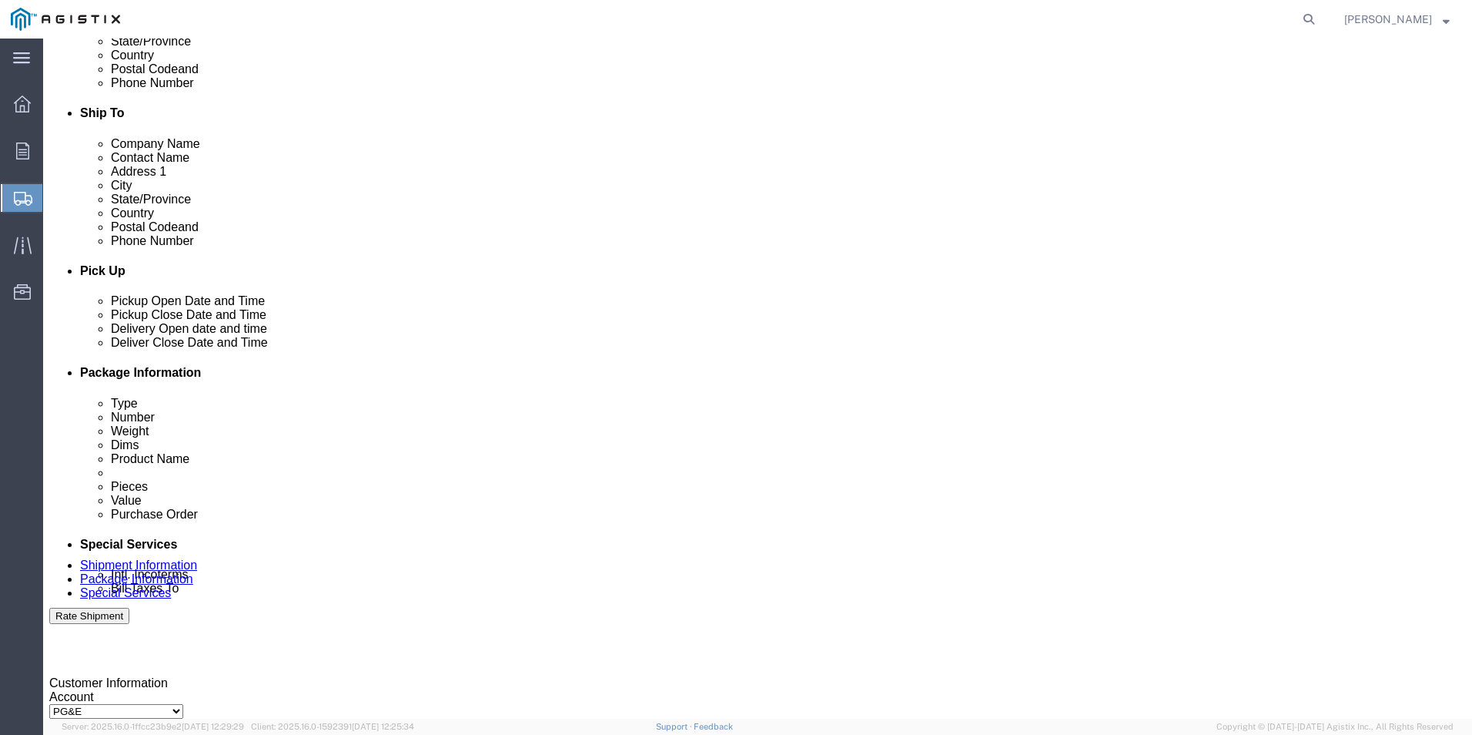
type input "[PERSON_NAME]."
click input "text"
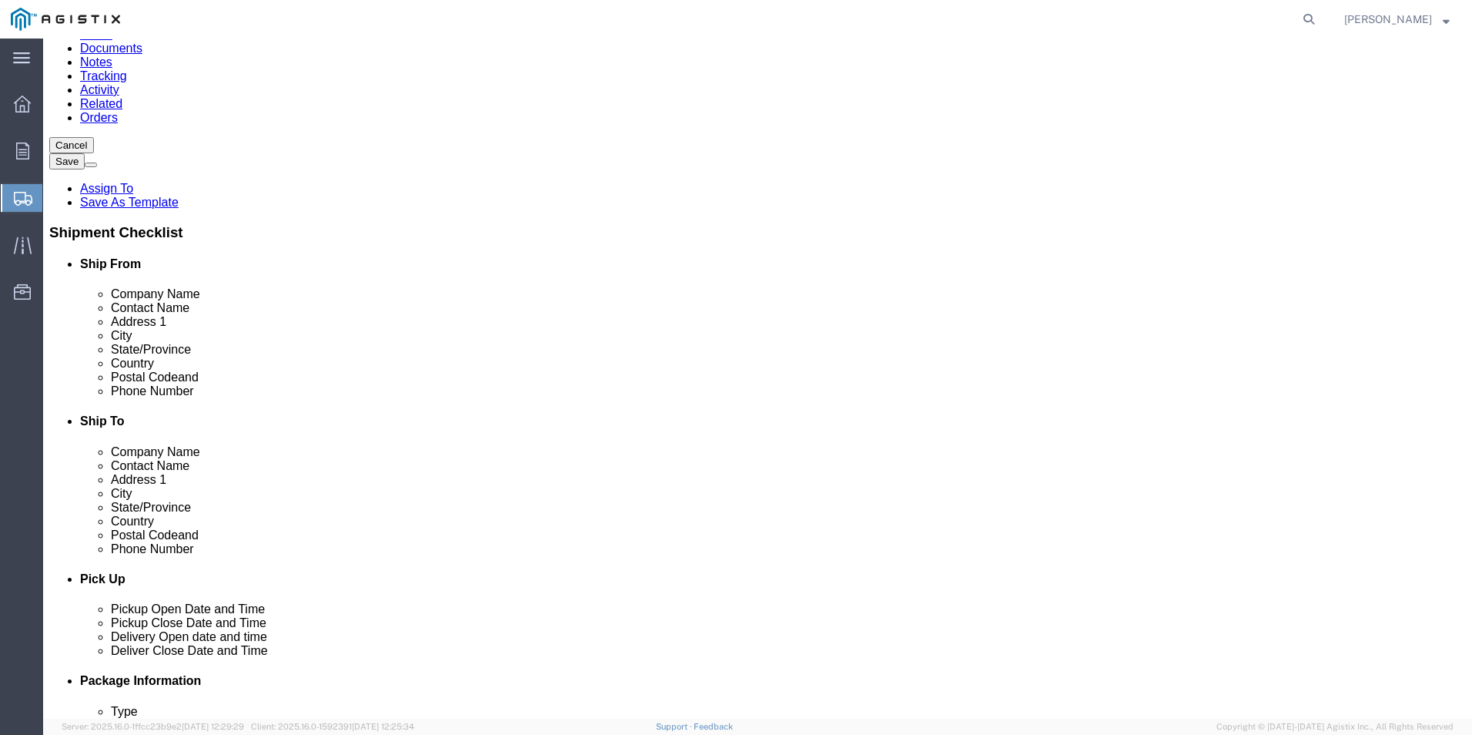
scroll to position [0, 0]
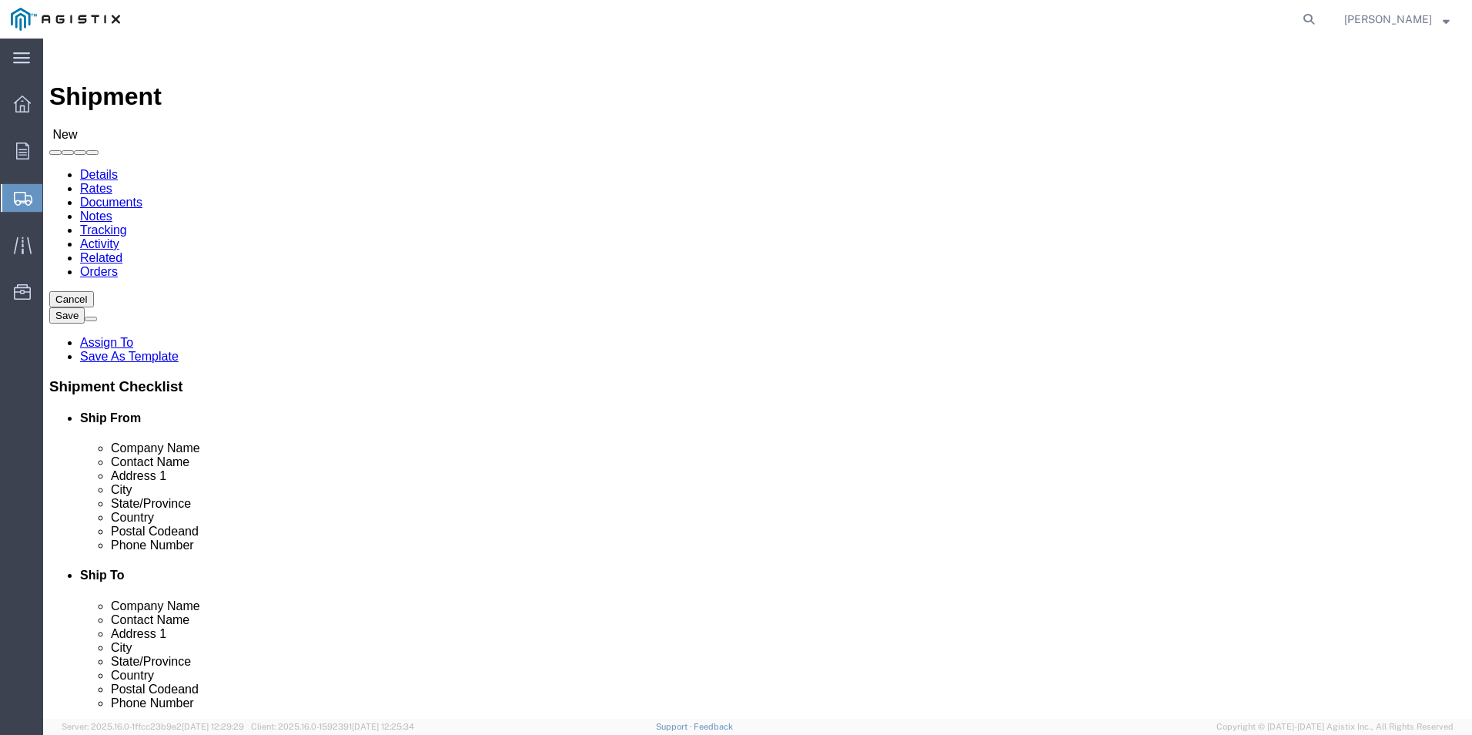
type input "[PHONE_NUMBER]"
click select "Select All Others [GEOGRAPHIC_DATA] [GEOGRAPHIC_DATA] [GEOGRAPHIC_DATA] [GEOGRA…"
select select "23082"
click select "Select All Others [GEOGRAPHIC_DATA] [GEOGRAPHIC_DATA] [GEOGRAPHIC_DATA] [GEOGRA…"
click input "text"
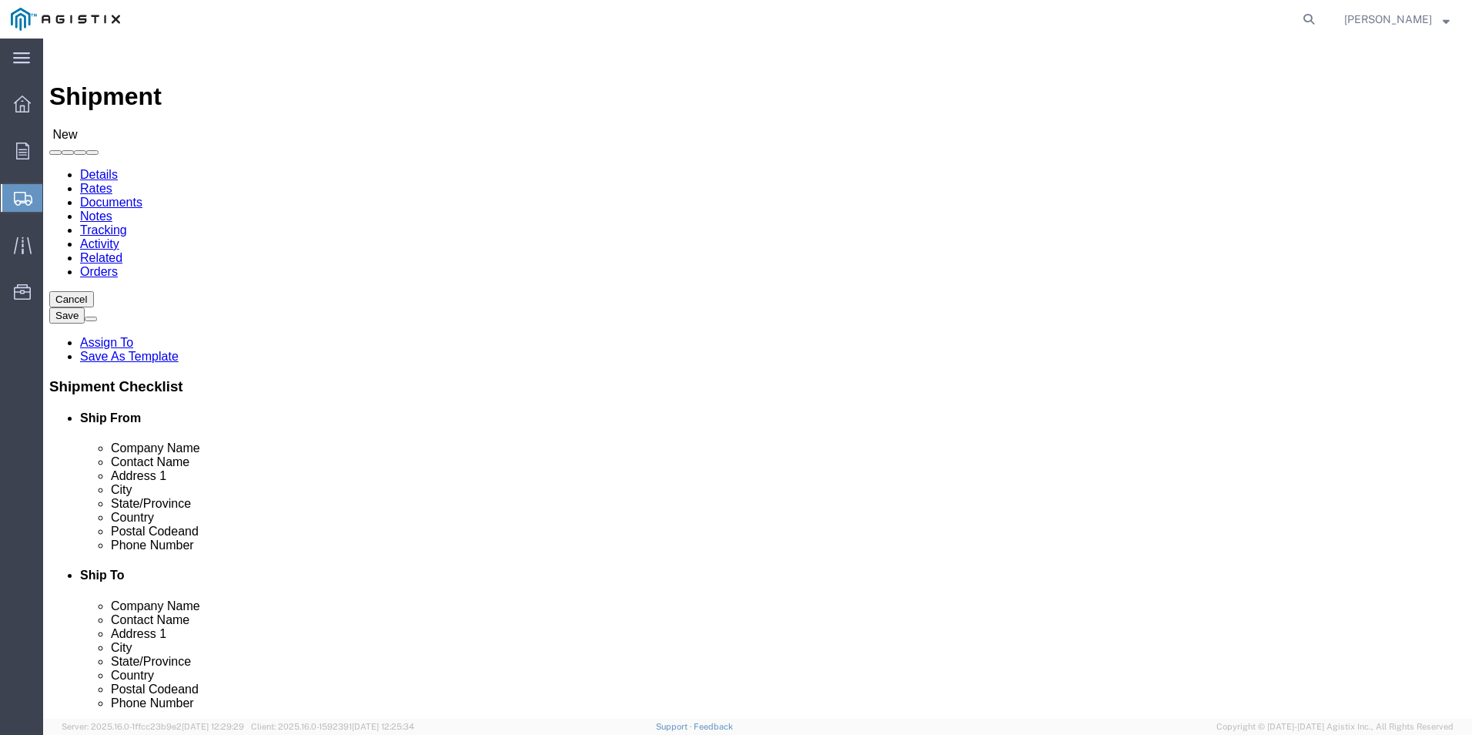
type input "Pacific Gas"
type input "Jason Markowski"
type input "3600 Dobe Rd"
select select
type input "Petaluma"
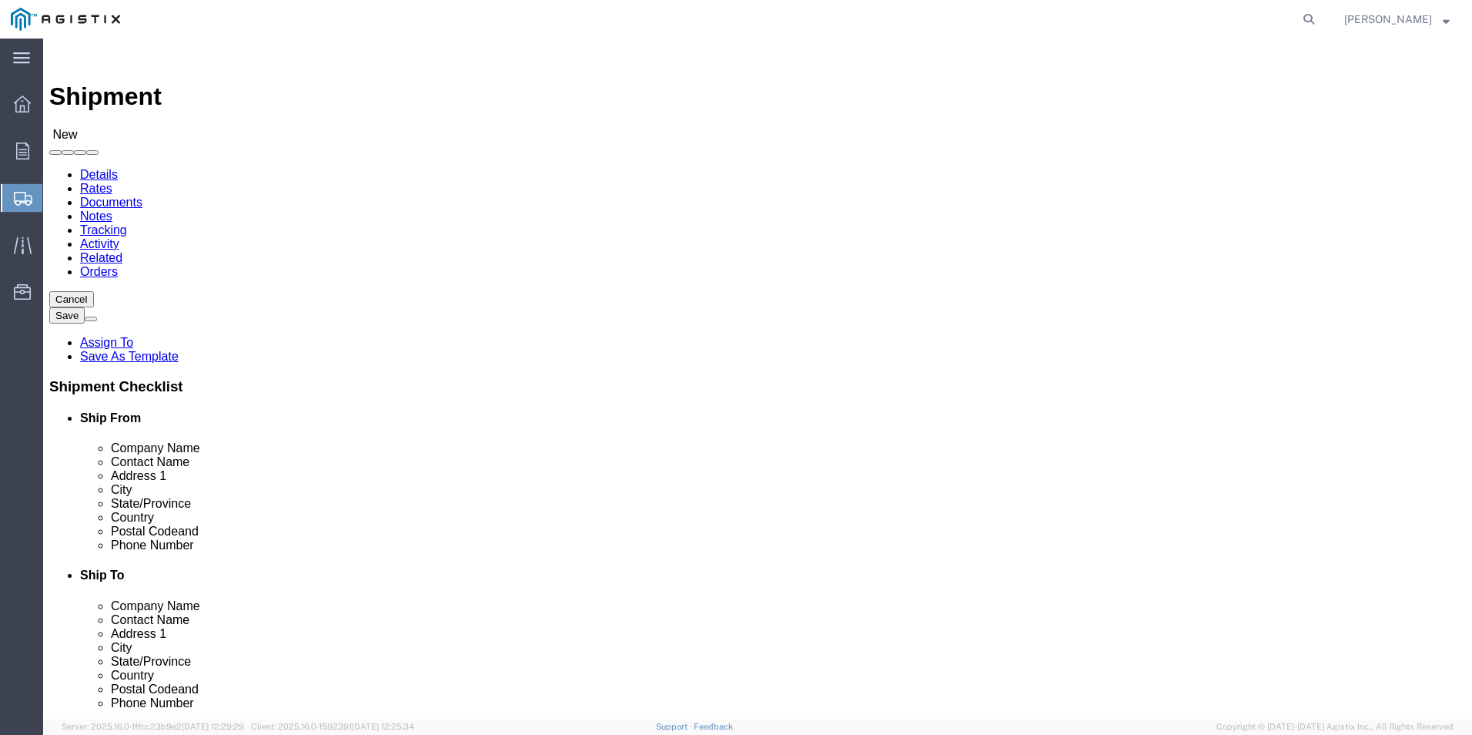
select select
type input "C"
type input "CA"
select select
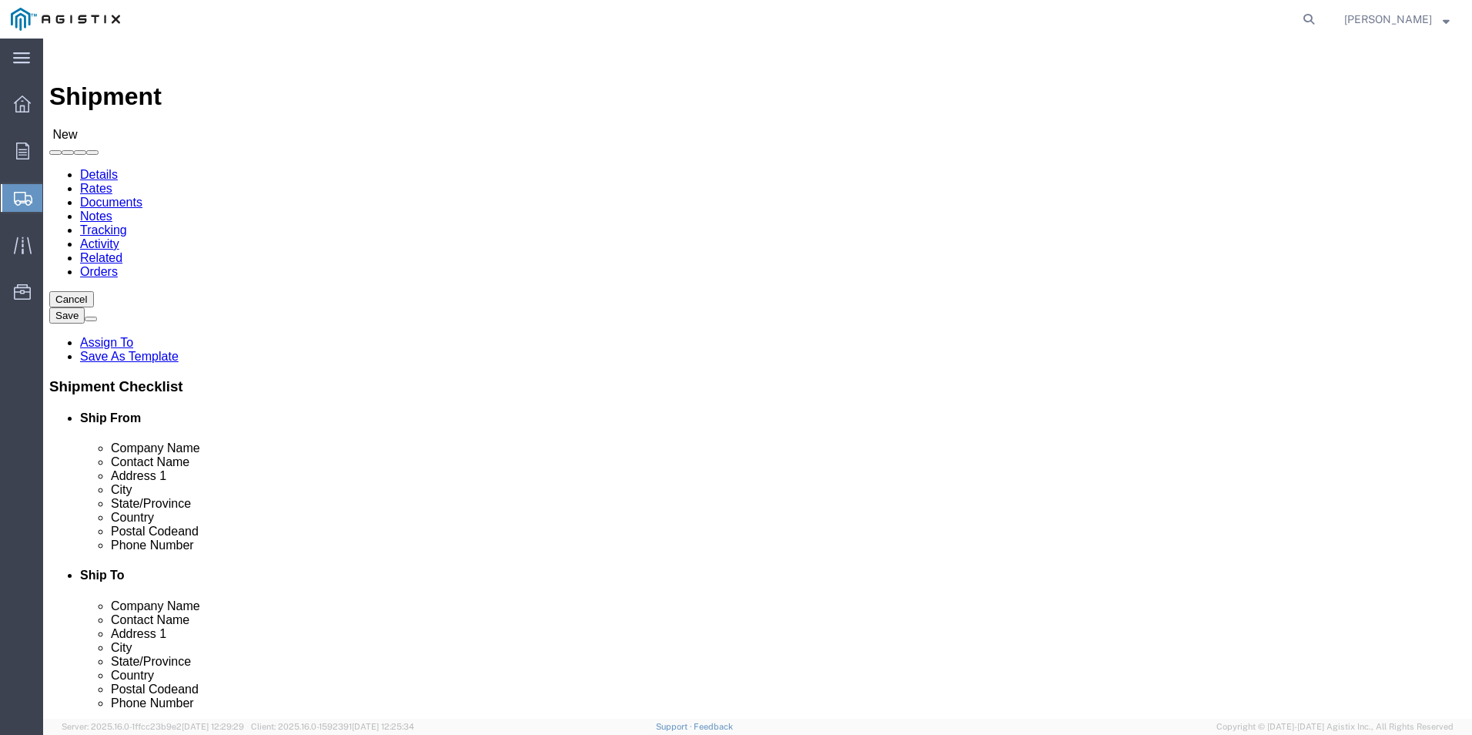
select select "CA"
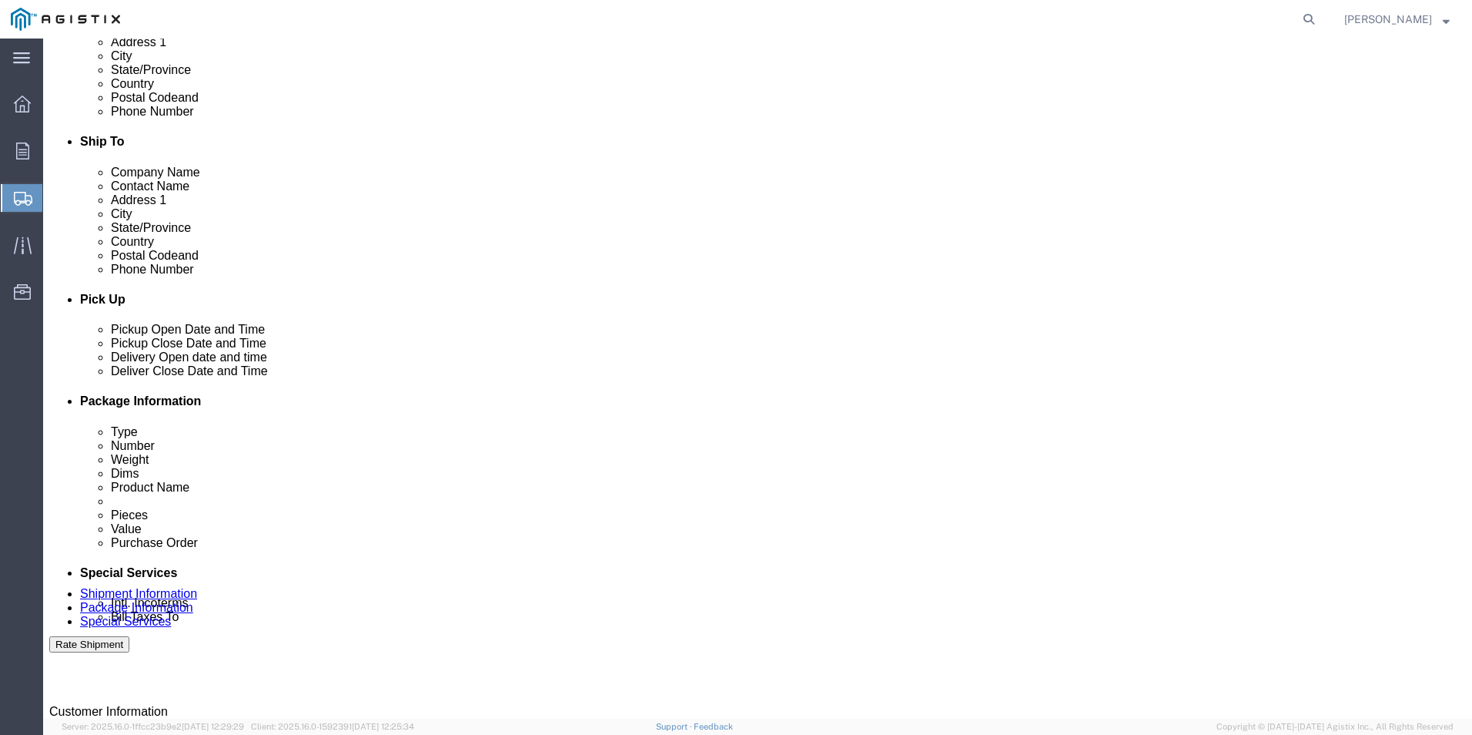
scroll to position [462, 0]
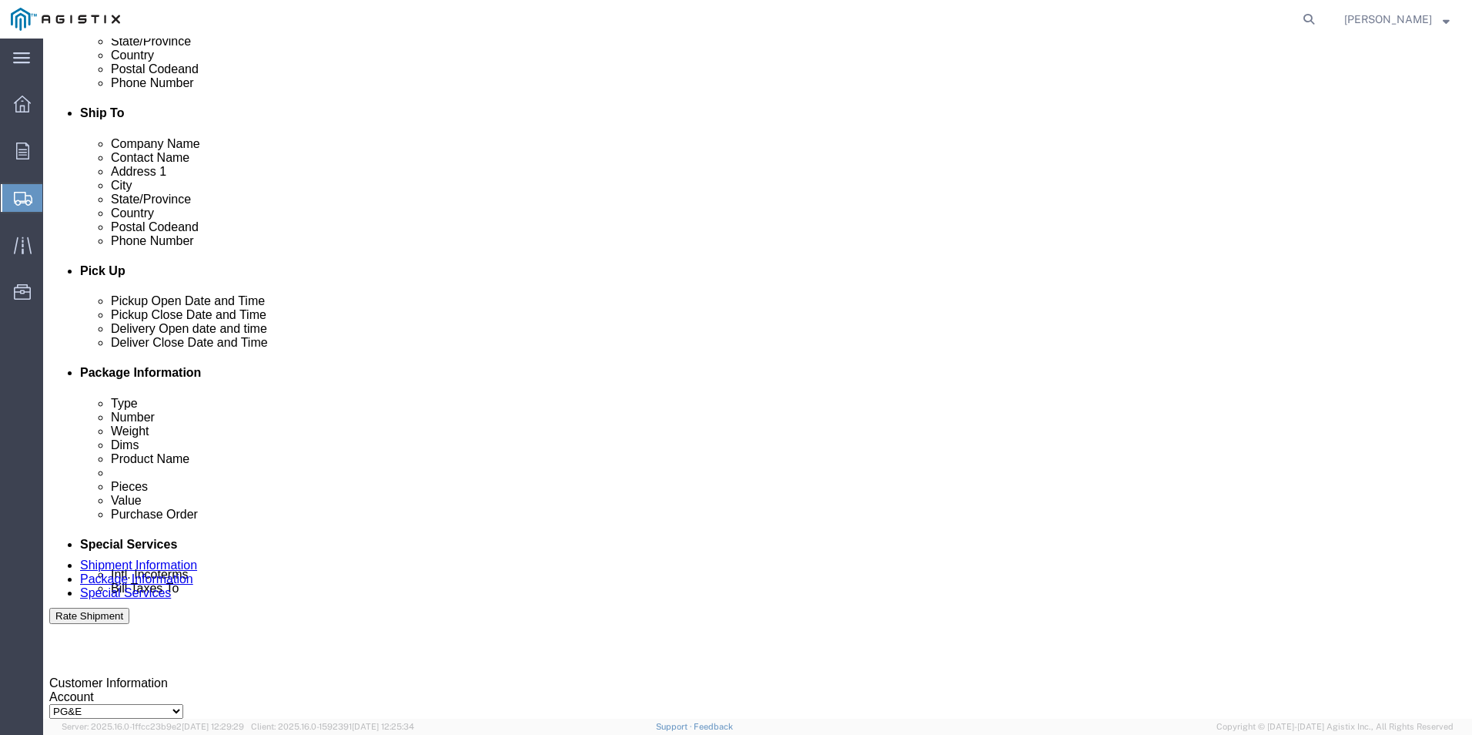
click input "text"
type input "800-743-5000"
click div "Aug 13 2025 1:00 PM"
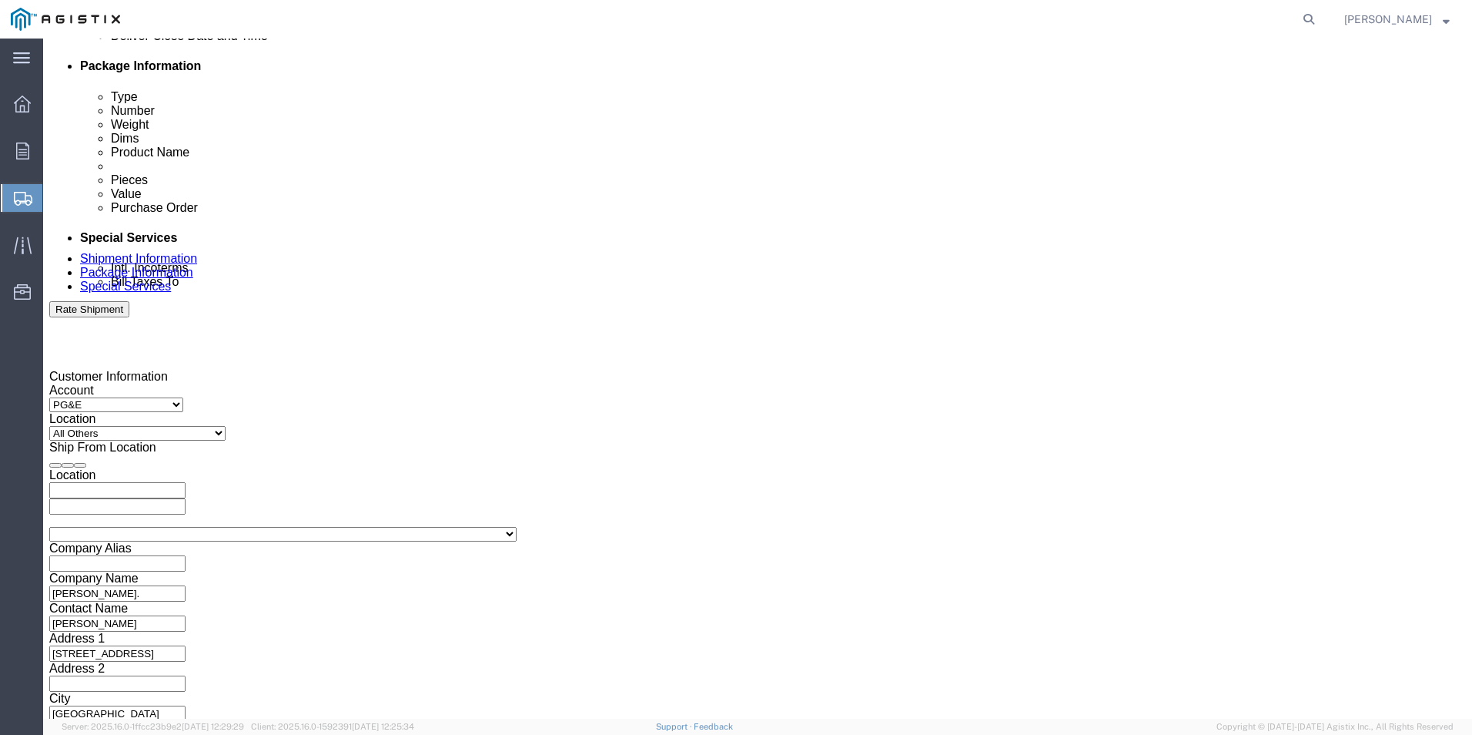
click button "Apply"
click div "[DATE] 8:00 AM"
click button "Apply"
click div
click input "5:00 PM"
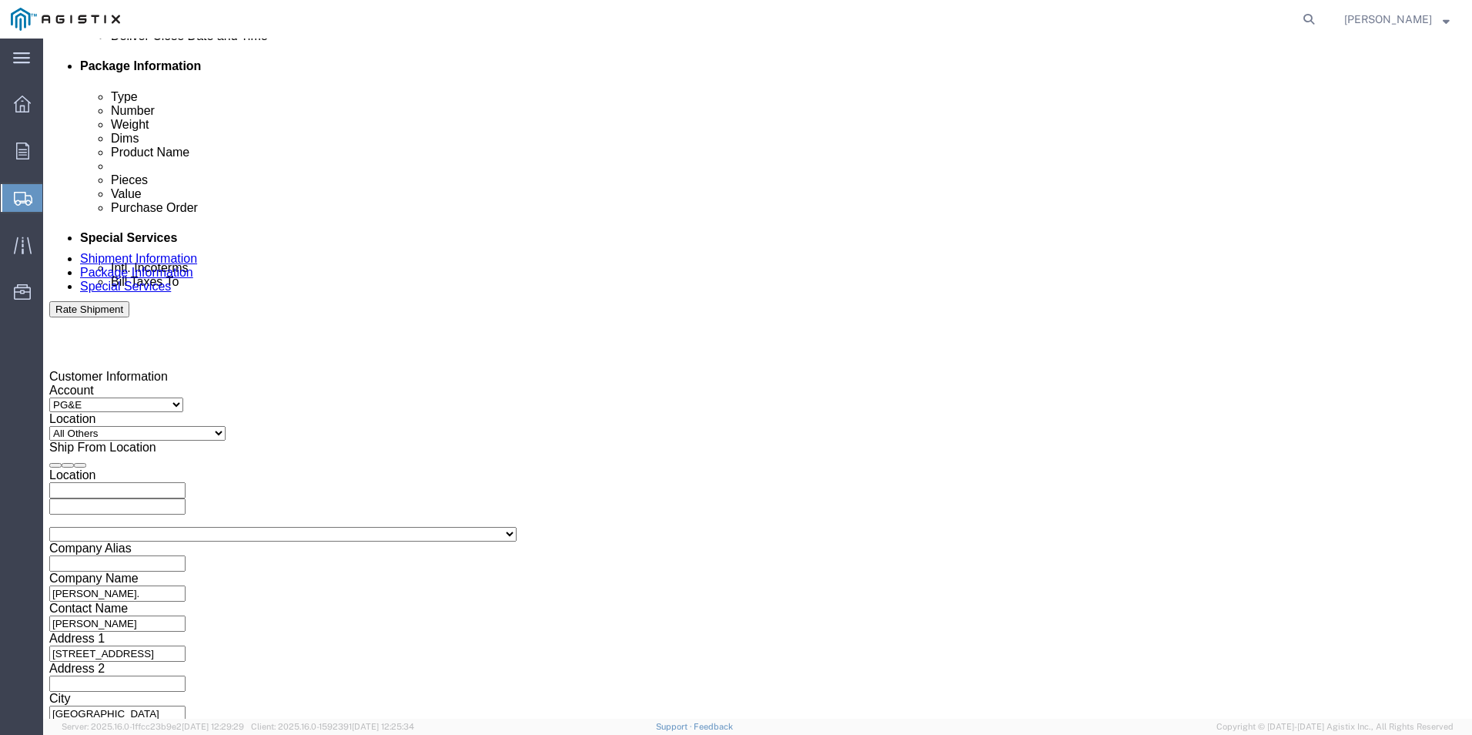
click button "Apply"
click div
click button "Apply"
click input "text"
paste input "2701228949"
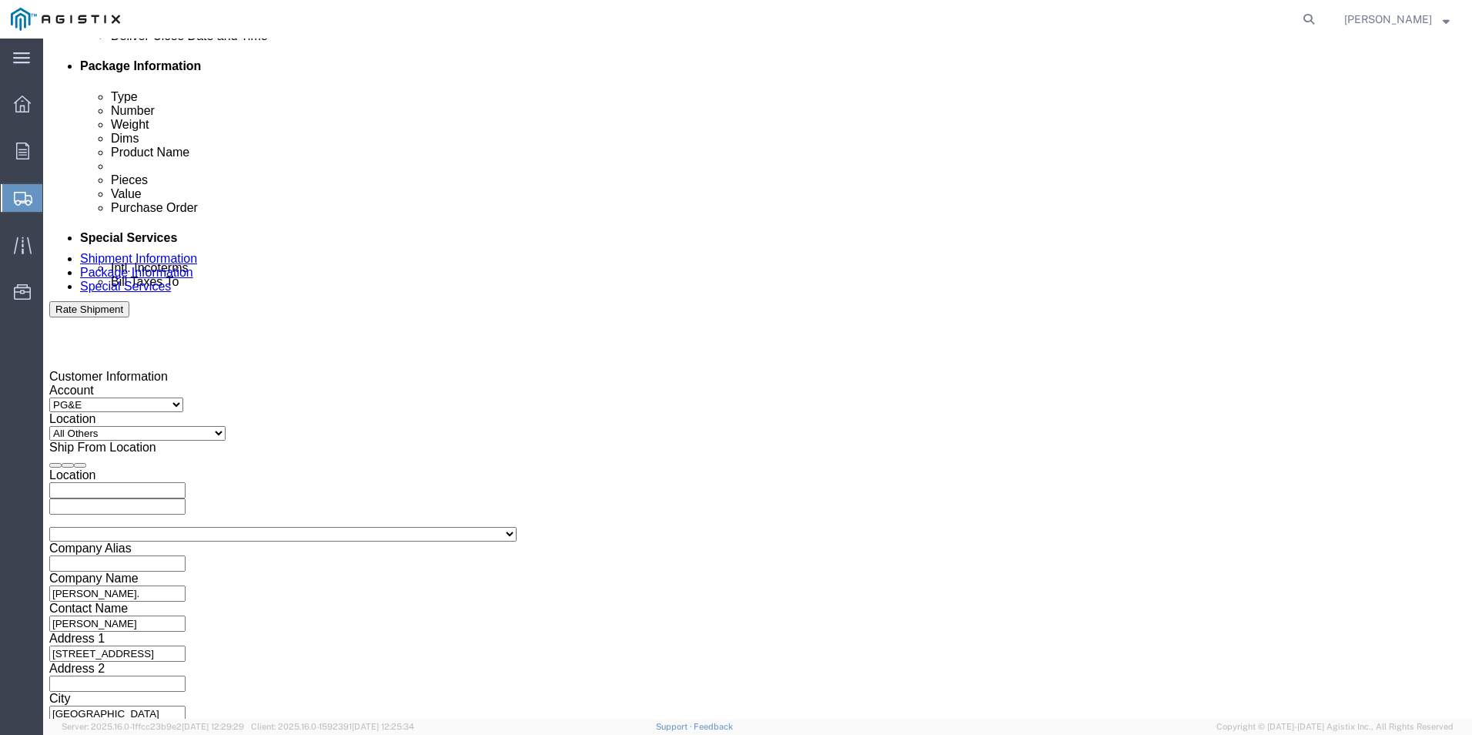
click button "Continue"
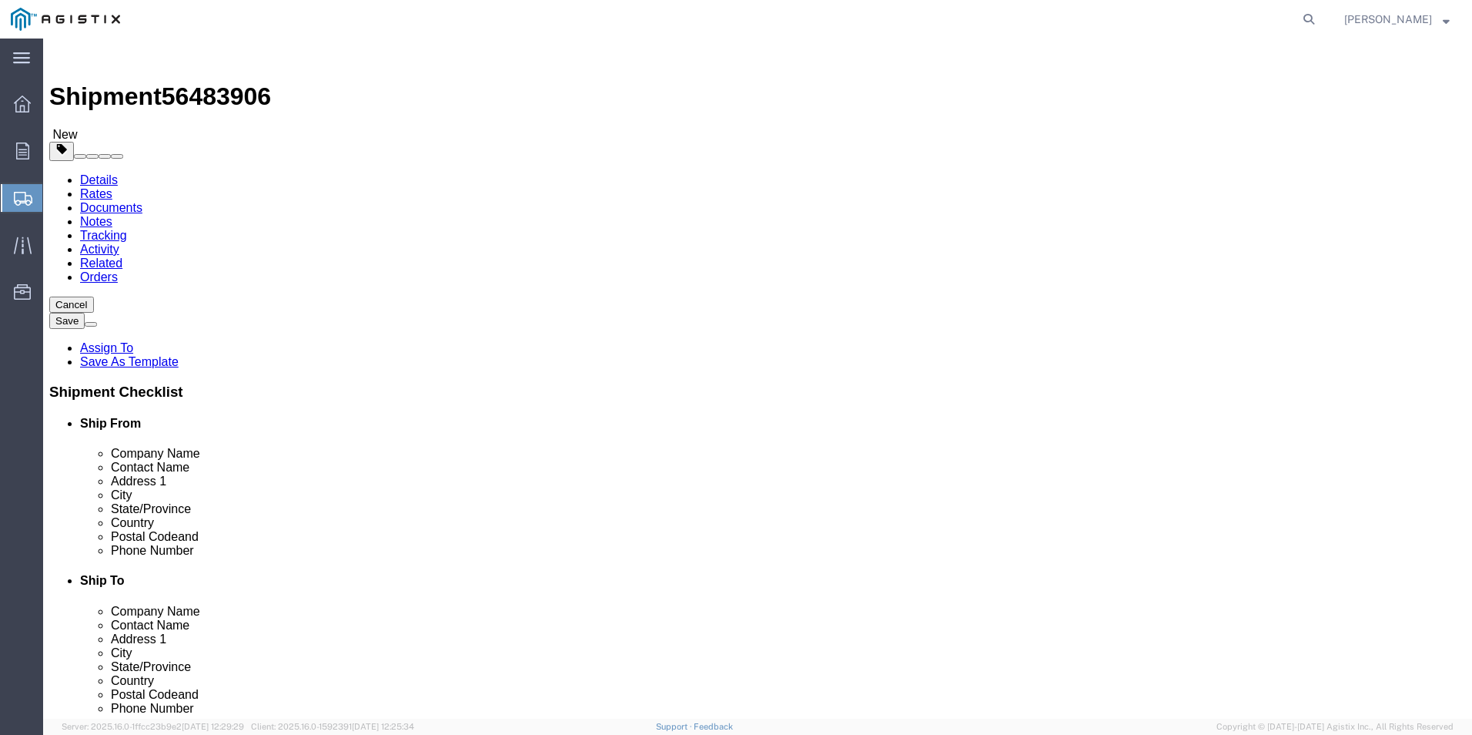
click icon
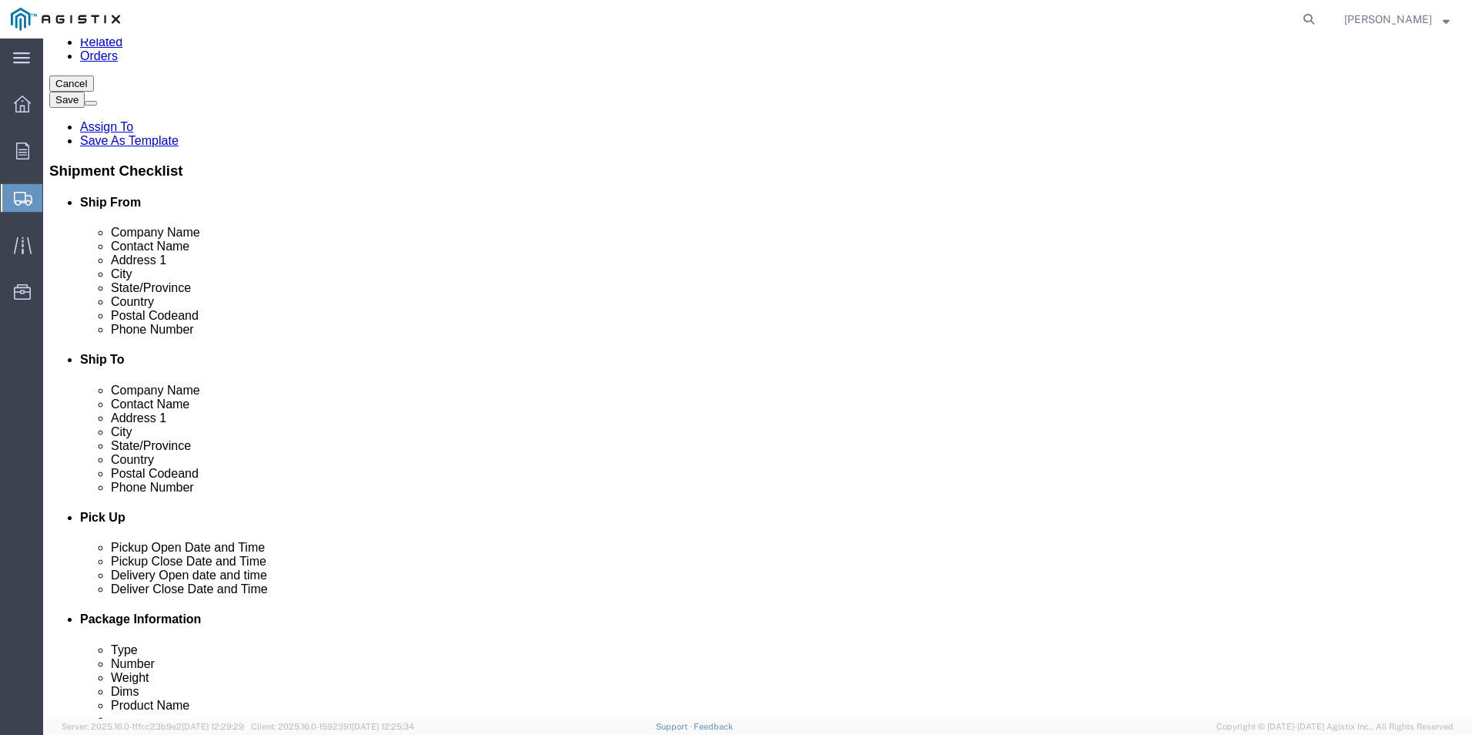
scroll to position [231, 0]
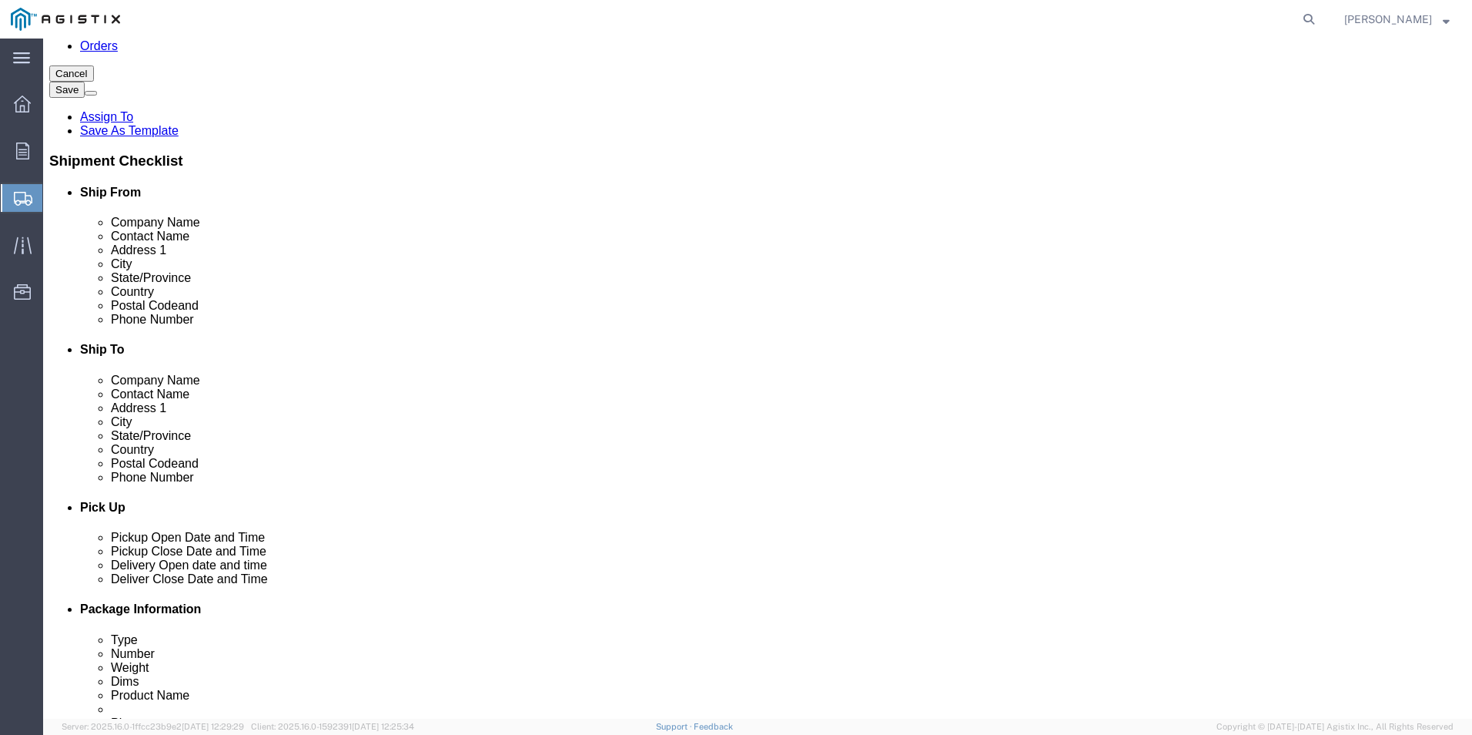
click input "Postal Code"
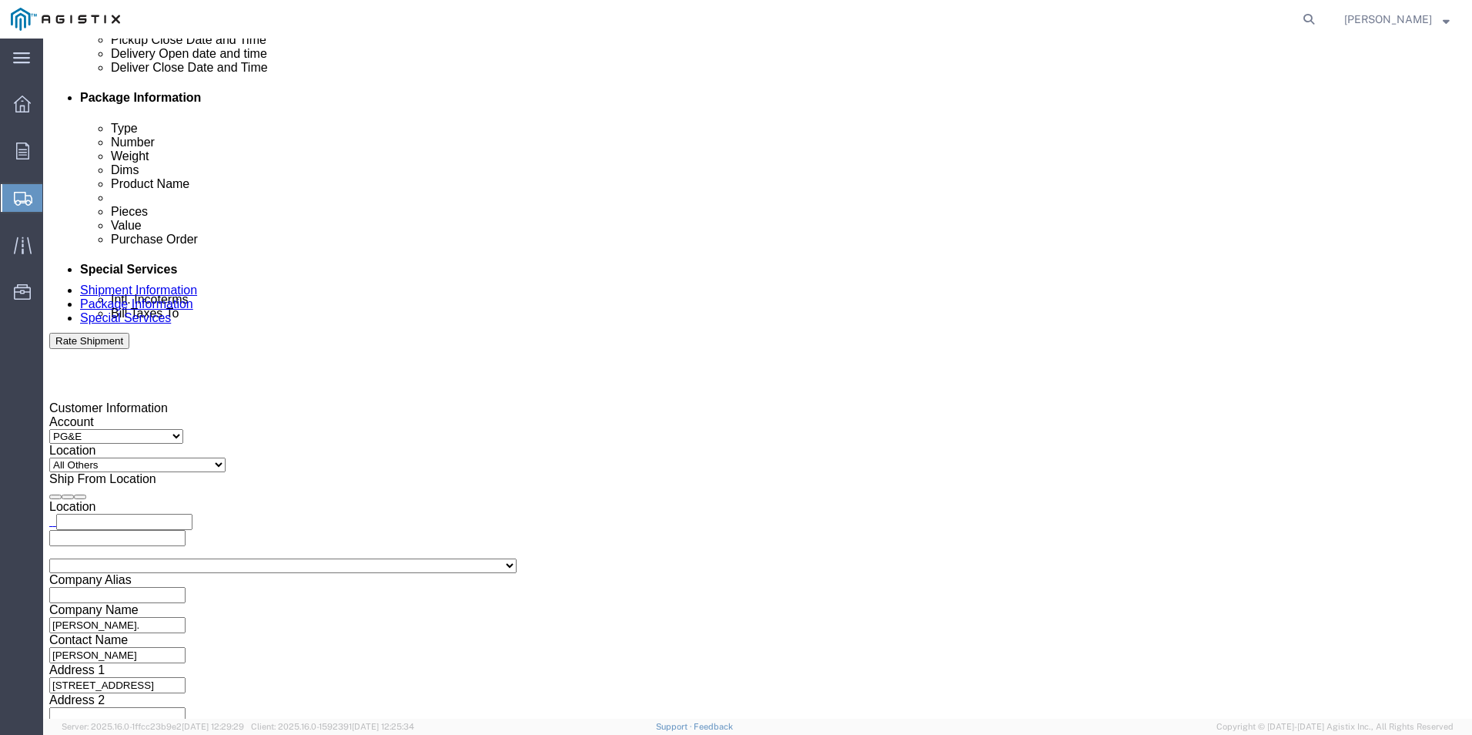
scroll to position [768, 0]
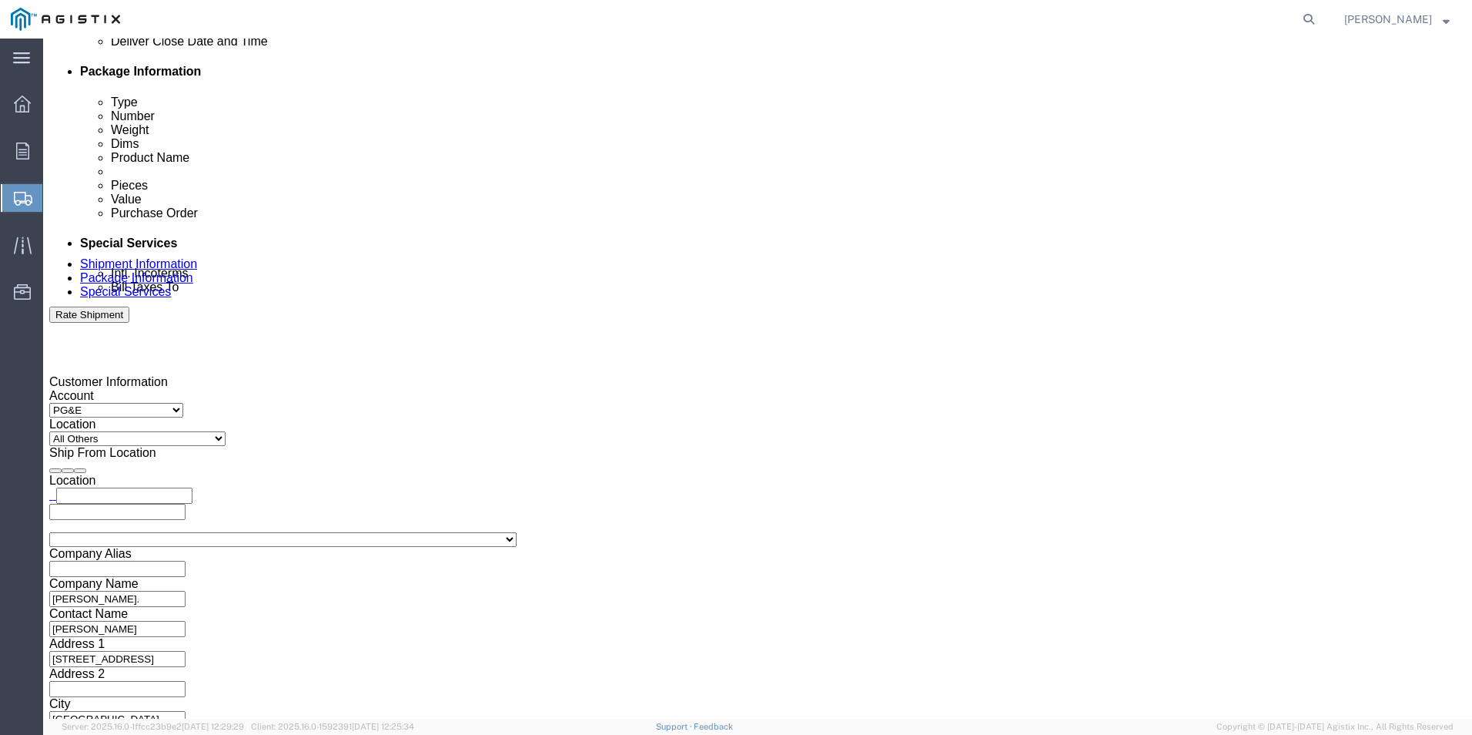
drag, startPoint x: 1076, startPoint y: 620, endPoint x: 1086, endPoint y: 614, distance: 11.4
click button "Continue"
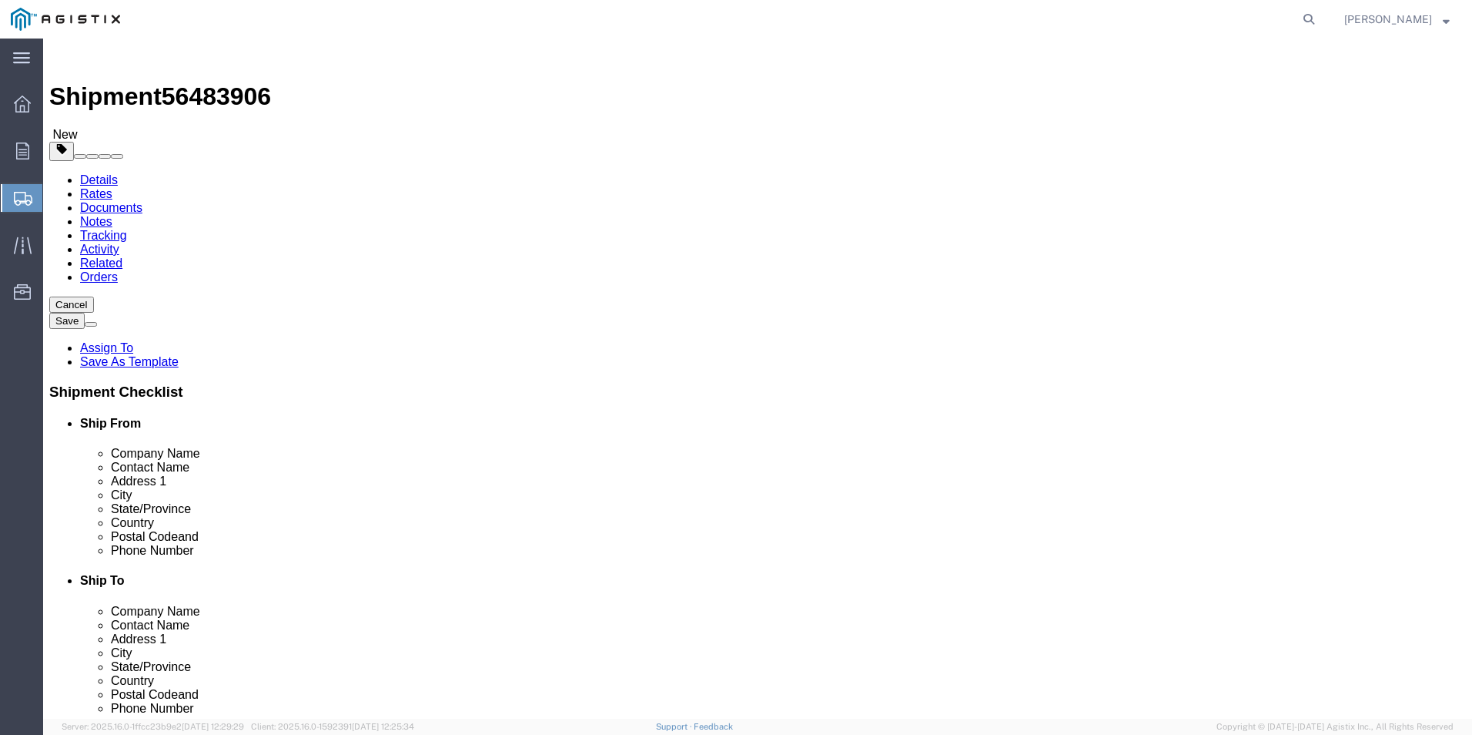
click select "Select Bulk Bundle(s) Cardboard Box(es) Carton(s) Crate(s) Drum(s) (Fiberboard)…"
click div "Shipment 56483906 New Details Rates Documents Notes Tracking Activity Related O…"
drag, startPoint x: 231, startPoint y: 300, endPoint x: 203, endPoint y: 303, distance: 27.8
click div "1"
click select "Select Bulk Bundle(s) Cardboard Box(es) Carton(s) Crate(s) Drum(s) (Fiberboard)…"
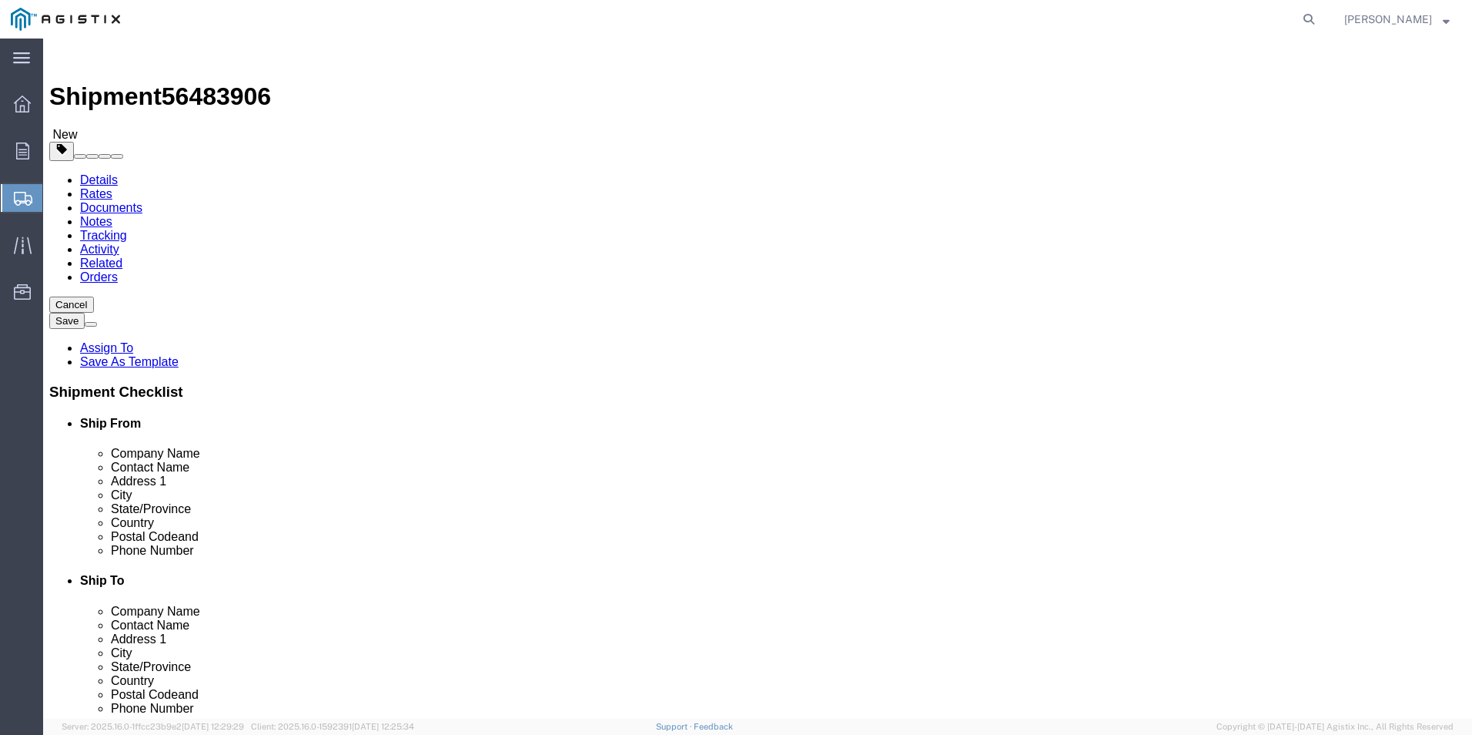
click select "Select Bulk Bundle(s) Cardboard Box(es) Carton(s) Crate(s) Drum(s) (Fiberboard)…"
click input "text"
click div "2 x Your Packaging Package Type Select Bulk Bundle(s) Cardboard Box(es) Carton(…"
drag, startPoint x: 879, startPoint y: 436, endPoint x: 921, endPoint y: 476, distance: 58.3
click link "Add Content"
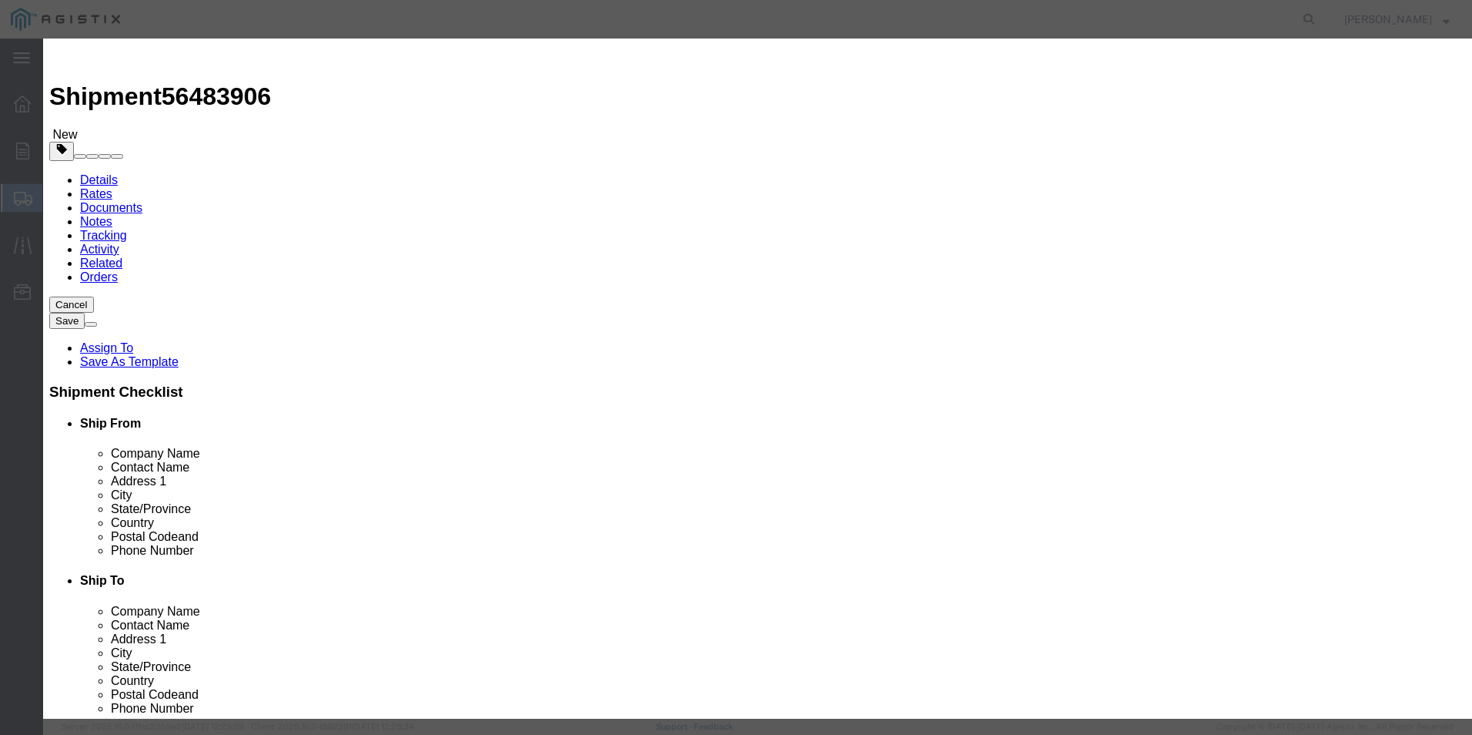
click input "text"
click button "Save & Close"
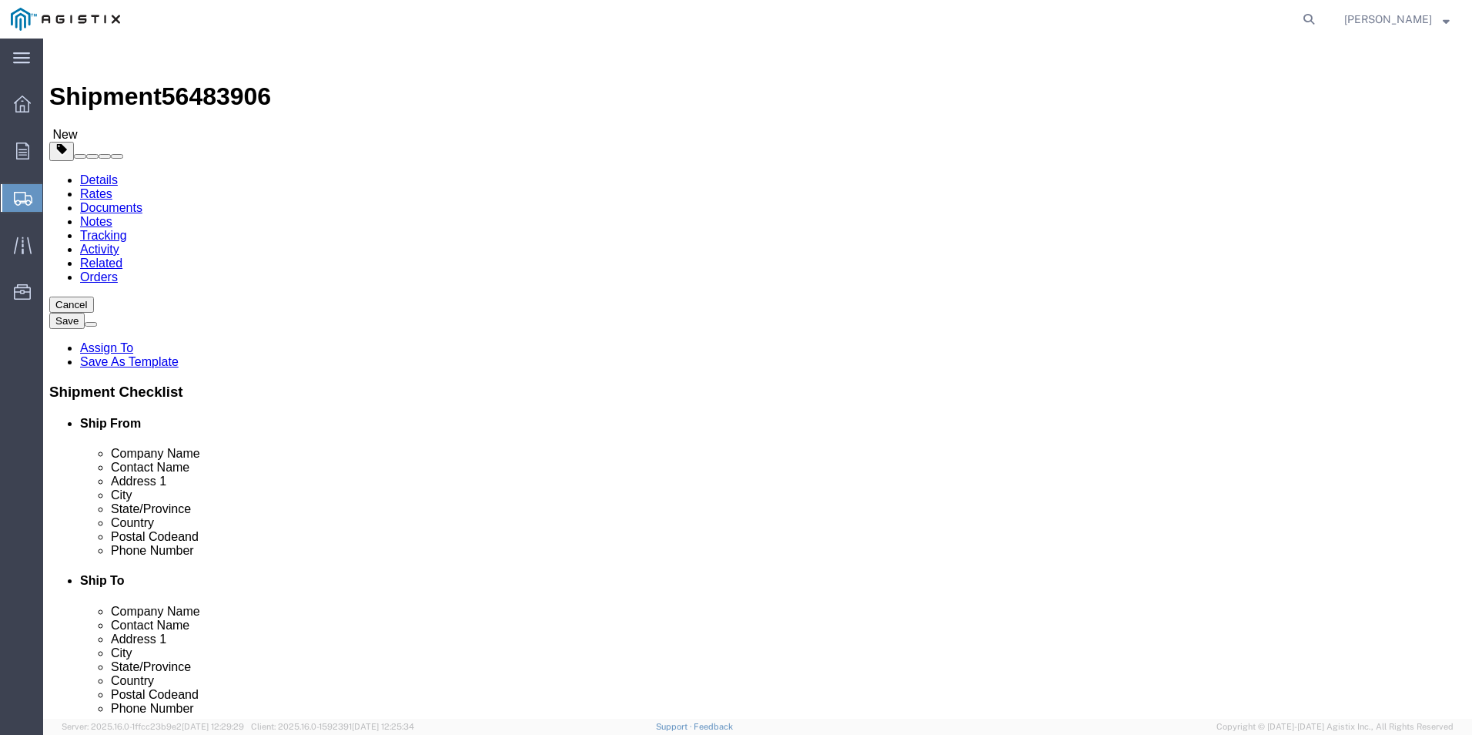
click button "Rate Shipment"
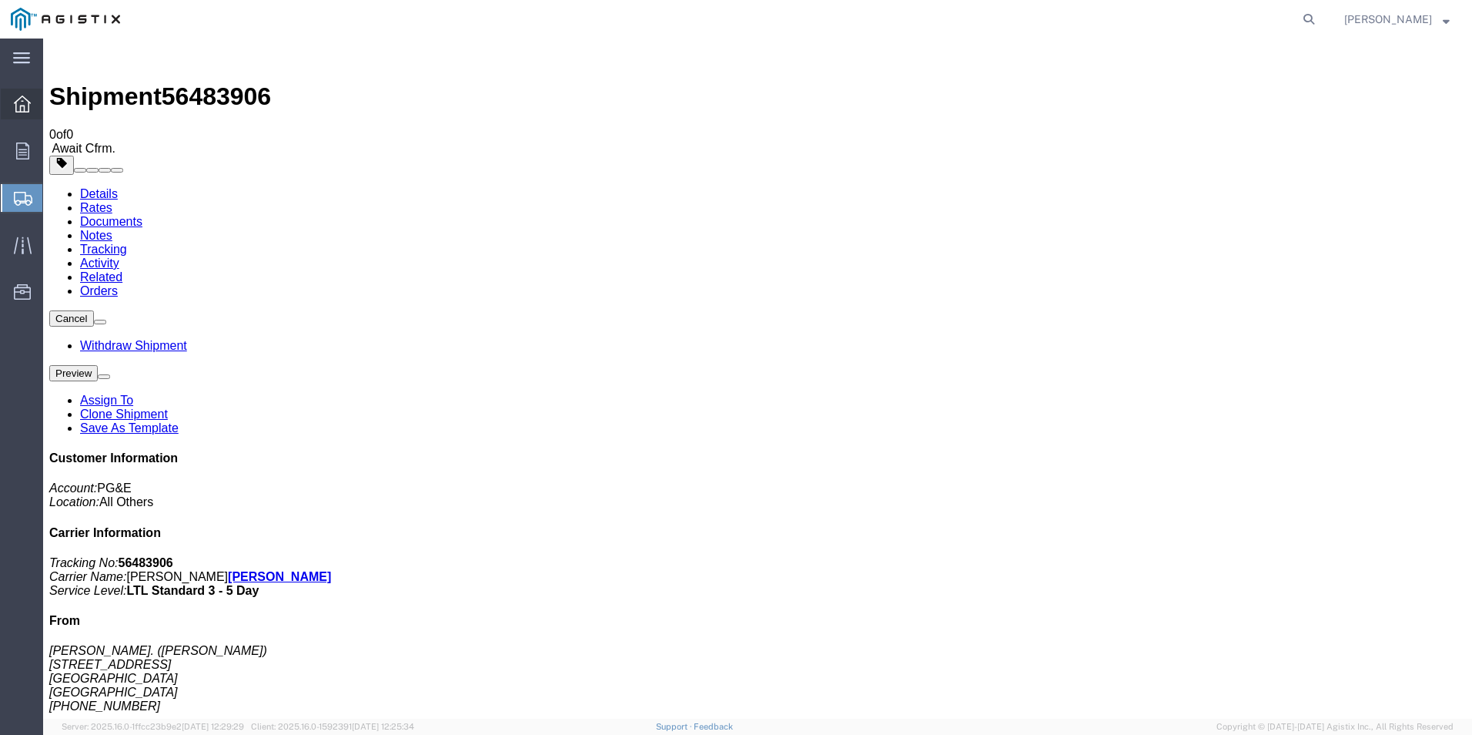
click at [28, 113] on div at bounding box center [22, 104] width 43 height 31
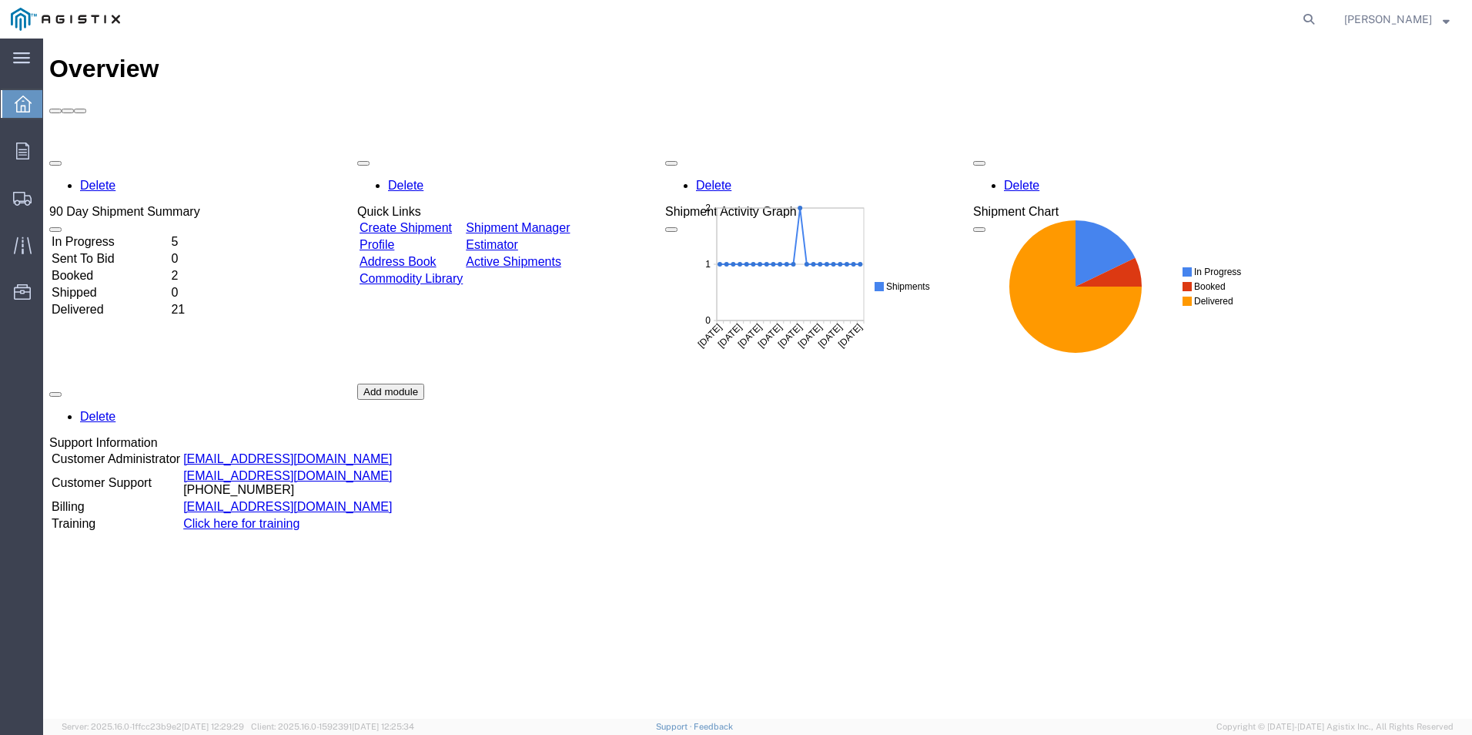
click at [441, 221] on link "Create Shipment" at bounding box center [406, 227] width 92 height 13
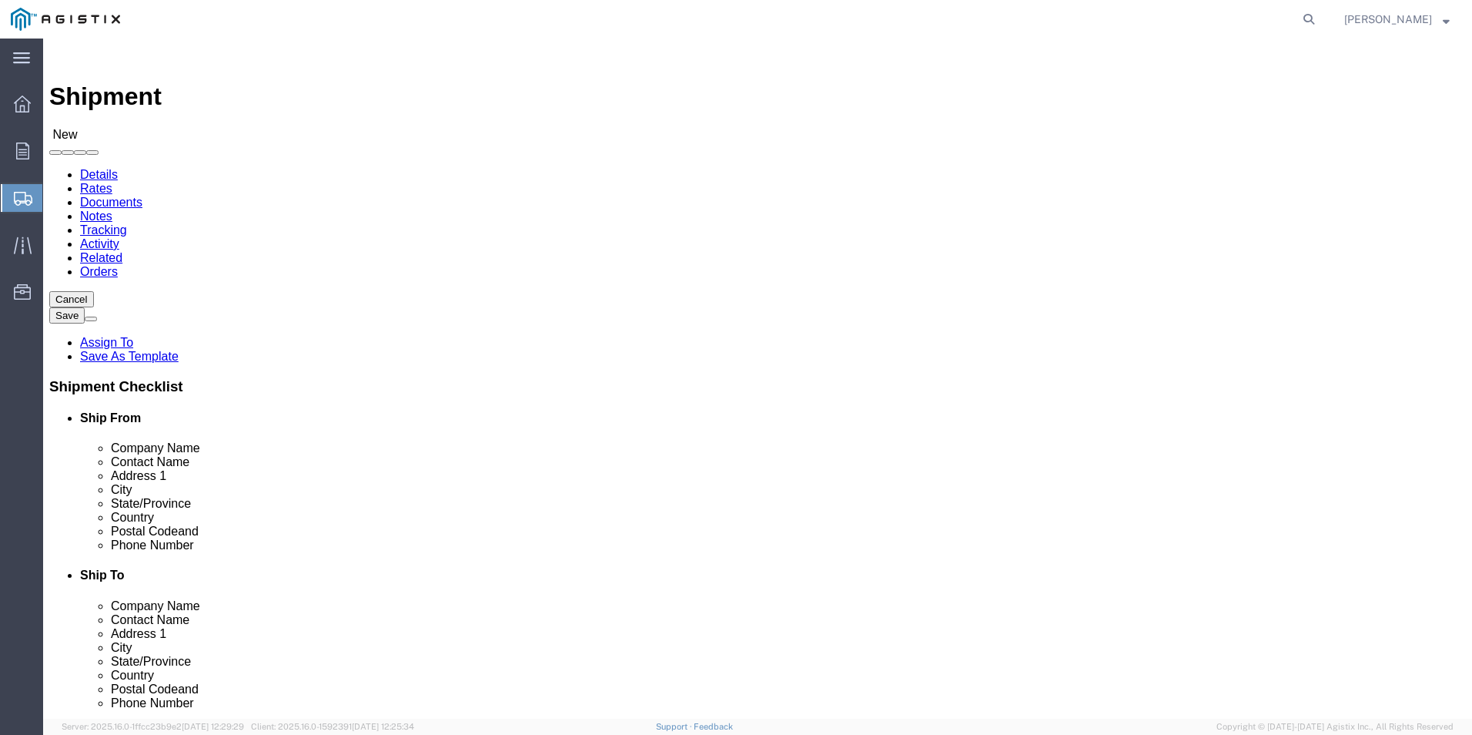
click select "Select PG&E [PERSON_NAME] Ladder Co Inc"
click input "text"
click p "- [PERSON_NAME]. - ([PERSON_NAME]) [STREET_ADDRESS]"
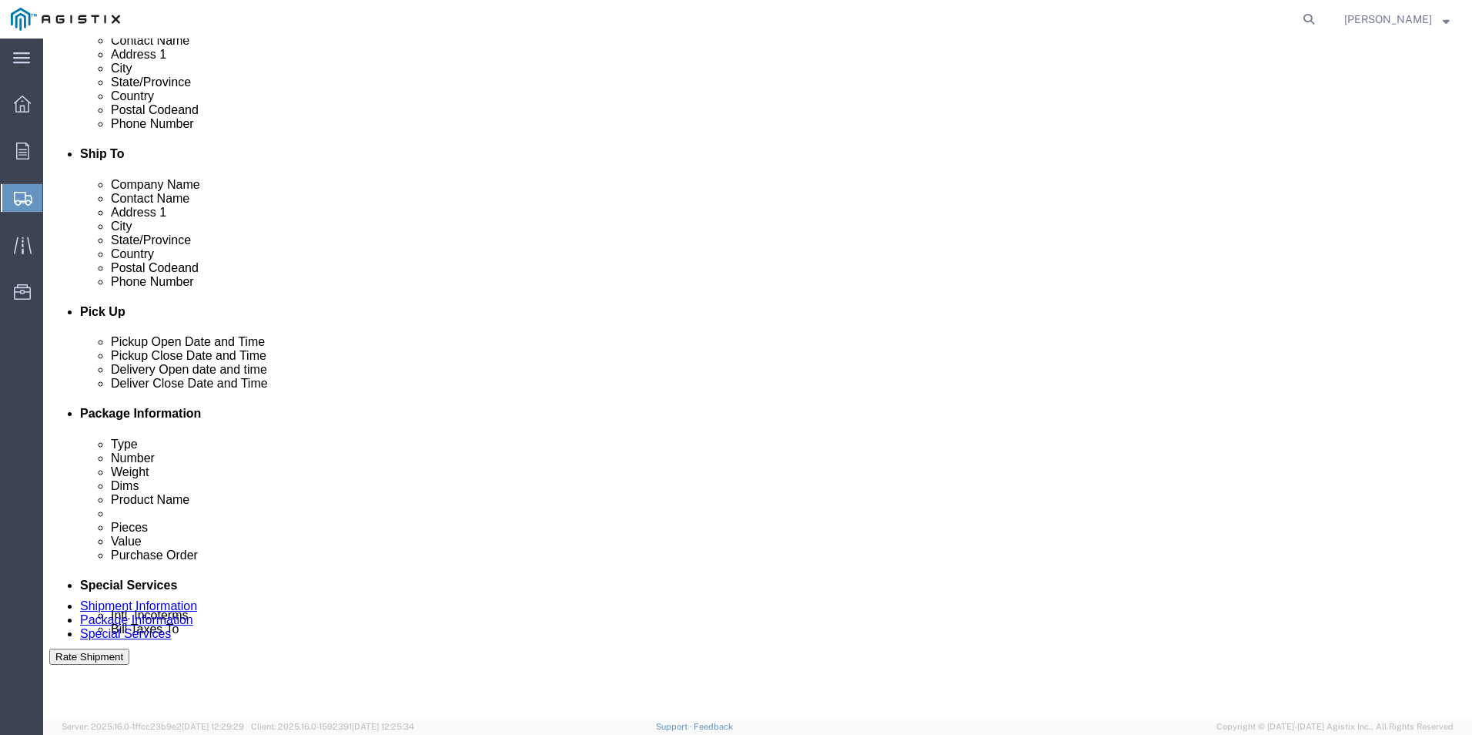
scroll to position [462, 0]
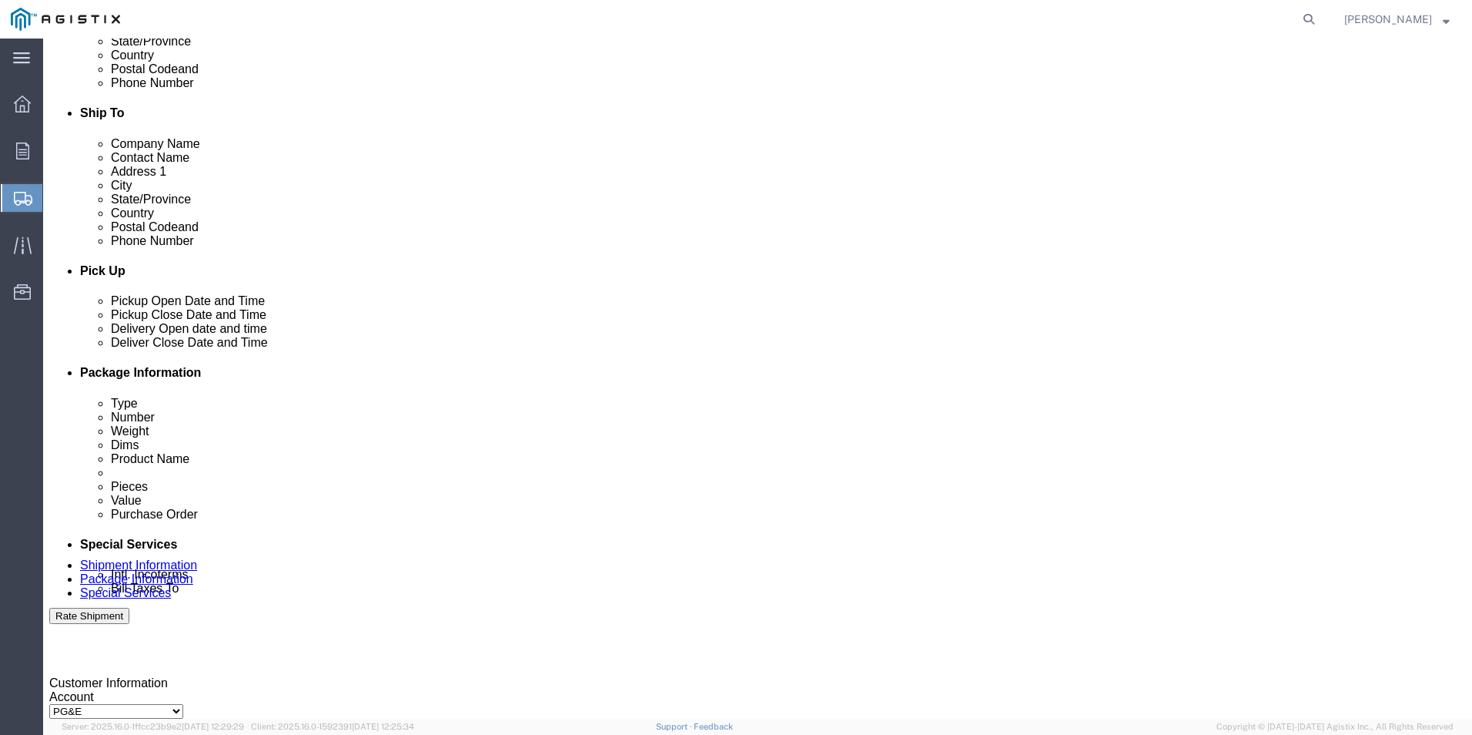
click input "text"
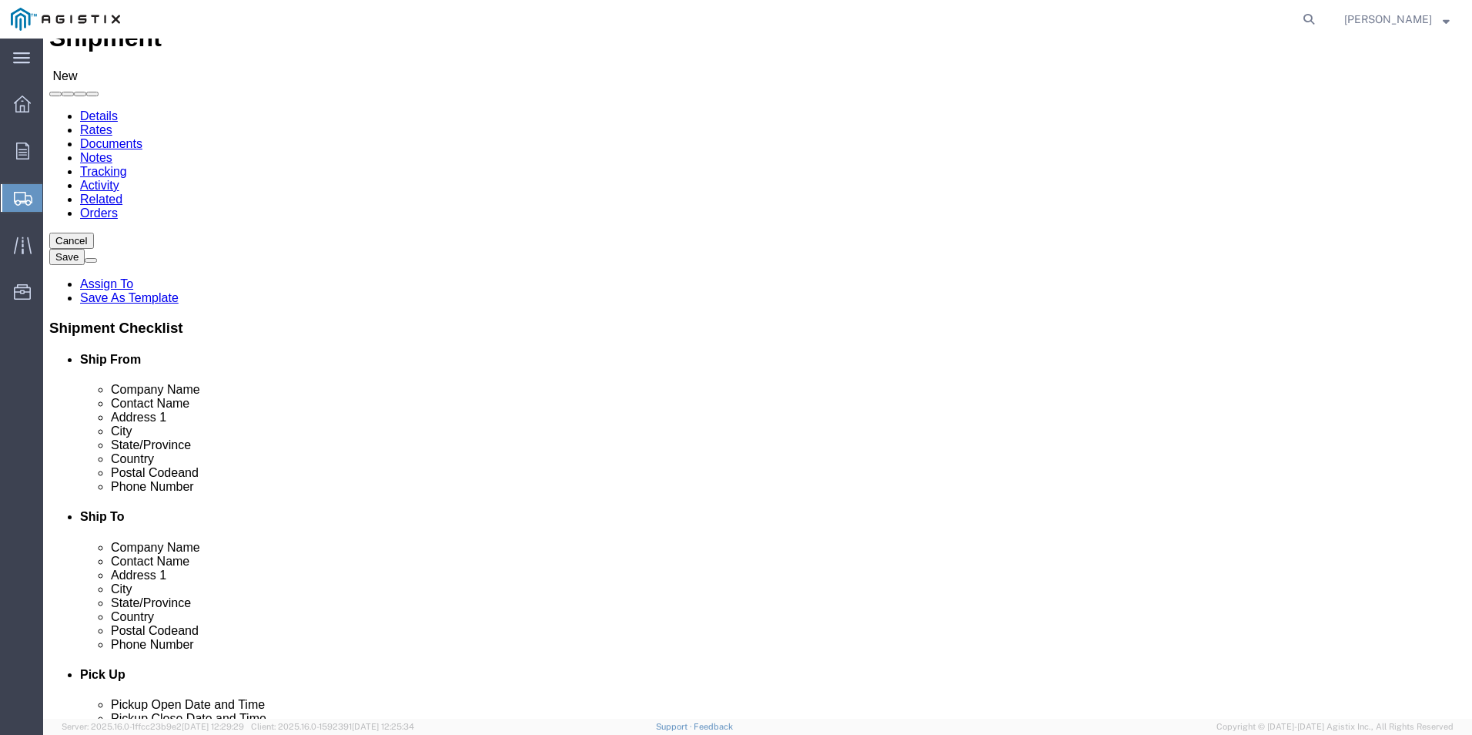
scroll to position [0, 0]
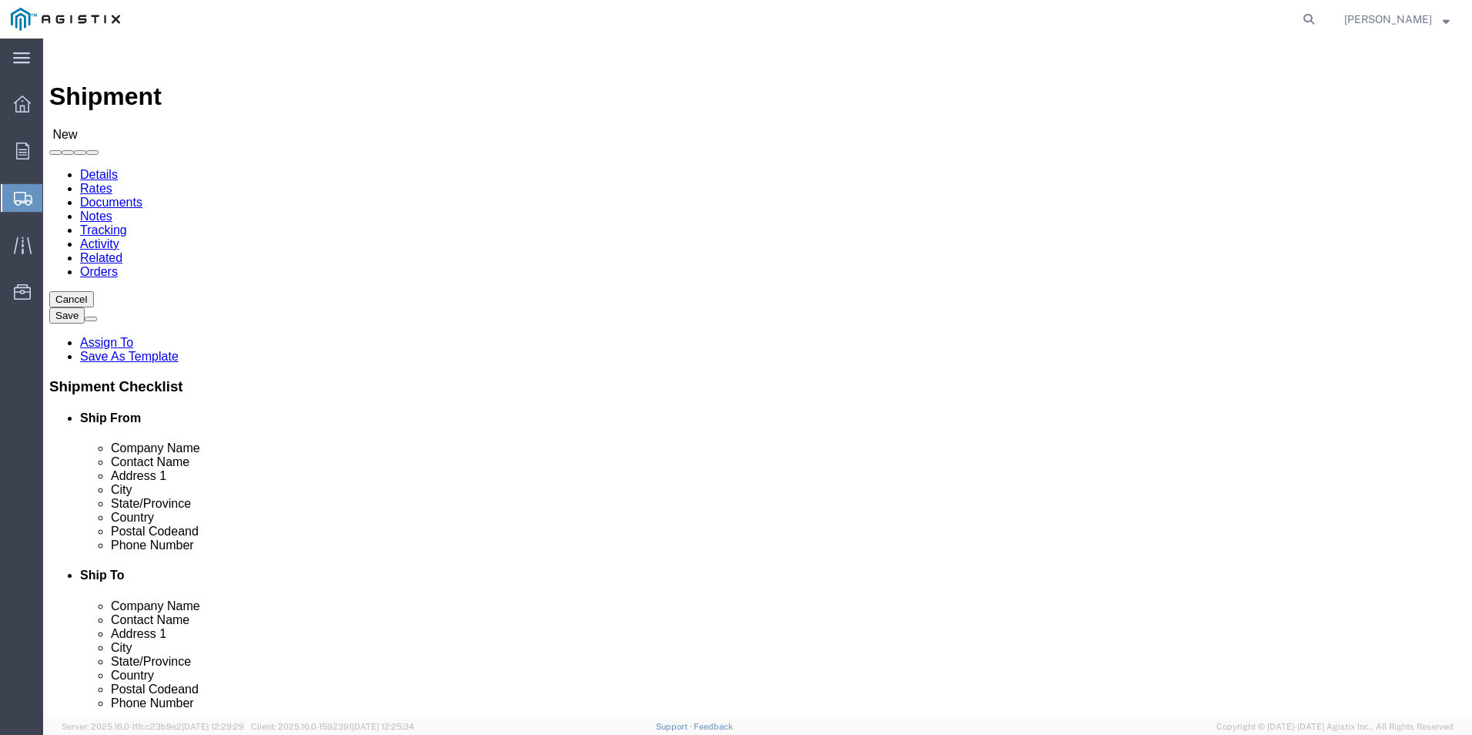
click select "Select All Others [GEOGRAPHIC_DATA] [GEOGRAPHIC_DATA] [GEOGRAPHIC_DATA] [GEOGRA…"
click input "text"
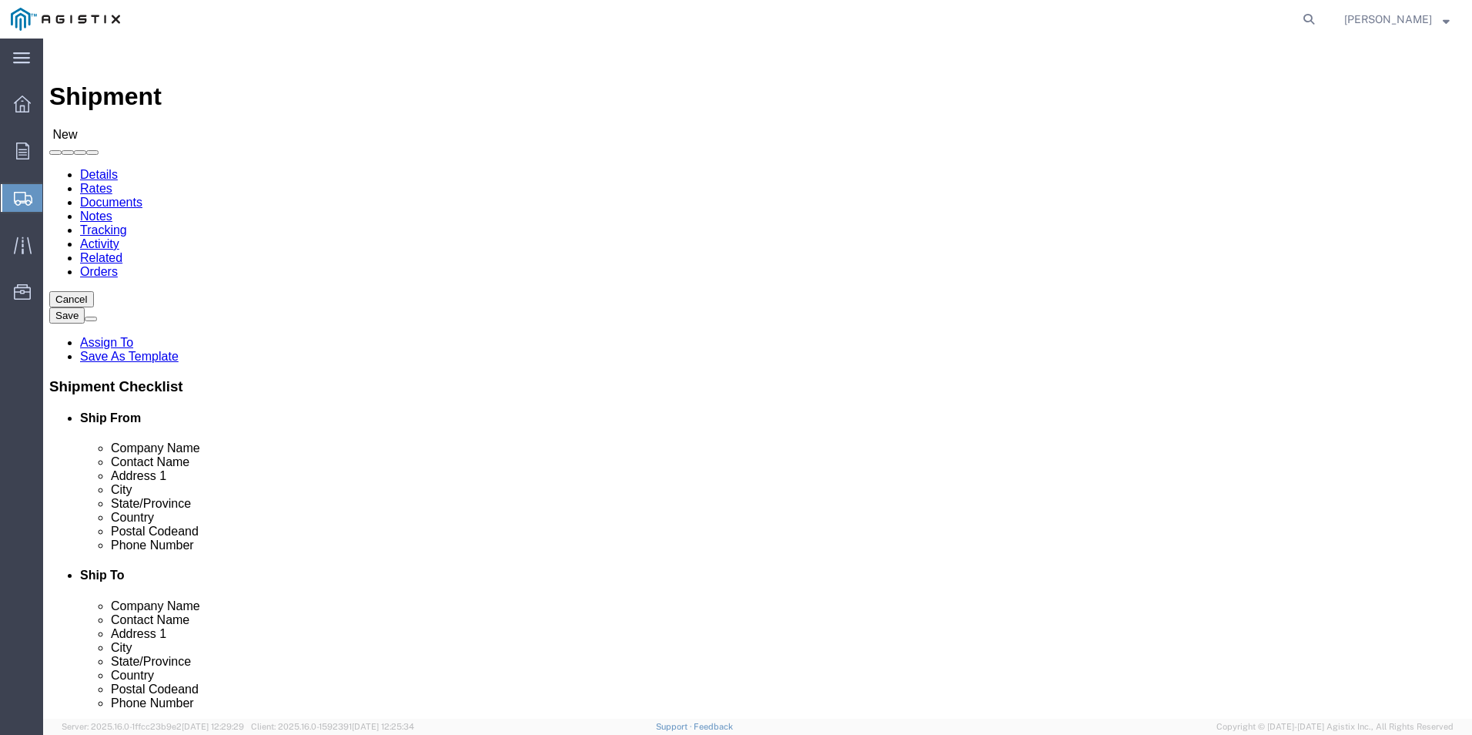
click div "Location My Profile Location (OBSOLETE) [PERSON_NAME] SC - GC TRAILER (OBSOLETE…"
click input "text"
click input "Postal Code"
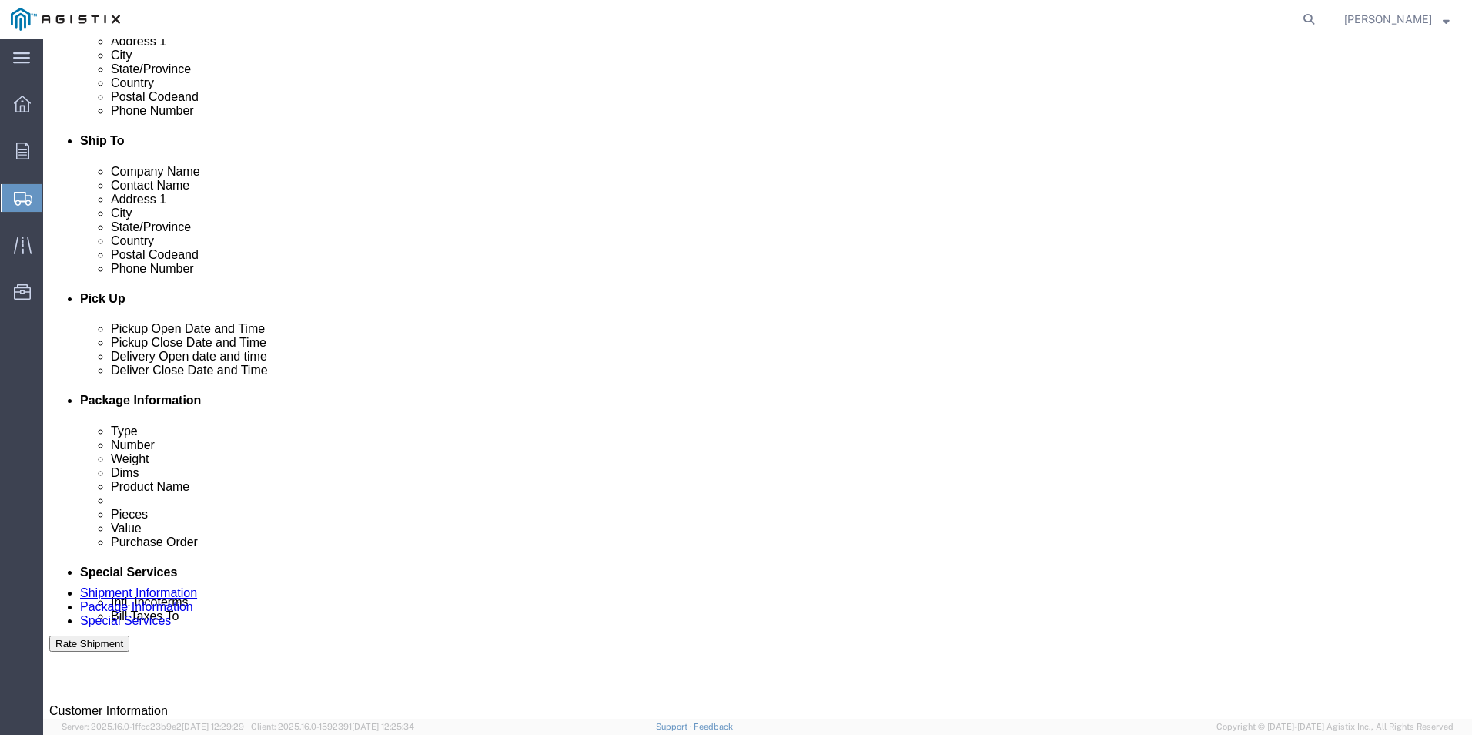
scroll to position [462, 0]
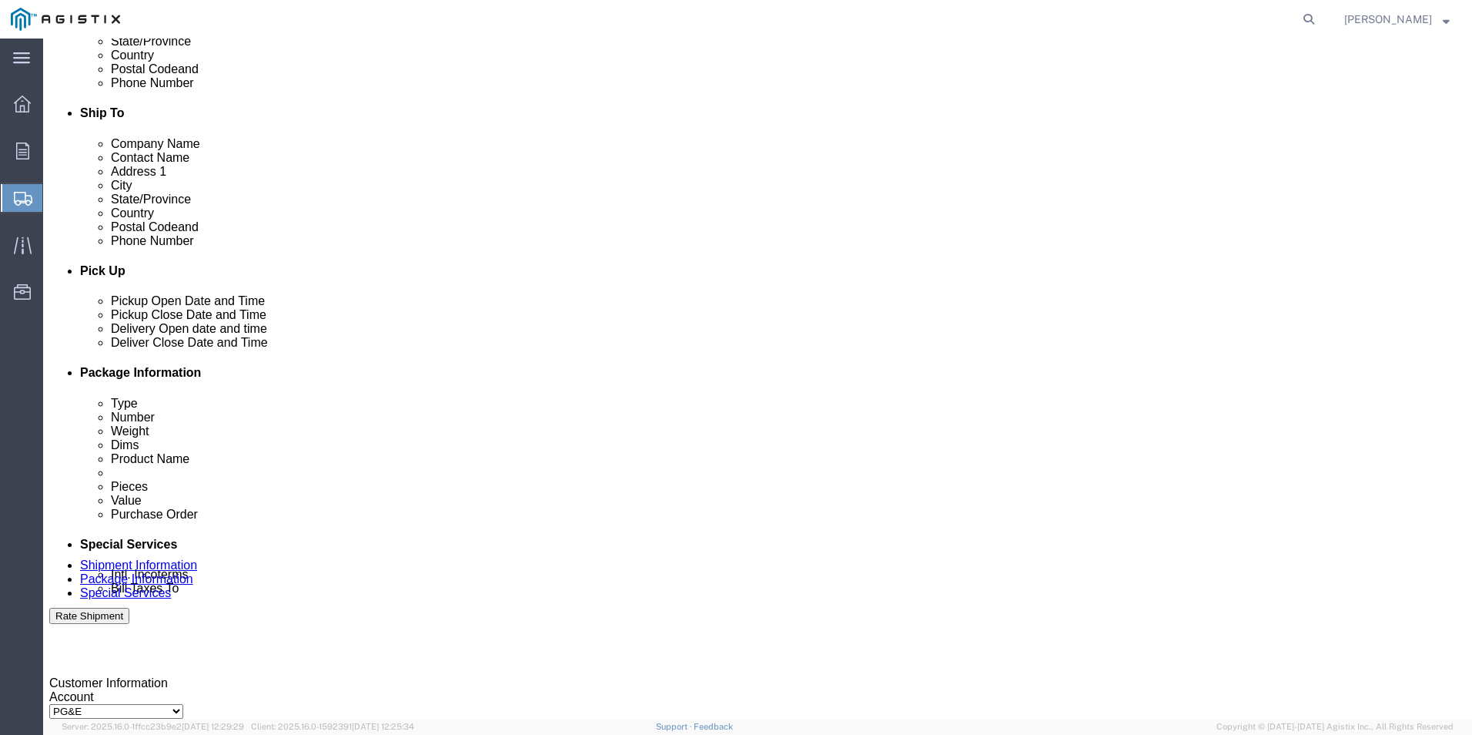
click input "text"
click div "Aug 13 2025 1:00 PM"
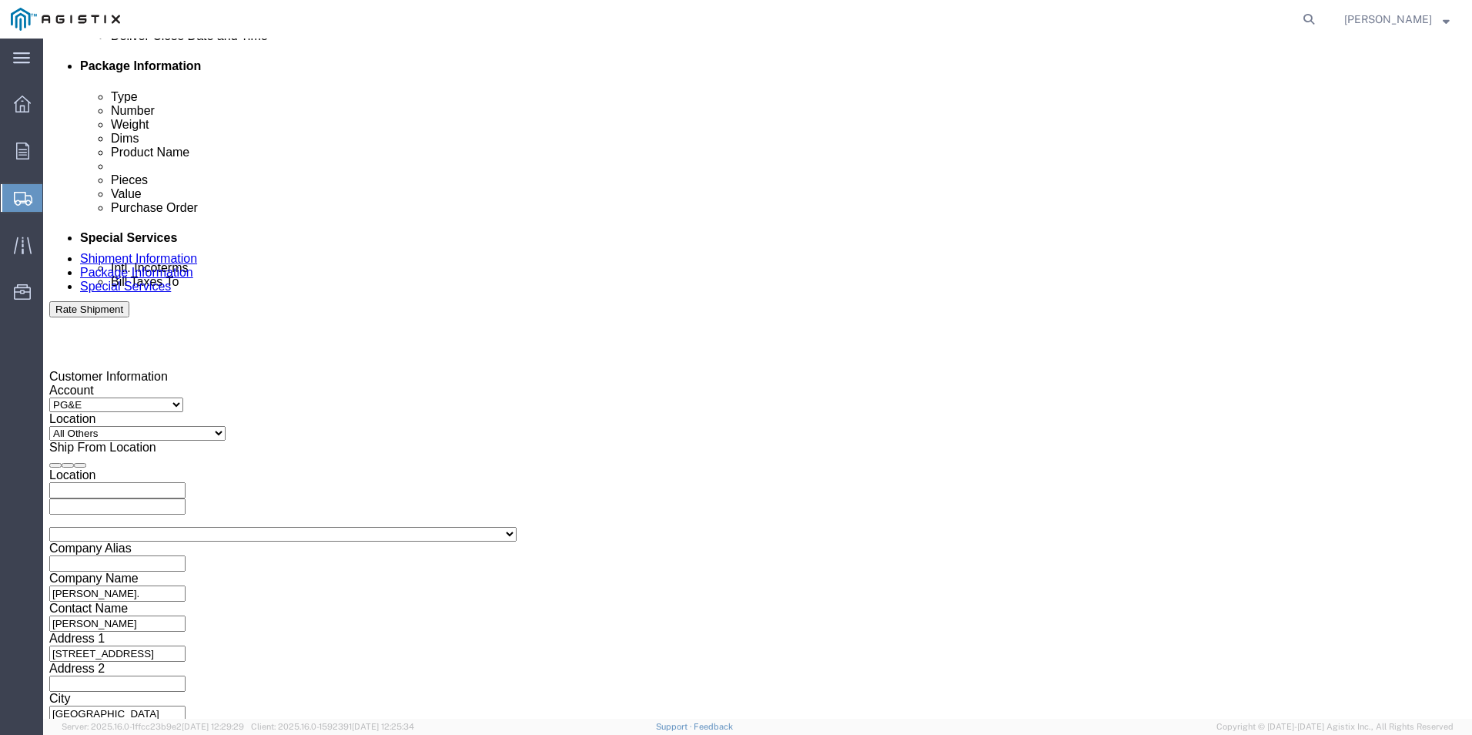
click button "Apply"
click div "Aug 13 2025 2:00 PM"
click button
click div
click button "Apply"
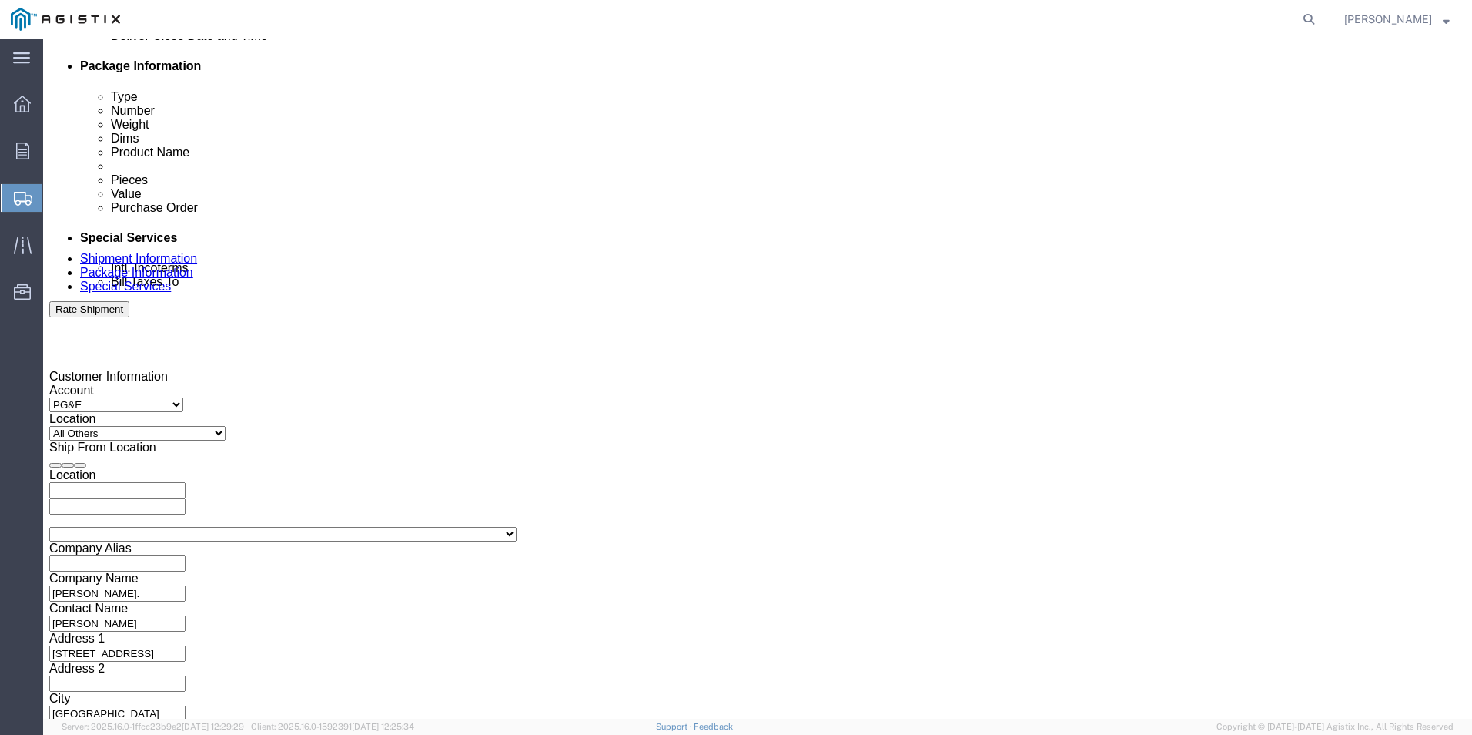
click div "Aug 15 2025 2:00 PM"
click button "Apply"
click div
click input "5:00 PM"
click button "Apply"
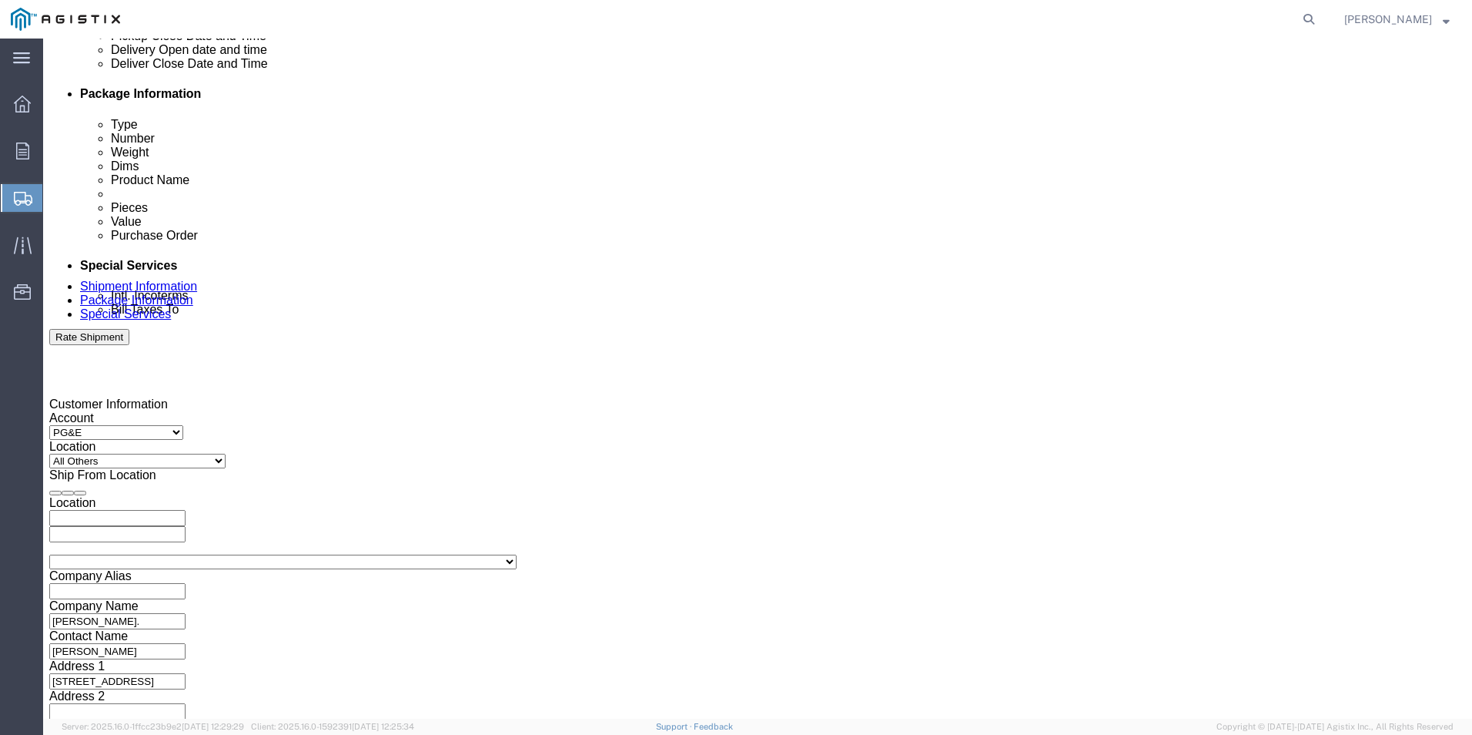
click div
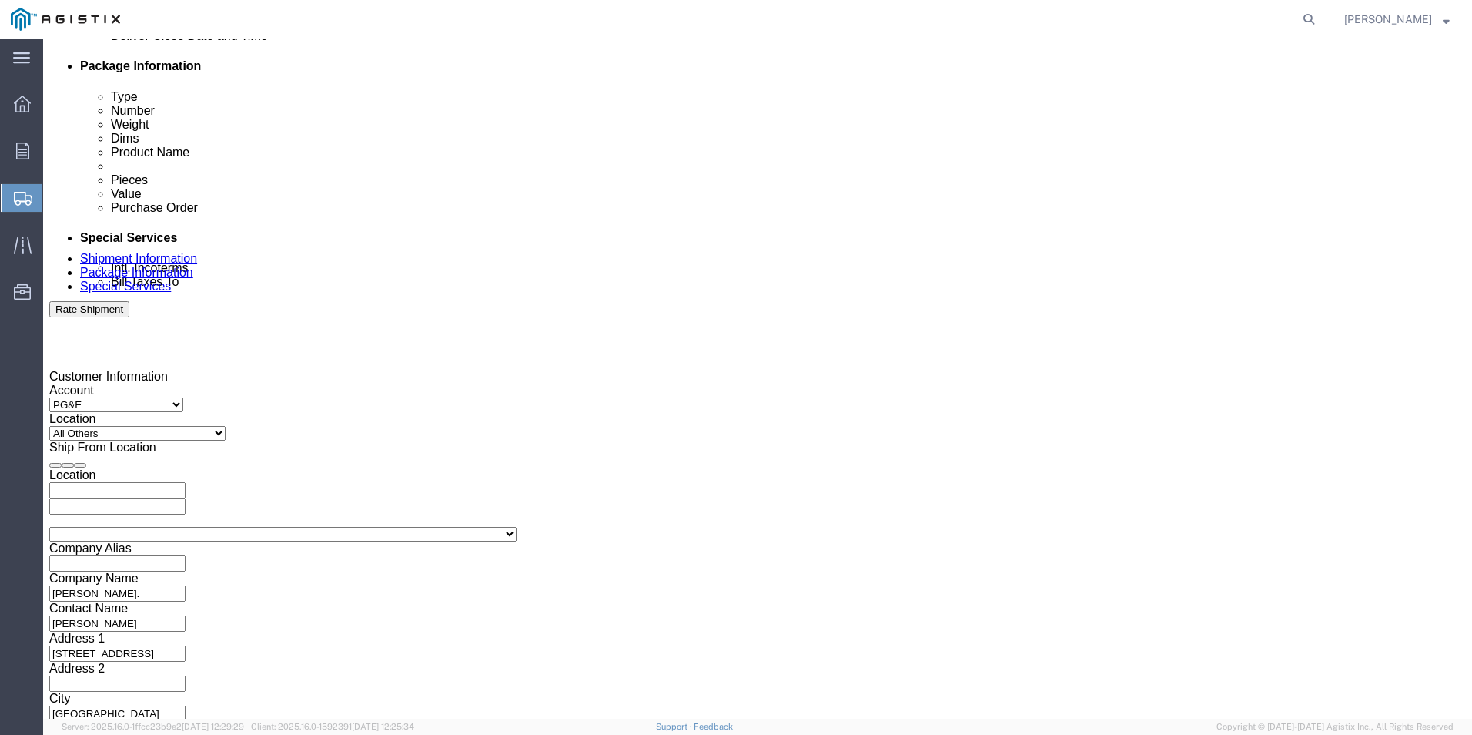
click input "8:00 AM"
click input "text"
paste input "2701230807"
click button "Continue"
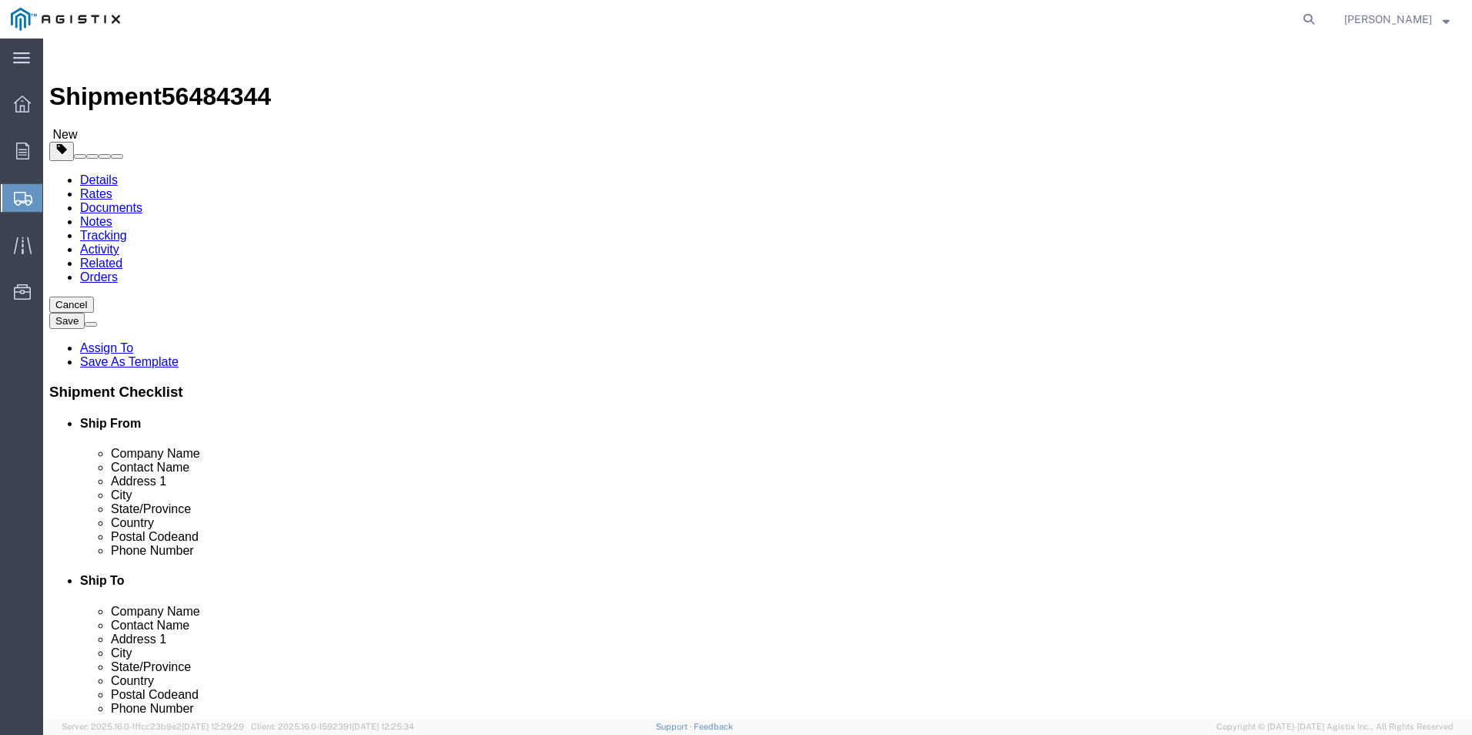
click select "Select Bulk Bundle(s) Cardboard Box(es) Carton(s) Crate(s) Drum(s) (Fiberboard)…"
click input "text"
click input "0.00"
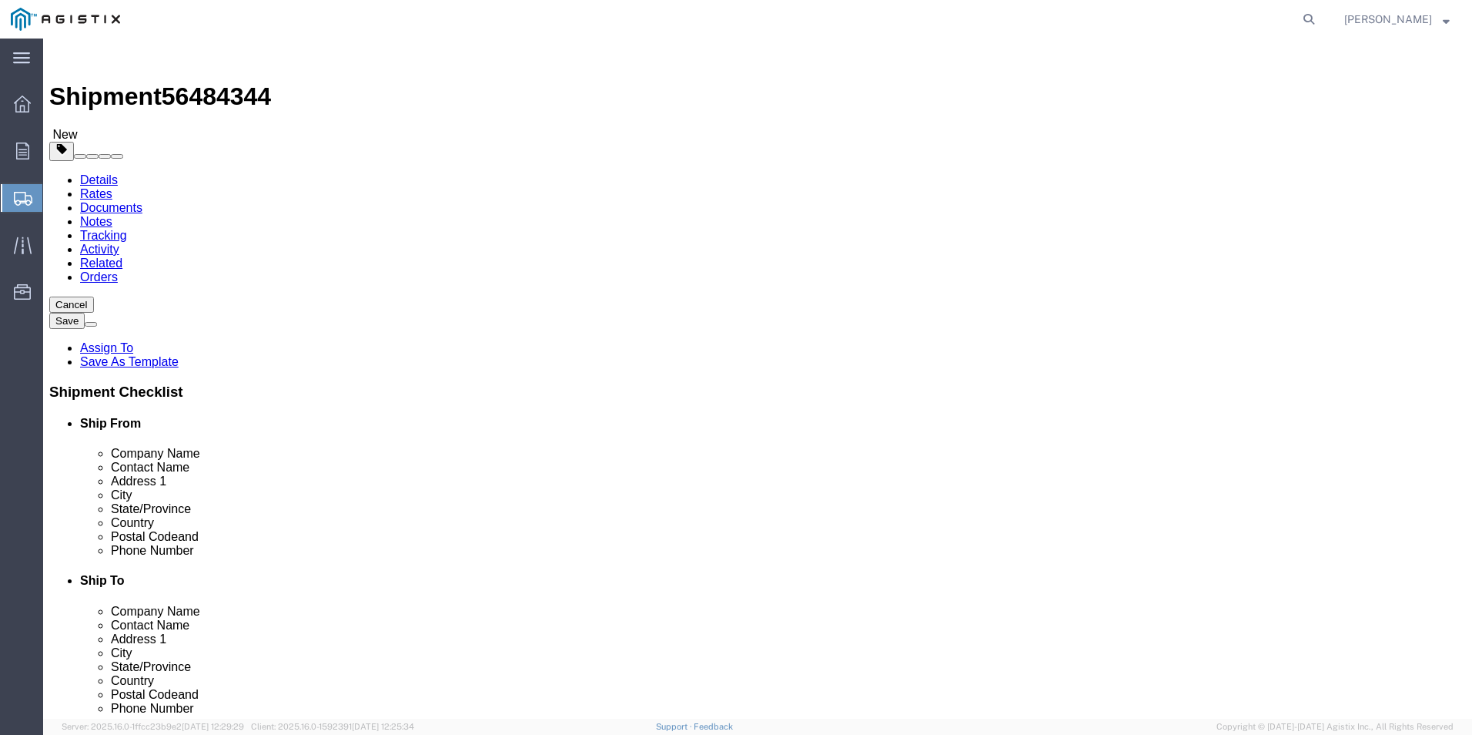
click input "0.00"
drag, startPoint x: 213, startPoint y: 357, endPoint x: 243, endPoint y: 345, distance: 32.2
click div "Package Type Select Bulk Bundle(s) Cardboard Box(es) Carton(s) Crate(s) Drum(s)…"
click div "1 x Your Packaging Package Type Select Bulk Bundle(s) Cardboard Box(es) Carton(…"
click link "Add Content"
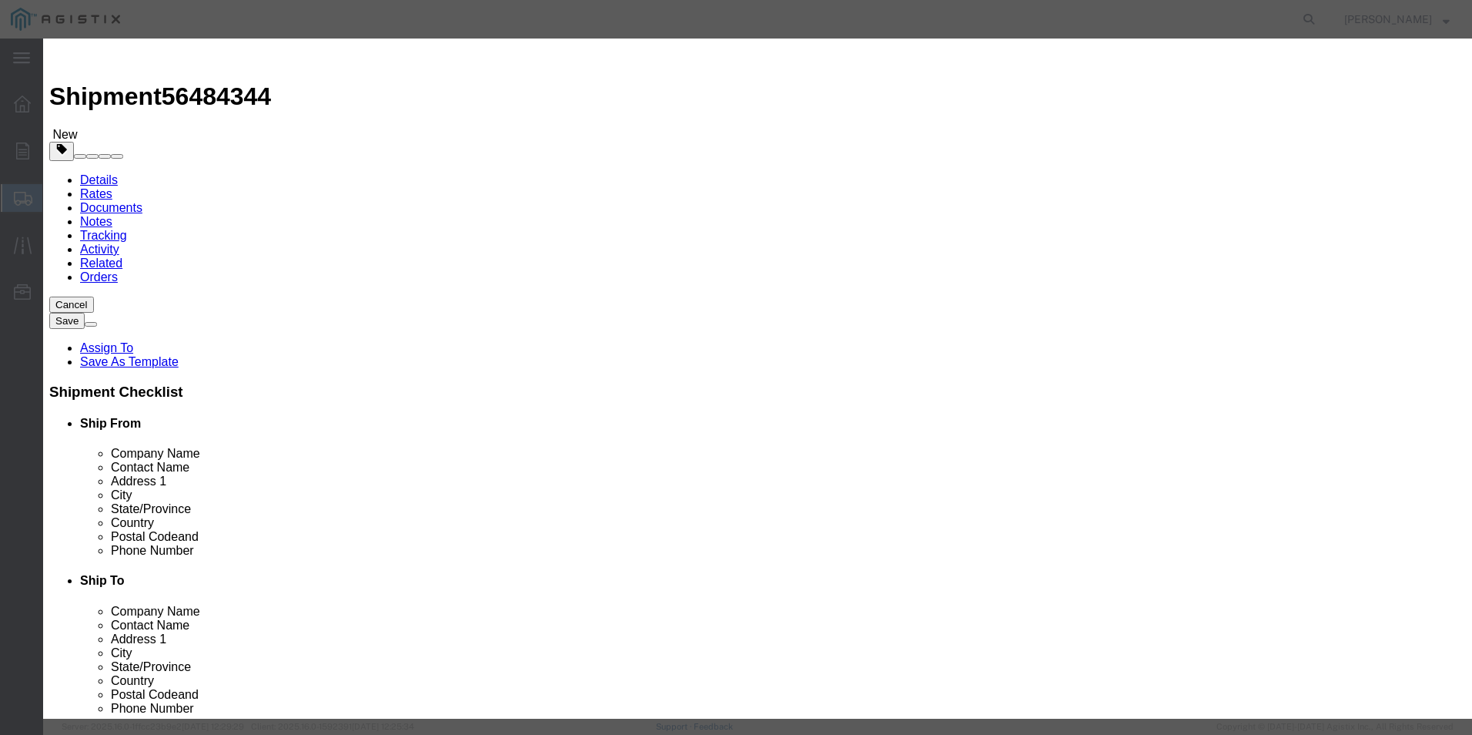
click input "text"
click button "Save & Close"
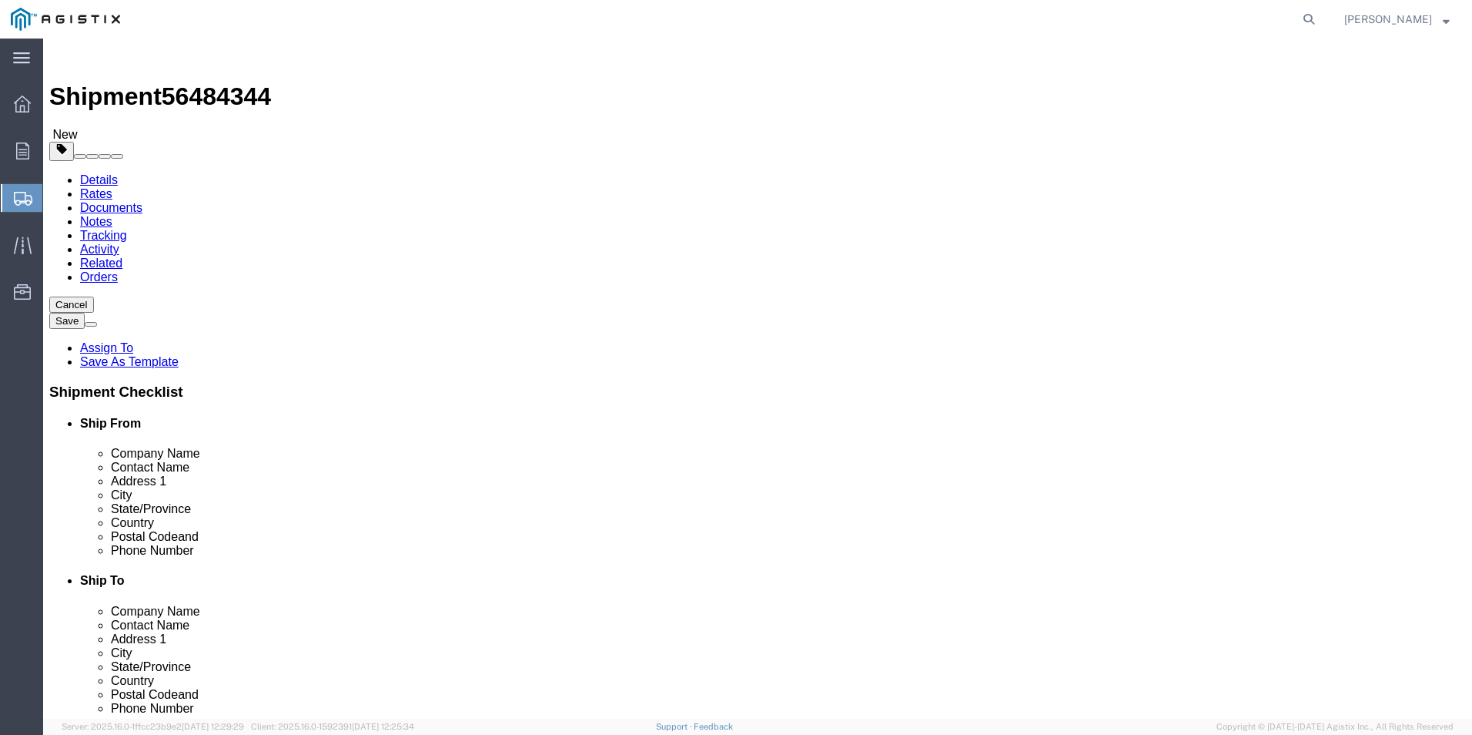
click button "Rate Shipment"
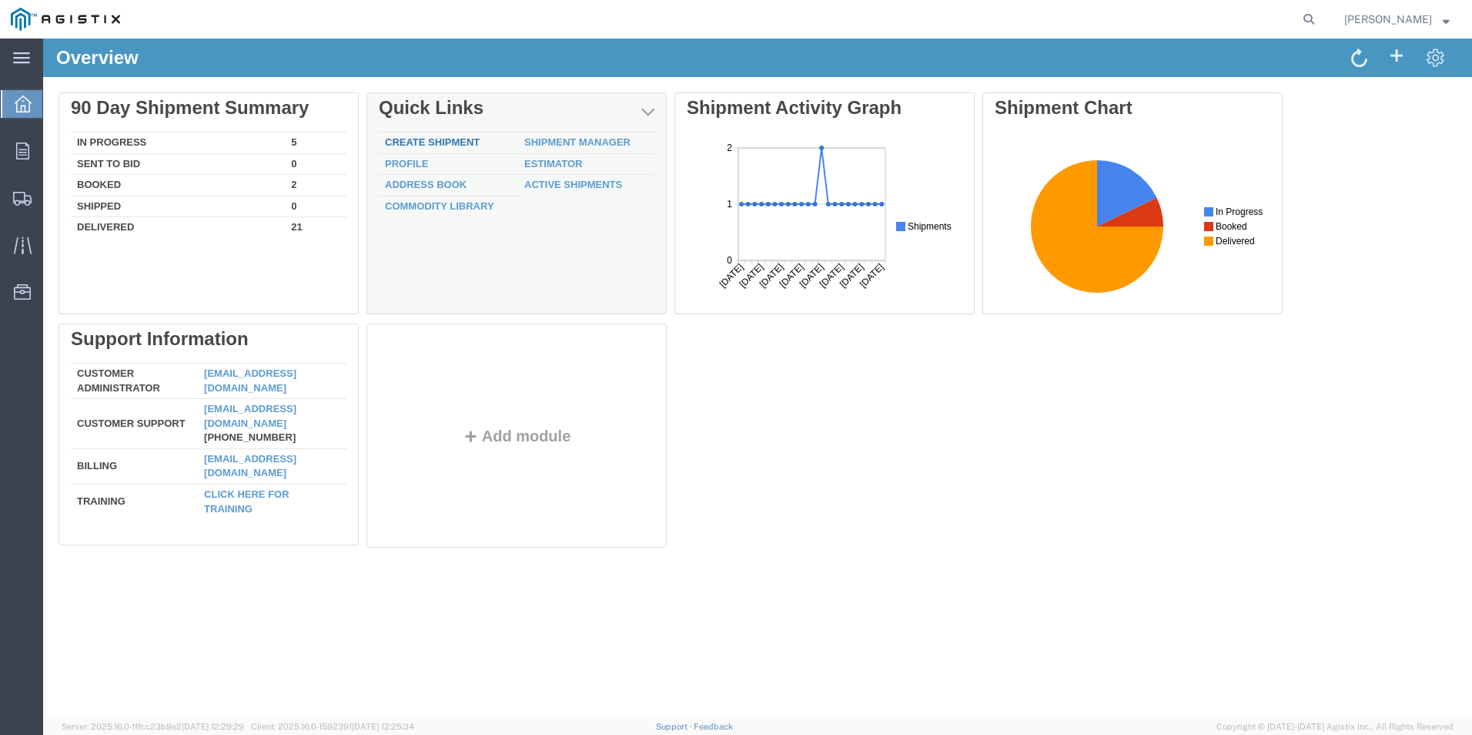
click at [426, 142] on link "Create Shipment" at bounding box center [432, 142] width 95 height 12
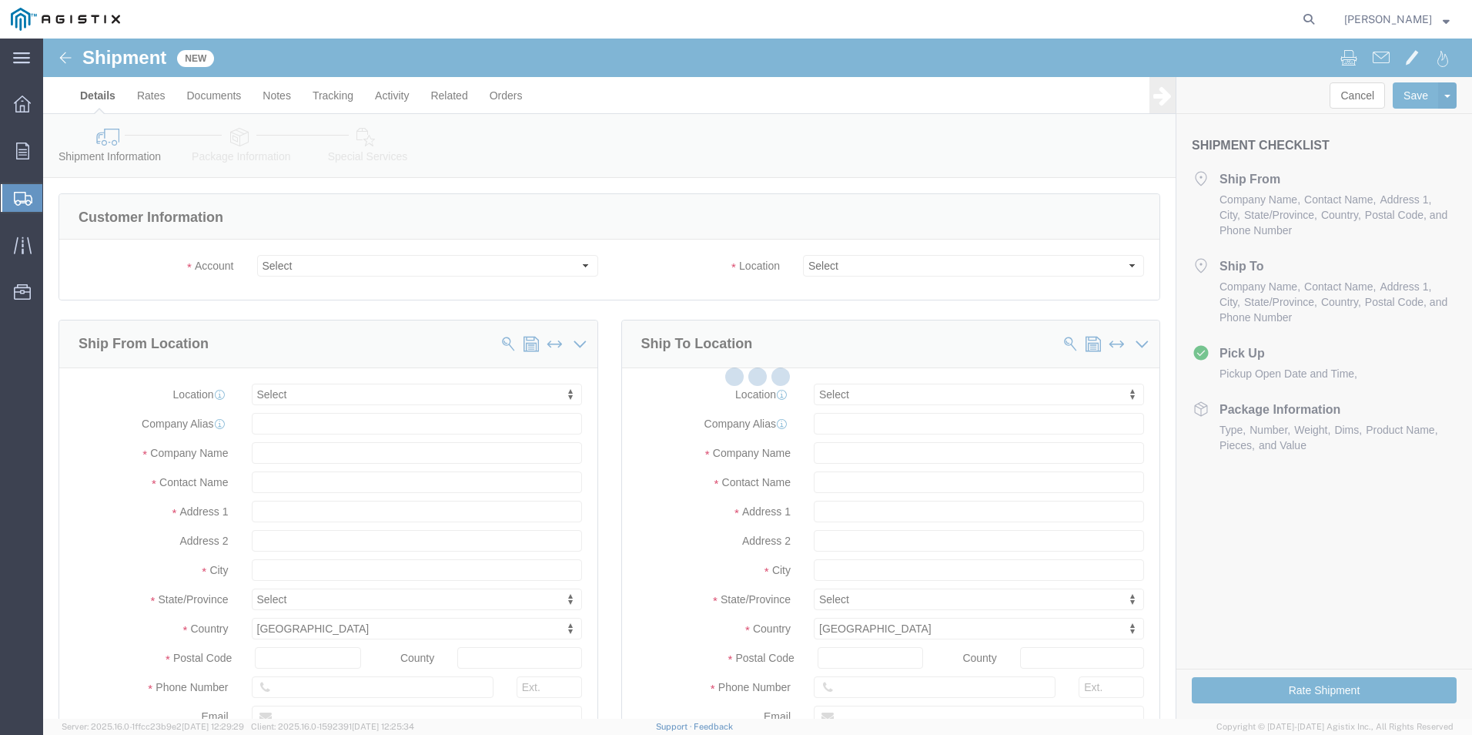
select select
